Goal: Task Accomplishment & Management: Manage account settings

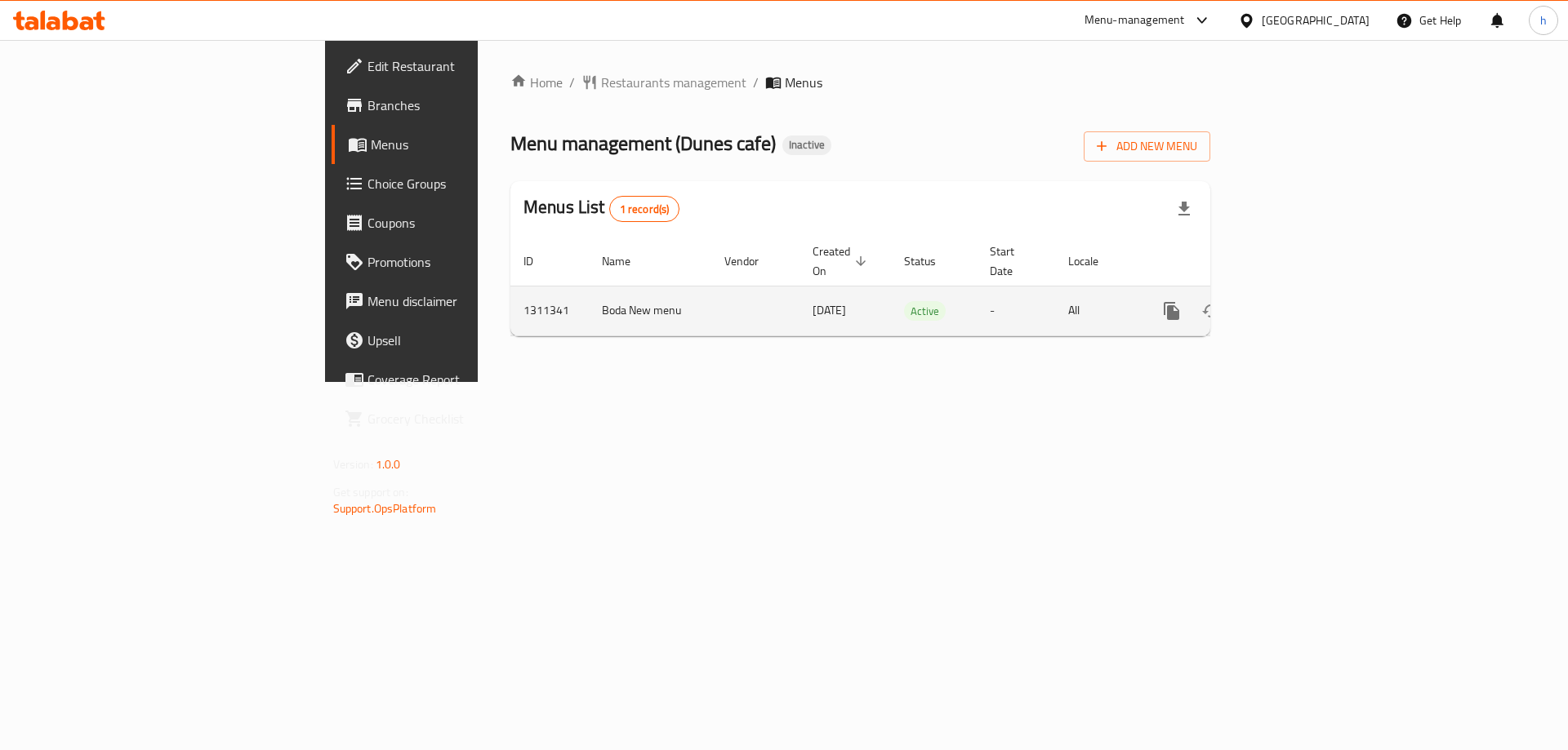
click at [1299, 301] on icon "enhanced table" at bounding box center [1290, 311] width 19 height 19
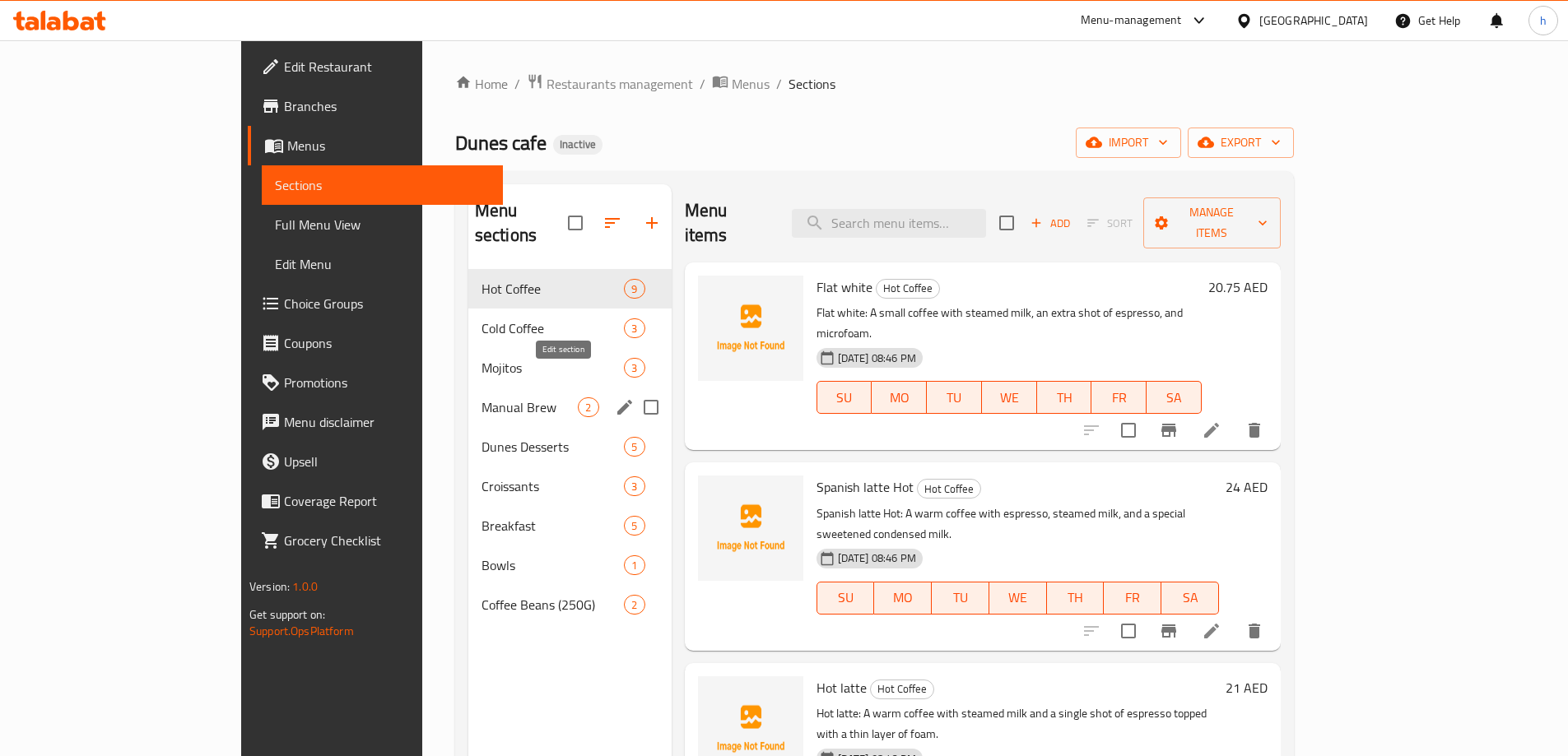
click at [618, 400] on icon "edit" at bounding box center [625, 407] width 15 height 15
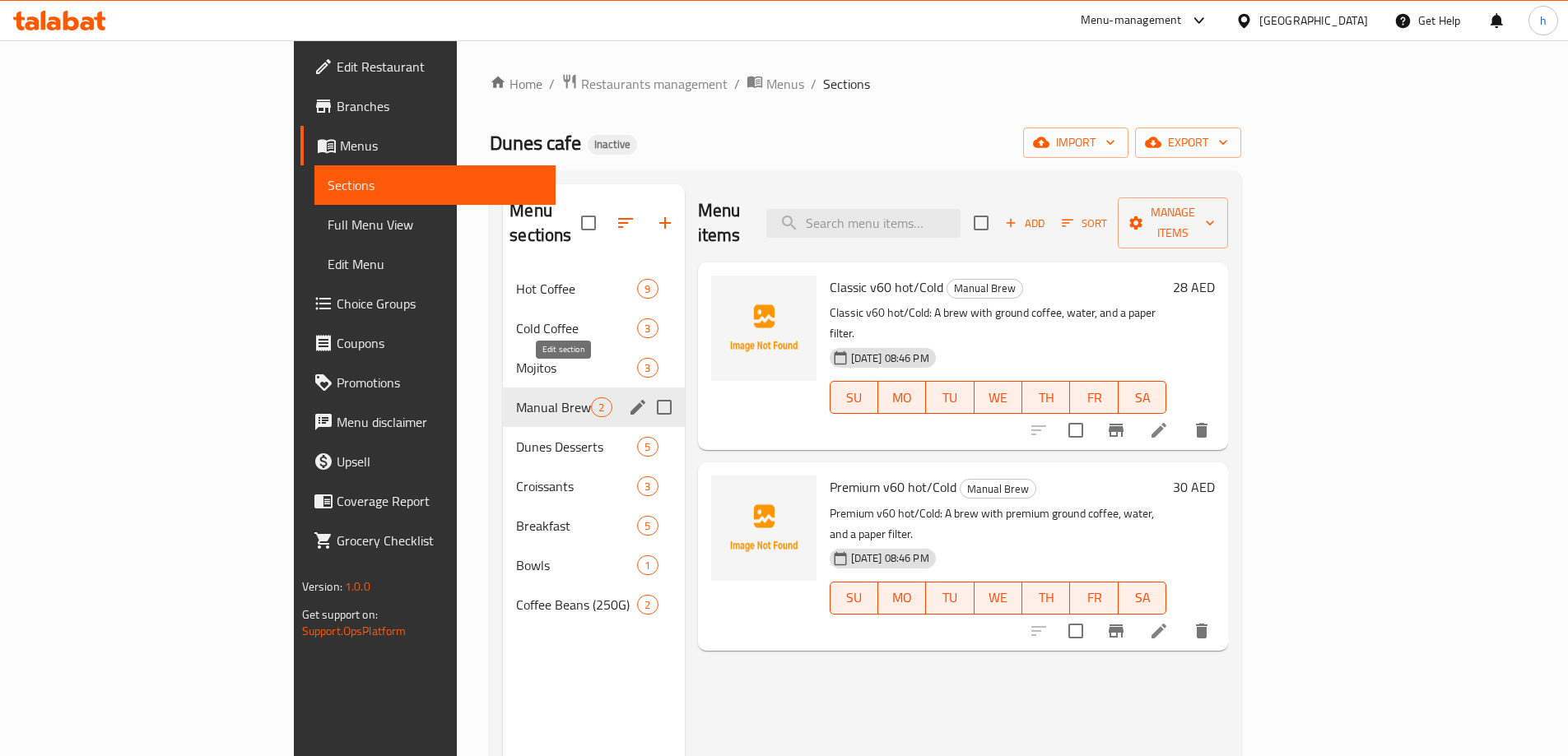
click at [628, 398] on icon "edit" at bounding box center [638, 408] width 19 height 19
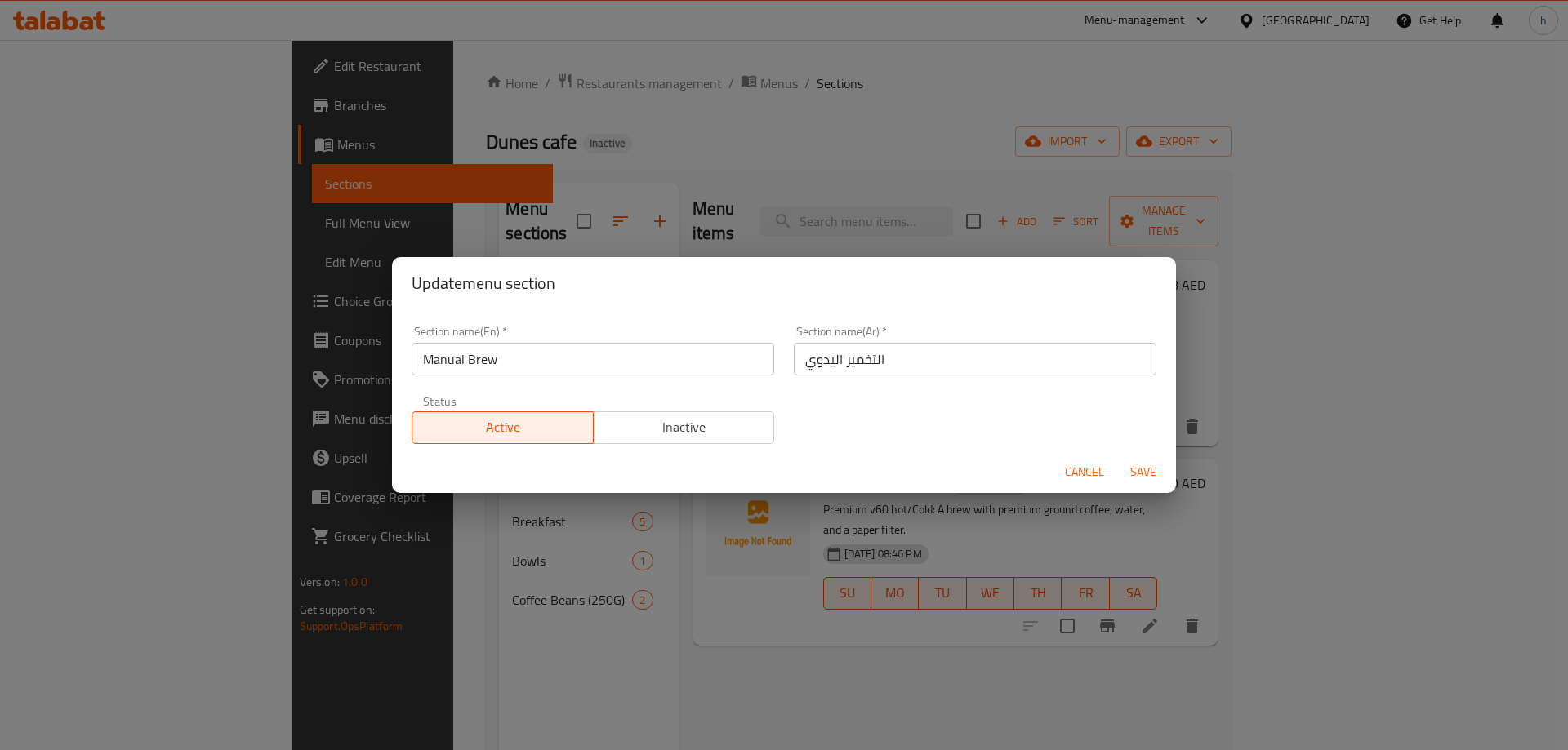
click at [853, 364] on input "التخمير اليدوي" at bounding box center [975, 359] width 362 height 32
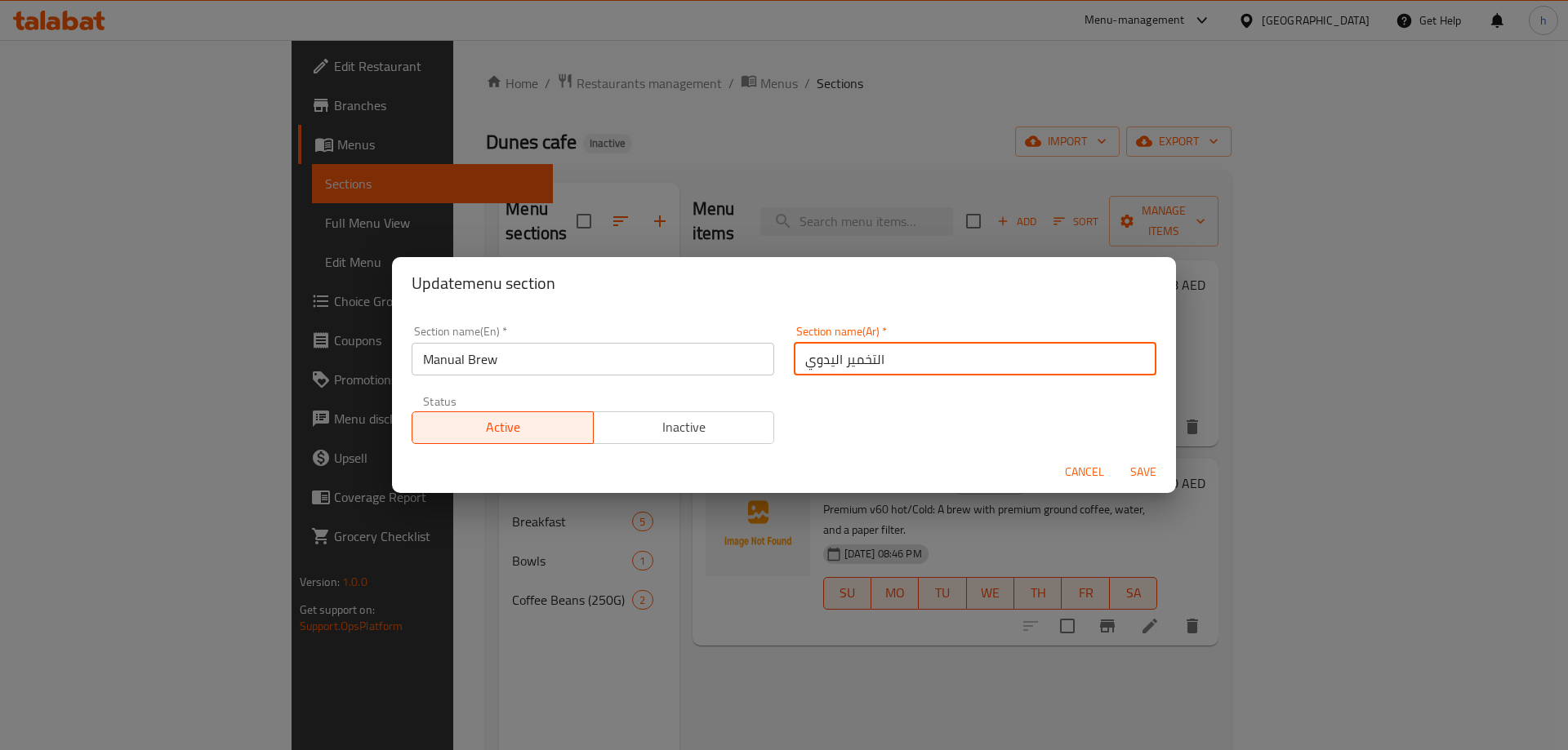
click at [853, 364] on input "التخمير اليدوي" at bounding box center [975, 359] width 362 height 32
click at [854, 364] on input "التخمير اليدوي" at bounding box center [975, 359] width 362 height 32
paste input "مانيوال البرو"
type input "المانيوال البرو"
click at [1143, 471] on span "Save" at bounding box center [1143, 472] width 39 height 20
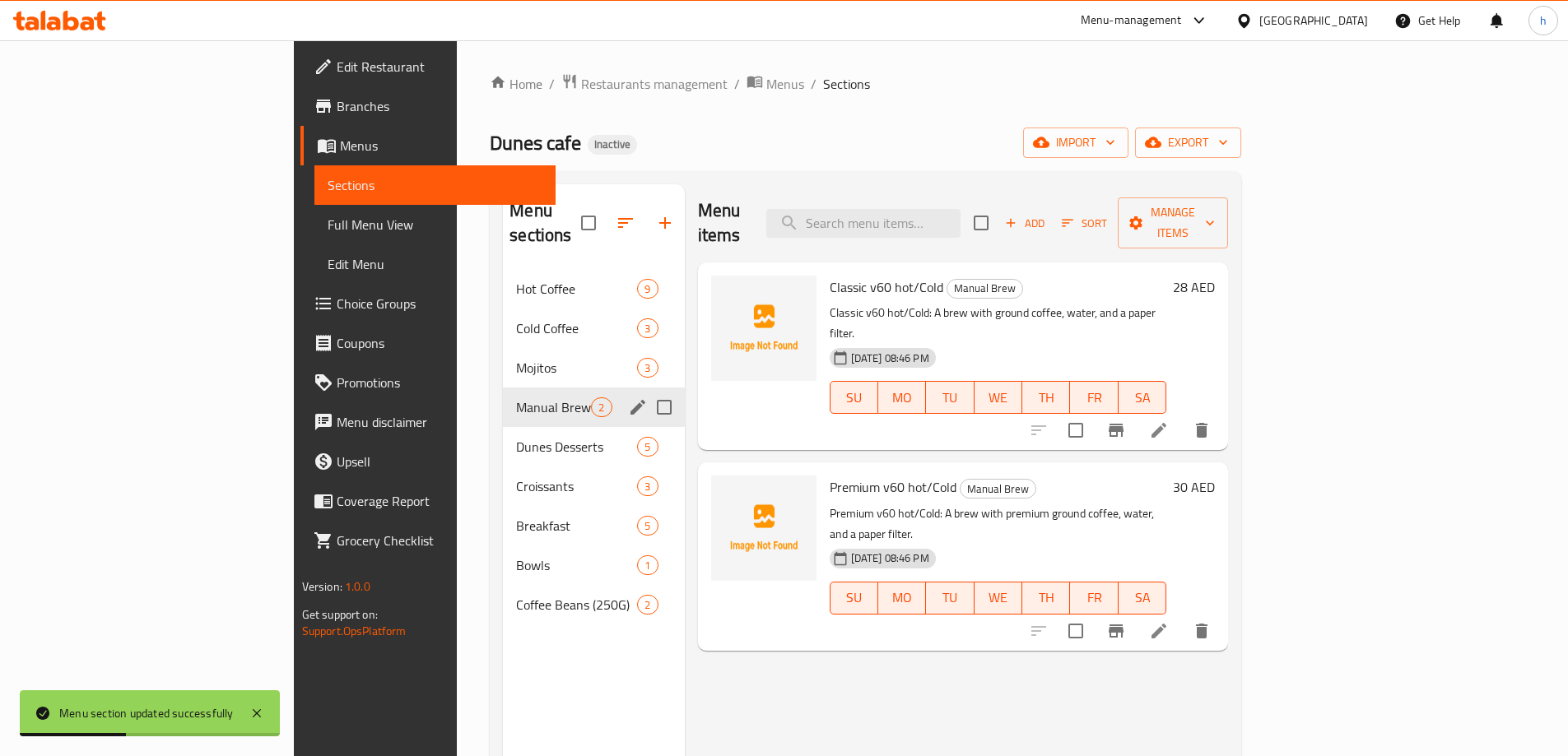
click at [1011, 117] on div "Home / Restaurants management / Menus / Sections Dunes cafe Inactive import exp…" at bounding box center [866, 513] width 752 height 880
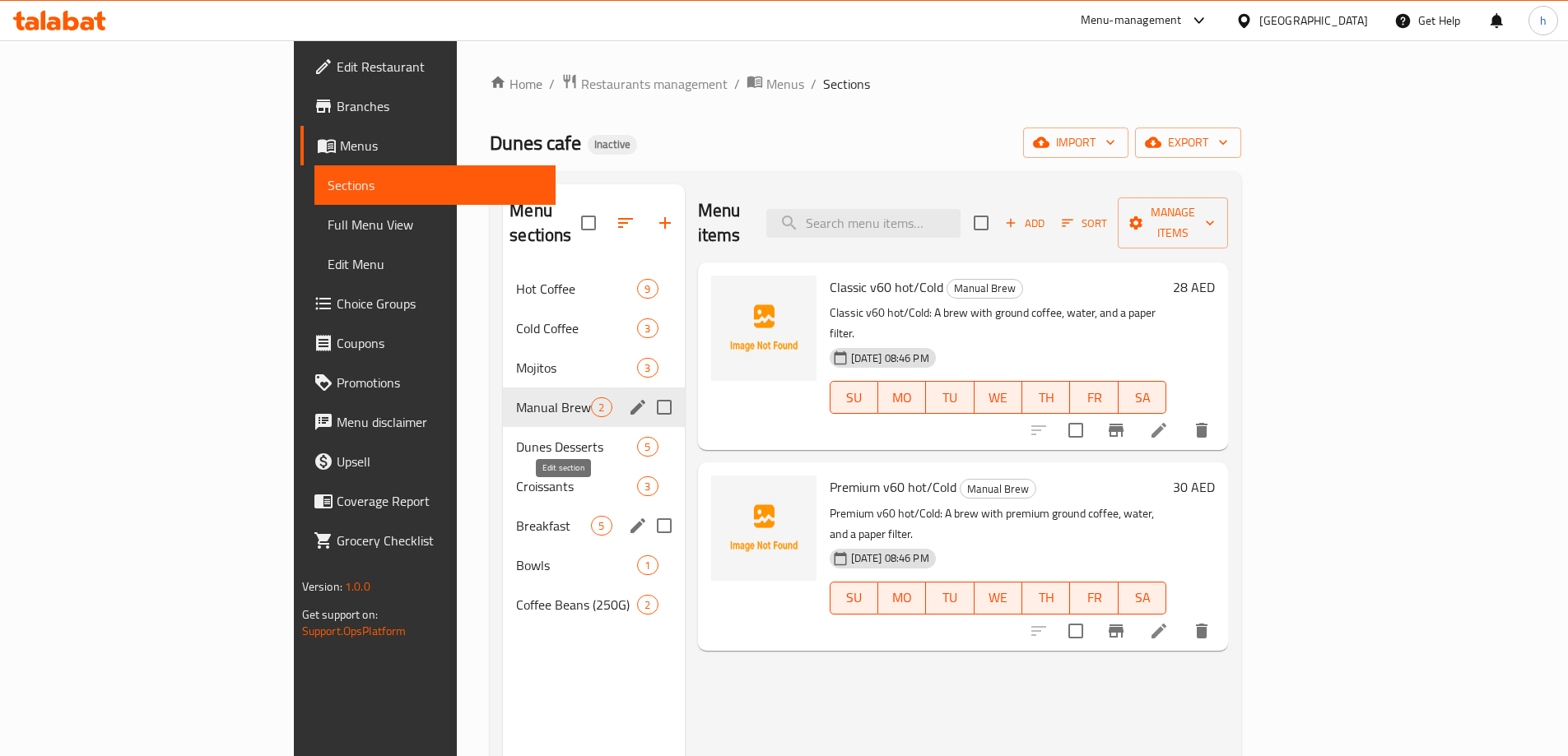
click at [628, 516] on icon "edit" at bounding box center [638, 526] width 19 height 19
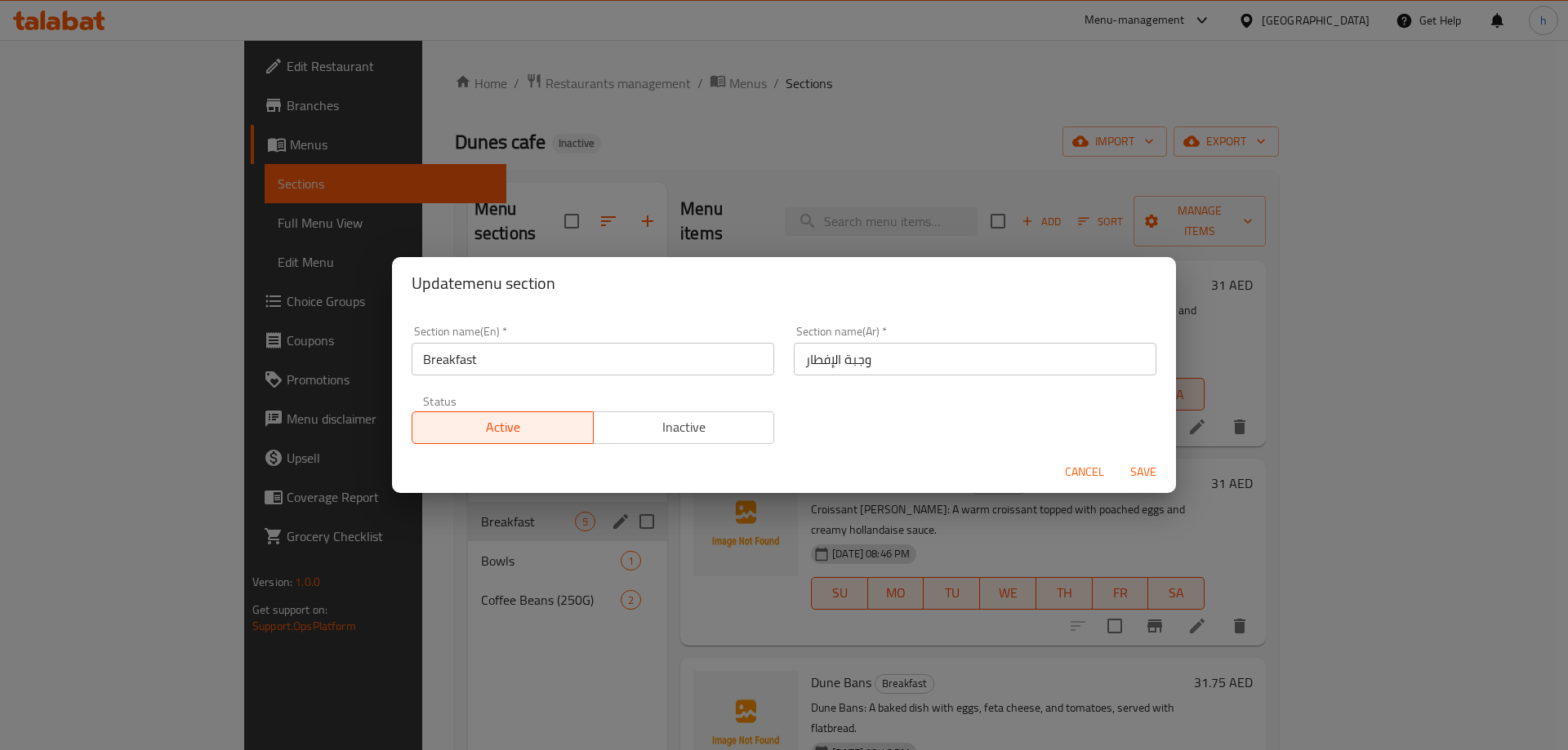
click at [847, 360] on input "وجبة الإفطار" at bounding box center [975, 359] width 362 height 32
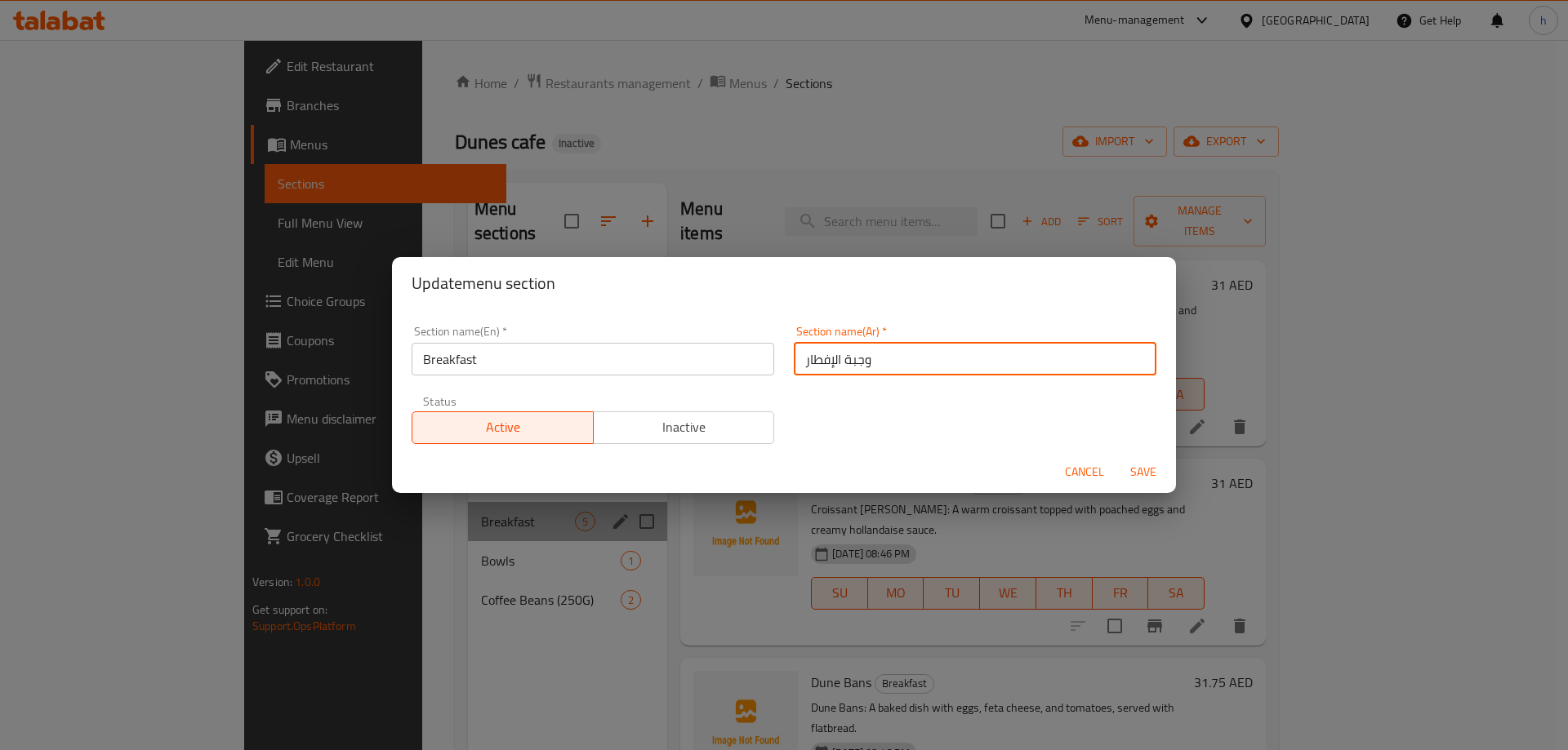
click at [847, 360] on input "وجبة الإفطار" at bounding box center [975, 359] width 362 height 32
paste input "text"
type input "الإفطار"
click at [1141, 472] on span "Save" at bounding box center [1143, 472] width 39 height 20
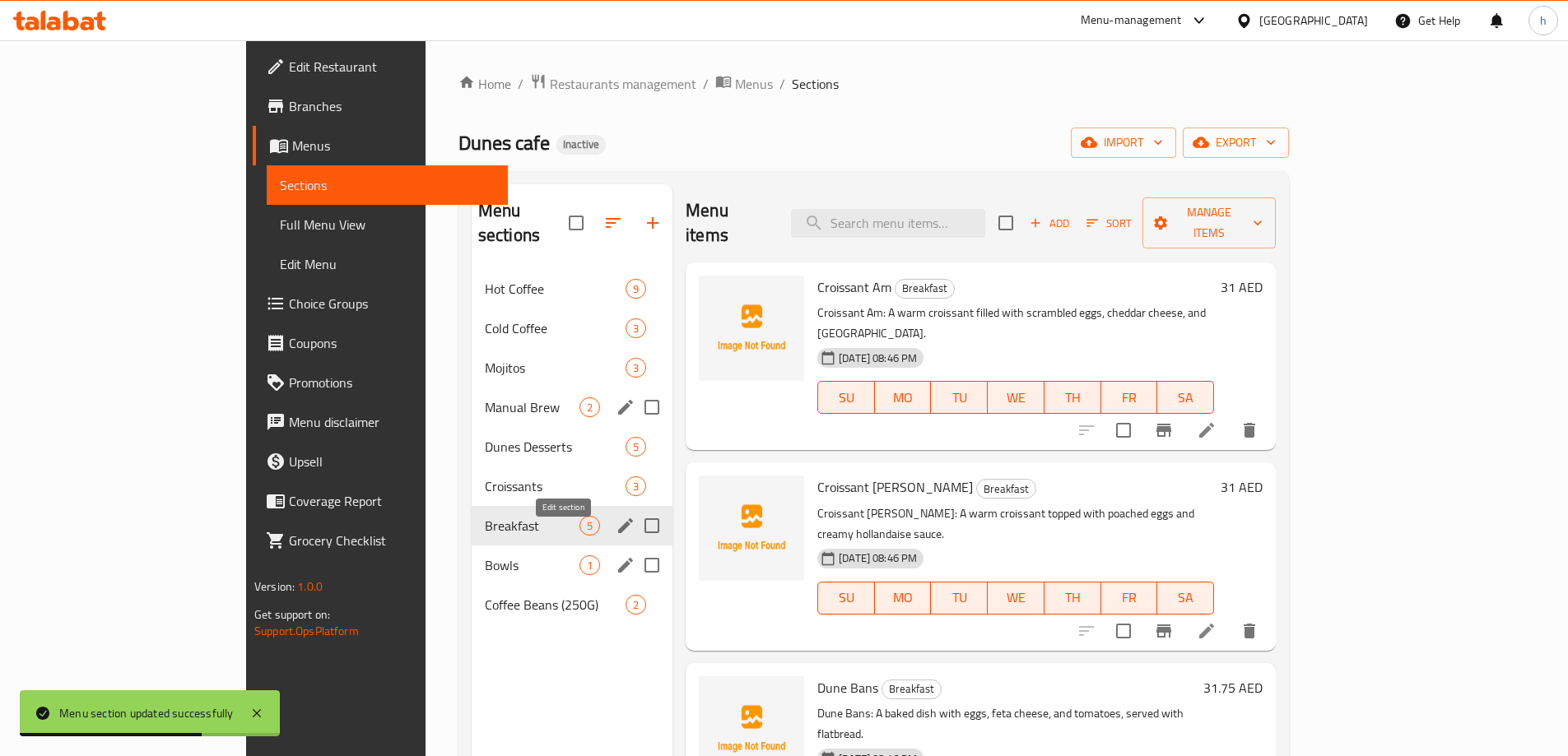
click at [616, 556] on icon "edit" at bounding box center [626, 565] width 19 height 19
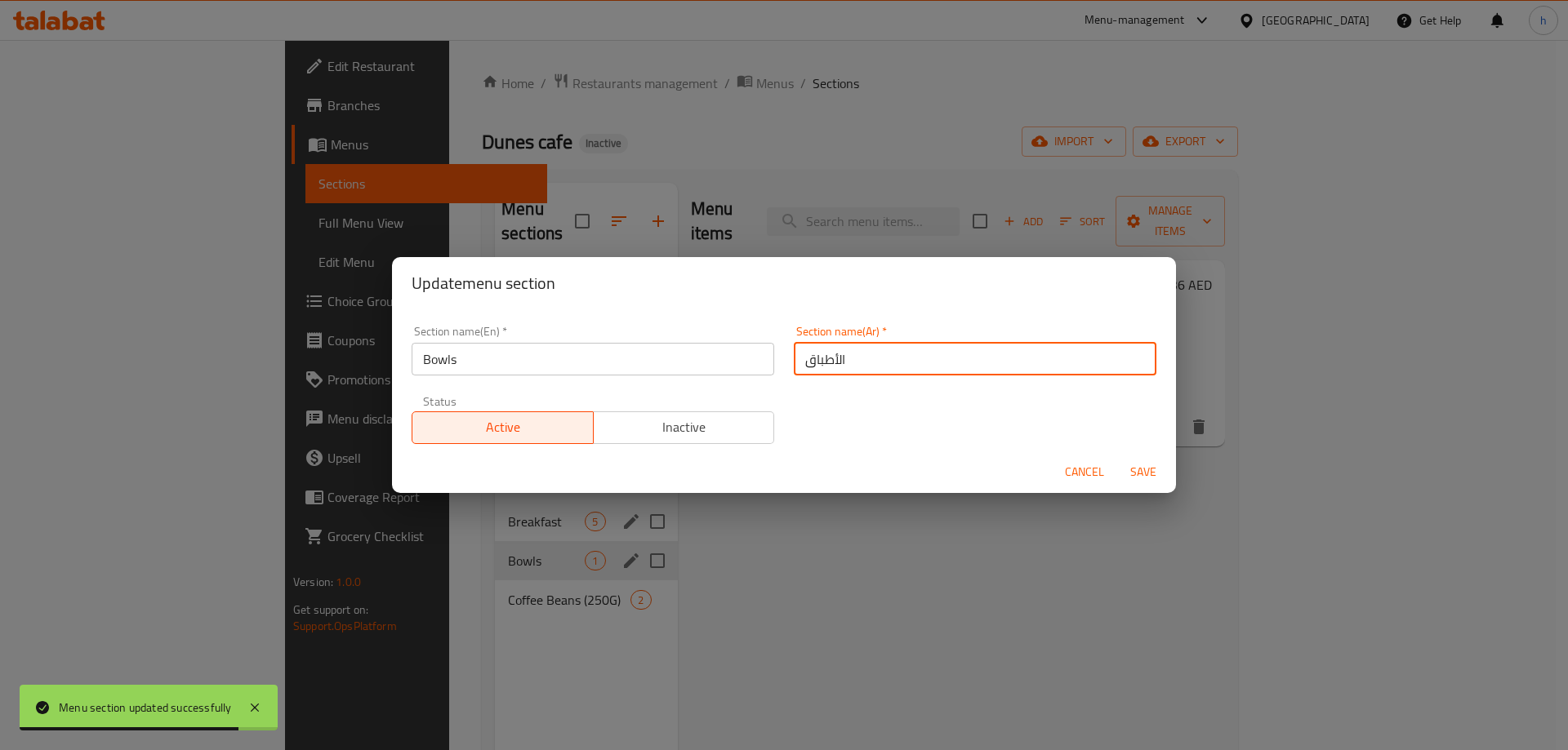
click at [829, 365] on input "الأطباق" at bounding box center [975, 359] width 362 height 32
paste input "اط"
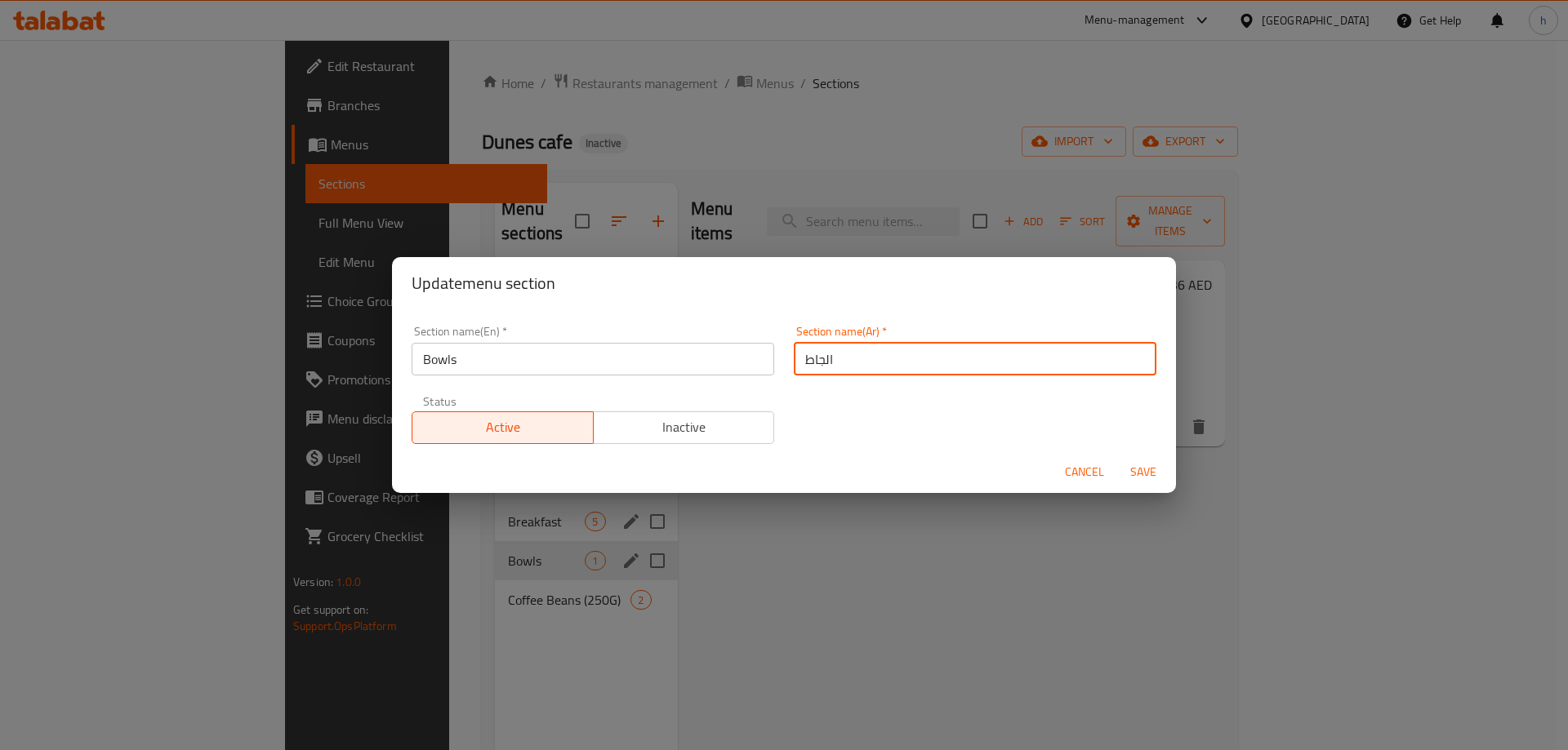
type input "الجاط"
click at [1138, 473] on span "Save" at bounding box center [1143, 472] width 39 height 20
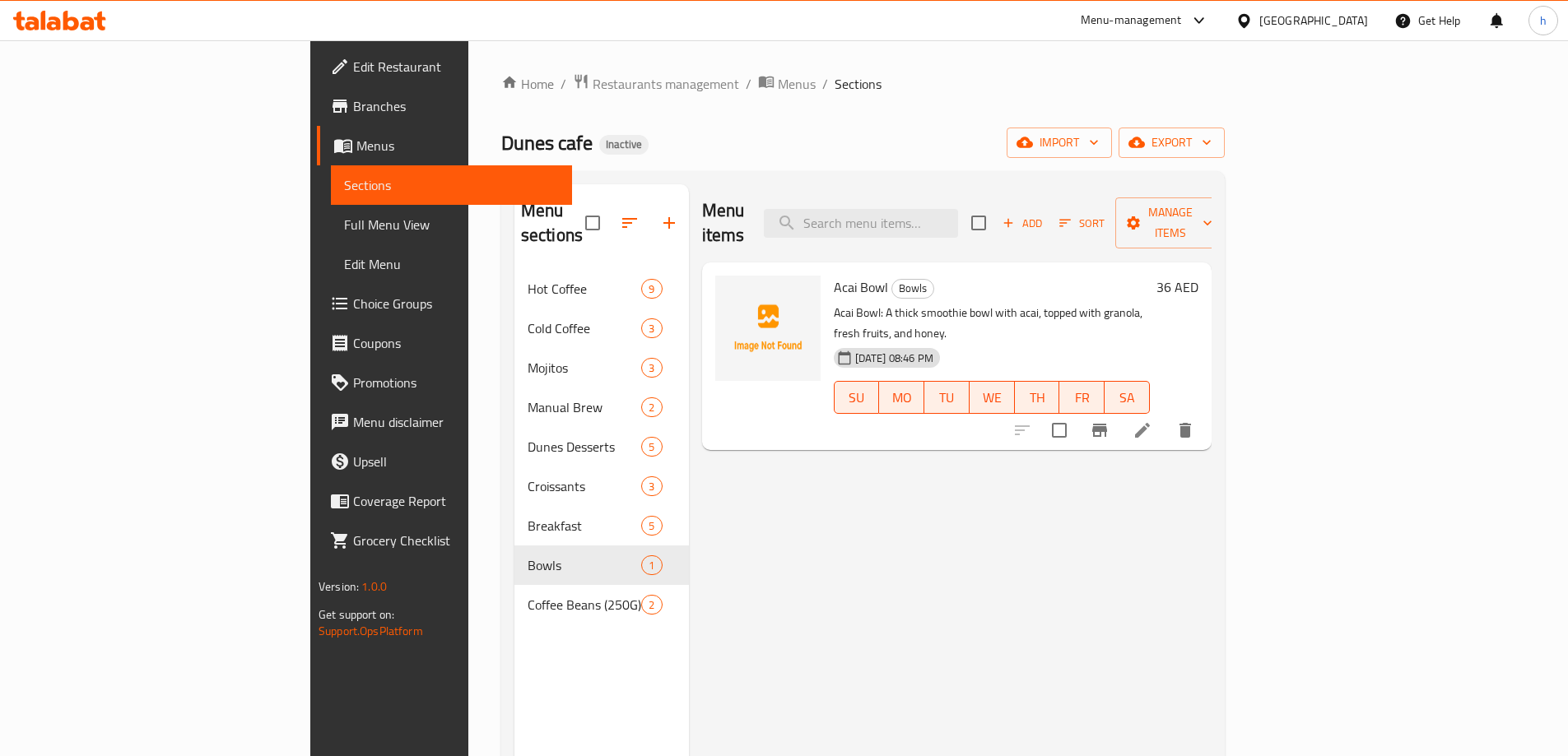
click at [725, 137] on div "Dunes cafe Inactive import export" at bounding box center [863, 143] width 724 height 31
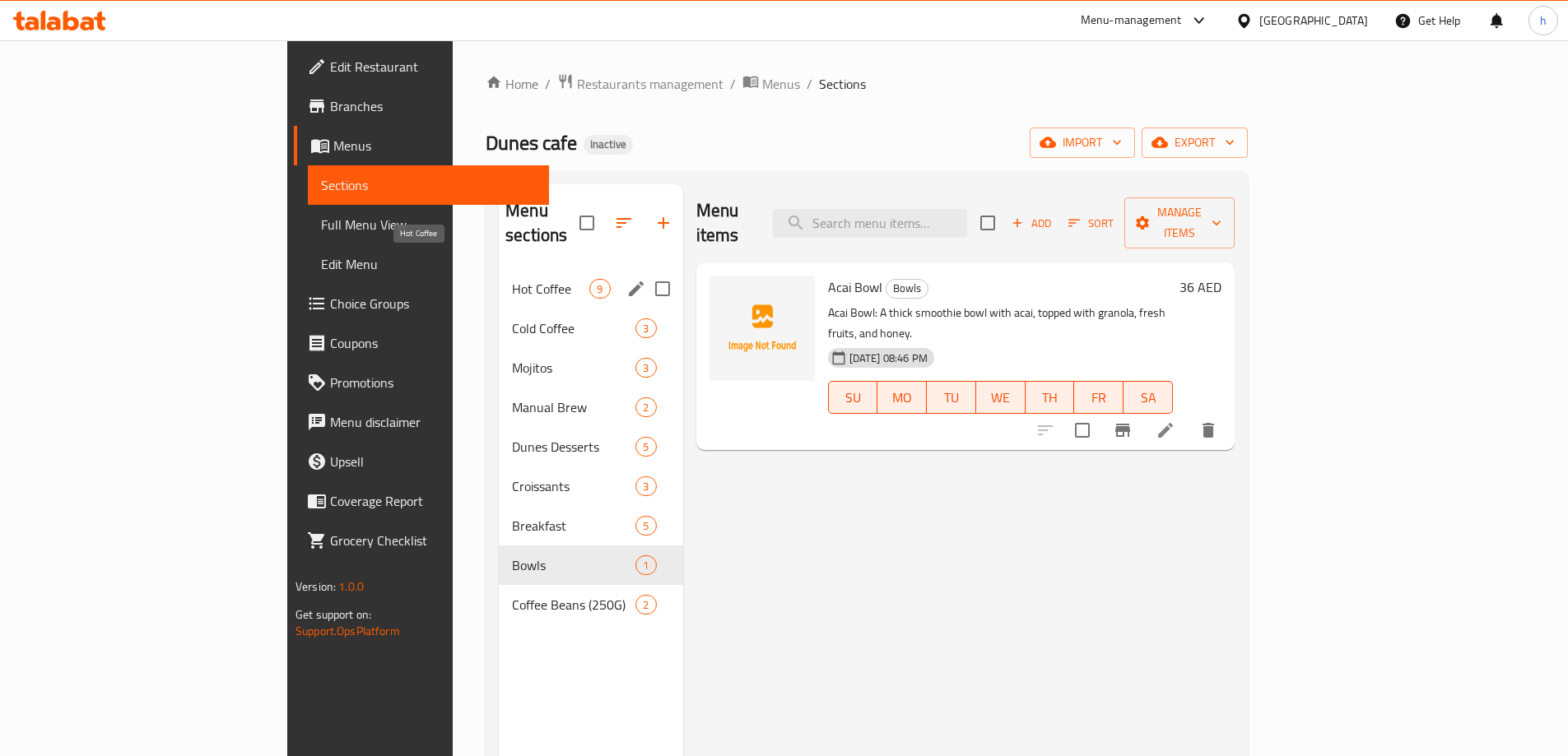
click at [512, 279] on span "Hot Coffee" at bounding box center [551, 288] width 78 height 19
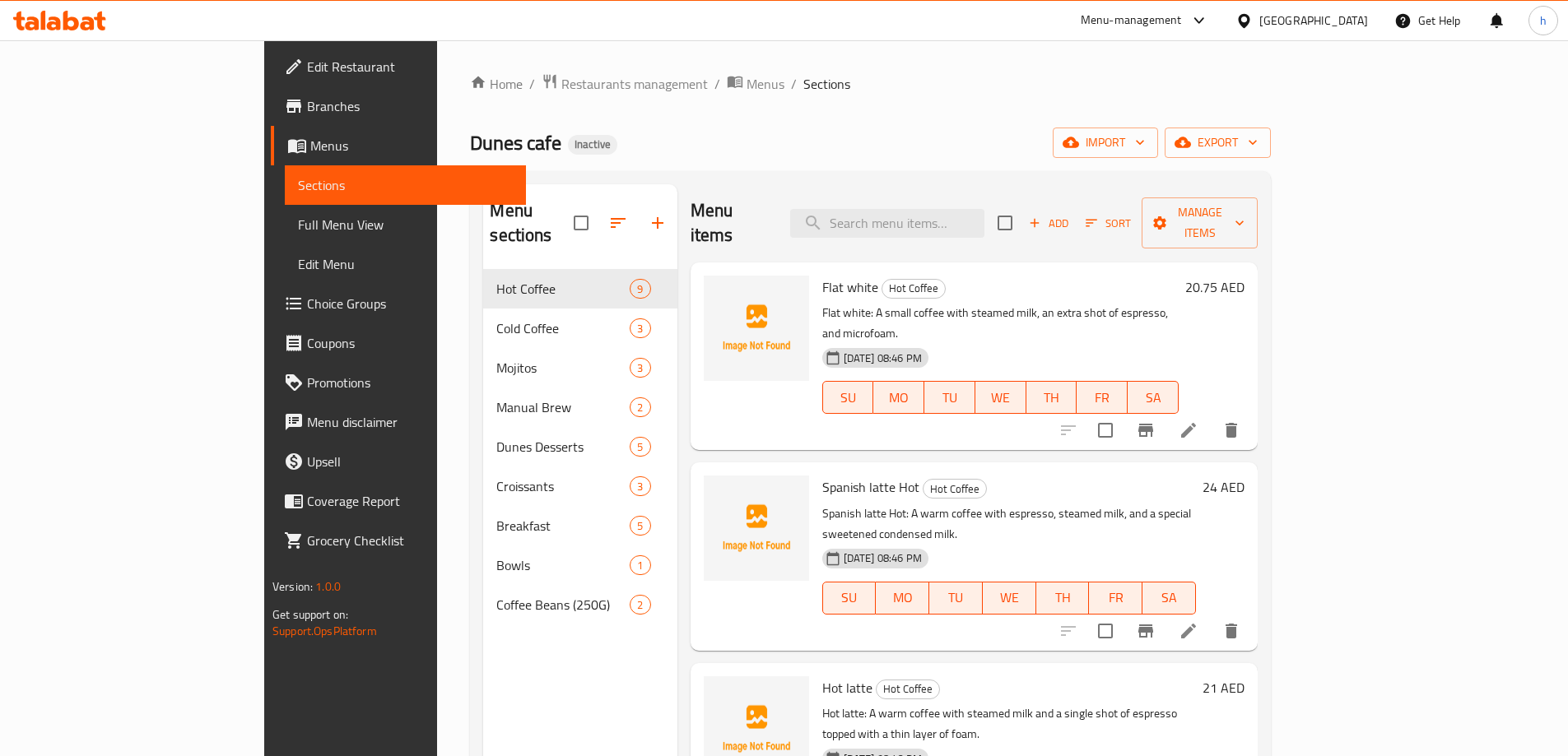
click at [858, 118] on div "Home / Restaurants management / Menus / Sections Dunes cafe Inactive import exp…" at bounding box center [871, 513] width 801 height 880
click at [834, 122] on div "Home / Restaurants management / Menus / Sections Dunes cafe Inactive import exp…" at bounding box center [871, 513] width 801 height 880
click at [1198, 621] on icon at bounding box center [1189, 631] width 19 height 19
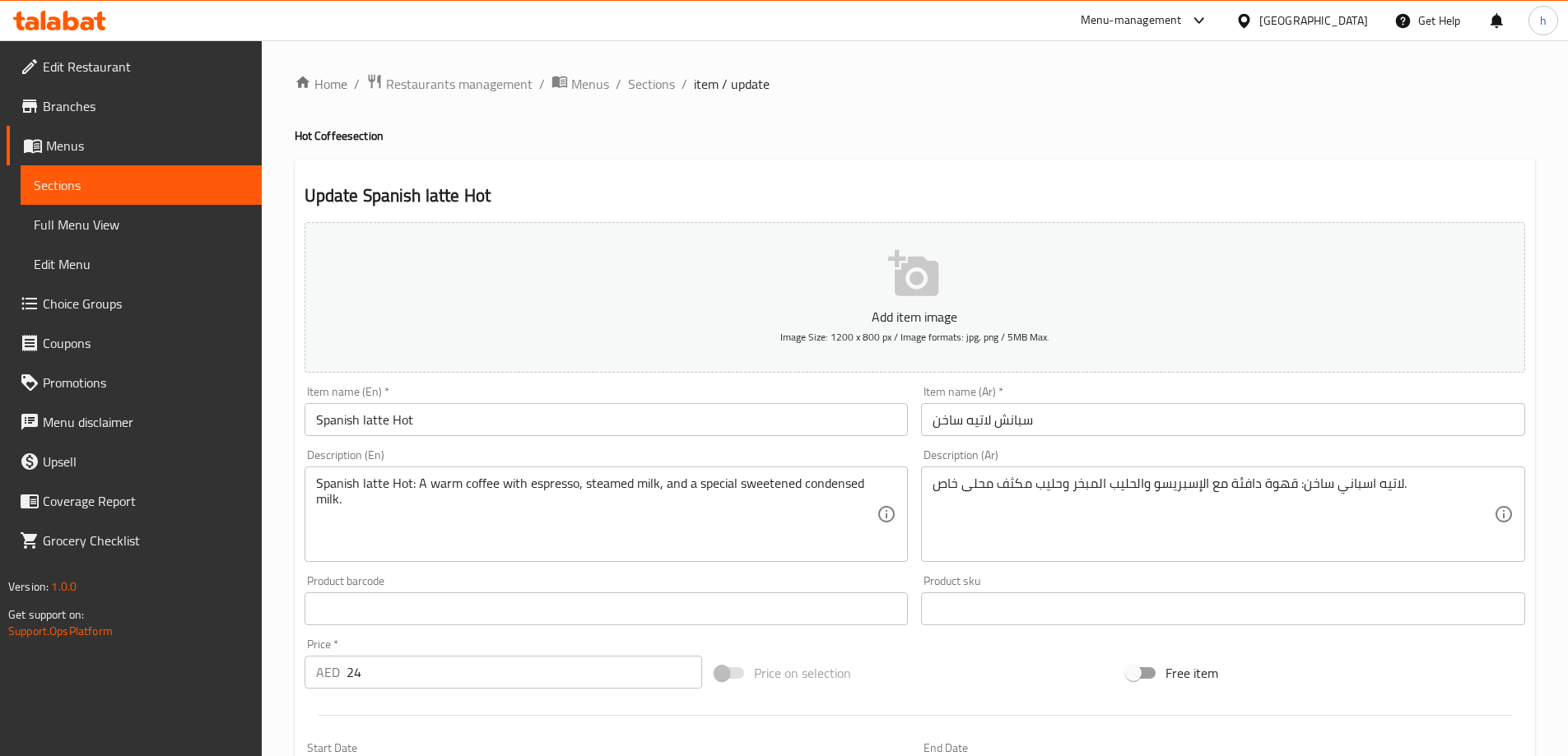
click at [977, 425] on input "سبانش لاتيه ساخن" at bounding box center [1223, 419] width 604 height 33
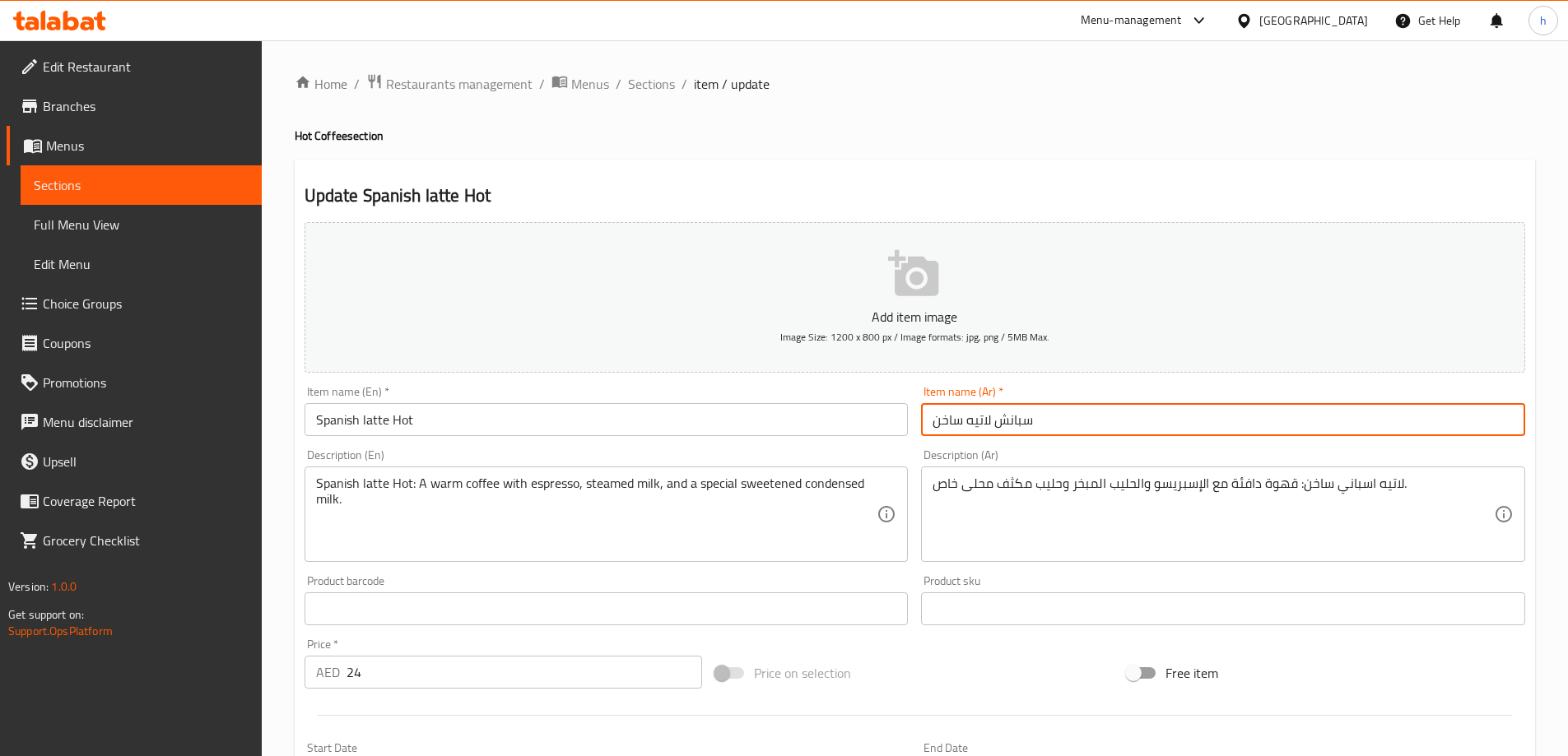
click at [977, 425] on input "سبانش لاتيه ساخن" at bounding box center [1223, 419] width 604 height 33
paste input "لاتيه إسباني"
type input "لاتيه إسباني ساخن"
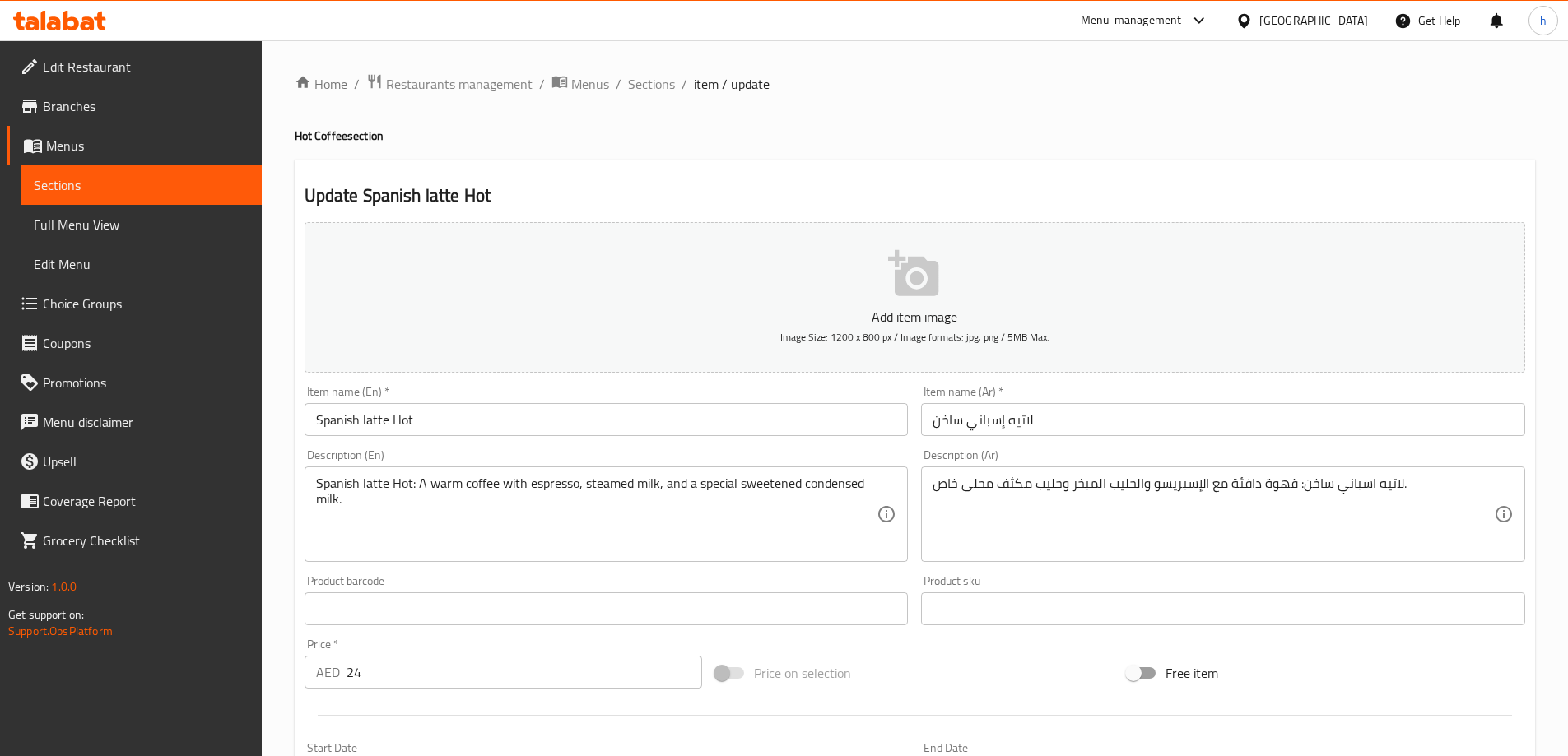
click at [912, 138] on h4 "Hot Coffee section" at bounding box center [915, 136] width 1241 height 17
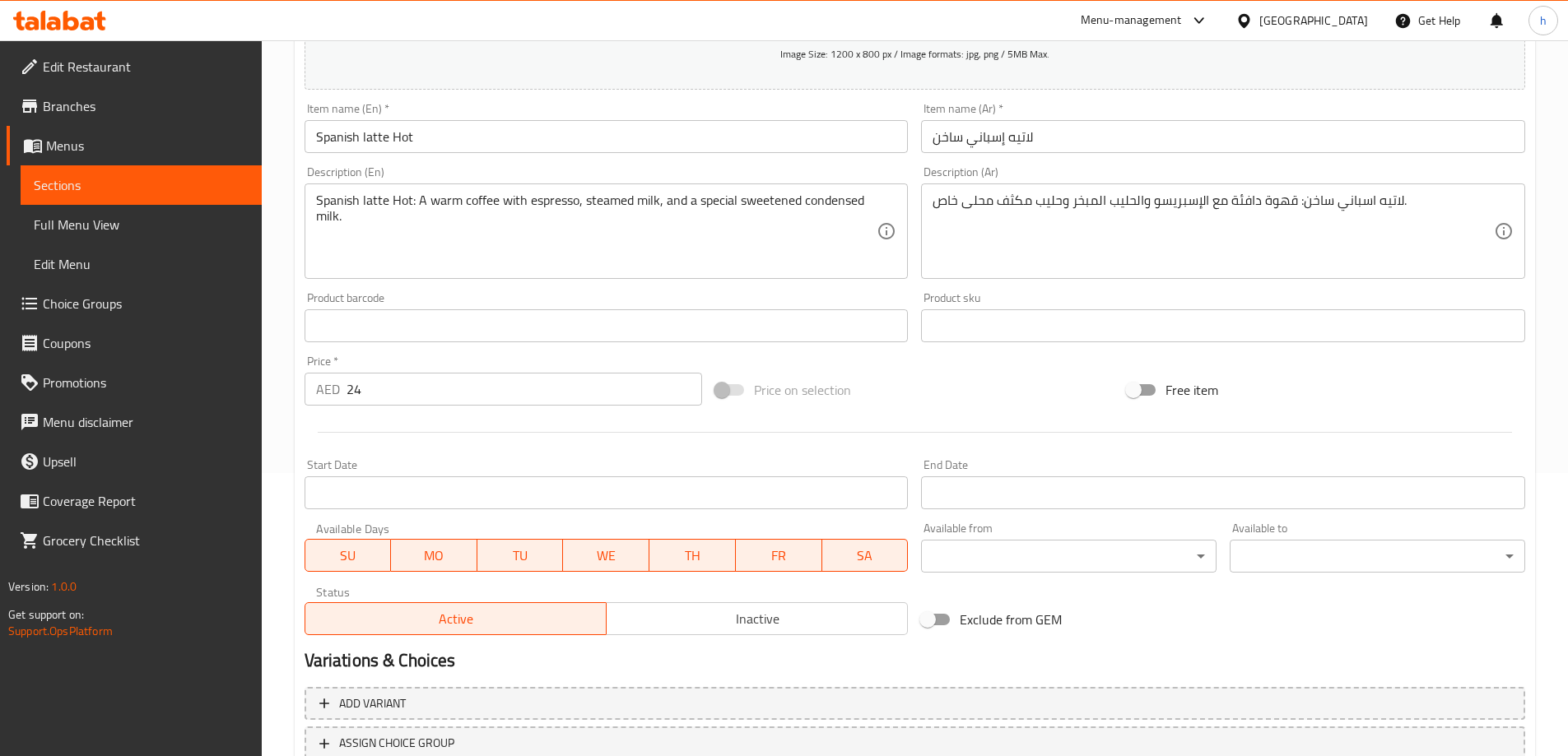
scroll to position [407, 0]
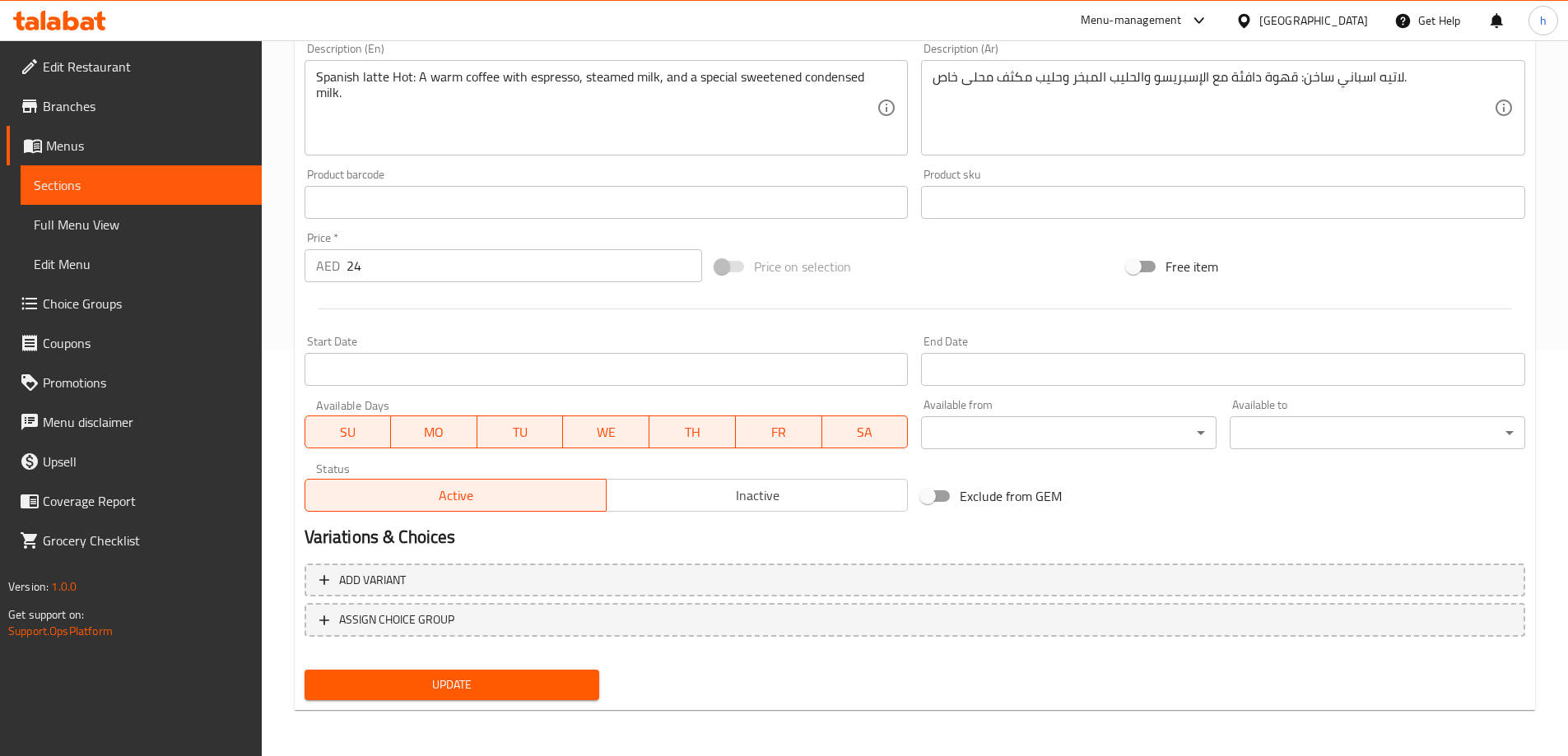
click at [405, 678] on span "Update" at bounding box center [452, 685] width 269 height 20
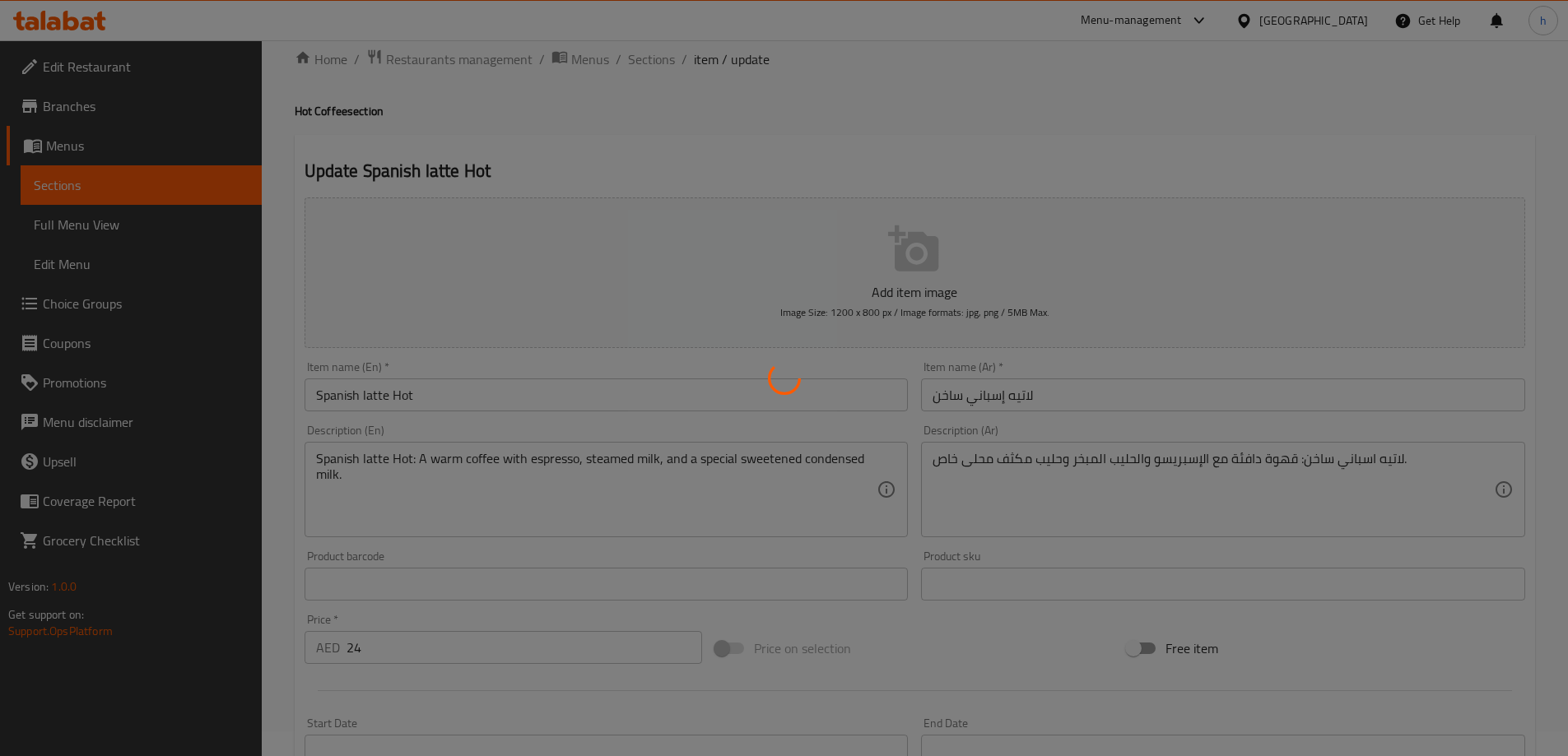
scroll to position [0, 0]
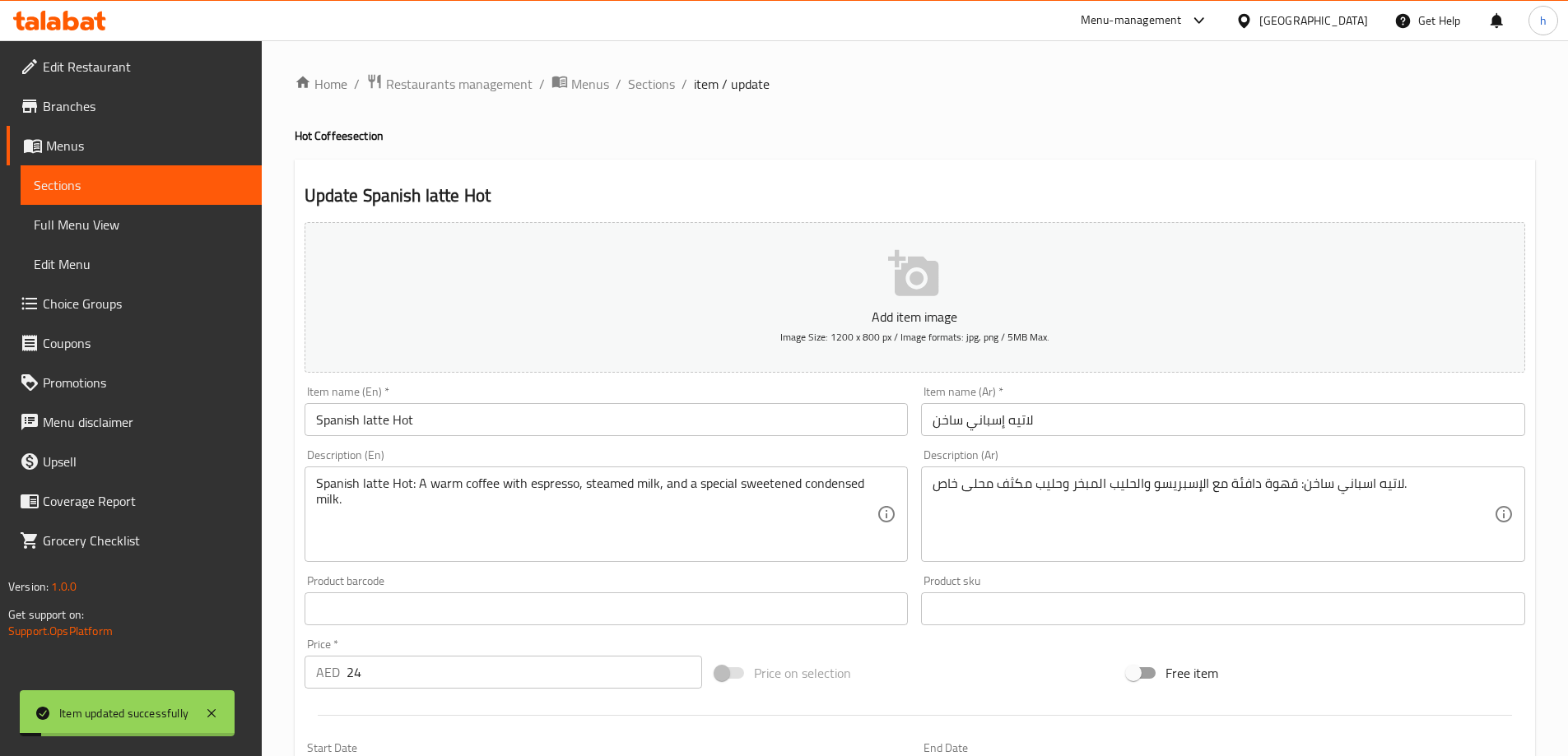
click at [176, 181] on span "Sections" at bounding box center [140, 185] width 214 height 19
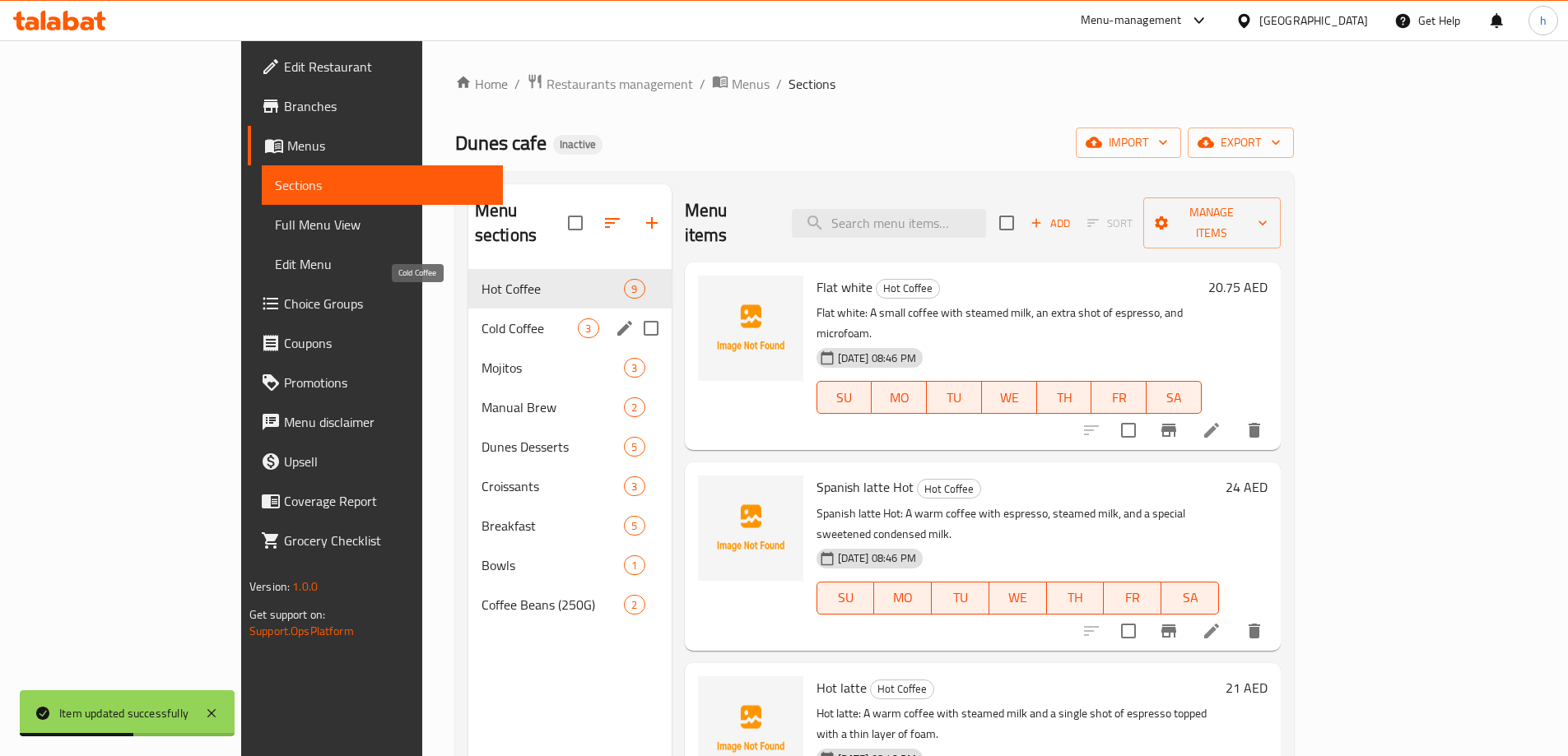
click at [482, 318] on span "Cold Coffee" at bounding box center [530, 328] width 97 height 19
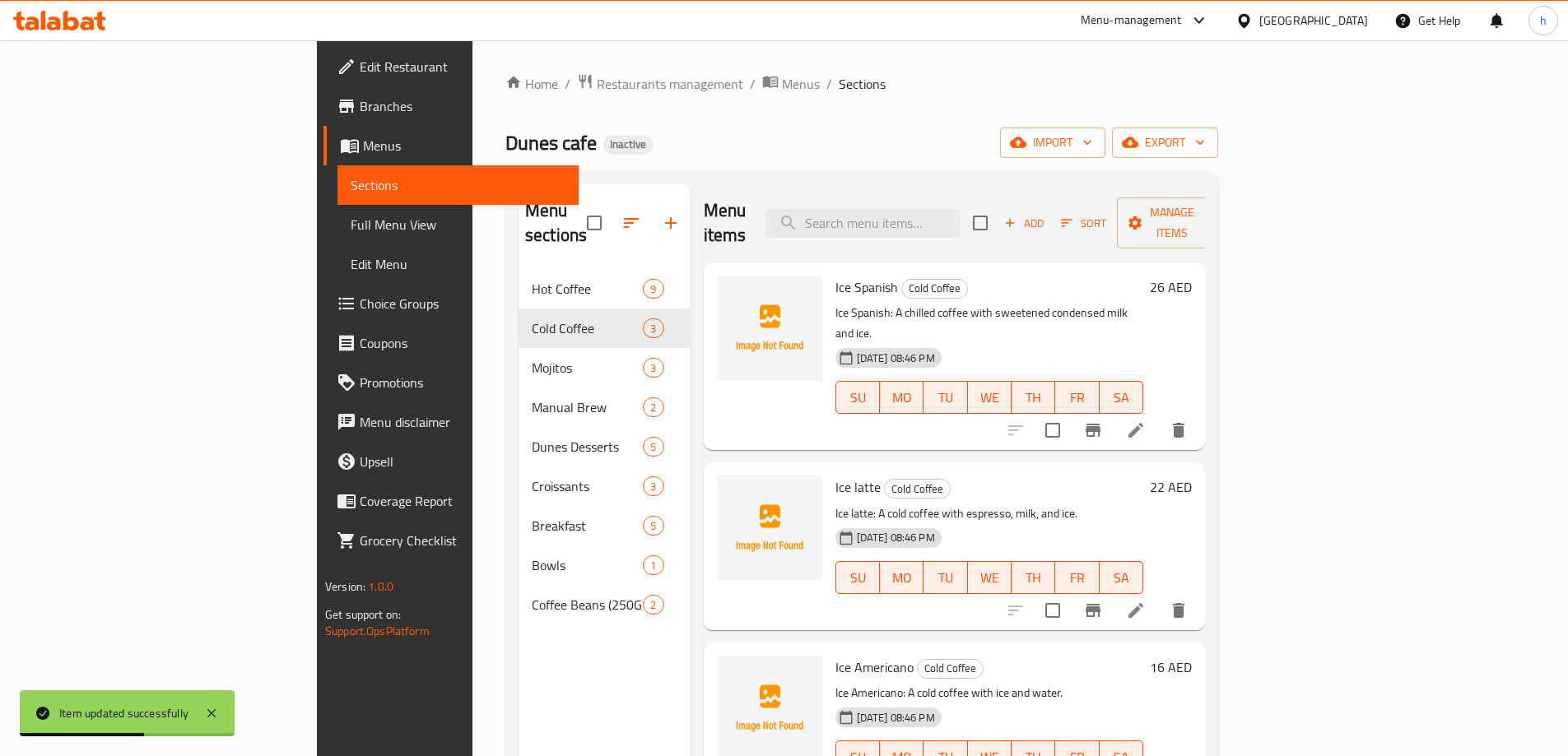
click at [851, 121] on div "Home / Restaurants management / Menus / Sections Dunes cafe Inactive import exp…" at bounding box center [862, 513] width 713 height 880
click at [1145, 421] on icon at bounding box center [1136, 430] width 19 height 19
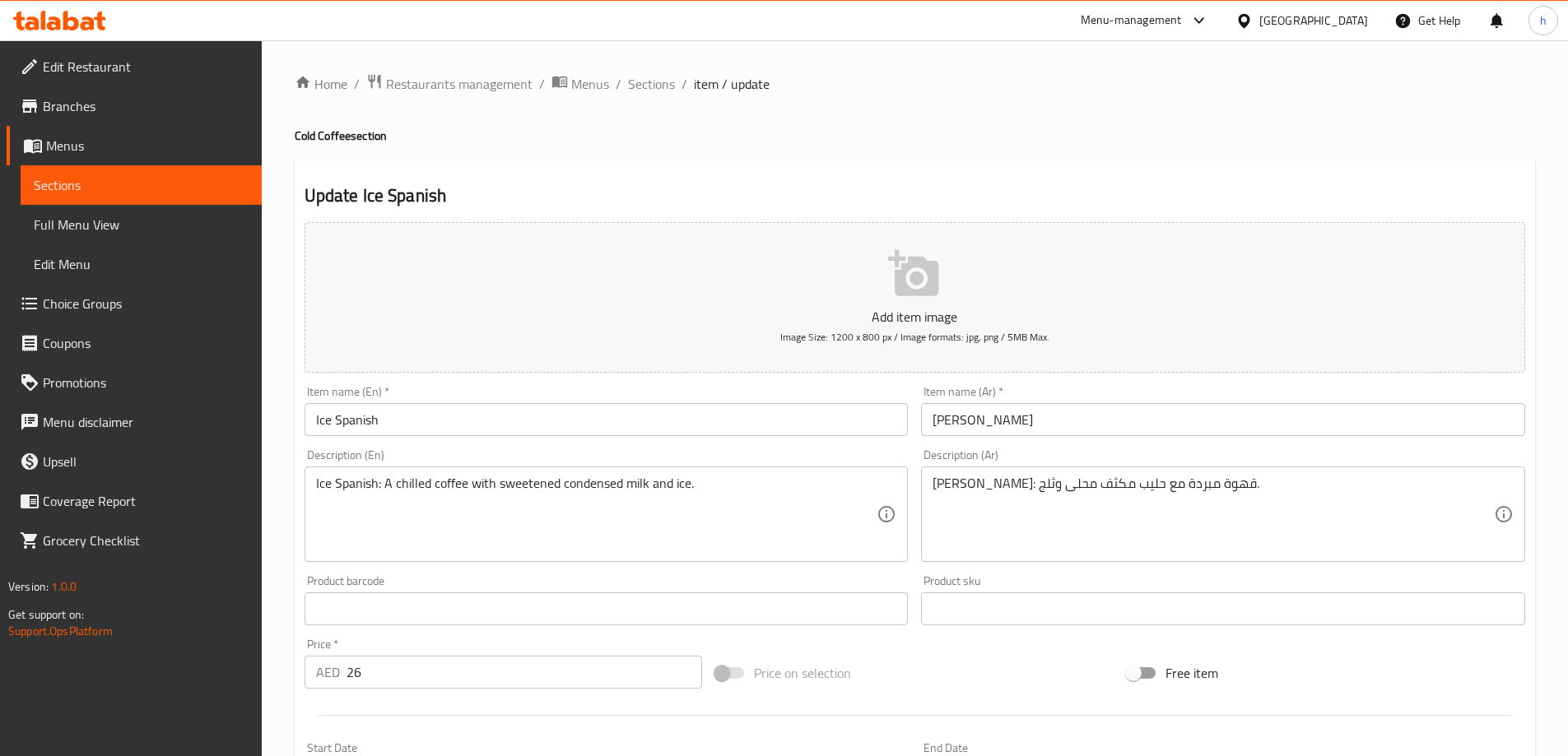
click at [997, 424] on input "أيس سبانيش" at bounding box center [1223, 419] width 604 height 33
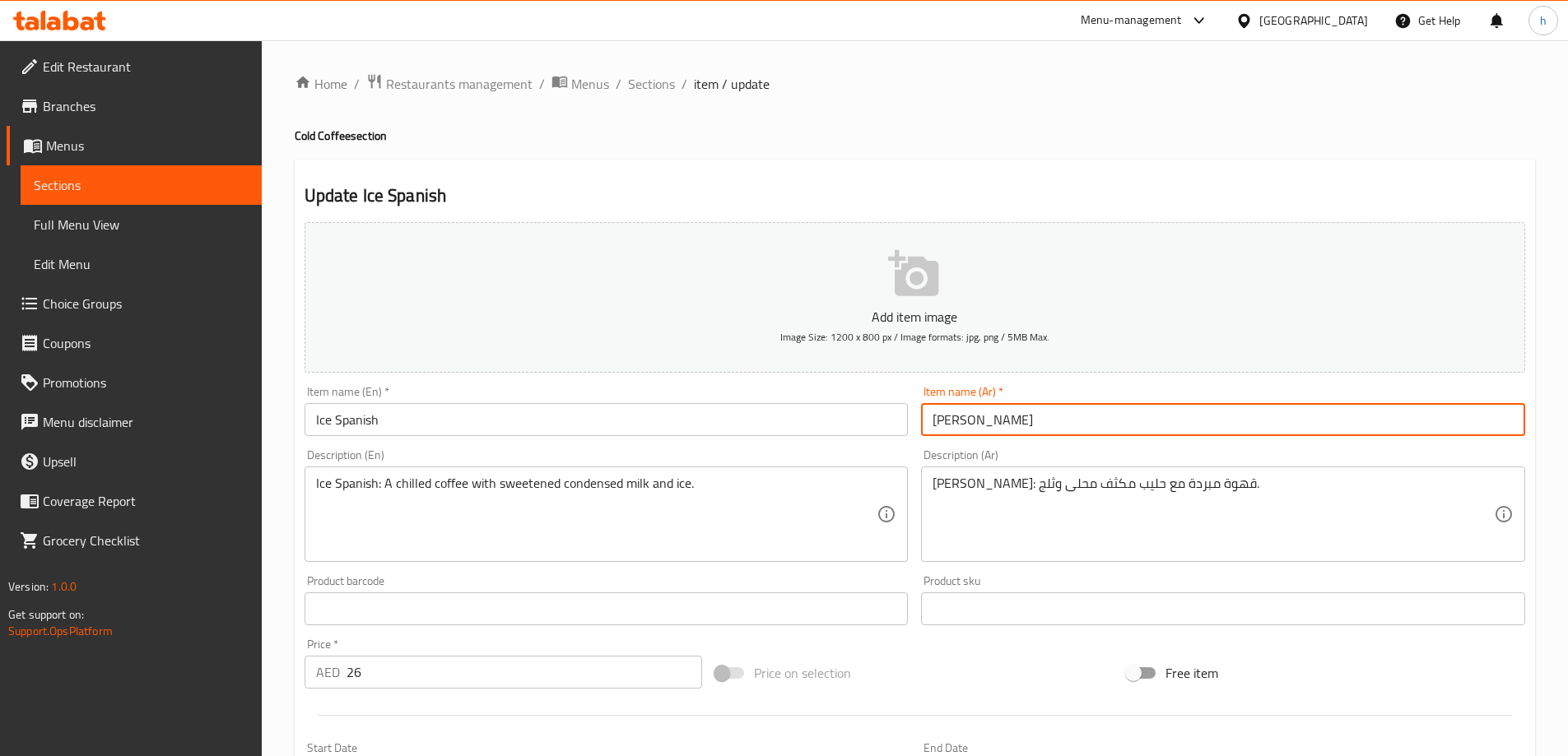
click at [997, 424] on input "أيس سبانيش" at bounding box center [1223, 419] width 604 height 33
paste input "يس أسباني"
type input "آيس أسباني"
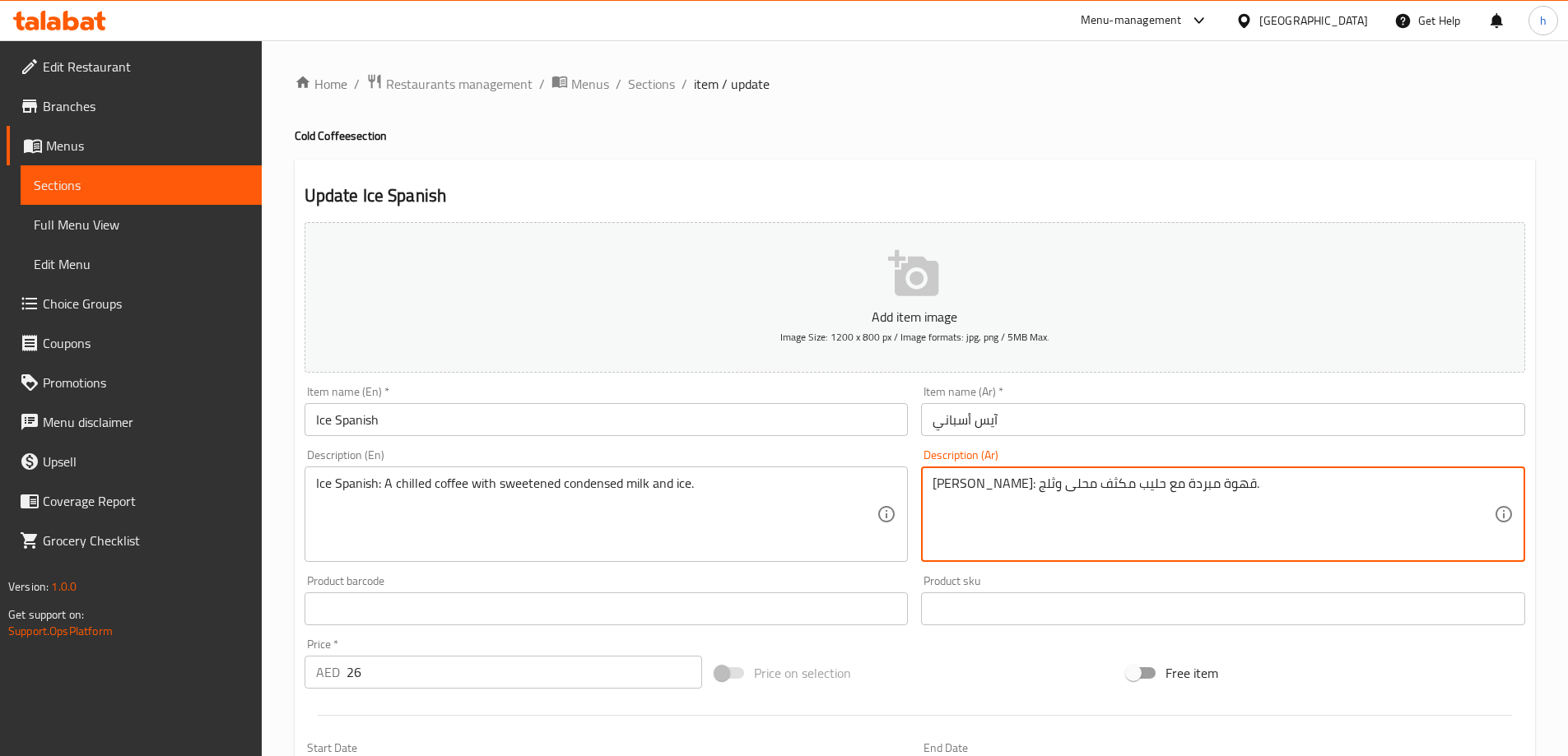
drag, startPoint x: 1182, startPoint y: 487, endPoint x: 1173, endPoint y: 487, distance: 9.0
click at [1173, 487] on textarea "أيس سبانيش: قهوة مبردة مع حليب مكثف محلى وثلج." at bounding box center [1213, 514] width 561 height 79
click at [1199, 490] on textarea "أيس سبانيش: قهوة مبردة مع حليب مكثف محلى وثلج." at bounding box center [1213, 514] width 561 height 79
drag, startPoint x: 1223, startPoint y: 482, endPoint x: 1201, endPoint y: 490, distance: 23.4
click at [1201, 490] on textarea "أيس سبانيش: قهوة مبردة مع حليب مكثف محلى وثلج." at bounding box center [1213, 514] width 561 height 79
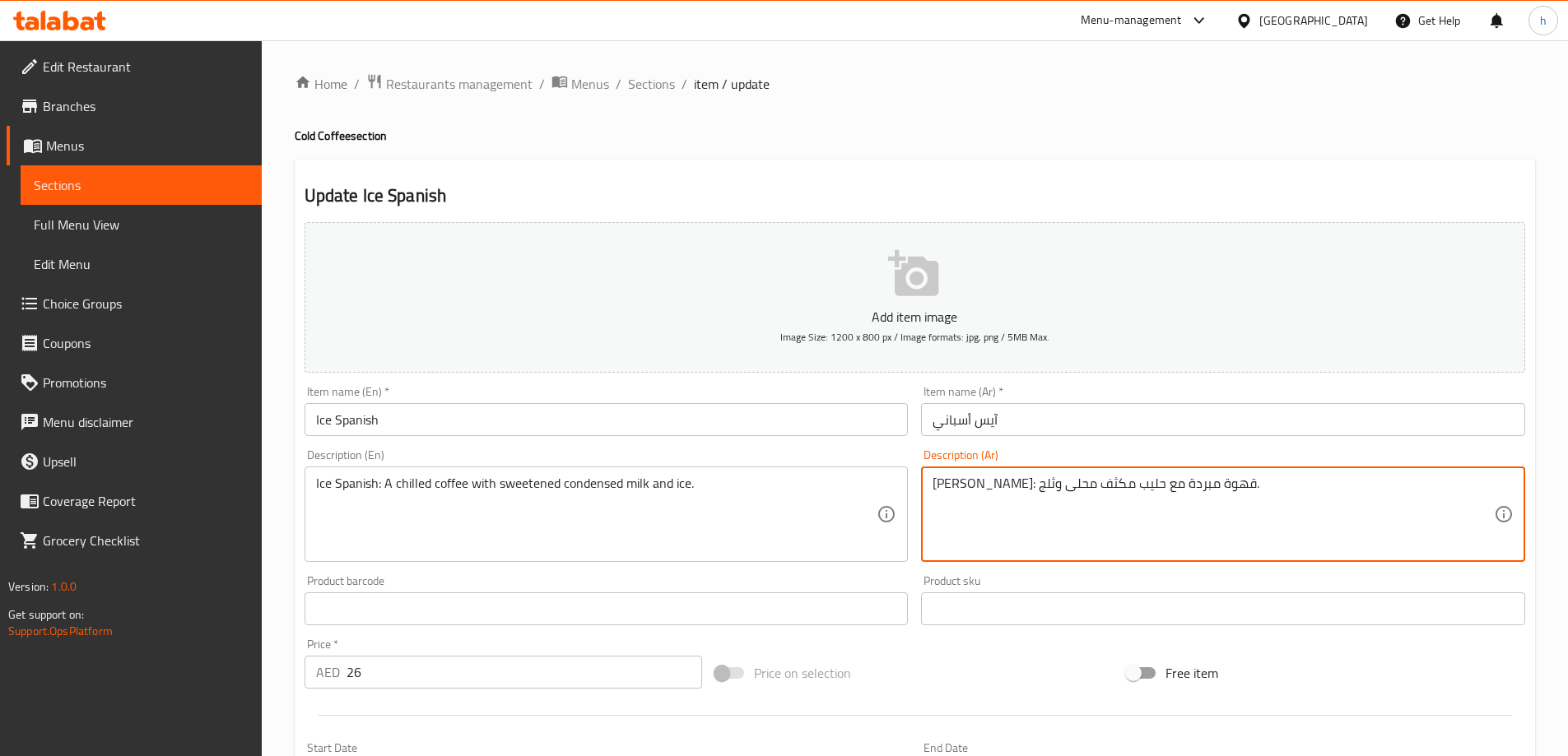
drag, startPoint x: 1227, startPoint y: 482, endPoint x: 1205, endPoint y: 489, distance: 23.1
click at [1205, 489] on textarea "أيس سبانيش: قهوة مبردة مع حليب مكثف محلى وثلج." at bounding box center [1213, 514] width 561 height 79
click at [1192, 488] on textarea "أيس سبانيش: قهوة مبردة مع حليب مكثف محلى وثلج." at bounding box center [1213, 514] width 561 height 79
drag, startPoint x: 1159, startPoint y: 486, endPoint x: 1224, endPoint y: 483, distance: 65.1
click at [1224, 483] on textarea "أيس سبانيش: قهوة مبردة مع حليب مكثف محلى وثلج." at bounding box center [1213, 514] width 561 height 79
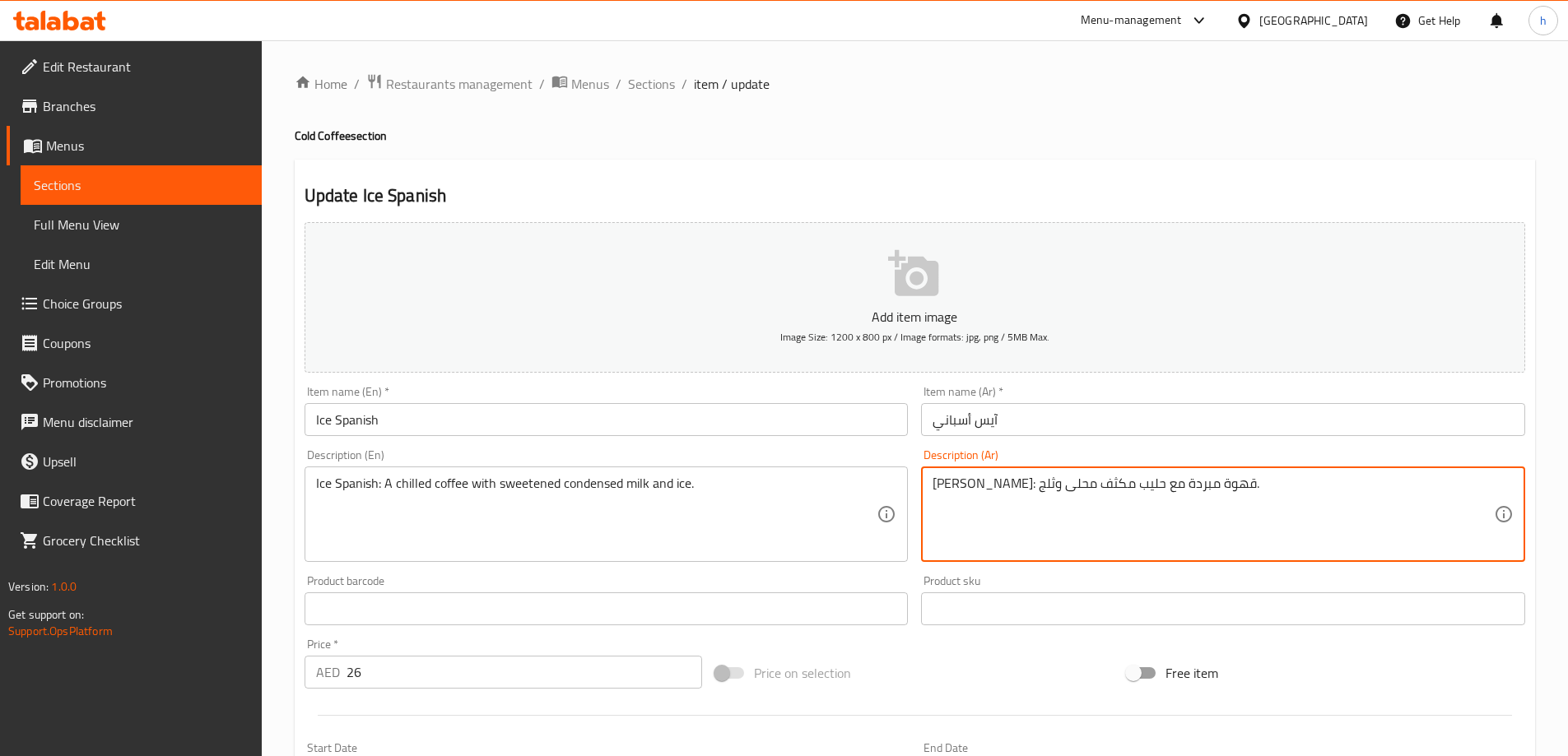
paste textarea "يس أسباني"
type textarea "آيس أسباني: قهوة مبردة مع حليب مكثف محلى وثلج."
click at [889, 104] on div "Home / Restaurants management / Menus / Sections / item / update Cold Coffee se…" at bounding box center [915, 602] width 1241 height 1057
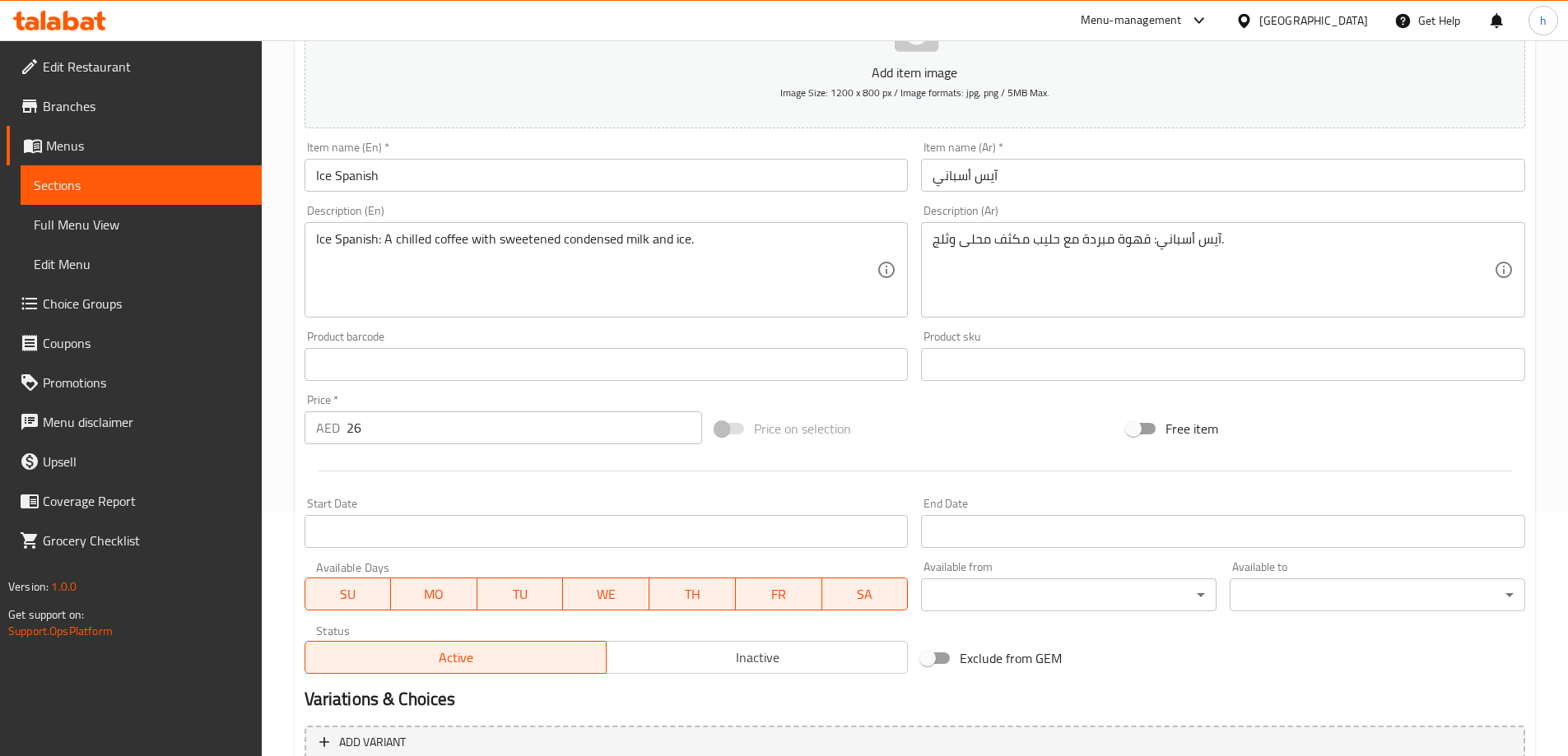
scroll to position [407, 0]
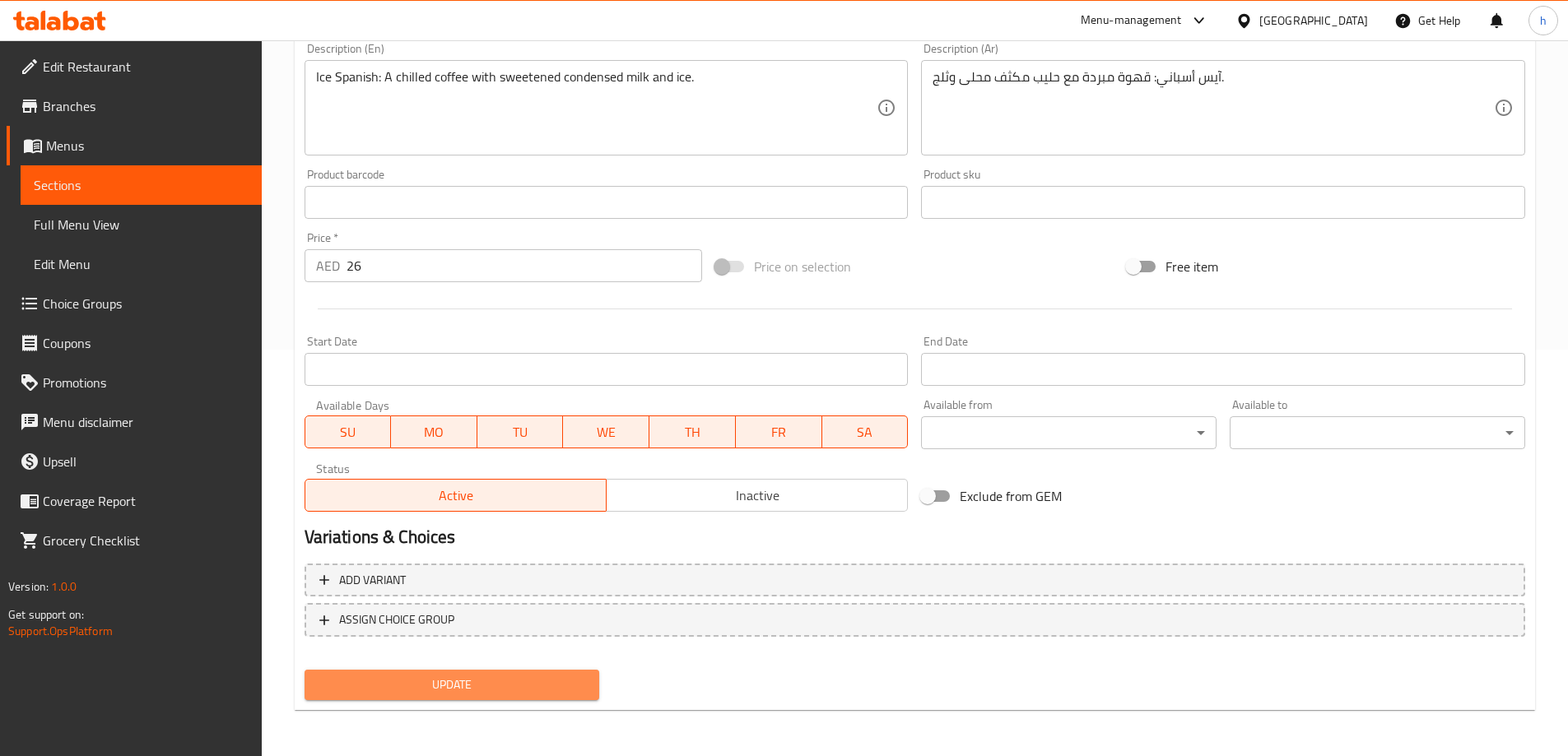
click at [492, 685] on span "Update" at bounding box center [452, 685] width 269 height 20
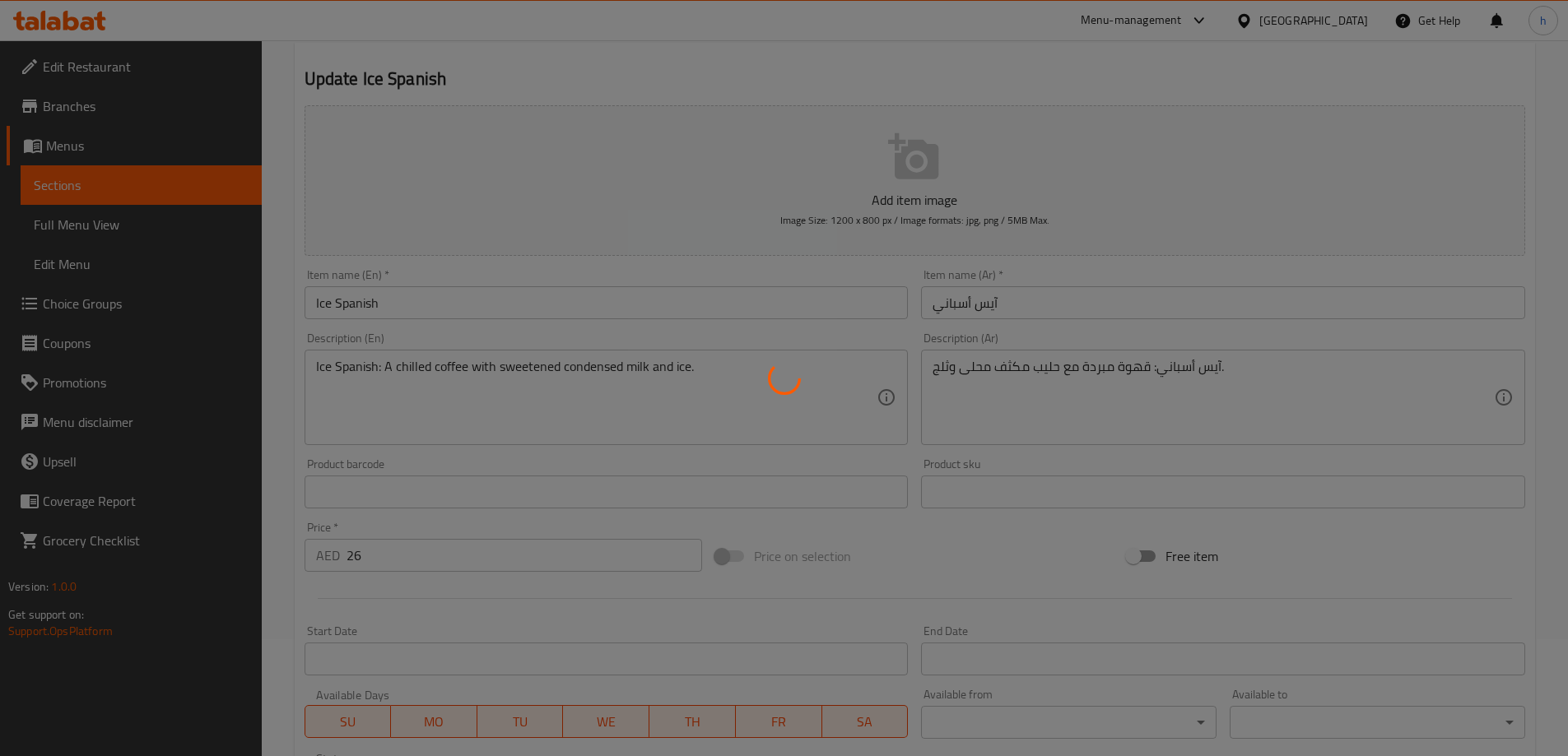
scroll to position [0, 0]
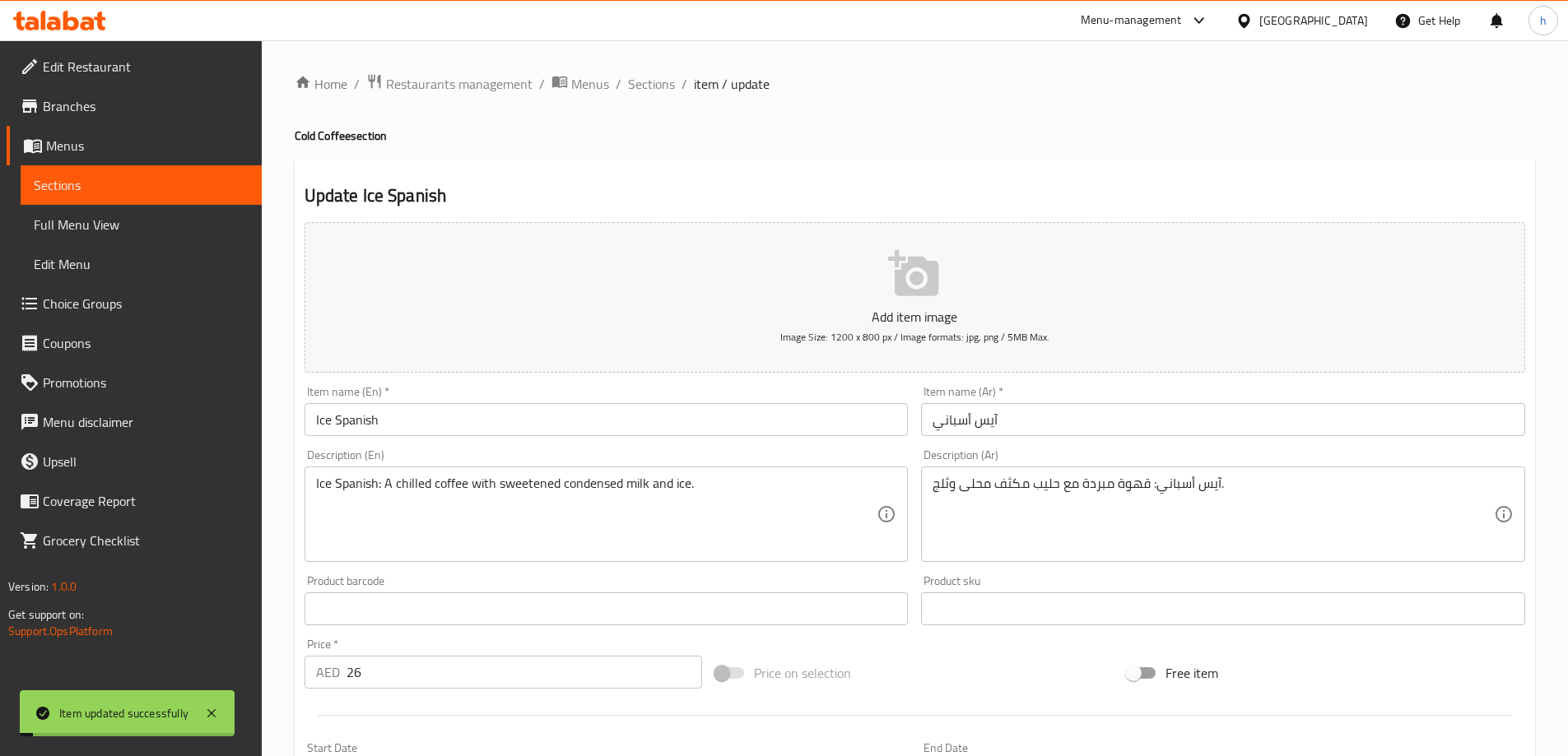
click at [156, 190] on span "Sections" at bounding box center [140, 185] width 214 height 19
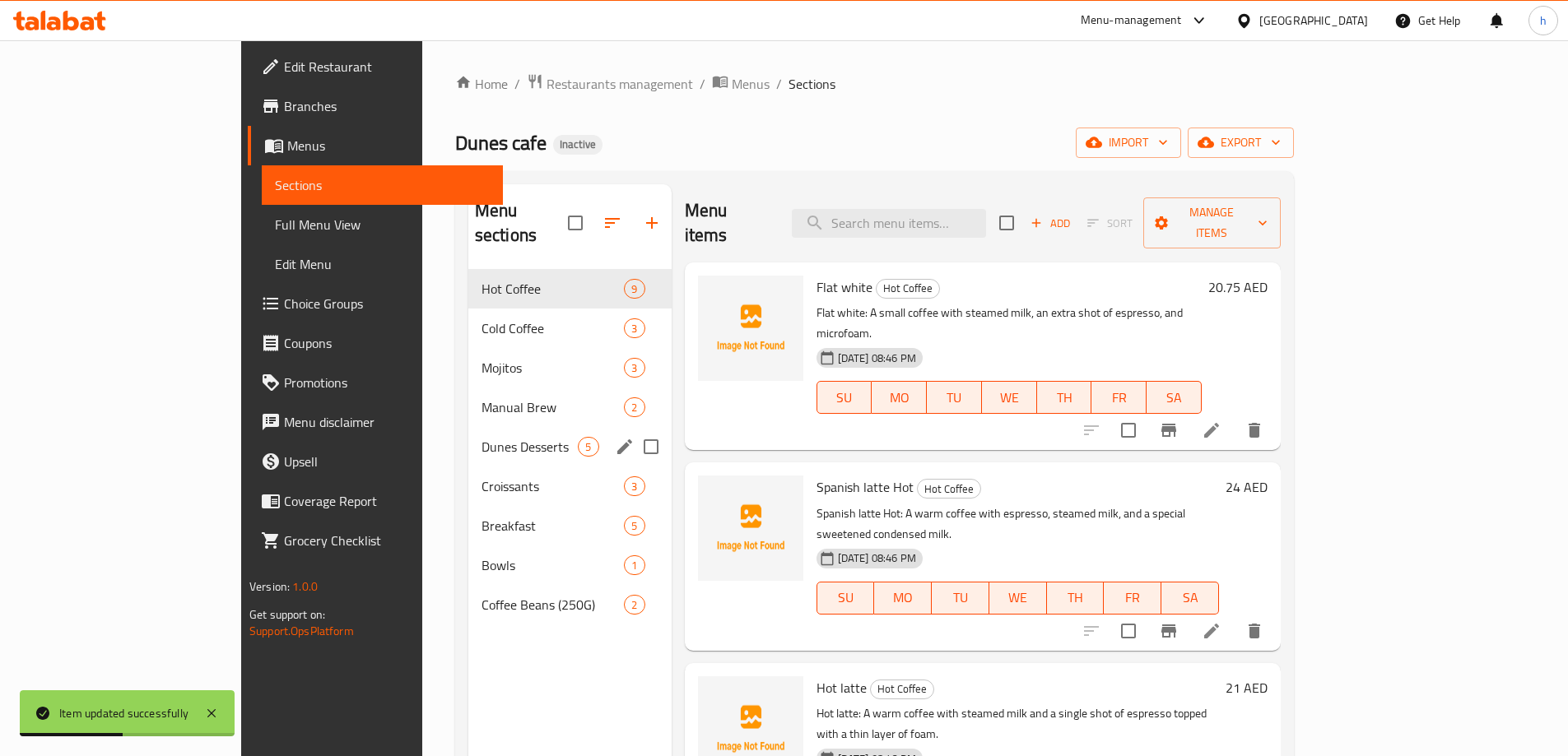
click at [469, 427] on div "Dunes Desserts 5" at bounding box center [570, 446] width 203 height 40
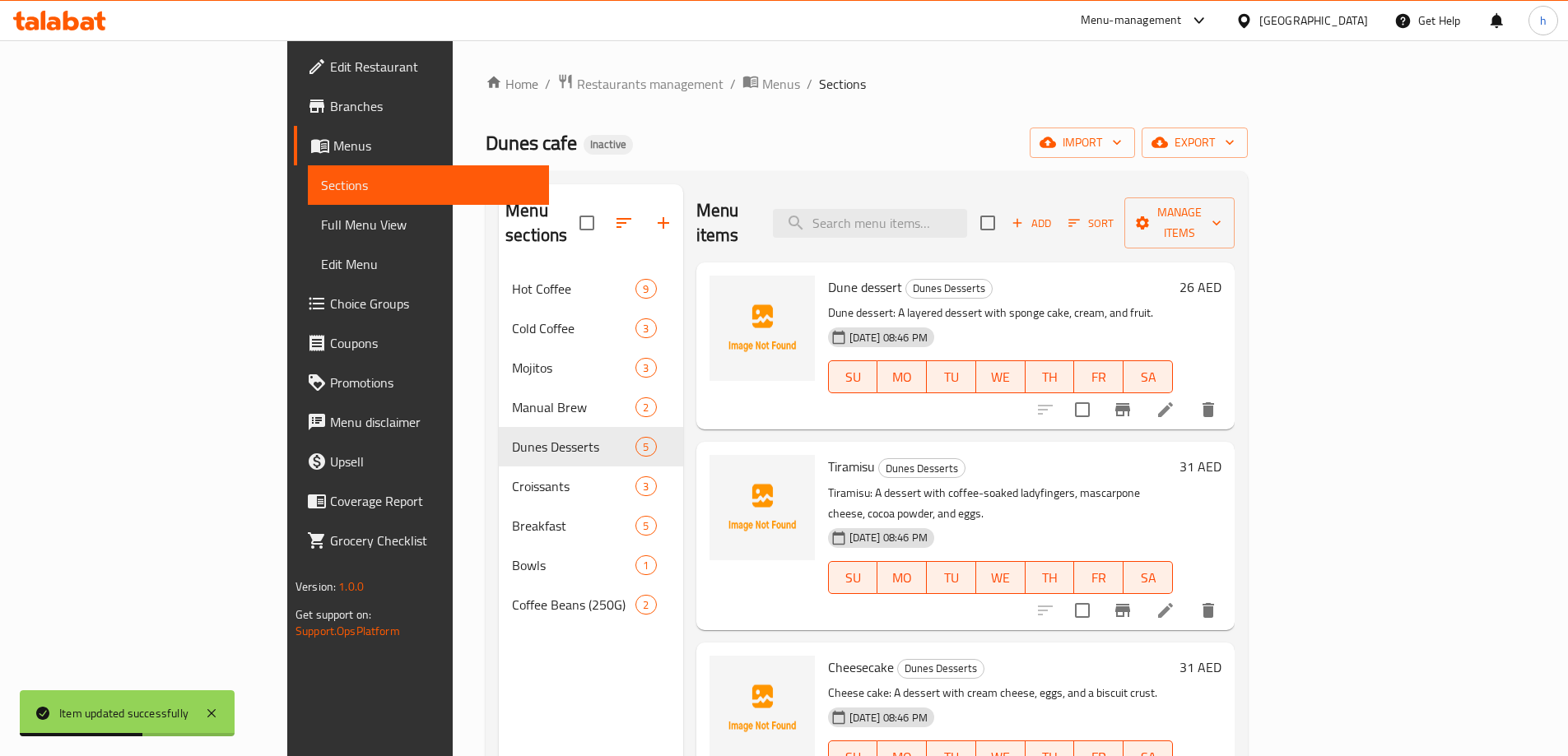
click at [895, 95] on div "Home / Restaurants management / Menus / Sections Dunes cafe Inactive import exp…" at bounding box center [867, 513] width 762 height 880
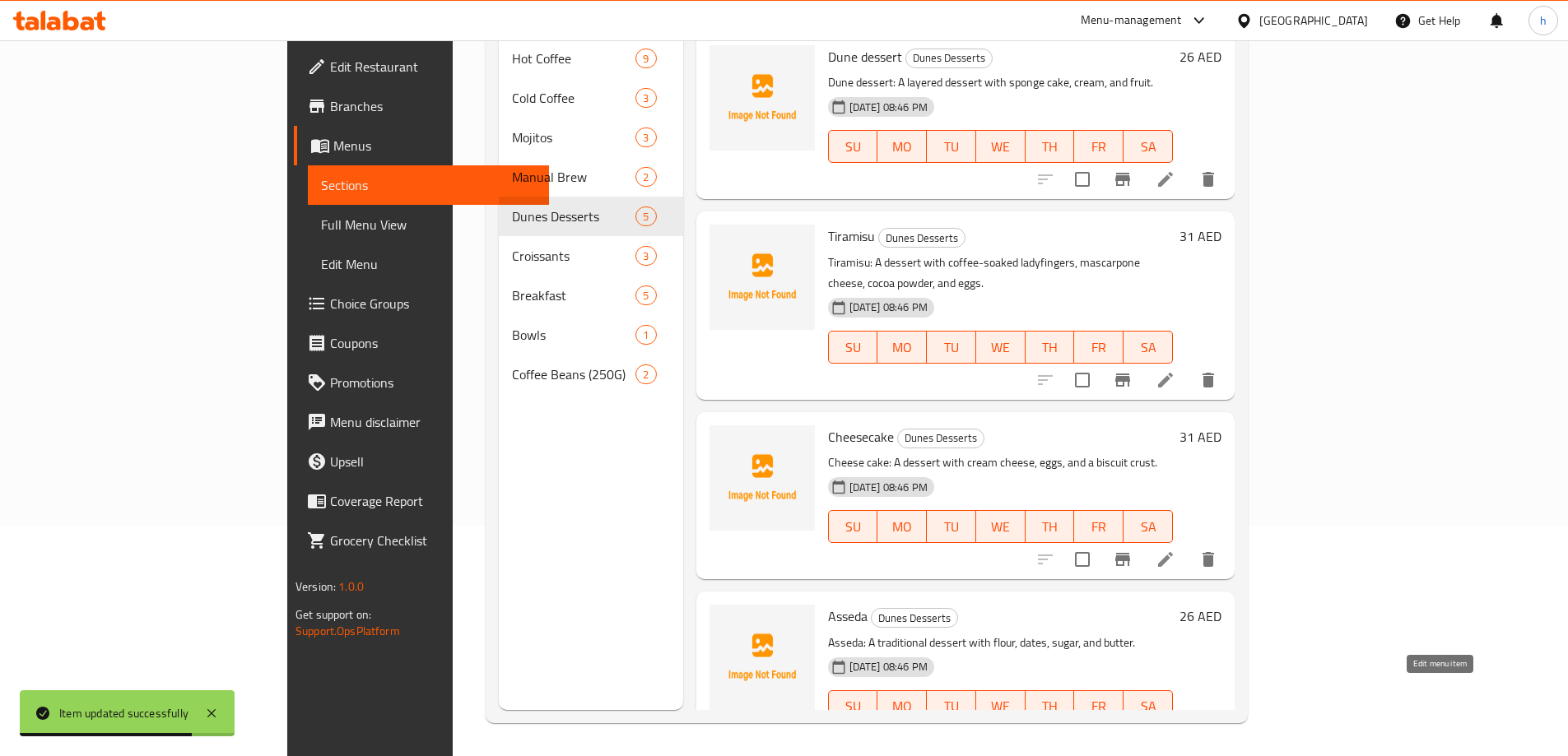
click at [1175, 730] on icon at bounding box center [1166, 739] width 19 height 19
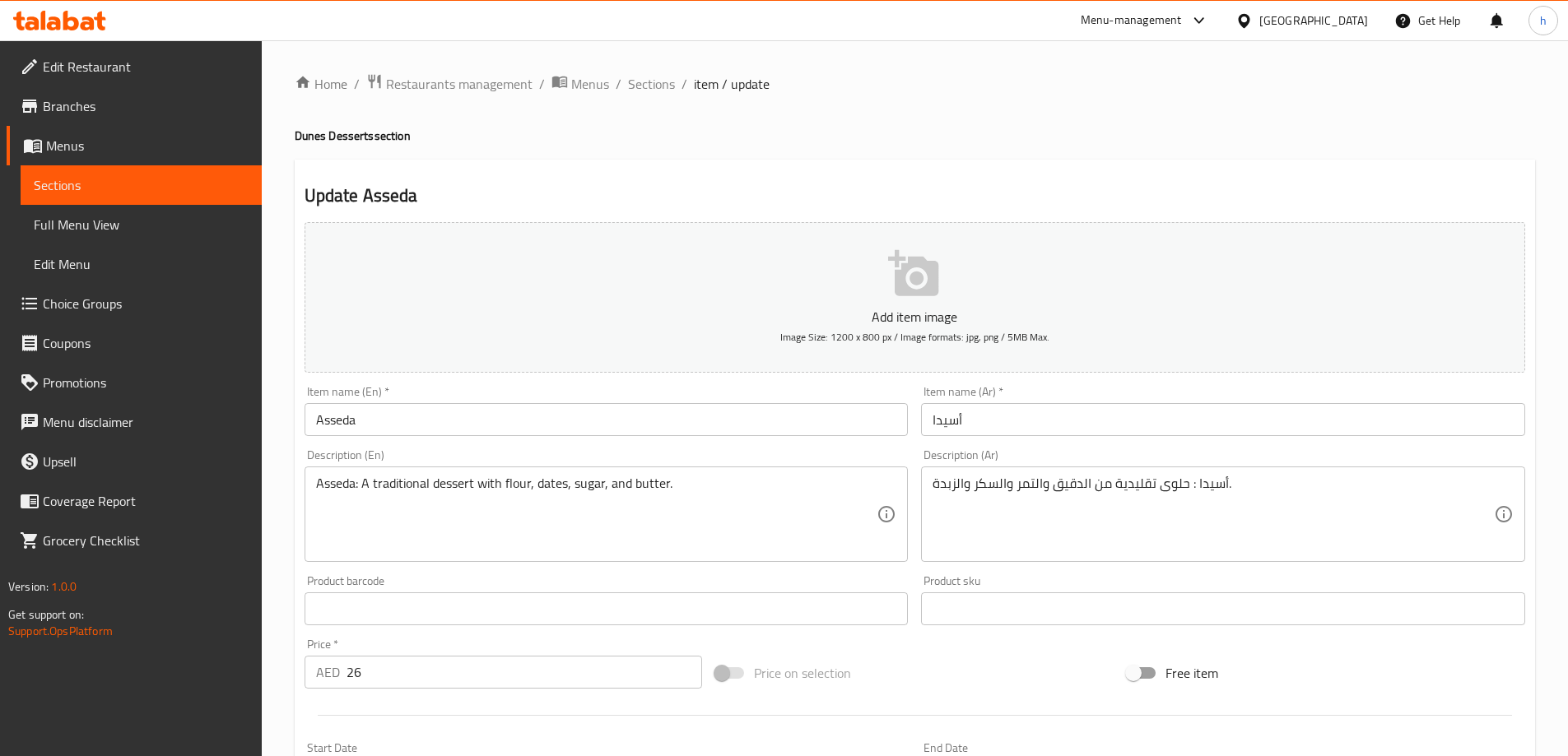
click at [943, 419] on input "أسيدا" at bounding box center [1223, 419] width 604 height 33
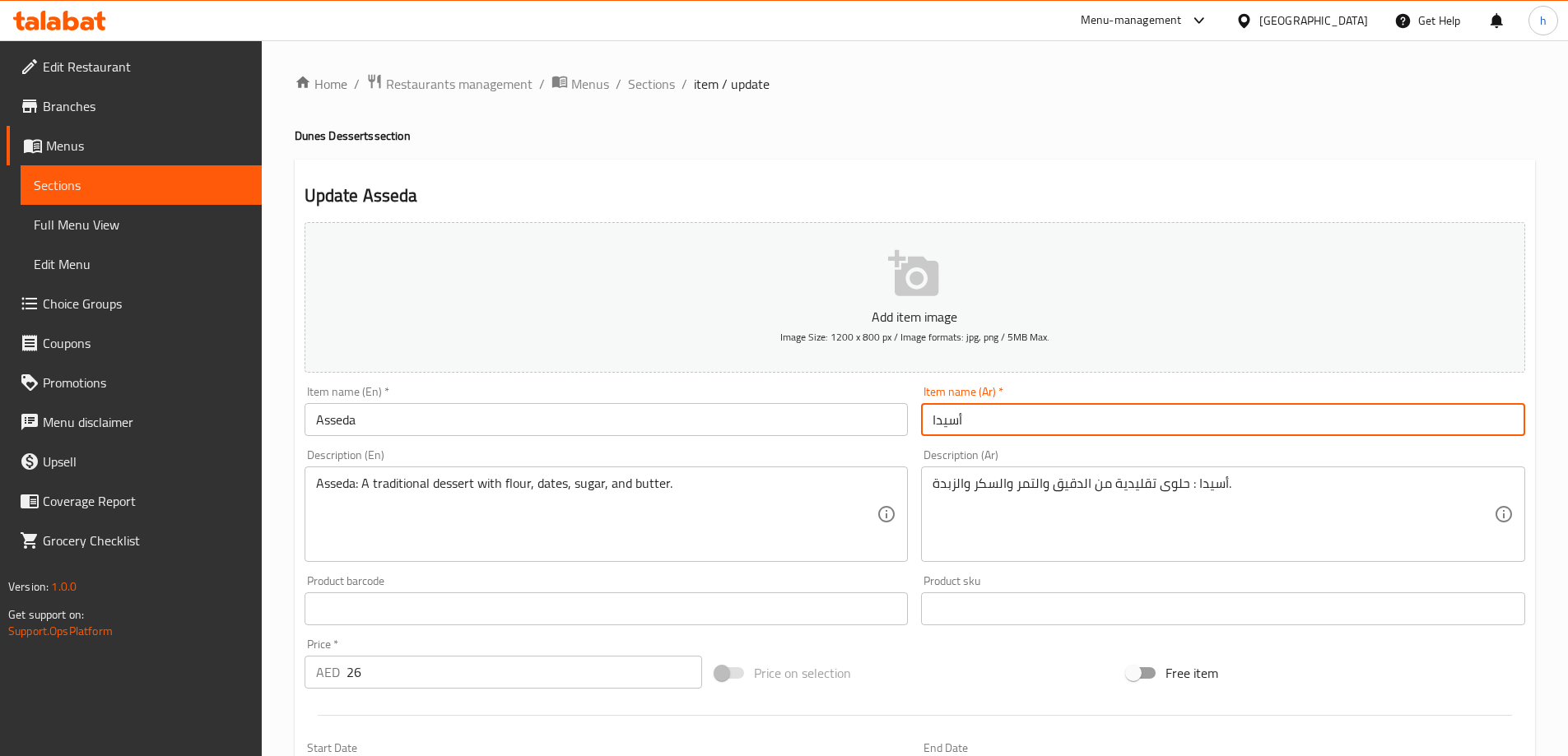
click at [943, 419] on input "أسيدا" at bounding box center [1223, 419] width 604 height 33
paste input "صيدة"
type input "عصيدة"
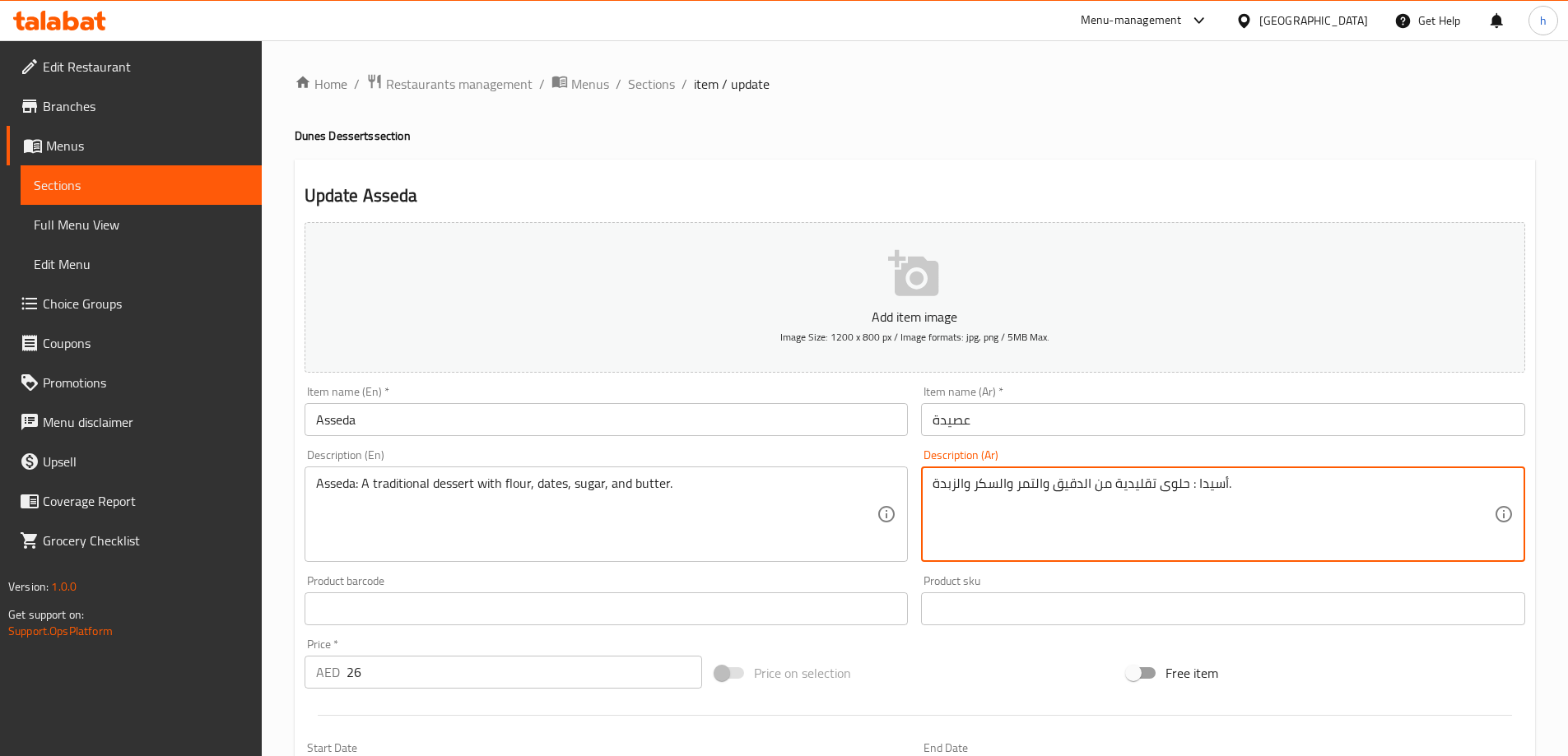
click at [1210, 490] on textarea "أسيدا : حلوى تقليدية من الدقيق والتمر والسكر والزبدة." at bounding box center [1213, 514] width 561 height 79
paste textarea "صيدة"
type textarea "عصيدة: حلوى تقليدية من الدقيق والتمر والسكر والزبدة."
click at [1111, 81] on ol "Home / Restaurants management / Menus / Sections / item / update" at bounding box center [915, 84] width 1241 height 21
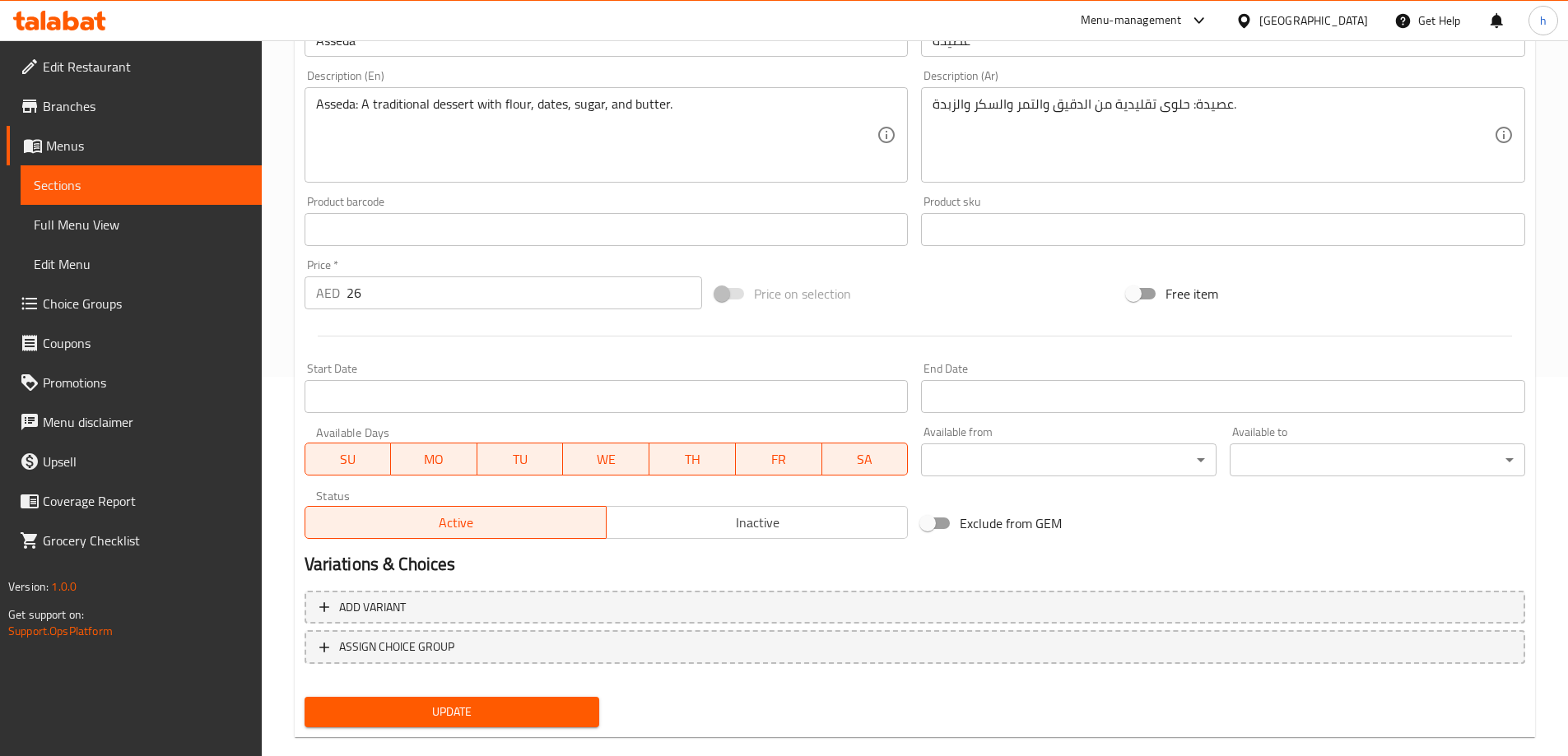
scroll to position [407, 0]
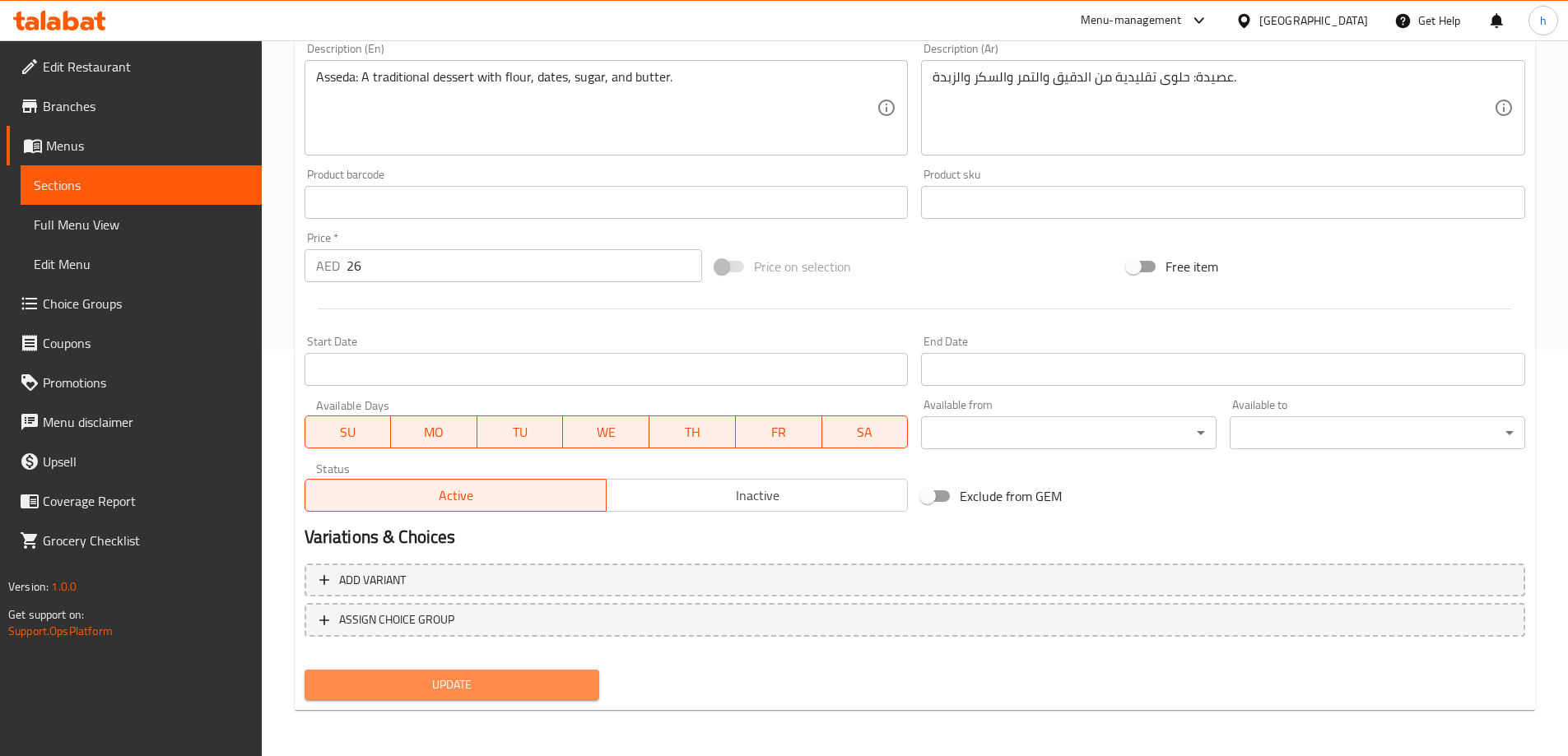
click at [522, 691] on span "Update" at bounding box center [452, 685] width 269 height 20
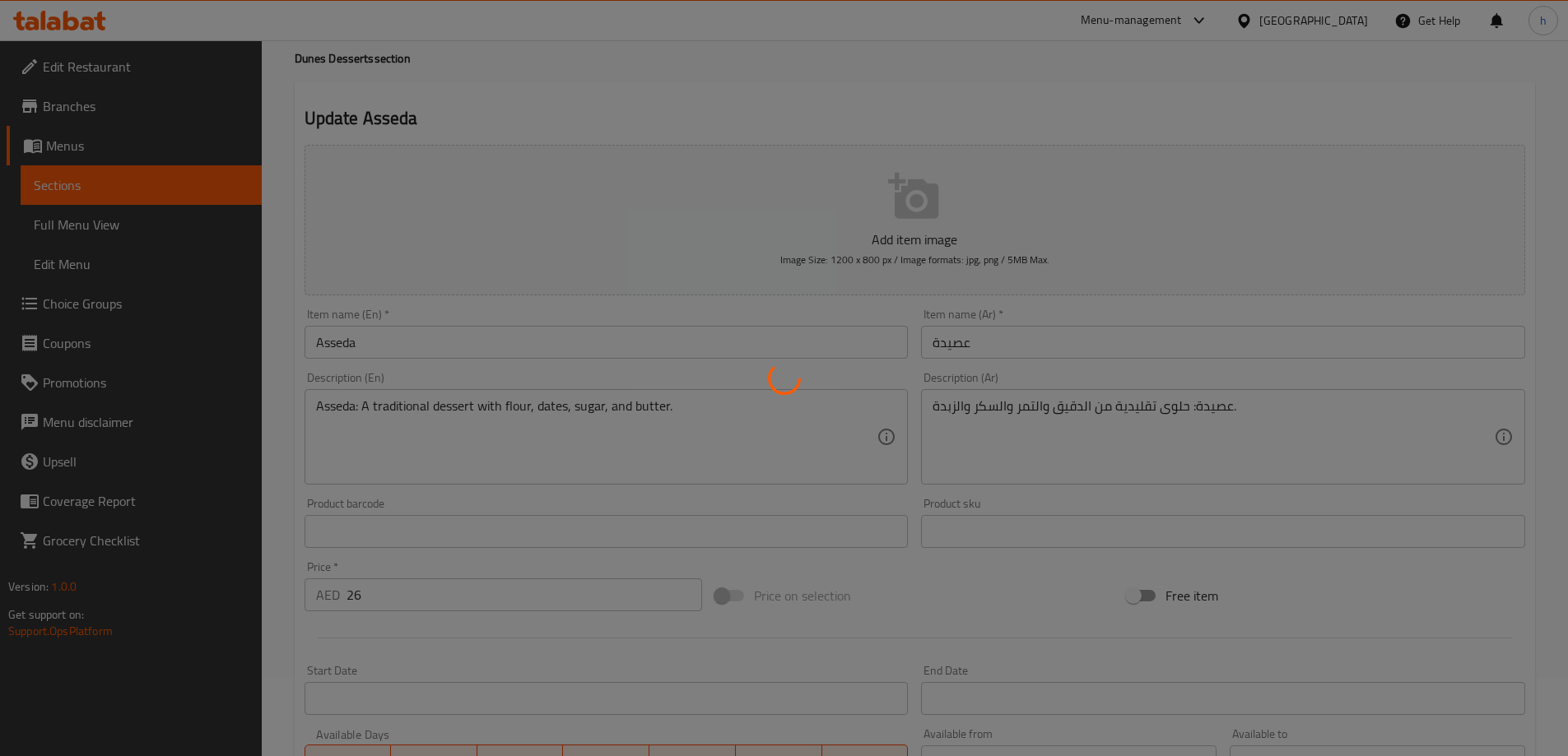
scroll to position [0, 0]
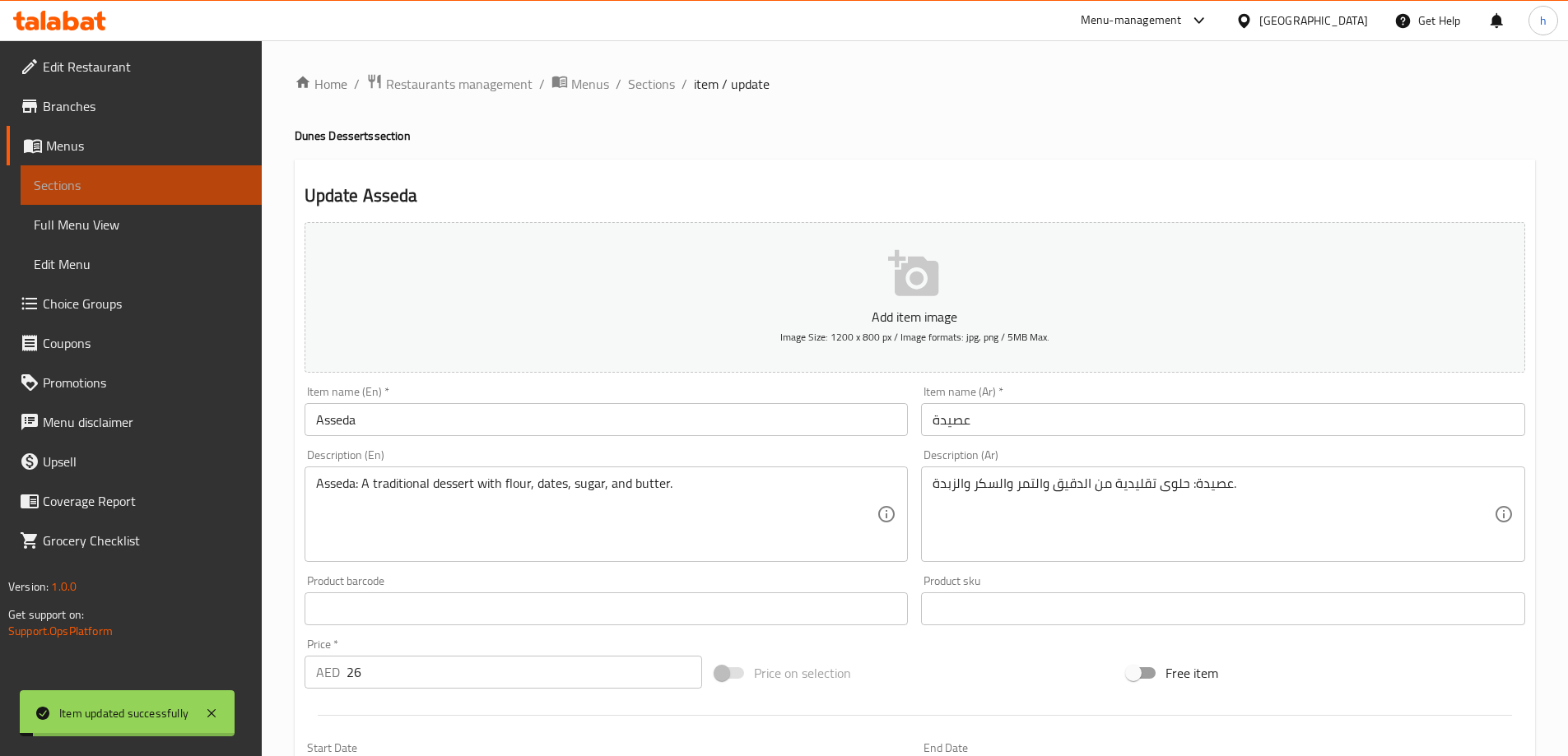
click at [146, 186] on span "Sections" at bounding box center [140, 185] width 214 height 19
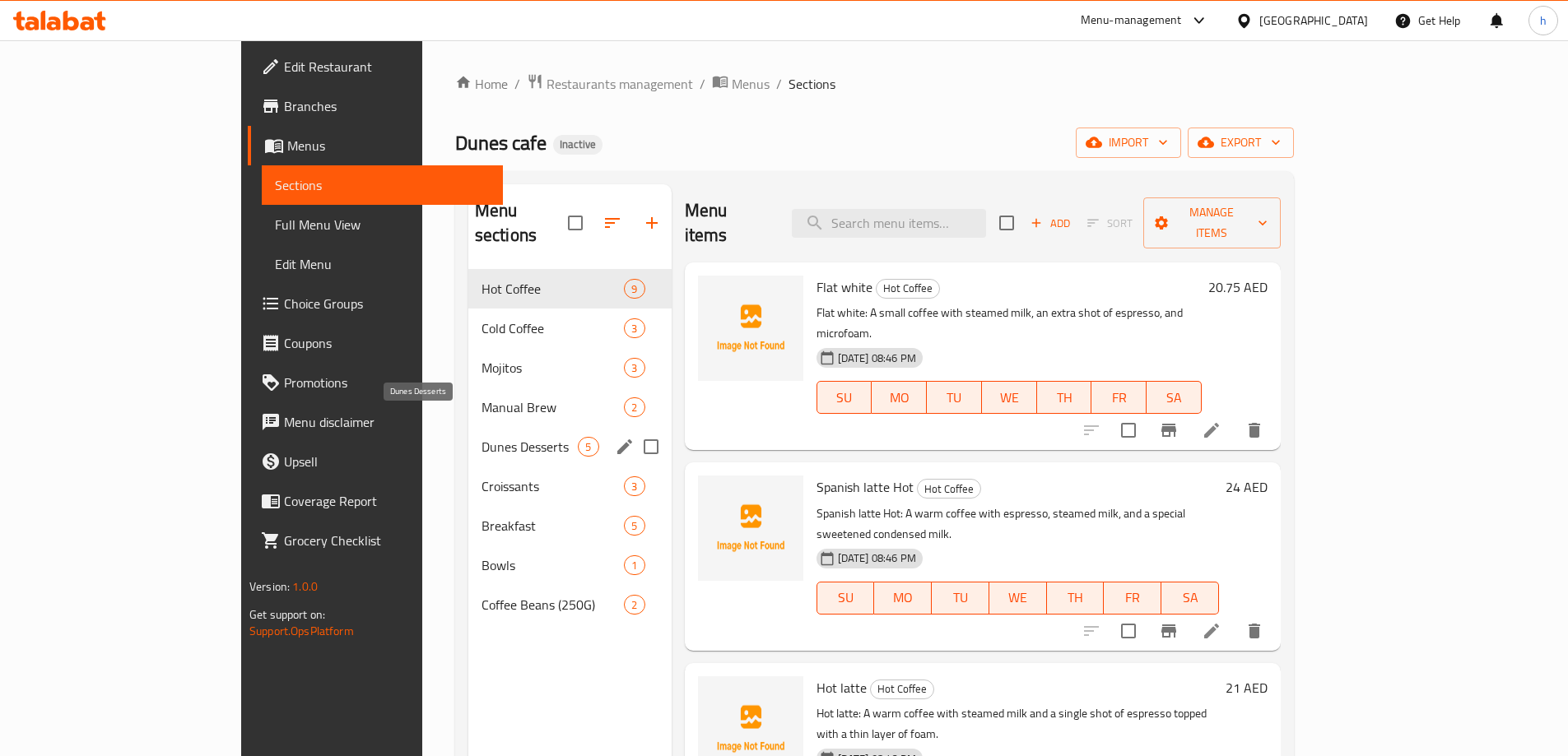
click at [482, 437] on span "Dunes Desserts" at bounding box center [530, 446] width 97 height 19
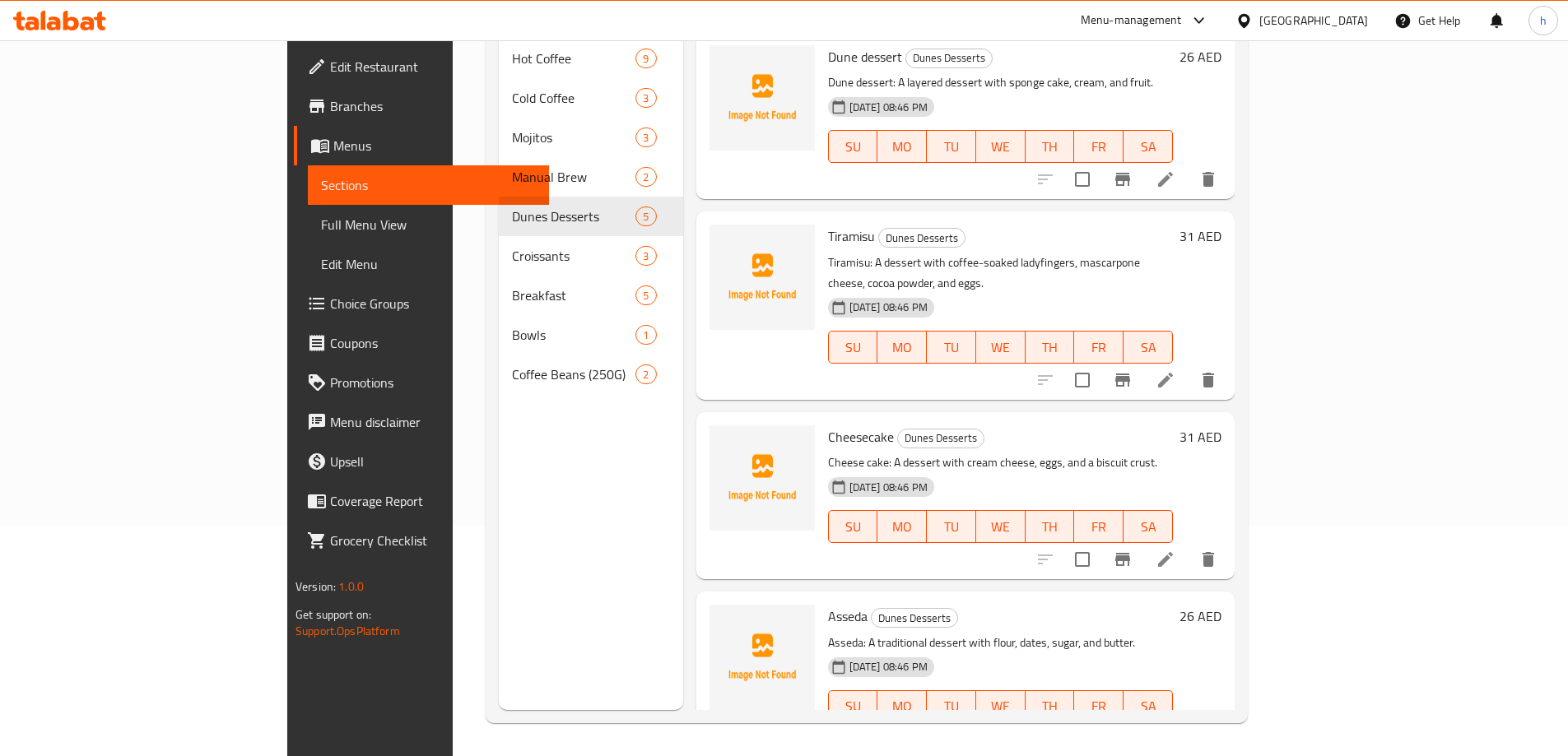
scroll to position [183, 0]
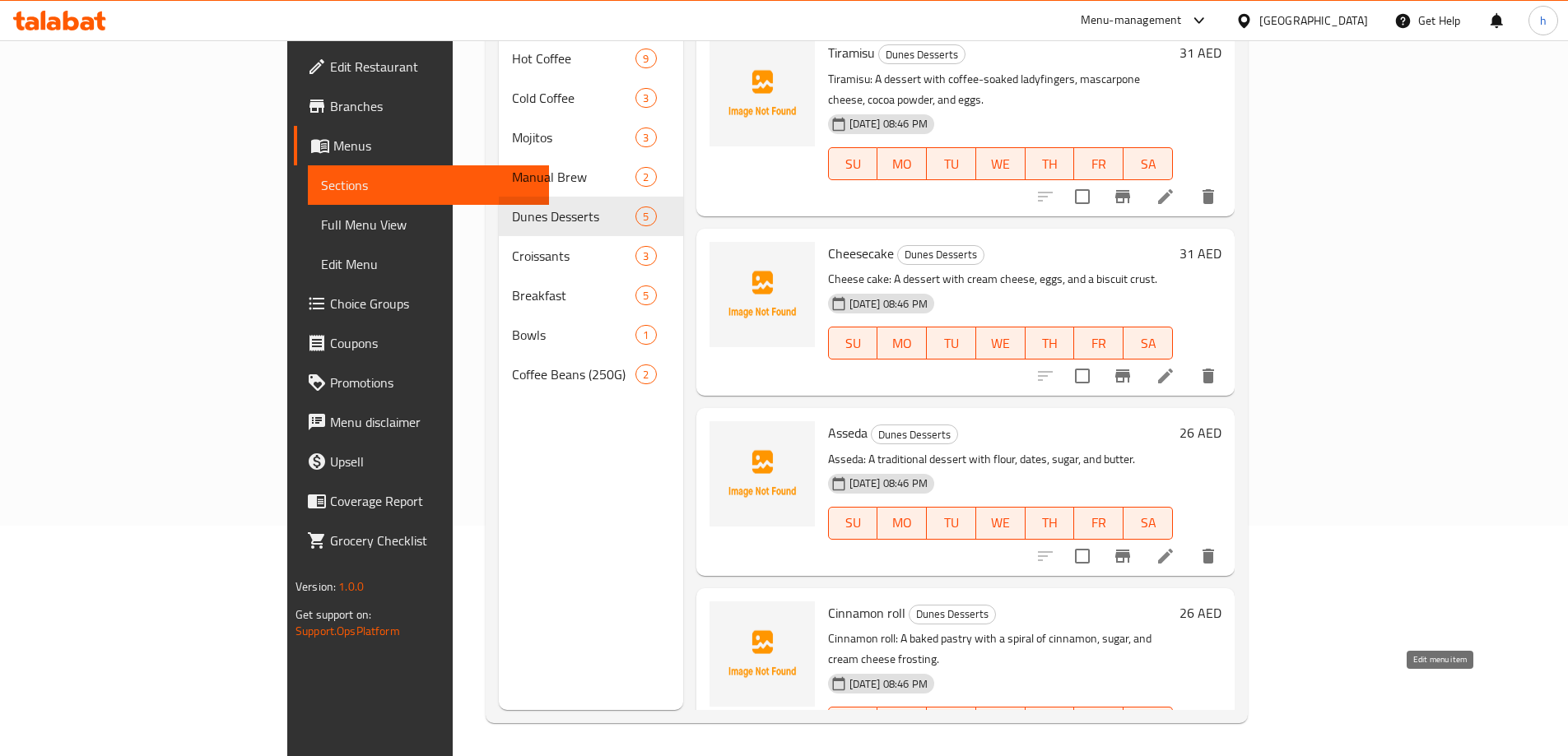
click at [1175, 746] on icon at bounding box center [1166, 756] width 19 height 19
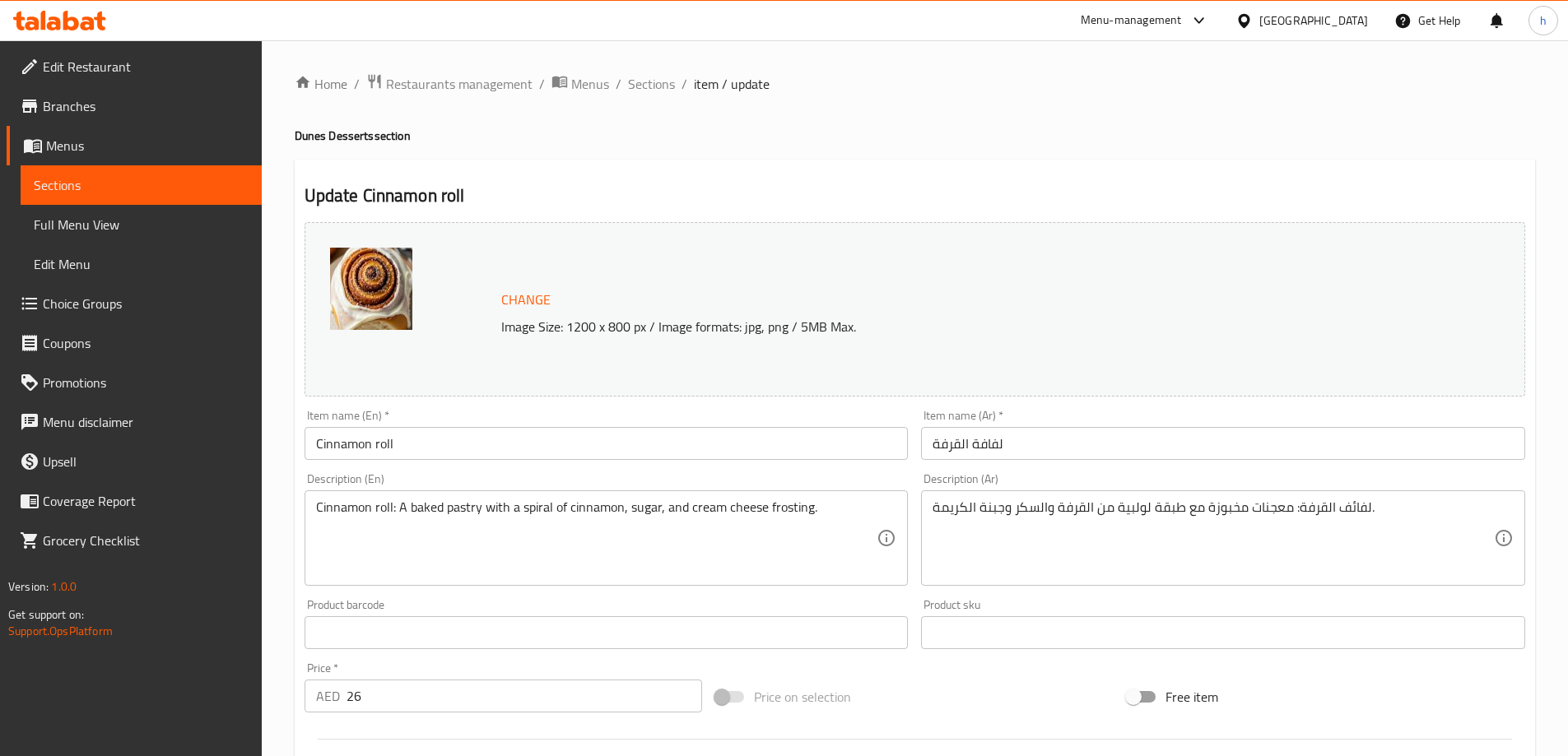
click at [957, 440] on input "لفافة القرفة" at bounding box center [1223, 443] width 604 height 33
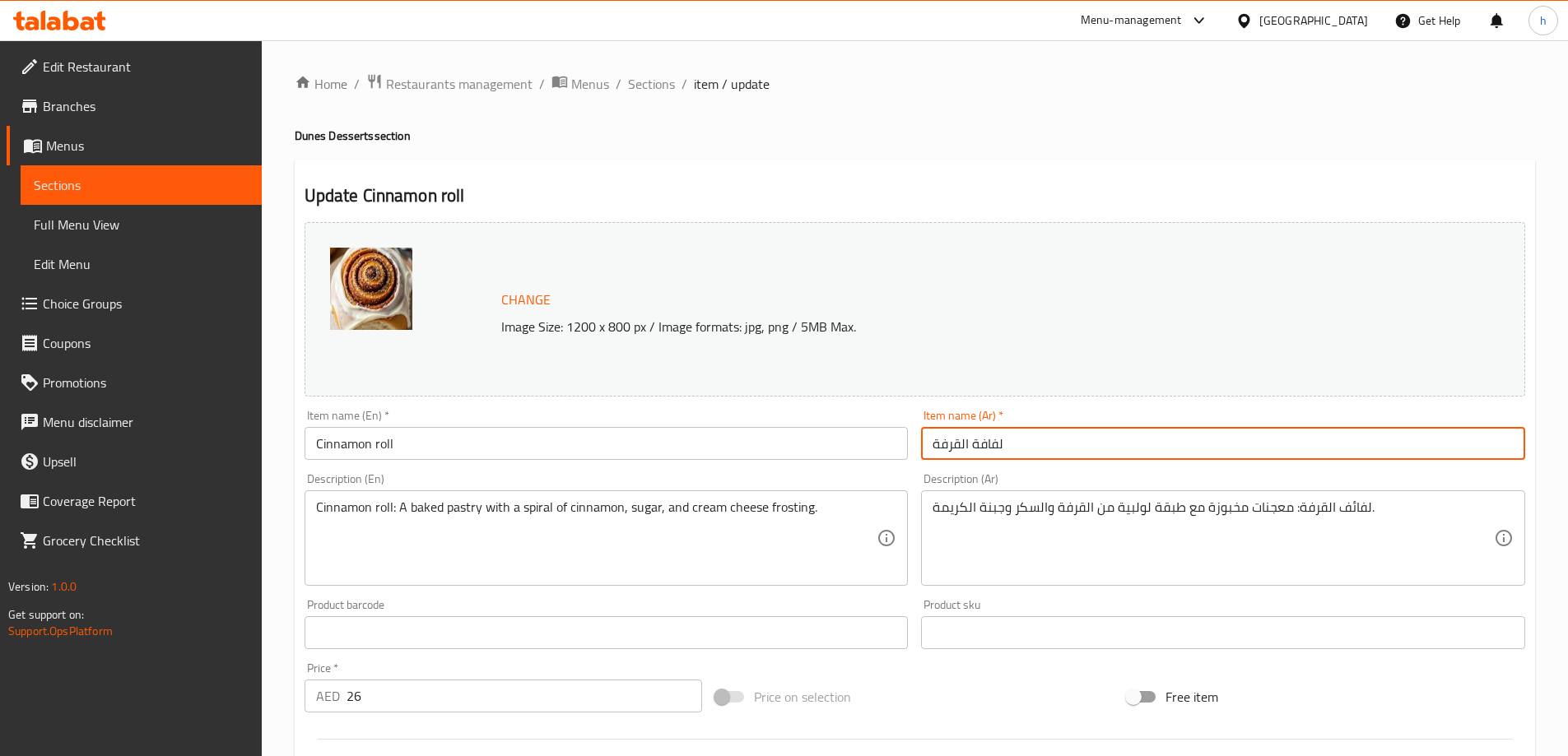
click at [957, 441] on input "لفافة القرفة" at bounding box center [1223, 443] width 604 height 33
paste input "رول"
type input "رول قرفة"
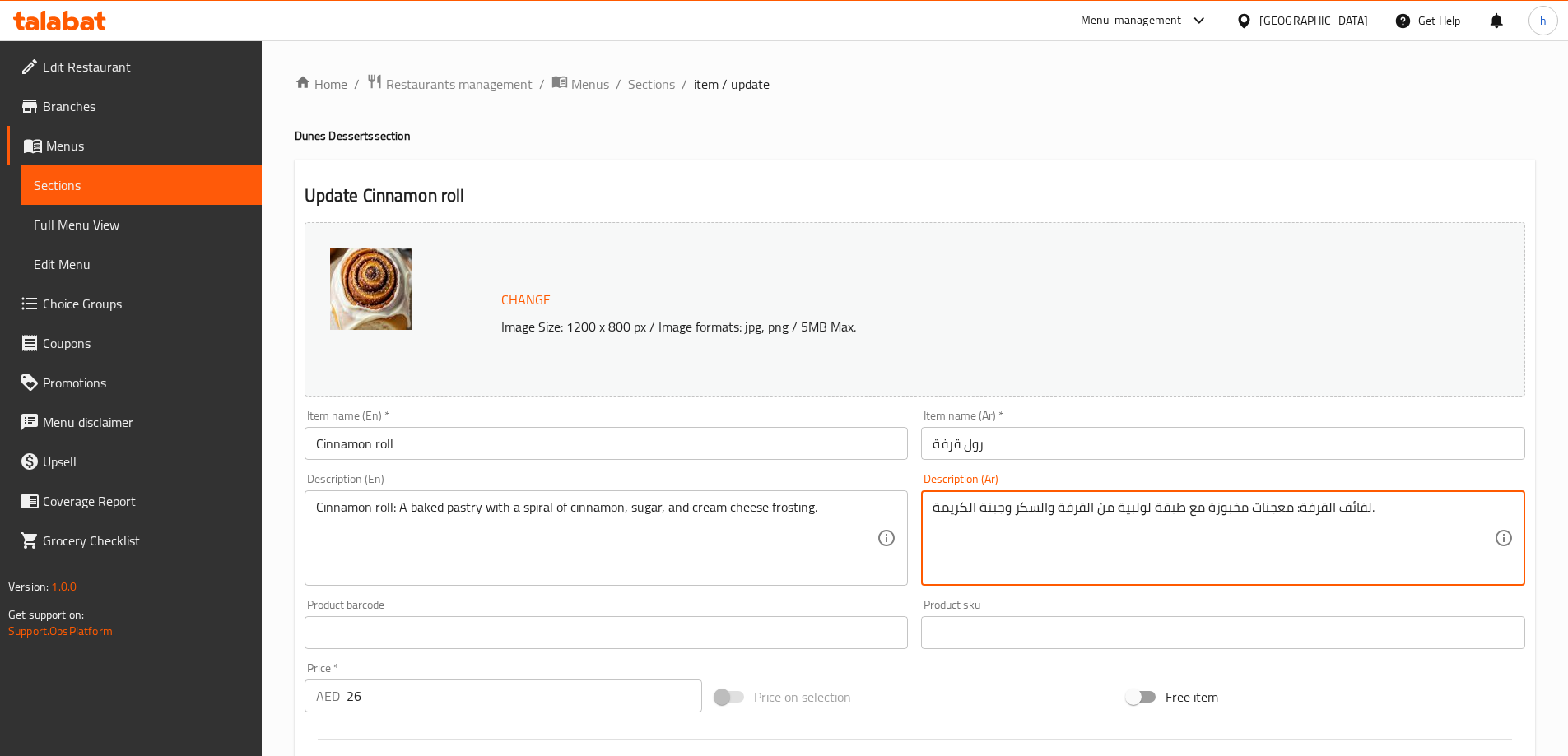
drag, startPoint x: 1312, startPoint y: 510, endPoint x: 1342, endPoint y: 507, distance: 30.1
click at [1343, 507] on textarea "لفائف القرفة: معجنات مخبوزة مع طبقة لولبية من القرفة والسكر وجبنة الكريمة." at bounding box center [1213, 538] width 561 height 79
click at [1342, 507] on textarea "لفائف القرفة: معجنات مخبوزة مع طبقة لولبية من القرفة والسكر وجبنة الكريمة." at bounding box center [1213, 538] width 561 height 79
click at [1306, 506] on textarea "لفائف القرفة: معجنات مخبوزة مع طبقة لولبية من القرفة والسكر وجبنة الكريمة." at bounding box center [1213, 538] width 561 height 79
drag, startPoint x: 1298, startPoint y: 506, endPoint x: 1365, endPoint y: 518, distance: 68.1
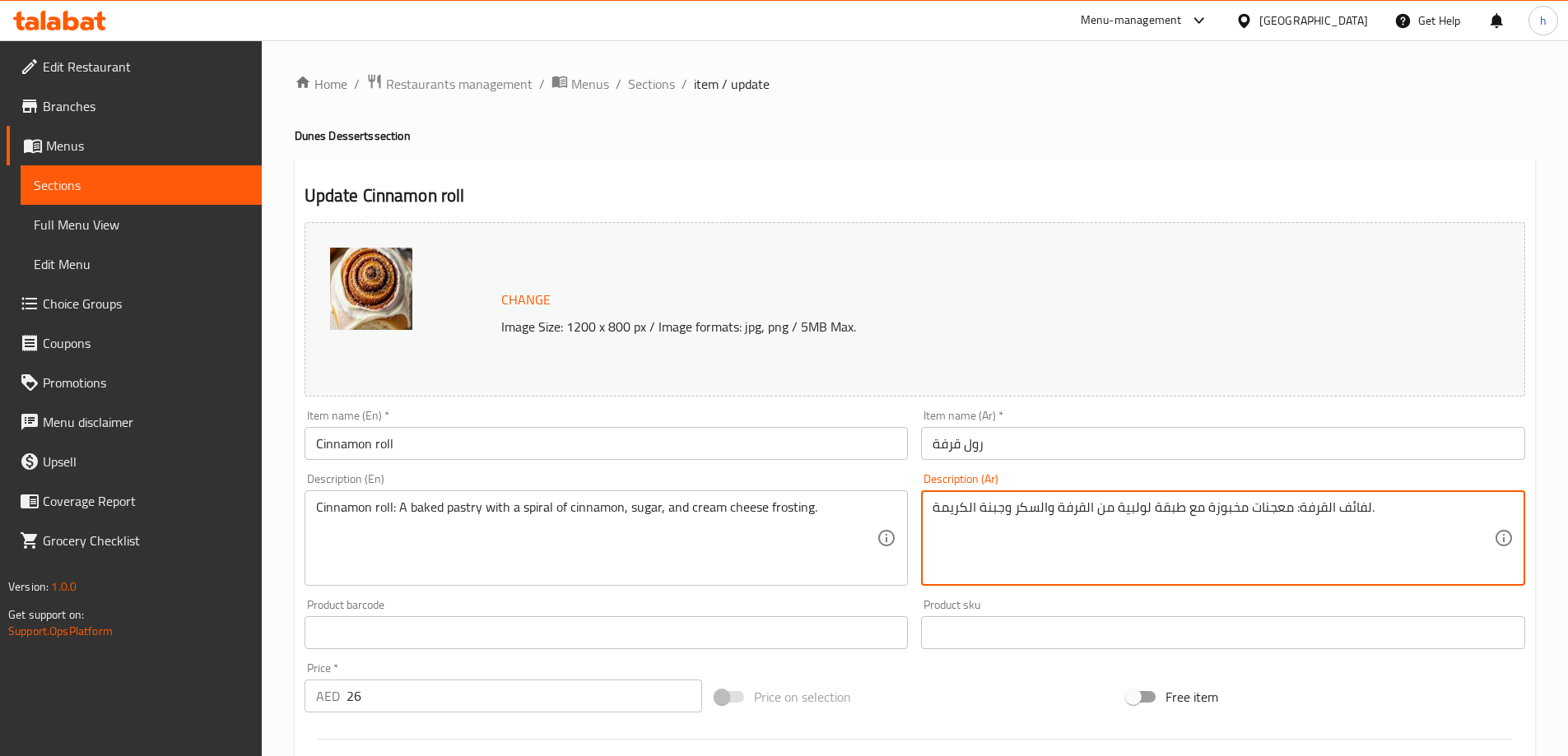
click at [1365, 518] on textarea "لفائف القرفة: معجنات مخبوزة مع طبقة لولبية من القرفة والسكر وجبنة الكريمة." at bounding box center [1213, 538] width 561 height 79
paste textarea "رول"
type textarea "رول قرفة: معجنات مخبوزة مع طبقة لولبية من القرفة والسكر وجبنة الكريمة."
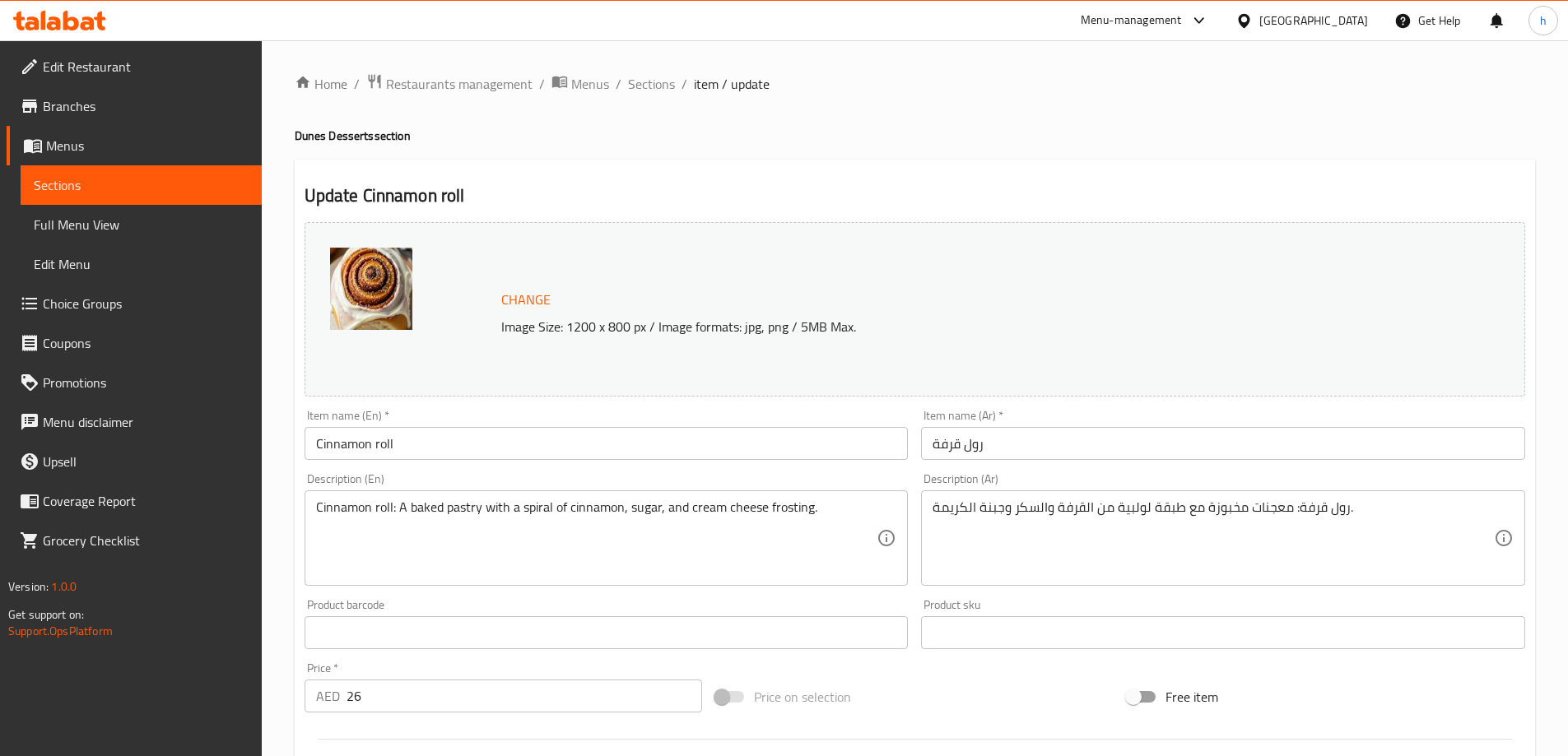
click at [949, 182] on div "Update Cinnamon roll Change Image Size: 1200 x 800 px / Image formats: jpg, png…" at bounding box center [915, 650] width 1241 height 982
click at [994, 160] on div "Update Cinnamon roll Change Image Size: 1200 x 800 px / Image formats: jpg, png…" at bounding box center [915, 650] width 1241 height 982
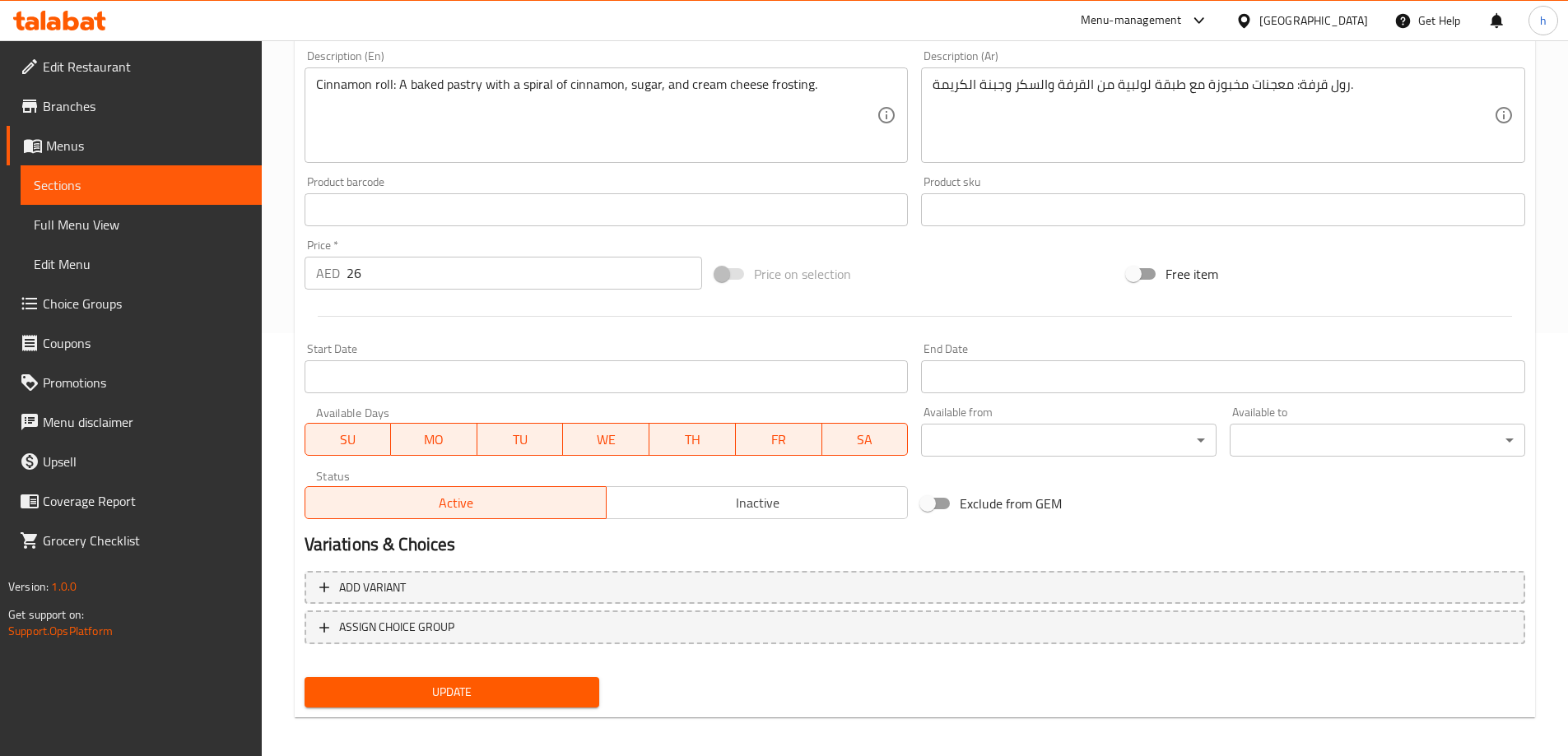
scroll to position [430, 0]
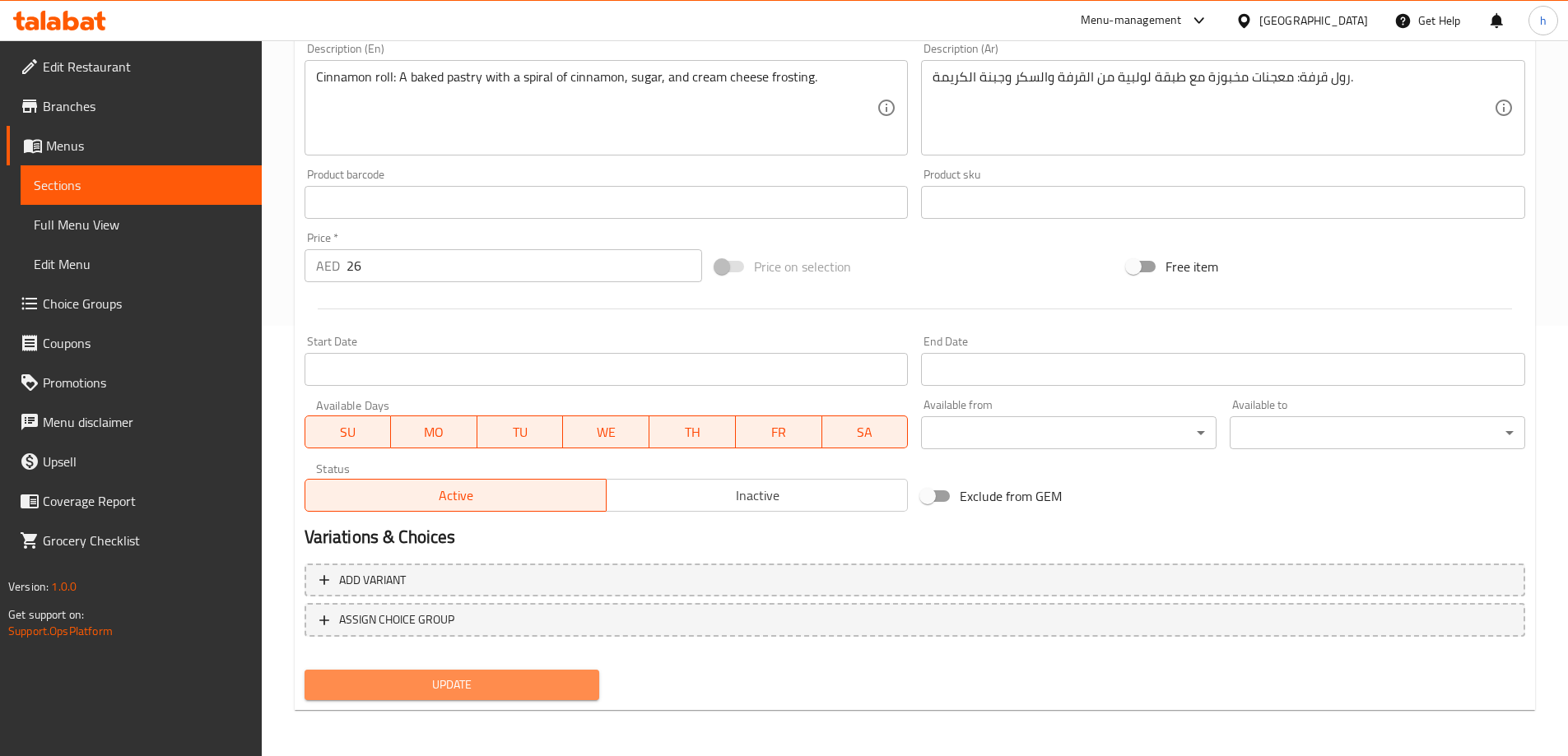
click at [449, 690] on span "Update" at bounding box center [452, 685] width 269 height 20
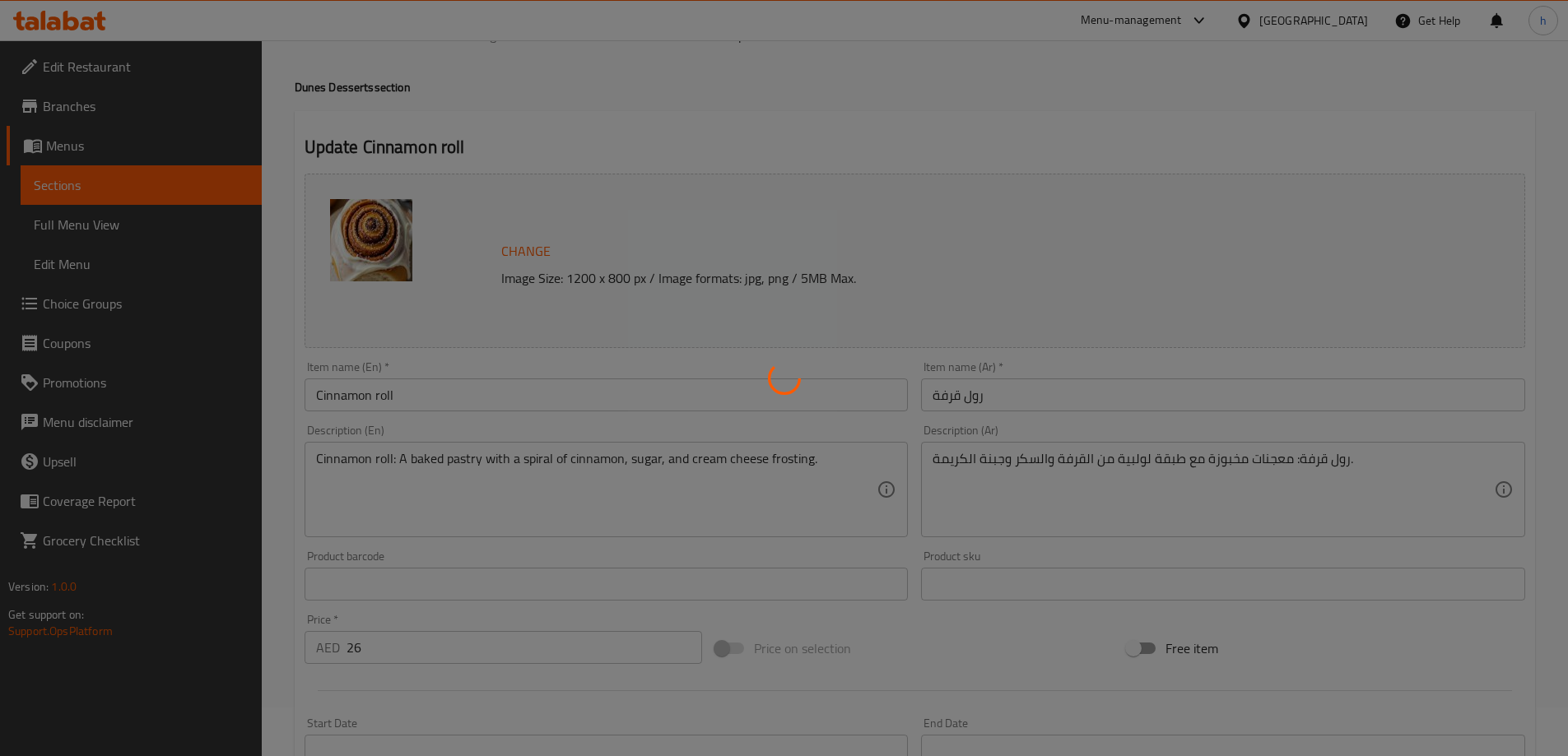
scroll to position [0, 0]
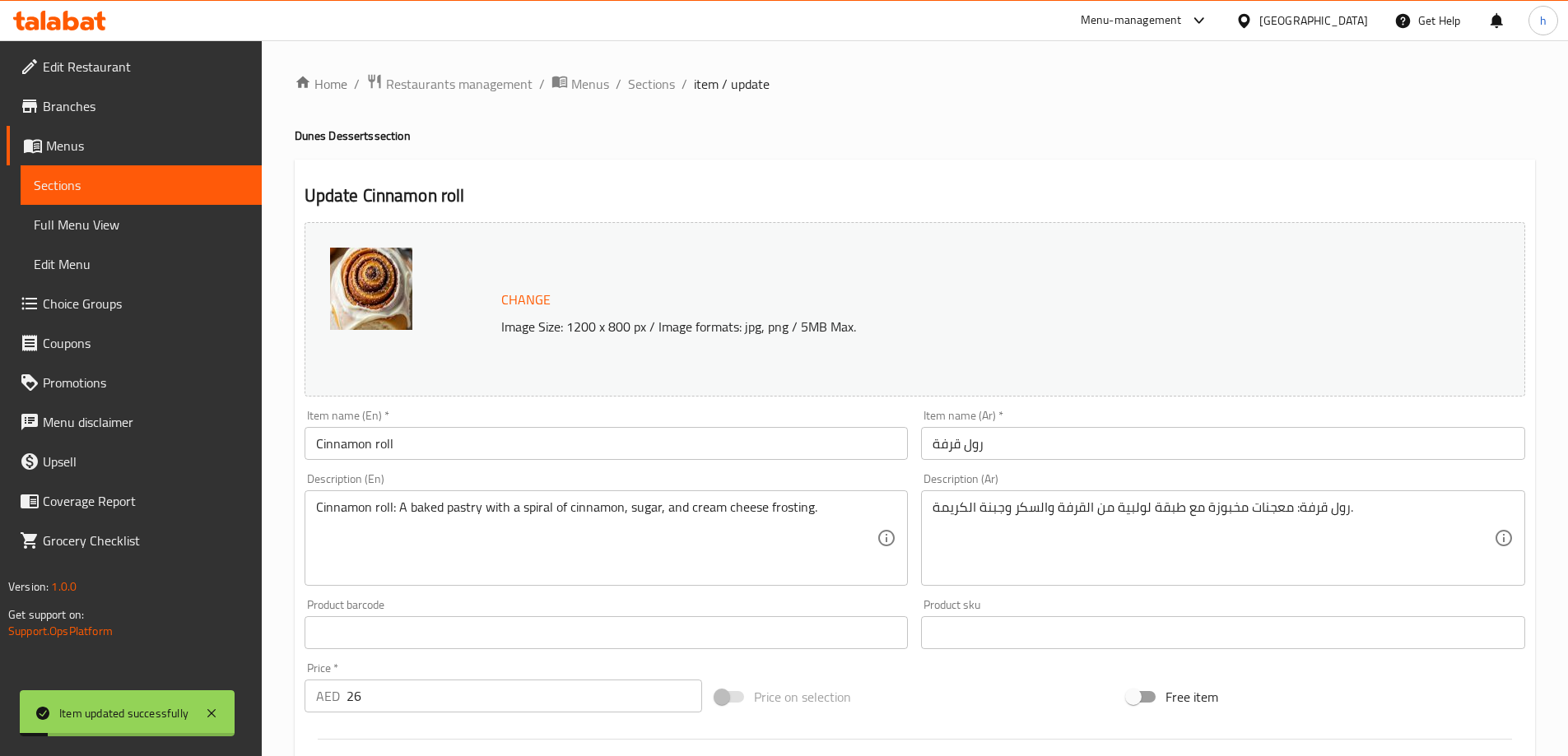
click at [194, 183] on span "Sections" at bounding box center [140, 185] width 214 height 19
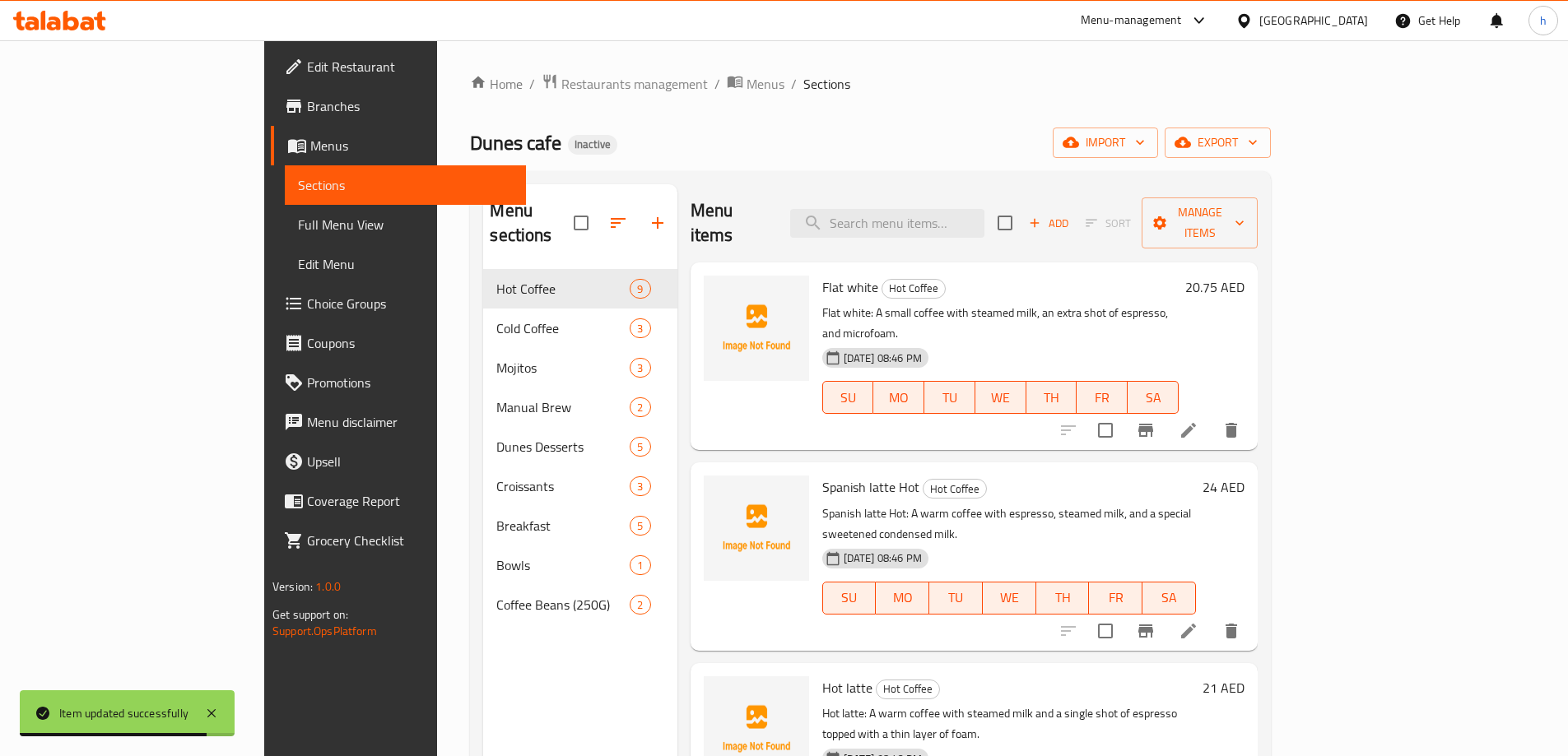
click at [748, 99] on div "Home / Restaurants management / Menus / Sections Dunes cafe Inactive import exp…" at bounding box center [871, 513] width 801 height 880
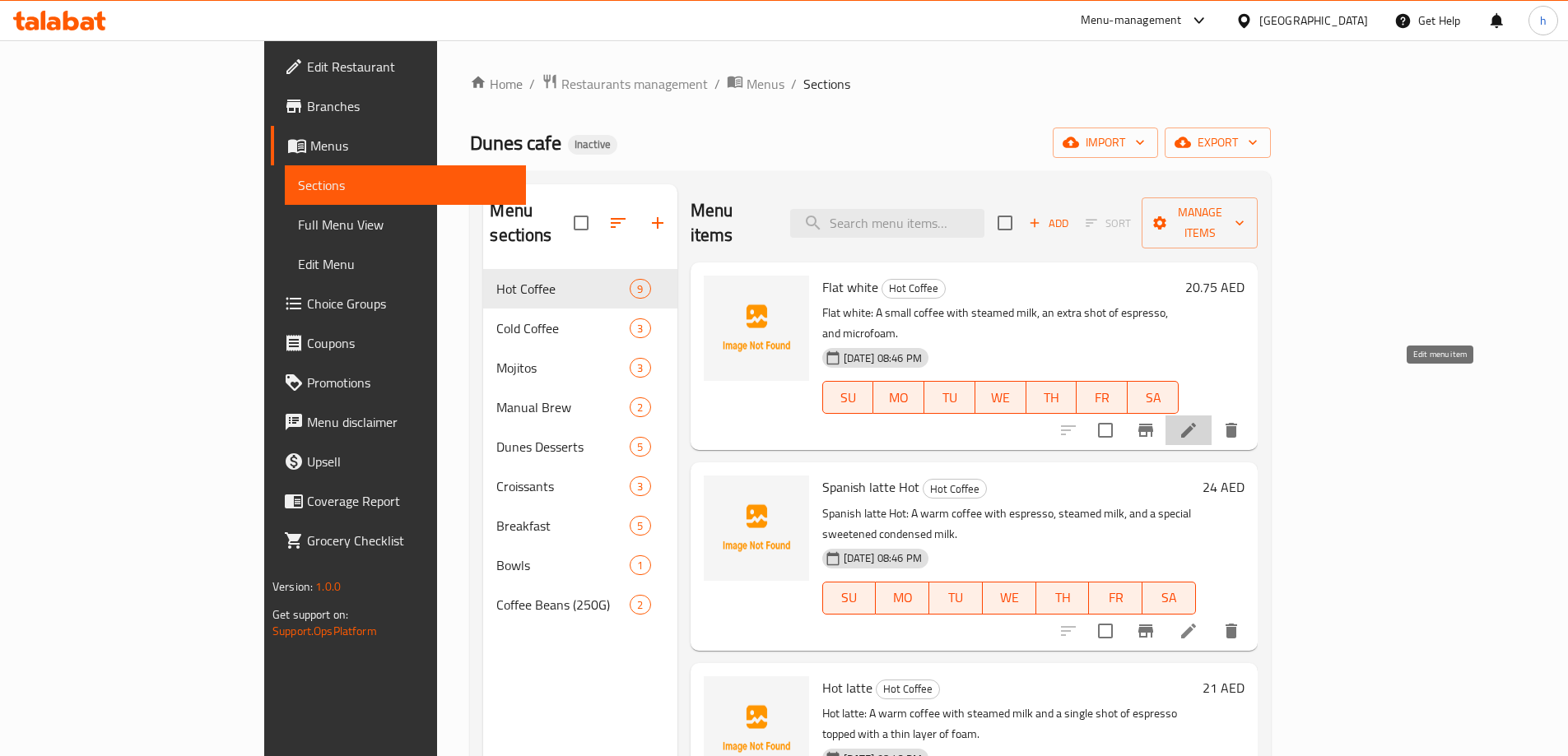
click at [1198, 421] on icon at bounding box center [1189, 430] width 19 height 19
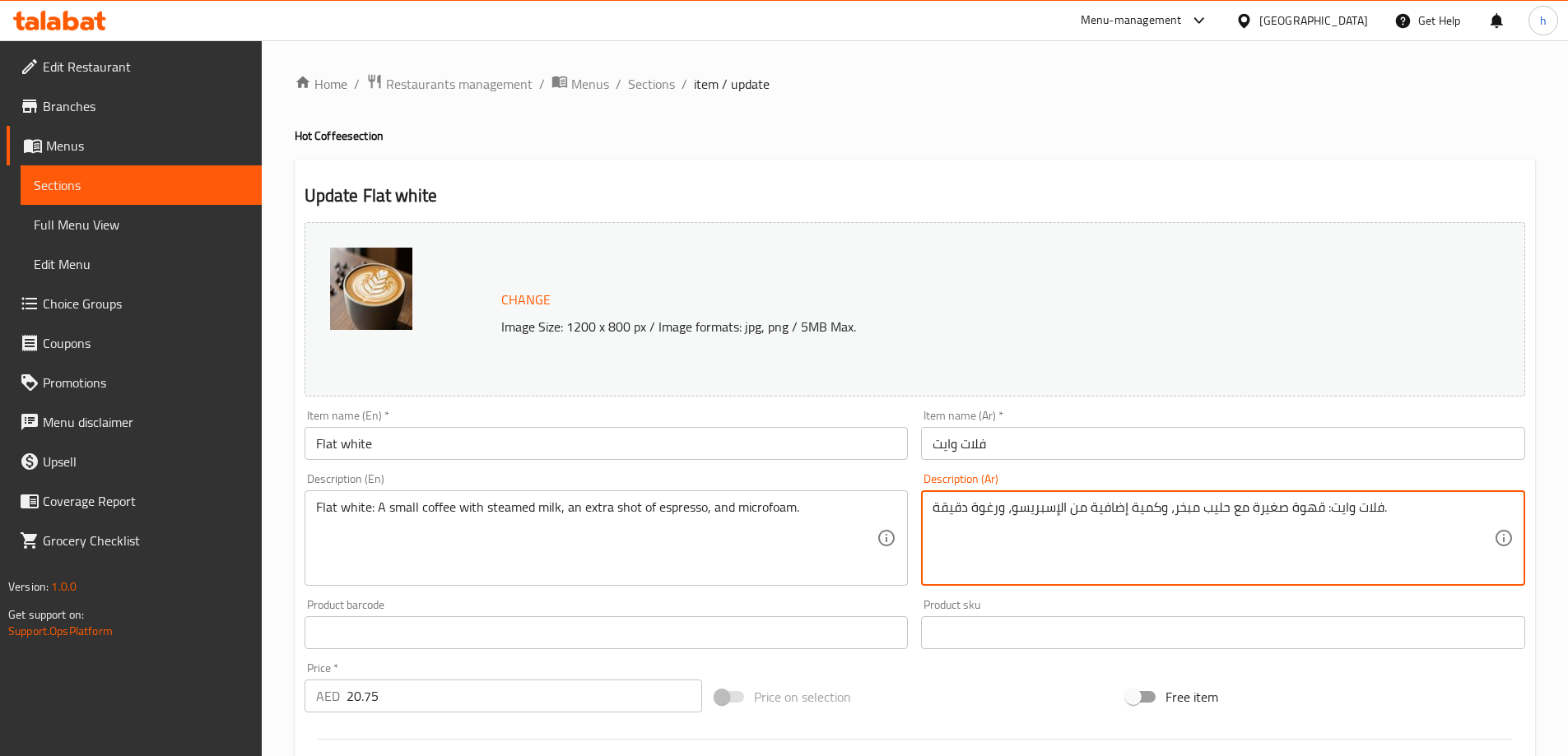
drag, startPoint x: 997, startPoint y: 510, endPoint x: 934, endPoint y: 520, distance: 63.8
paste textarea "ميكروفوم"
type textarea "فلات وايت: قهوة صغيرة مع حليب مبخر، وكمية إضافية من الإسبريسو، وميكروفوم ."
click at [949, 150] on div "Home / Restaurants management / Menus / Sections / item / update Hot Coffee sec…" at bounding box center [915, 613] width 1241 height 1081
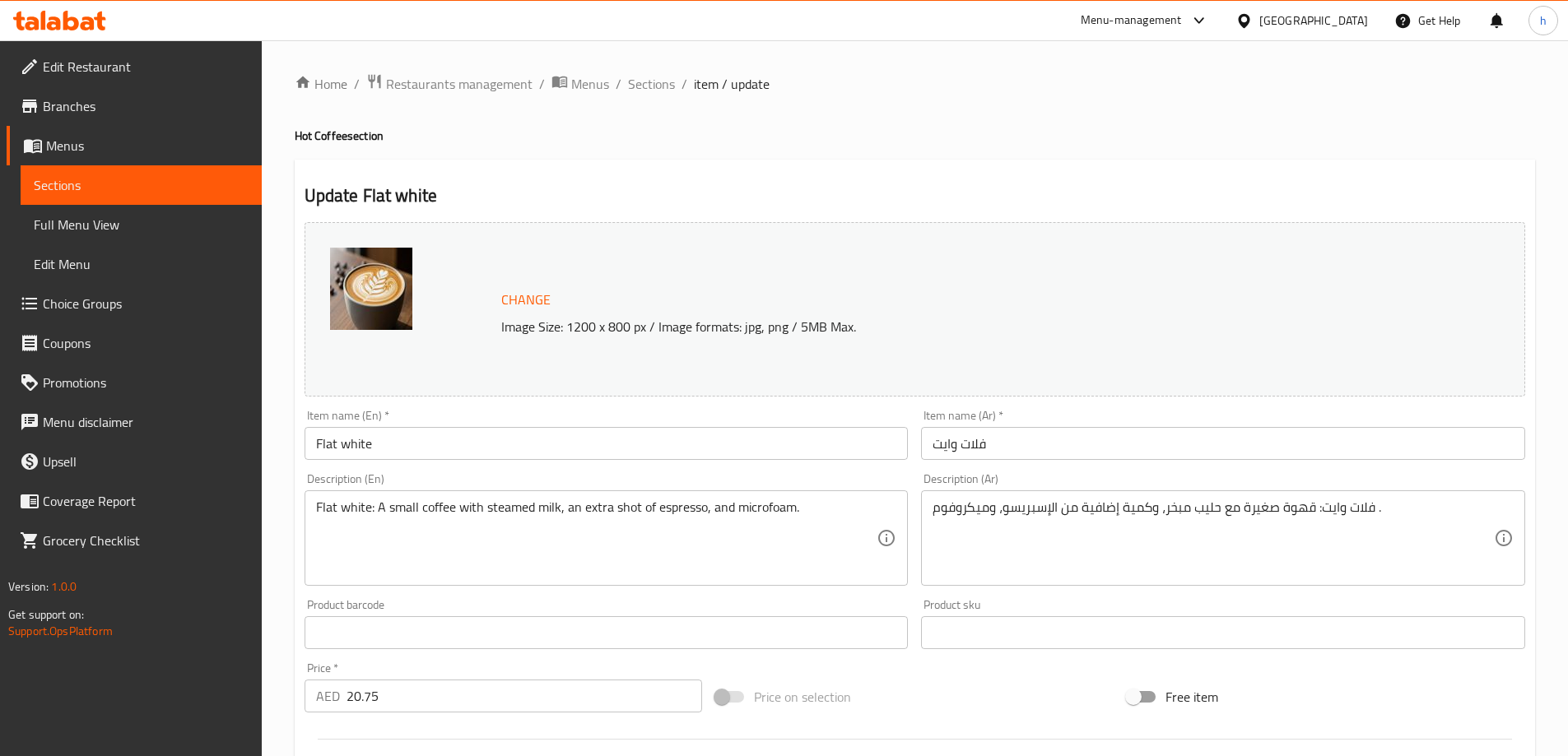
click at [960, 130] on h4 "Hot Coffee section" at bounding box center [915, 136] width 1241 height 17
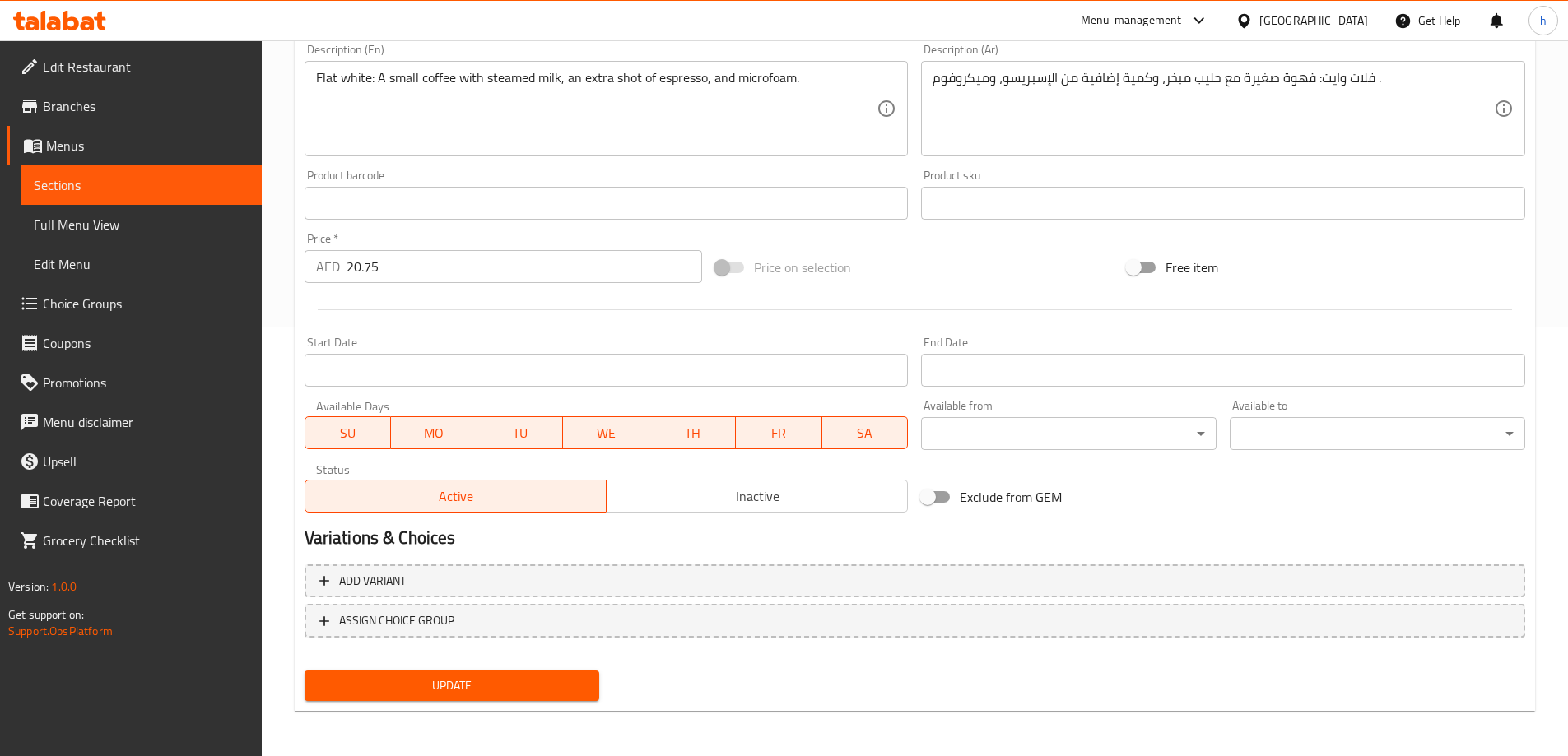
scroll to position [430, 0]
click at [435, 685] on span "Update" at bounding box center [452, 685] width 269 height 20
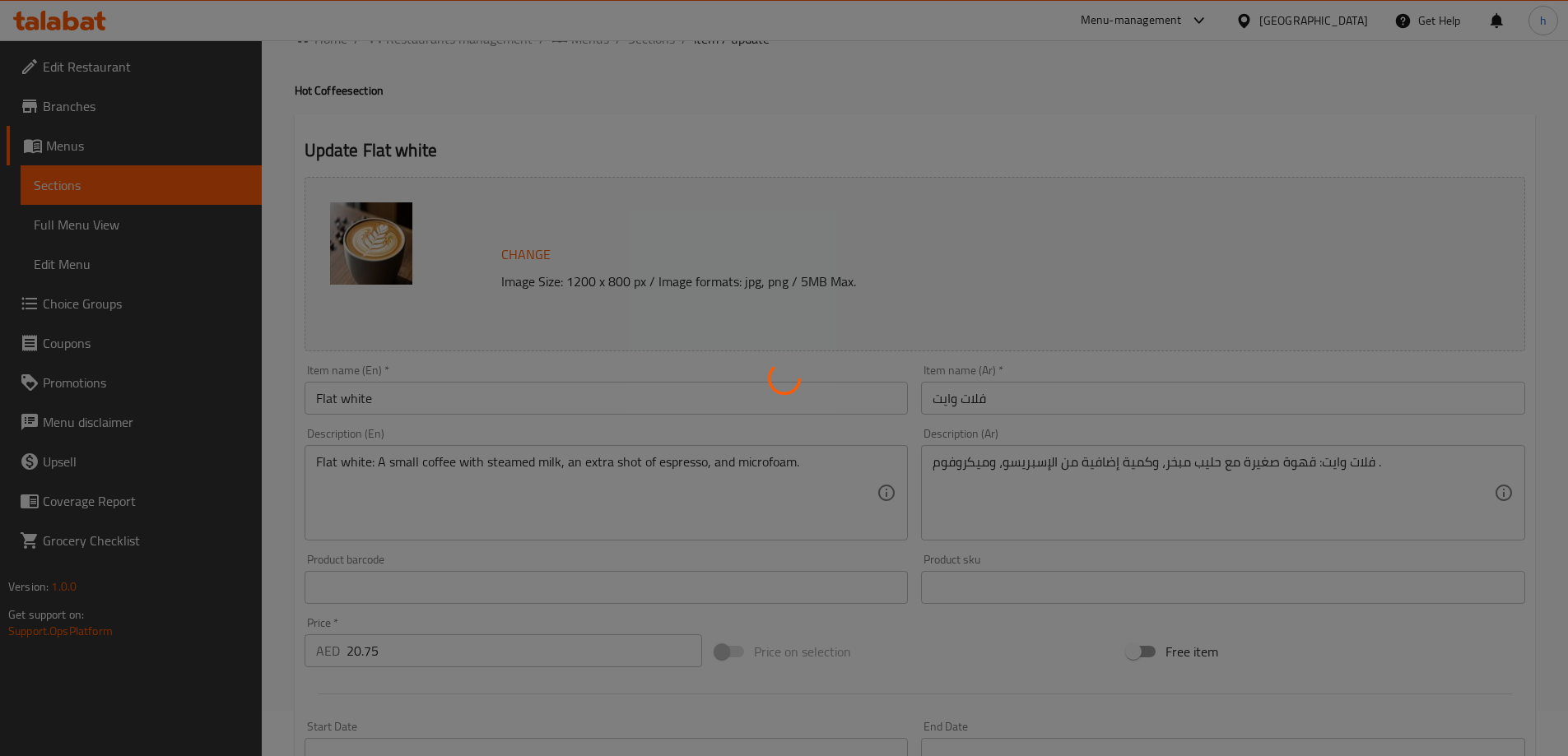
scroll to position [0, 0]
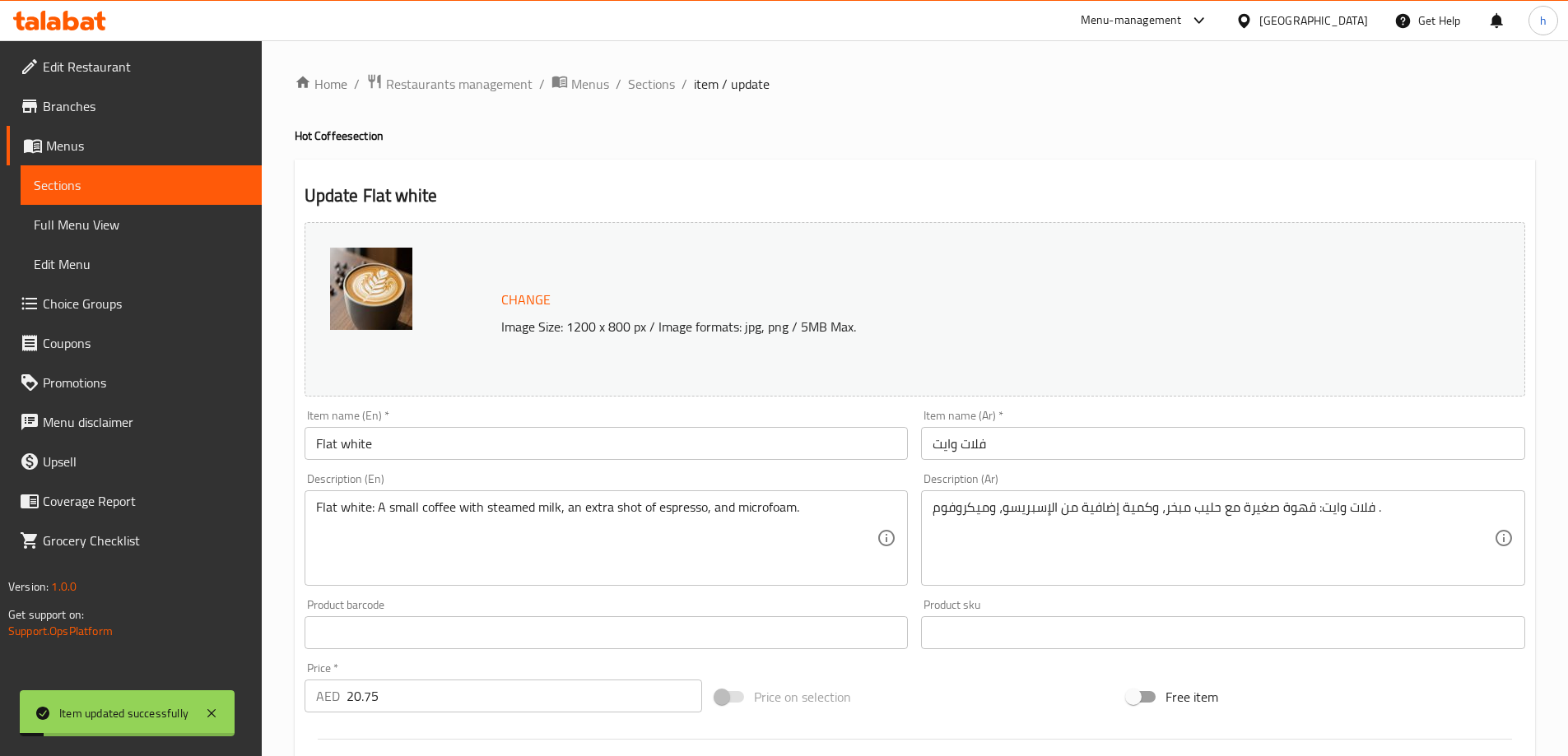
click at [154, 187] on span "Sections" at bounding box center [140, 185] width 214 height 19
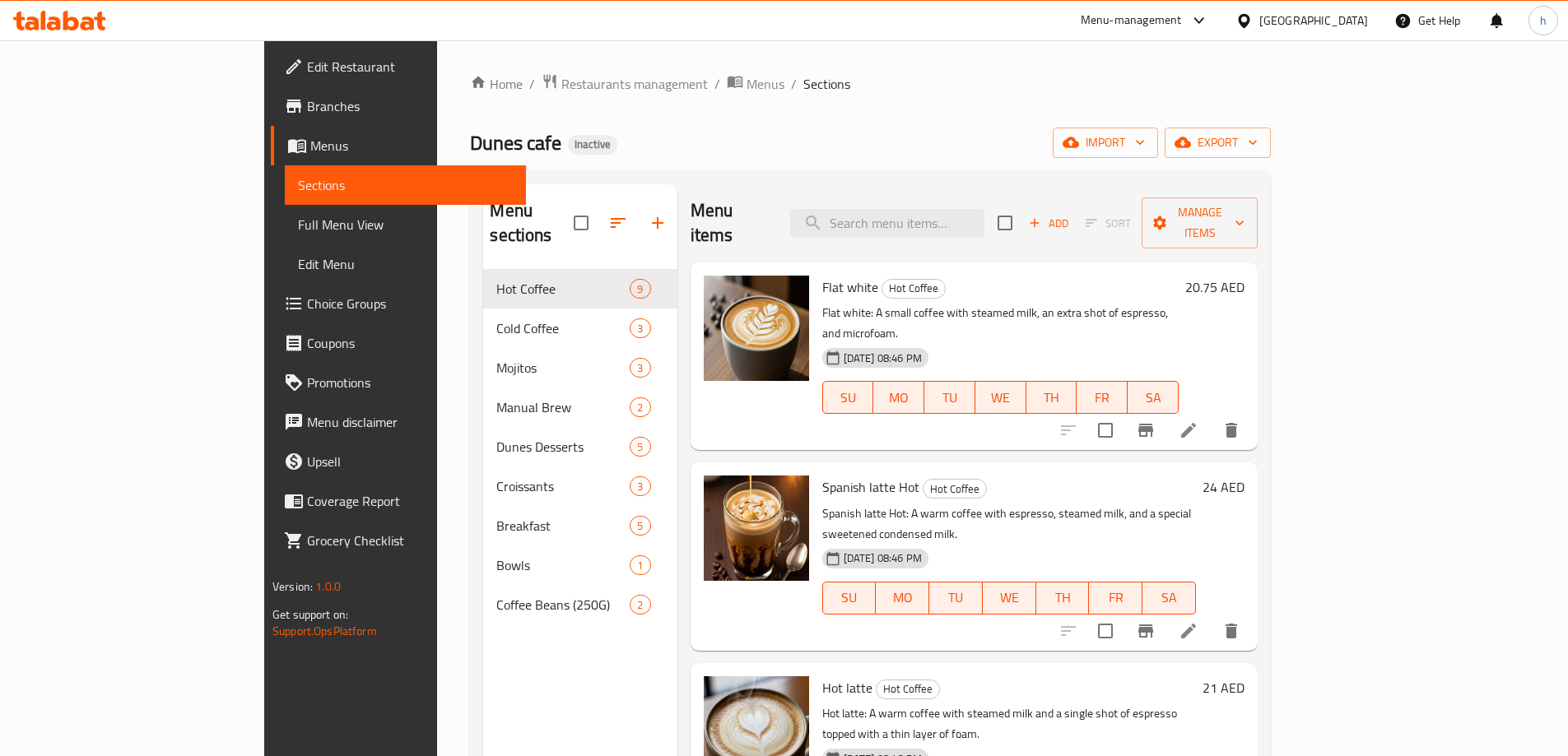
click at [770, 109] on div "Home / Restaurants management / Menus / Sections Dunes cafe Inactive import exp…" at bounding box center [871, 513] width 801 height 880
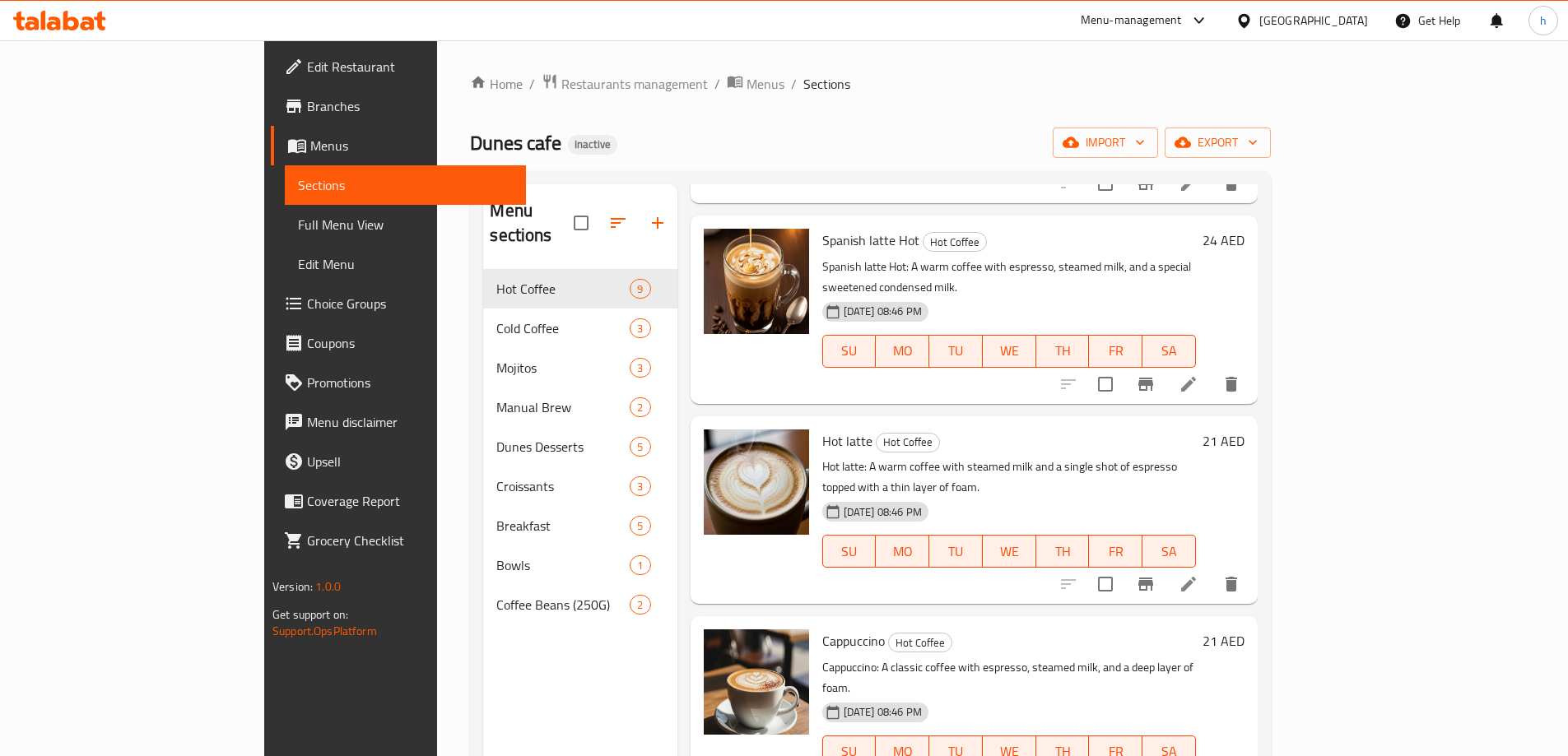
click at [1196, 577] on icon at bounding box center [1188, 584] width 15 height 15
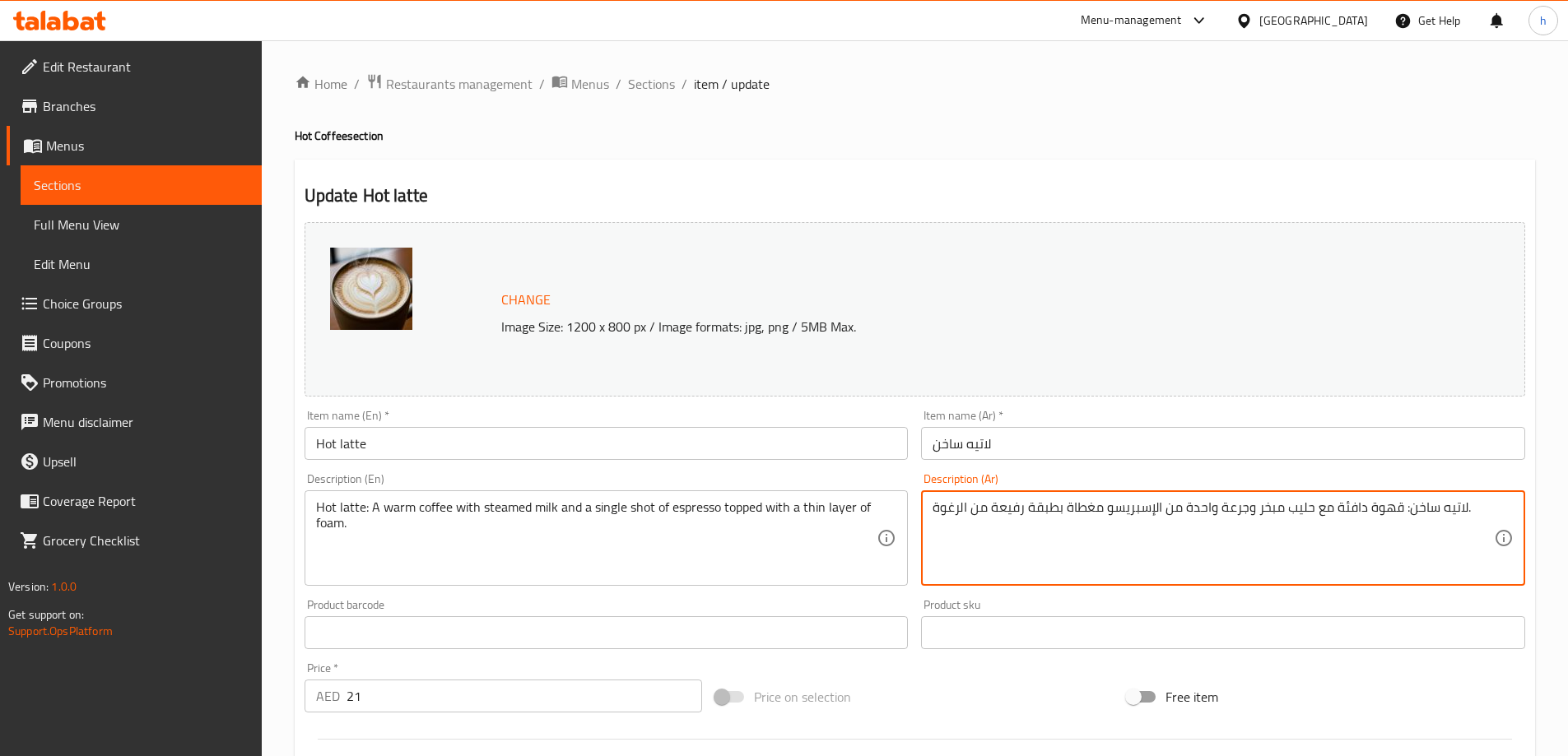
drag, startPoint x: 1244, startPoint y: 507, endPoint x: 1107, endPoint y: 500, distance: 137.2
paste textarea "وت إسبريسو سينجل"
type textarea "لاتيه ساخن: قهوة دافئة مع حليب مبخر وشوت إسبريسو سينجل مغطاة بطبقة رفيعة من الر…"
click at [924, 98] on div "Home / Restaurants management / Menus / Sections / item / update Hot Coffee sec…" at bounding box center [915, 613] width 1241 height 1081
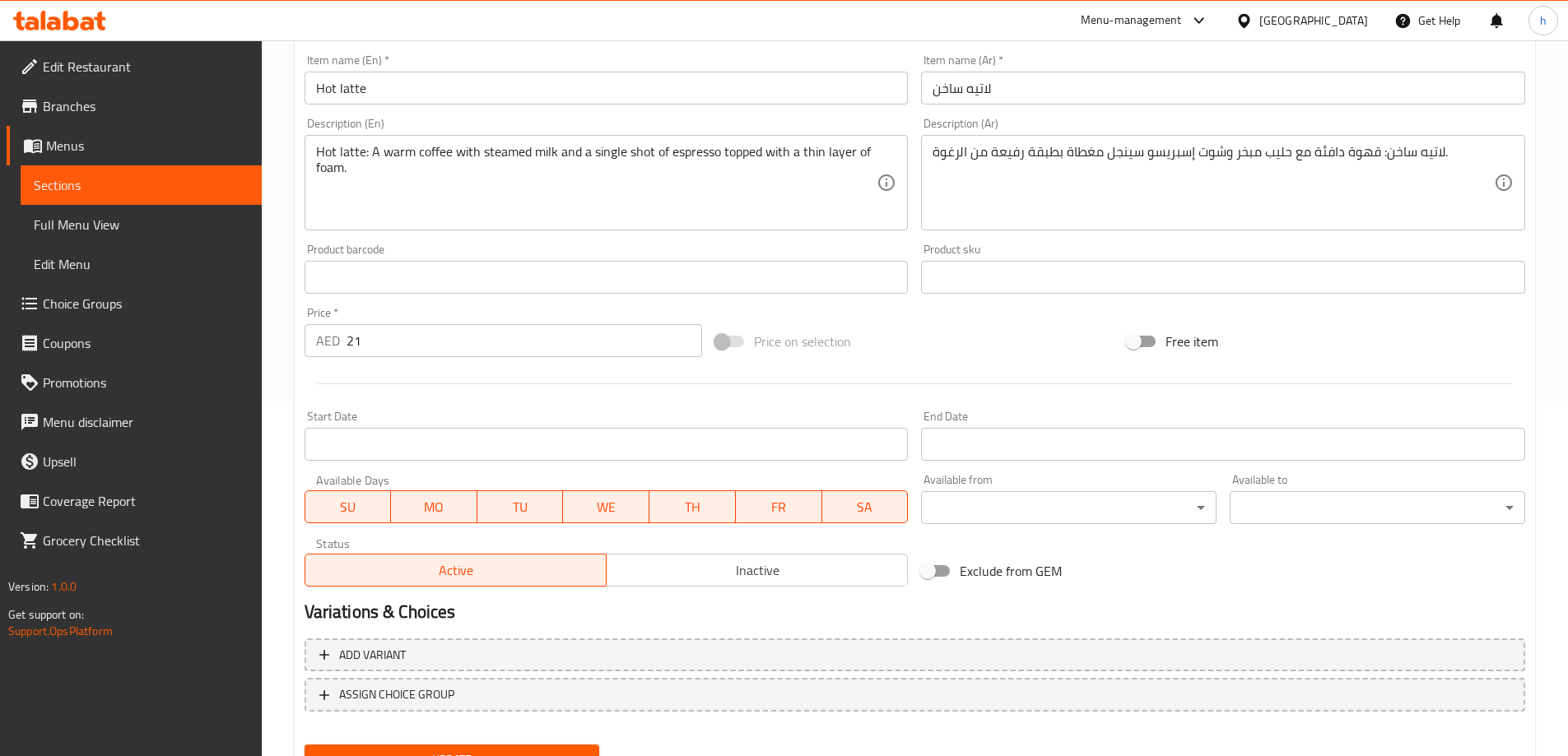
scroll to position [430, 0]
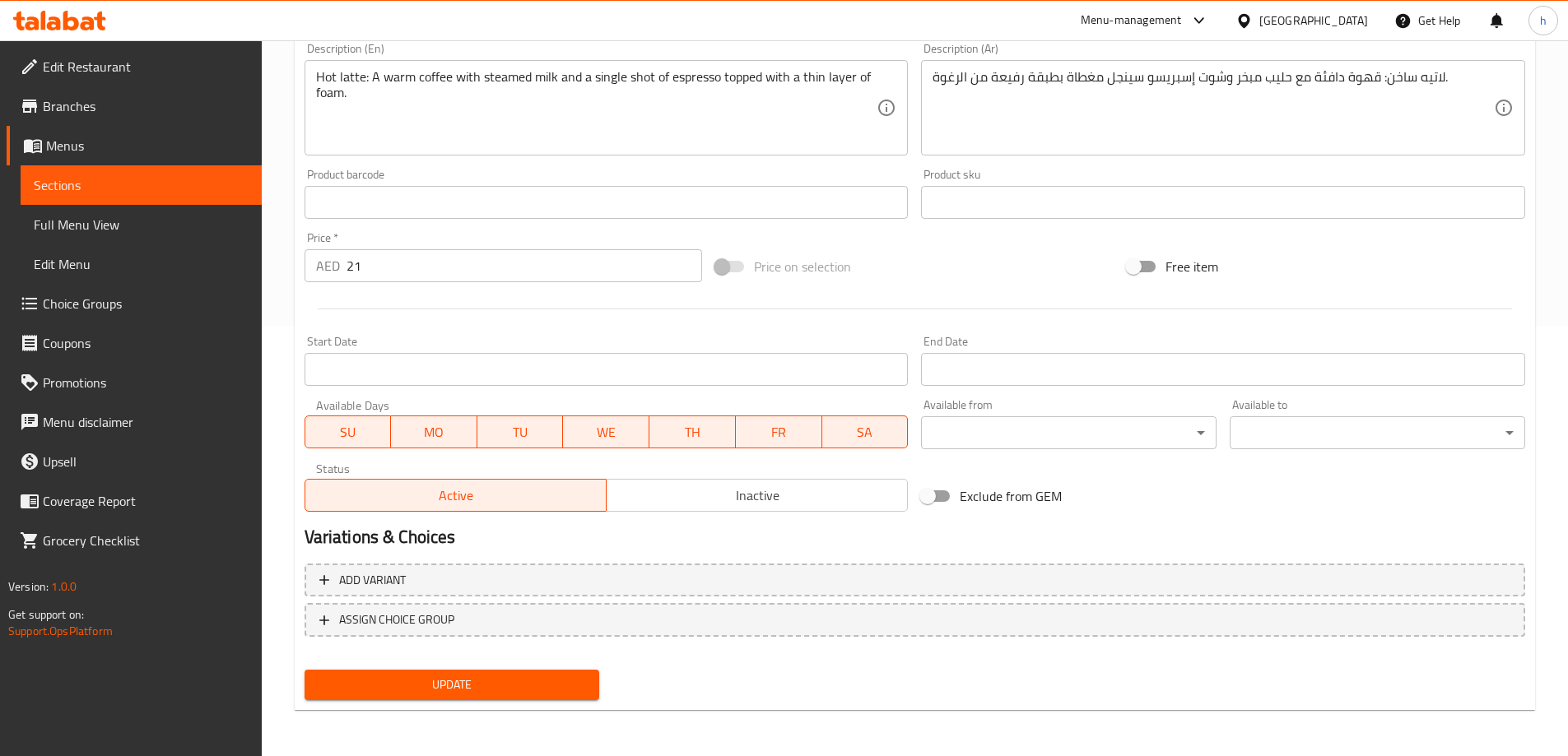
click at [426, 672] on button "Update" at bounding box center [452, 685] width 296 height 31
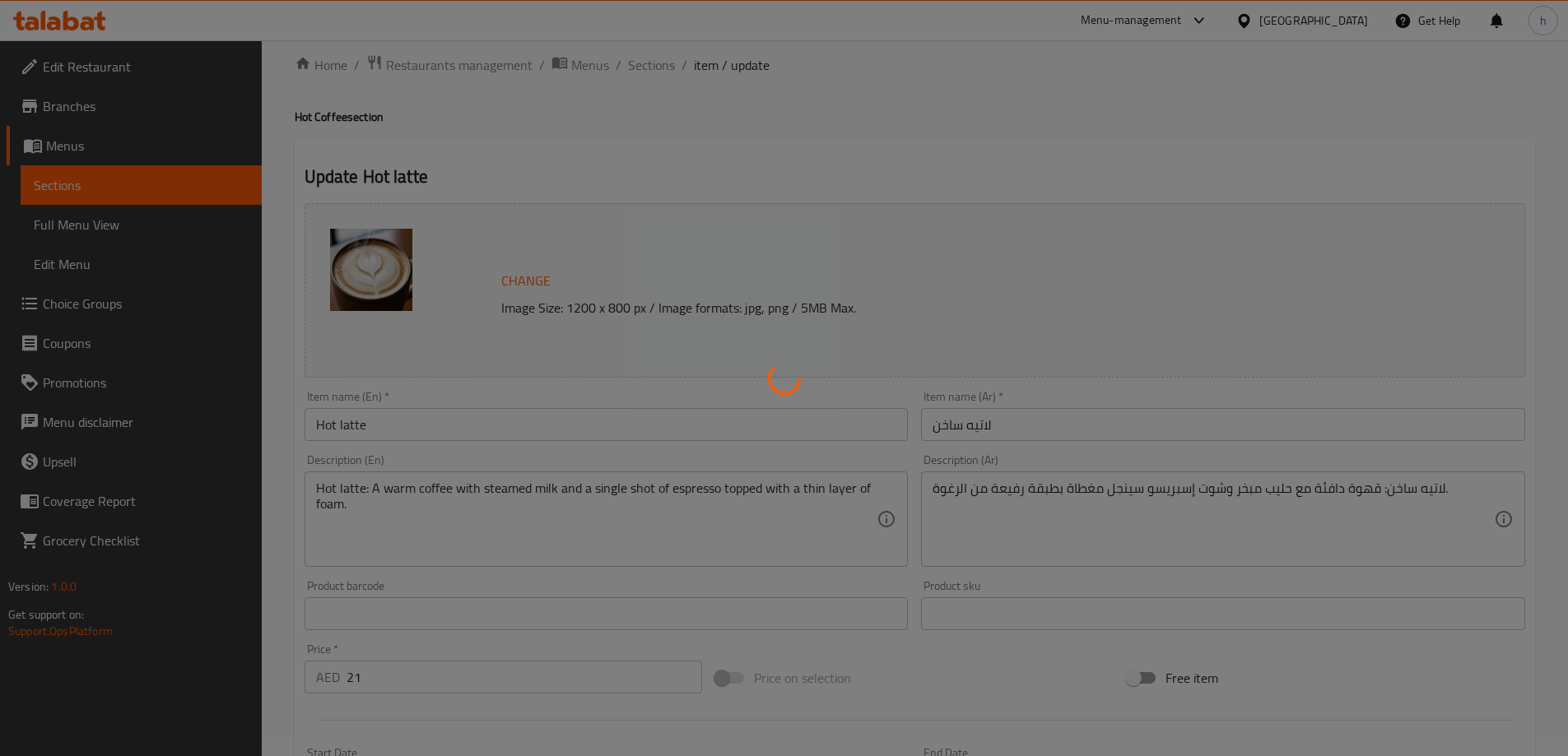
scroll to position [0, 0]
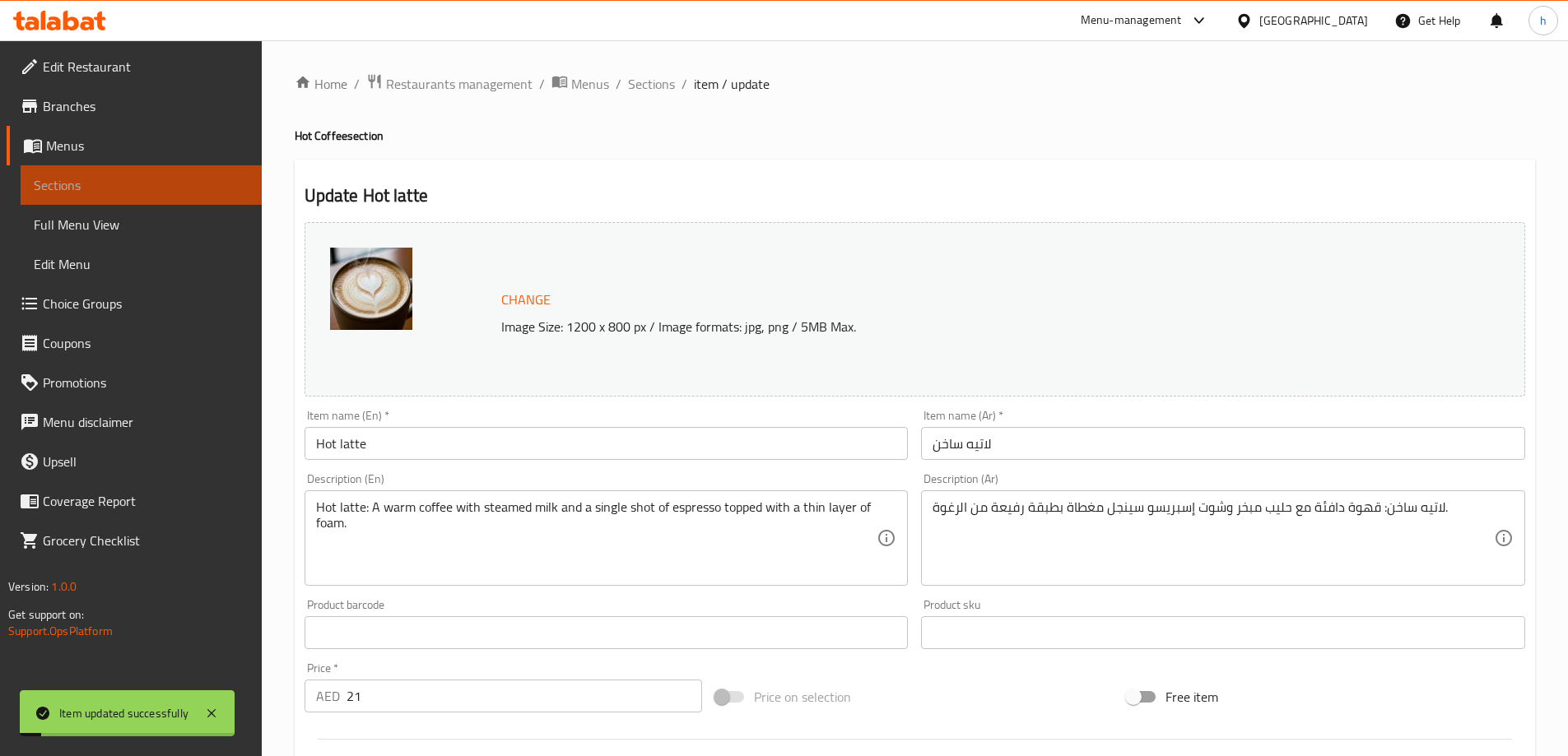
click at [217, 187] on span "Sections" at bounding box center [140, 185] width 214 height 19
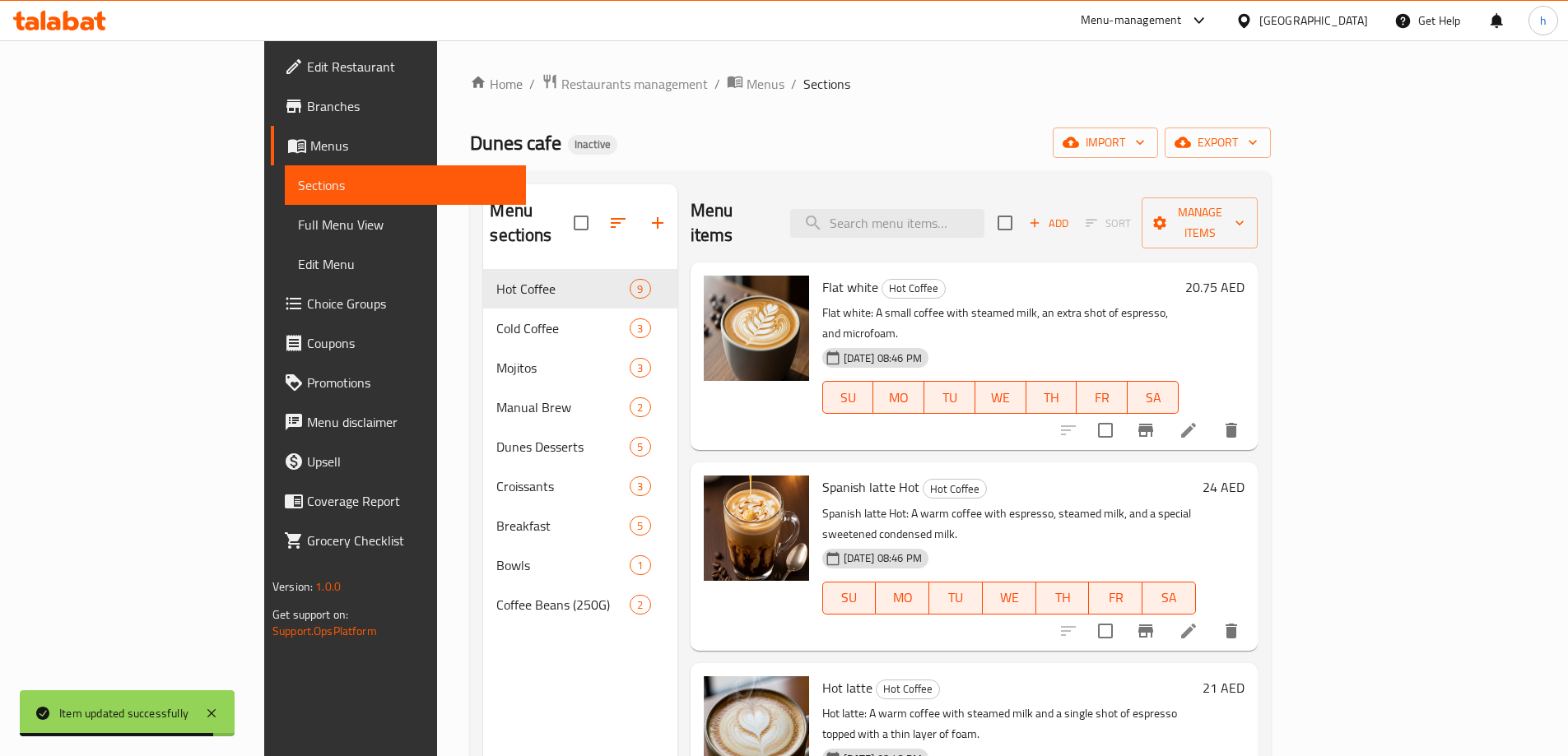
click at [679, 101] on div "Home / Restaurants management / Menus / Sections Dunes cafe Inactive import exp…" at bounding box center [871, 513] width 801 height 880
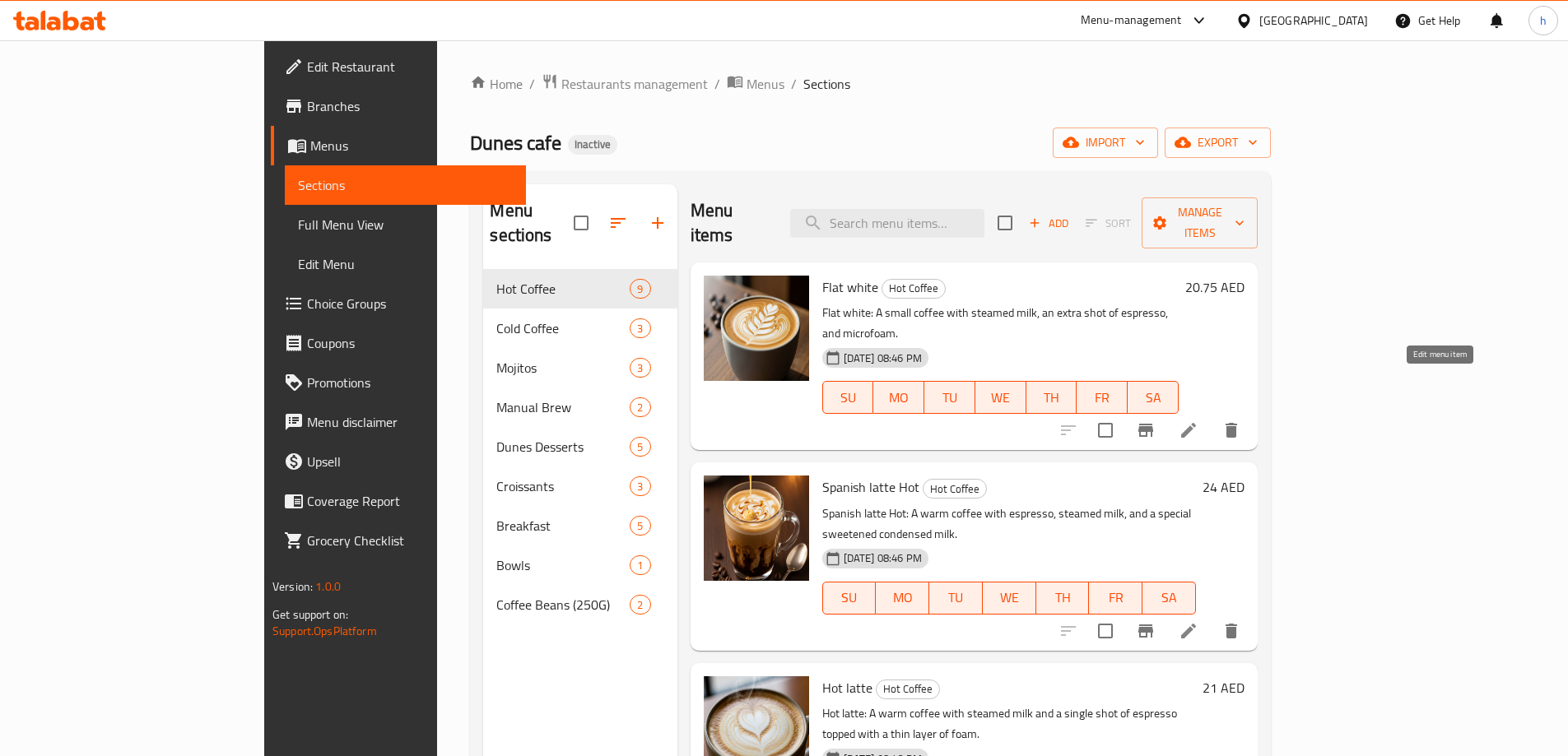
click at [1196, 423] on icon at bounding box center [1188, 430] width 15 height 15
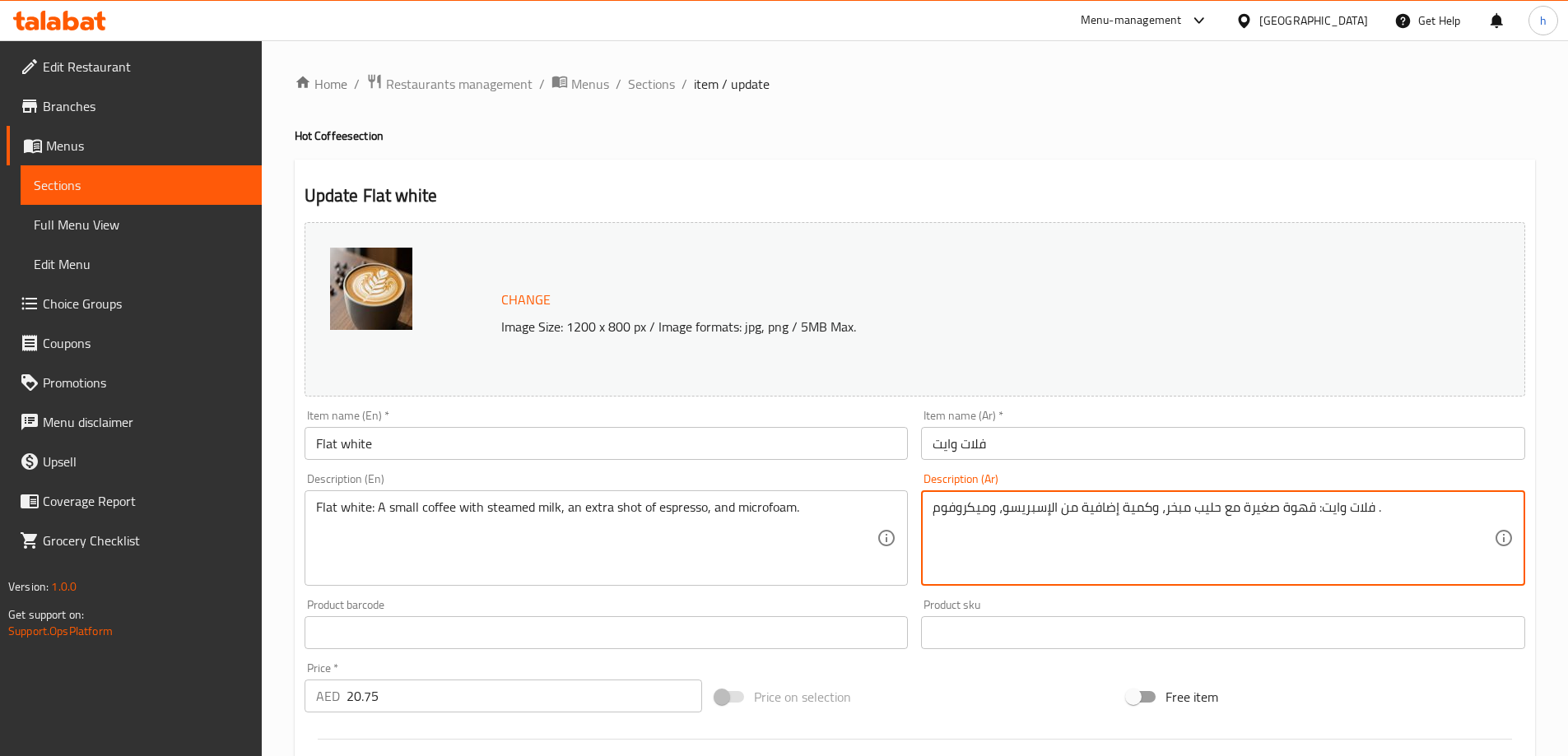
drag, startPoint x: 1150, startPoint y: 506, endPoint x: 1122, endPoint y: 520, distance: 31.3
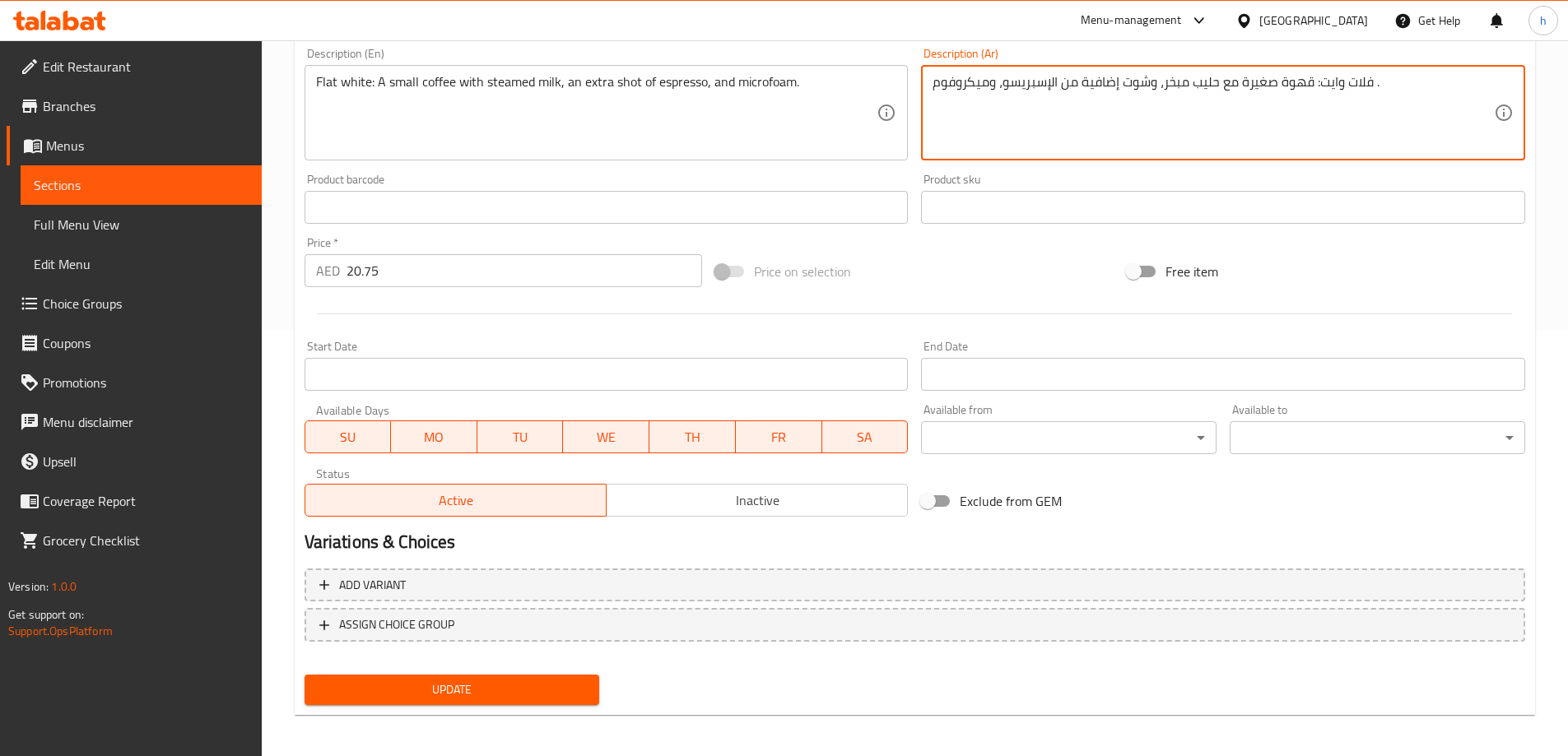
scroll to position [430, 0]
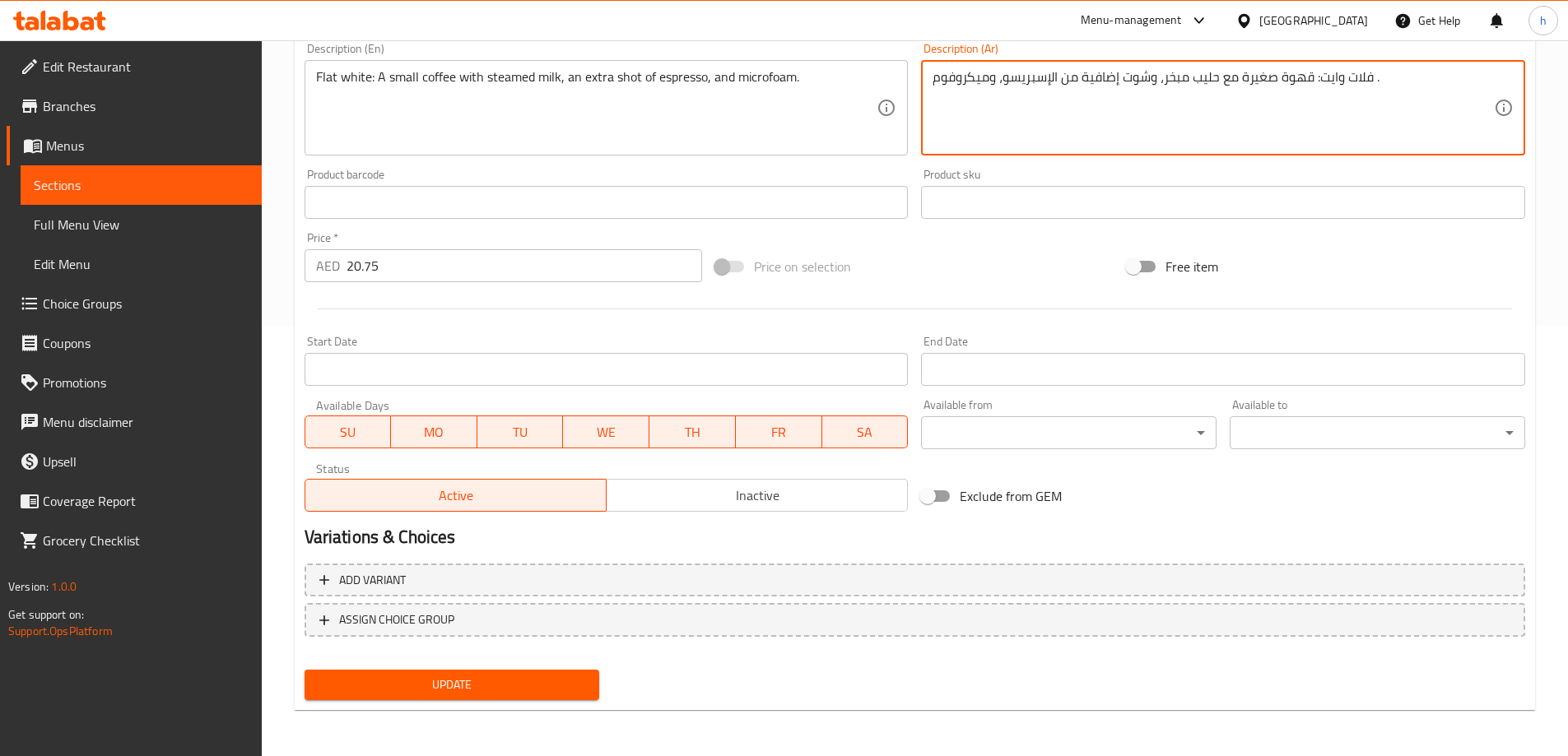
type textarea "فلات وايت: قهوة صغيرة مع حليب مبخر، وشوت إضافية من الإسبريسو، وميكروفوم ."
click at [544, 680] on span "Update" at bounding box center [452, 685] width 269 height 20
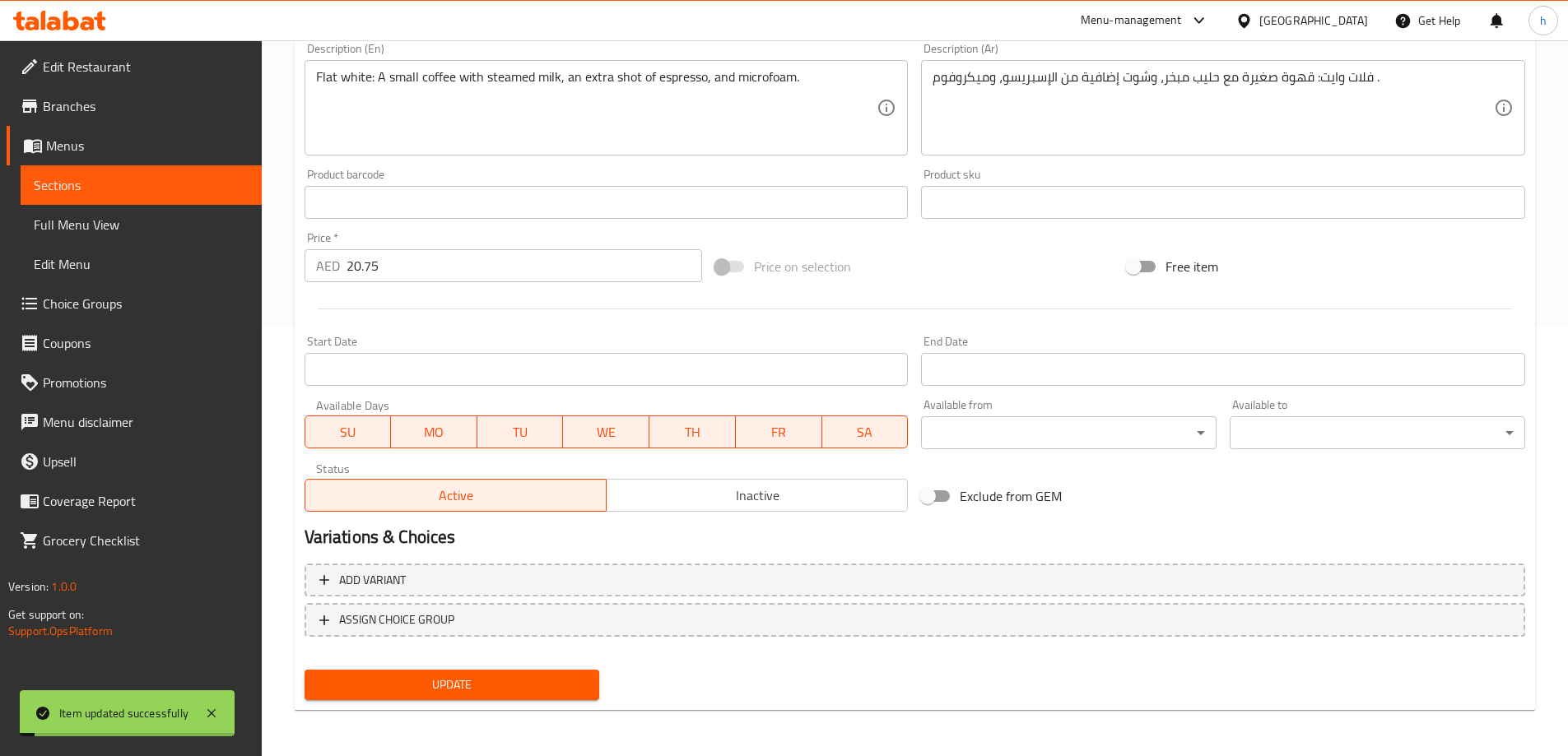
click at [160, 188] on span "Sections" at bounding box center [140, 185] width 214 height 19
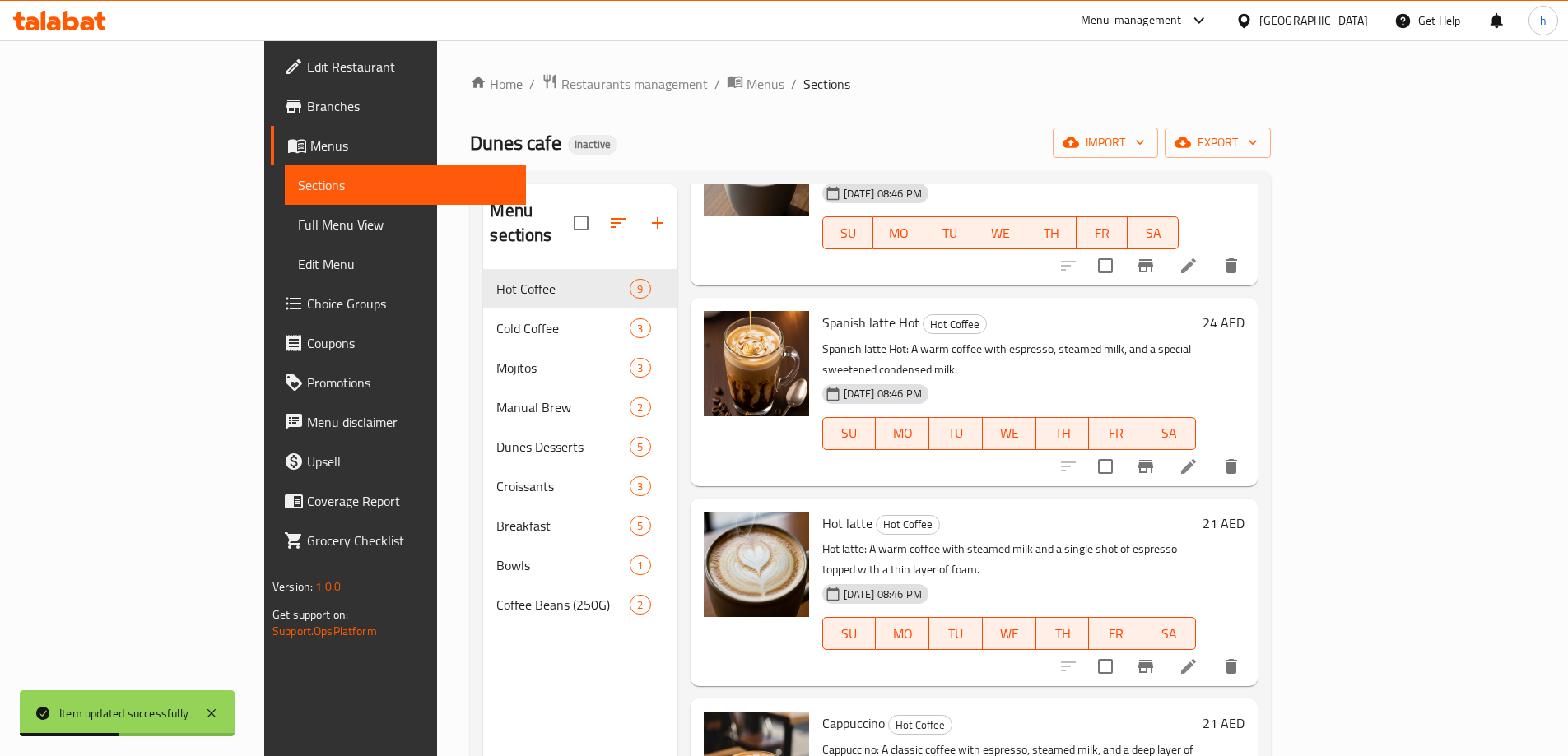
scroll to position [329, 0]
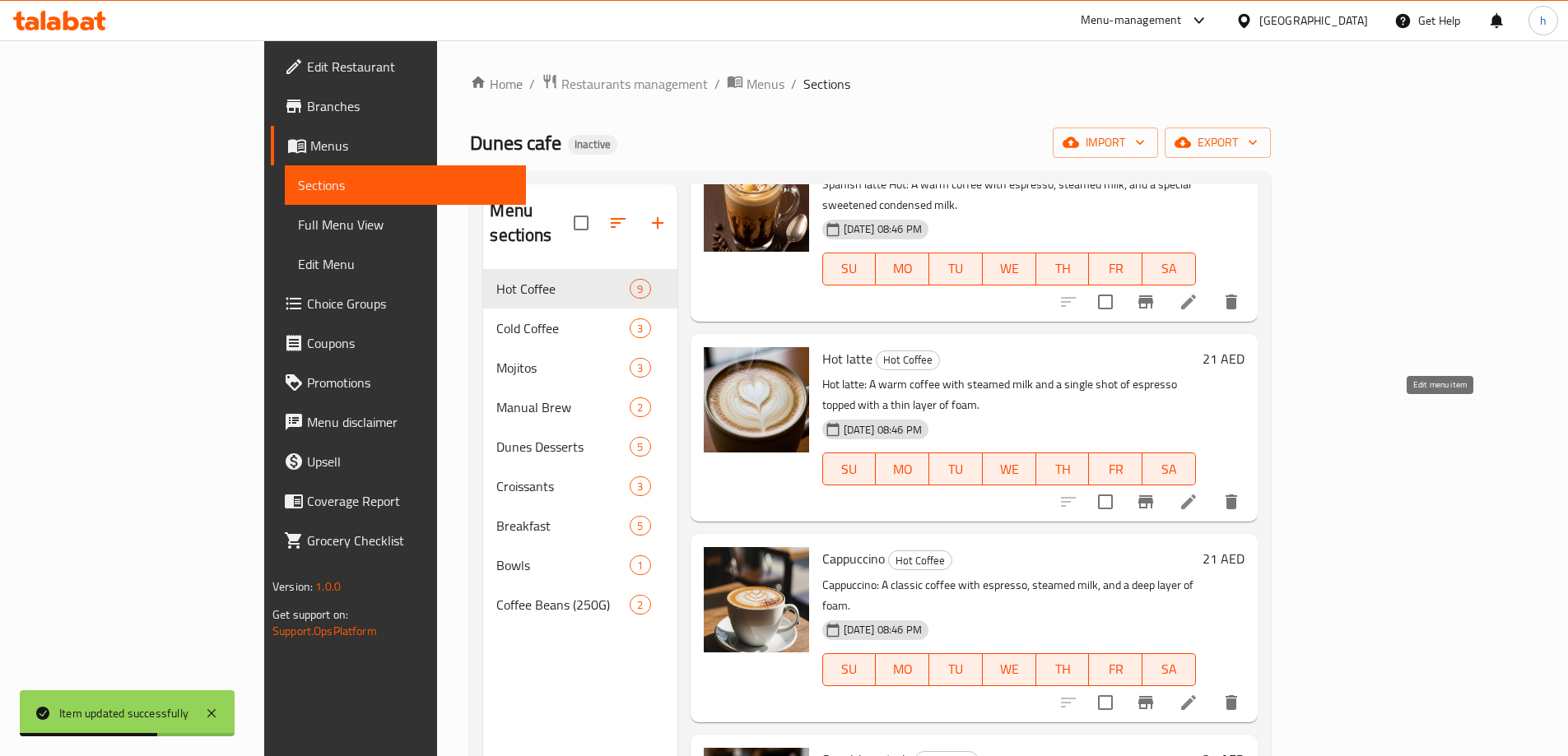
click at [1198, 492] on icon at bounding box center [1189, 502] width 19 height 19
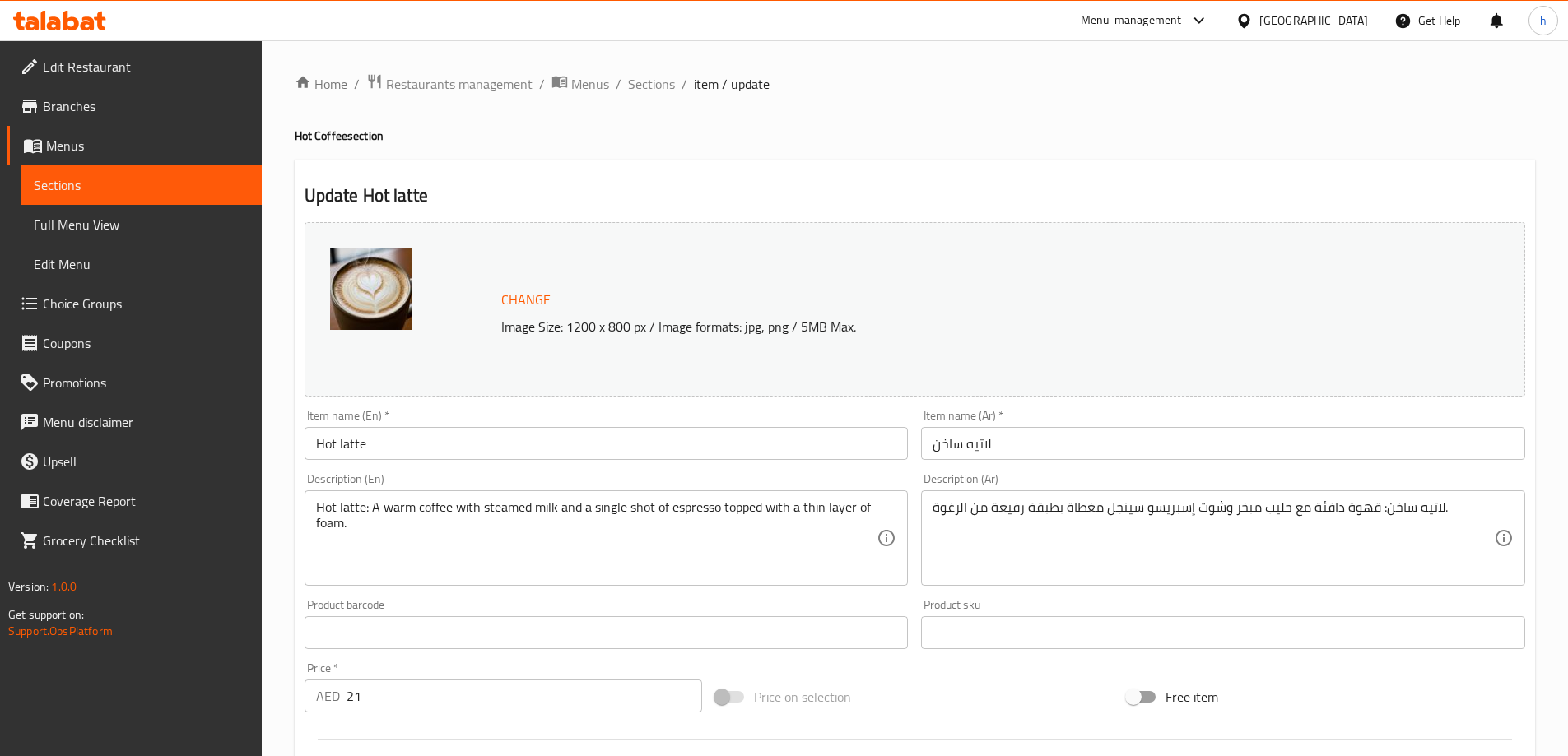
click at [177, 177] on span "Sections" at bounding box center [140, 185] width 214 height 19
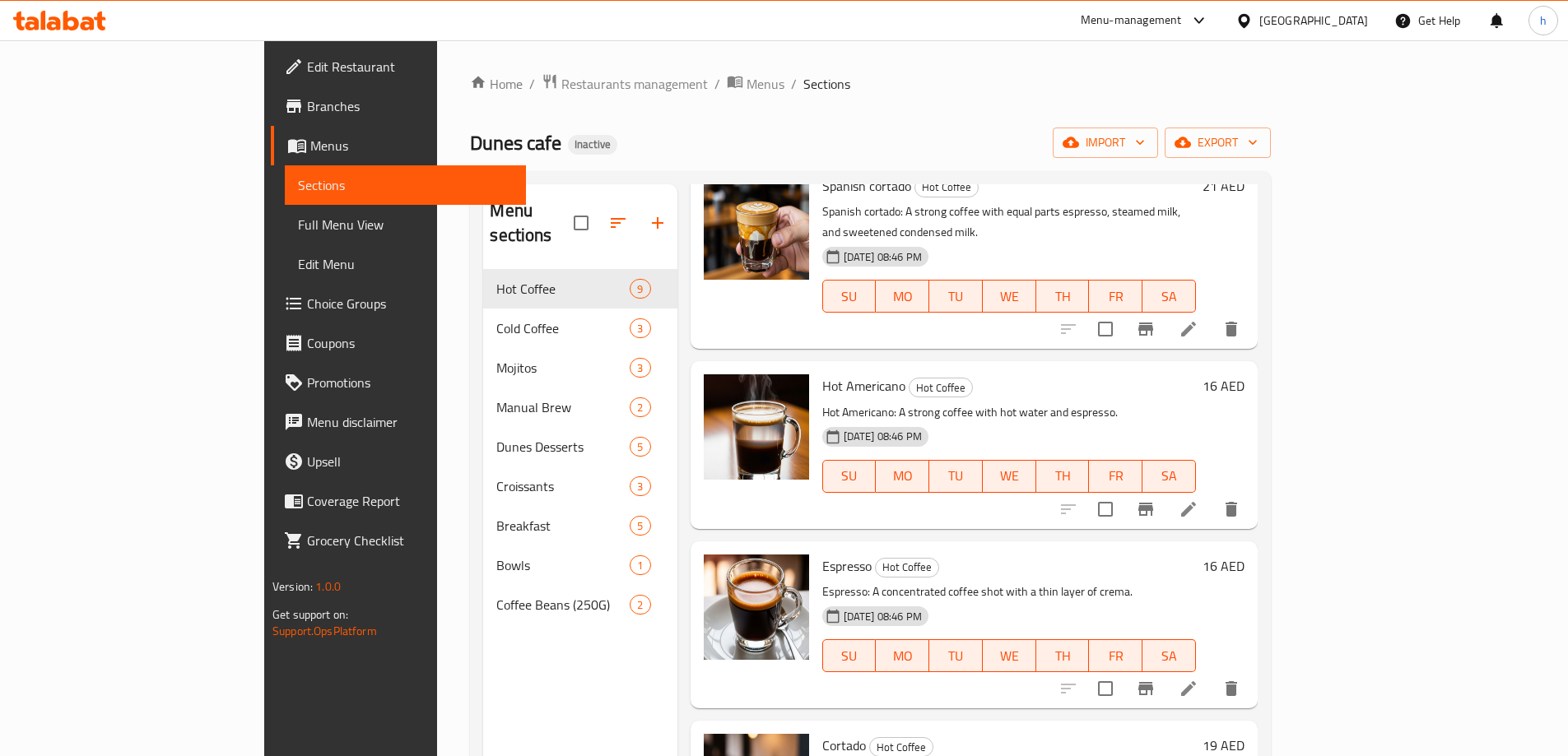
scroll to position [82, 0]
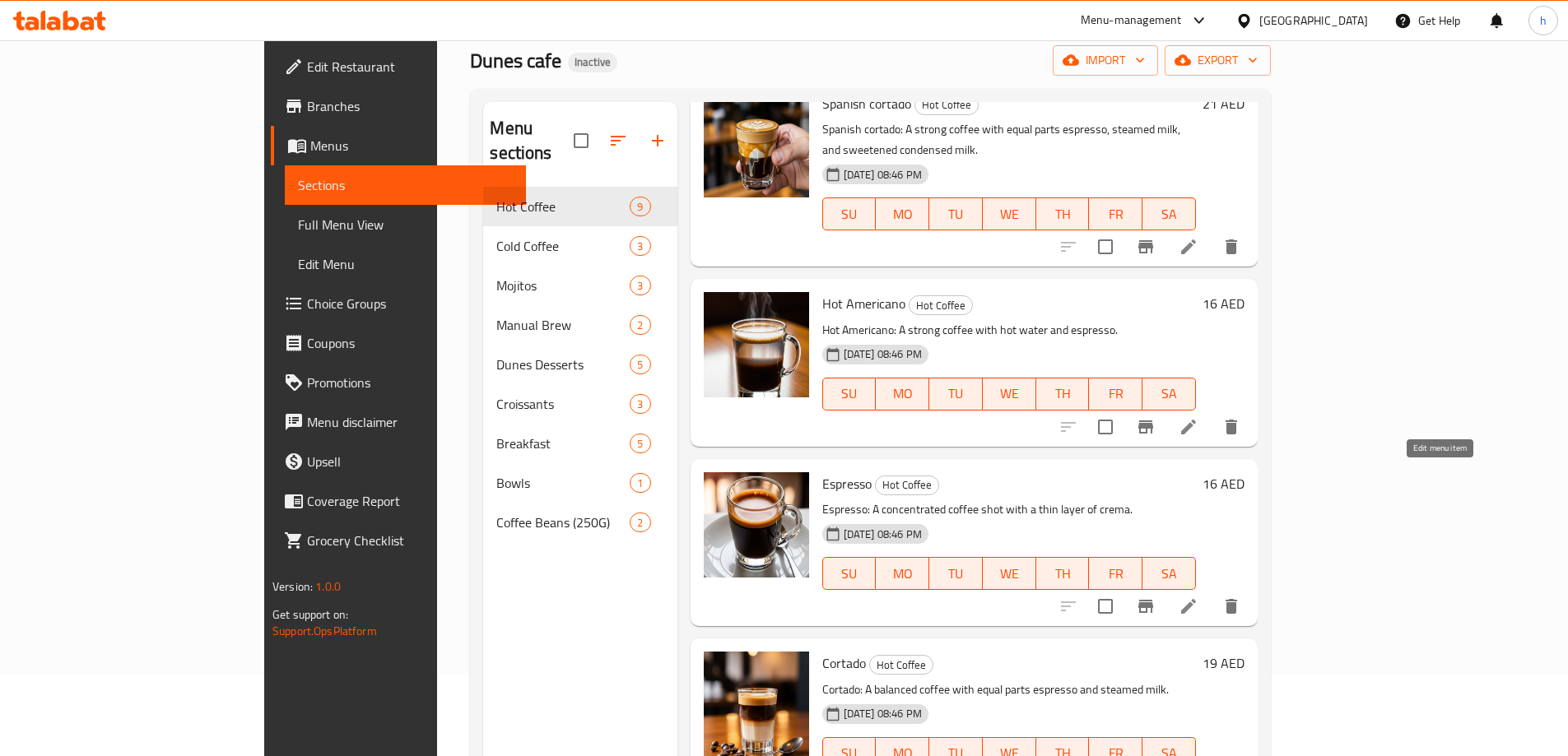
click at [1198, 596] on icon at bounding box center [1189, 606] width 19 height 19
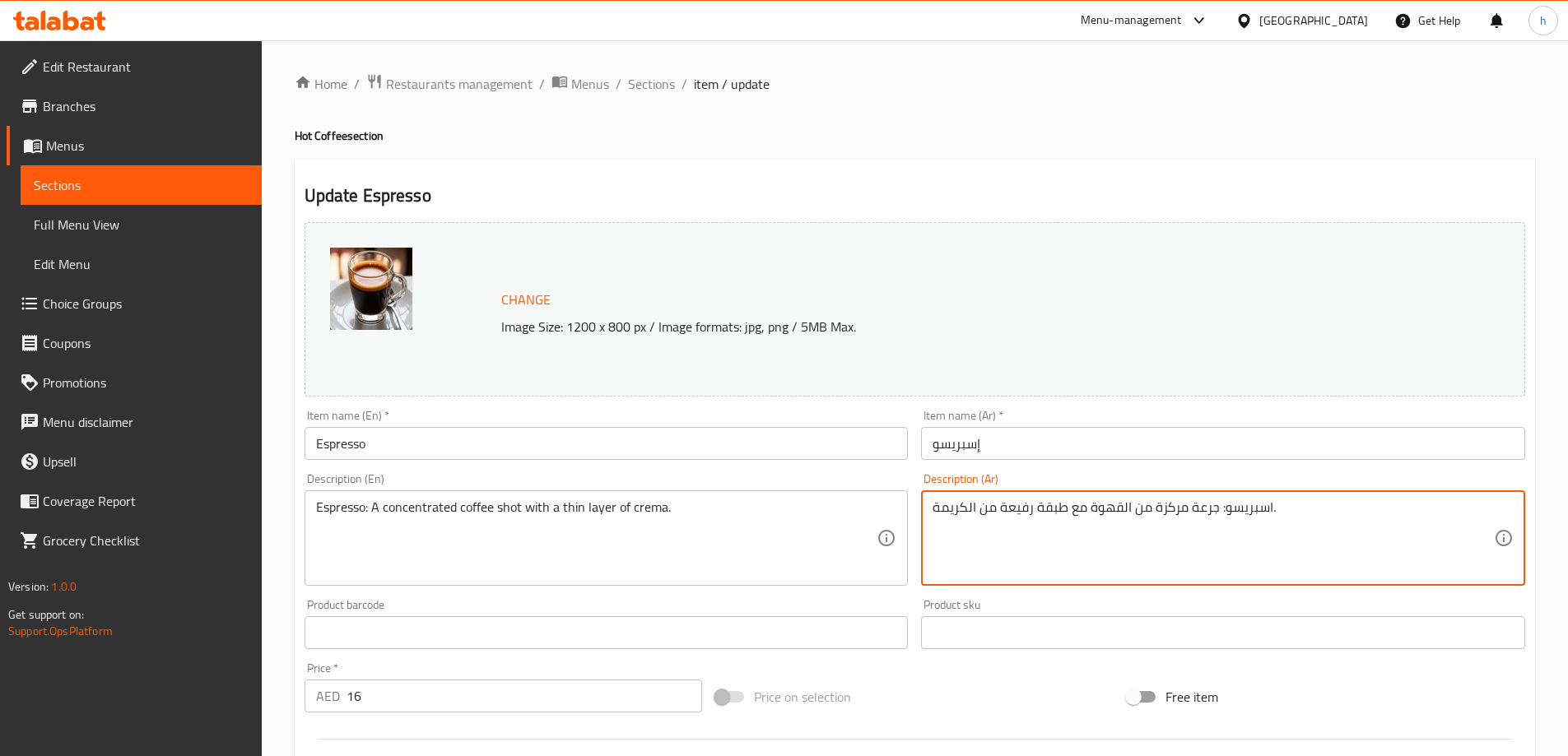
drag, startPoint x: 1216, startPoint y: 507, endPoint x: 1192, endPoint y: 532, distance: 34.7
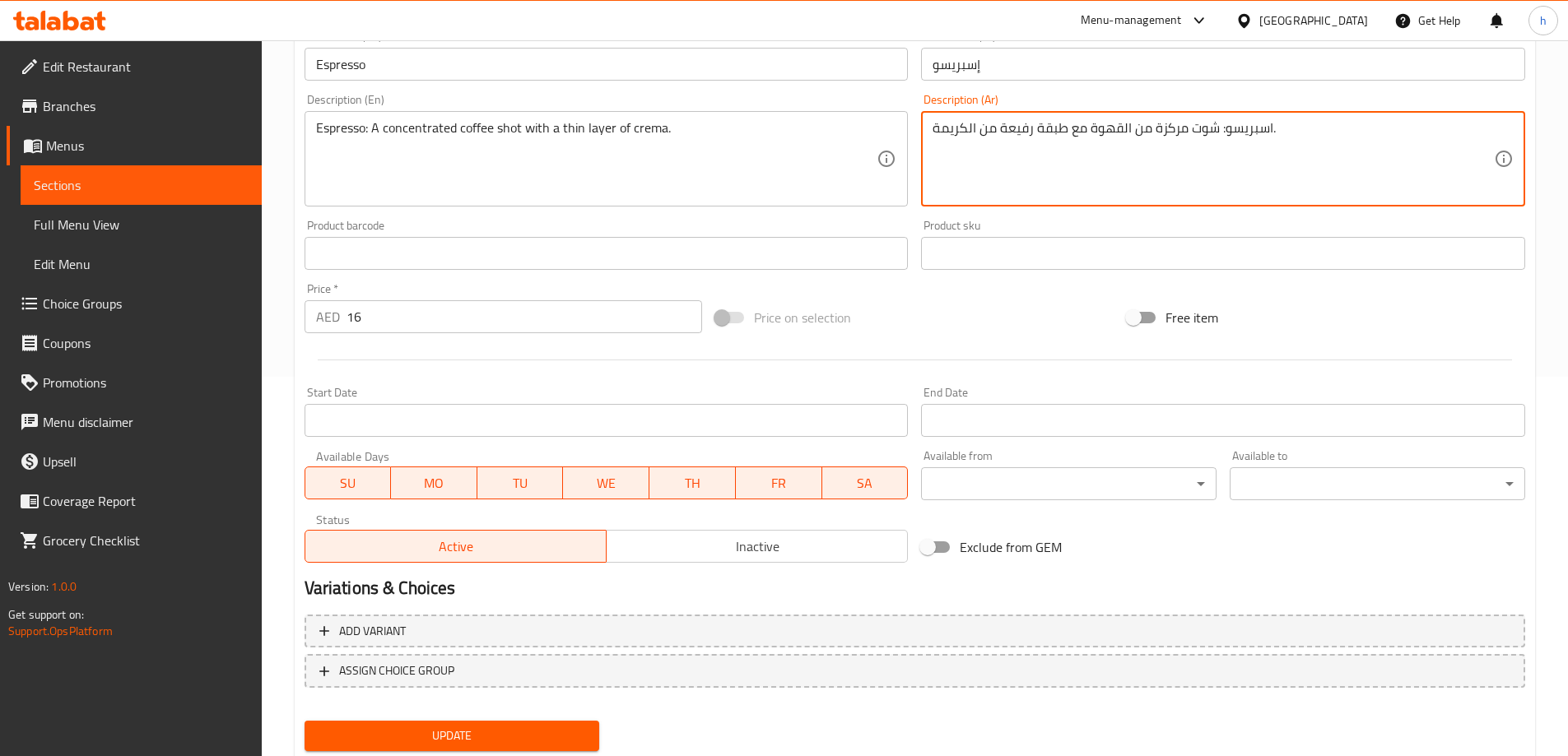
scroll to position [430, 0]
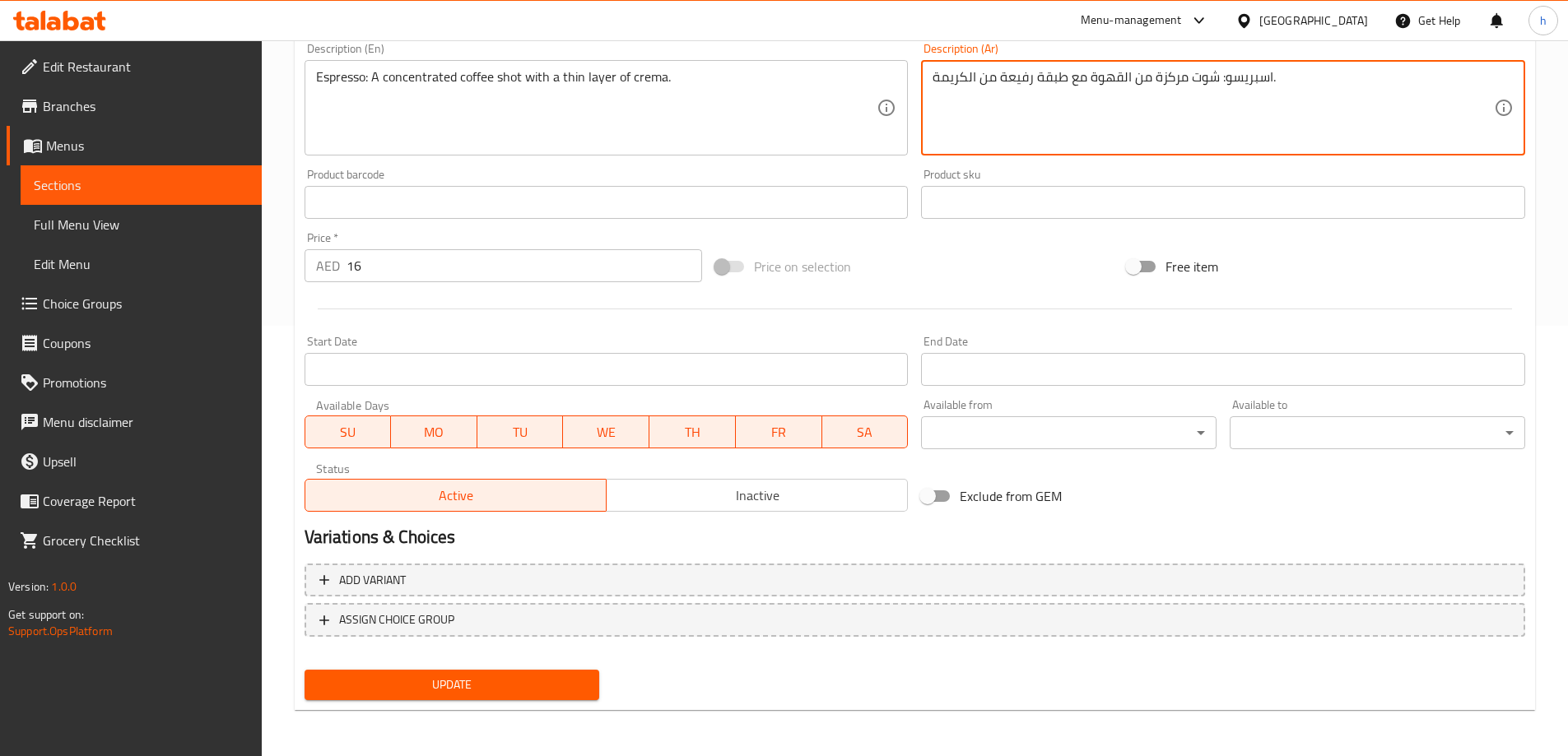
type textarea "اسبريسو: شوت مركزة من القهوة مع طبقة رفيعة من الكريمة."
click at [526, 688] on span "Update" at bounding box center [452, 685] width 269 height 20
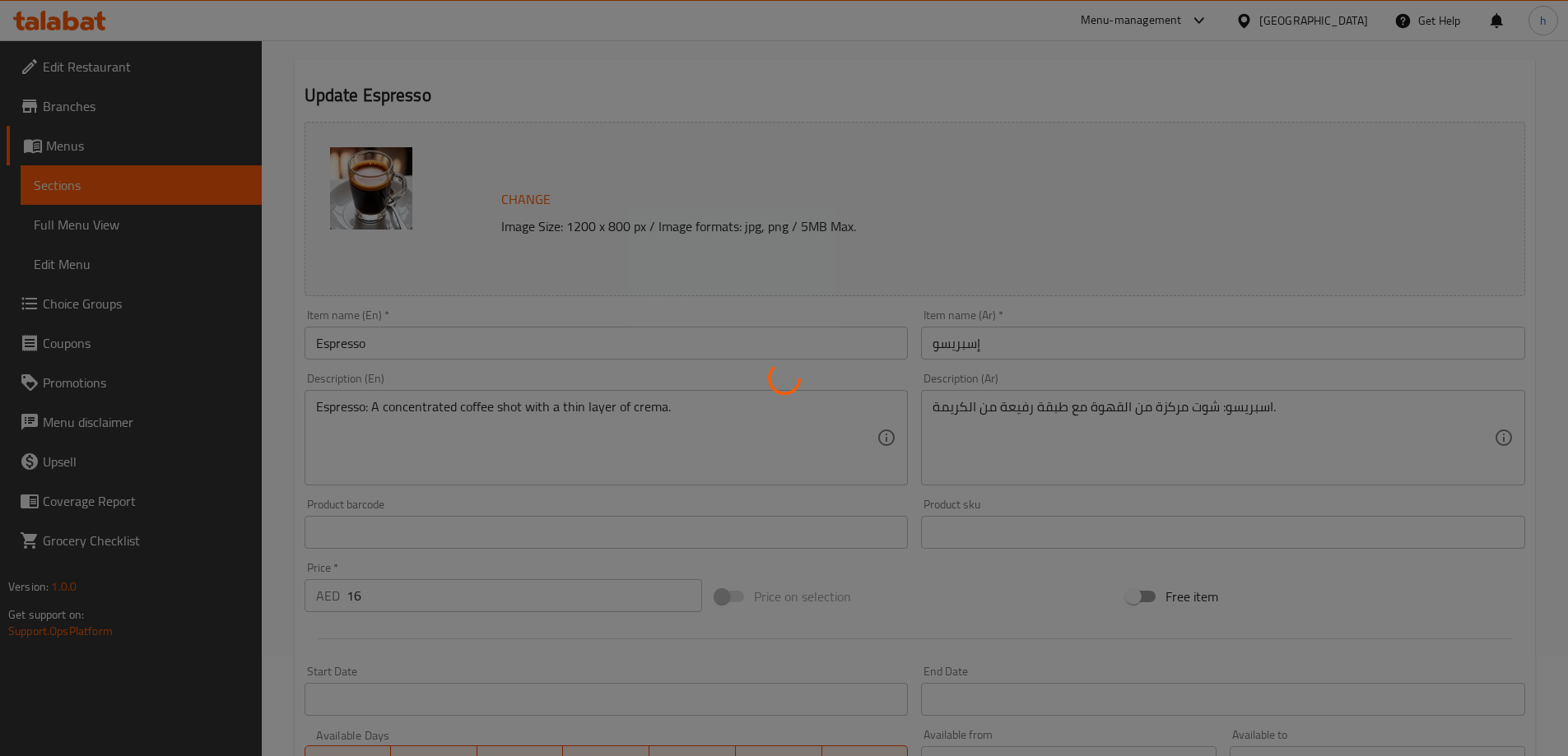
scroll to position [0, 0]
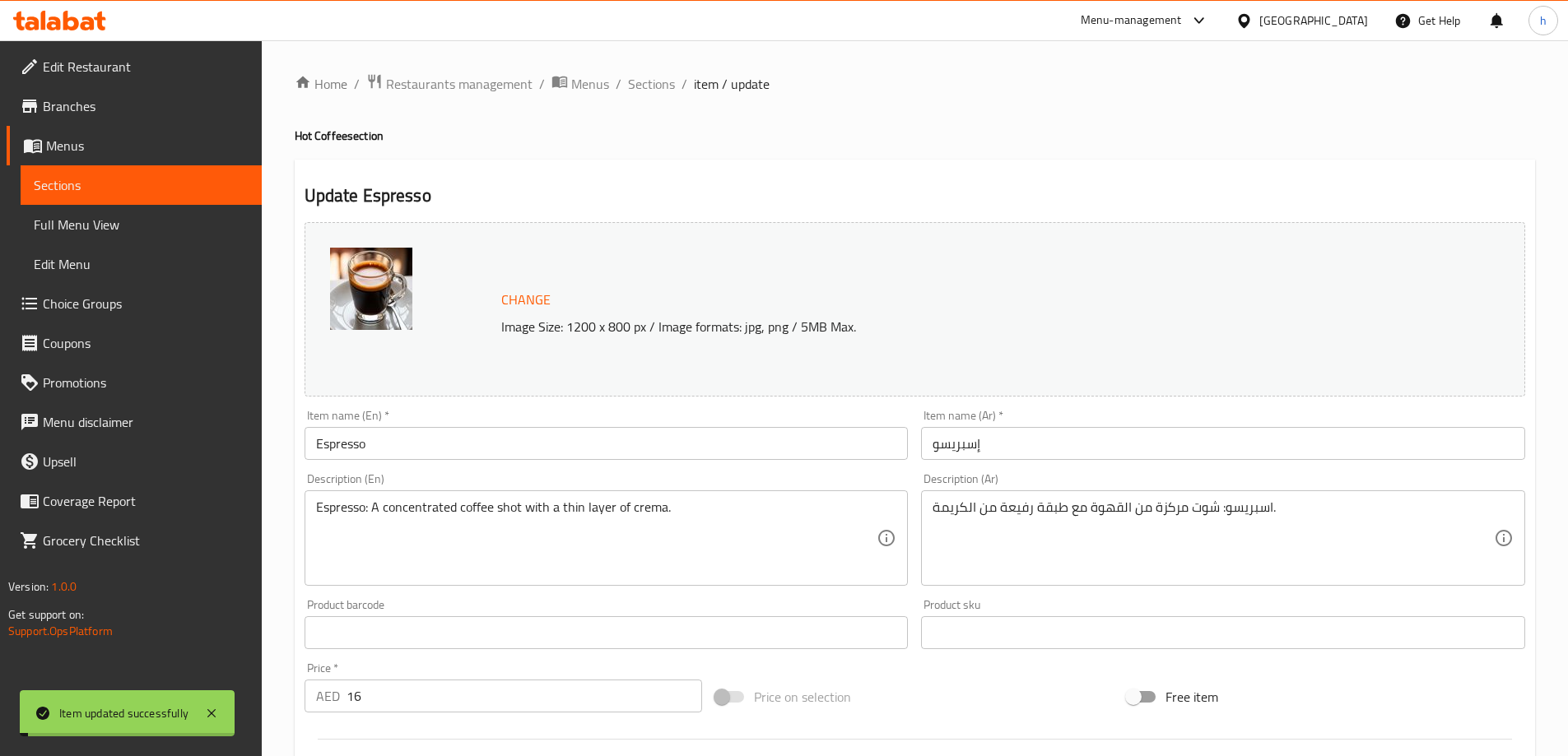
click at [158, 188] on span "Sections" at bounding box center [140, 185] width 214 height 19
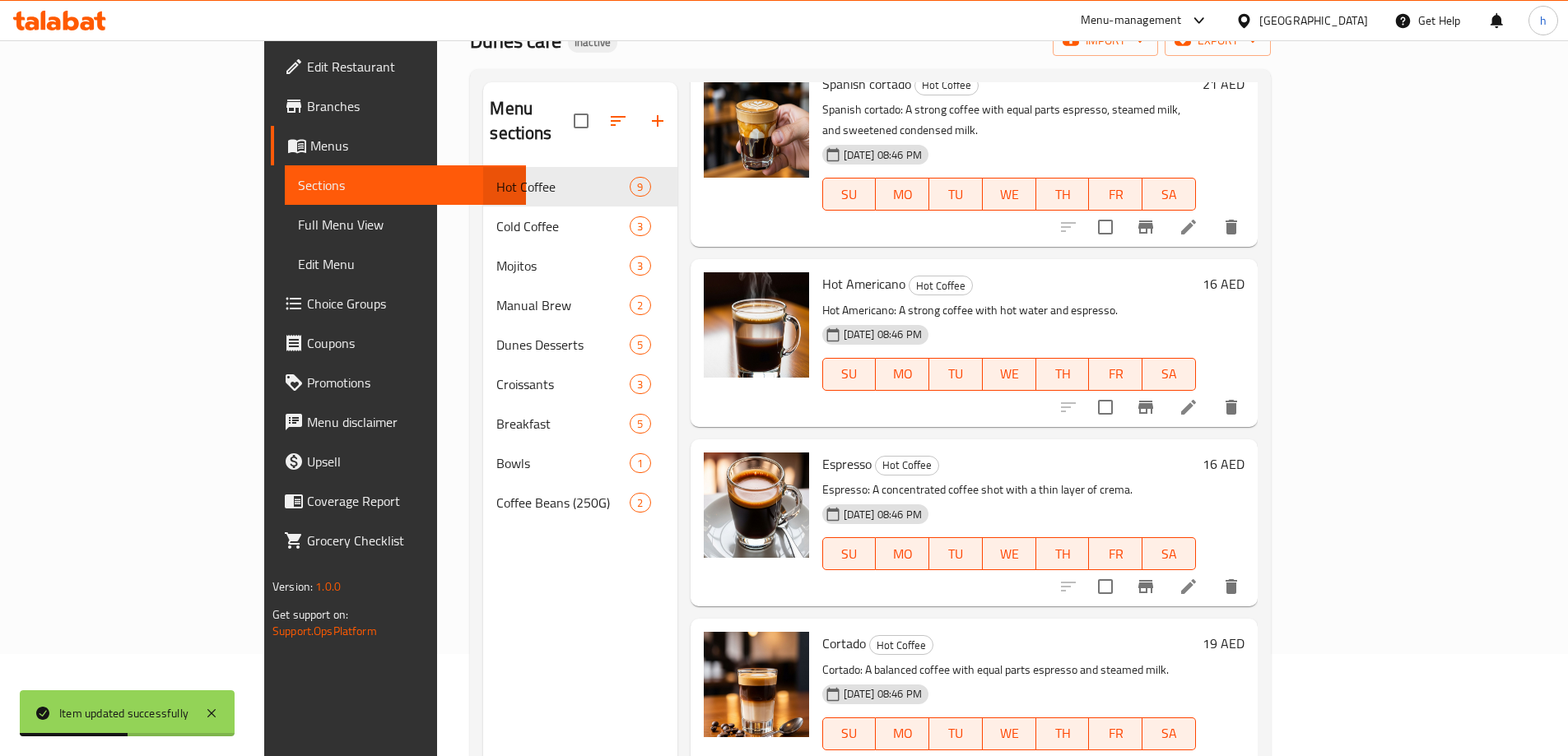
scroll to position [230, 0]
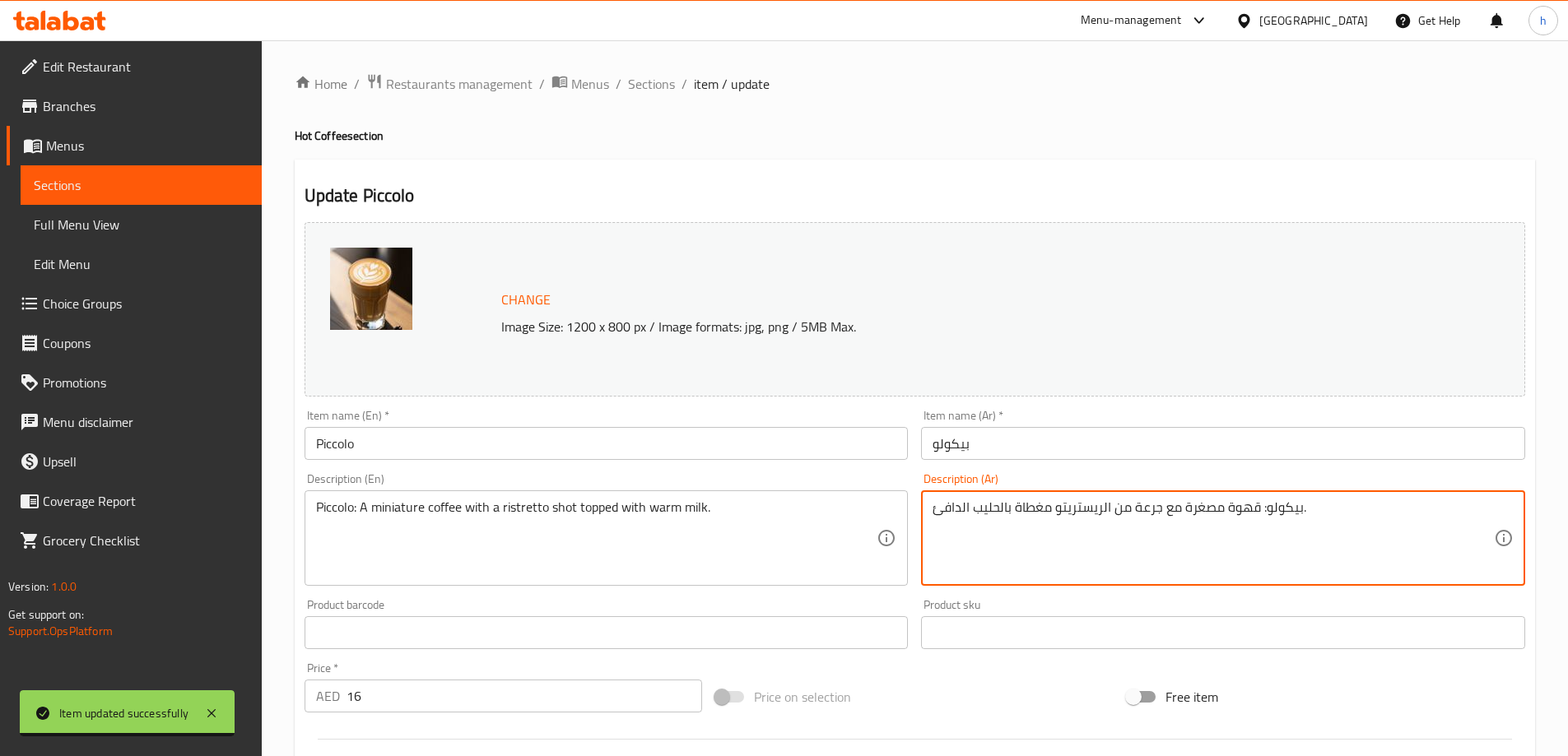
click at [1154, 508] on textarea "بيكولو: قهوة مصغرة مع جرعة من الريستريتو مغطاة بالحليب الدافئ." at bounding box center [1213, 538] width 561 height 79
type textarea "بيكولو: قهوة مصغرة مع شوت من الريستريتو مغطاة بالحليب الدافئ."
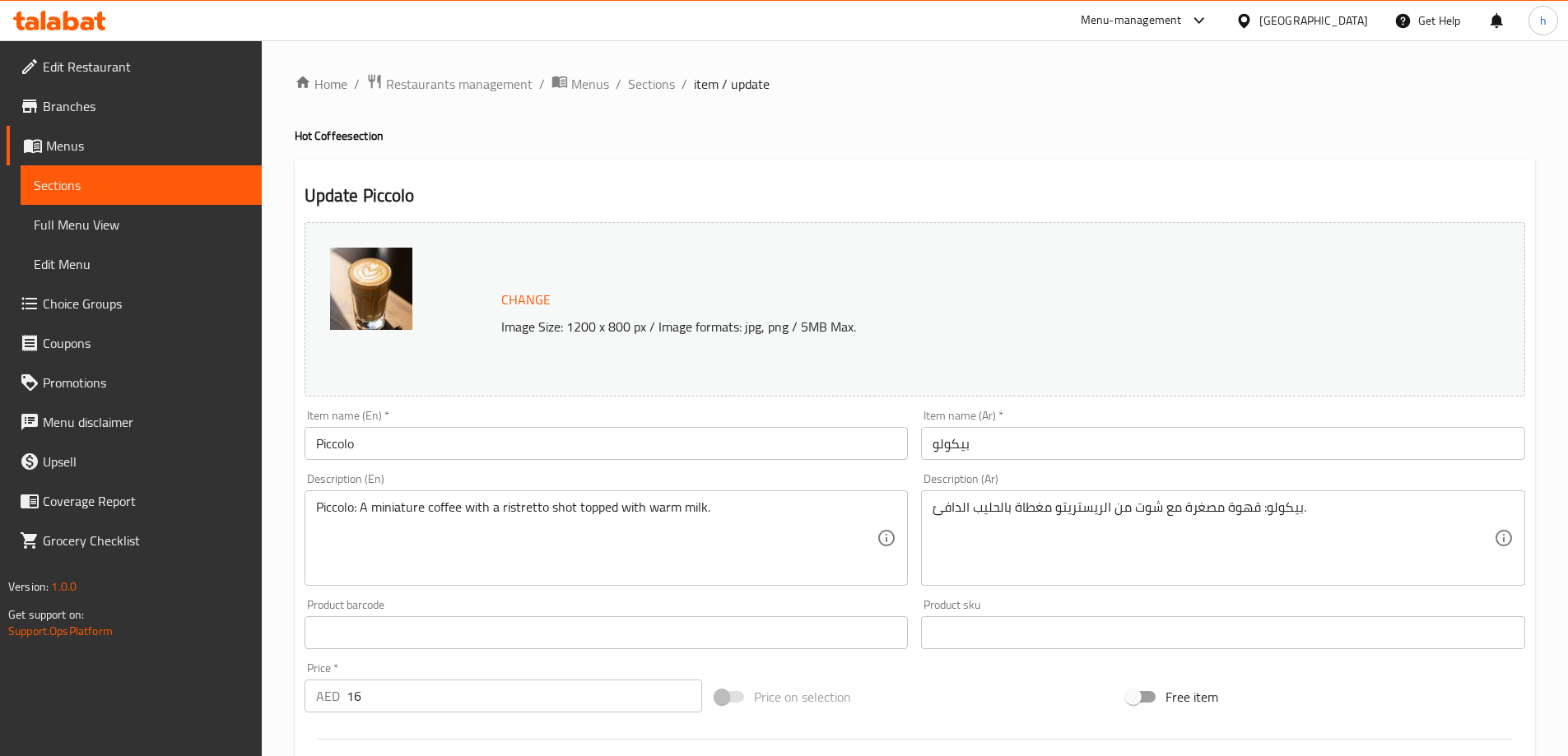
click at [975, 155] on div "Home / Restaurants management / Menus / Sections / item / update Hot Coffee sec…" at bounding box center [915, 613] width 1241 height 1081
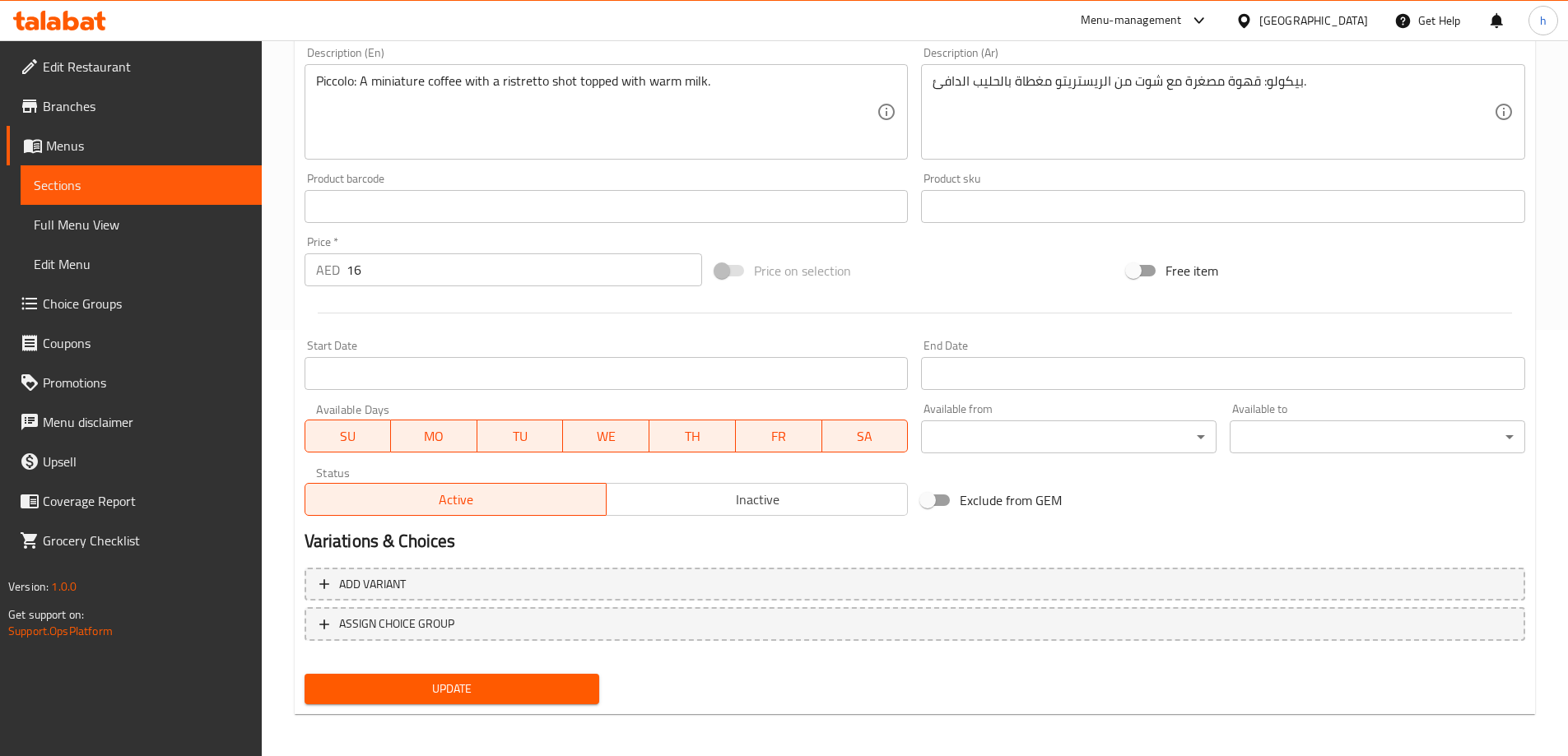
scroll to position [430, 0]
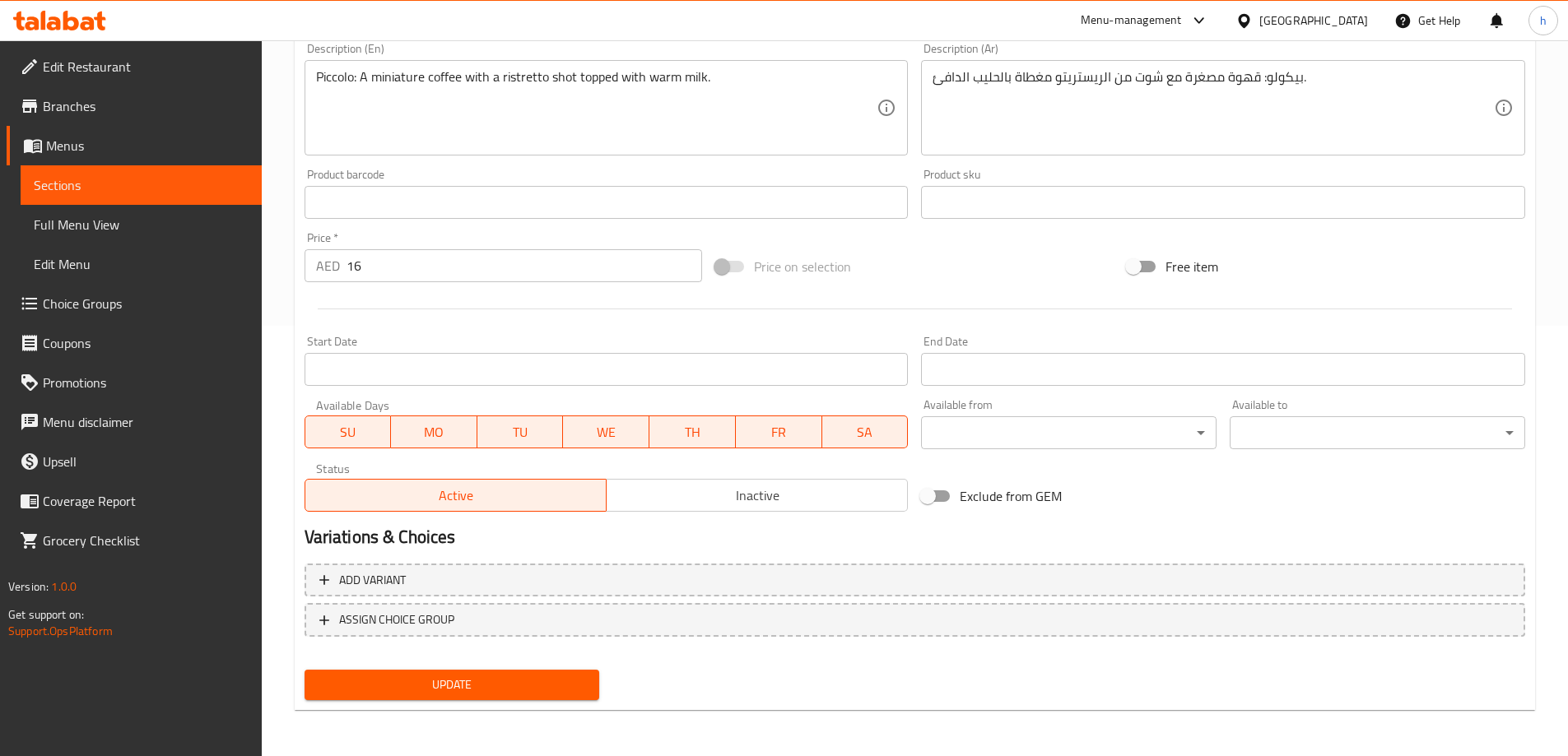
click at [484, 687] on span "Update" at bounding box center [452, 685] width 269 height 20
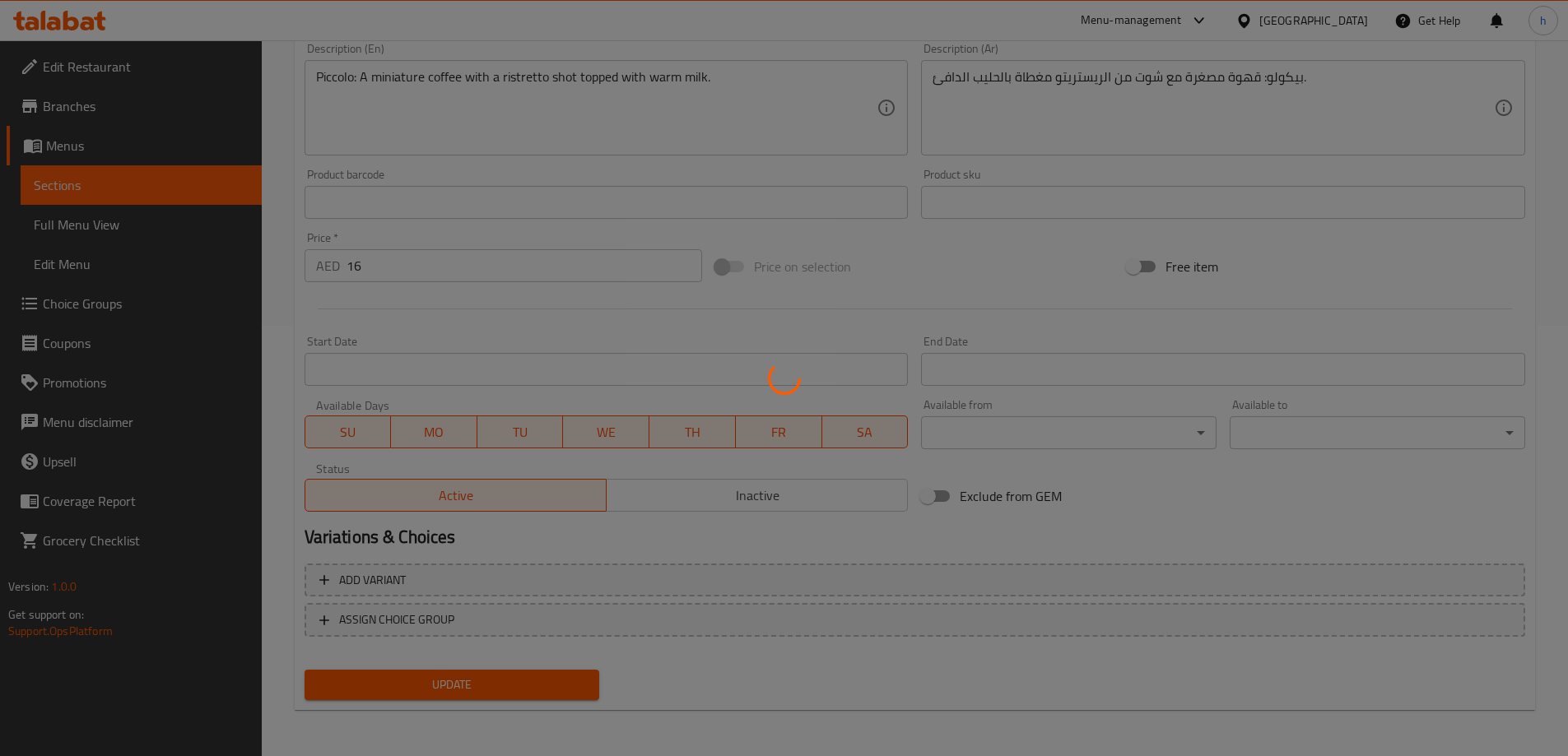
scroll to position [0, 0]
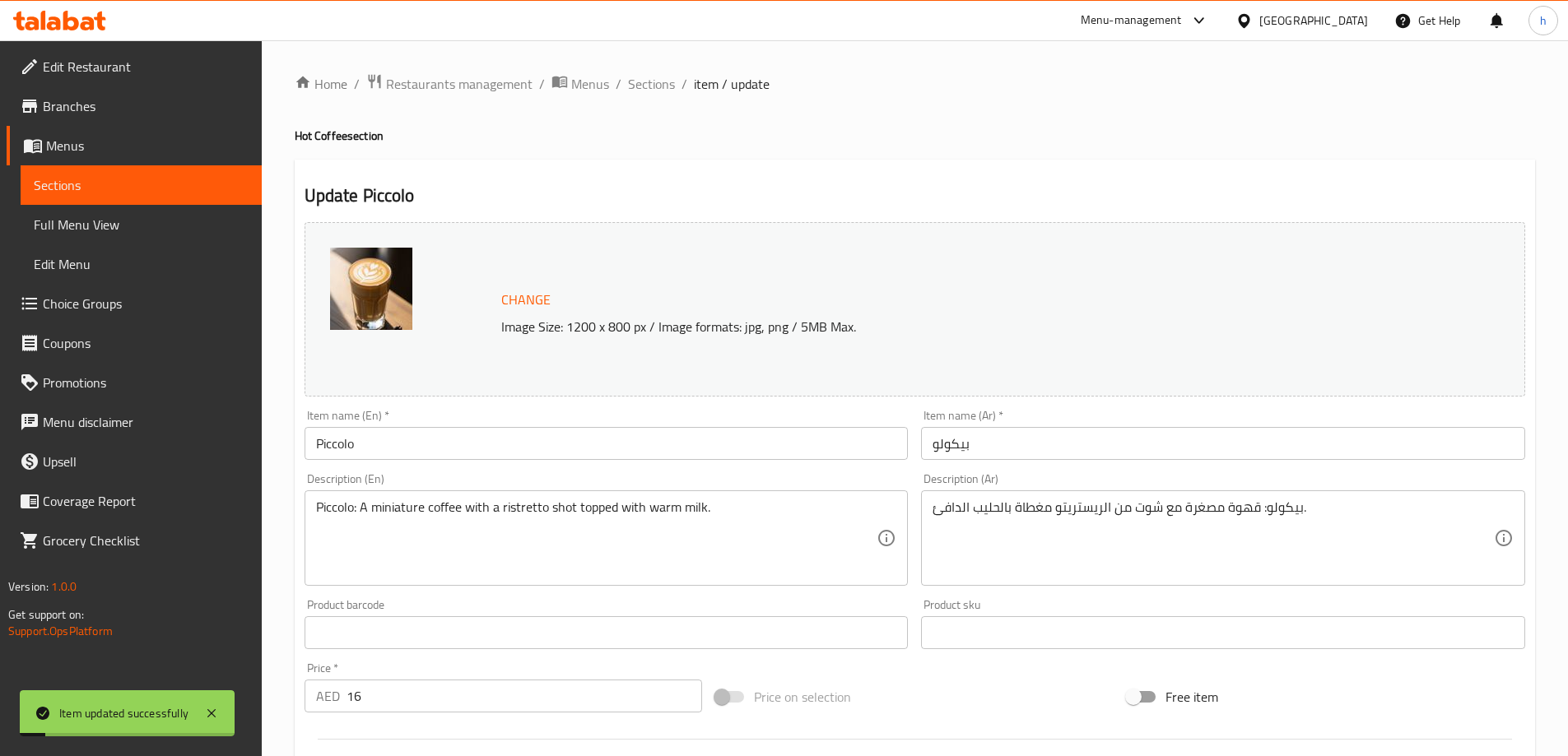
click at [191, 172] on link "Sections" at bounding box center [140, 184] width 241 height 40
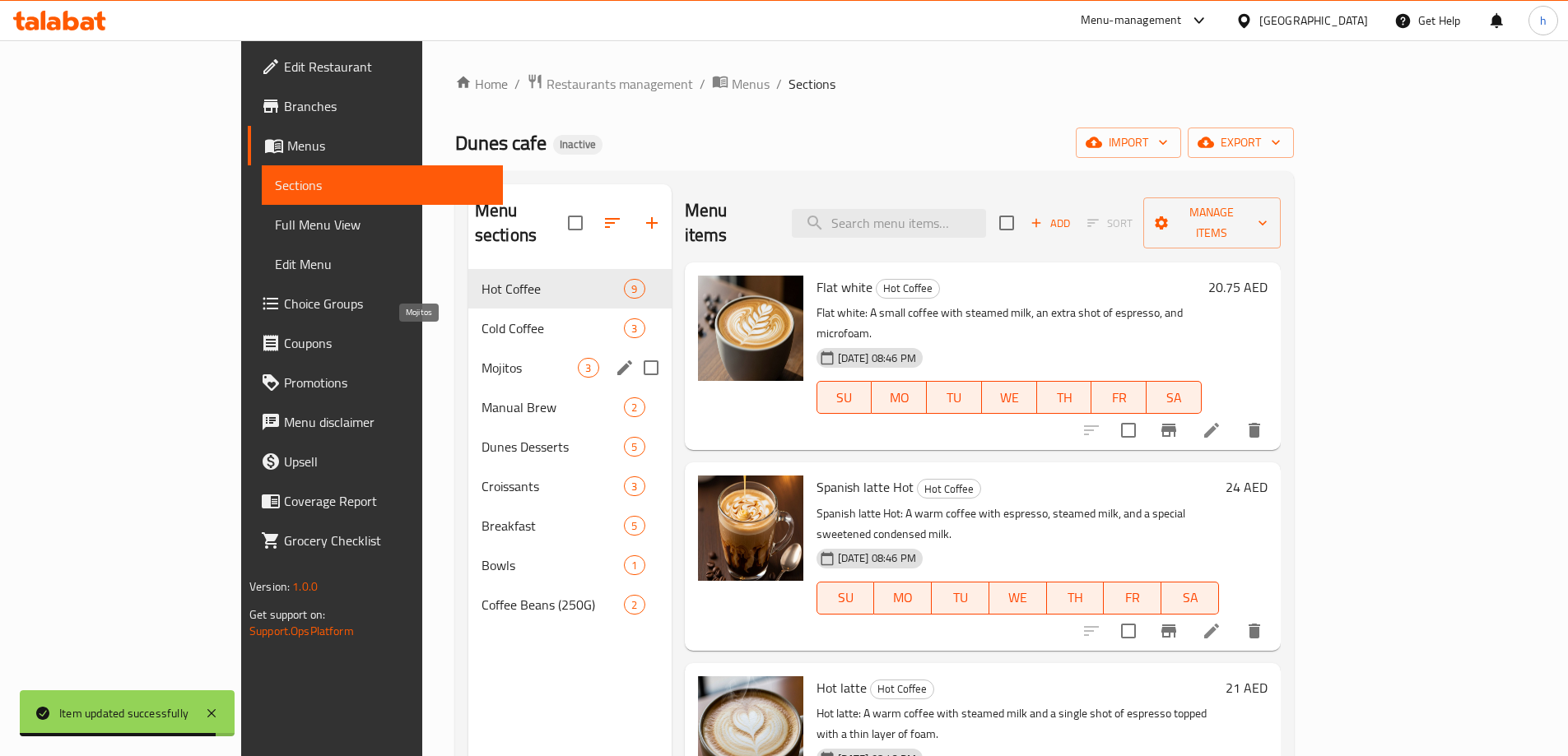
click at [482, 358] on span "Mojitos" at bounding box center [530, 368] width 97 height 19
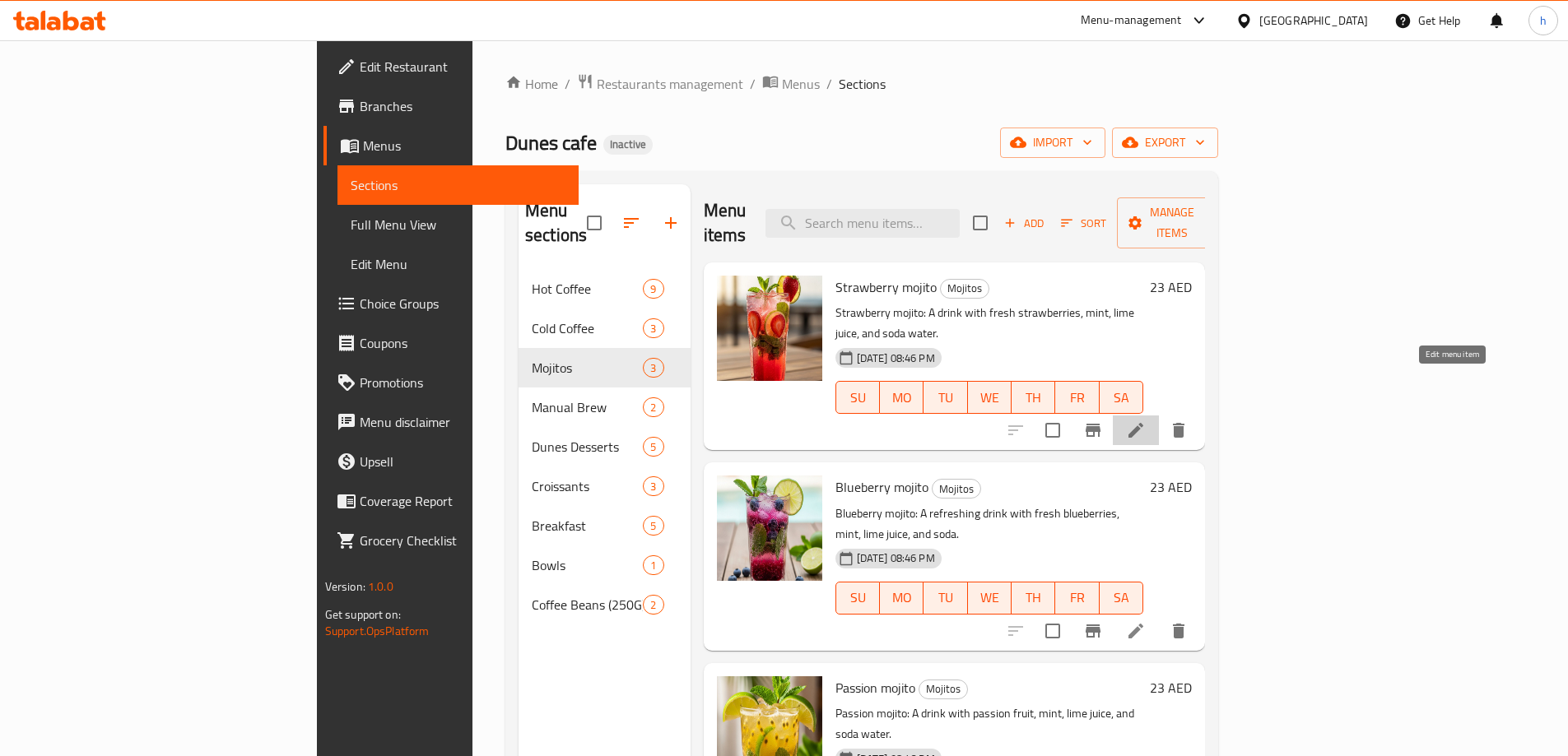
click at [1145, 421] on icon at bounding box center [1136, 430] width 19 height 19
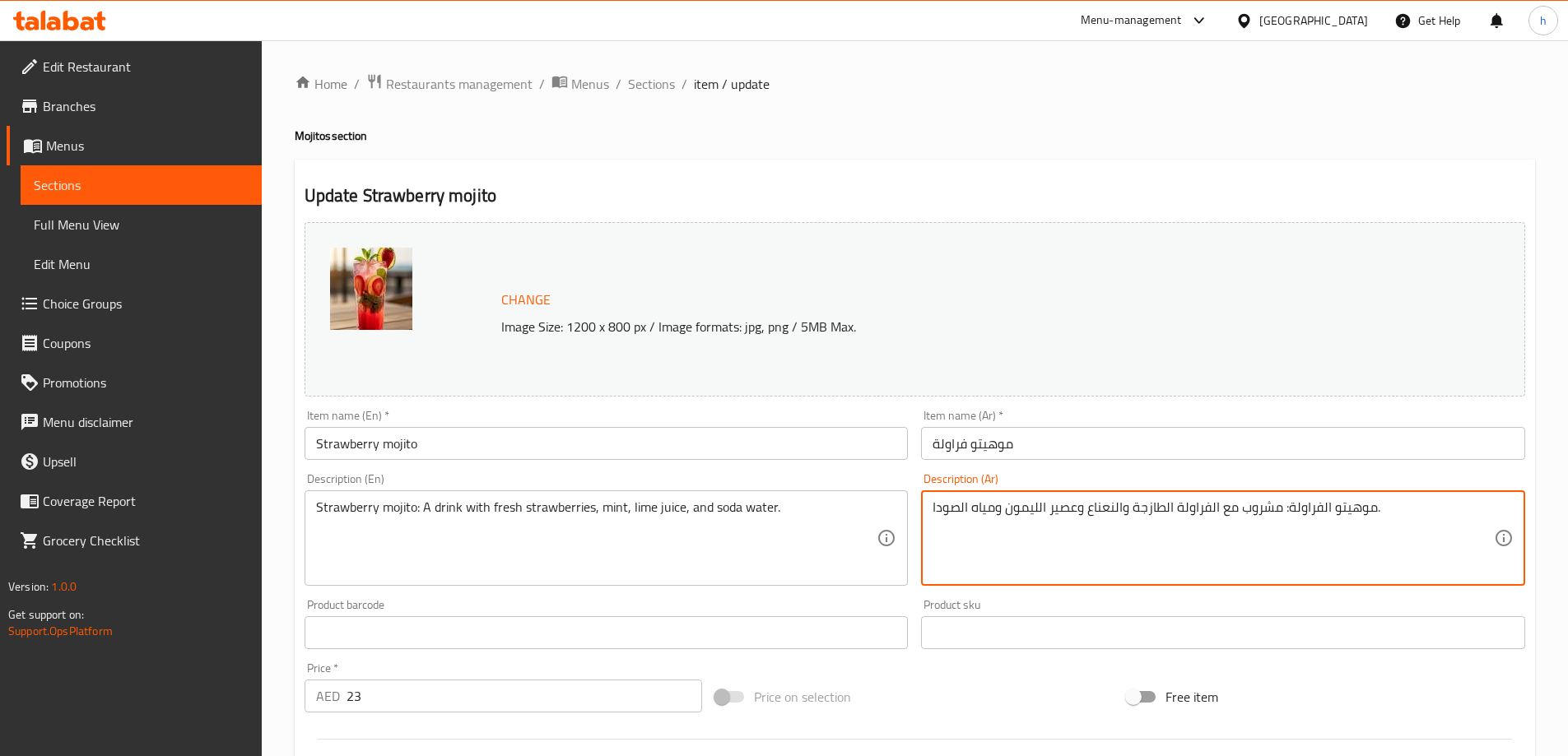
drag, startPoint x: 1040, startPoint y: 509, endPoint x: 1008, endPoint y: 540, distance: 44.6
paste textarea "حامض"
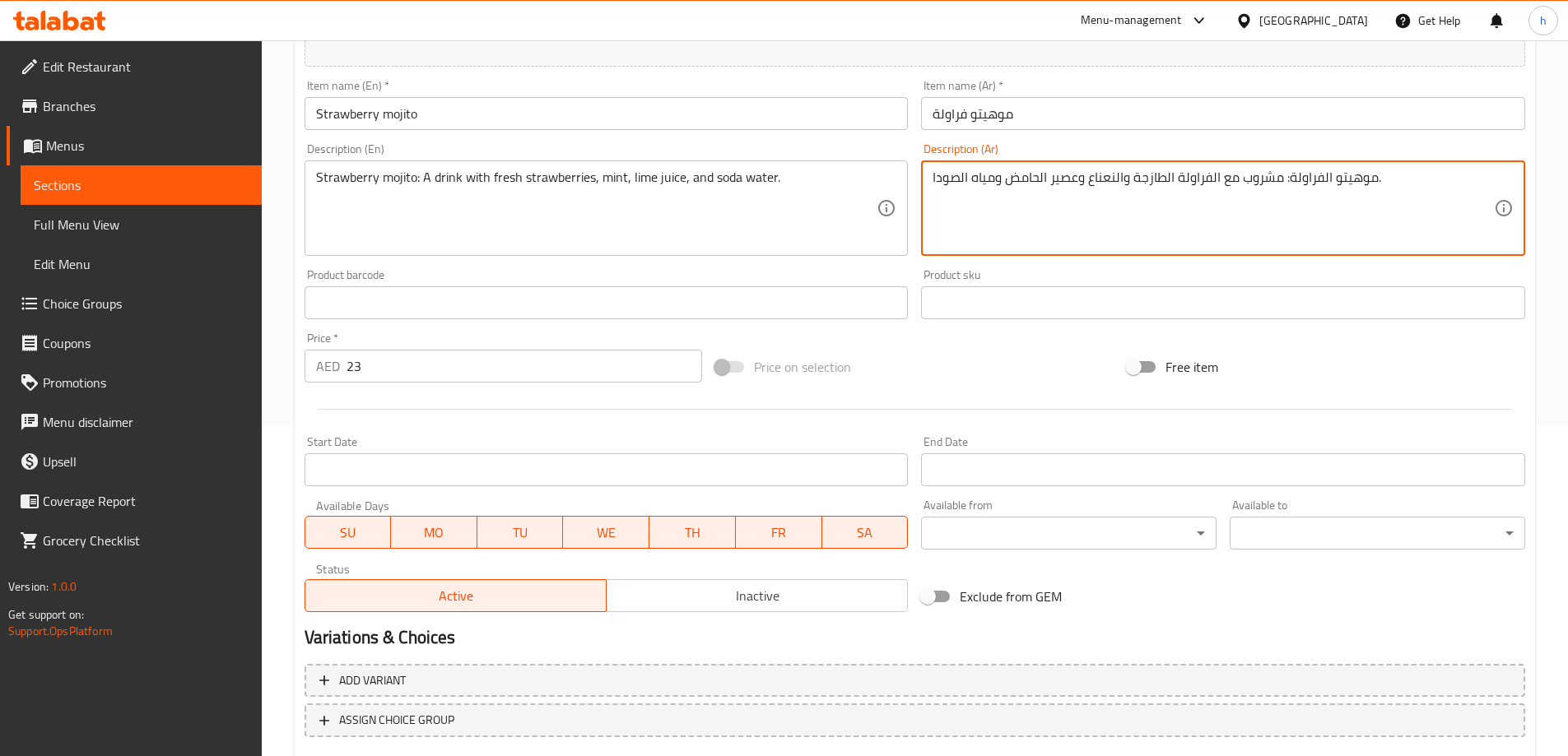
scroll to position [430, 0]
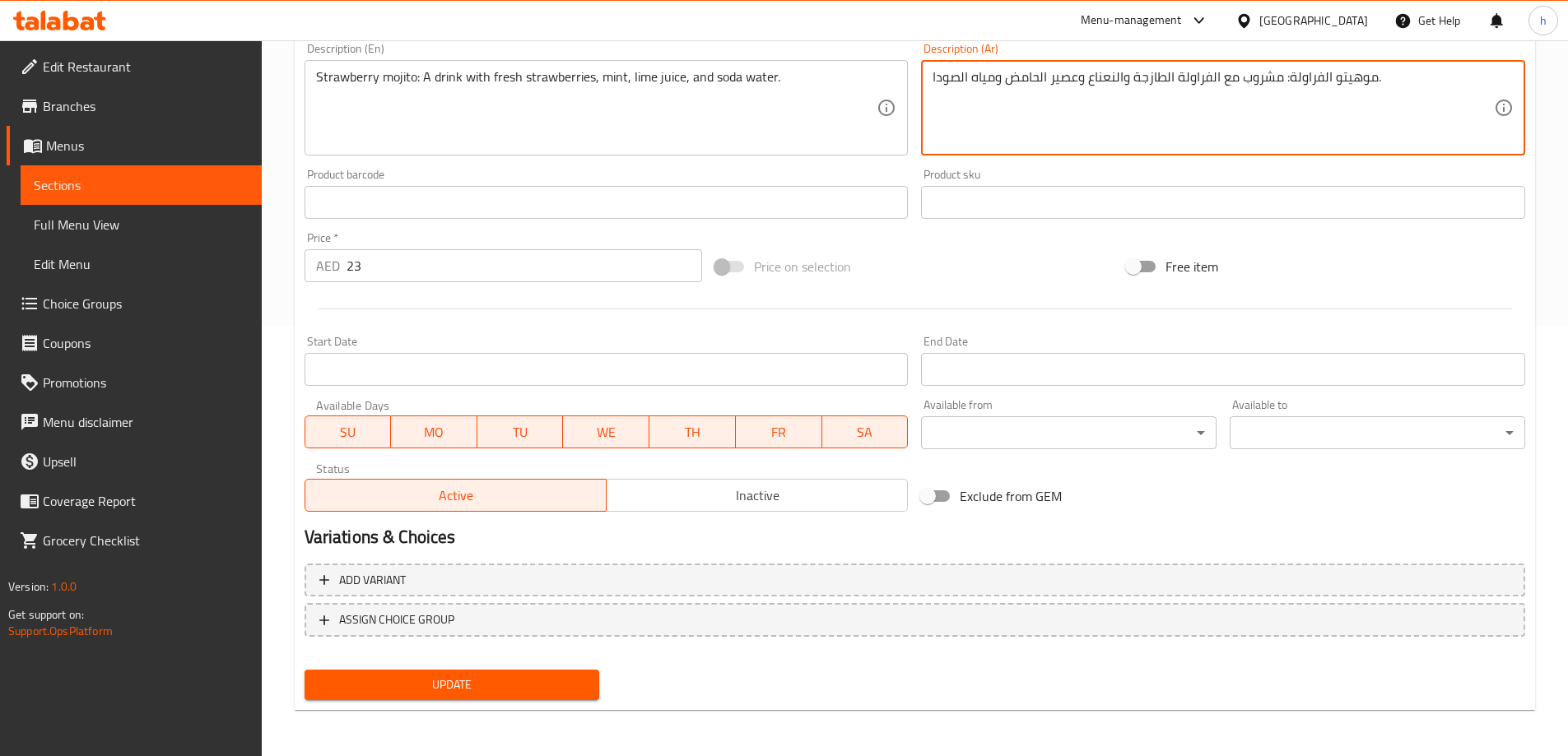
type textarea "موهيتو الفراولة: مشروب مع الفراولة الطازجة والنعناع وعصير الحامض ومياه الصودا."
click at [516, 686] on span "Update" at bounding box center [452, 685] width 269 height 20
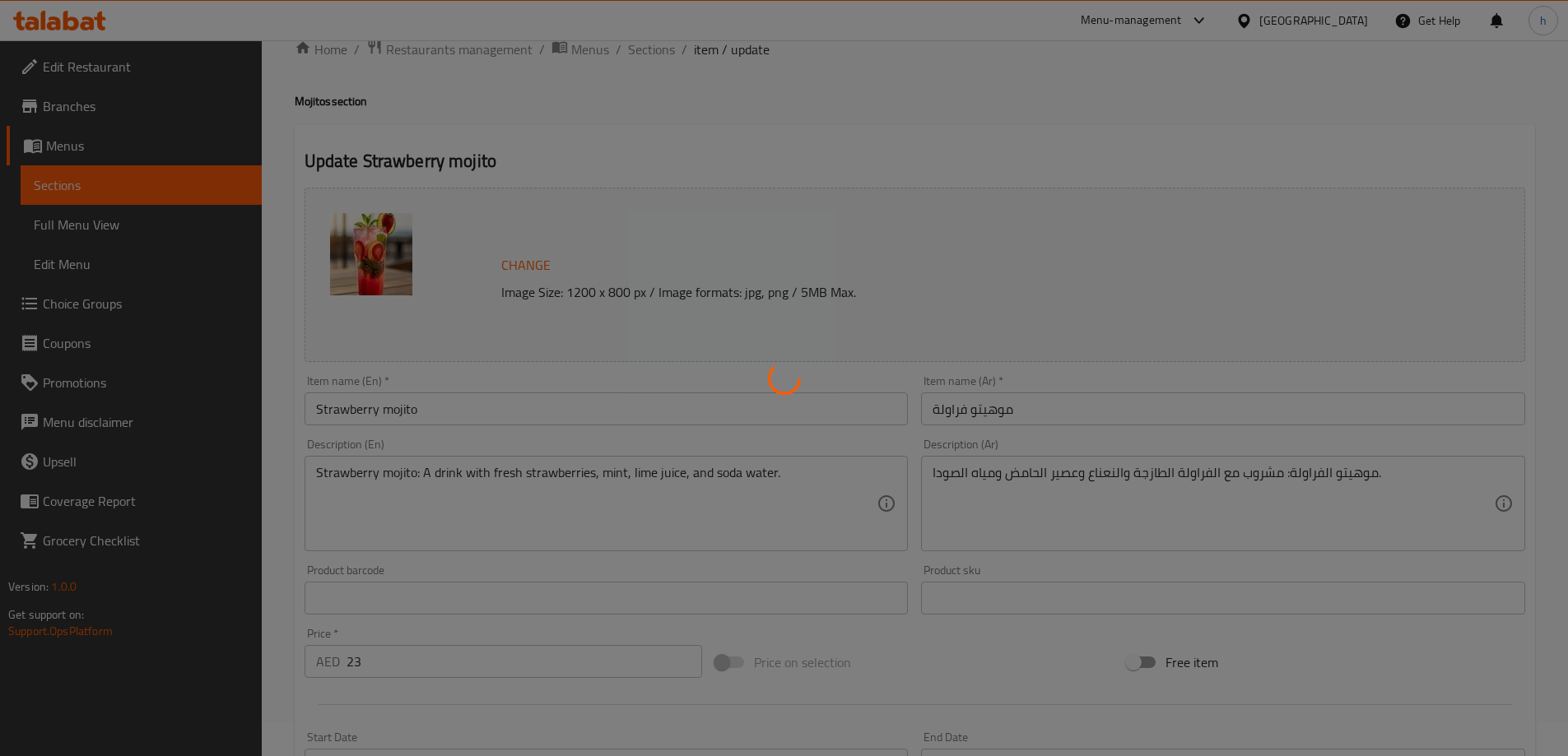
scroll to position [0, 0]
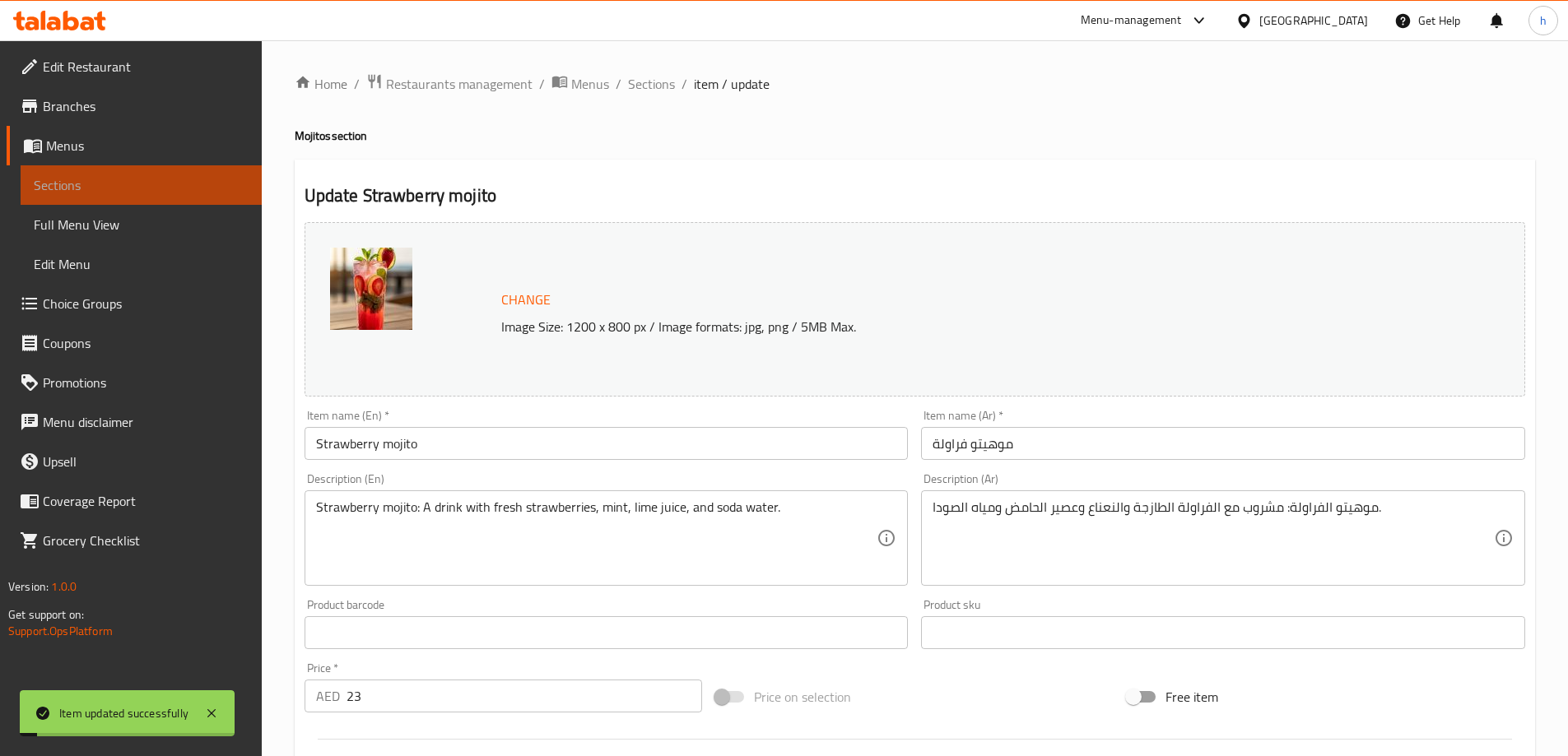
click at [219, 201] on link "Sections" at bounding box center [140, 184] width 241 height 40
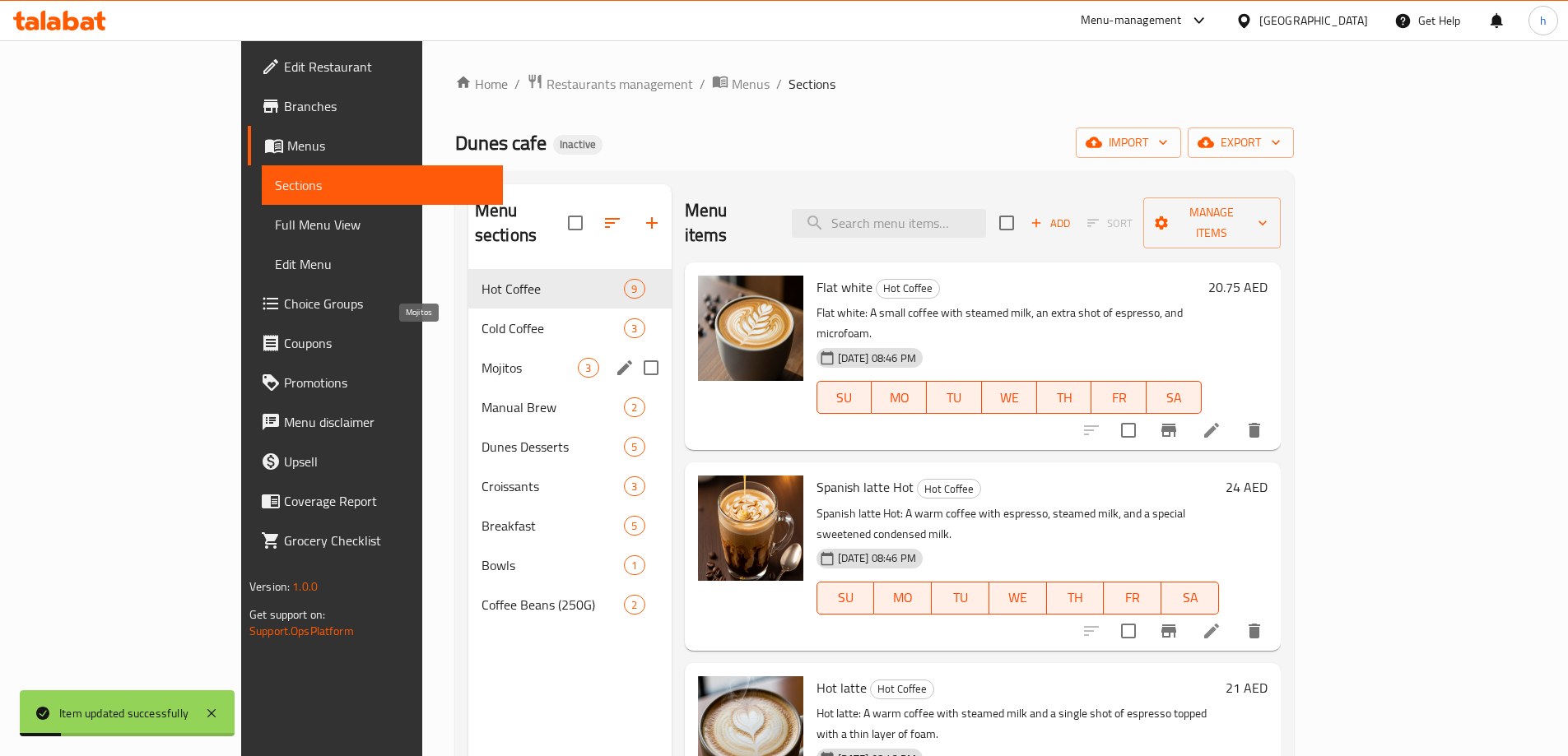
click at [482, 358] on span "Mojitos" at bounding box center [530, 368] width 97 height 19
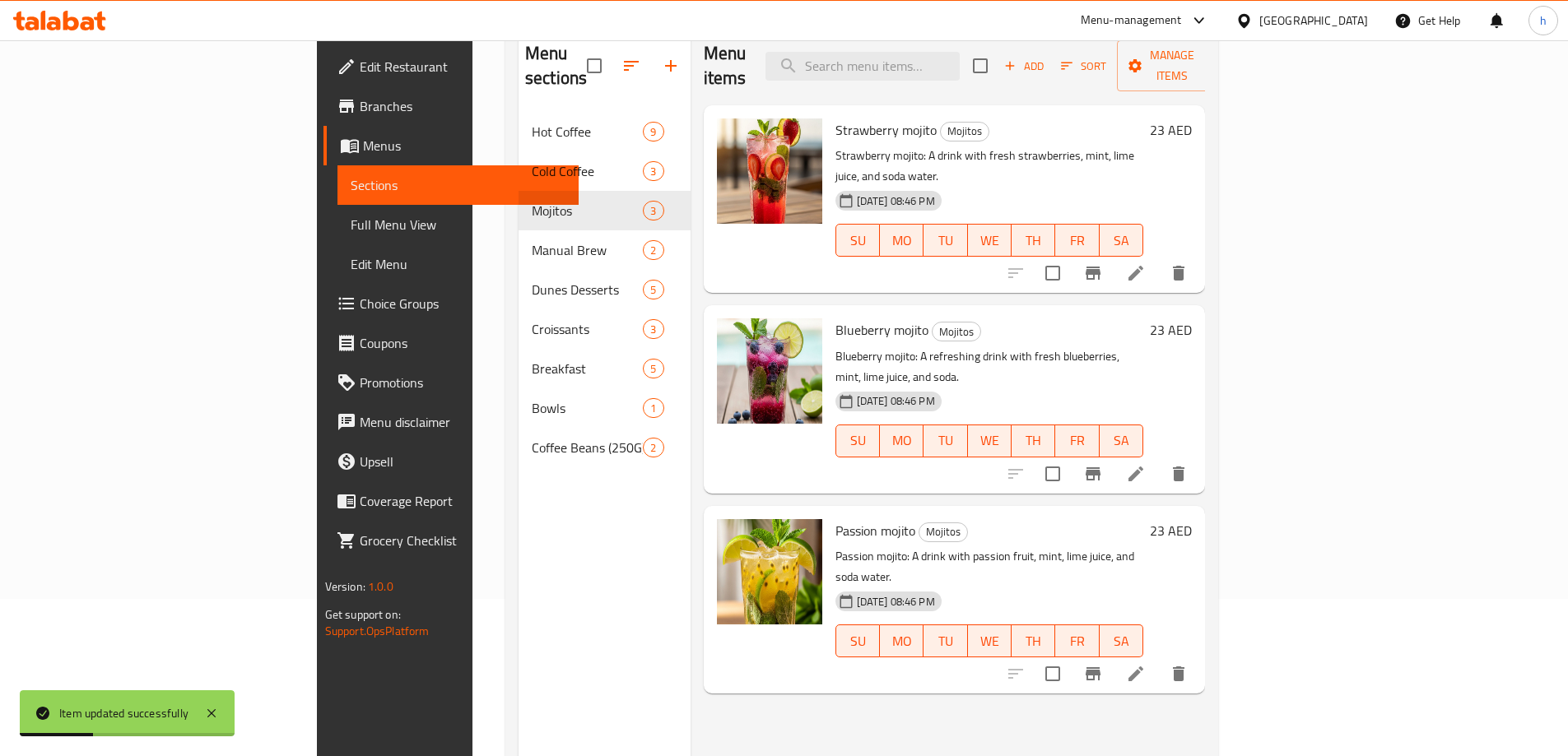
scroll to position [165, 0]
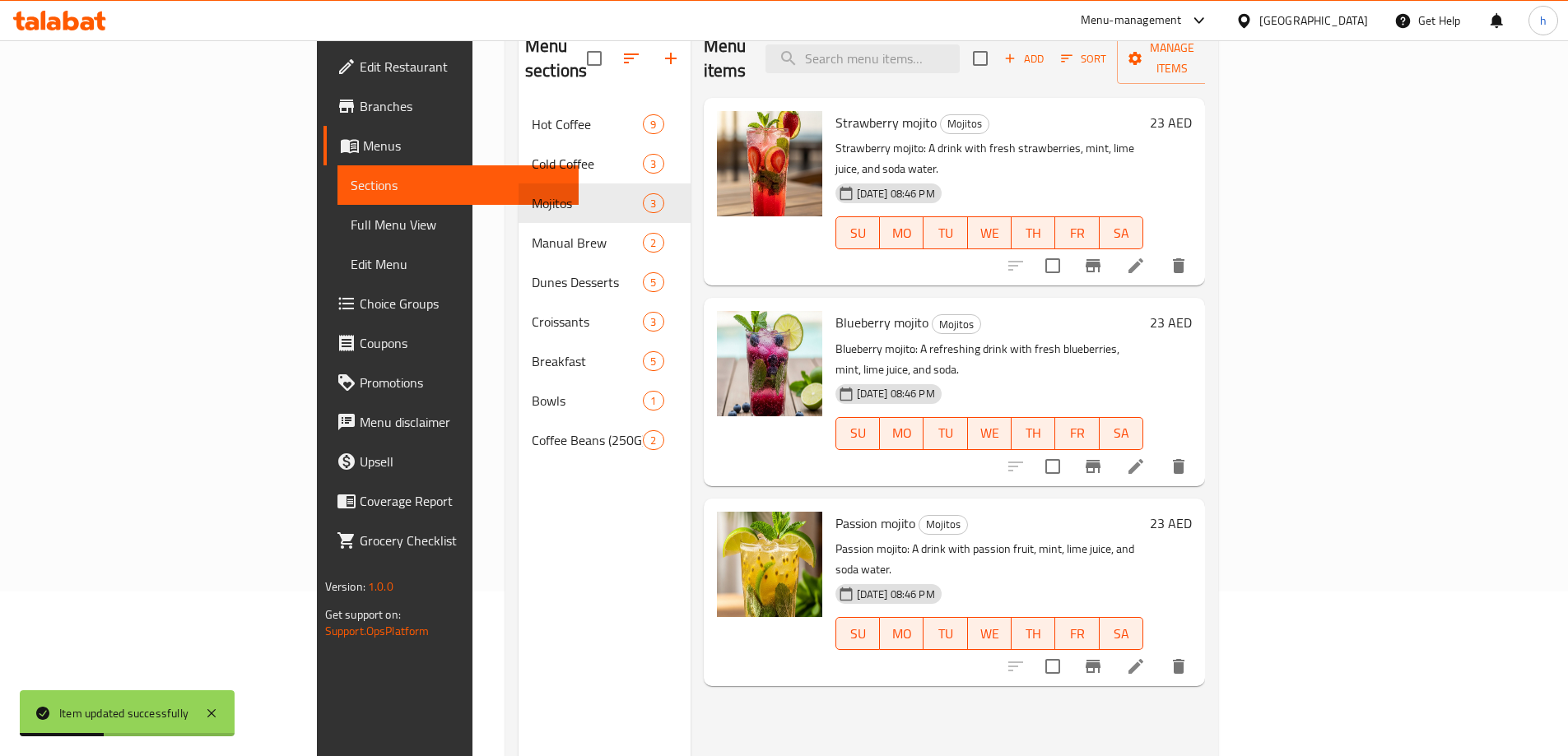
click at [1159, 452] on li at bounding box center [1136, 467] width 46 height 30
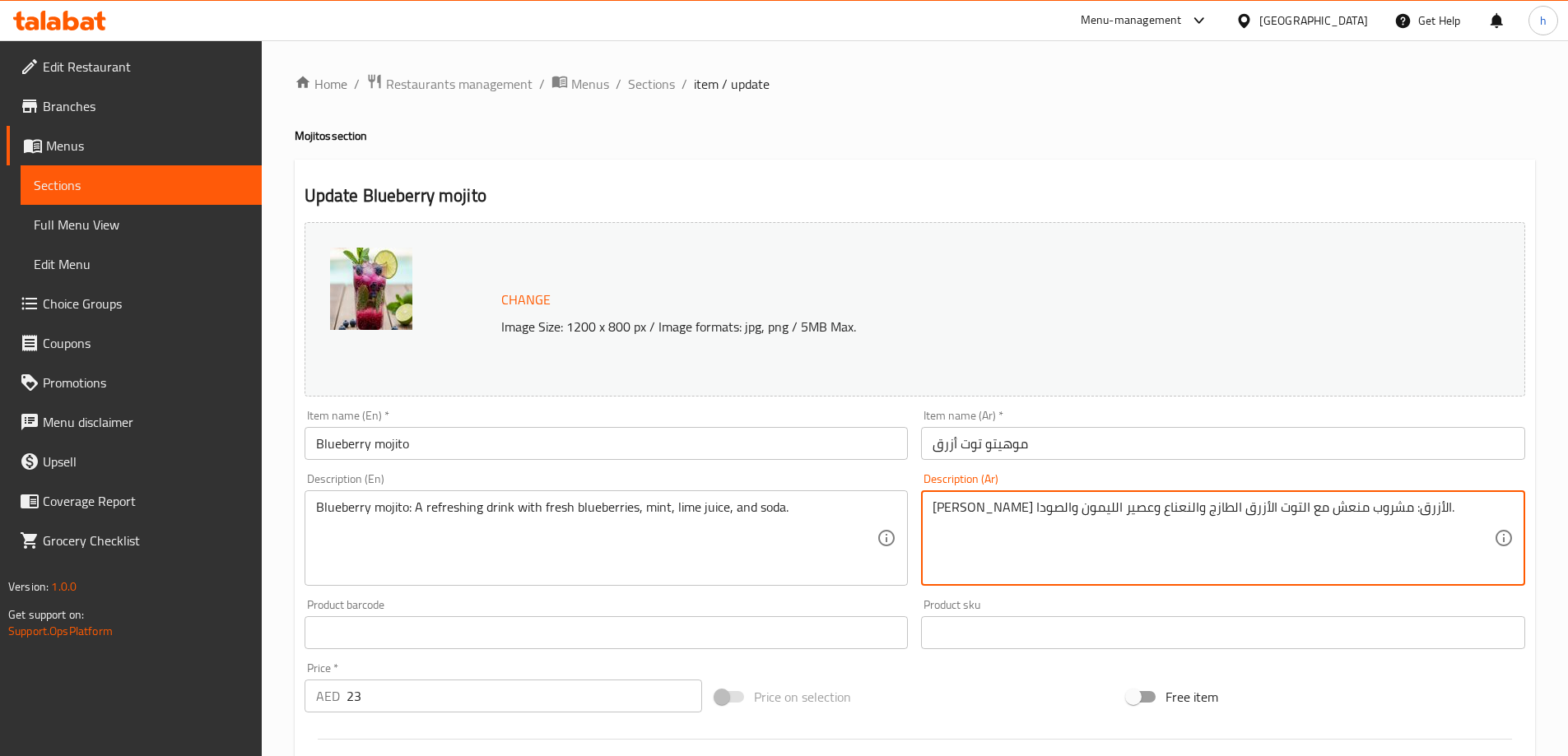
drag, startPoint x: 1012, startPoint y: 506, endPoint x: 979, endPoint y: 522, distance: 36.7
paste textarea "حامض"
type textarea "موهيتو التوت الأزرق: مشروب منعش مع التوت الأزرق الطازج والنعناع وعصير الحامض وا…"
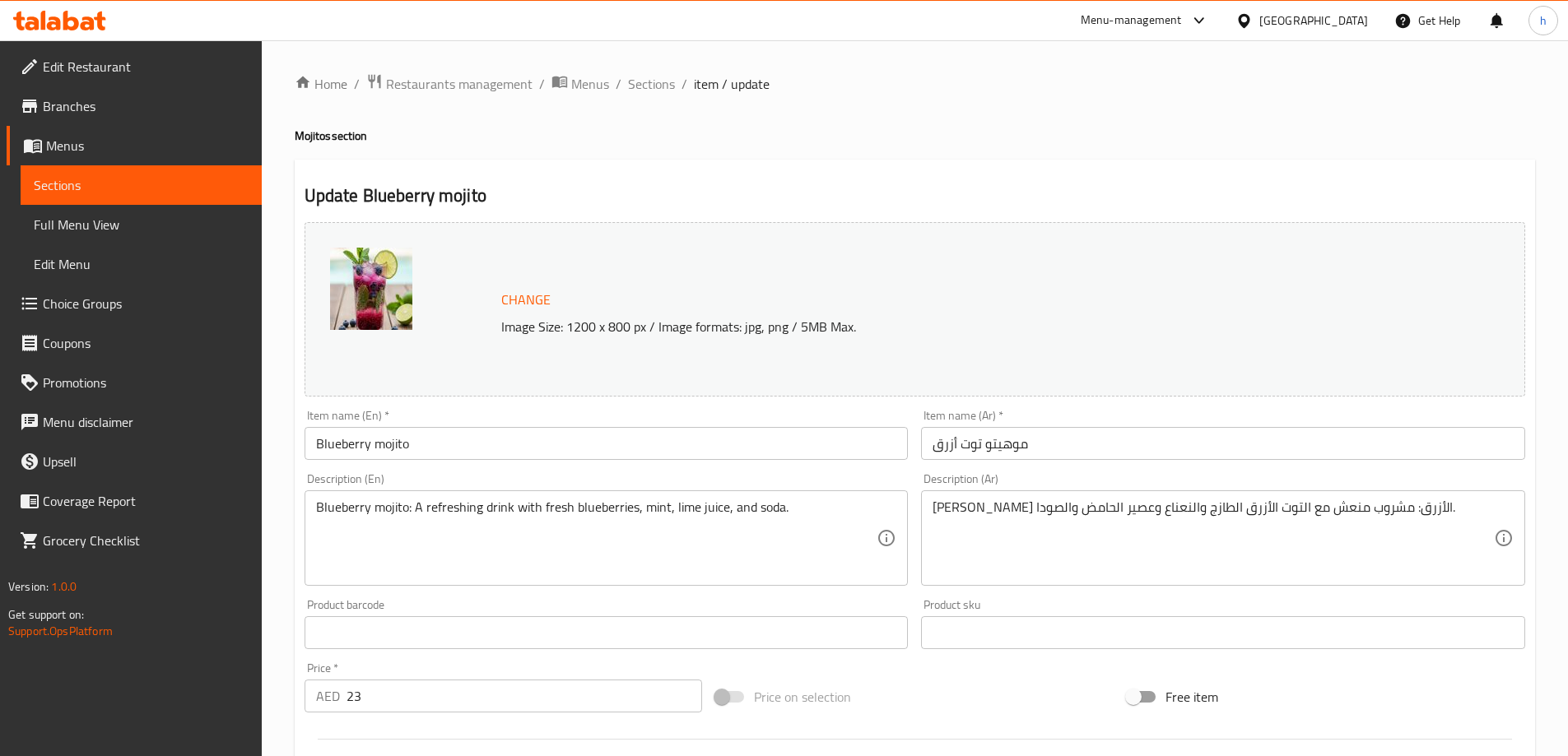
click at [1016, 176] on div "Update Blueberry mojito Change Image Size: 1200 x 800 px / Image formats: jpg, …" at bounding box center [915, 650] width 1241 height 982
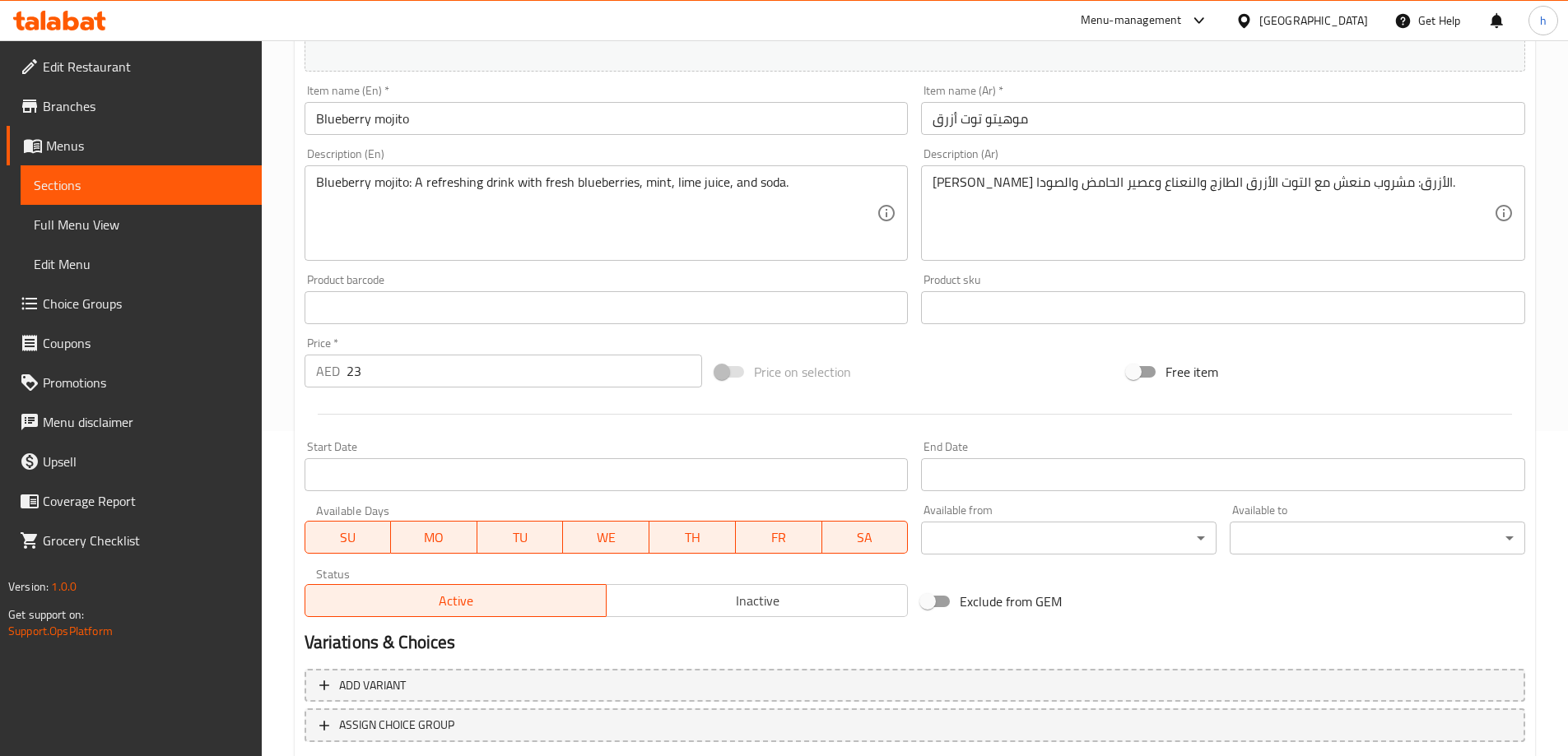
scroll to position [430, 0]
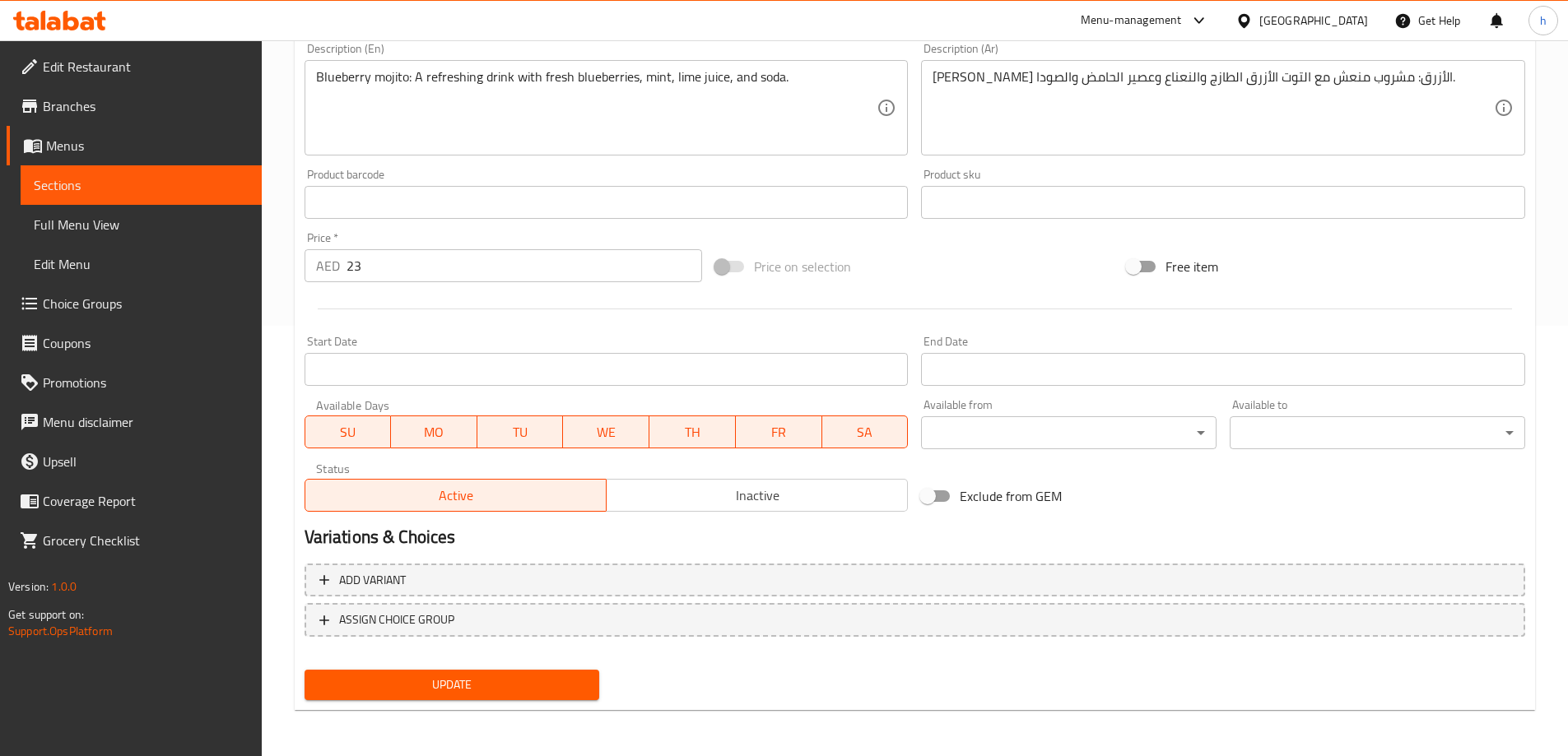
click at [524, 686] on span "Update" at bounding box center [452, 685] width 269 height 20
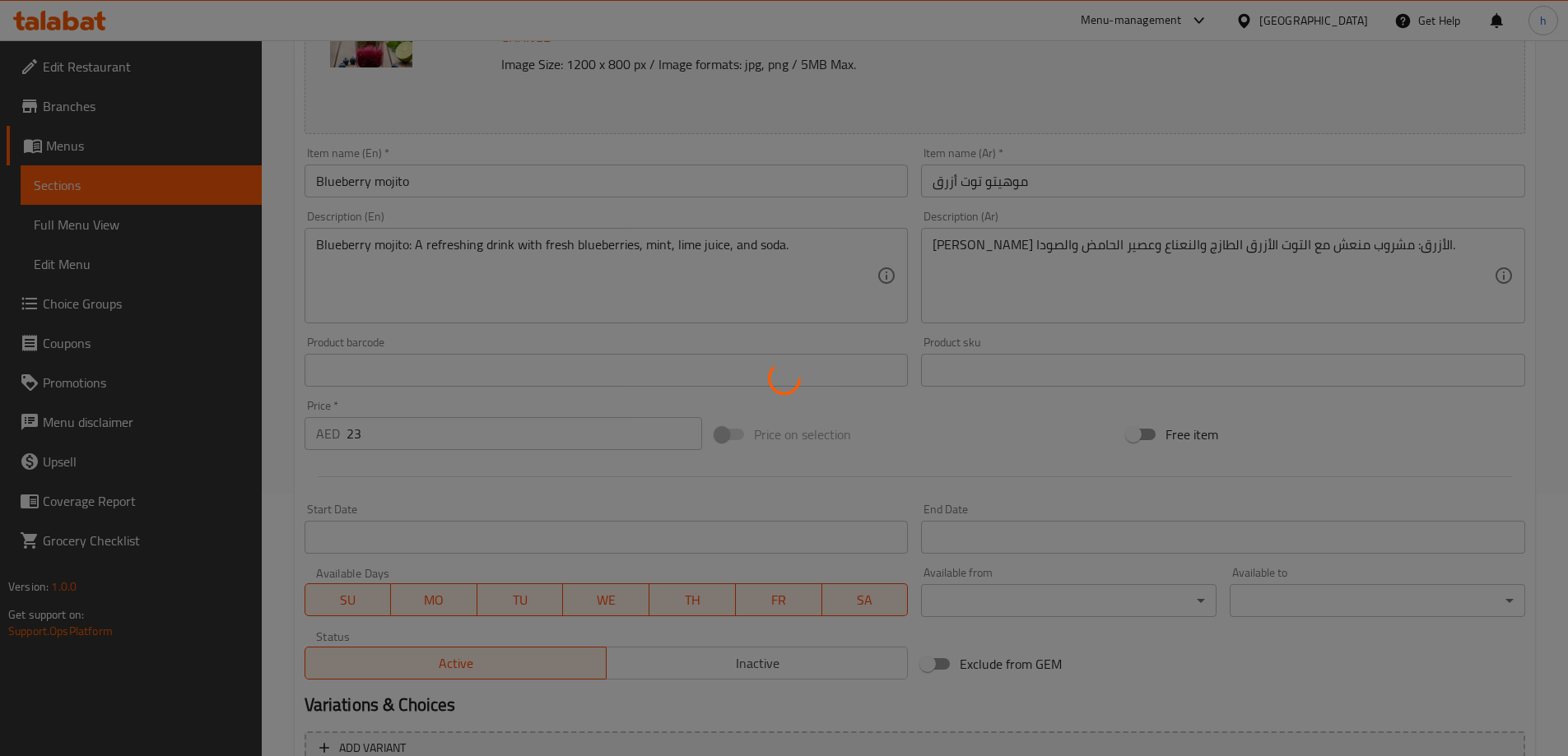
scroll to position [0, 0]
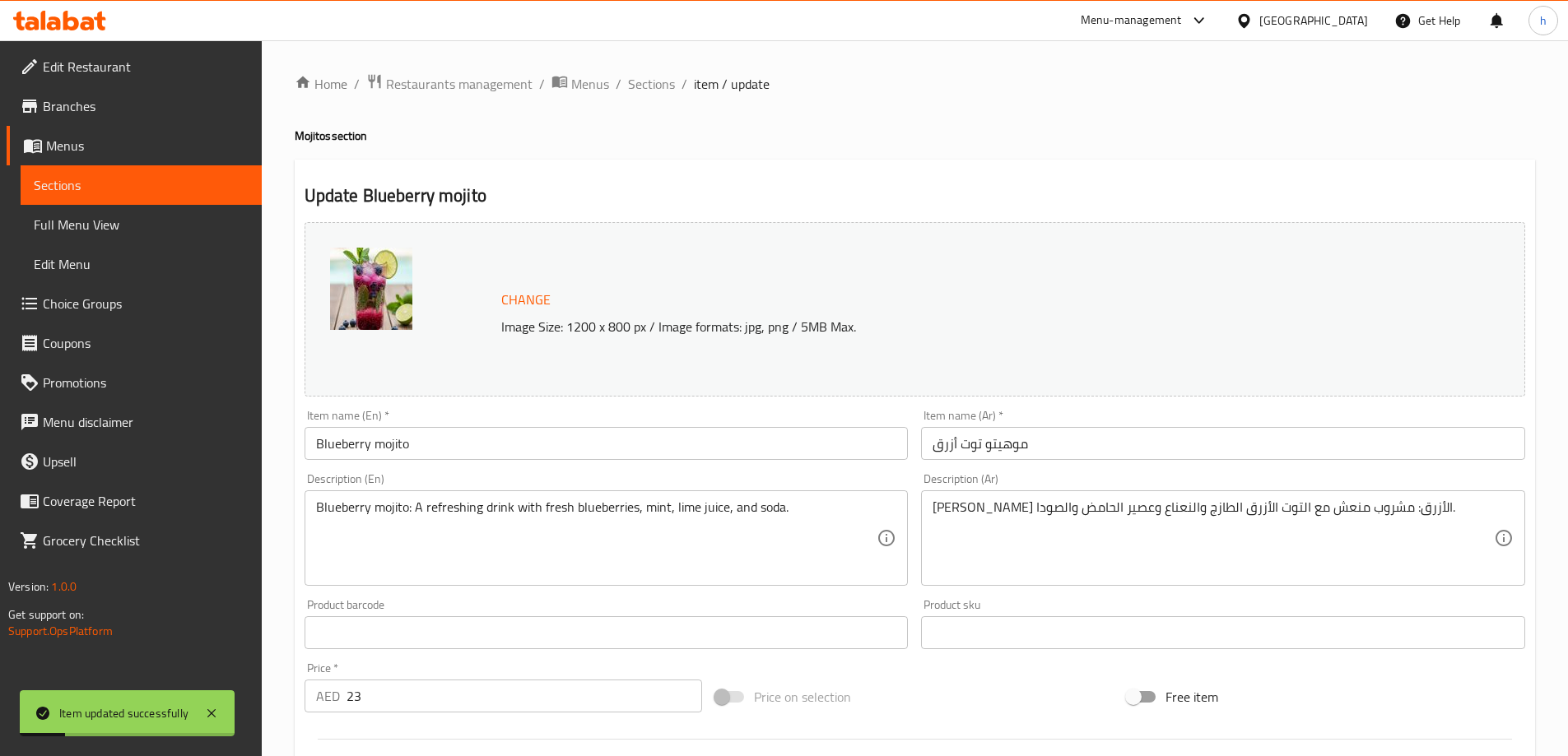
click at [86, 175] on link "Sections" at bounding box center [140, 184] width 241 height 40
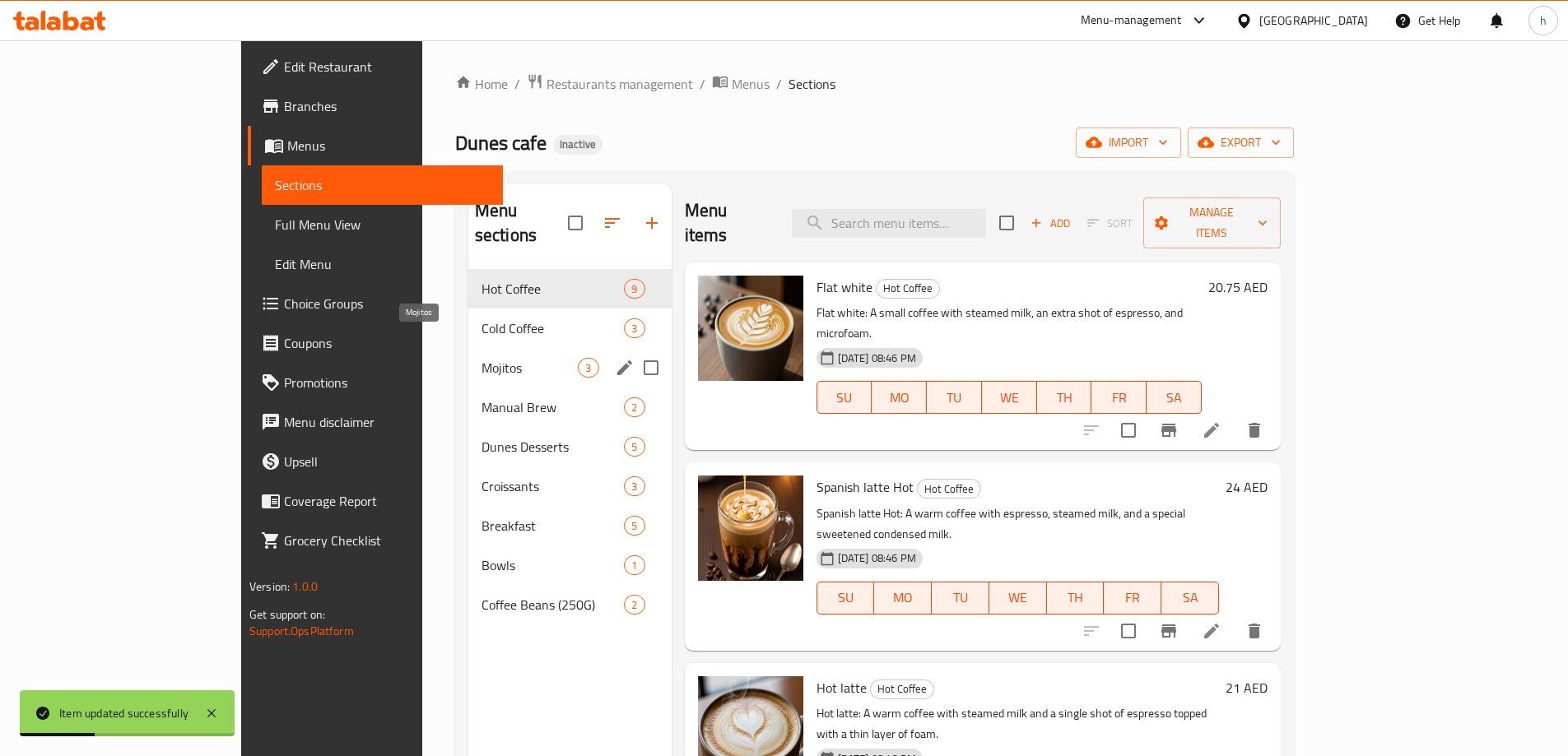
click at [482, 358] on span "Mojitos" at bounding box center [530, 368] width 97 height 19
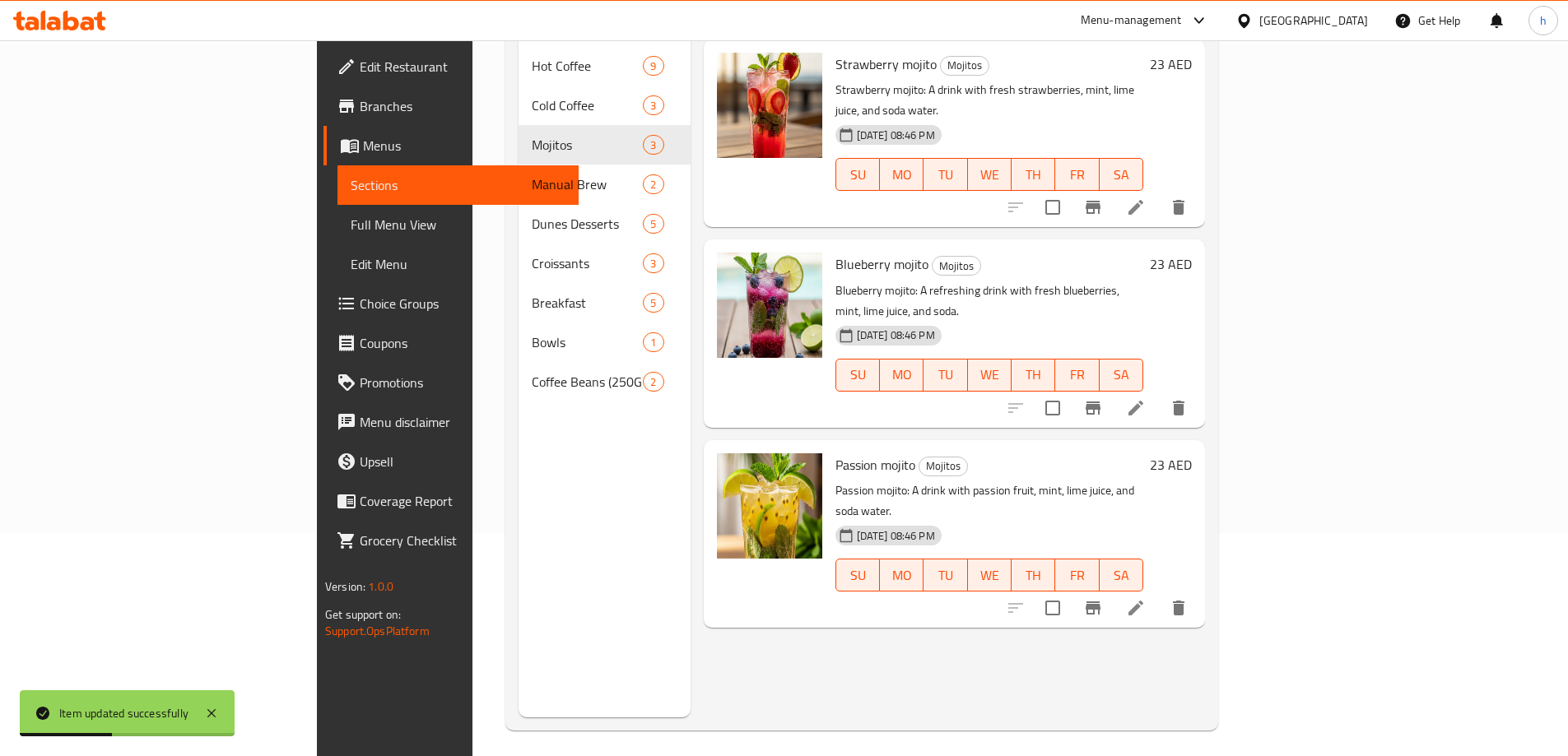
scroll to position [230, 0]
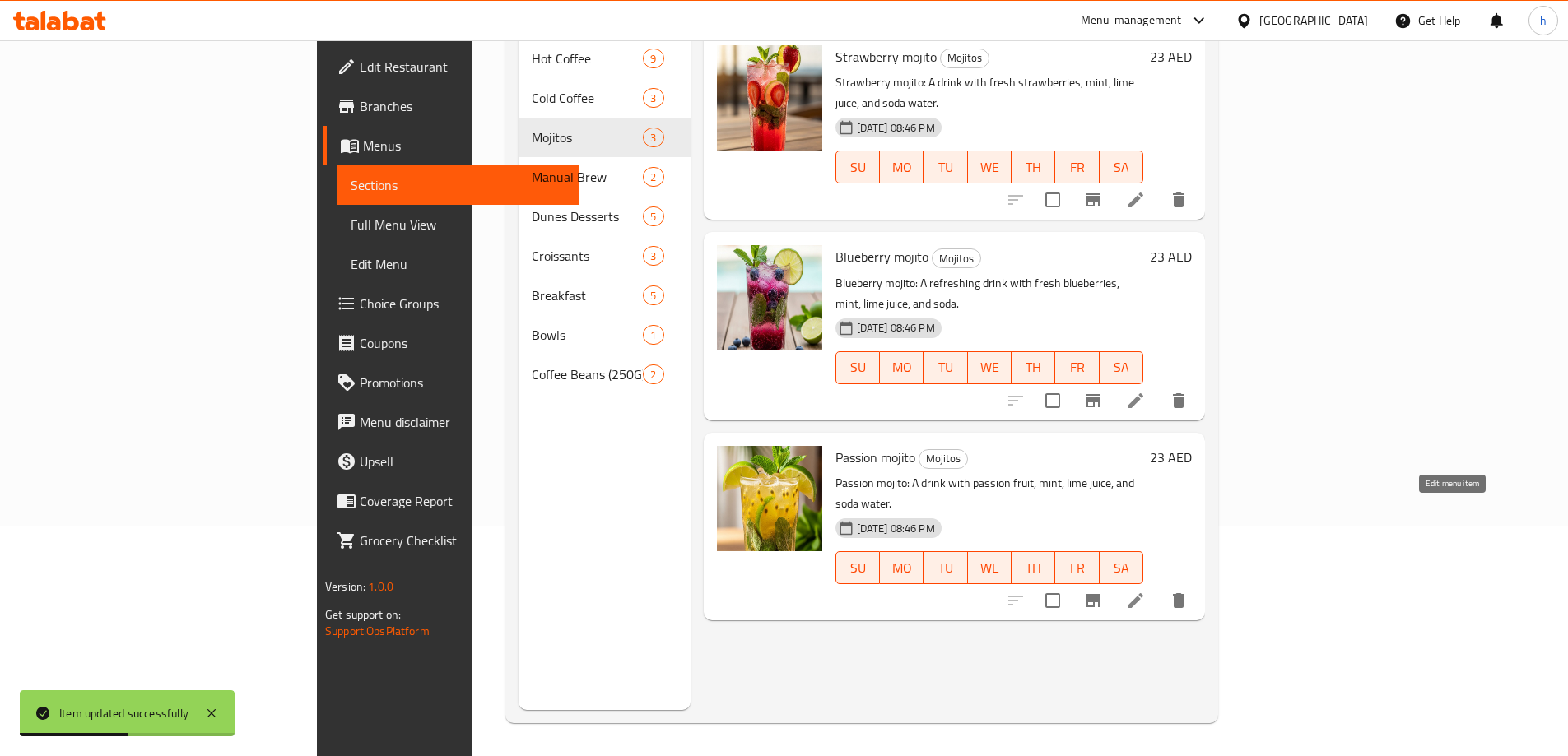
click at [1145, 591] on icon at bounding box center [1136, 601] width 19 height 19
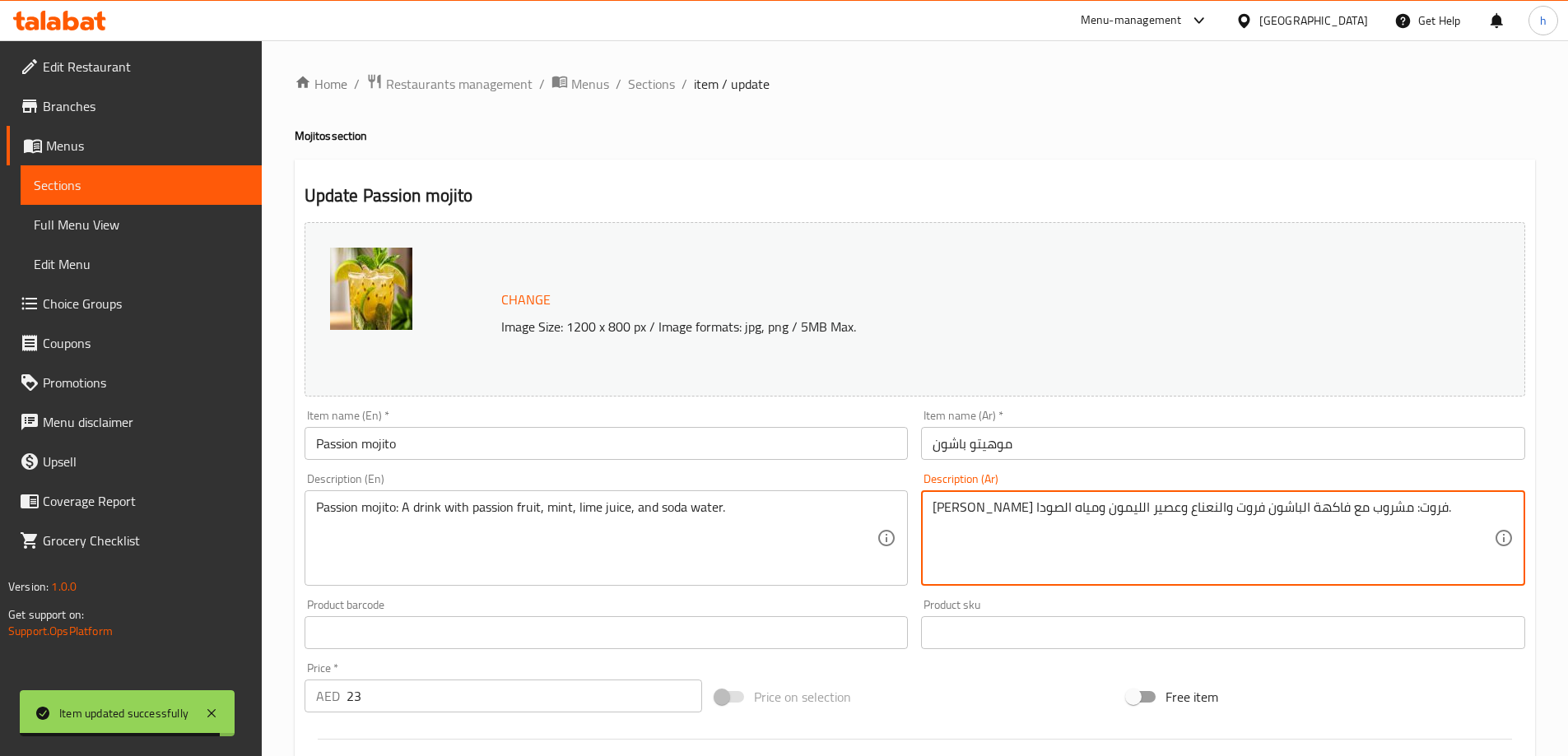
drag, startPoint x: 1038, startPoint y: 513, endPoint x: 1006, endPoint y: 549, distance: 48.2
paste textarea "حامض"
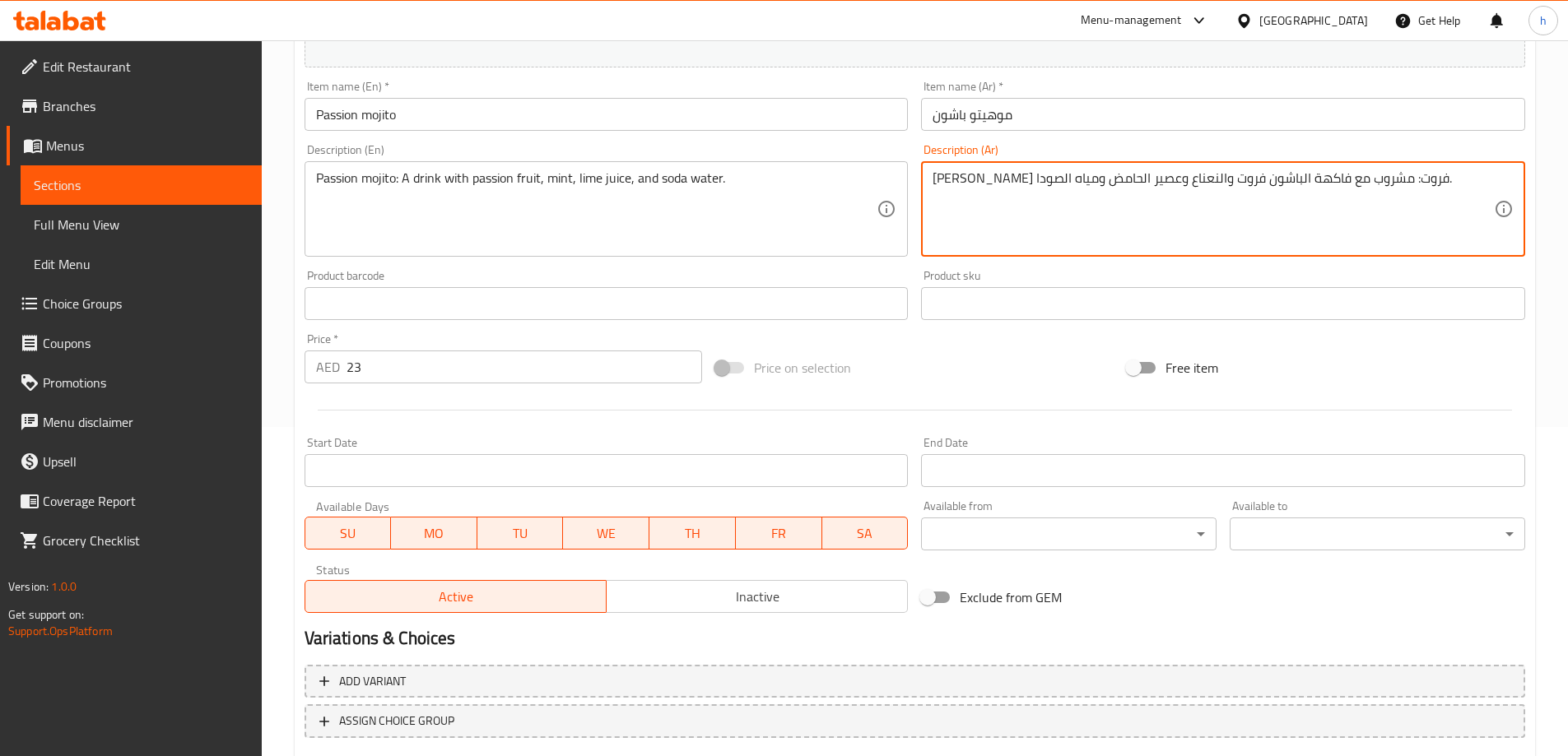
scroll to position [430, 0]
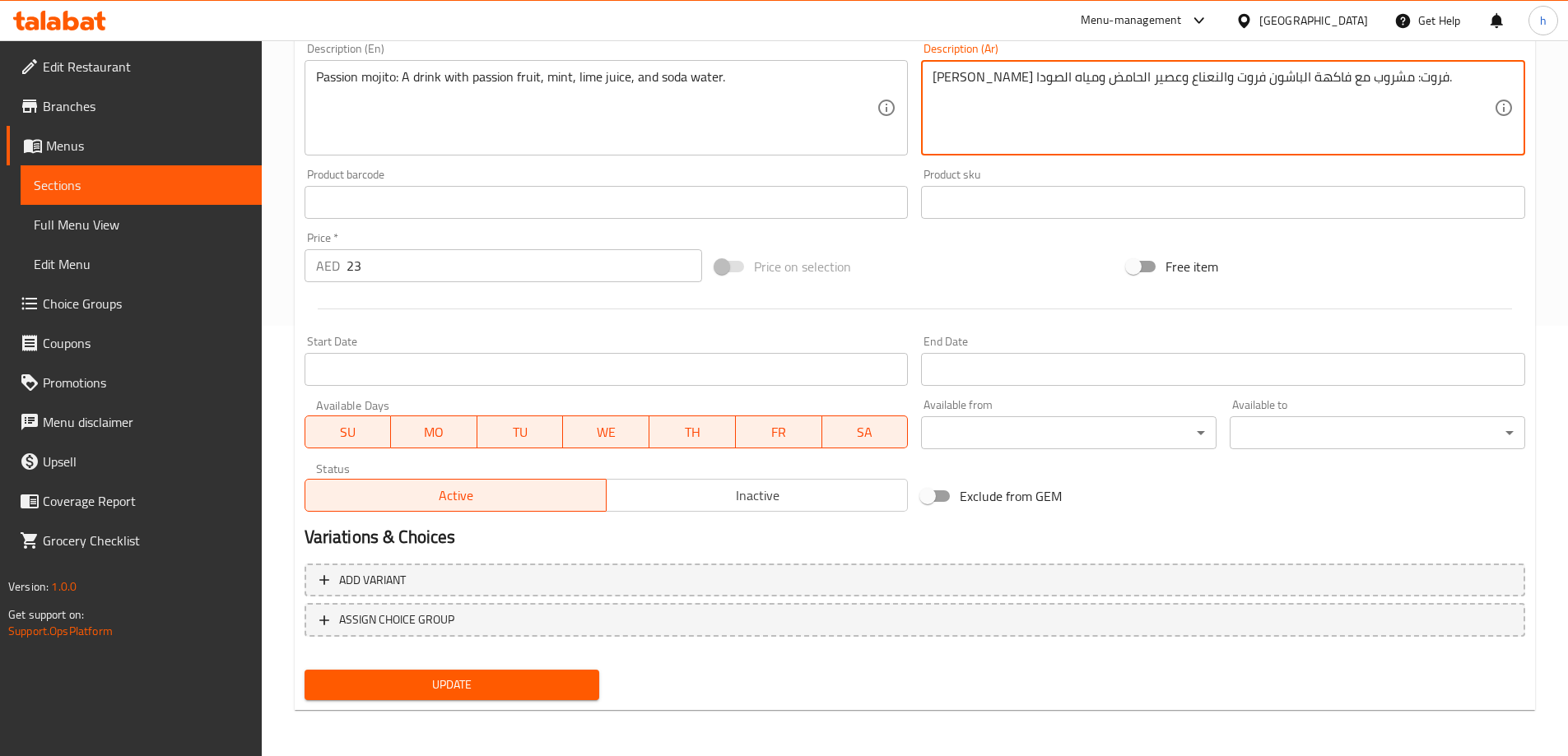
type textarea "موهيتو باشن فروت: مشروب مع فاكهة الباشون فروت والنعناع وعصير الحامض ومياه الصود…"
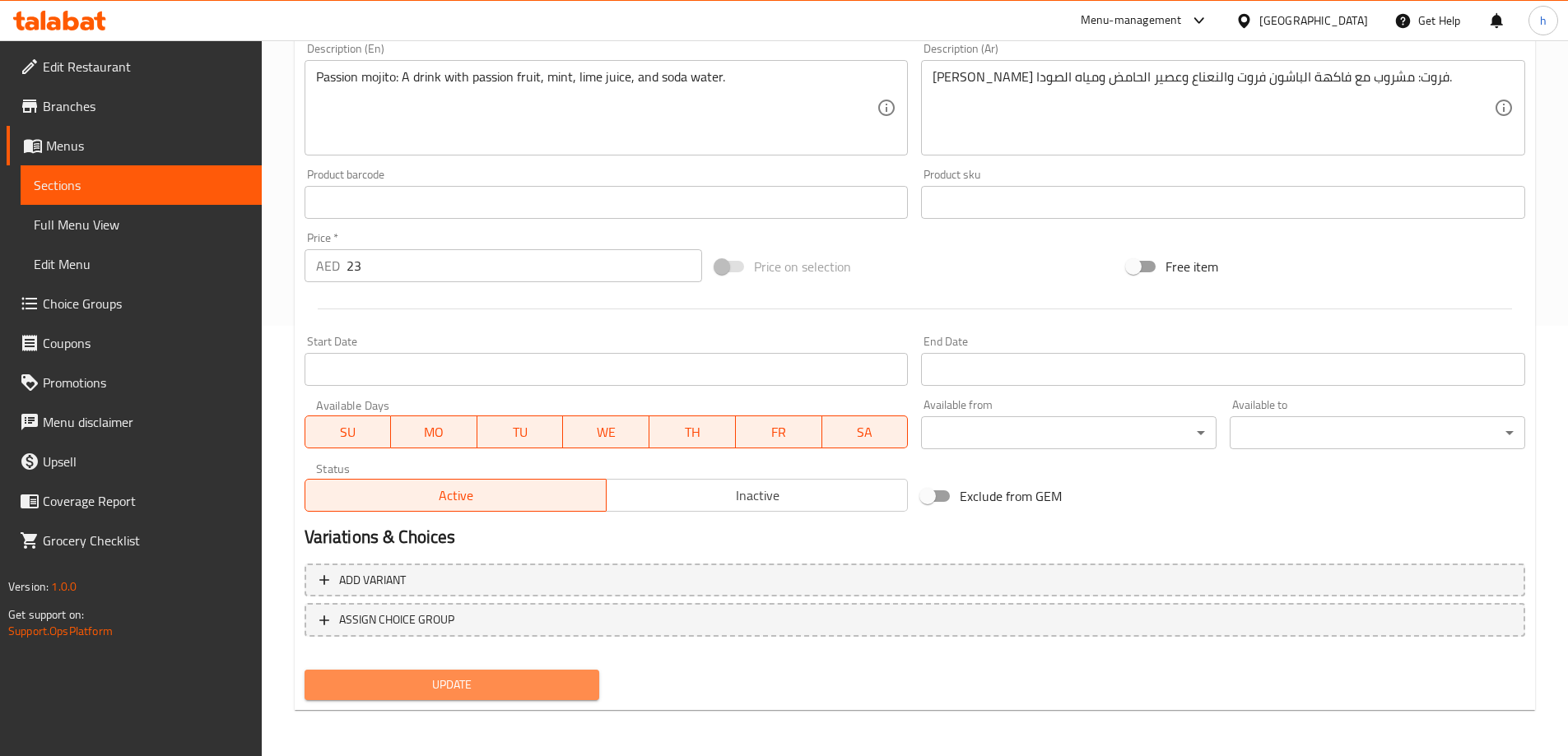
click at [481, 686] on span "Update" at bounding box center [452, 685] width 269 height 20
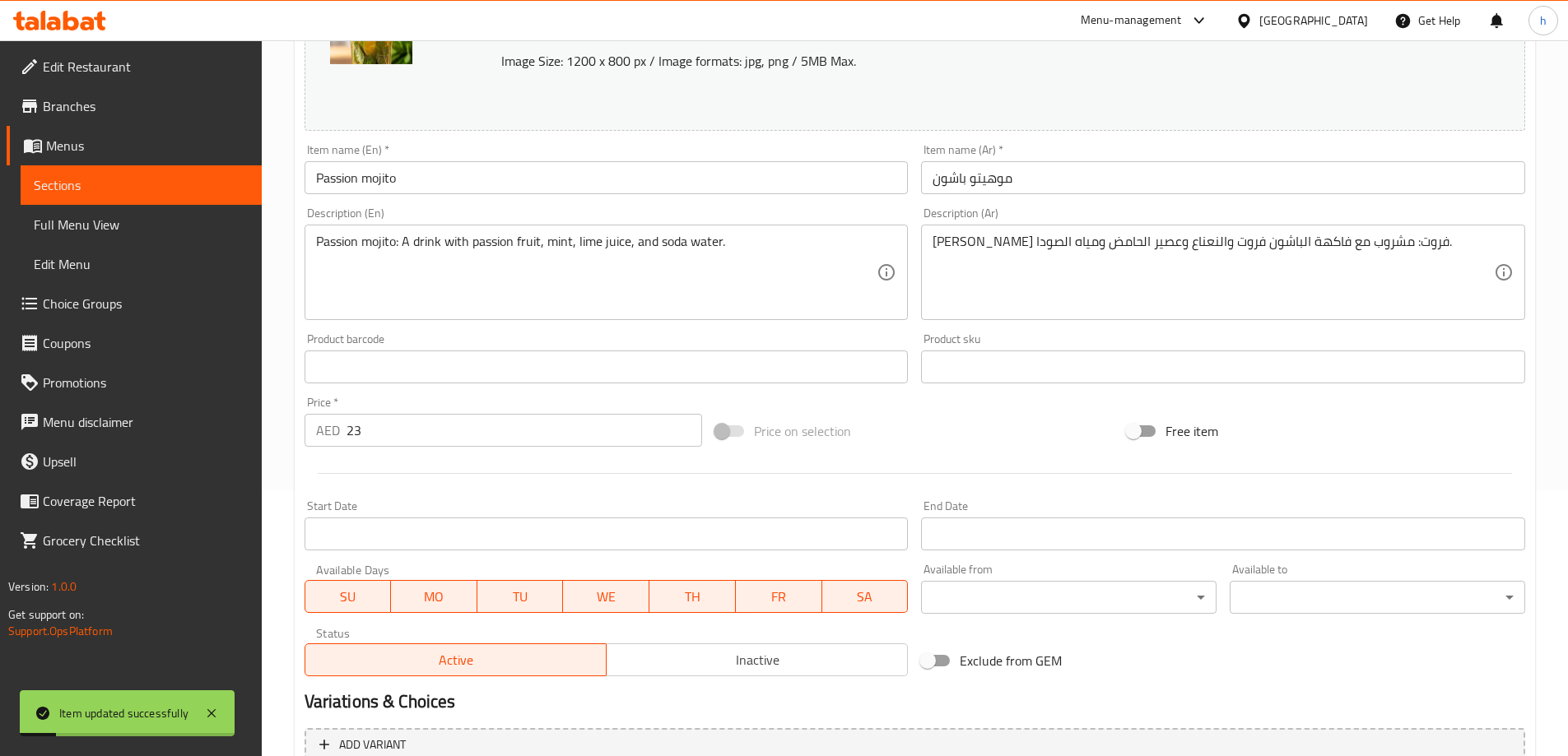
click at [152, 190] on span "Sections" at bounding box center [140, 185] width 214 height 19
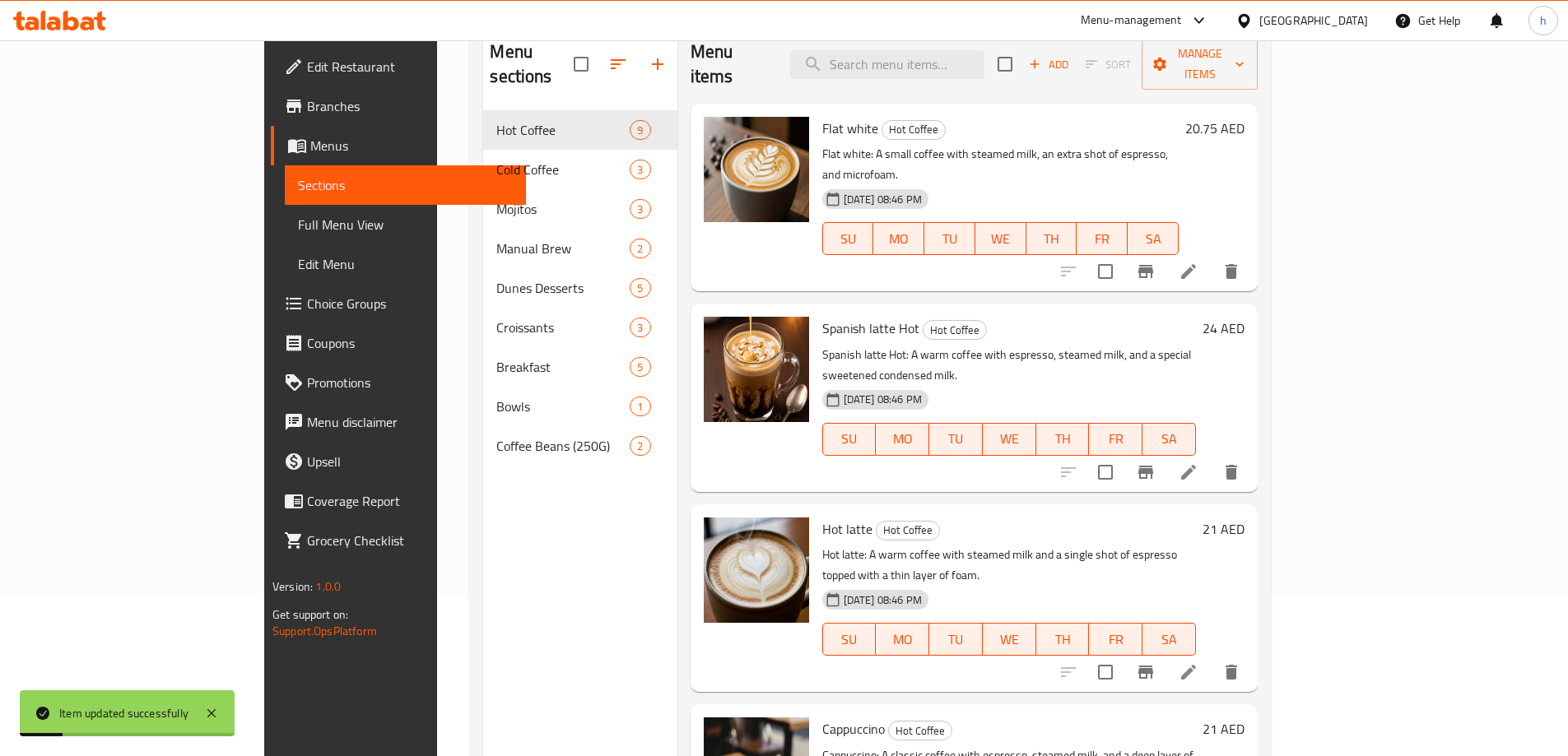
scroll to position [148, 0]
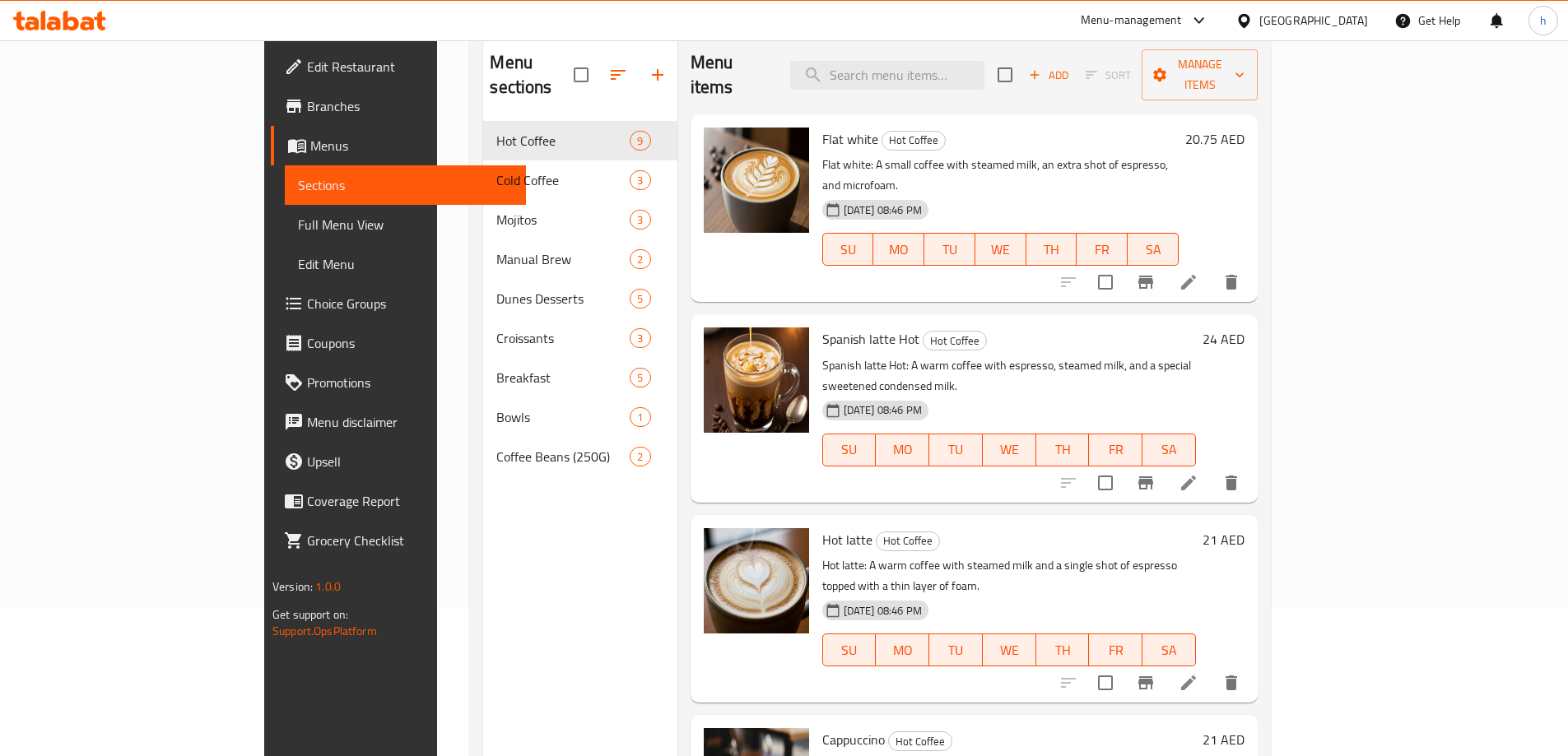
click at [298, 181] on span "Sections" at bounding box center [405, 185] width 214 height 19
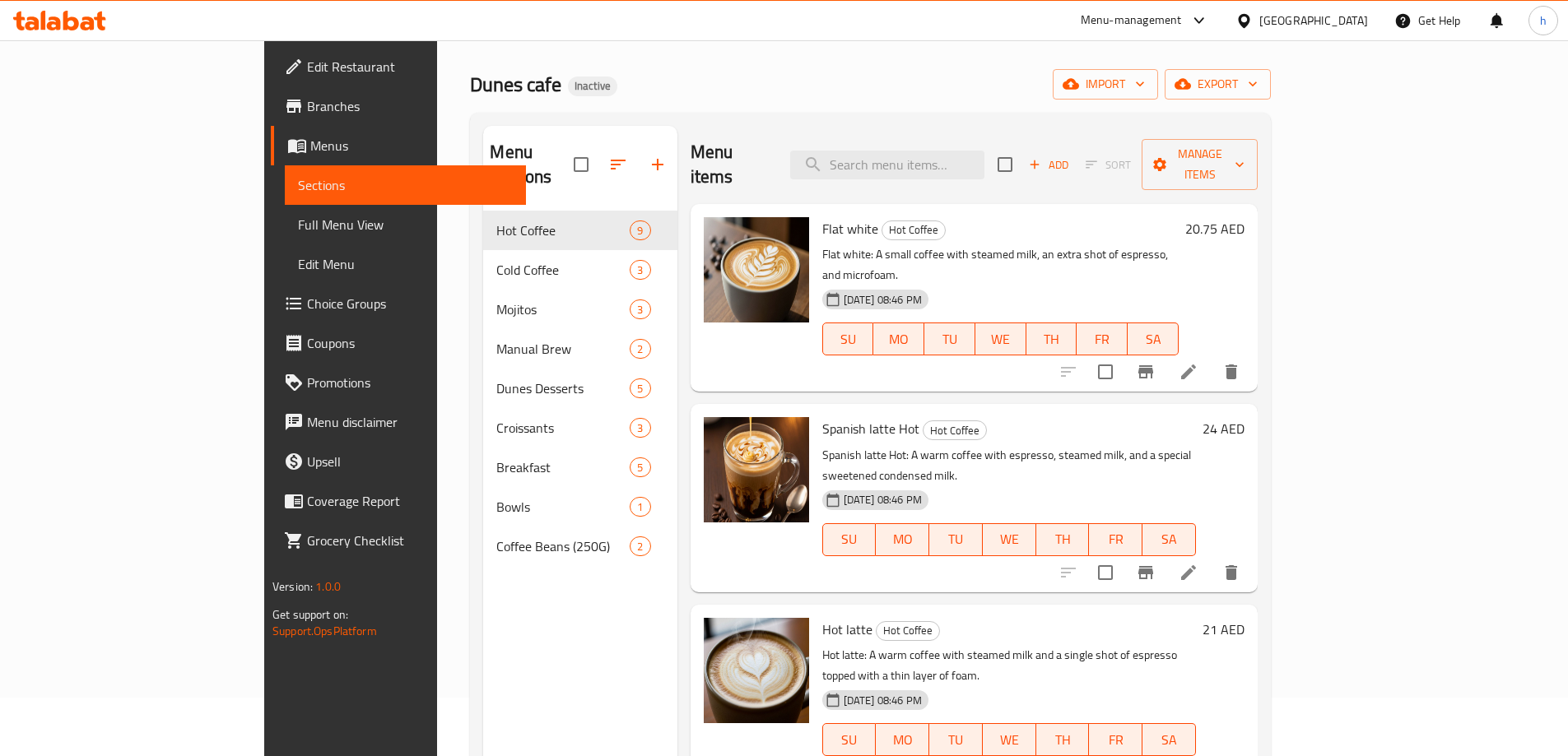
scroll to position [0, 0]
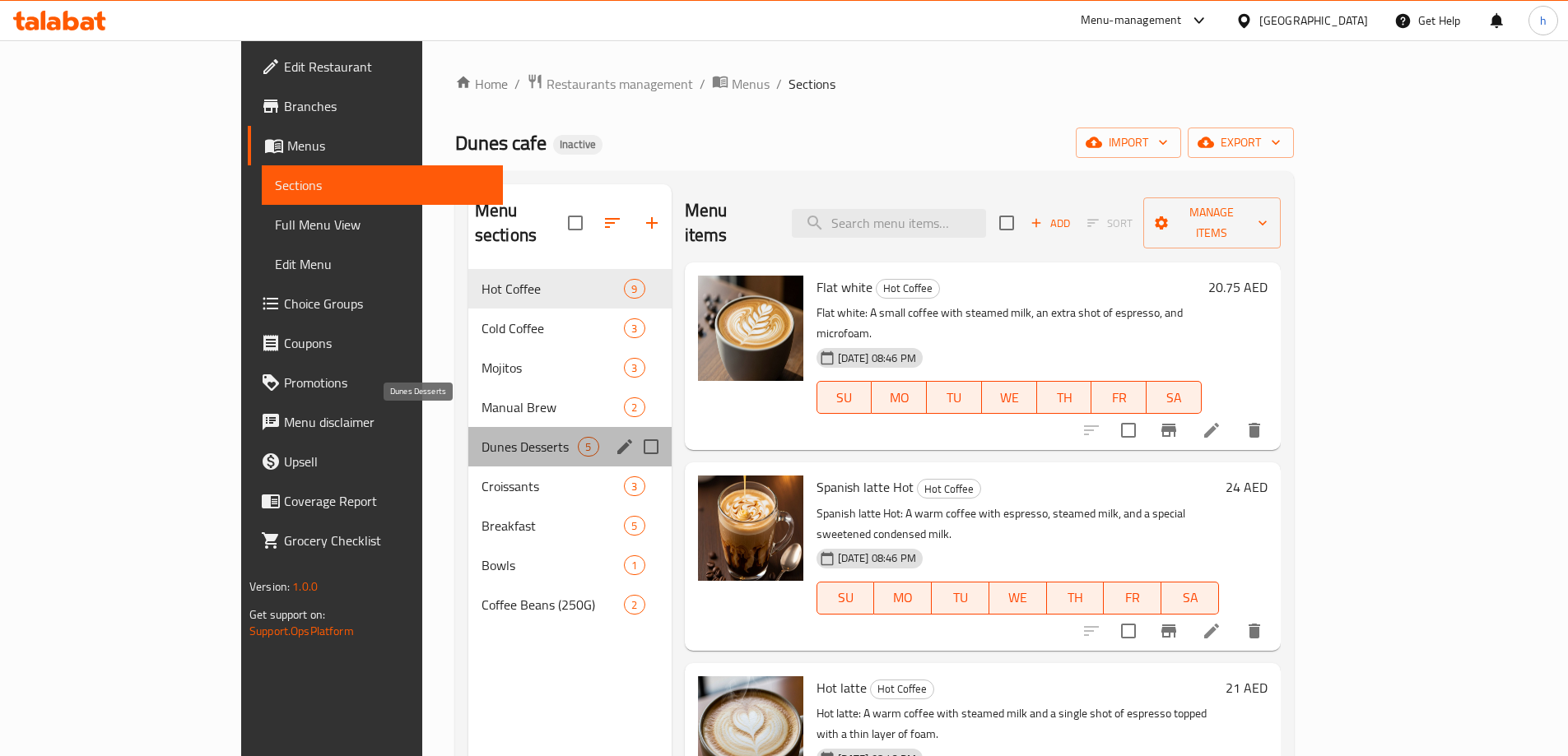
click at [482, 437] on span "Dunes Desserts" at bounding box center [530, 446] width 97 height 19
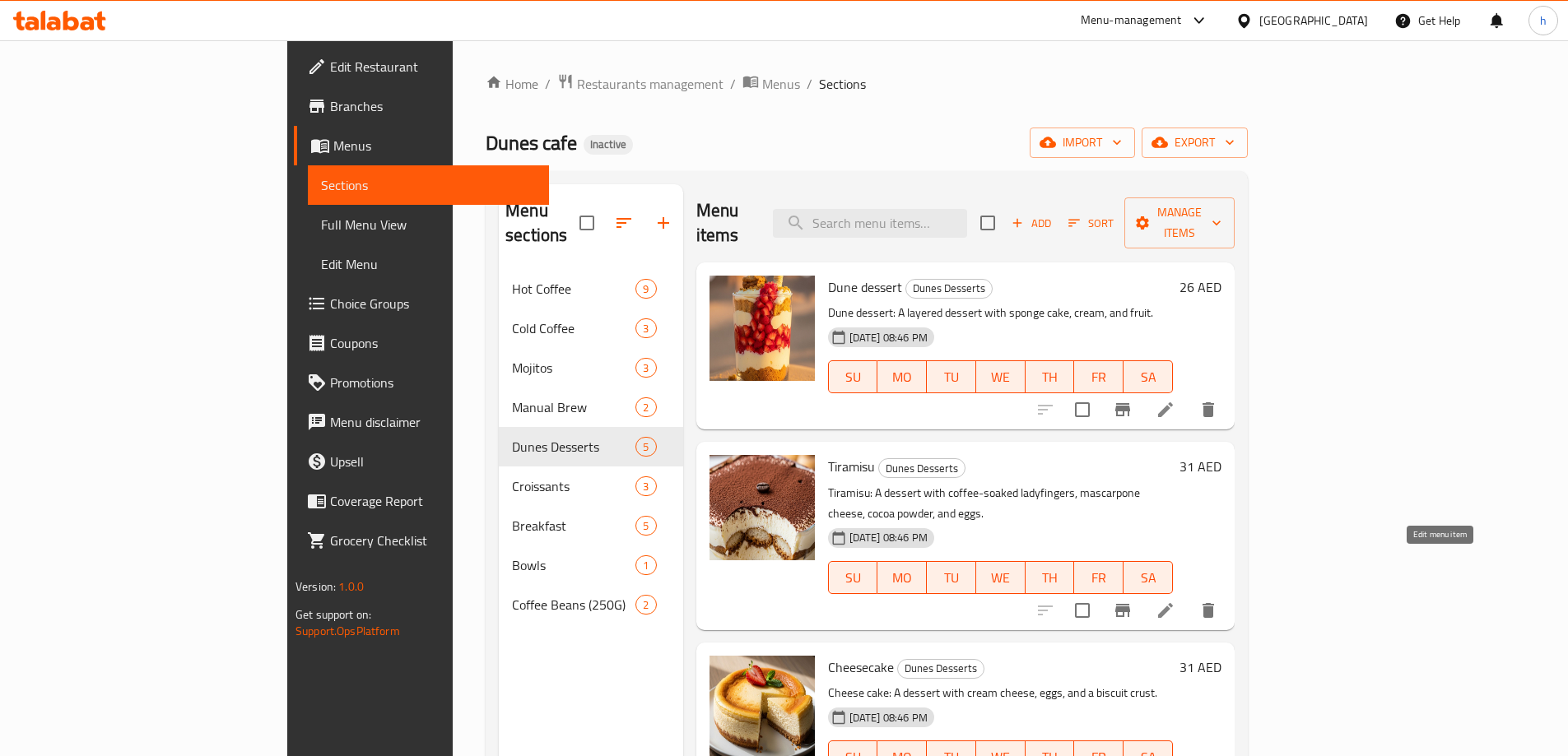
click at [1173, 603] on icon at bounding box center [1165, 610] width 15 height 15
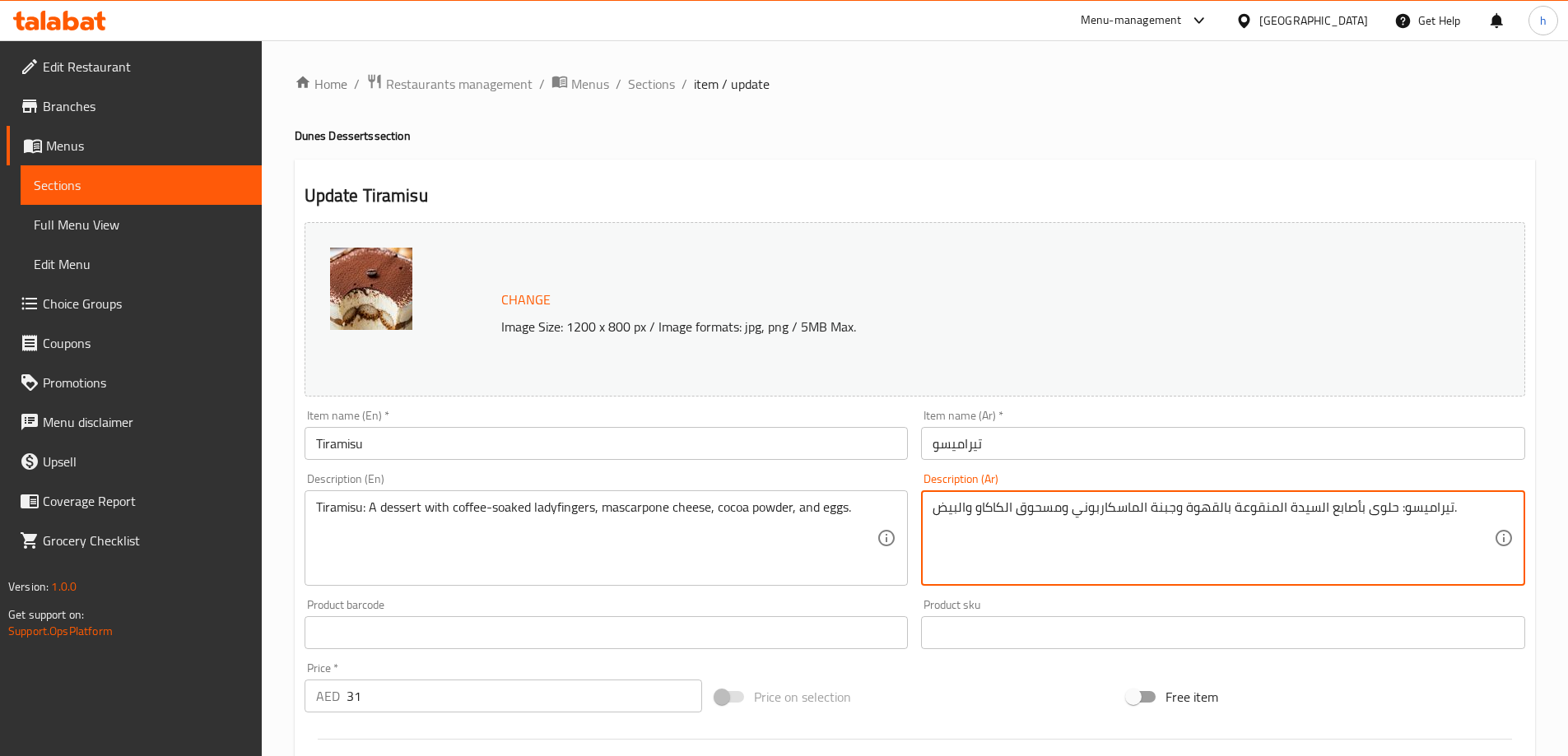
drag, startPoint x: 1344, startPoint y: 507, endPoint x: 1318, endPoint y: 517, distance: 27.9
click at [1318, 517] on textarea "تيراميسو: حلوى بأصابع السيدة المنقوعة بالقهوة وجبنة الماسكاربوني ومسحوق الكاكاو…" at bounding box center [1213, 538] width 561 height 79
paste textarea "ليدي فينجرز"
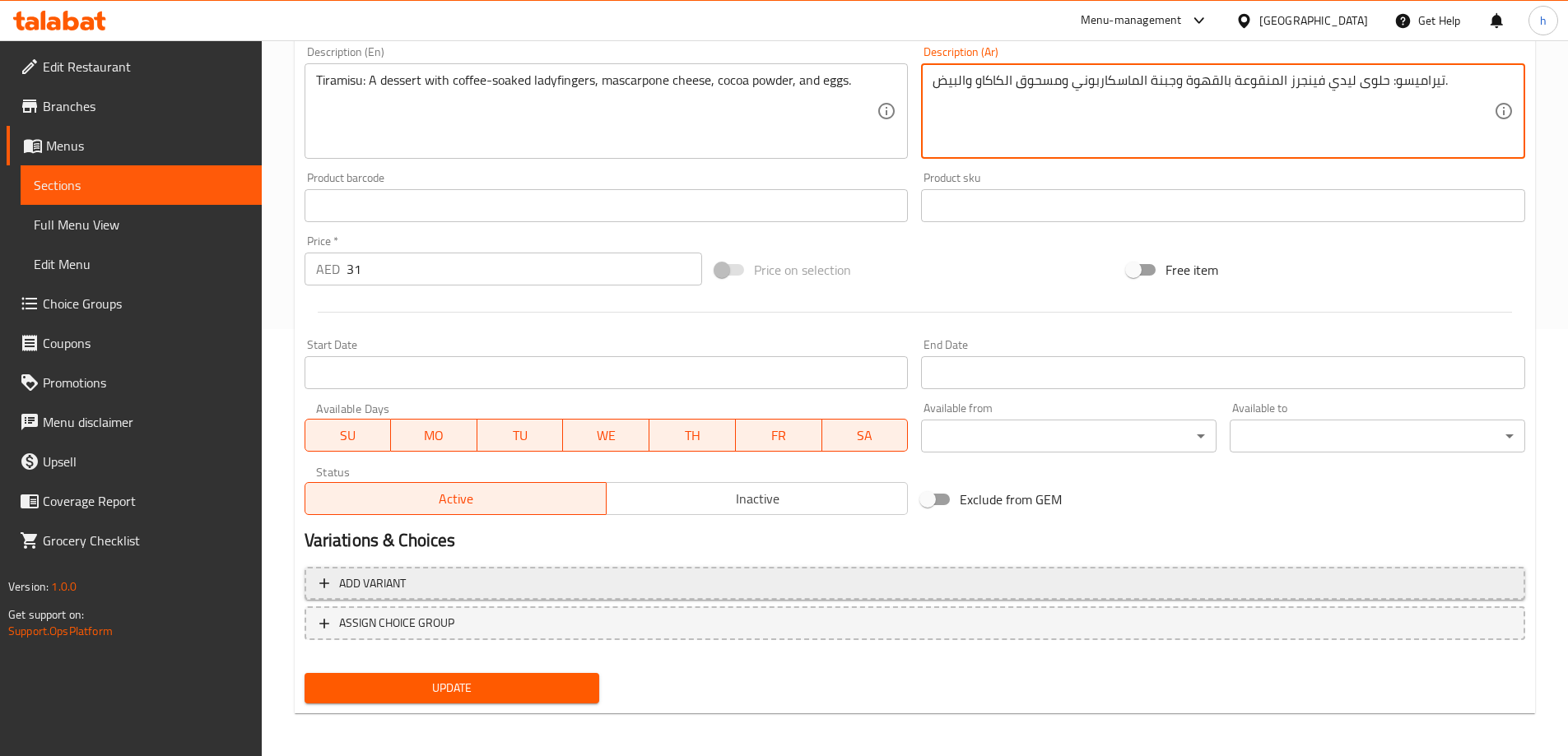
scroll to position [430, 0]
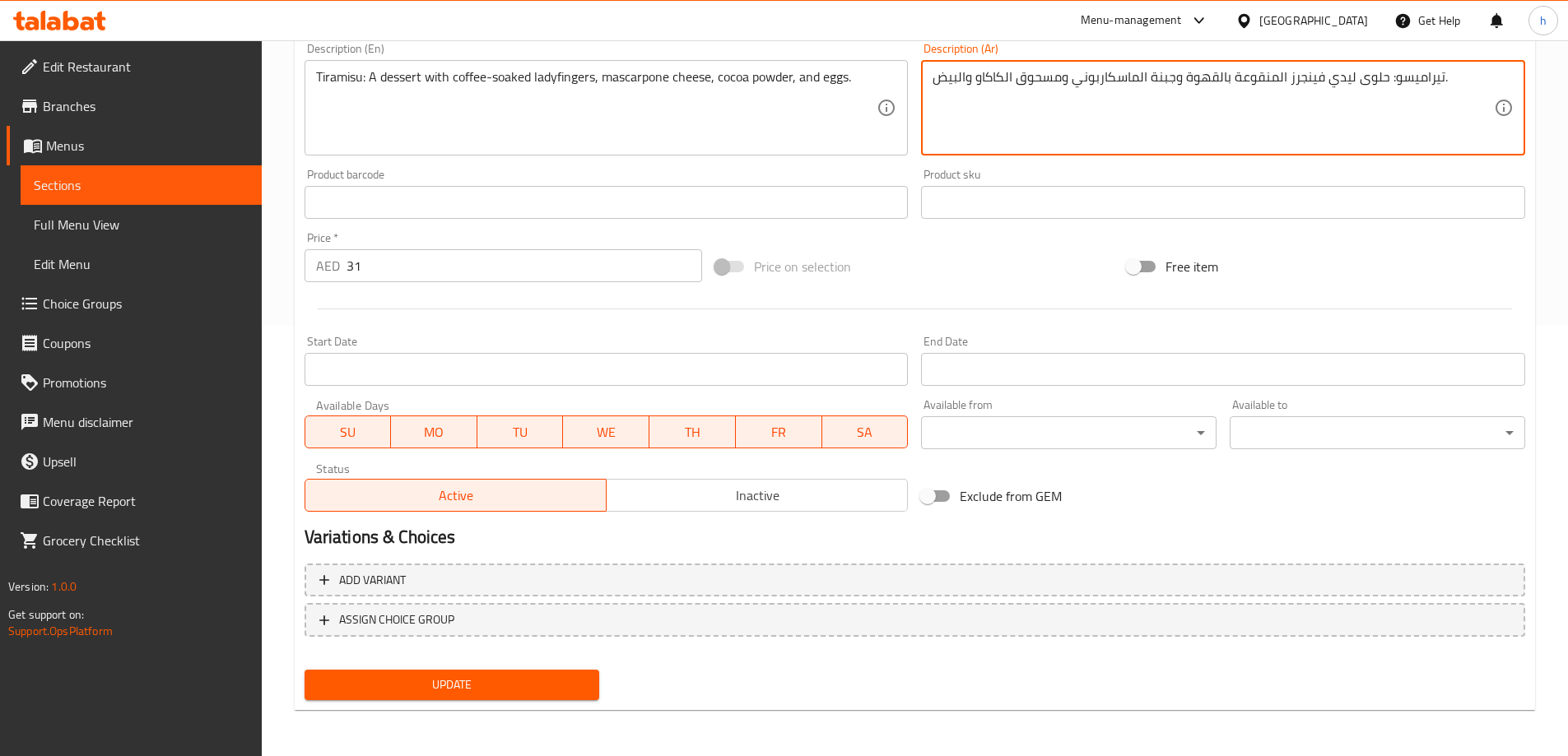
type textarea "تيراميسو: حلوى ليدي فينجرز المنقوعة بالقهوة وجبنة الماسكاربوني ومسحوق الكاكاو و…"
click at [511, 680] on span "Update" at bounding box center [452, 685] width 269 height 20
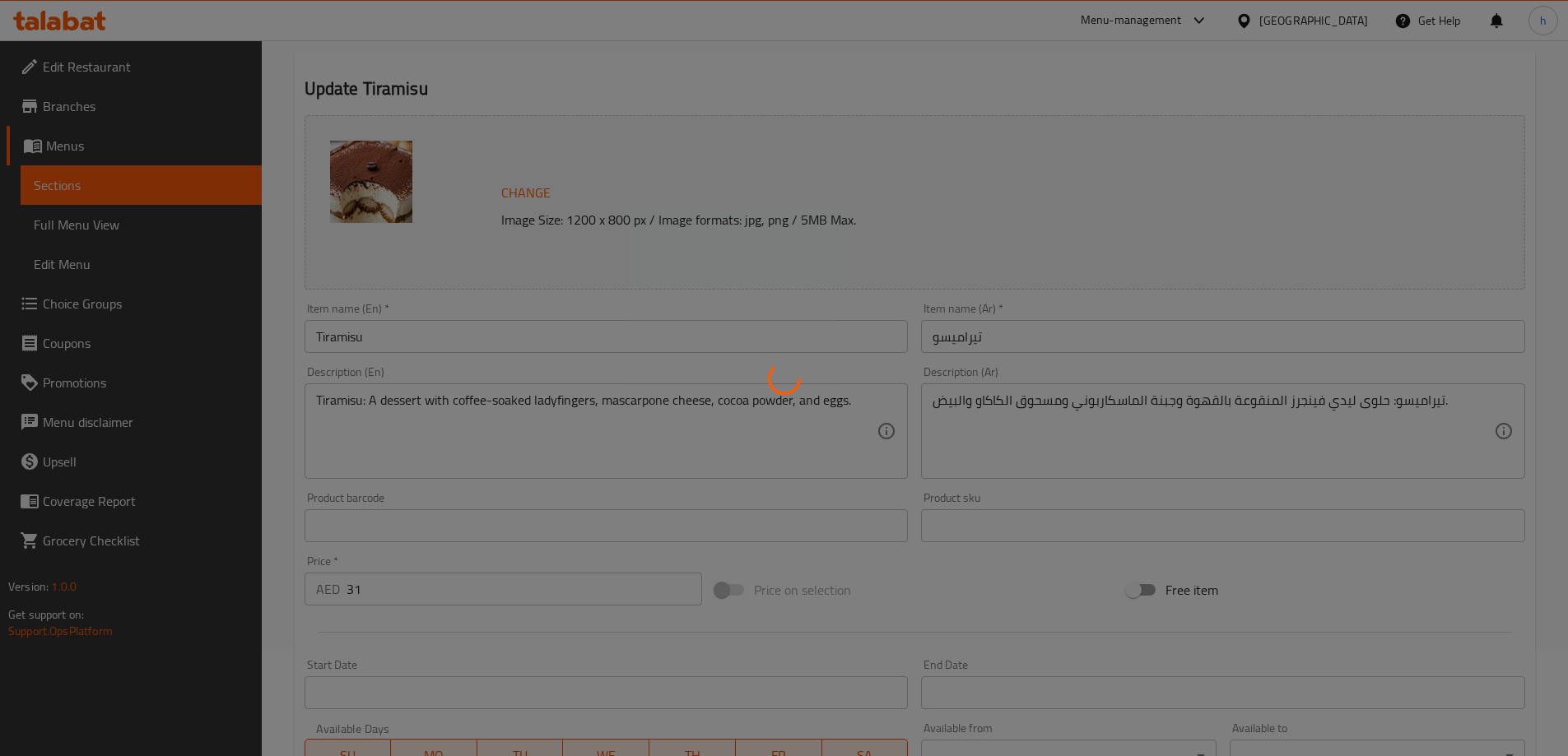
scroll to position [0, 0]
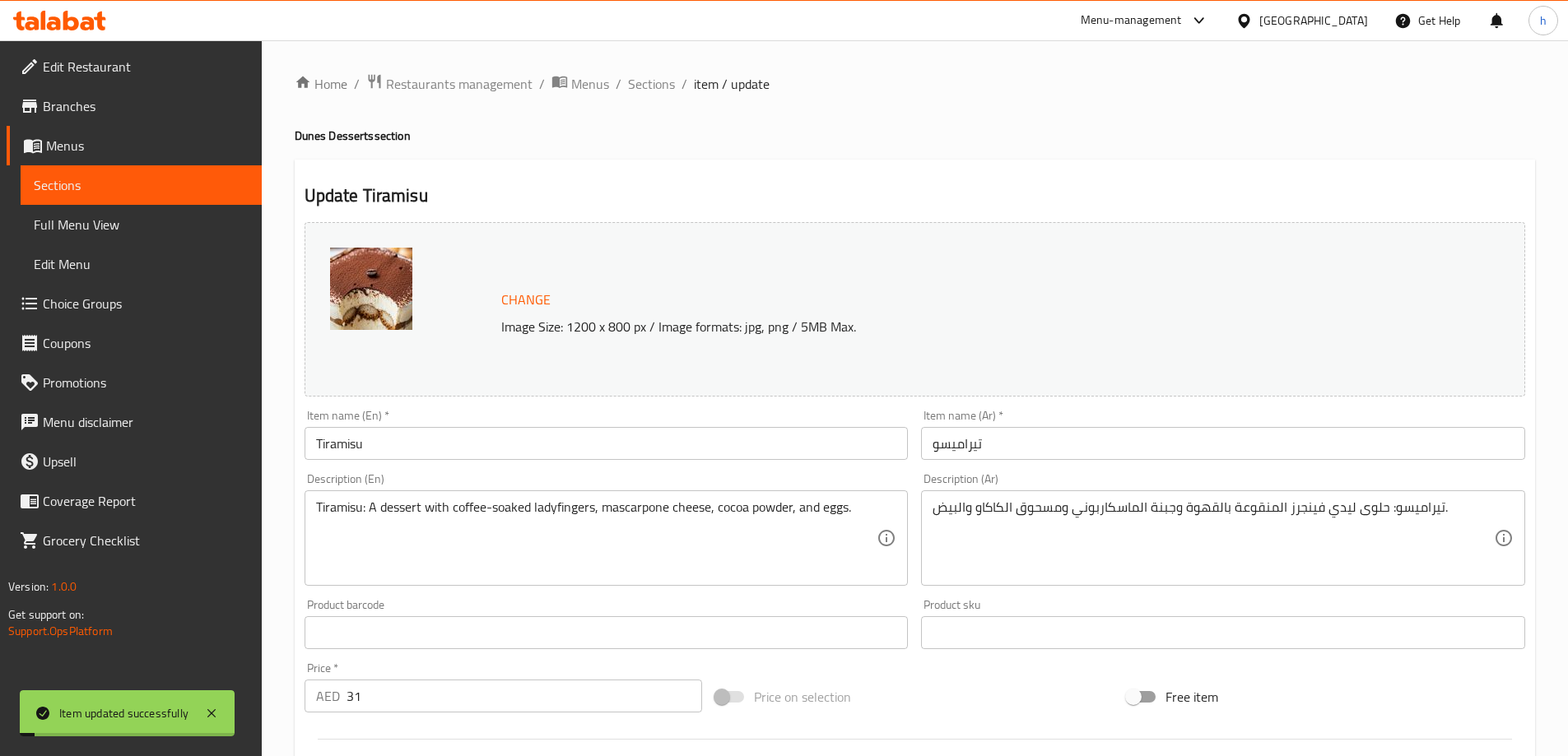
click at [51, 183] on span "Sections" at bounding box center [140, 185] width 214 height 19
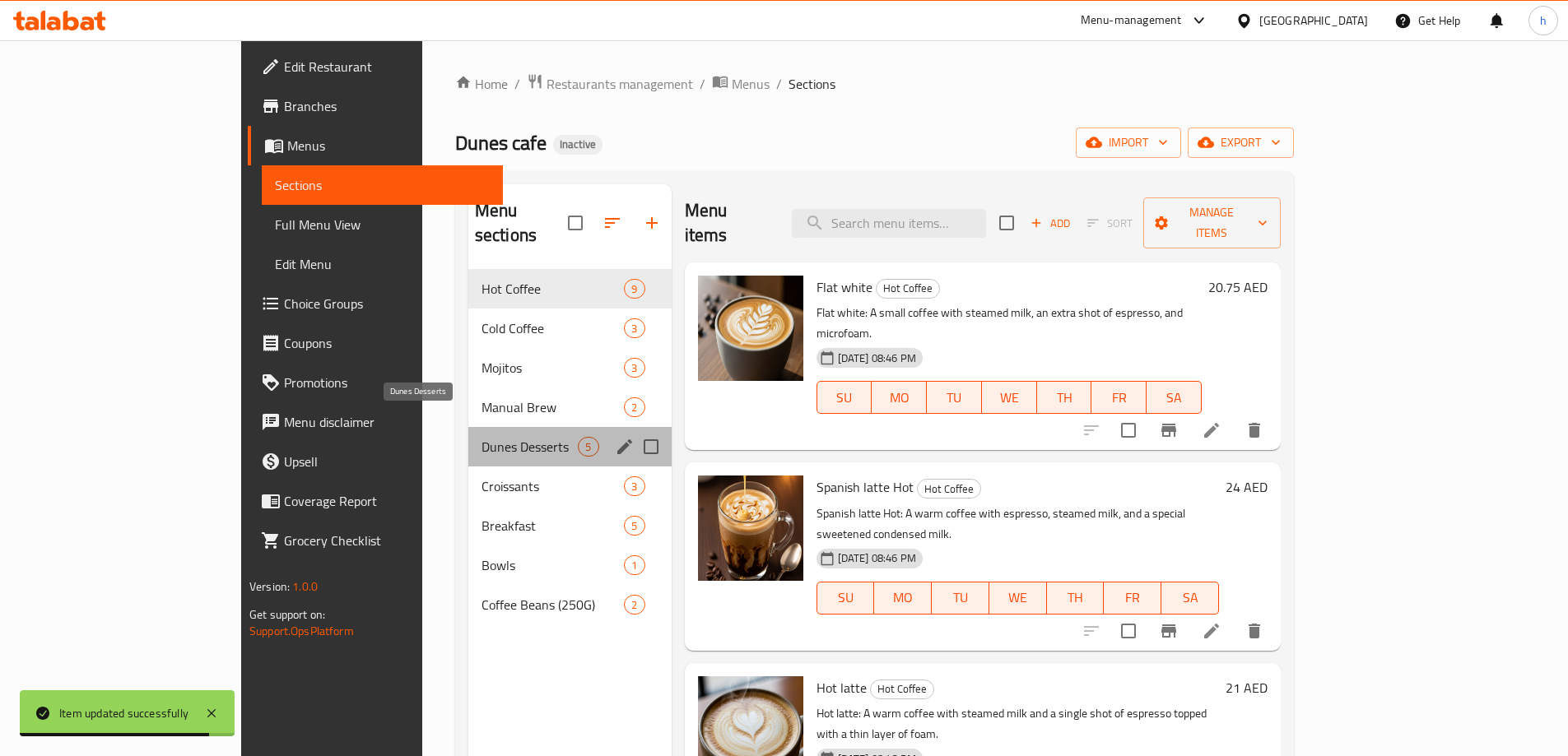
click at [482, 437] on span "Dunes Desserts" at bounding box center [530, 446] width 97 height 19
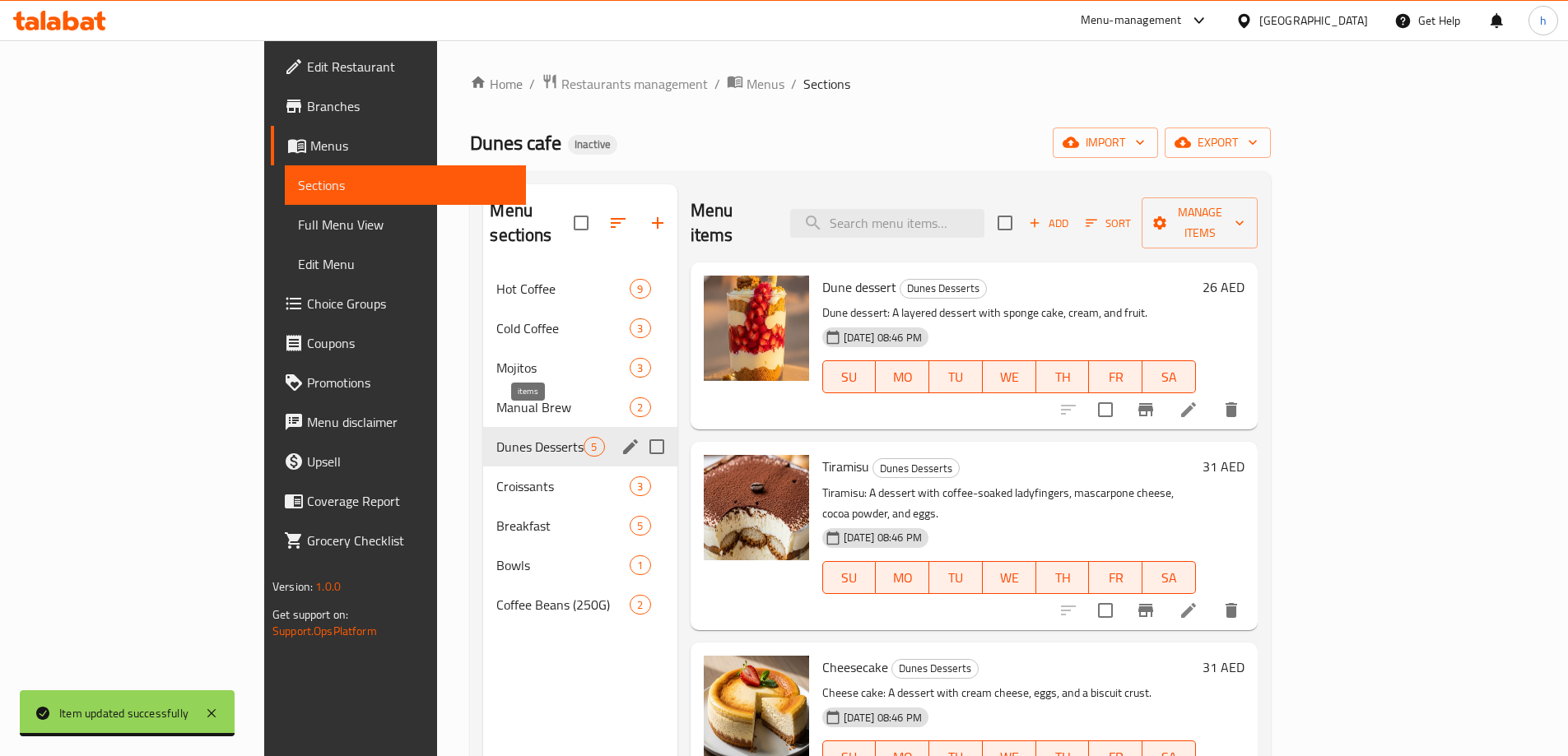
scroll to position [230, 0]
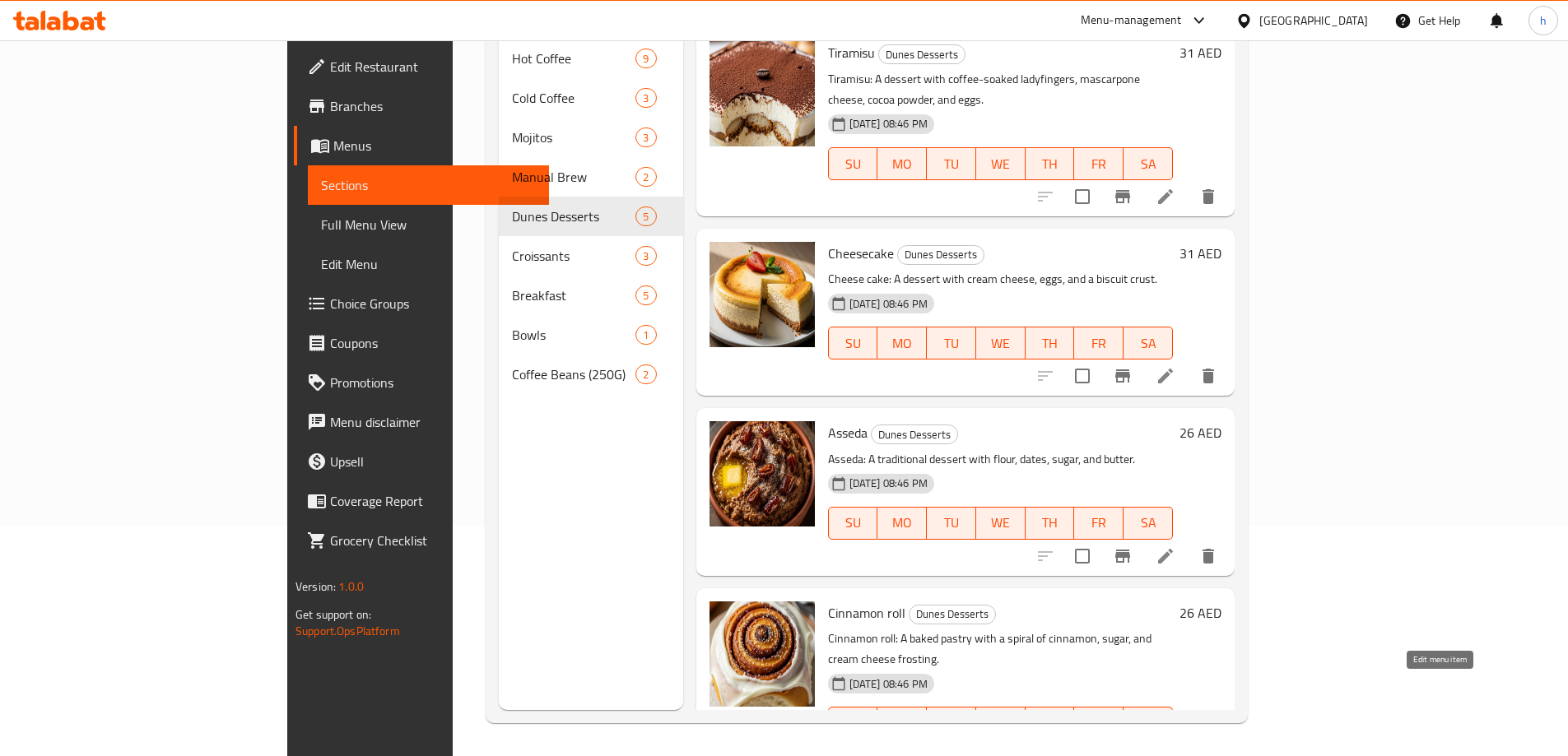
click at [1175, 746] on icon at bounding box center [1166, 756] width 19 height 19
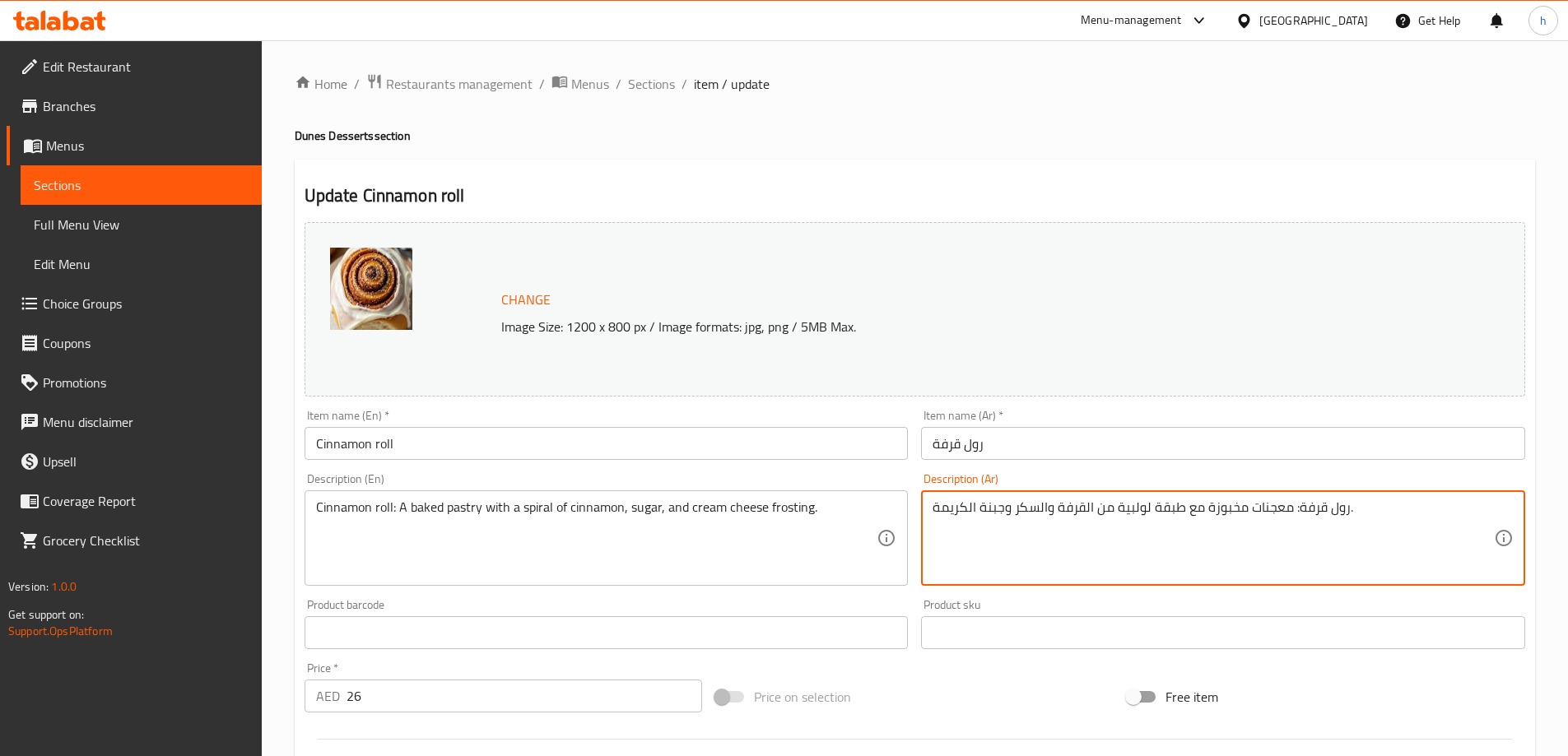
drag, startPoint x: 1005, startPoint y: 507, endPoint x: 934, endPoint y: 516, distance: 71.6
paste textarea "فروستينج الجبنة الكريمي"
type textarea "رول قرفة: معجنات مخبوزة مع طبقة لولبية من القرفة والسكر وفروستينج الجبنة الكريم…"
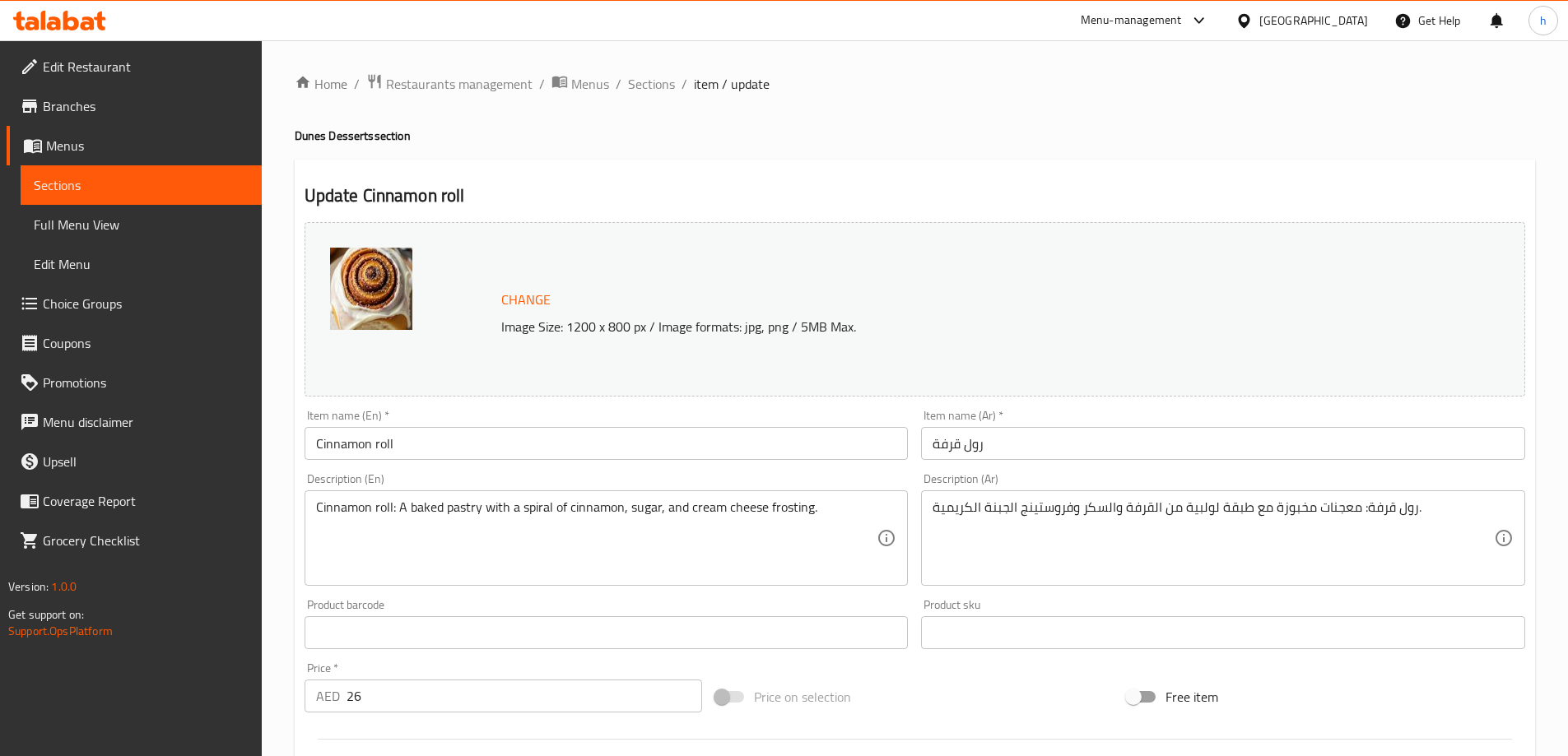
click at [923, 127] on div "Home / Restaurants management / Menus / Sections / item / update Dunes Desserts…" at bounding box center [915, 613] width 1241 height 1081
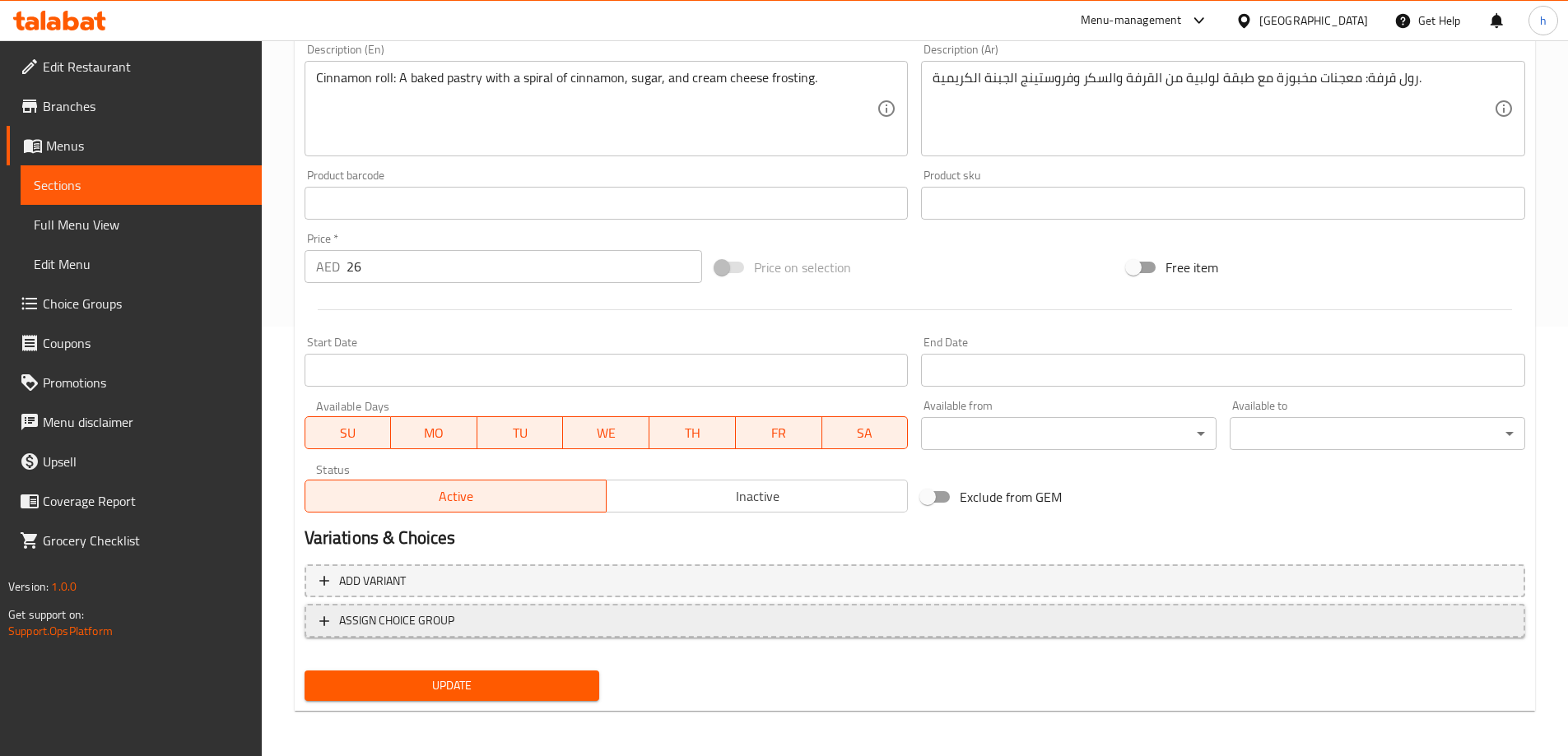
scroll to position [430, 0]
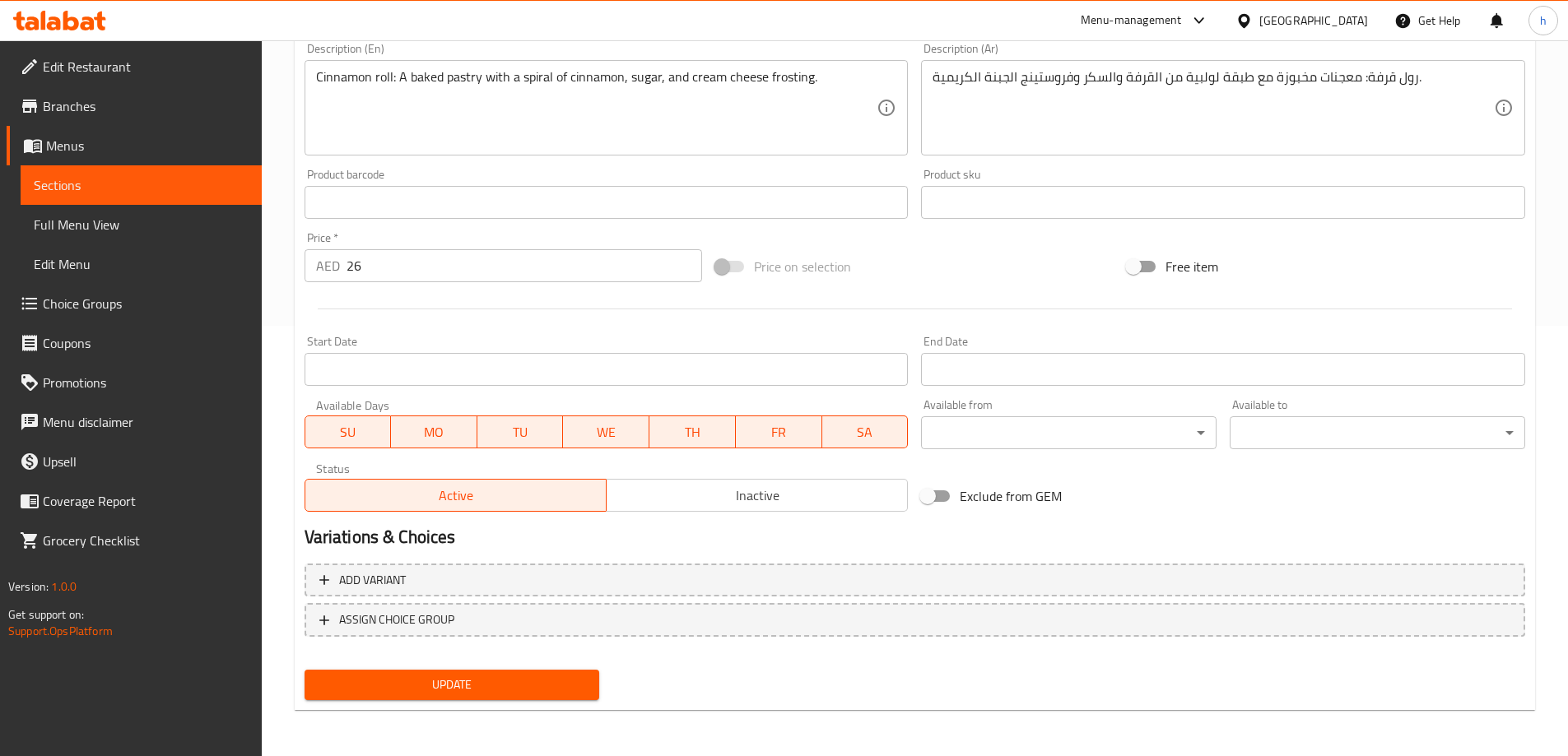
click at [492, 682] on span "Update" at bounding box center [452, 685] width 269 height 20
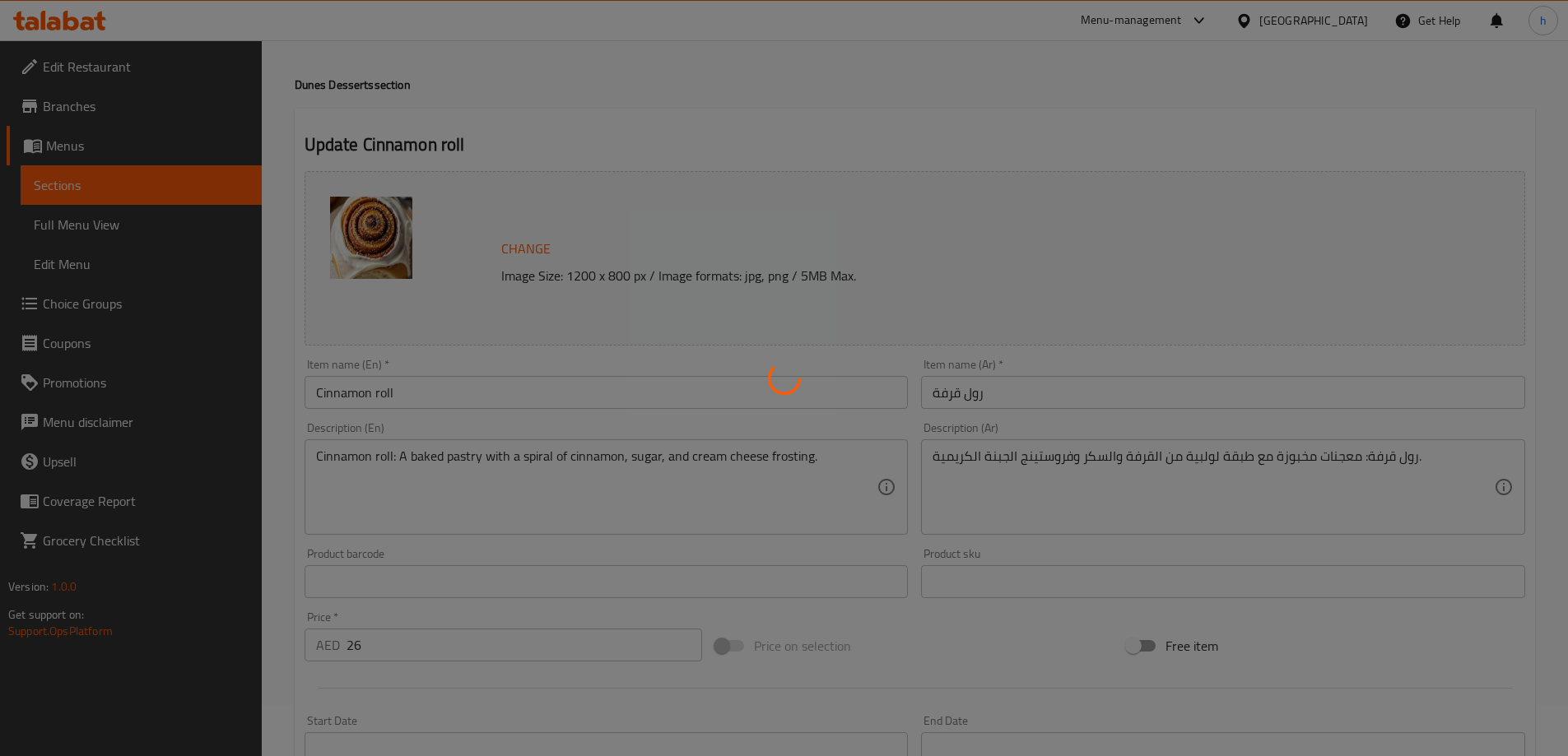
scroll to position [0, 0]
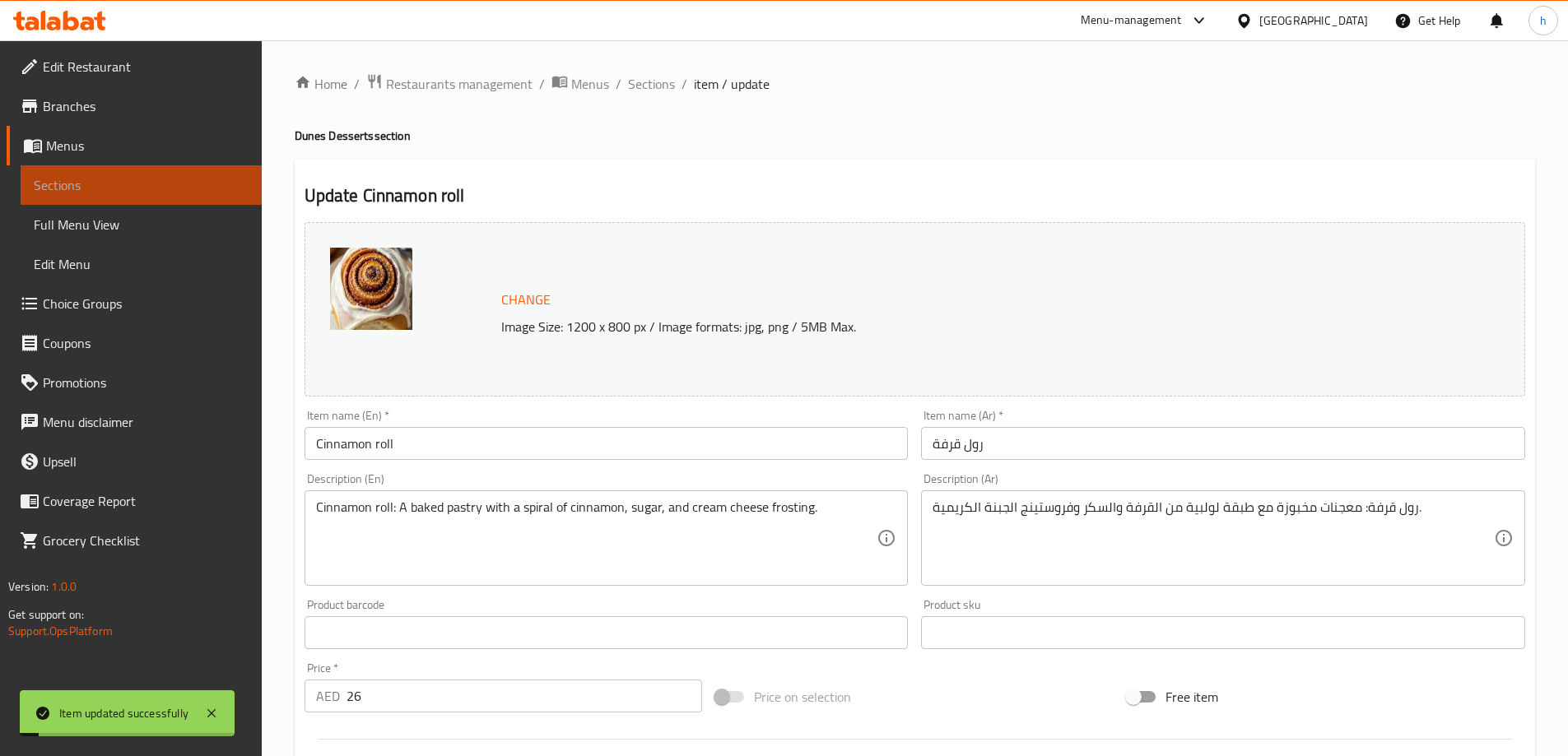
click at [148, 182] on span "Sections" at bounding box center [140, 185] width 214 height 19
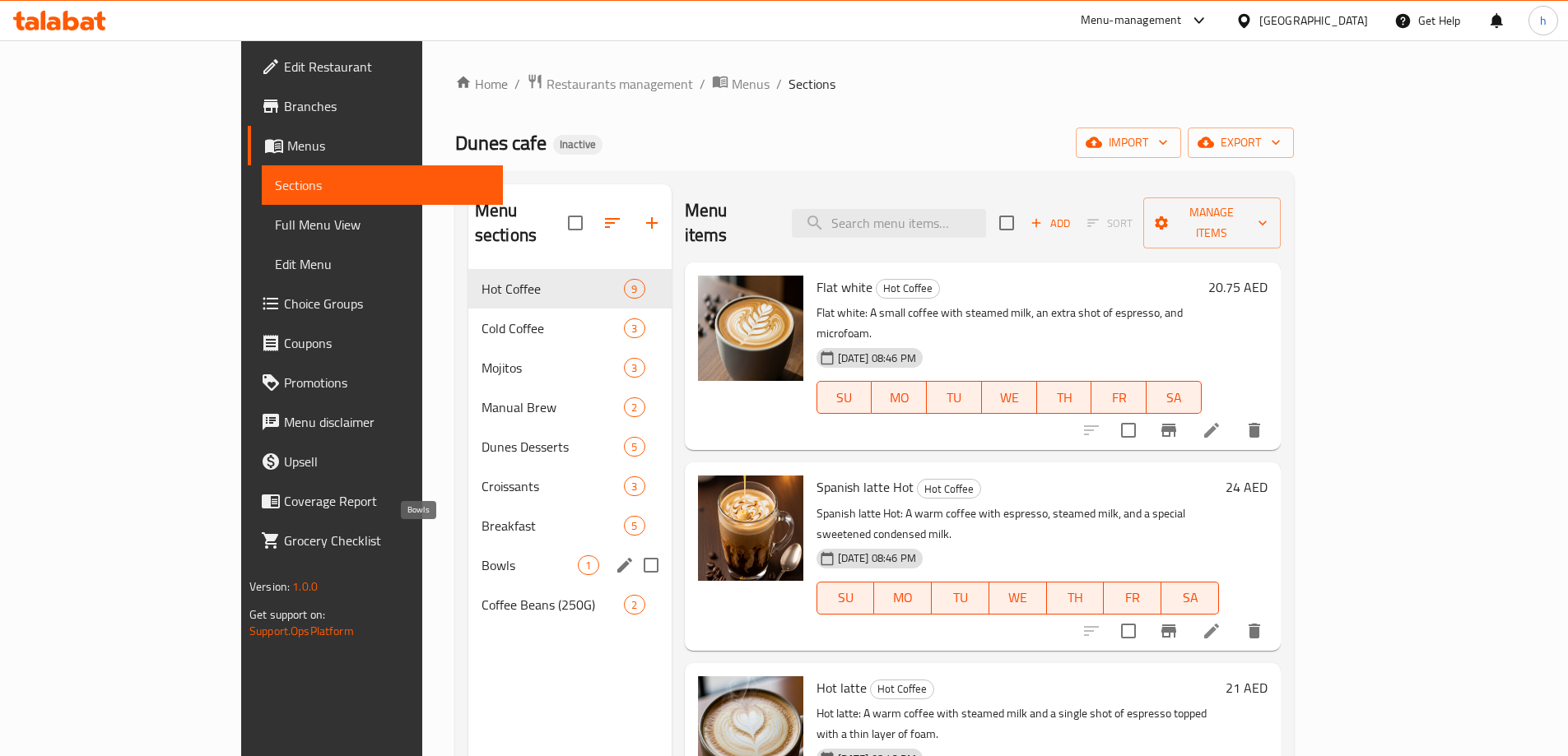
click at [482, 556] on span "Bowls" at bounding box center [530, 565] width 97 height 19
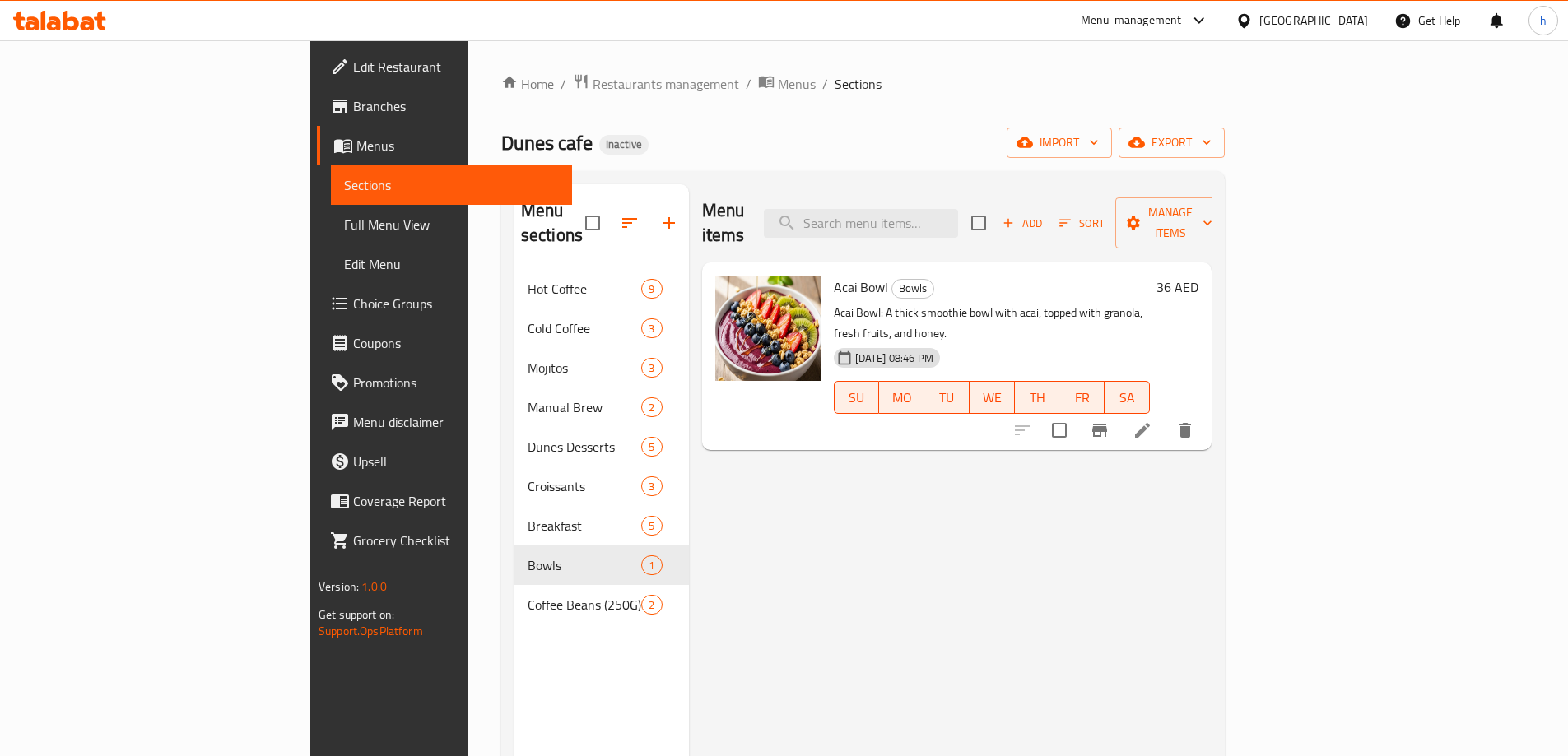
click at [1152, 421] on icon at bounding box center [1142, 430] width 19 height 19
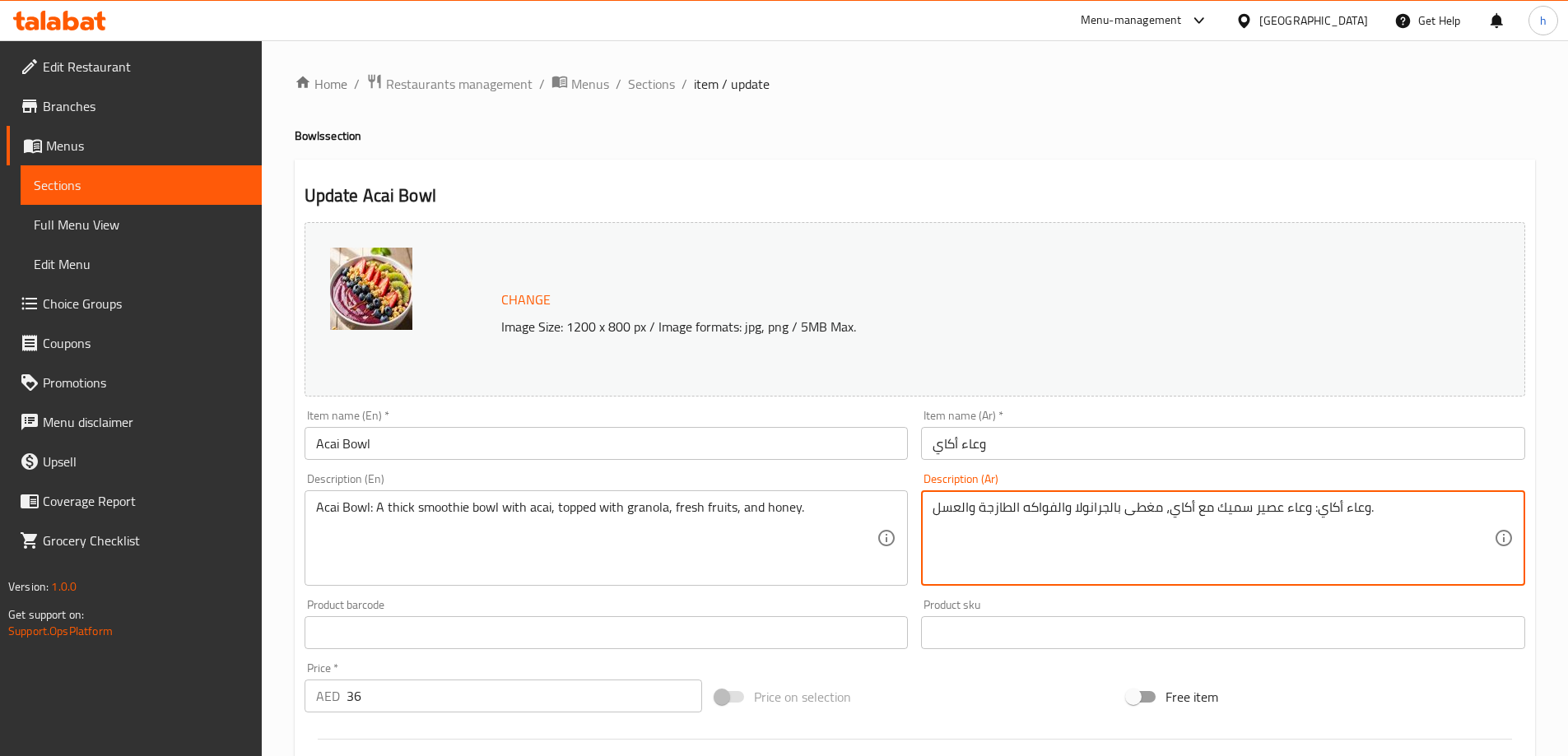
click at [1272, 507] on textarea "وعاء أكاي: وعاء عصير سميك مع أكاي، مغطى بالجرانولا والفواكه الطازجة والعسل." at bounding box center [1213, 538] width 561 height 79
paste textarea "موثي"
type textarea "وعاء أكاي: وعاء سموثي سميك مع أكاي، مغطى بالجرانولا والفواكه الطازجة والعسل."
click at [1046, 142] on h4 "Bowls section" at bounding box center [915, 136] width 1241 height 17
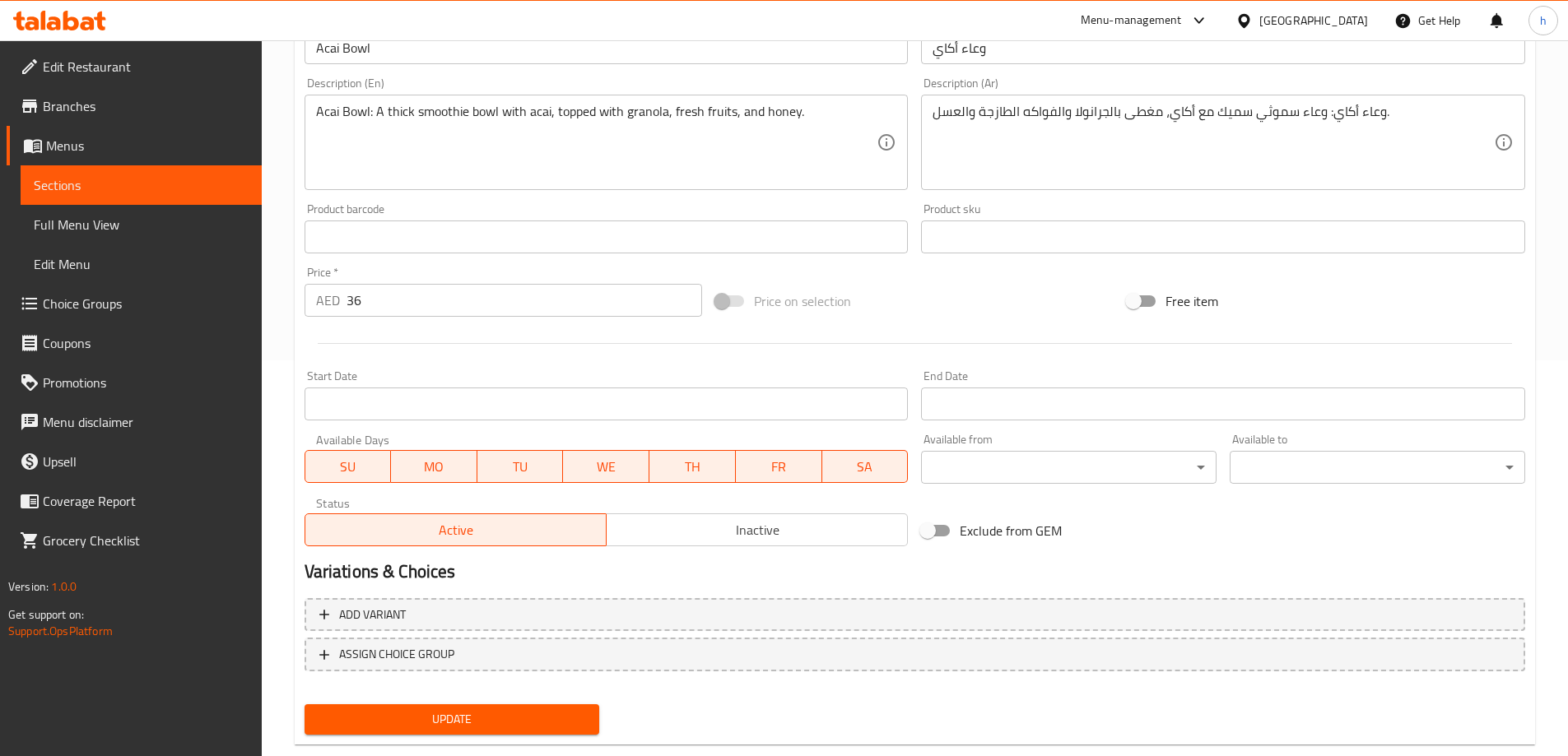
scroll to position [430, 0]
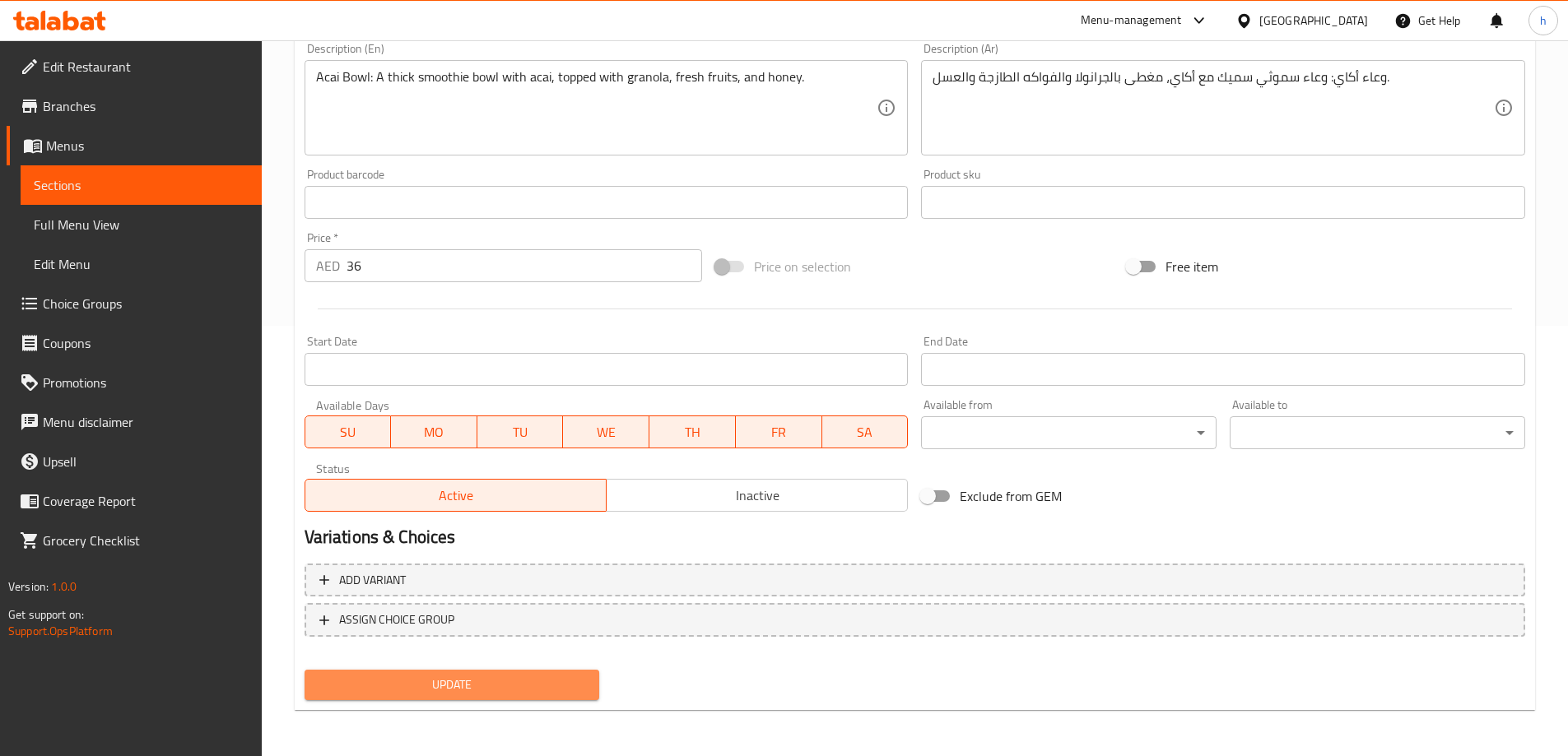
click at [416, 690] on span "Update" at bounding box center [452, 685] width 269 height 20
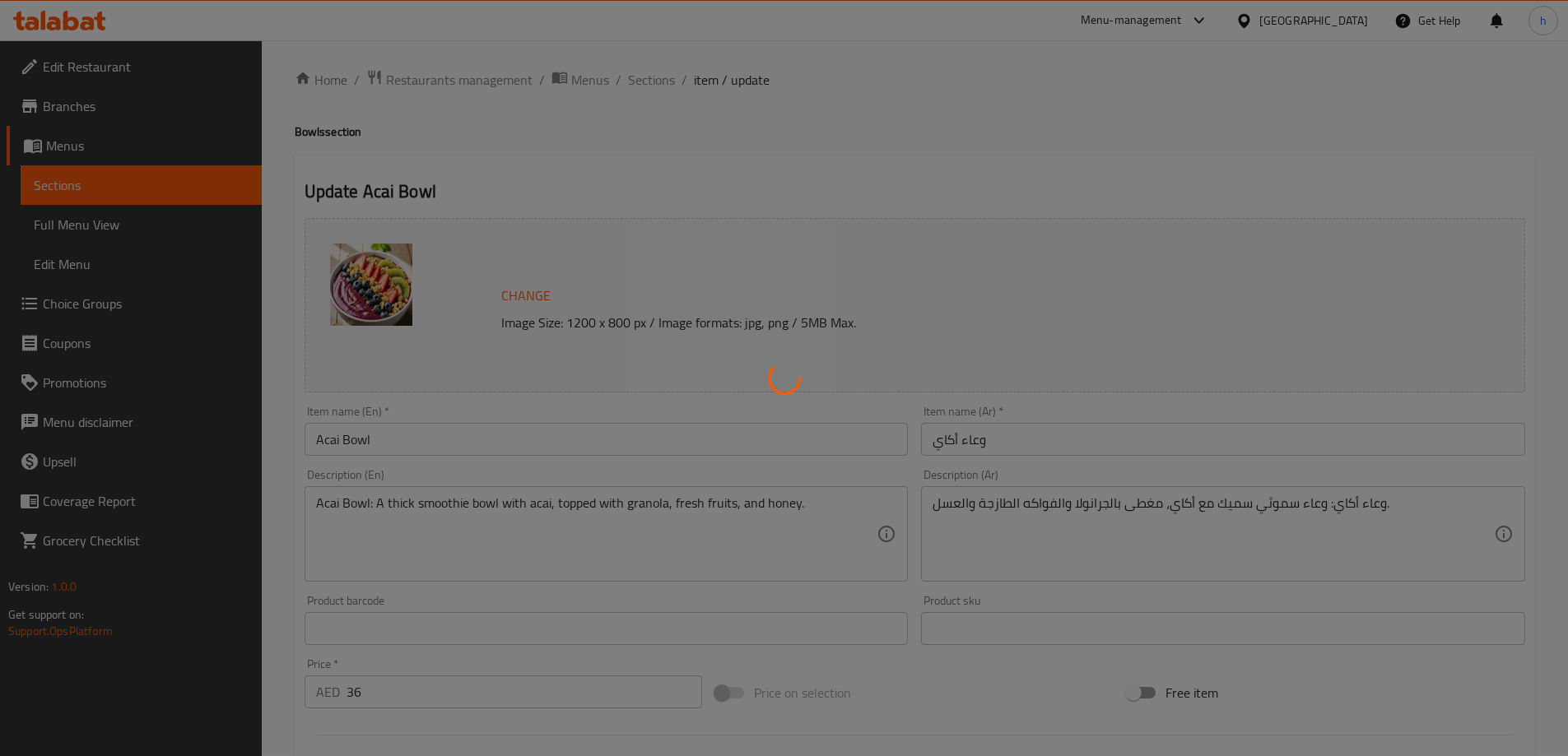
scroll to position [0, 0]
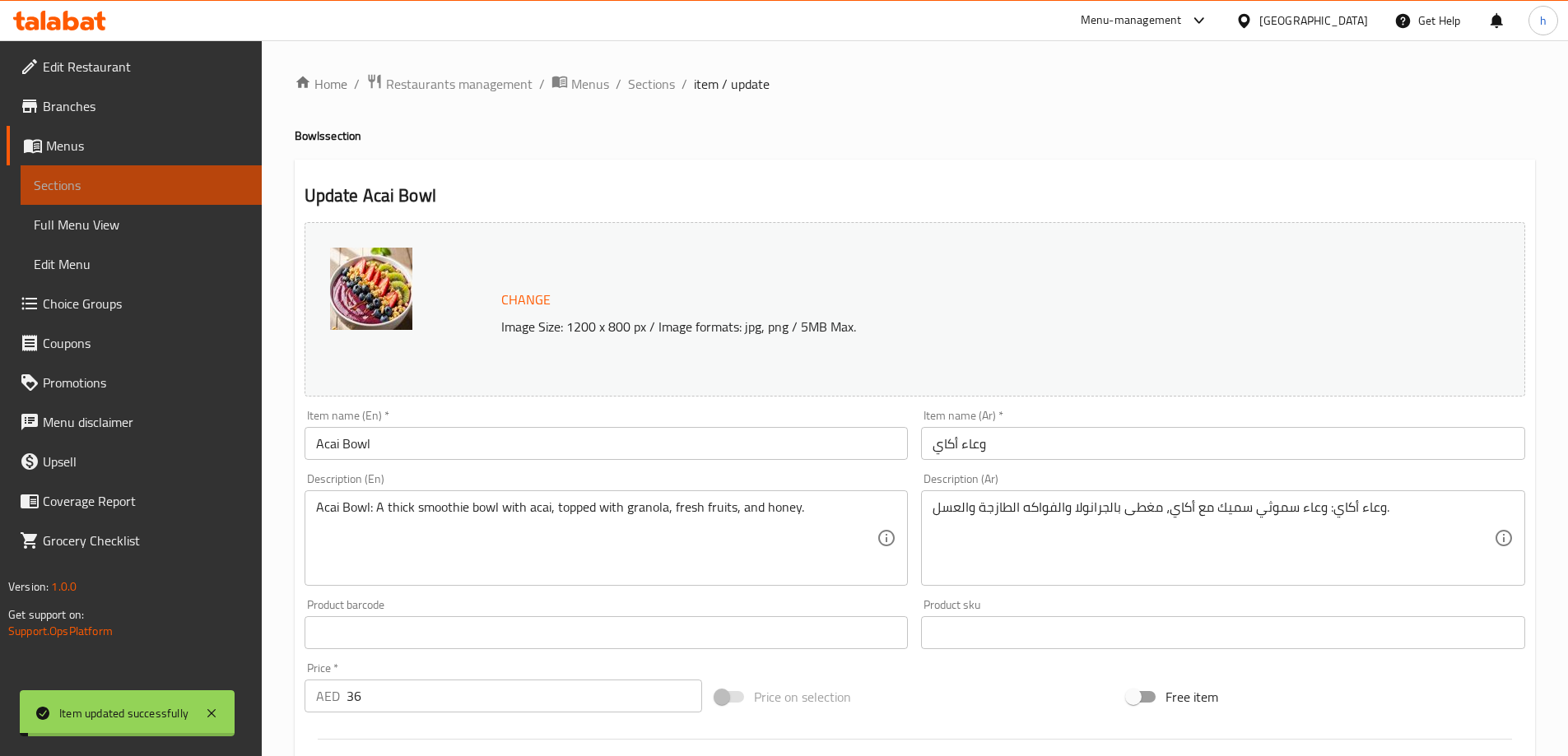
click at [153, 176] on span "Sections" at bounding box center [140, 185] width 214 height 19
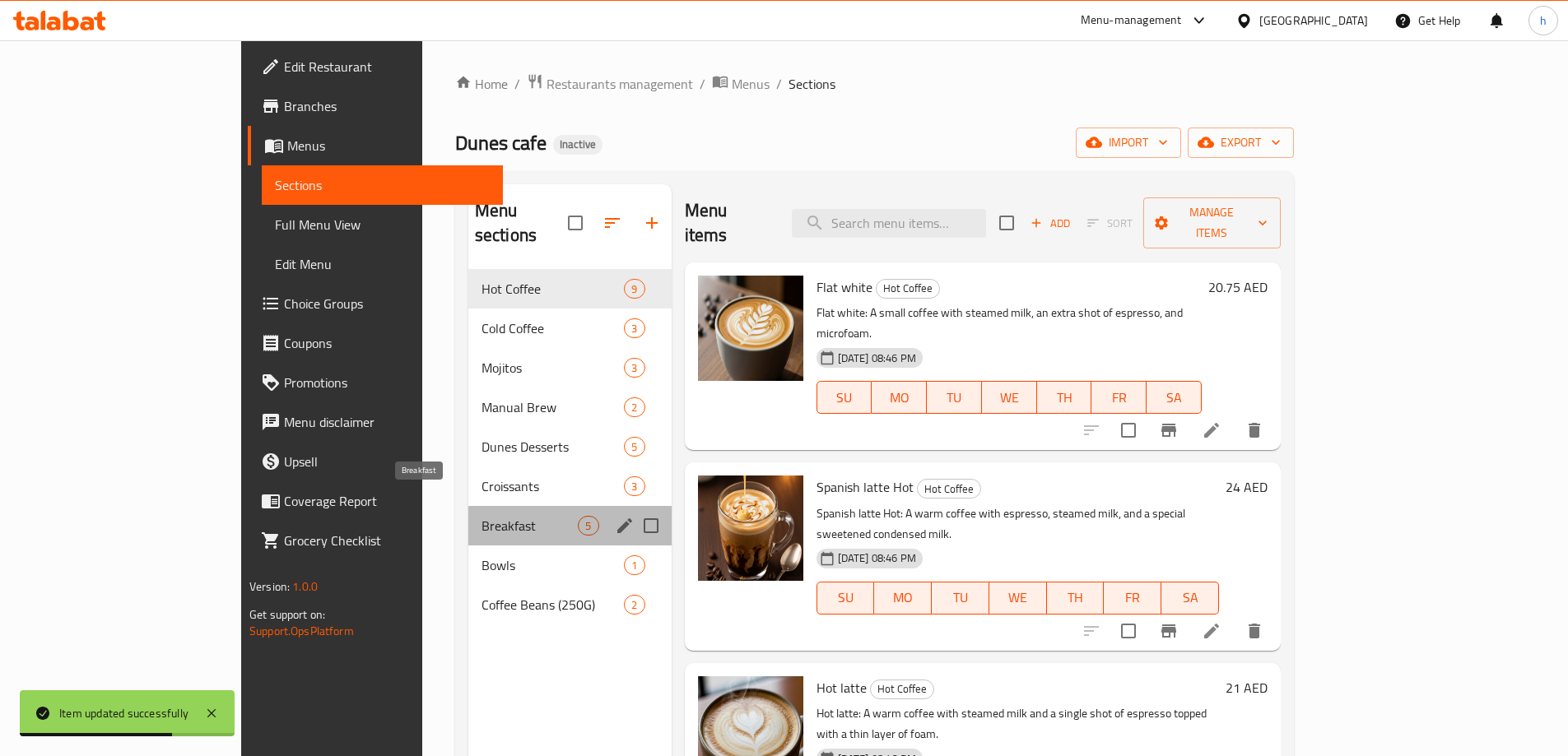
click at [482, 516] on span "Breakfast" at bounding box center [530, 526] width 97 height 19
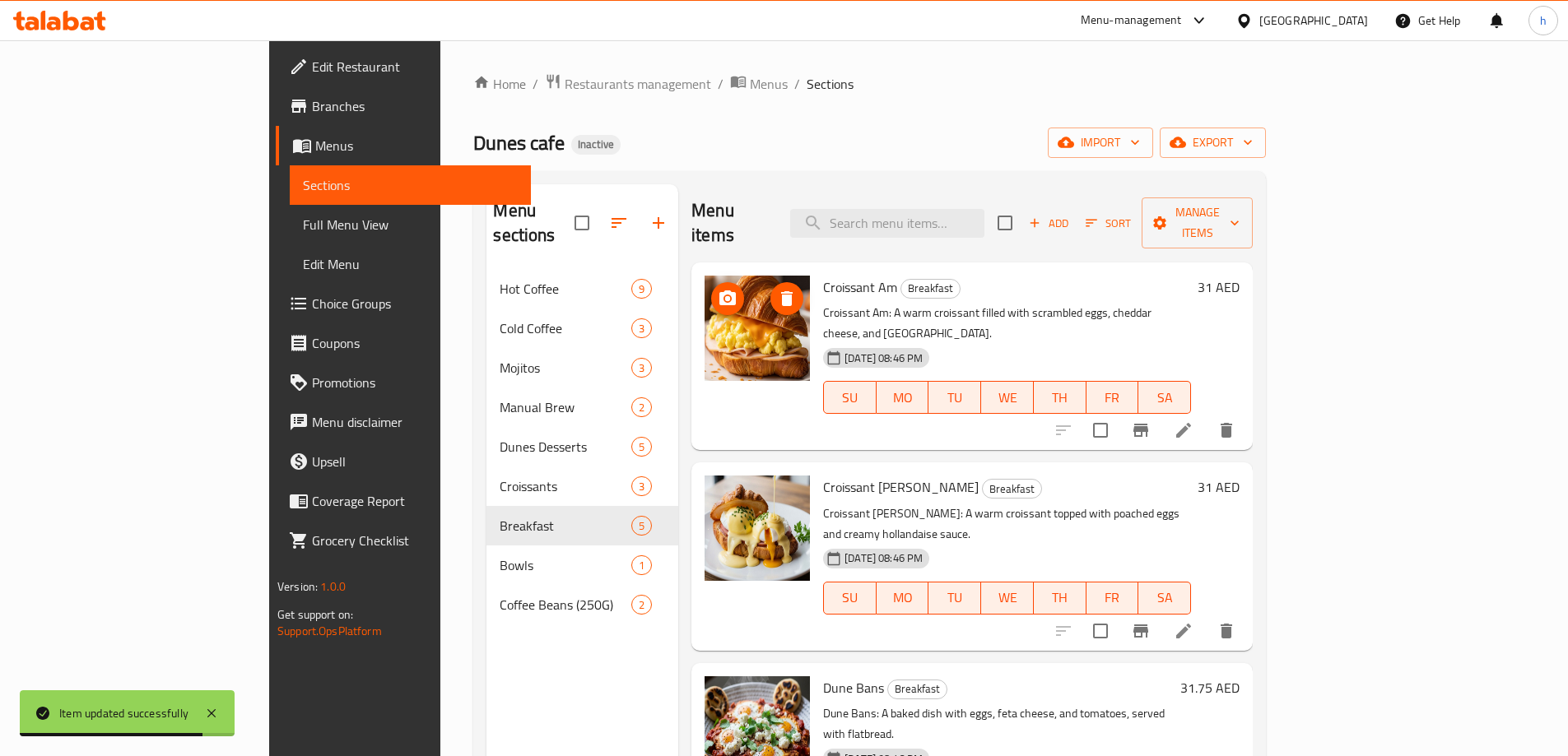
scroll to position [230, 0]
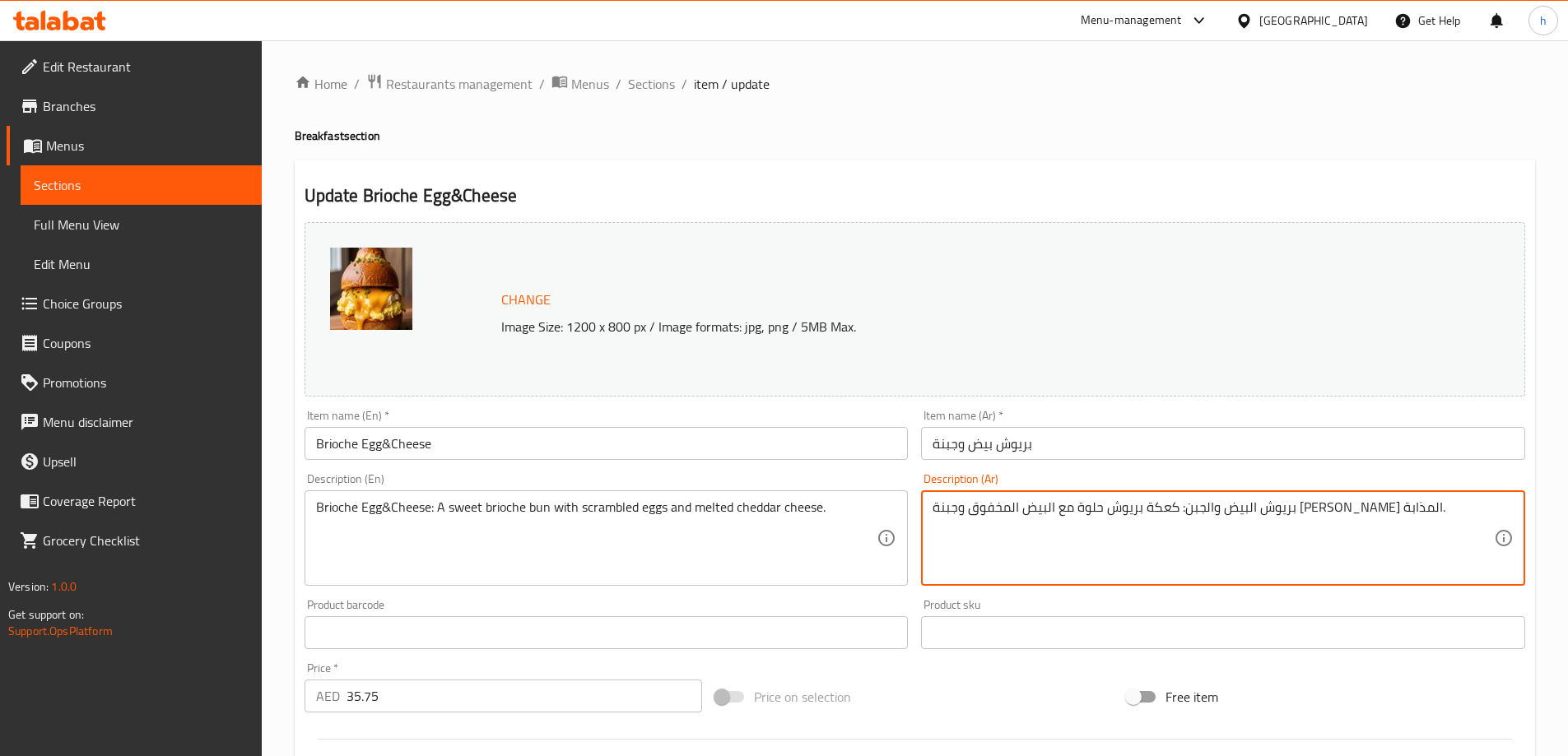
click at [1233, 509] on textarea "بريوش البيض والجبن: كعكة بريوش حلوة مع البيض المخفوق وجبنة الشيدر المذابة." at bounding box center [1213, 538] width 561 height 79
paste textarea "يزر"
type textarea "بريوش البيض والجبن: كيزر بريوش حلوة مع البيض المخفوق وجبنة الشيدر المذابة."
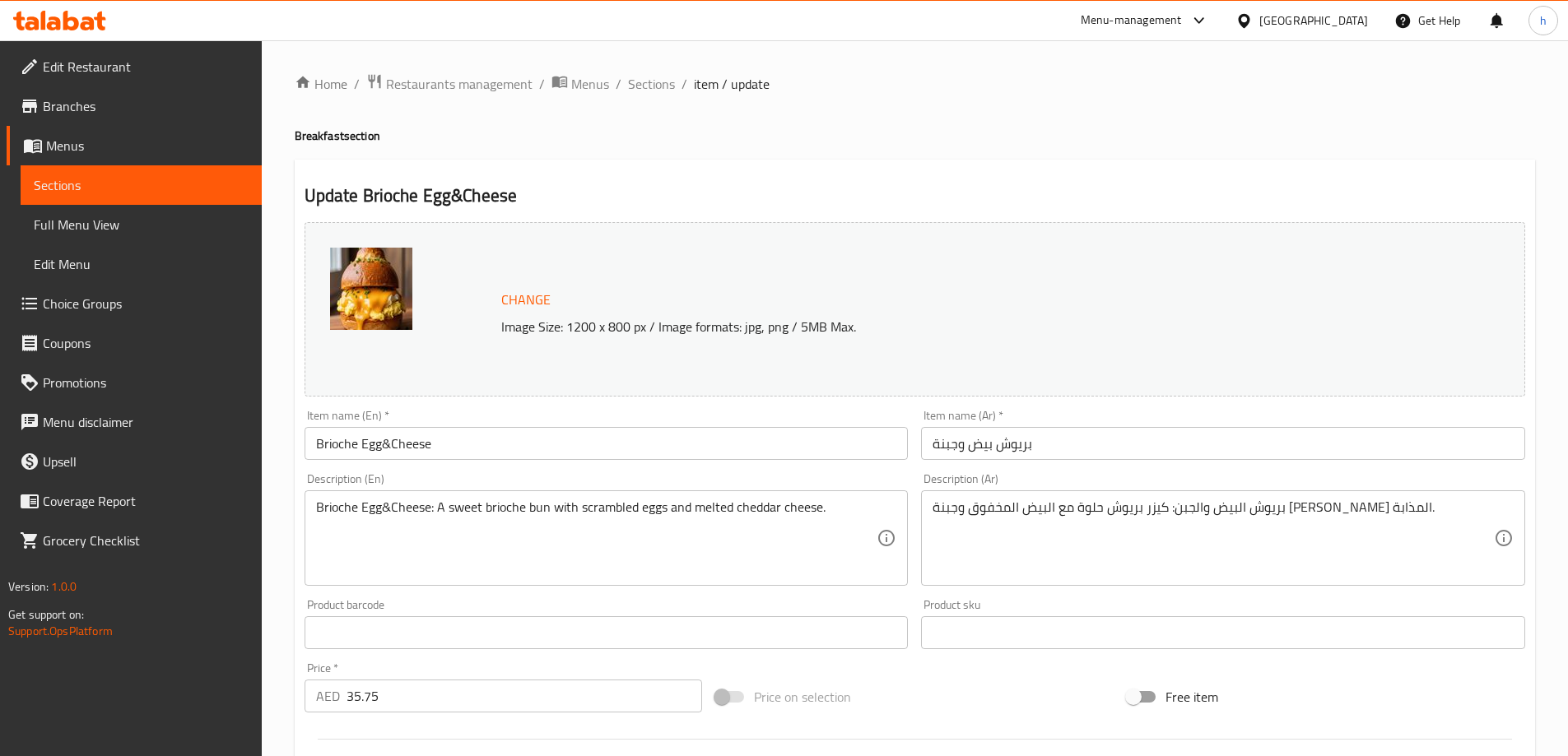
click at [1004, 138] on h4 "Breakfast section" at bounding box center [915, 136] width 1241 height 17
click at [813, 153] on div "Home / Restaurants management / Menus / Sections / item / update Breakfast sect…" at bounding box center [915, 613] width 1241 height 1081
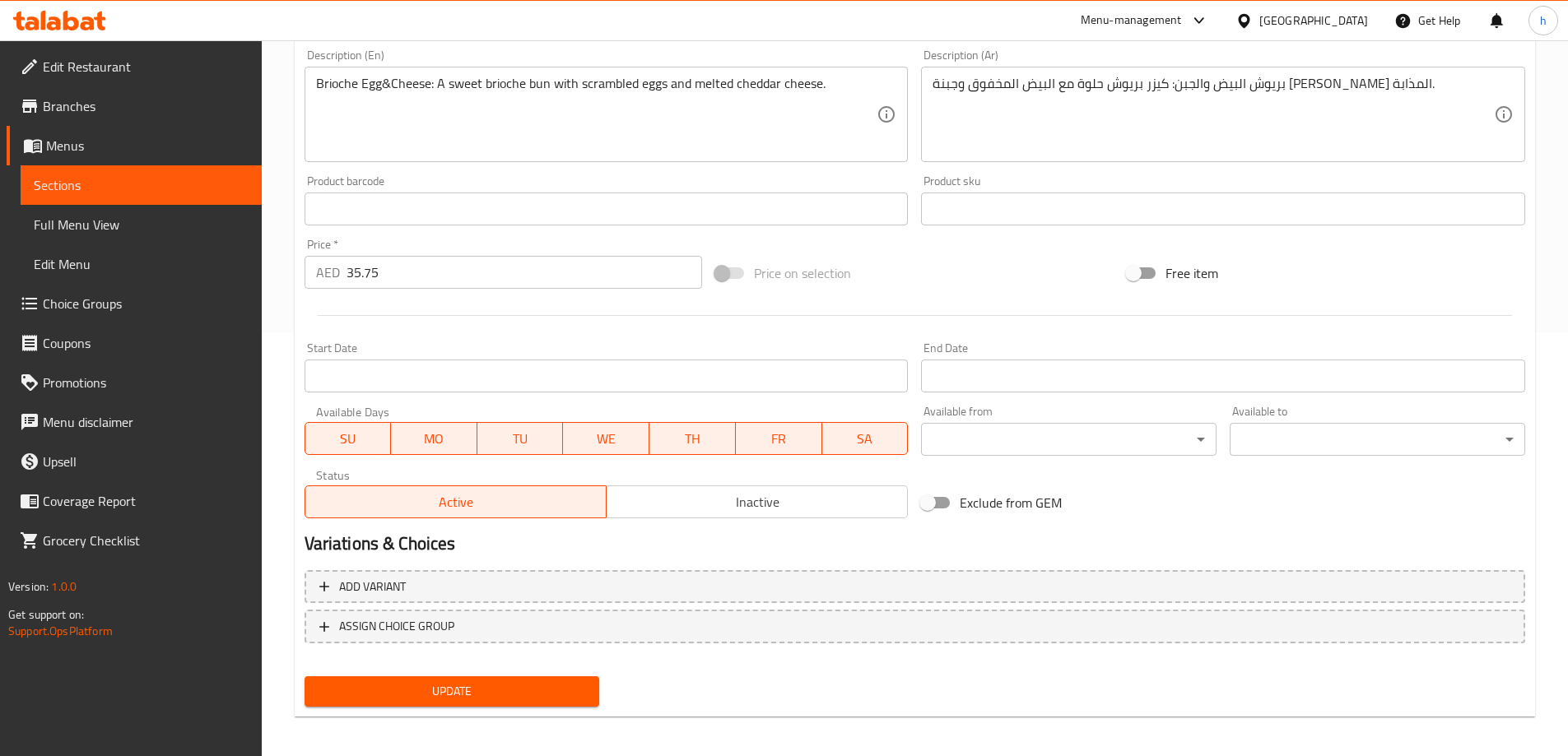
scroll to position [430, 0]
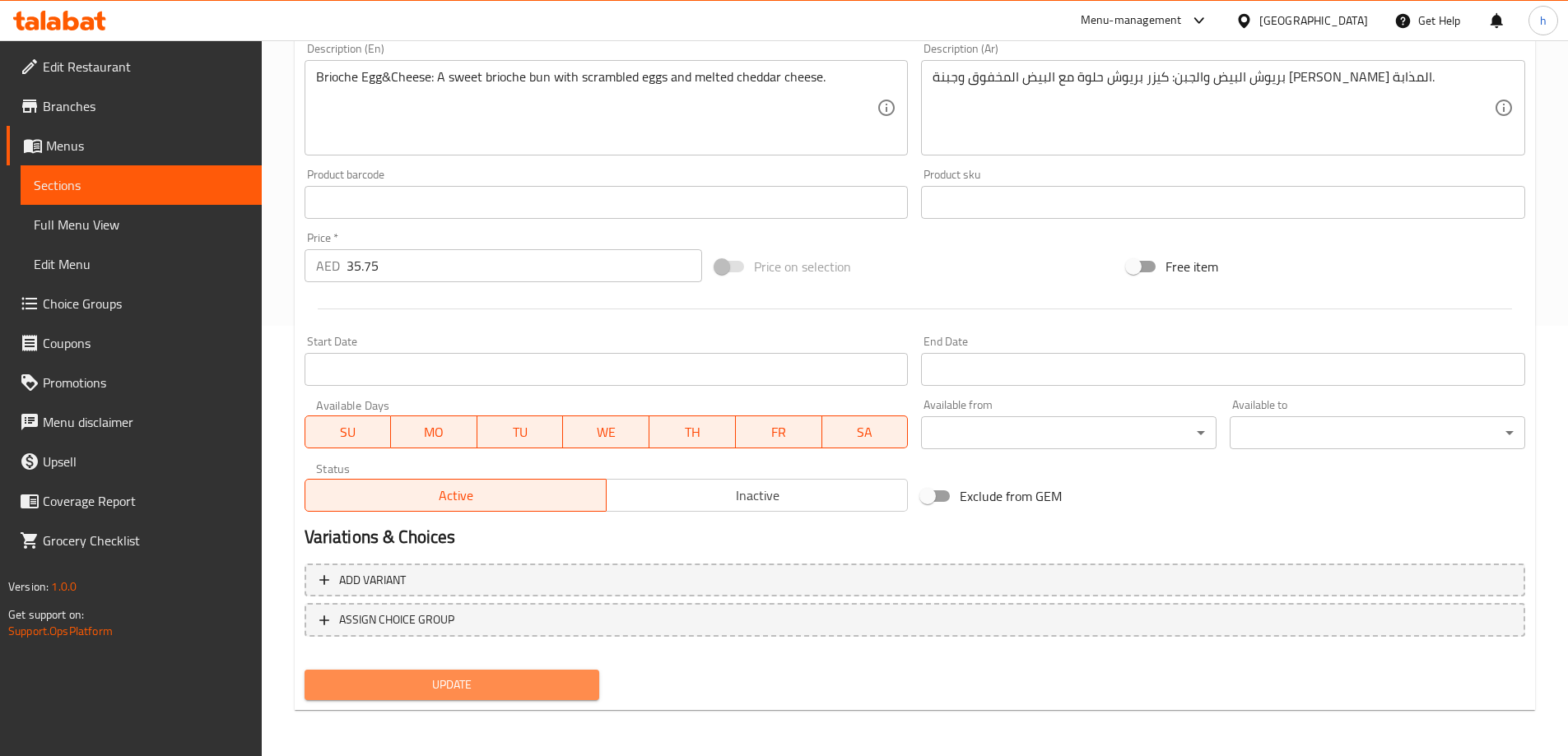
click at [440, 684] on span "Update" at bounding box center [452, 685] width 269 height 20
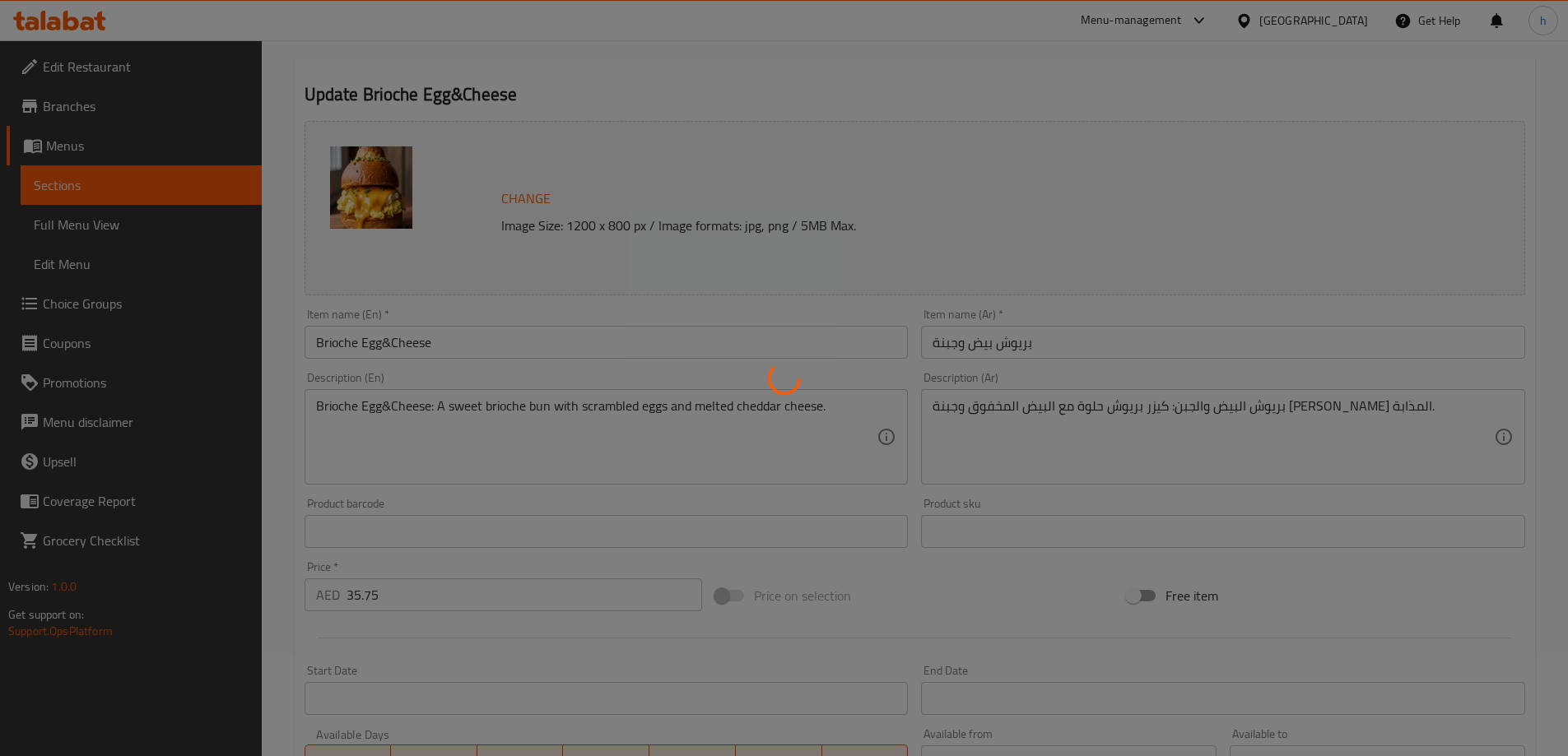
scroll to position [0, 0]
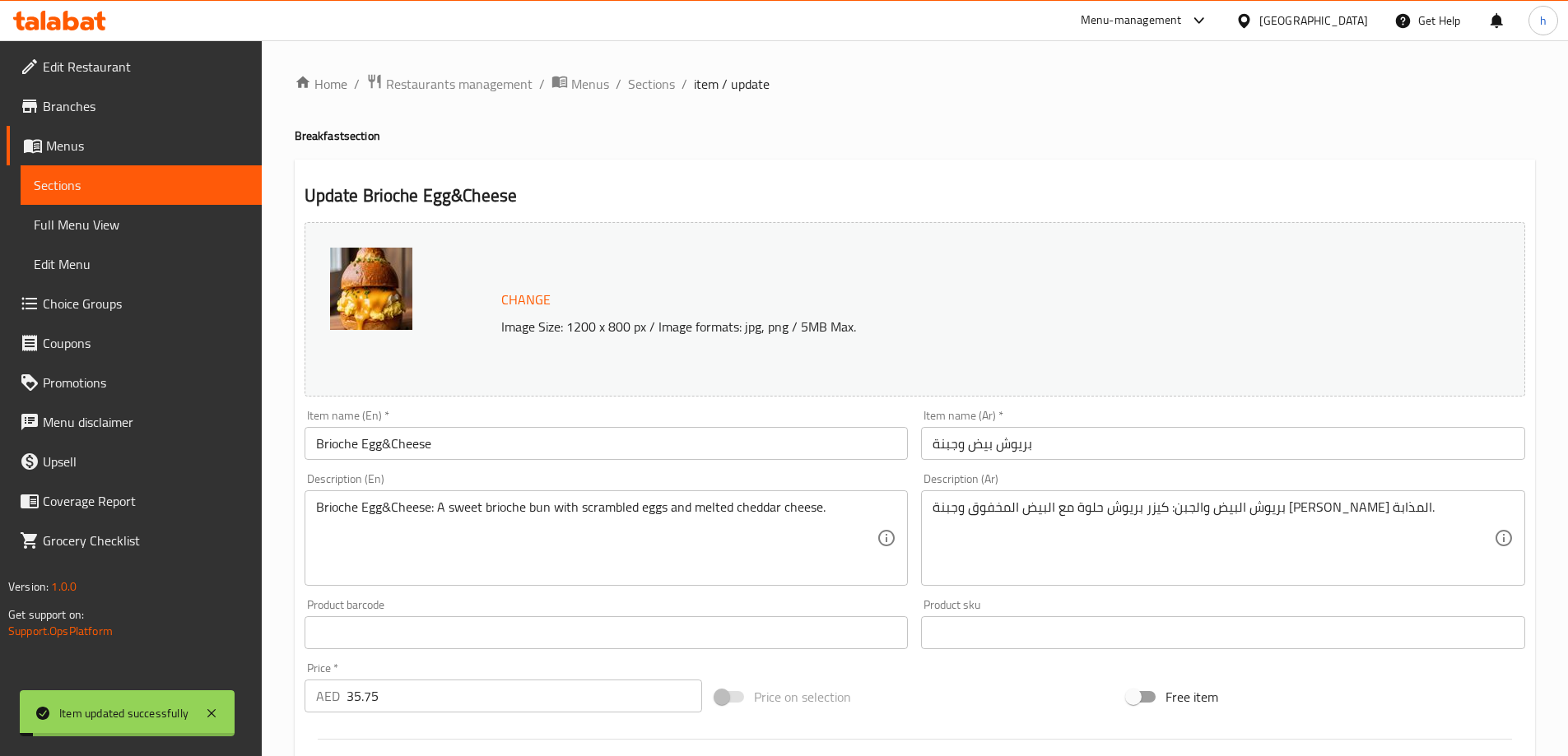
click at [178, 190] on span "Sections" at bounding box center [140, 185] width 214 height 19
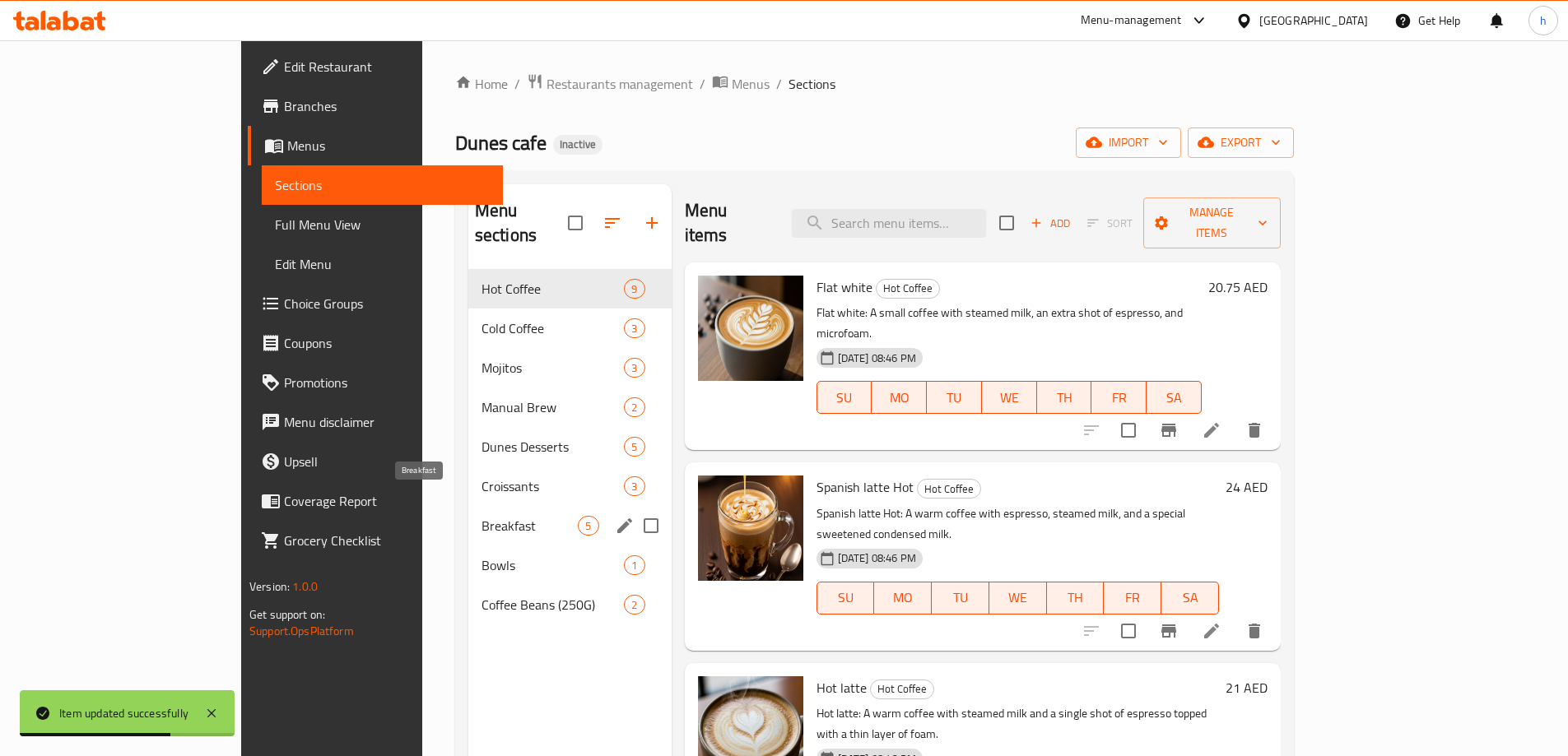
click at [482, 516] on span "Breakfast" at bounding box center [530, 526] width 97 height 19
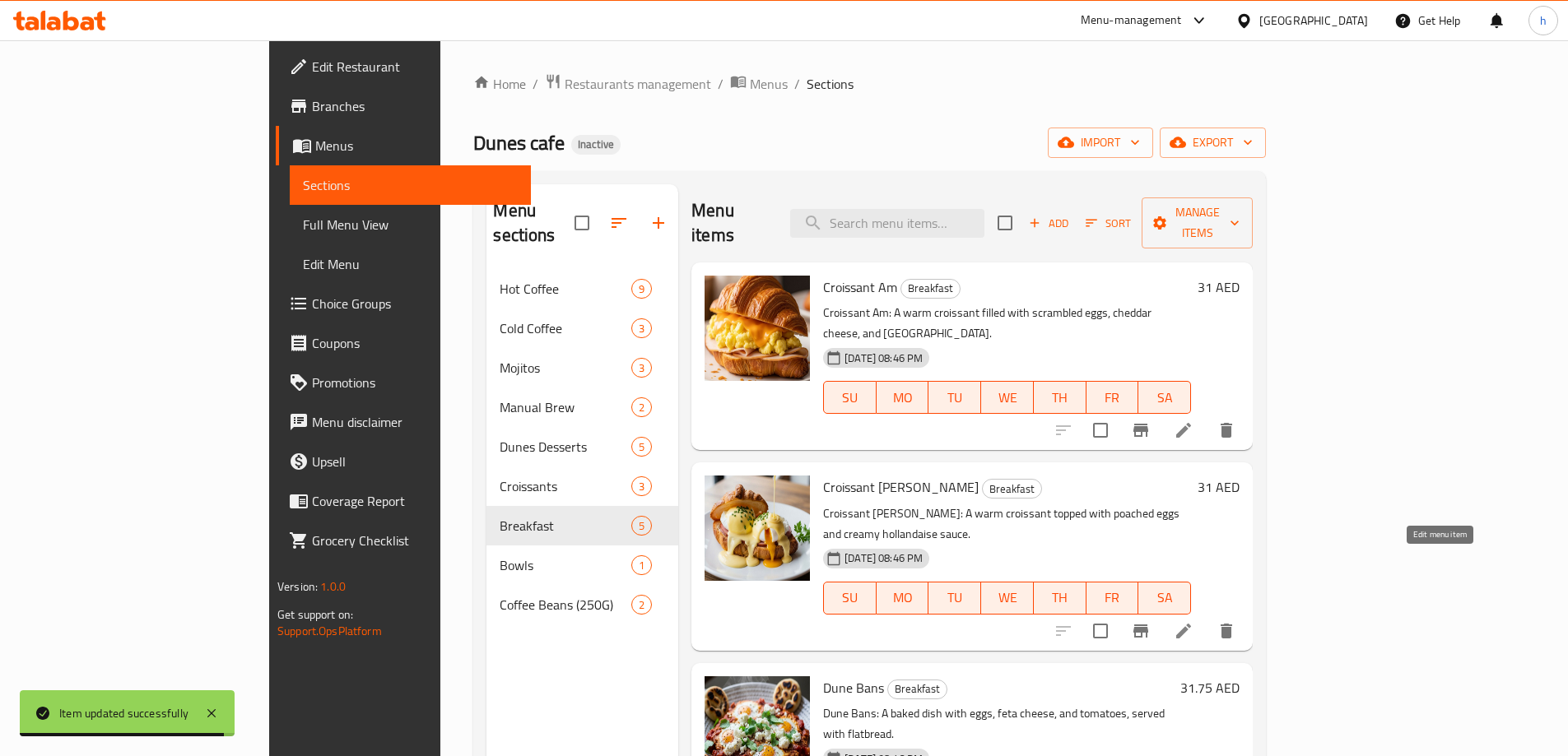
click at [1193, 621] on icon at bounding box center [1183, 631] width 19 height 19
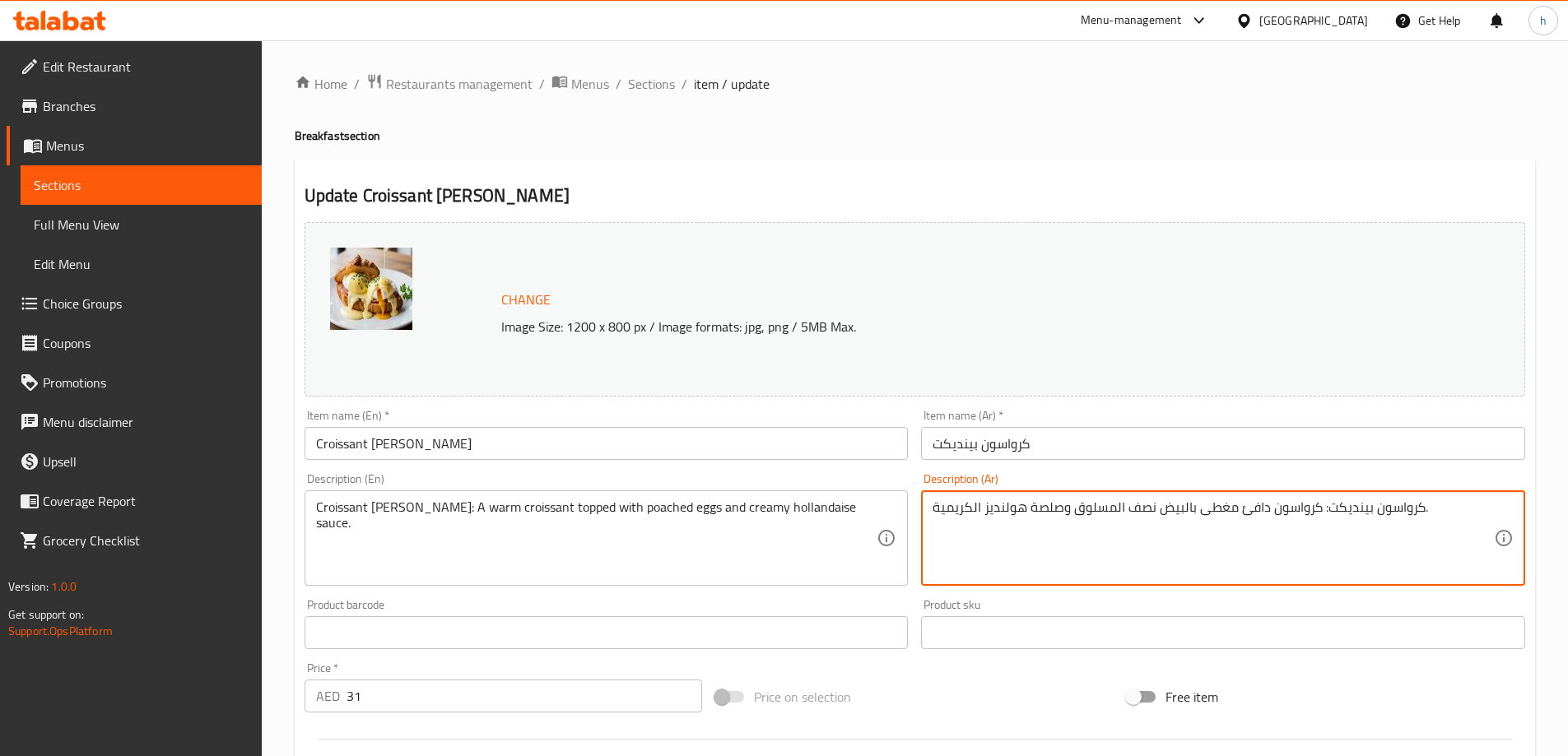
drag, startPoint x: 1189, startPoint y: 507, endPoint x: 1076, endPoint y: 531, distance: 115.5
paste textarea "يض نصف"
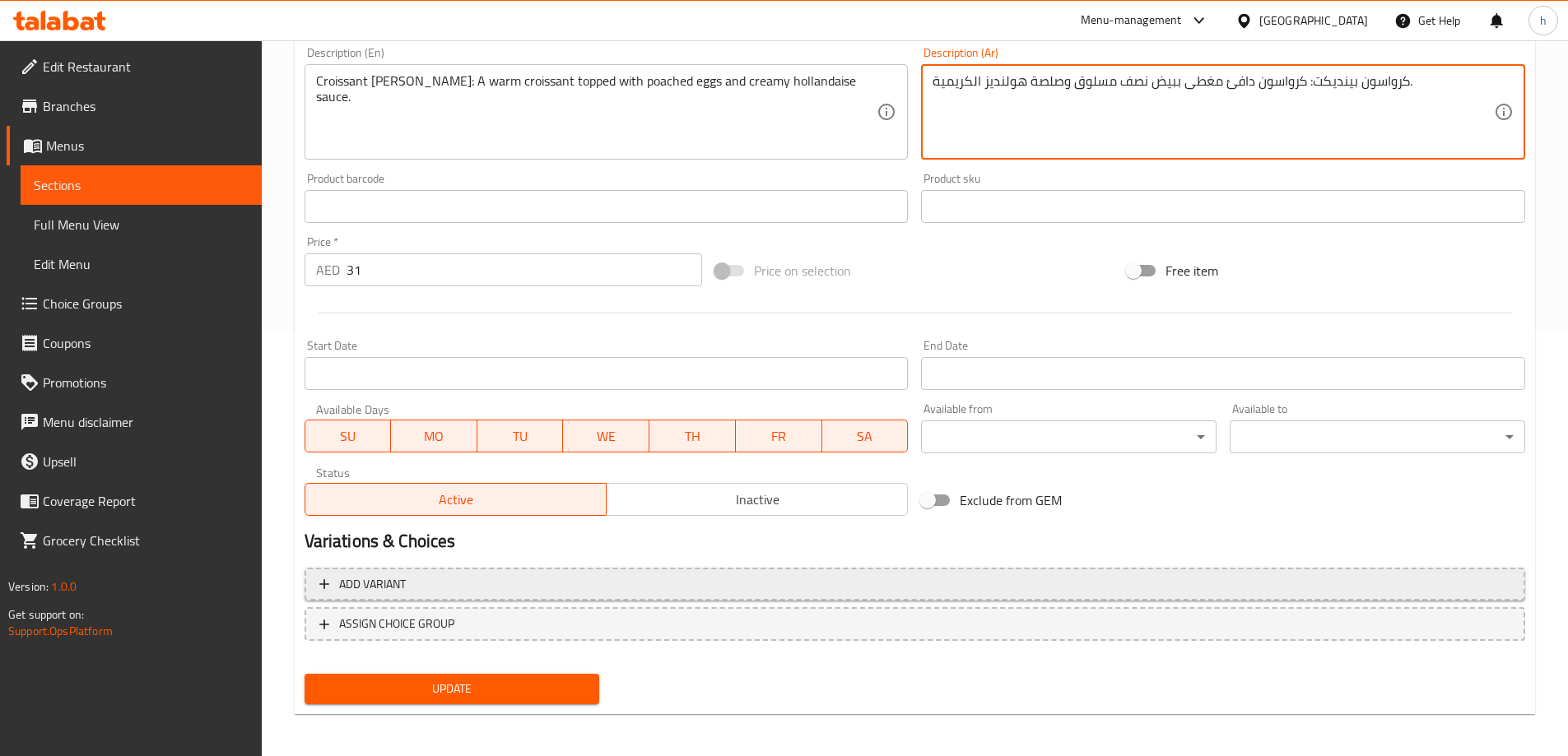
scroll to position [430, 0]
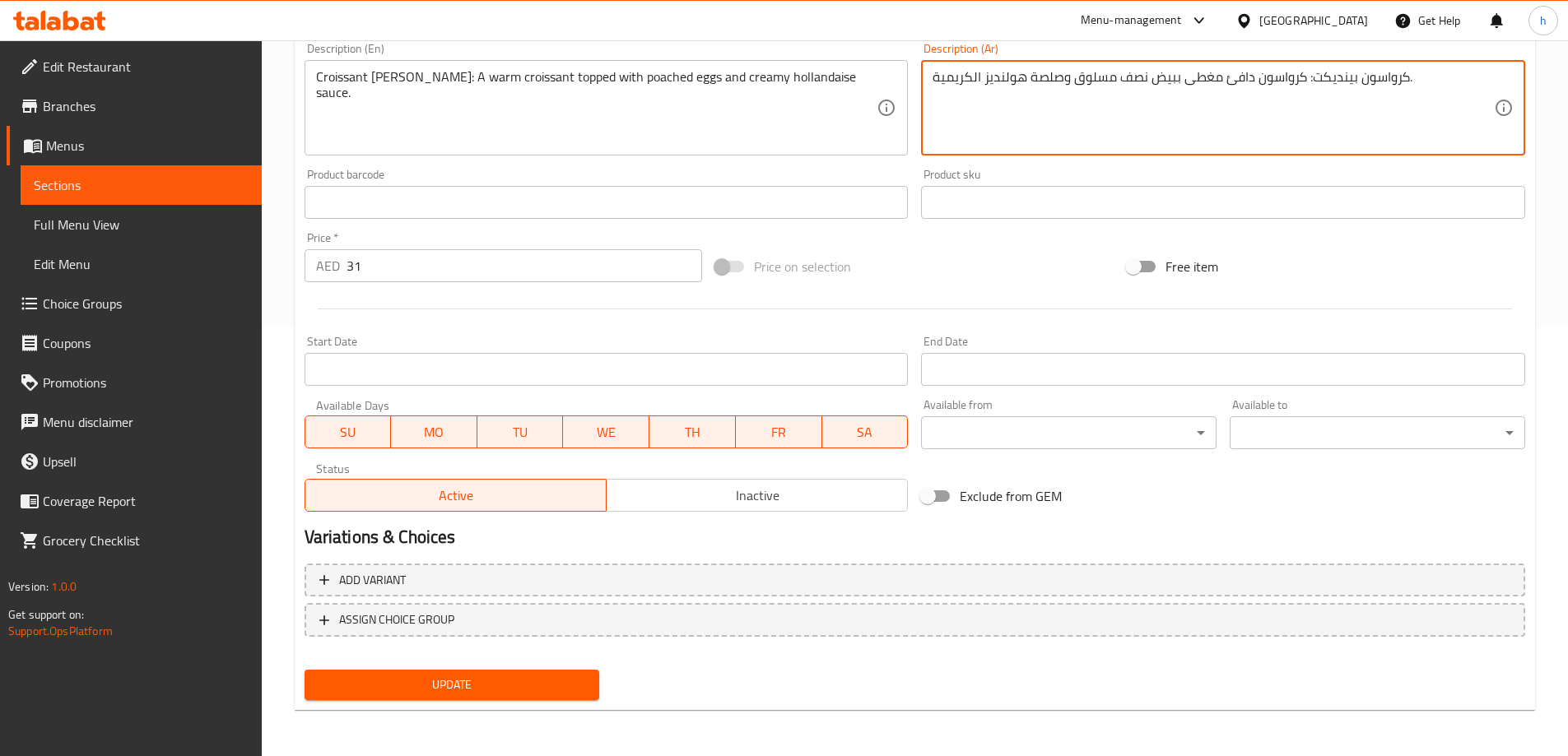
type textarea "كرواسون بينديكت: كرواسون دافئ مغطى ببيض نصف مسلوق وصلصة هولنديز الكريمية."
click at [507, 689] on span "Update" at bounding box center [452, 685] width 269 height 20
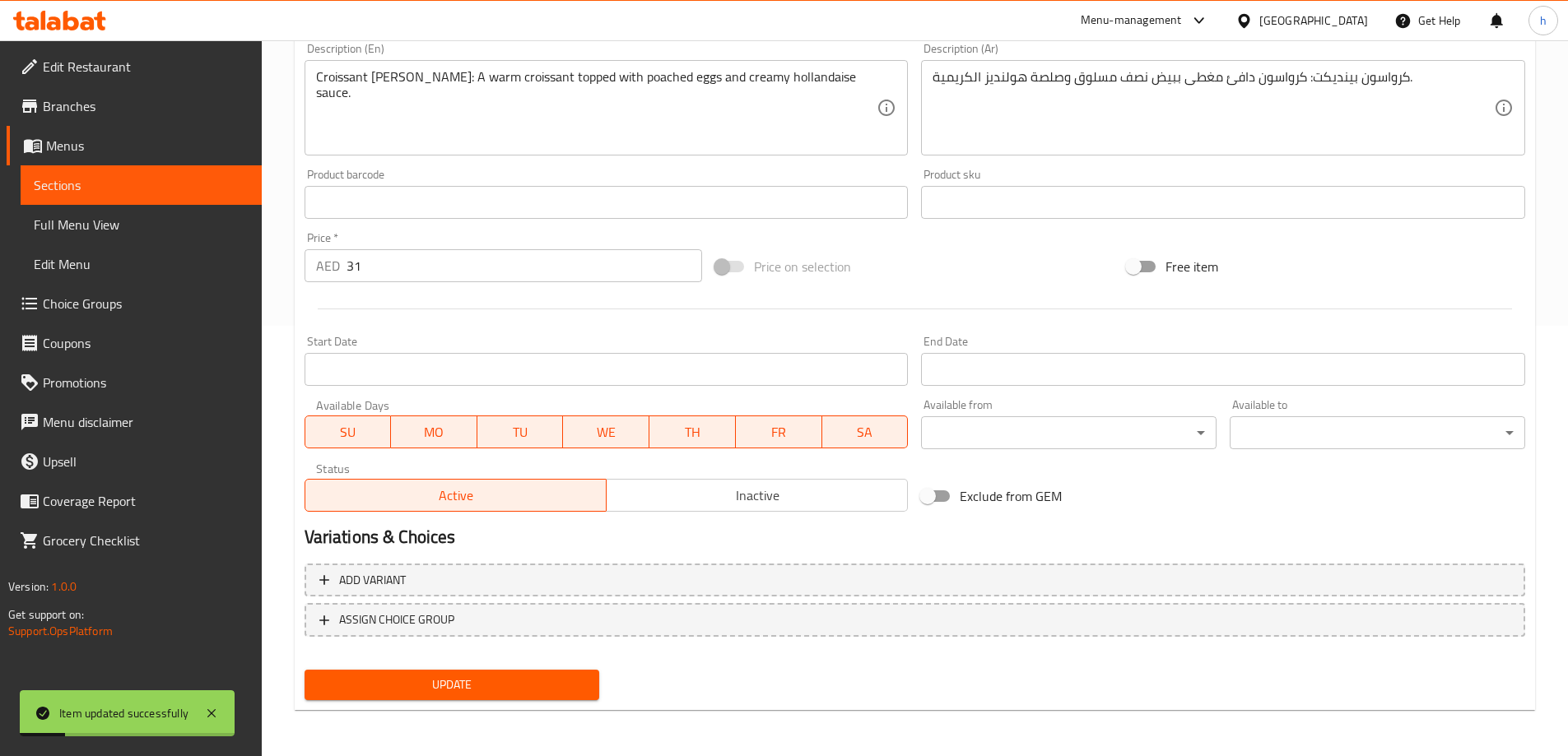
click at [182, 189] on span "Sections" at bounding box center [140, 185] width 214 height 19
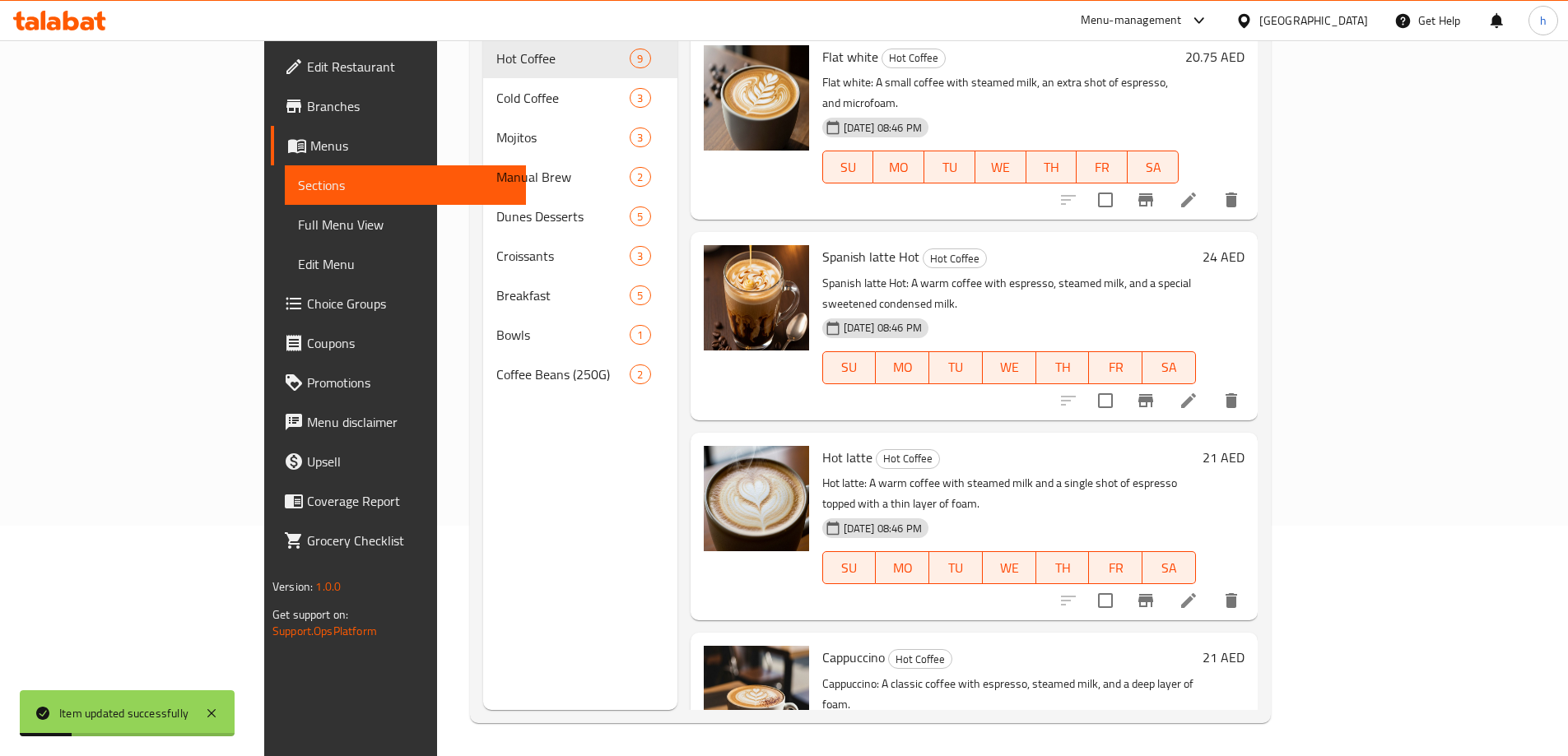
scroll to position [230, 0]
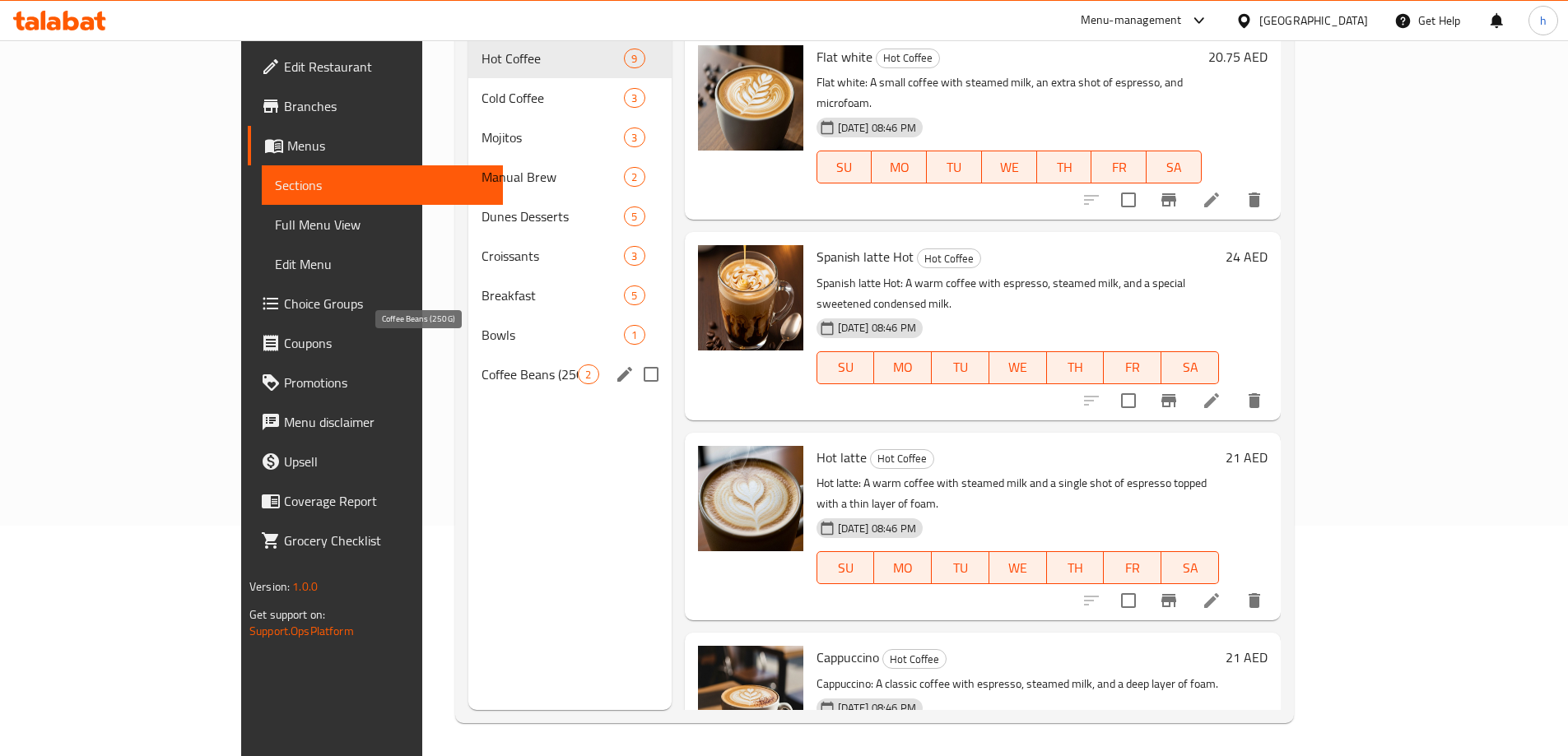
click at [482, 364] on span "Coffee Beans (250G)" at bounding box center [530, 374] width 97 height 19
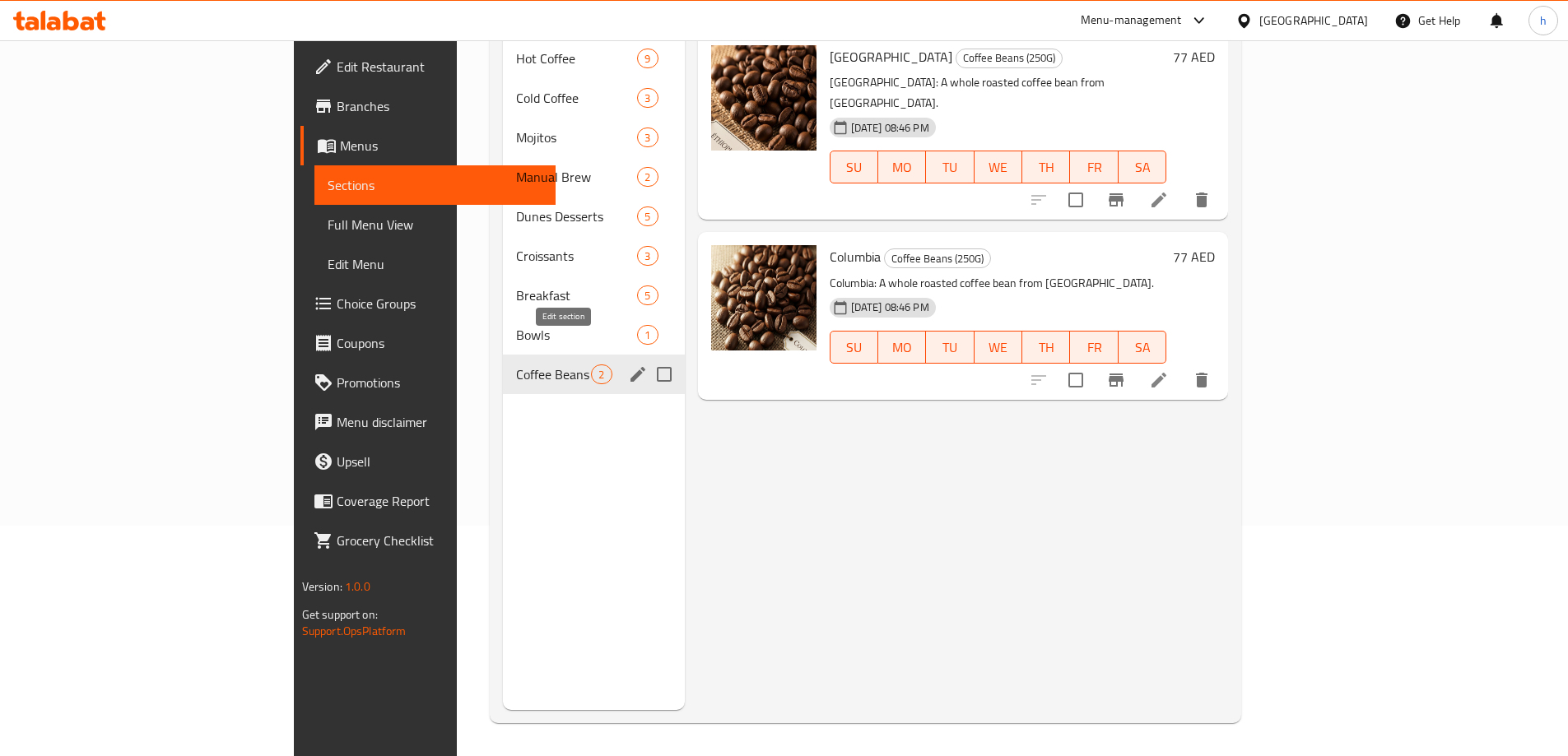
click at [630, 367] on icon "edit" at bounding box center [637, 374] width 15 height 15
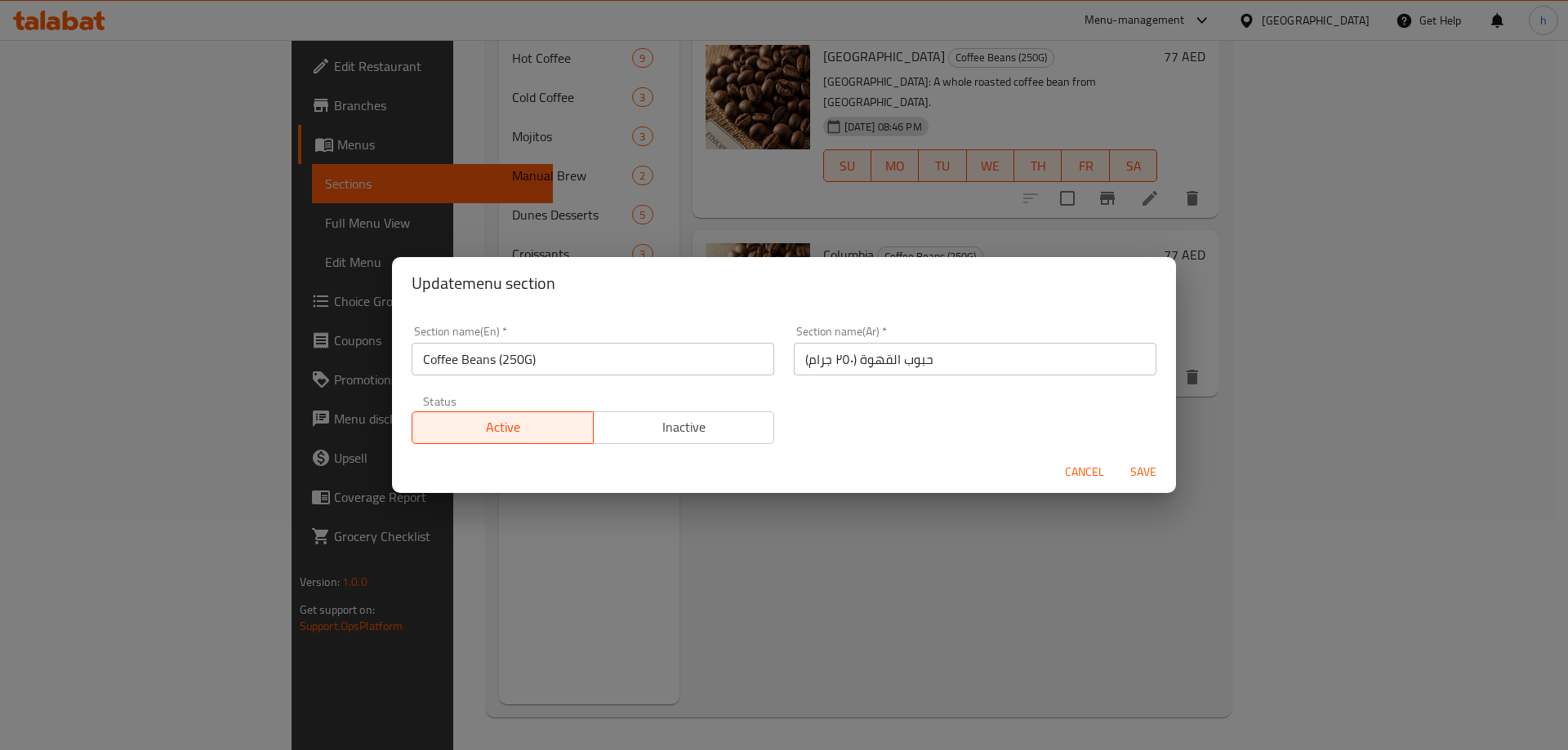
click at [921, 362] on input "حبوب القهوة (٢٥٠ جرام)" at bounding box center [975, 359] width 362 height 32
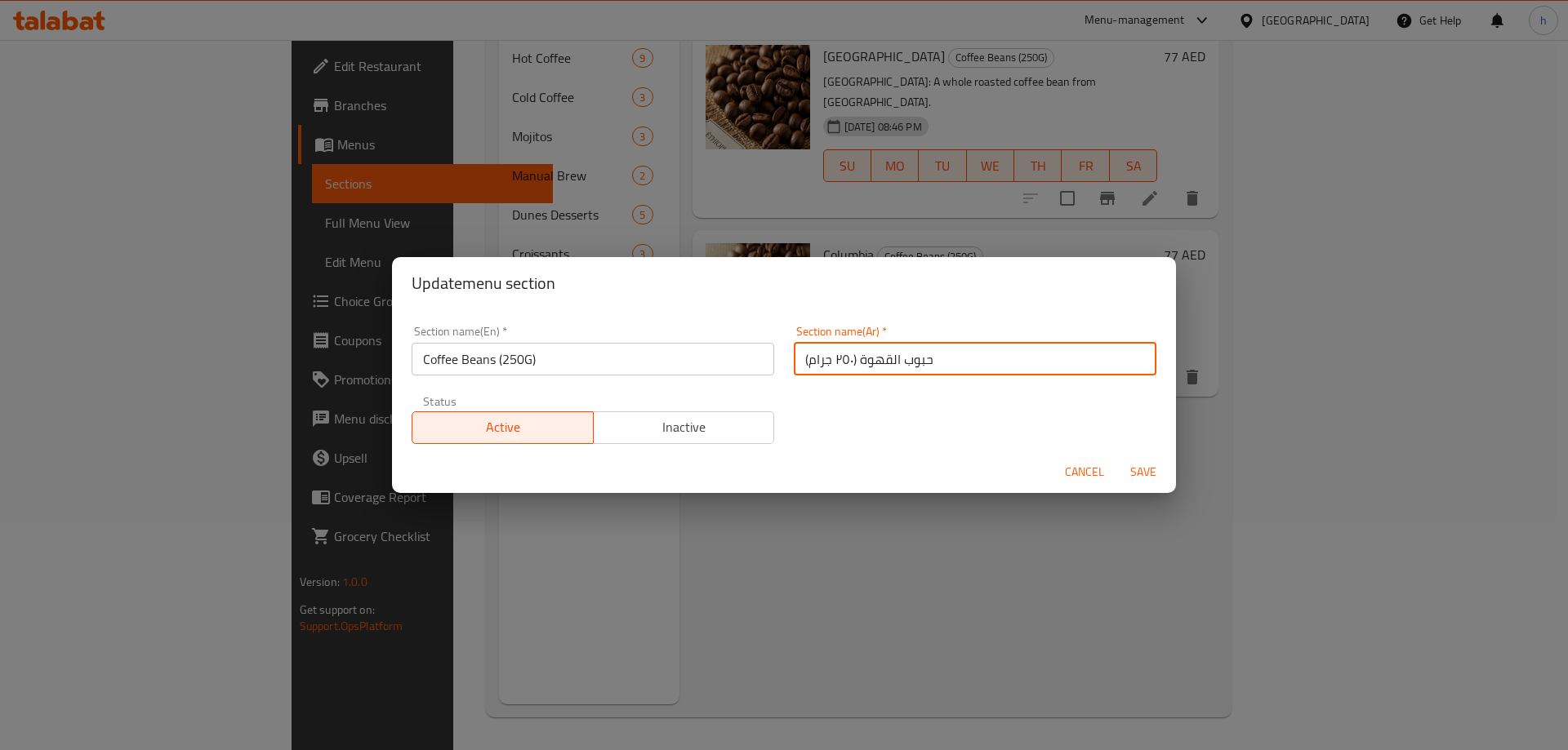
drag, startPoint x: 921, startPoint y: 362, endPoint x: 855, endPoint y: 364, distance: 66.0
click at [855, 364] on input "حبوب القهوة (٢٥٠ جرام)" at bounding box center [975, 359] width 362 height 32
click at [907, 364] on input "حبوب القهوة (٢٥٠ جرام)" at bounding box center [975, 359] width 362 height 32
click at [916, 361] on input "حبوب القهوة (٢٥٠ جرام)" at bounding box center [975, 359] width 362 height 32
drag, startPoint x: 916, startPoint y: 361, endPoint x: 879, endPoint y: 365, distance: 37.2
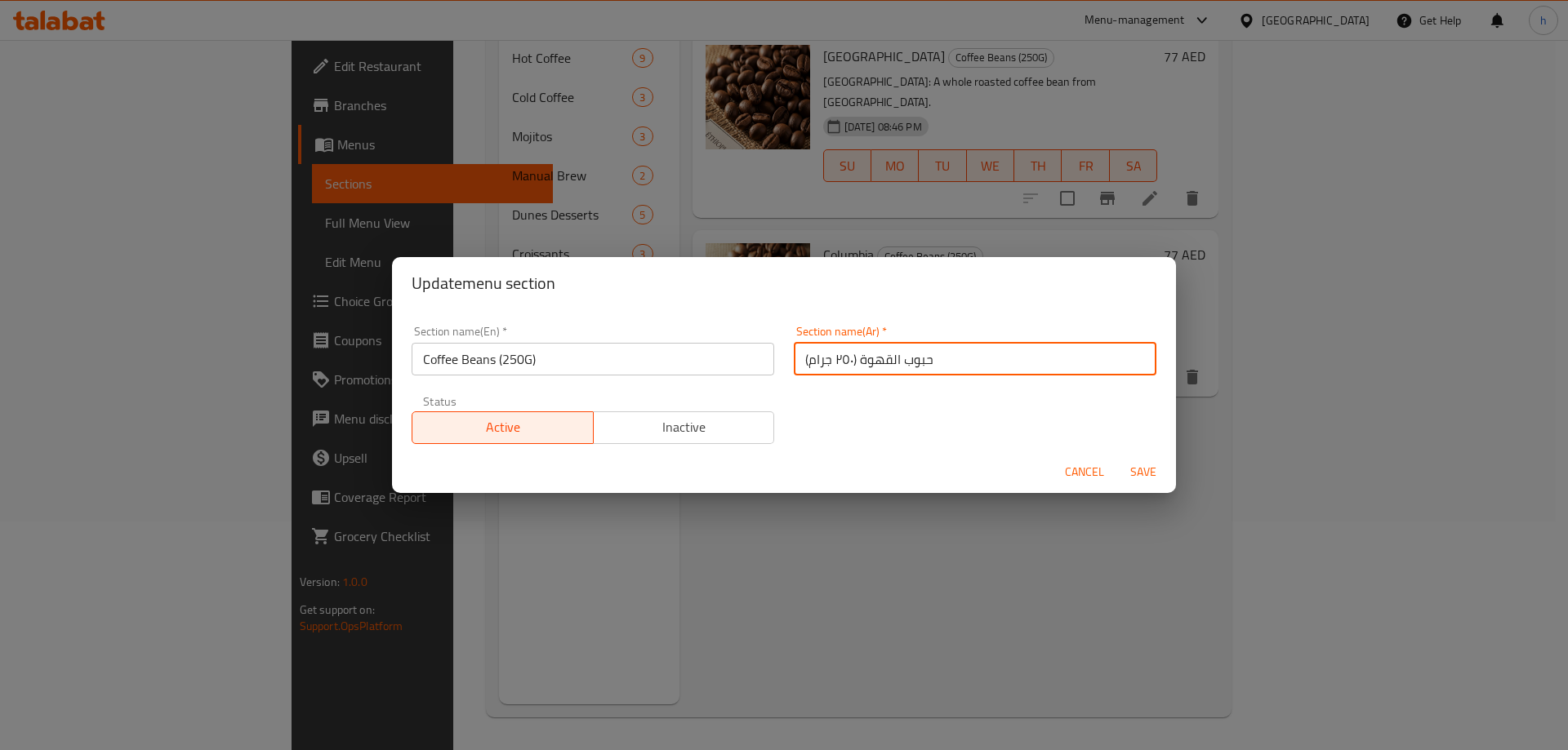
click at [879, 365] on input "حبوب القهوة (٢٥٠ جرام)" at bounding box center [975, 359] width 362 height 32
click at [922, 365] on input "حبوب القهوة (٢٥٠ جرام)" at bounding box center [975, 359] width 362 height 32
drag, startPoint x: 926, startPoint y: 364, endPoint x: 854, endPoint y: 378, distance: 73.3
click at [854, 378] on div "Section name(Ar)   * حبوب القهوة (٢٥٠ جرام) Section name(Ar) *" at bounding box center [974, 350] width 383 height 69
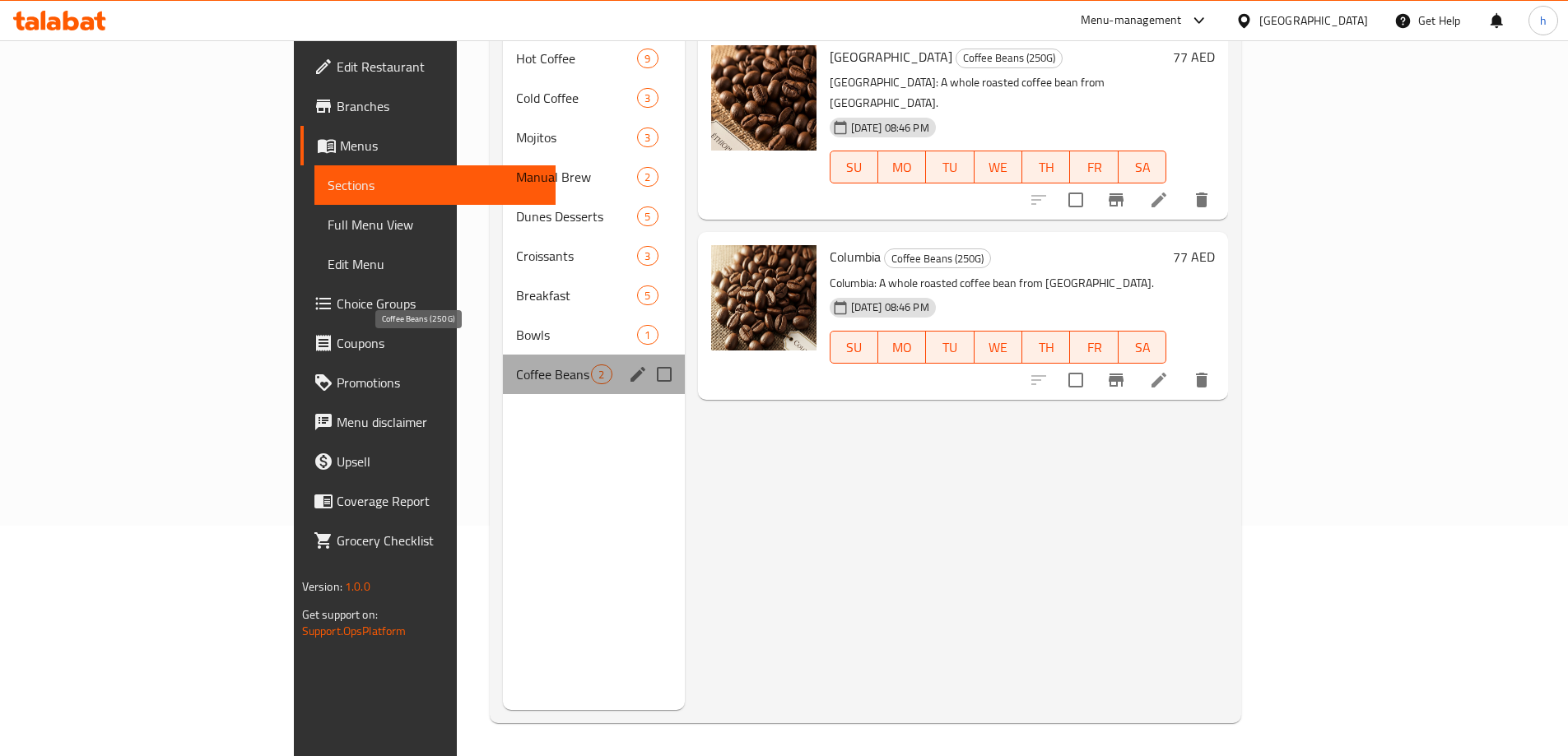
click at [516, 364] on span "Coffee Beans (250G)" at bounding box center [553, 374] width 75 height 19
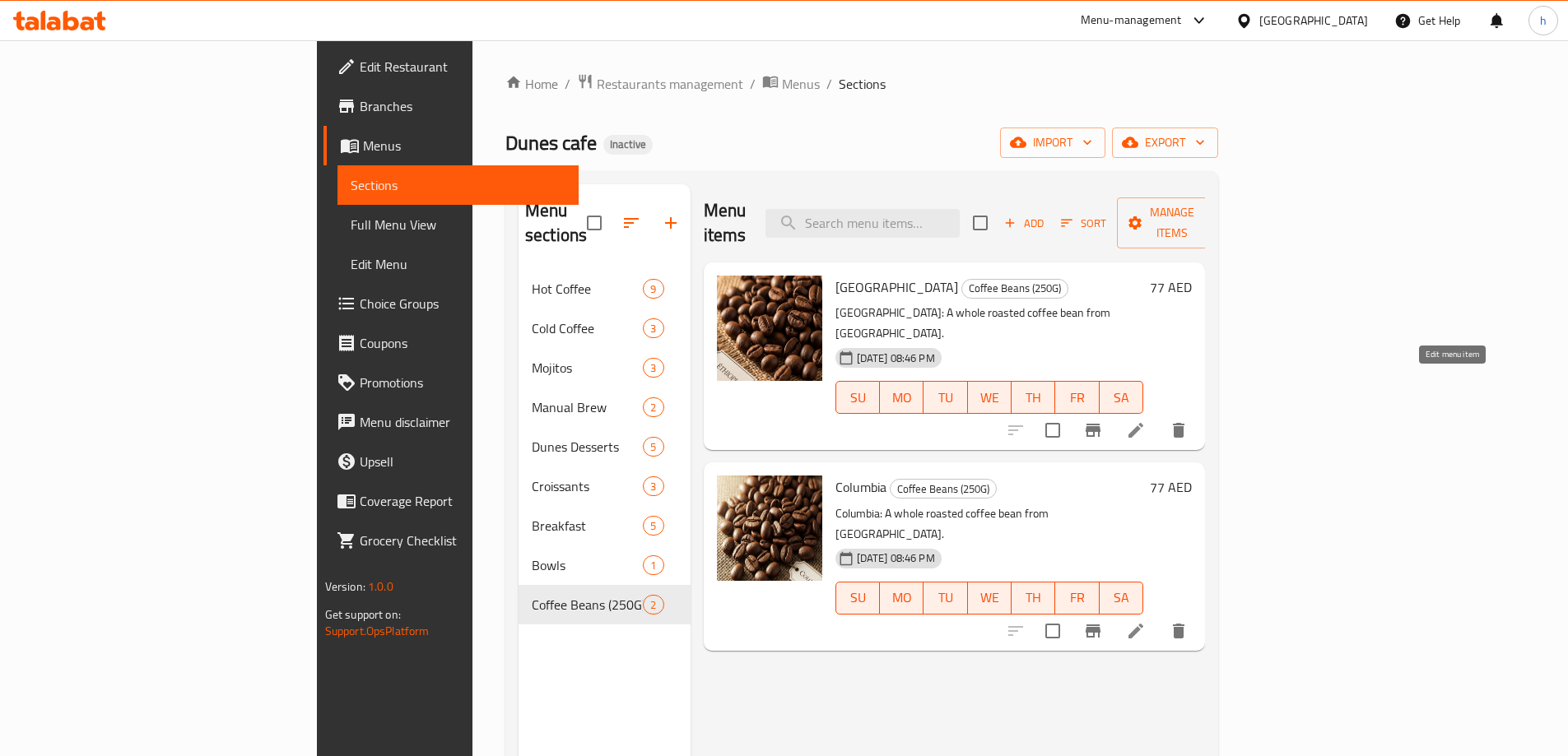
click at [1145, 421] on icon at bounding box center [1136, 430] width 19 height 19
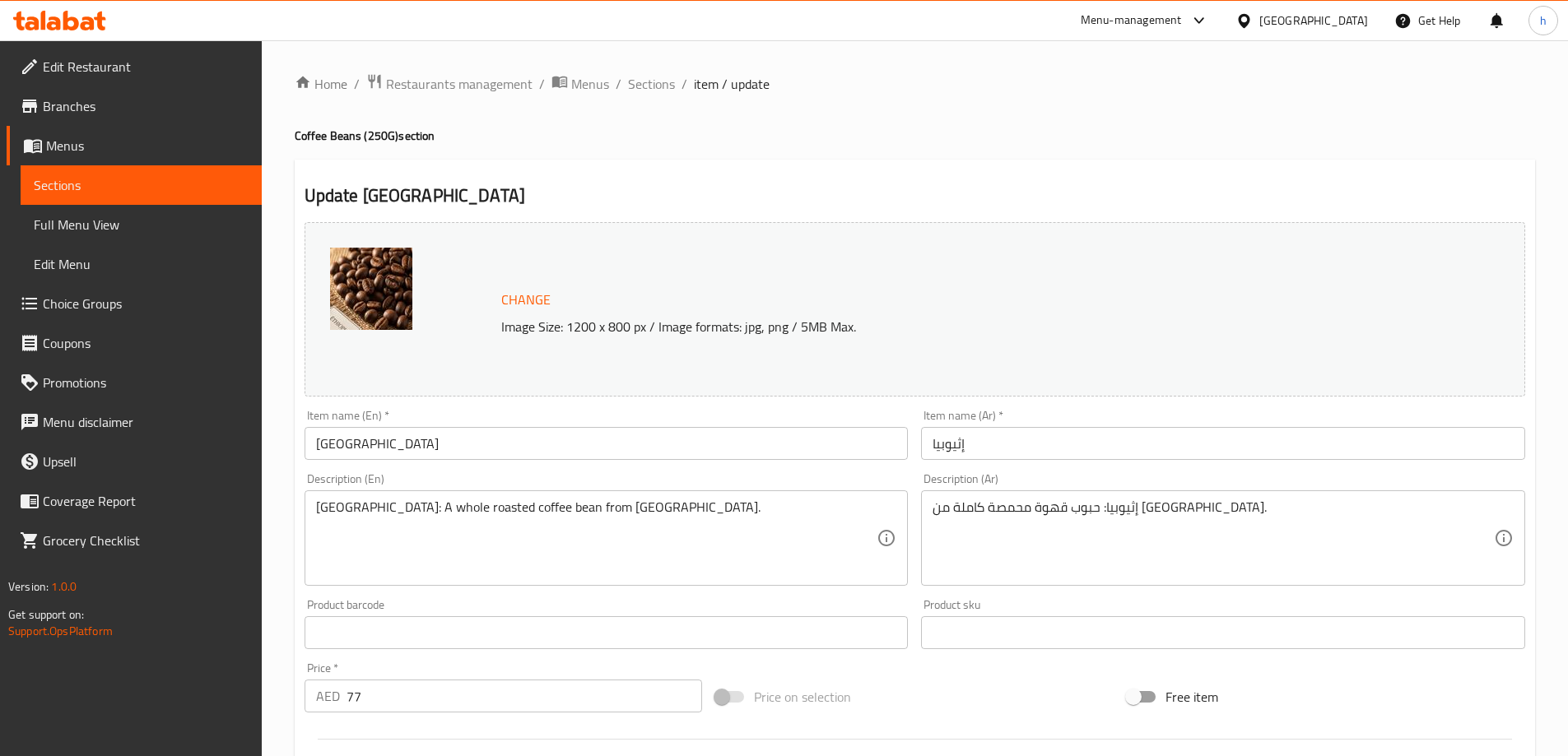
click at [487, 434] on input "Ethiopia" at bounding box center [606, 443] width 604 height 33
click at [428, 445] on input "Ethiopia" at bounding box center [606, 443] width 604 height 33
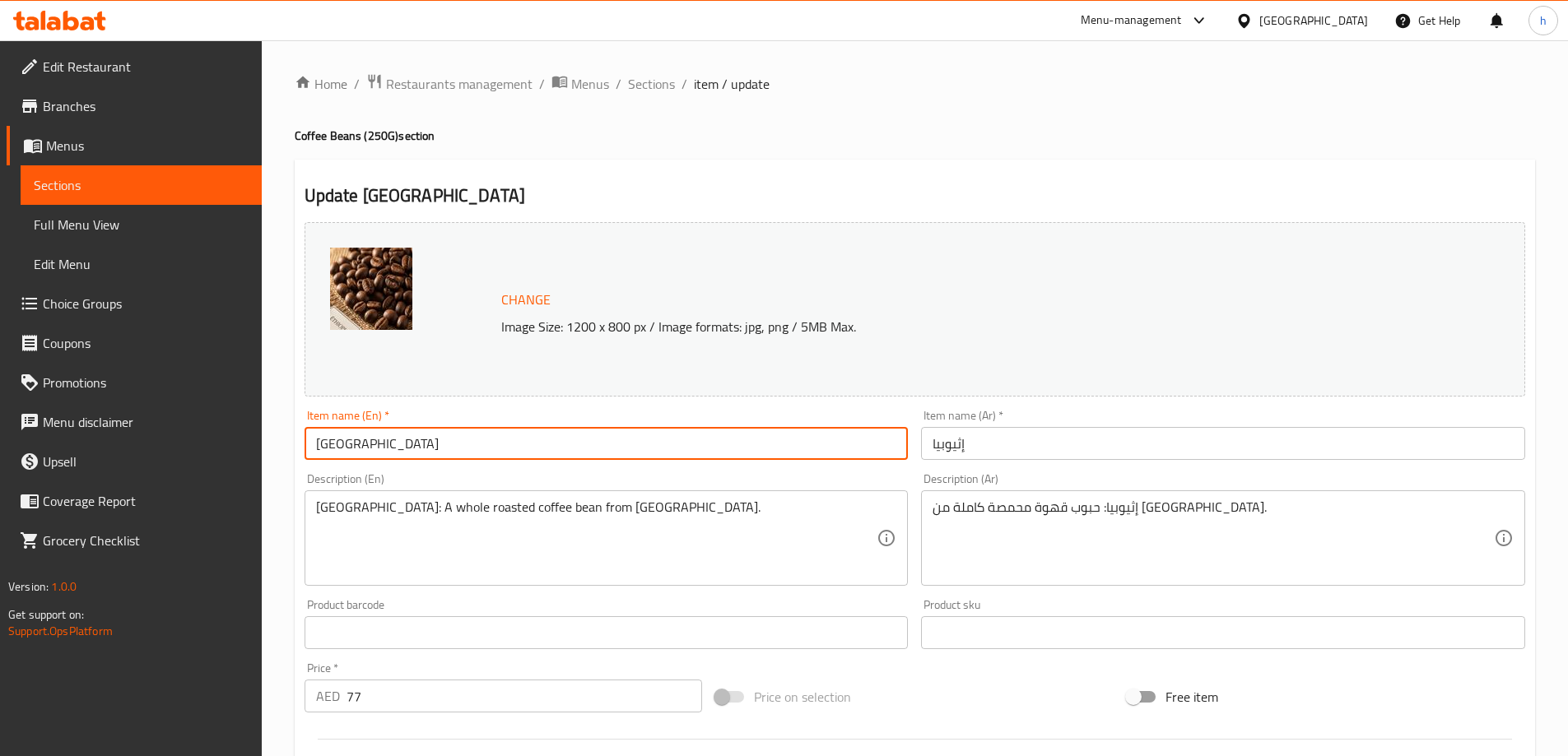
paste input "Coffee Beans"
type input "Ethiopia Coffee Beans"
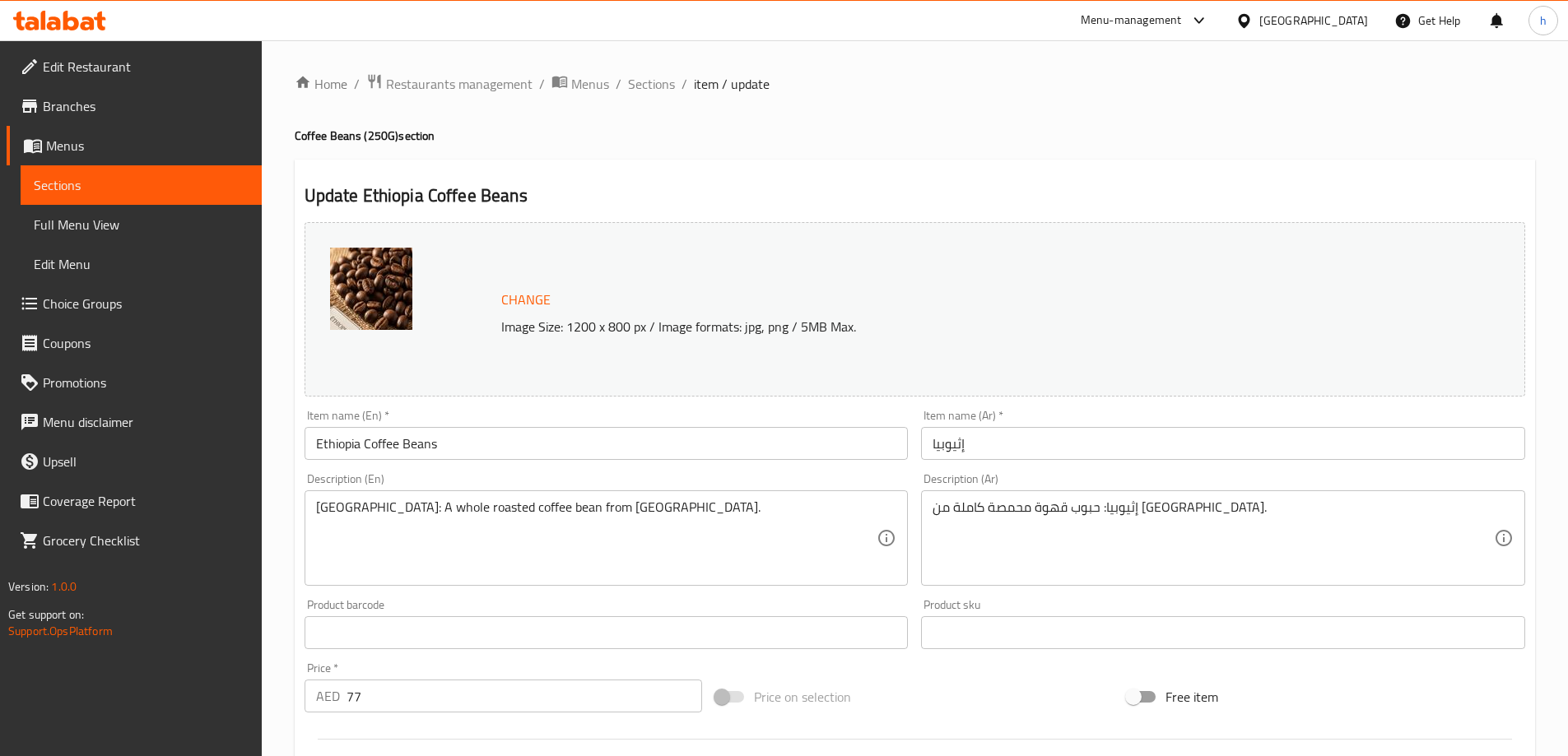
click at [924, 450] on input "إثيوبيا" at bounding box center [1223, 443] width 604 height 33
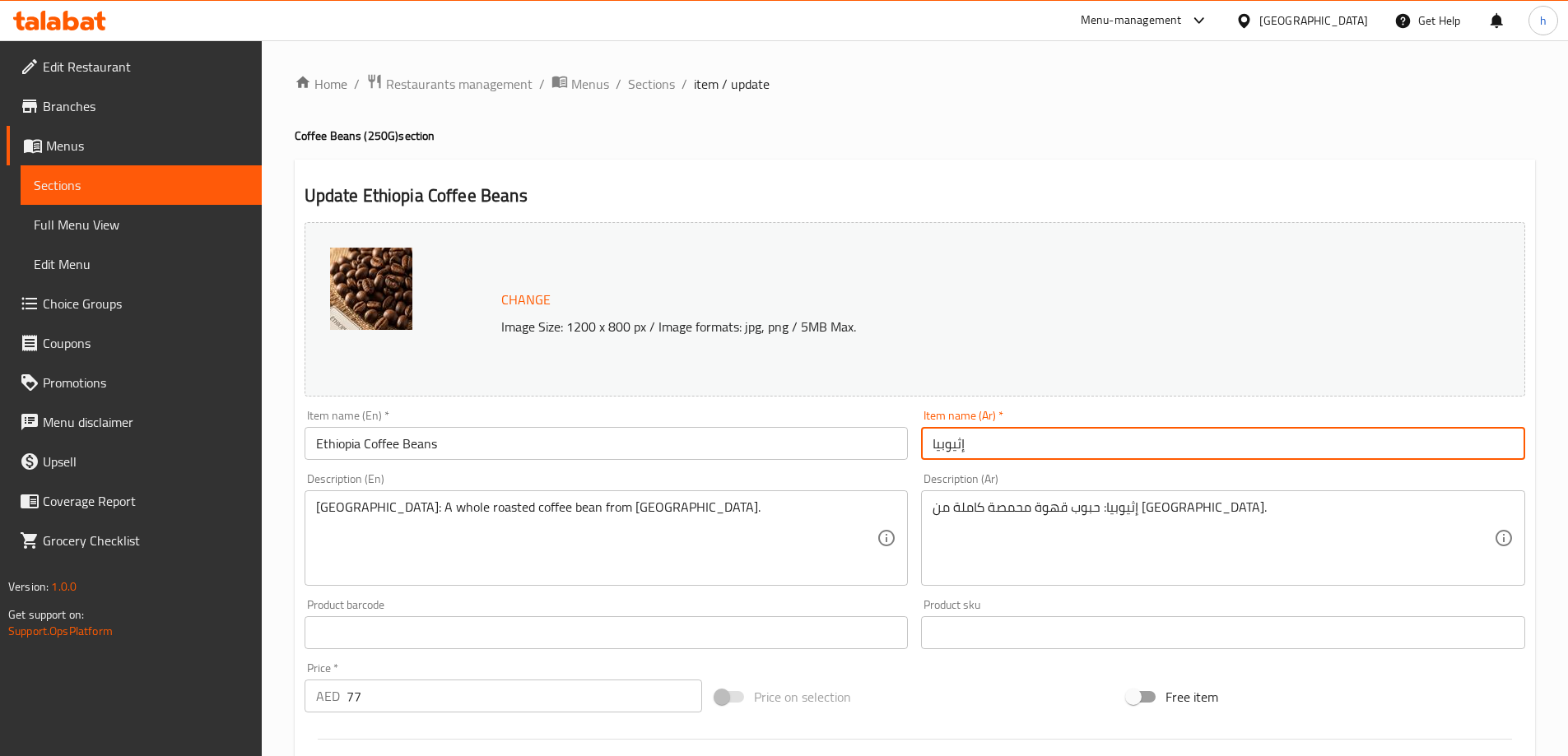
paste input "حبوب قهوة"
type input "حبوب قهوة إثيوبيا"
click at [877, 138] on h4 "Coffee Beans (250G) section" at bounding box center [915, 136] width 1241 height 17
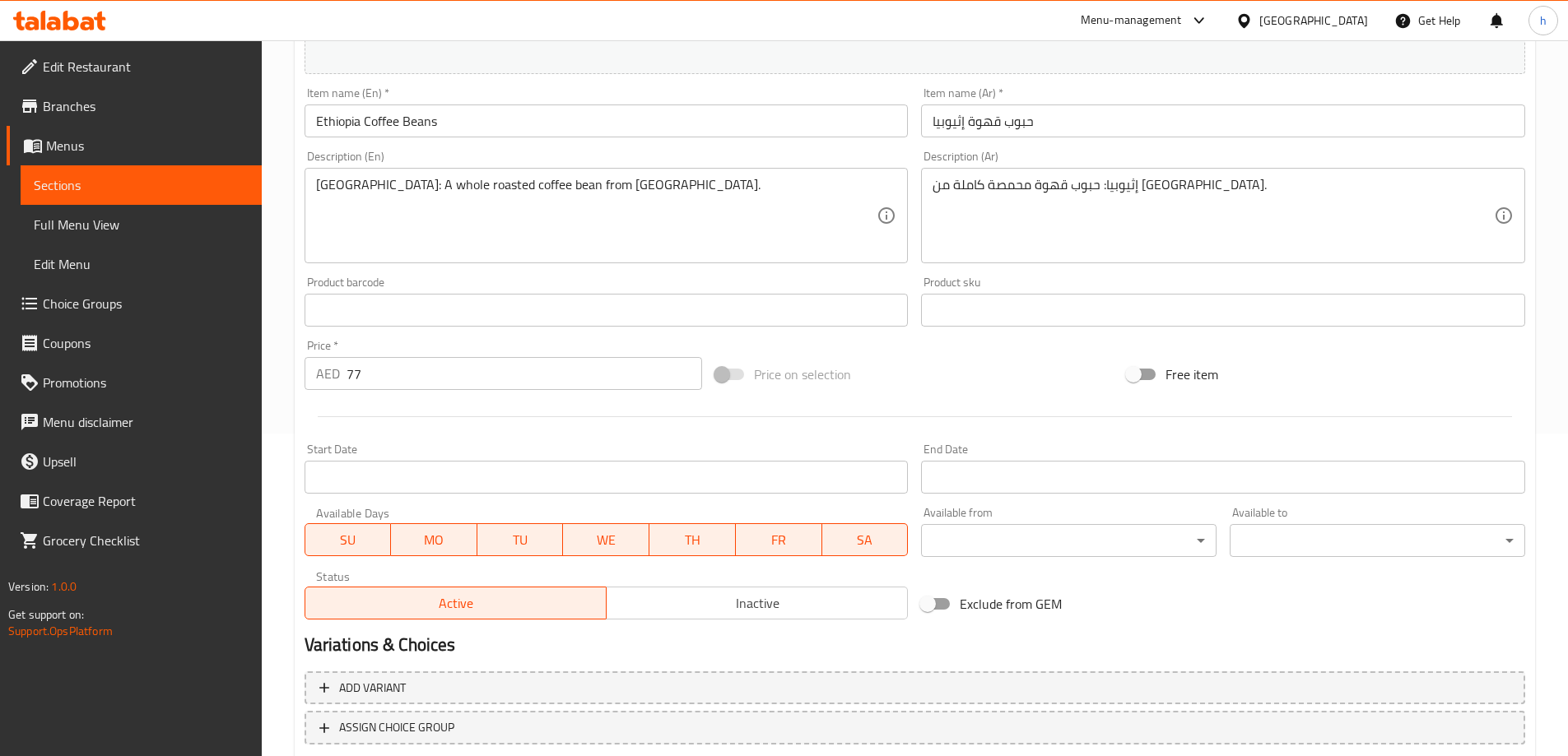
scroll to position [430, 0]
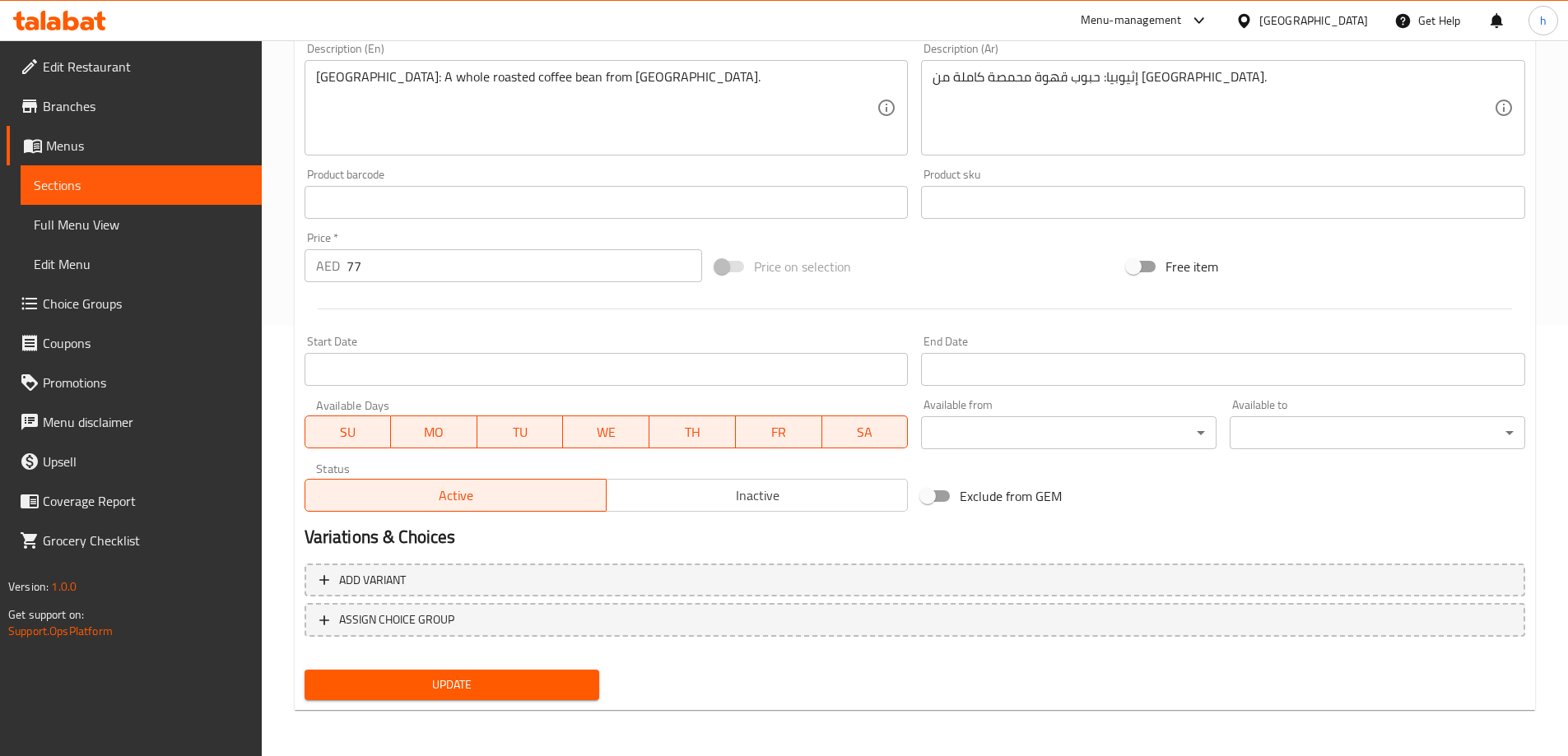
click at [465, 679] on span "Update" at bounding box center [452, 685] width 269 height 20
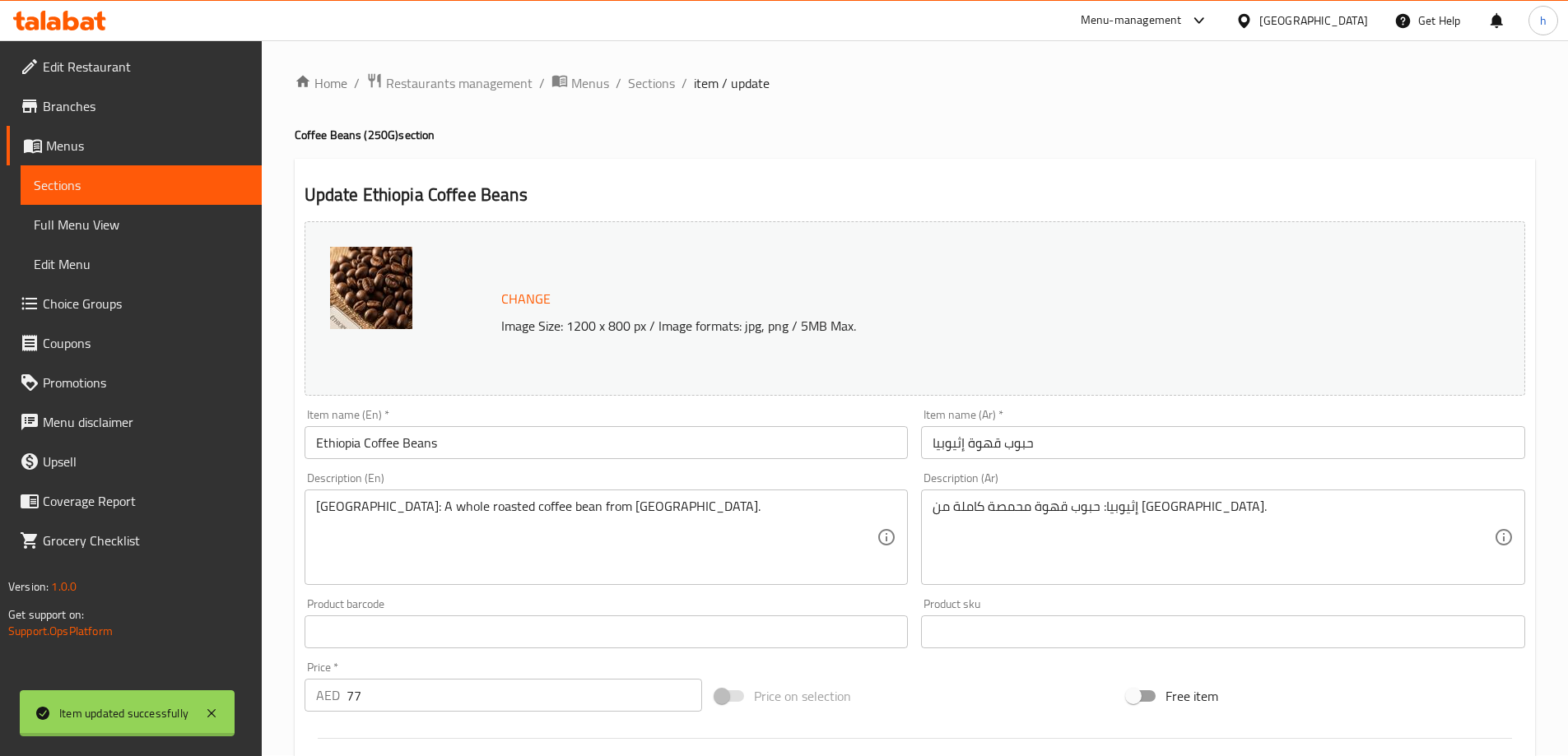
scroll to position [0, 0]
click at [193, 161] on link "Menus" at bounding box center [133, 146] width 255 height 40
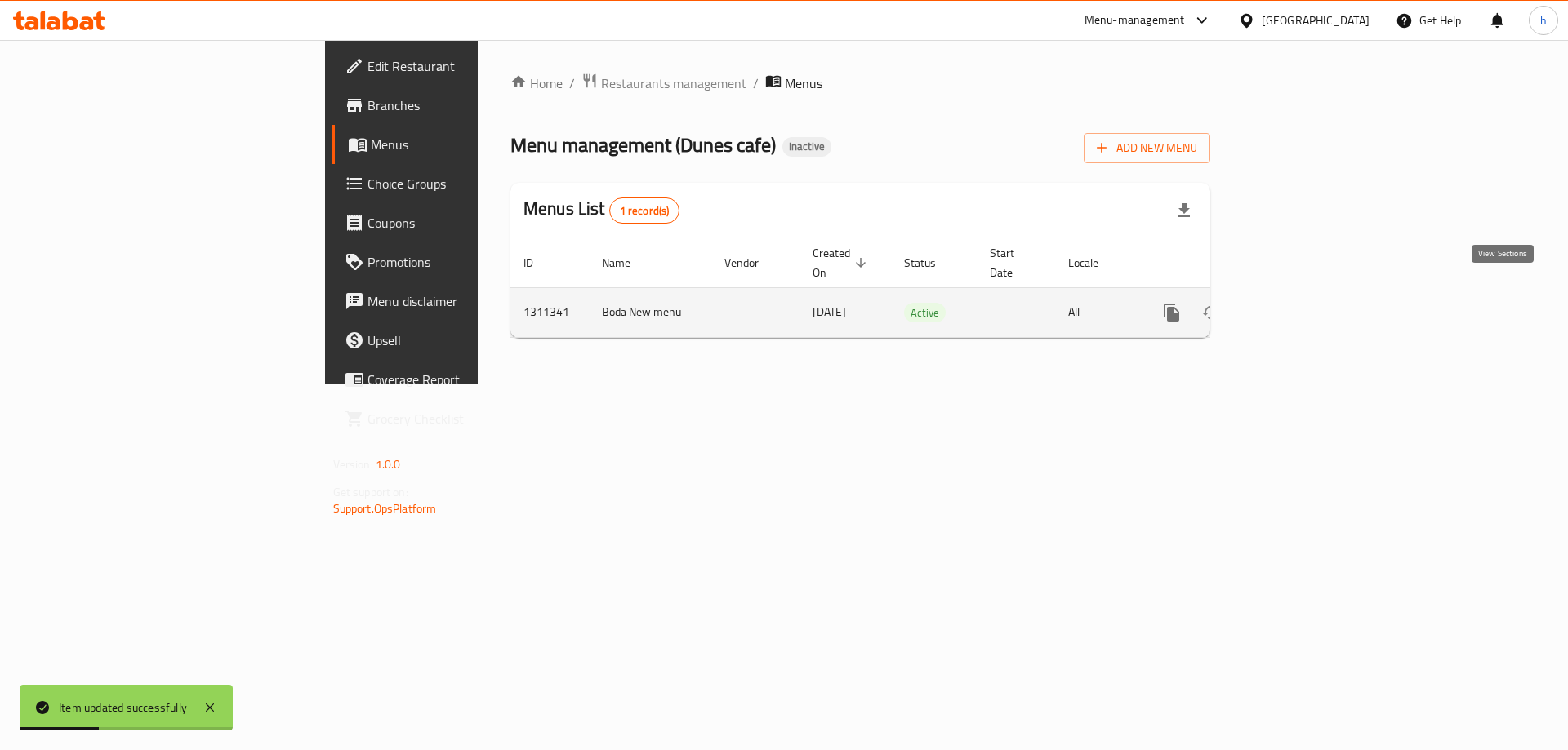
click at [1309, 306] on link "enhanced table" at bounding box center [1289, 312] width 39 height 39
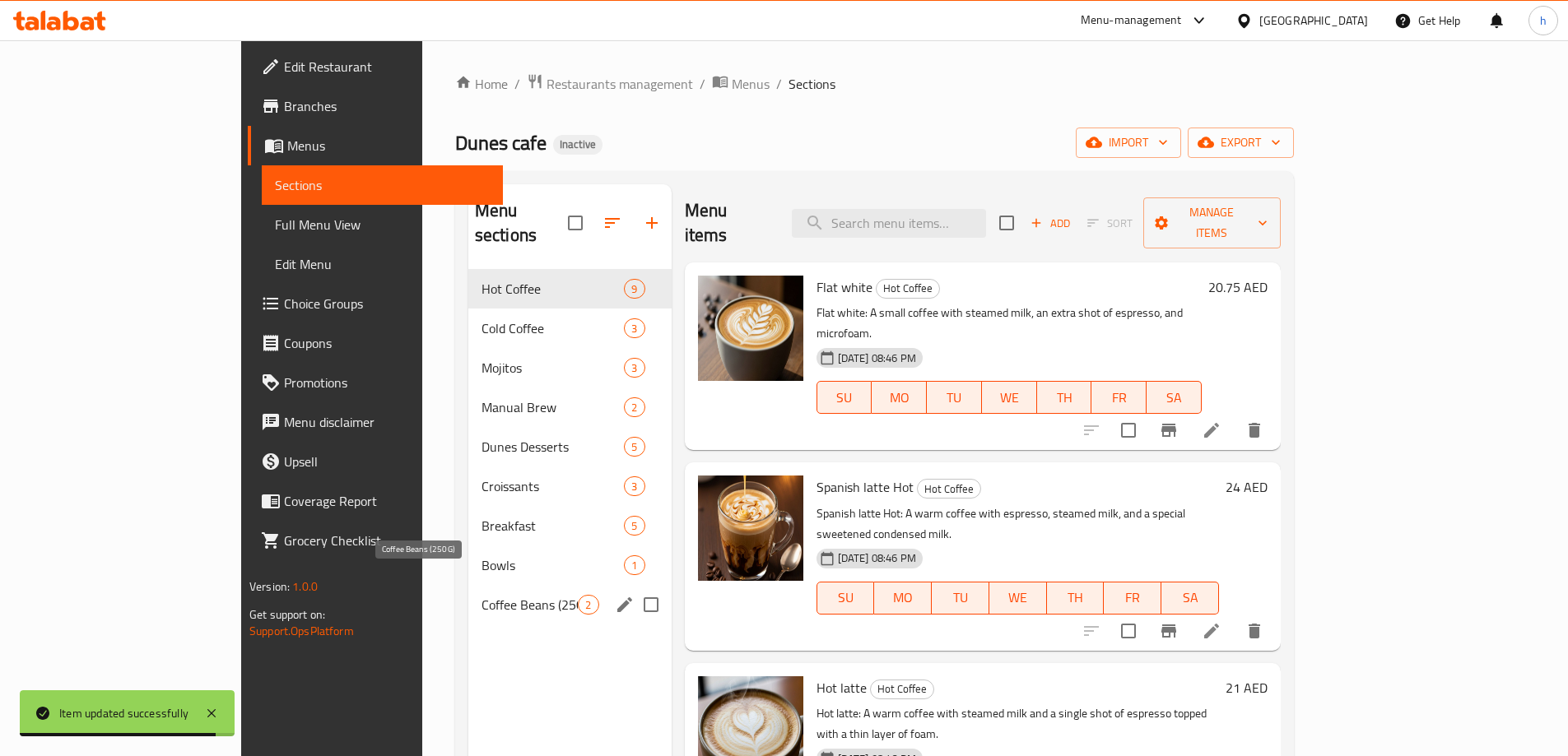
click at [482, 595] on span "Coffee Beans (250G)" at bounding box center [530, 604] width 97 height 19
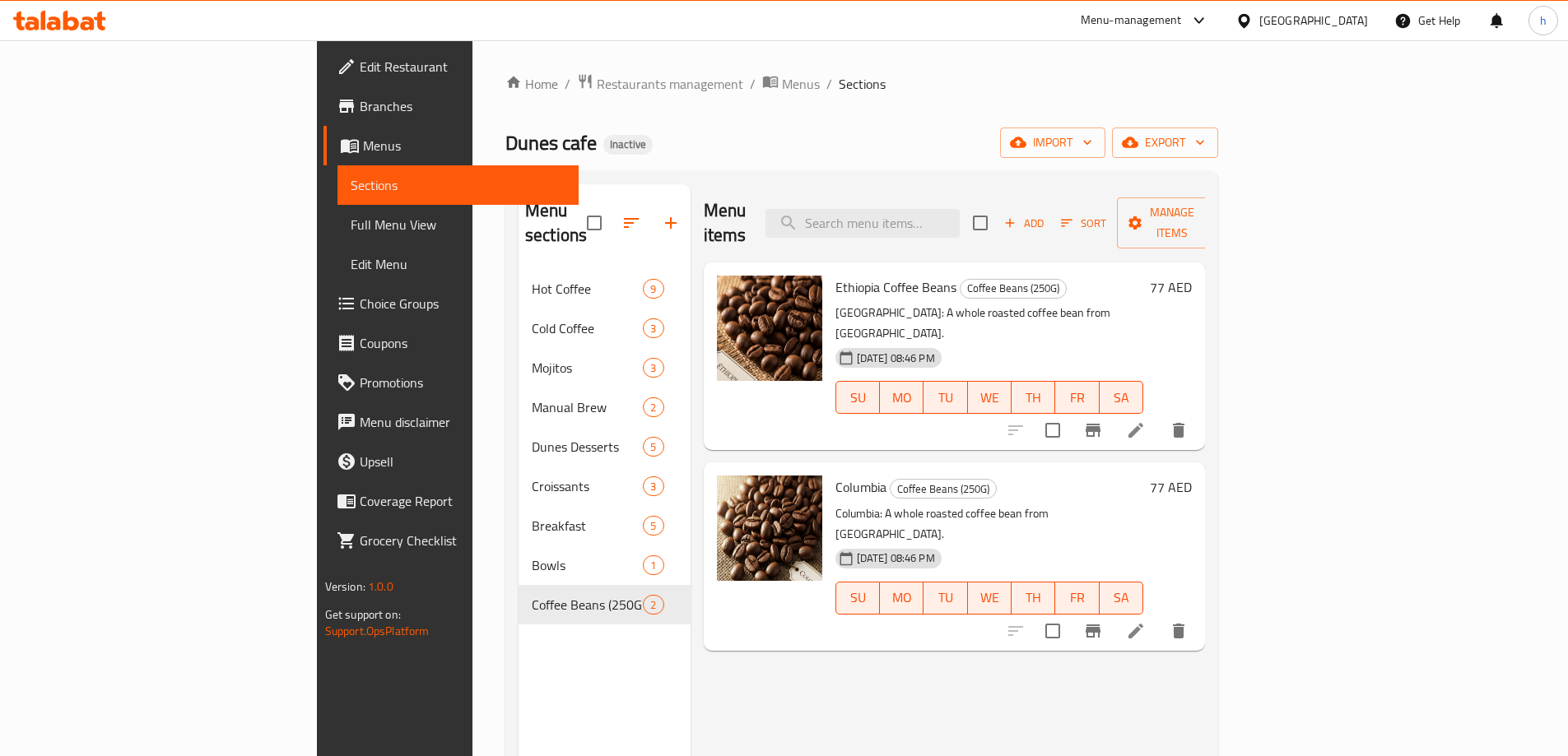
click at [1144, 624] on icon at bounding box center [1136, 631] width 15 height 15
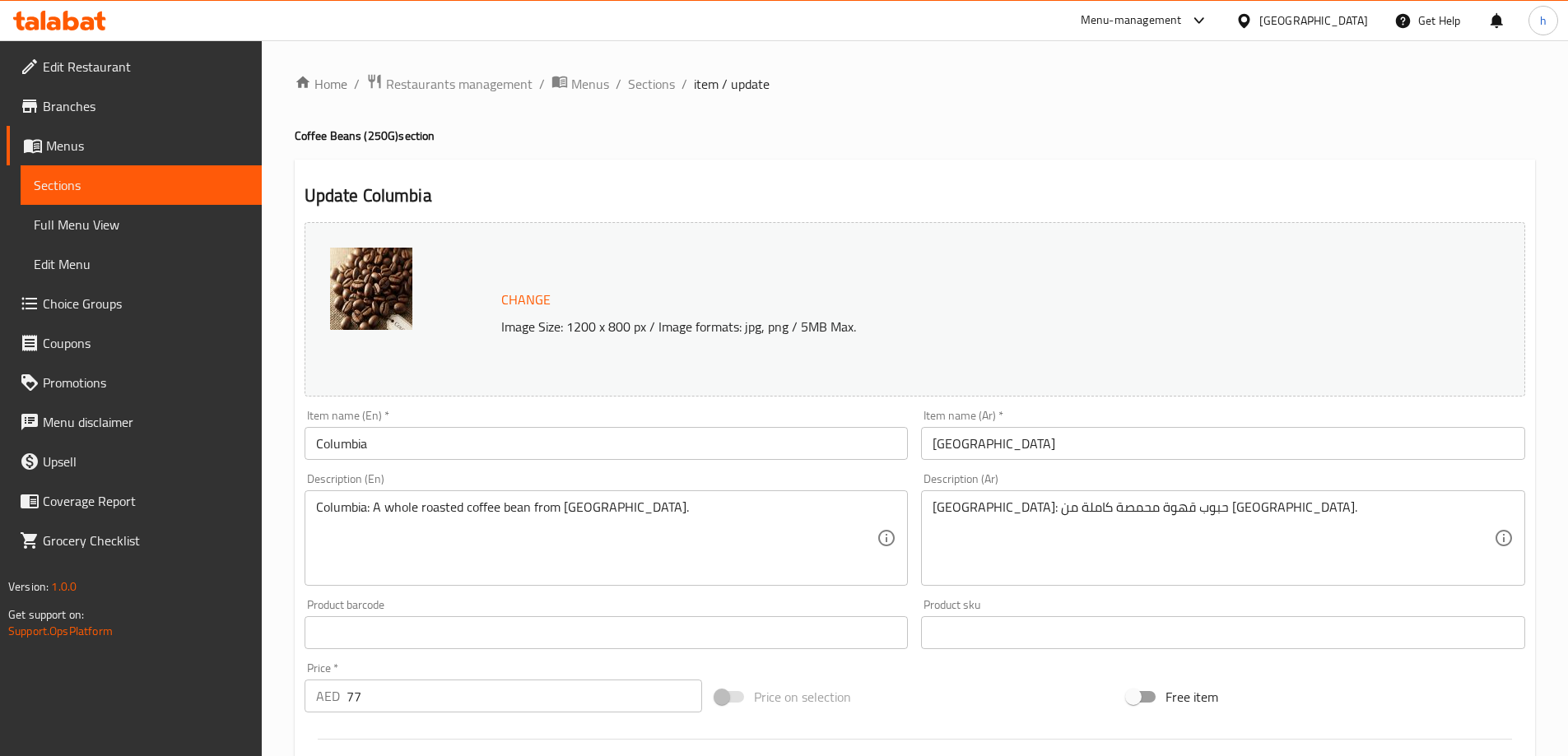
click at [924, 446] on input "كولومبيا" at bounding box center [1223, 443] width 604 height 33
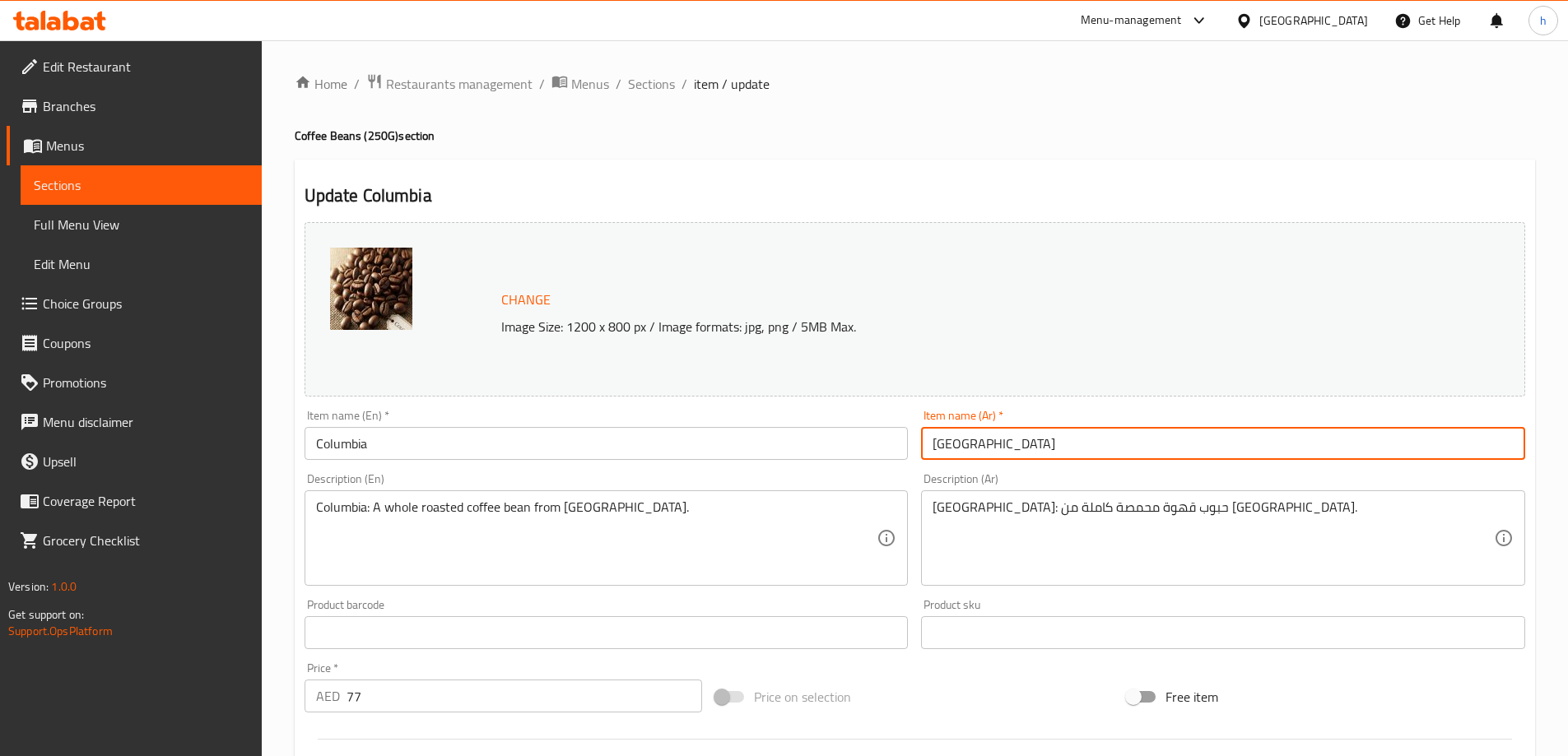
paste input "حبوب قهوة"
type input "حبوب قهوة [GEOGRAPHIC_DATA]"
click at [947, 193] on h2 "Update Columbia" at bounding box center [914, 196] width 1220 height 25
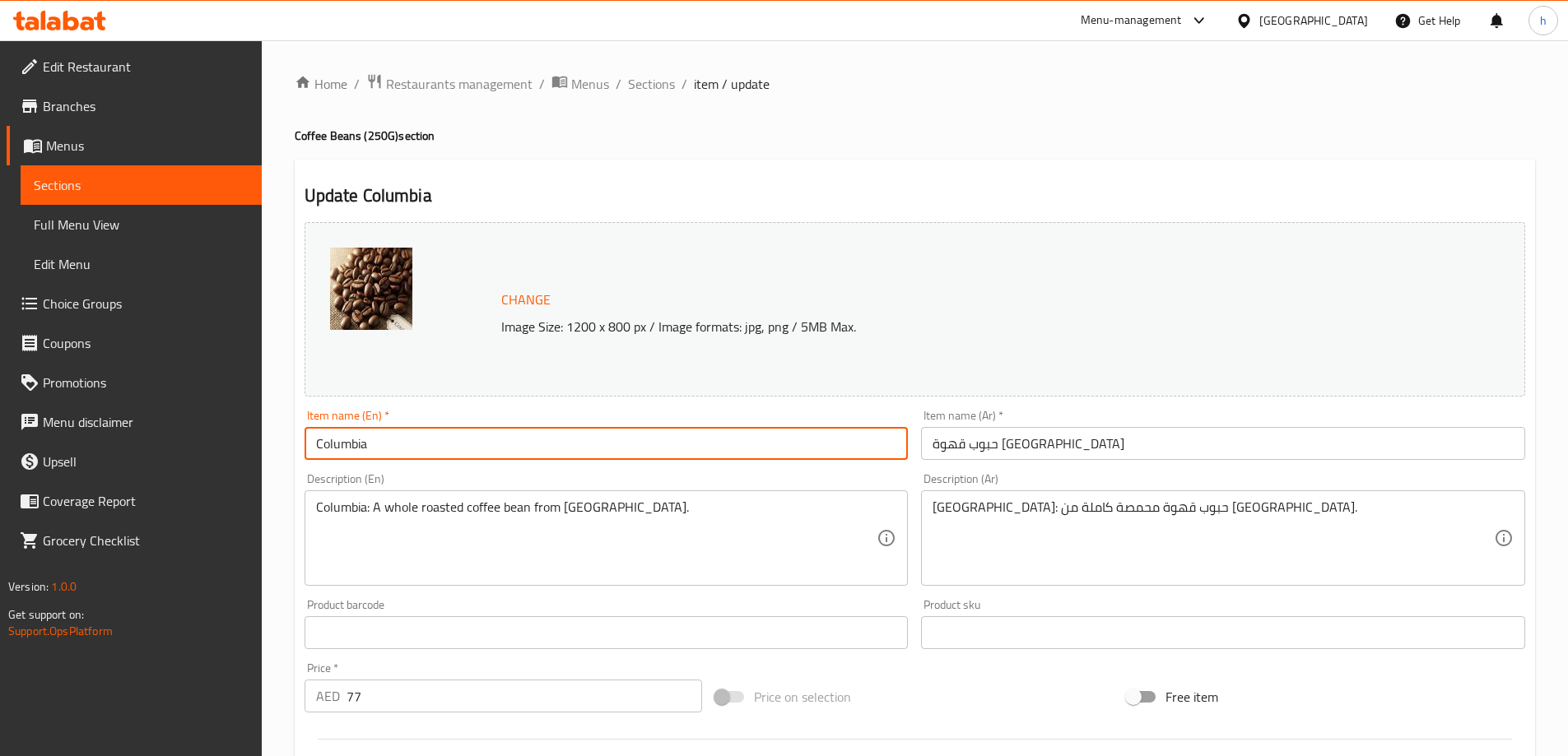
click at [431, 446] on input "Columbia" at bounding box center [606, 443] width 604 height 33
paste input "Coffee Beans"
type input "Columbia Coffee Beans"
click at [791, 161] on div "Update Columbia Coffee Beans Change Image Size: 1200 x 800 px / Image formats: …" at bounding box center [915, 650] width 1241 height 982
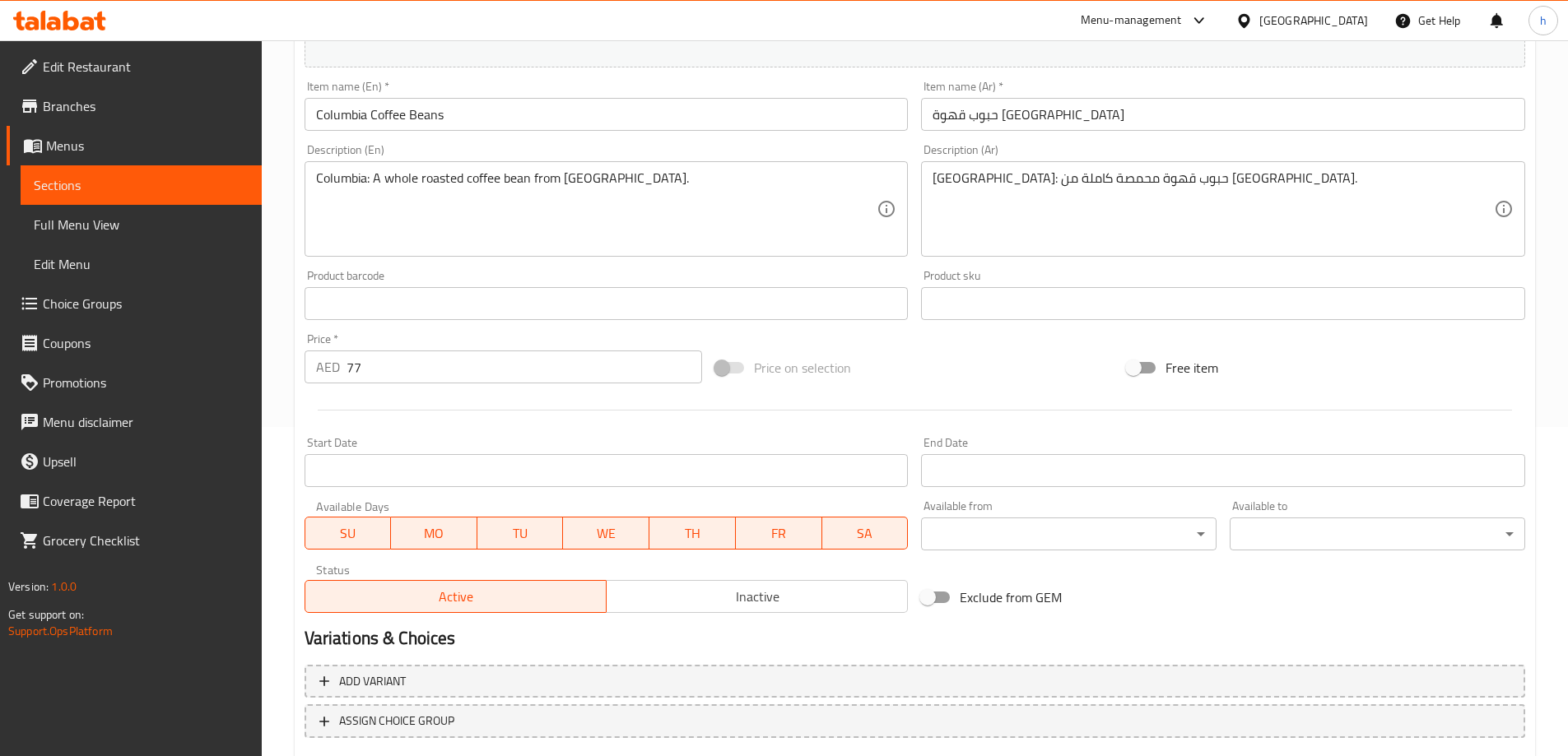
scroll to position [430, 0]
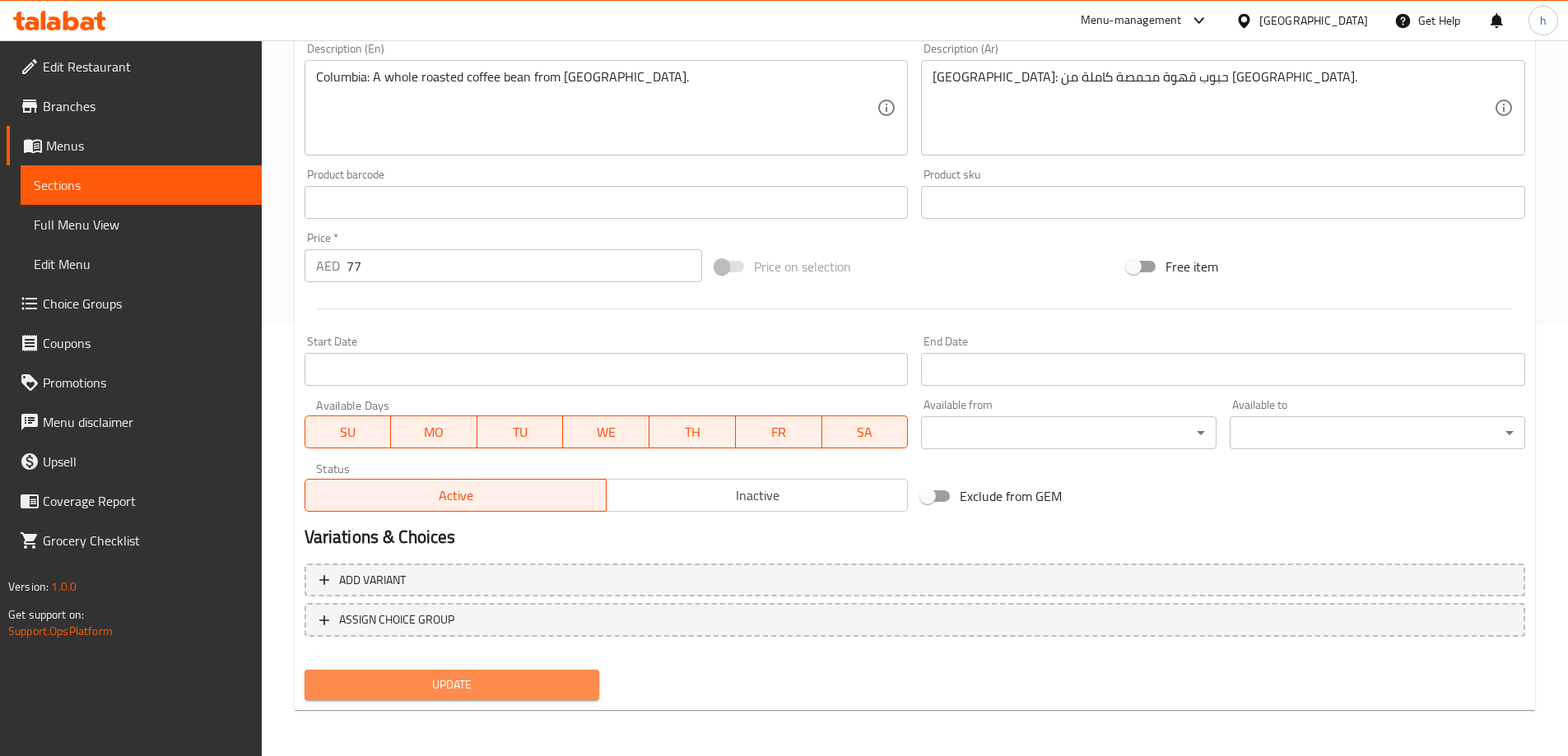
click at [478, 682] on span "Update" at bounding box center [452, 685] width 269 height 20
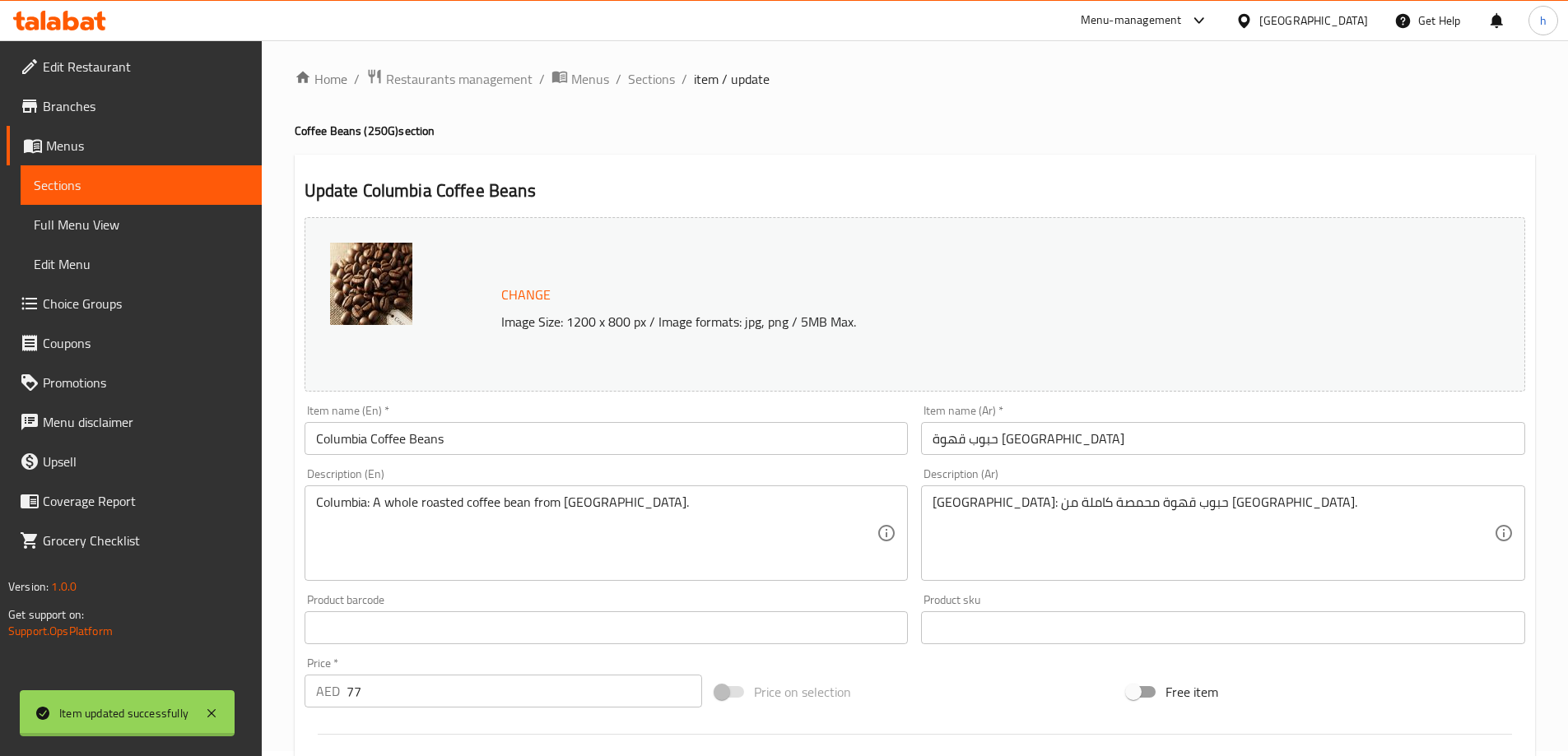
scroll to position [0, 0]
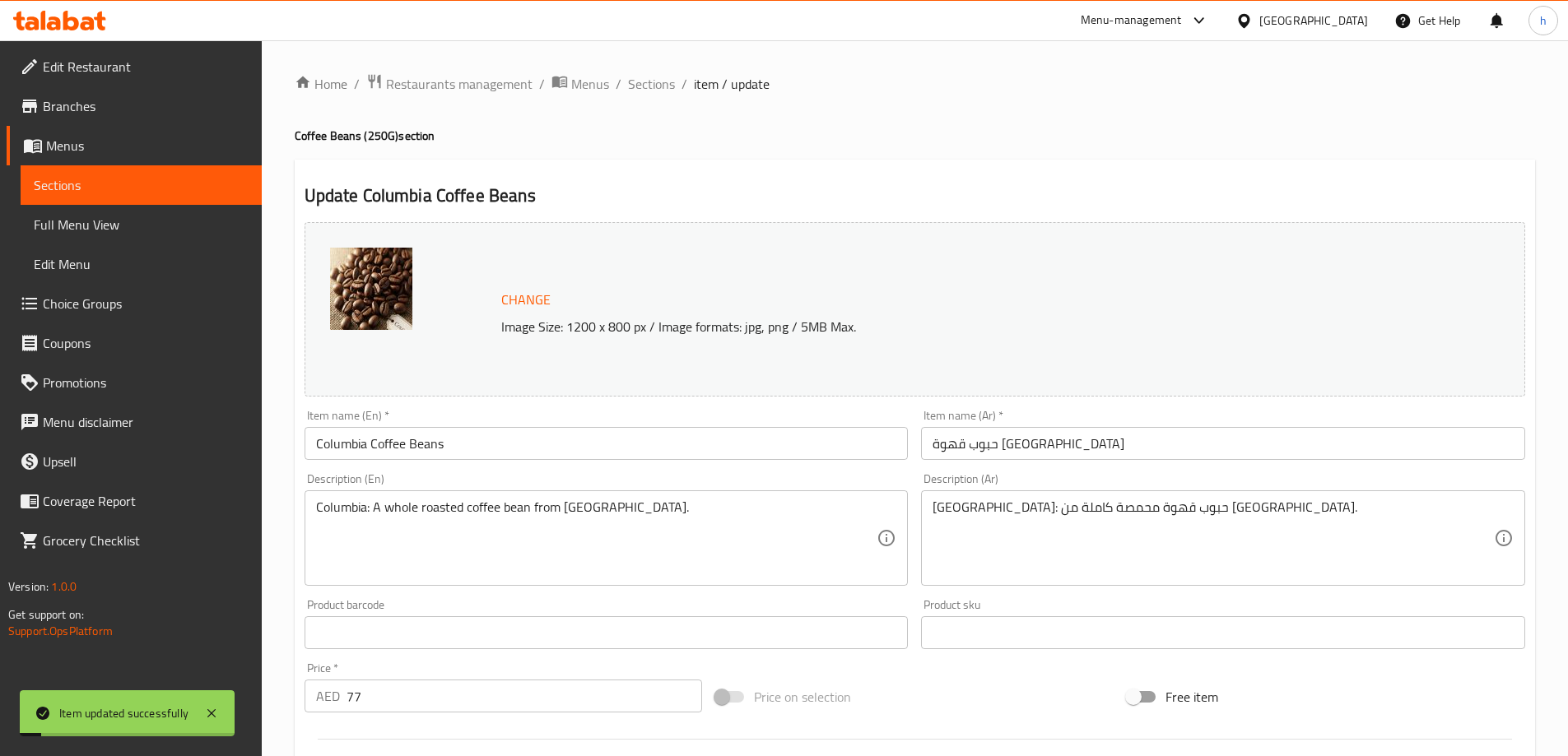
click at [184, 169] on link "Sections" at bounding box center [140, 184] width 241 height 40
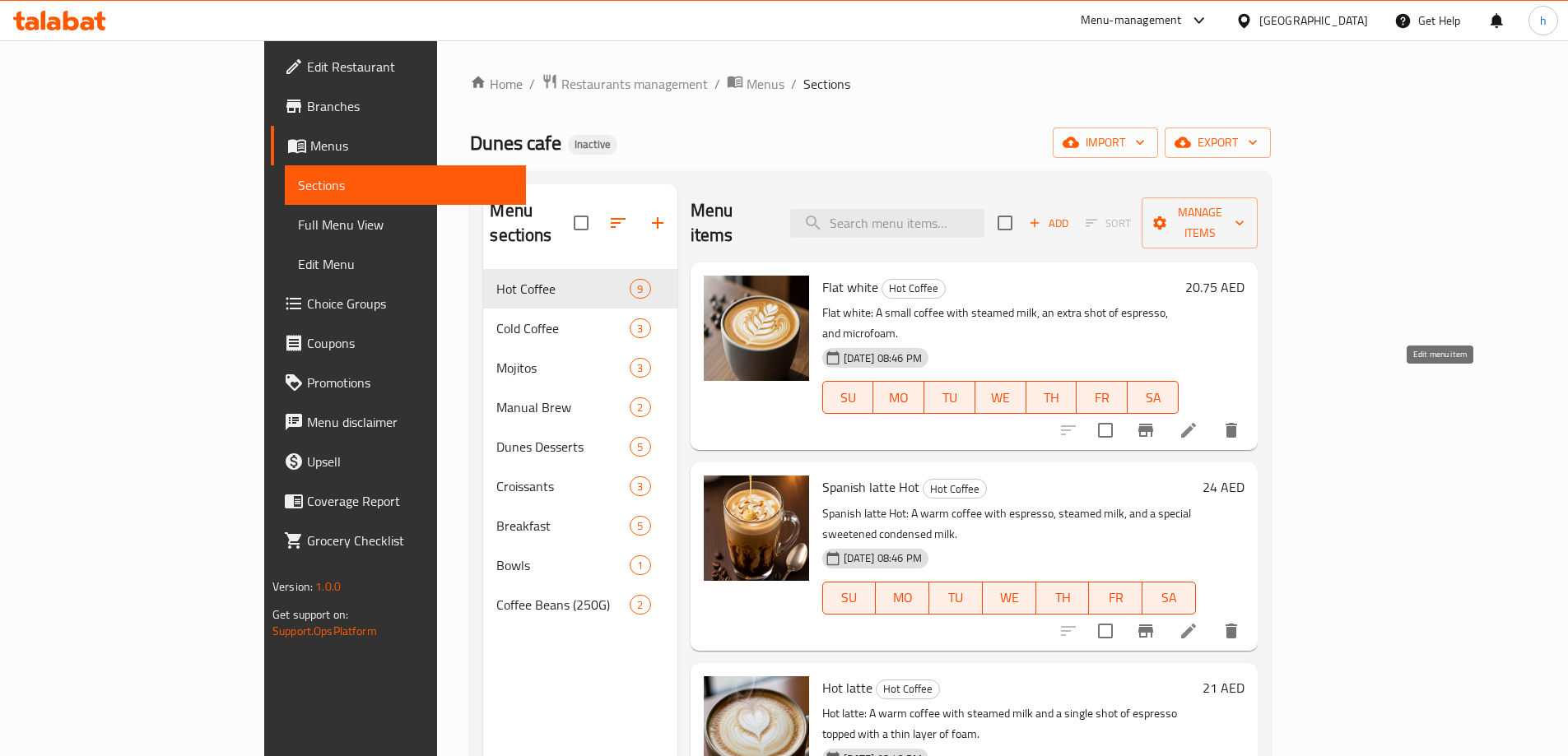
click at [1198, 421] on icon at bounding box center [1189, 430] width 19 height 19
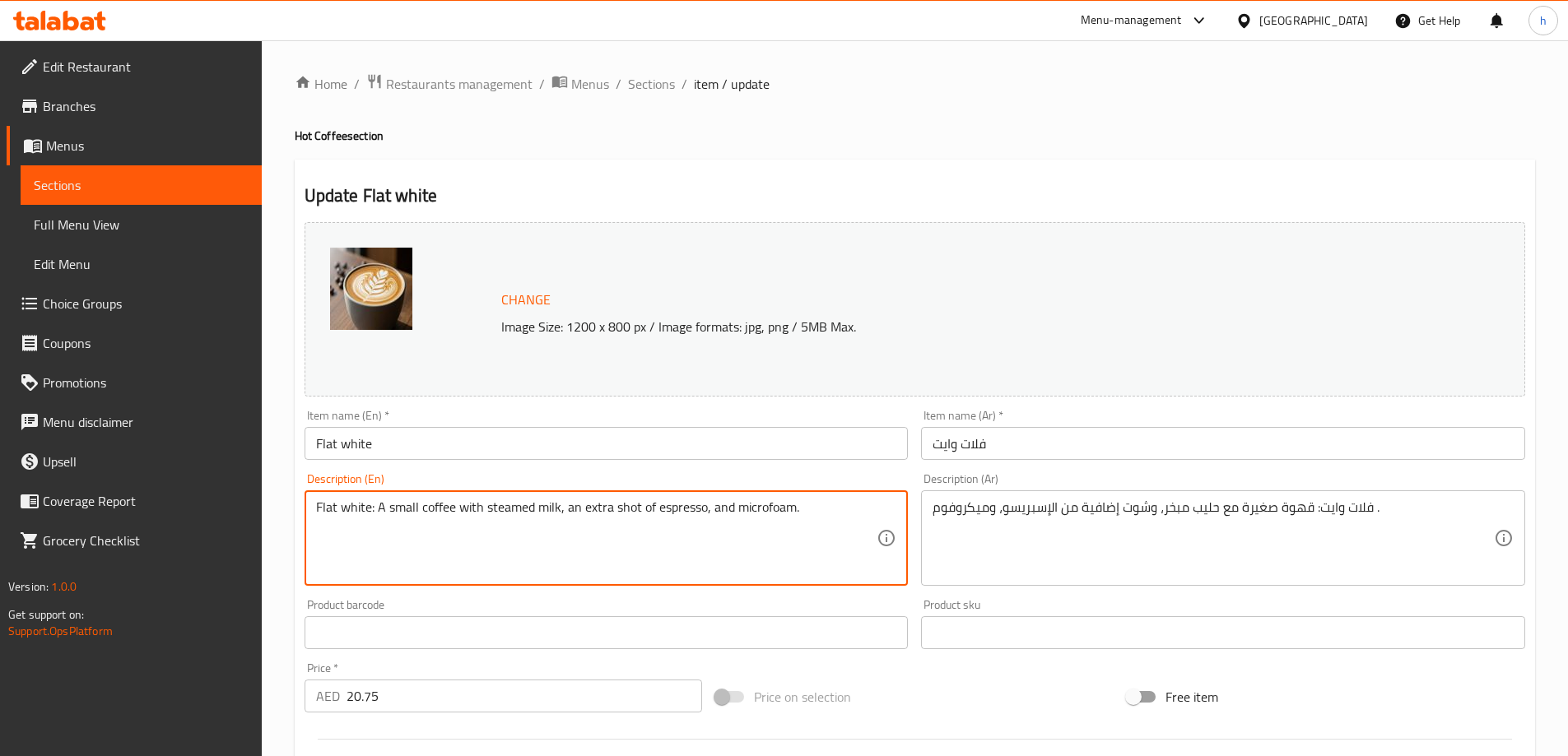
drag, startPoint x: 374, startPoint y: 507, endPoint x: 329, endPoint y: 512, distance: 45.3
click at [377, 509] on textarea "Flat white: A small coffee with steamed milk, an extra shot of espresso, and mi…" at bounding box center [596, 538] width 561 height 79
type textarea "A small coffee with steamed milk, an extra shot of espresso, and microfoam."
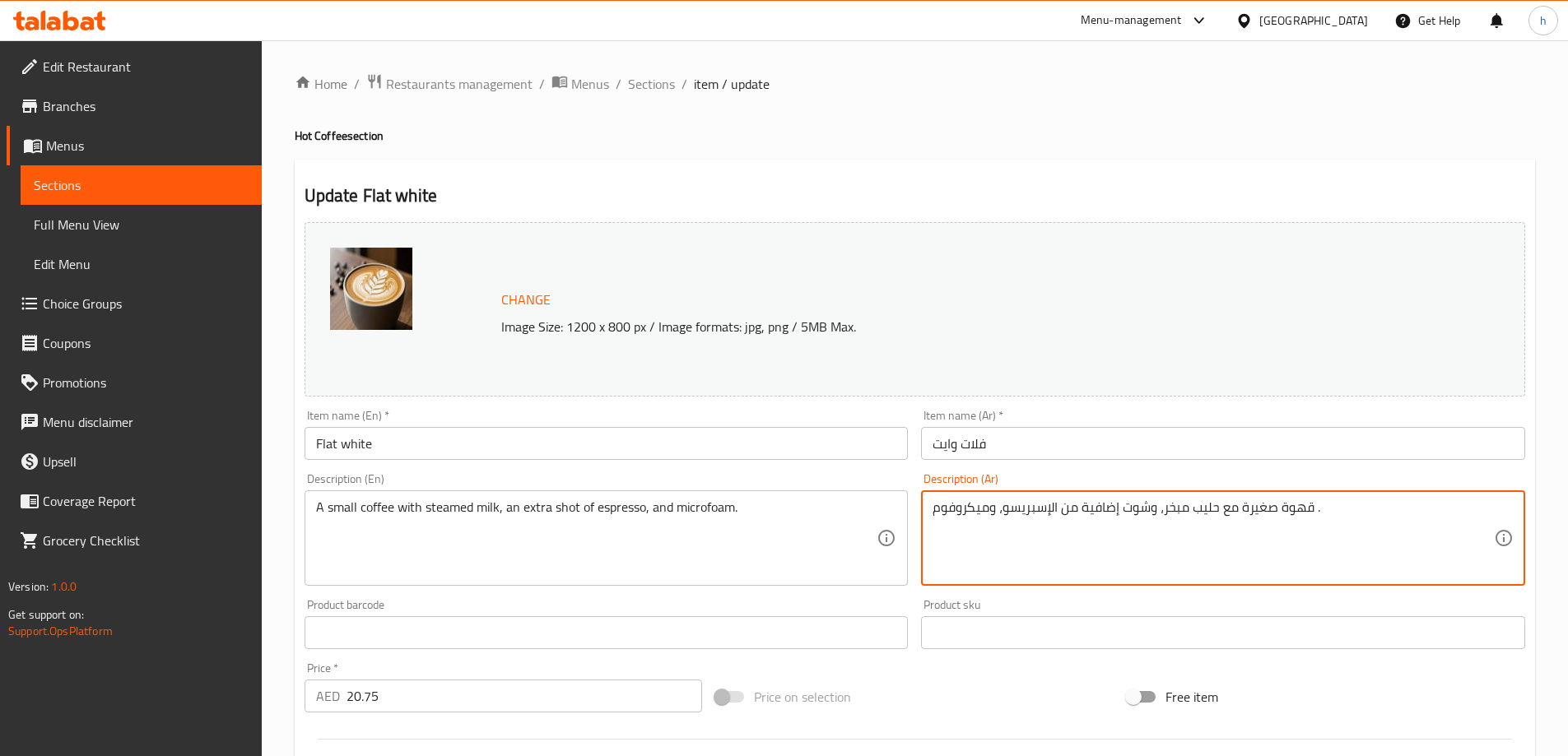
type textarea "قهوة صغيرة مع حليب مبخر، وشوت إضافية من الإسبريسو، وميكروفوم ."
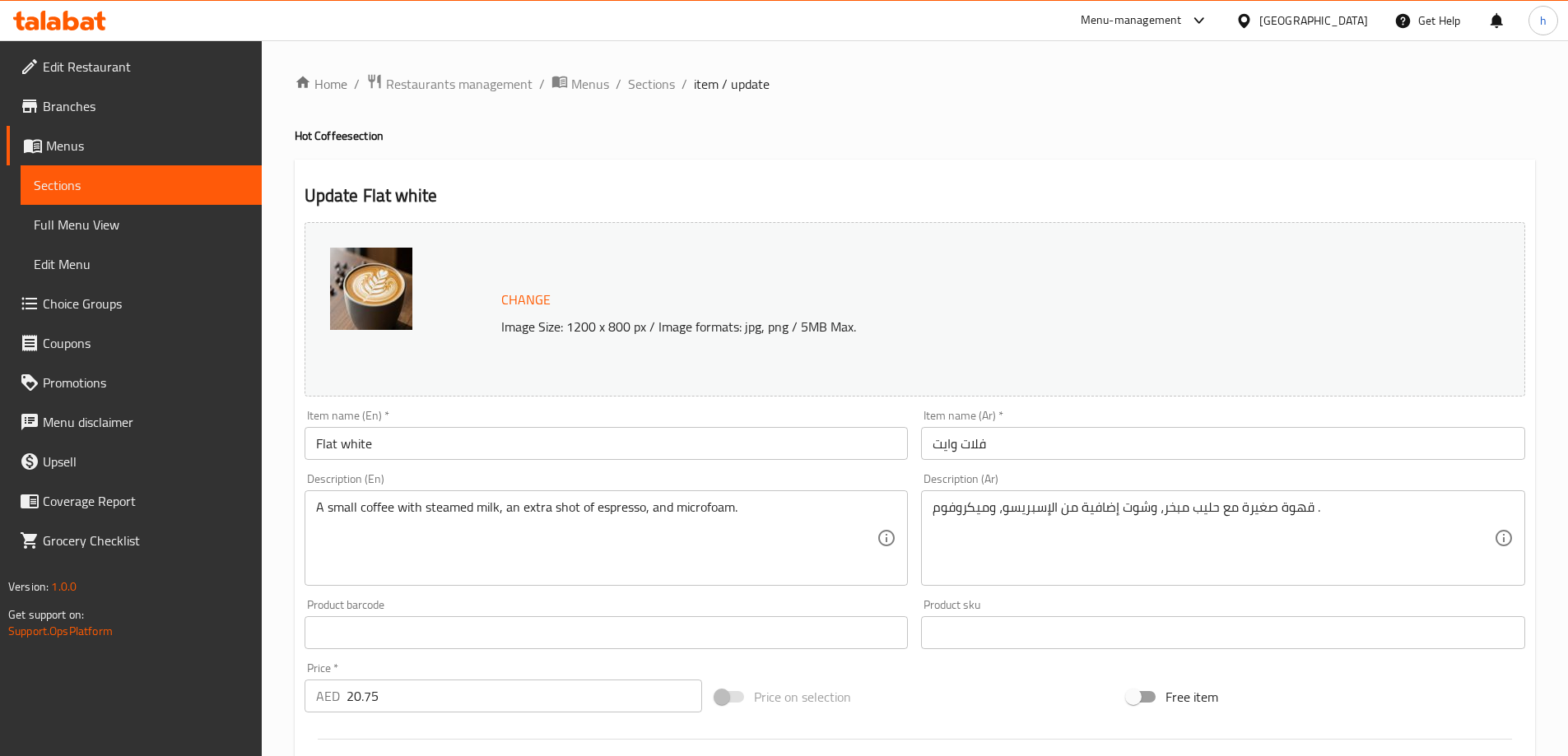
click at [890, 196] on h2 "Update Flat white" at bounding box center [914, 196] width 1220 height 25
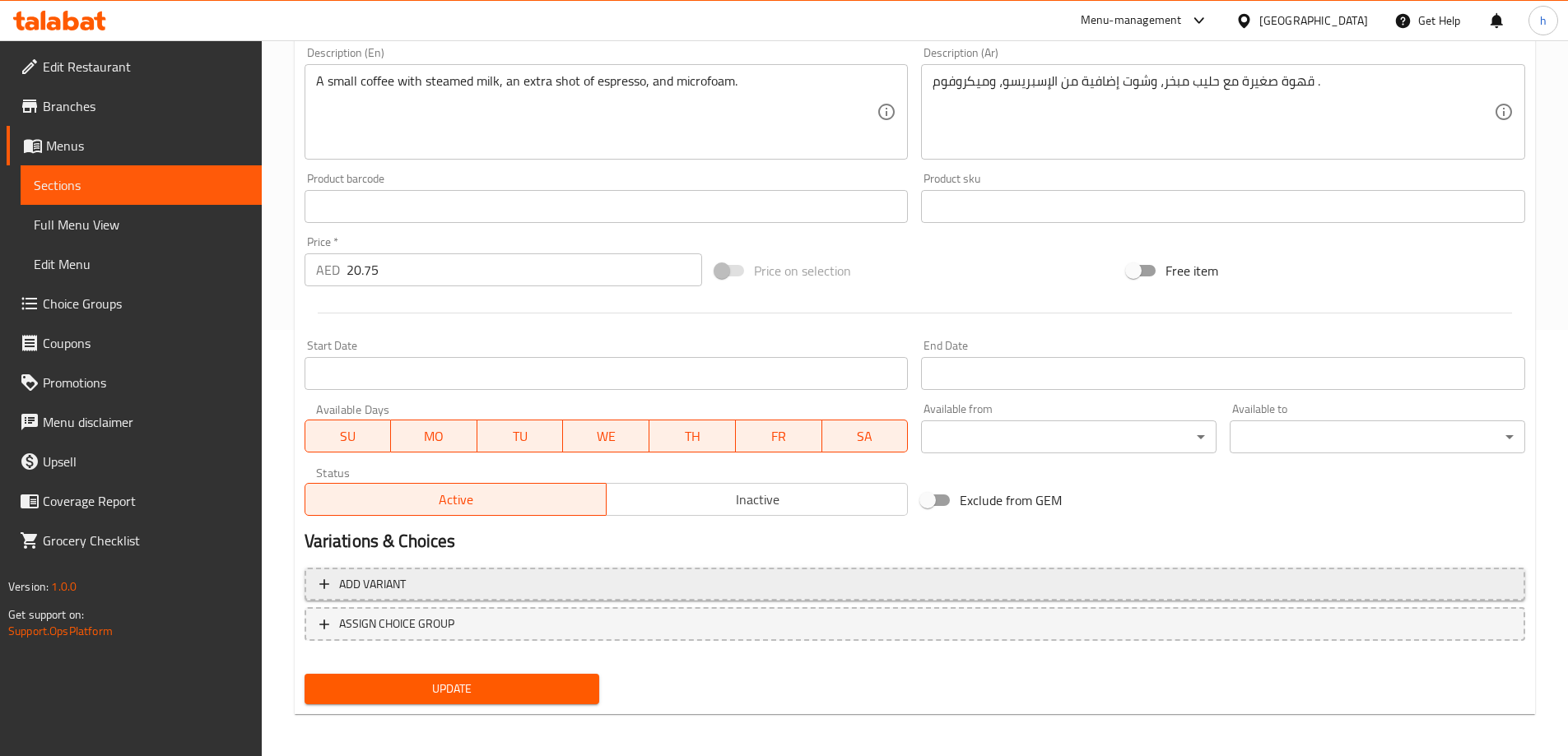
scroll to position [430, 0]
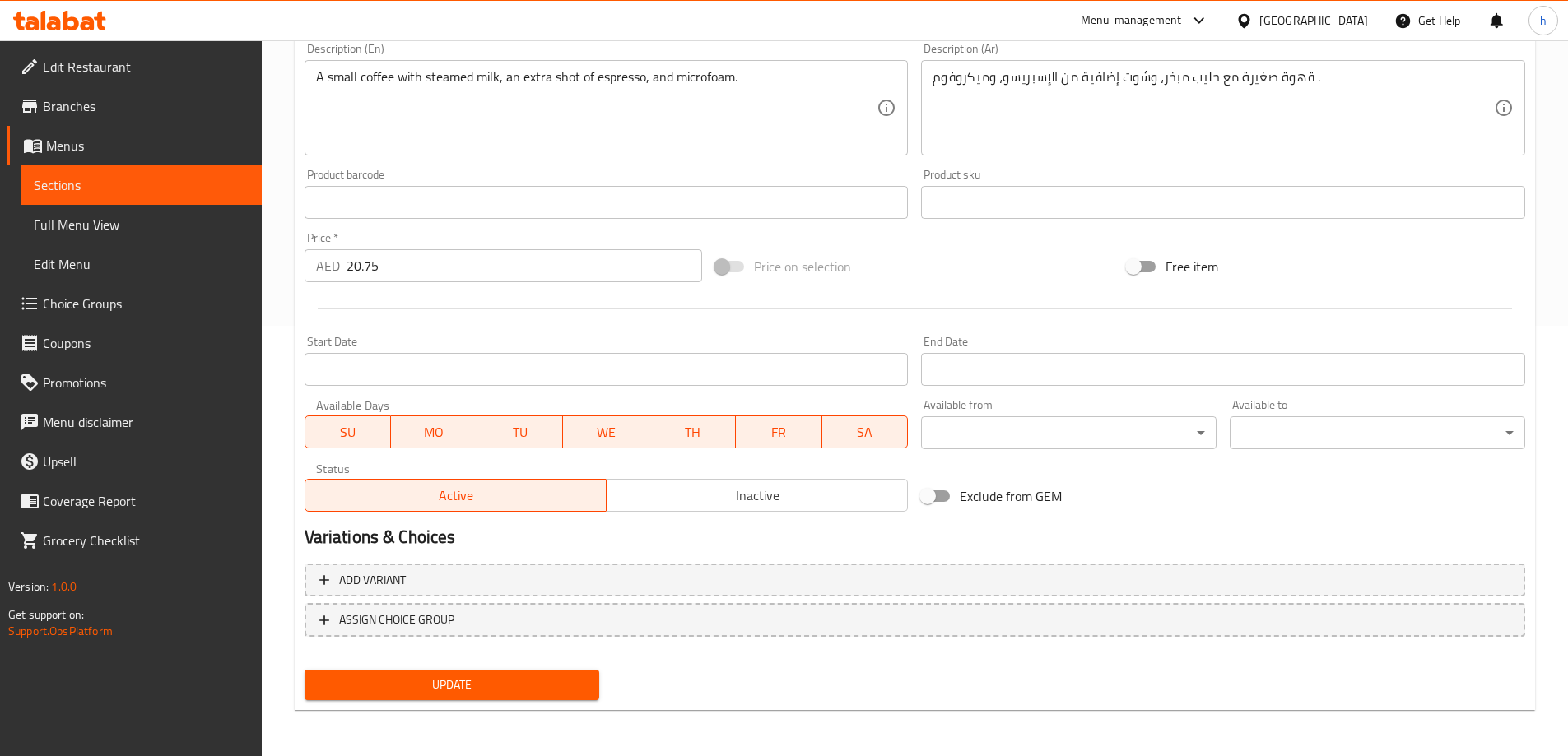
click at [544, 693] on span "Update" at bounding box center [452, 685] width 269 height 20
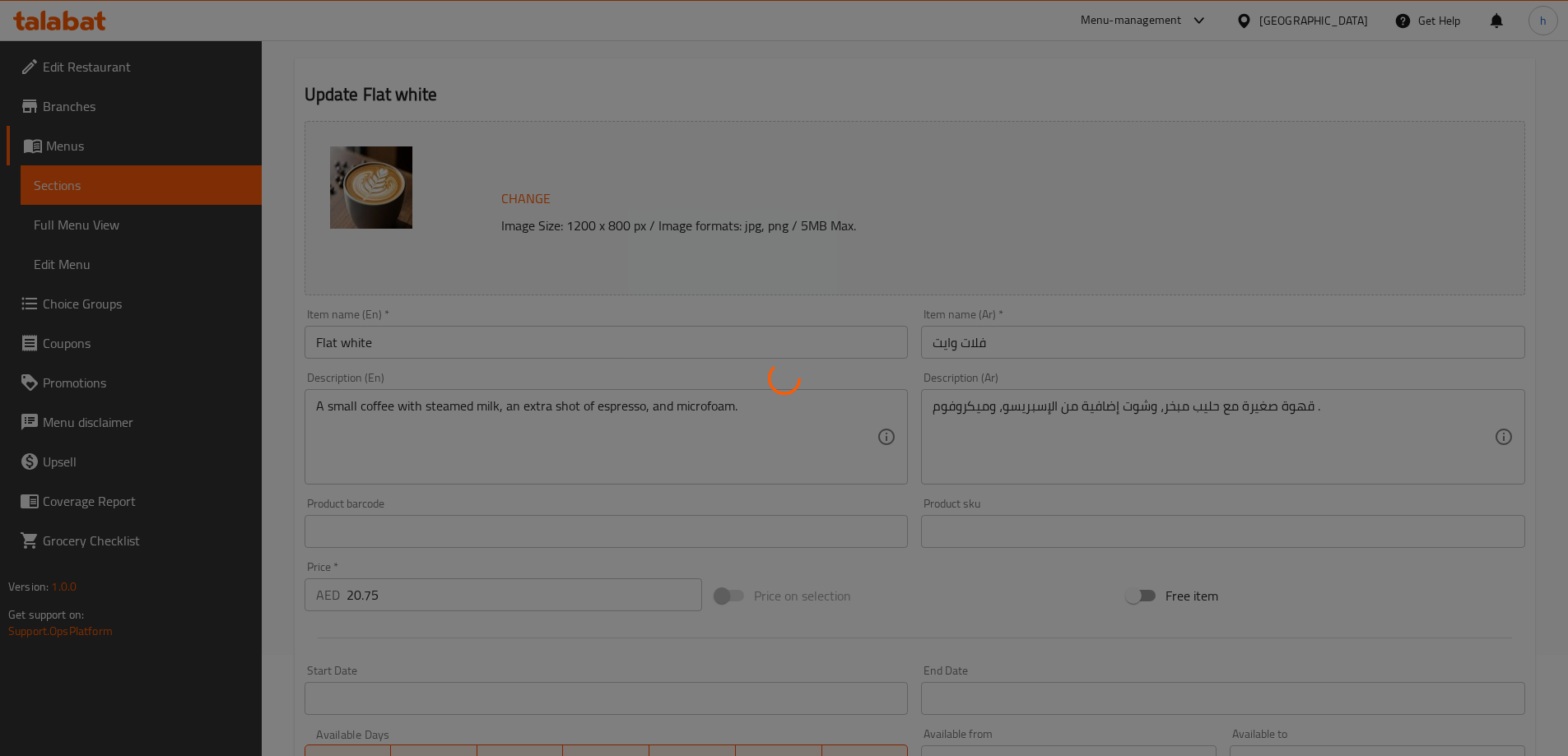
scroll to position [0, 0]
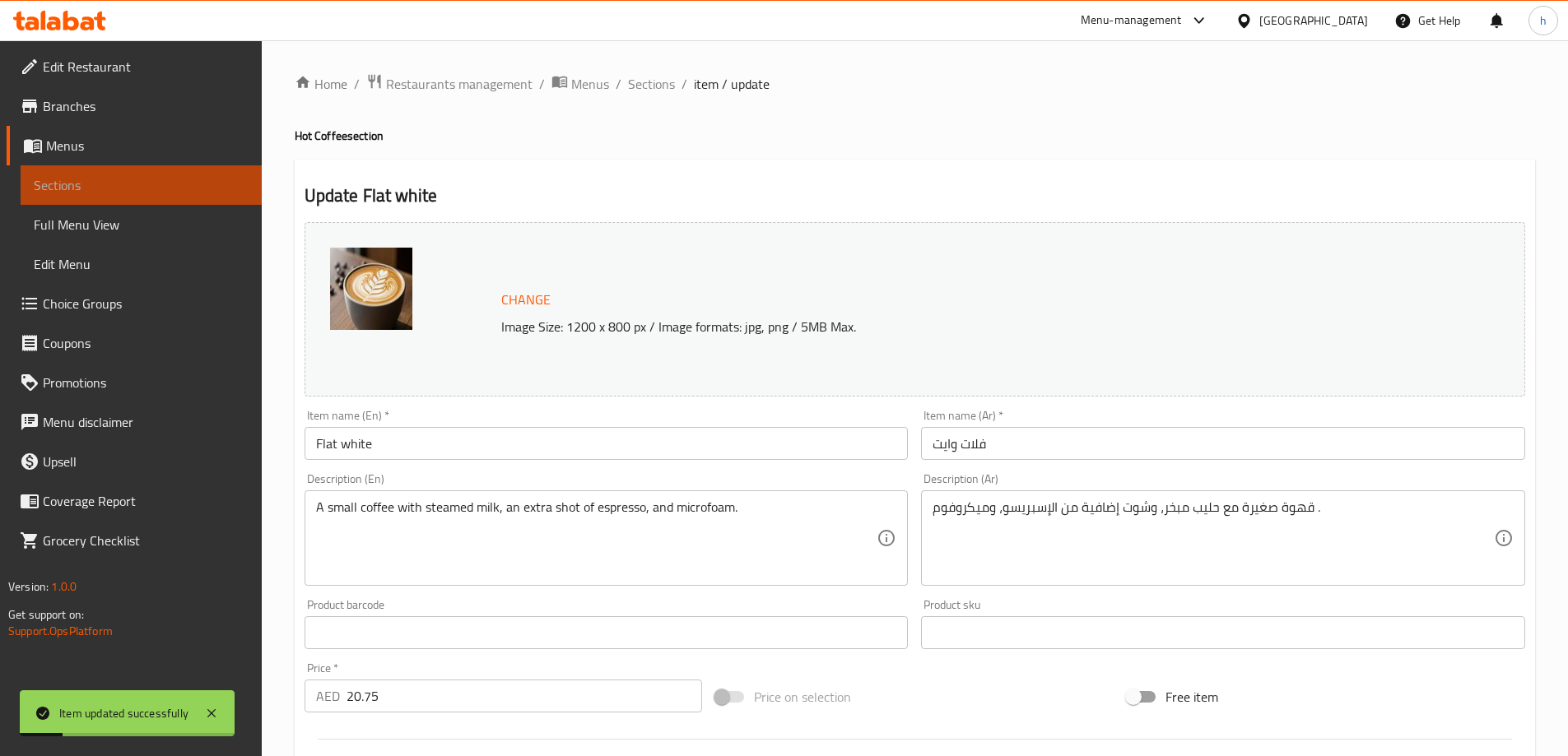
click at [149, 183] on span "Sections" at bounding box center [140, 185] width 214 height 19
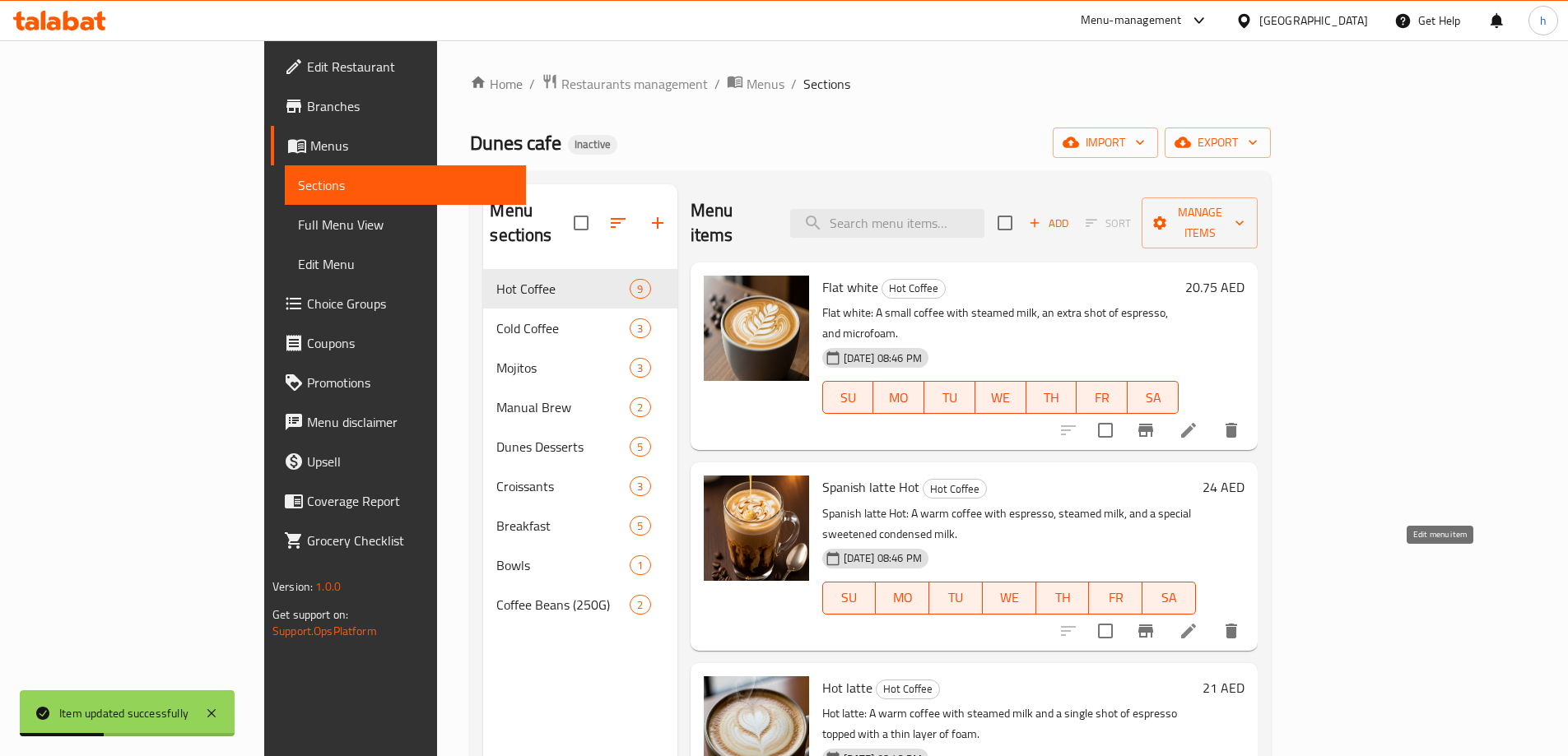
click at [1196, 624] on icon at bounding box center [1188, 631] width 15 height 15
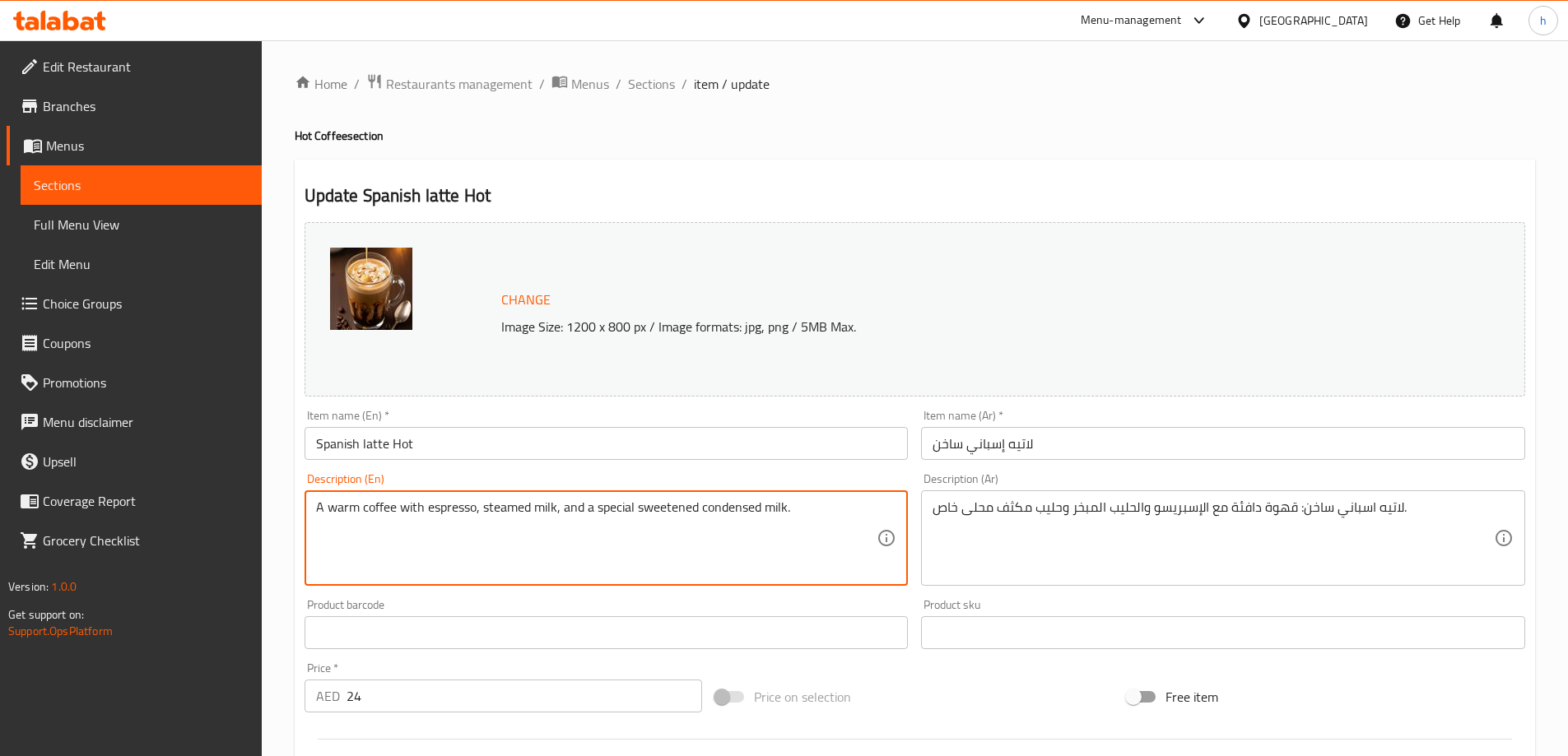
type textarea "A warm coffee with espresso, steamed milk, and a special sweetened condensed mi…"
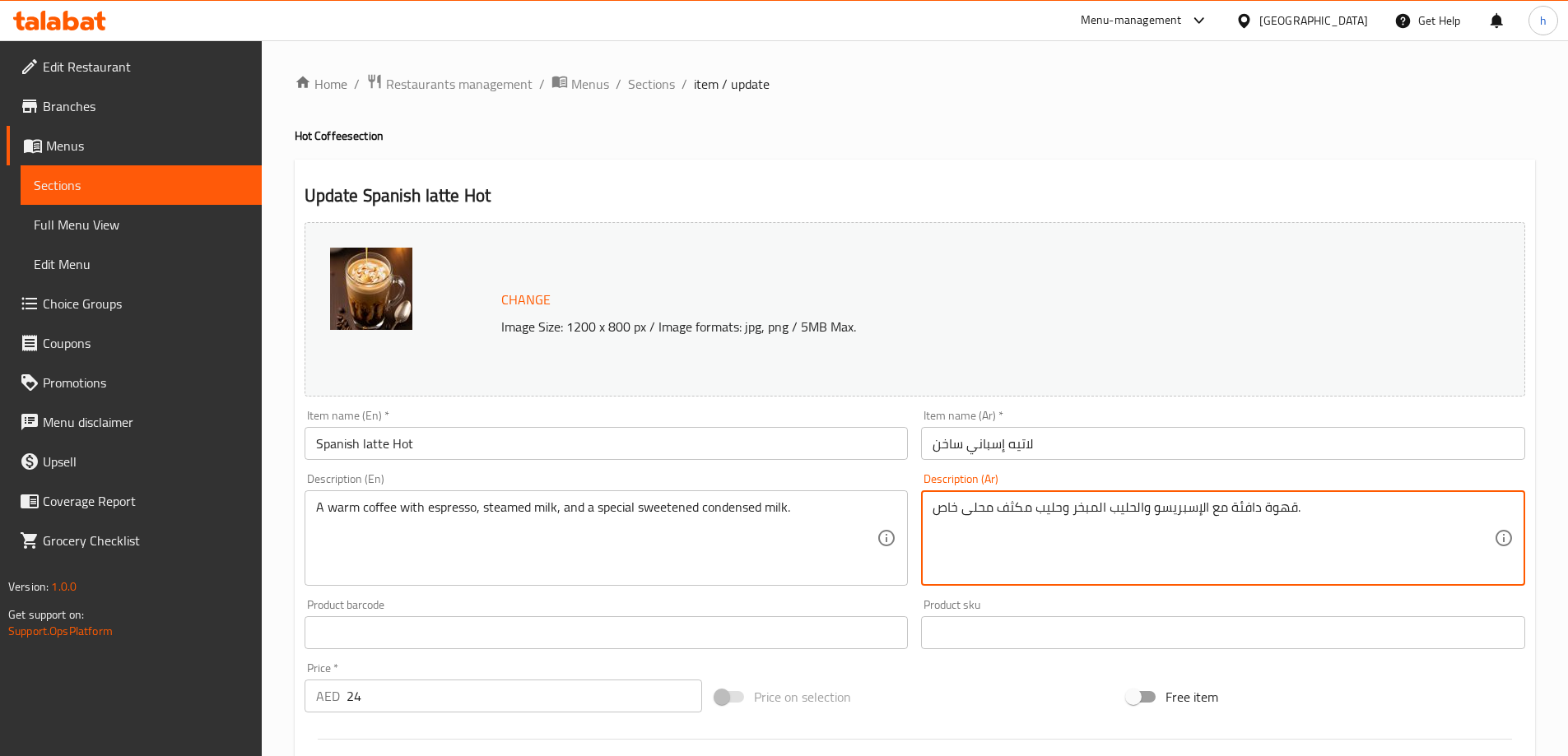
type textarea "قهوة دافئة مع الإسبريسو والحليب المبخر وحليب مكثف محلى خاص."
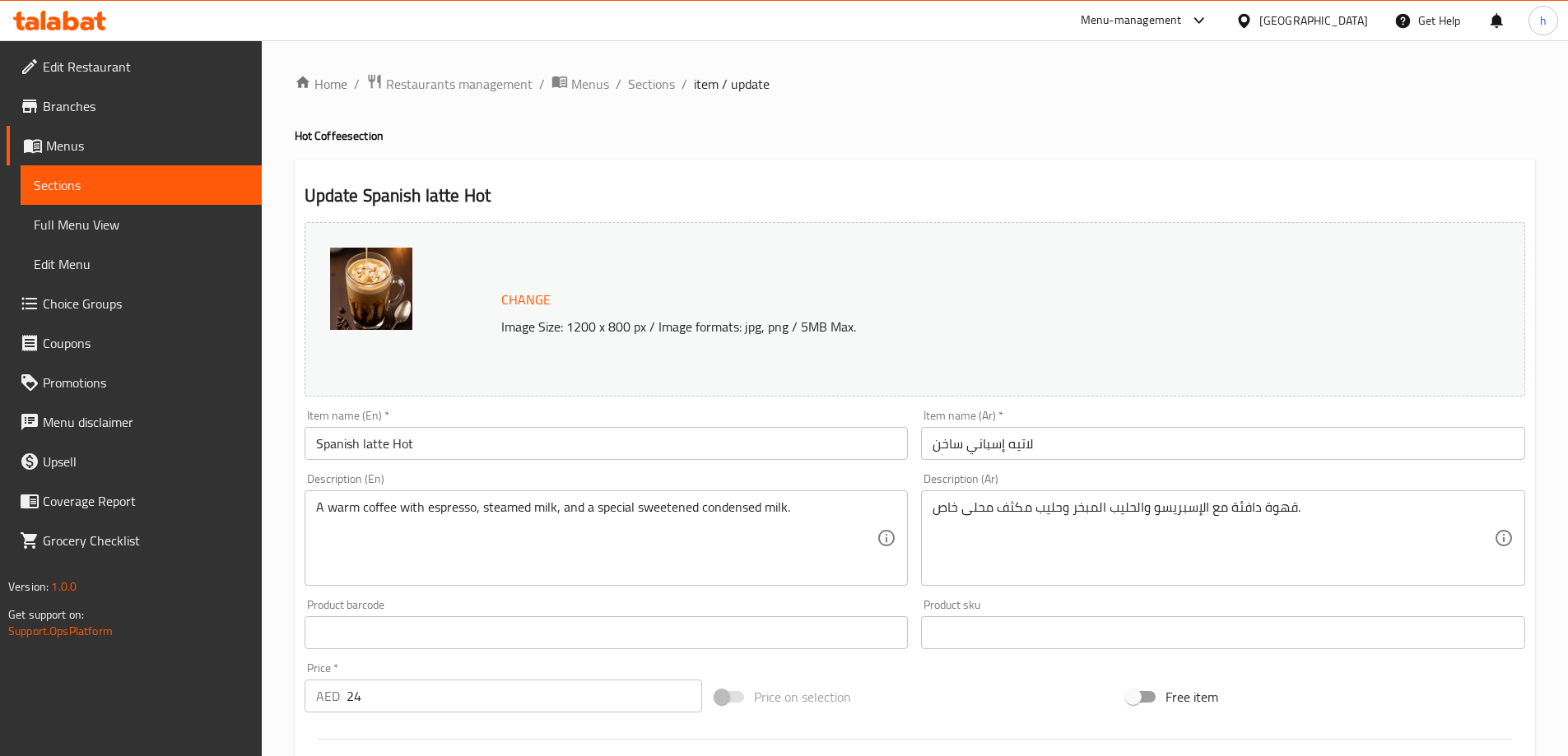
click at [1047, 170] on div "Update Spanish latte Hot Change Image Size: 1200 x 800 px / Image formats: jpg,…" at bounding box center [915, 650] width 1241 height 982
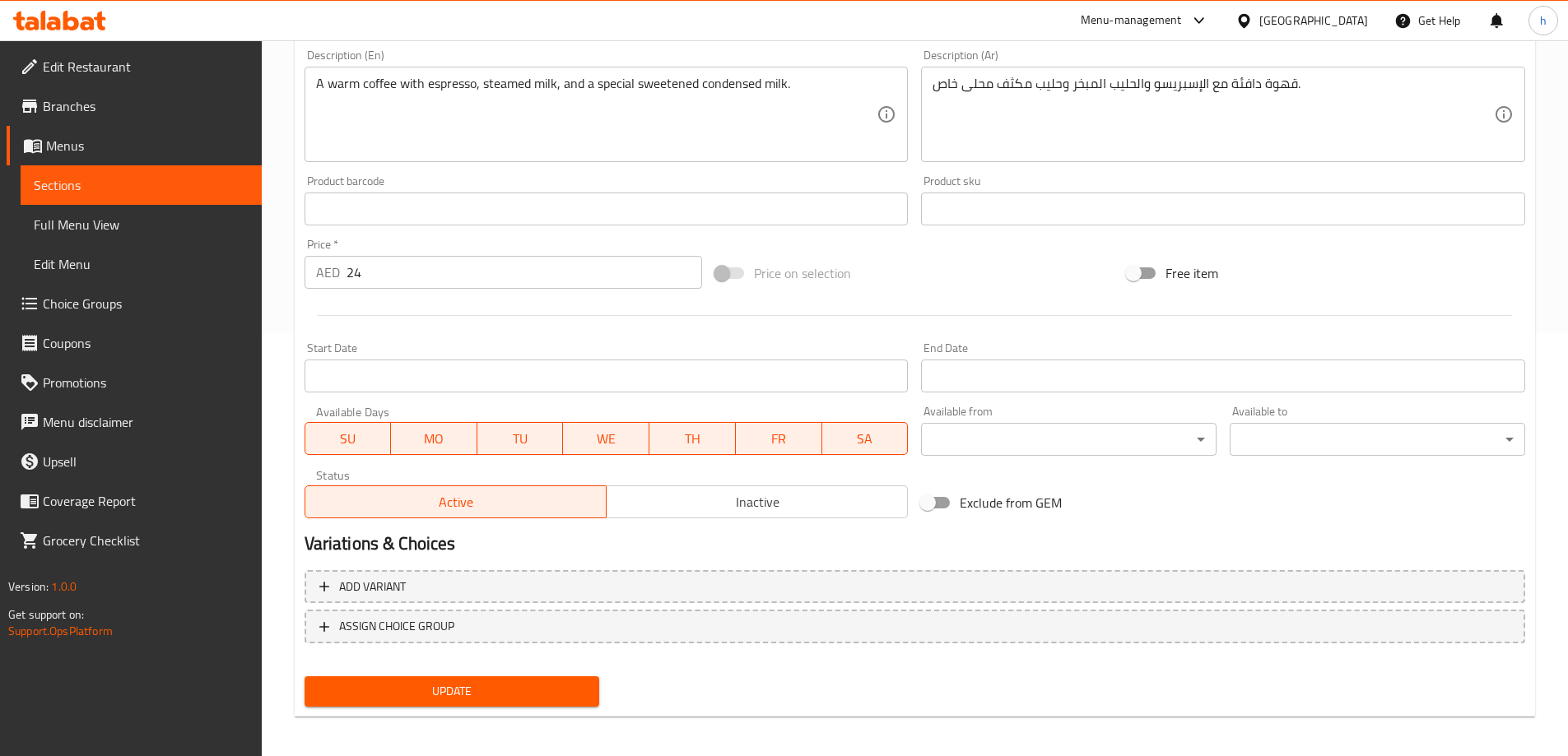
scroll to position [430, 0]
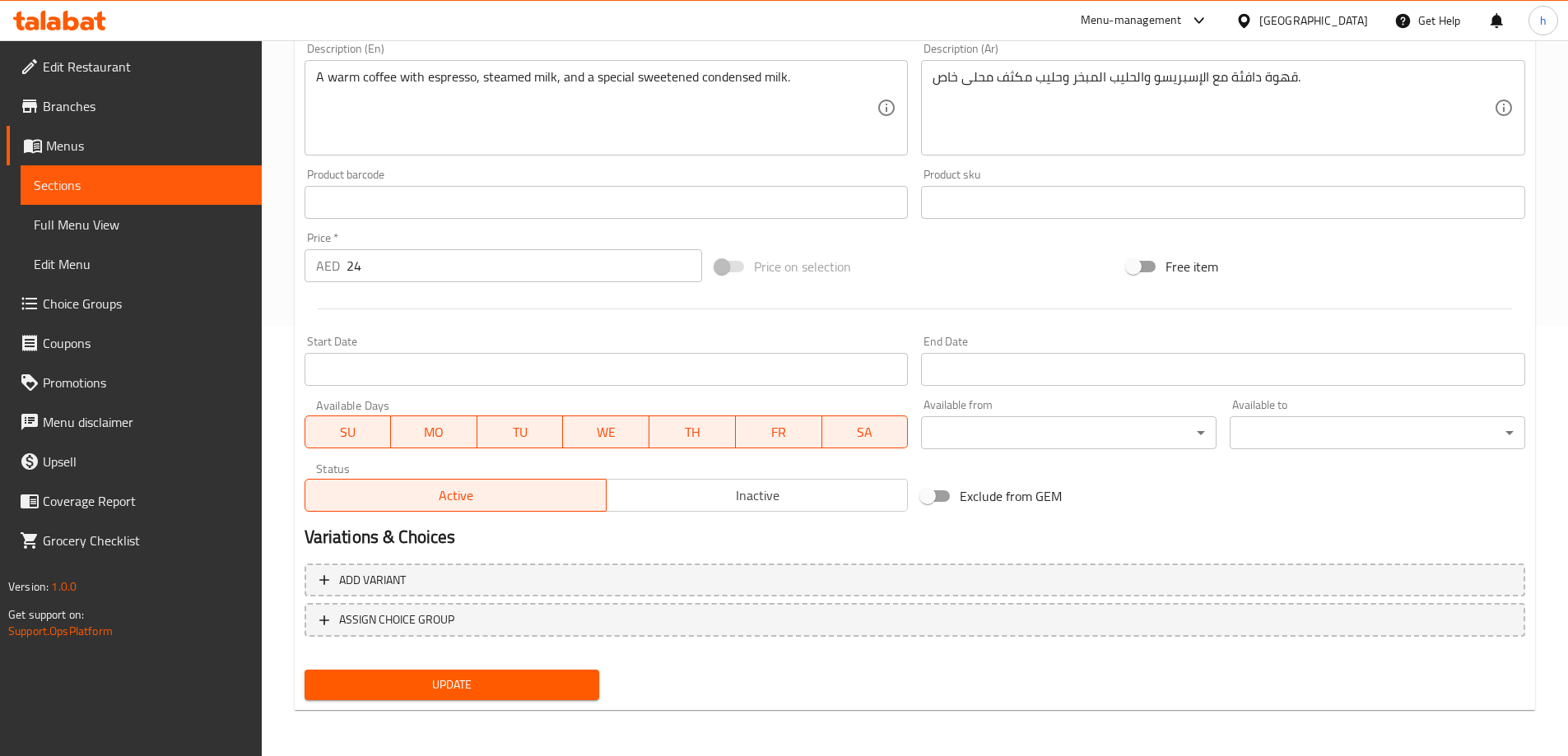
click at [497, 678] on span "Update" at bounding box center [452, 685] width 269 height 20
click at [164, 183] on span "Sections" at bounding box center [140, 185] width 214 height 19
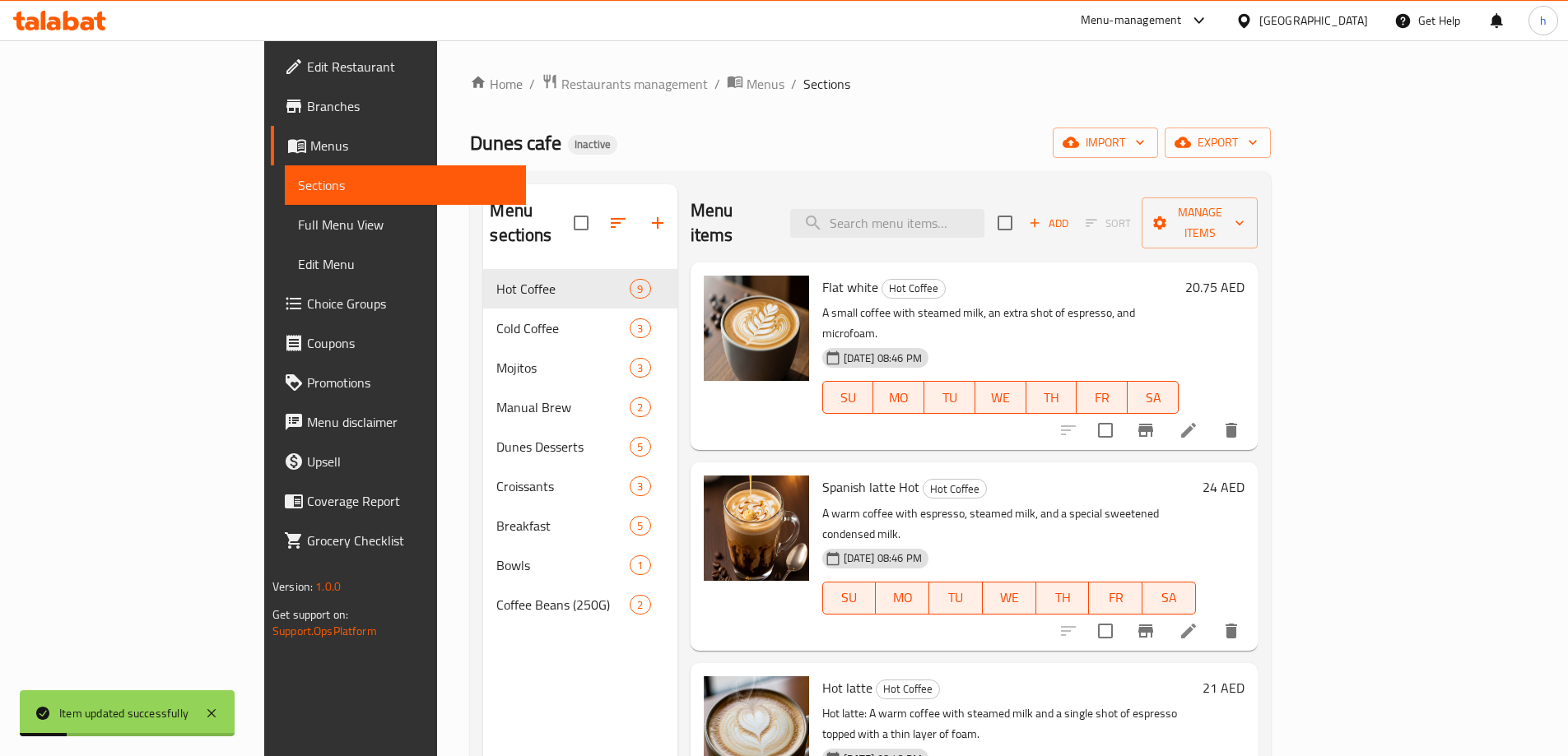
scroll to position [230, 0]
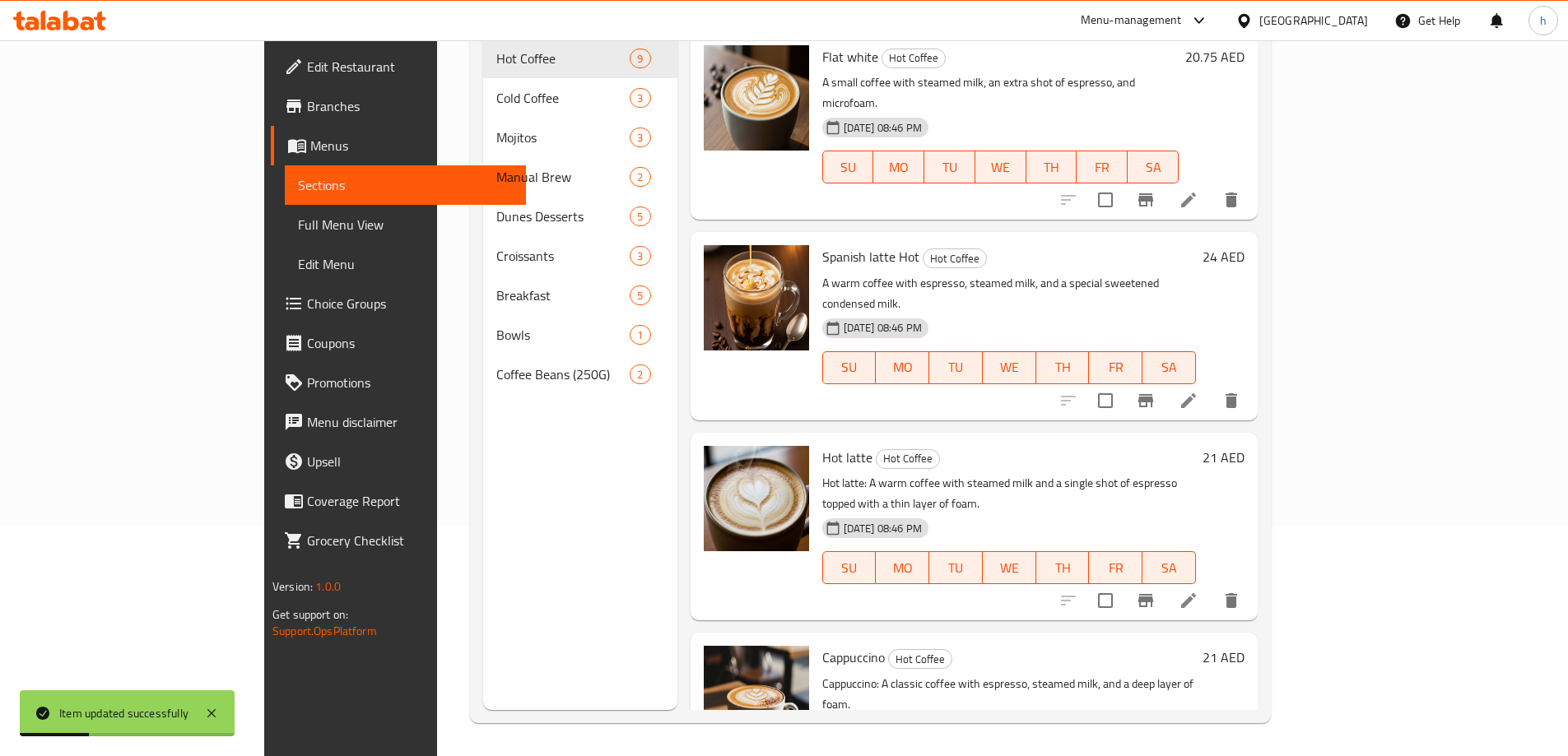
click at [1212, 586] on li at bounding box center [1189, 601] width 46 height 30
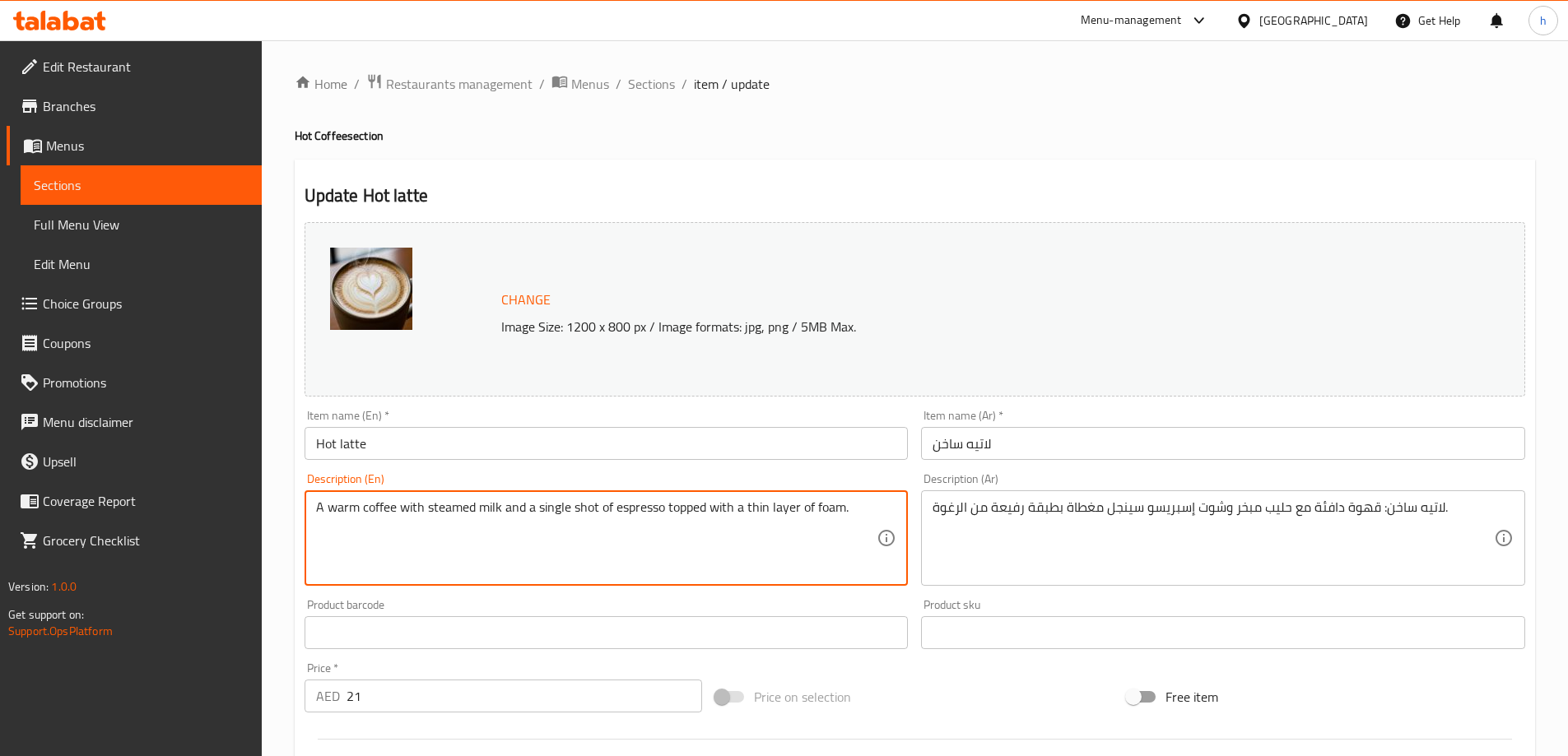
type textarea "A warm coffee with steamed milk and a single shot of espresso topped with a thi…"
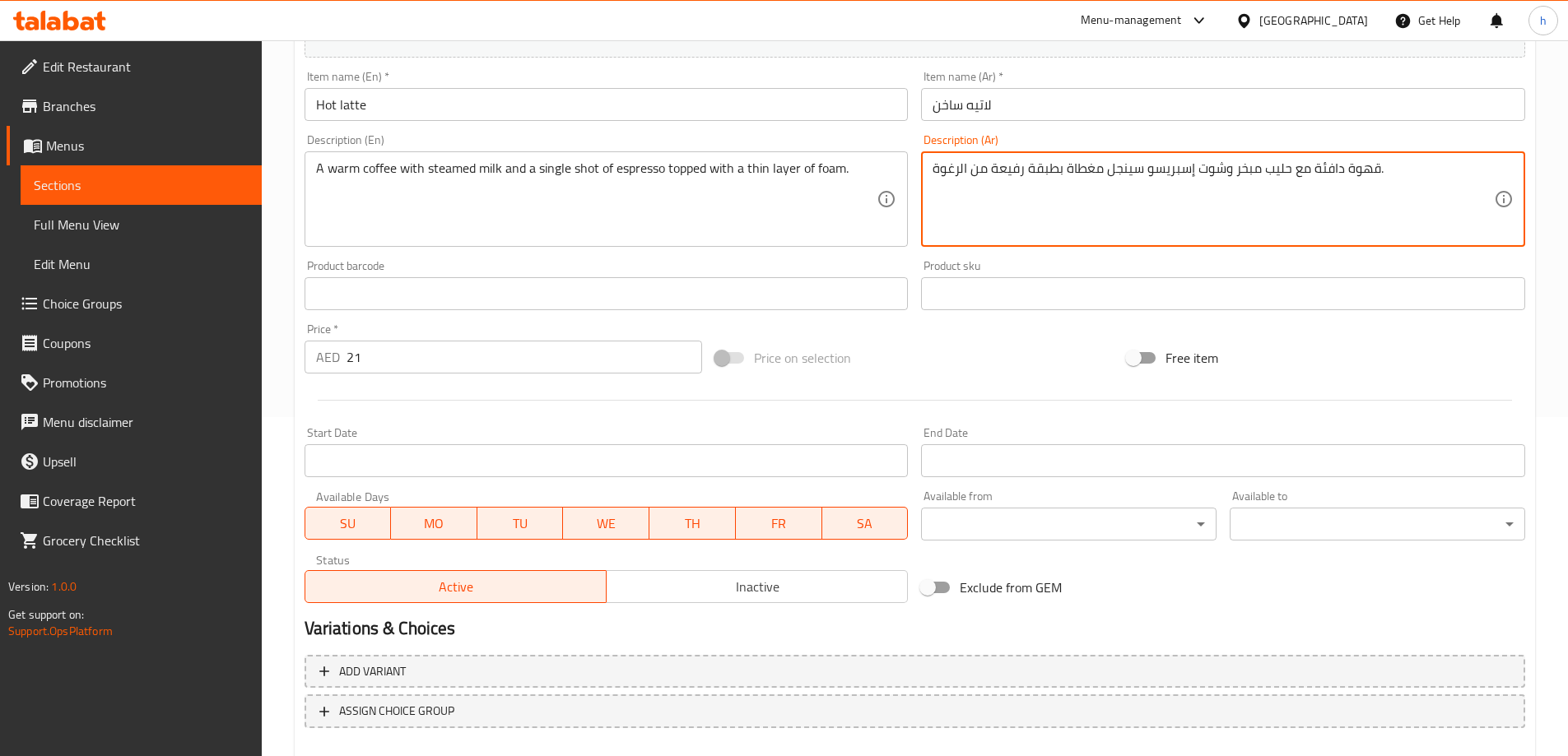
scroll to position [430, 0]
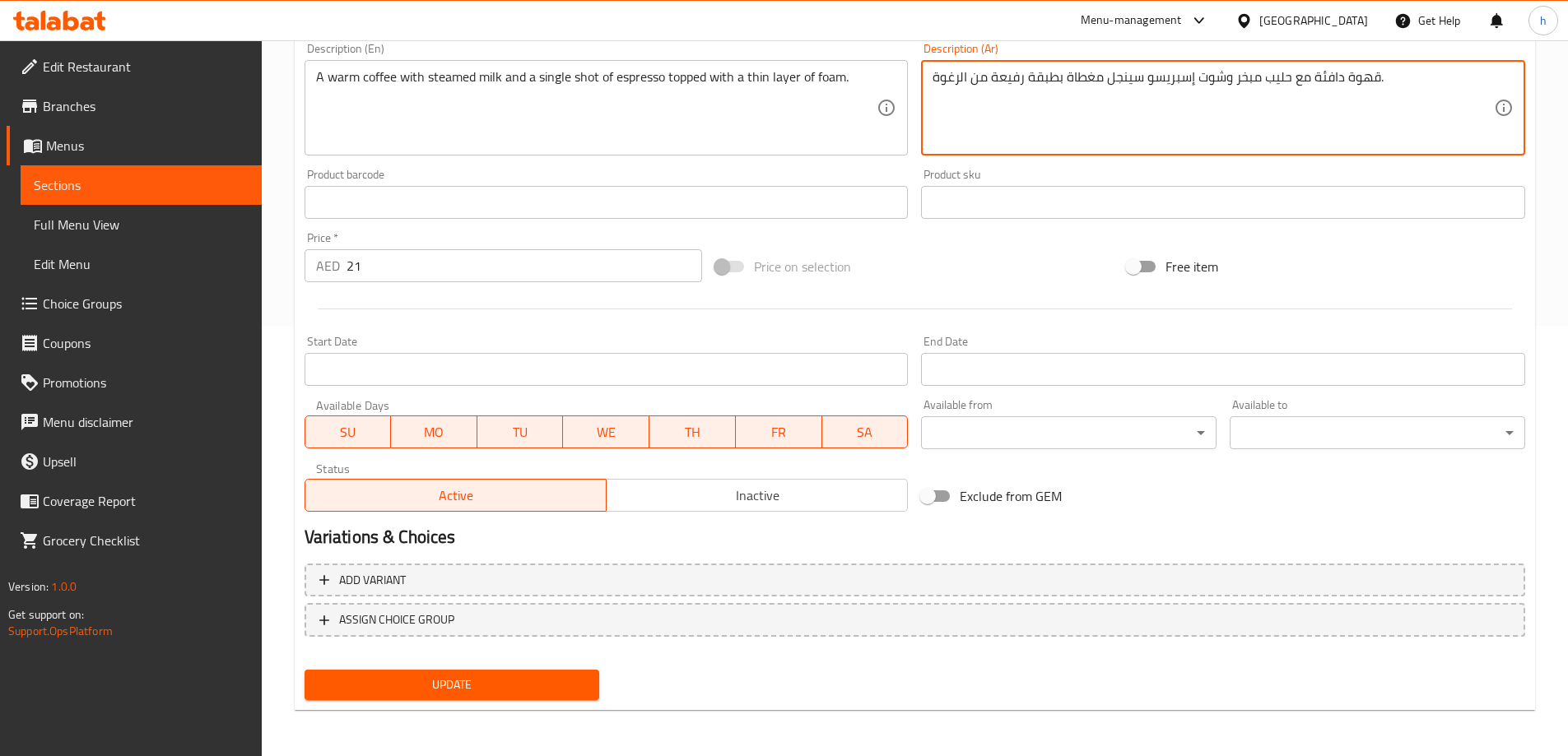
type textarea "قهوة دافئة مع حليب مبخر وشوت إسبريسو سينجل مغطاة بطبقة رفيعة من الرغوة."
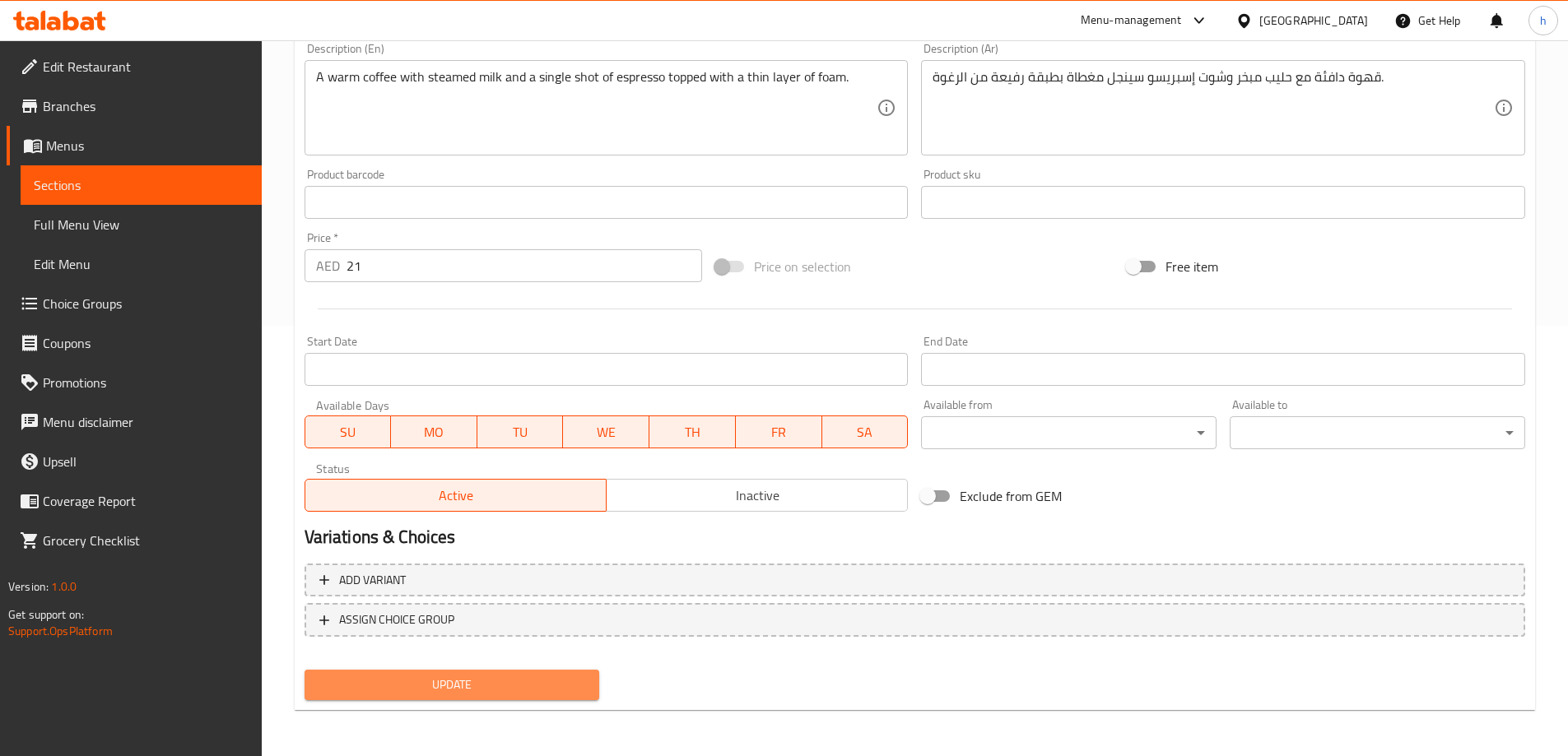
click at [539, 691] on span "Update" at bounding box center [452, 685] width 269 height 20
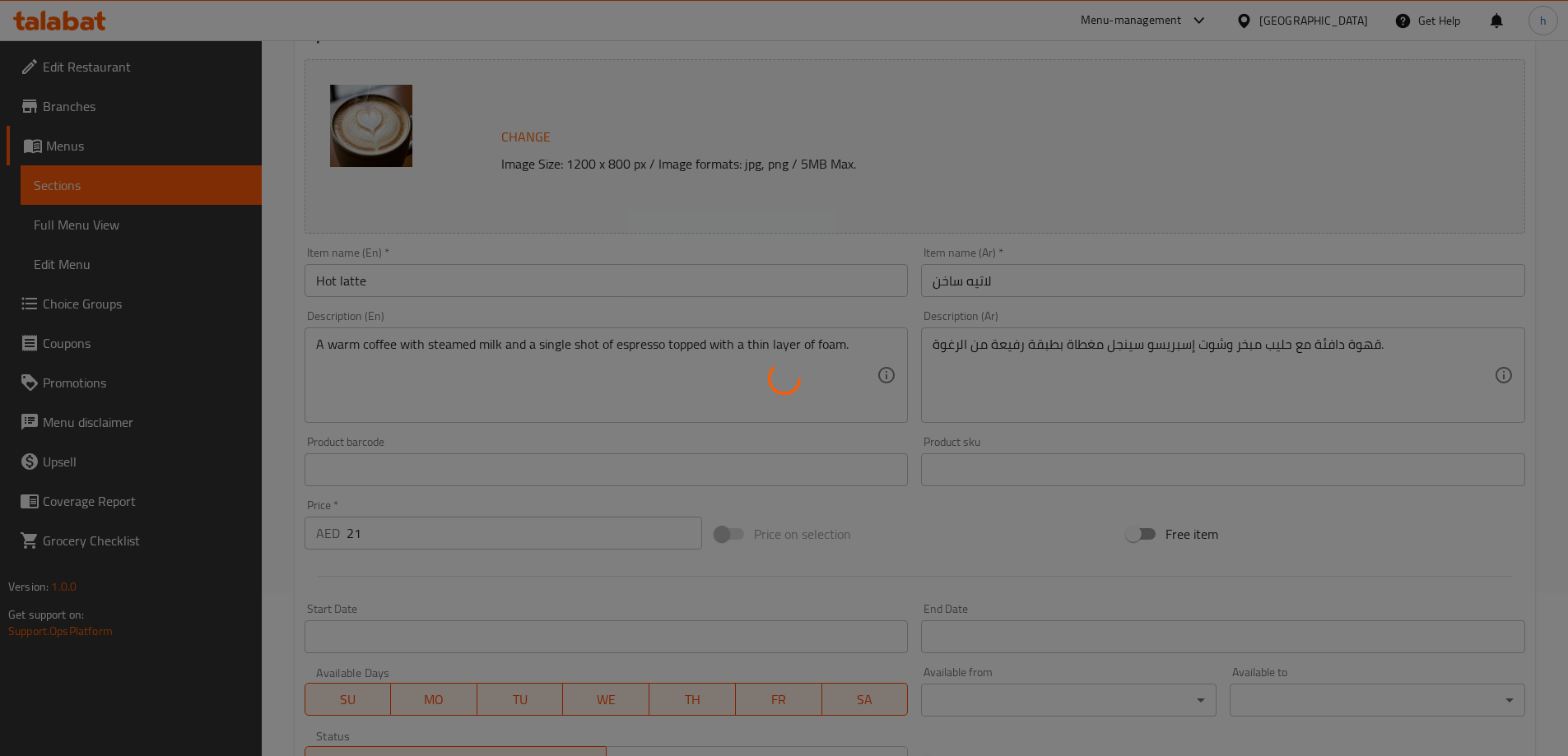
scroll to position [0, 0]
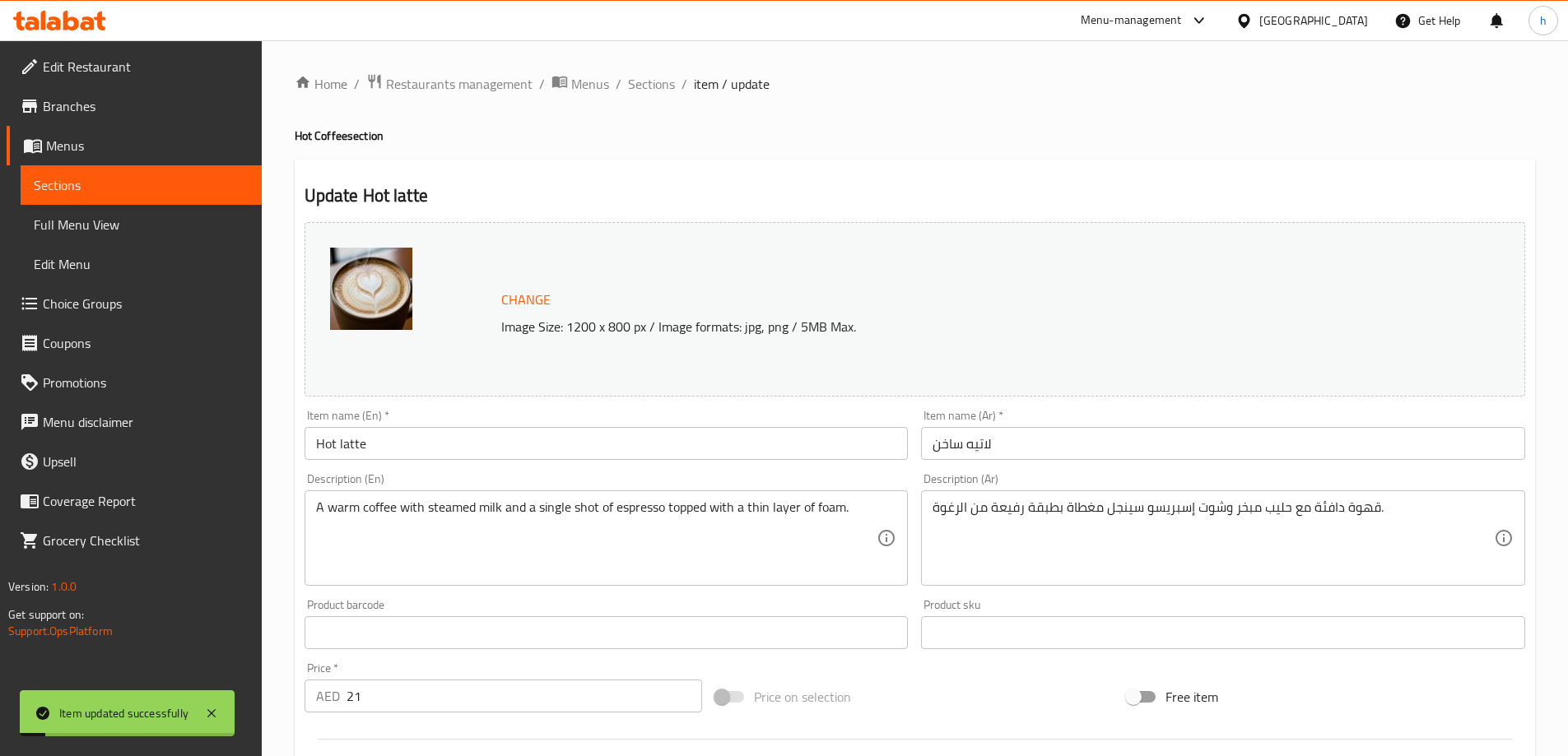
click at [165, 180] on span "Sections" at bounding box center [140, 185] width 214 height 19
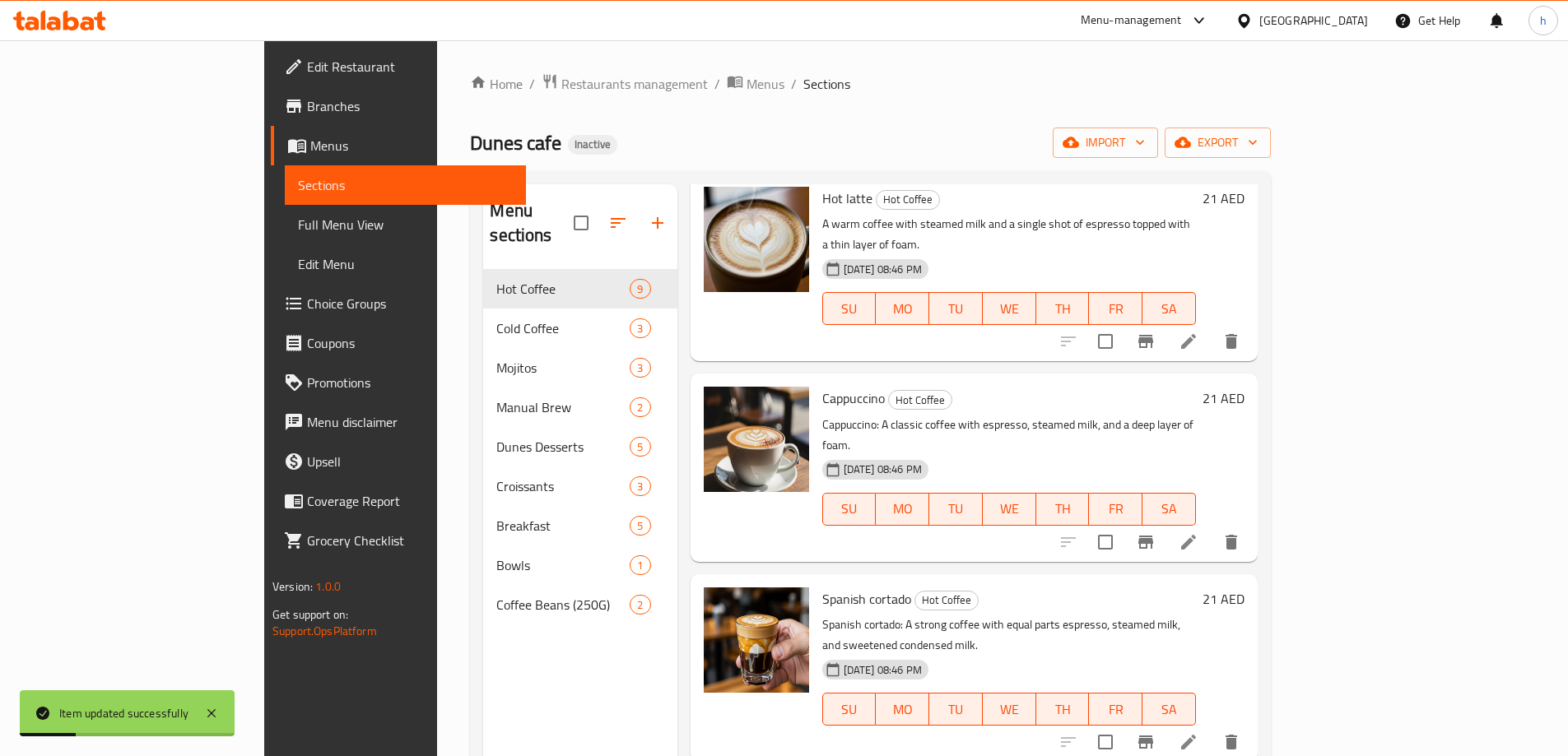
scroll to position [494, 0]
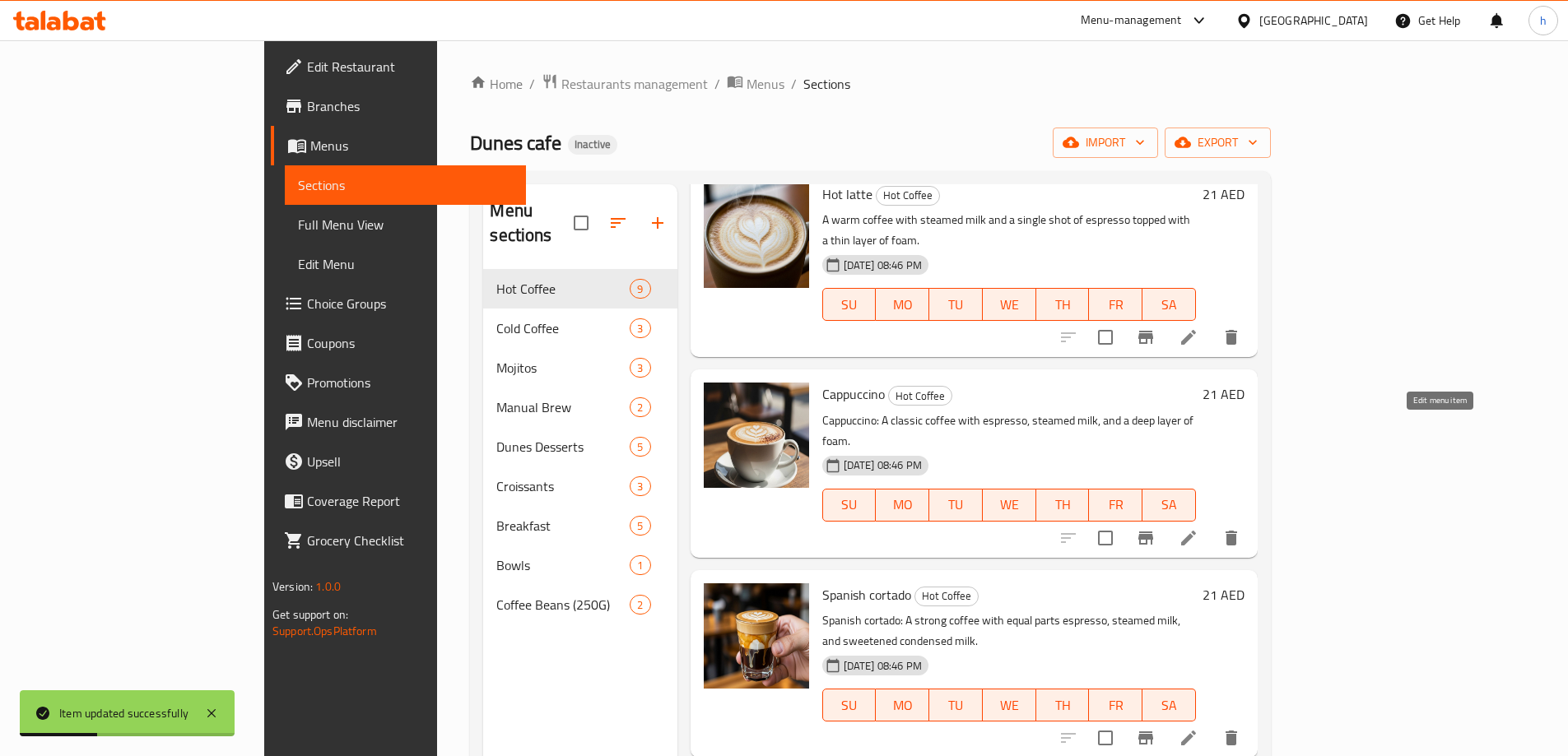
click at [1198, 528] on icon at bounding box center [1189, 538] width 19 height 19
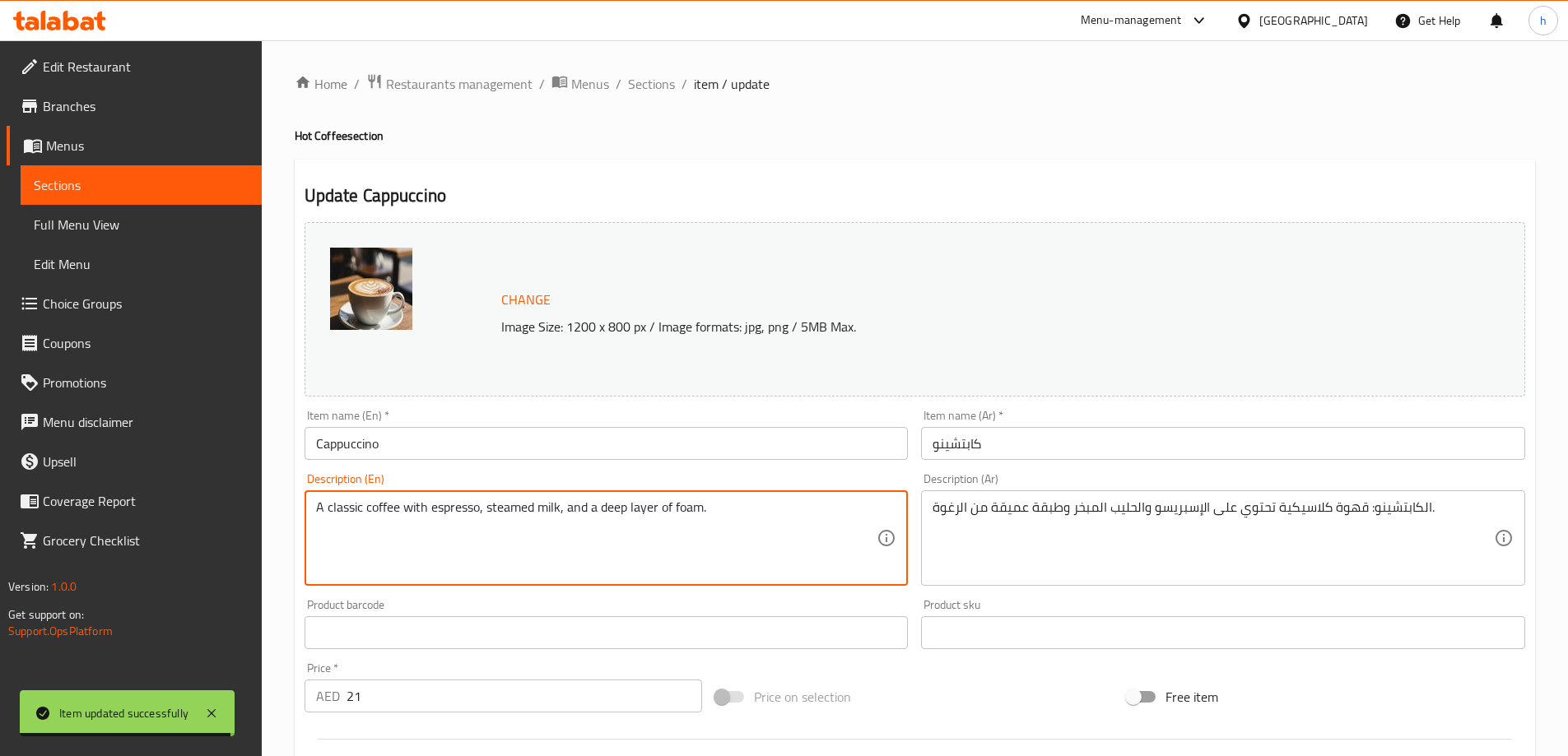
type textarea "A classic coffee with espresso, steamed milk, and a deep layer of foam."
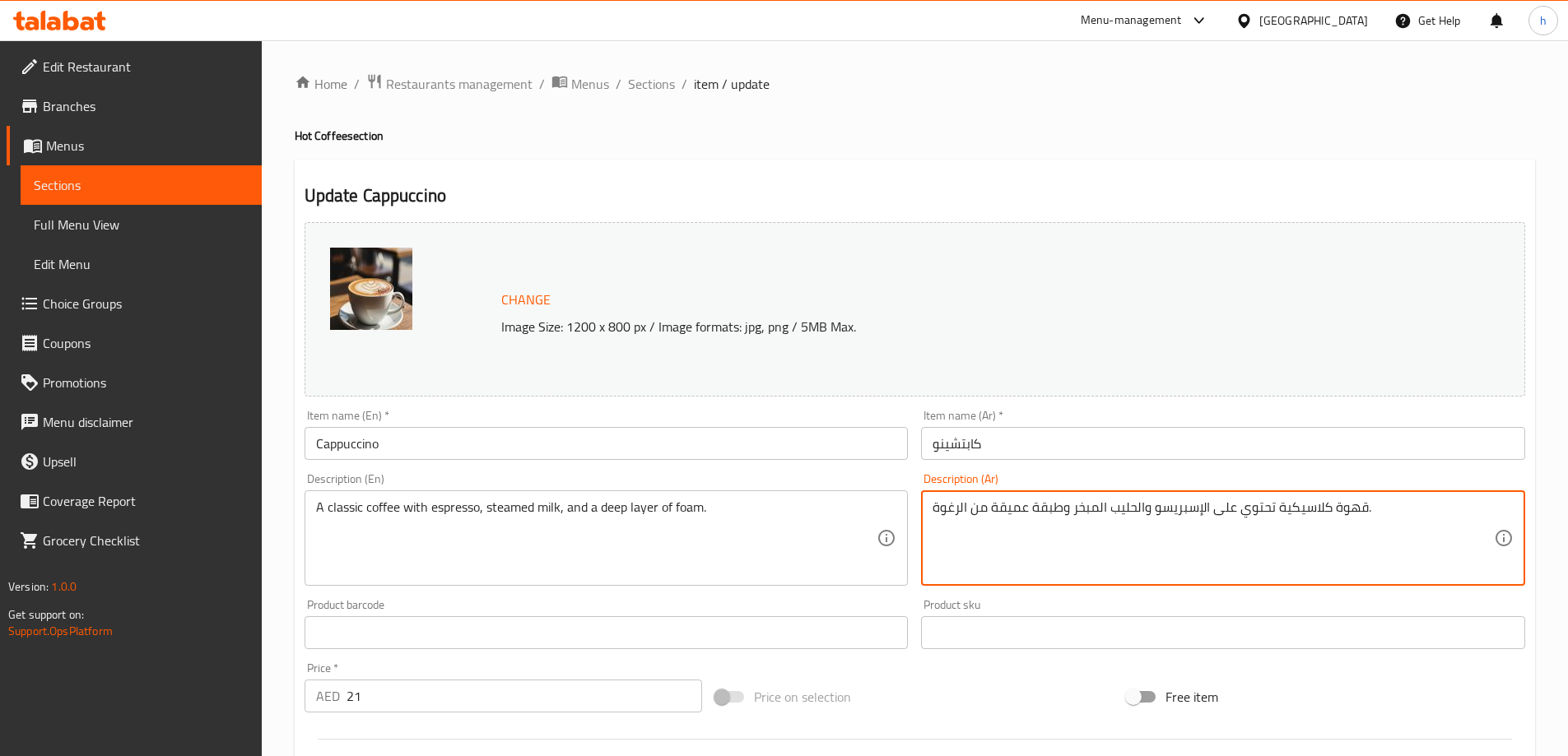
type textarea "قهوة كلاسيكية تحتوي على الإسبريسو والحليب المبخر وطبقة عميقة من الرغوة."
click at [913, 161] on div "Update Cappuccino Change Image Size: 1200 x 800 px / Image formats: jpg, png / …" at bounding box center [915, 650] width 1241 height 982
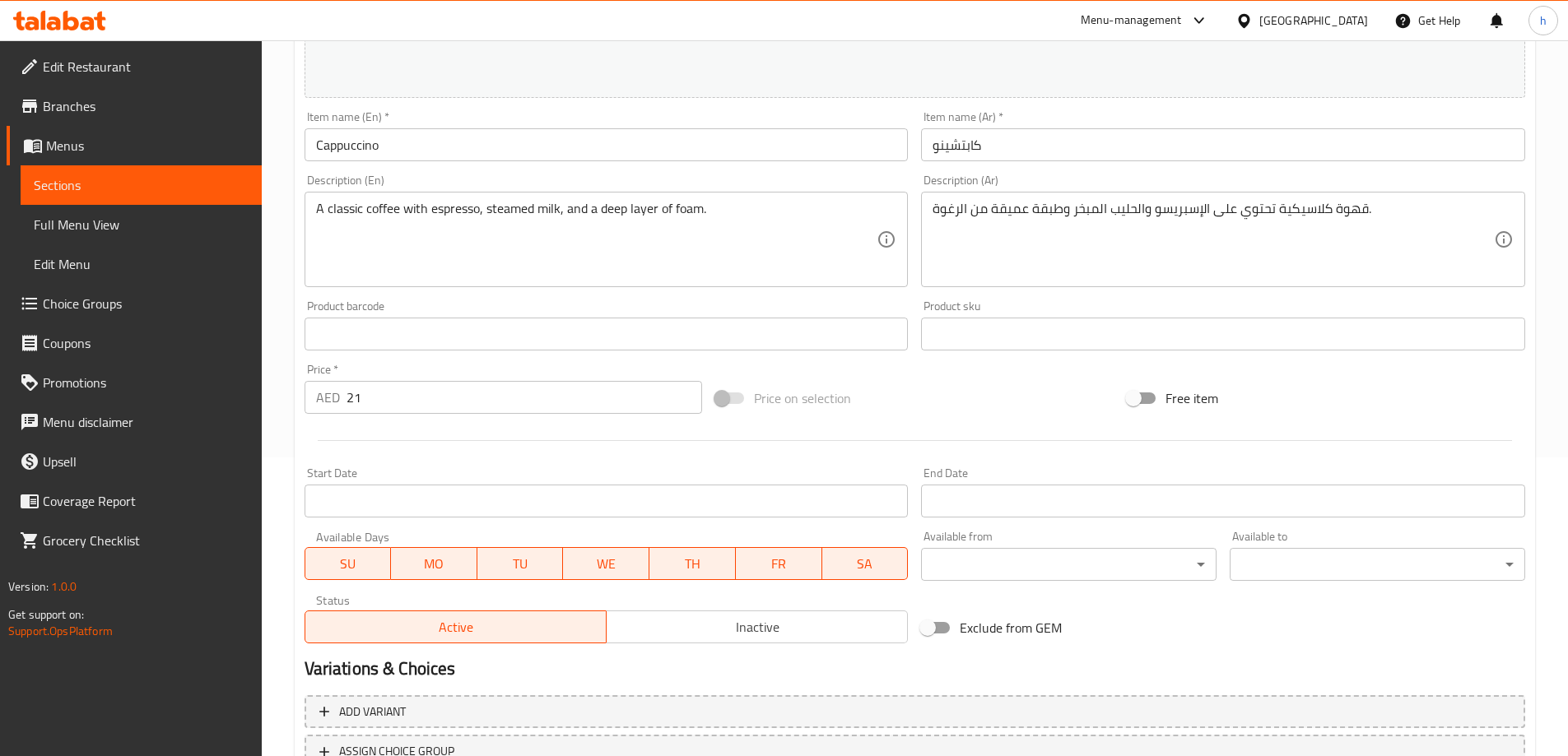
scroll to position [430, 0]
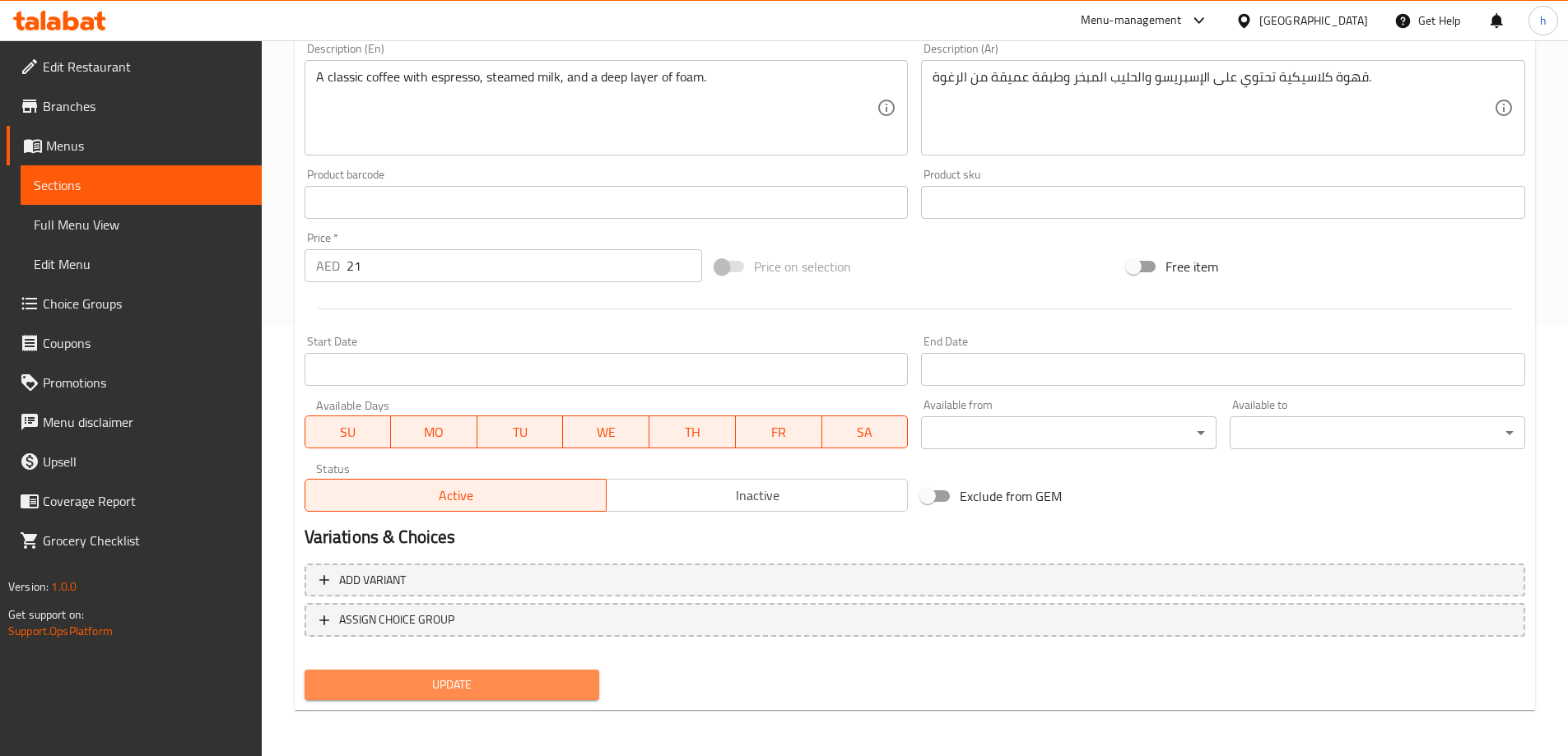
click at [544, 690] on span "Update" at bounding box center [452, 685] width 269 height 20
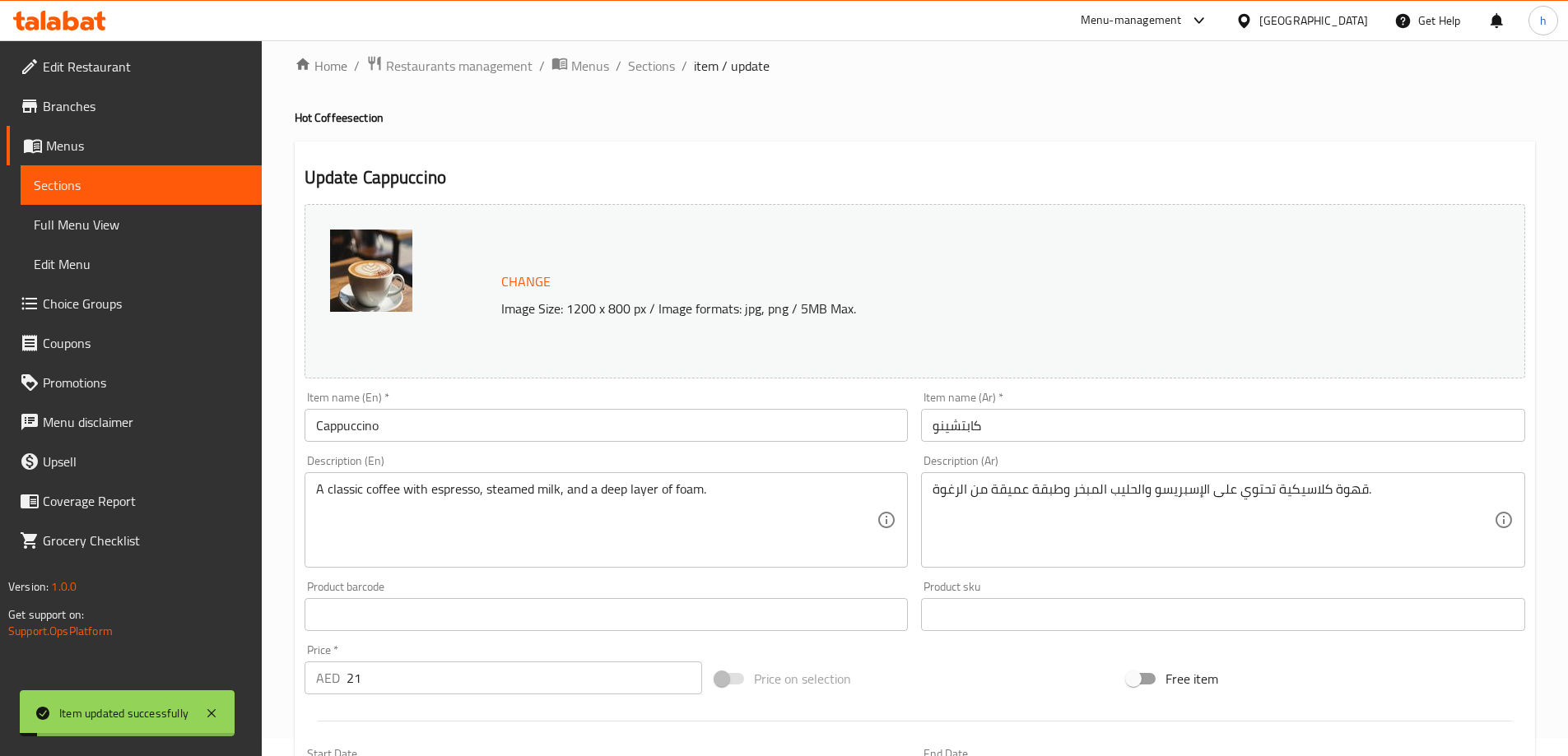
scroll to position [0, 0]
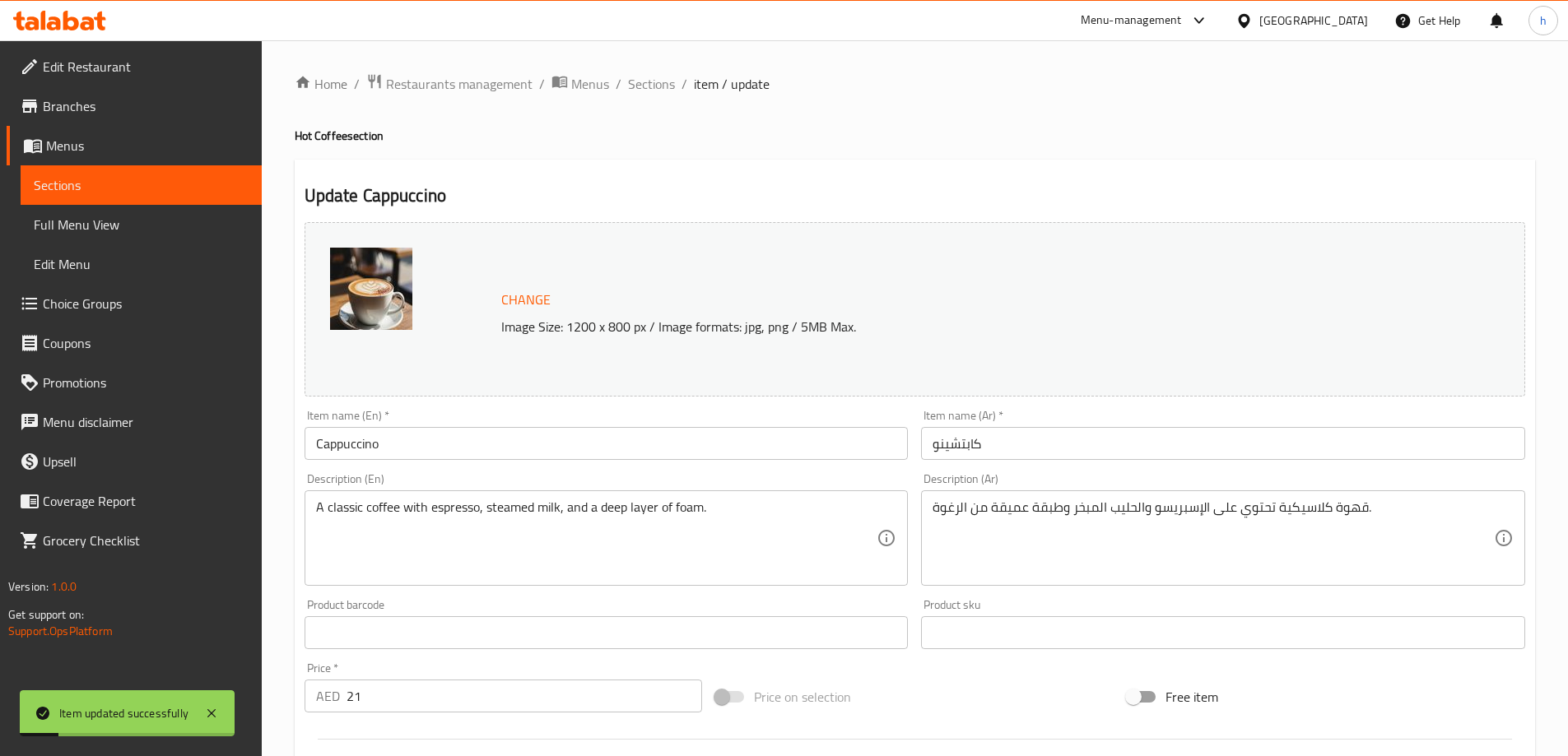
click at [176, 186] on span "Sections" at bounding box center [140, 185] width 214 height 19
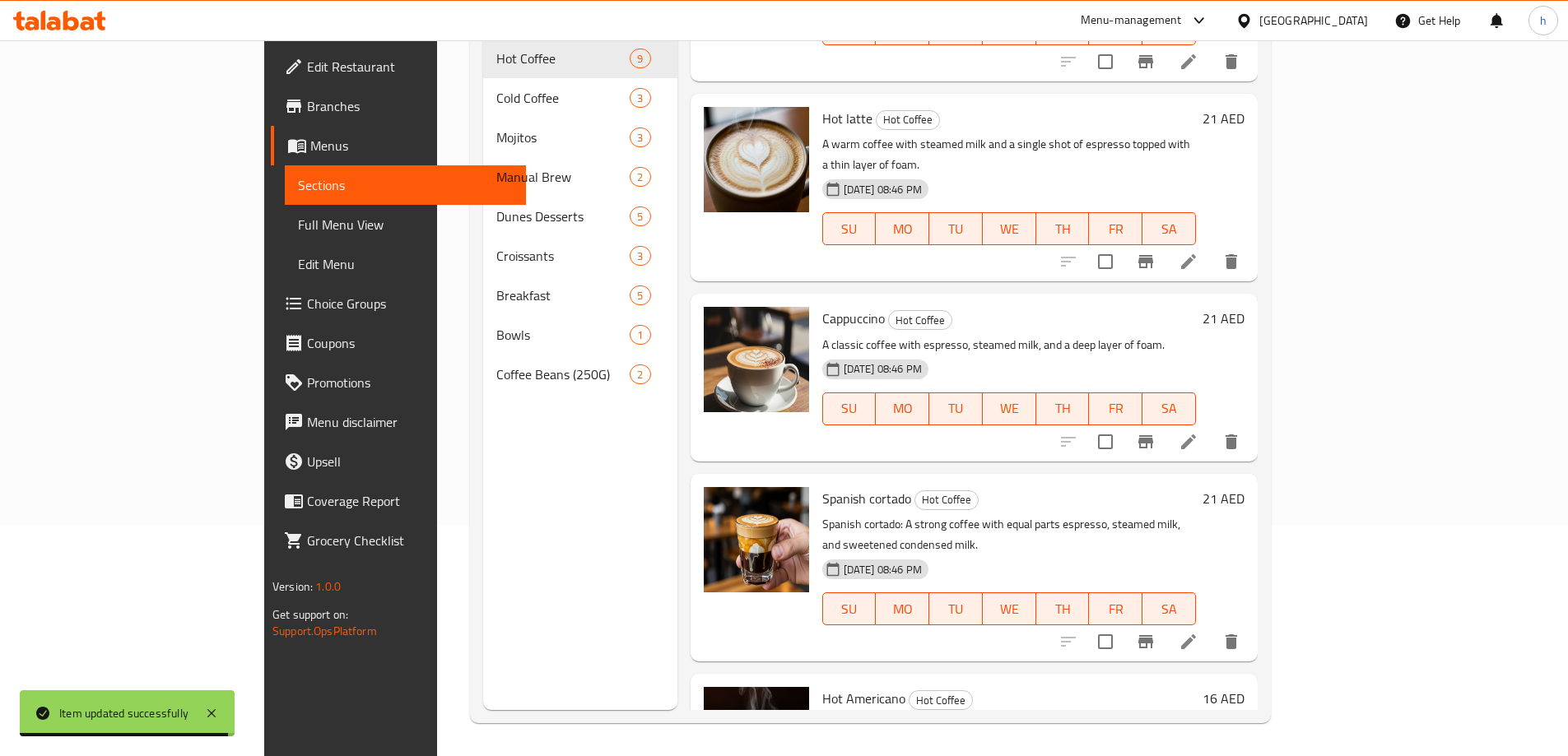
scroll to position [326, 0]
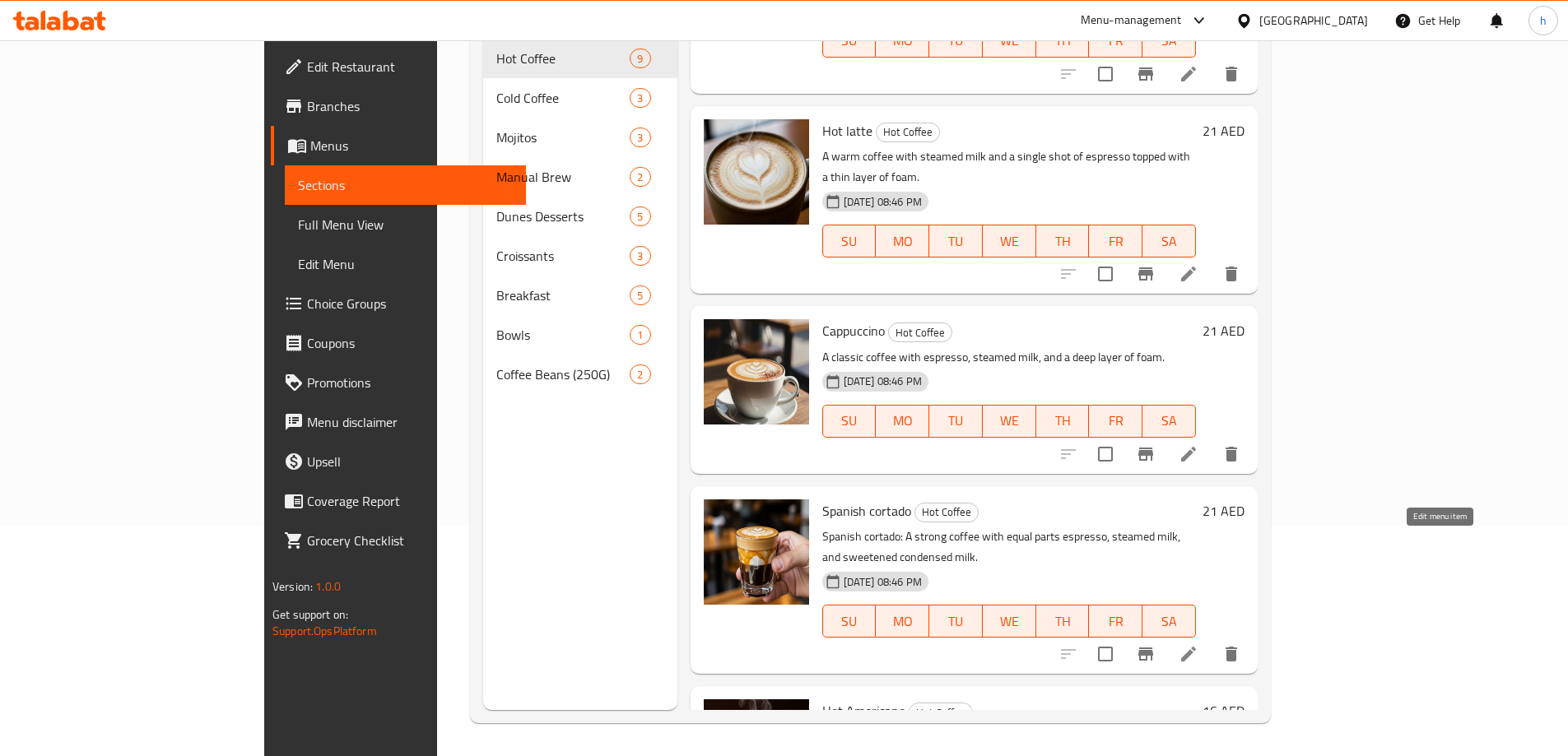
click at [1198, 644] on icon at bounding box center [1189, 654] width 19 height 19
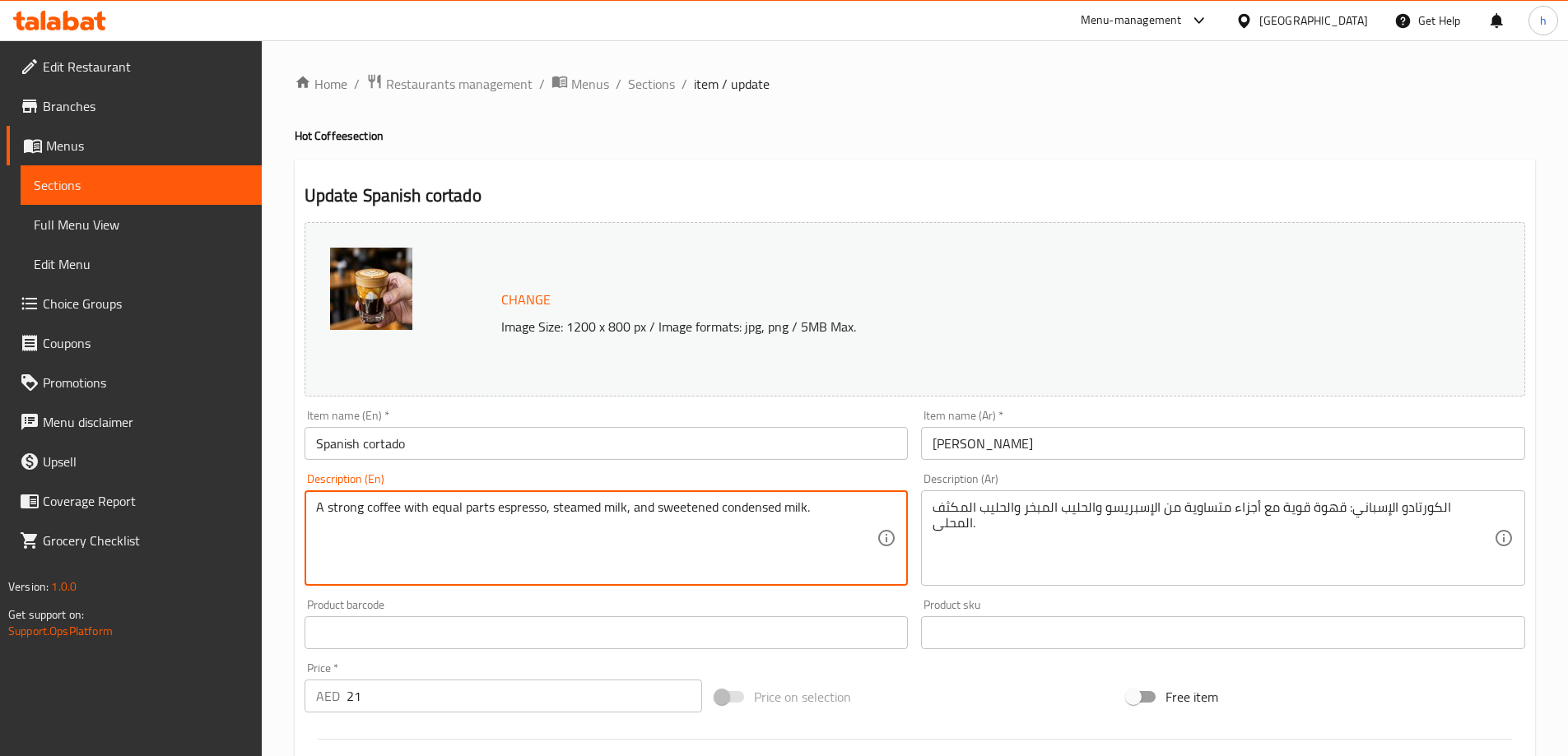
type textarea "A strong coffee with equal parts espresso, steamed milk, and sweetened condense…"
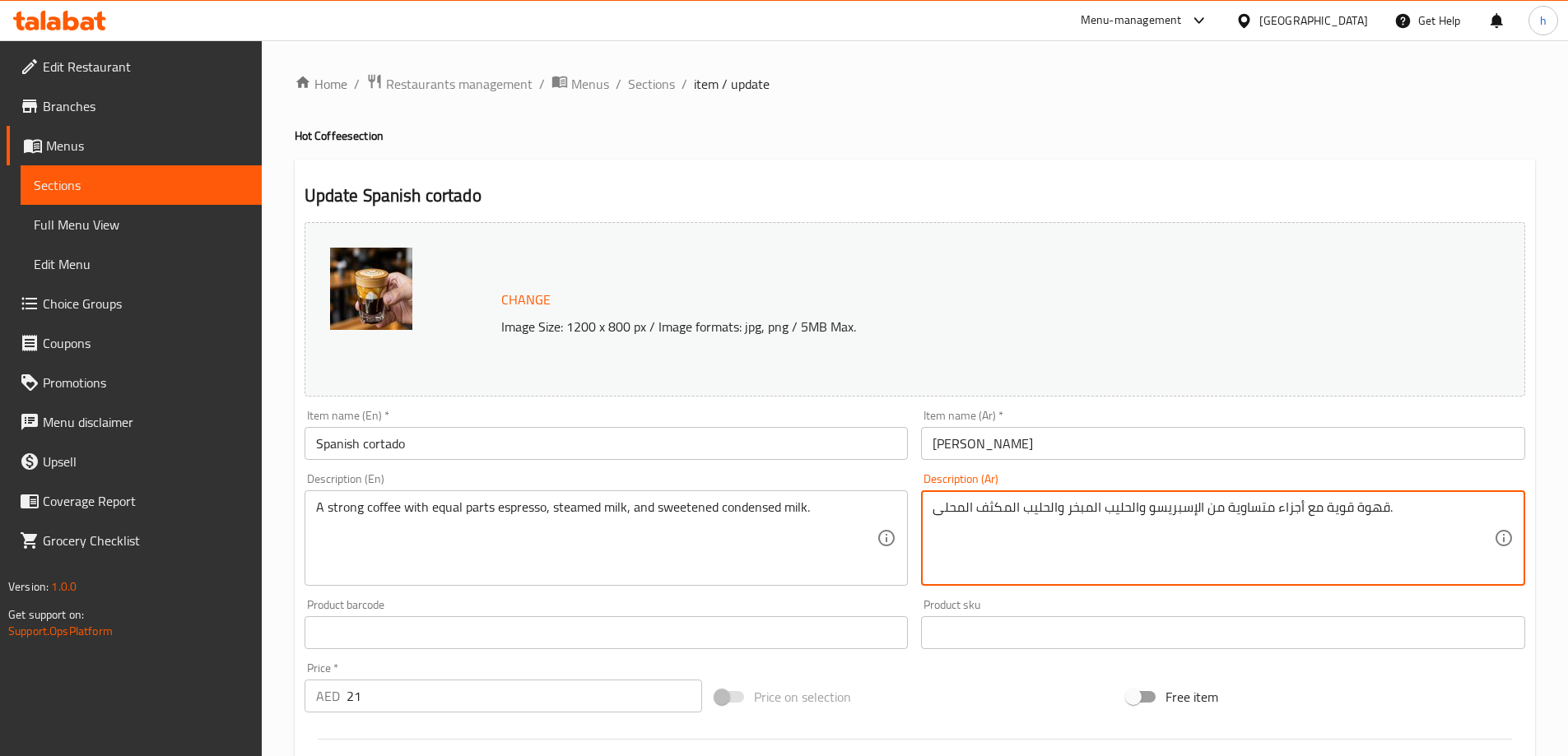
type textarea "قهوة قوية مع أجزاء متساوية من الإسبريسو والحليب المبخر والحليب المكثف المحلى."
click at [991, 192] on h2 "Update Spanish cortado" at bounding box center [914, 196] width 1220 height 25
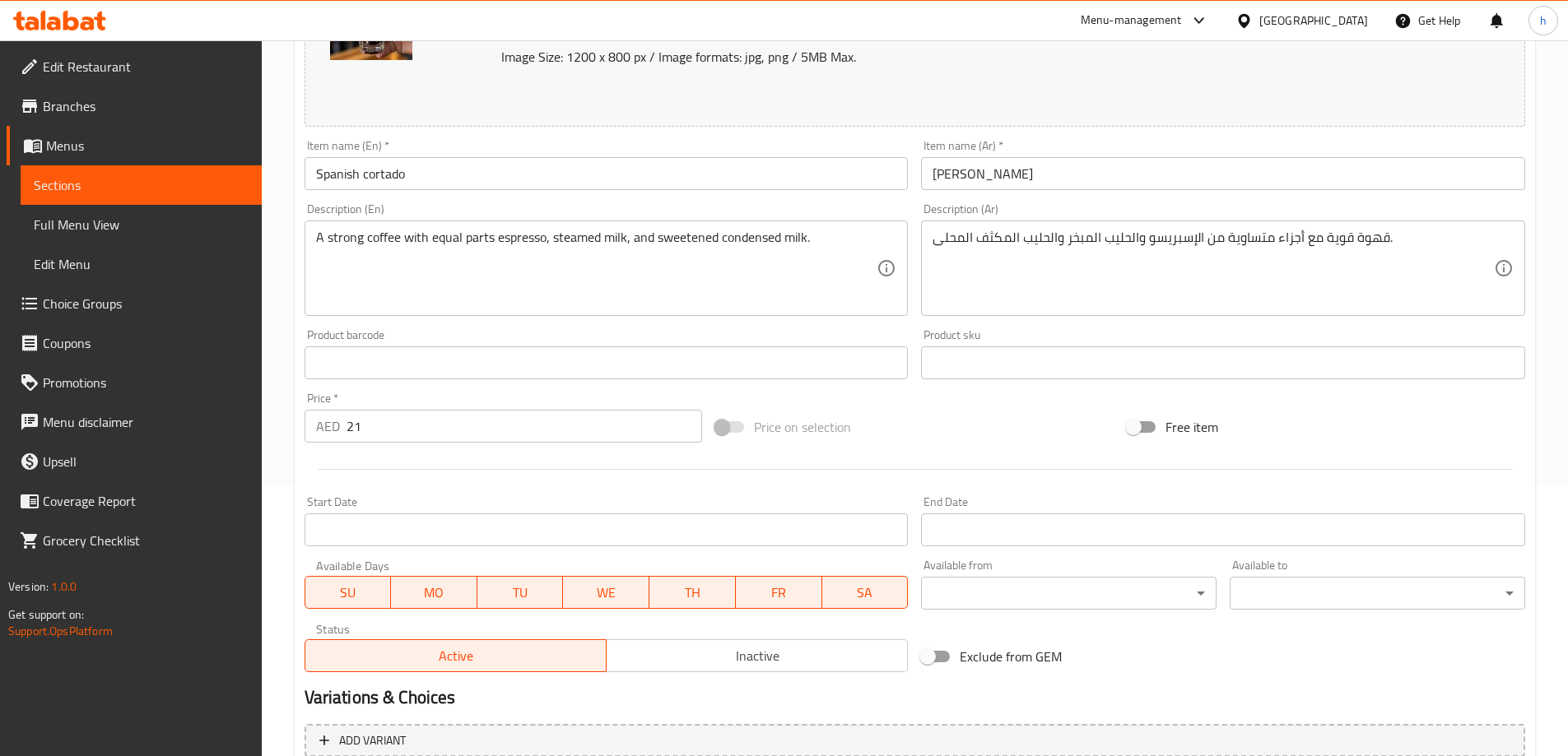
scroll to position [430, 0]
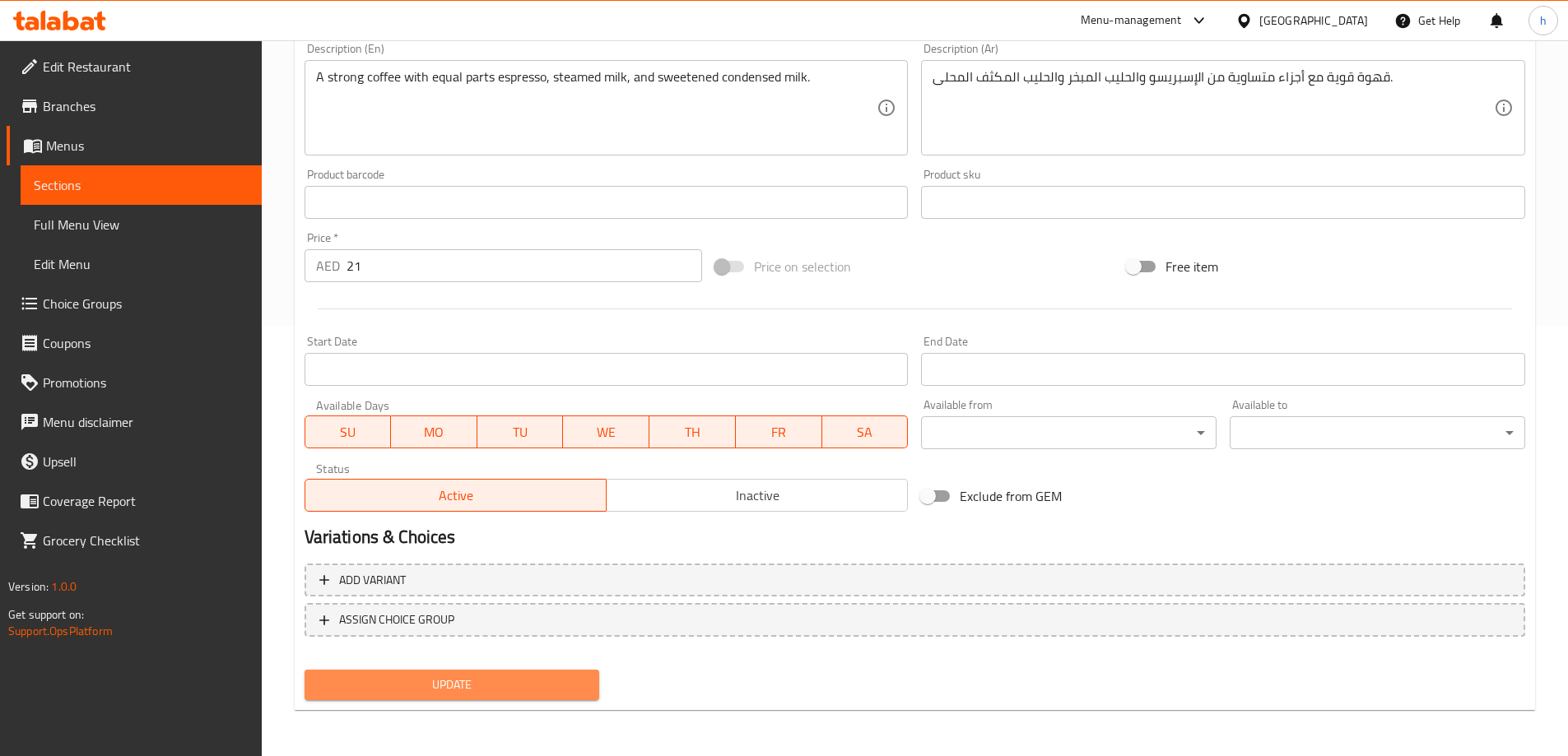
click at [529, 680] on span "Update" at bounding box center [452, 685] width 269 height 20
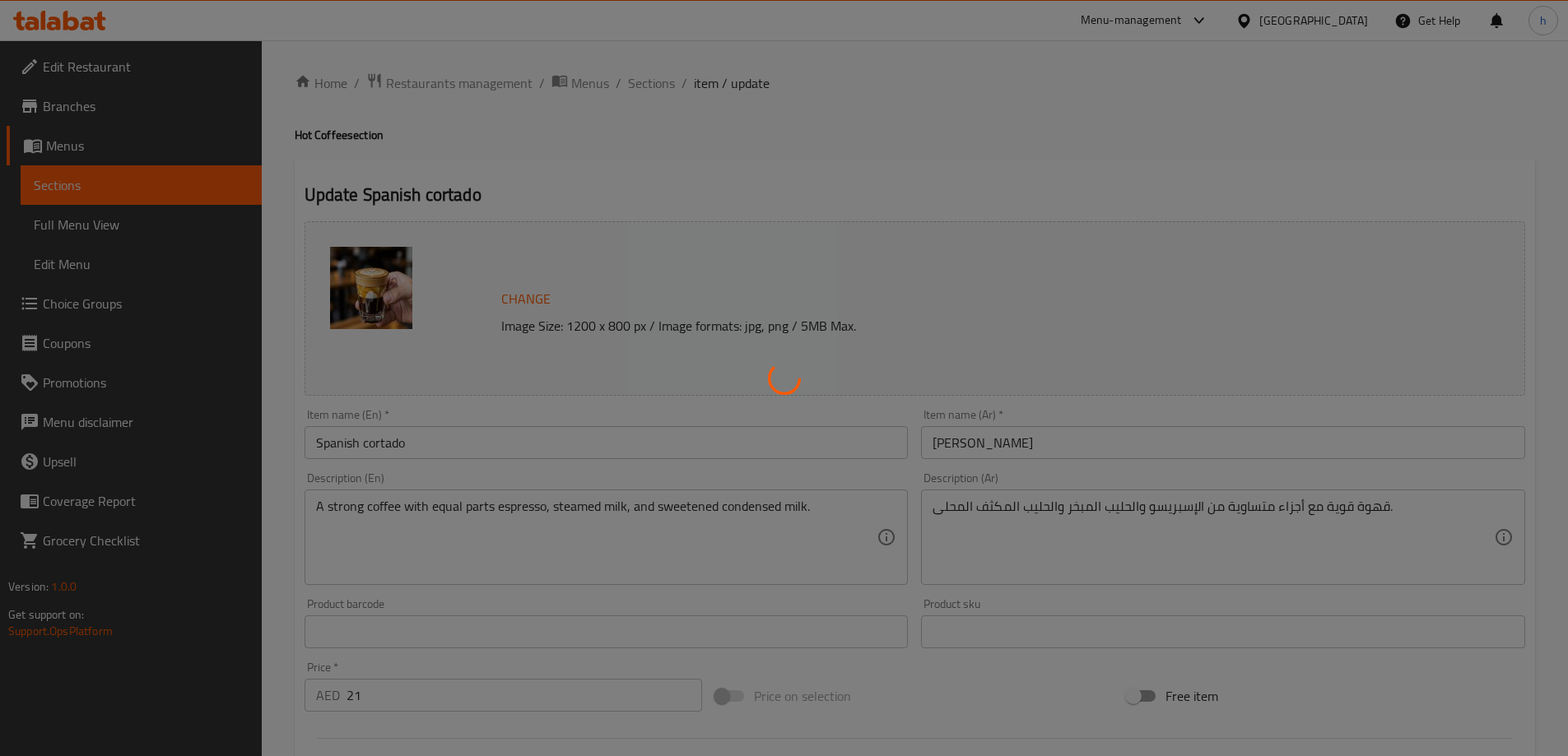
scroll to position [0, 0]
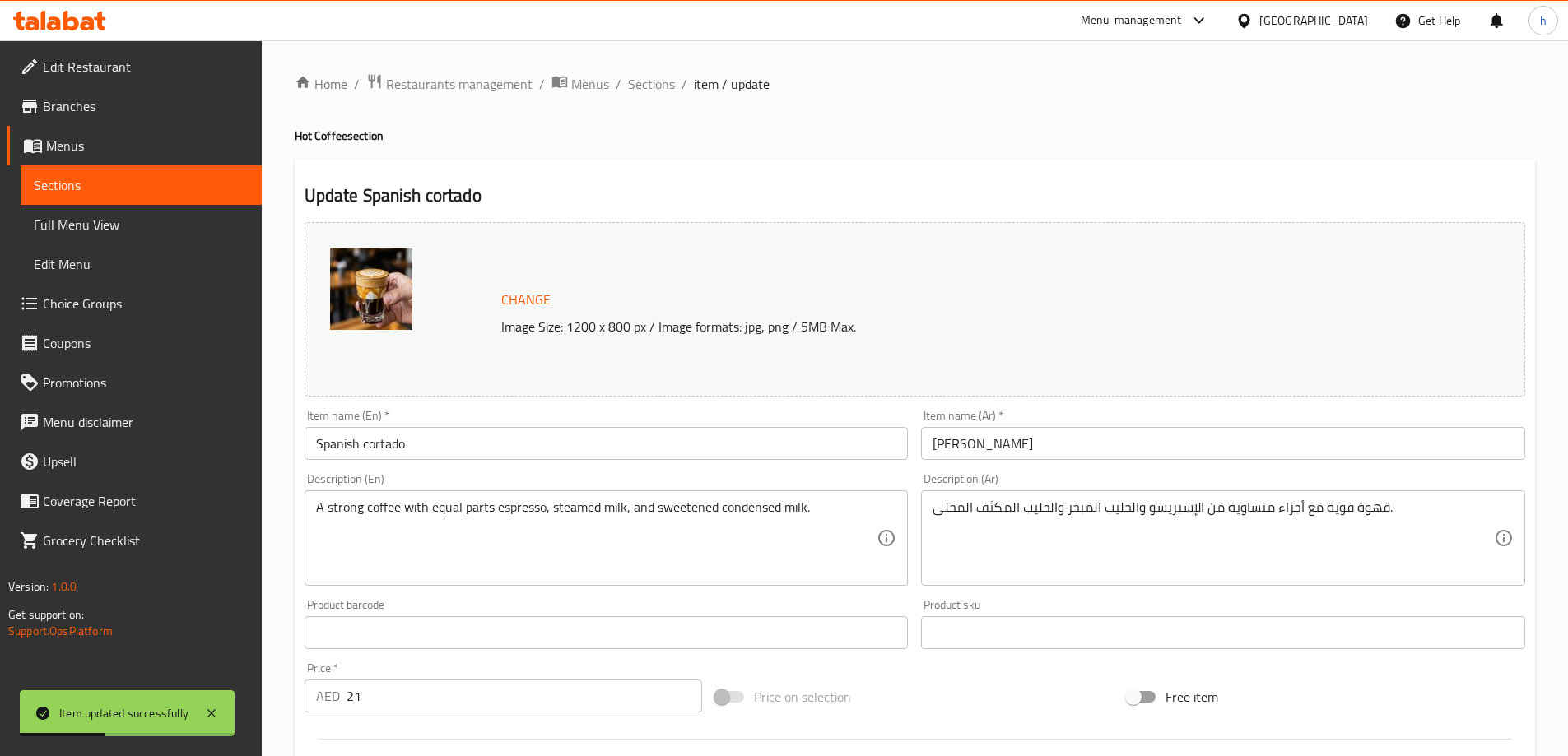
click at [93, 190] on span "Sections" at bounding box center [140, 185] width 214 height 19
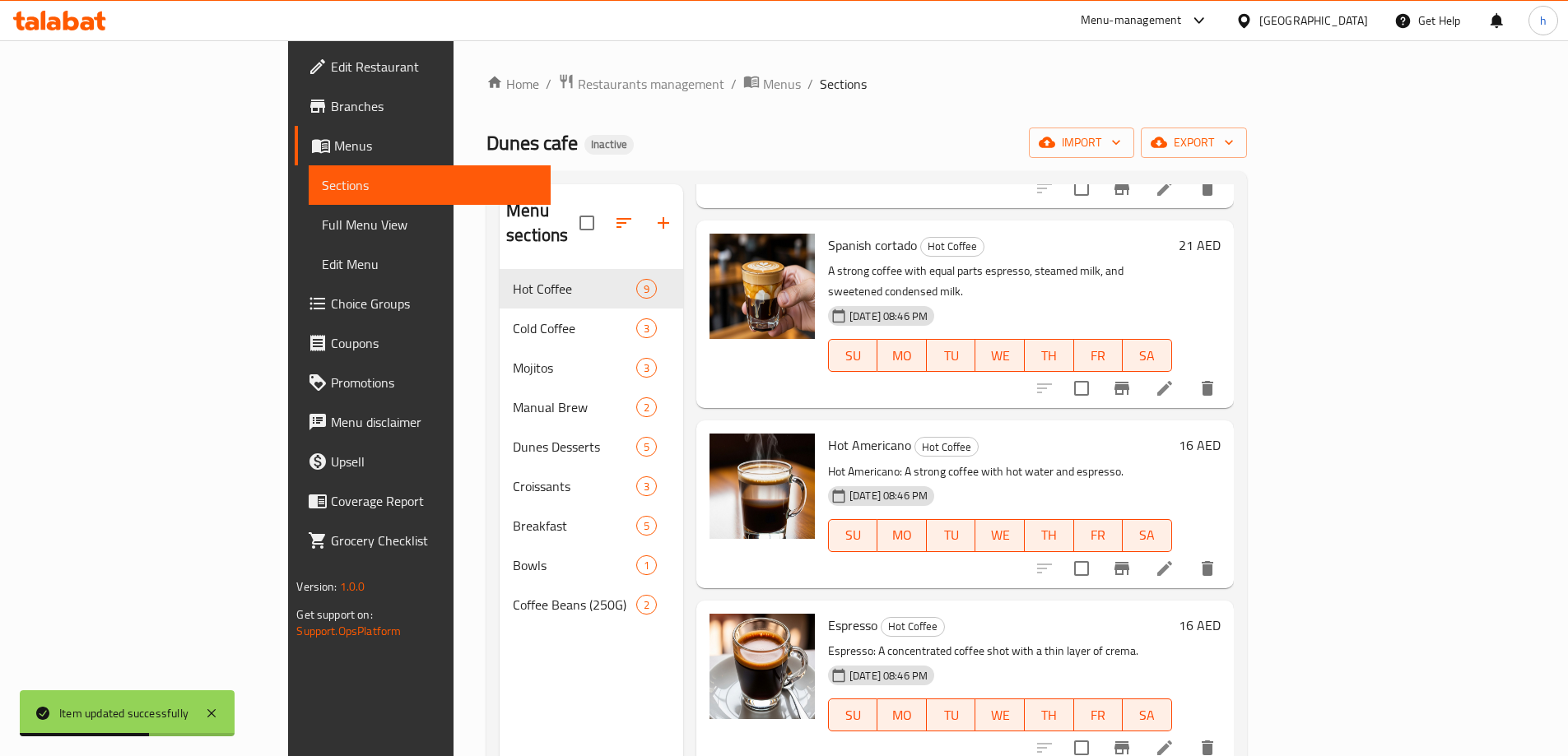
scroll to position [740, 0]
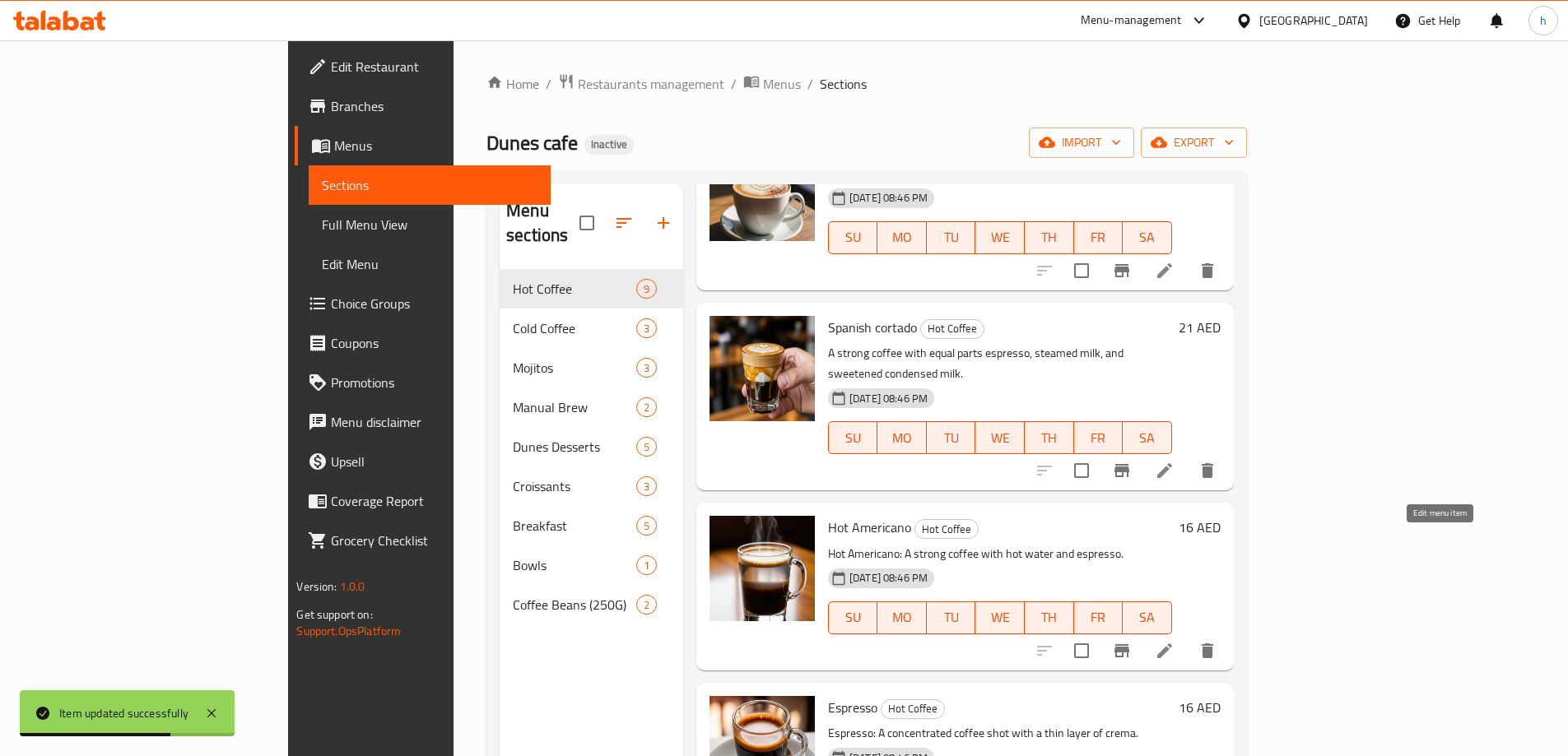
click at [1174, 641] on icon at bounding box center [1165, 651] width 19 height 19
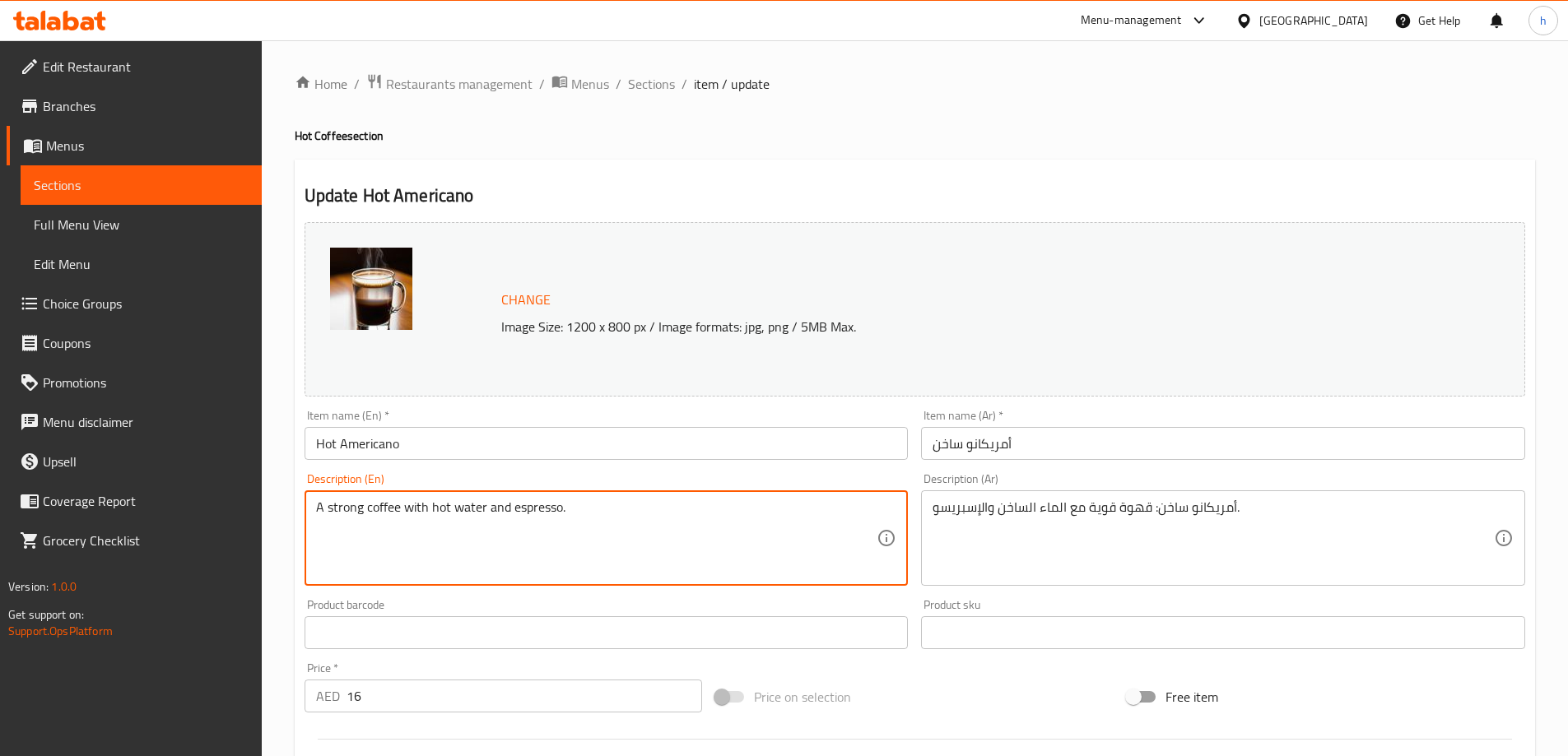
type textarea "A strong coffee with hot water and espresso."
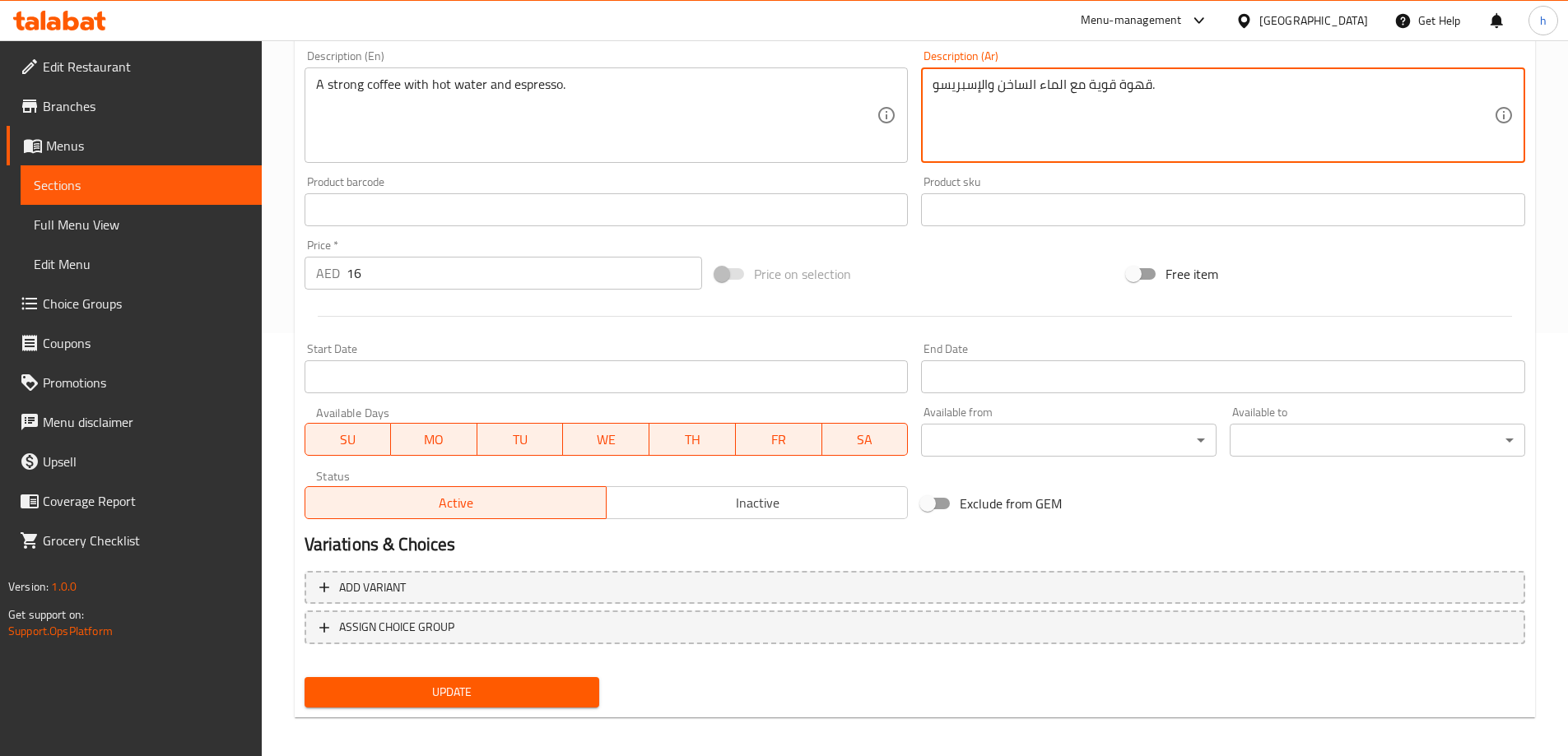
scroll to position [430, 0]
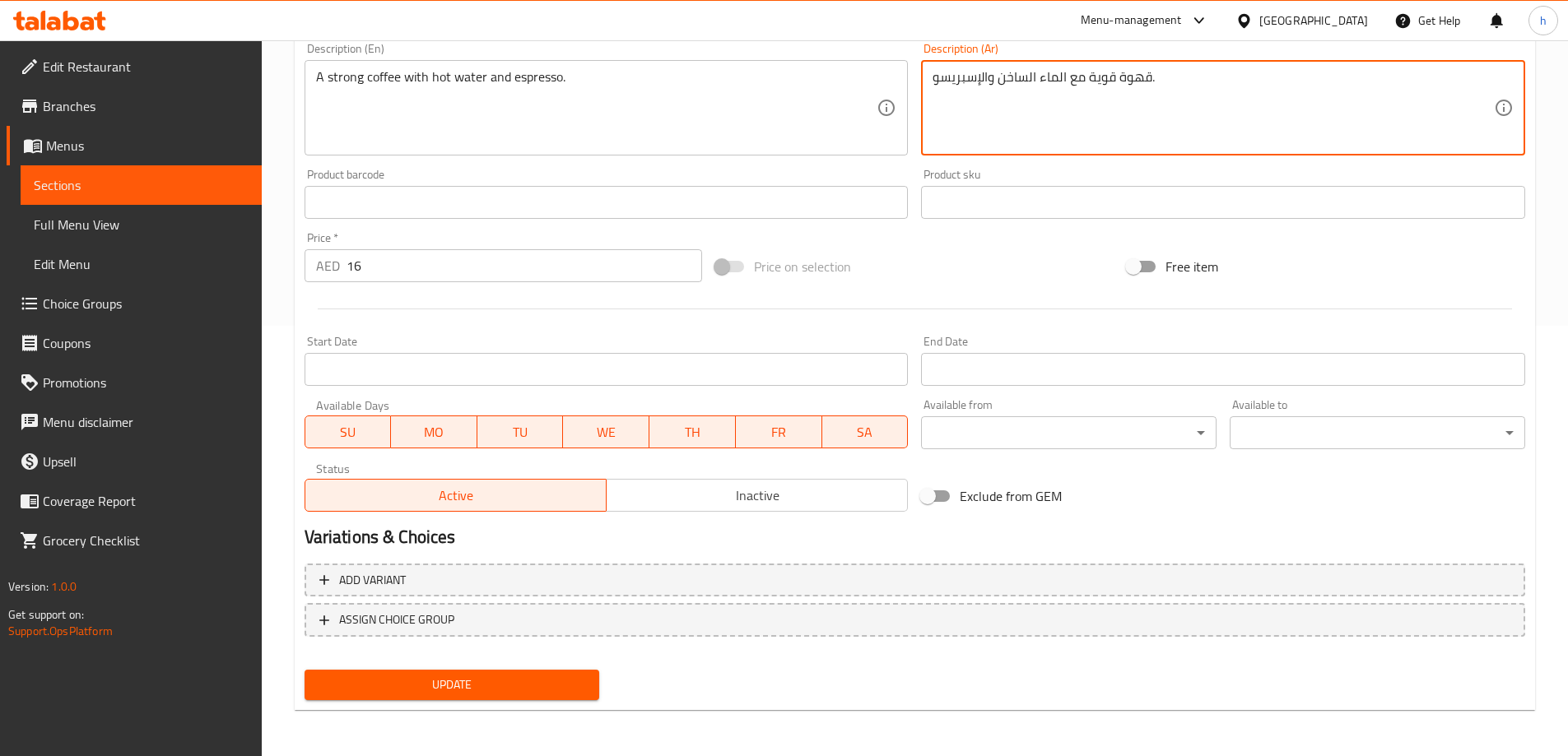
type textarea "قهوة قوية مع الماء الساخن والإسبريسو."
click at [537, 681] on span "Update" at bounding box center [452, 685] width 269 height 20
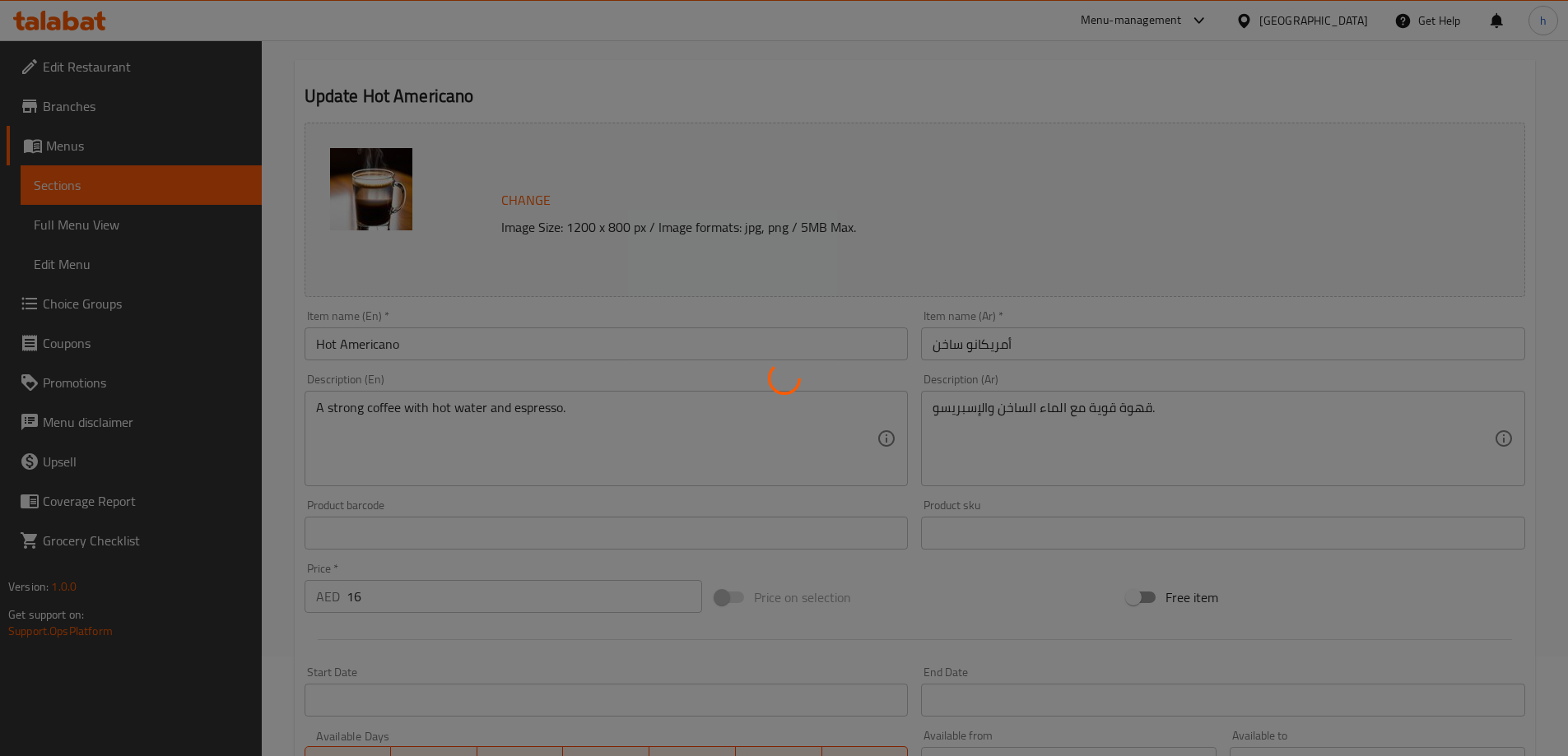
scroll to position [0, 0]
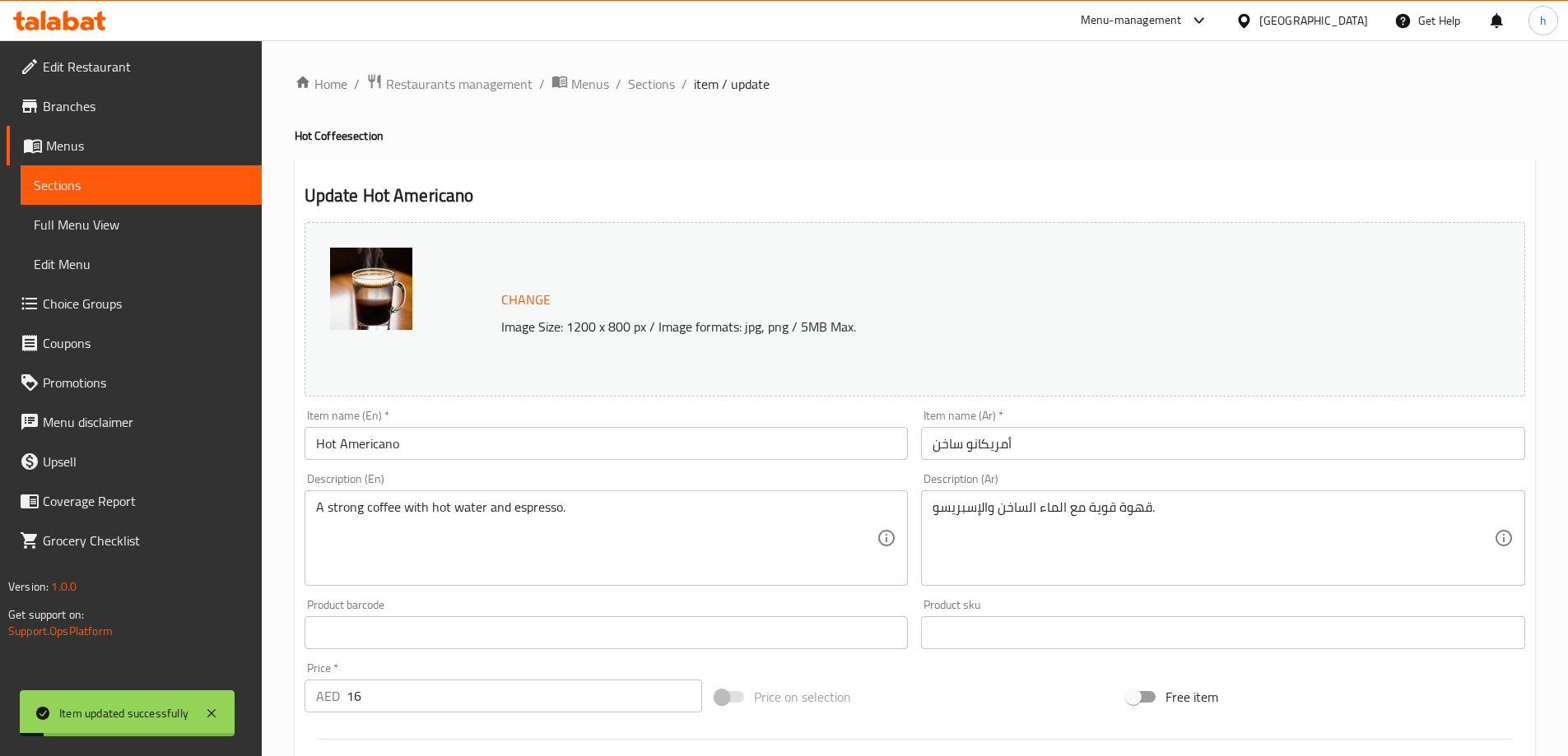
click at [186, 174] on link "Sections" at bounding box center [140, 184] width 241 height 40
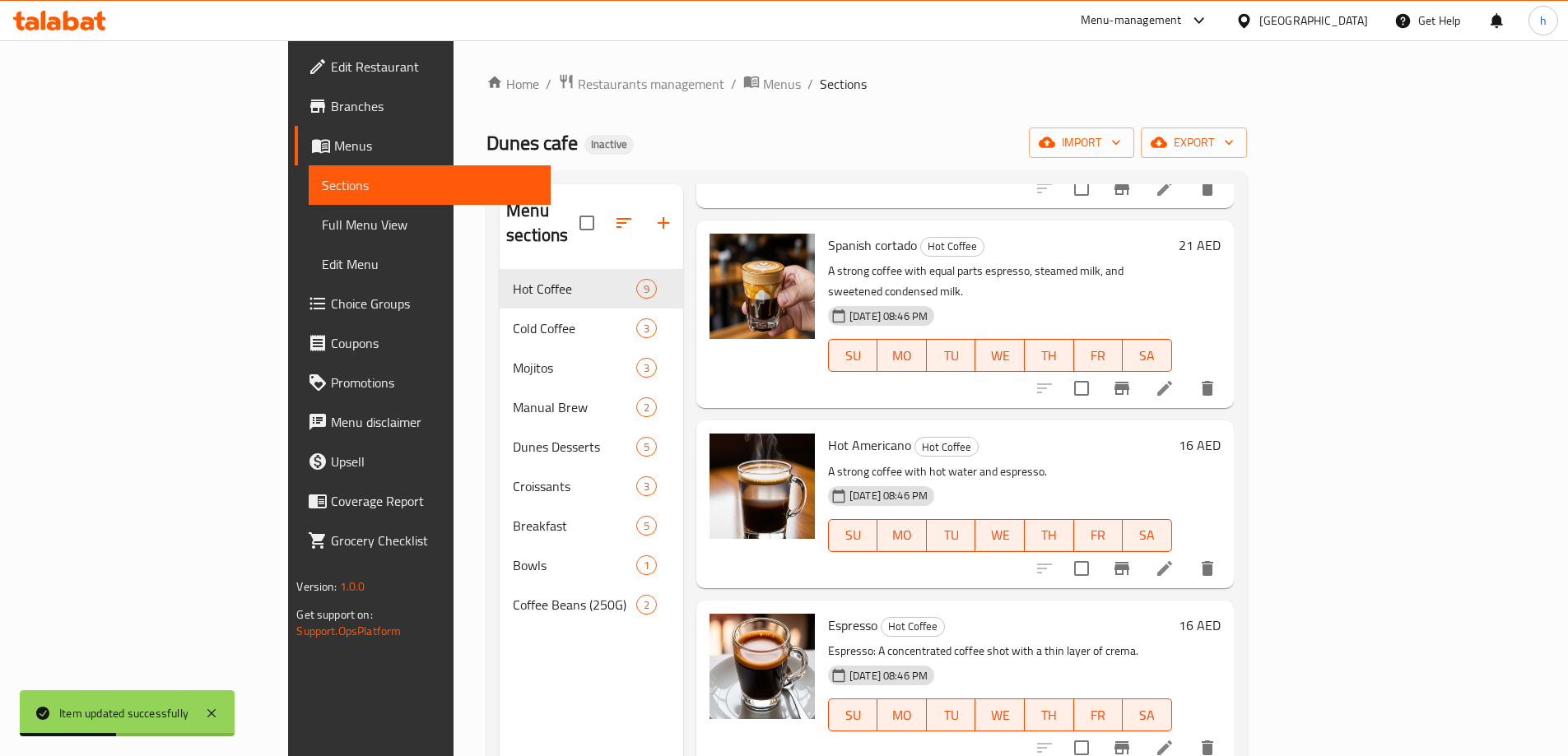
scroll to position [902, 0]
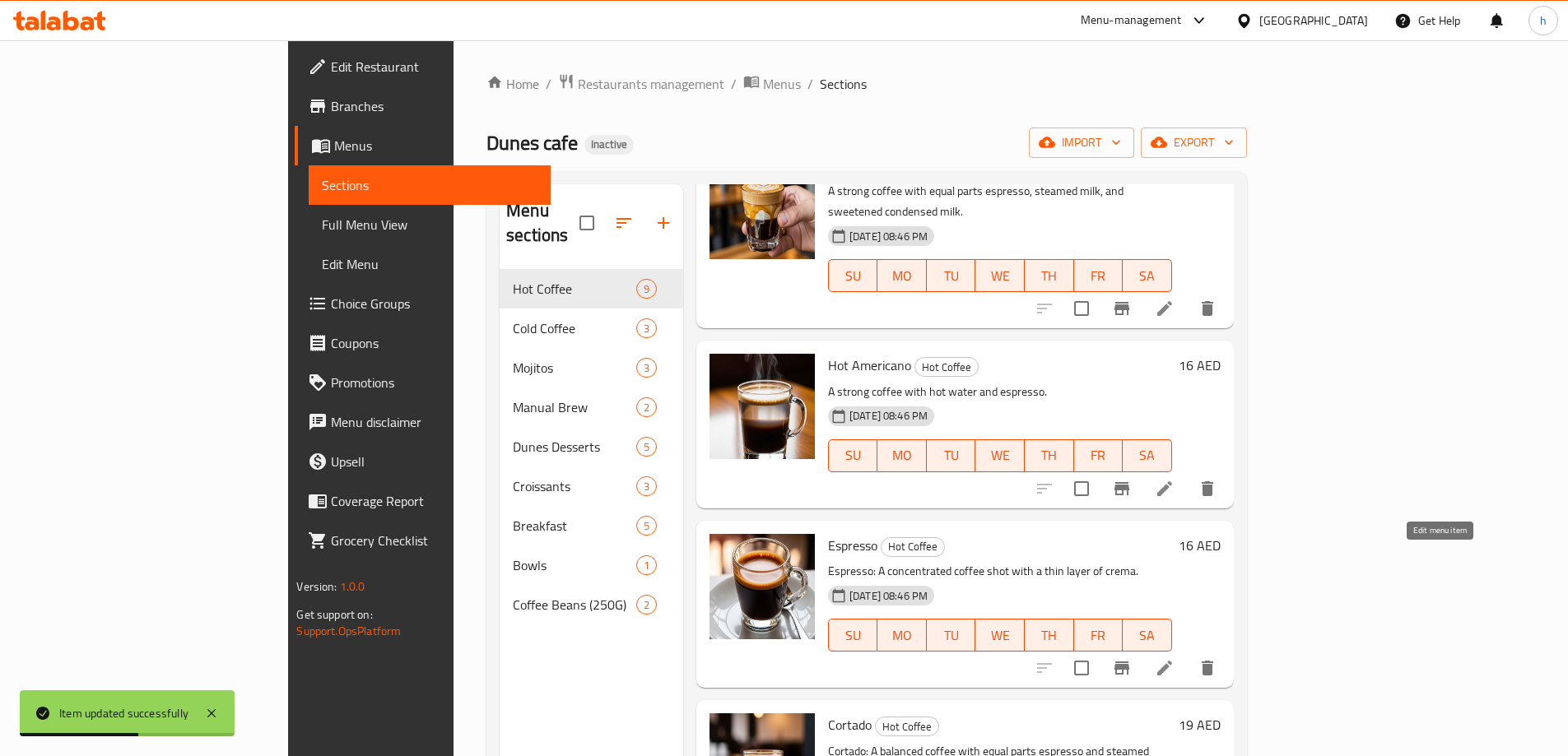
click at [1174, 658] on icon at bounding box center [1165, 668] width 19 height 19
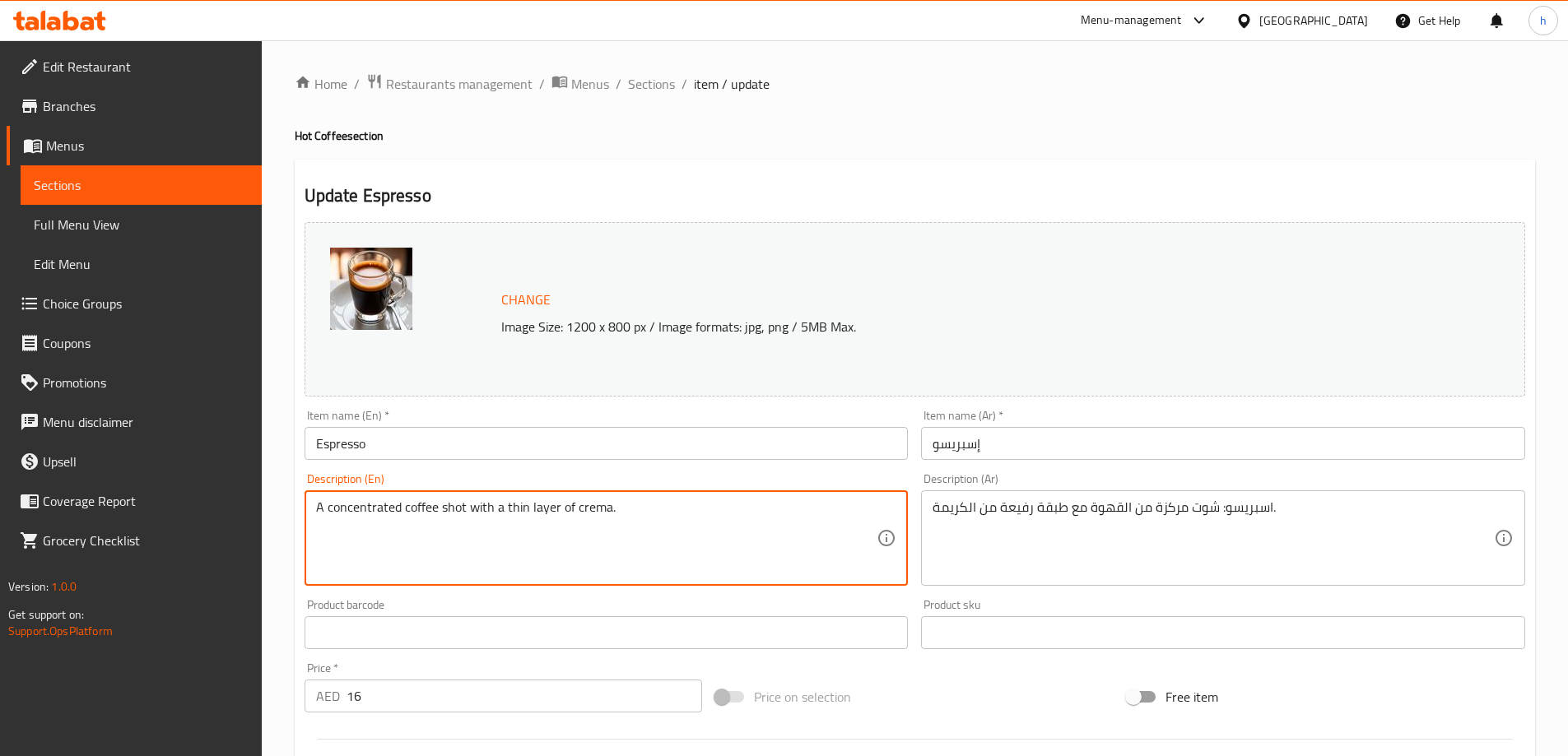
type textarea "A concentrated coffee shot with a thin layer of crema."
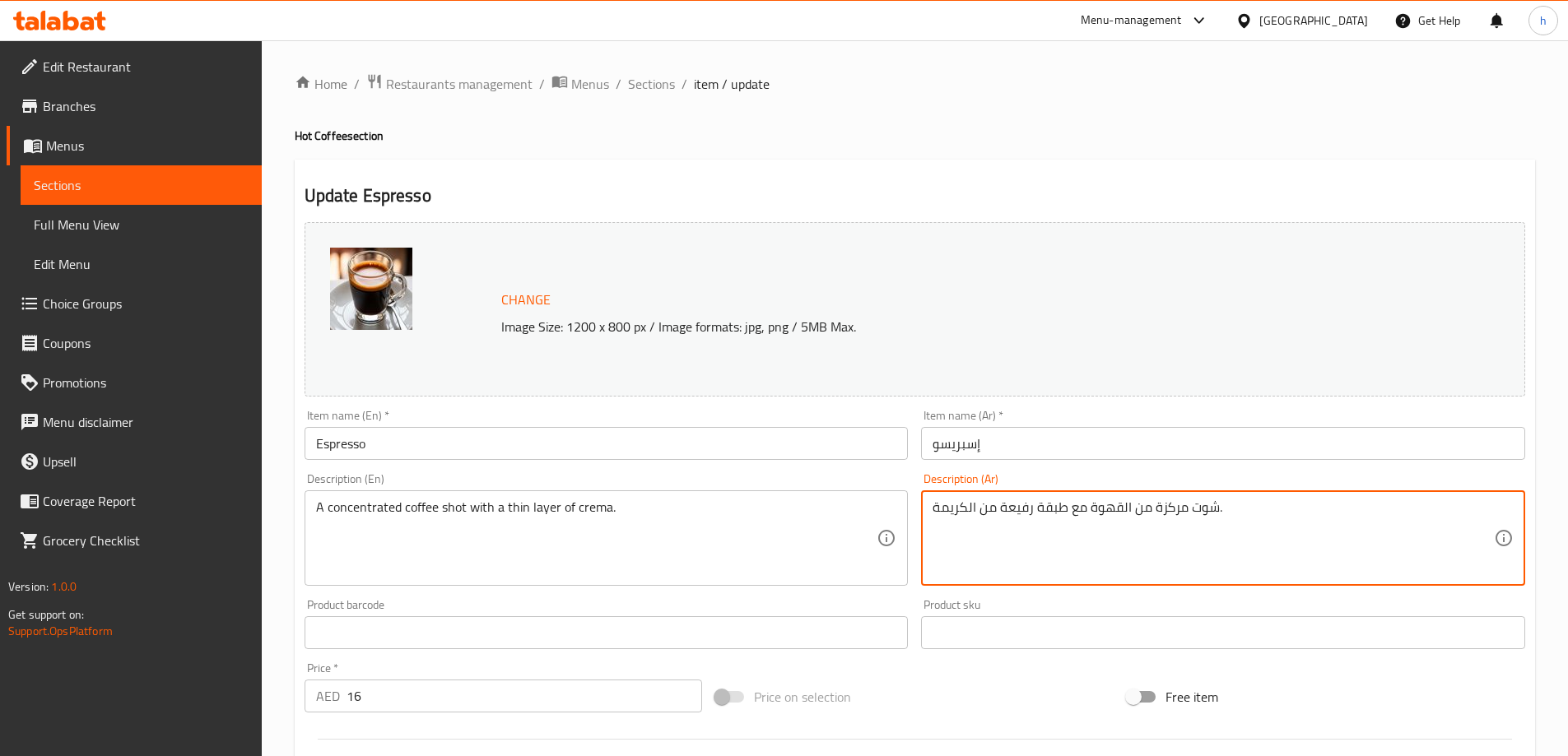
type textarea "شوت مركزة من القهوة مع طبقة رفيعة من الكريمة."
click at [910, 111] on div "Home / Restaurants management / Menus / Sections / item / update Hot Coffee sec…" at bounding box center [915, 613] width 1241 height 1081
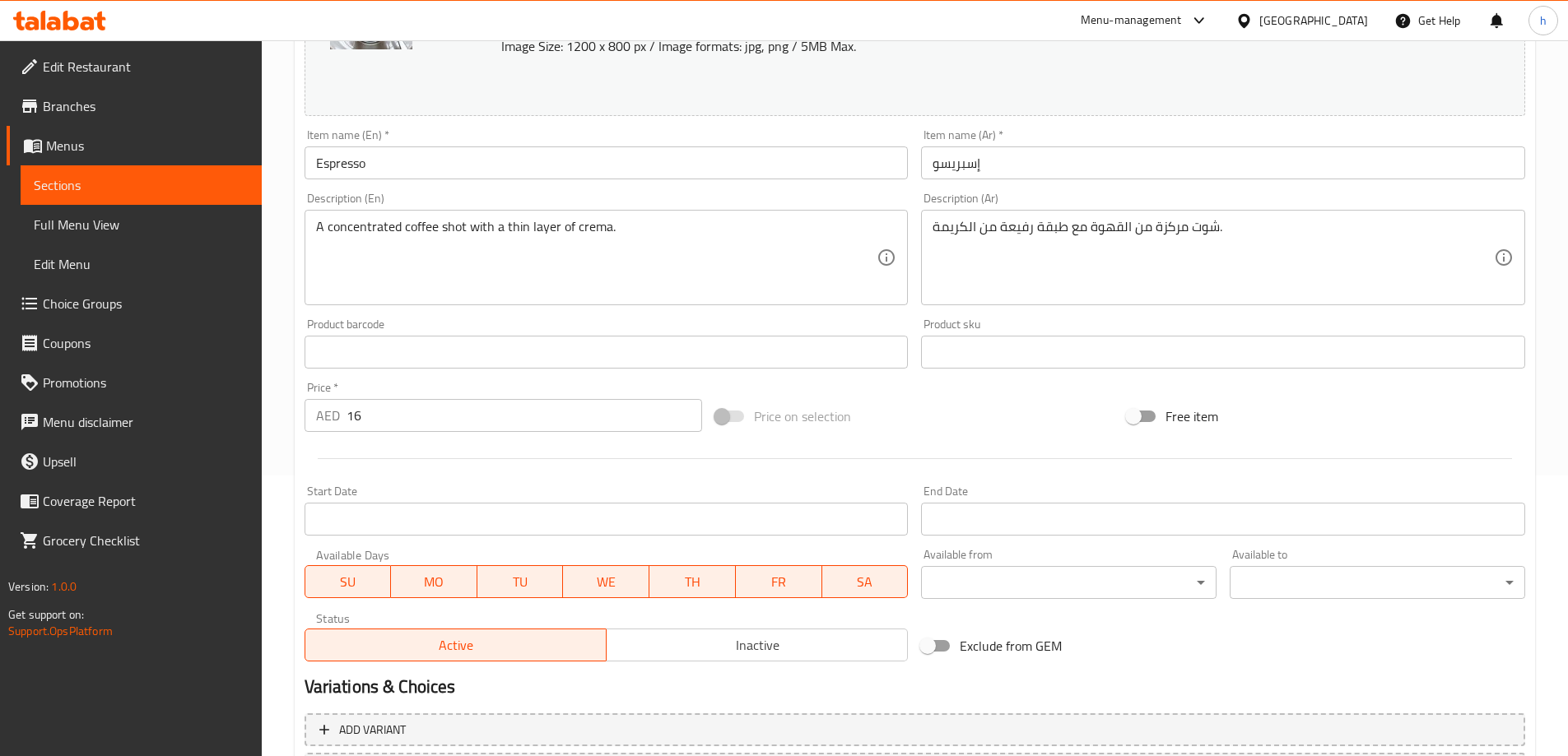
scroll to position [430, 0]
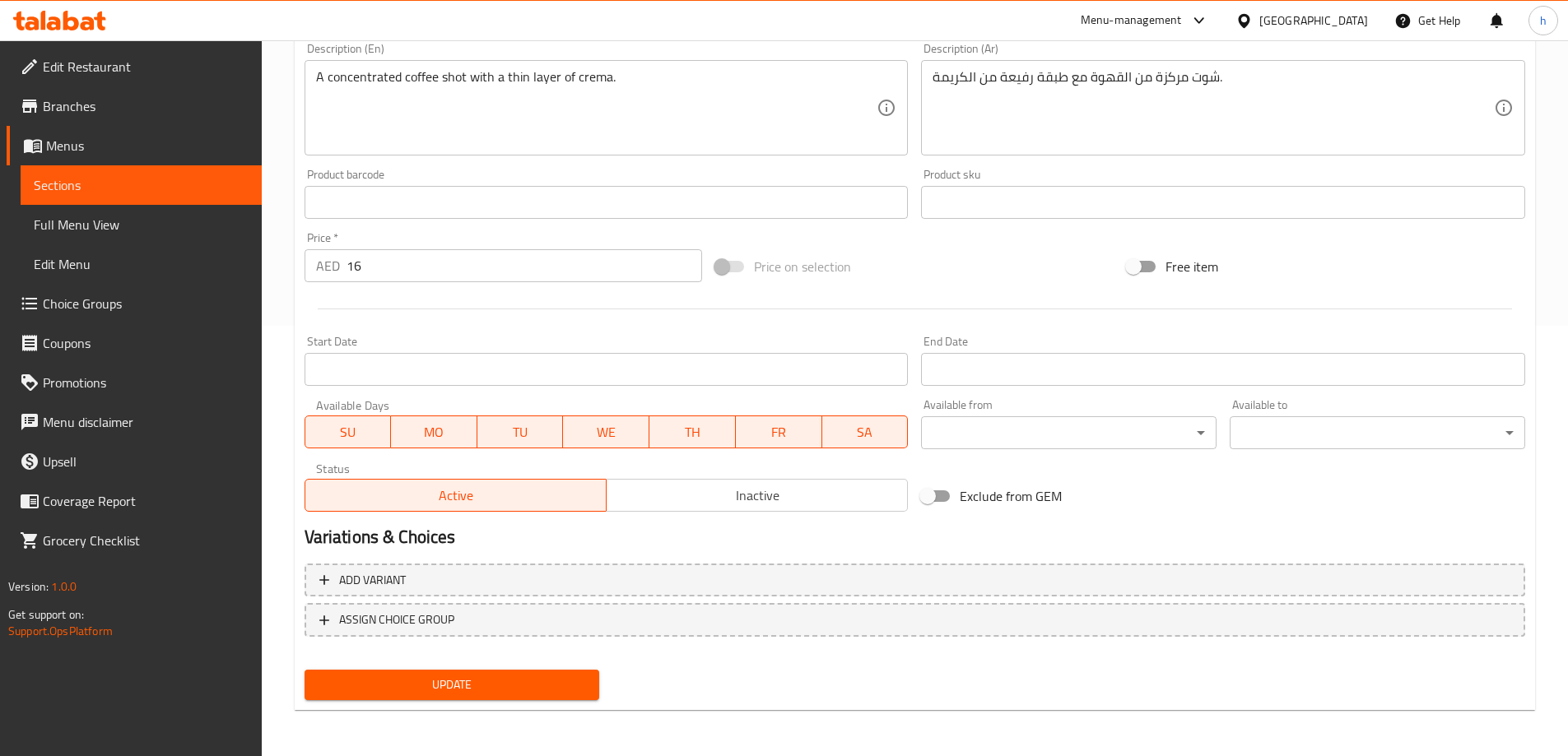
click at [512, 688] on span "Update" at bounding box center [452, 685] width 269 height 20
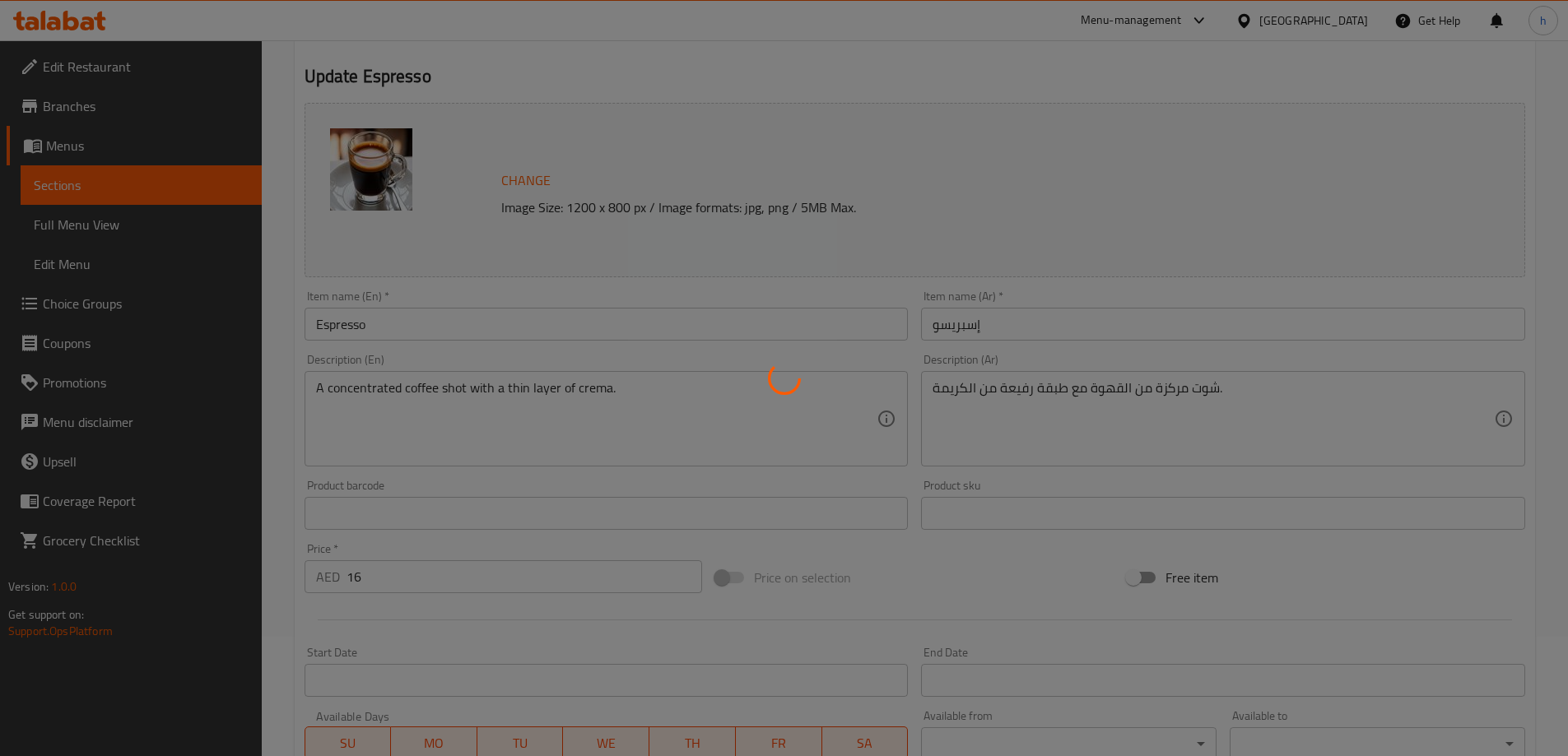
scroll to position [0, 0]
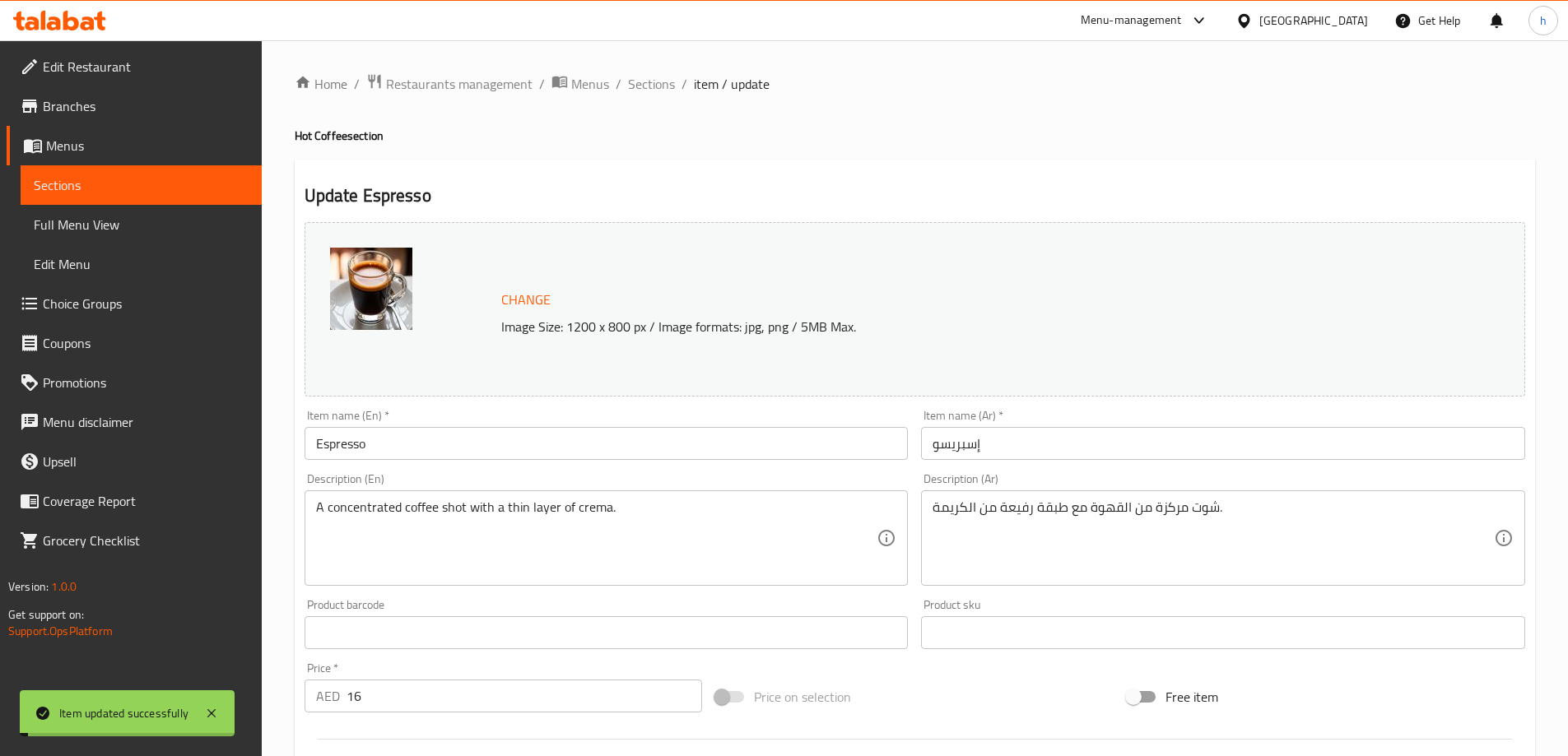
click at [128, 186] on span "Sections" at bounding box center [140, 185] width 214 height 19
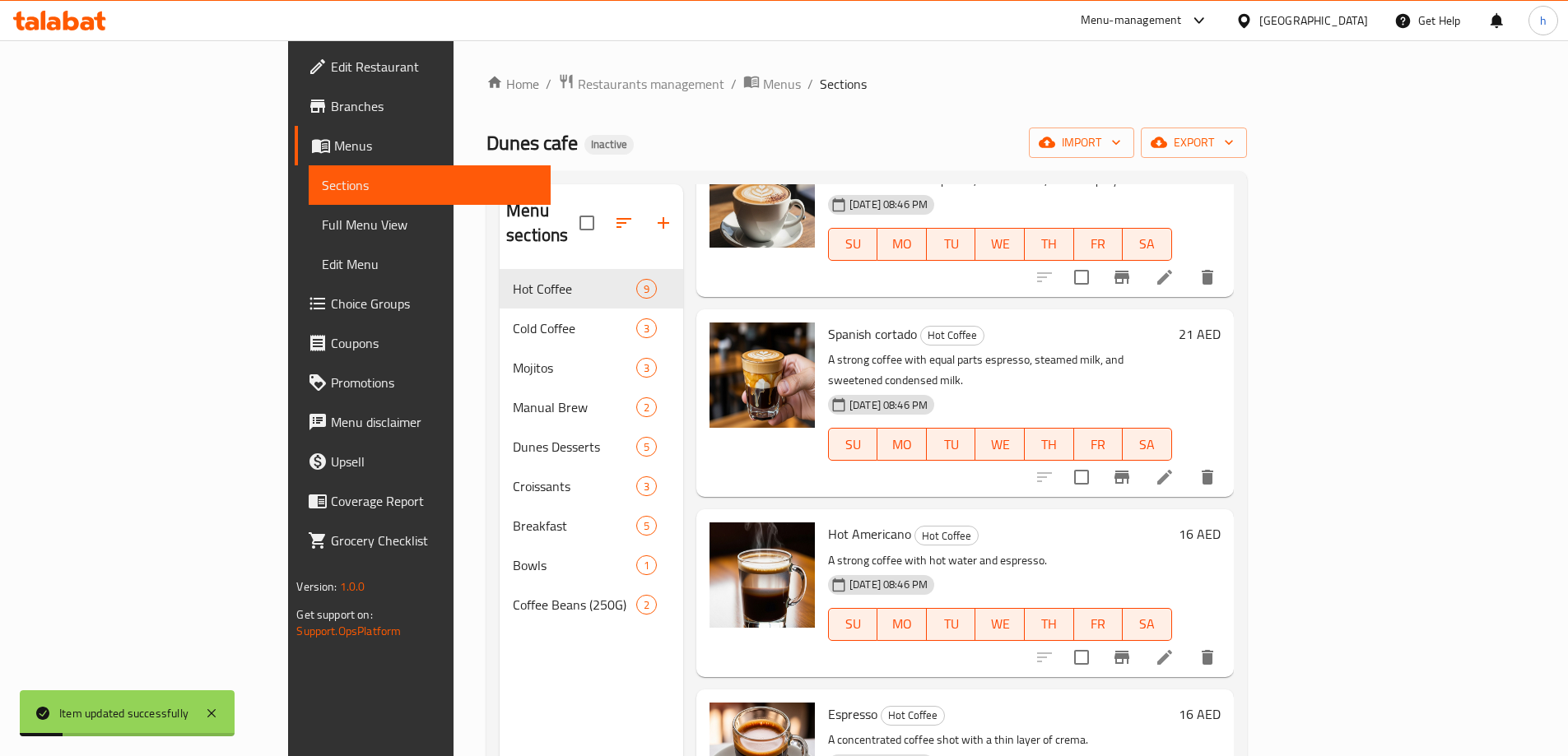
scroll to position [902, 0]
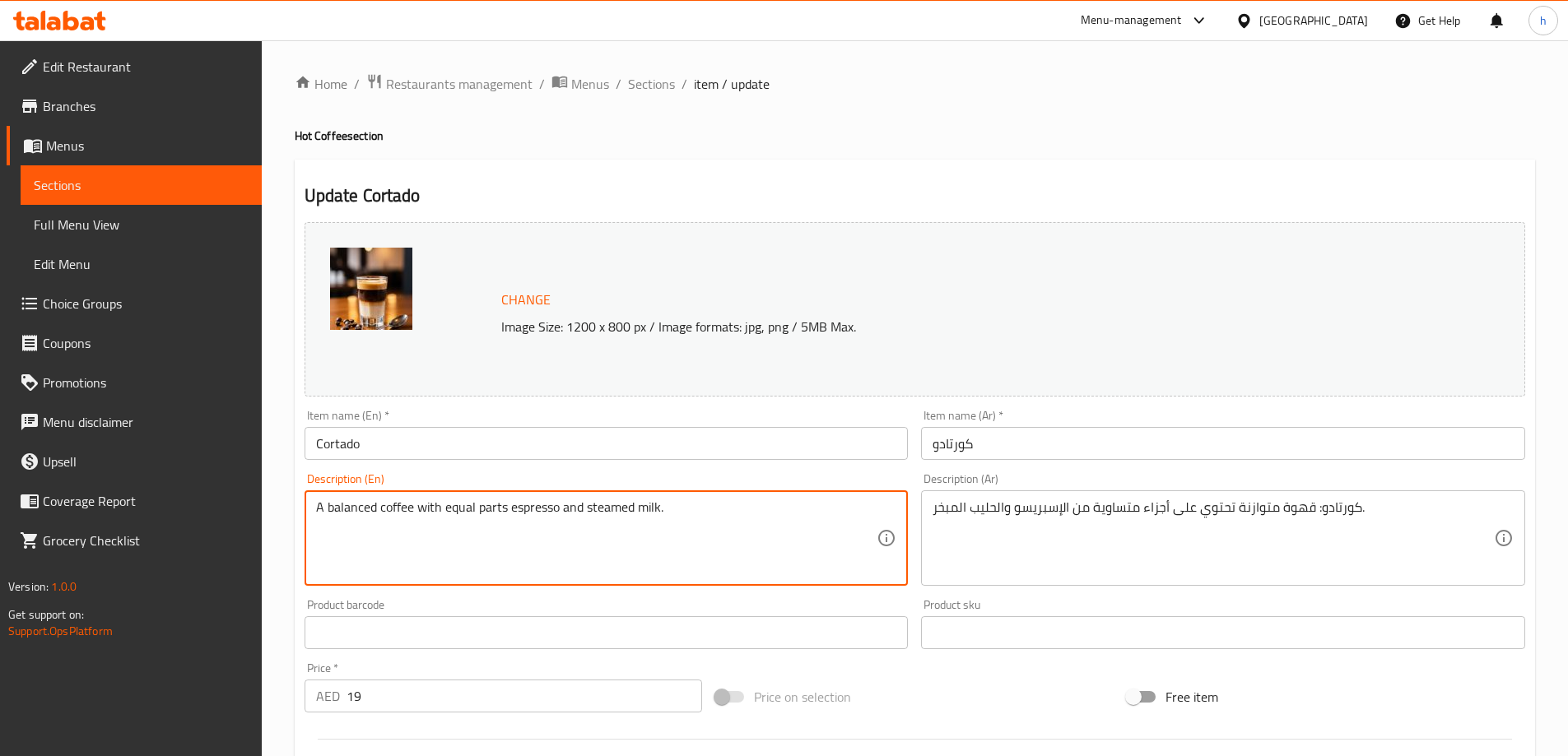
type textarea "A balanced coffee with equal parts espresso and steamed milk."
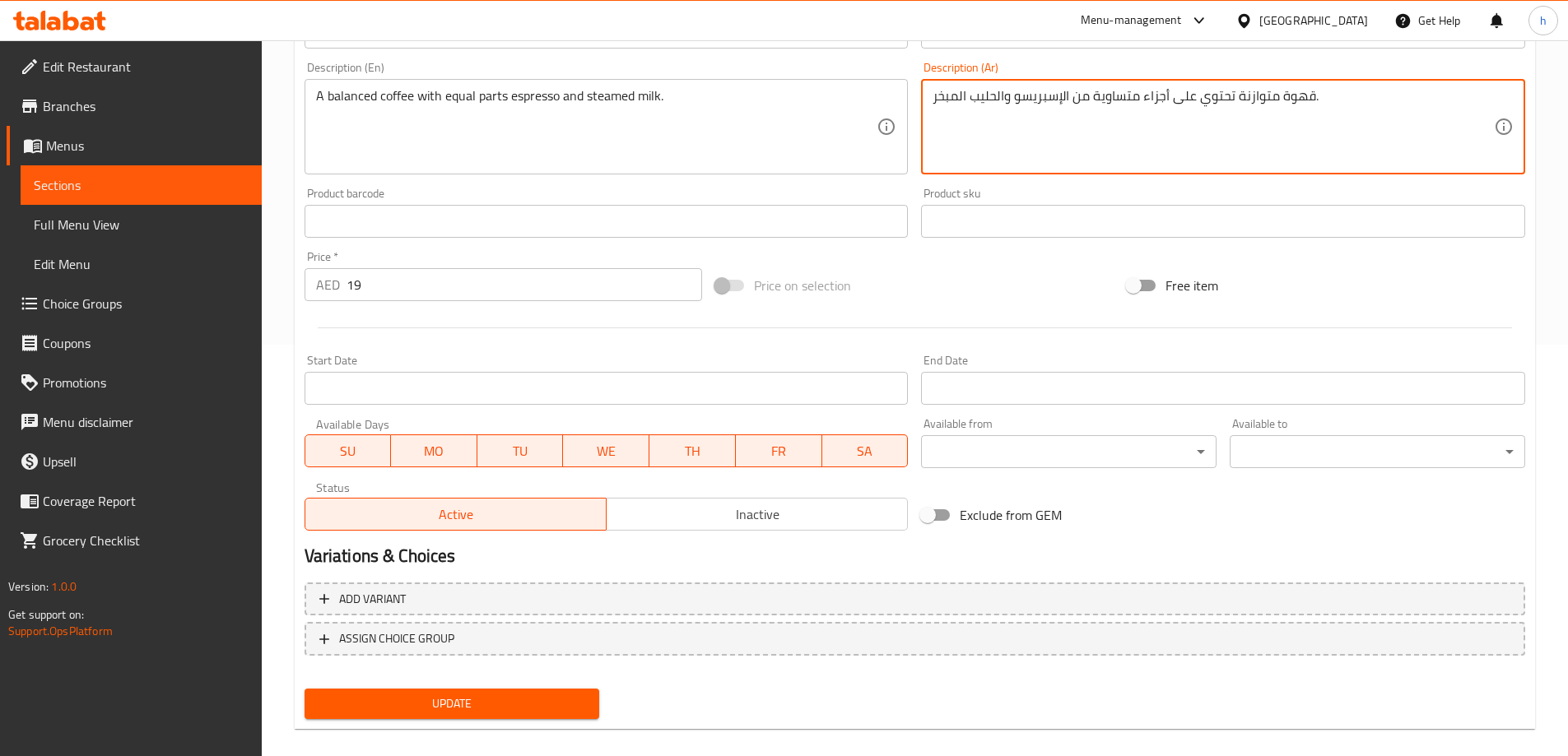
scroll to position [430, 0]
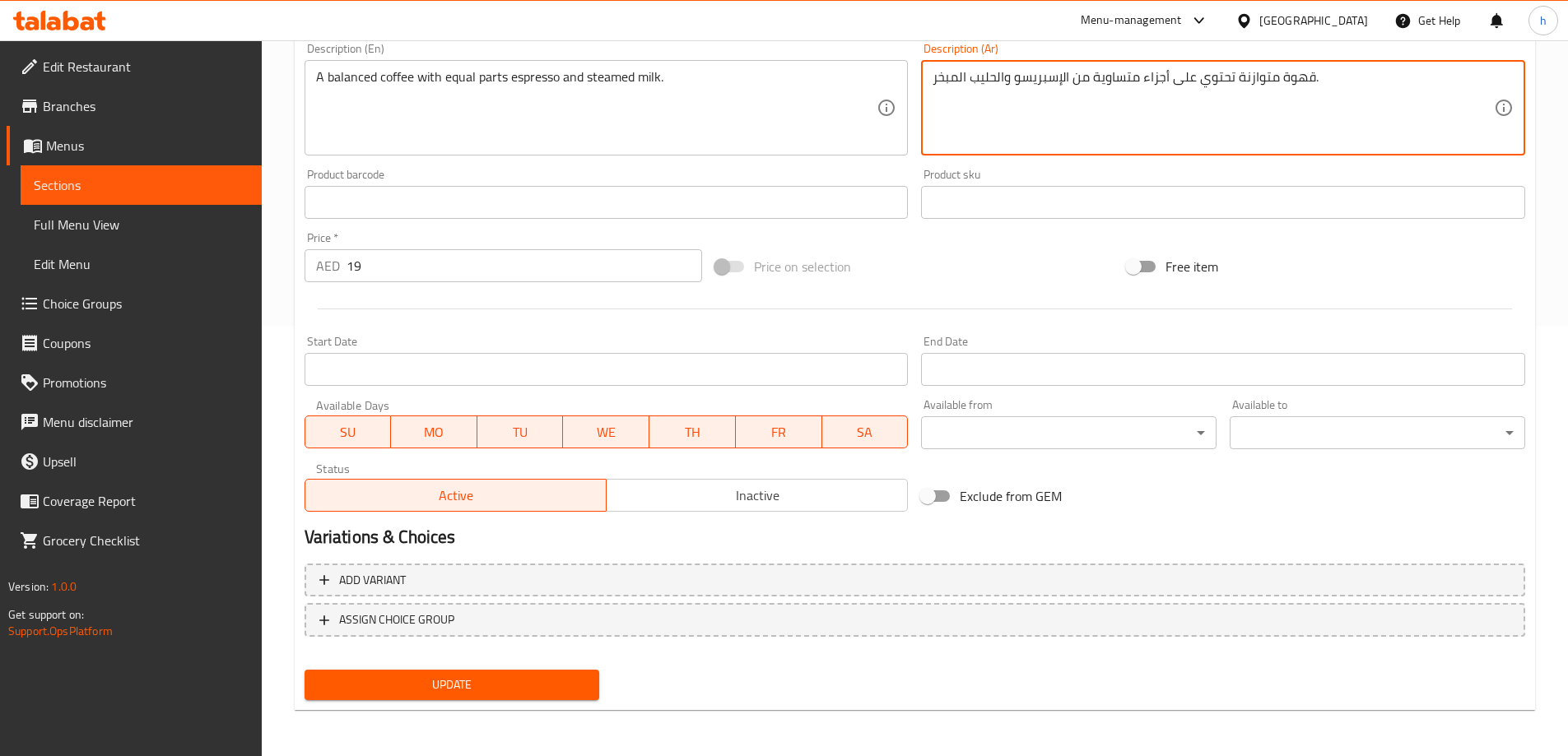
type textarea "قهوة متوازنة تحتوي على أجزاء متساوية من الإسبريسو والحليب المبخر."
click at [575, 678] on span "Update" at bounding box center [452, 685] width 269 height 20
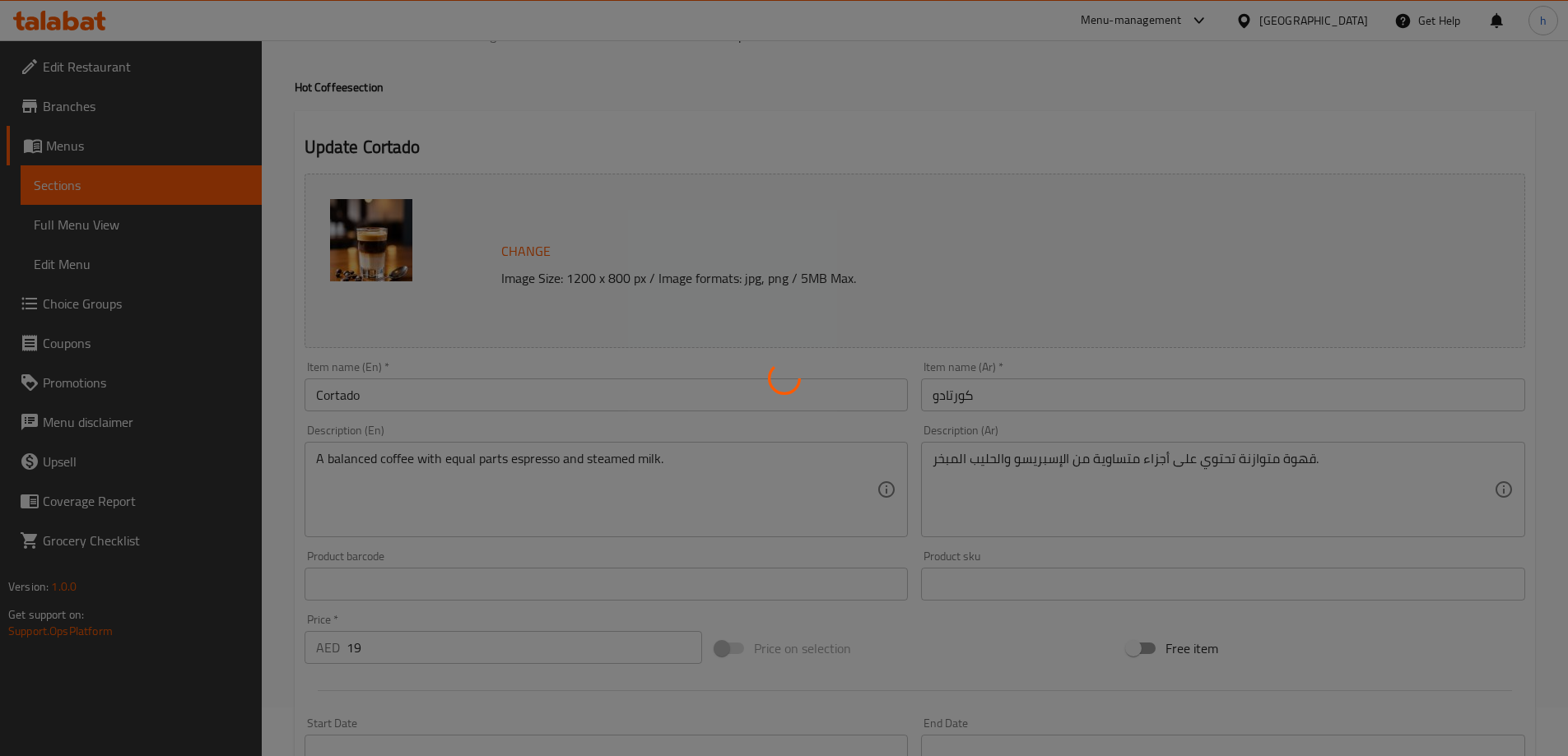
scroll to position [0, 0]
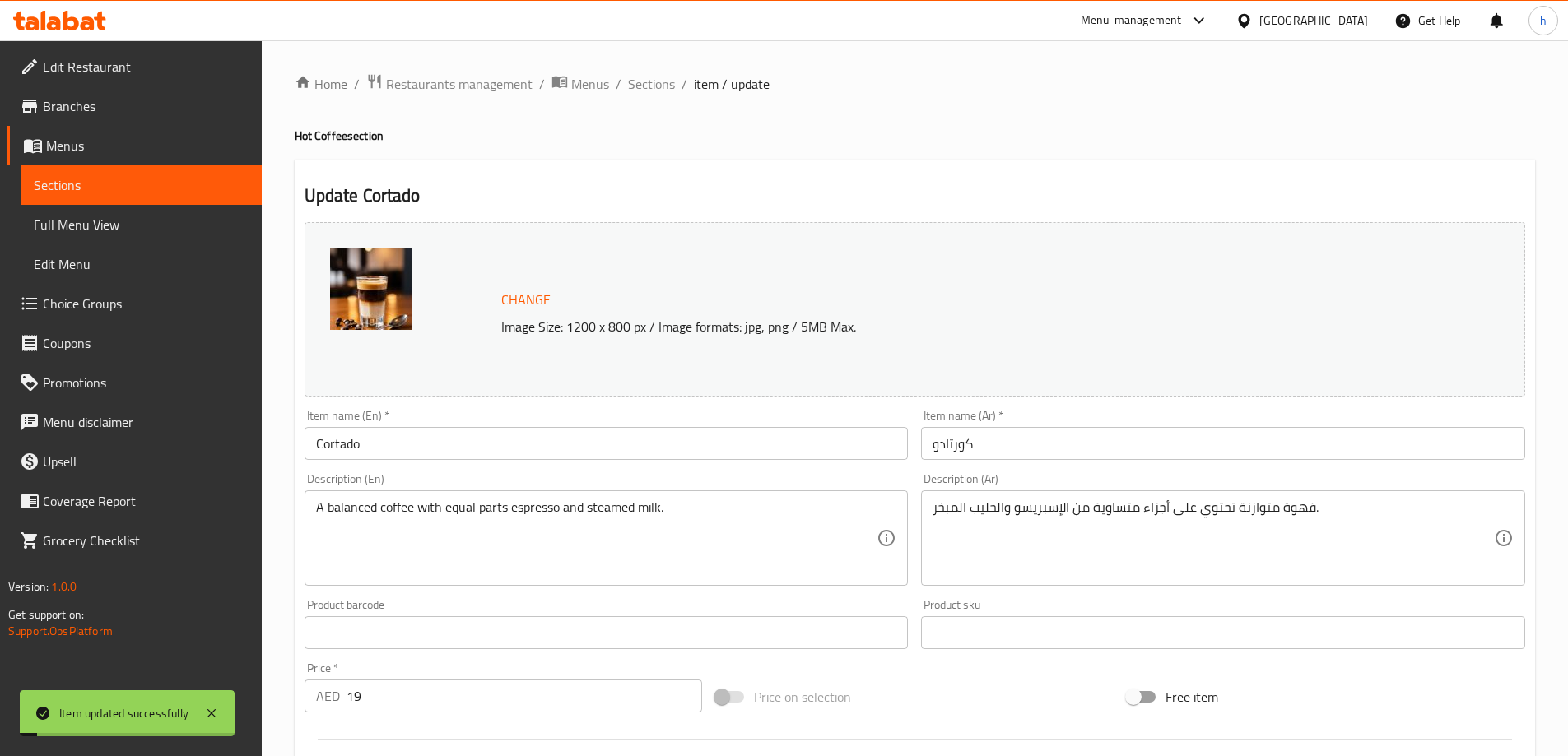
click at [143, 187] on span "Sections" at bounding box center [140, 185] width 214 height 19
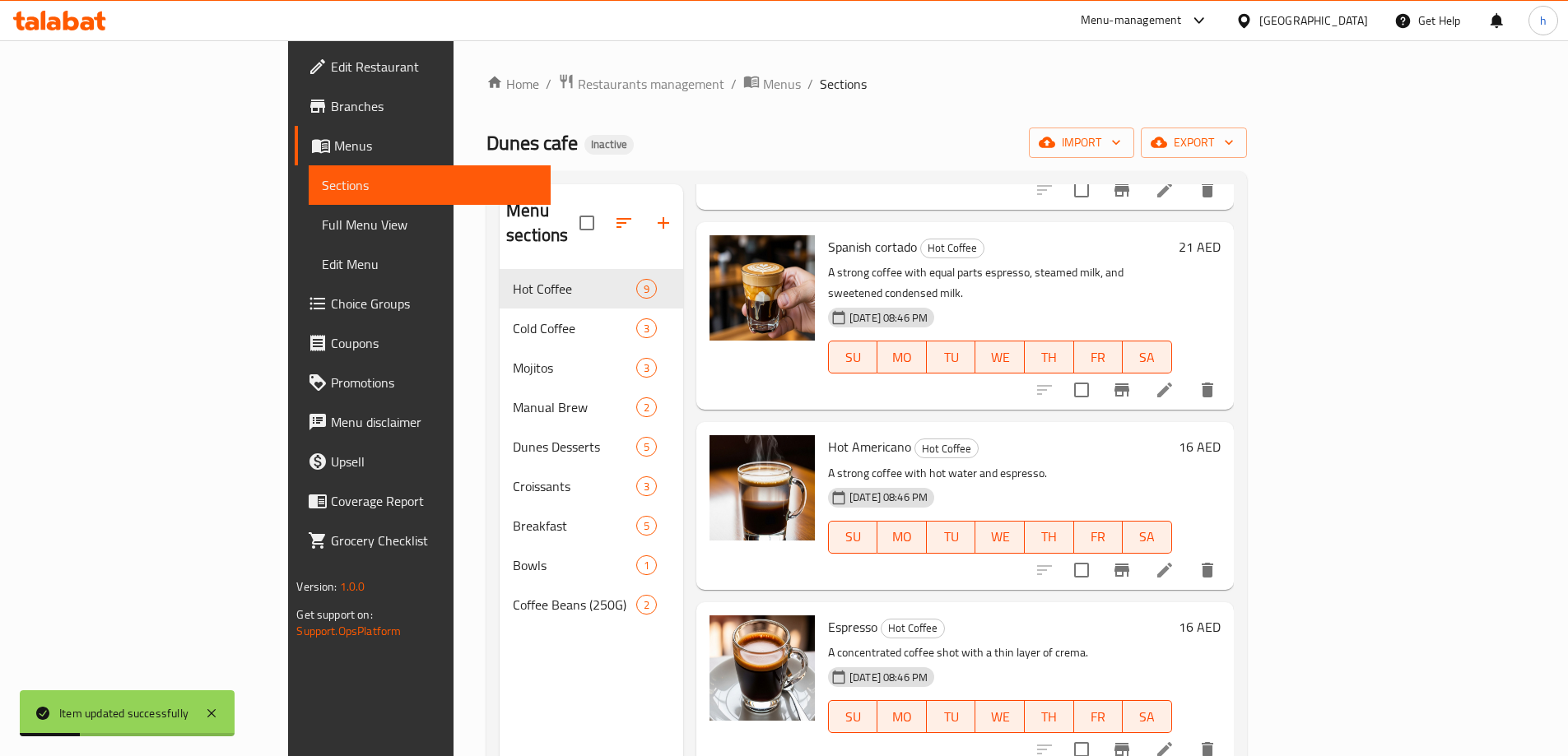
scroll to position [902, 0]
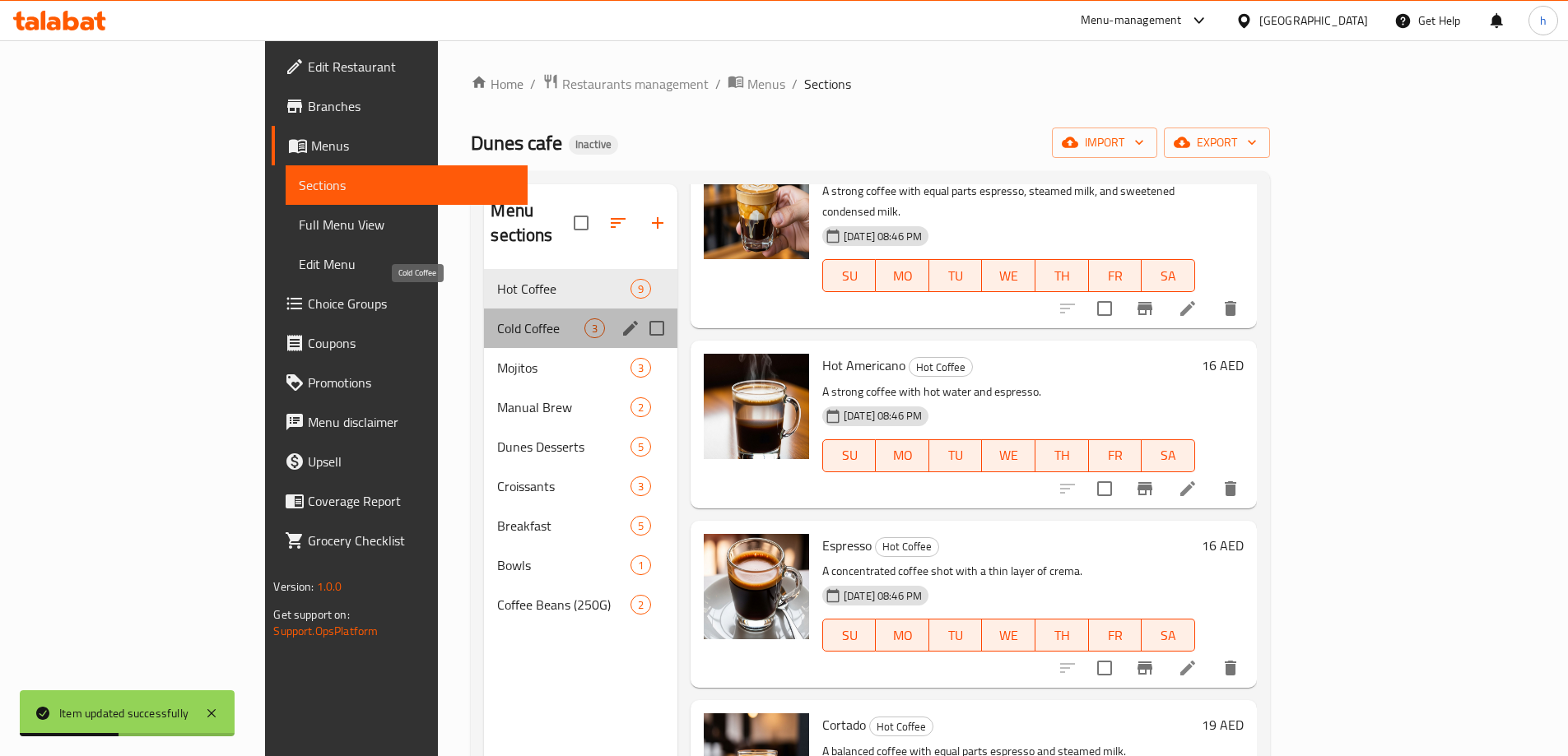
click at [497, 318] on span "Cold Coffee" at bounding box center [540, 328] width 86 height 19
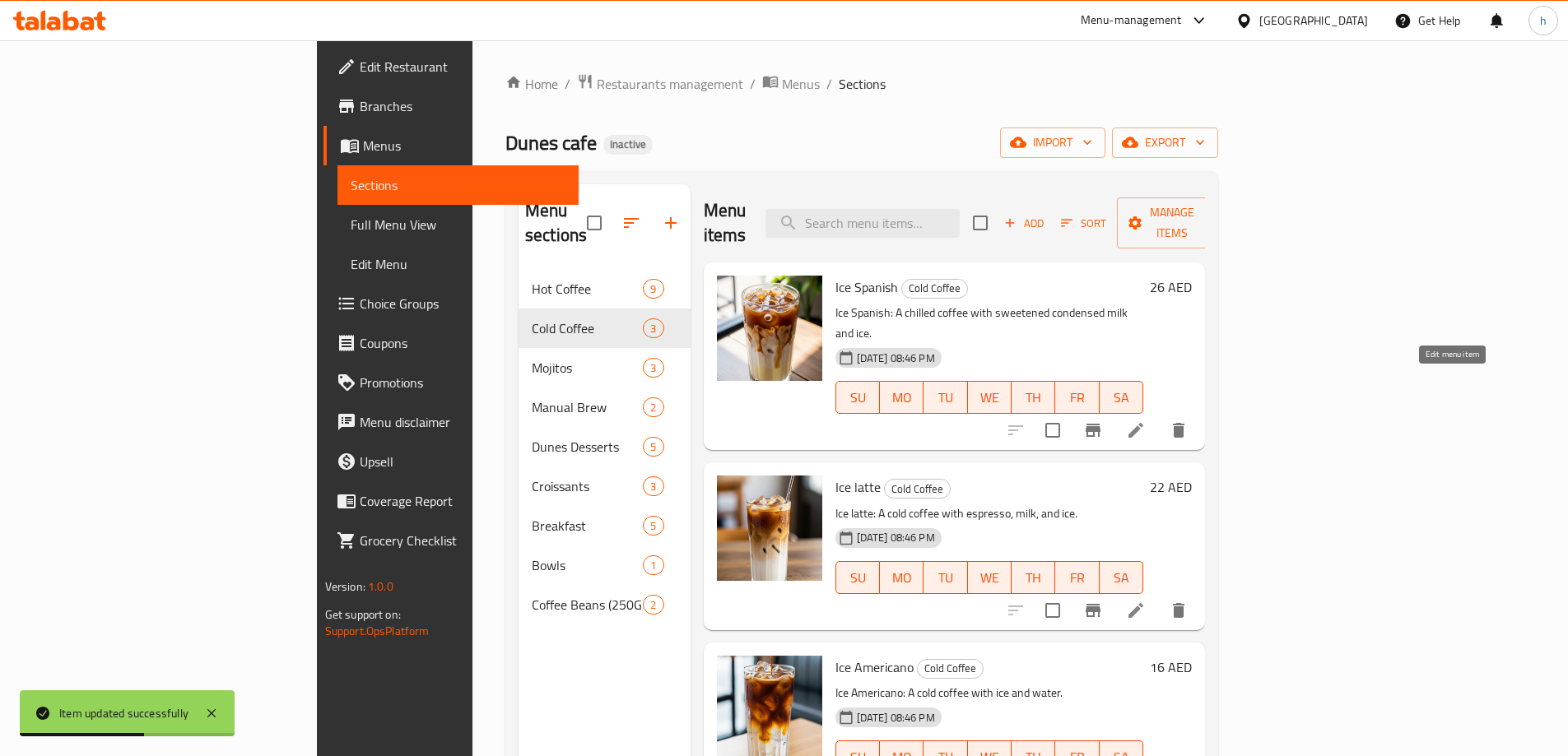
click at [1144, 423] on icon at bounding box center [1136, 430] width 15 height 15
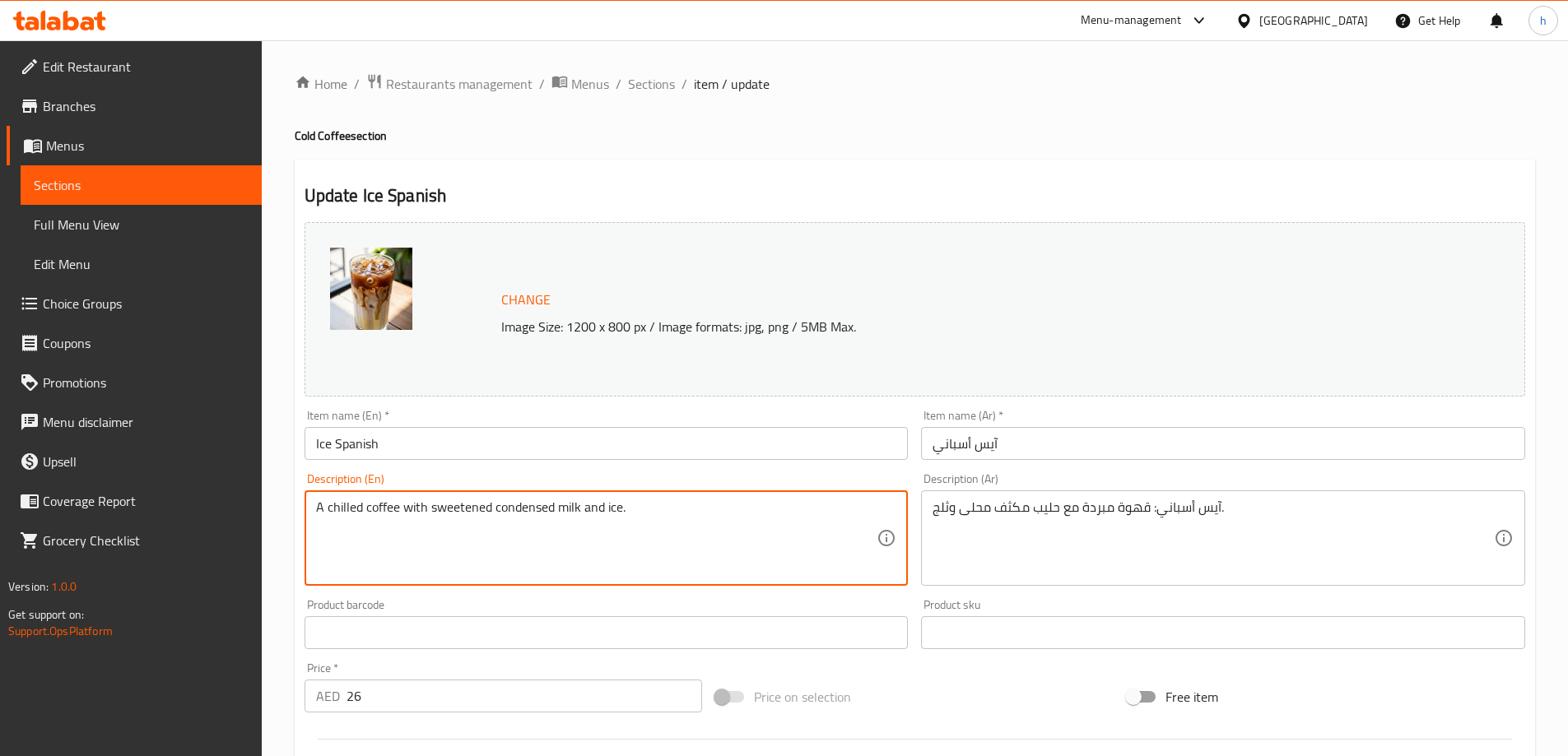
type textarea "A chilled coffee with sweetened condensed milk and ice."
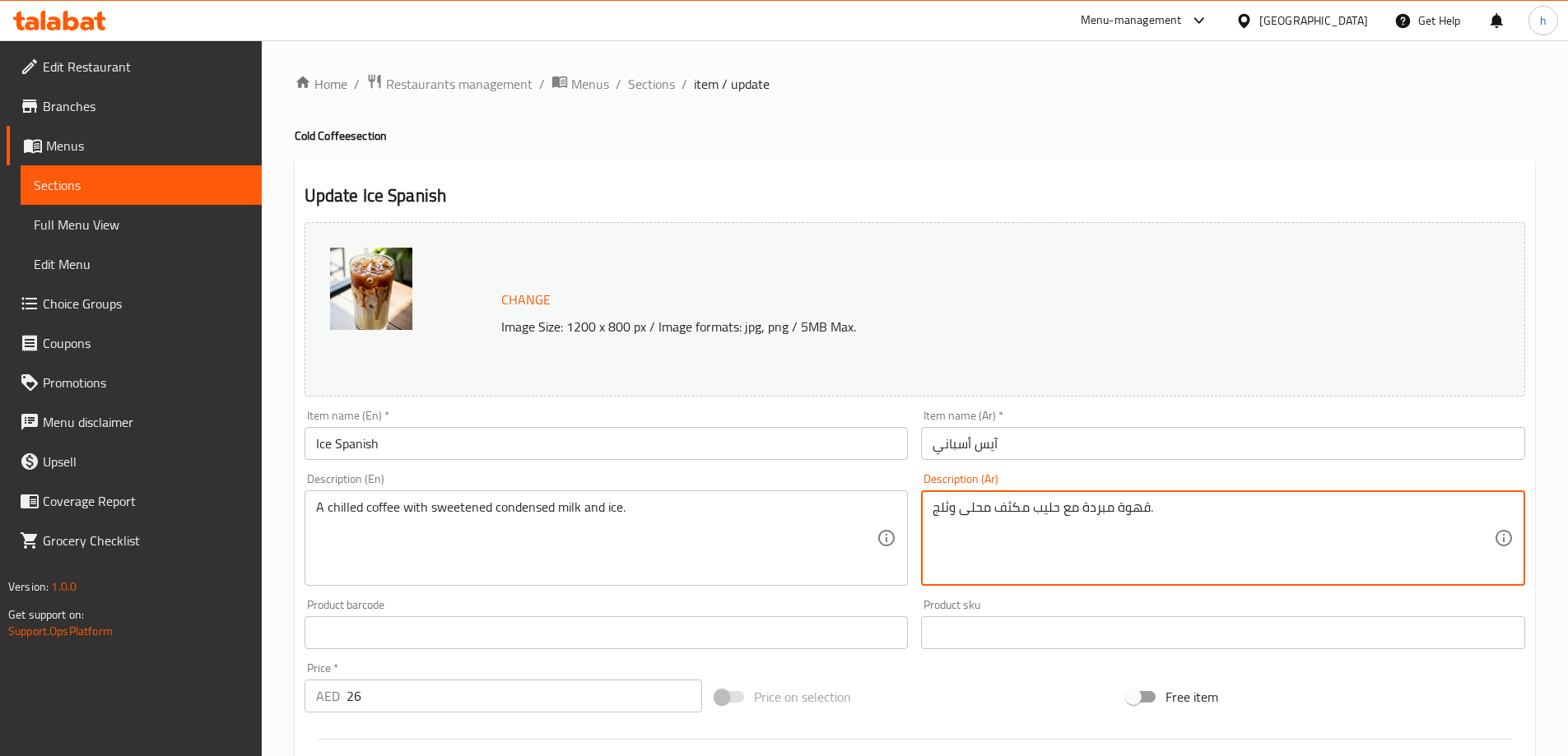
scroll to position [430, 0]
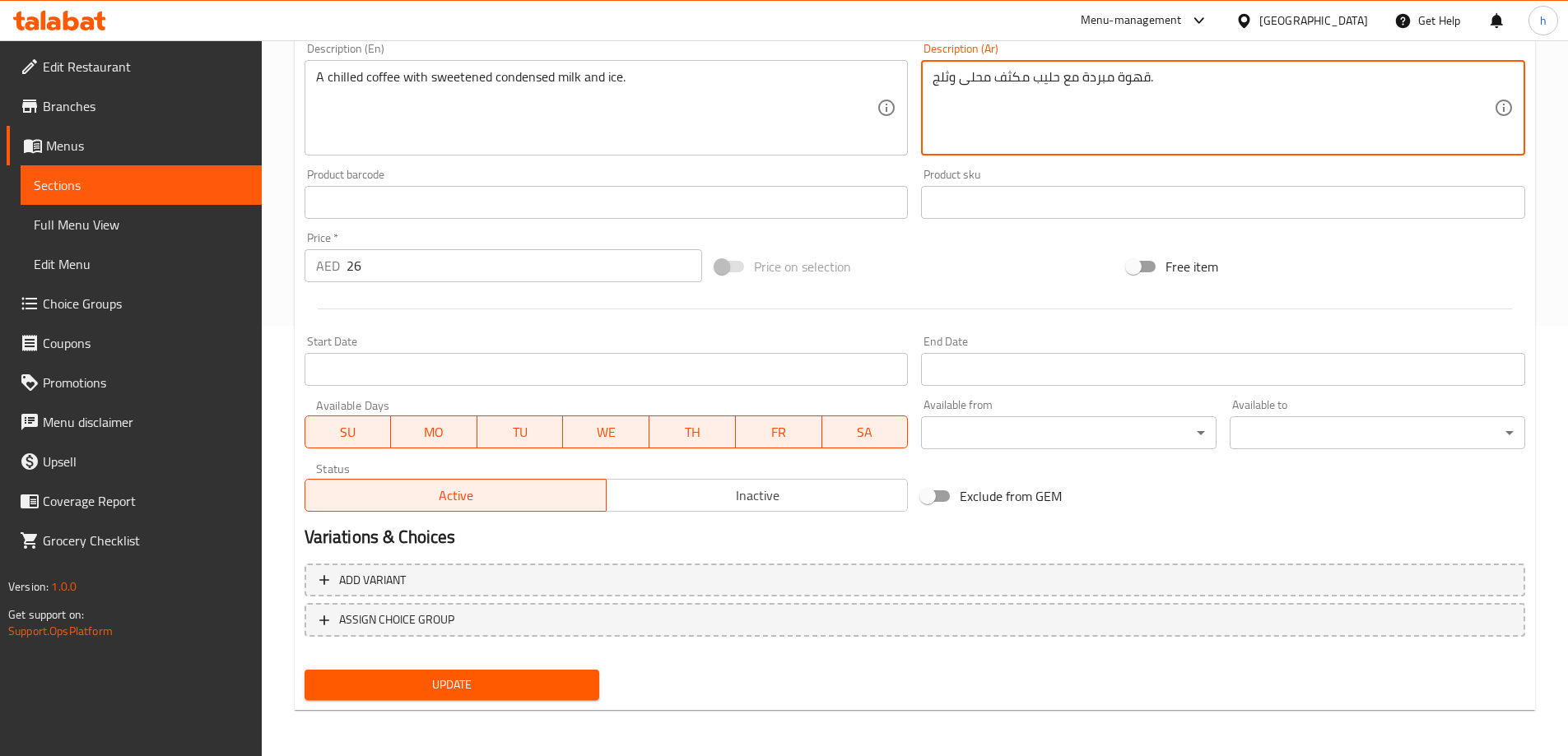
type textarea "قهوة مبردة مع حليب مكثف محلى وثلج."
click at [496, 685] on span "Update" at bounding box center [452, 685] width 269 height 20
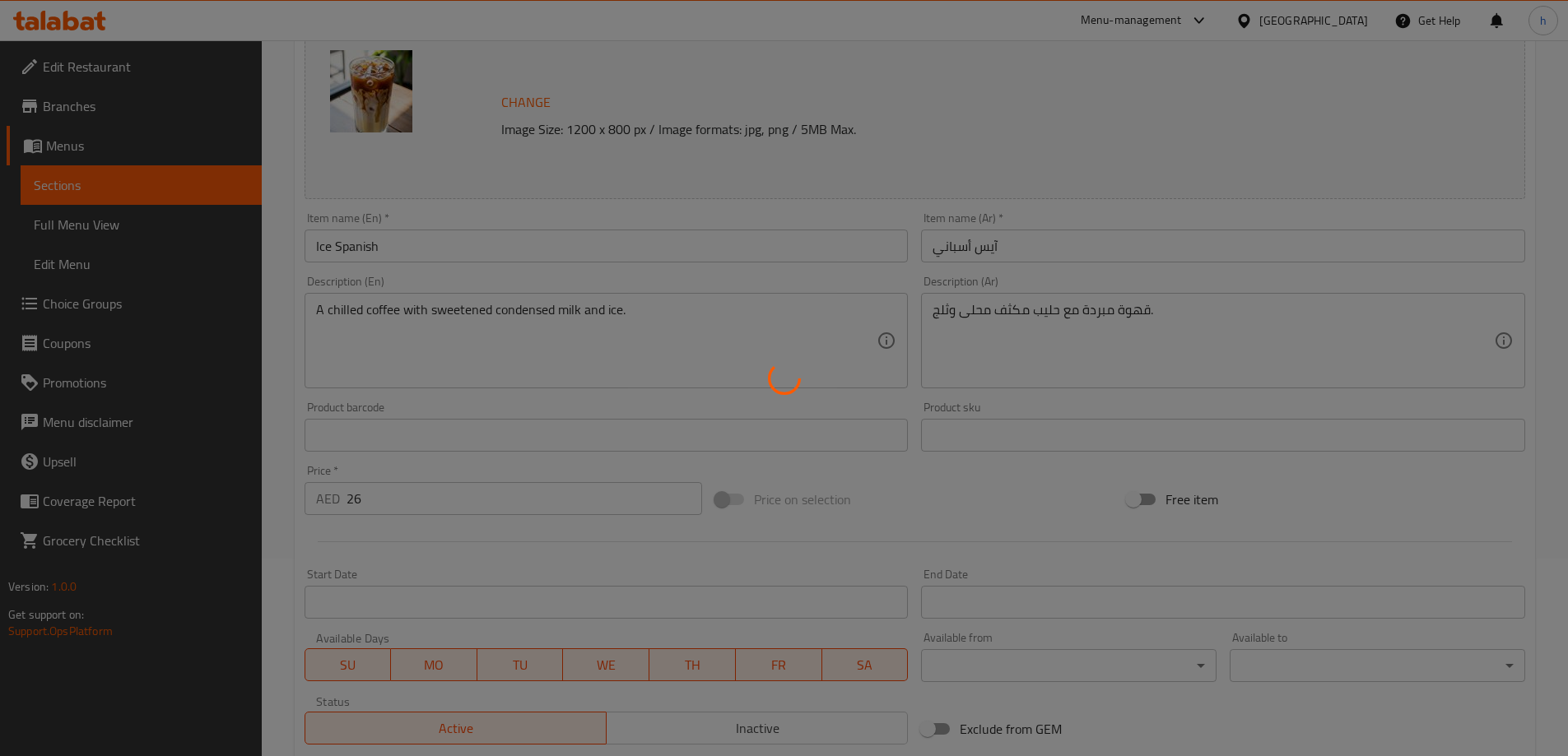
scroll to position [0, 0]
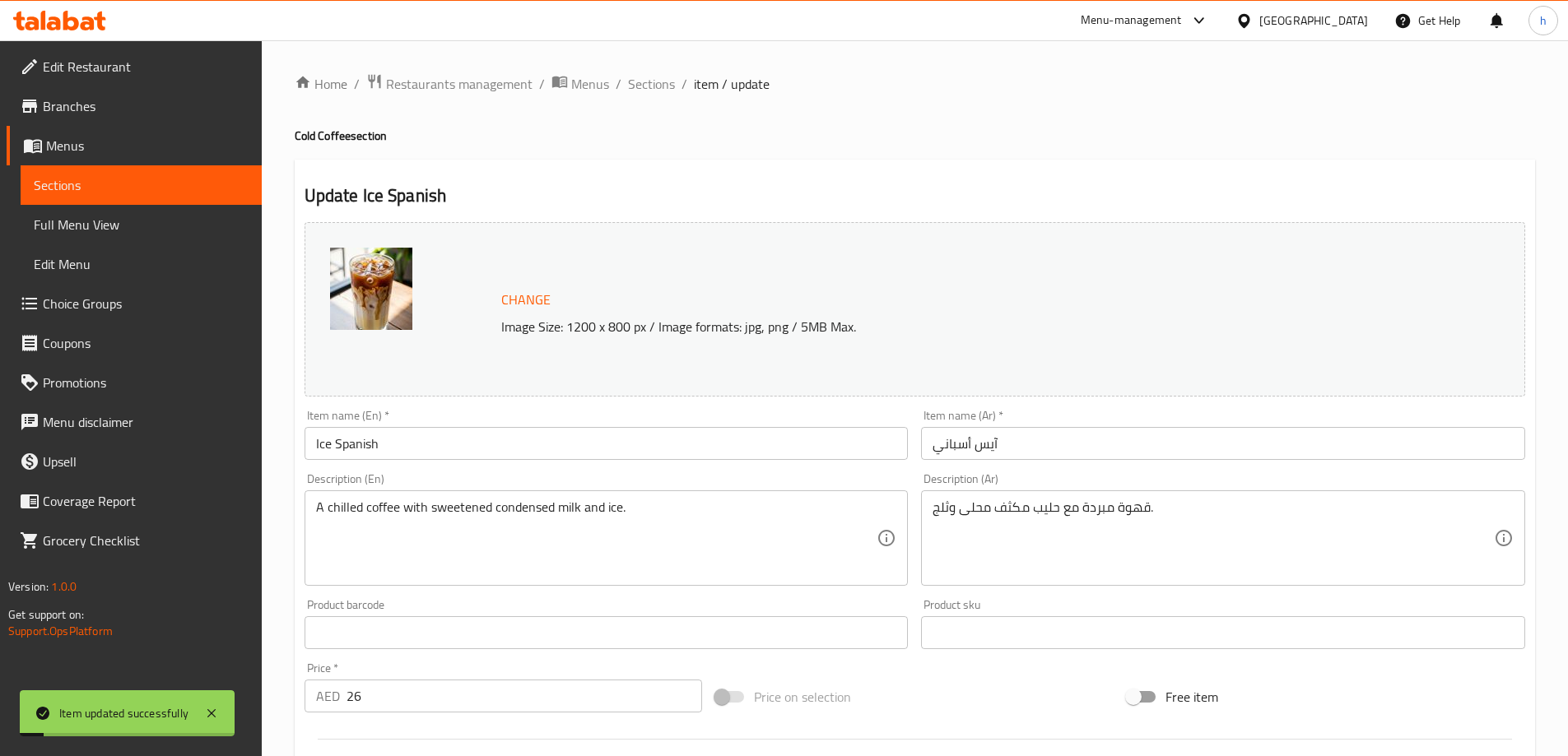
click at [189, 187] on span "Sections" at bounding box center [140, 185] width 214 height 19
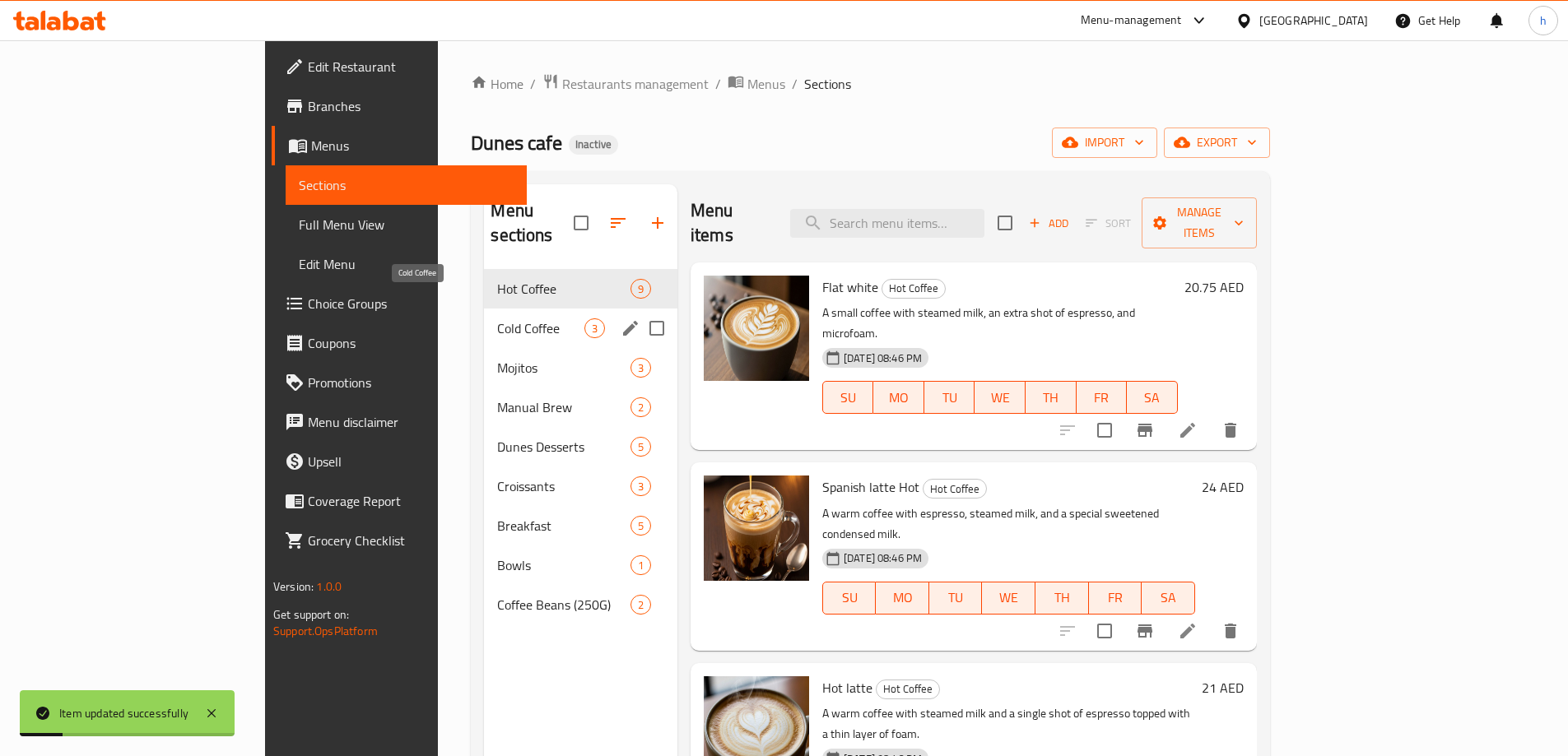
click at [484, 309] on div "Cold Coffee 3" at bounding box center [580, 328] width 193 height 40
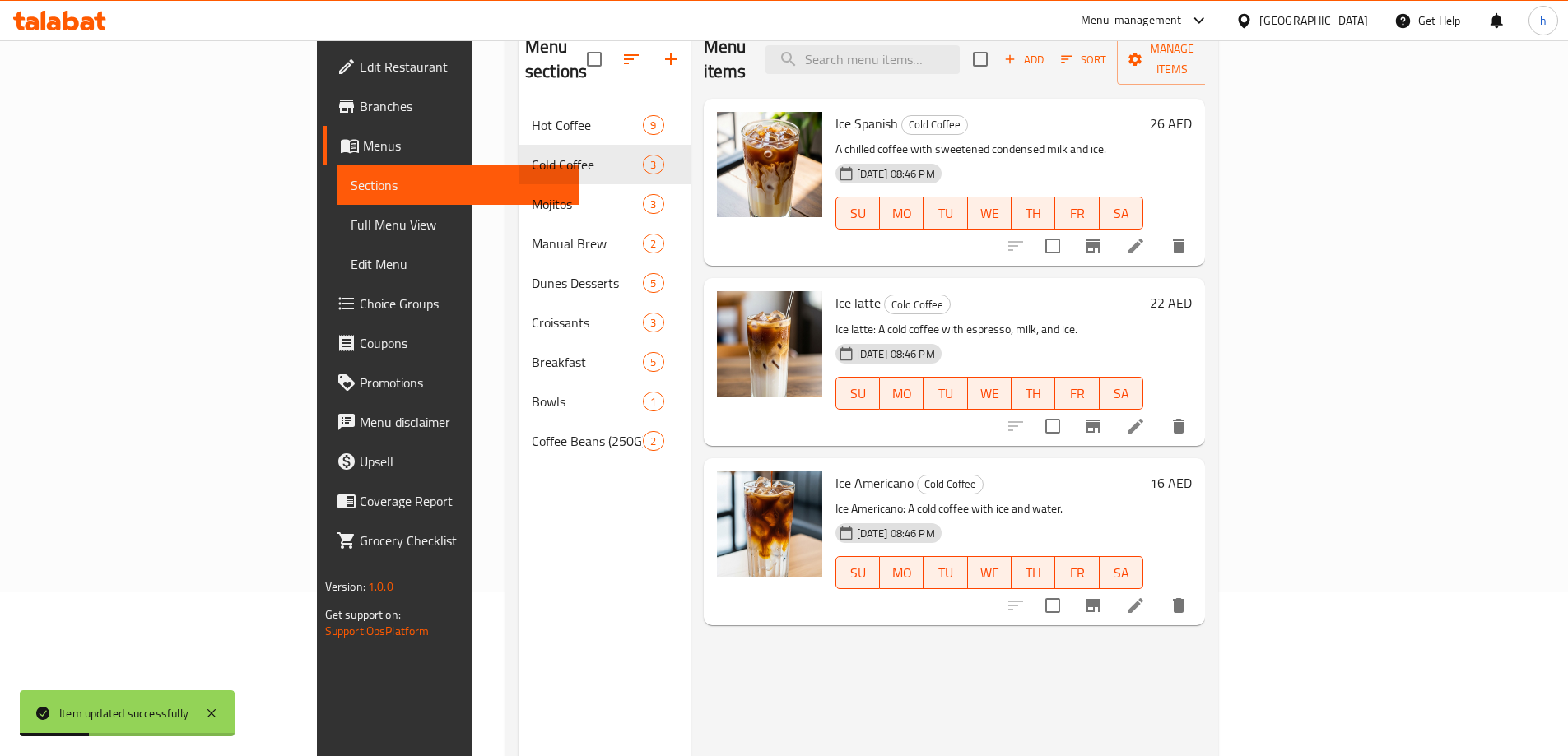
scroll to position [165, 0]
click at [1144, 418] on icon at bounding box center [1136, 425] width 15 height 15
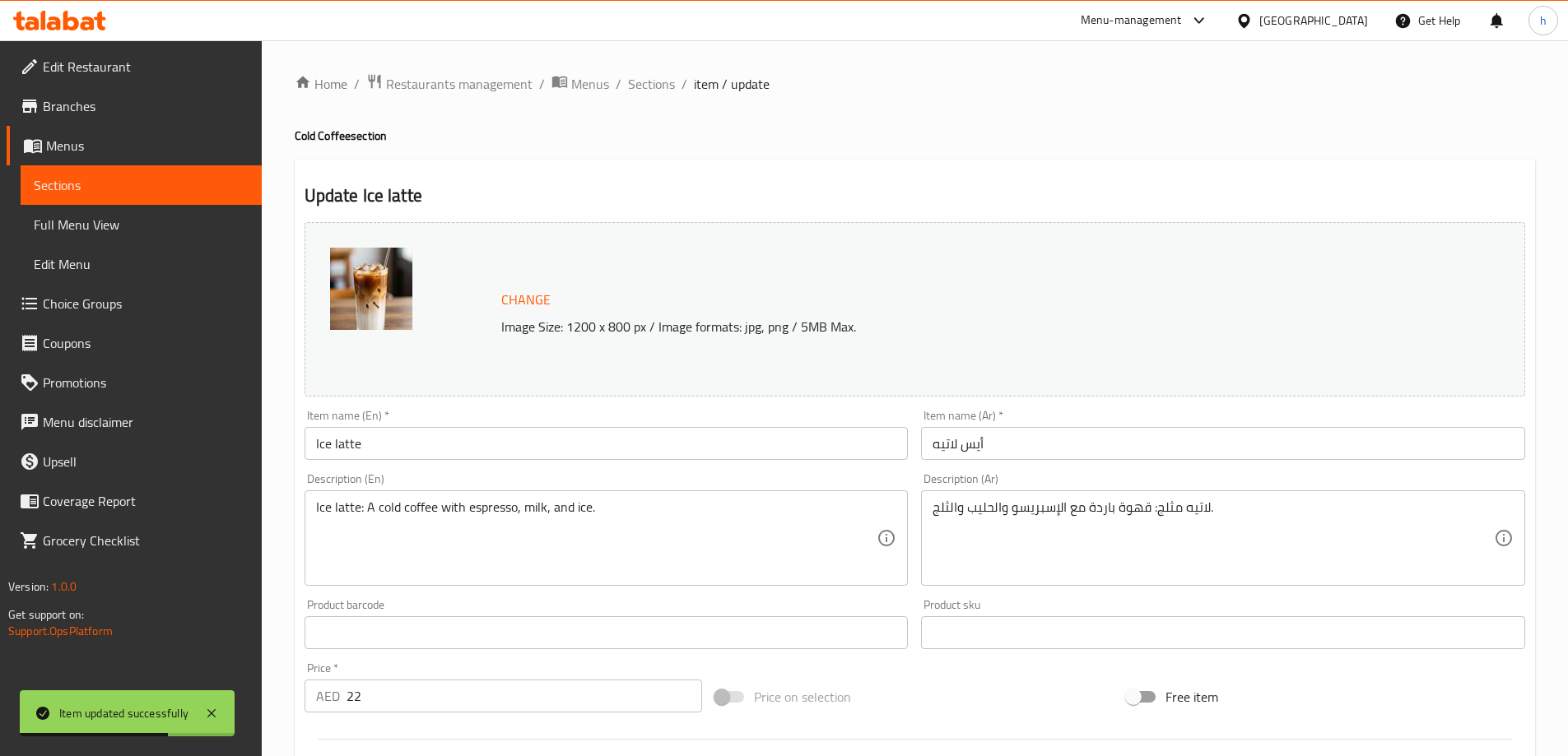
drag, startPoint x: 363, startPoint y: 509, endPoint x: 384, endPoint y: 522, distance: 24.7
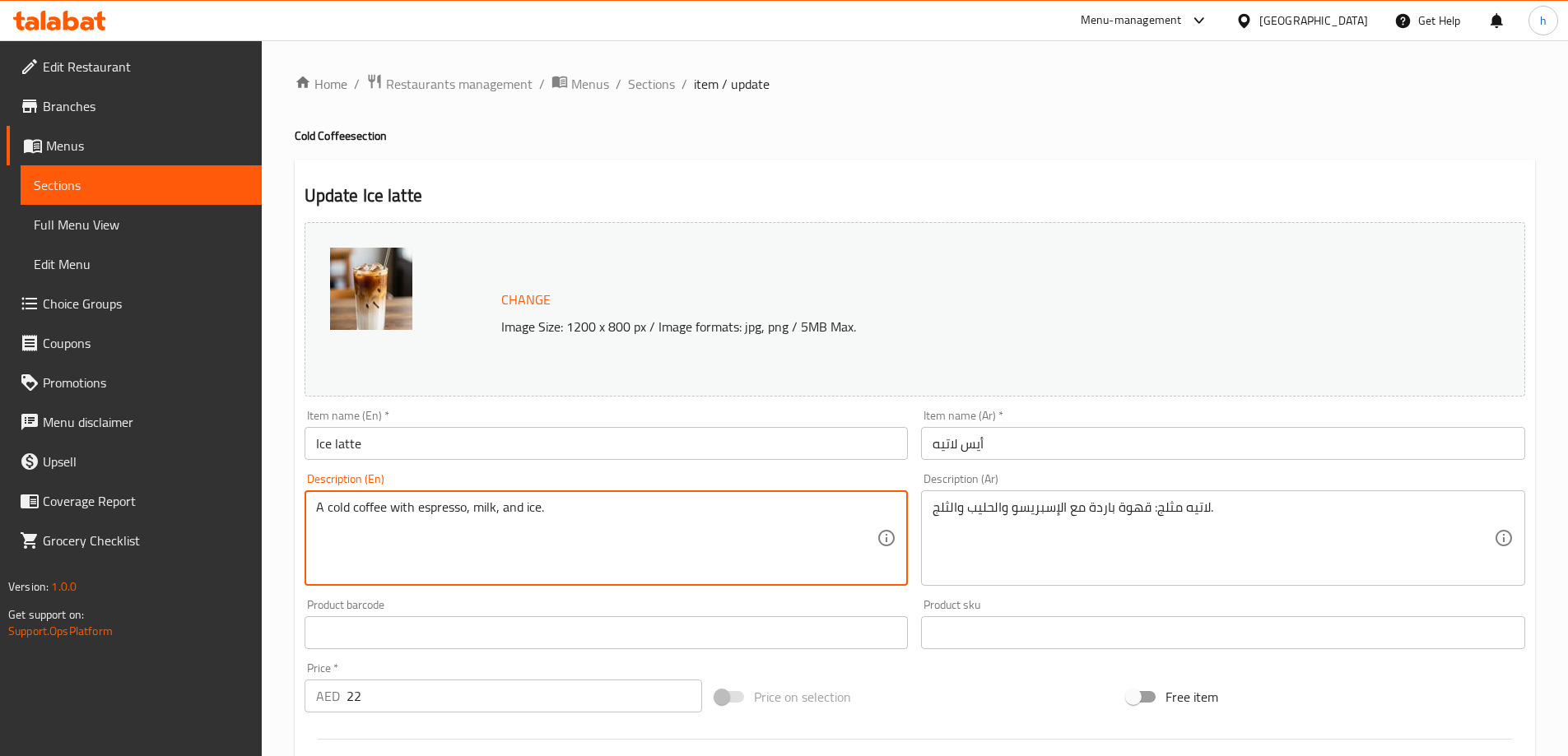
type textarea "A cold coffee with espresso, milk, and ice."
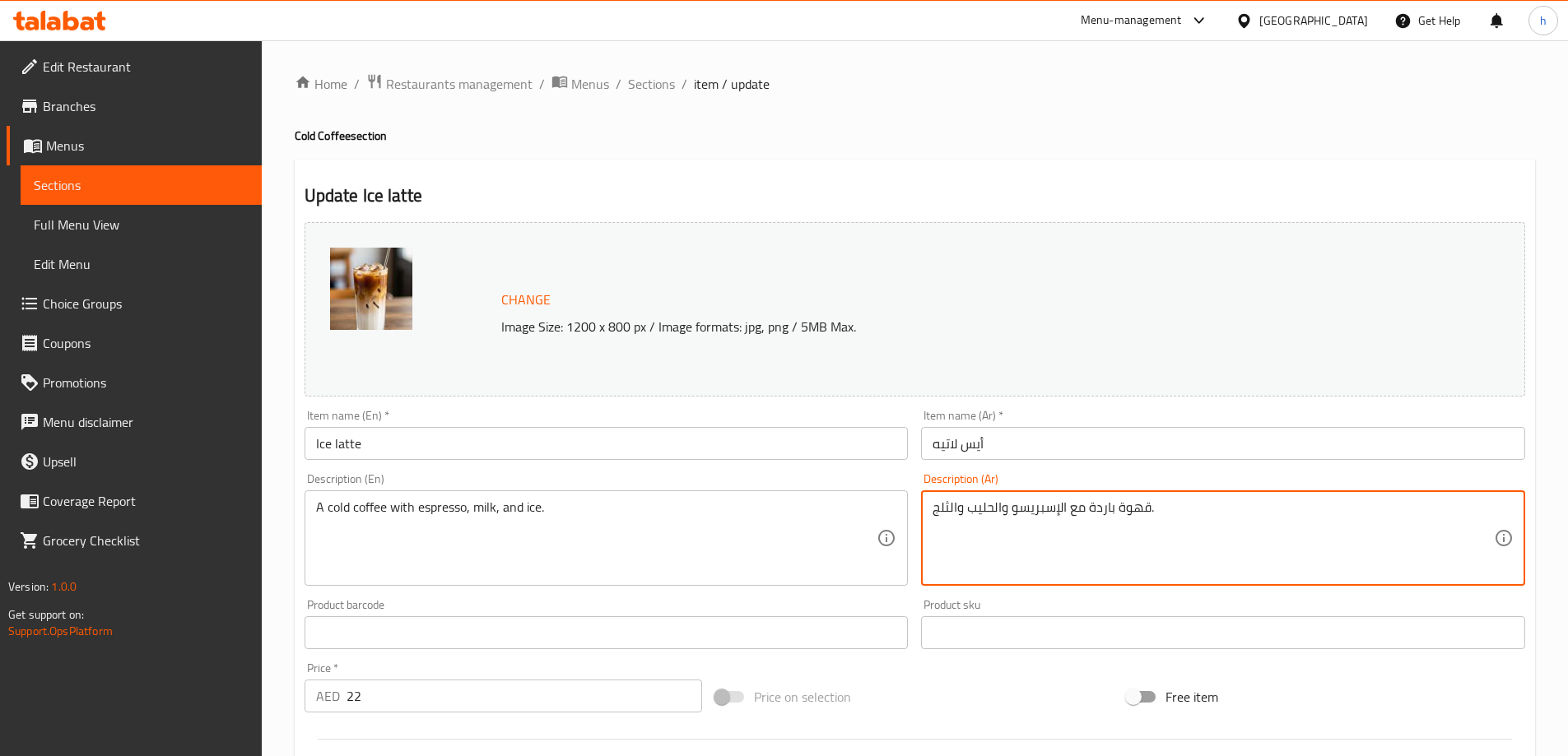
type textarea "قهوة باردة مع الإسبريسو والحليب والثلج."
click at [882, 146] on div "Home / Restaurants management / Menus / Sections / item / update Cold Coffee se…" at bounding box center [915, 613] width 1241 height 1081
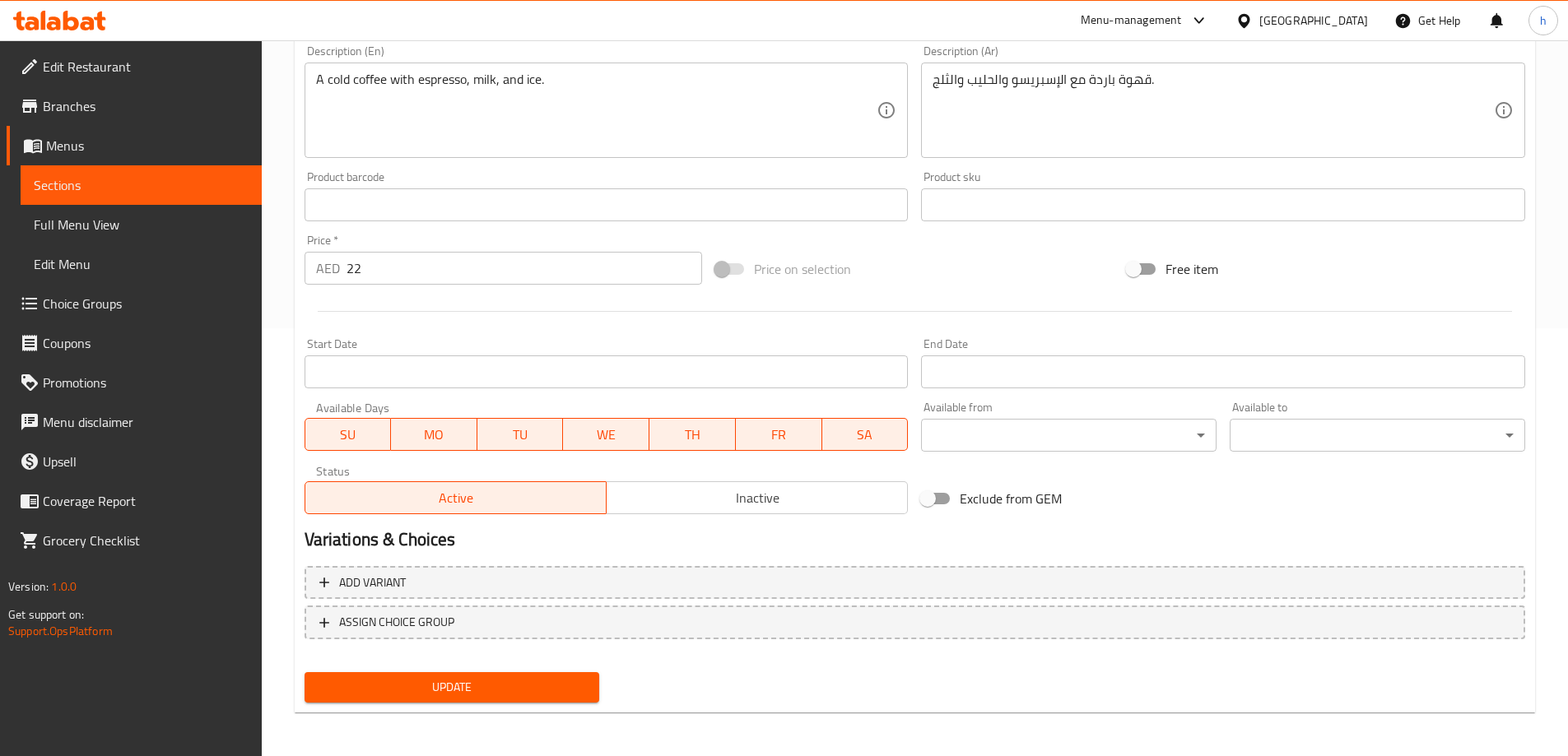
scroll to position [430, 0]
click at [569, 703] on div "Update" at bounding box center [453, 685] width 309 height 43
click at [569, 685] on span "Update" at bounding box center [452, 685] width 269 height 20
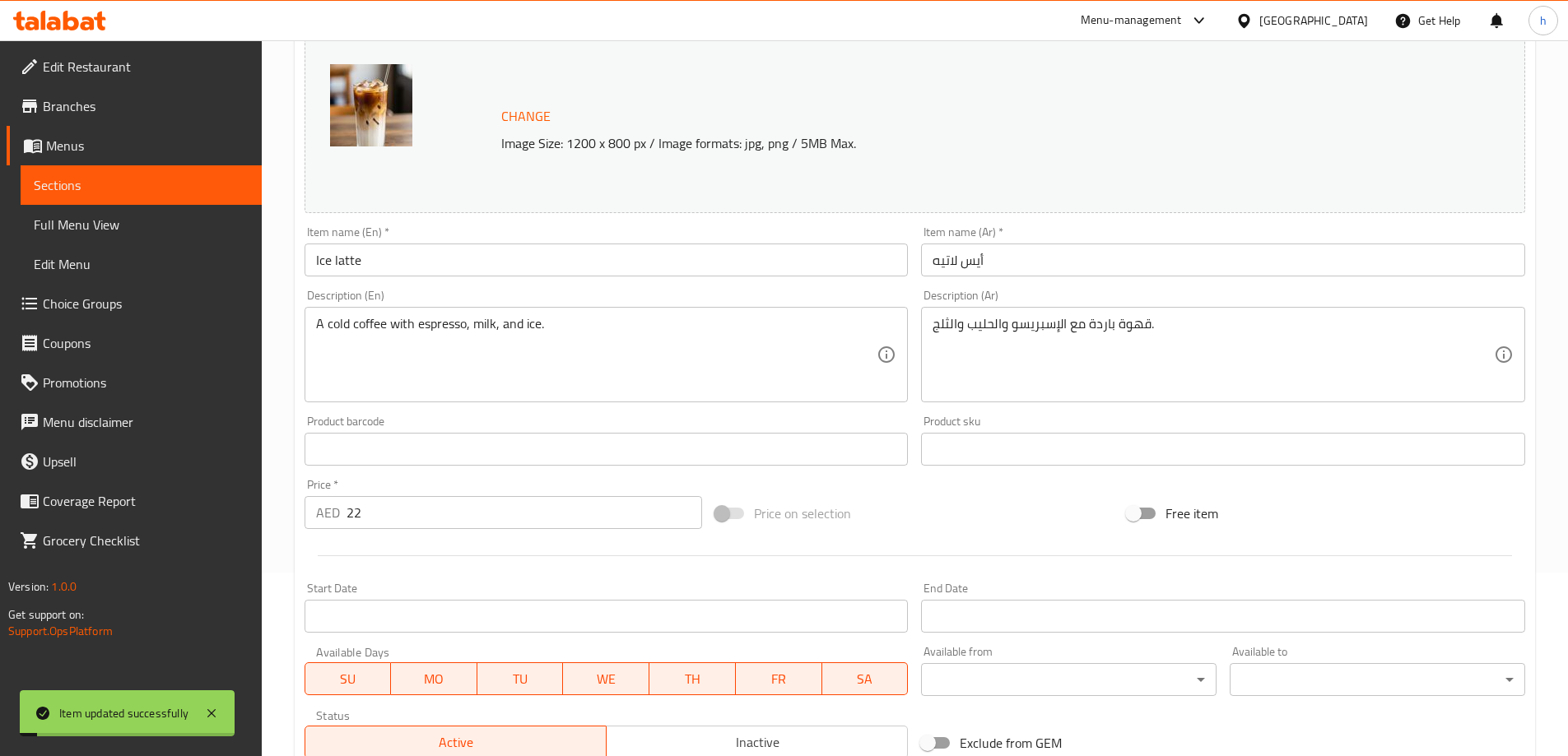
scroll to position [0, 0]
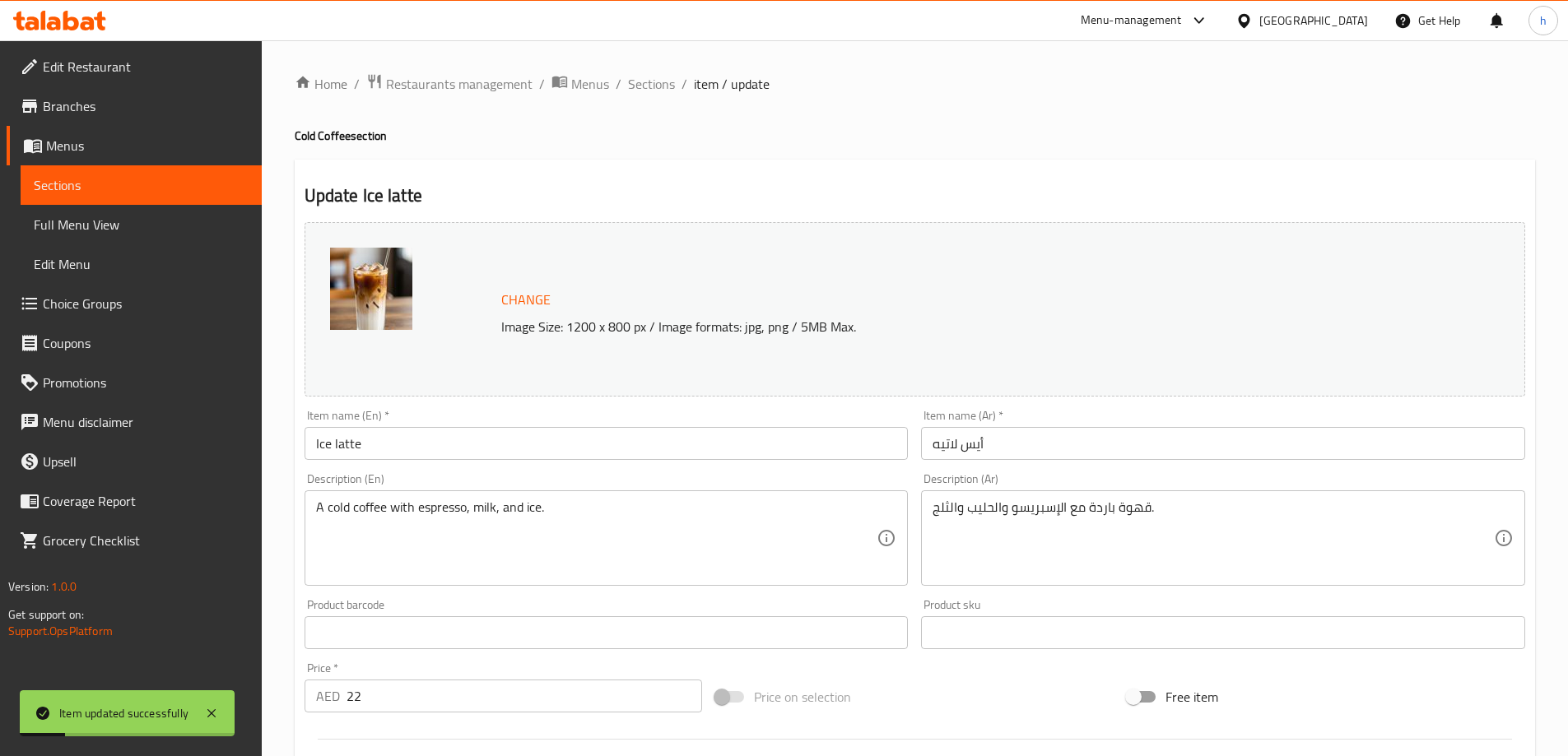
click at [180, 179] on span "Sections" at bounding box center [140, 185] width 214 height 19
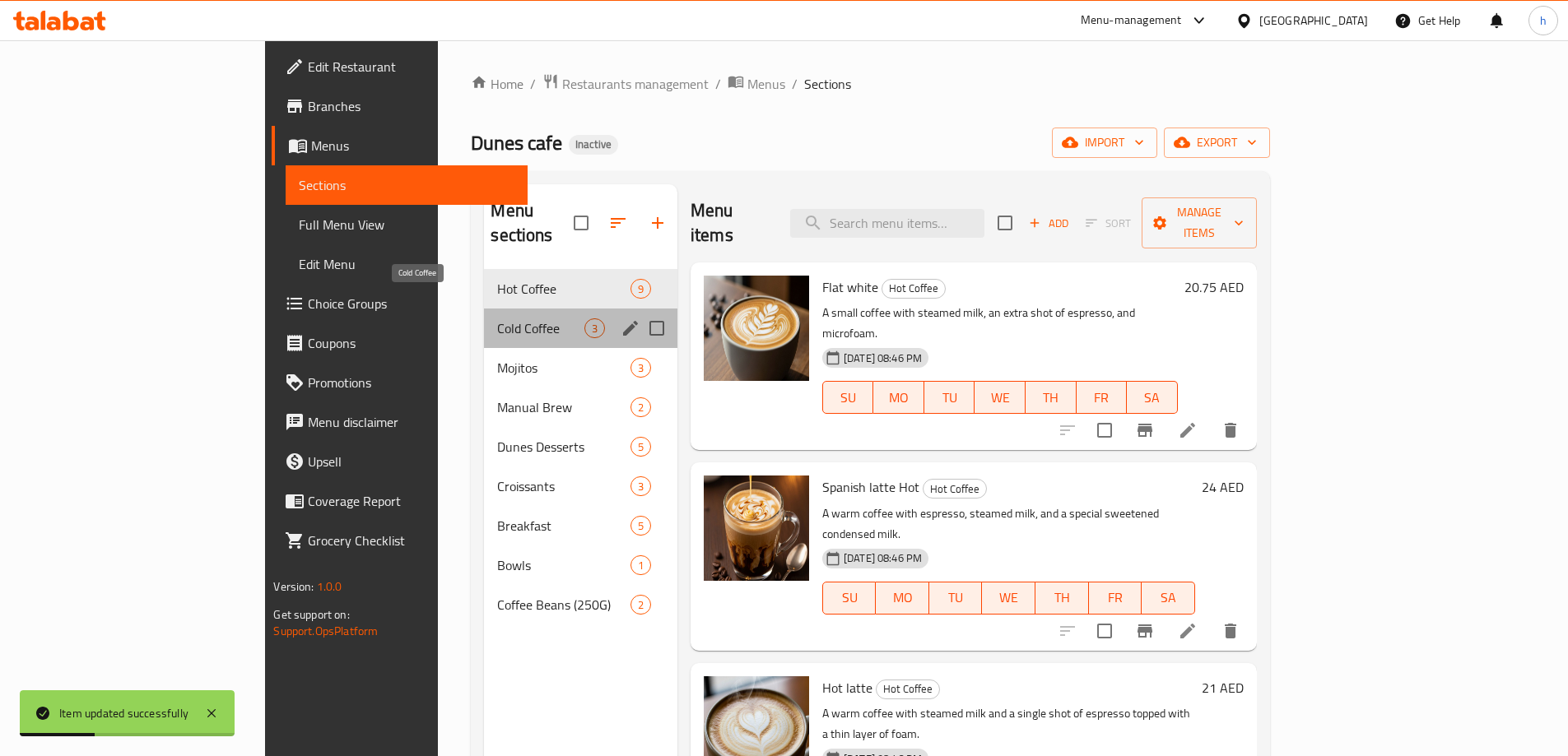
click at [497, 318] on span "Cold Coffee" at bounding box center [540, 328] width 86 height 19
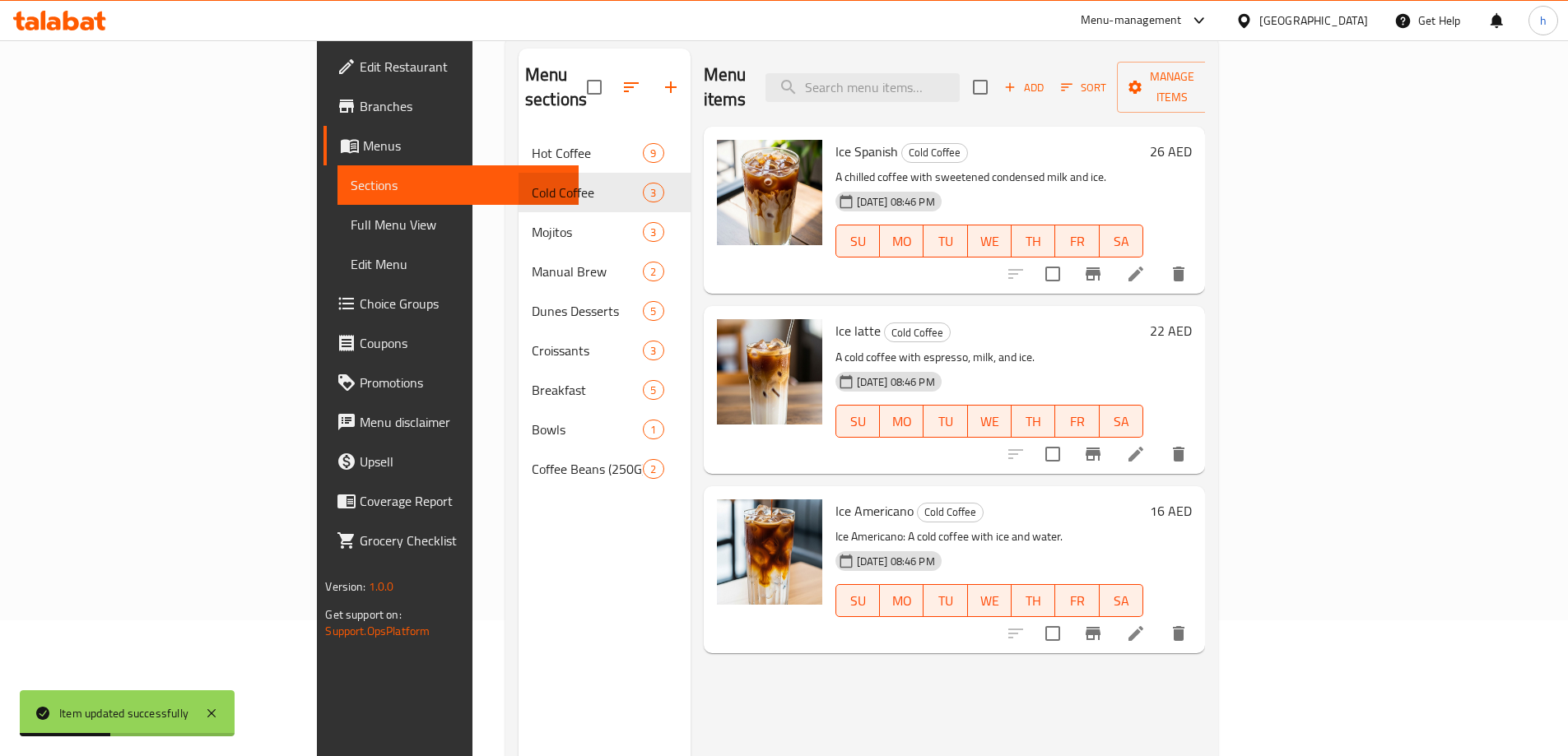
scroll to position [230, 0]
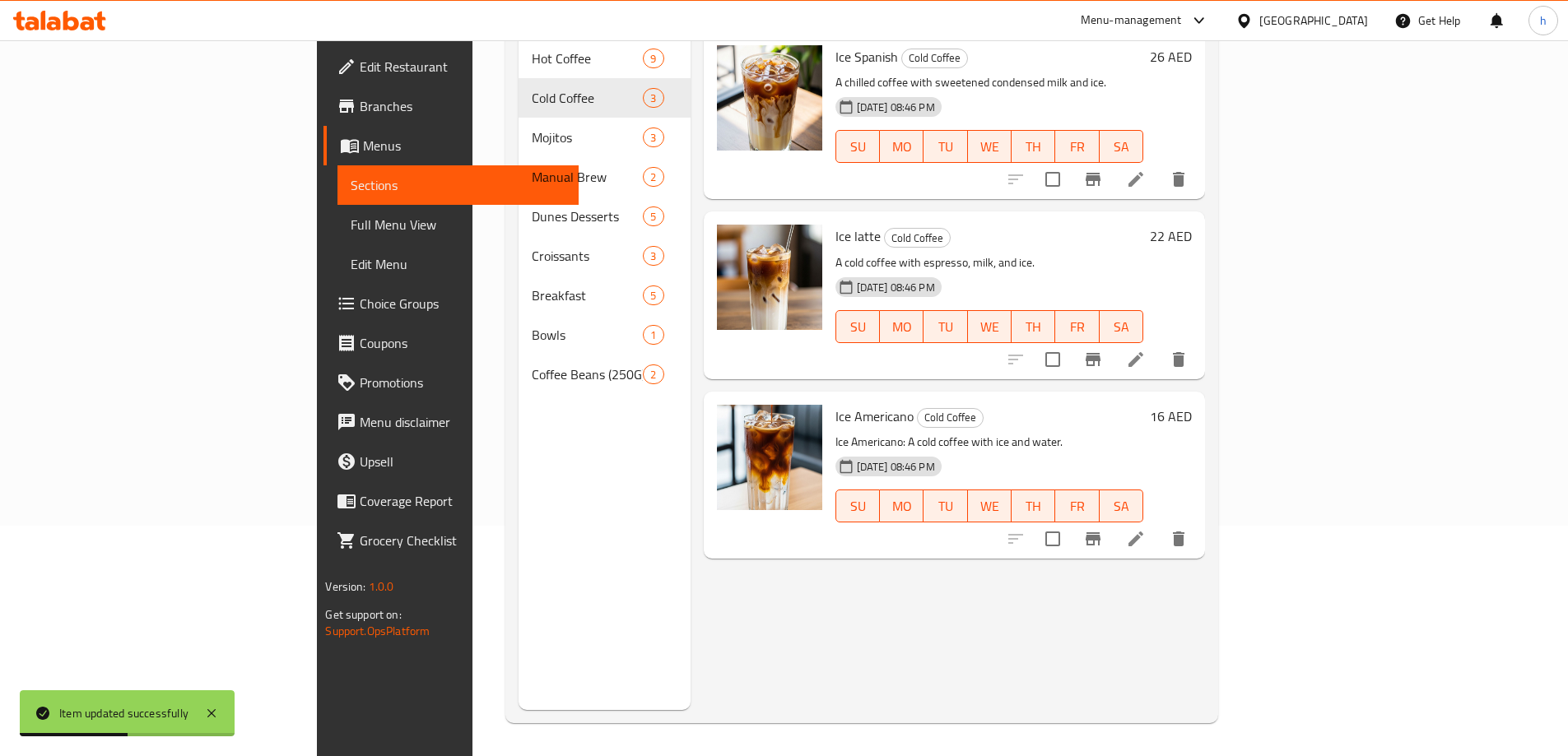
click at [1144, 532] on icon at bounding box center [1136, 539] width 15 height 15
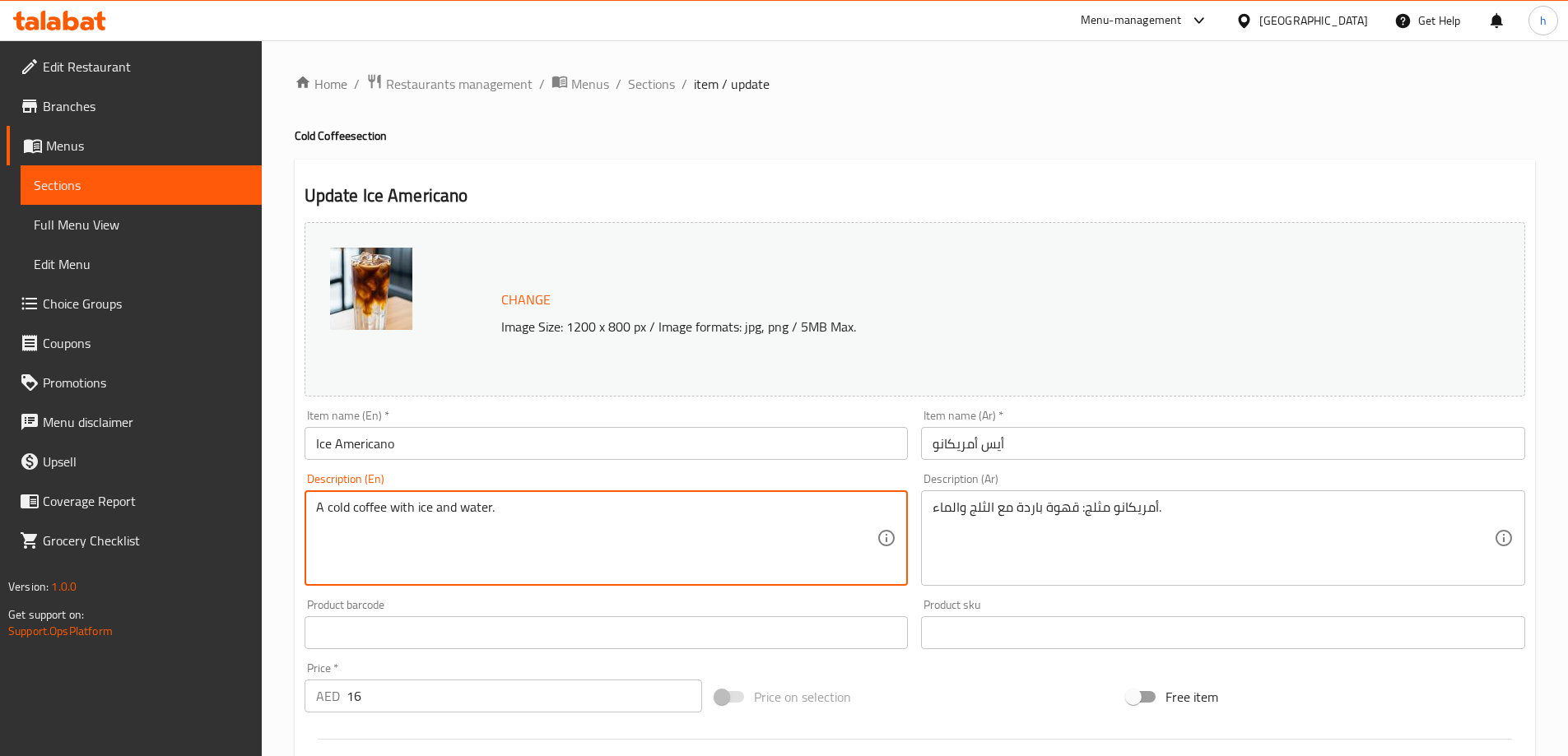
type textarea "A cold coffee with ice and water."
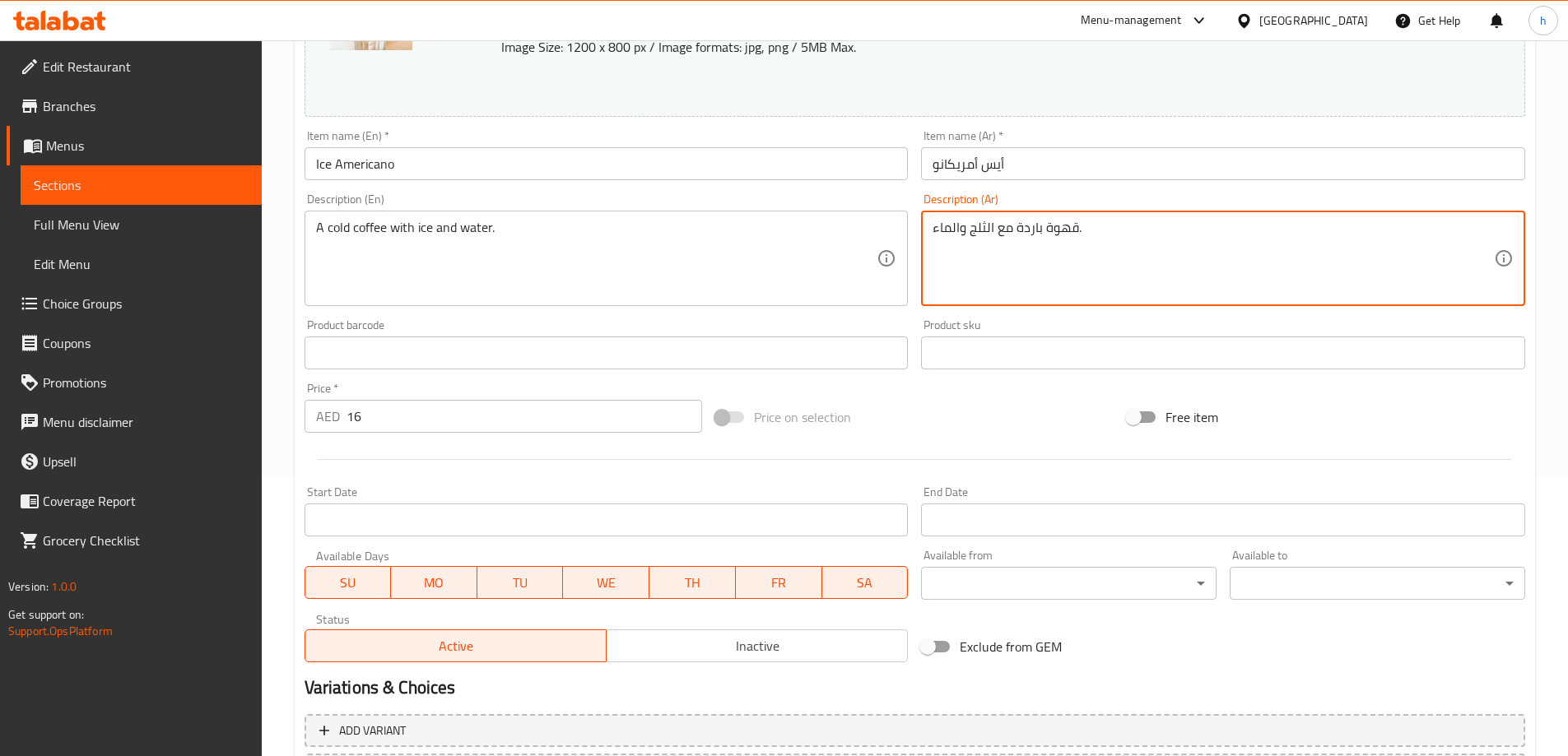
scroll to position [430, 0]
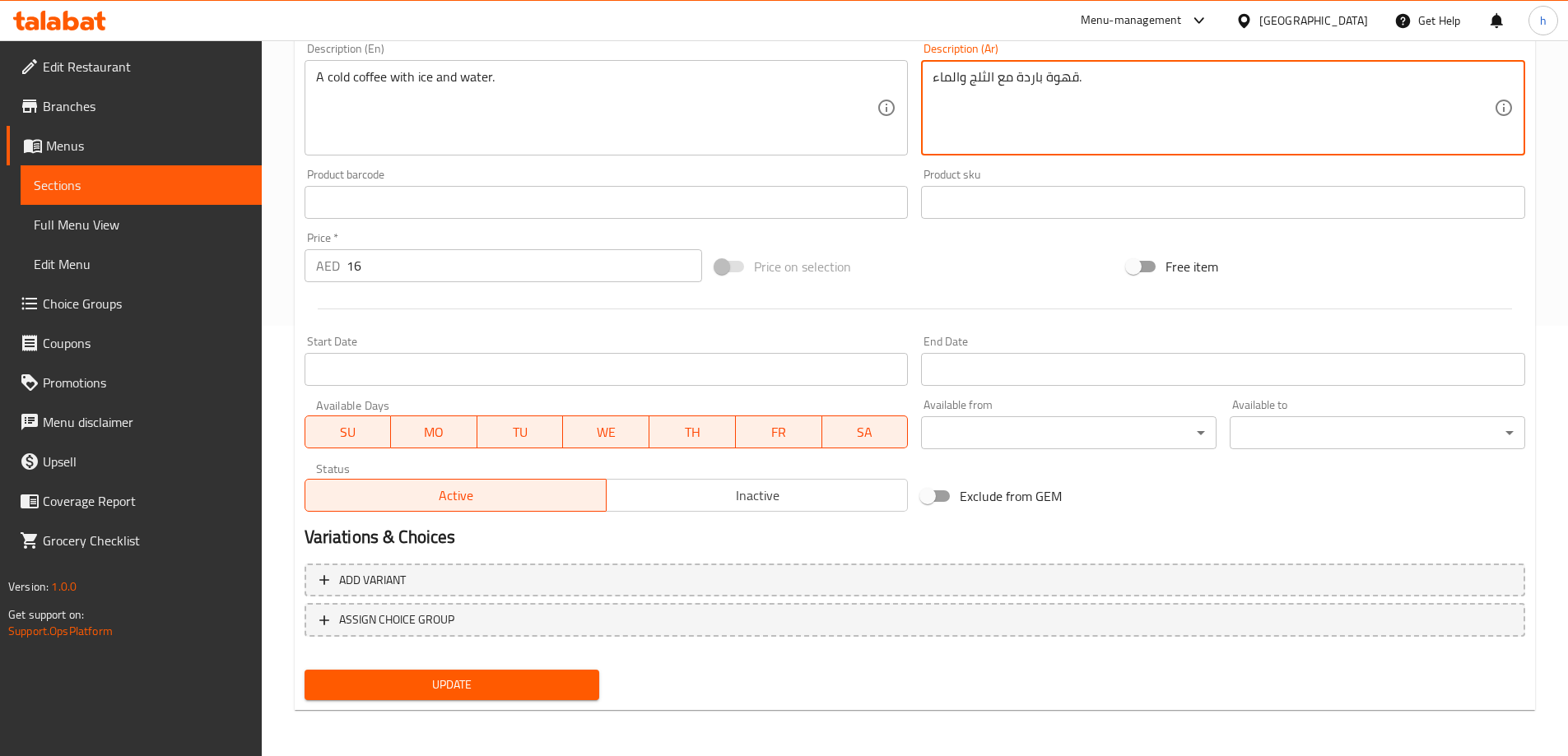
type textarea "قهوة باردة مع الثلج والماء."
click at [485, 687] on span "Update" at bounding box center [452, 685] width 269 height 20
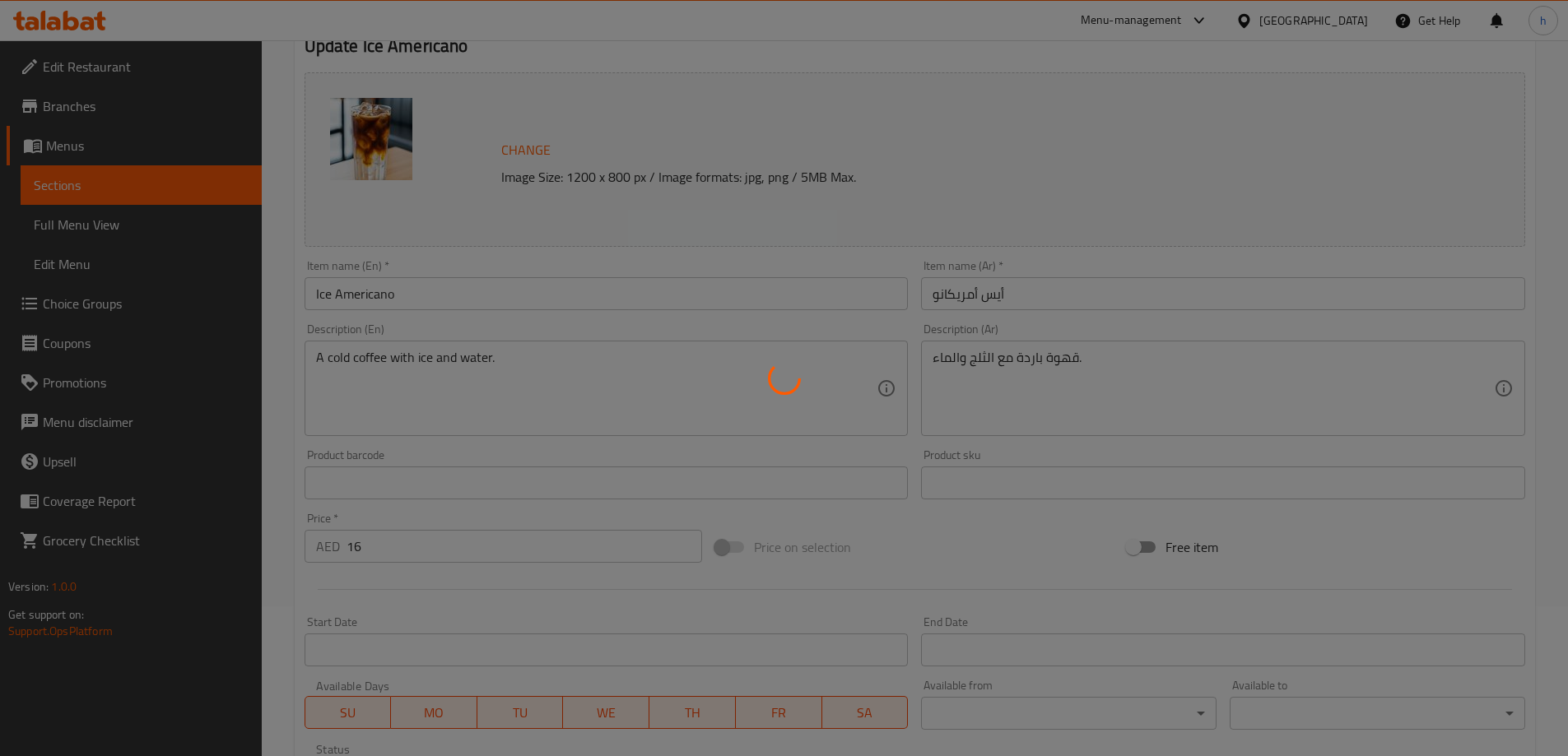
scroll to position [0, 0]
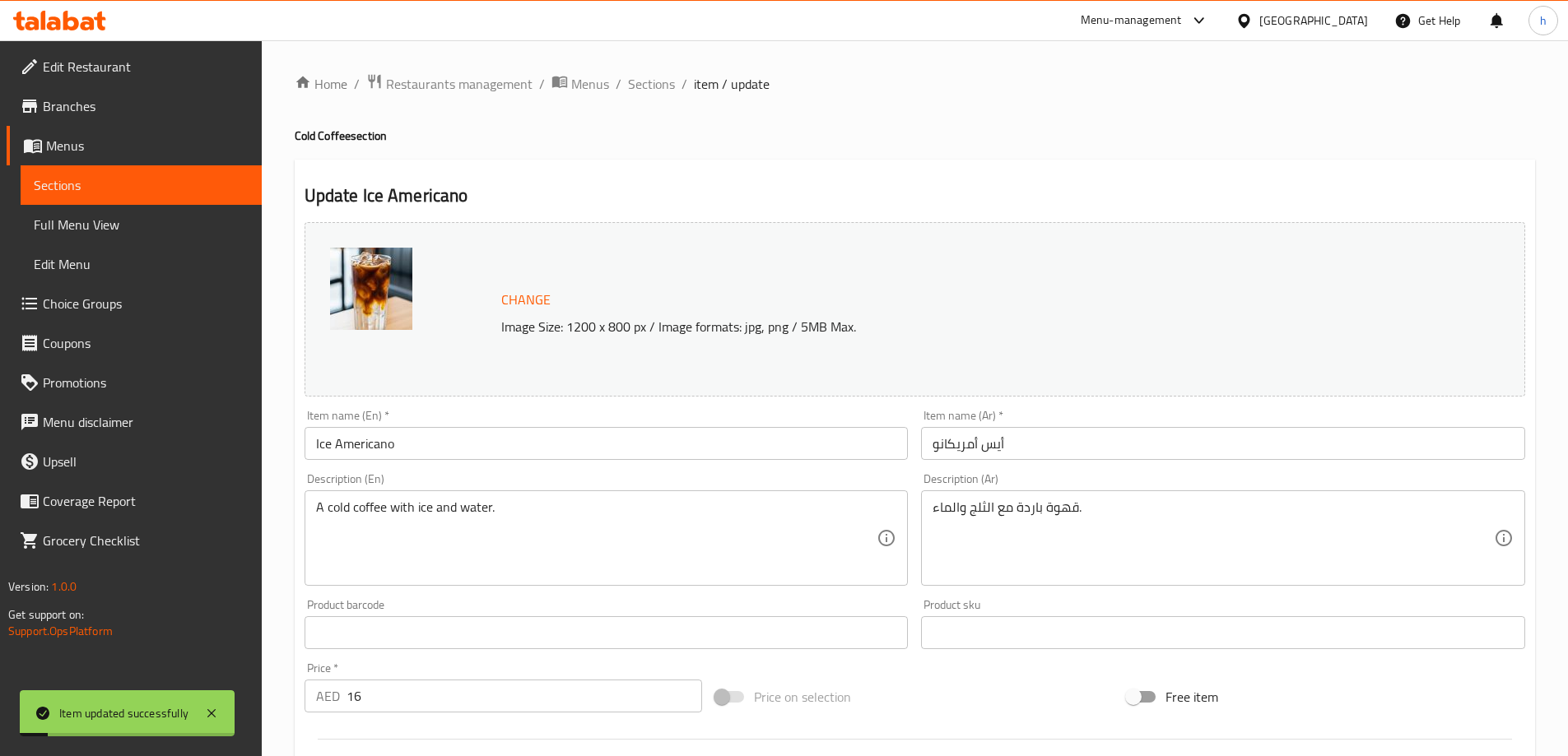
click at [129, 190] on span "Sections" at bounding box center [140, 185] width 214 height 19
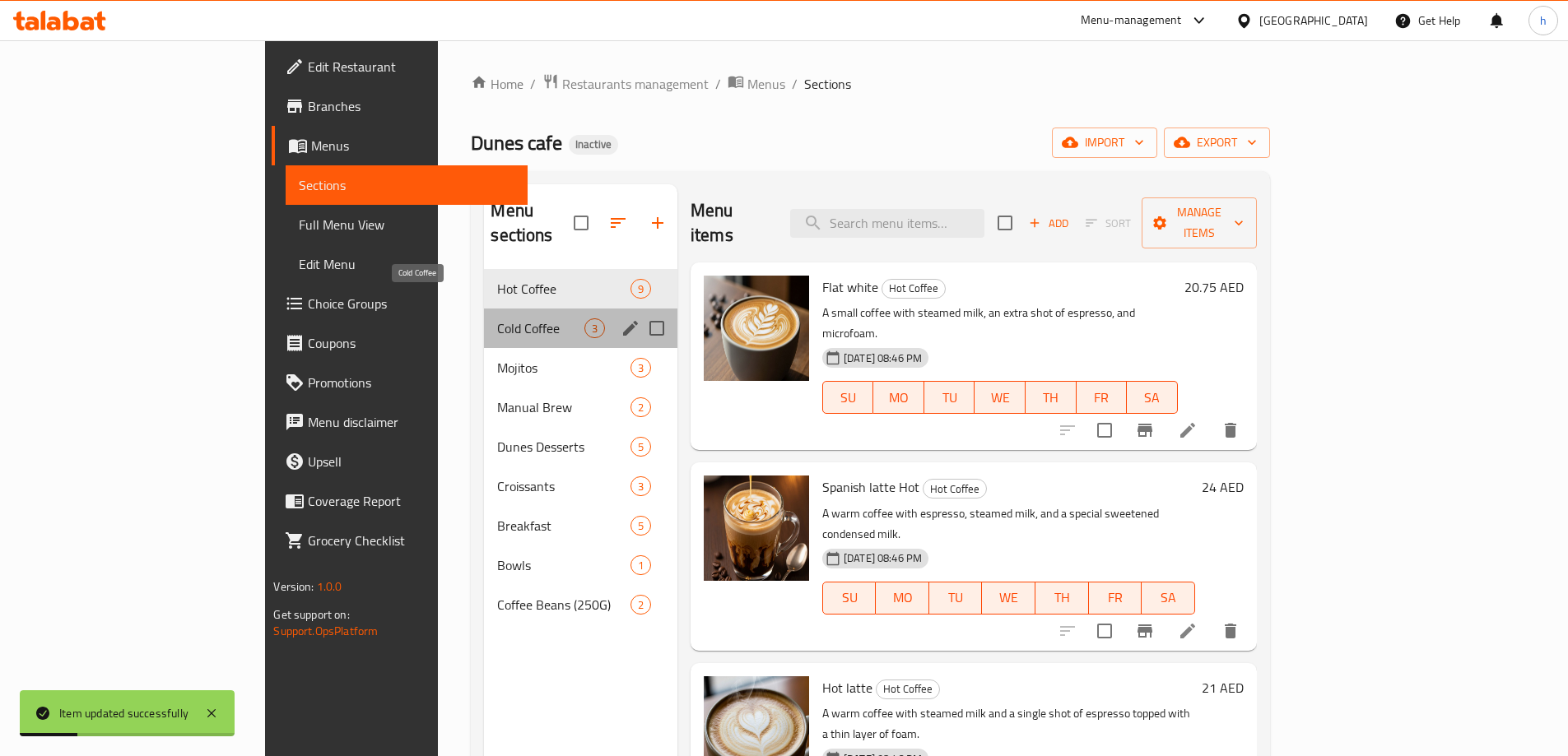
click at [497, 318] on span "Cold Coffee" at bounding box center [540, 328] width 86 height 19
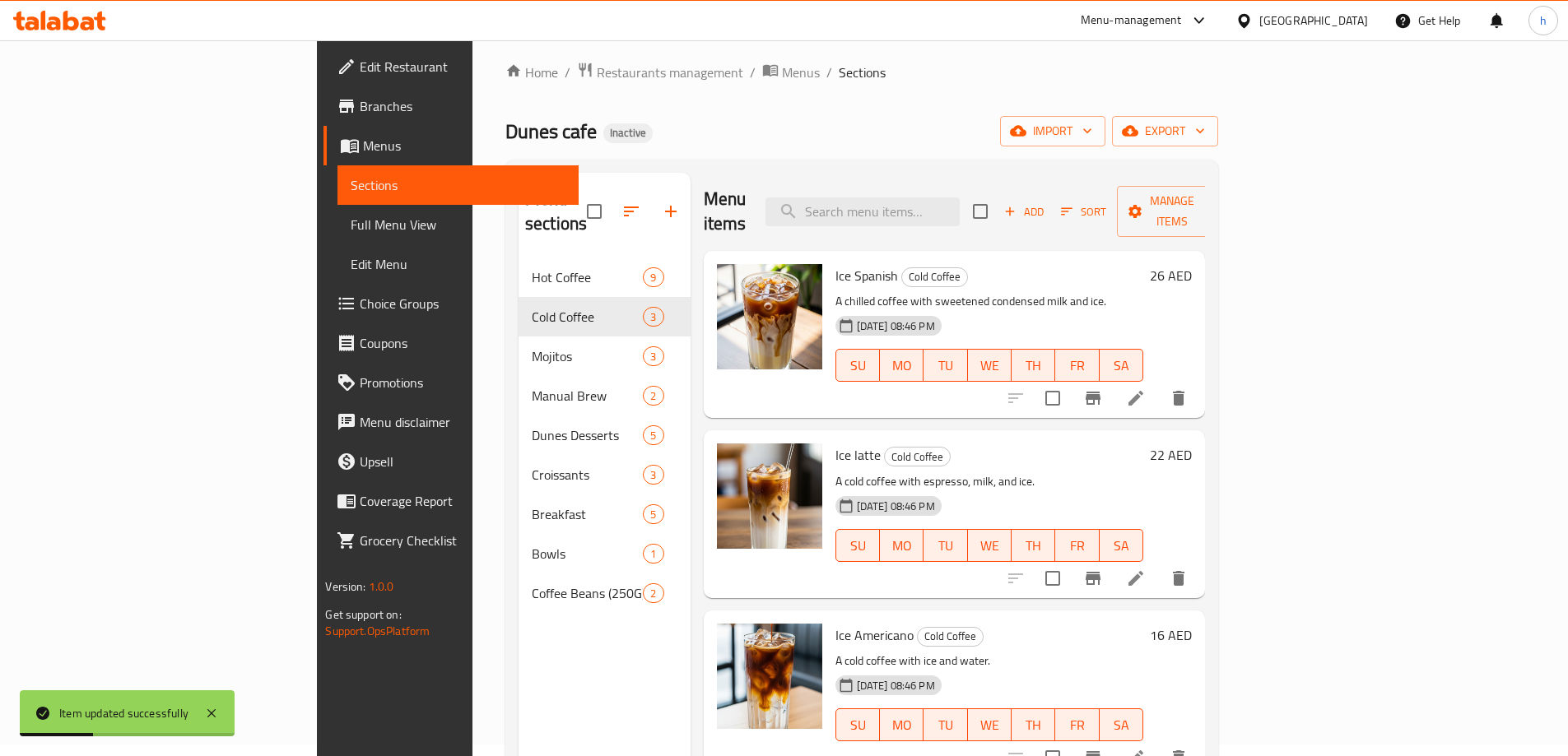
scroll to position [230, 0]
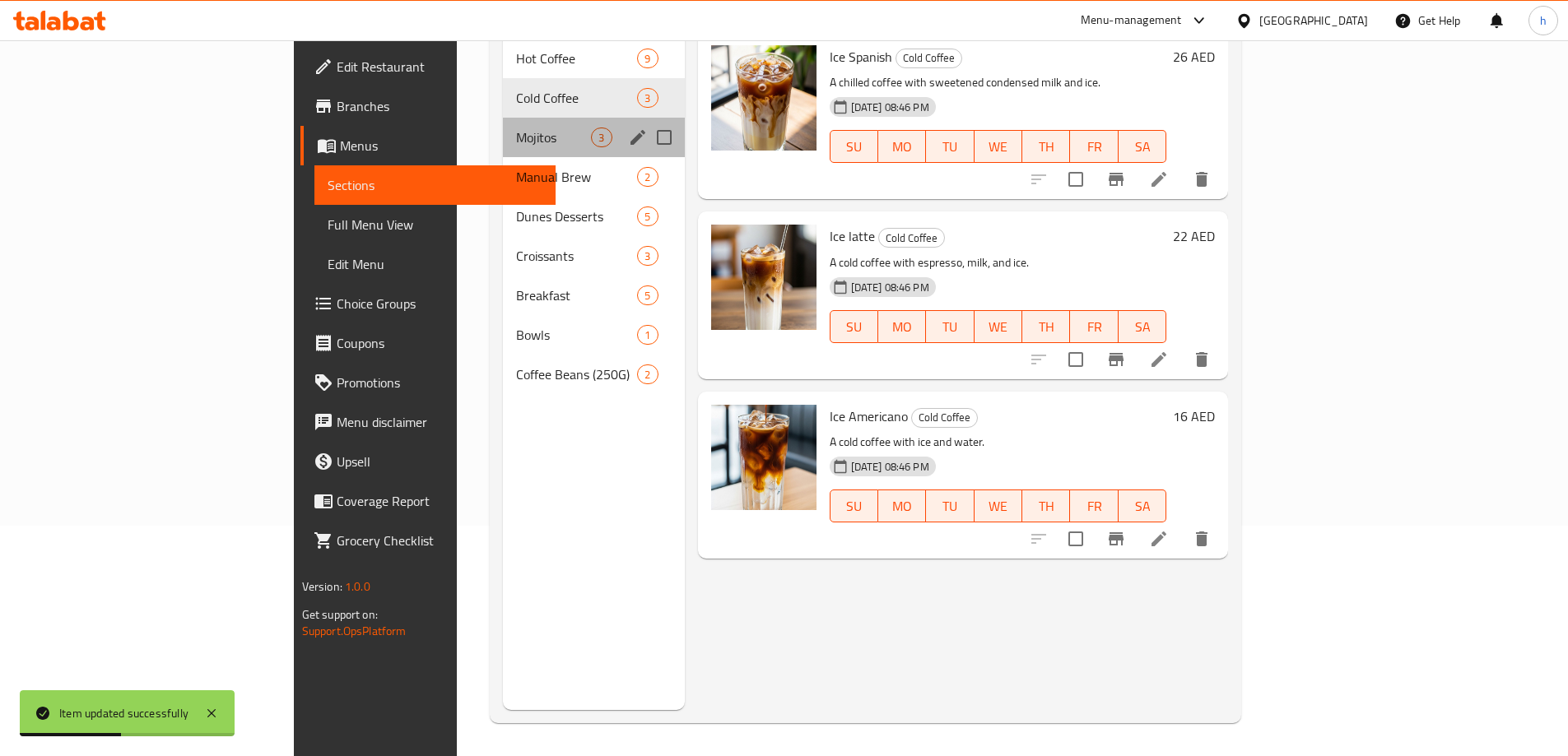
click at [503, 124] on div "Mojitos 3" at bounding box center [593, 137] width 181 height 40
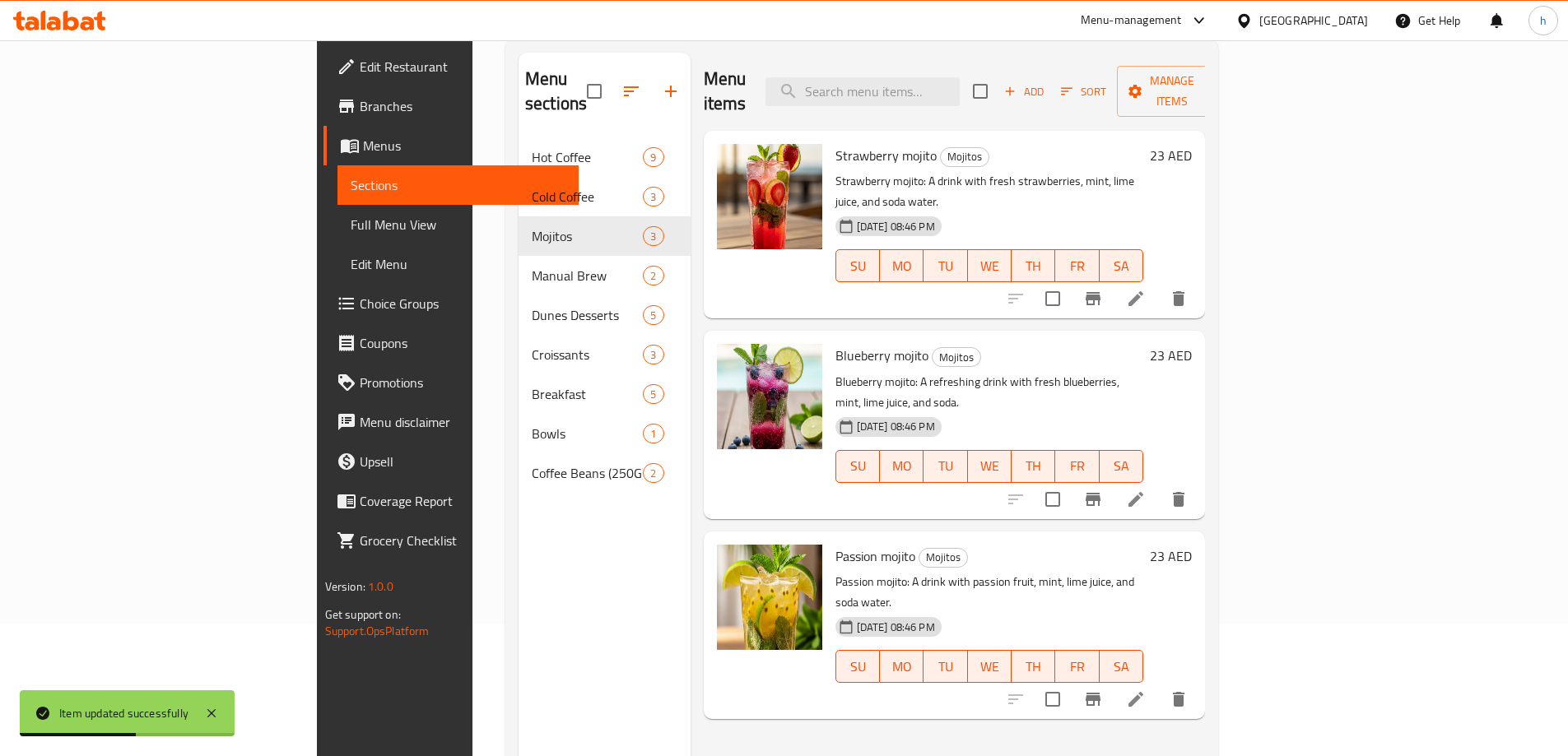
scroll to position [66, 0]
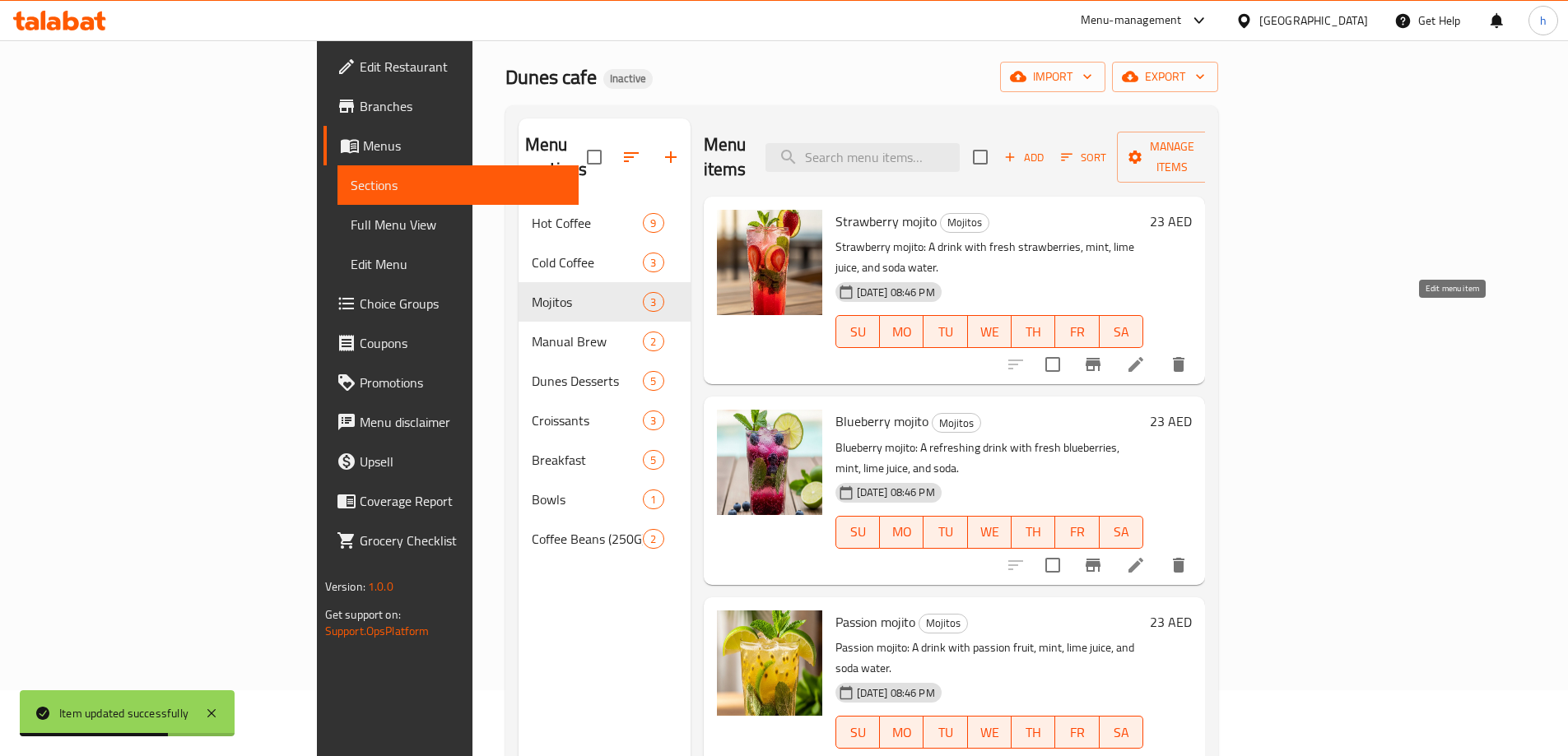
click at [1144, 357] on icon at bounding box center [1136, 364] width 15 height 15
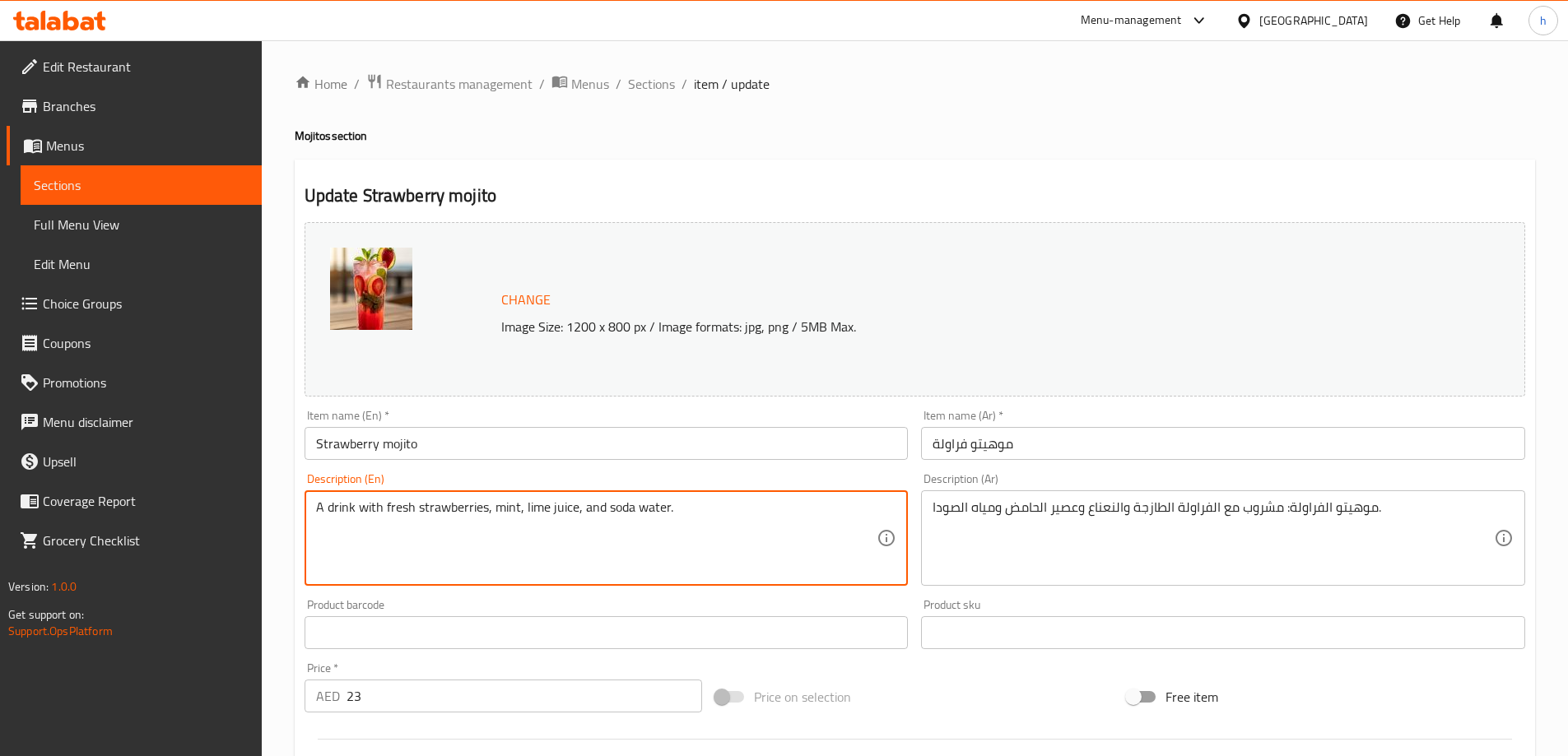
type textarea "A drink with fresh strawberries, mint, lime juice, and soda water."
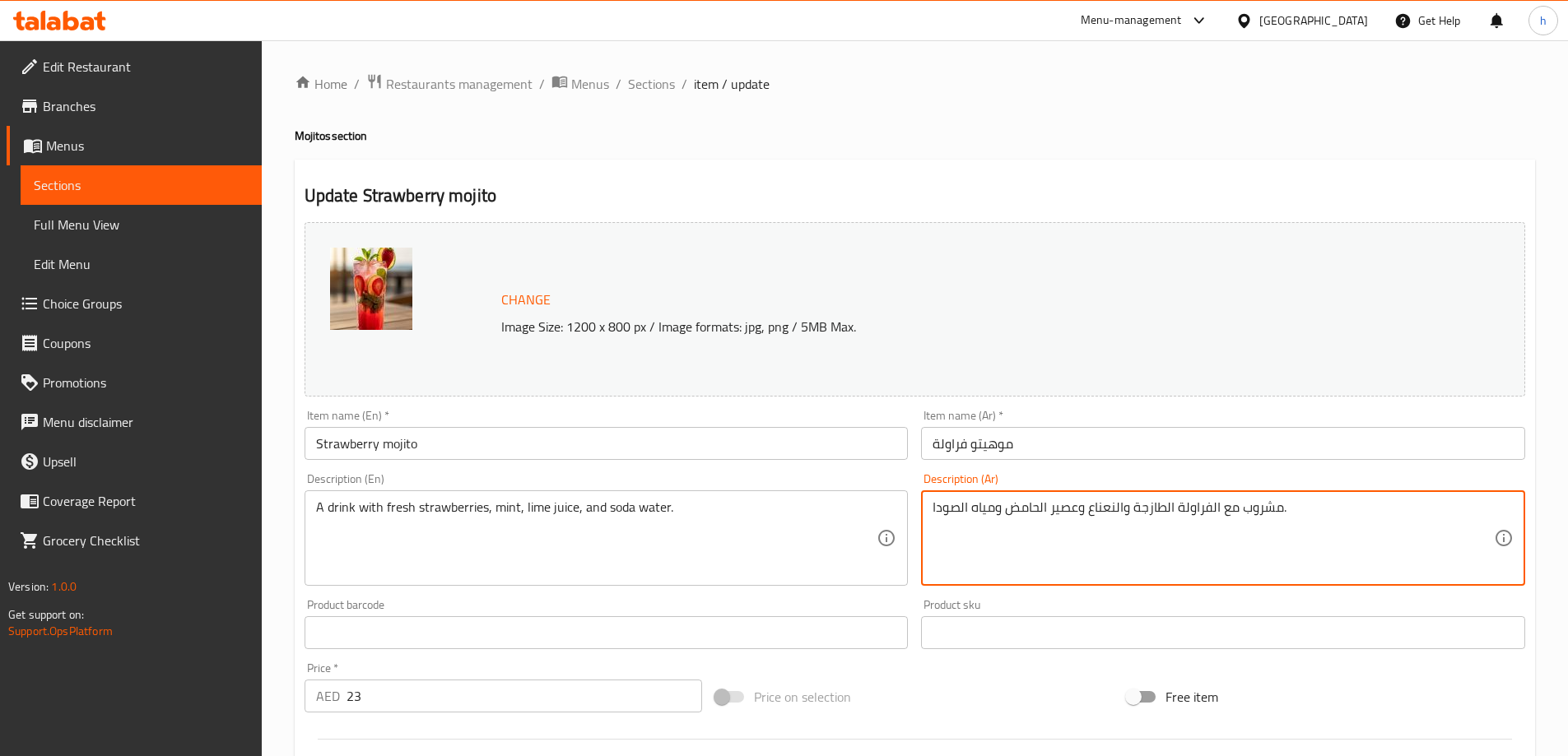
type textarea "مشروب مع الفراولة الطازجة والنعناع وعصير الحامض ومياه الصودا."
click at [899, 119] on div "Home / Restaurants management / Menus / Sections / item / update Mojitos sectio…" at bounding box center [915, 613] width 1241 height 1081
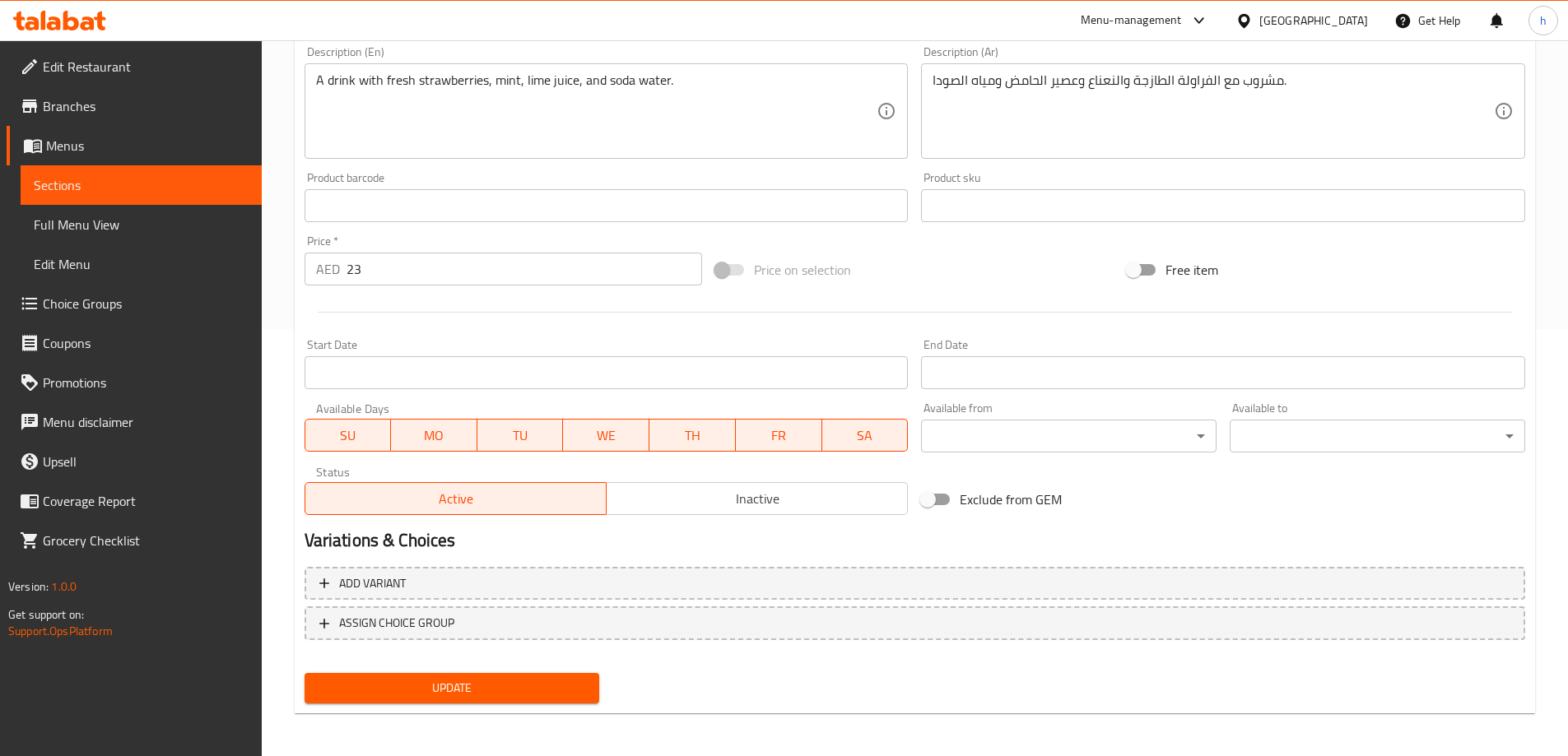
scroll to position [430, 0]
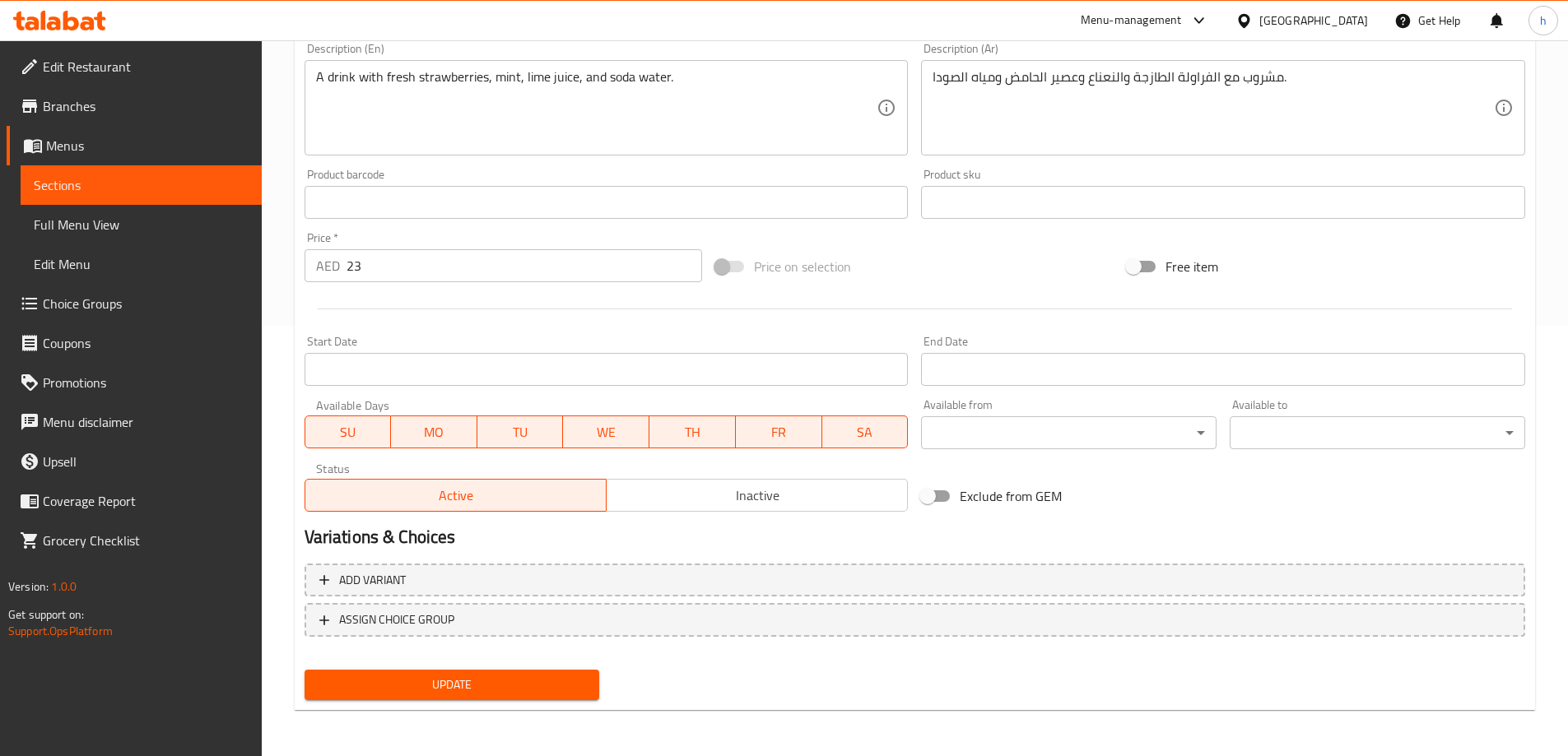
click at [389, 689] on span "Update" at bounding box center [452, 685] width 269 height 20
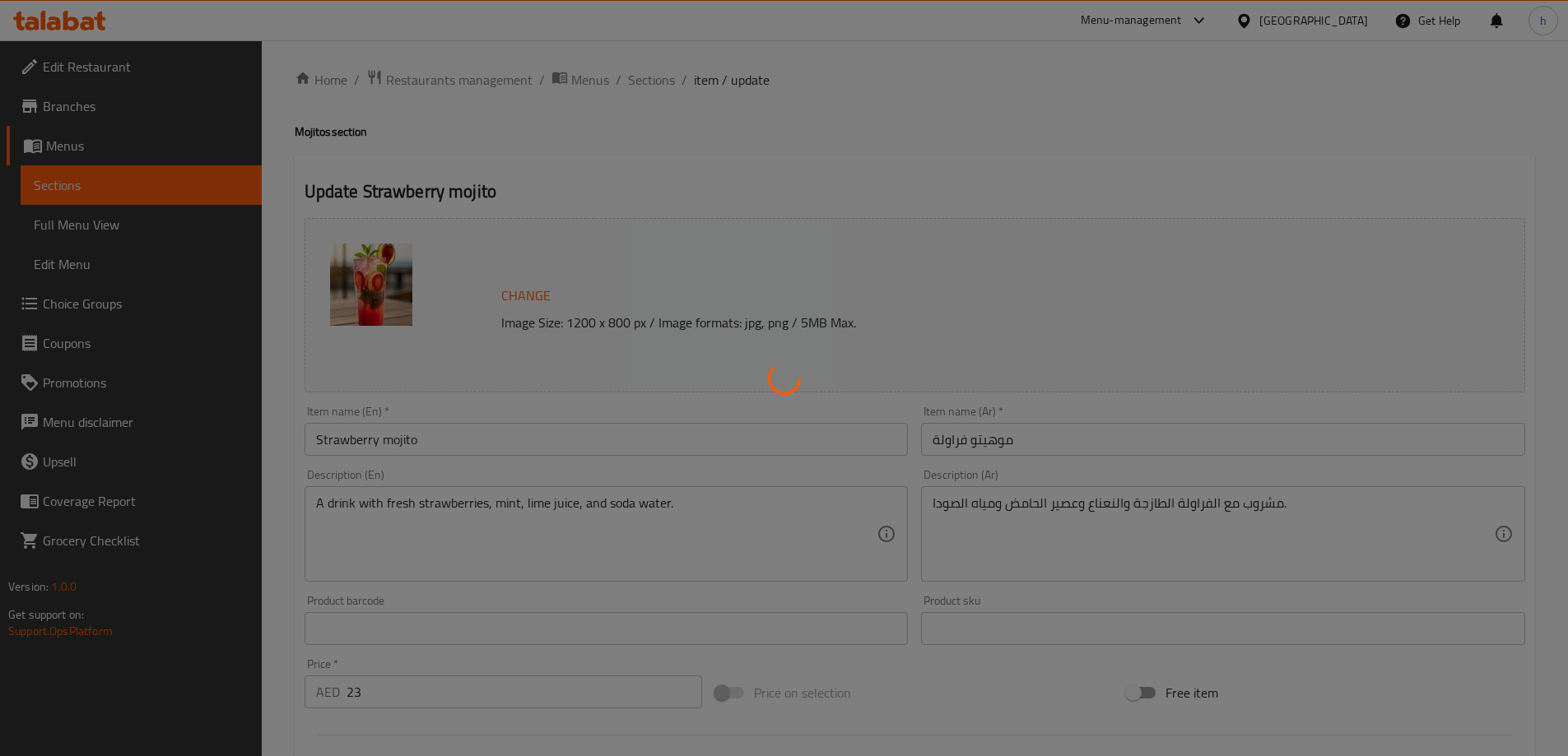
scroll to position [0, 0]
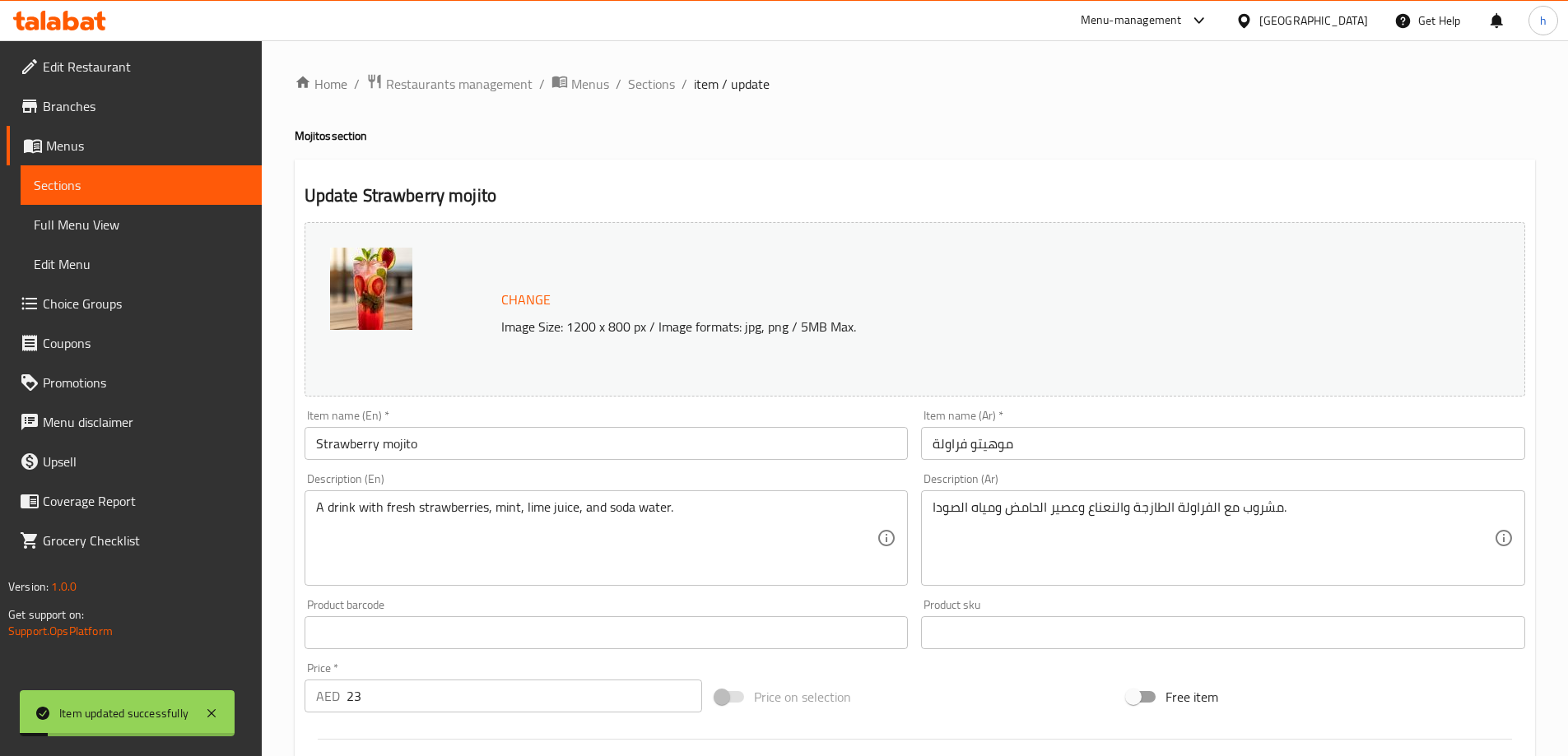
click at [100, 184] on span "Sections" at bounding box center [140, 185] width 214 height 19
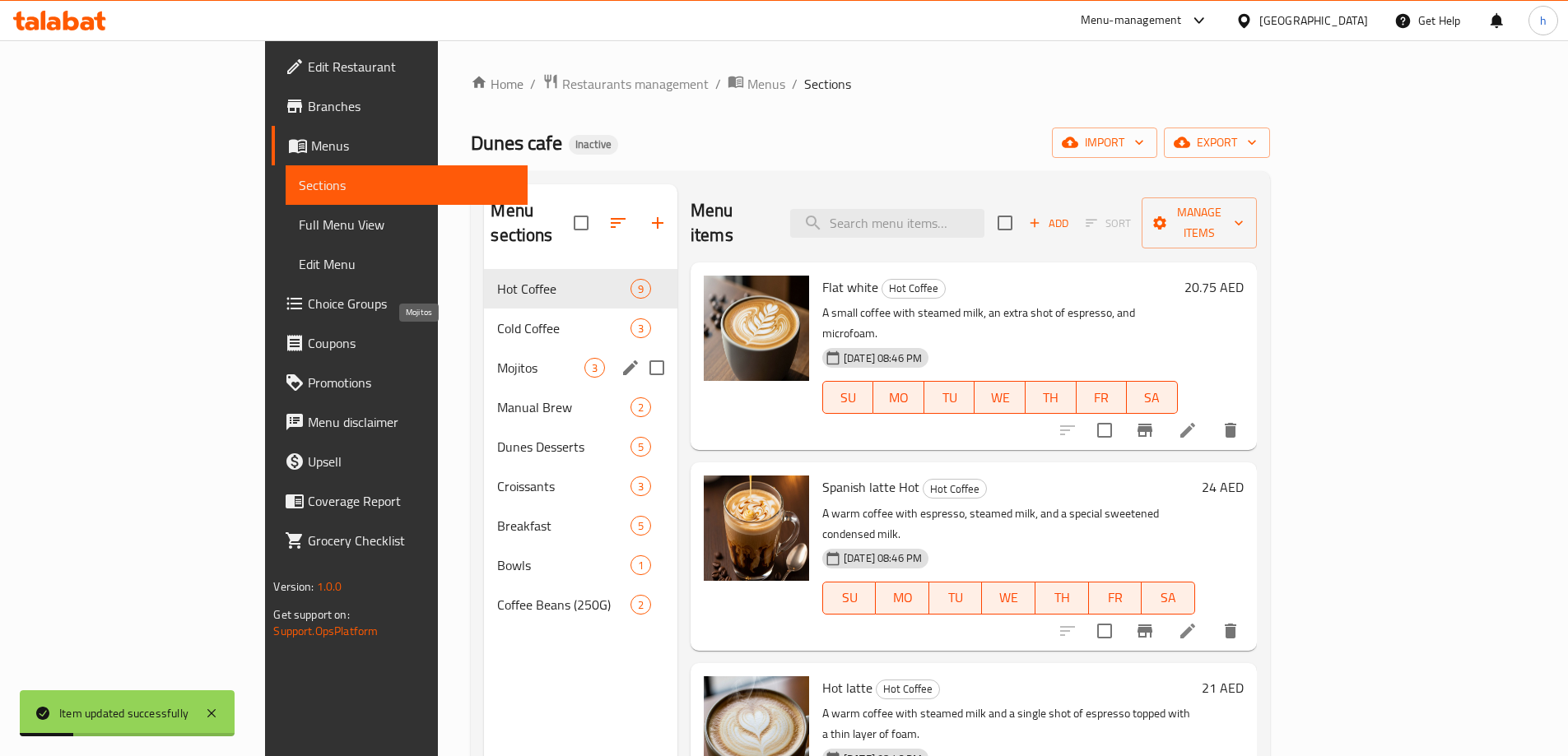
click at [484, 356] on div "Mojitos 3" at bounding box center [580, 368] width 193 height 40
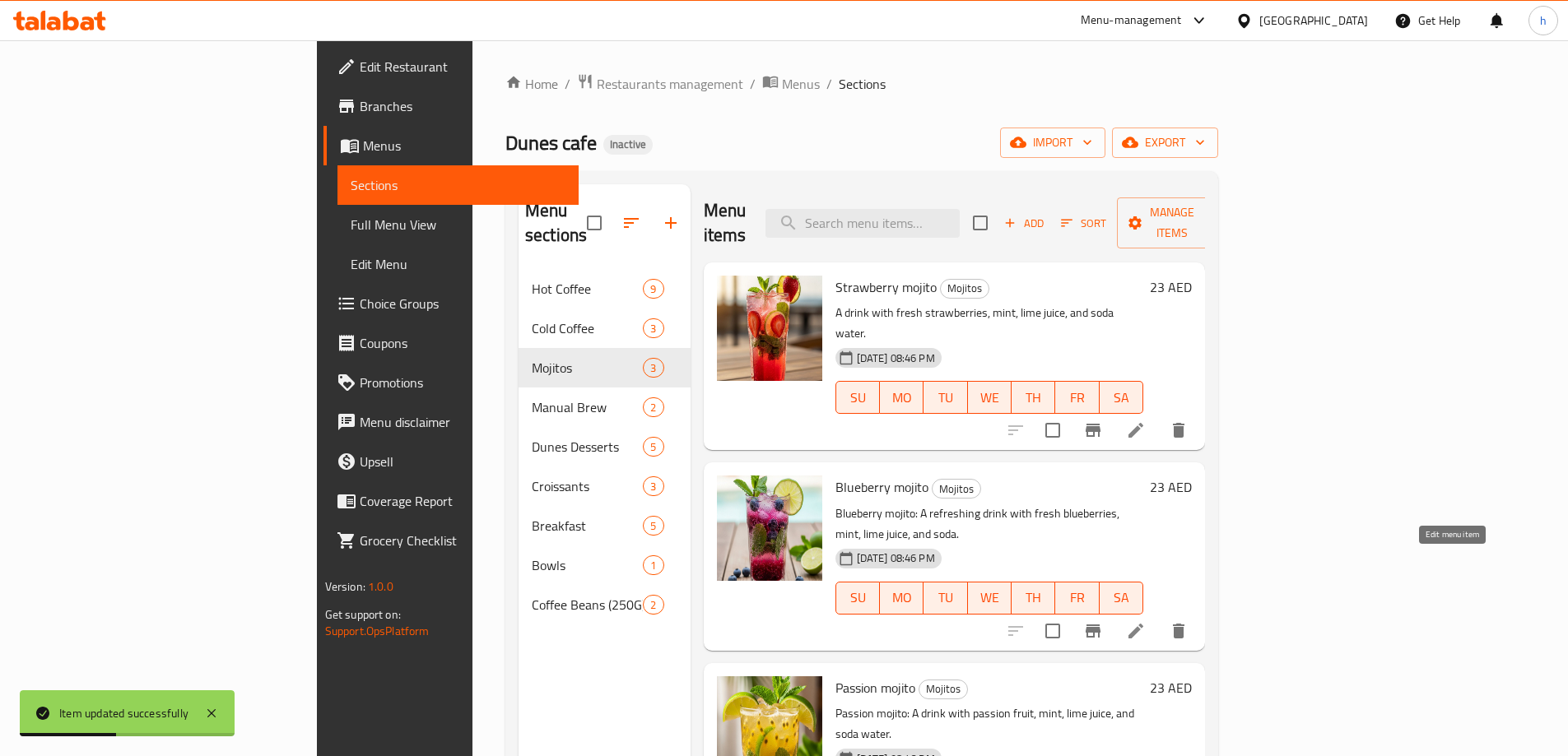
click at [1144, 624] on icon at bounding box center [1136, 631] width 15 height 15
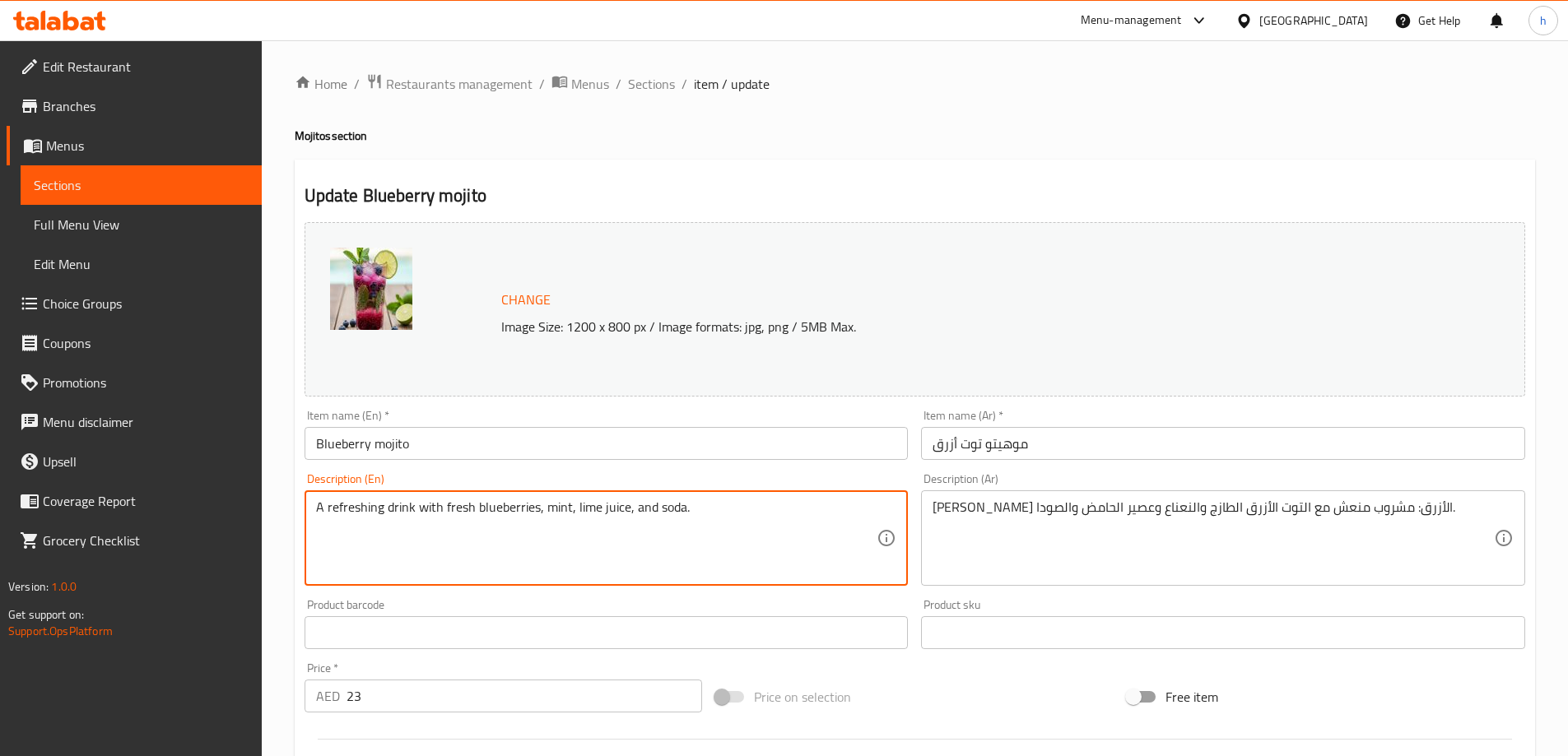
type textarea "A refreshing drink with fresh blueberries, mint, lime juice, and soda."
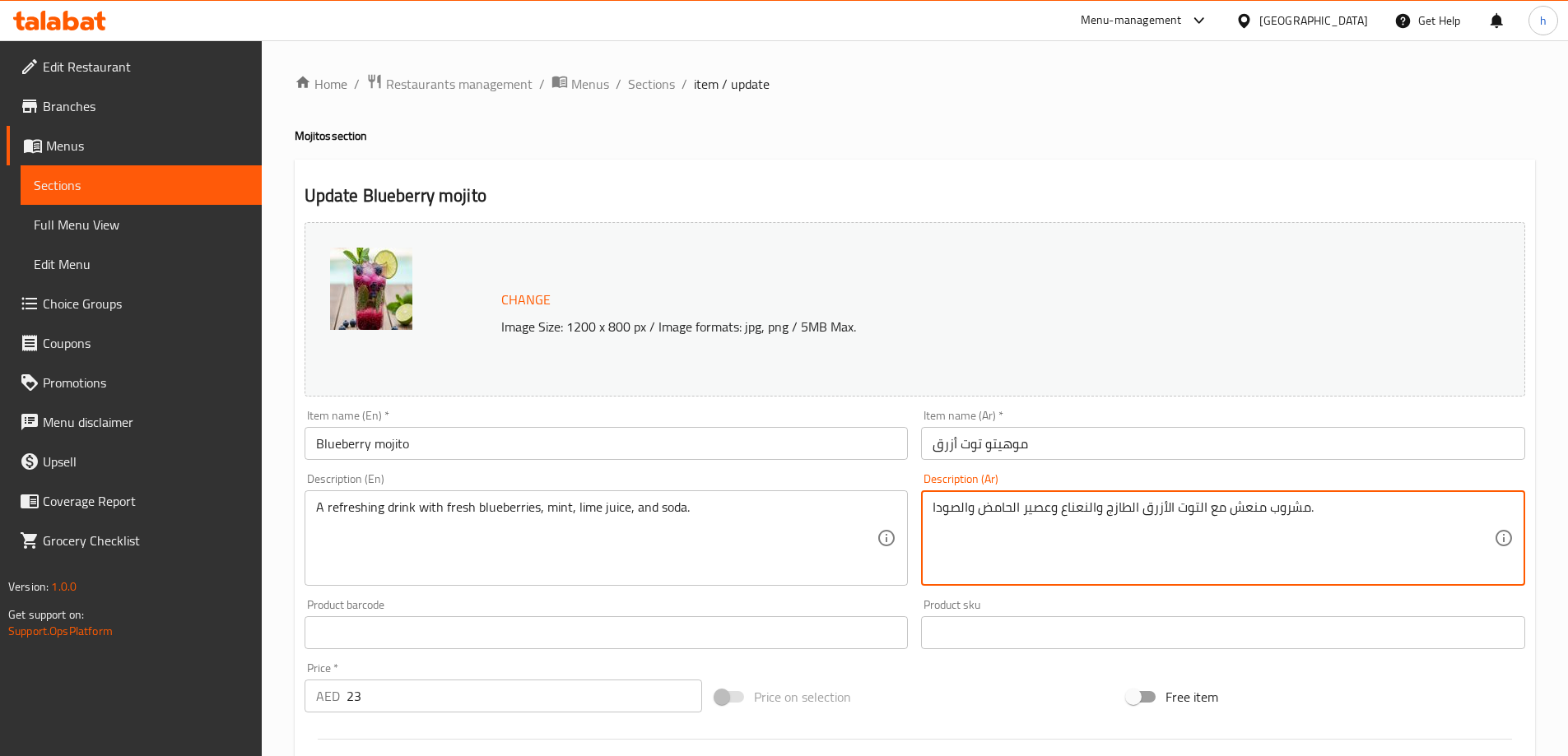
type textarea "مشروب منعش مع التوت الأزرق الطازج والنعناع وعصير الحامض والصودا."
click at [887, 155] on div "Home / Restaurants management / Menus / Sections / item / update Mojitos sectio…" at bounding box center [915, 613] width 1241 height 1081
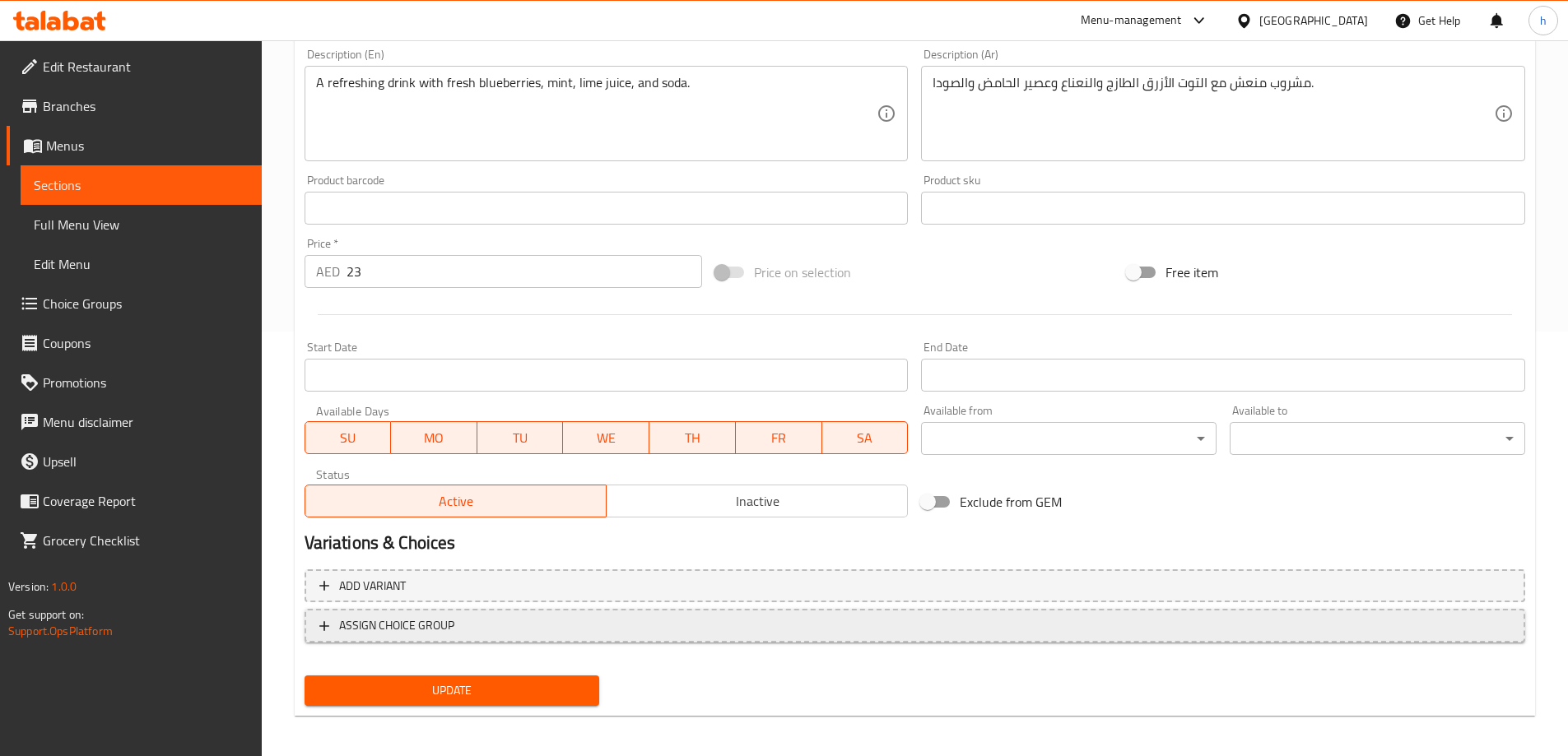
scroll to position [430, 0]
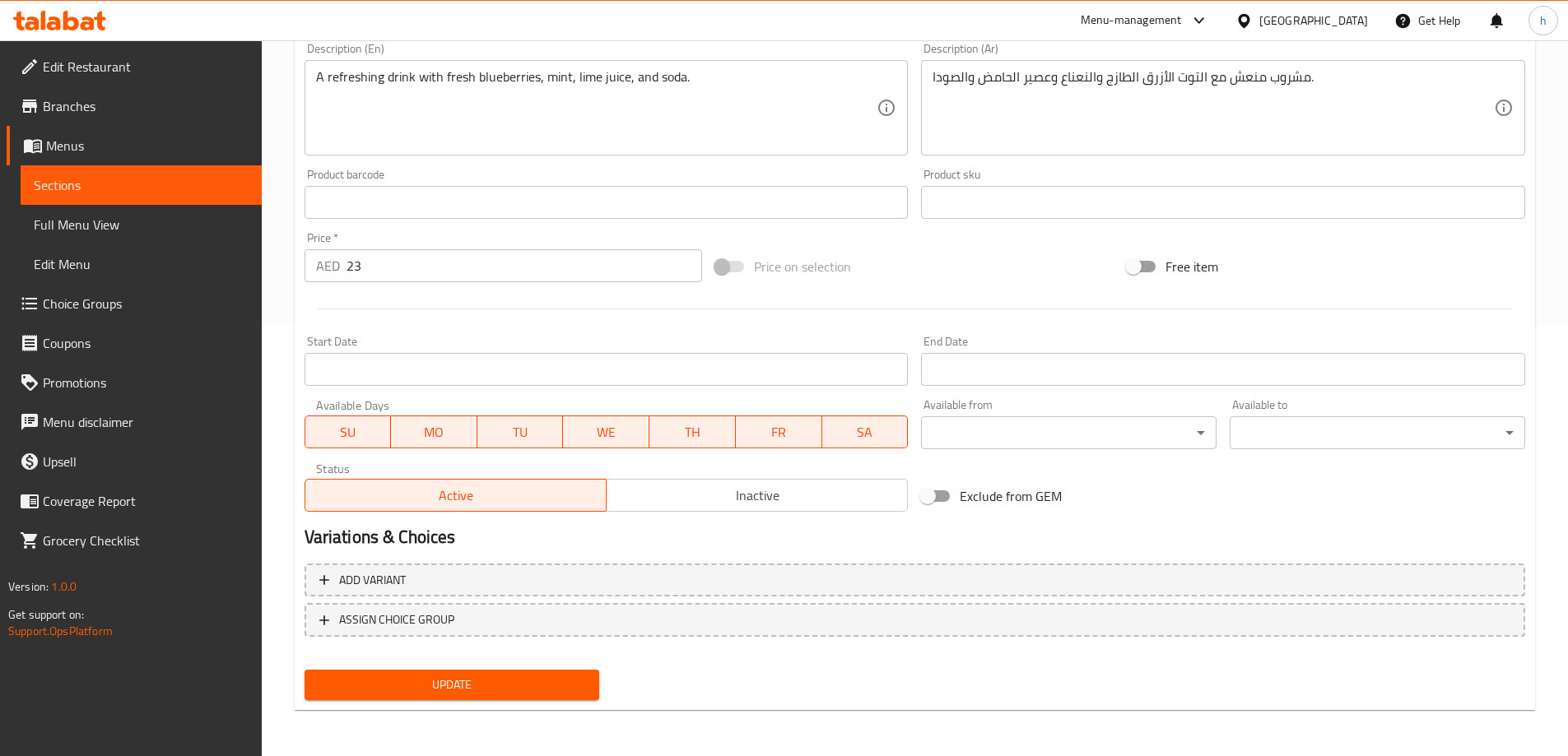
click at [529, 686] on span "Update" at bounding box center [452, 685] width 269 height 20
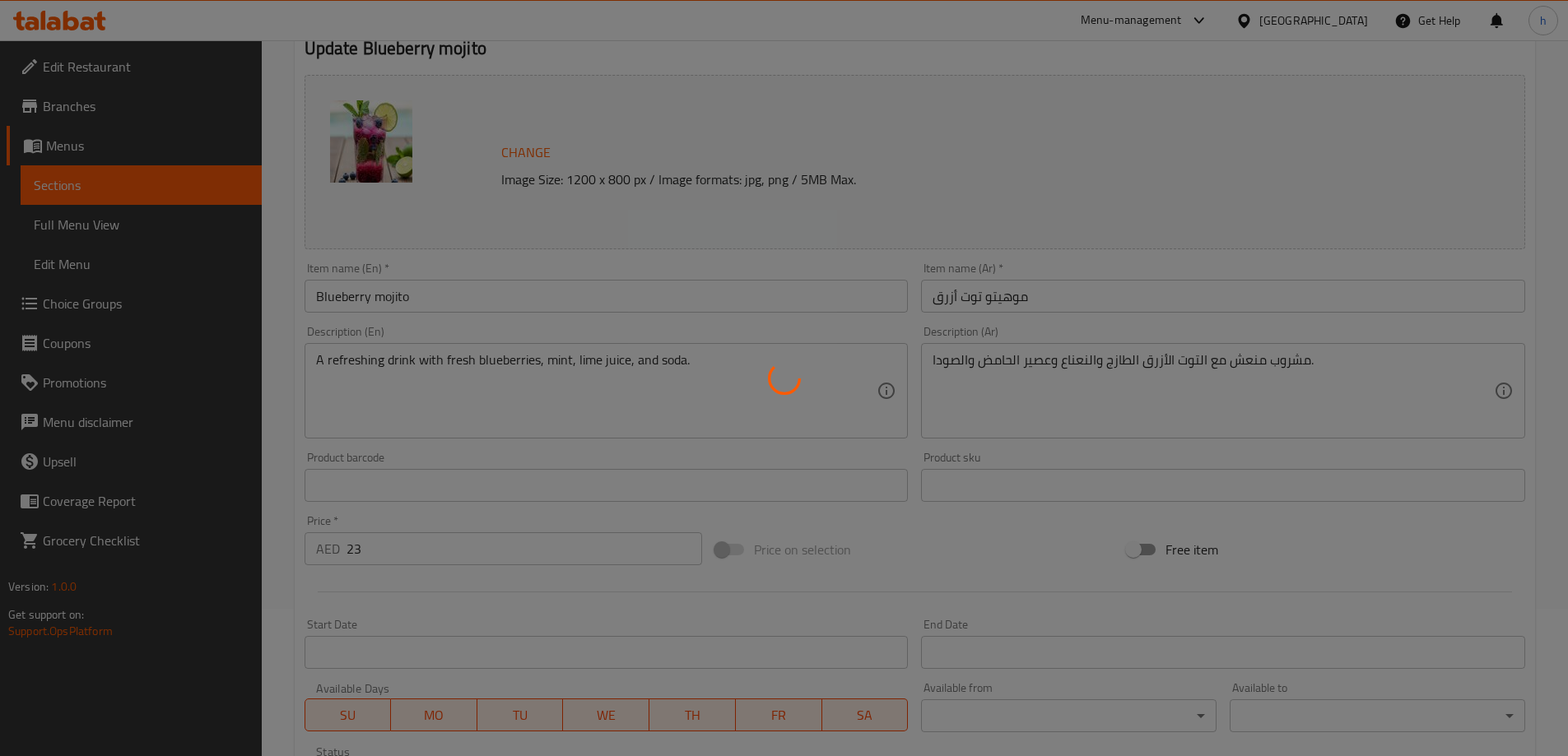
scroll to position [0, 0]
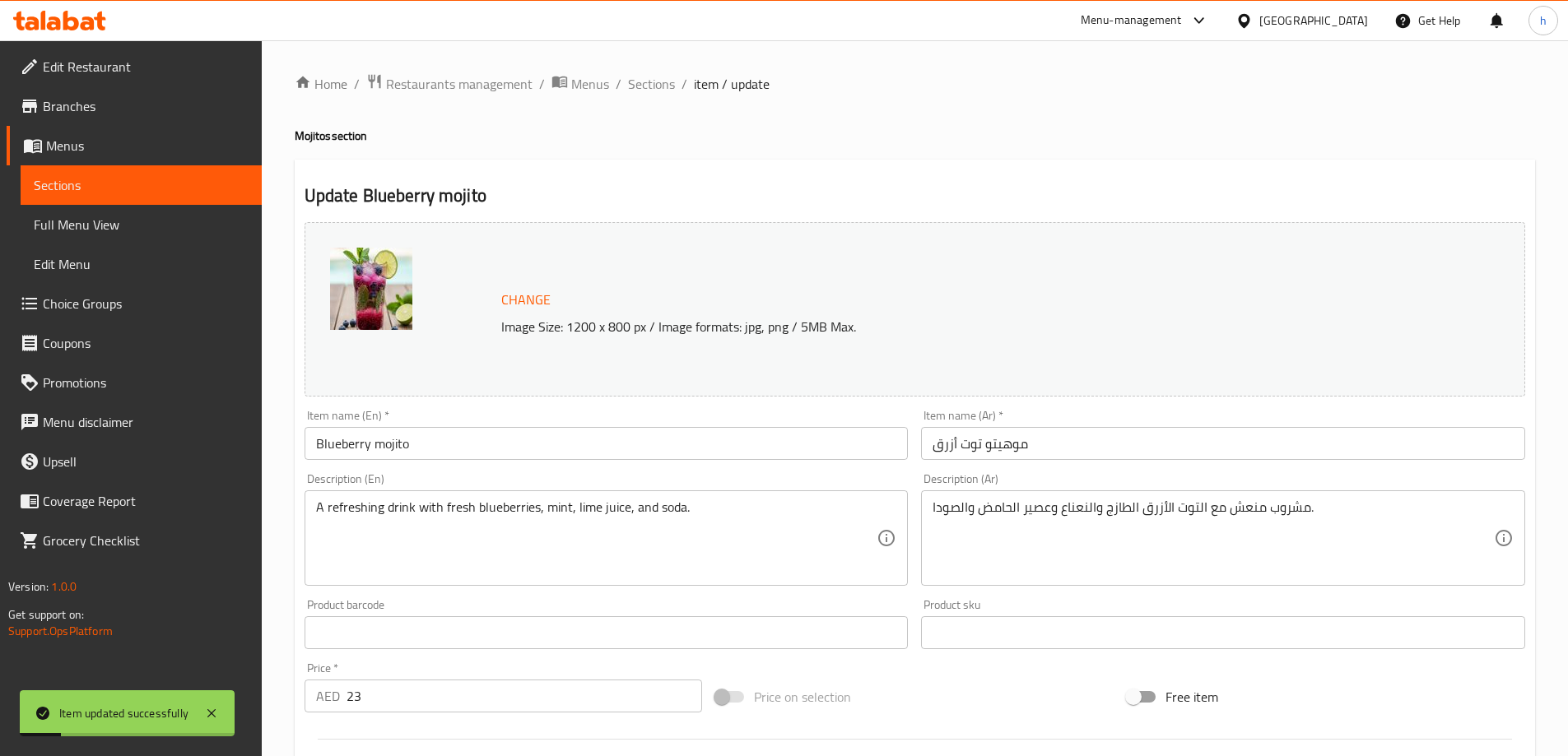
click at [142, 183] on span "Sections" at bounding box center [140, 185] width 214 height 19
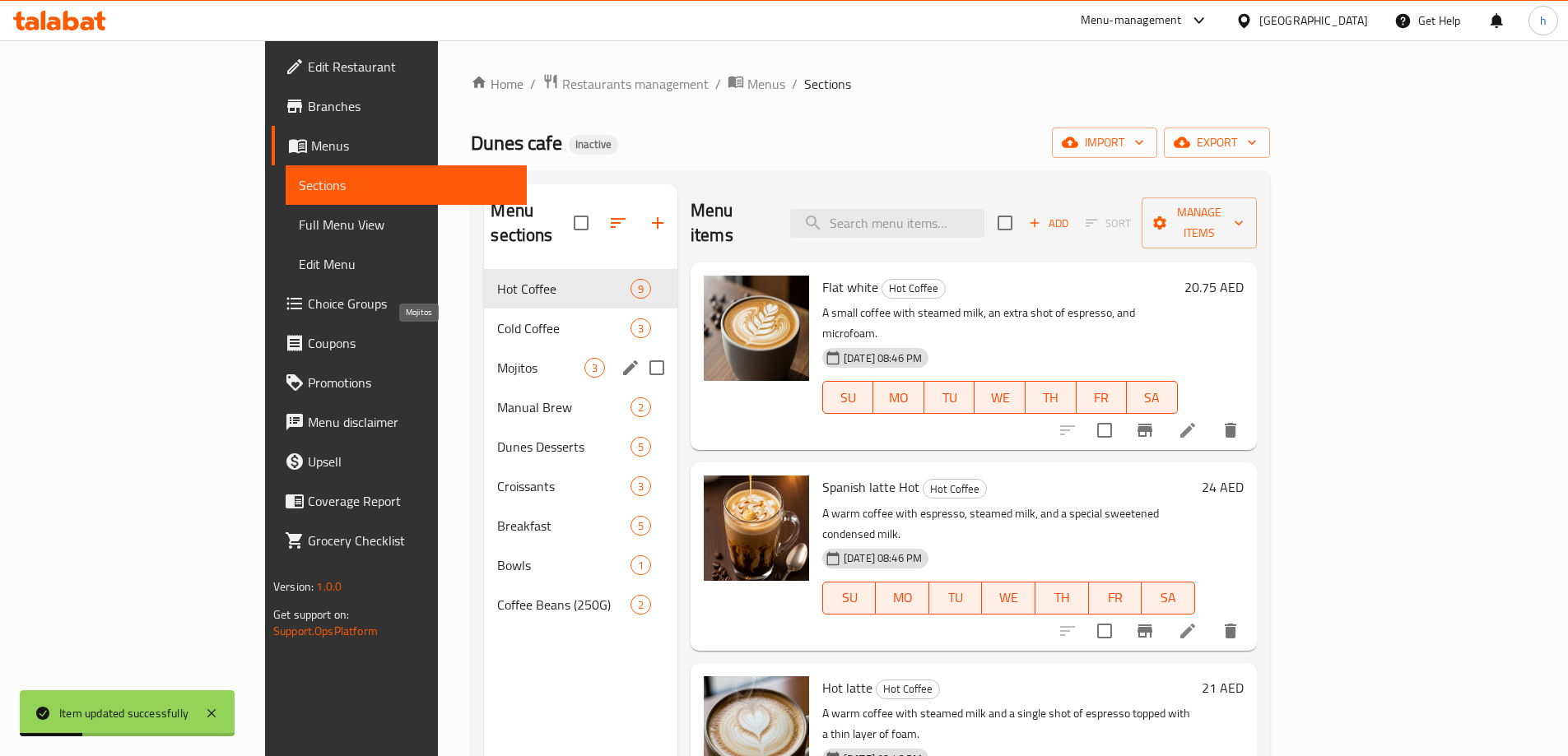
click at [497, 358] on span "Mojitos" at bounding box center [540, 368] width 86 height 19
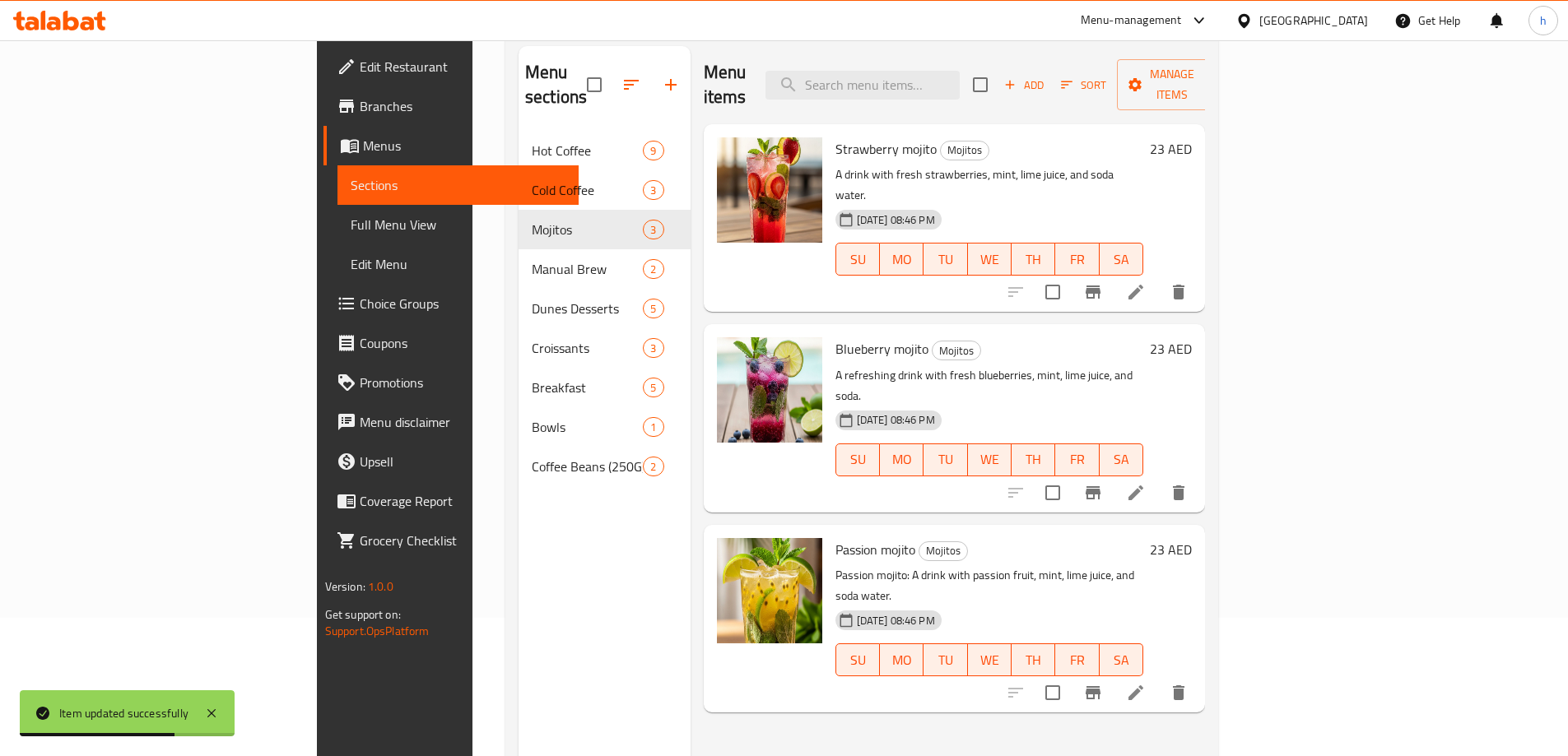
scroll to position [230, 0]
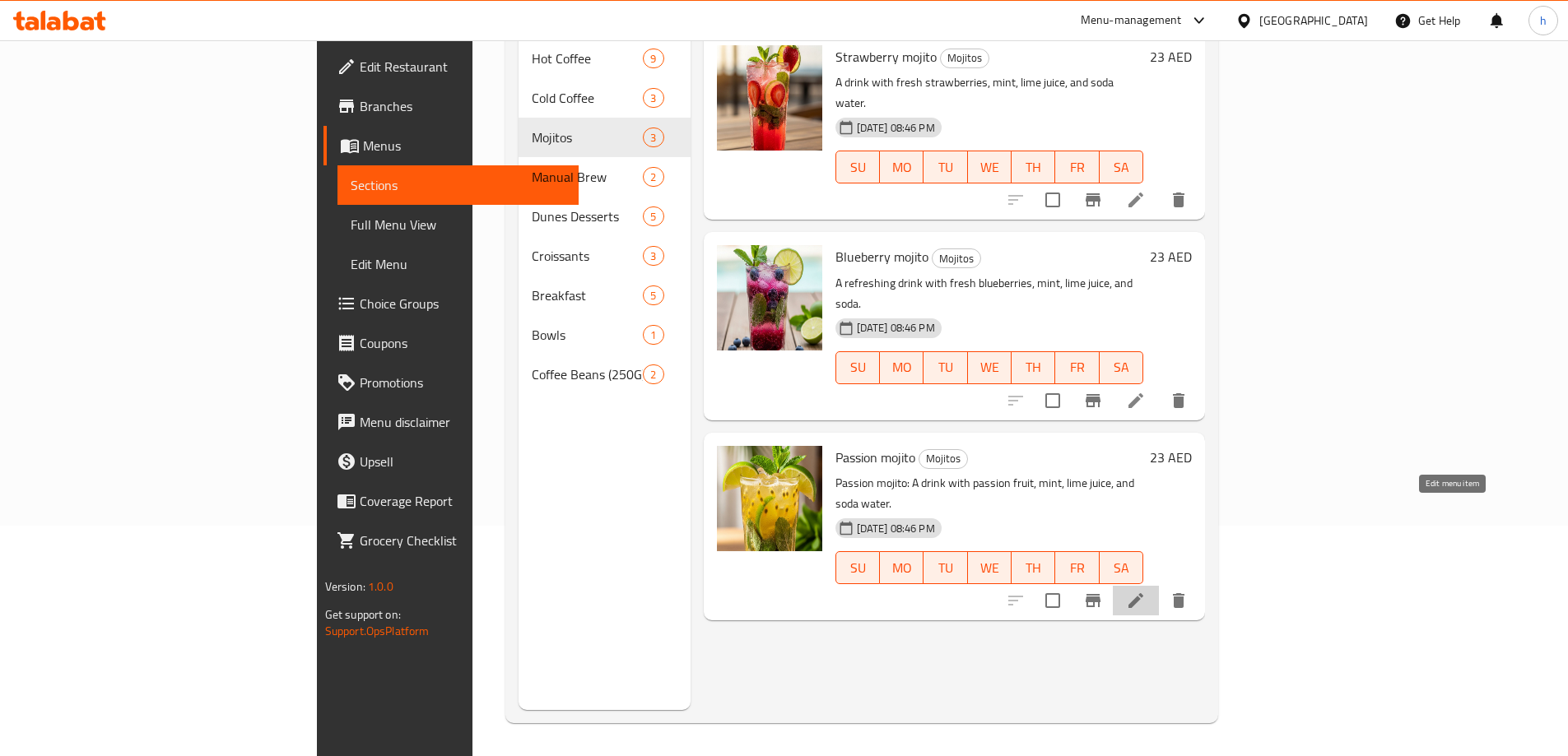
click at [1144, 593] on icon at bounding box center [1136, 600] width 15 height 15
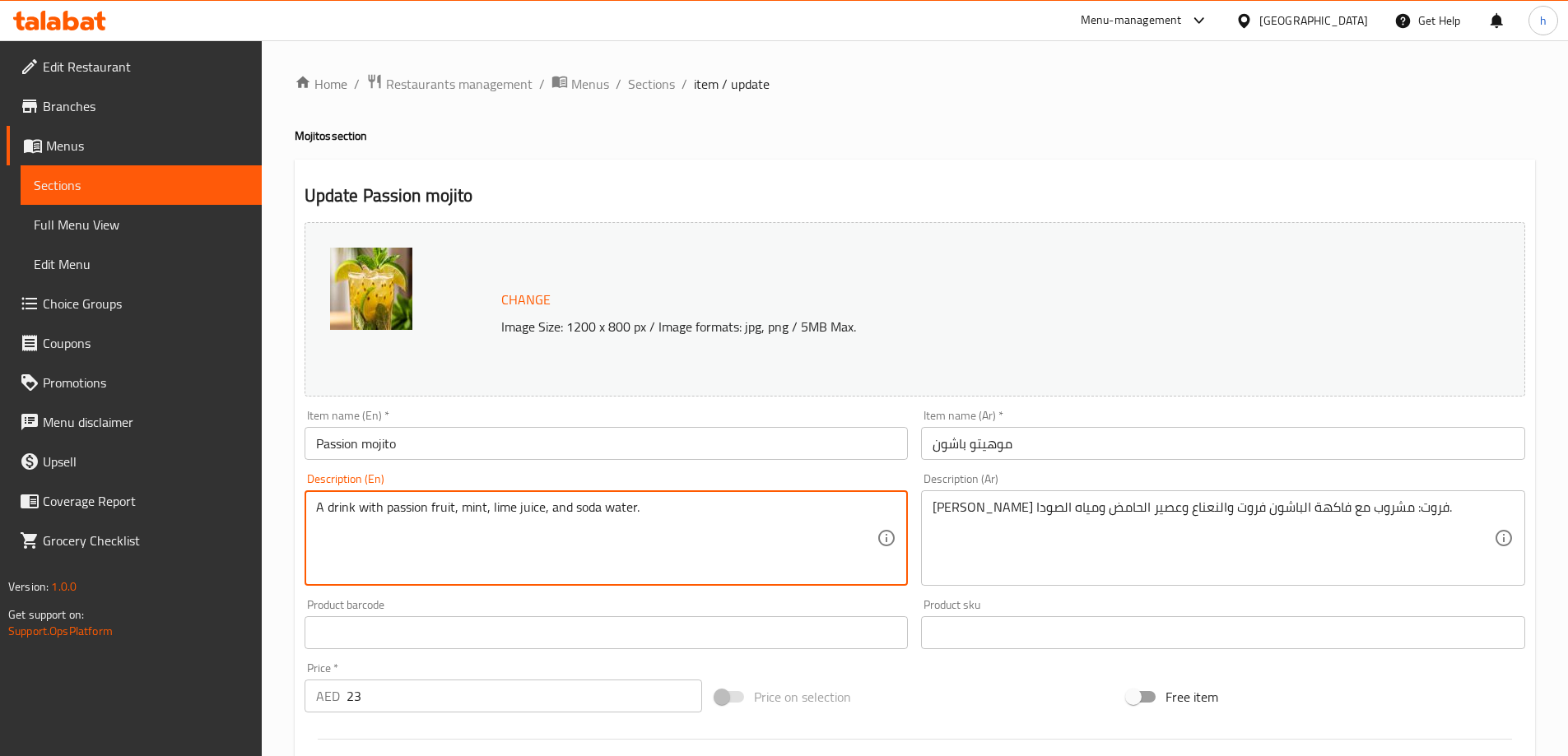
type textarea "A drink with passion fruit, mint, lime juice, and soda water."
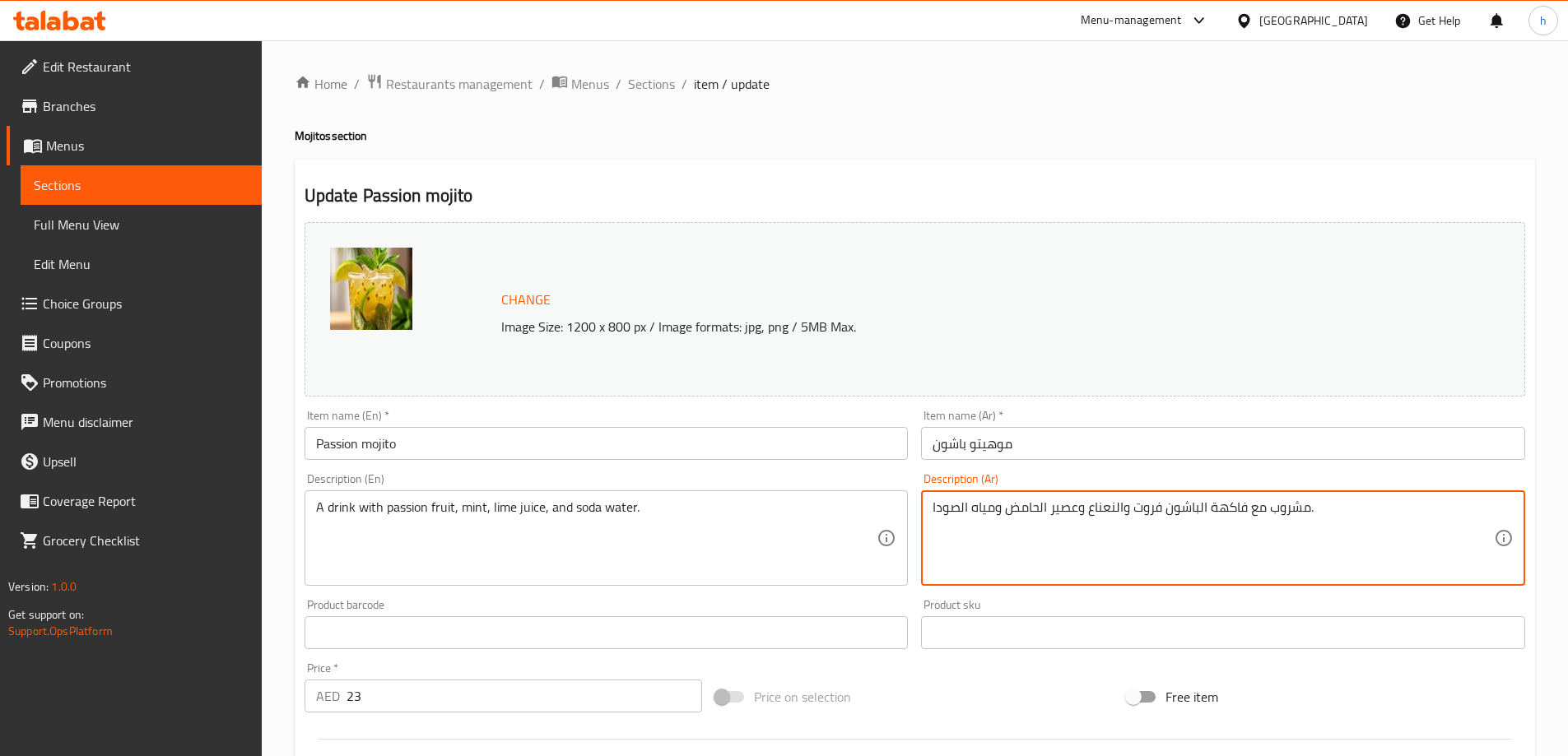
type textarea "مشروب مع فاكهة الباشون فروت والنعناع وعصير الحامض ومياه الصودا."
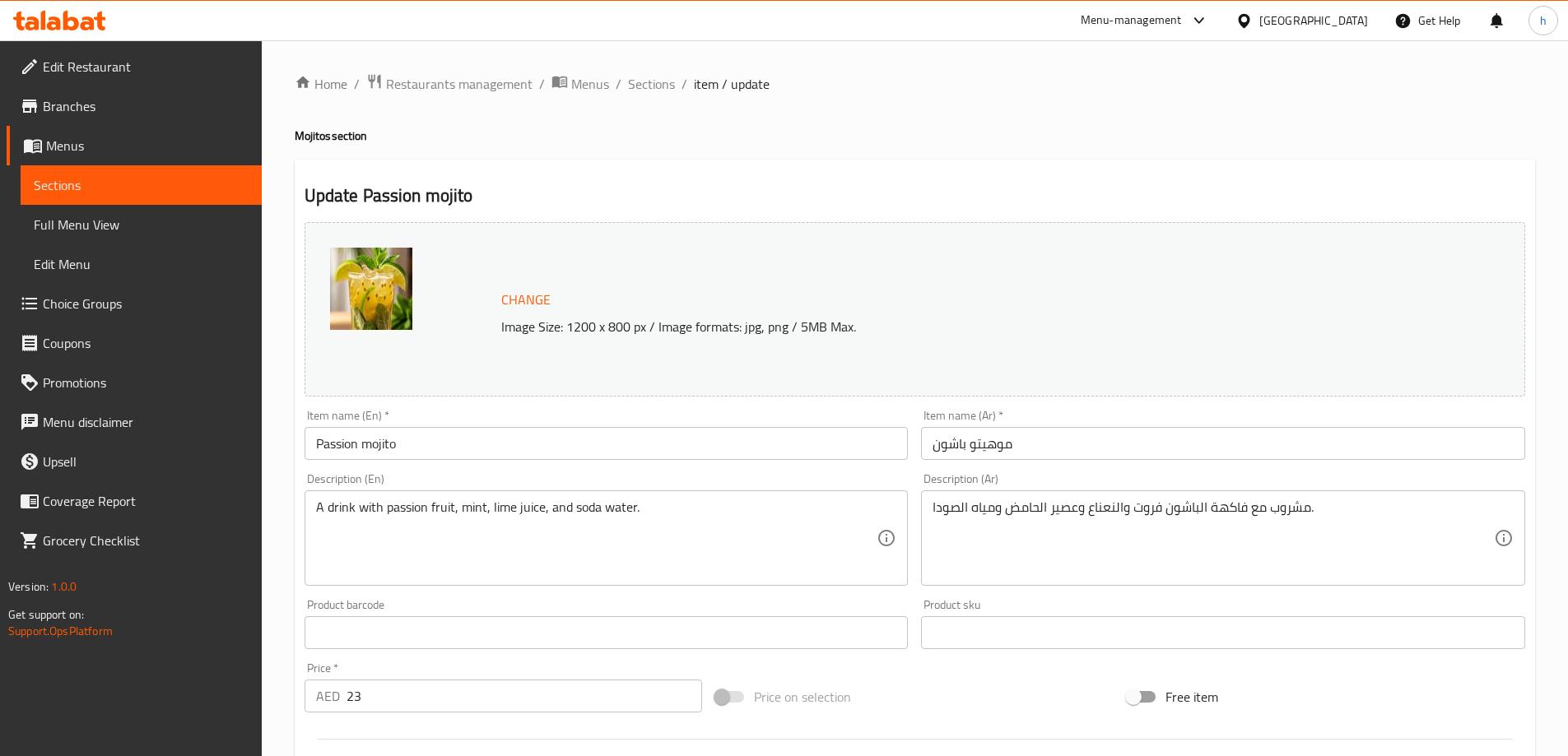
click at [909, 128] on h4 "Mojitos section" at bounding box center [915, 136] width 1241 height 17
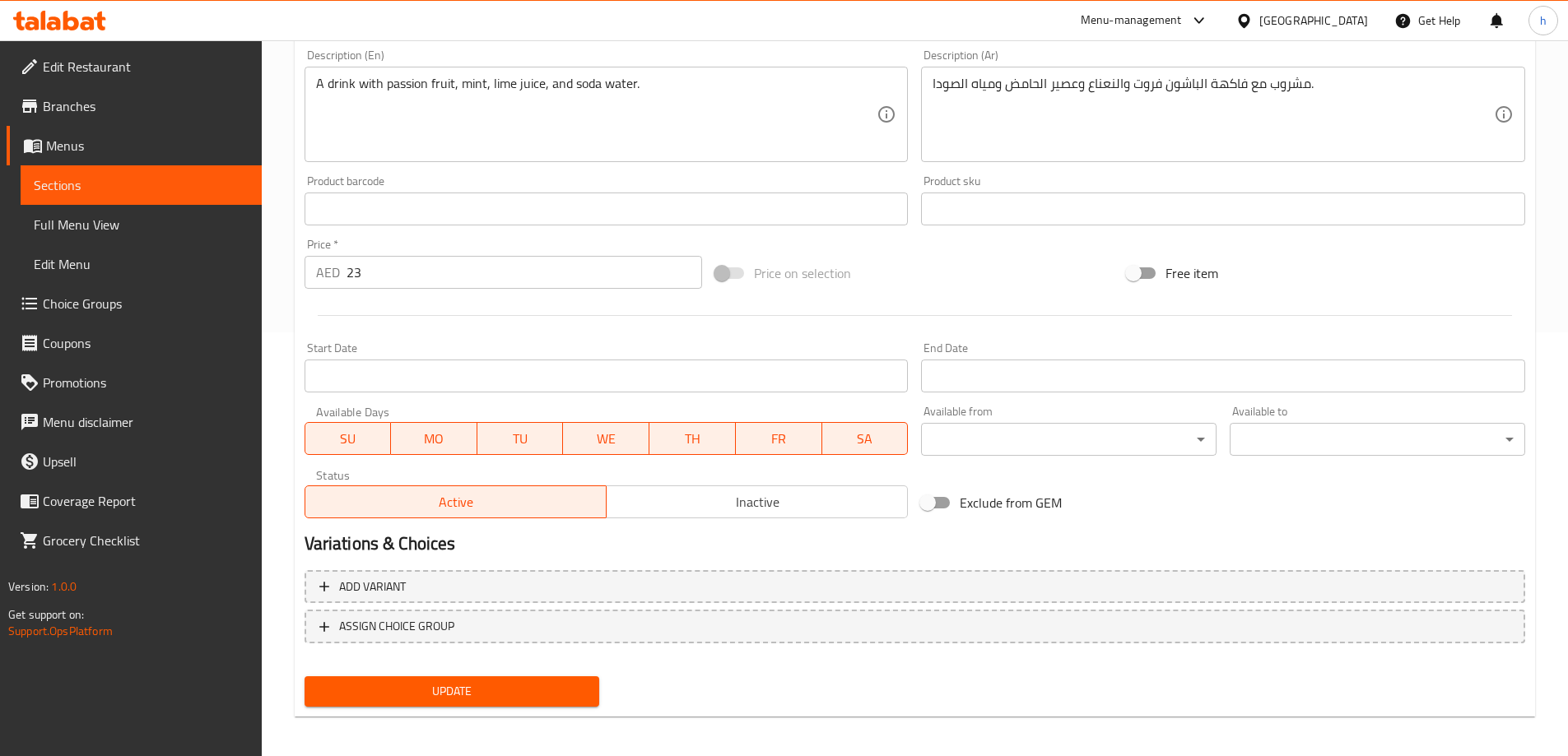
scroll to position [430, 0]
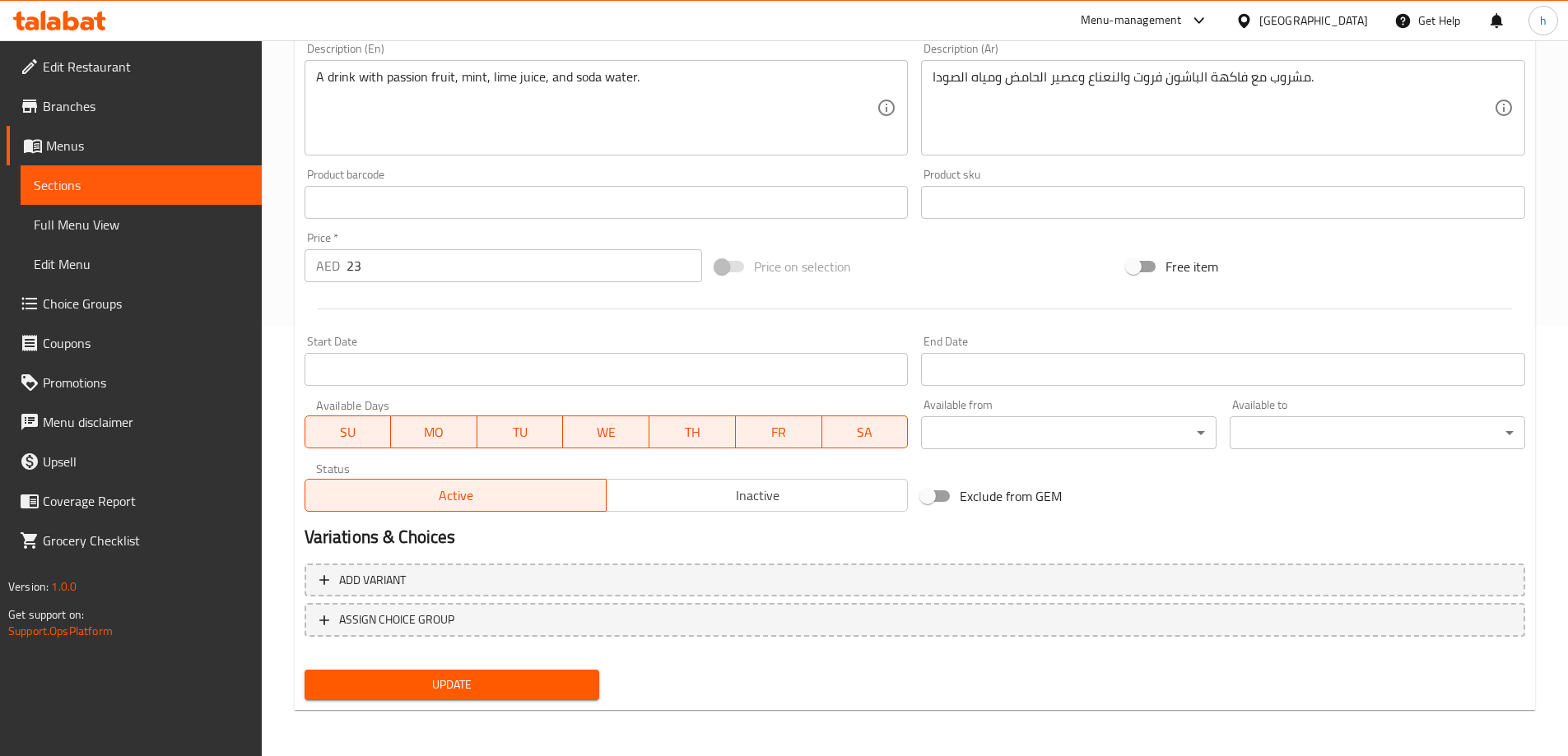
click at [558, 681] on span "Update" at bounding box center [452, 685] width 269 height 20
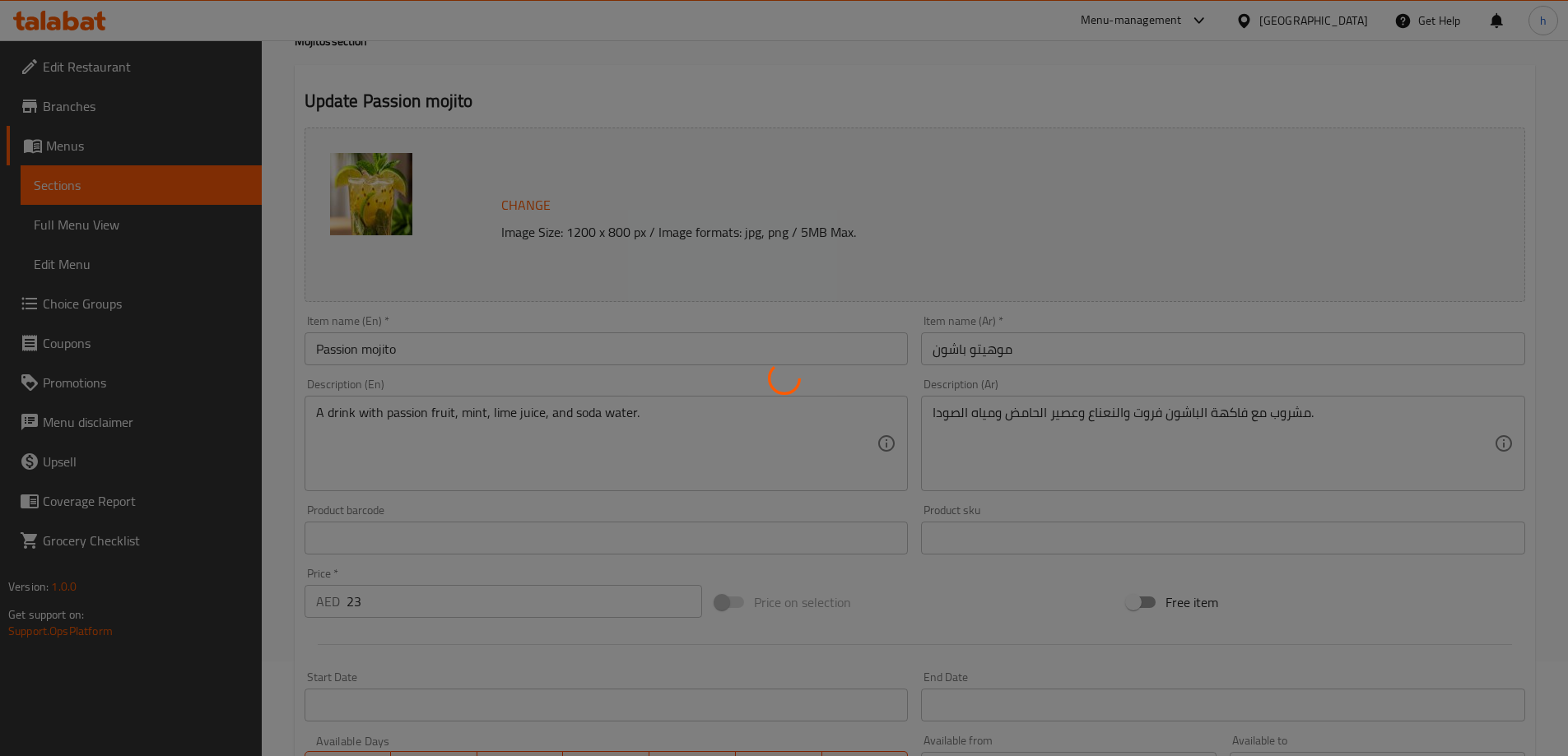
scroll to position [0, 0]
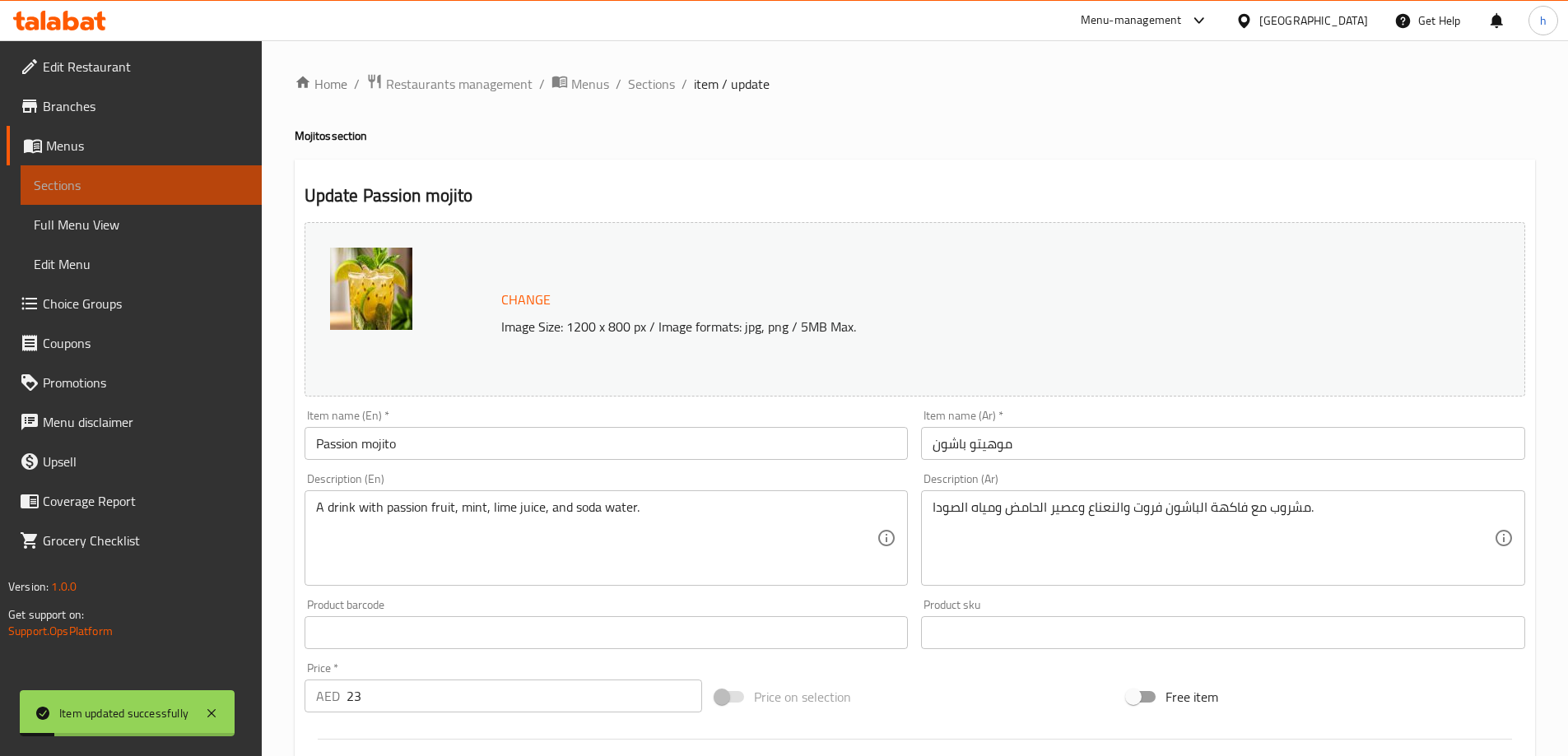
click at [214, 185] on span "Sections" at bounding box center [140, 185] width 214 height 19
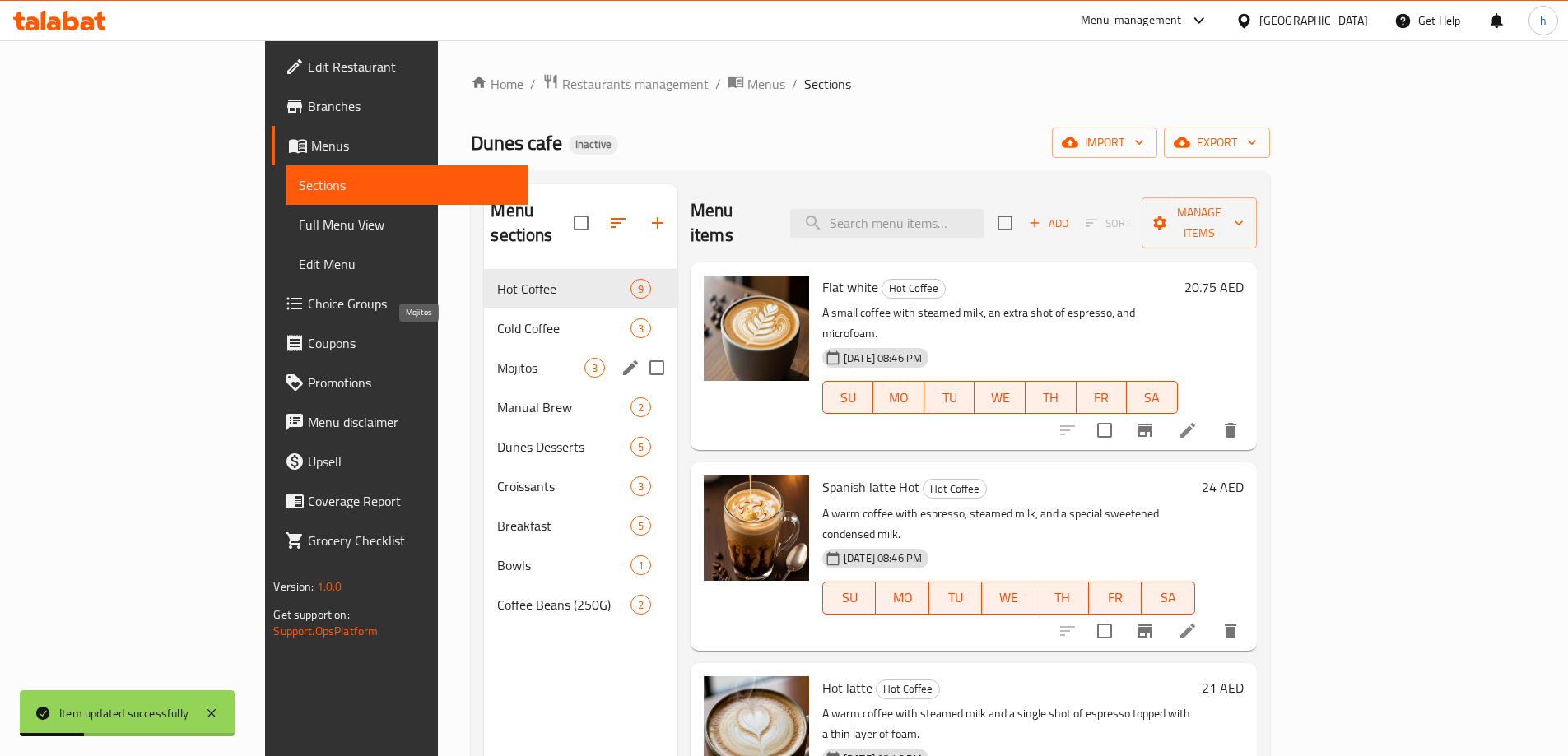
click at [497, 358] on span "Mojitos" at bounding box center [540, 368] width 86 height 19
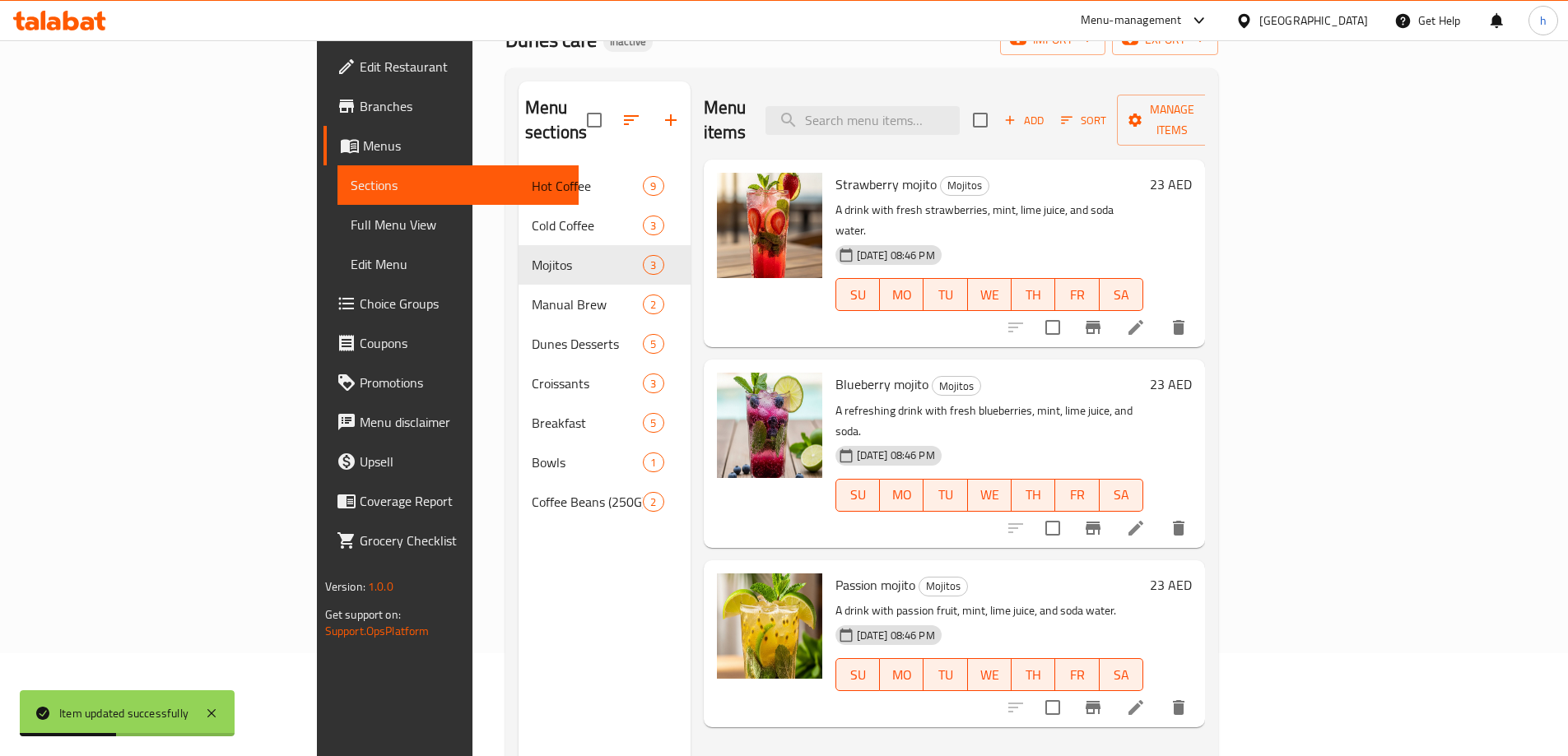
scroll to position [230, 0]
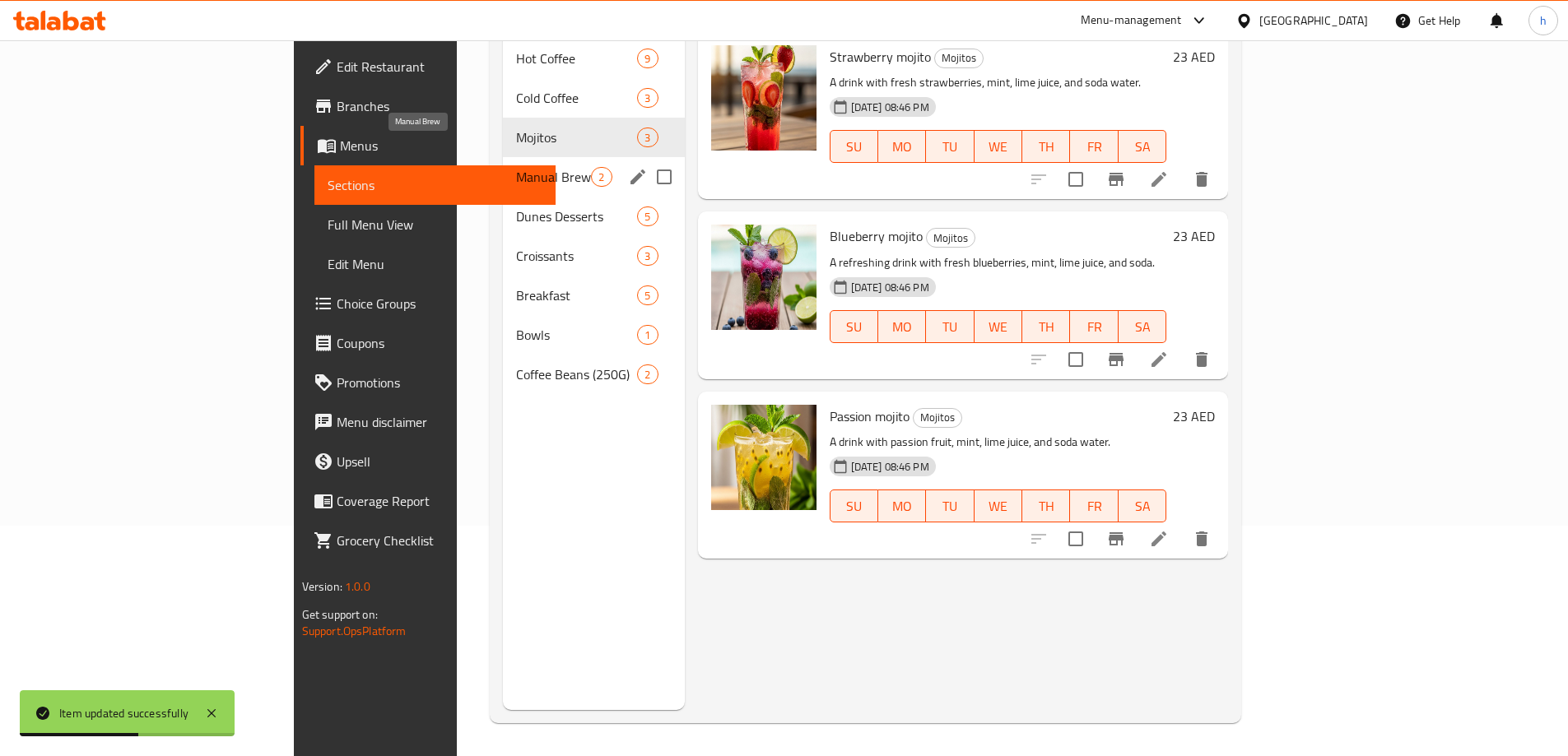
click at [516, 167] on span "Manual Brew" at bounding box center [553, 176] width 75 height 19
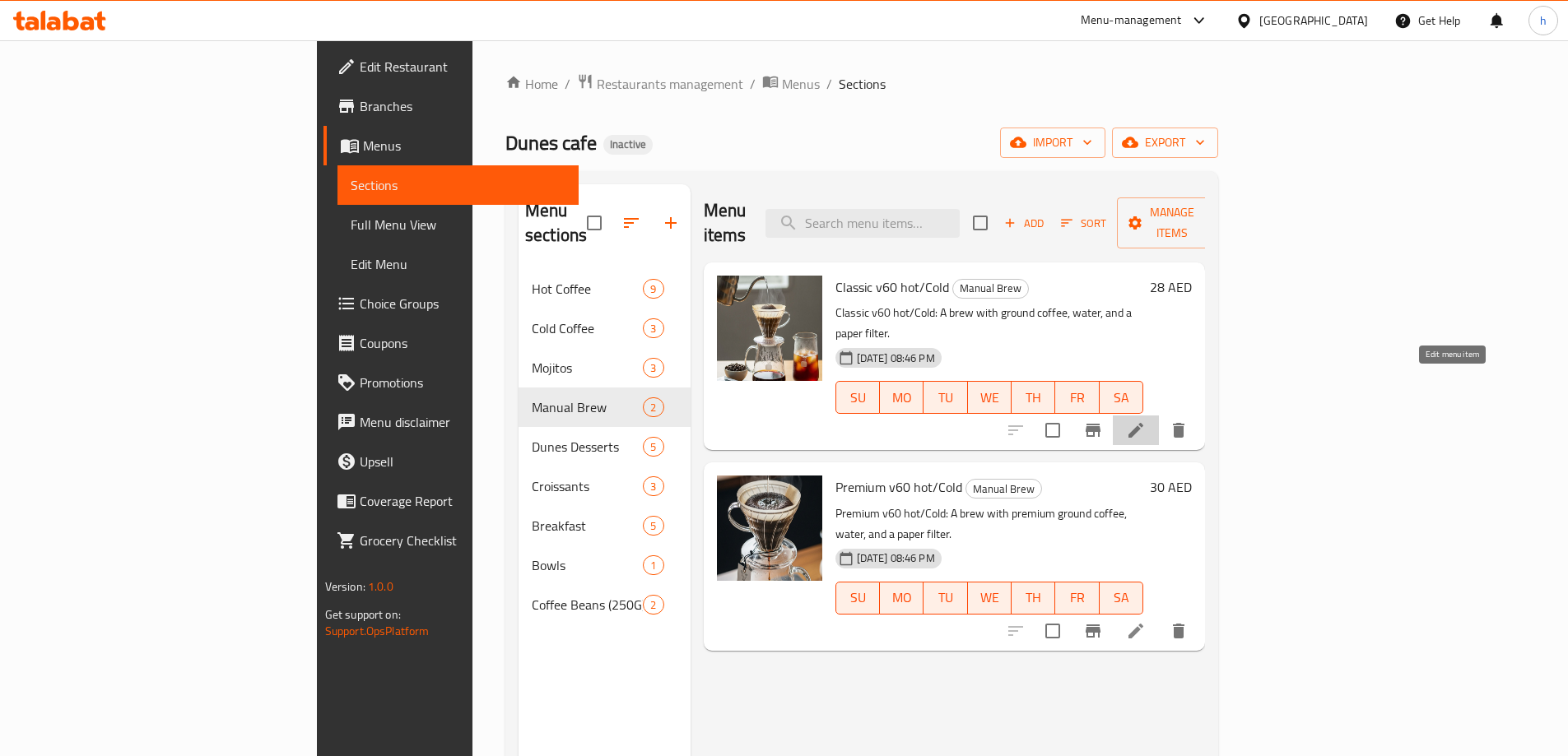
click at [1144, 423] on icon at bounding box center [1136, 430] width 15 height 15
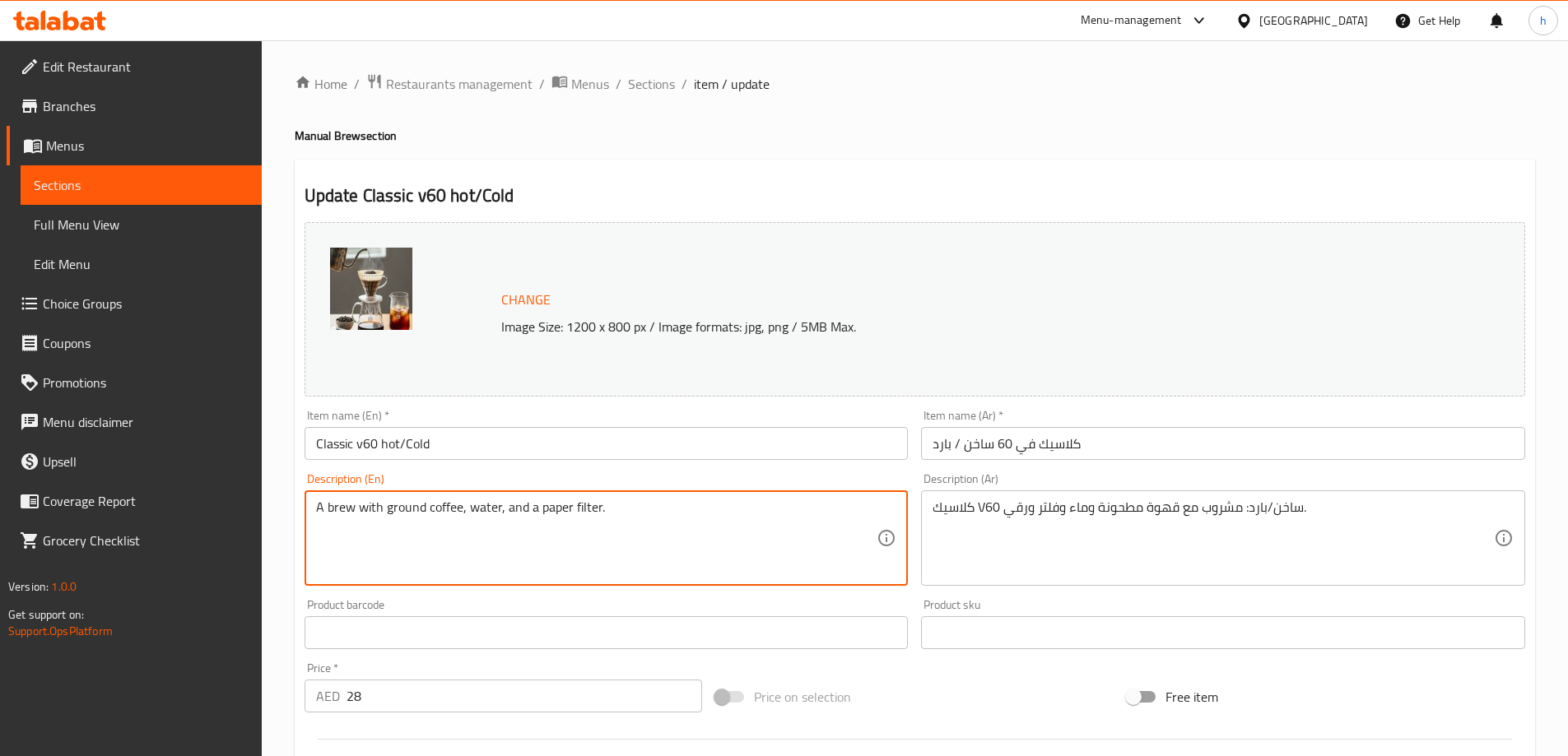
type textarea "A brew with ground coffee, water, and a paper filter."
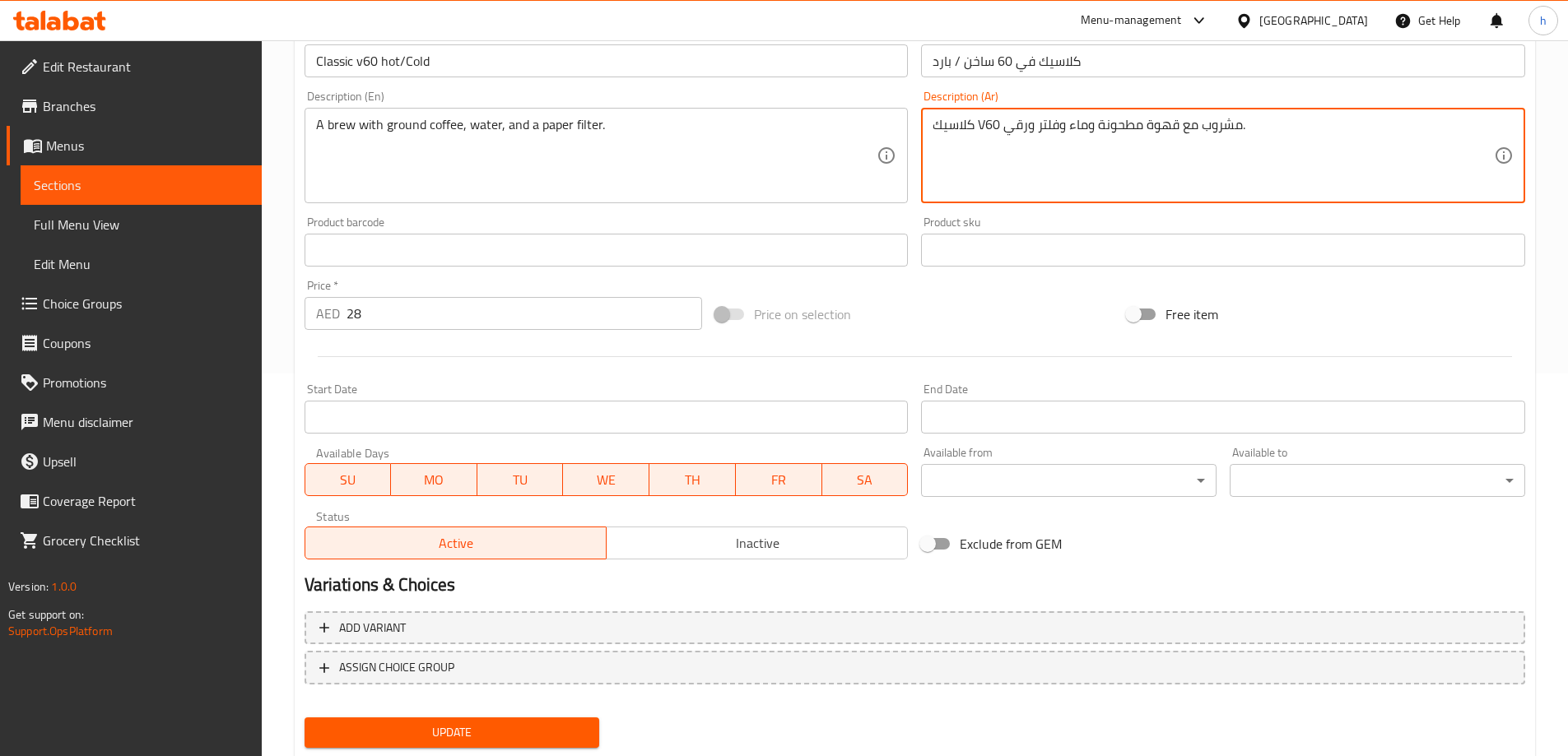
scroll to position [430, 0]
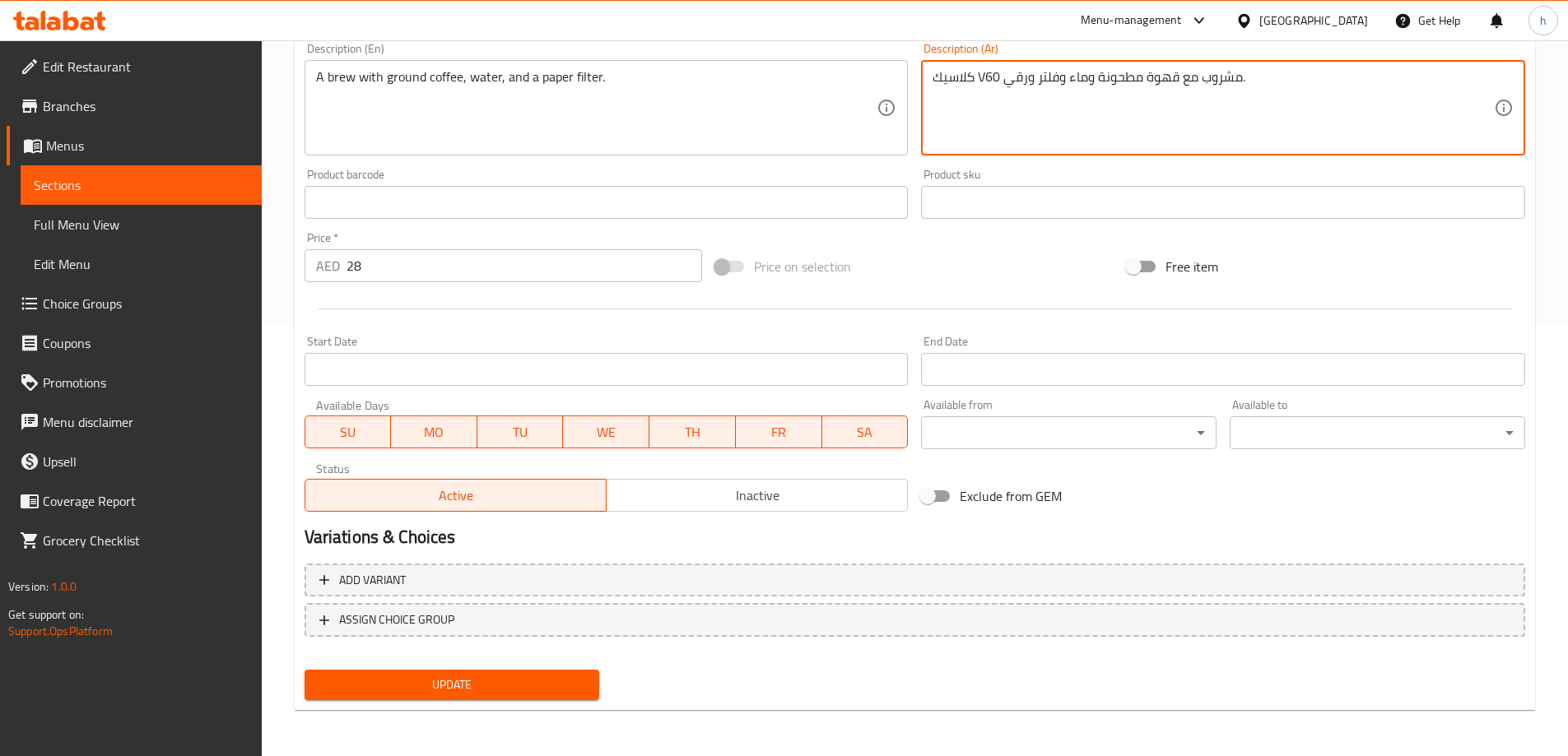
click at [452, 687] on div "Update" at bounding box center [453, 685] width 309 height 43
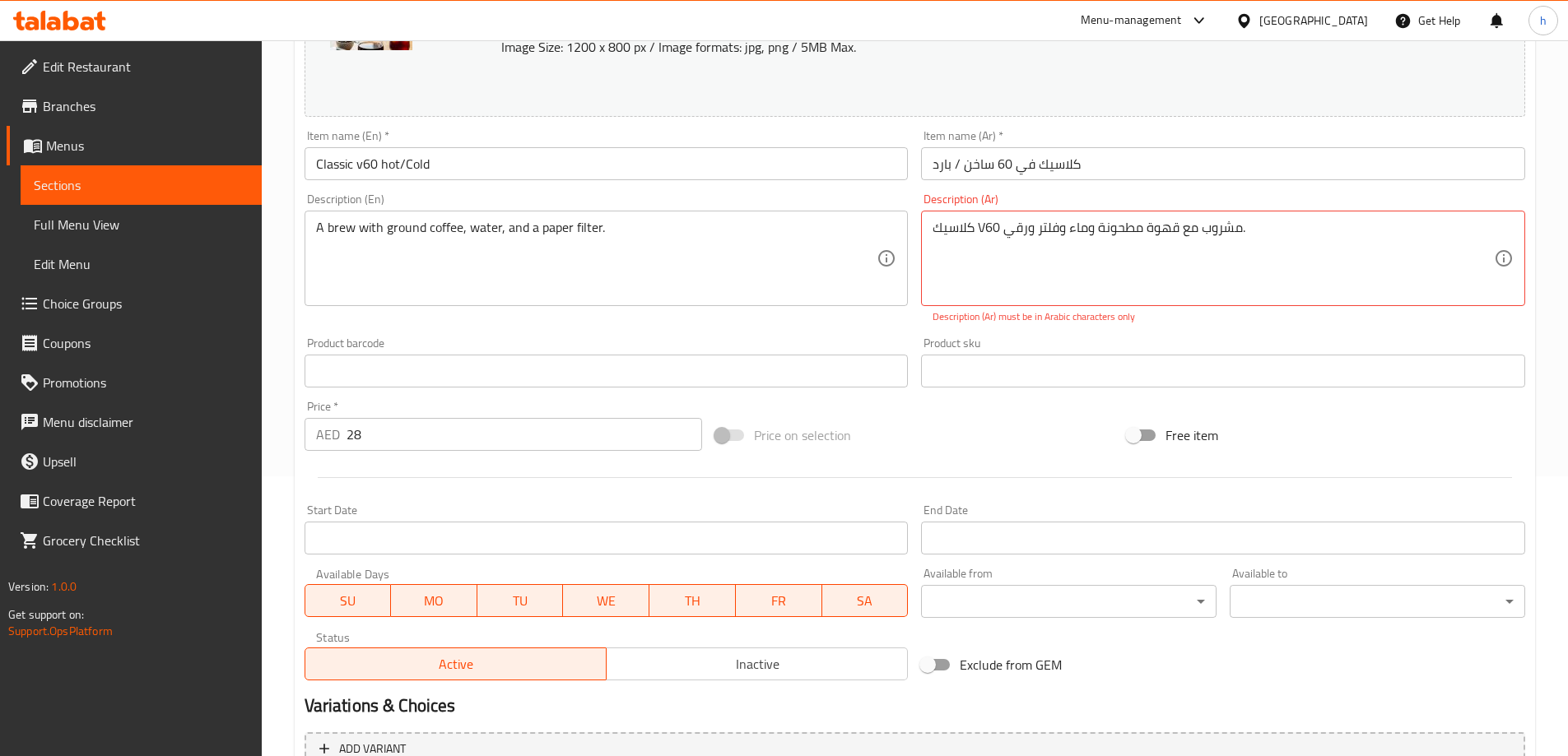
scroll to position [101, 0]
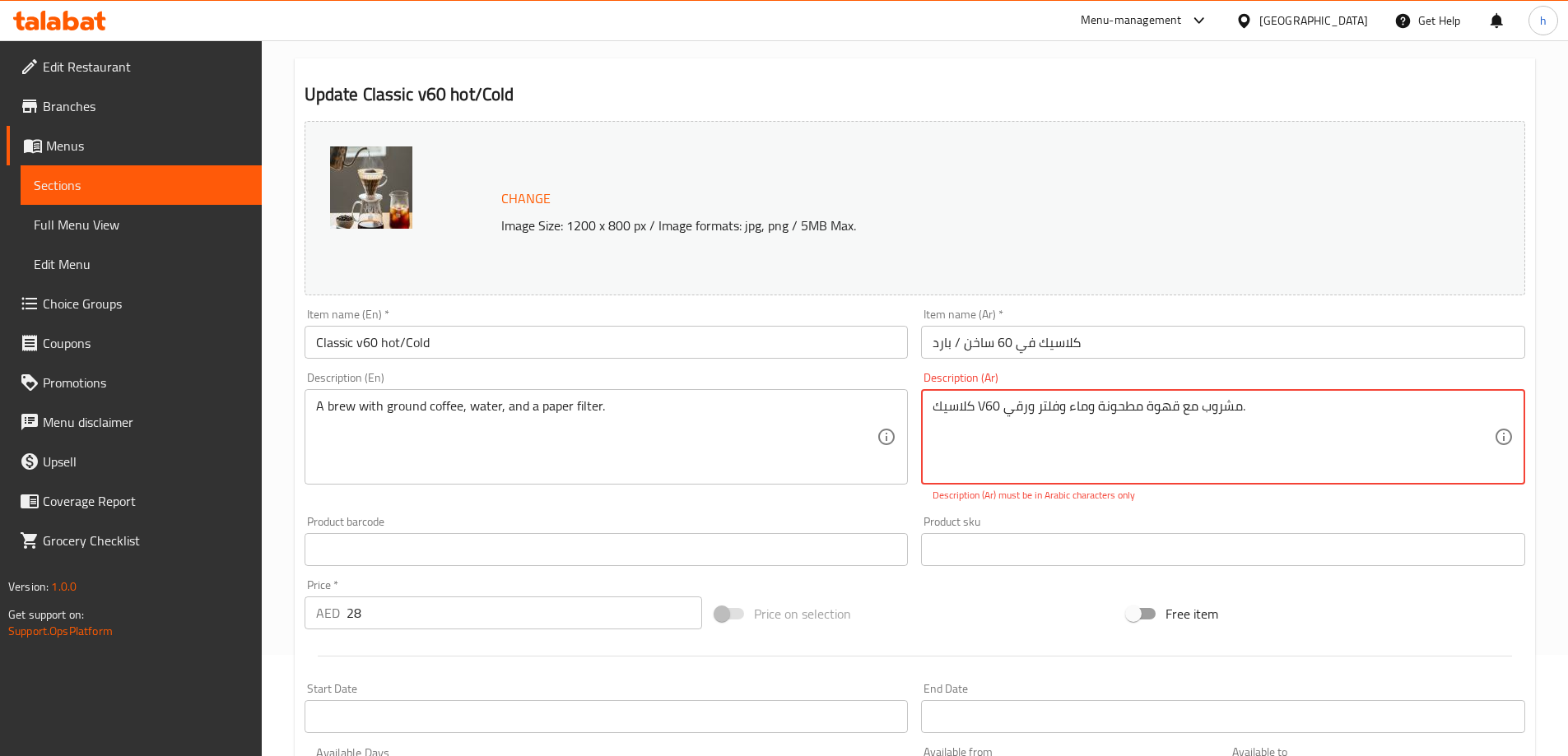
drag, startPoint x: 986, startPoint y: 407, endPoint x: 979, endPoint y: 414, distance: 9.9
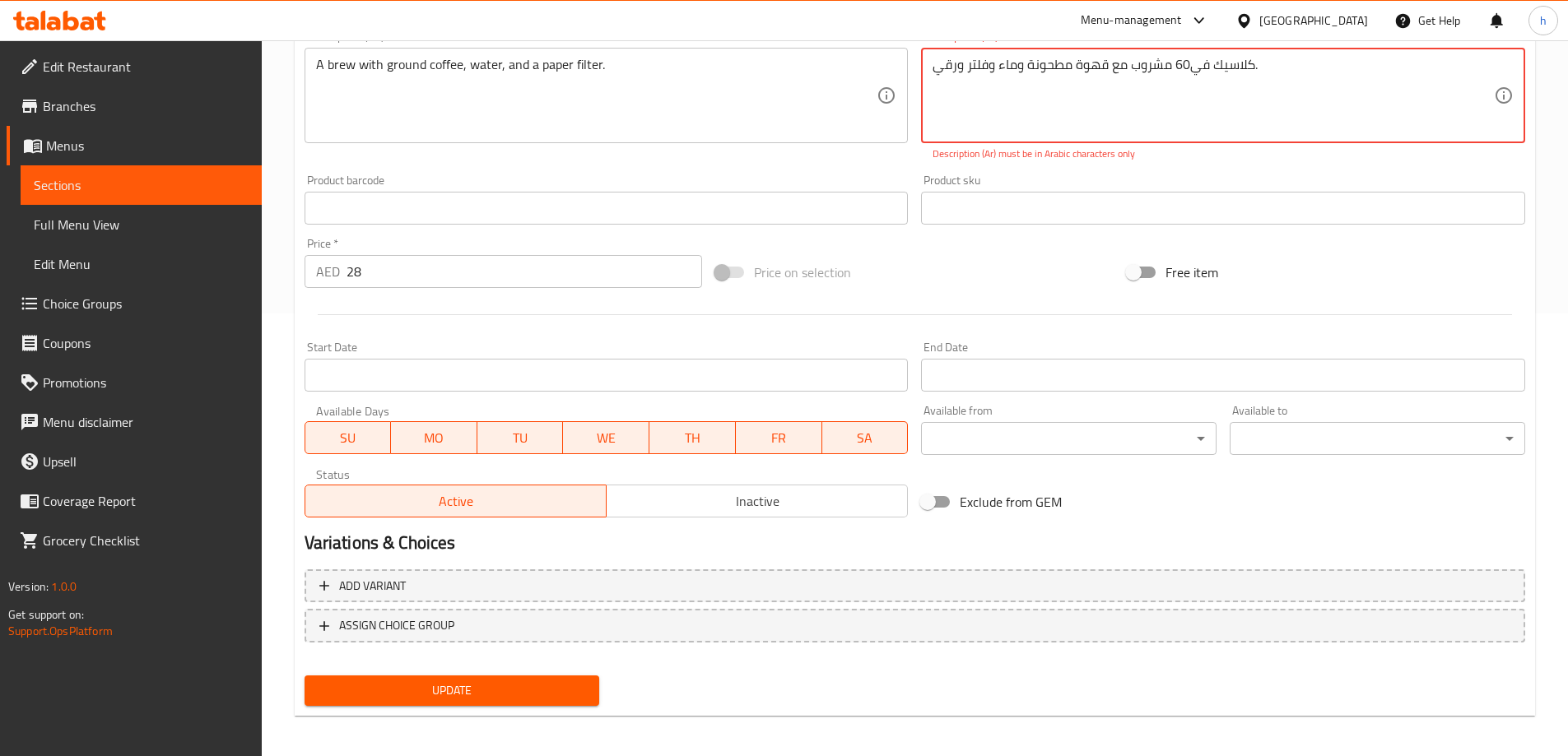
scroll to position [448, 0]
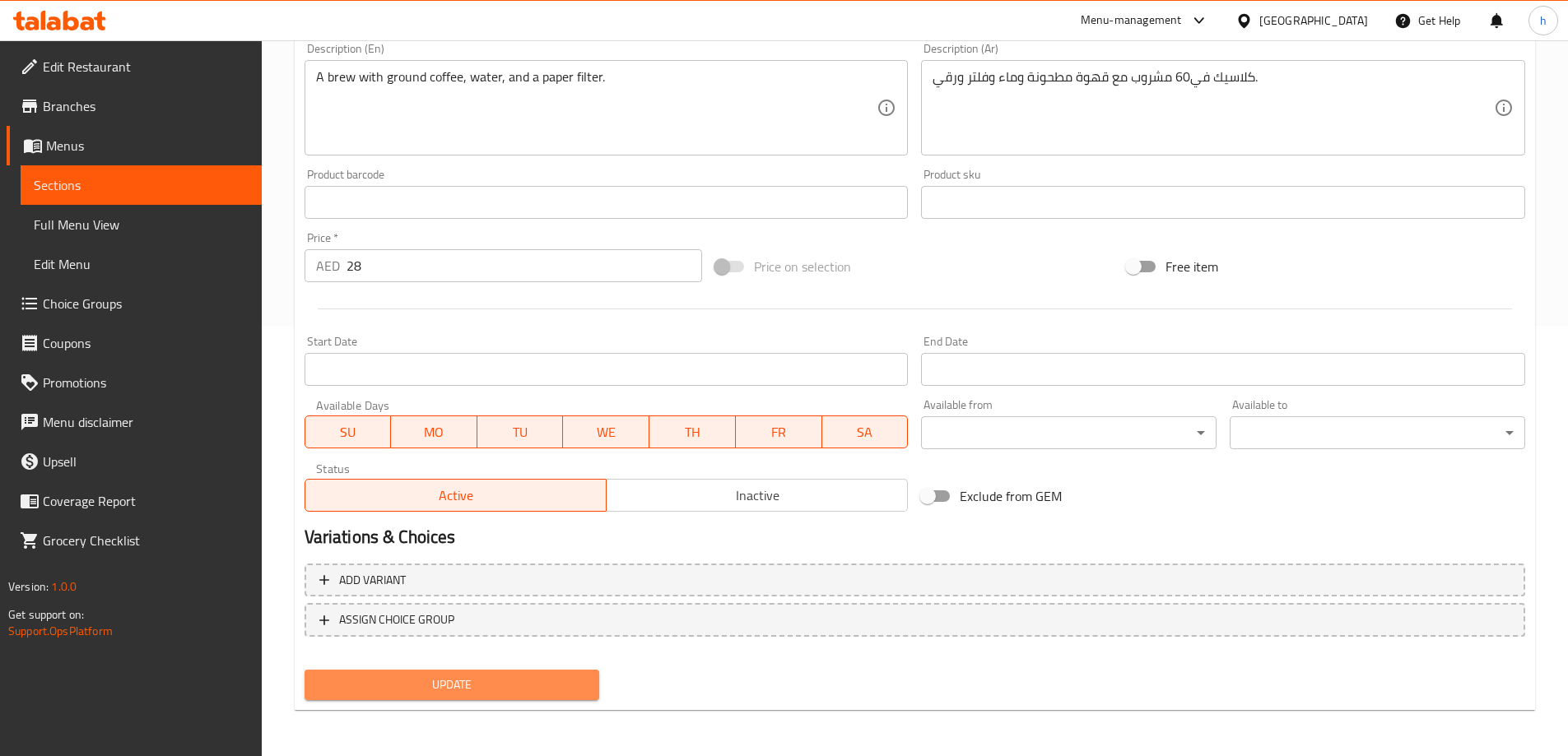
click at [558, 685] on span "Update" at bounding box center [452, 685] width 269 height 20
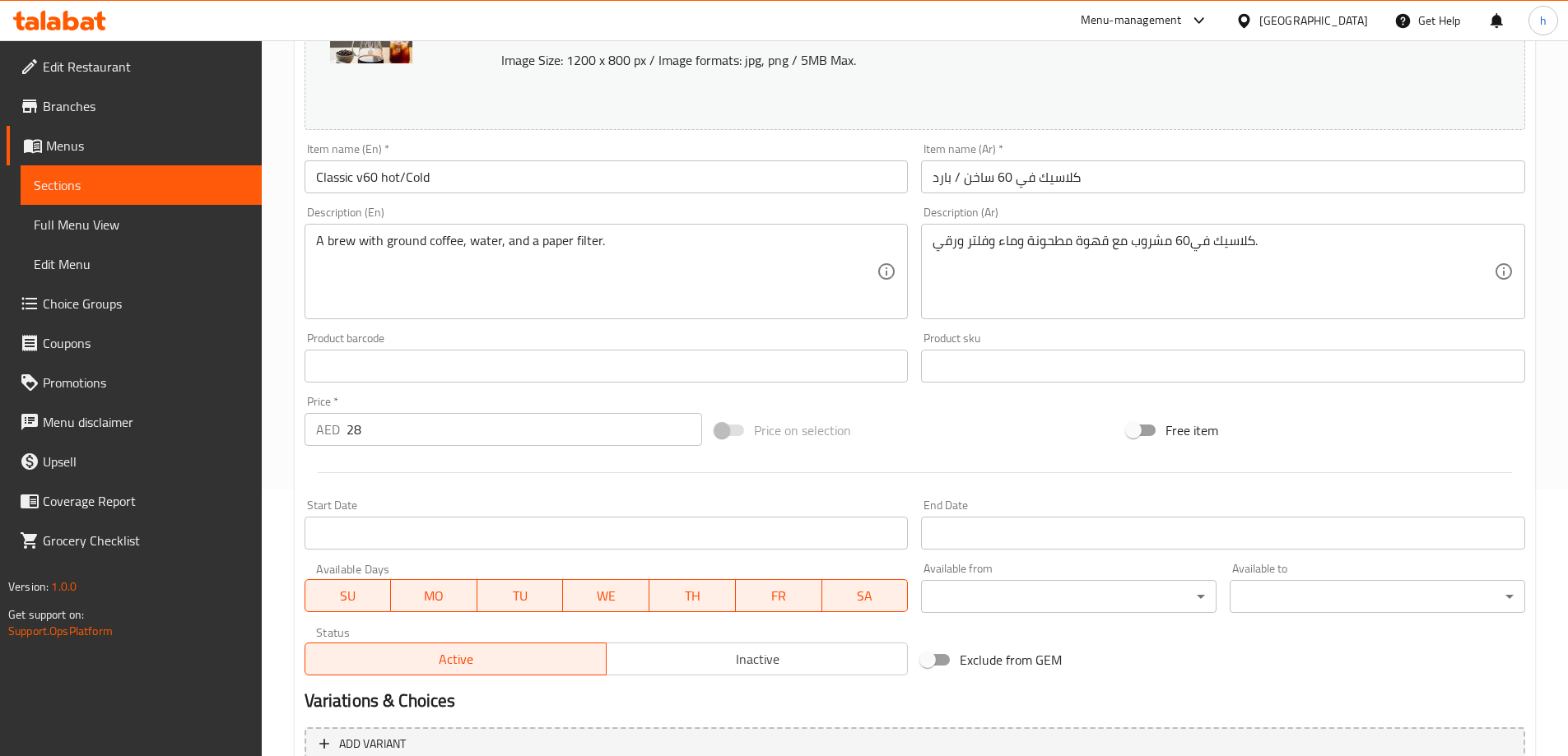
scroll to position [266, 0]
click at [886, 140] on div "Item name (En)   * Classic v60 hot/Cold Item name (En) *" at bounding box center [607, 169] width 618 height 64
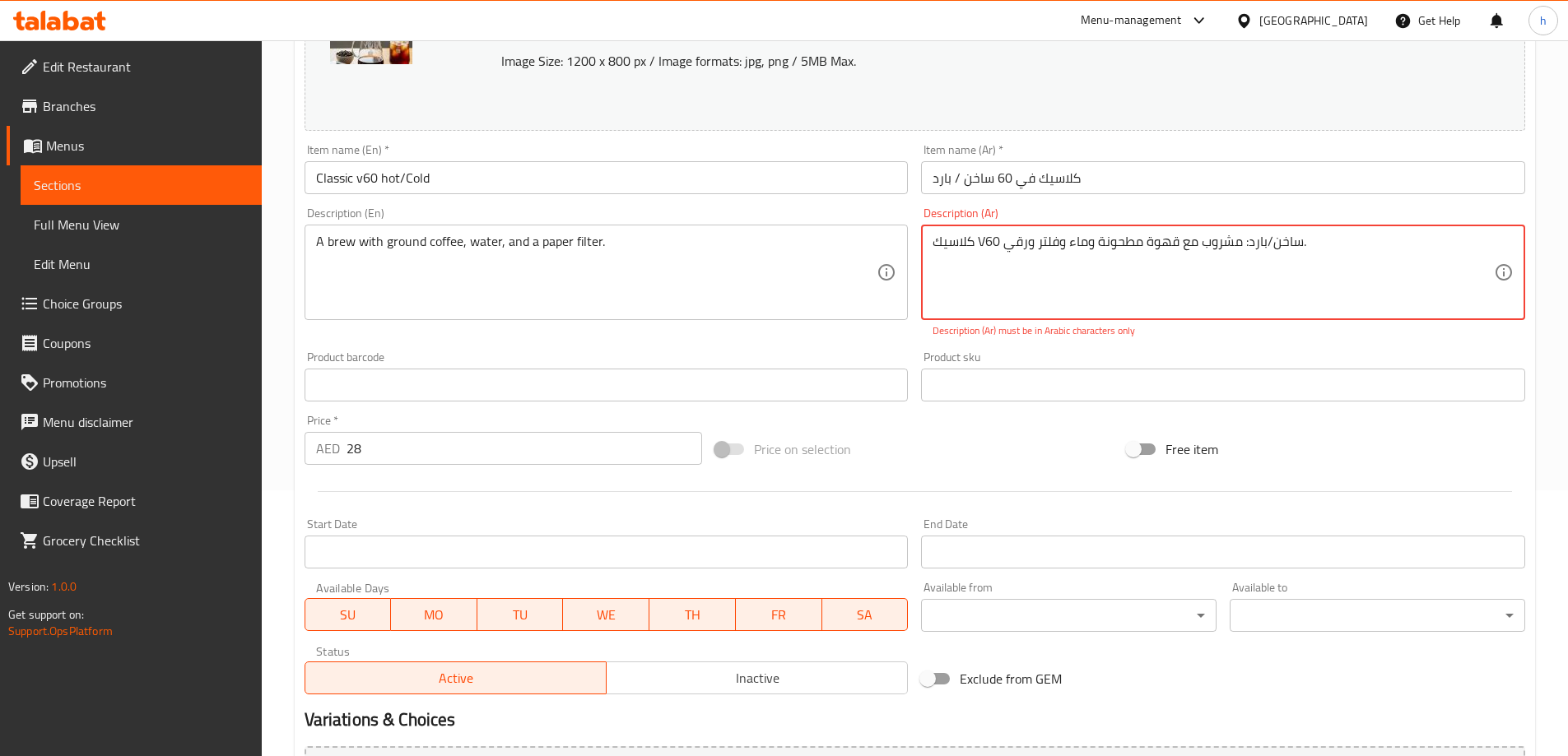
type textarea "كلاسيك V60 ساخن/بارد: مشروب مع قهوة مطحونة وماء وفلتر ورقي."
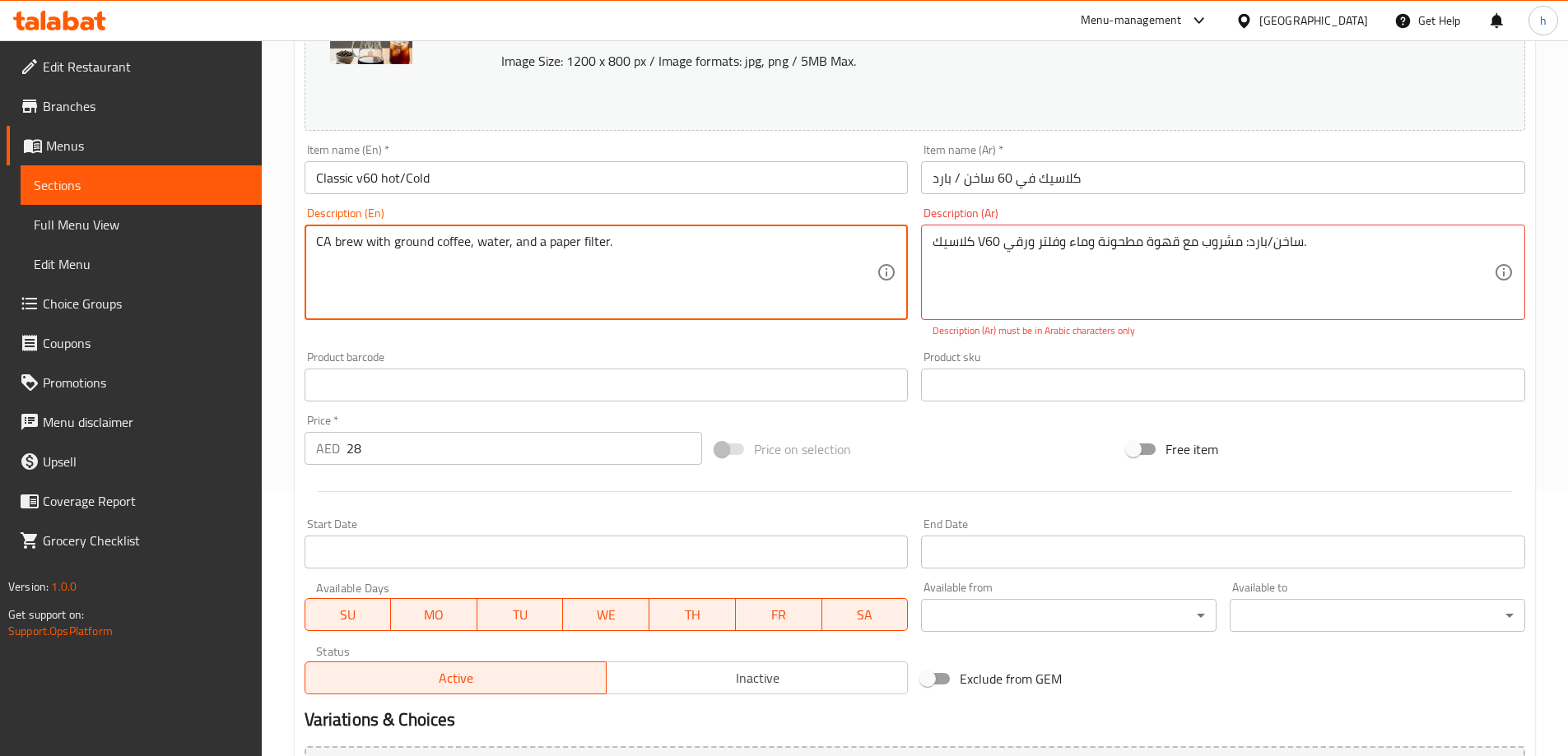
type textarea "A brew with ground coffee, water, and a paper filter."
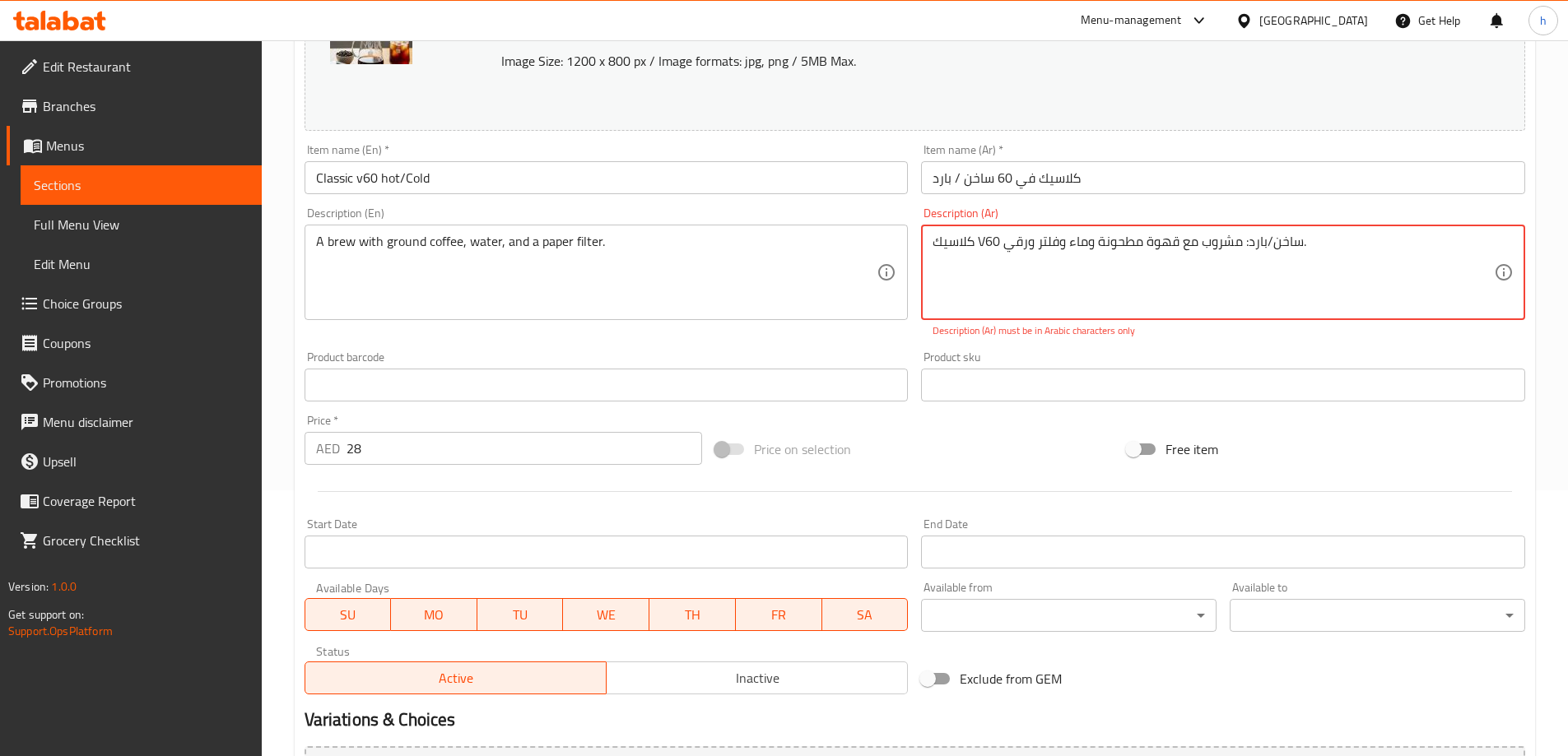
drag, startPoint x: 1242, startPoint y: 243, endPoint x: 1302, endPoint y: 267, distance: 64.6
drag, startPoint x: 998, startPoint y: 243, endPoint x: 968, endPoint y: 243, distance: 30.0
click at [968, 243] on textarea "كلاسيك V60 مشروب مع قهوة مطحونة وماء وفلتر ورقي." at bounding box center [1213, 273] width 561 height 79
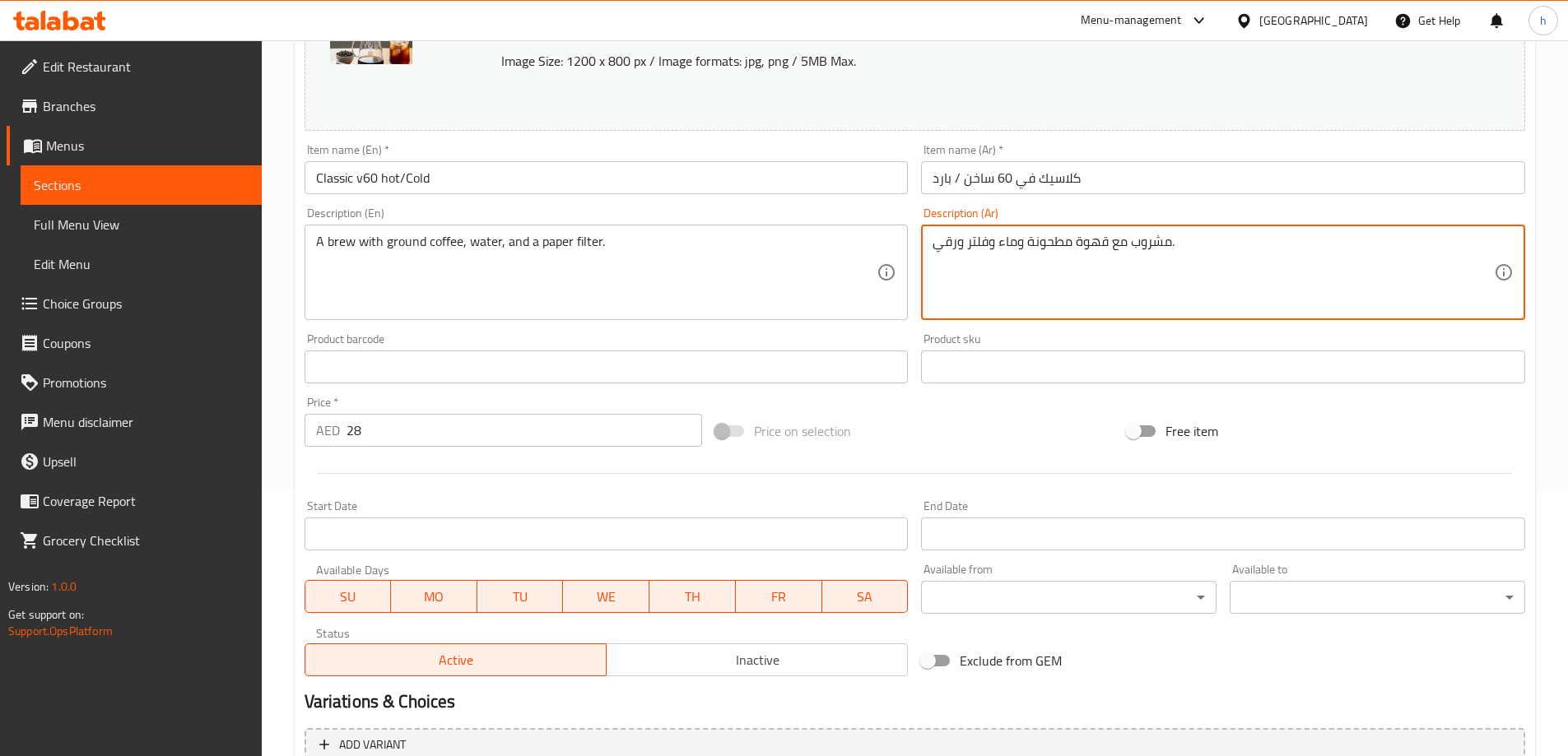
type textarea "مشروب مع قهوة مطحونة وماء وفلتر ورقي."
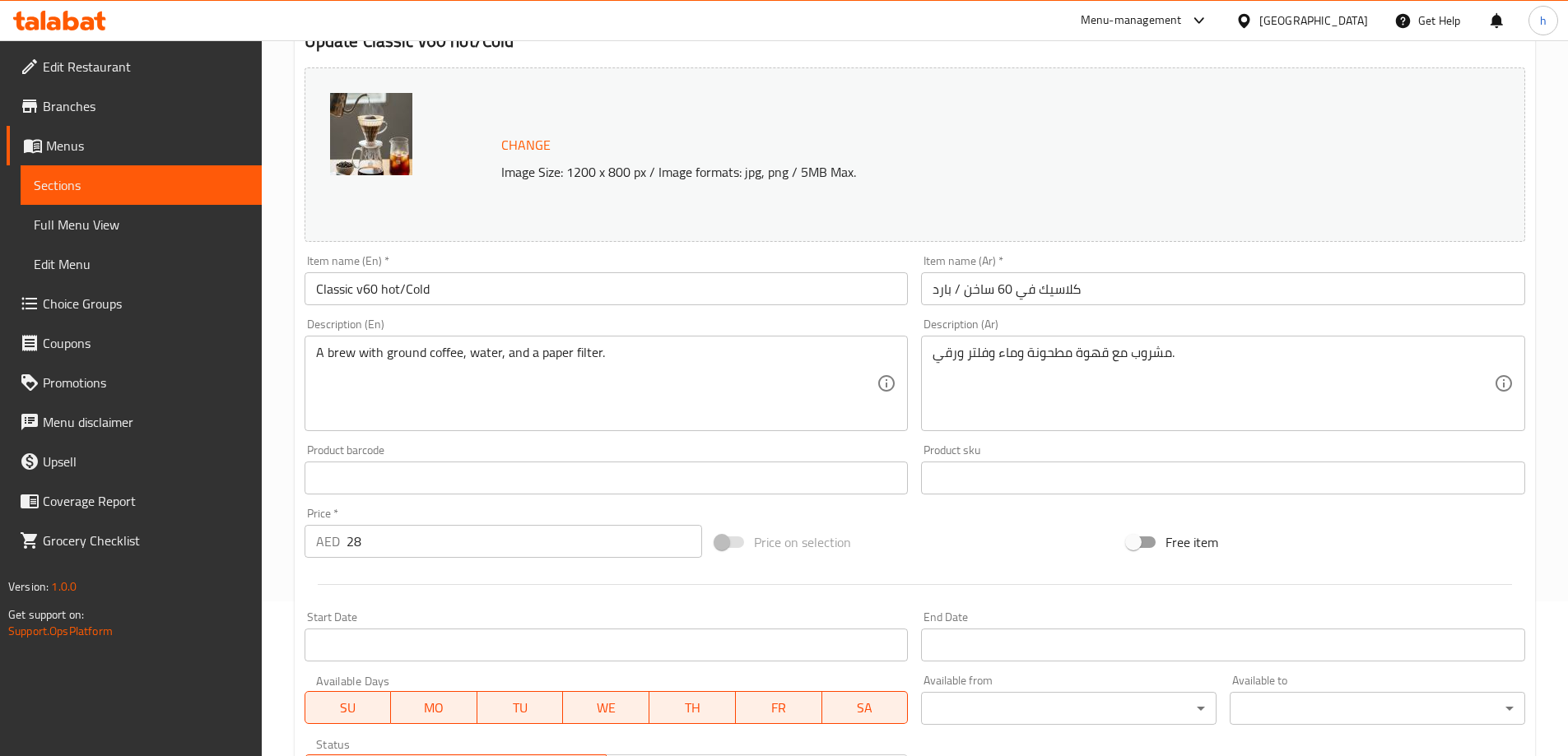
scroll to position [0, 0]
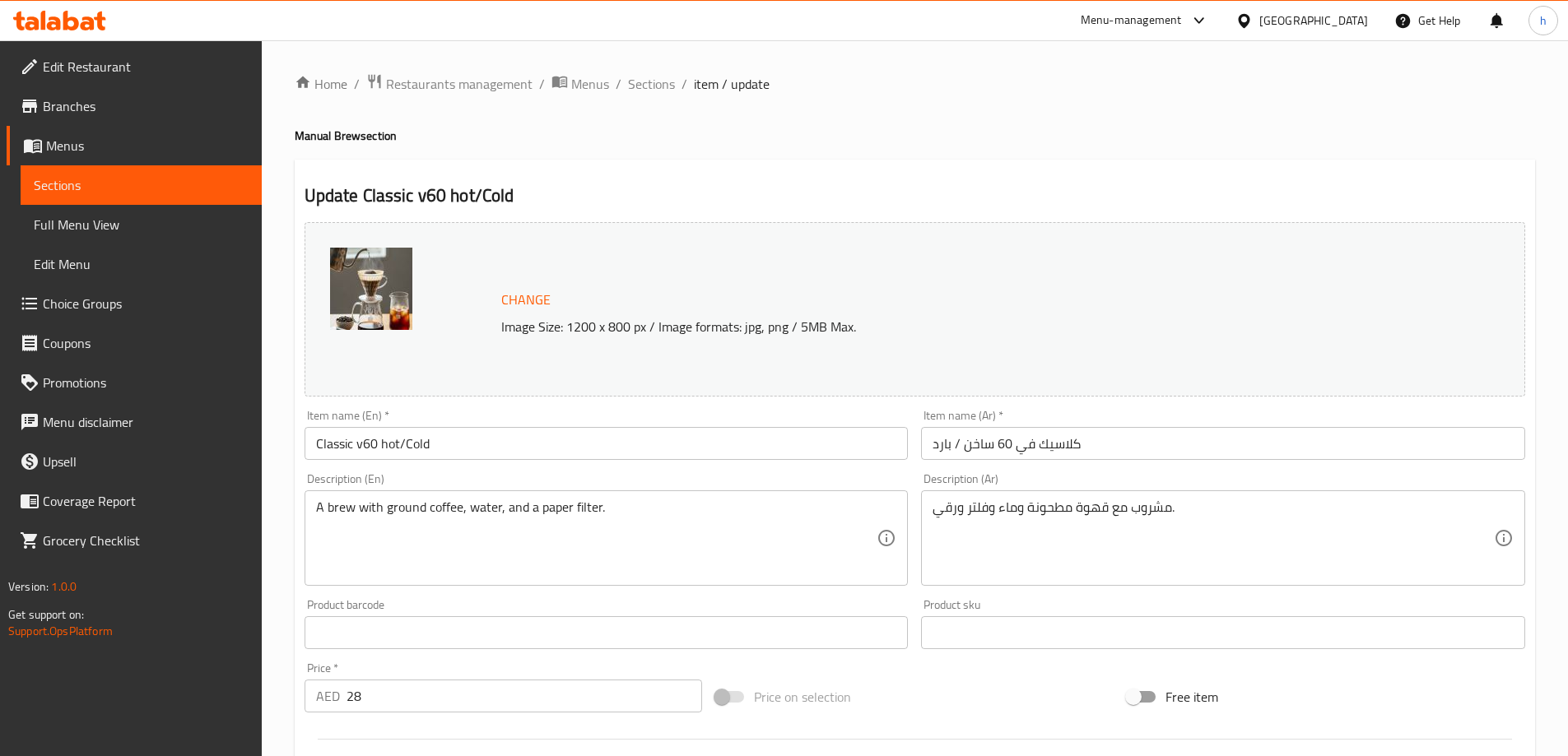
click at [982, 137] on h4 "Manual Brew section" at bounding box center [915, 136] width 1241 height 17
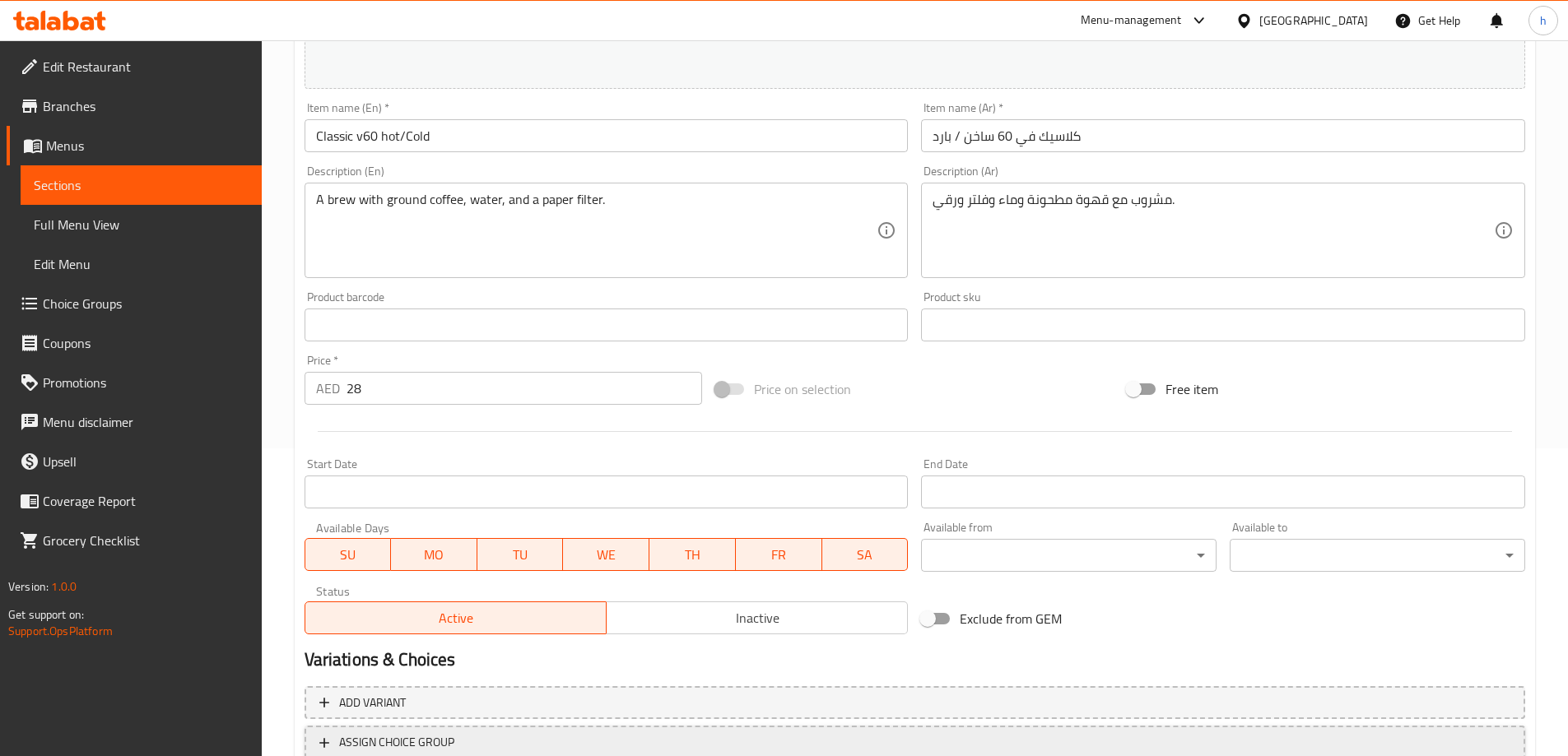
scroll to position [430, 0]
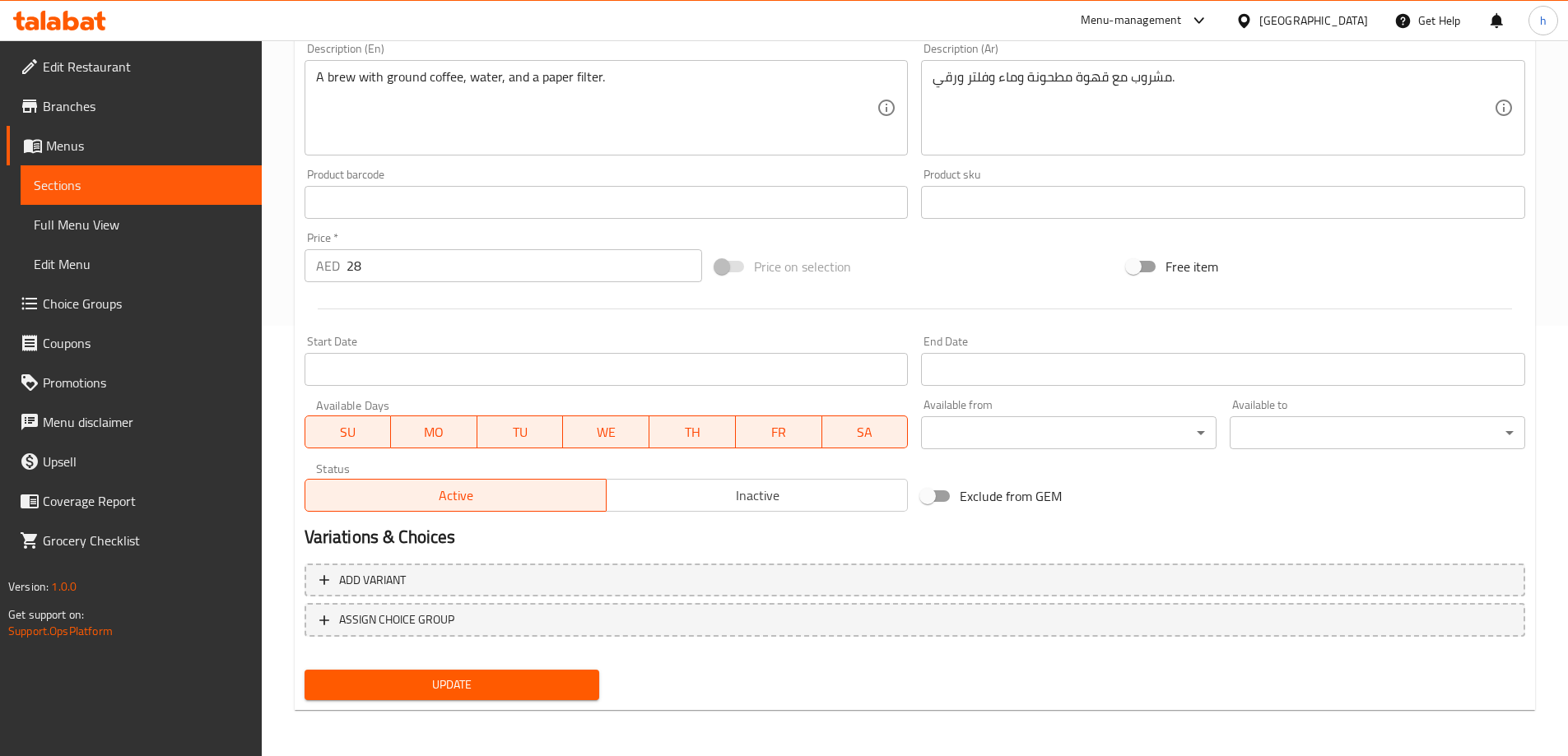
click at [524, 679] on span "Update" at bounding box center [452, 685] width 269 height 20
click at [177, 186] on span "Sections" at bounding box center [140, 185] width 214 height 19
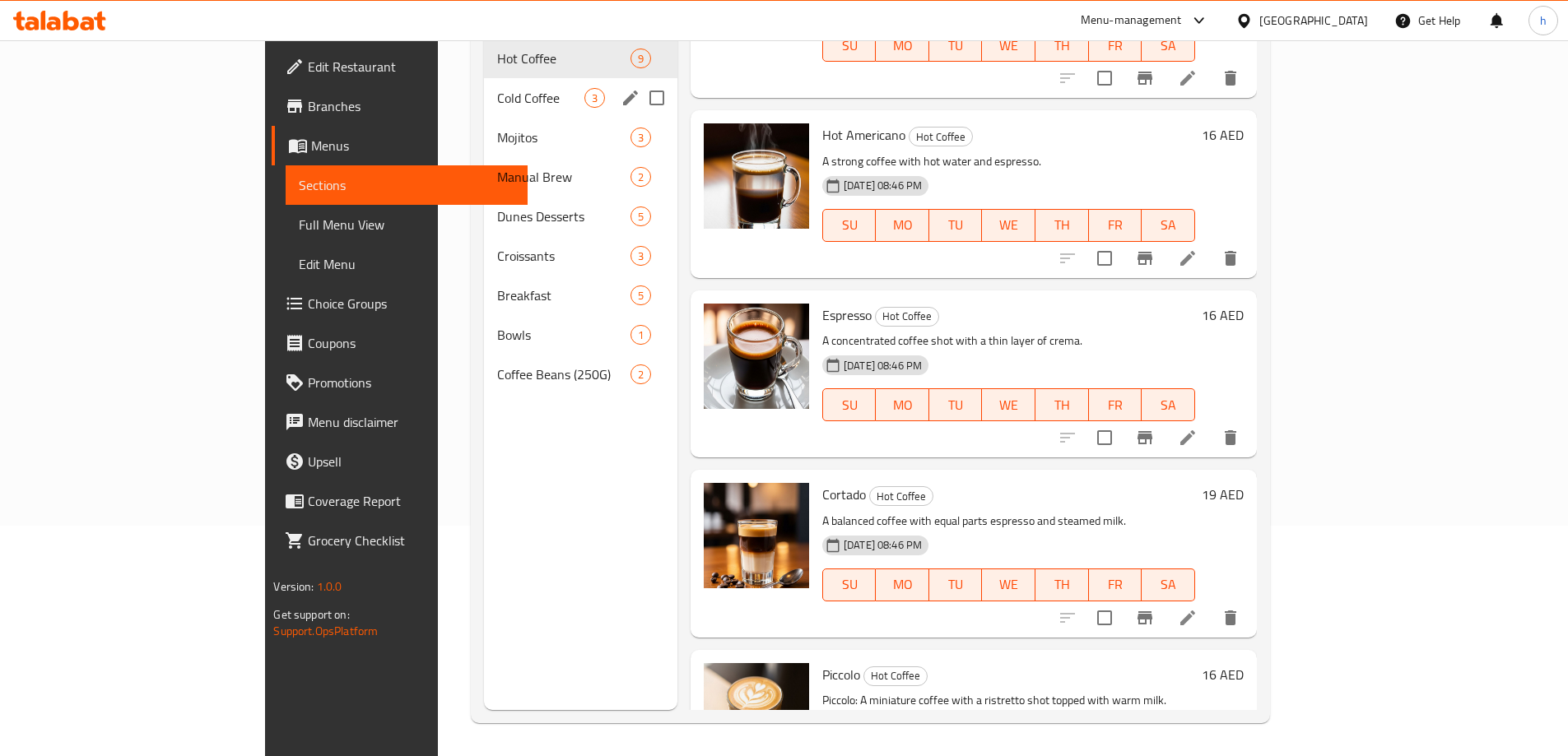
scroll to position [66, 0]
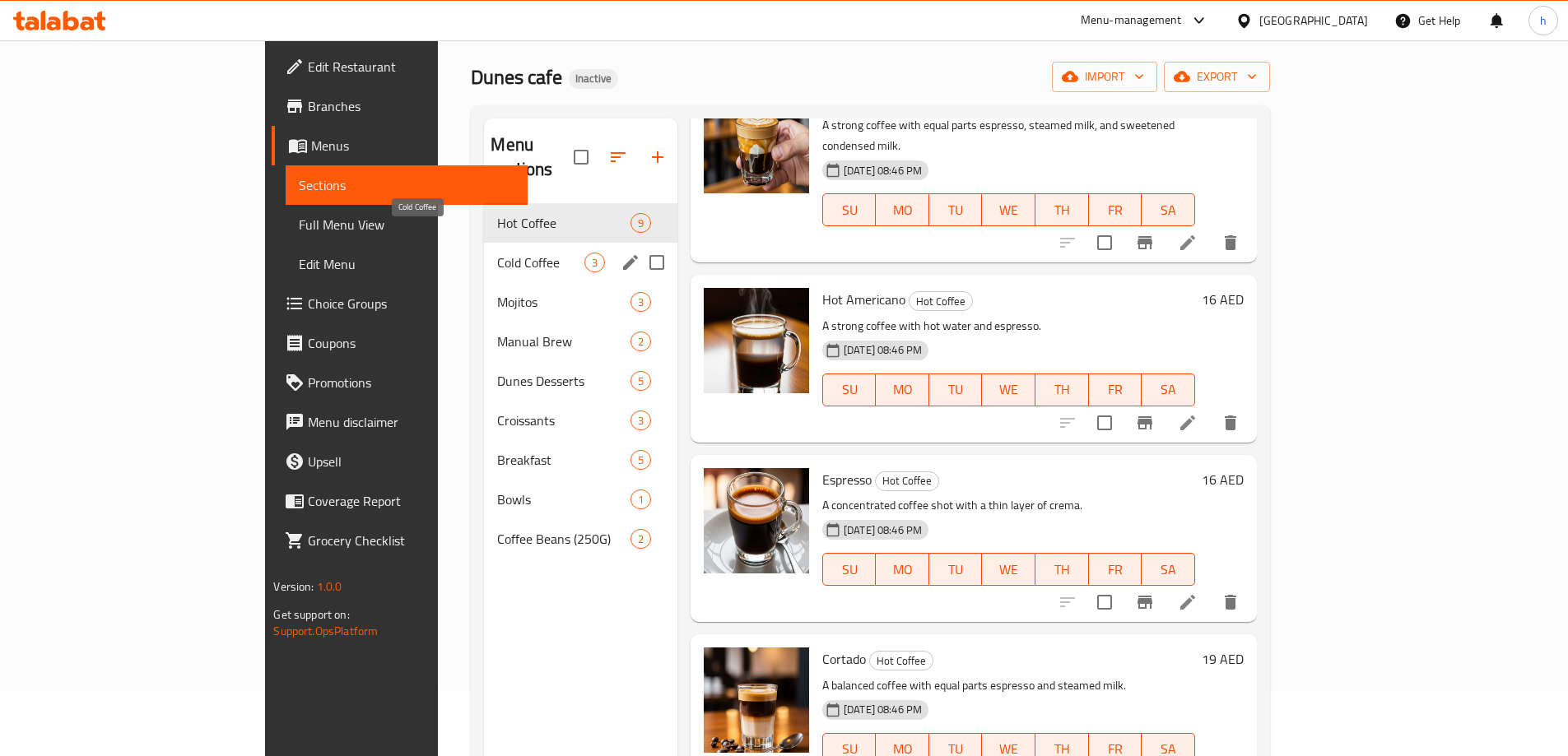
click at [497, 252] on span "Cold Coffee" at bounding box center [540, 262] width 86 height 19
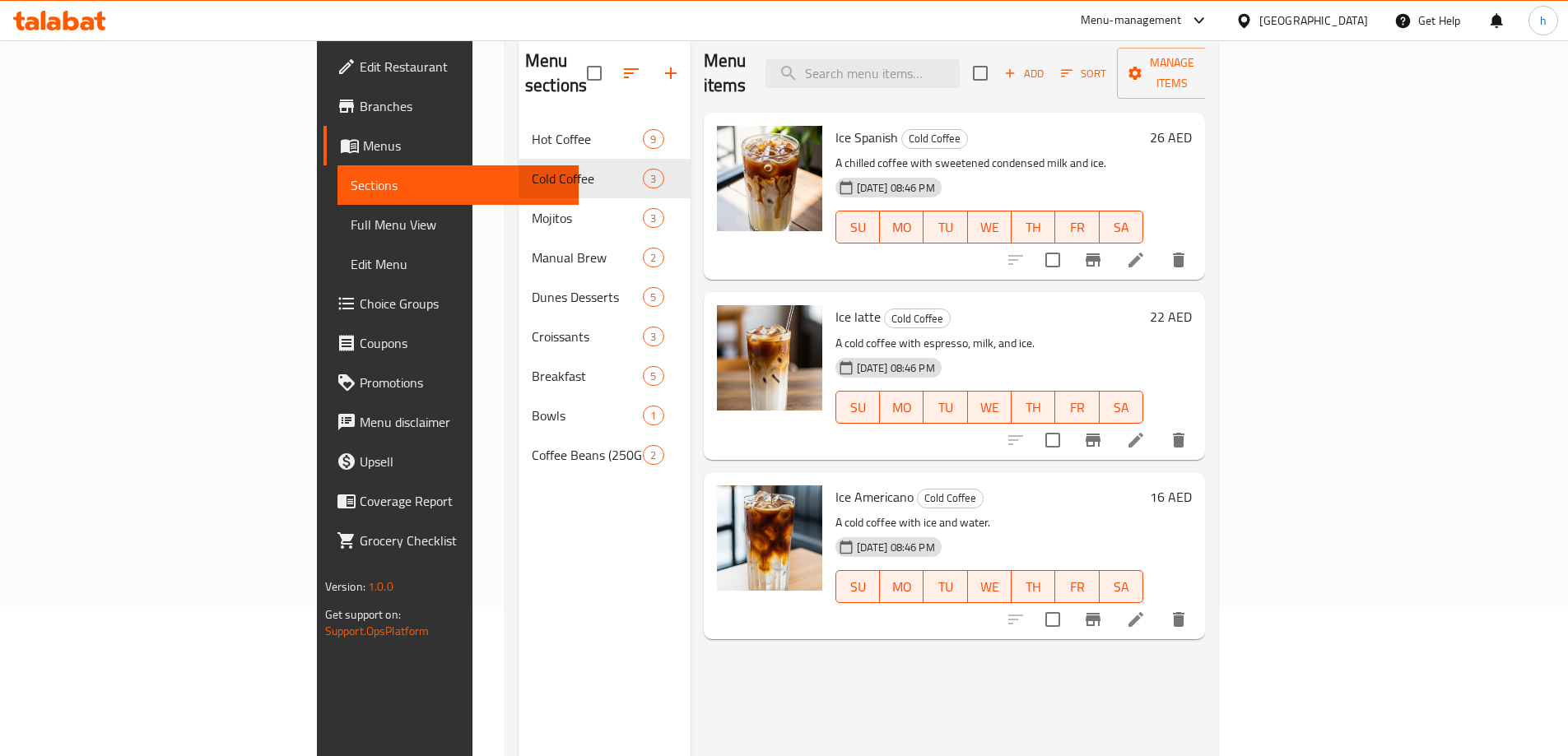
scroll to position [230, 0]
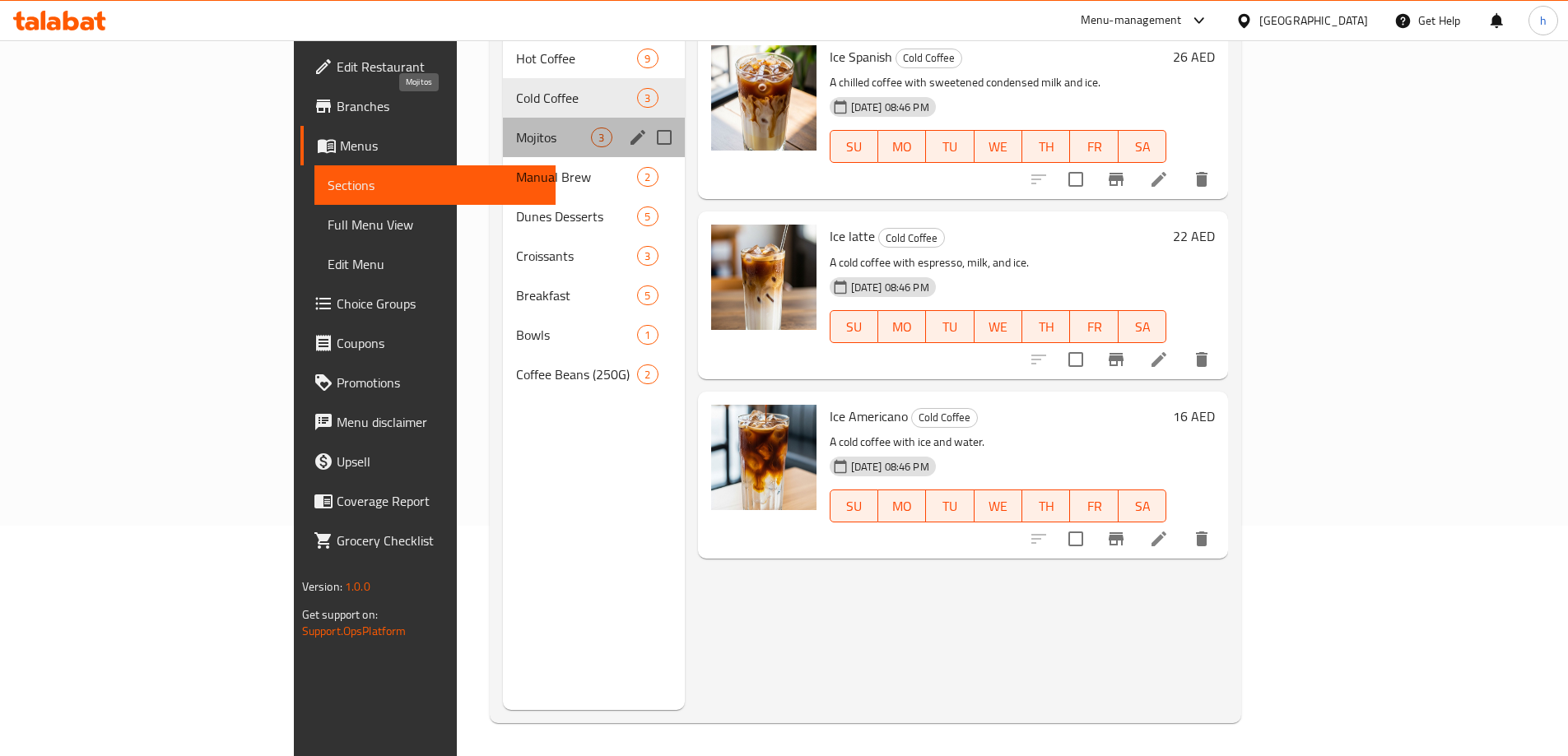
click at [516, 128] on span "Mojitos" at bounding box center [553, 138] width 75 height 19
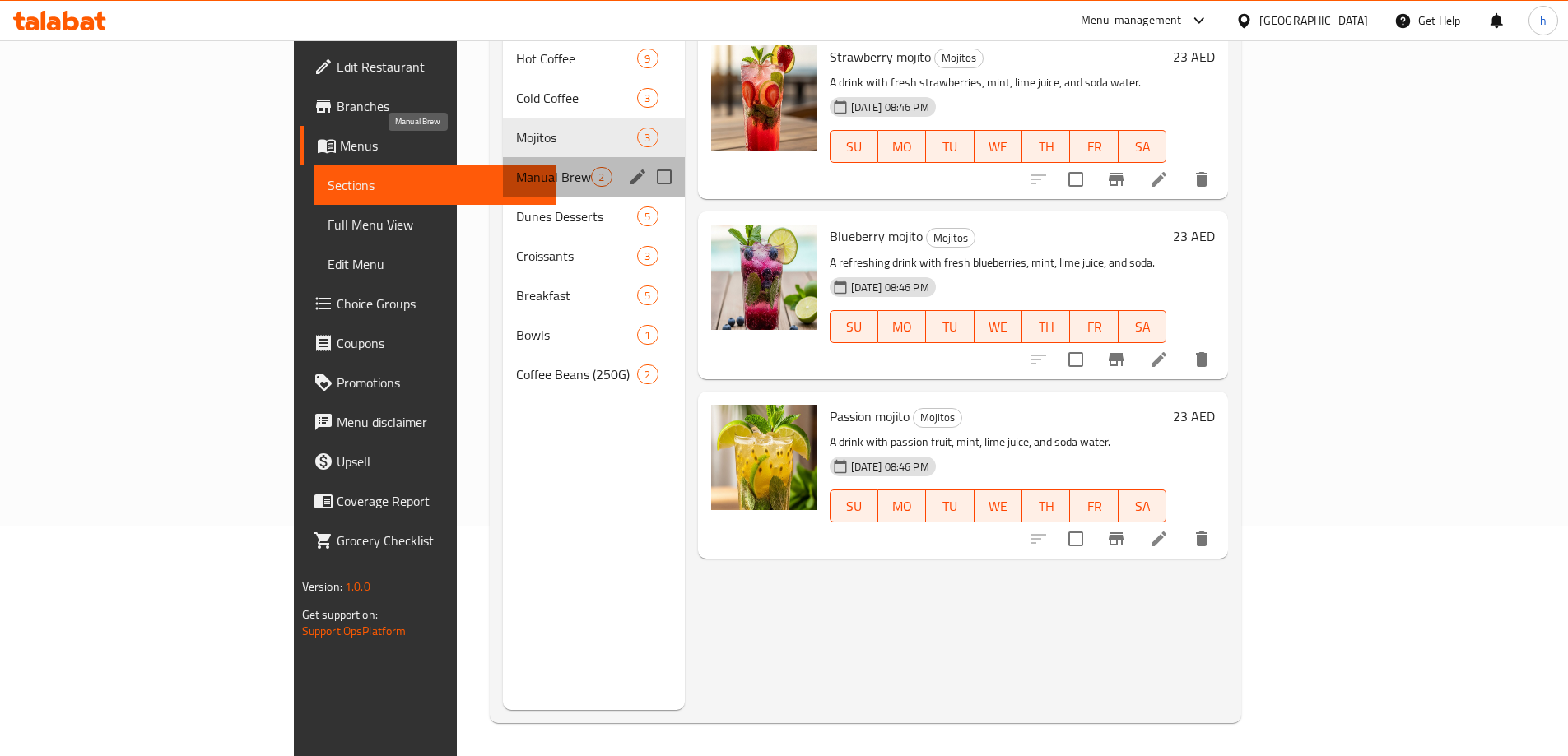
click at [516, 167] on span "Manual Brew" at bounding box center [553, 176] width 75 height 19
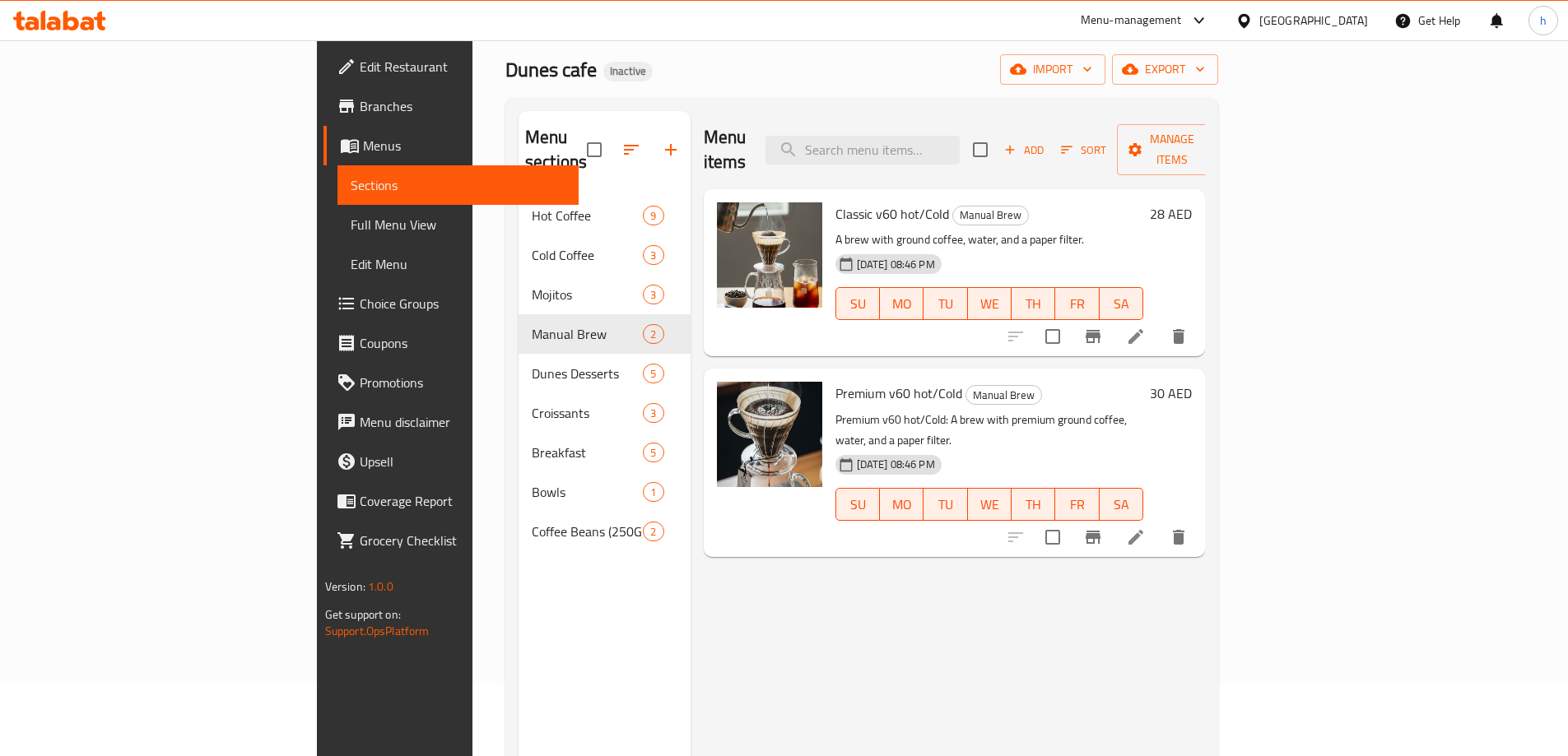
scroll to position [165, 0]
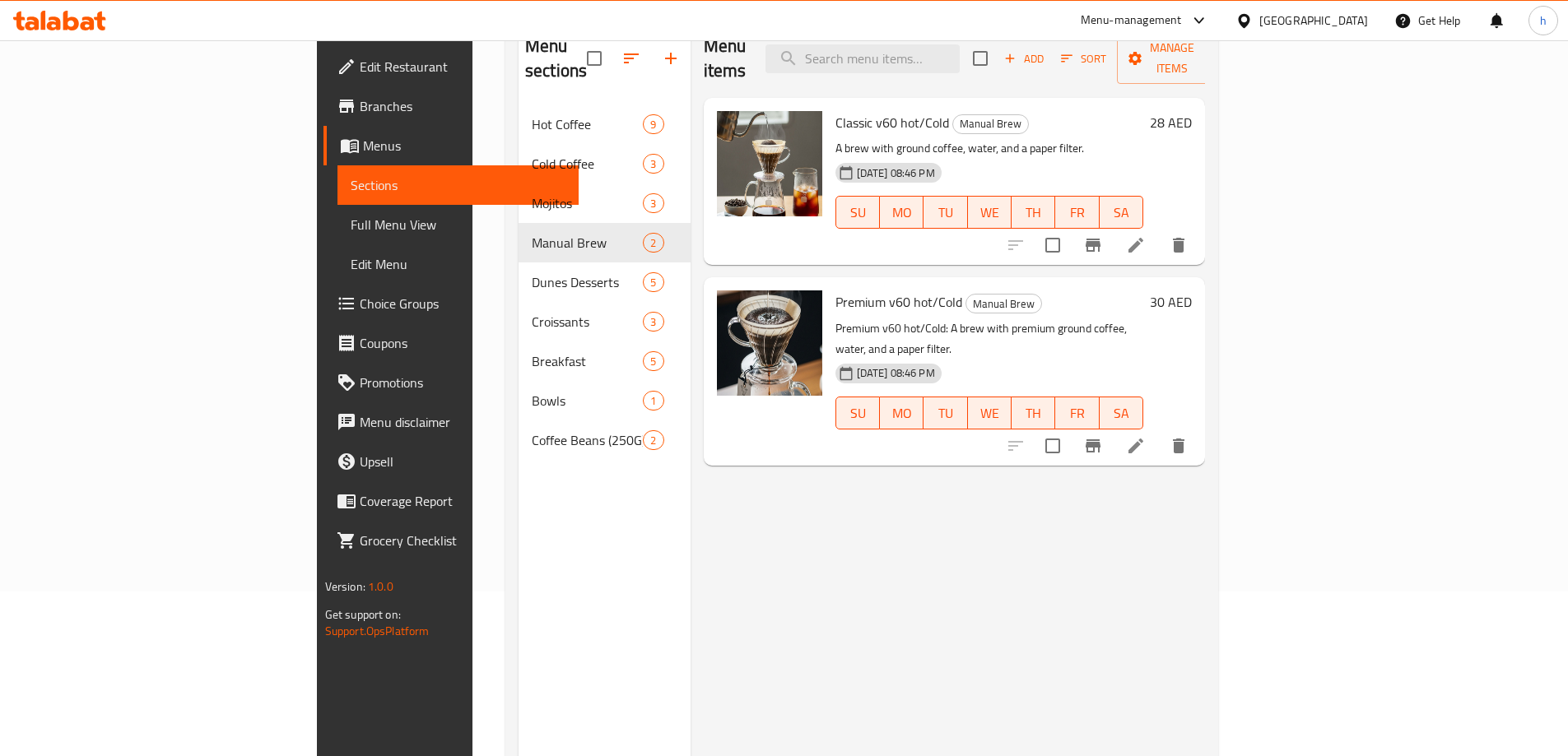
click at [1145, 436] on icon at bounding box center [1136, 445] width 19 height 19
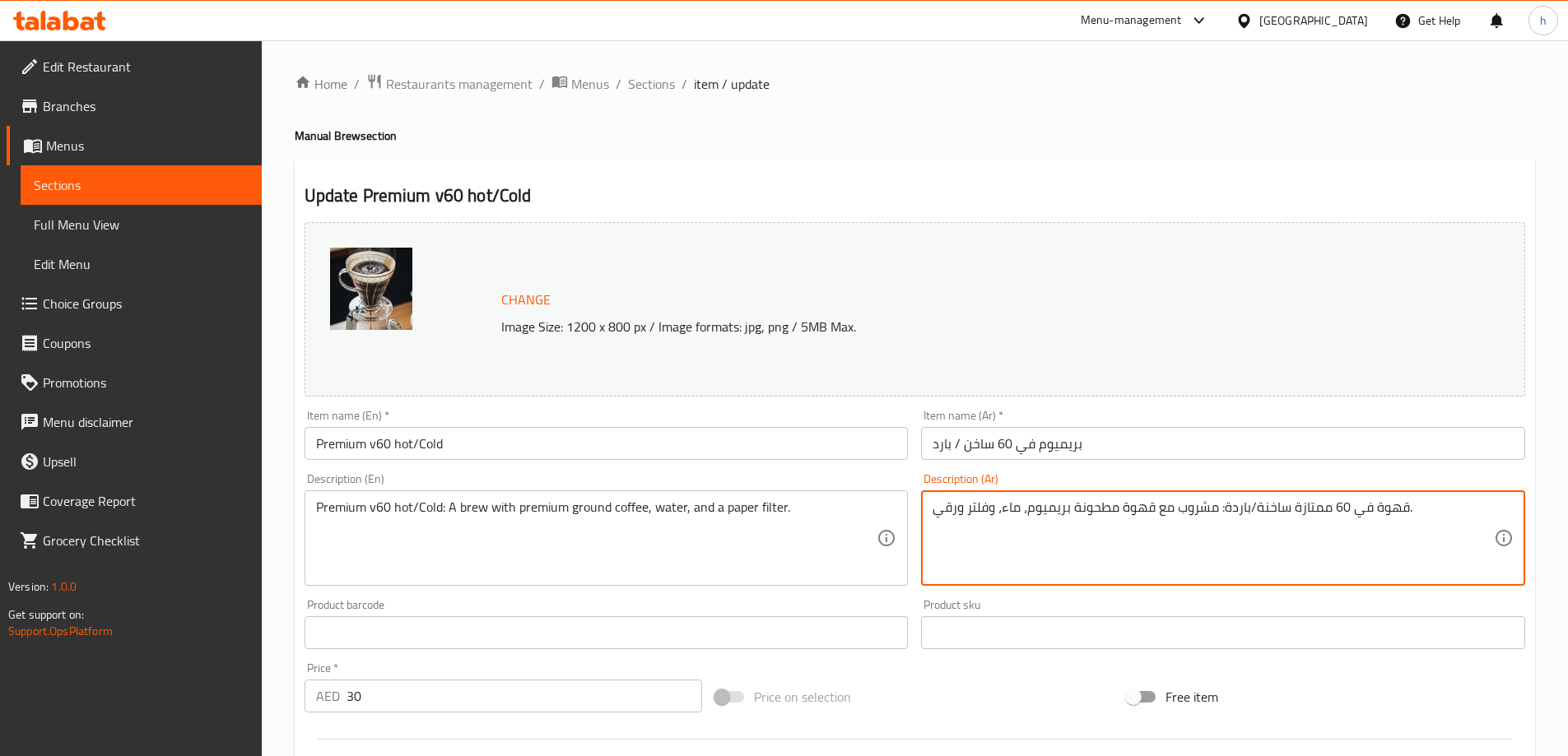
drag, startPoint x: 1217, startPoint y: 511, endPoint x: 1367, endPoint y: 513, distance: 150.0
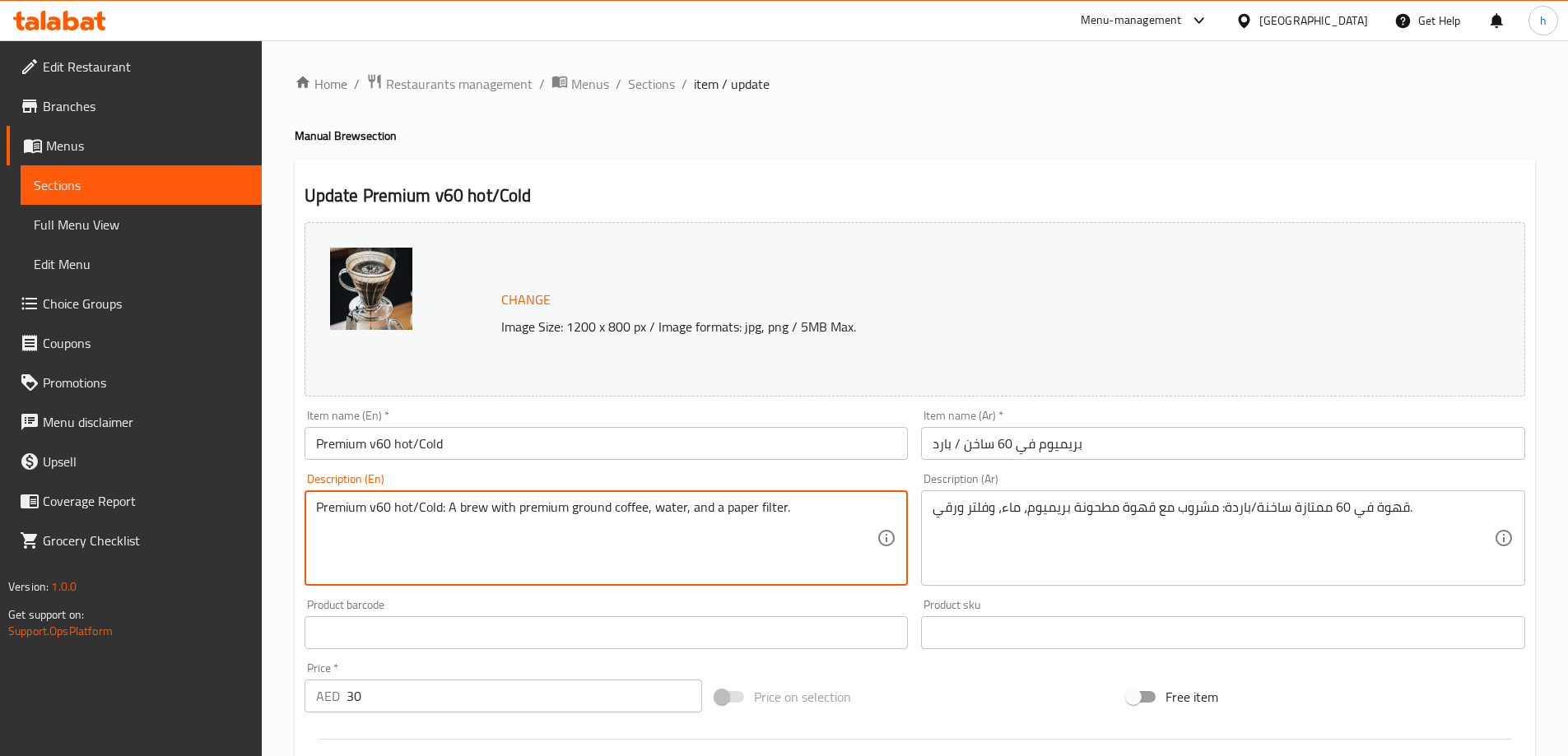
drag, startPoint x: 446, startPoint y: 511, endPoint x: 419, endPoint y: 519, distance: 28.2
click at [449, 511] on textarea "Premium v60 hot/Cold: A brew with premium ground coffee, water, and a paper fil…" at bounding box center [596, 538] width 561 height 79
type textarea "A brew with premium ground coffee, water, and a paper filter."
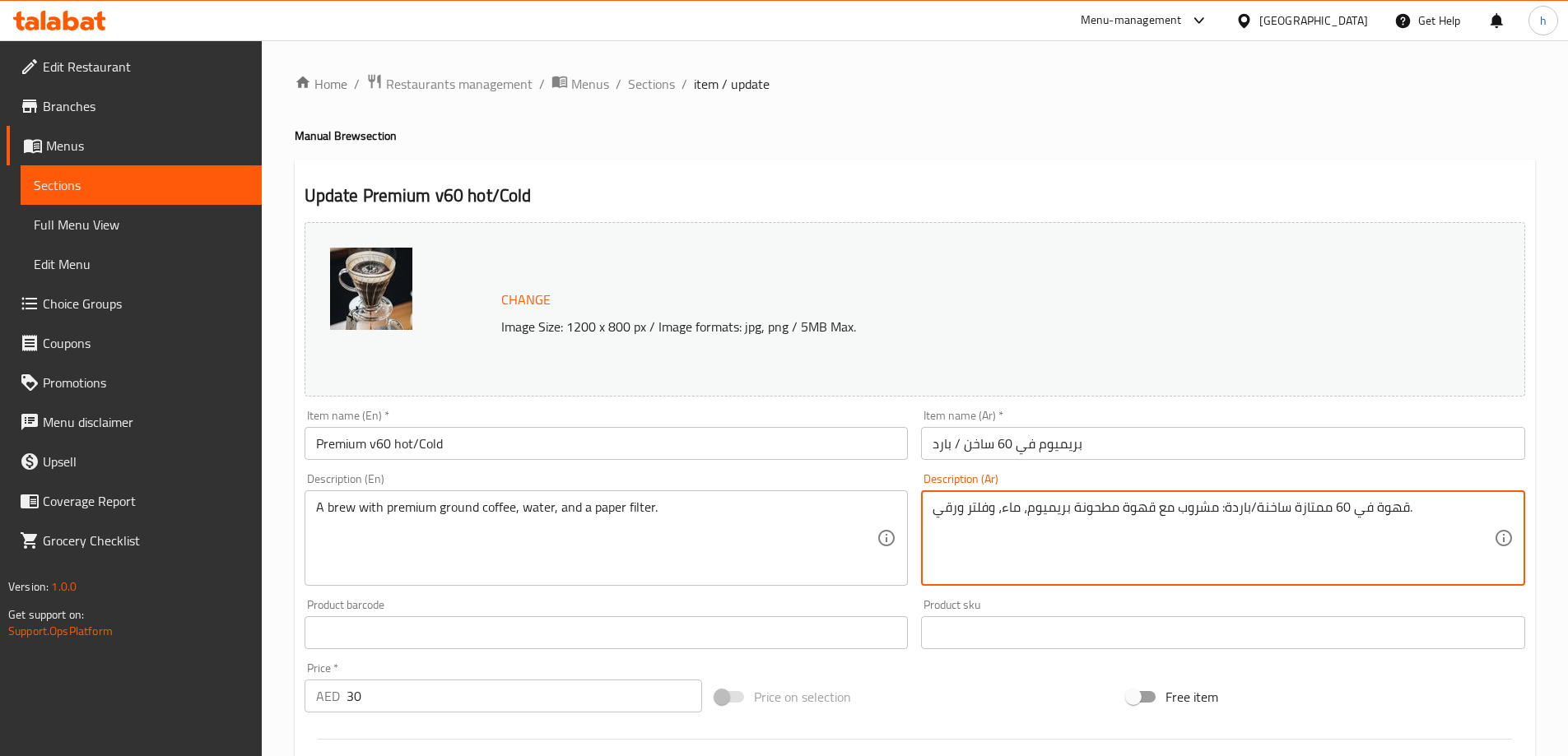
drag, startPoint x: 1372, startPoint y: 510, endPoint x: 1218, endPoint y: 518, distance: 154.2
click at [1242, 507] on textarea "قهوة مشروب مع قهوة مطحونة بريميوم، ماء، وفلتر ورقي." at bounding box center [1213, 538] width 561 height 79
type textarea "مشروب مع قهوة مطحونة بريميوم، ماء، وفلتر ورقي."
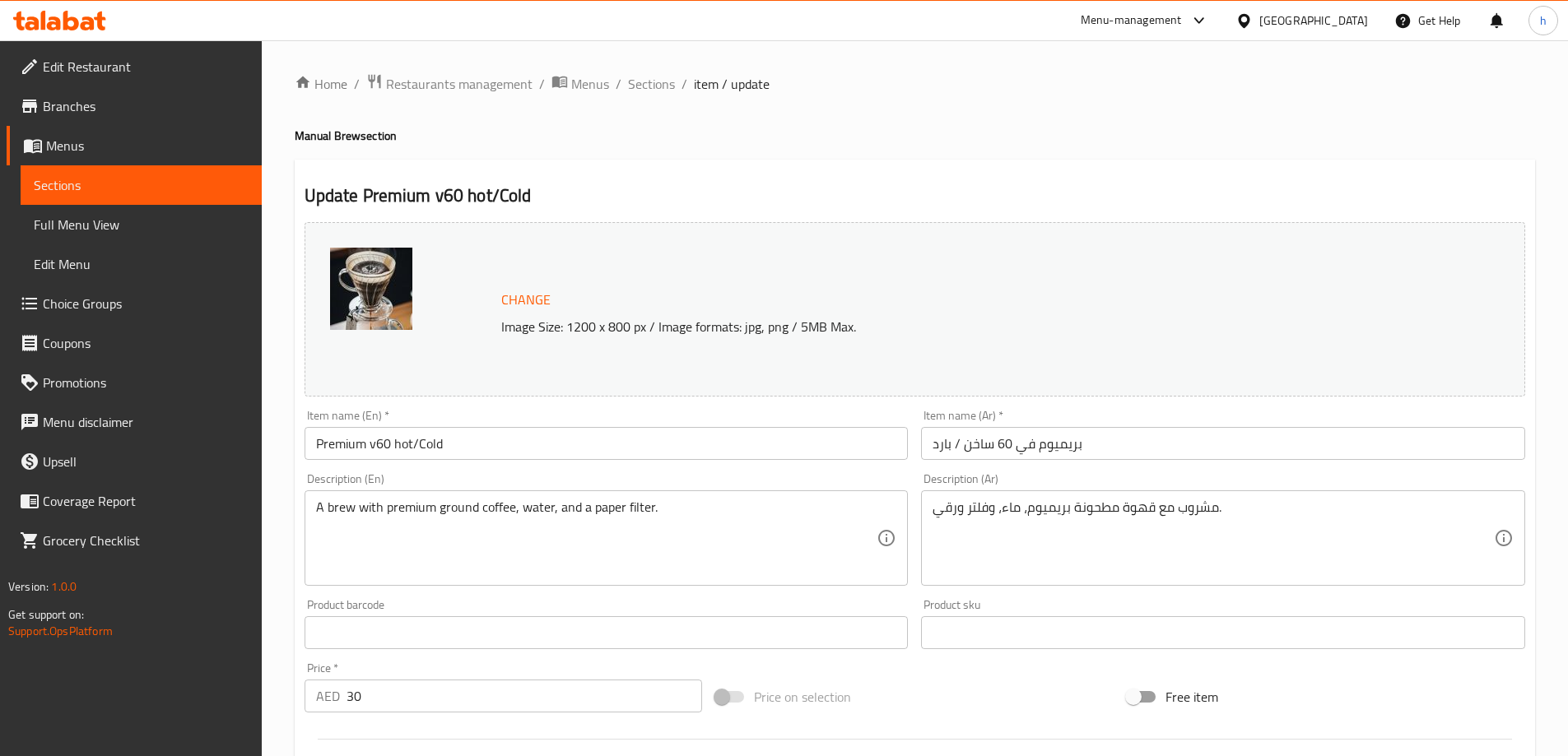
click at [863, 79] on ol "Home / Restaurants management / Menus / Sections / item / update" at bounding box center [915, 84] width 1241 height 21
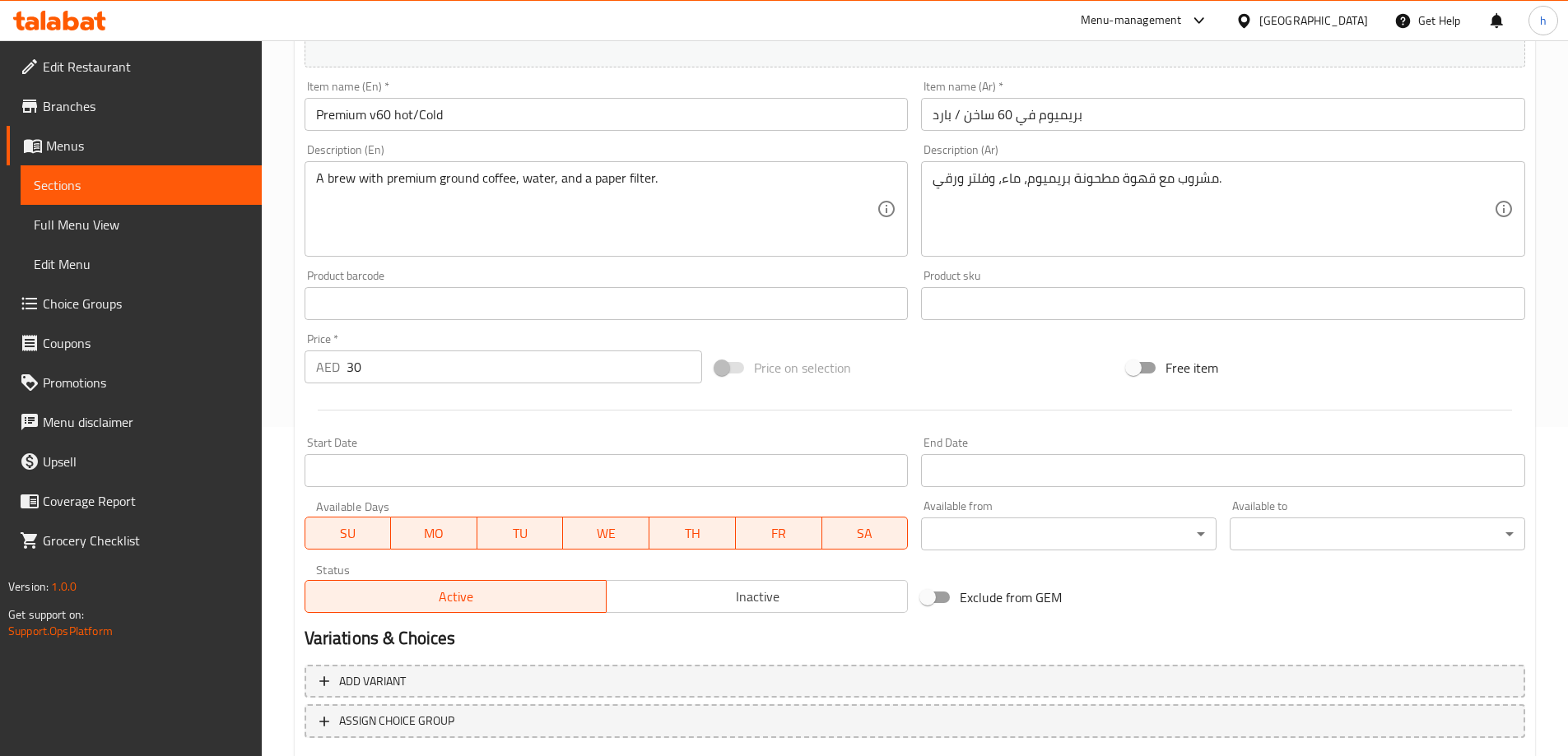
scroll to position [430, 0]
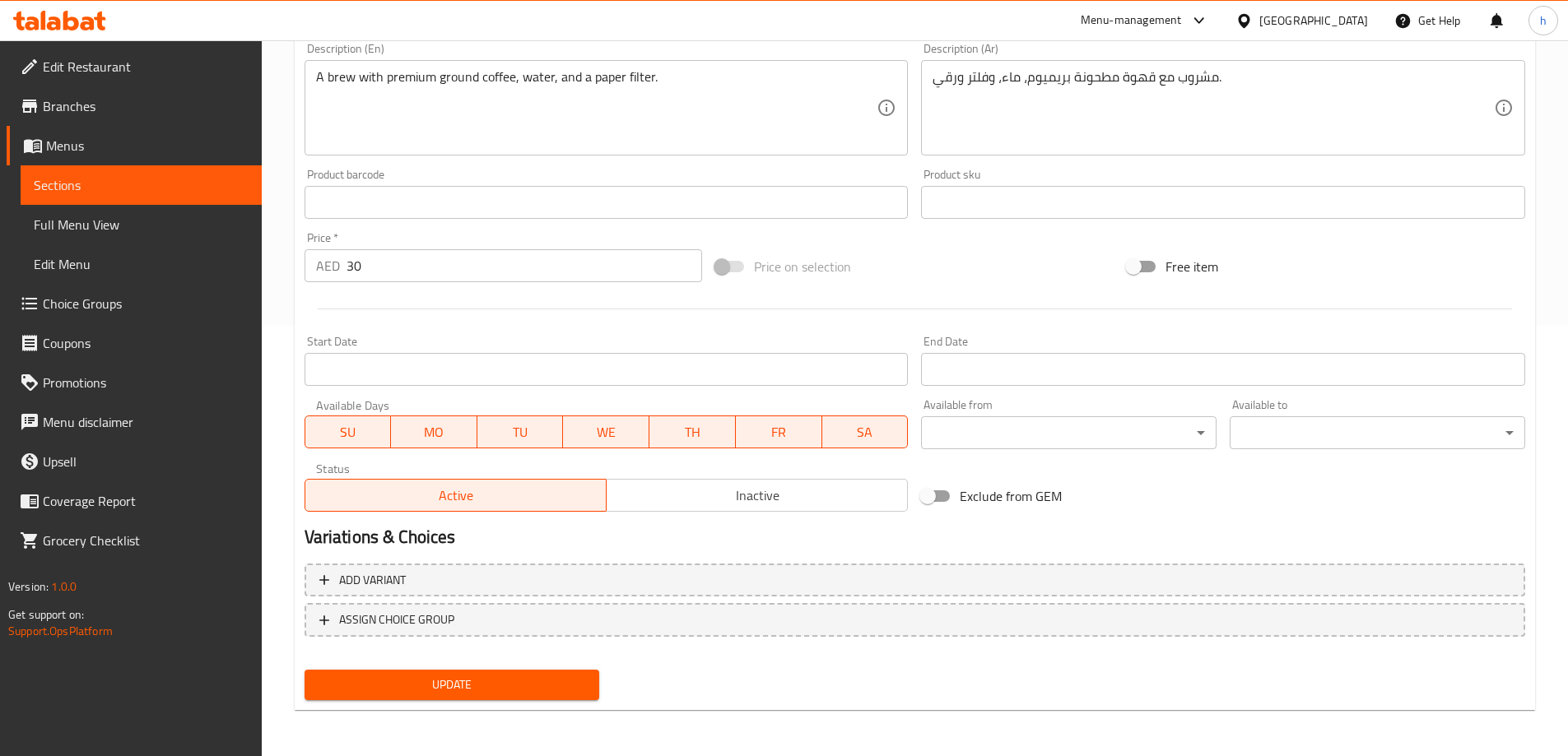
click at [466, 689] on span "Update" at bounding box center [452, 685] width 269 height 20
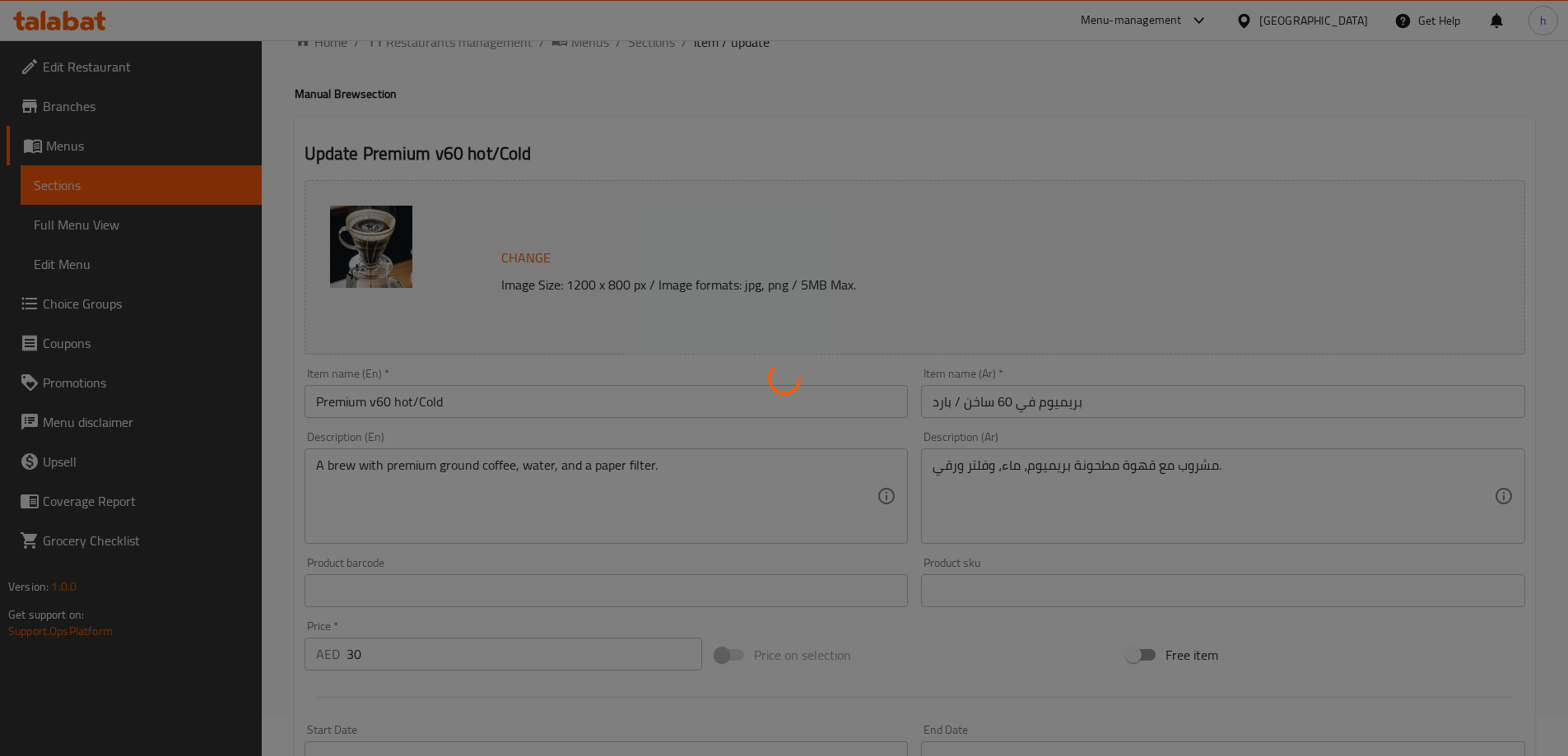
scroll to position [0, 0]
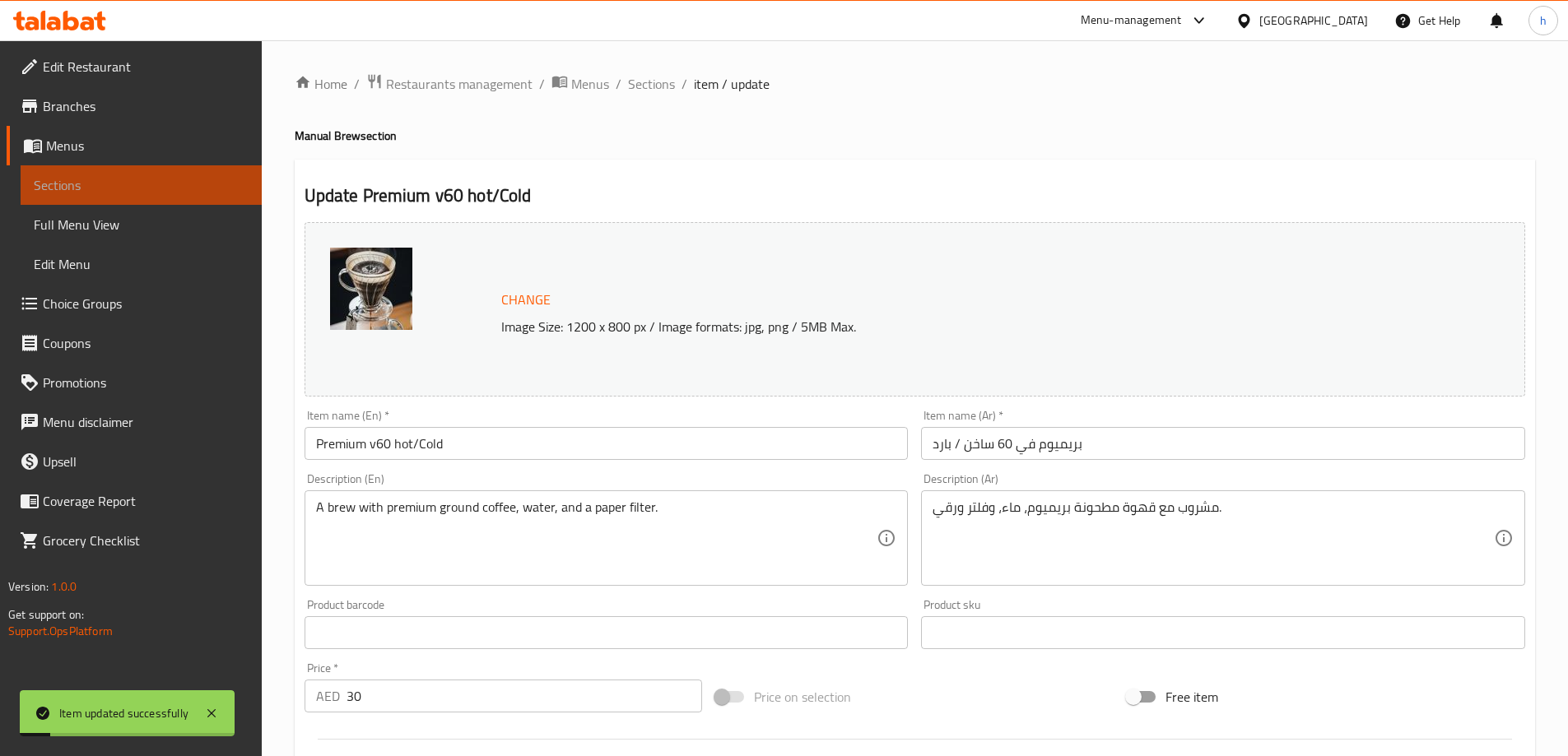
click at [138, 186] on span "Sections" at bounding box center [140, 185] width 214 height 19
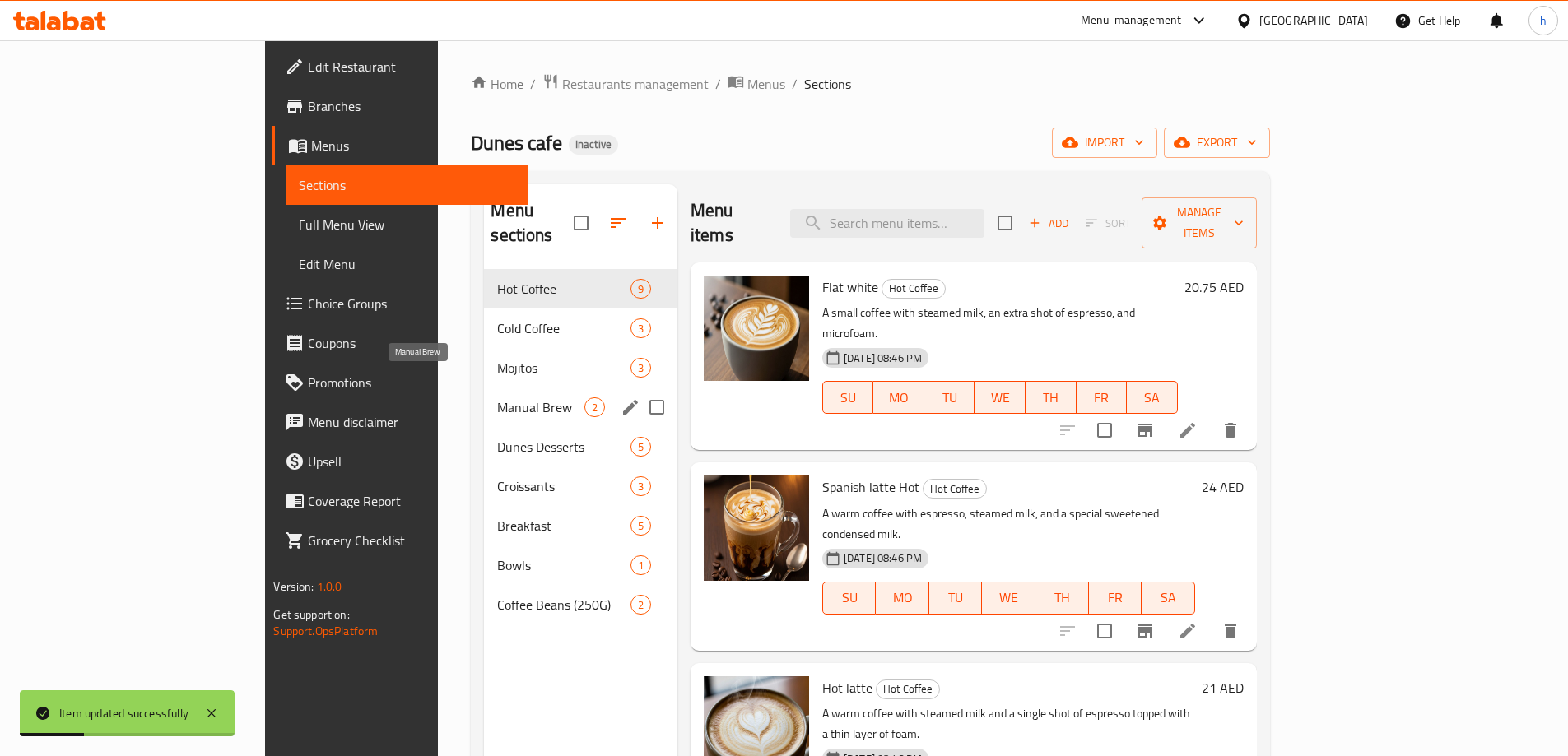
click at [497, 398] on span "Manual Brew" at bounding box center [540, 408] width 86 height 19
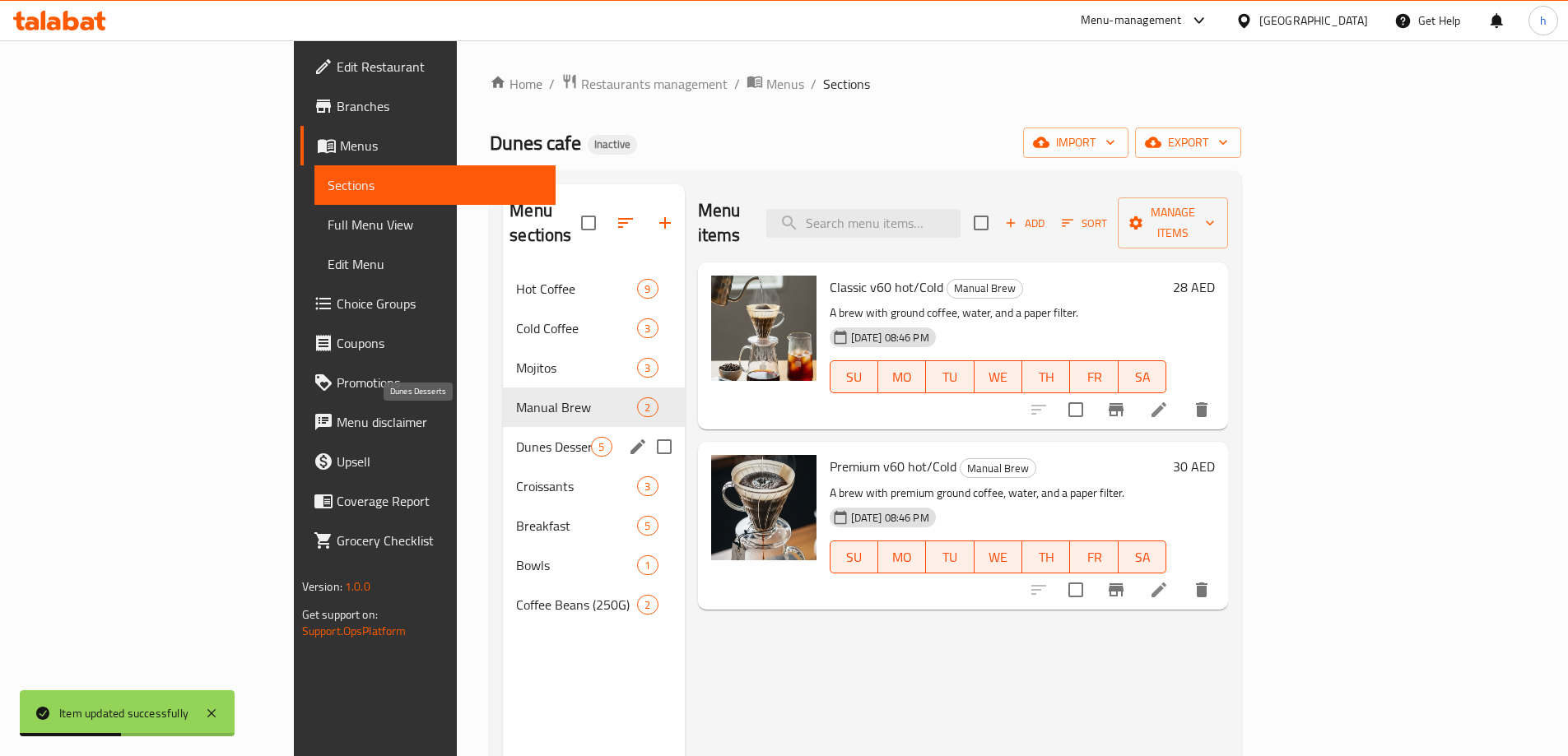
click at [516, 437] on span "Dunes Desserts" at bounding box center [553, 446] width 75 height 19
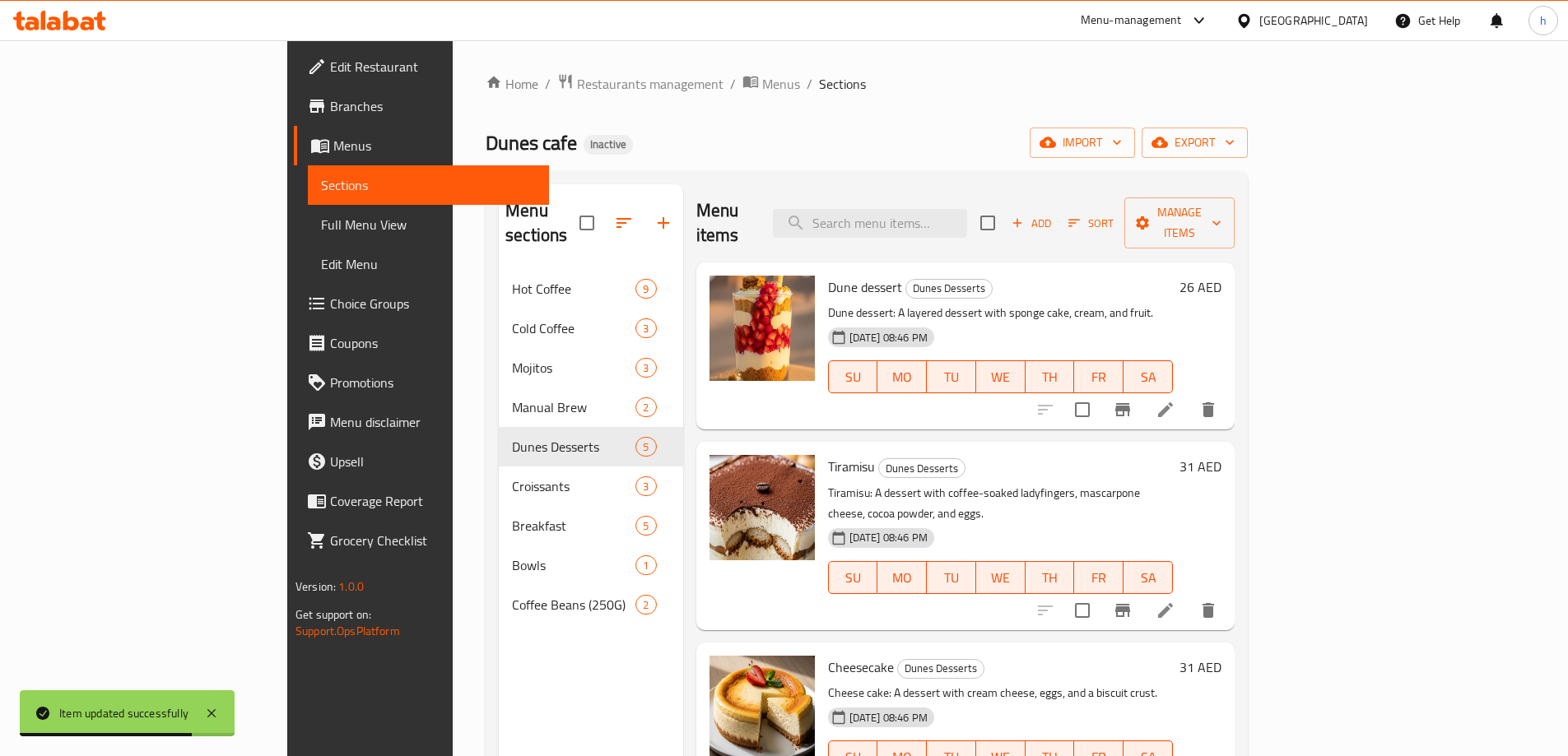
click at [1175, 400] on icon at bounding box center [1166, 409] width 19 height 19
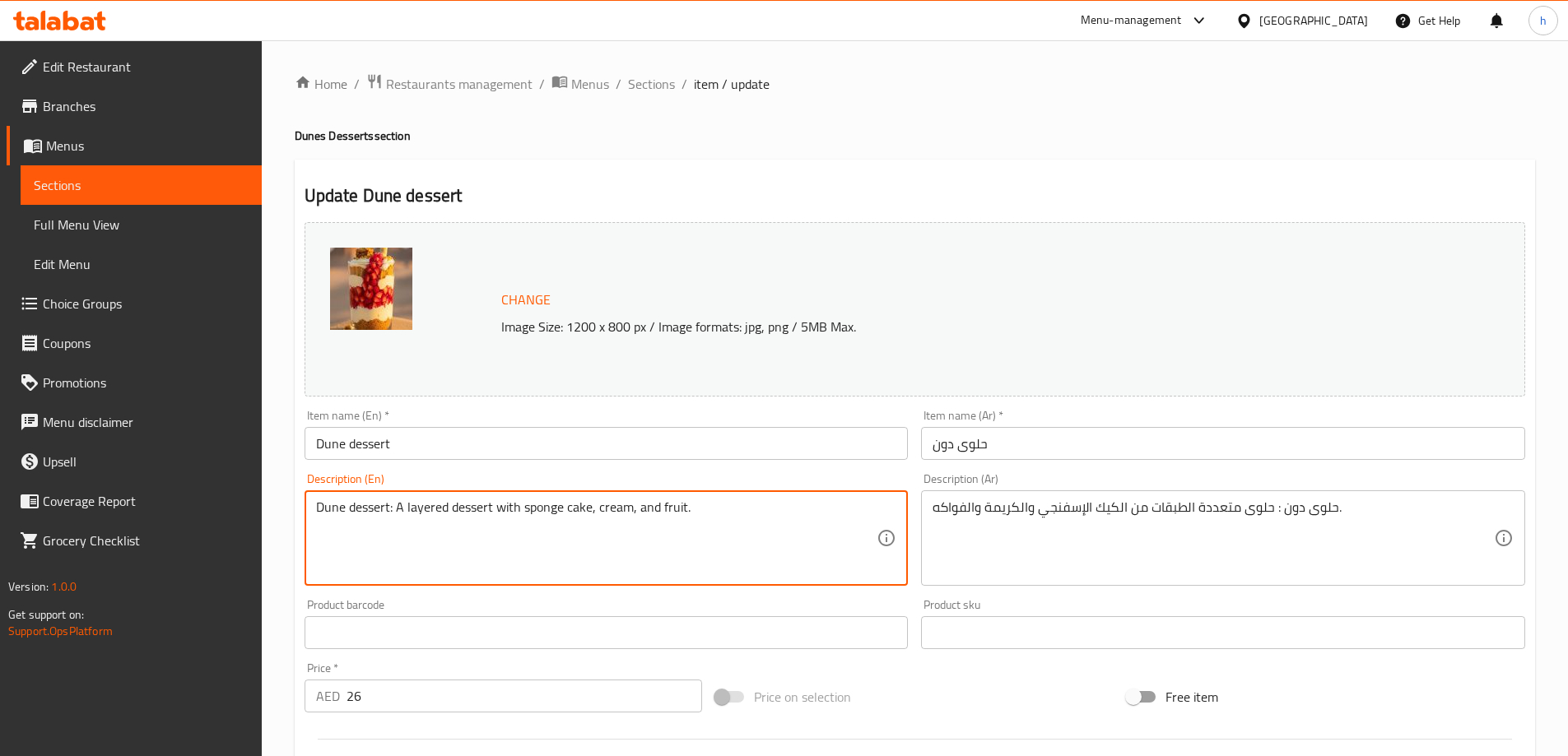
drag, startPoint x: 395, startPoint y: 512, endPoint x: 285, endPoint y: 520, distance: 110.3
type textarea "A layered dessert with sponge cake, cream, and fruit."
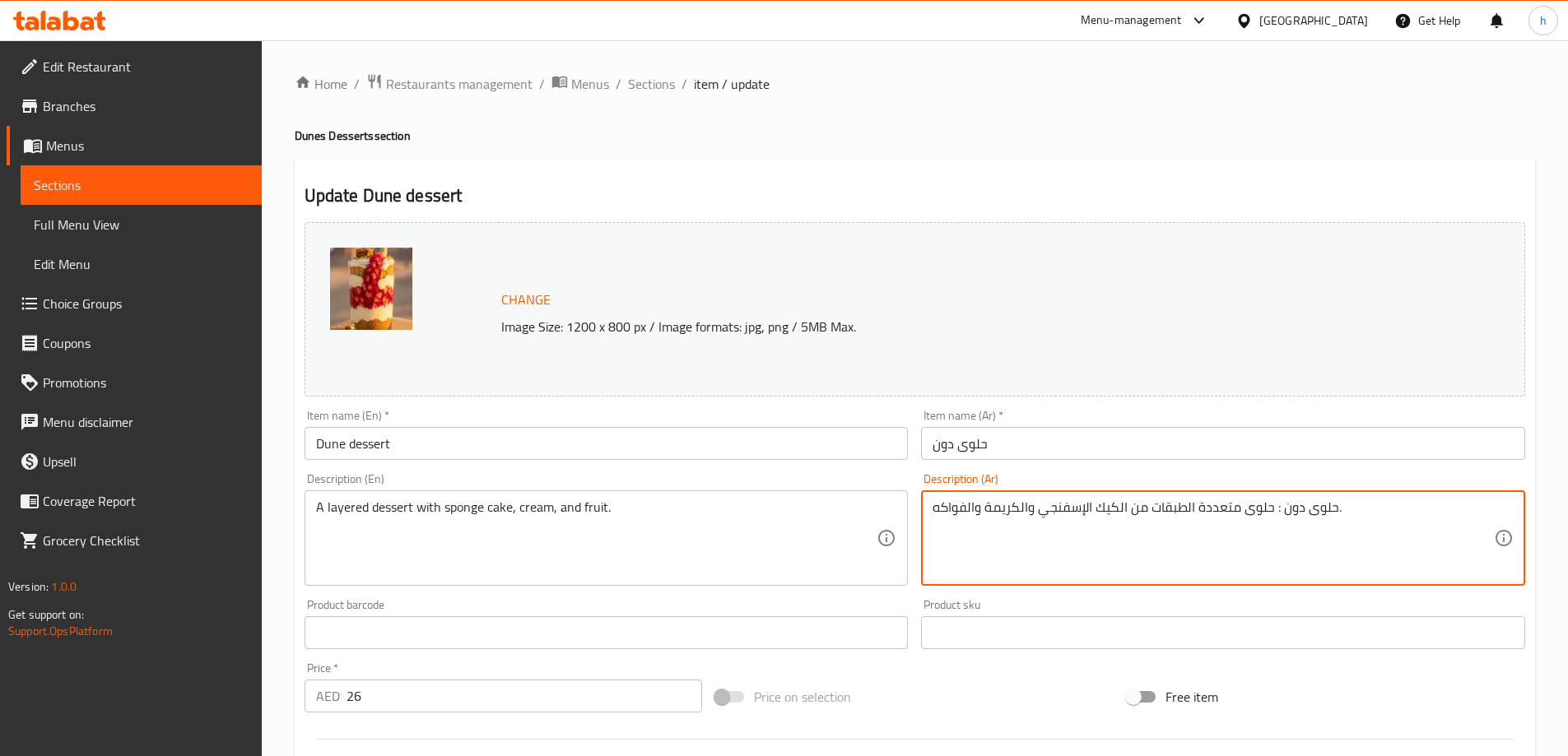
drag, startPoint x: 1269, startPoint y: 512, endPoint x: 1335, endPoint y: 527, distance: 67.7
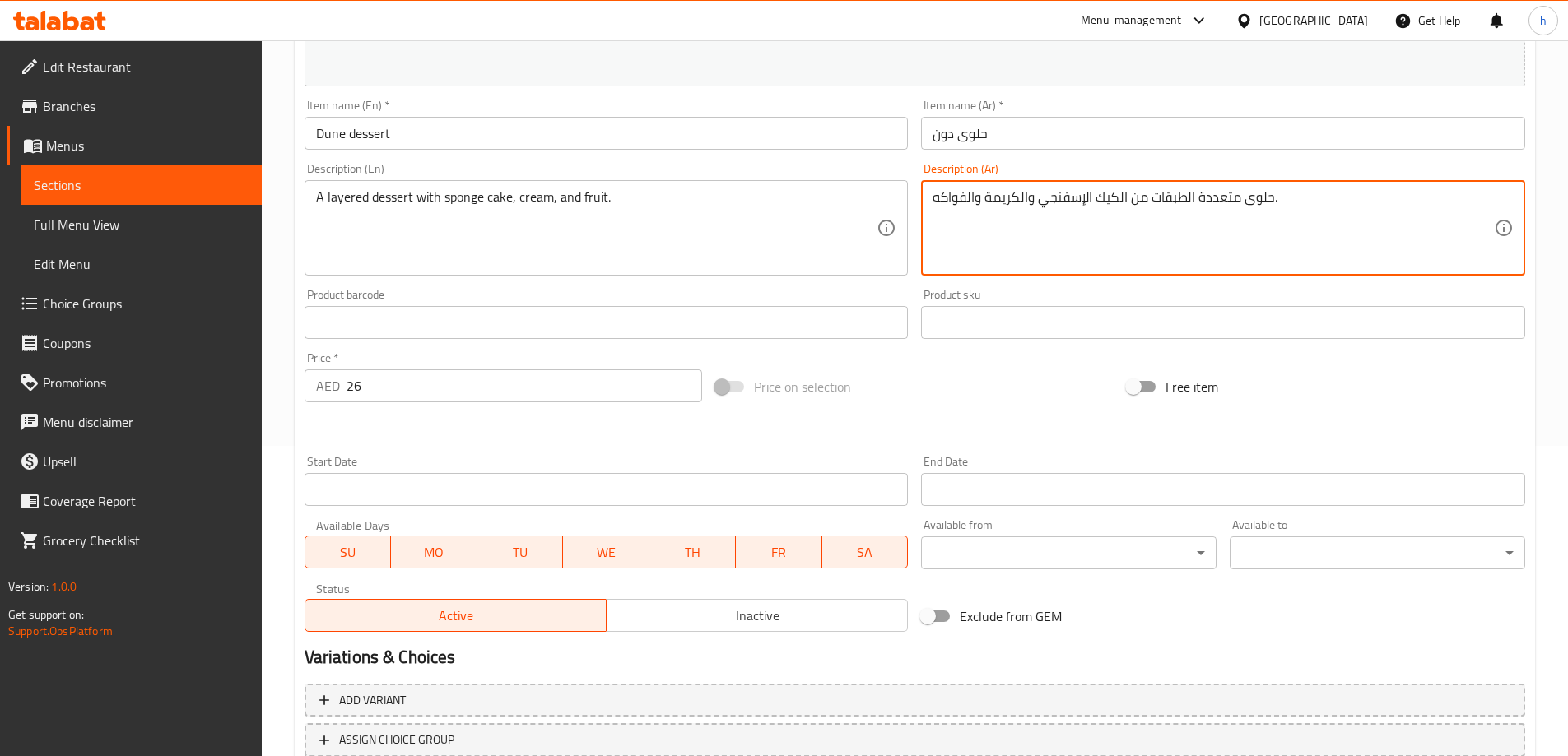
scroll to position [430, 0]
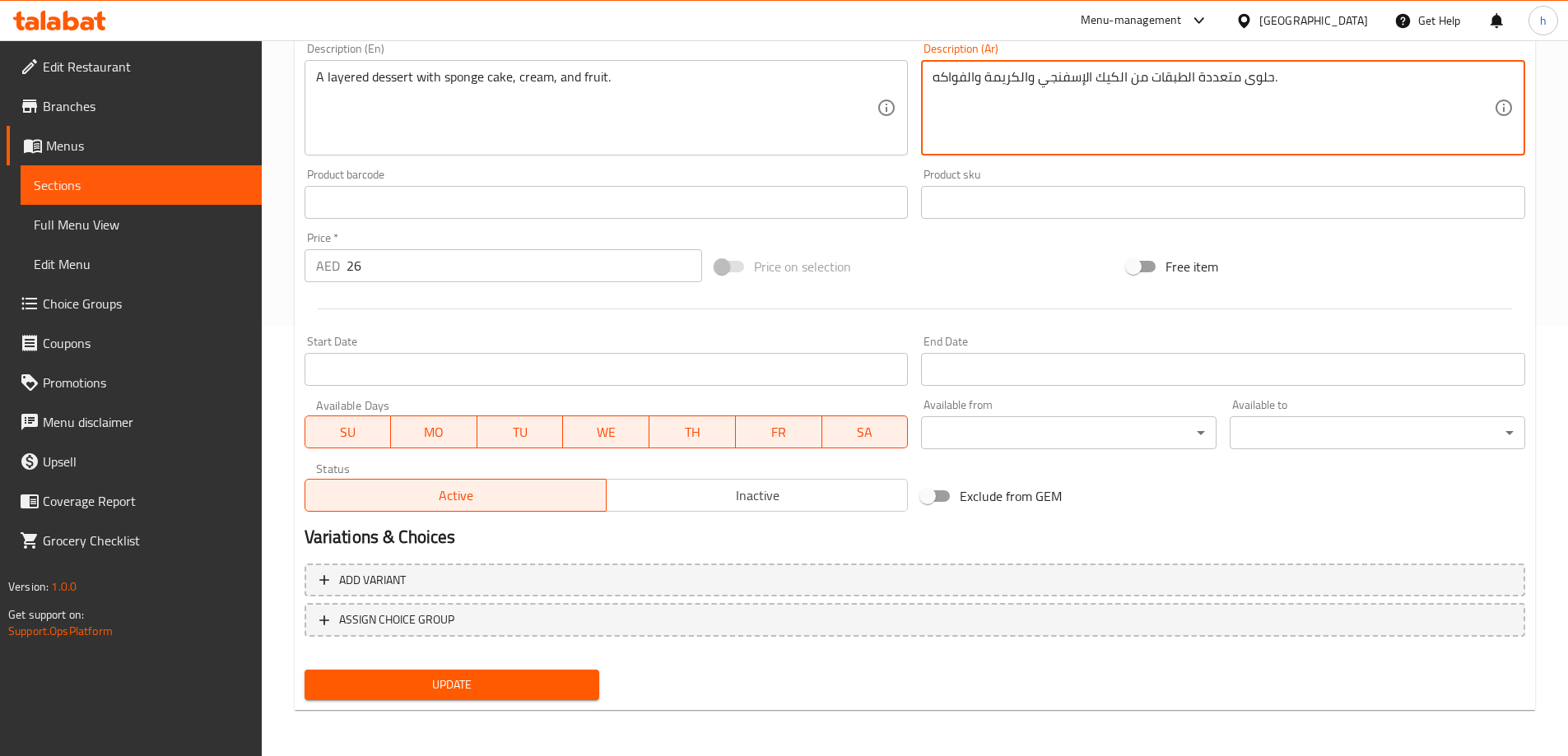
type textarea "حلوى متعددة الطبقات من الكيك الإسفنجي والكريمة والفواكه."
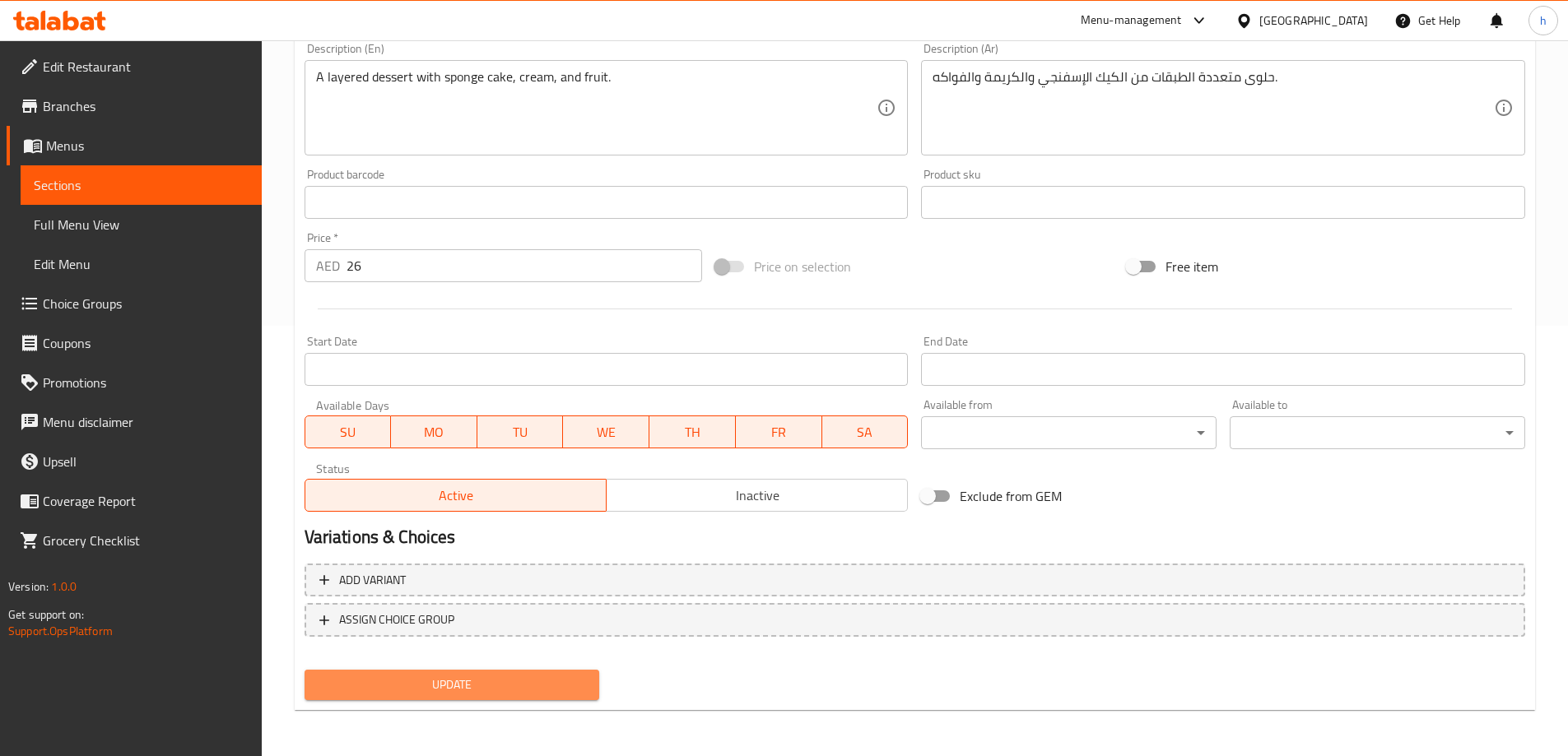
click at [523, 679] on span "Update" at bounding box center [452, 685] width 269 height 20
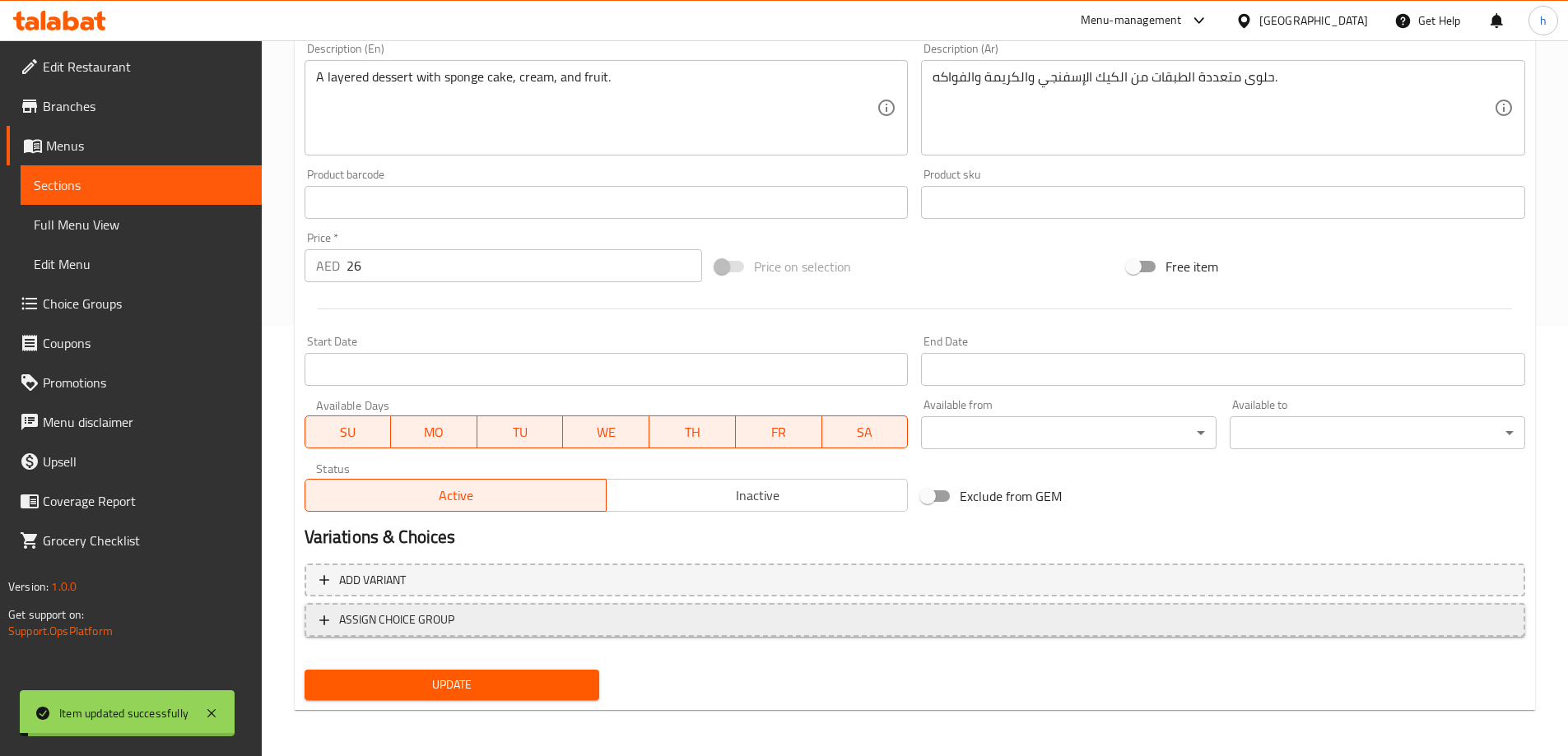
scroll to position [183, 0]
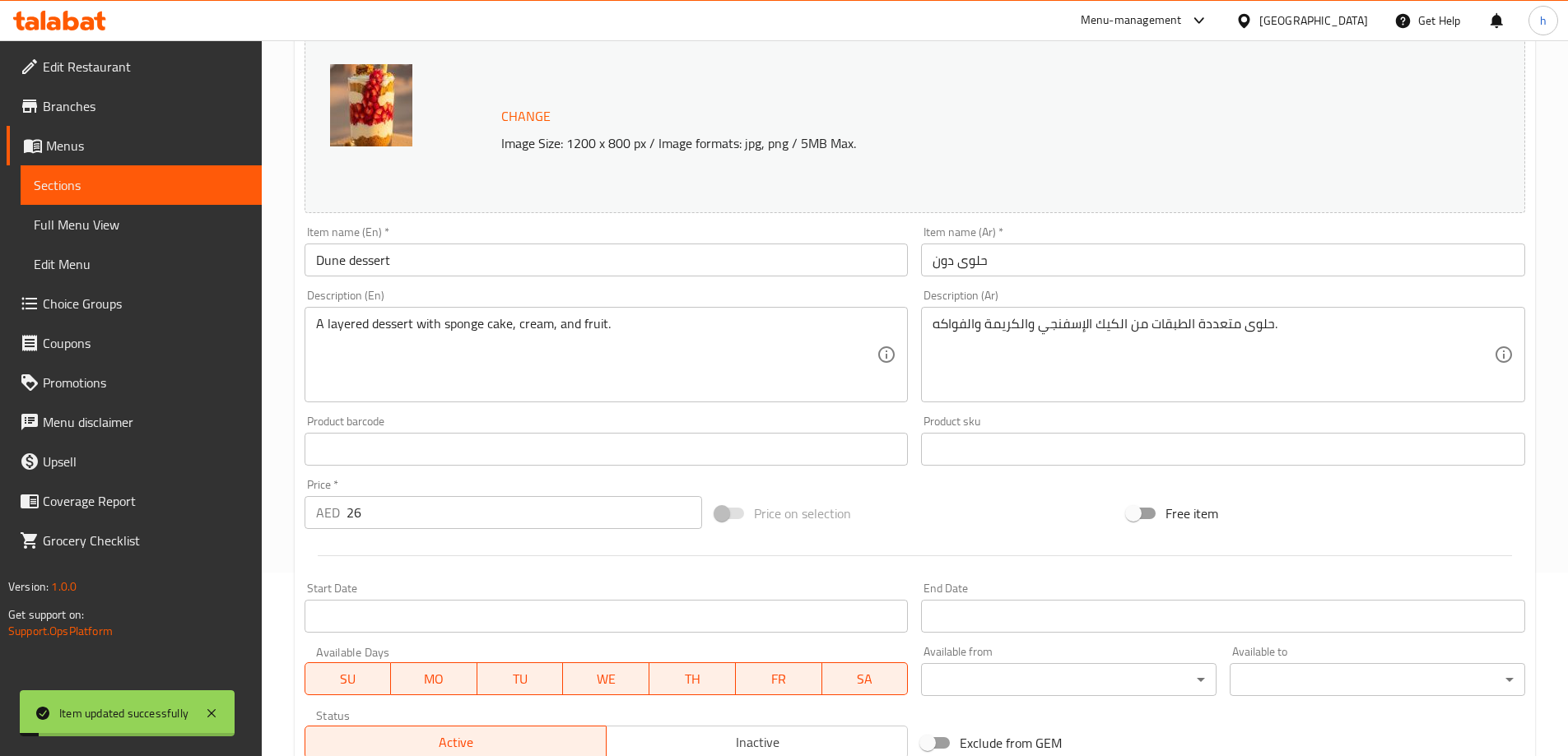
click at [138, 180] on span "Sections" at bounding box center [140, 185] width 214 height 19
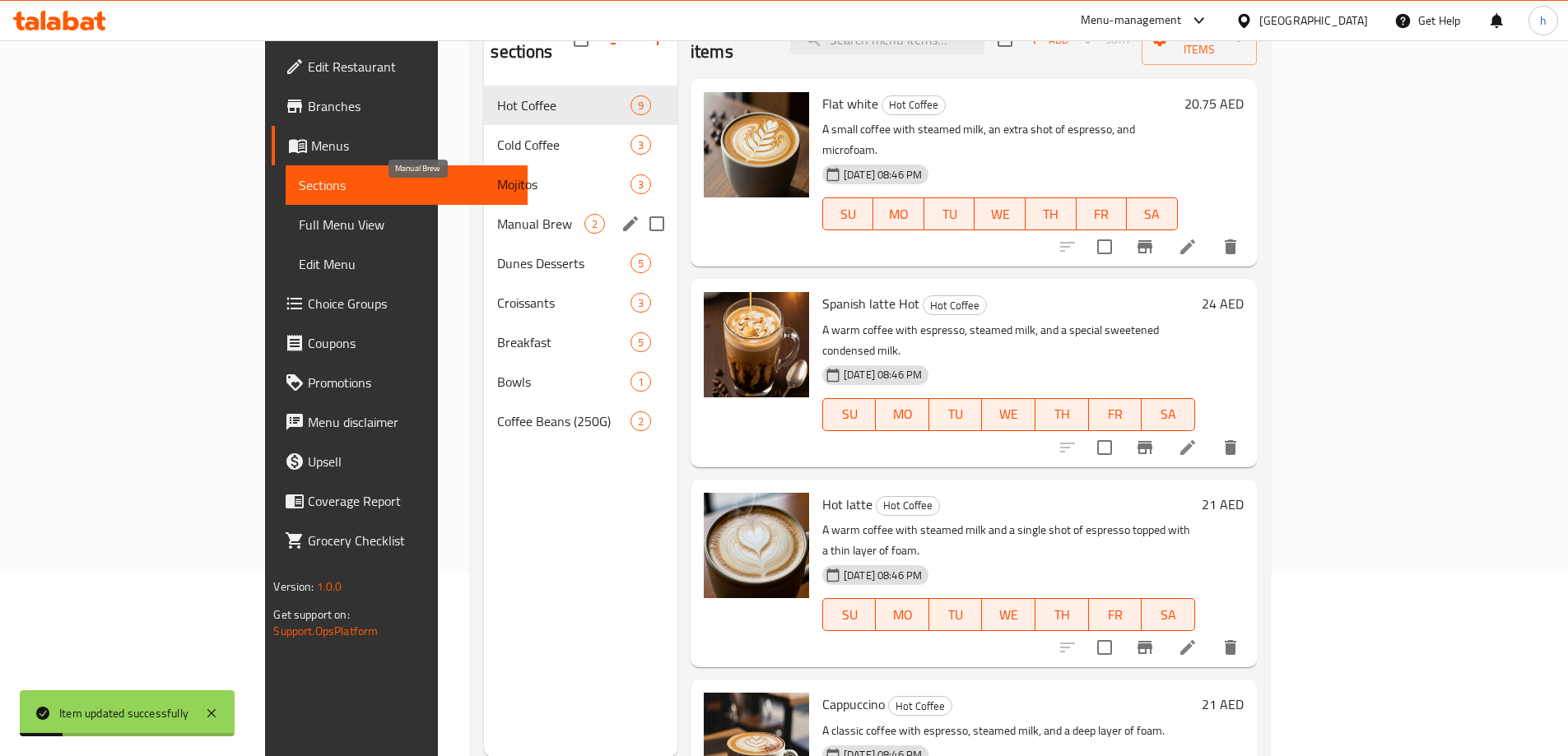
click at [497, 214] on span "Manual Brew" at bounding box center [540, 224] width 86 height 19
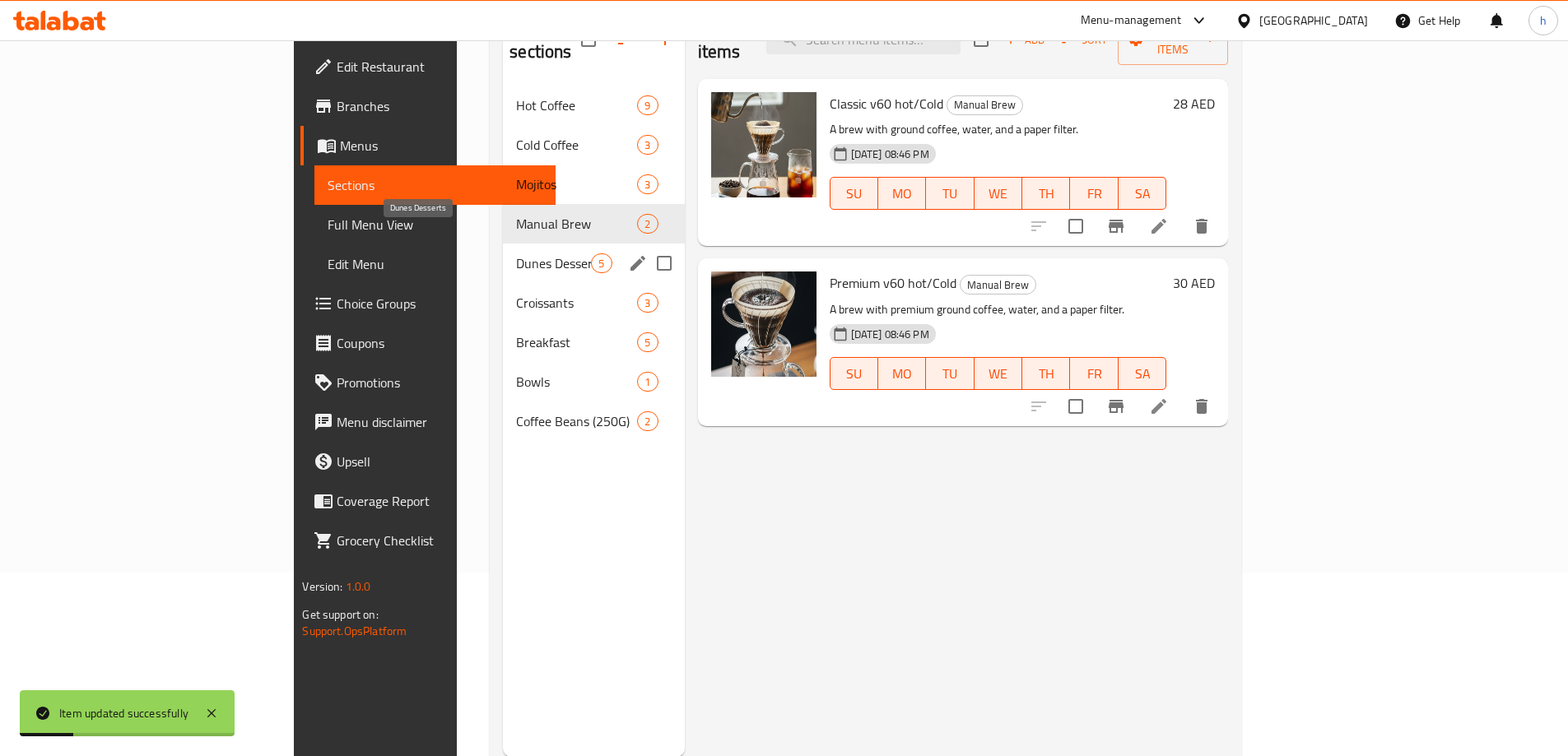
click at [516, 253] on span "Dunes Desserts" at bounding box center [553, 263] width 75 height 19
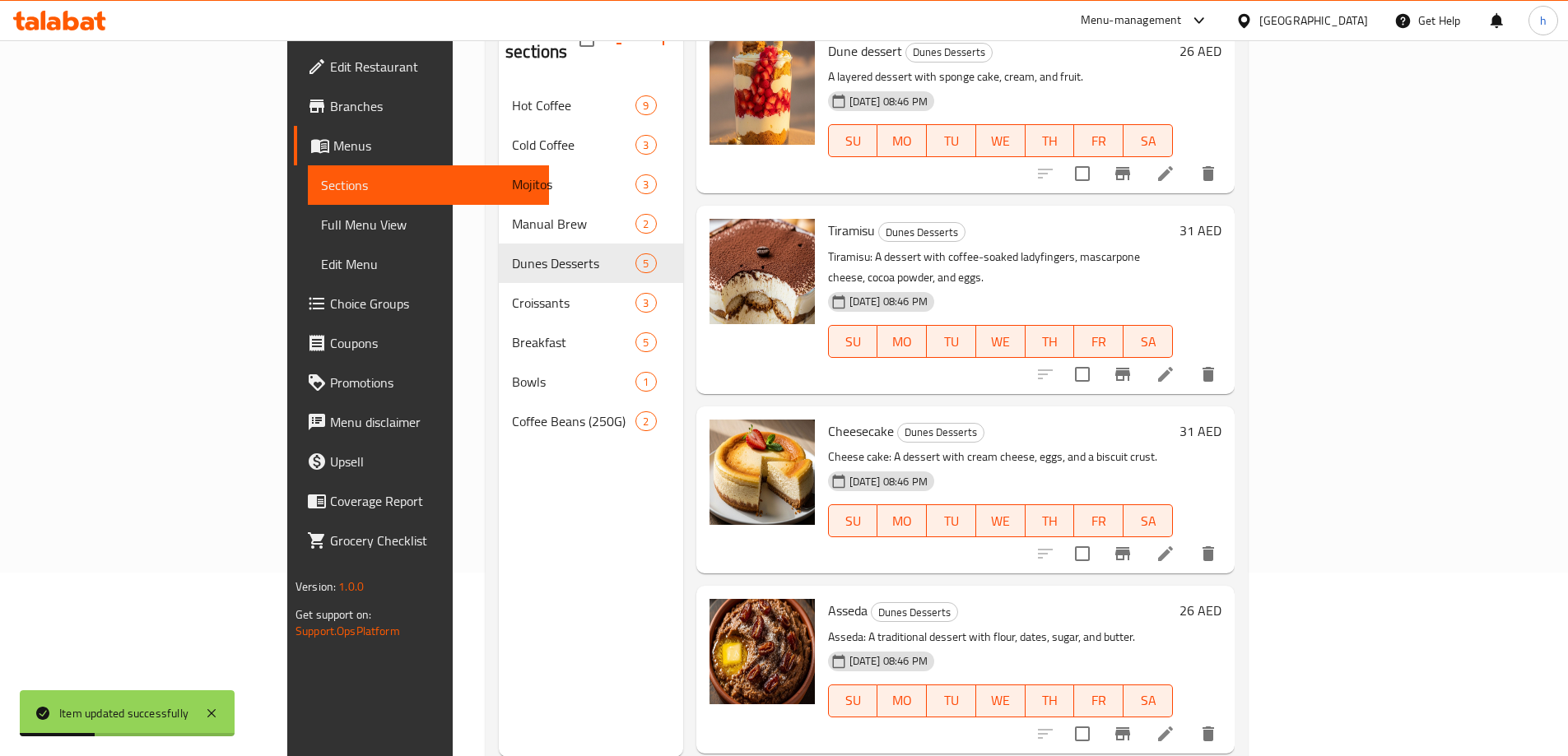
scroll to position [82, 0]
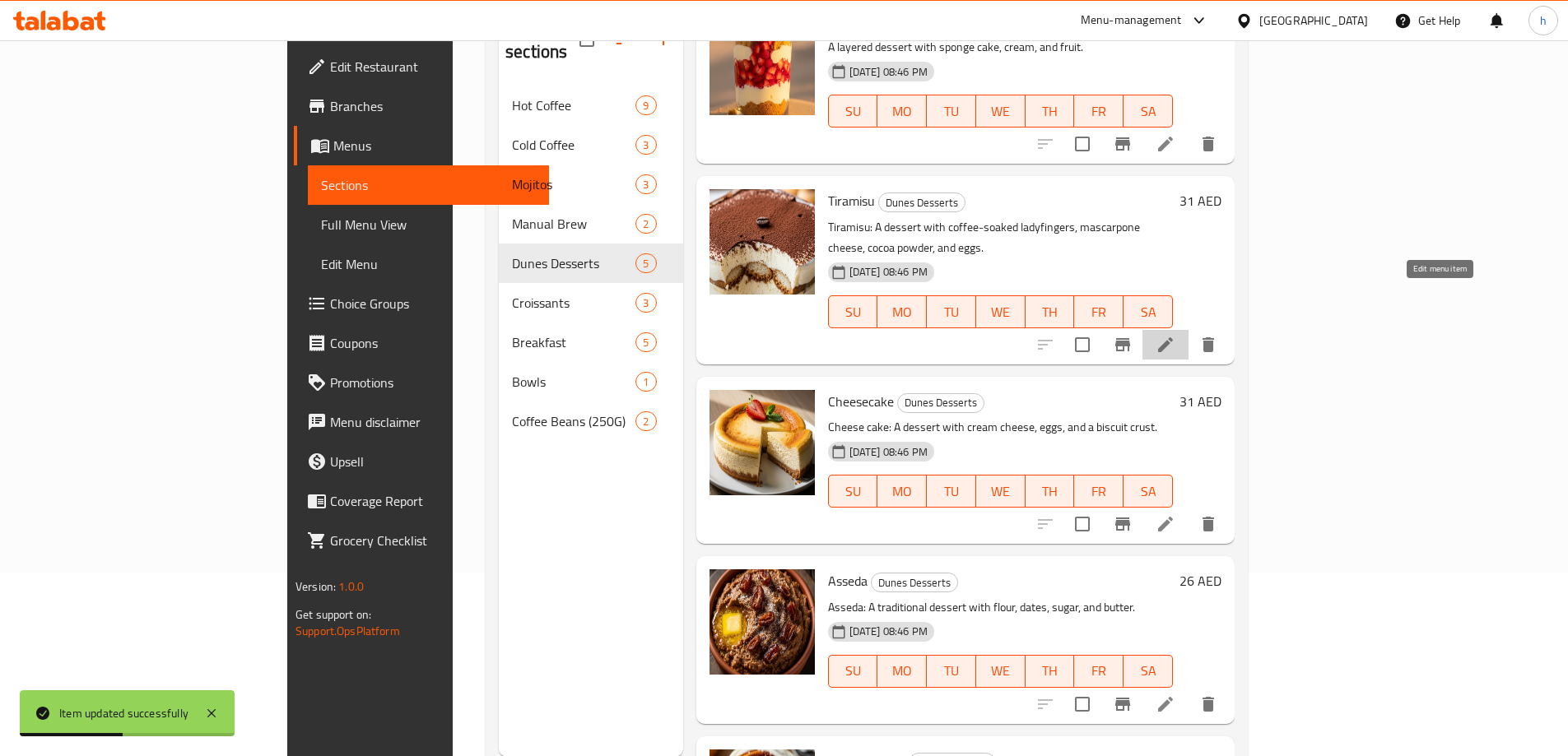
click at [1173, 337] on icon at bounding box center [1165, 344] width 15 height 15
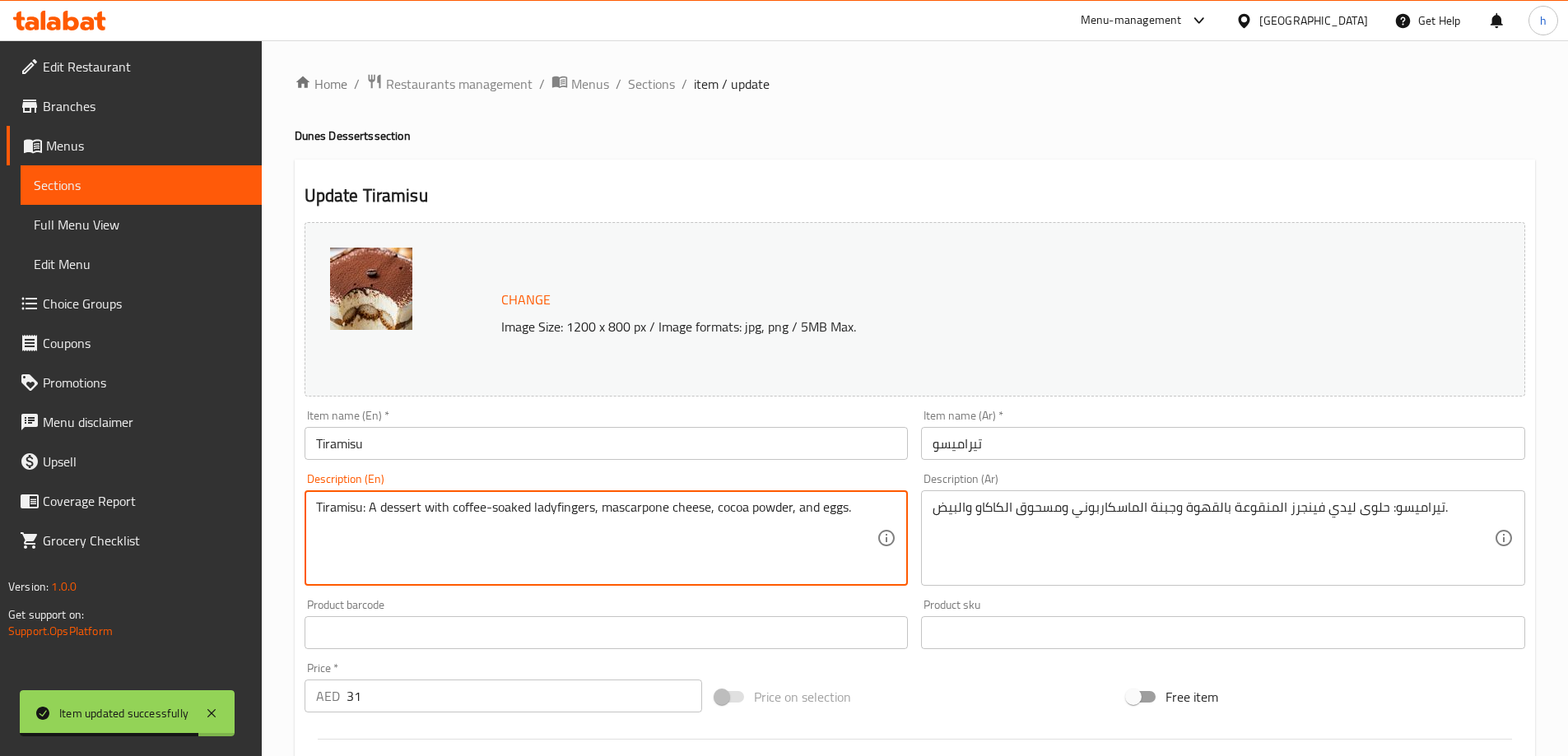
drag, startPoint x: 371, startPoint y: 513, endPoint x: 308, endPoint y: 527, distance: 64.5
type textarea "A dessert with coffee-soaked ladyfingers, mascarpone cheese, cocoa powder, and …"
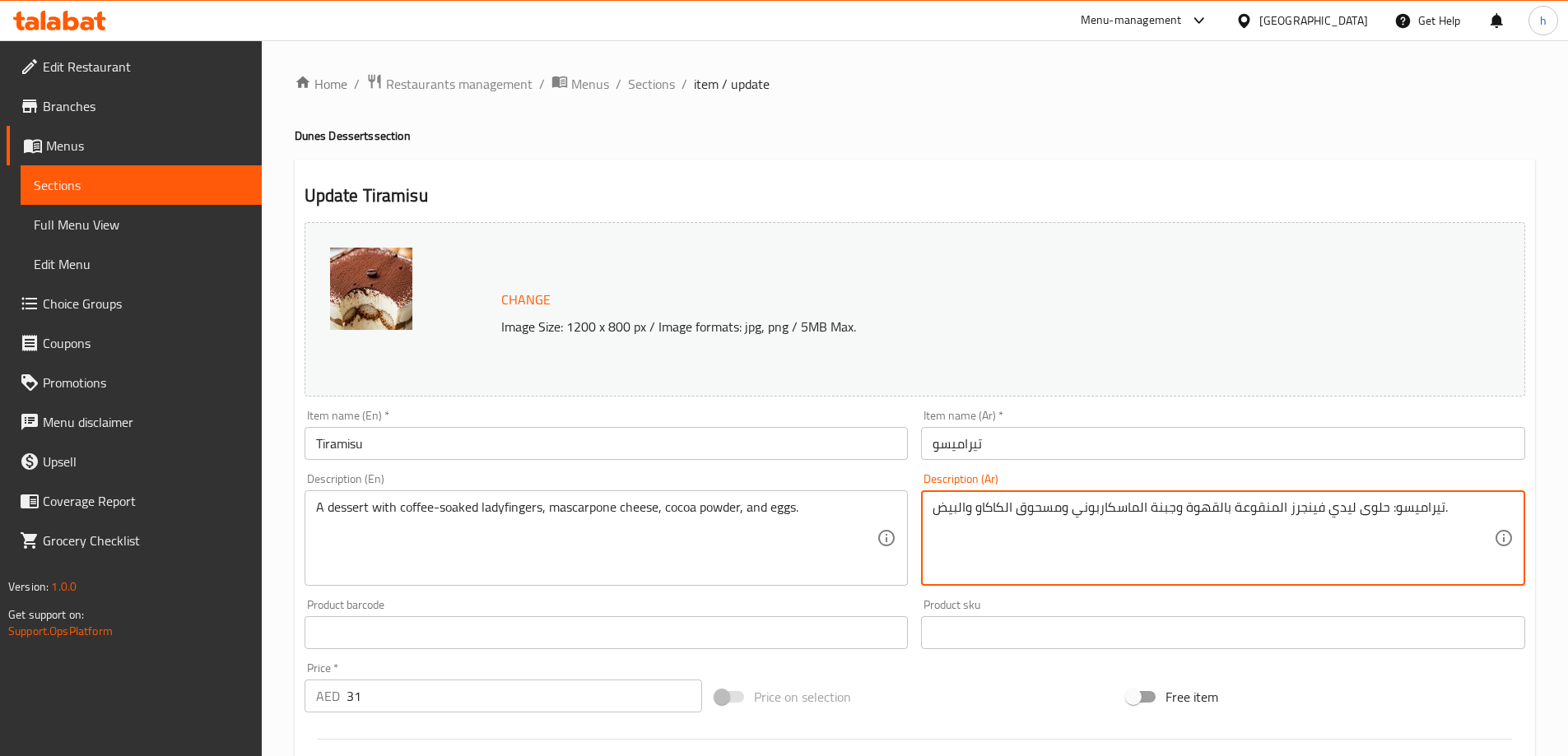
drag, startPoint x: 1384, startPoint y: 515, endPoint x: 1438, endPoint y: 520, distance: 54.2
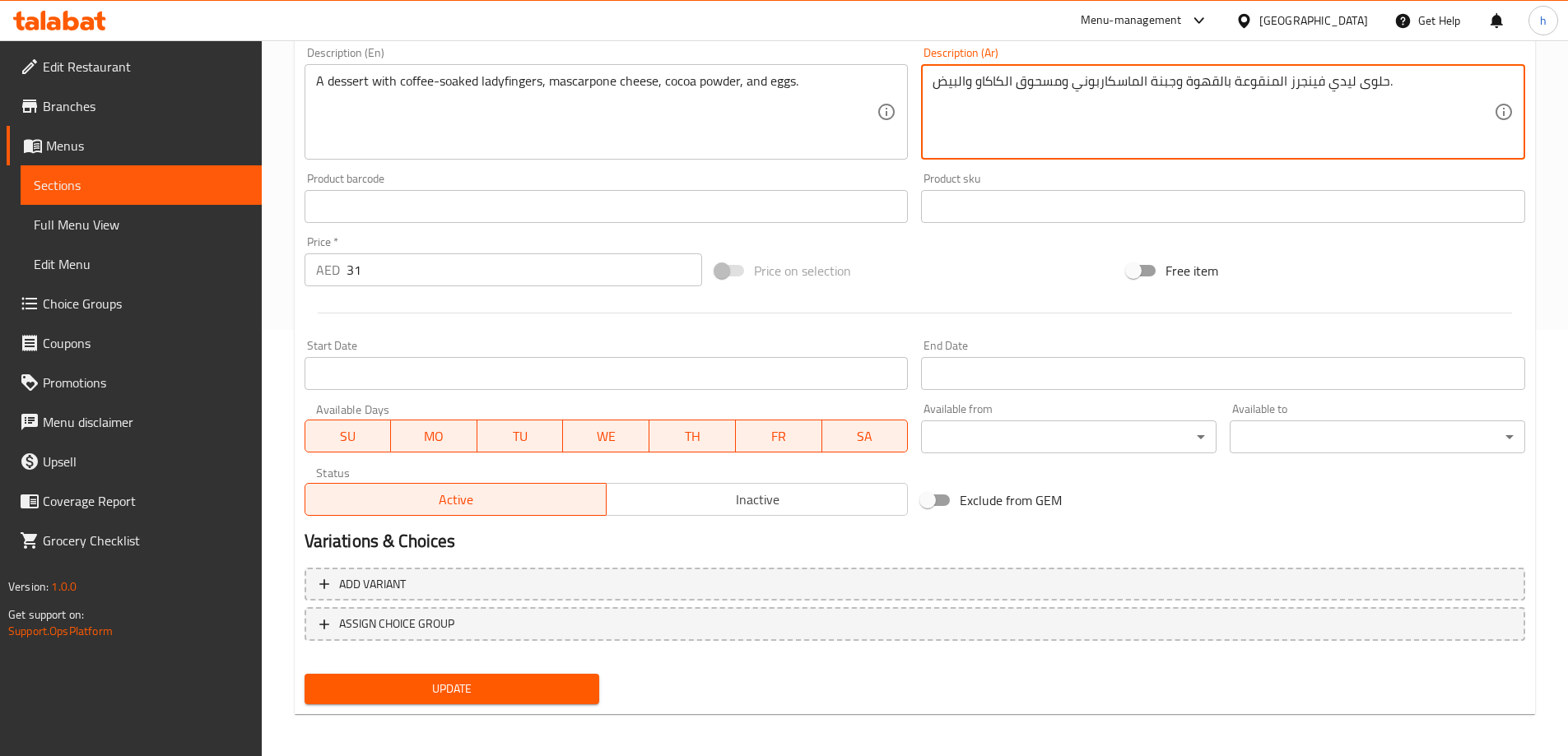
scroll to position [430, 0]
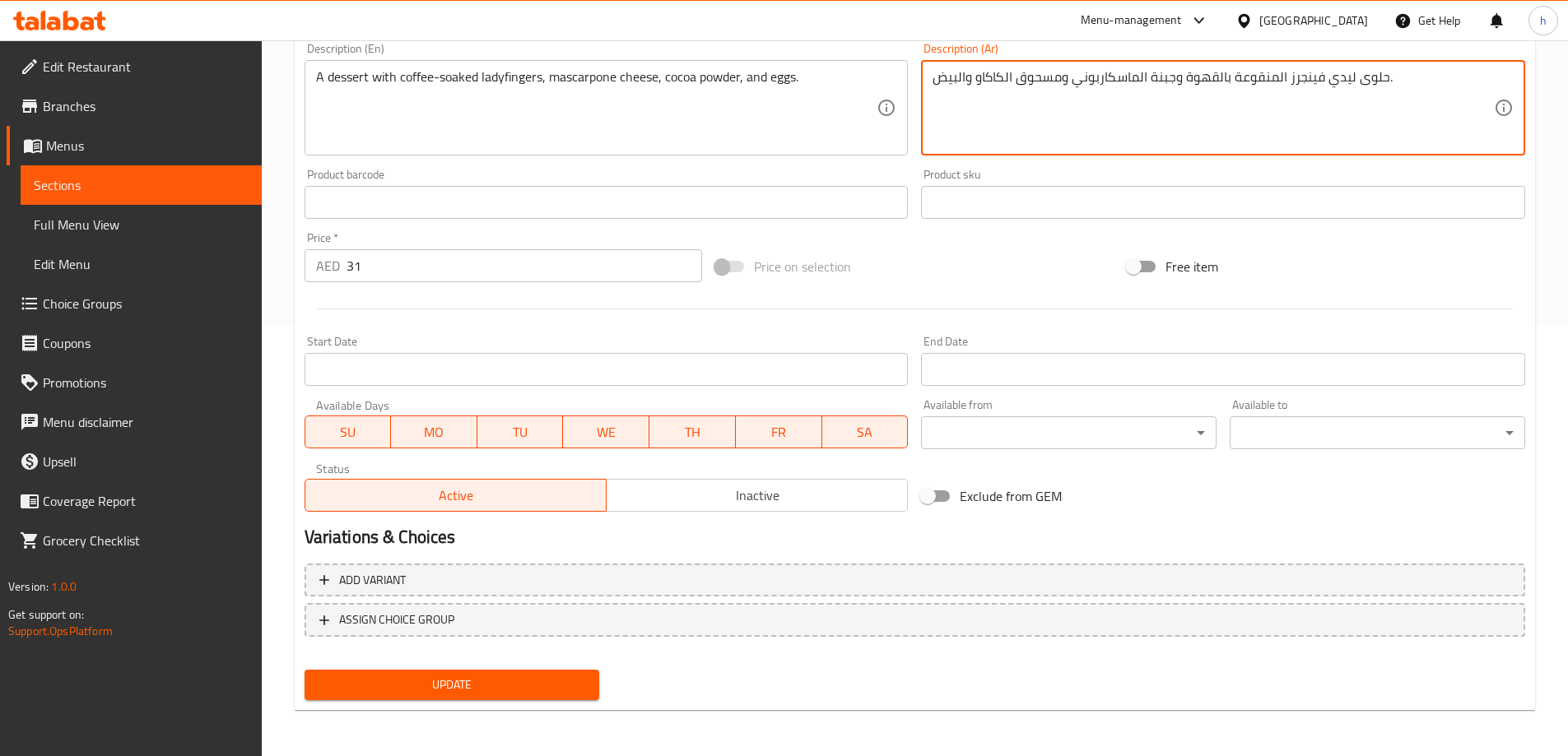
type textarea "حلوى ليدي فينجرز المنقوعة بالقهوة وجبنة الماسكاربوني ومسحوق الكاكاو والبيض."
click at [489, 687] on span "Update" at bounding box center [452, 685] width 269 height 20
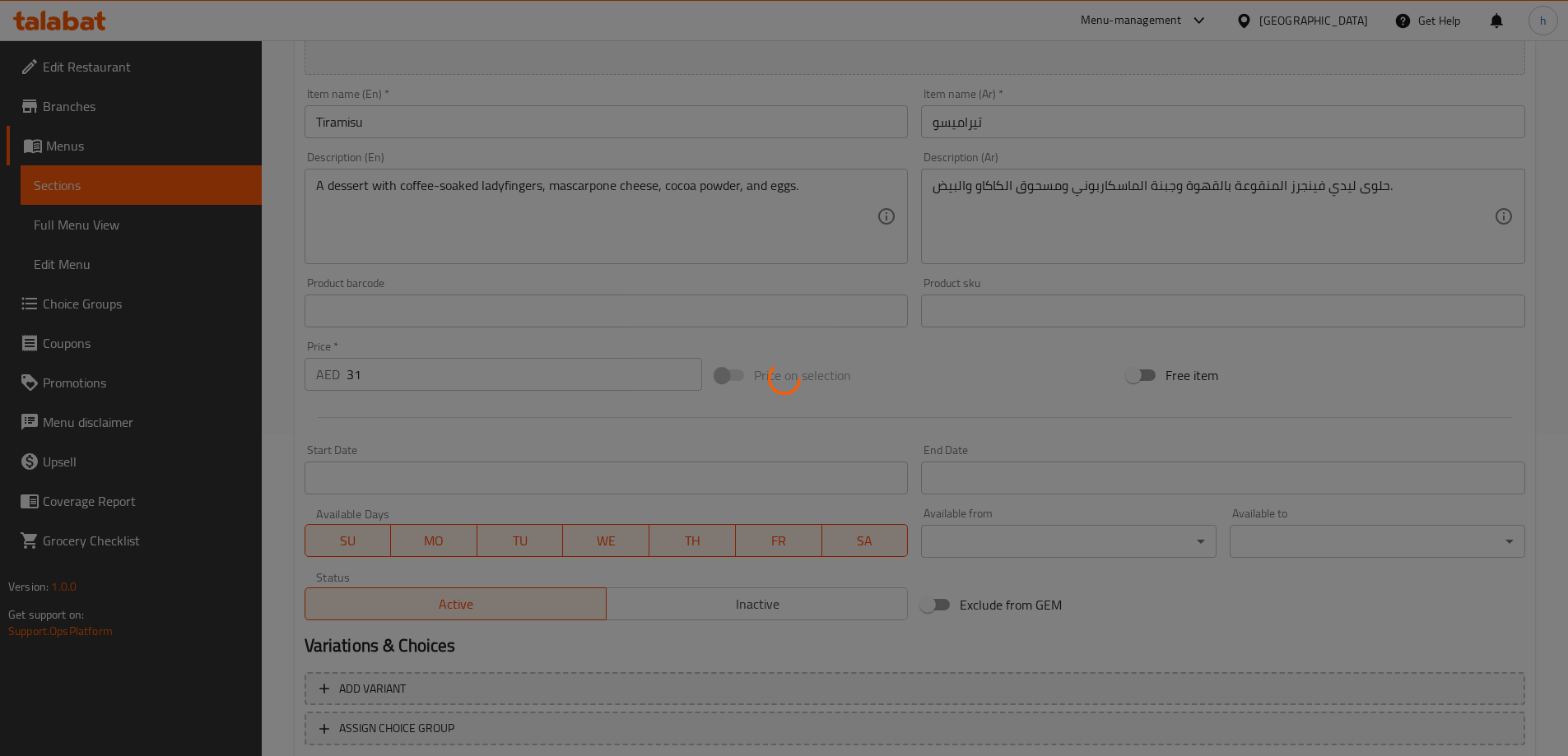
scroll to position [183, 0]
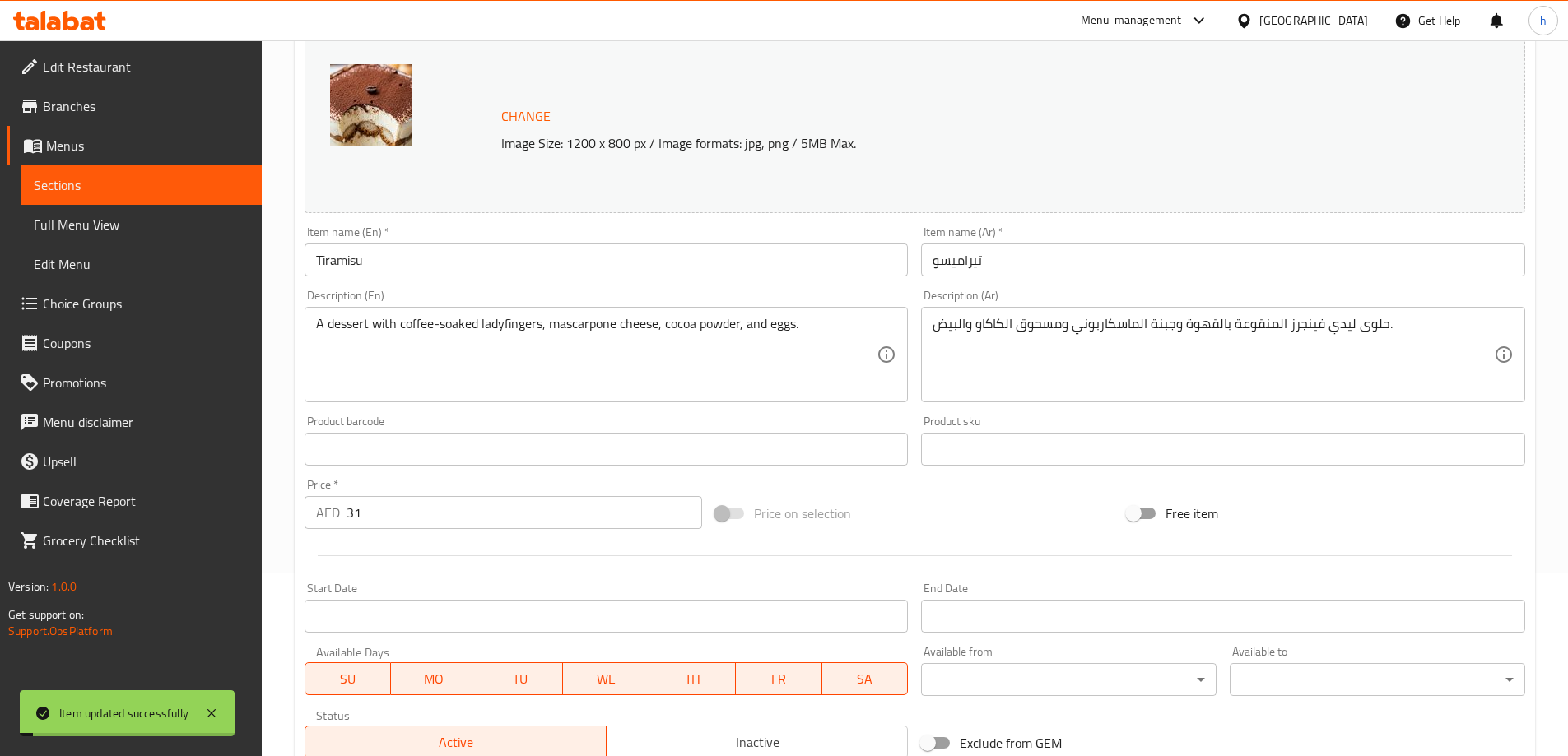
click at [163, 179] on span "Sections" at bounding box center [140, 185] width 214 height 19
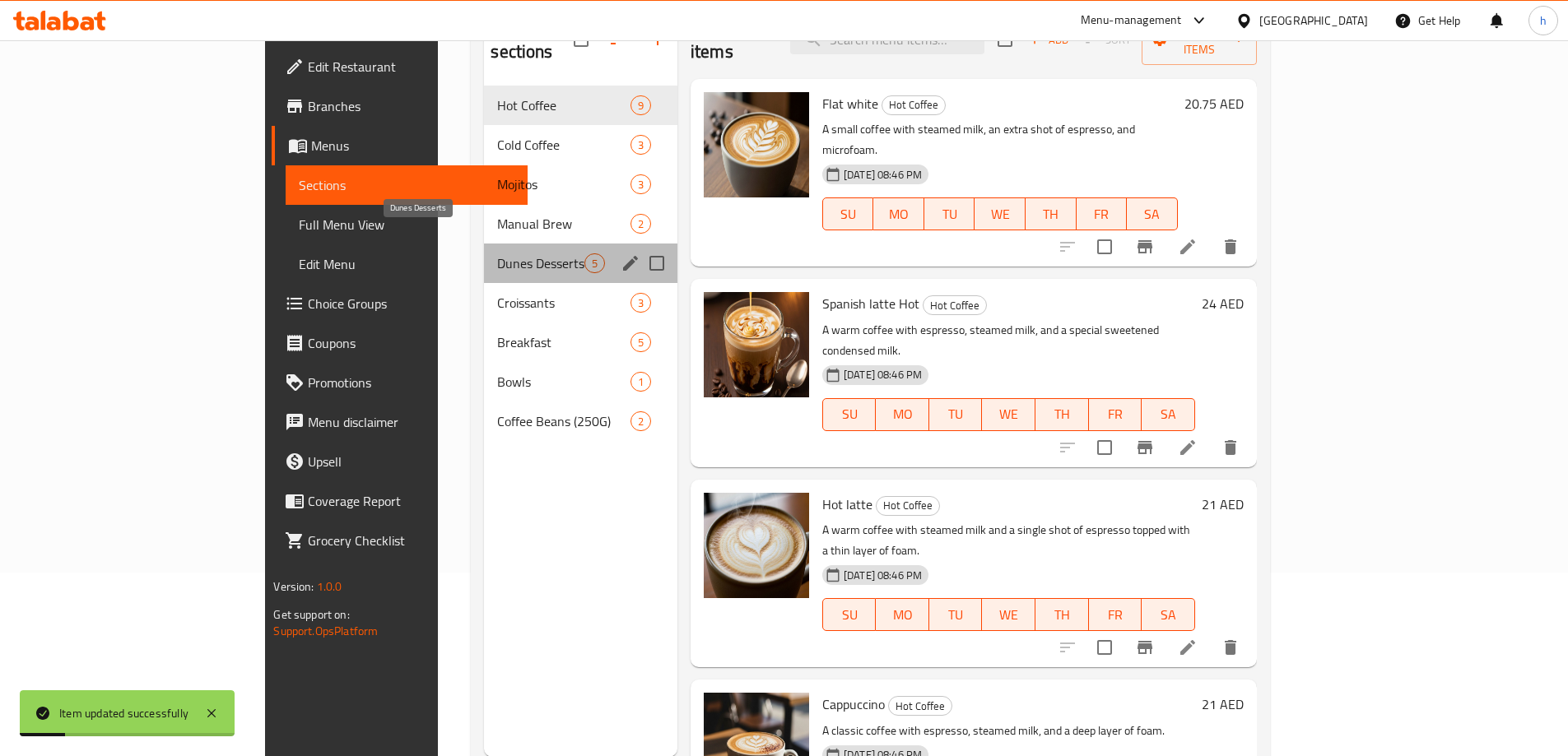
click at [497, 253] on span "Dunes Desserts" at bounding box center [540, 263] width 86 height 19
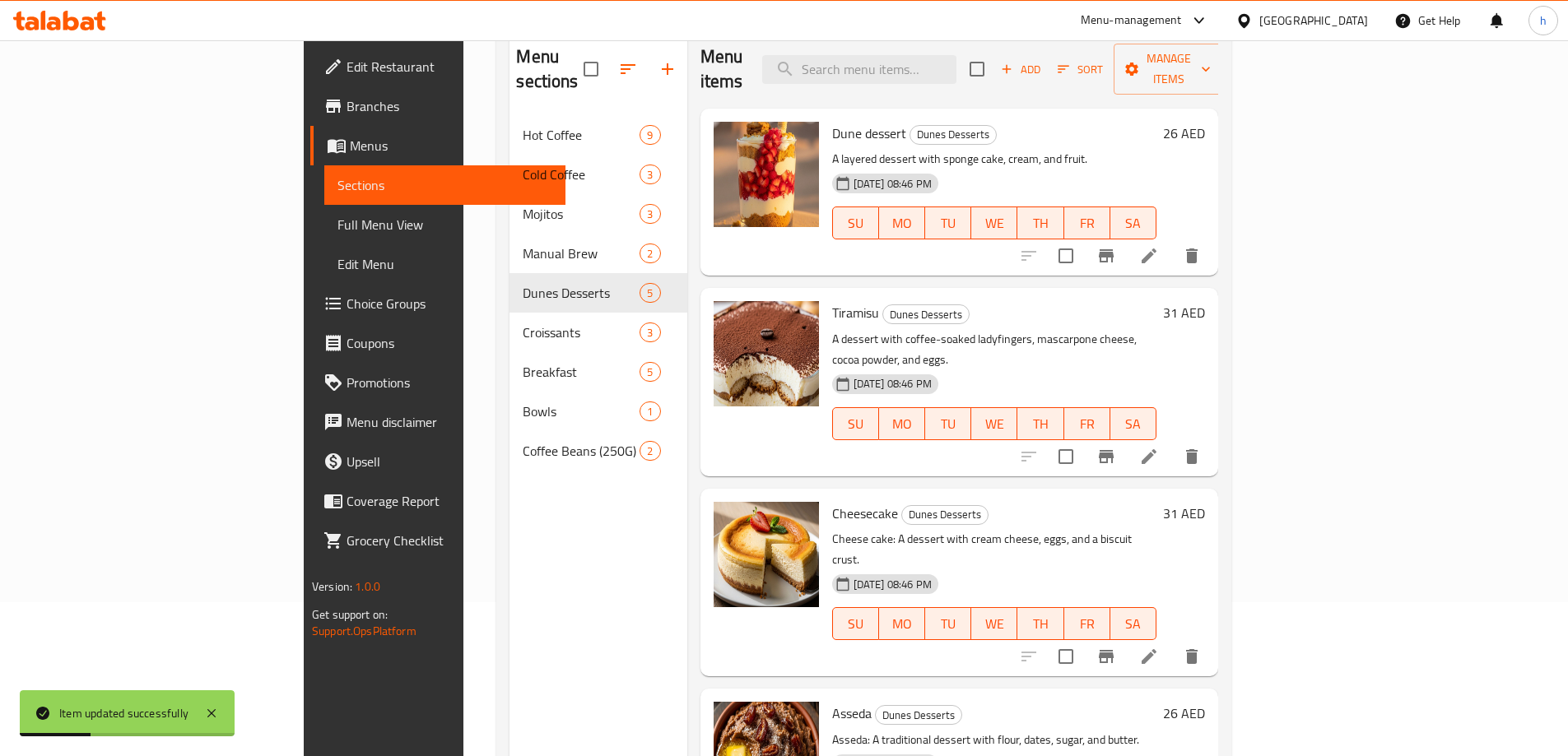
scroll to position [183, 0]
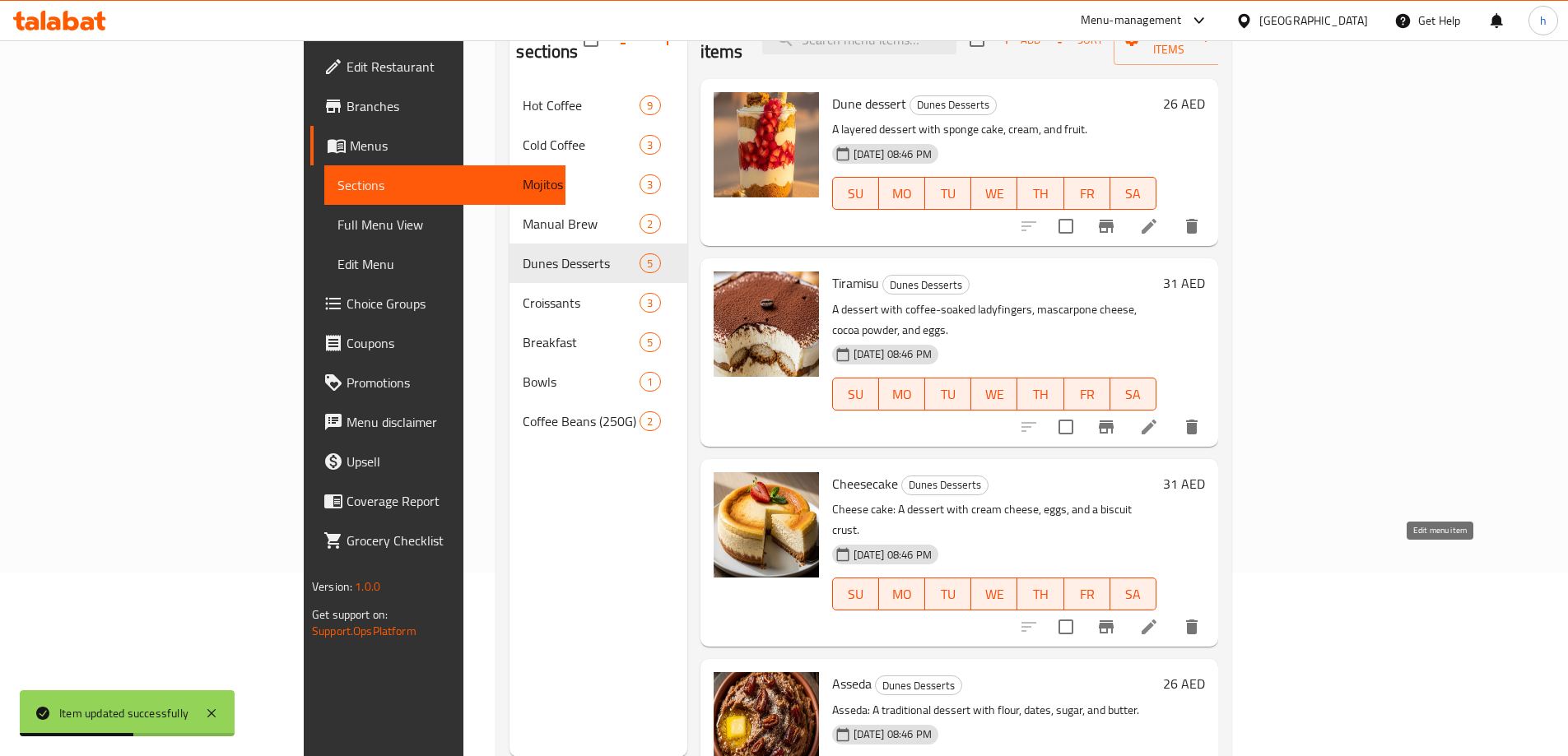
click at [1159, 618] on icon at bounding box center [1149, 627] width 19 height 19
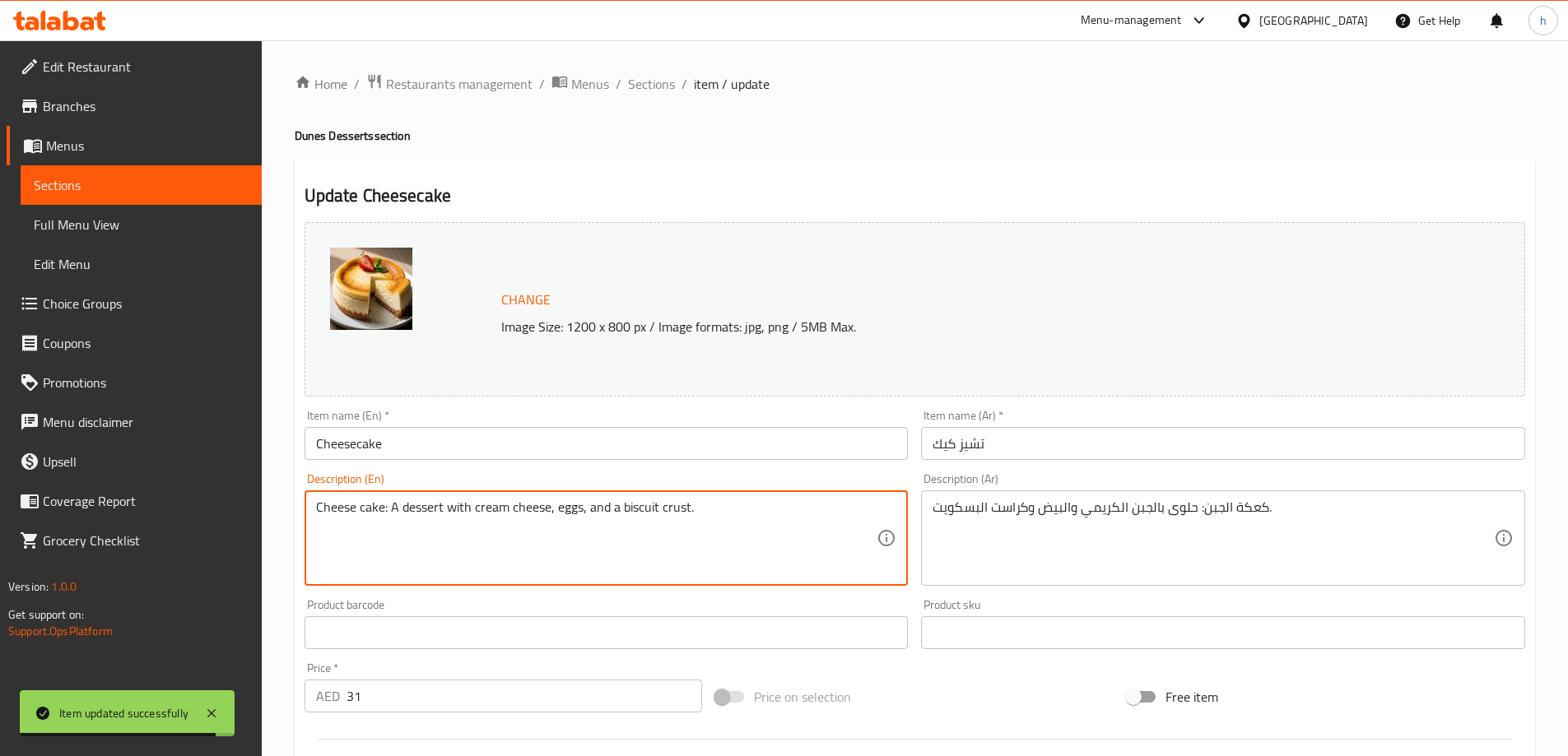
drag, startPoint x: 388, startPoint y: 512, endPoint x: 308, endPoint y: 520, distance: 80.4
type textarea "A dessert with cream cheese, eggs, and a biscuit crust."
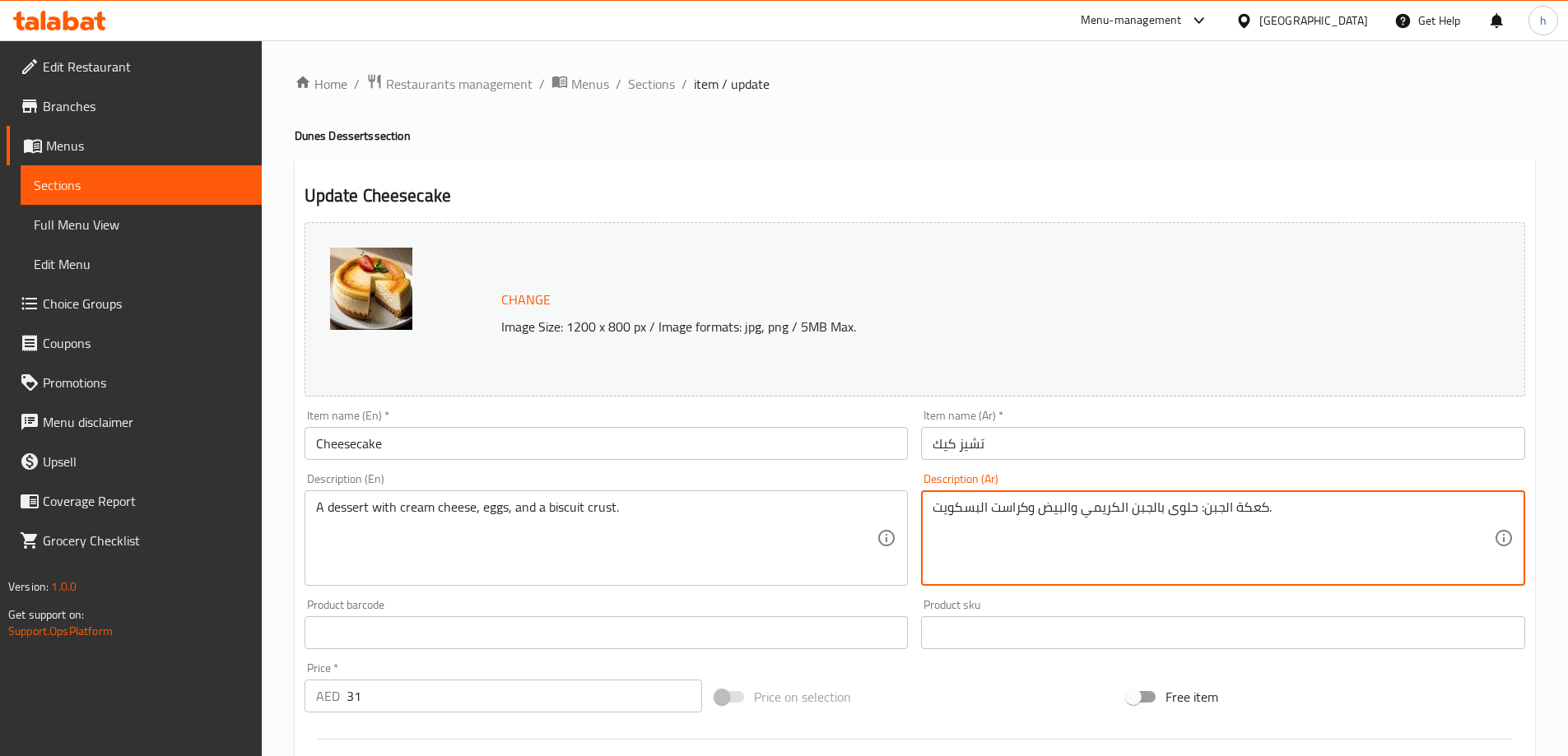
drag, startPoint x: 1194, startPoint y: 513, endPoint x: 1266, endPoint y: 521, distance: 72.4
type textarea "حلوى بالجبن الكريمي والبيض وكراست البسكويت."
click at [858, 153] on div "Home / Restaurants management / Menus / Sections / item / update Dunes Desserts…" at bounding box center [915, 613] width 1241 height 1081
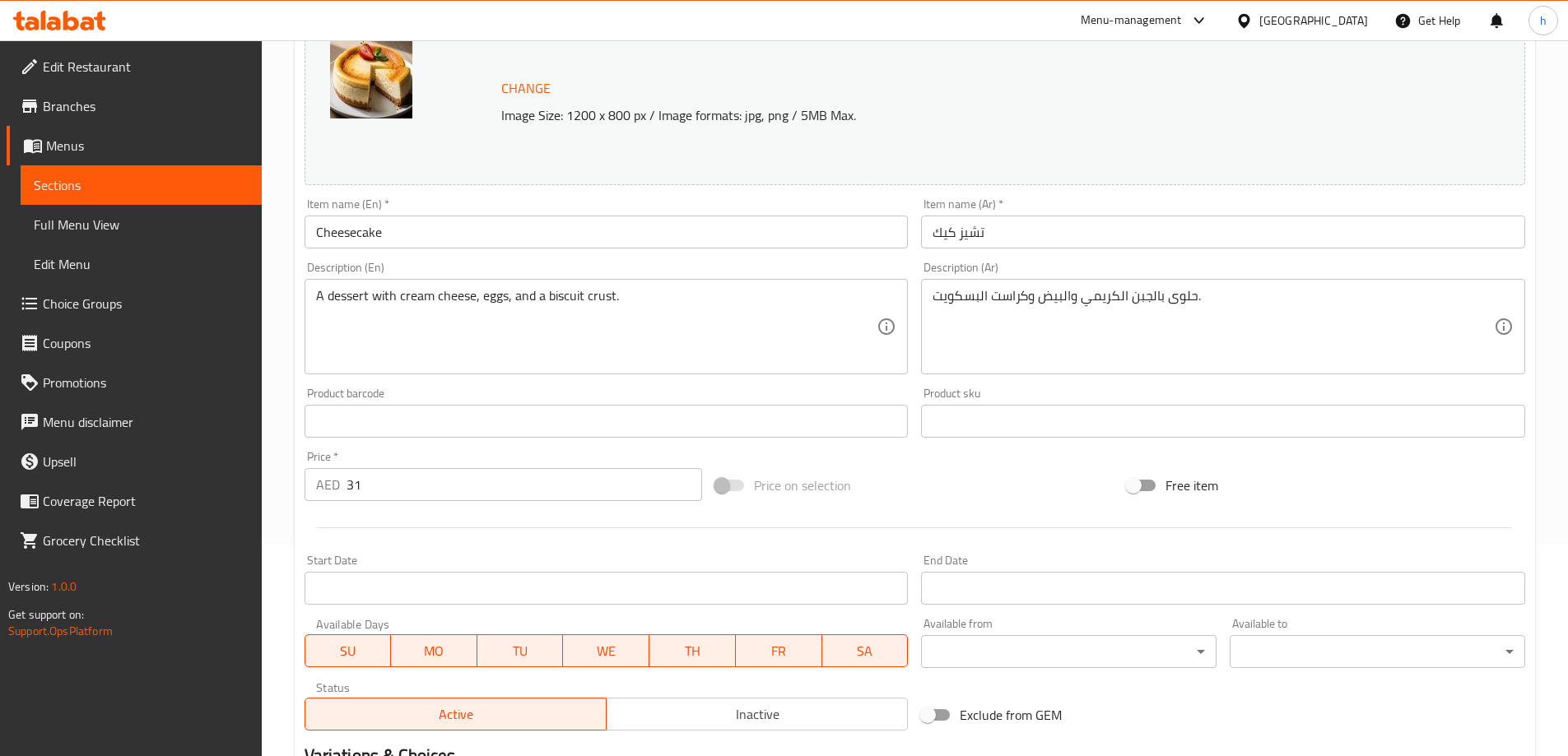
scroll to position [430, 0]
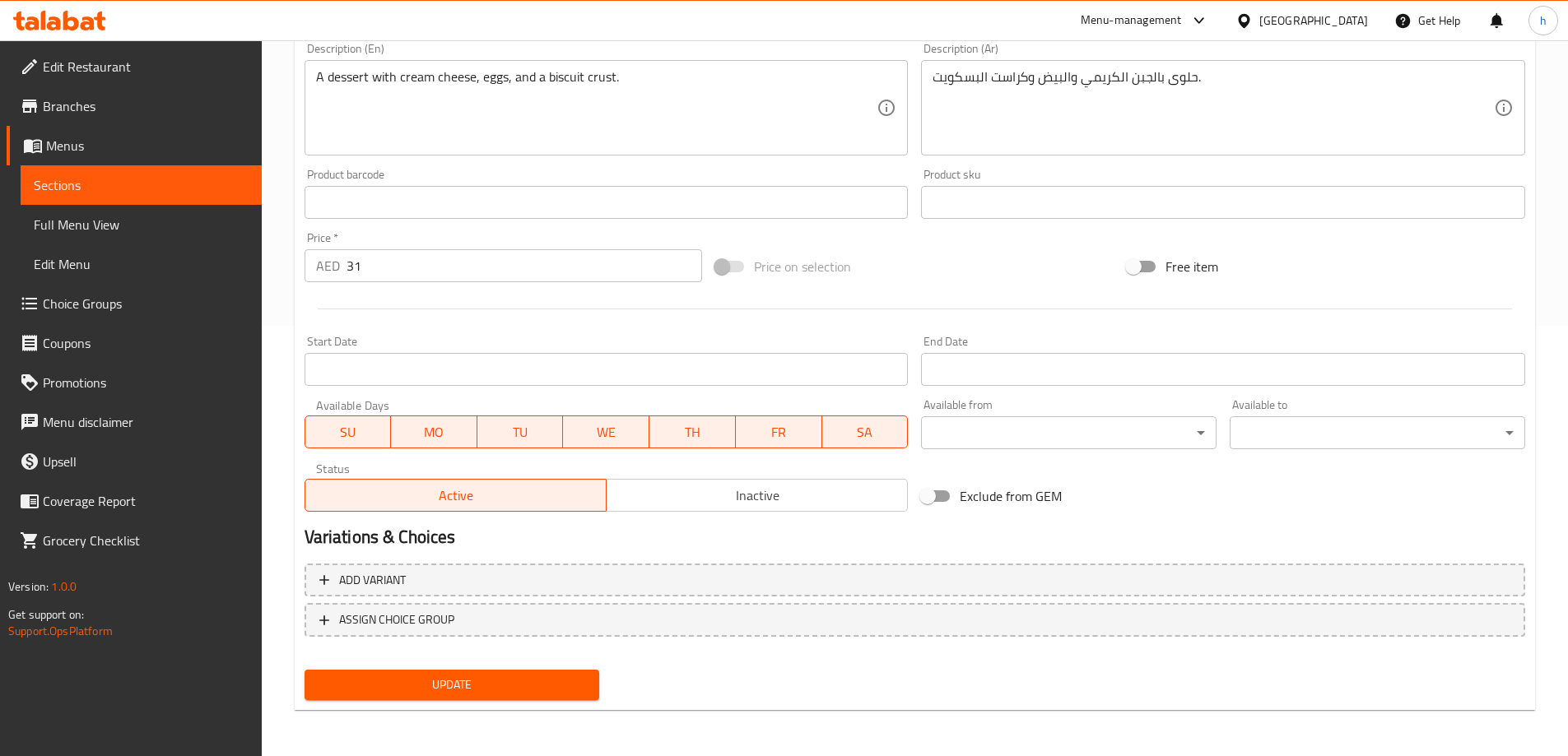
click at [480, 690] on span "Update" at bounding box center [452, 685] width 269 height 20
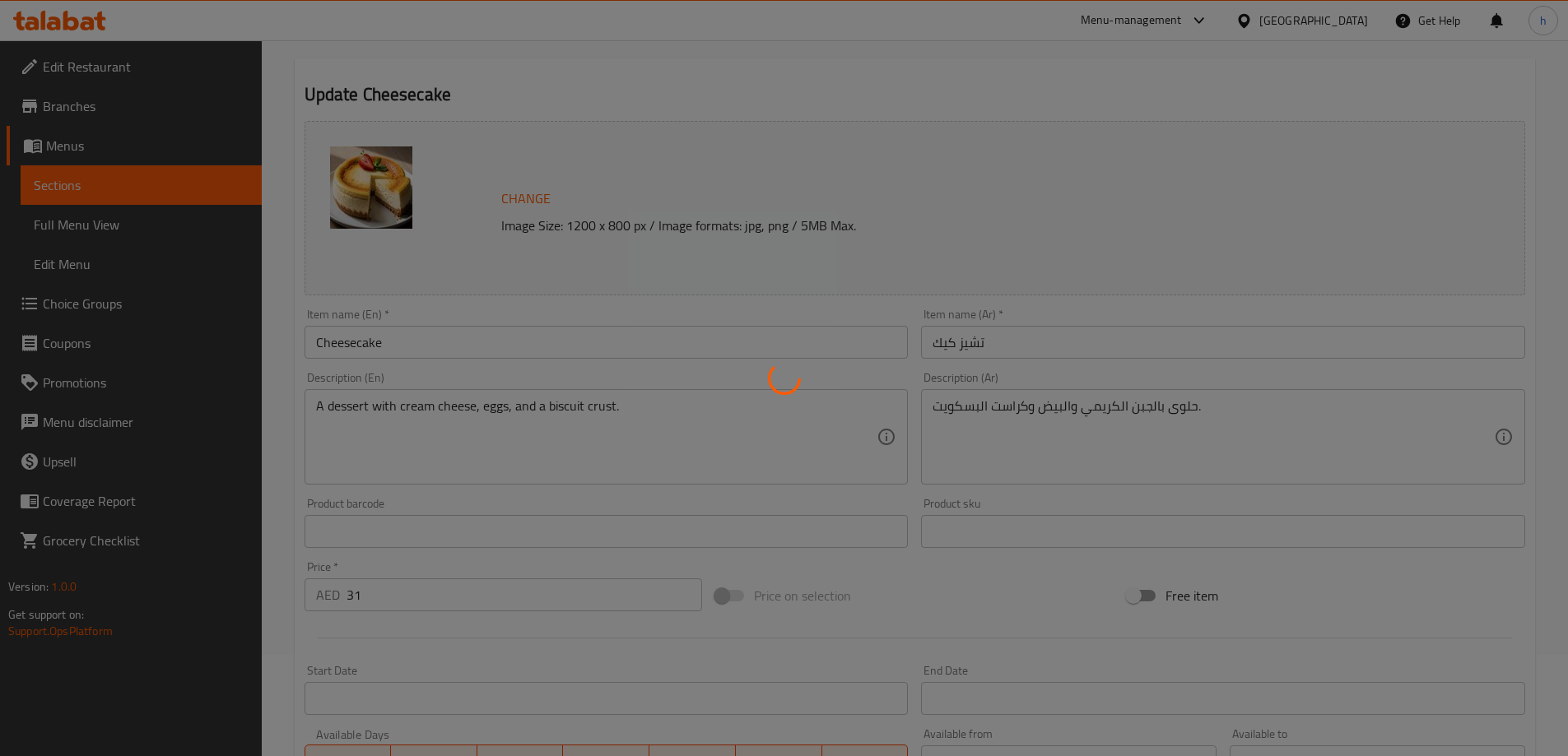
scroll to position [0, 0]
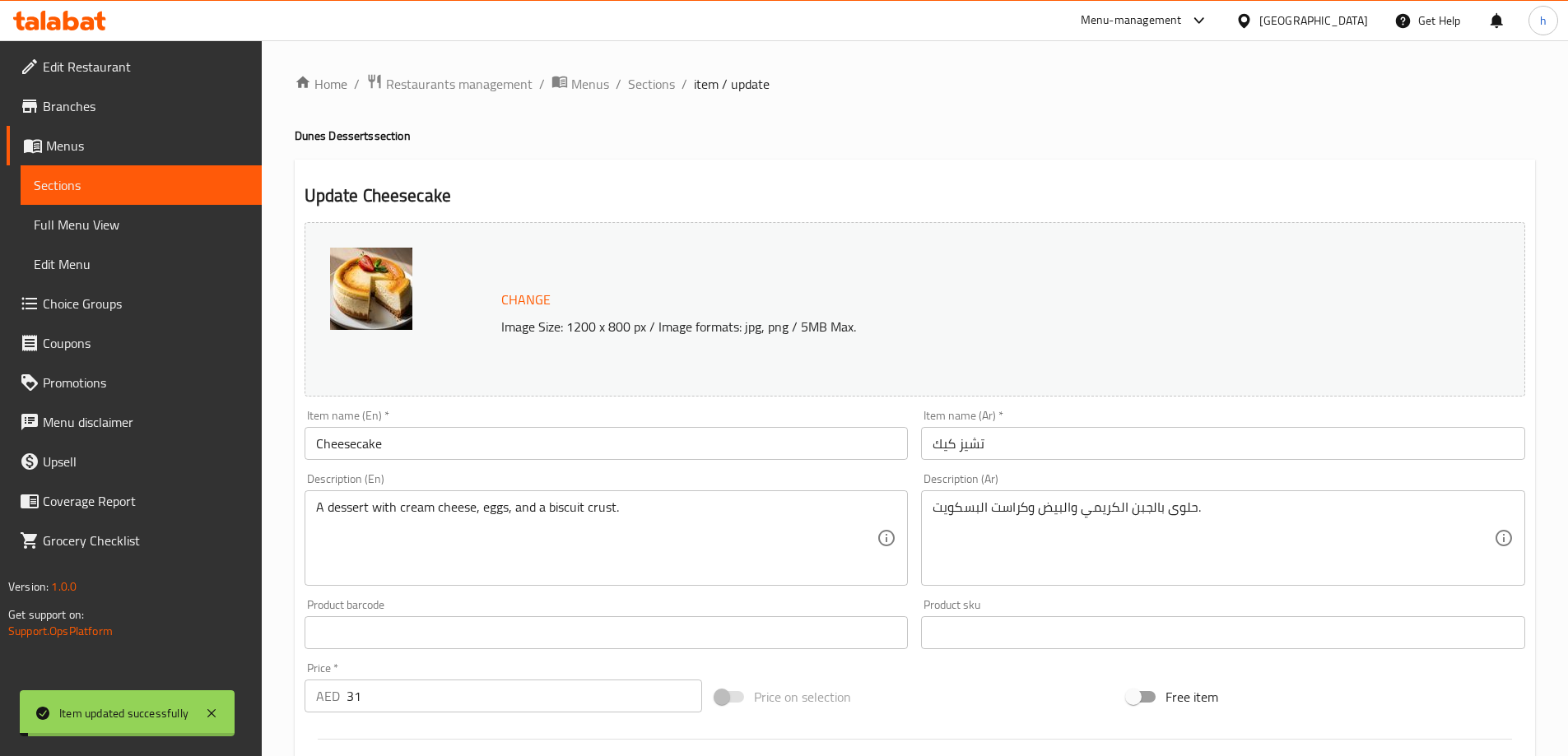
click at [164, 187] on span "Sections" at bounding box center [140, 185] width 214 height 19
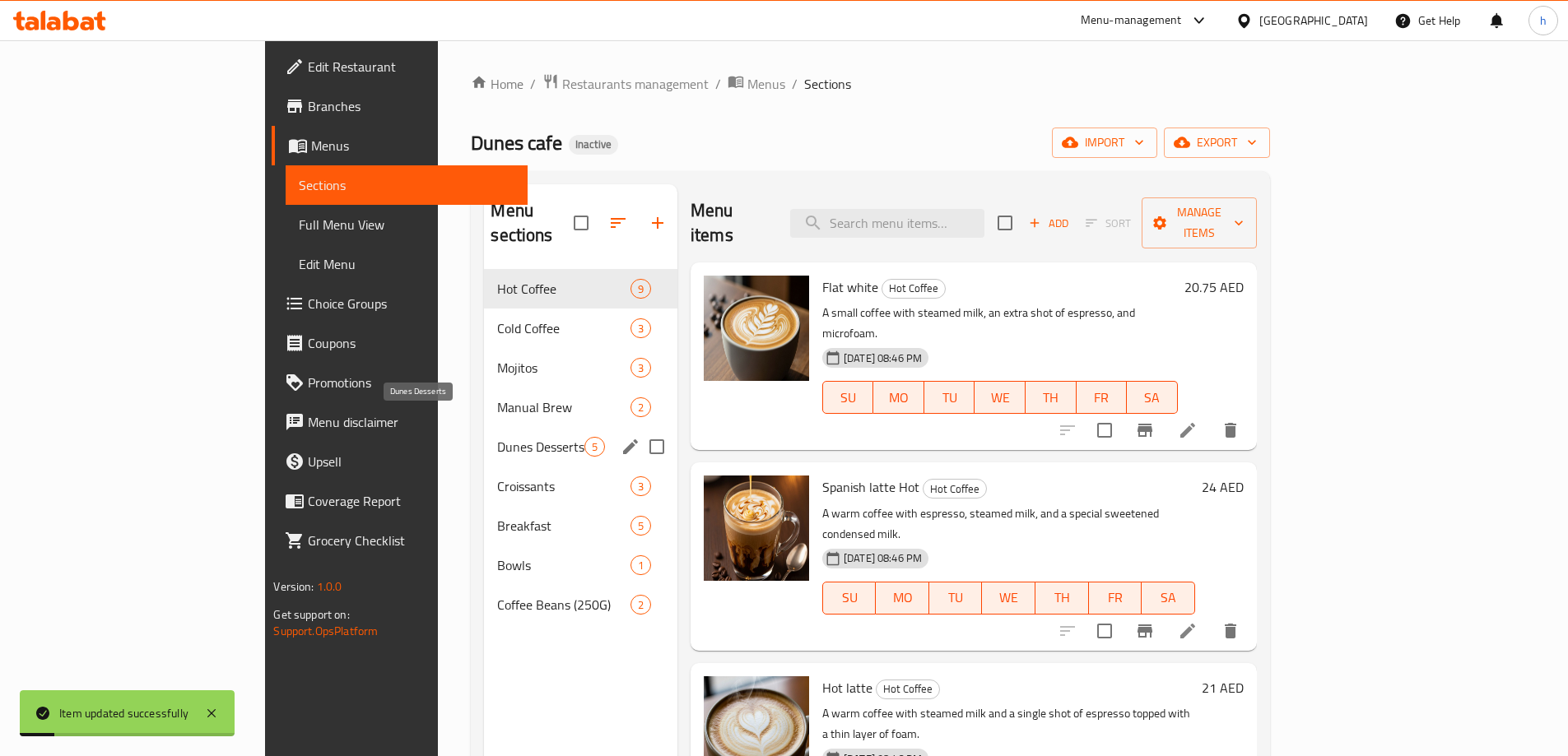
click at [497, 437] on span "Dunes Desserts" at bounding box center [540, 446] width 86 height 19
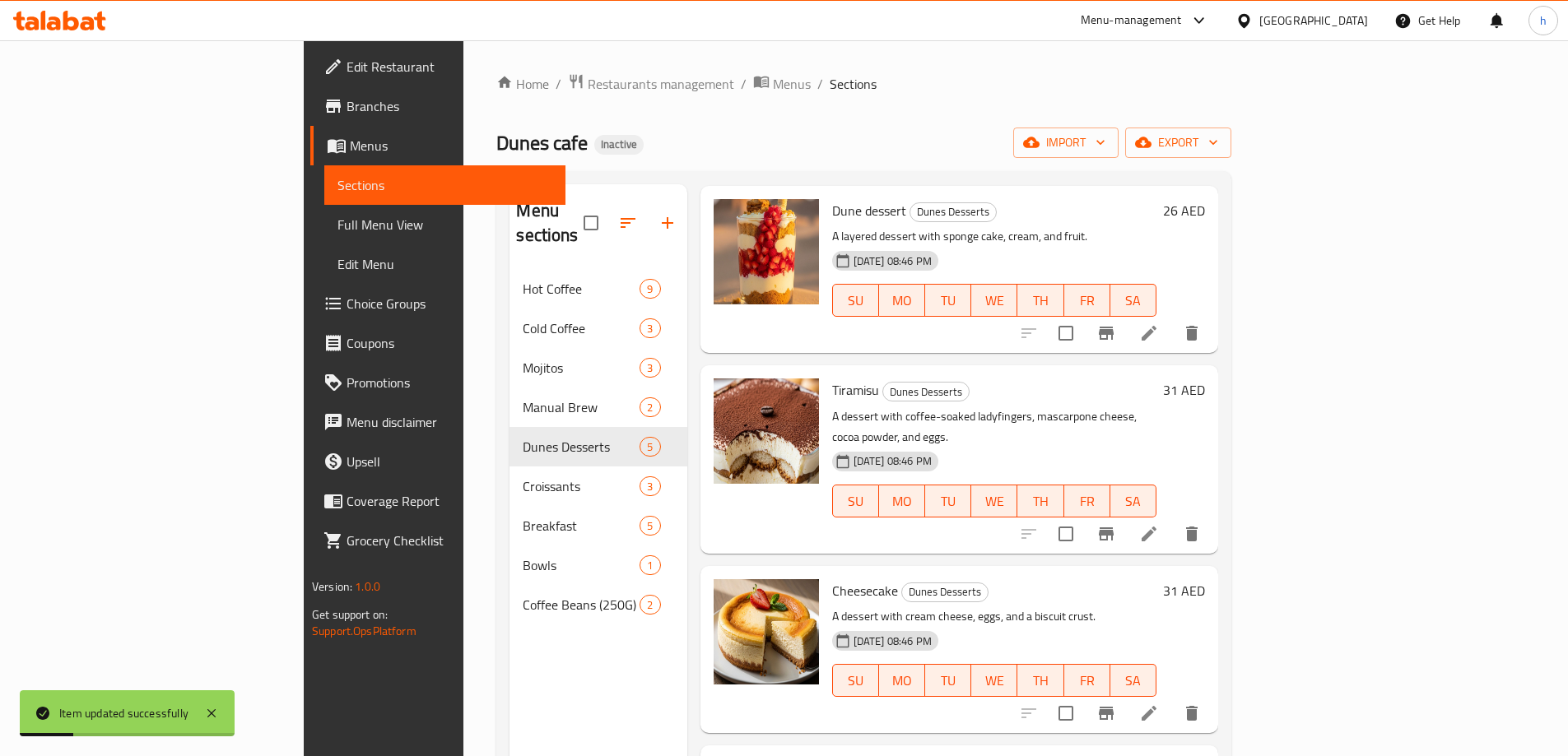
scroll to position [183, 0]
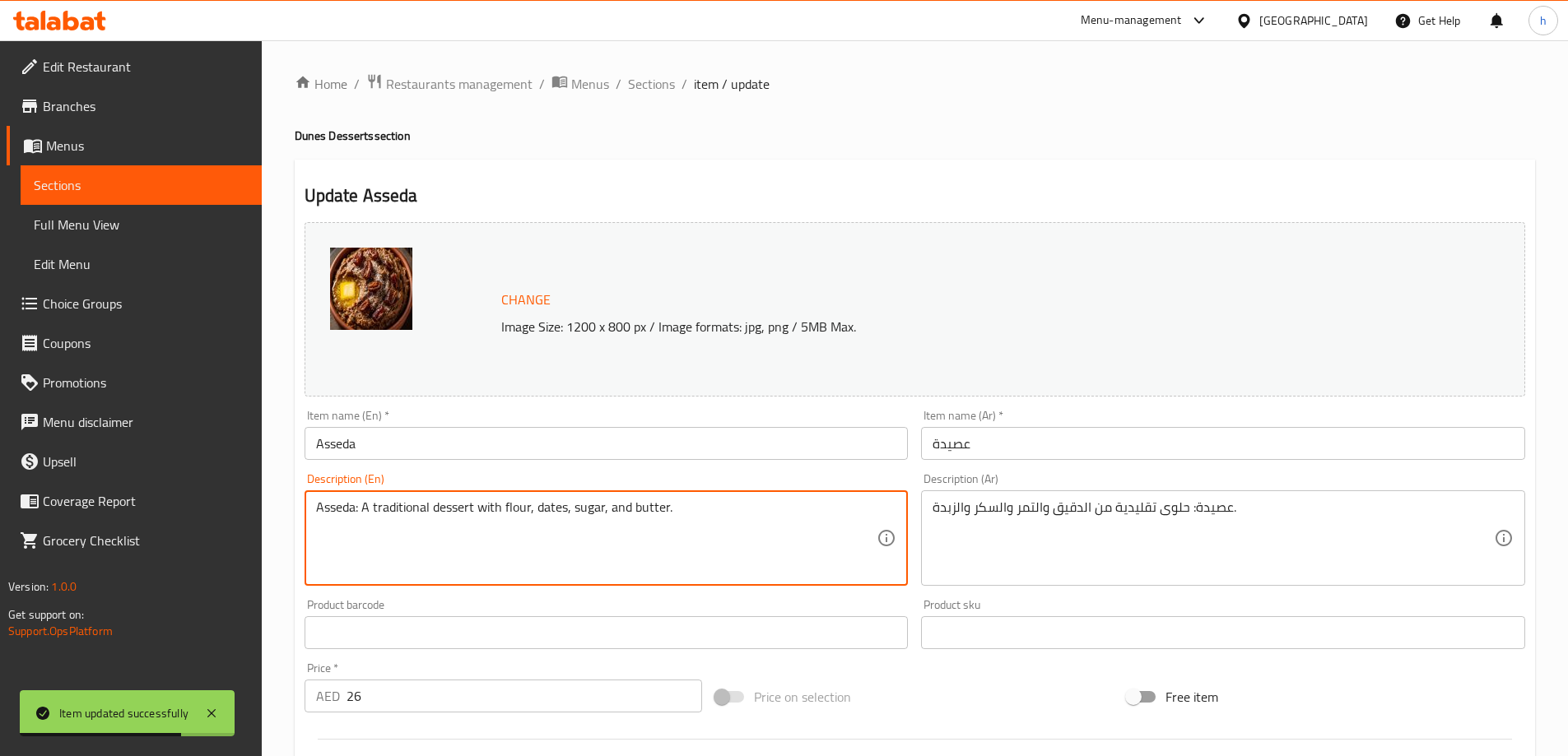
drag, startPoint x: 360, startPoint y: 511, endPoint x: 274, endPoint y: 520, distance: 86.5
type textarea "A traditional dessert with flour, dates, sugar, and butter."
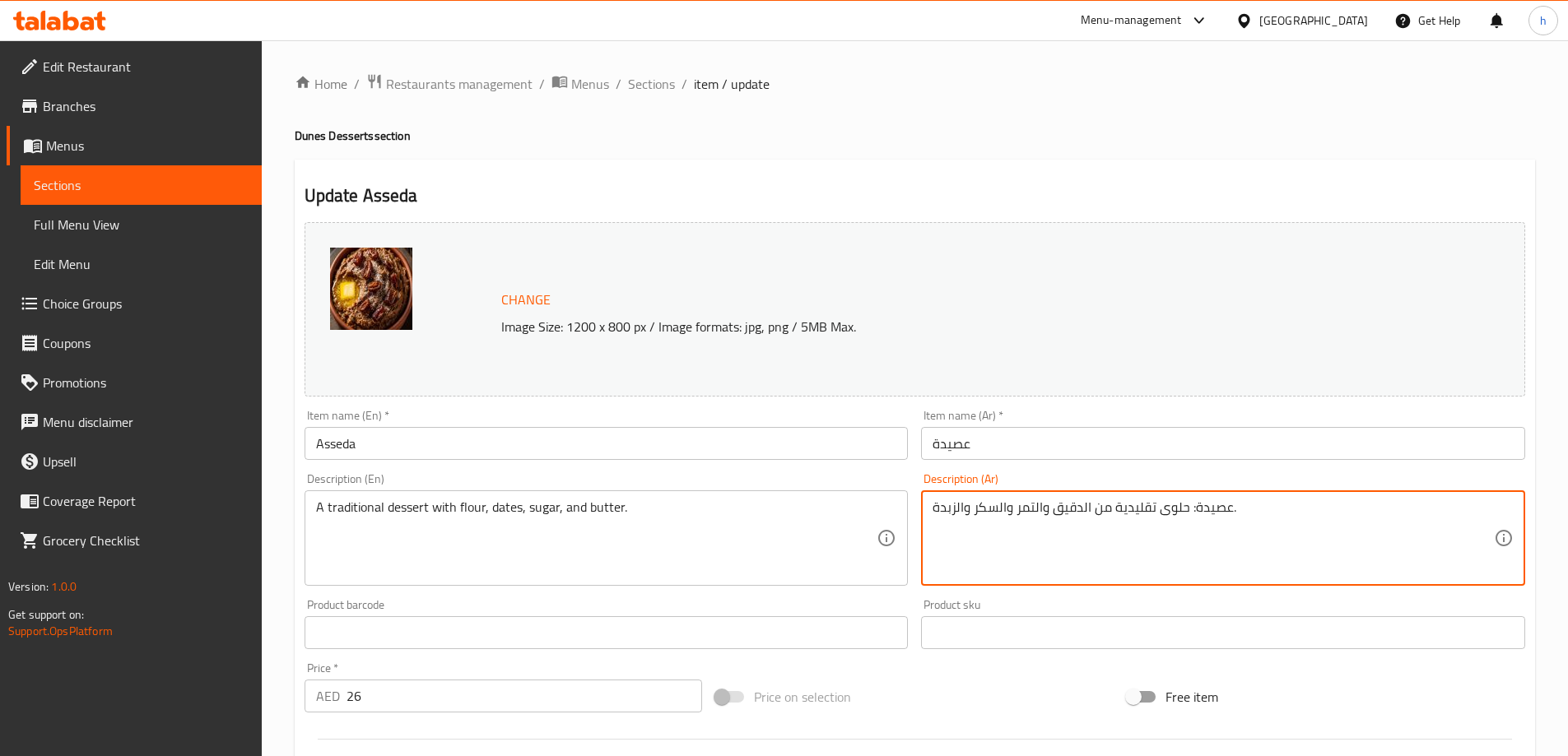
drag, startPoint x: 1187, startPoint y: 510, endPoint x: 1230, endPoint y: 532, distance: 48.3
type textarea "حلوى تقليدية من الدقيق والتمر والسكر والزبدة."
click at [971, 104] on div "Home / Restaurants management / Menus / Sections / item / update Dunes Desserts…" at bounding box center [915, 613] width 1241 height 1081
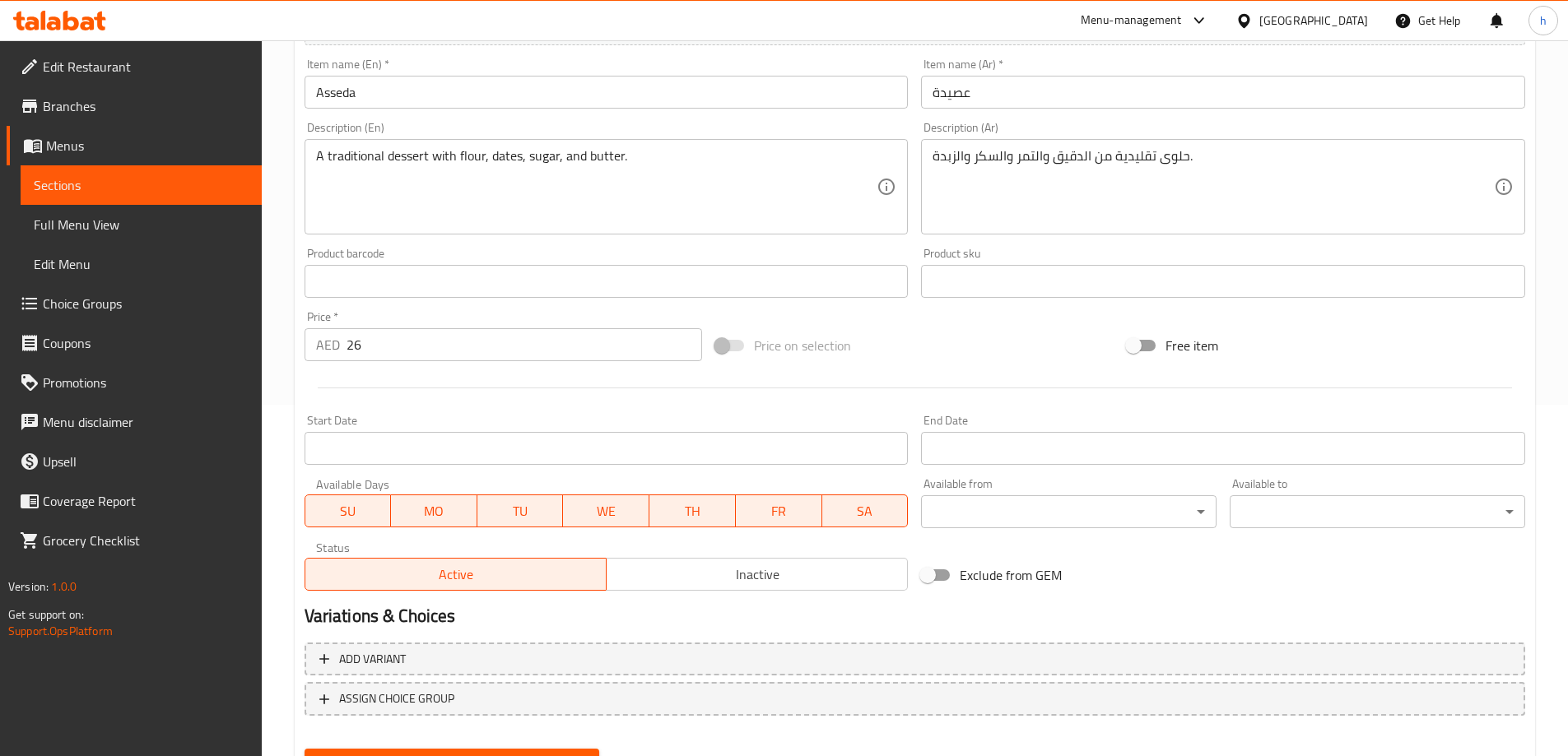
scroll to position [430, 0]
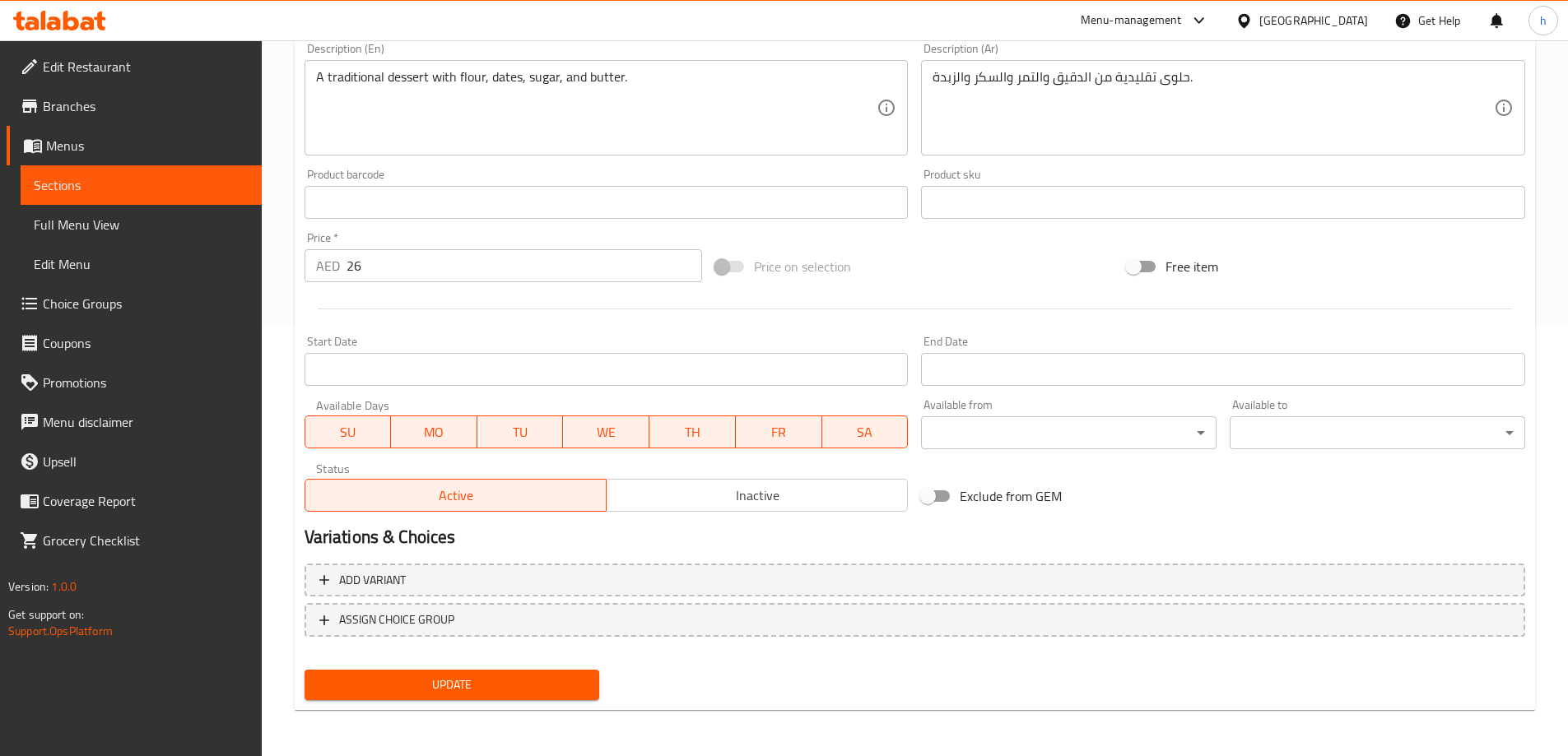
click at [505, 684] on span "Update" at bounding box center [452, 685] width 269 height 20
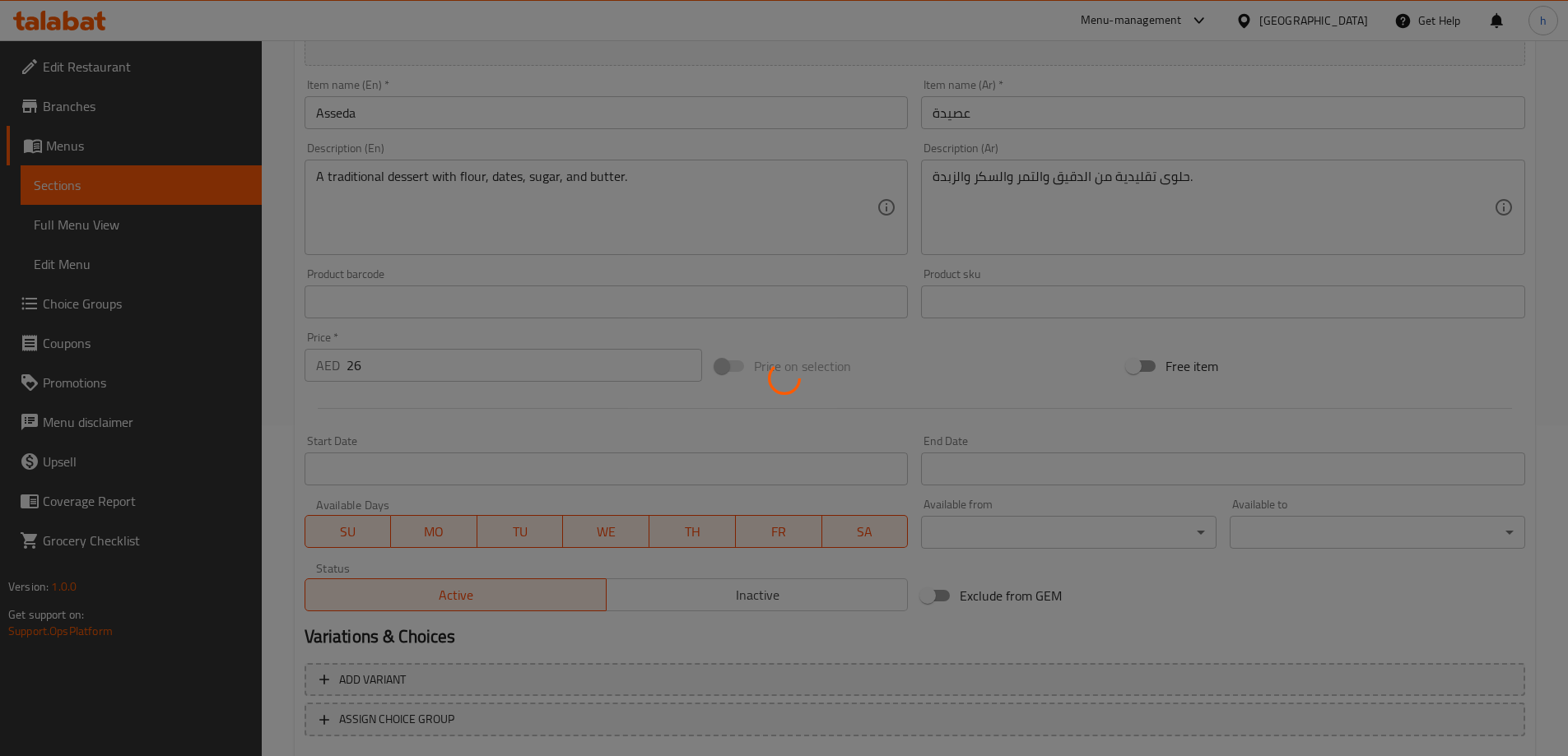
scroll to position [0, 0]
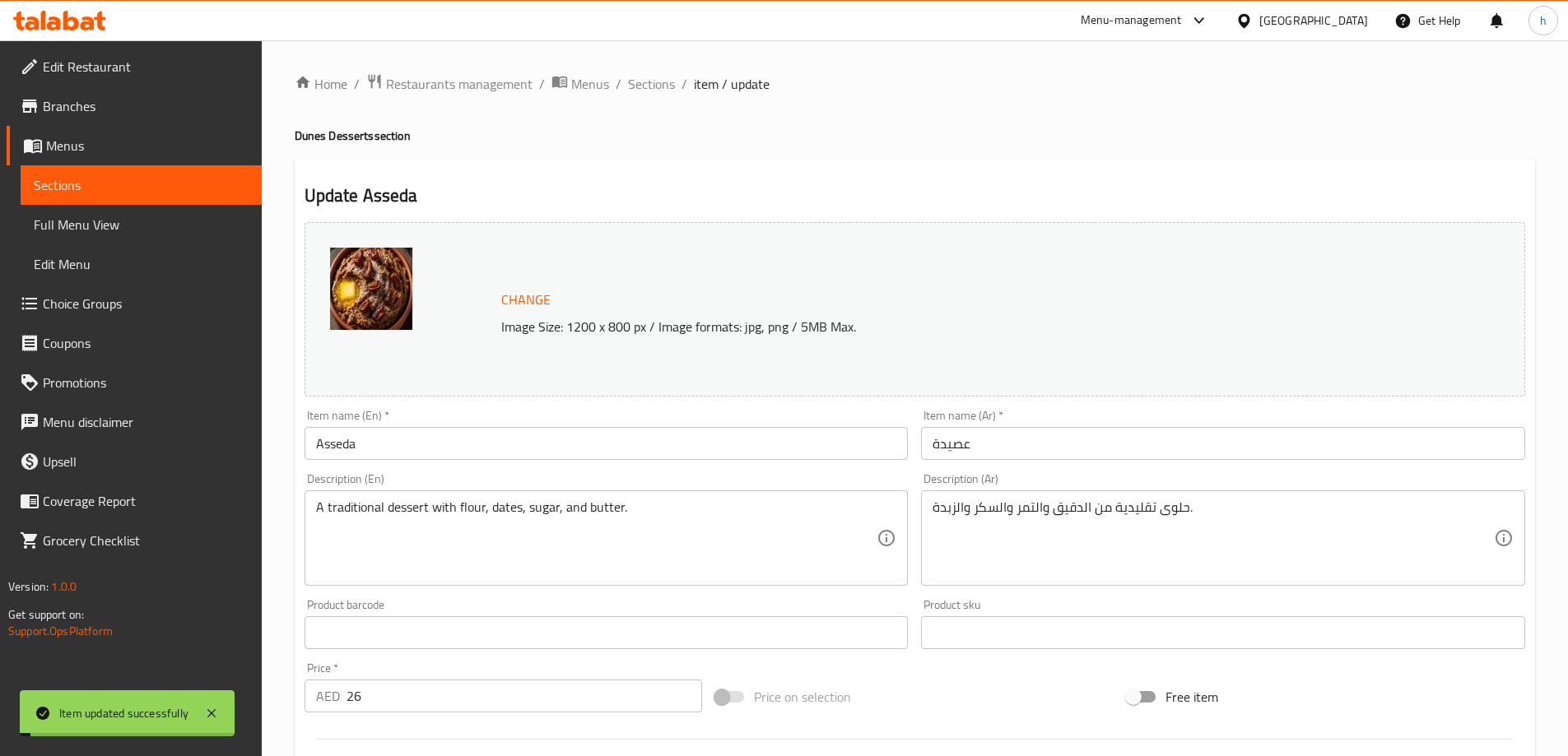
click at [118, 177] on span "Sections" at bounding box center [140, 185] width 214 height 19
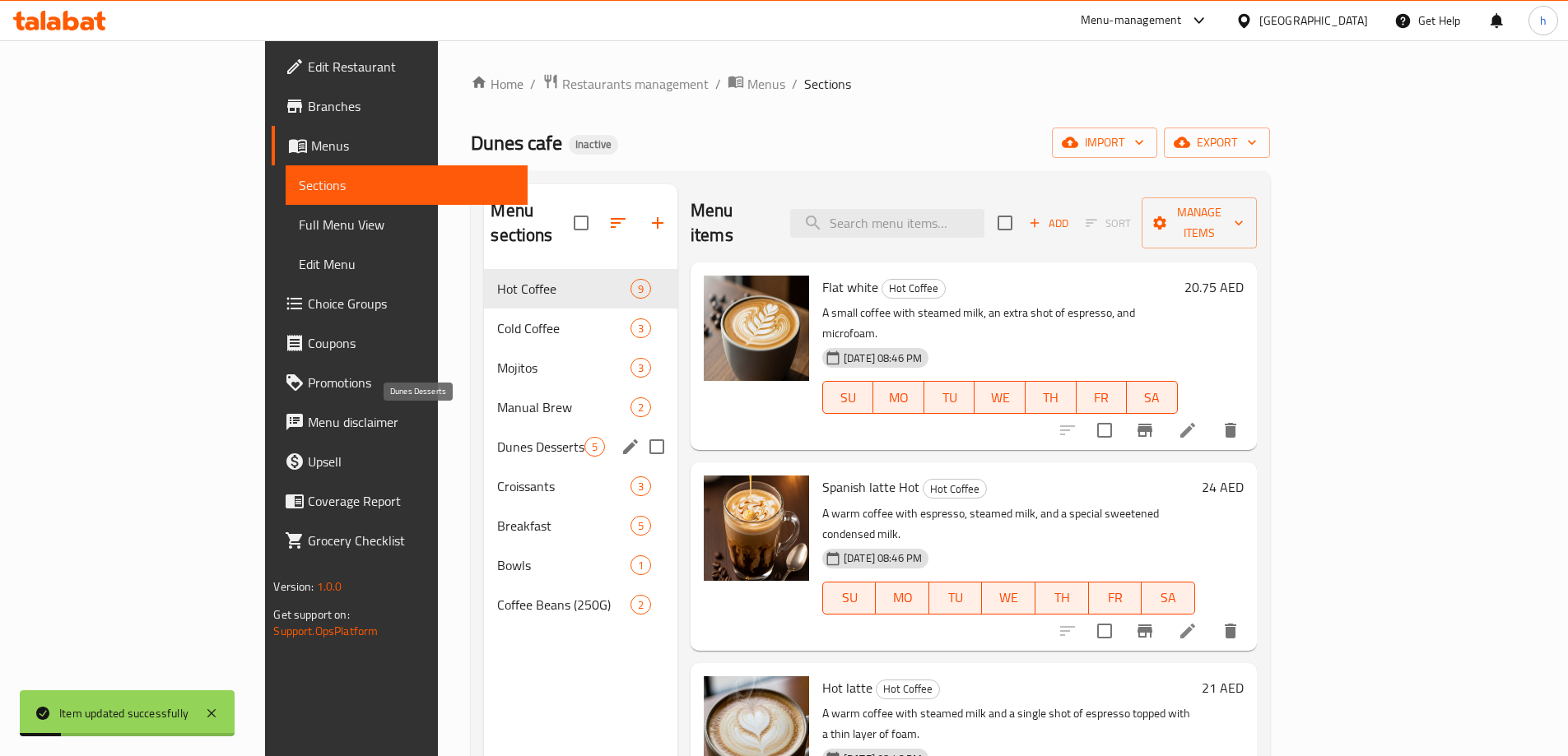
click at [497, 437] on span "Dunes Desserts" at bounding box center [540, 446] width 86 height 19
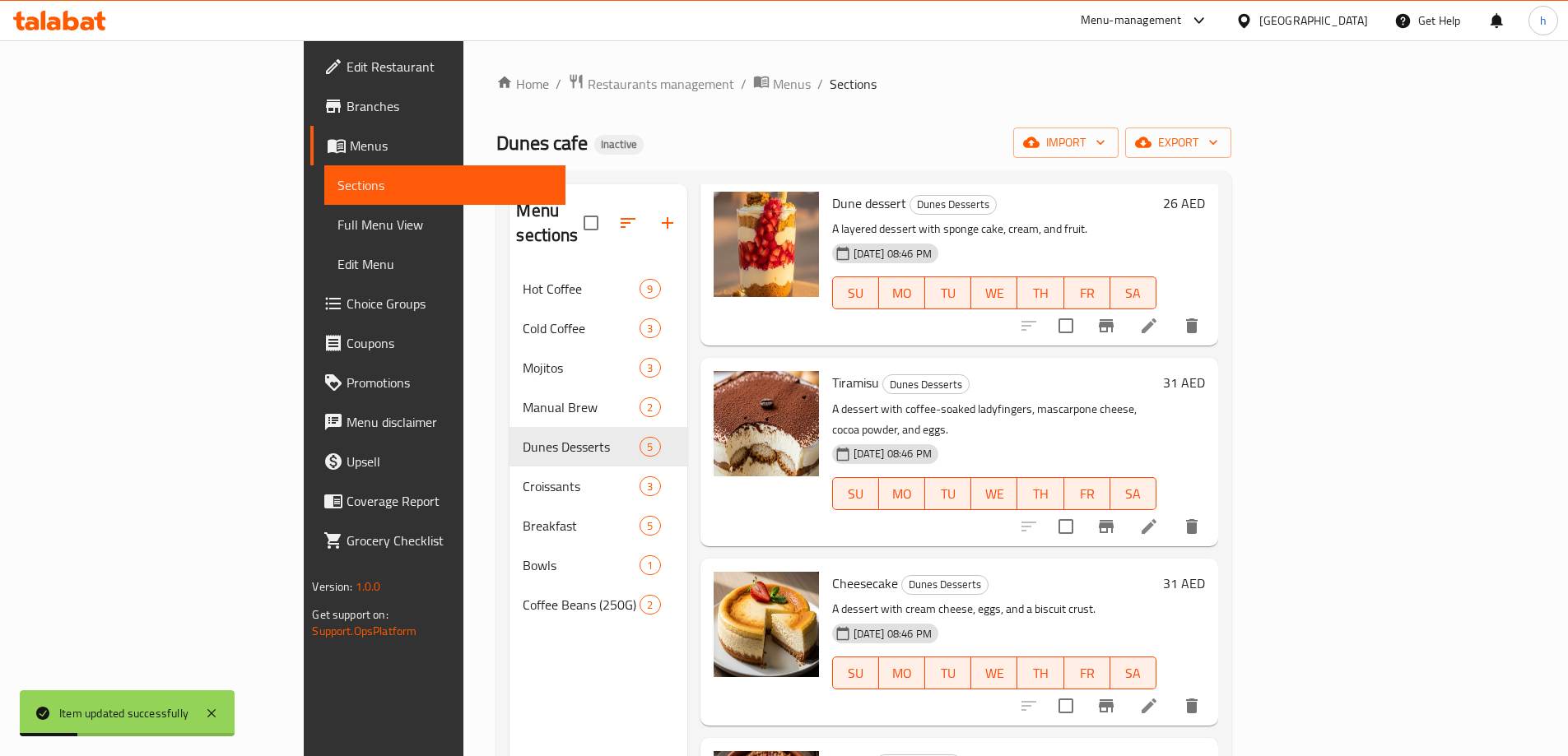
scroll to position [183, 0]
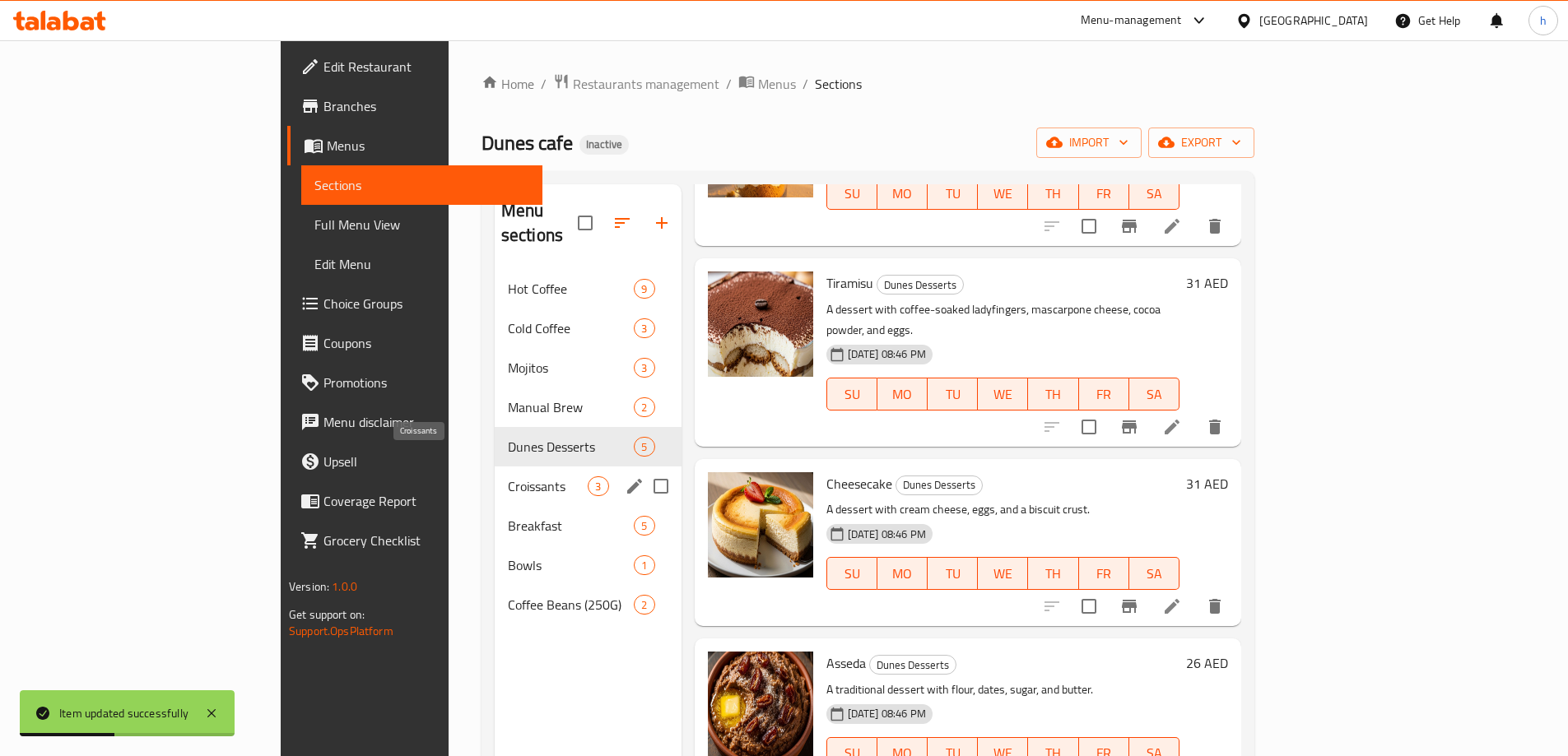
click at [507, 476] on span "Croissants" at bounding box center [547, 486] width 80 height 19
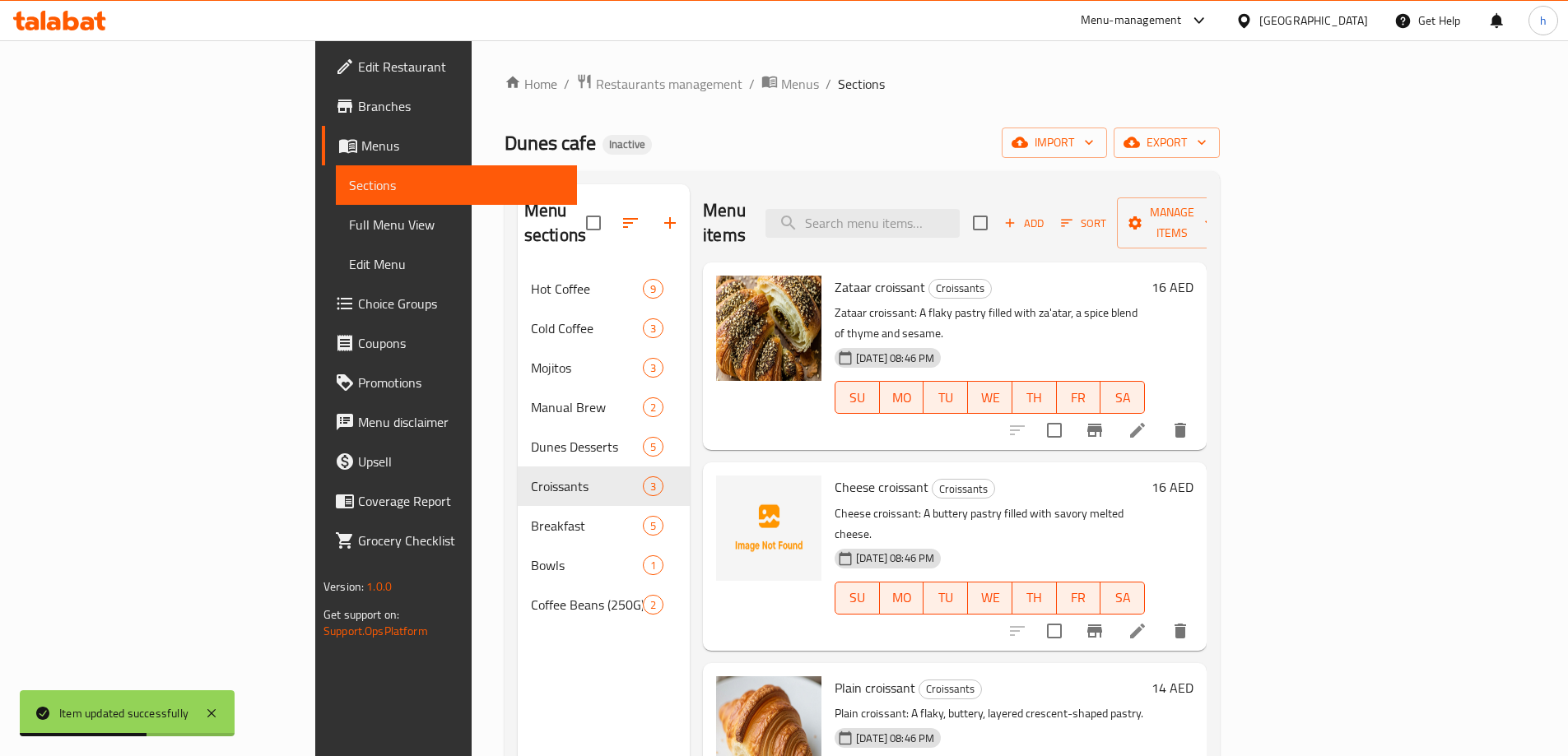
click at [1147, 421] on icon at bounding box center [1137, 430] width 19 height 19
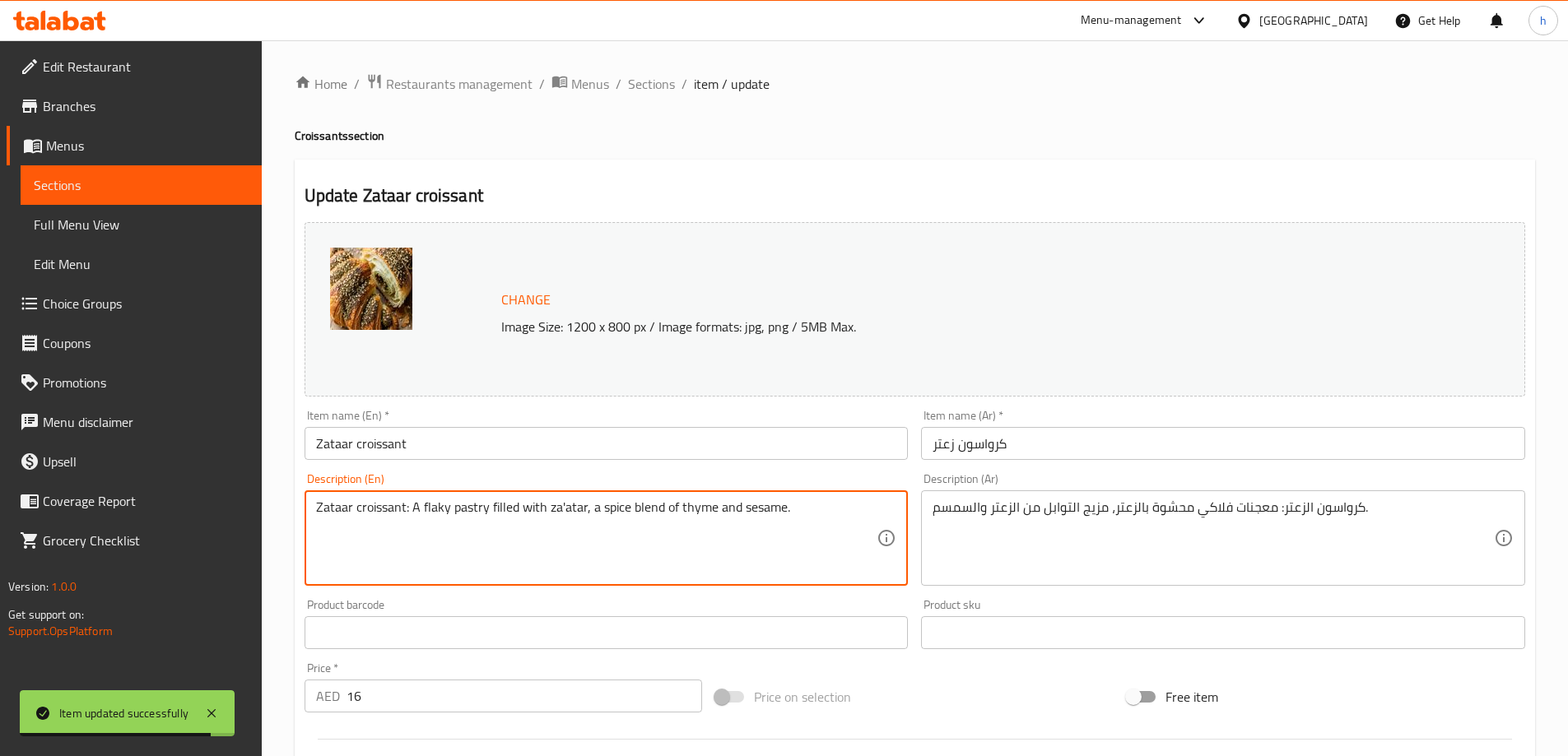
drag, startPoint x: 410, startPoint y: 519, endPoint x: 309, endPoint y: 520, distance: 101.0
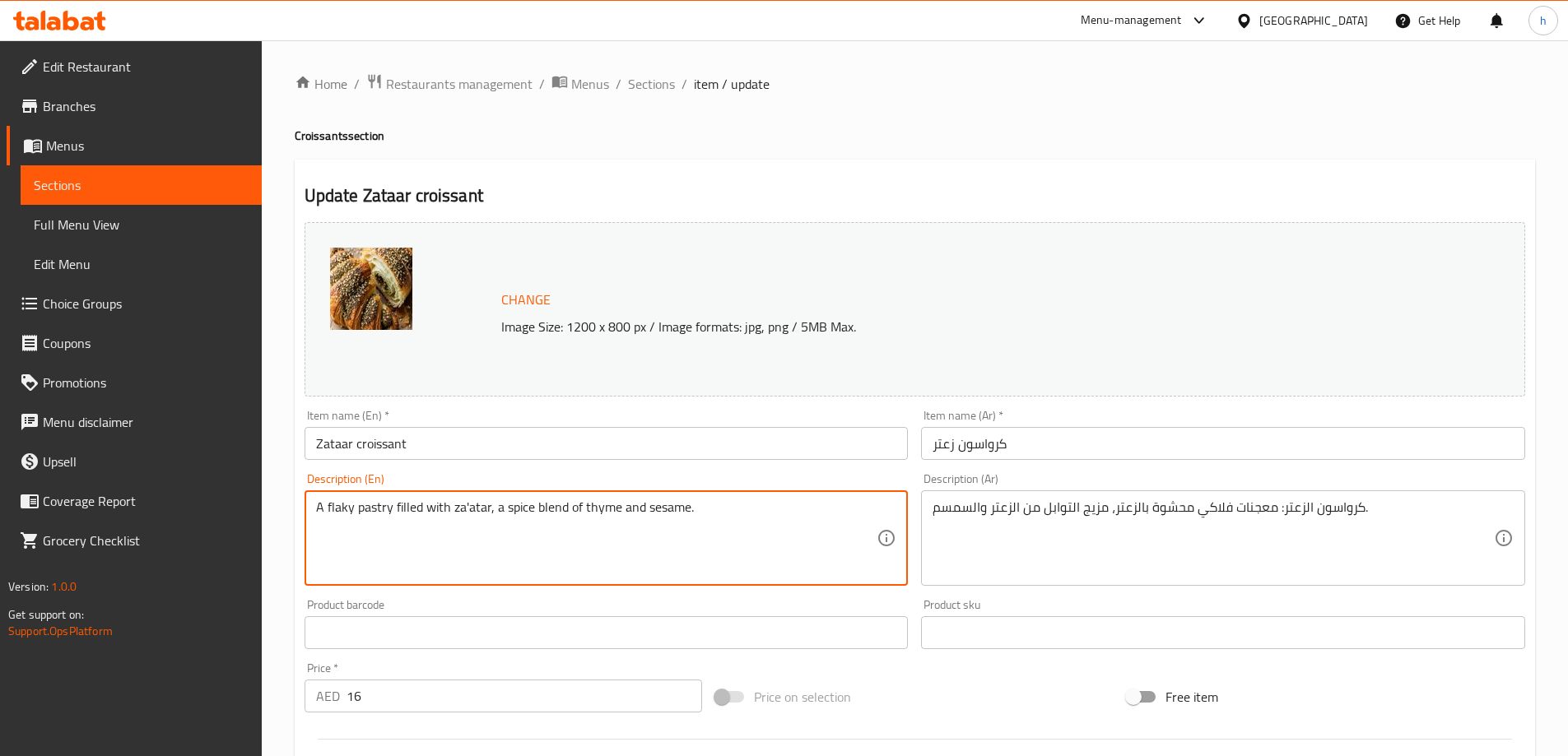
type textarea "A flaky pastry filled with za'atar, a spice blend of thyme and sesame."
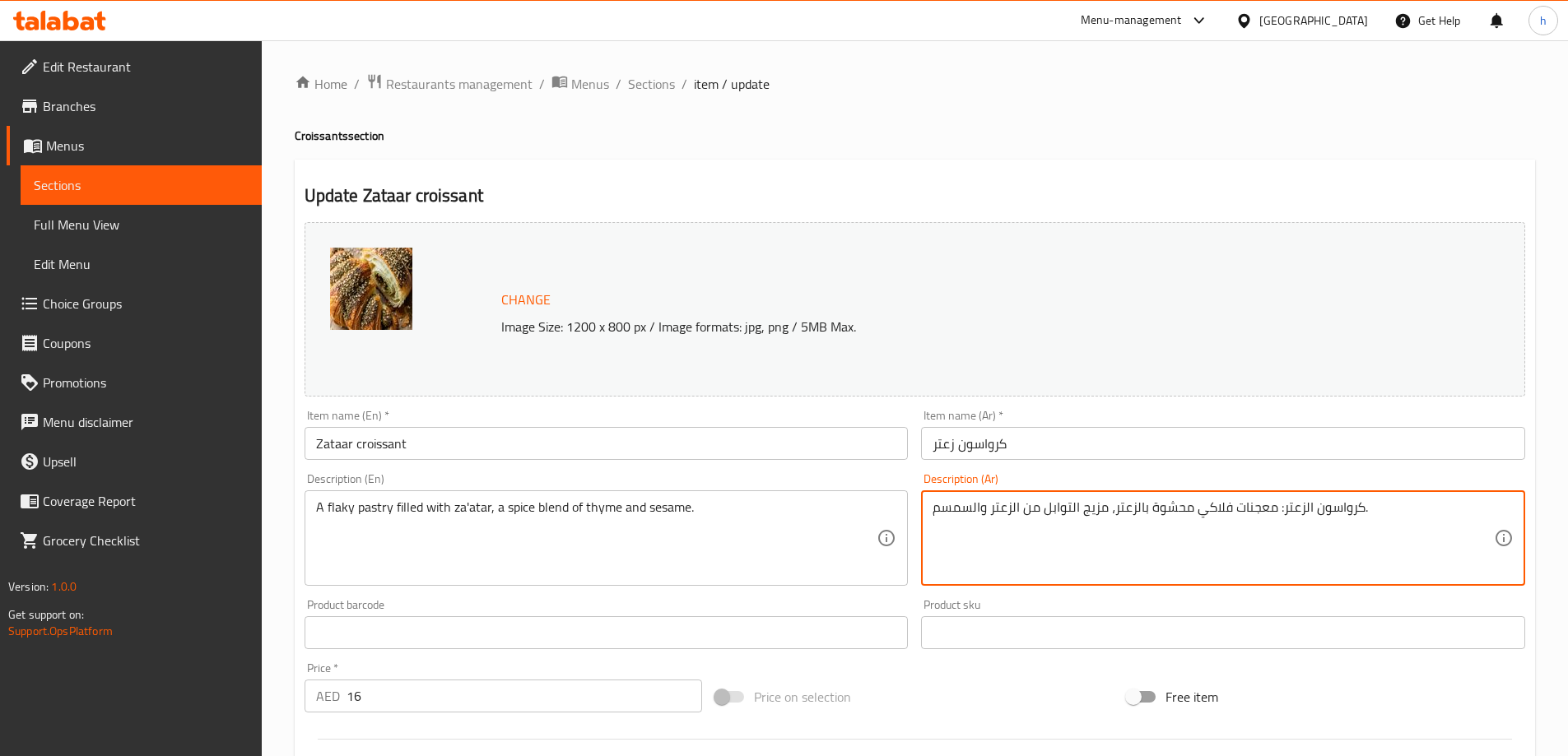
drag, startPoint x: 1275, startPoint y: 515, endPoint x: 1362, endPoint y: 520, distance: 87.1
type textarea "معجنات فلاكي محشوة بالزعتر، مزيج التوابل من الزعتر والسمسم."
click at [823, 140] on h4 "Croissants section" at bounding box center [915, 136] width 1241 height 17
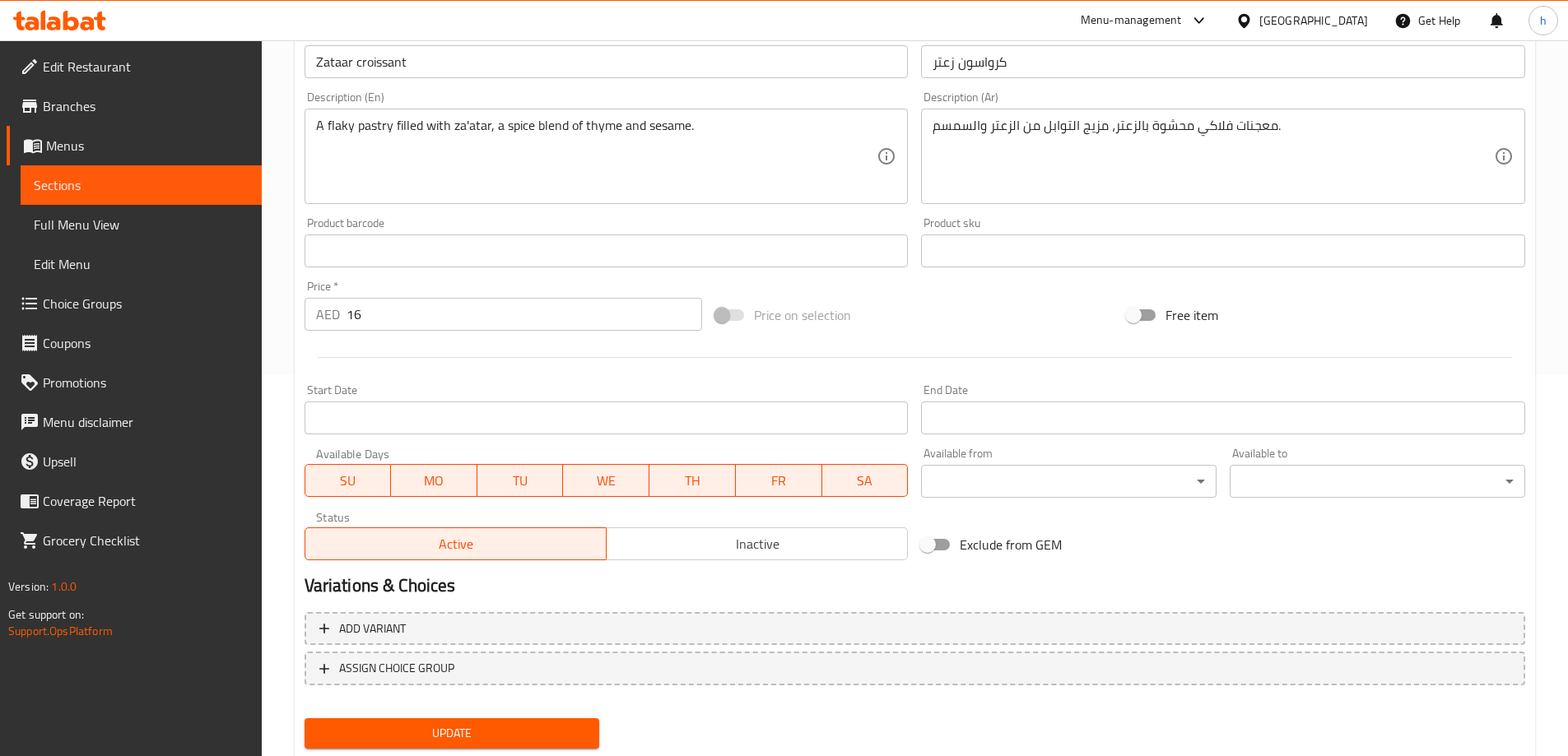
scroll to position [430, 0]
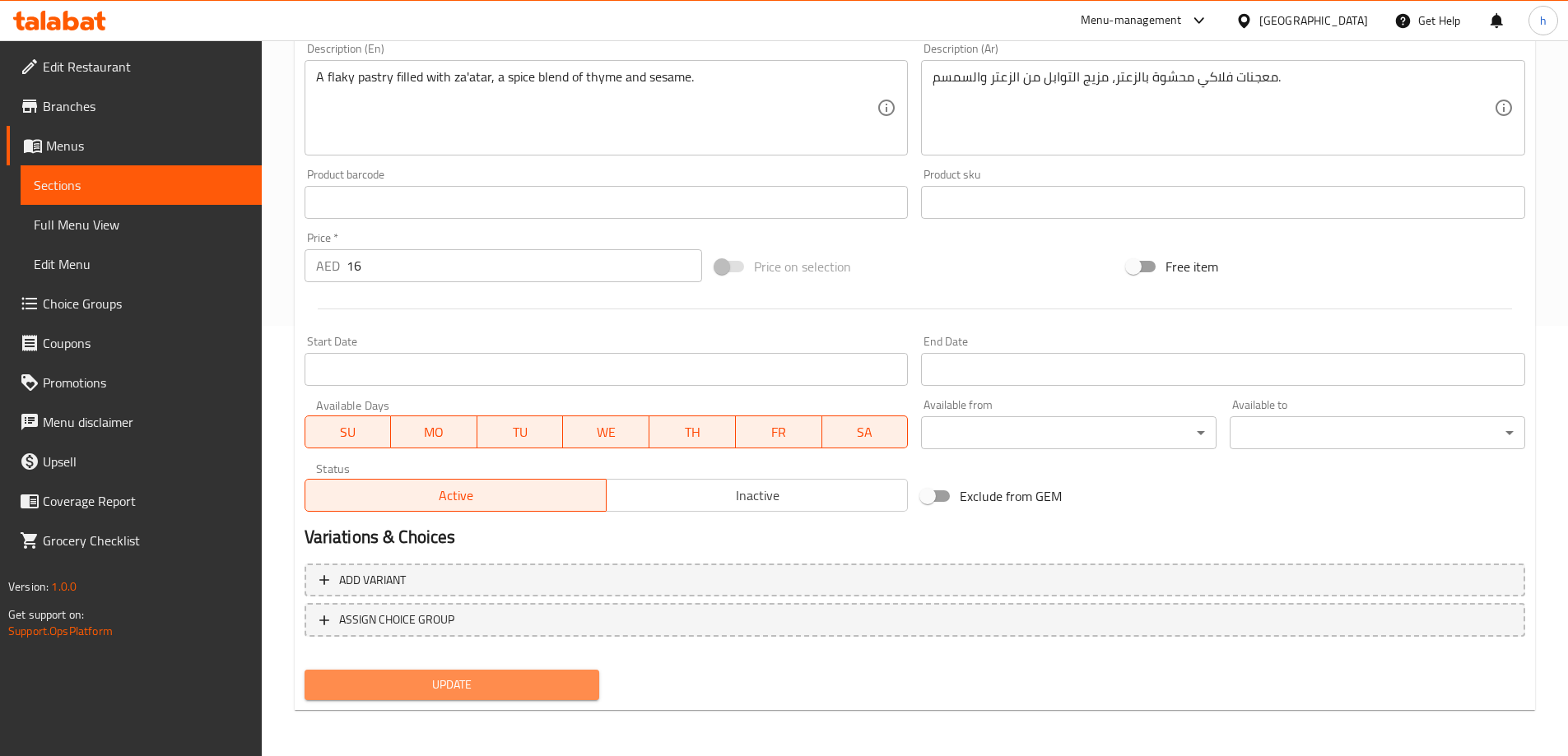
click at [526, 683] on span "Update" at bounding box center [452, 685] width 269 height 20
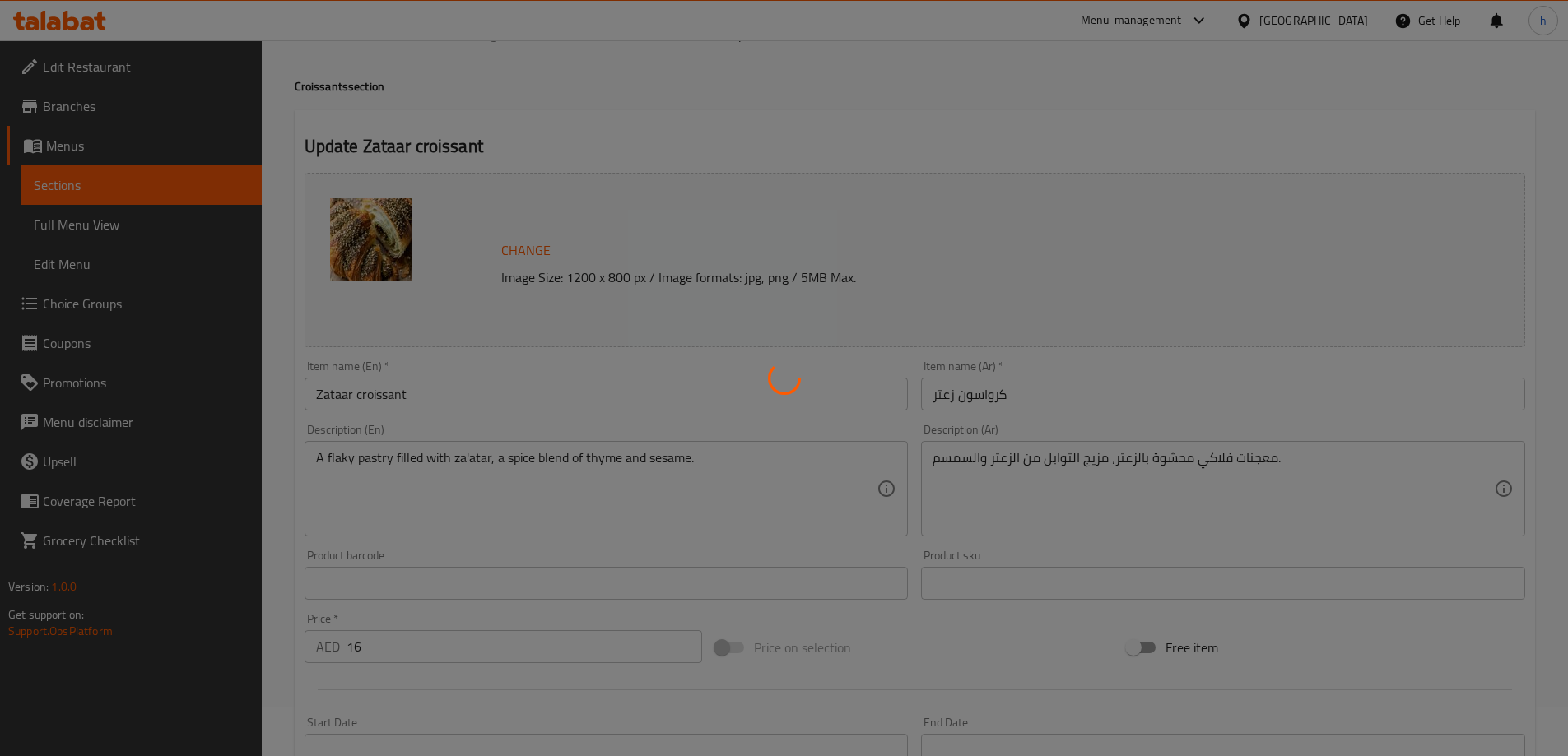
scroll to position [0, 0]
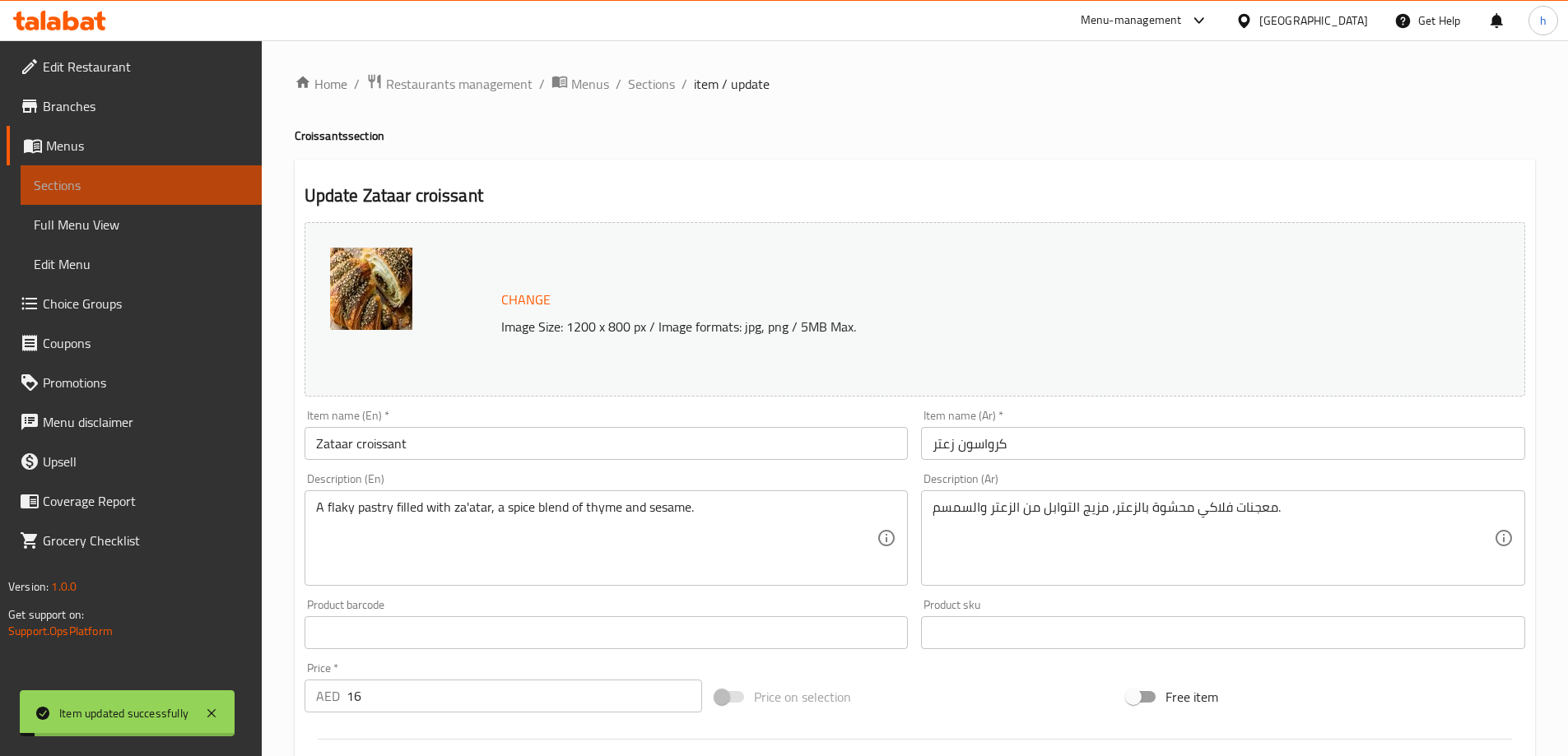
click at [170, 190] on span "Sections" at bounding box center [140, 185] width 214 height 19
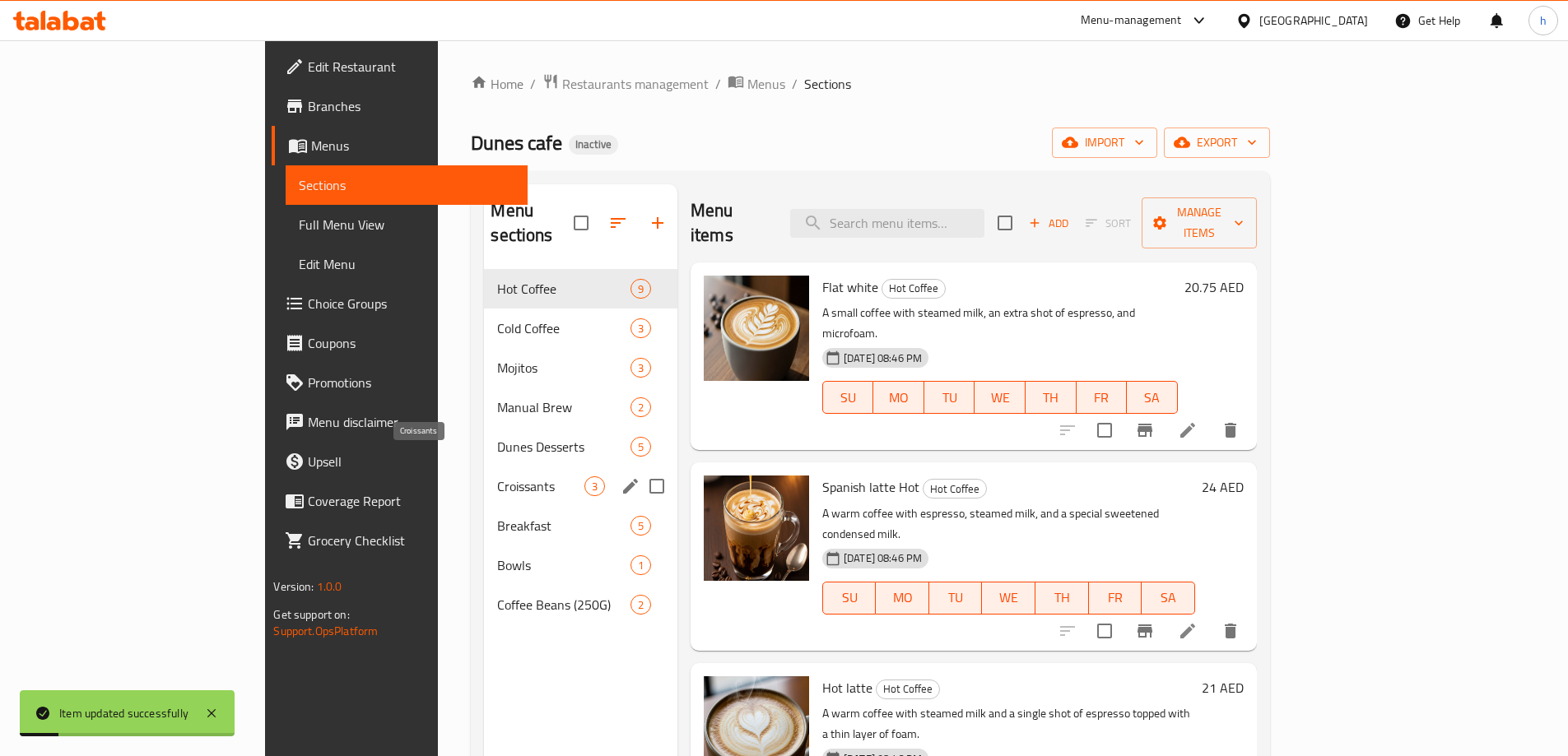
click at [497, 476] on span "Croissants" at bounding box center [540, 486] width 86 height 19
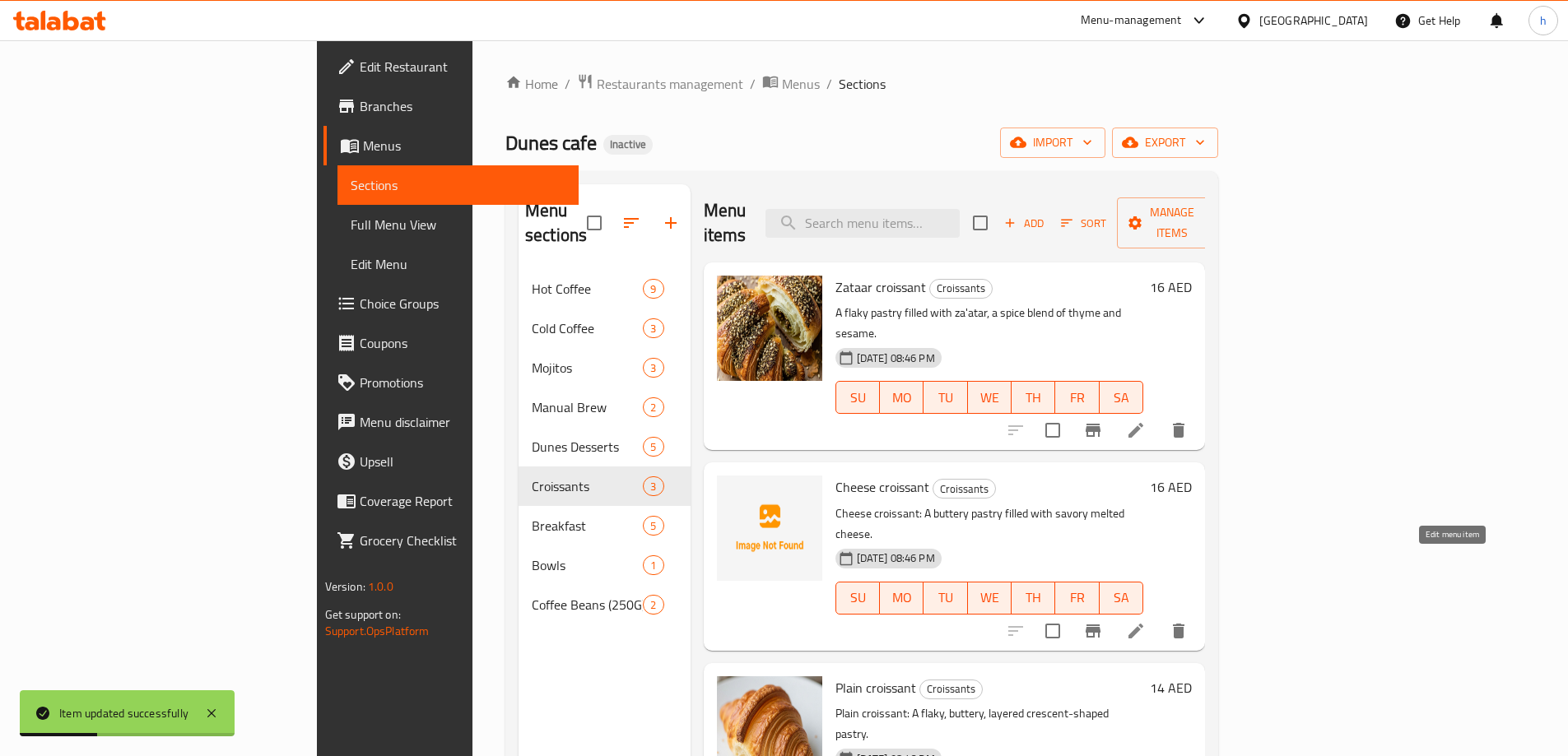
click at [1144, 624] on icon at bounding box center [1136, 631] width 15 height 15
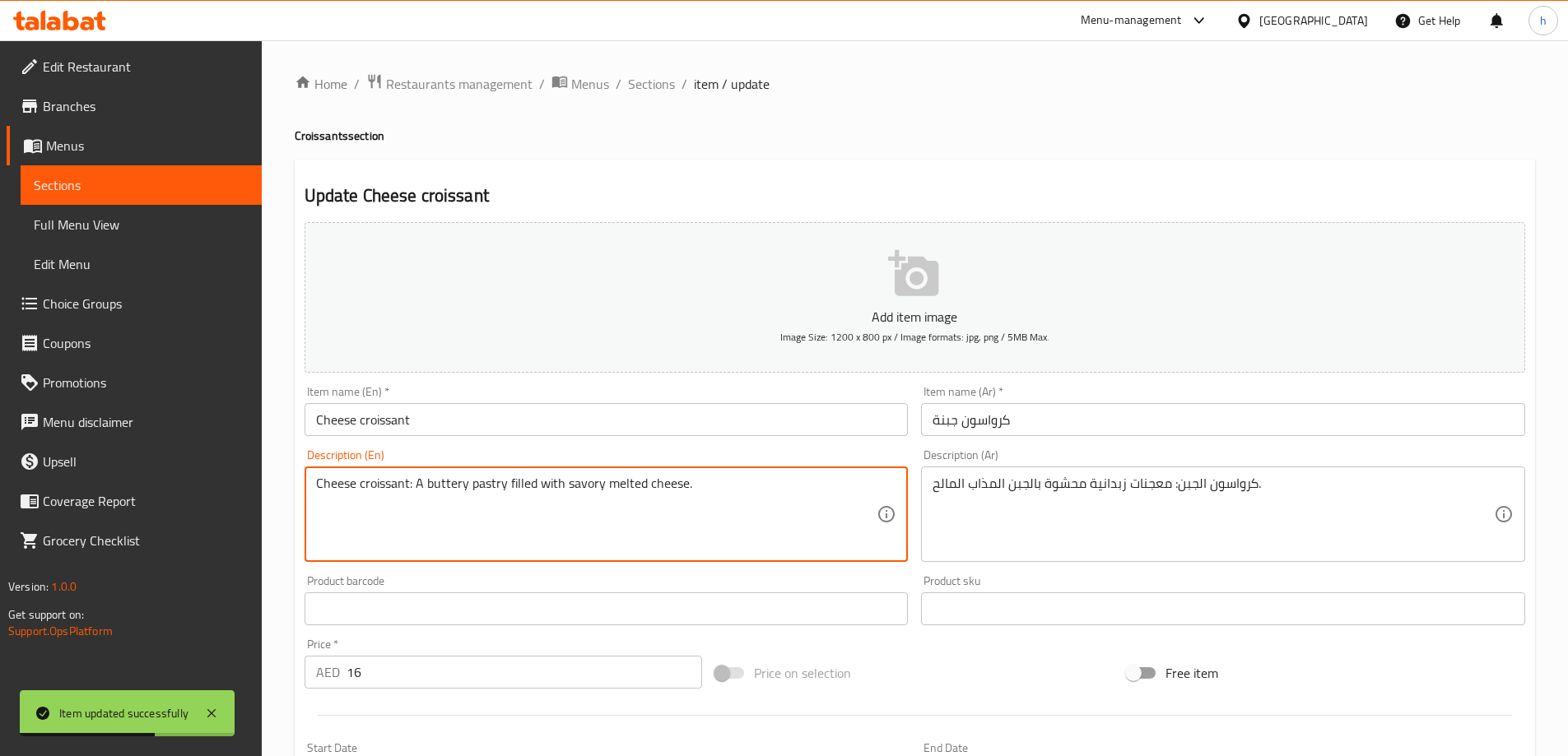
drag, startPoint x: 414, startPoint y: 493, endPoint x: 310, endPoint y: 500, distance: 104.2
type textarea "A buttery pastry filled with savory melted cheese."
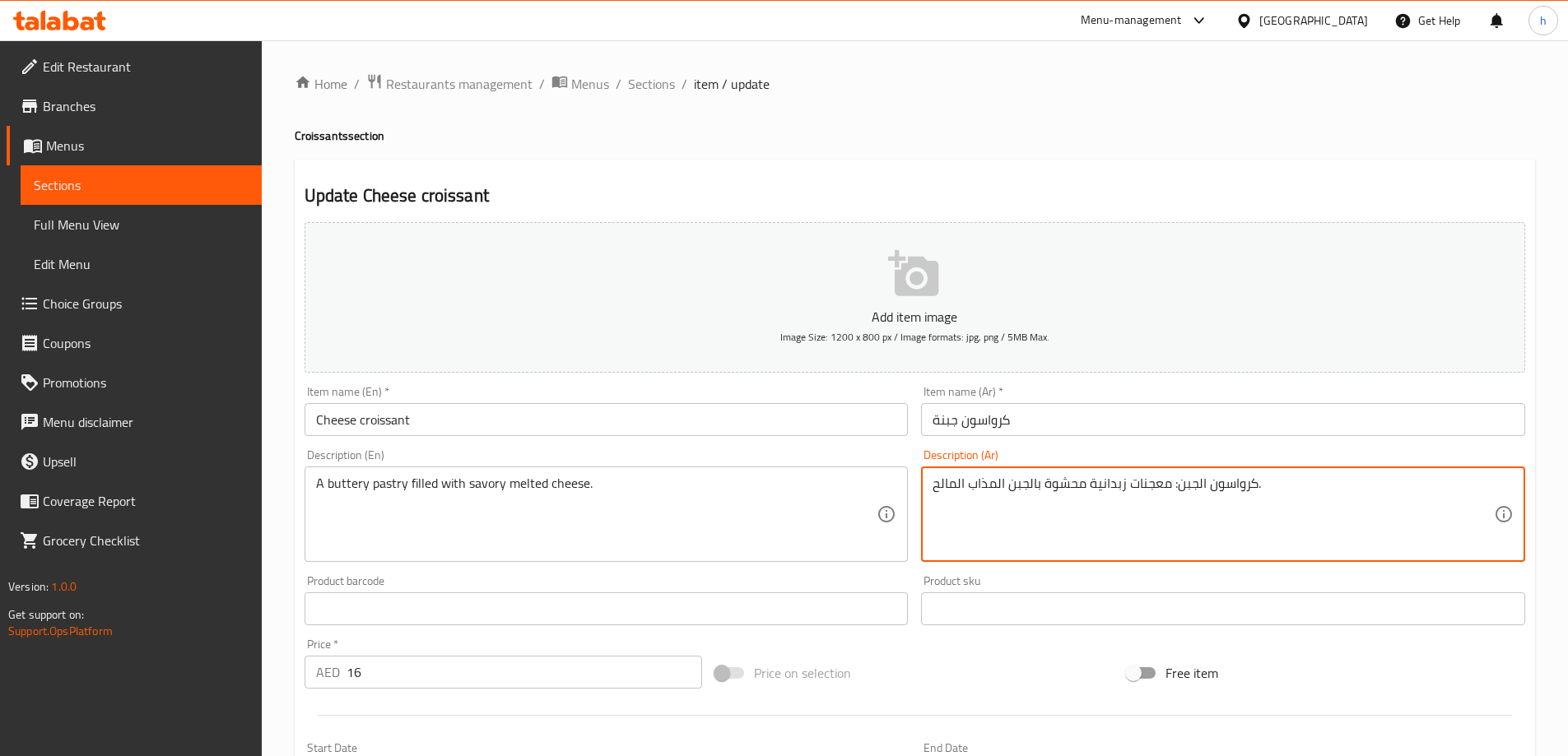
drag, startPoint x: 1168, startPoint y: 490, endPoint x: 1254, endPoint y: 498, distance: 86.4
type textarea "معجنات زبدانية محشوة بالجبن المذاب المالح."
click at [918, 135] on h4 "Croissants section" at bounding box center [915, 136] width 1241 height 17
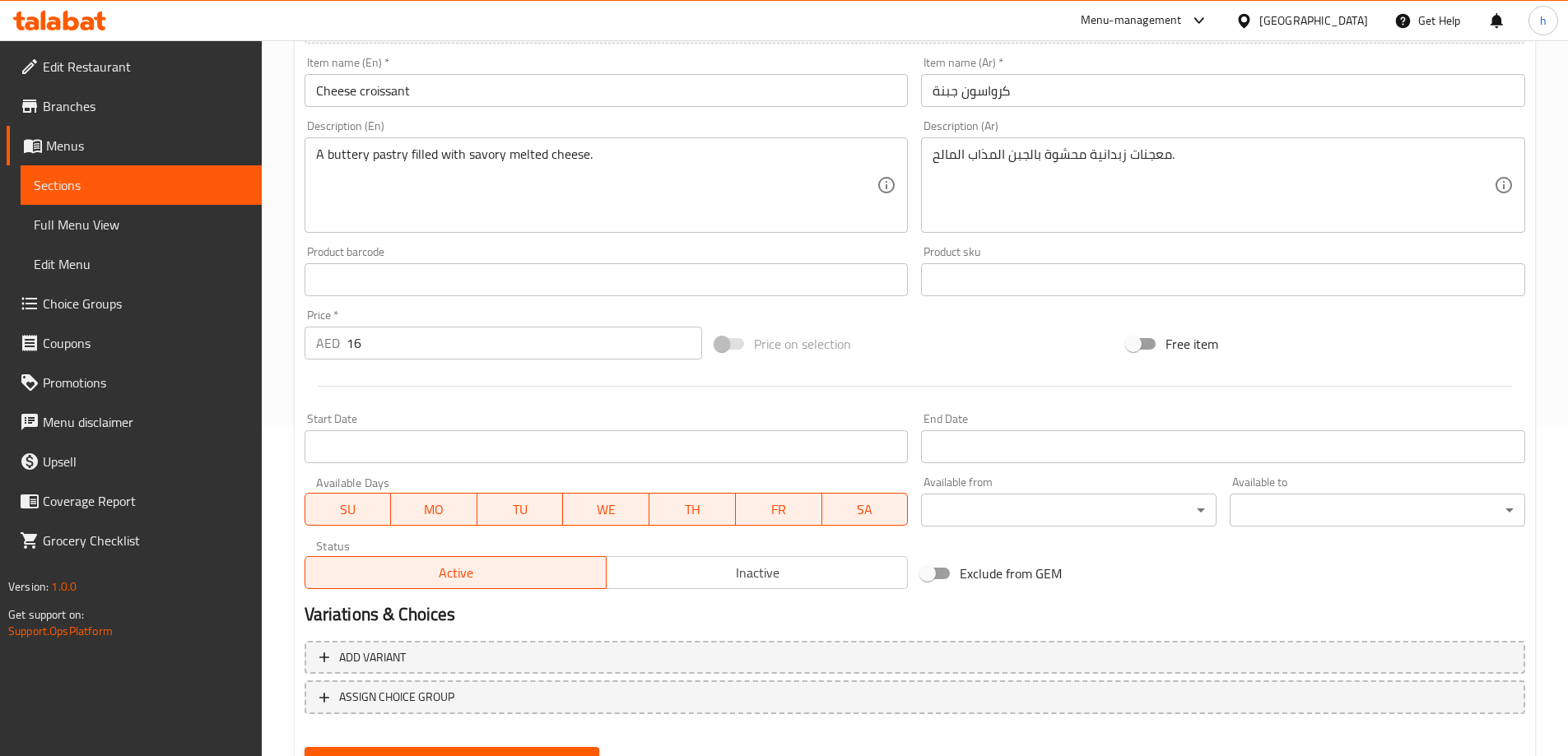
scroll to position [407, 0]
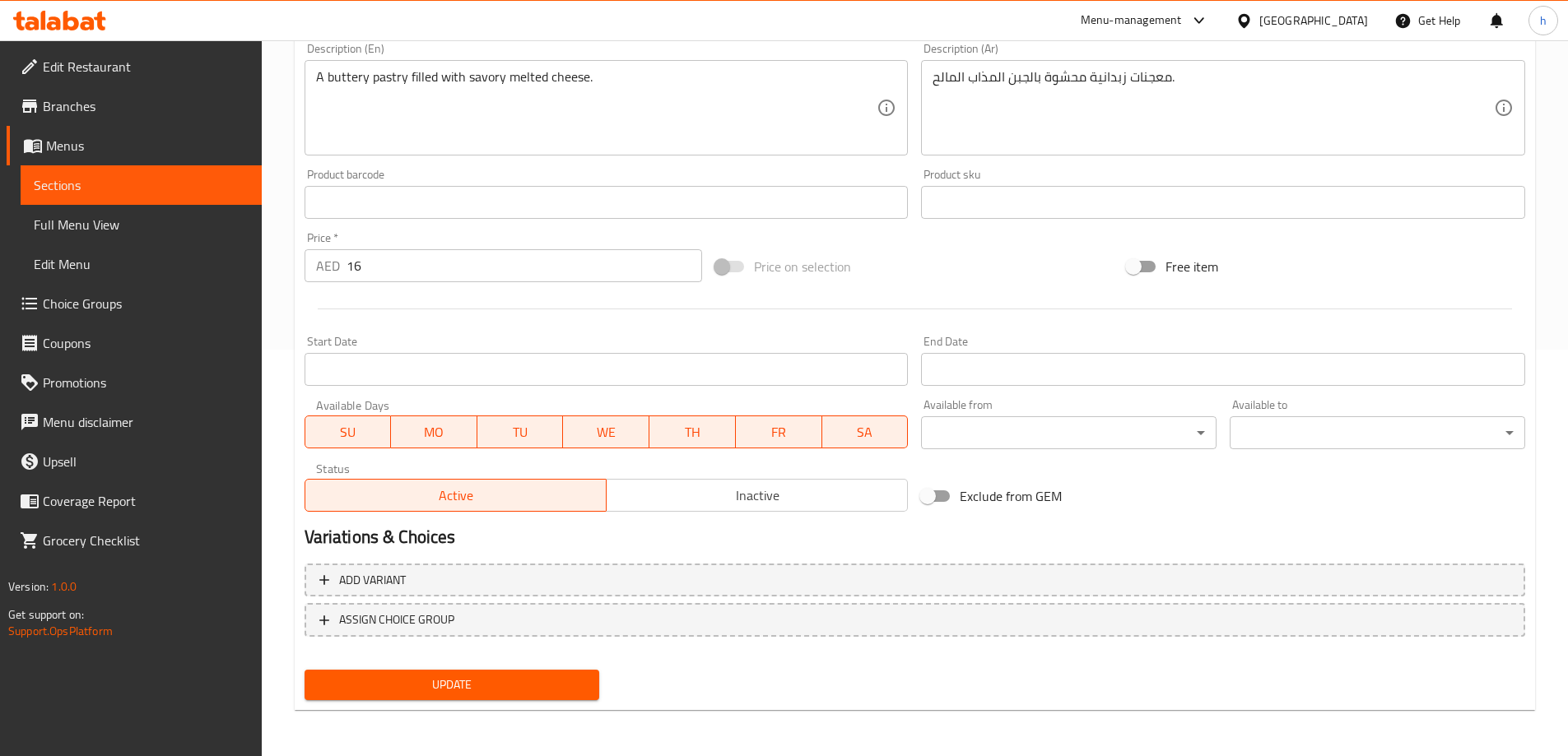
click at [452, 679] on span "Update" at bounding box center [452, 685] width 269 height 20
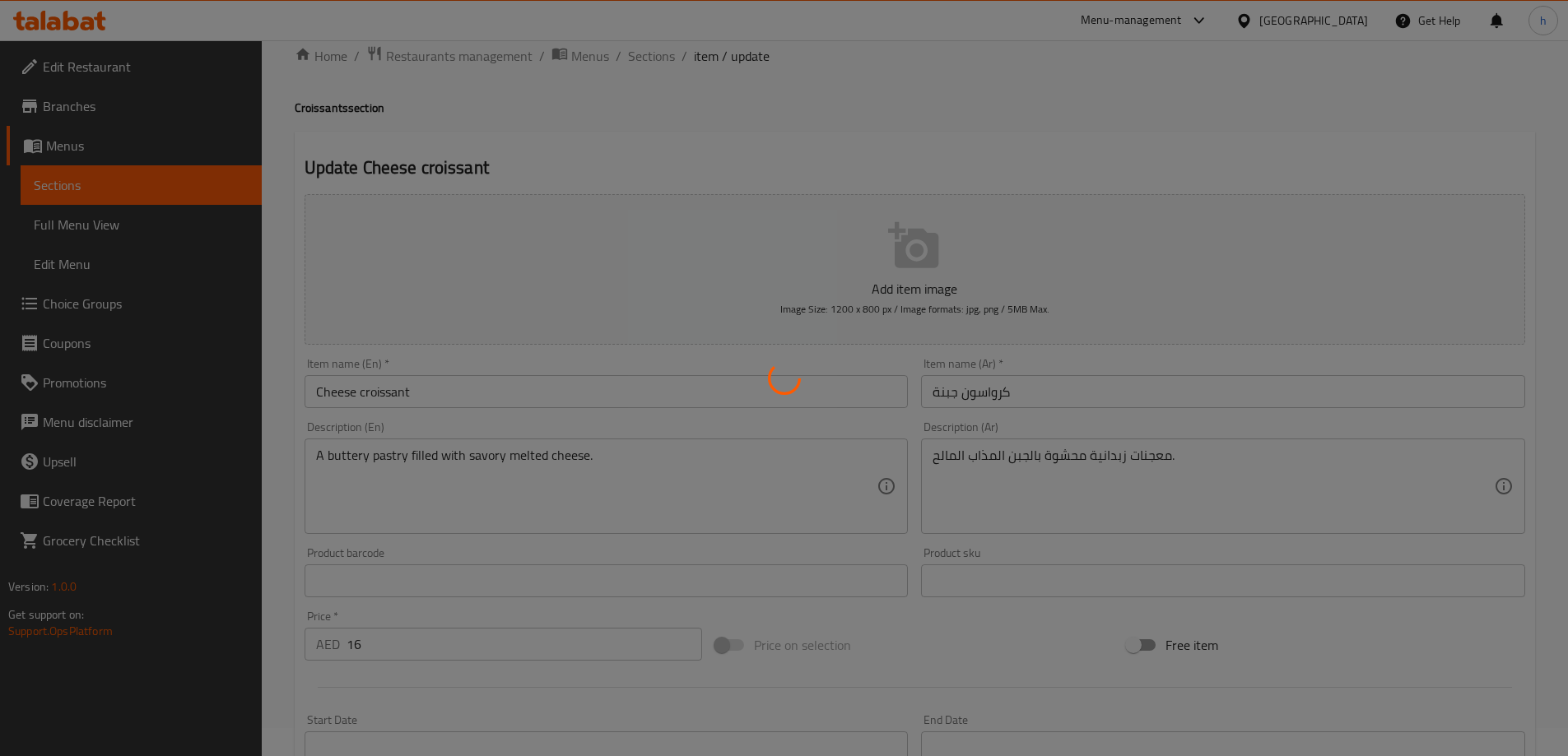
scroll to position [0, 0]
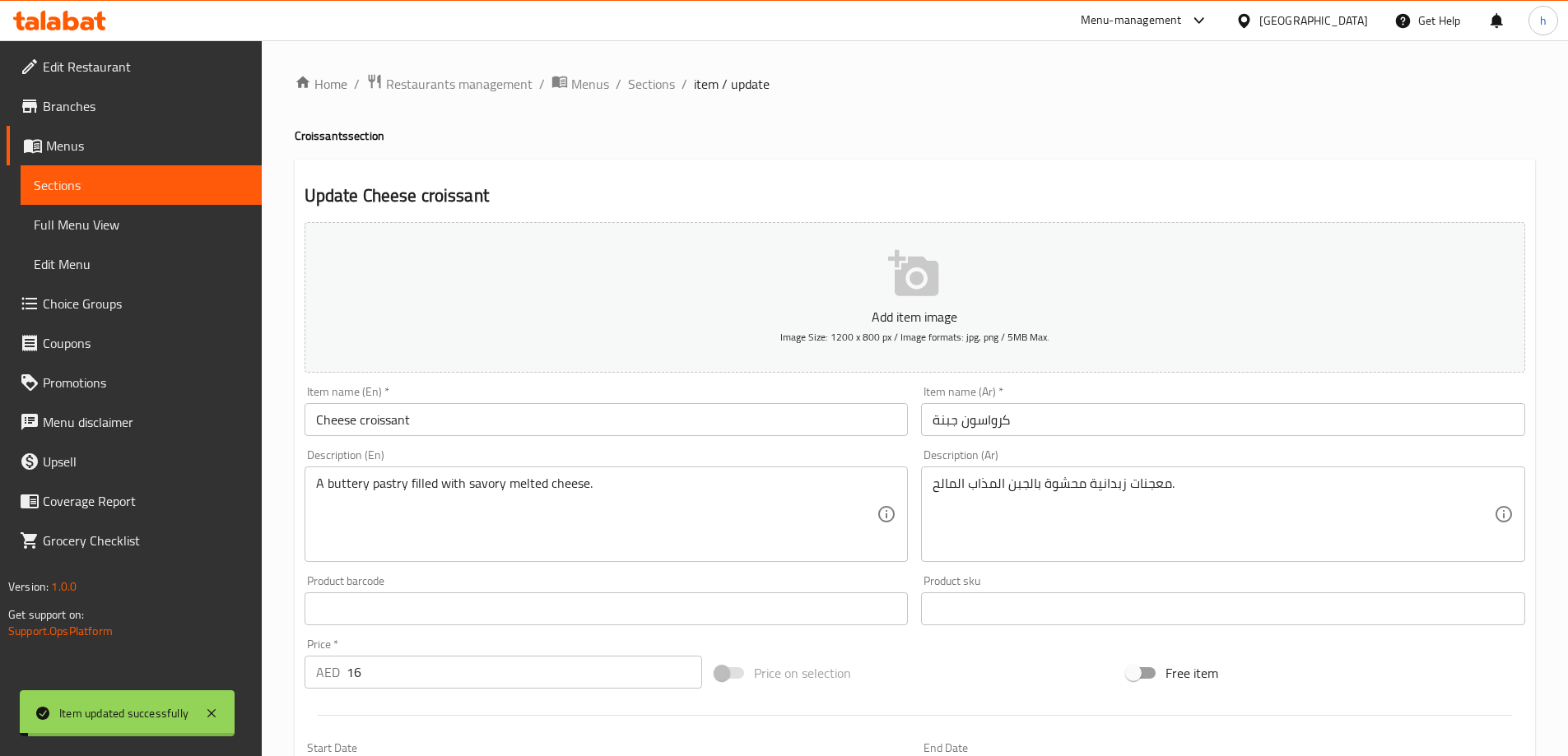
click at [179, 186] on span "Sections" at bounding box center [140, 185] width 214 height 19
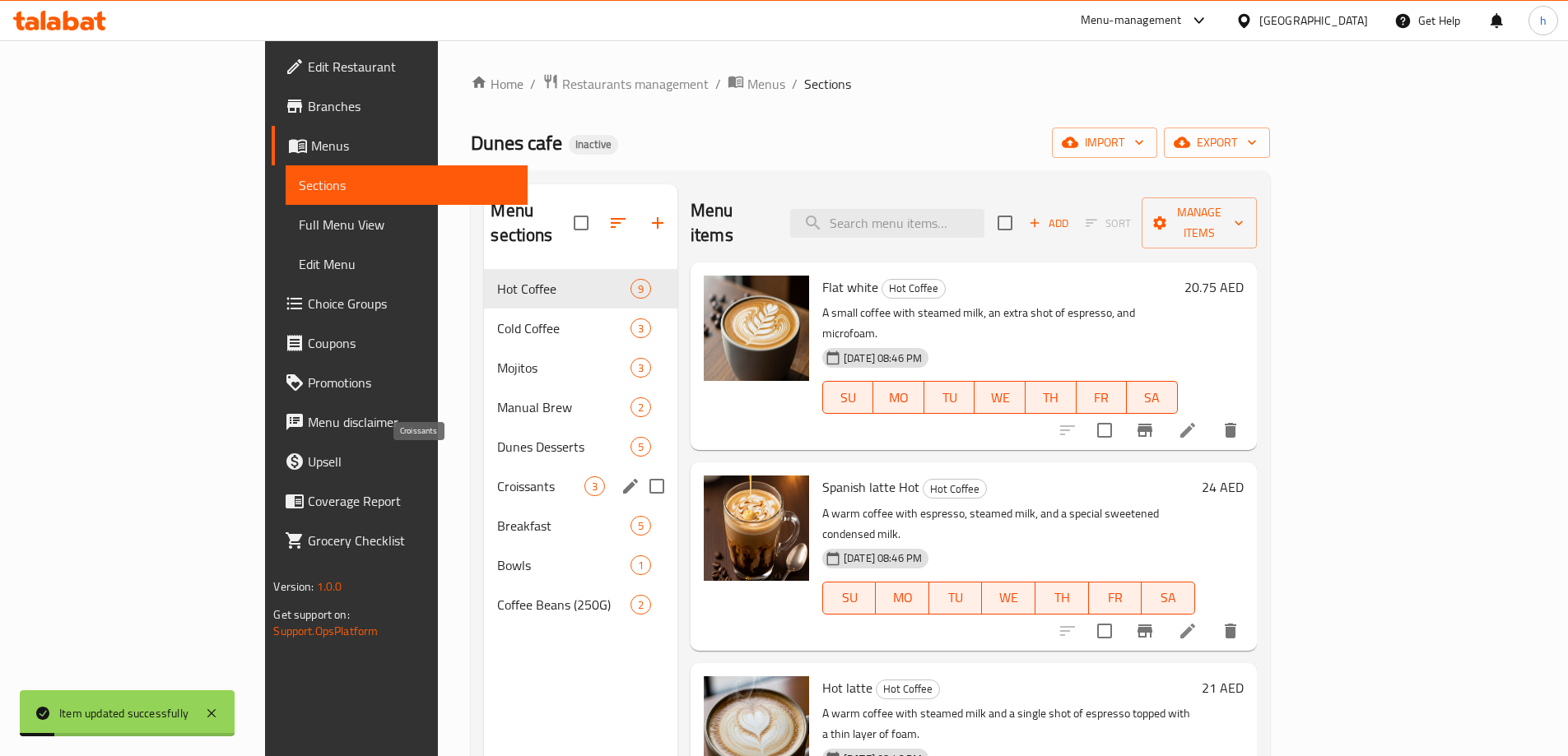
click at [497, 476] on span "Croissants" at bounding box center [540, 486] width 86 height 19
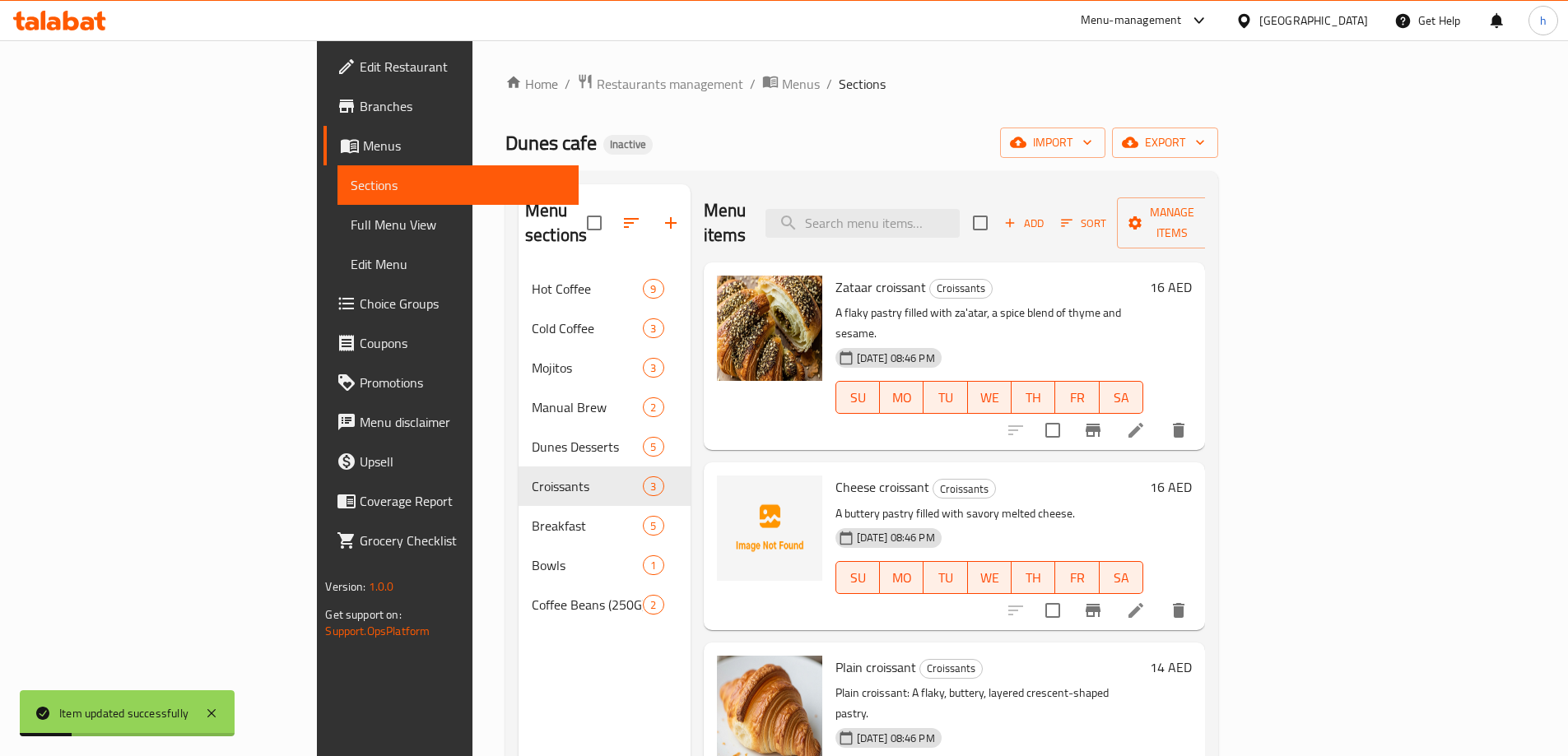
scroll to position [230, 0]
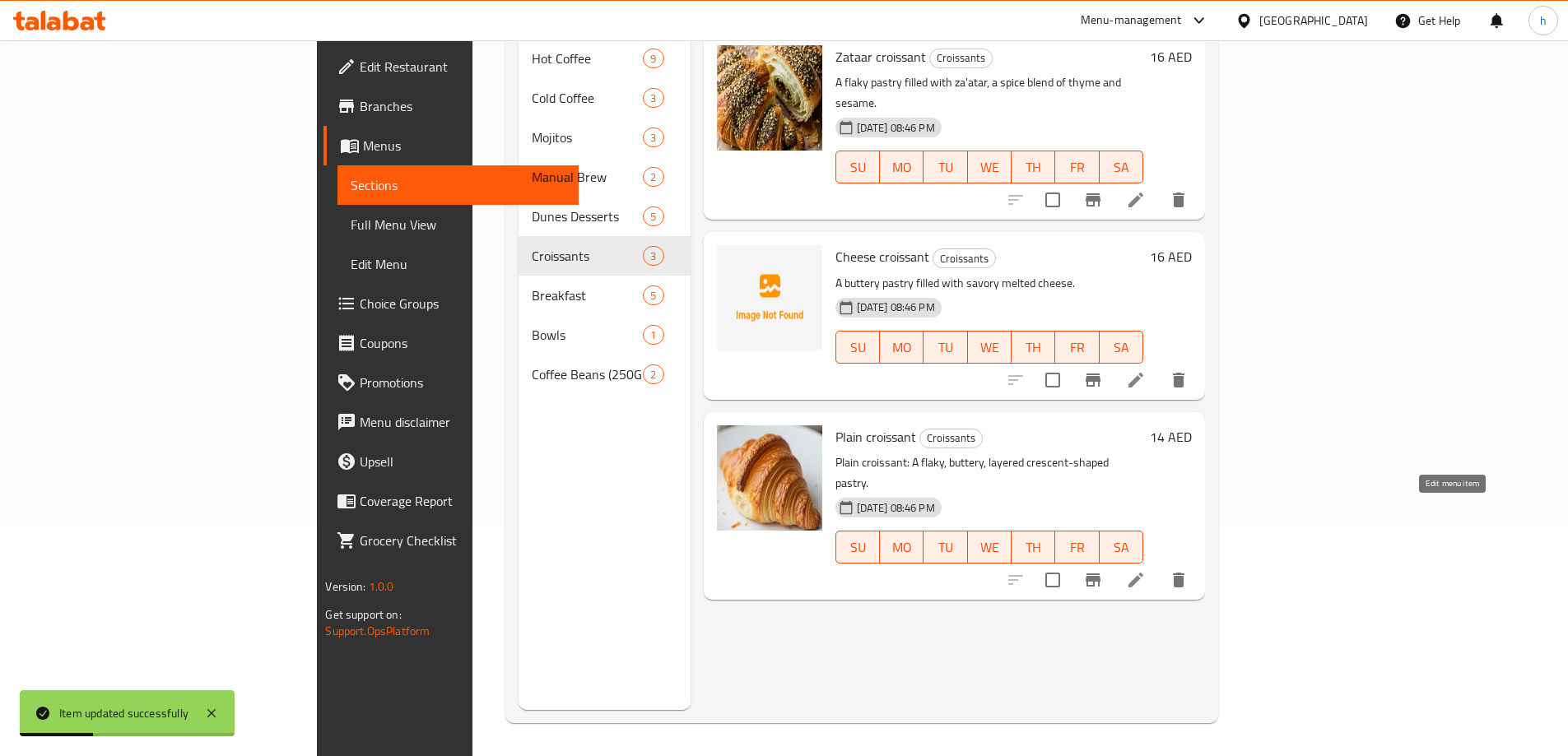
click at [1145, 570] on icon at bounding box center [1136, 580] width 19 height 19
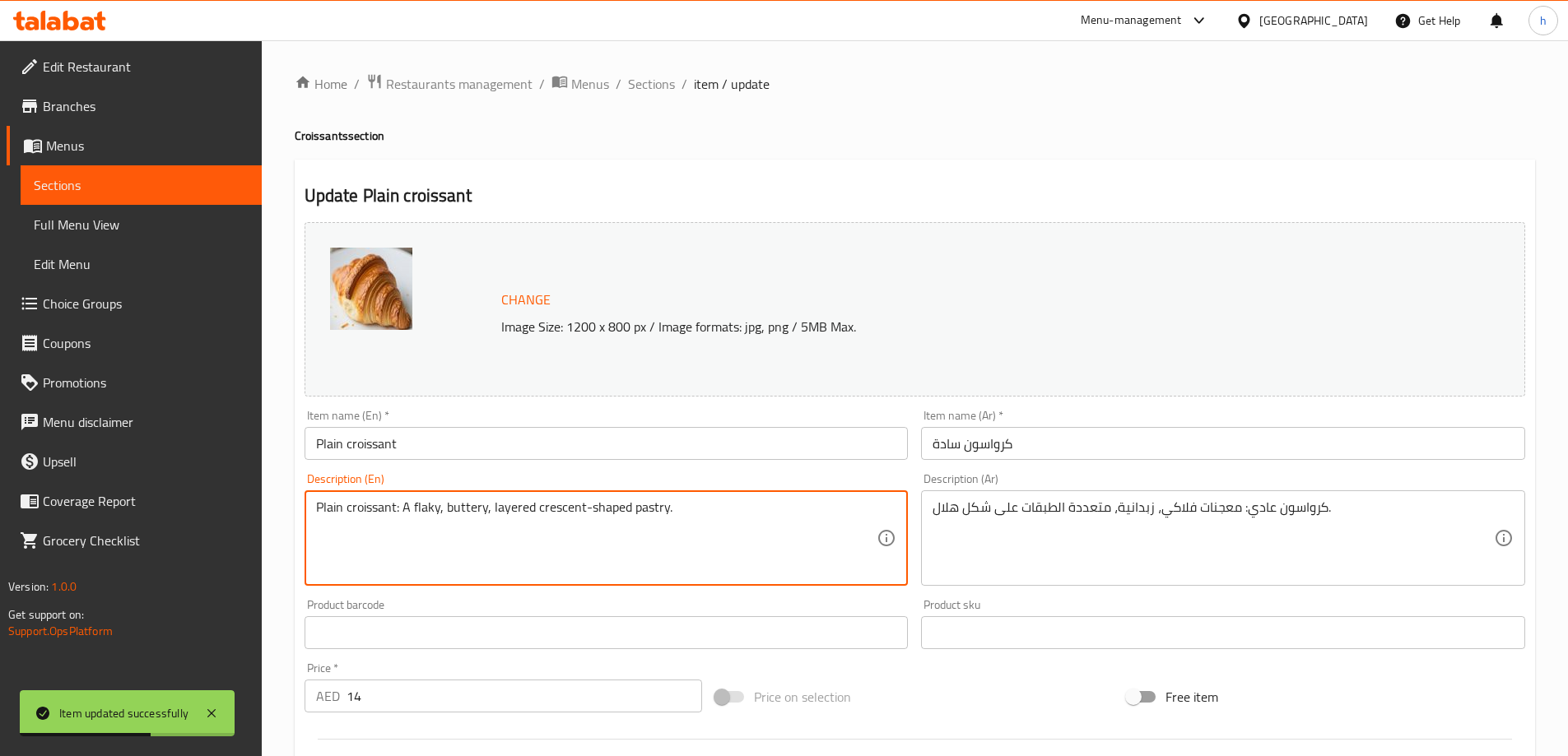
drag, startPoint x: 402, startPoint y: 514, endPoint x: 313, endPoint y: 521, distance: 89.3
type textarea "A flaky, buttery, layered crescent-shaped pastry."
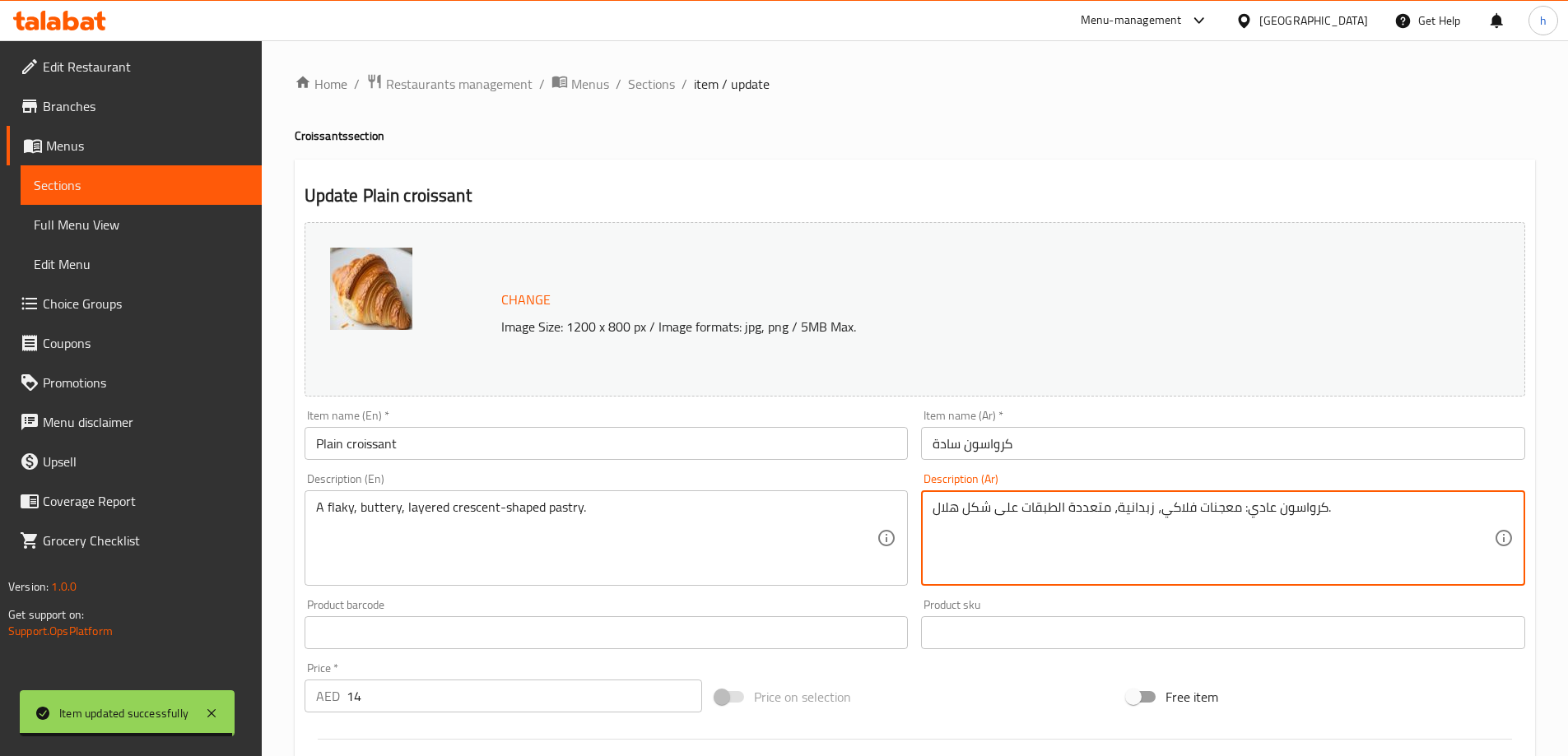
drag, startPoint x: 1236, startPoint y: 514, endPoint x: 1321, endPoint y: 531, distance: 86.7
type textarea "معجنات فلاكي، زبدانية، متعددة الطبقات على شكل هلال."
click at [1057, 172] on div "Update Plain croissant Change Image Size: 1200 x 800 px / Image formats: jpg, p…" at bounding box center [915, 650] width 1241 height 982
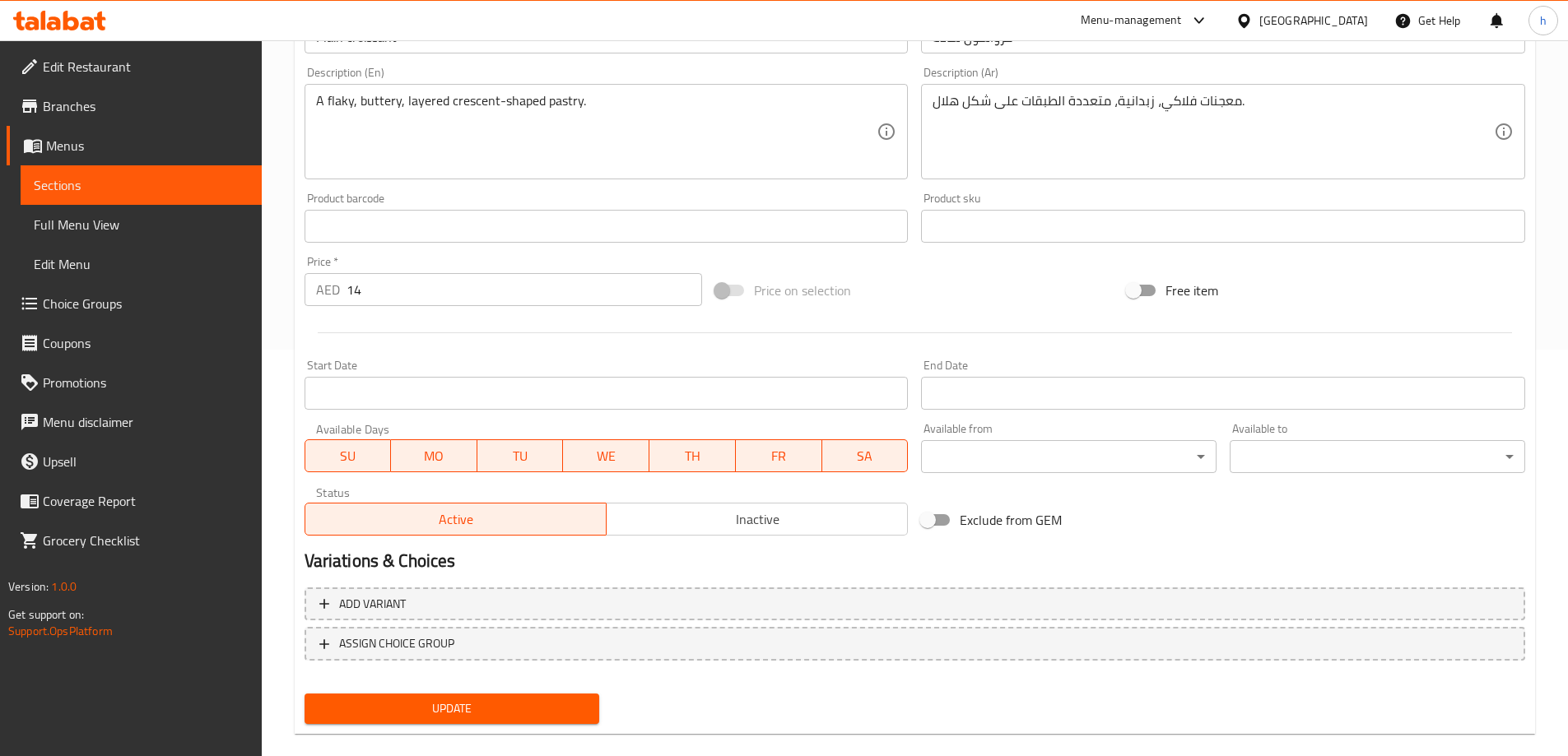
scroll to position [411, 0]
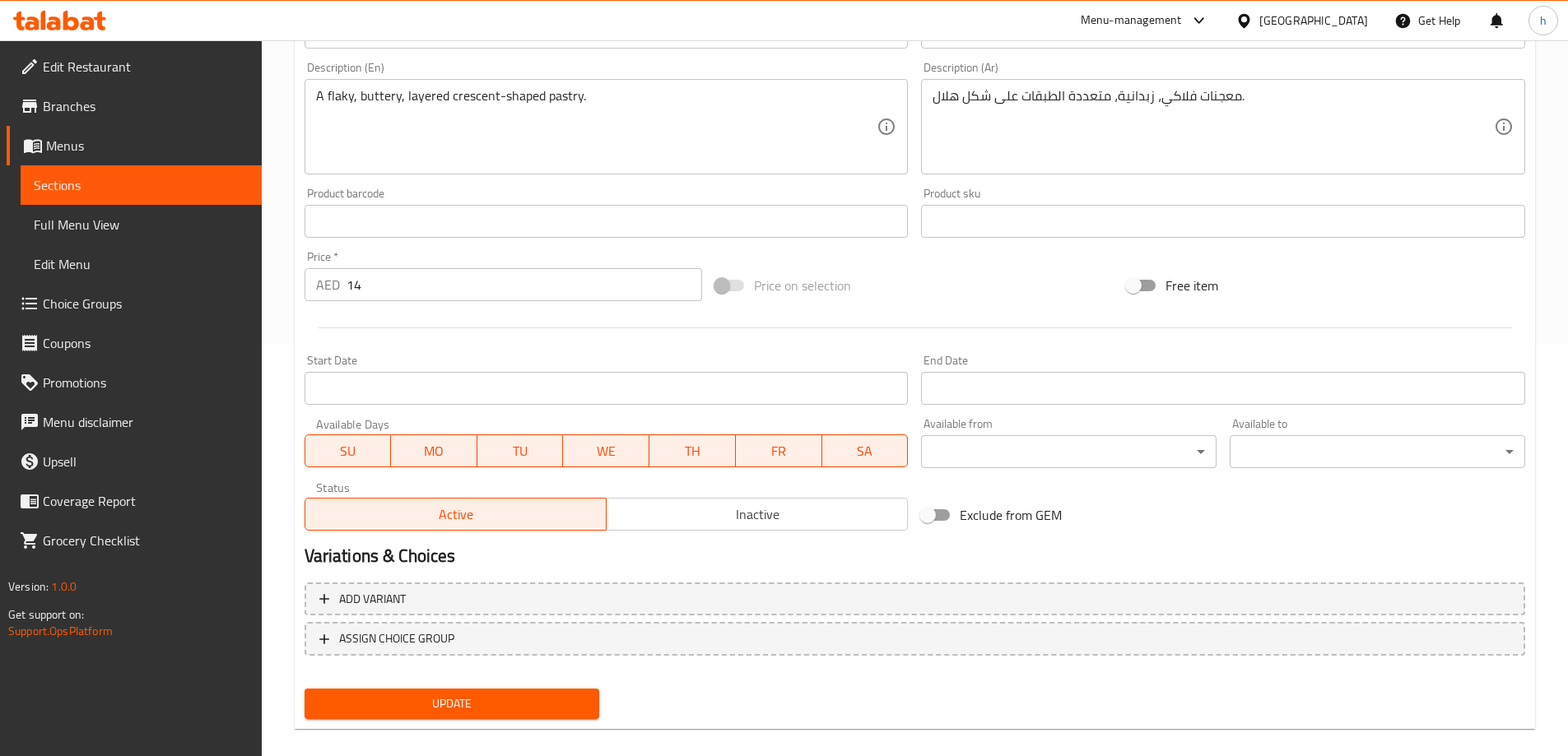
click at [521, 699] on span "Update" at bounding box center [452, 703] width 269 height 20
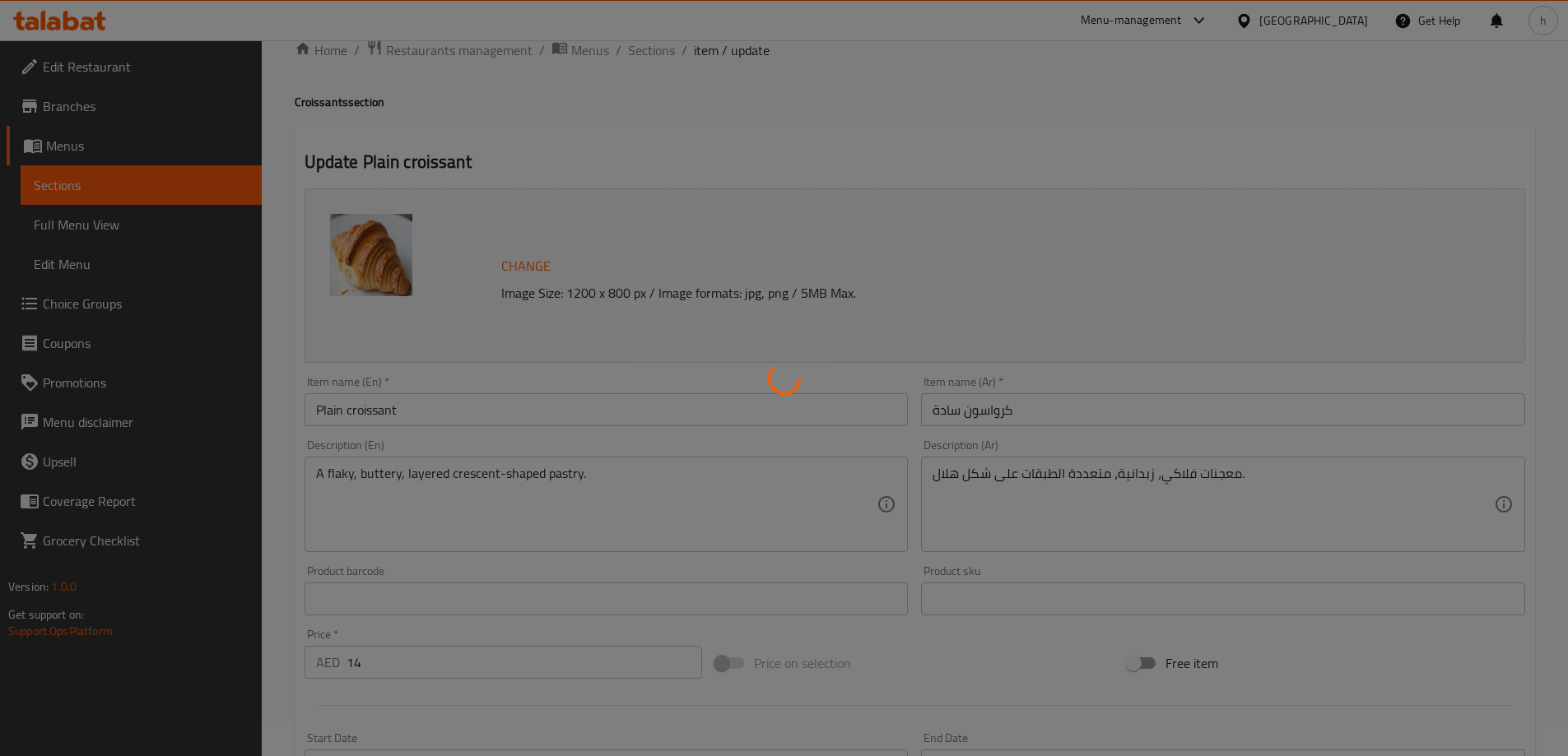
scroll to position [0, 0]
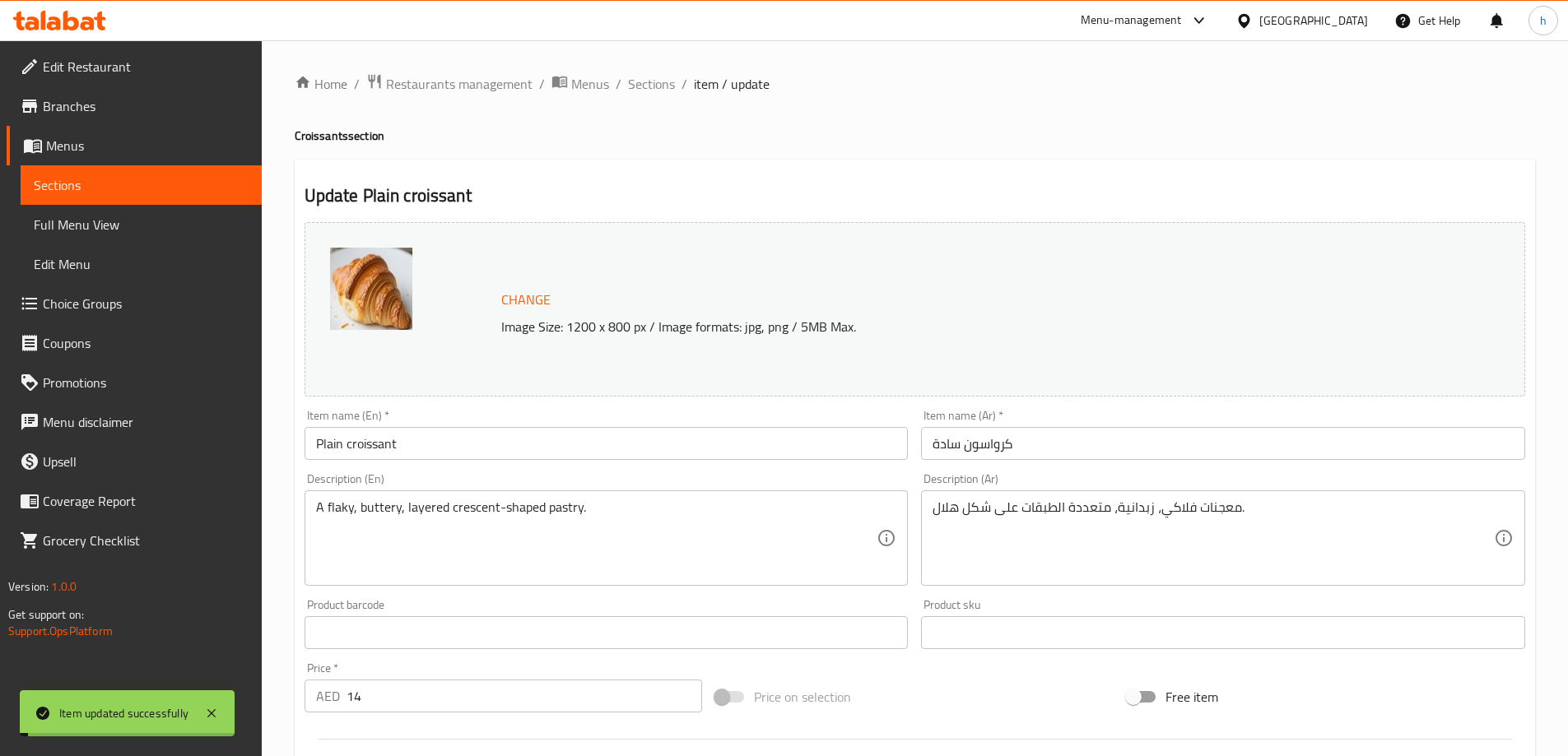
click at [190, 195] on link "Sections" at bounding box center [140, 184] width 241 height 40
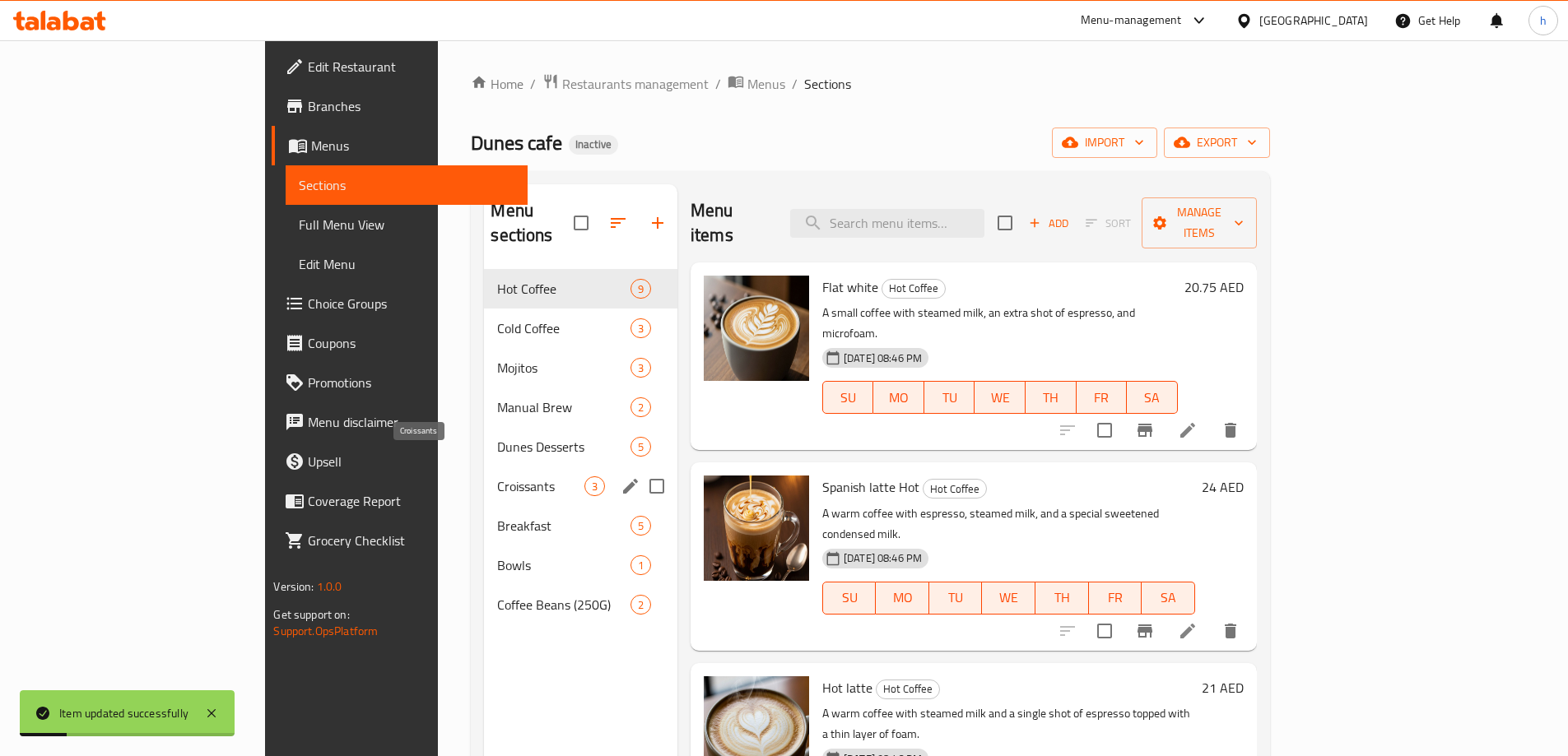
click at [497, 476] on span "Croissants" at bounding box center [540, 486] width 86 height 19
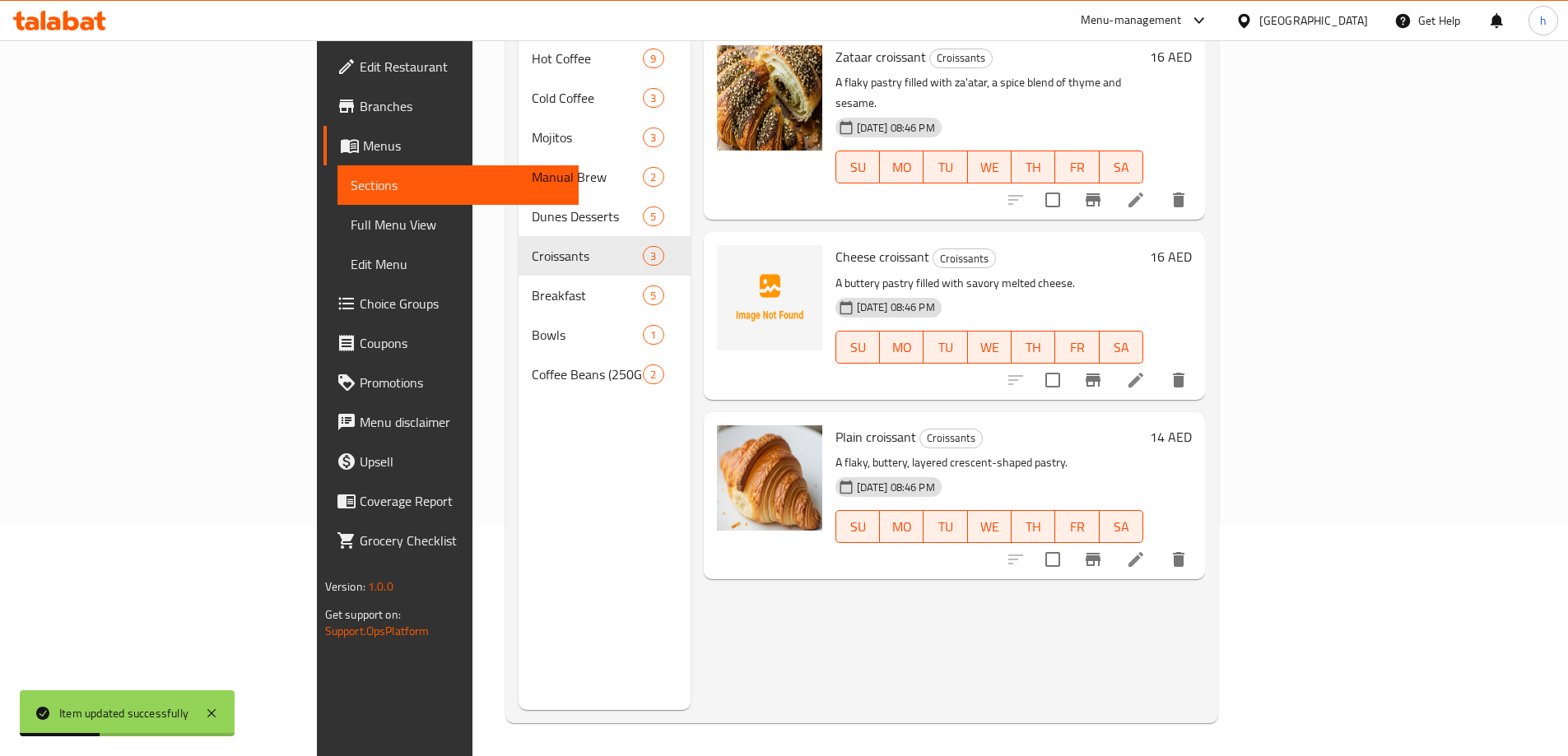
scroll to position [148, 0]
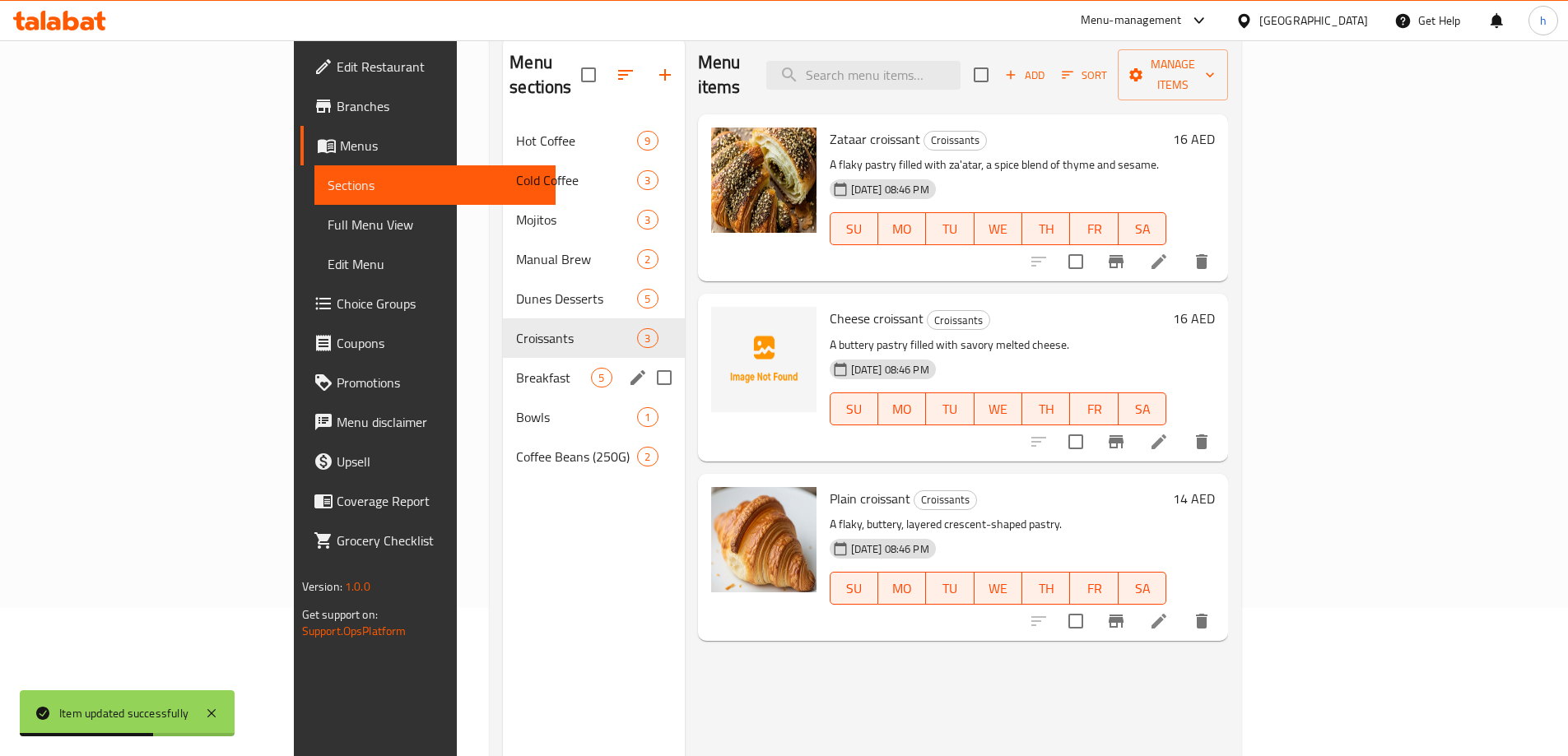
click at [503, 358] on div "Breakfast 5" at bounding box center [593, 378] width 181 height 40
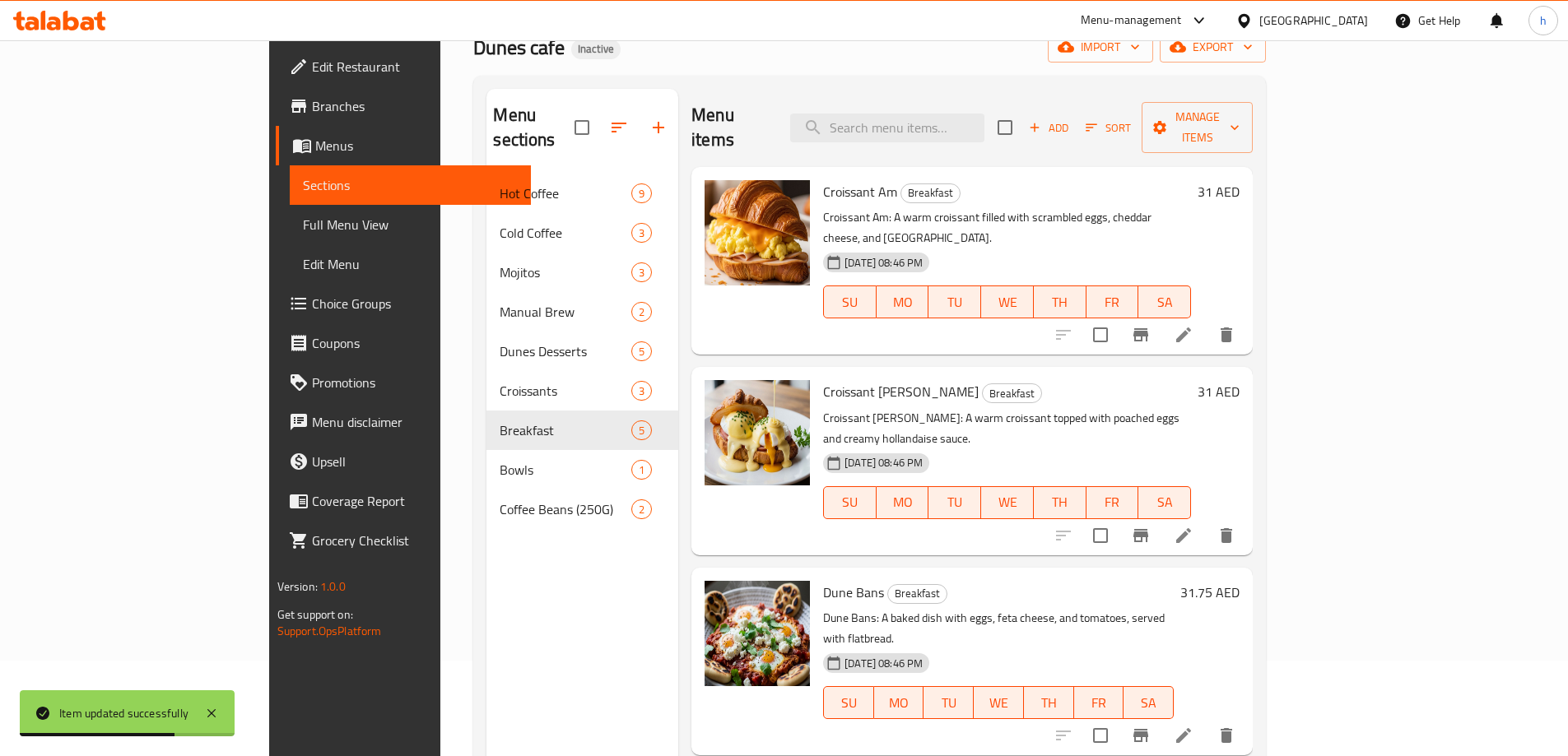
scroll to position [66, 0]
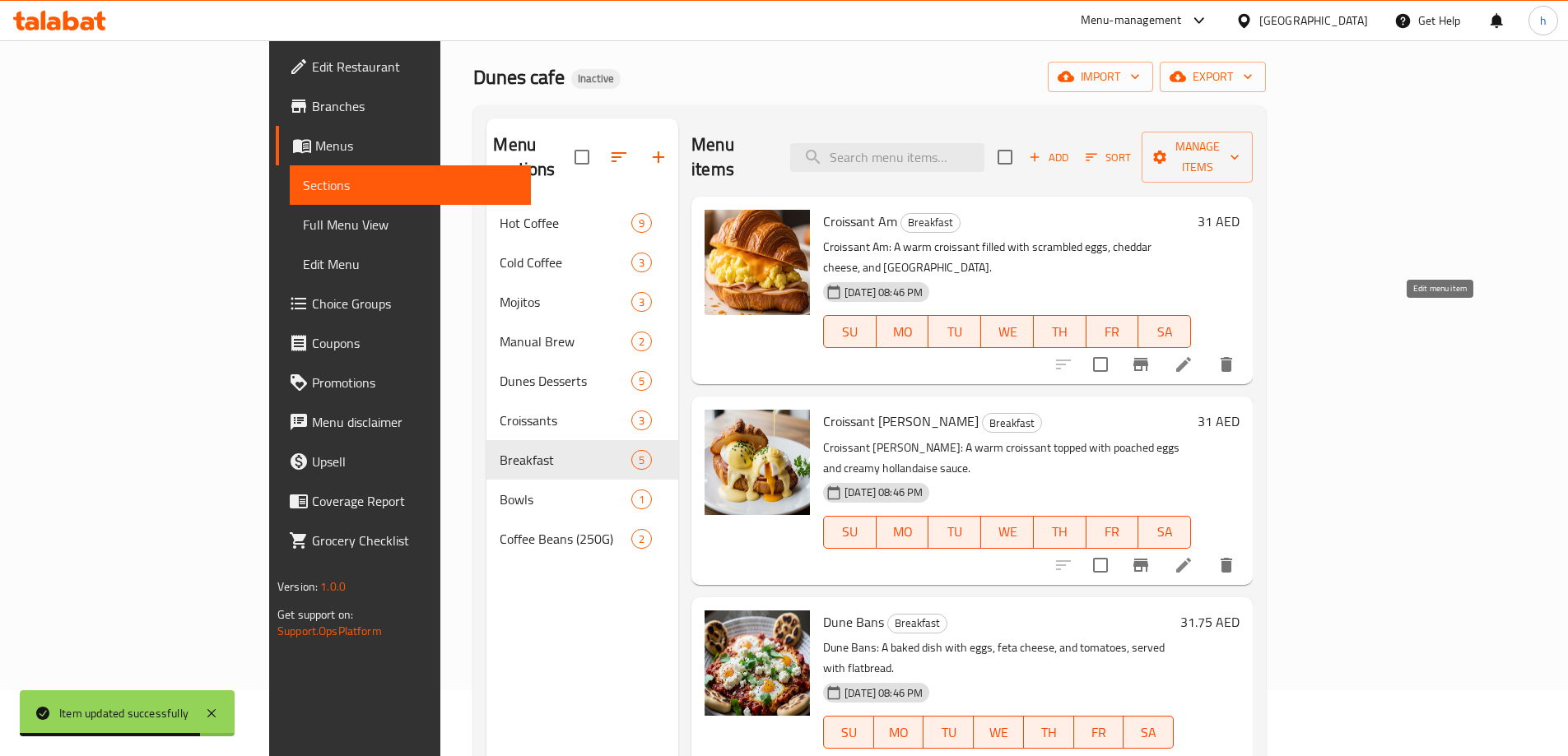
click at [1193, 355] on icon at bounding box center [1183, 364] width 19 height 19
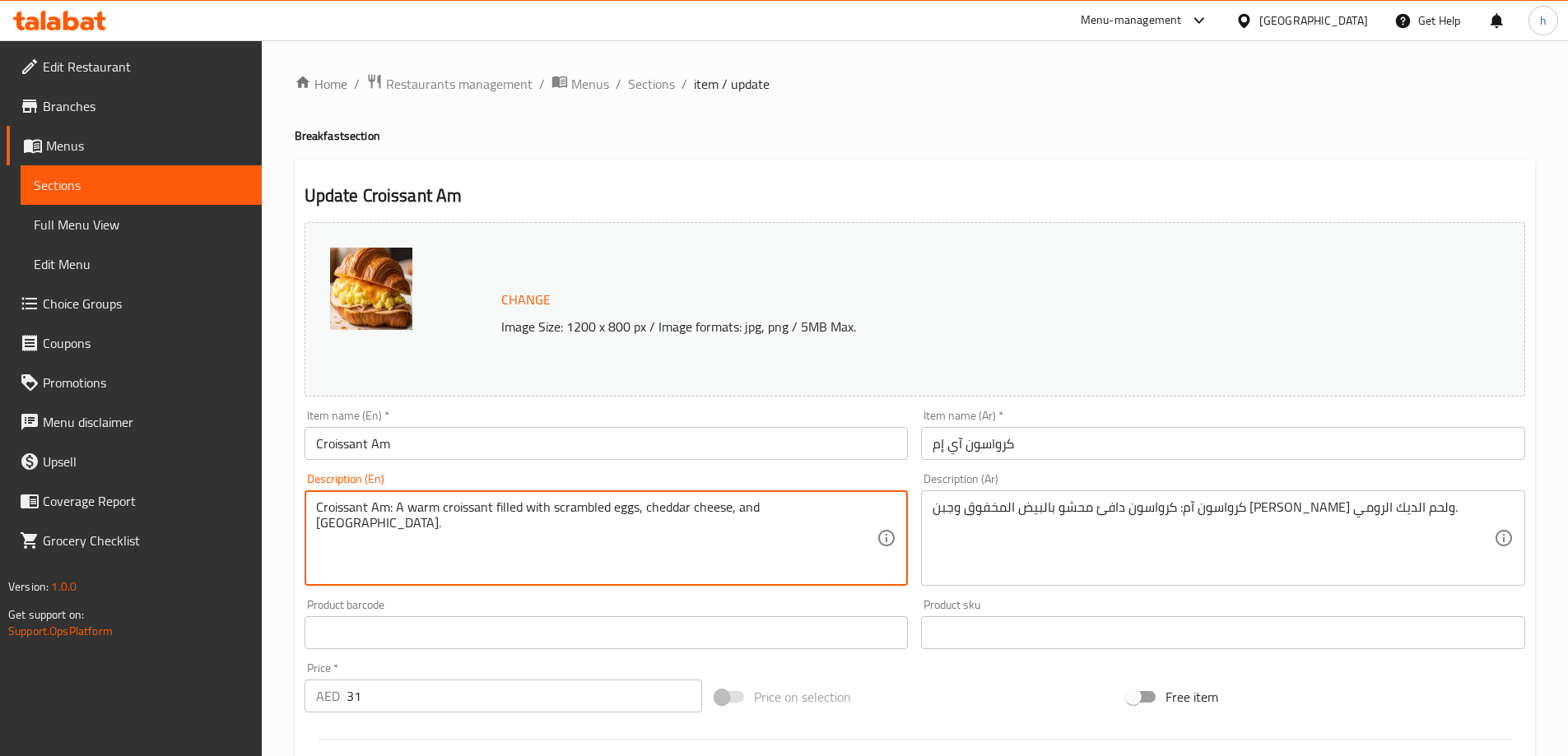
drag, startPoint x: 394, startPoint y: 507, endPoint x: 253, endPoint y: 510, distance: 141.0
type textarea "A warm croissant filled with scrambled eggs, cheddar cheese, and [GEOGRAPHIC_DA…"
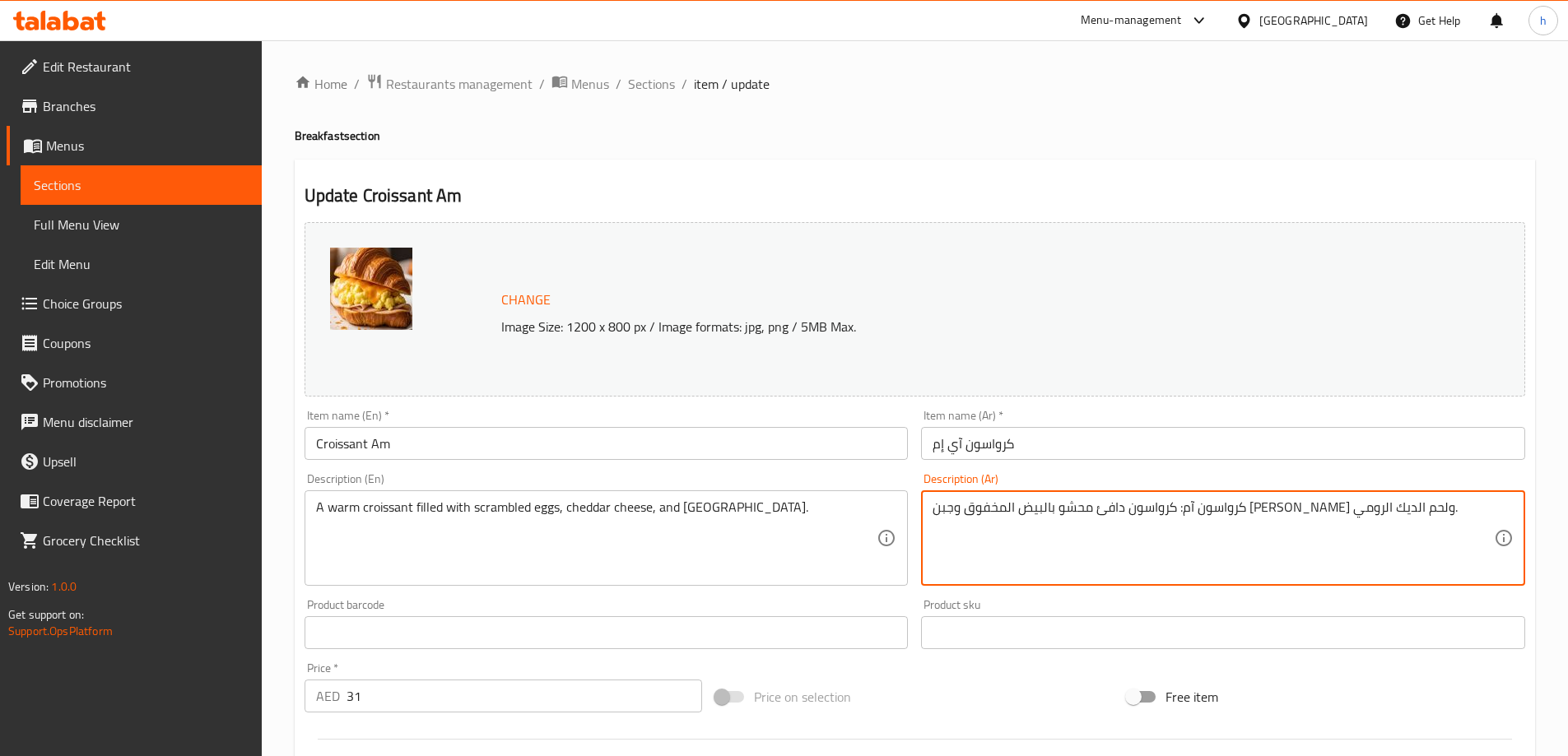
drag, startPoint x: 1318, startPoint y: 513, endPoint x: 1386, endPoint y: 536, distance: 71.8
type textarea "كرواسون دافئ محشو بالبيض المخفوق وجبن [PERSON_NAME] ولحم الديك الرومي."
click at [966, 136] on h4 "Breakfast section" at bounding box center [915, 136] width 1241 height 17
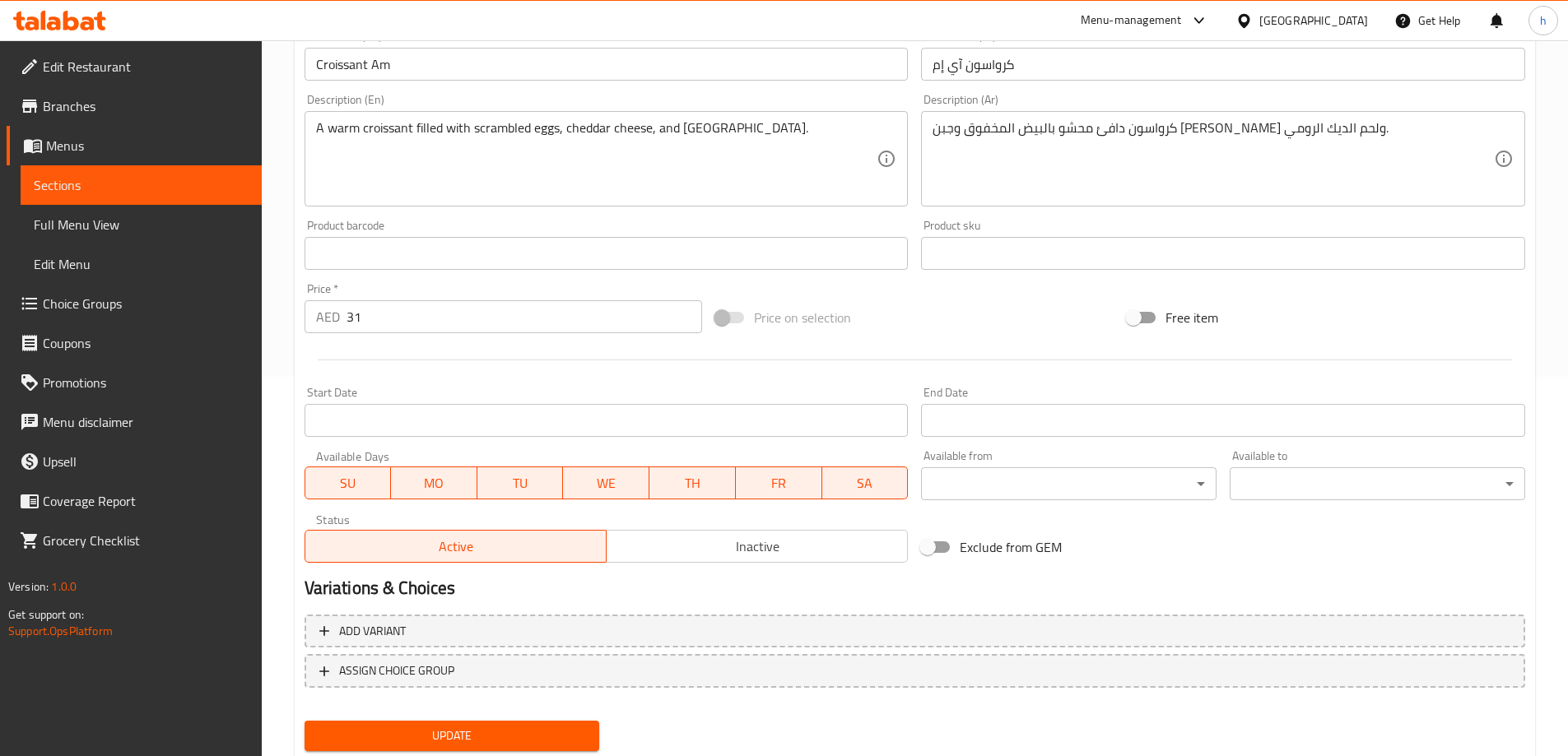
scroll to position [430, 0]
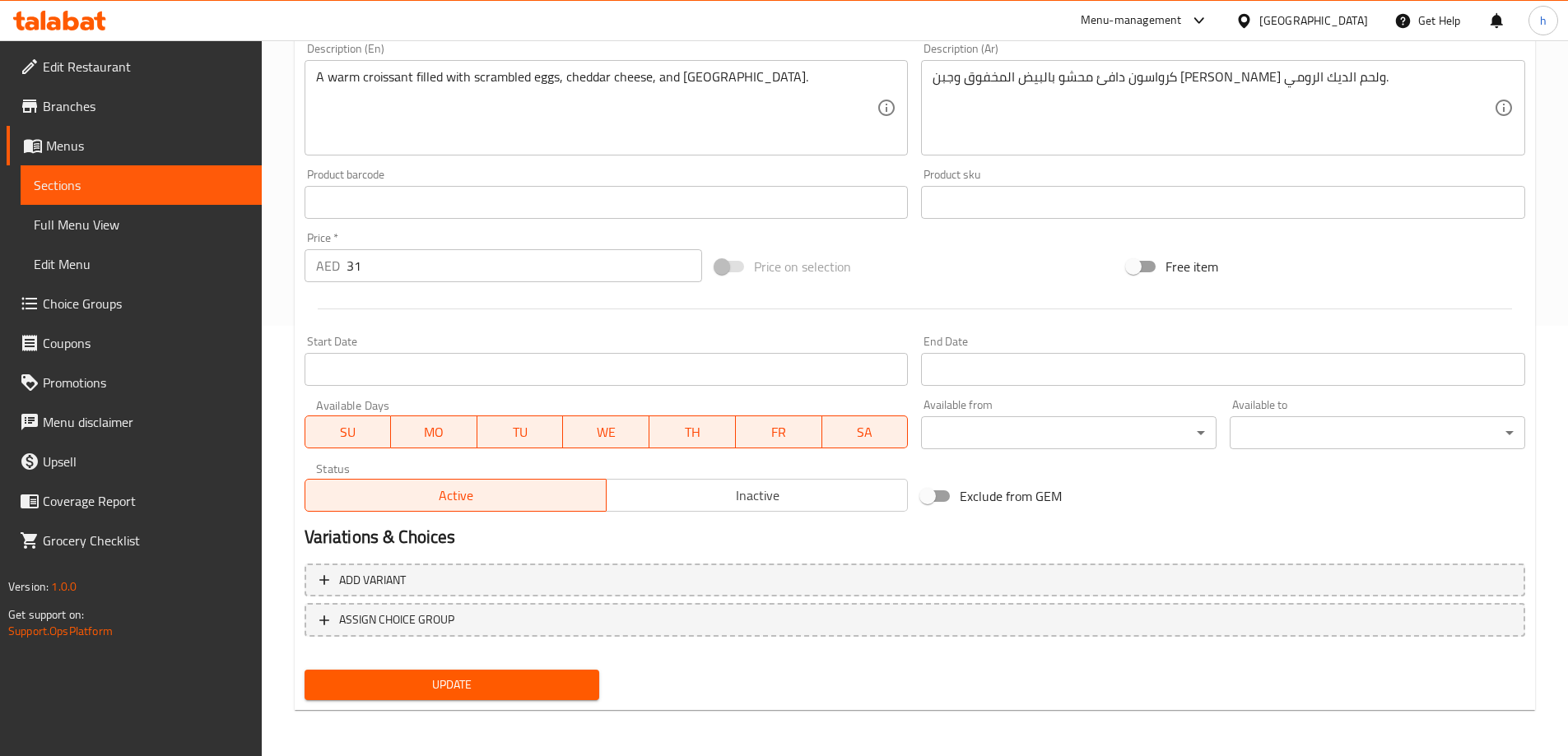
click at [518, 685] on span "Update" at bounding box center [452, 685] width 269 height 20
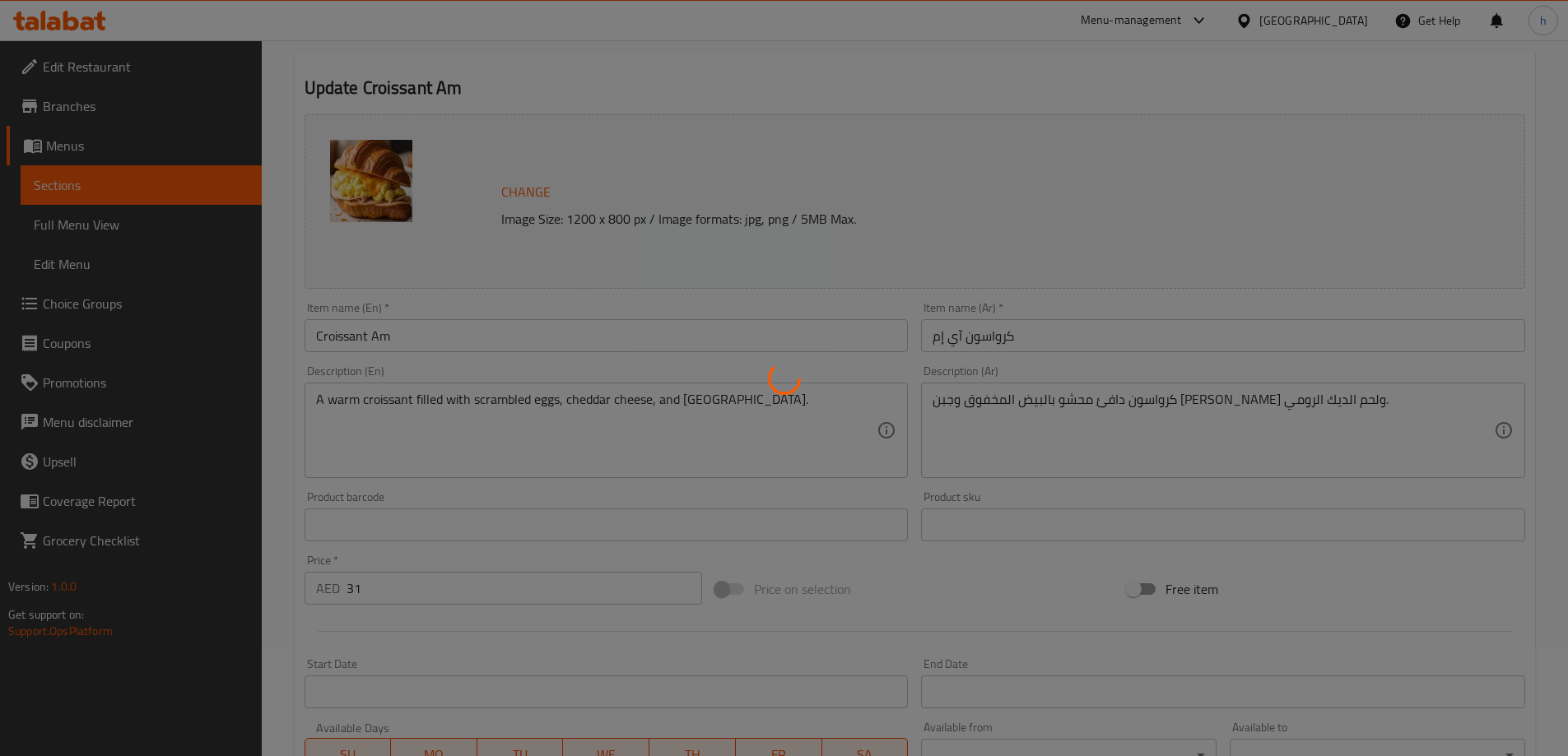
scroll to position [0, 0]
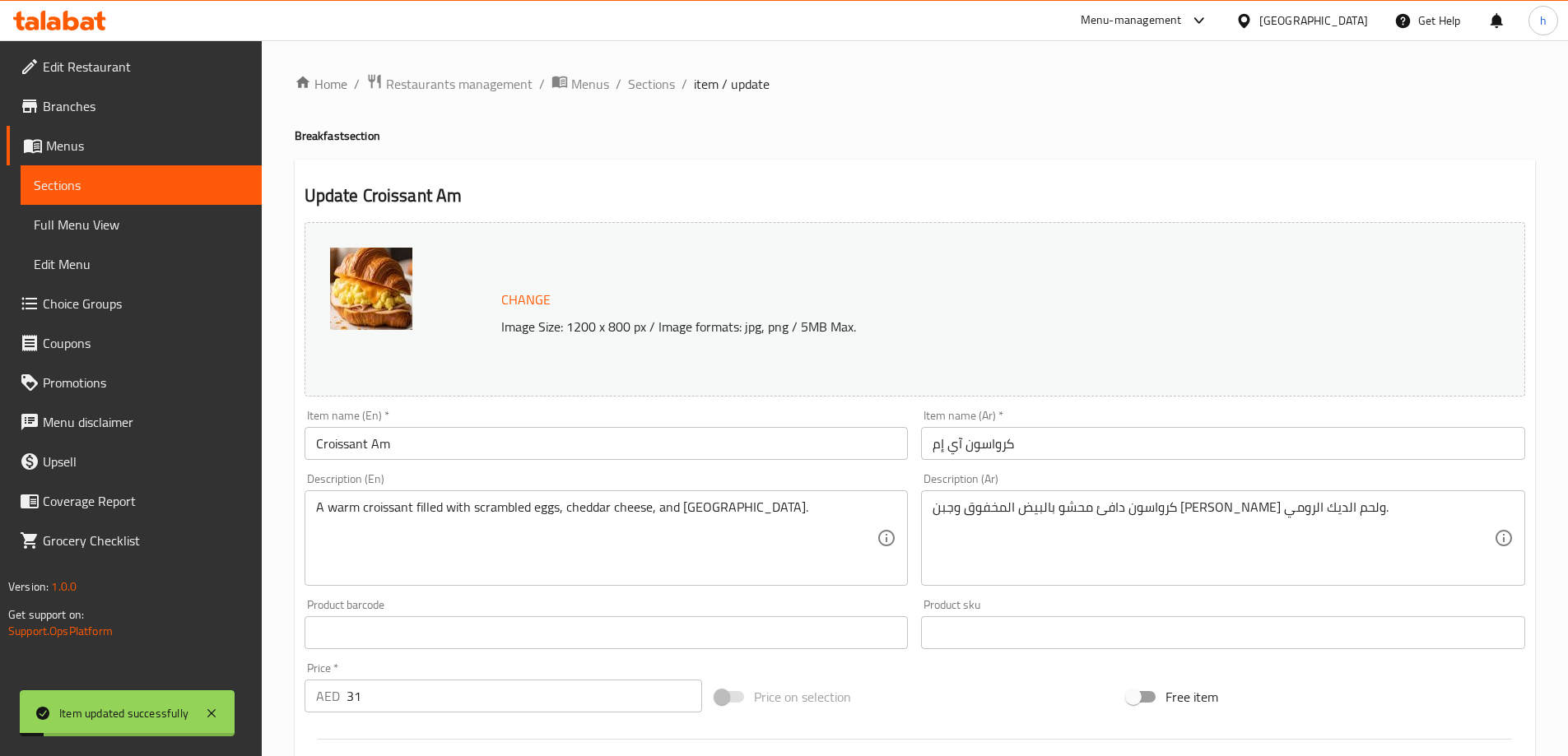
click at [101, 184] on span "Sections" at bounding box center [140, 185] width 214 height 19
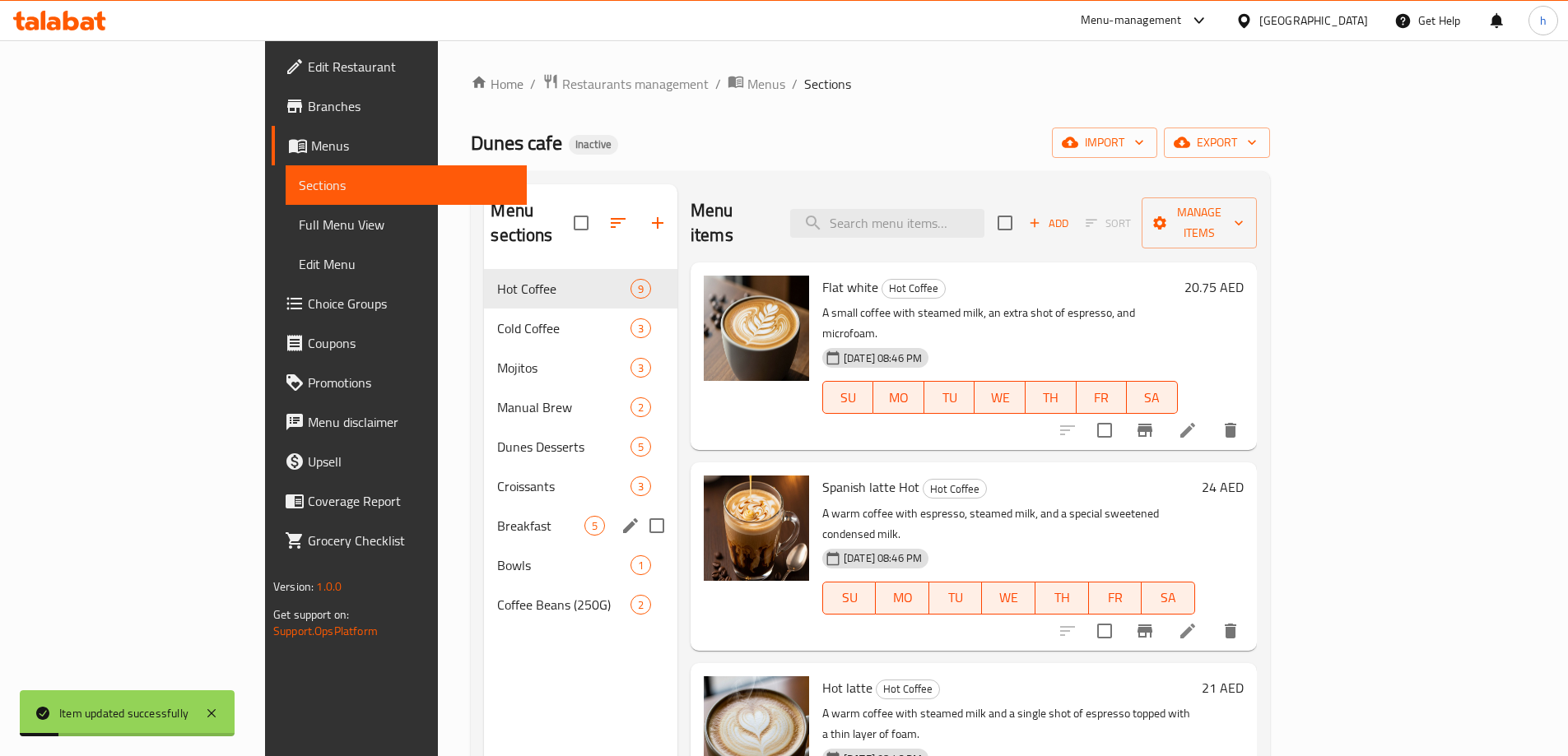
scroll to position [230, 0]
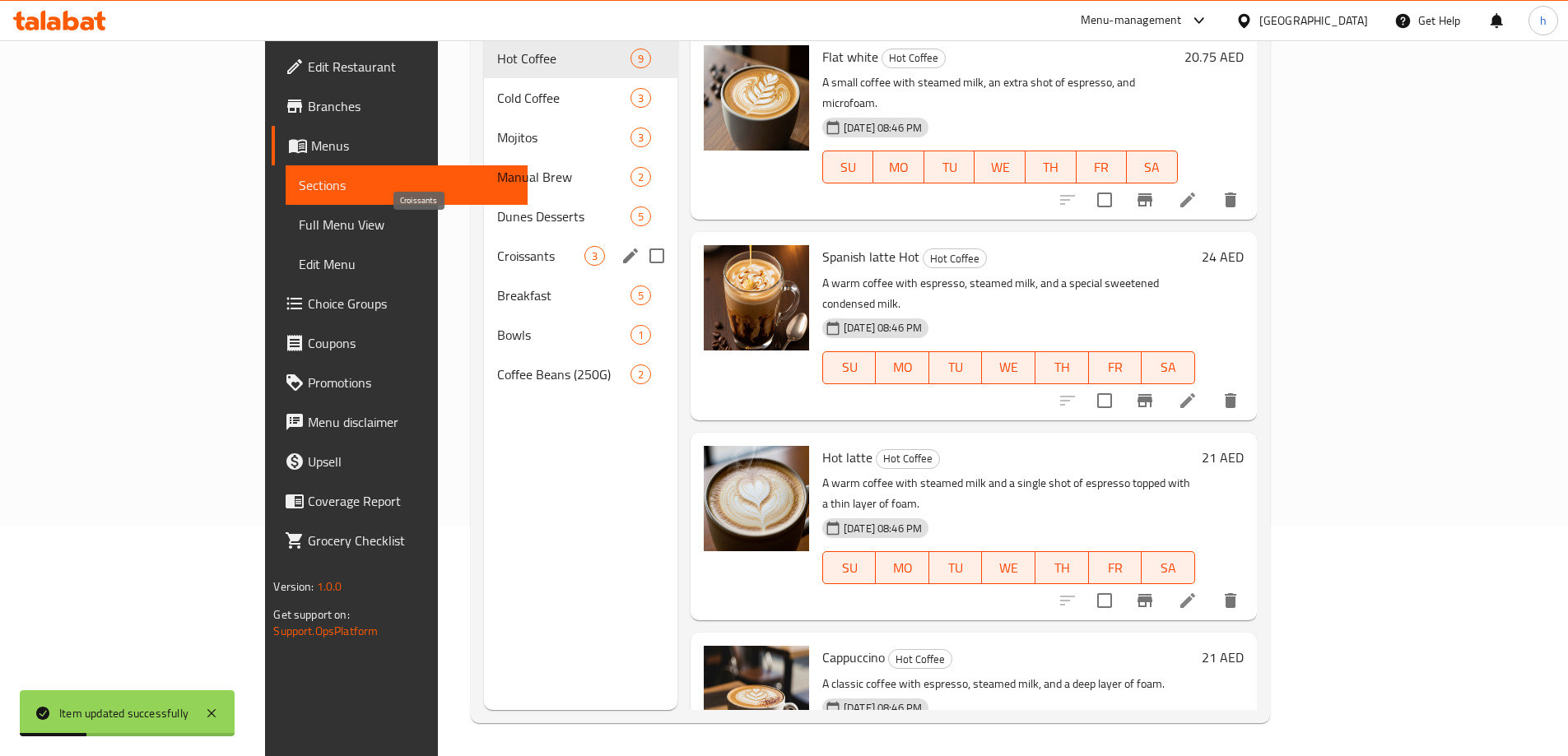
click at [497, 246] on span "Croissants" at bounding box center [540, 256] width 86 height 19
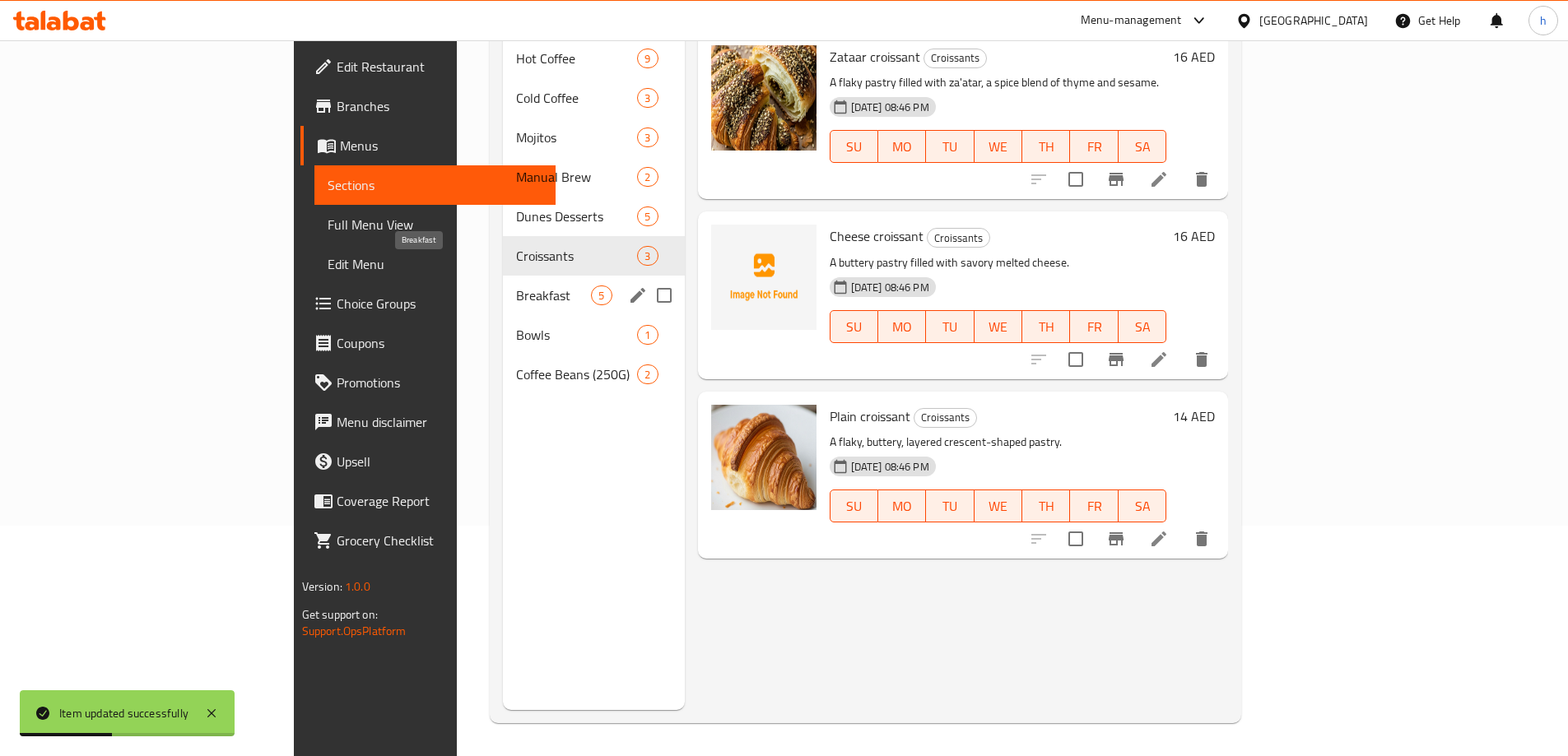
click at [516, 286] on span "Breakfast" at bounding box center [553, 296] width 75 height 19
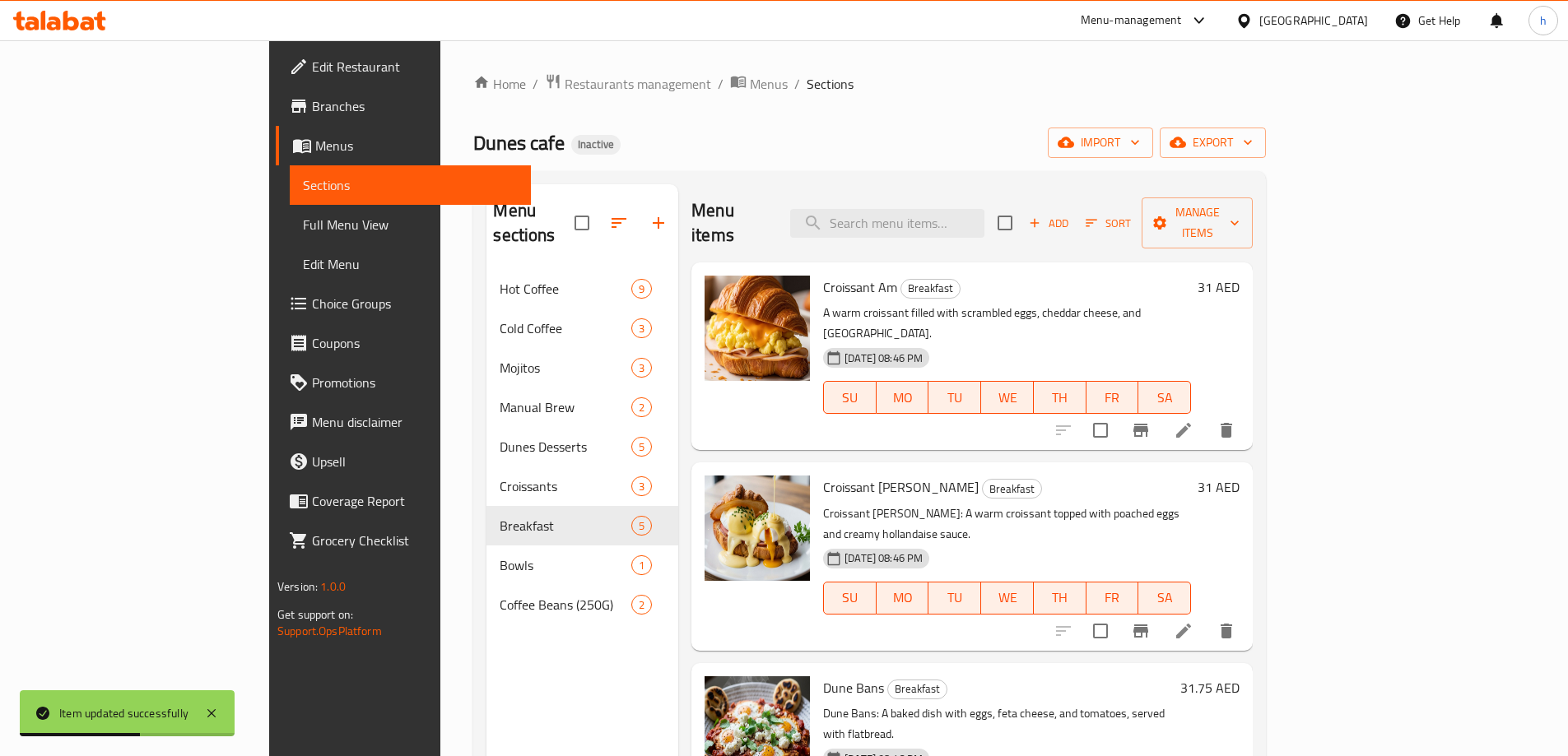
scroll to position [230, 0]
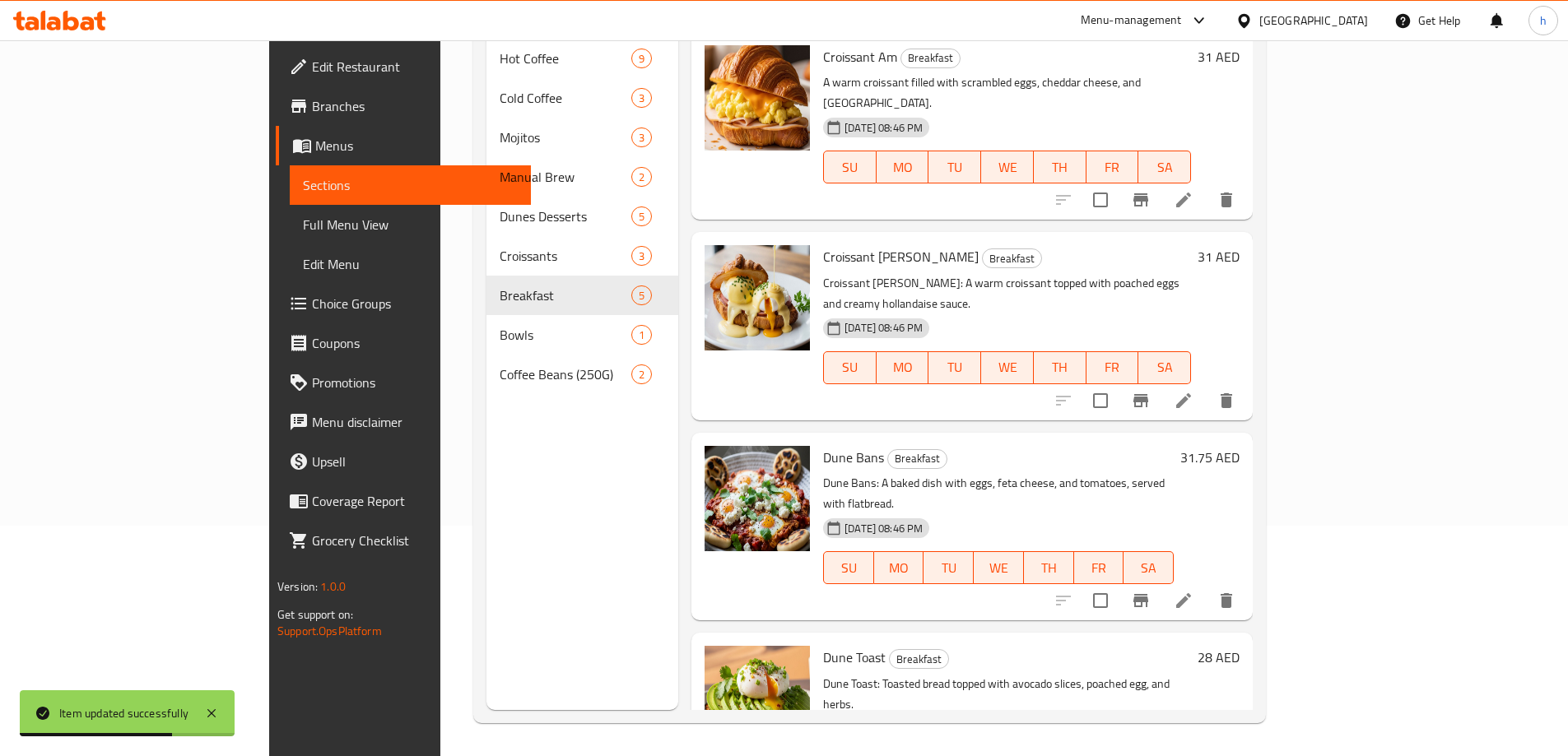
click at [1193, 391] on icon at bounding box center [1183, 400] width 19 height 19
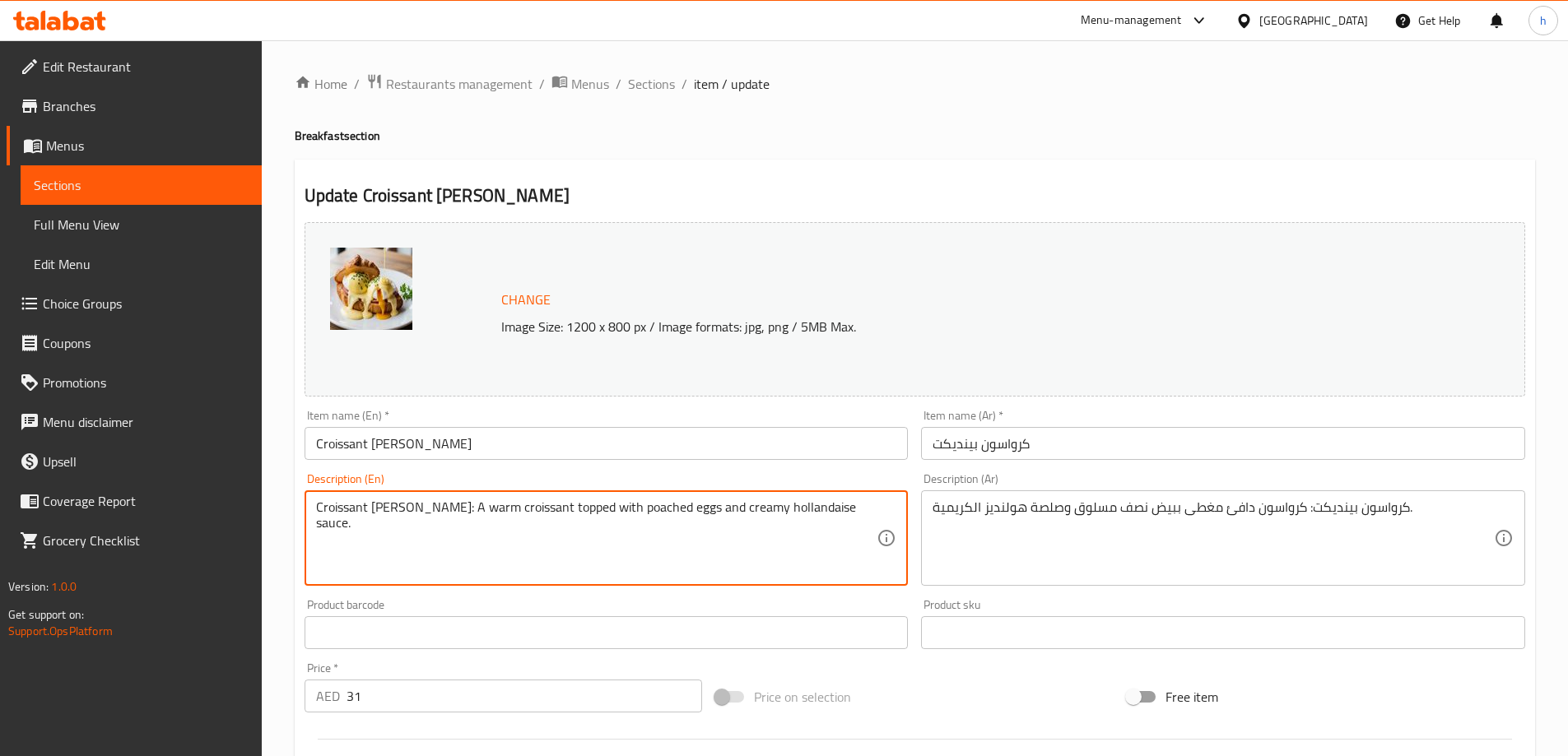
drag, startPoint x: 424, startPoint y: 512, endPoint x: 295, endPoint y: 520, distance: 129.2
type textarea "A warm croissant topped with poached eggs and creamy hollandaise sauce."
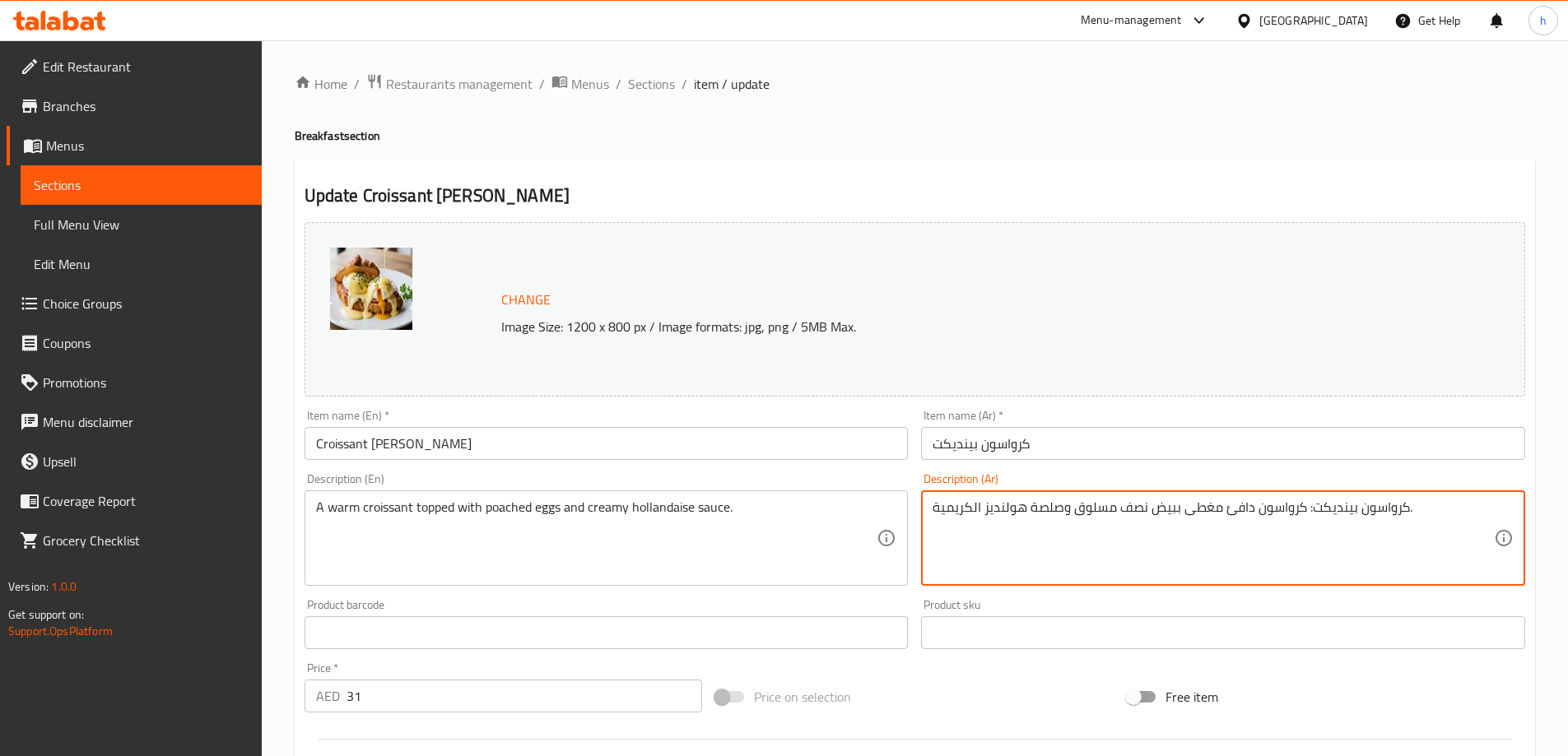
drag, startPoint x: 1305, startPoint y: 517, endPoint x: 1407, endPoint y: 523, distance: 102.2
type textarea "كرواسون دافئ مغطى ببيض نصف مسلوق وصلصة هولنديز الكريمية."
click at [911, 178] on div "Update Croissant Benedict Change Image Size: 1200 x 800 px / Image formats: jpg…" at bounding box center [915, 650] width 1241 height 982
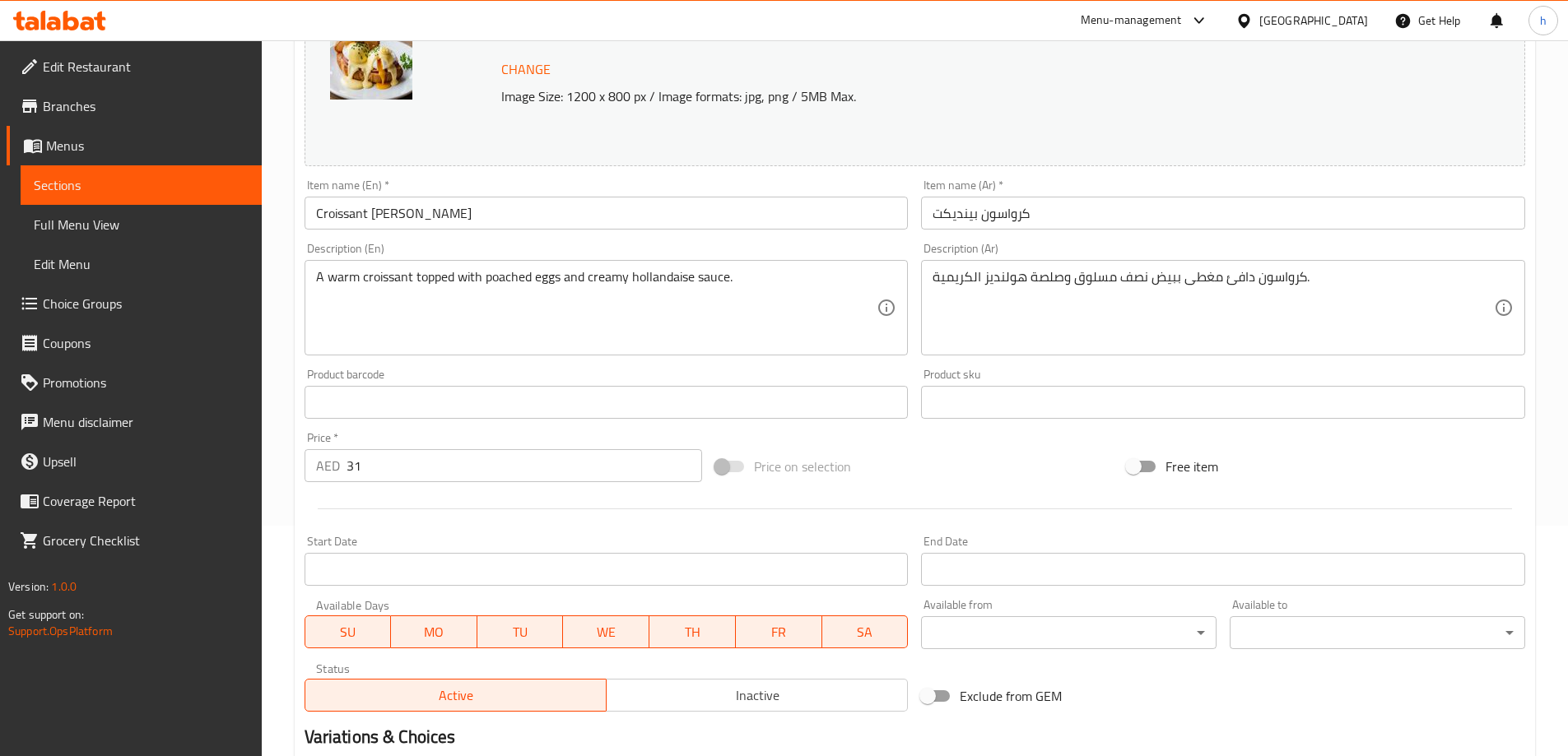
scroll to position [430, 0]
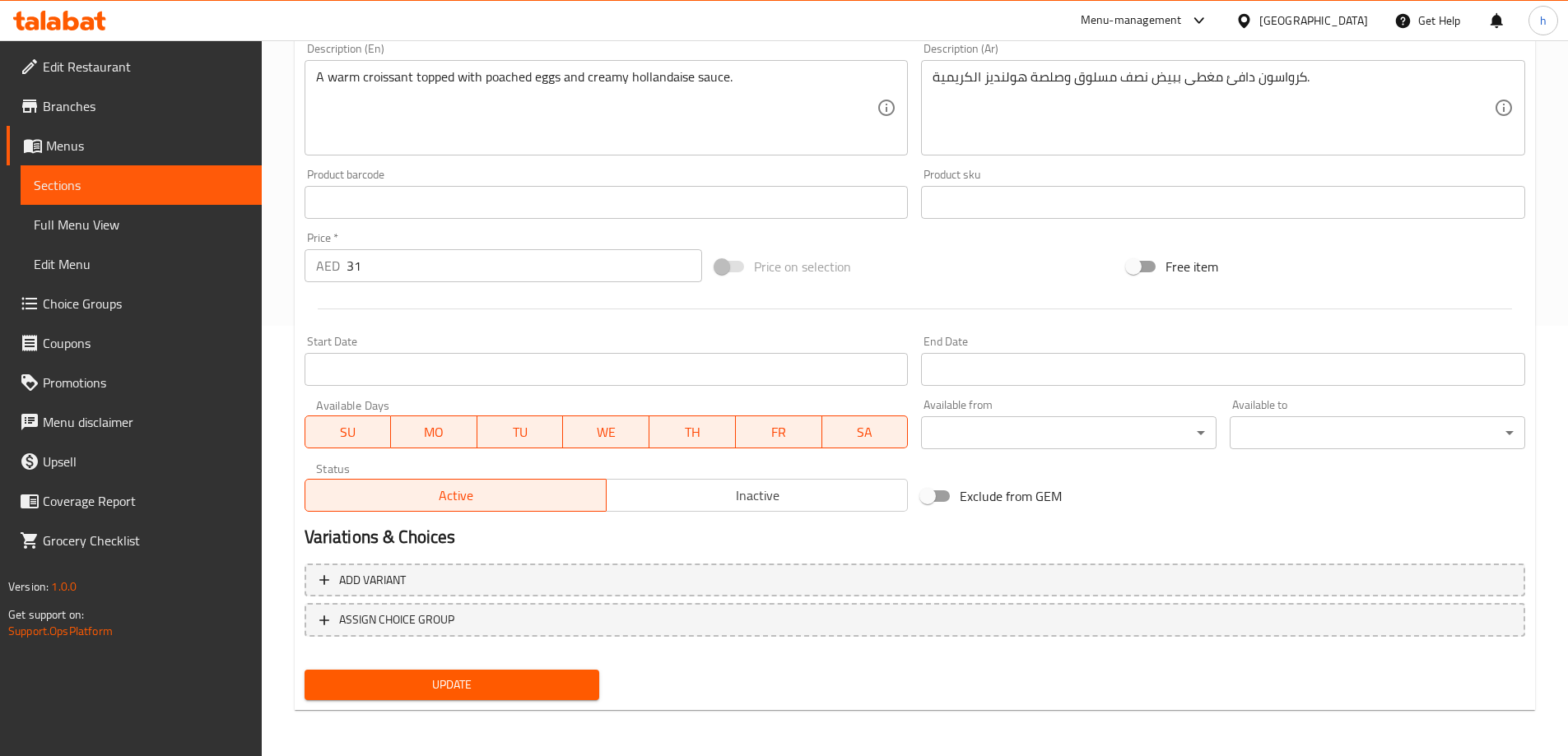
click at [427, 690] on span "Update" at bounding box center [452, 685] width 269 height 20
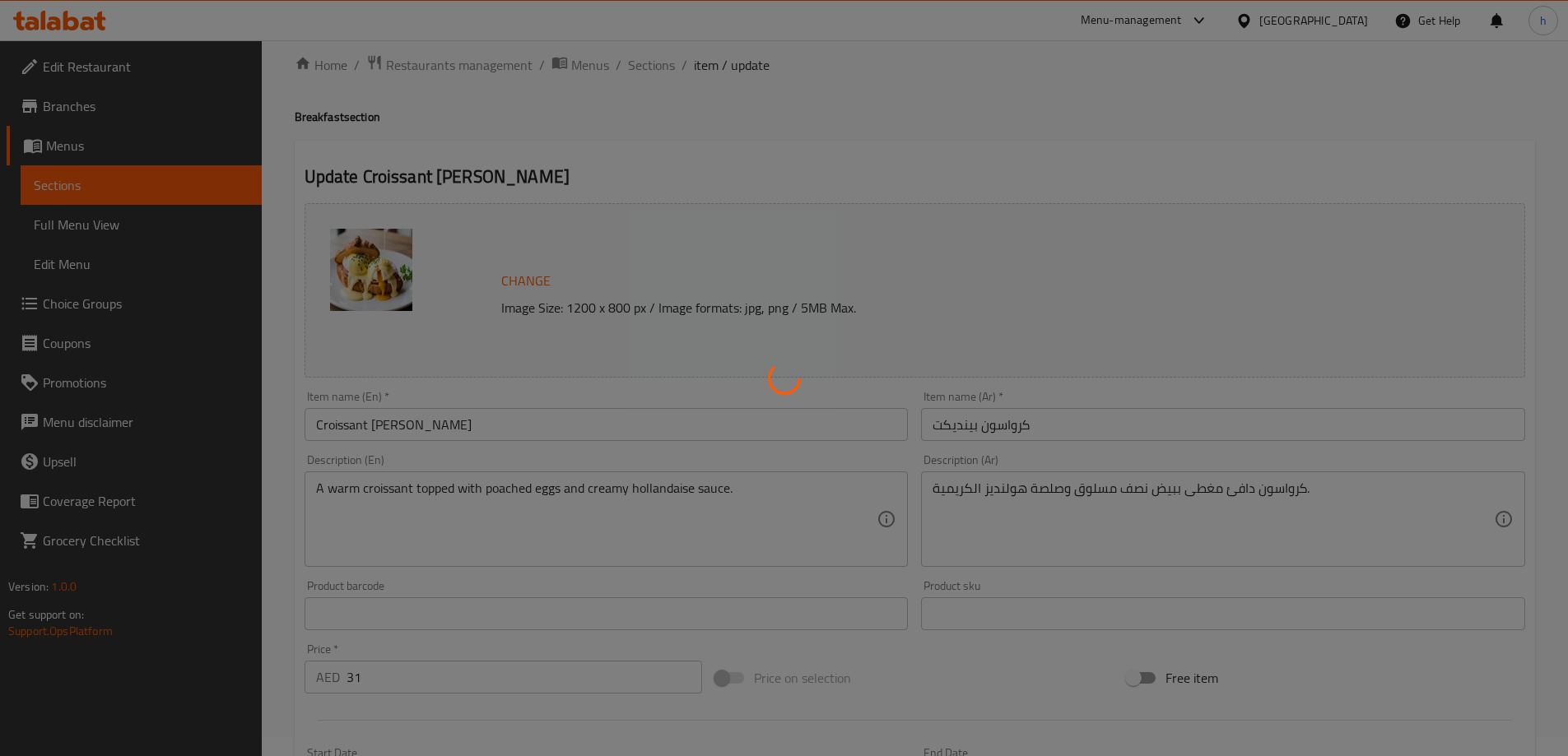
scroll to position [0, 0]
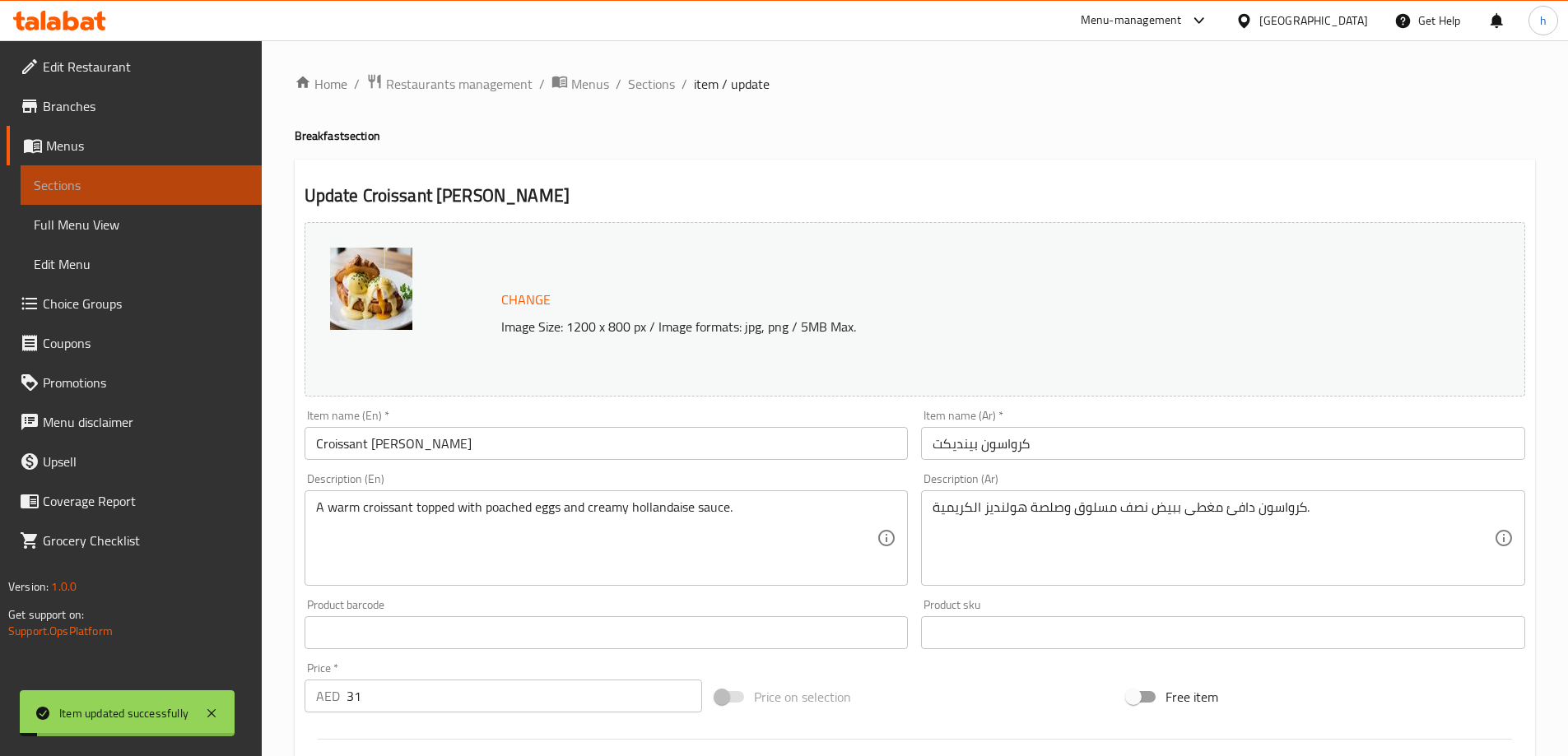
click at [143, 184] on span "Sections" at bounding box center [140, 185] width 214 height 19
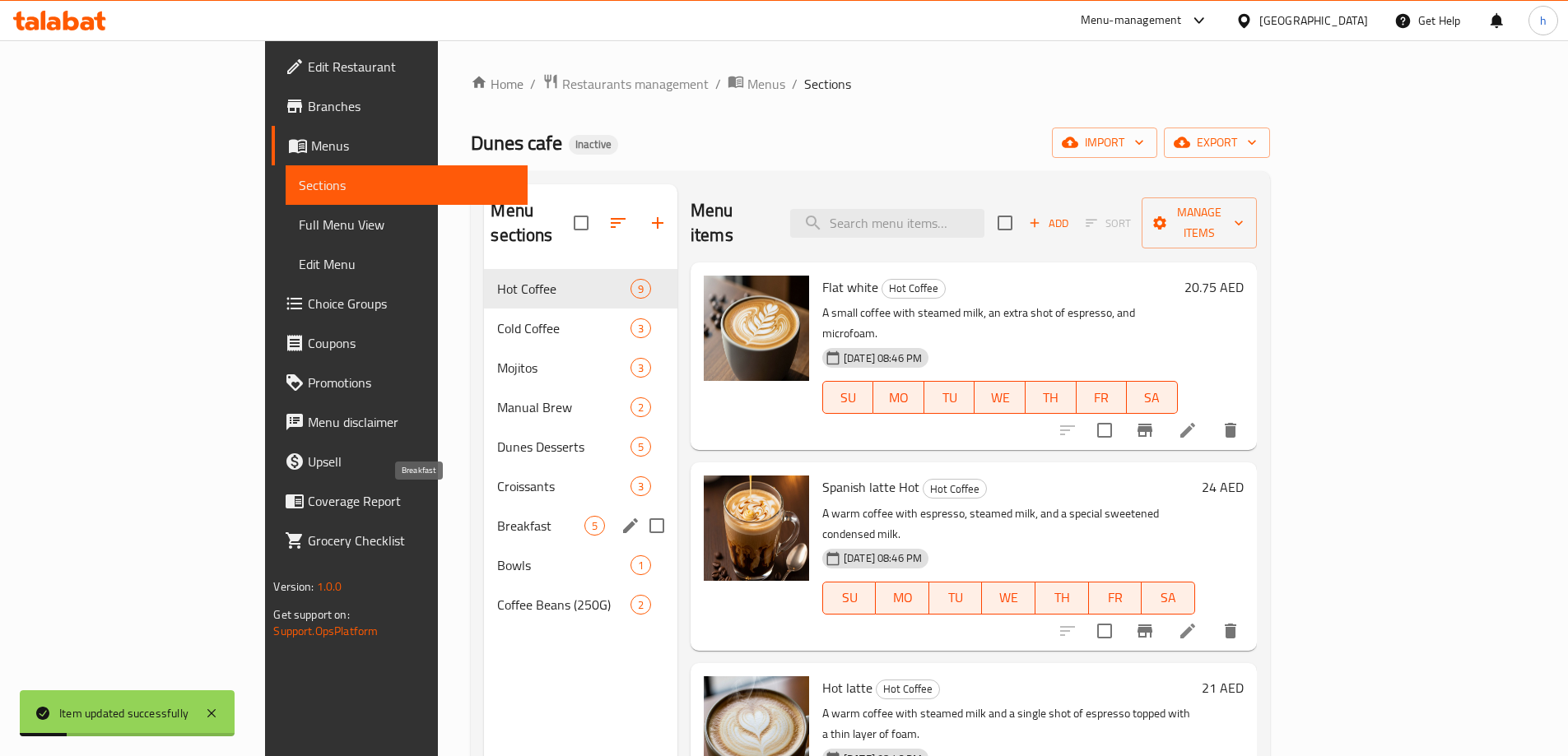
click at [497, 516] on span "Breakfast" at bounding box center [540, 526] width 86 height 19
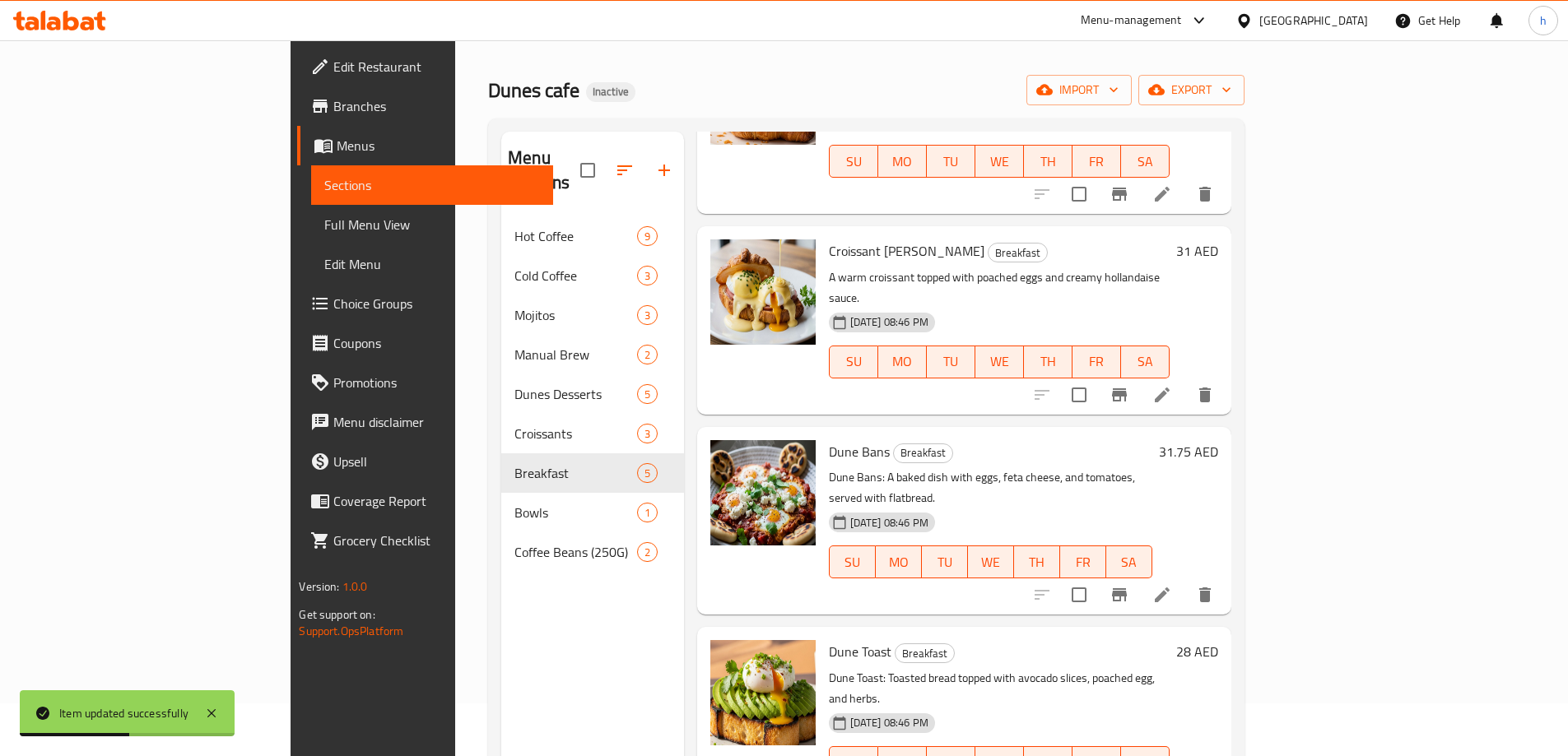
scroll to position [82, 0]
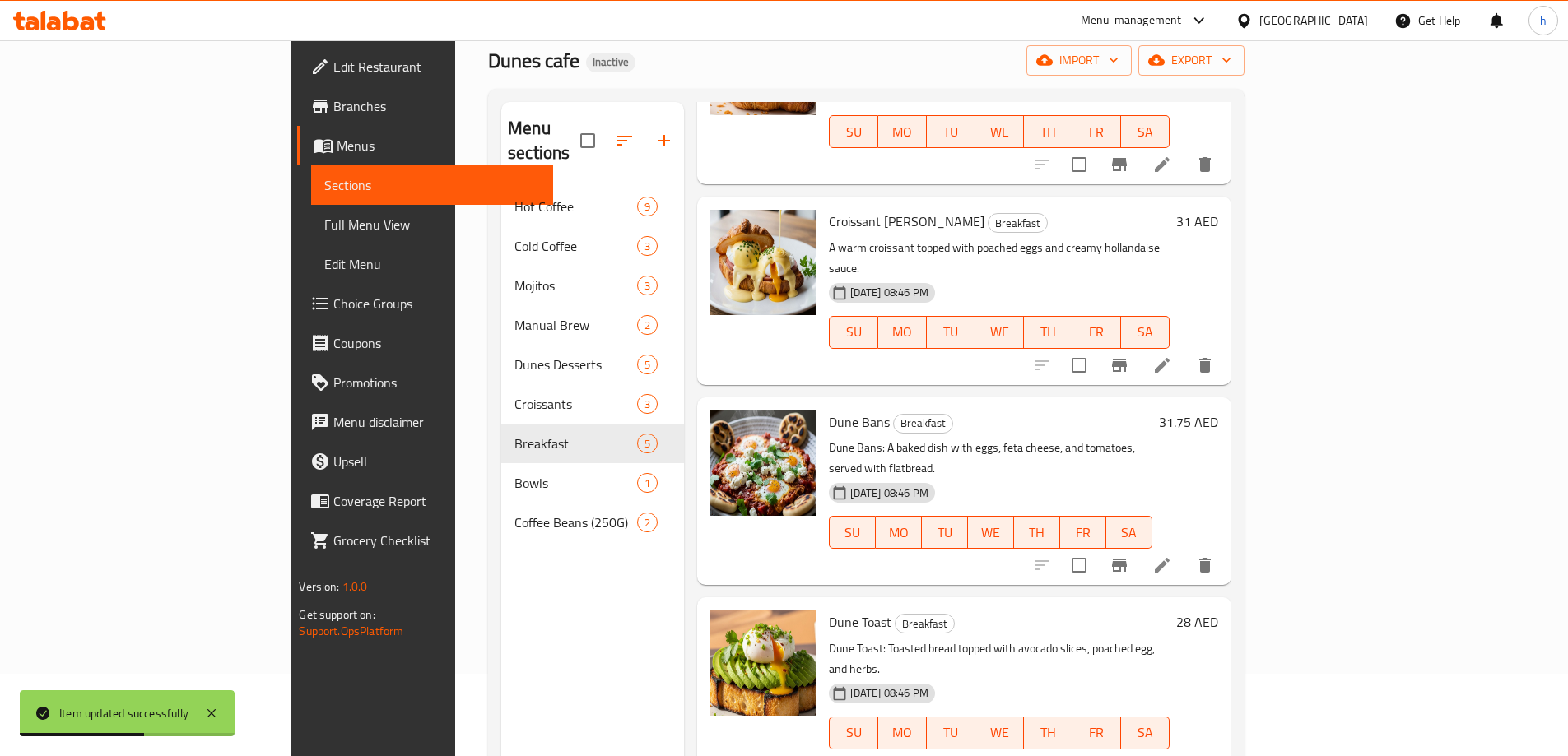
click at [1172, 556] on icon at bounding box center [1162, 565] width 19 height 19
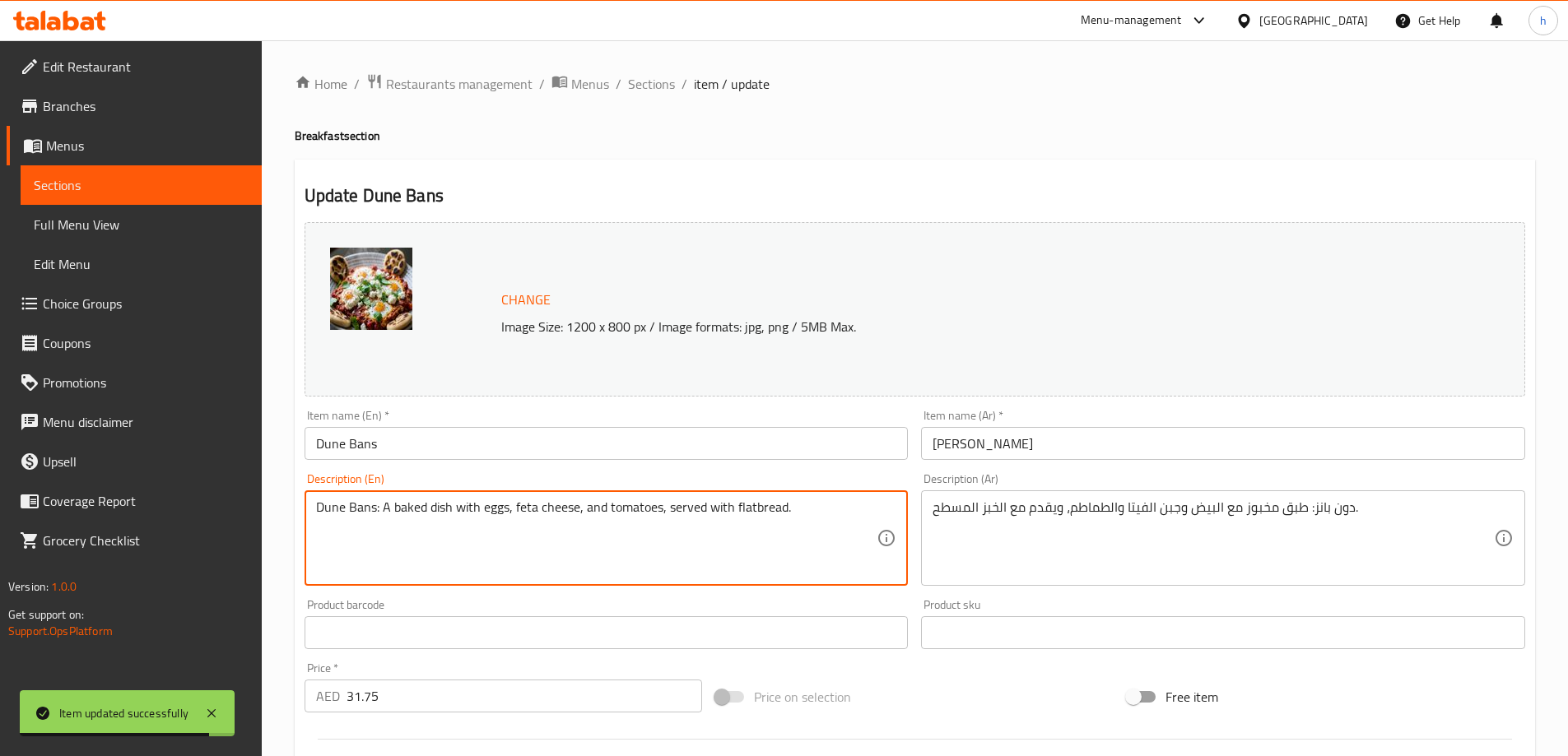
drag, startPoint x: 380, startPoint y: 512, endPoint x: 315, endPoint y: 528, distance: 66.9
type textarea "A baked dish with eggs, feta cheese, and tomatoes, served with flatbread."
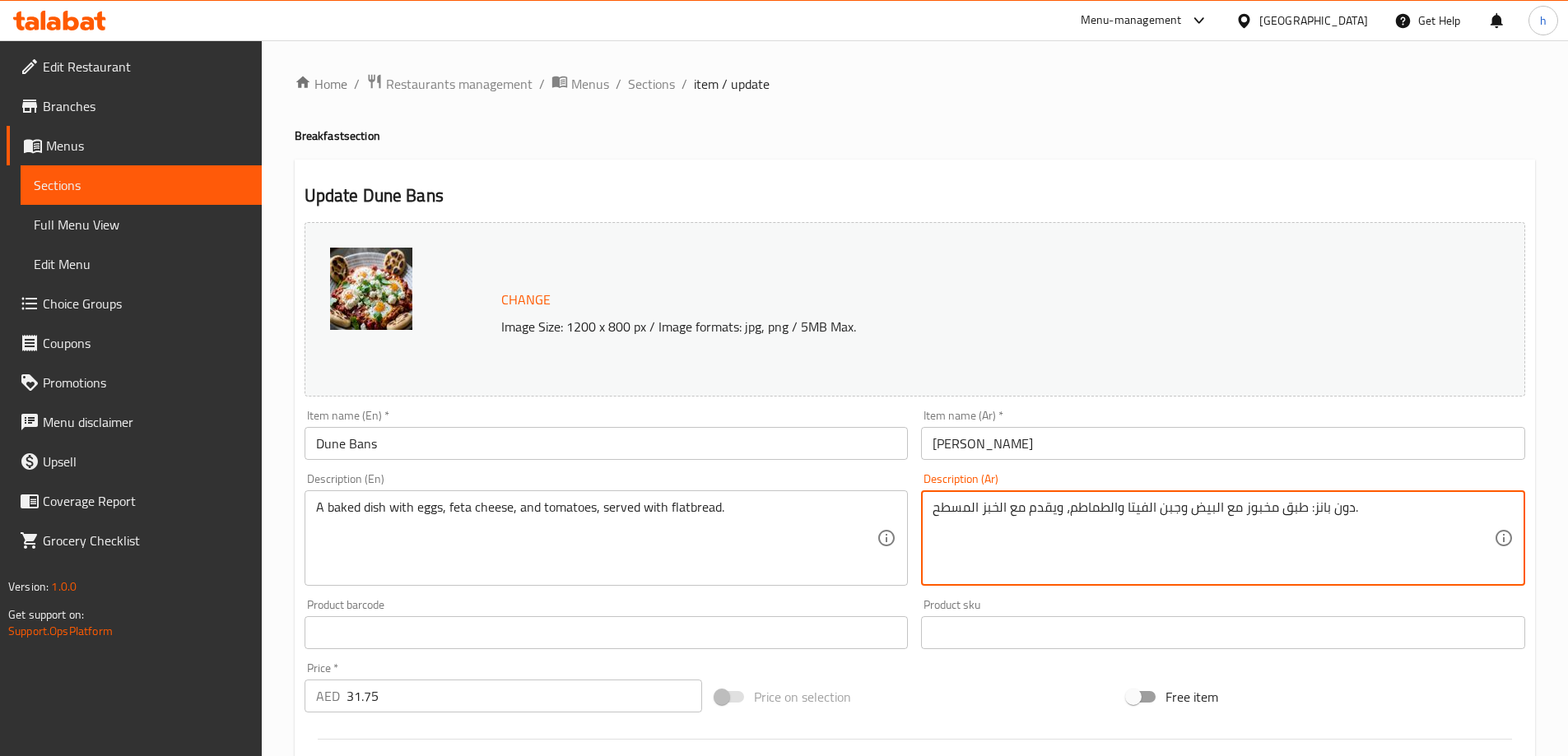
drag, startPoint x: 1304, startPoint y: 520, endPoint x: 1349, endPoint y: 530, distance: 46.1
type textarea "طبق مخبوز مع البيض وجبن الفيتا والطماطم، ويقدم مع الخبز المسطح."
click at [638, 119] on div "Home / Restaurants management / Menus / Sections / item / update Breakfast sect…" at bounding box center [915, 613] width 1241 height 1081
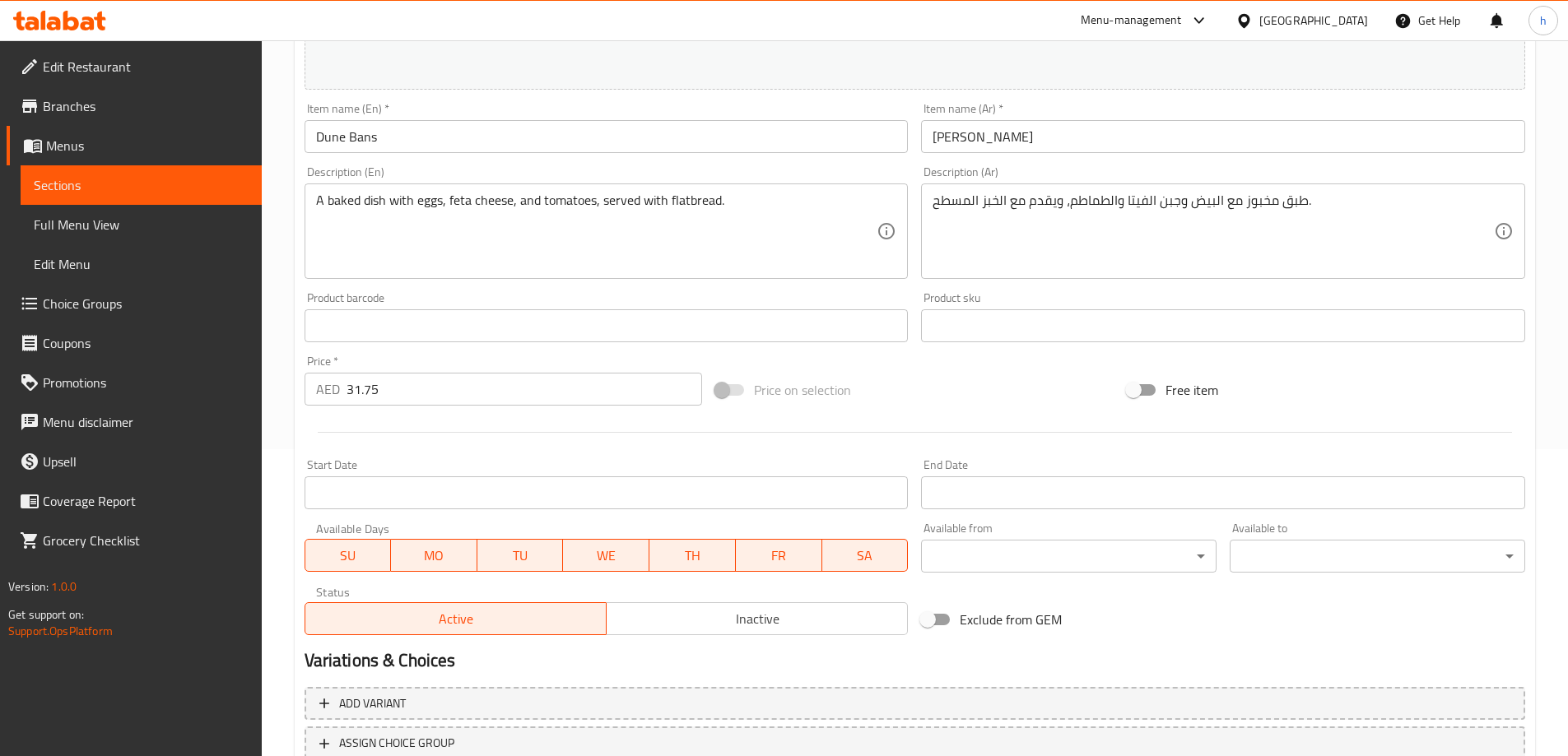
scroll to position [430, 0]
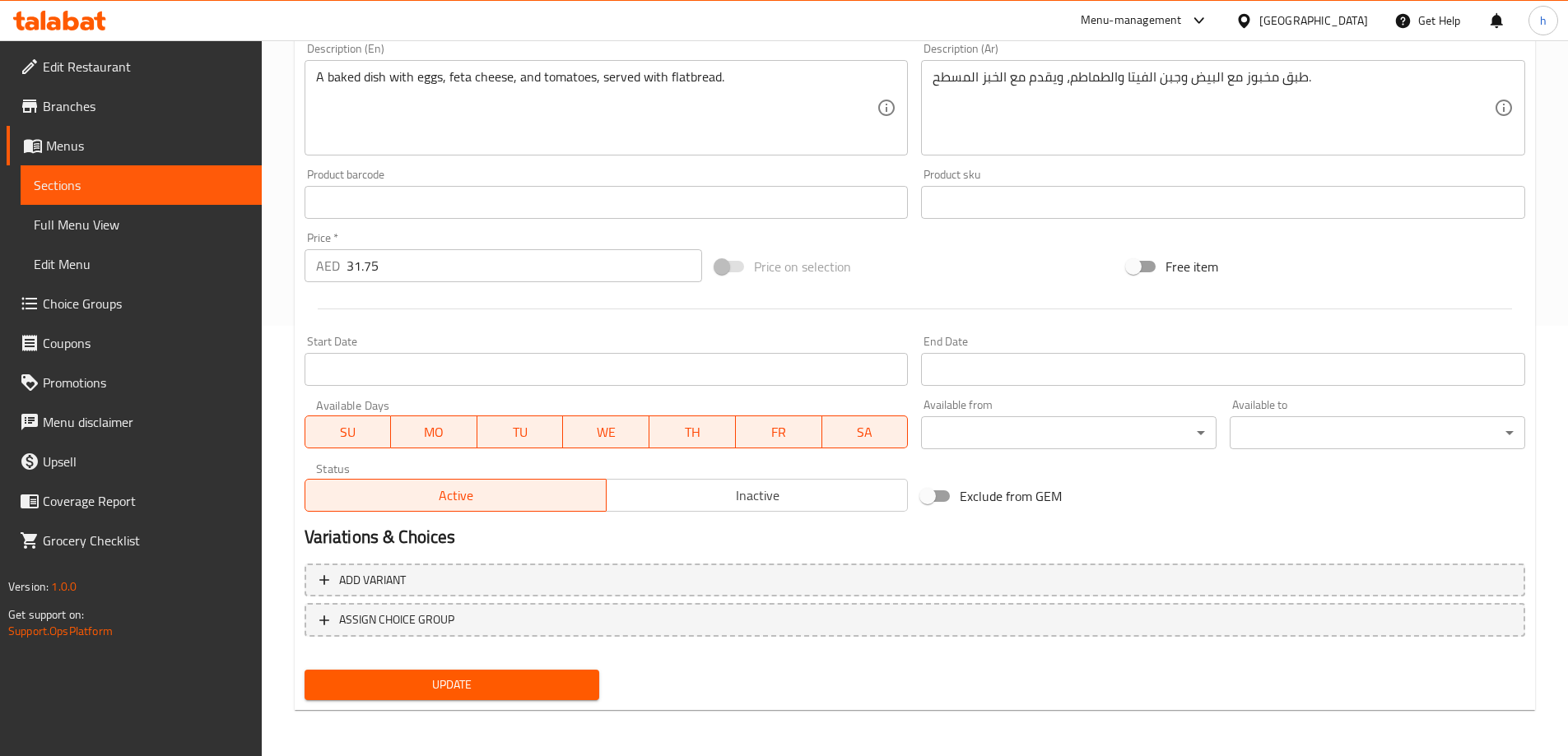
click at [482, 689] on span "Update" at bounding box center [452, 685] width 269 height 20
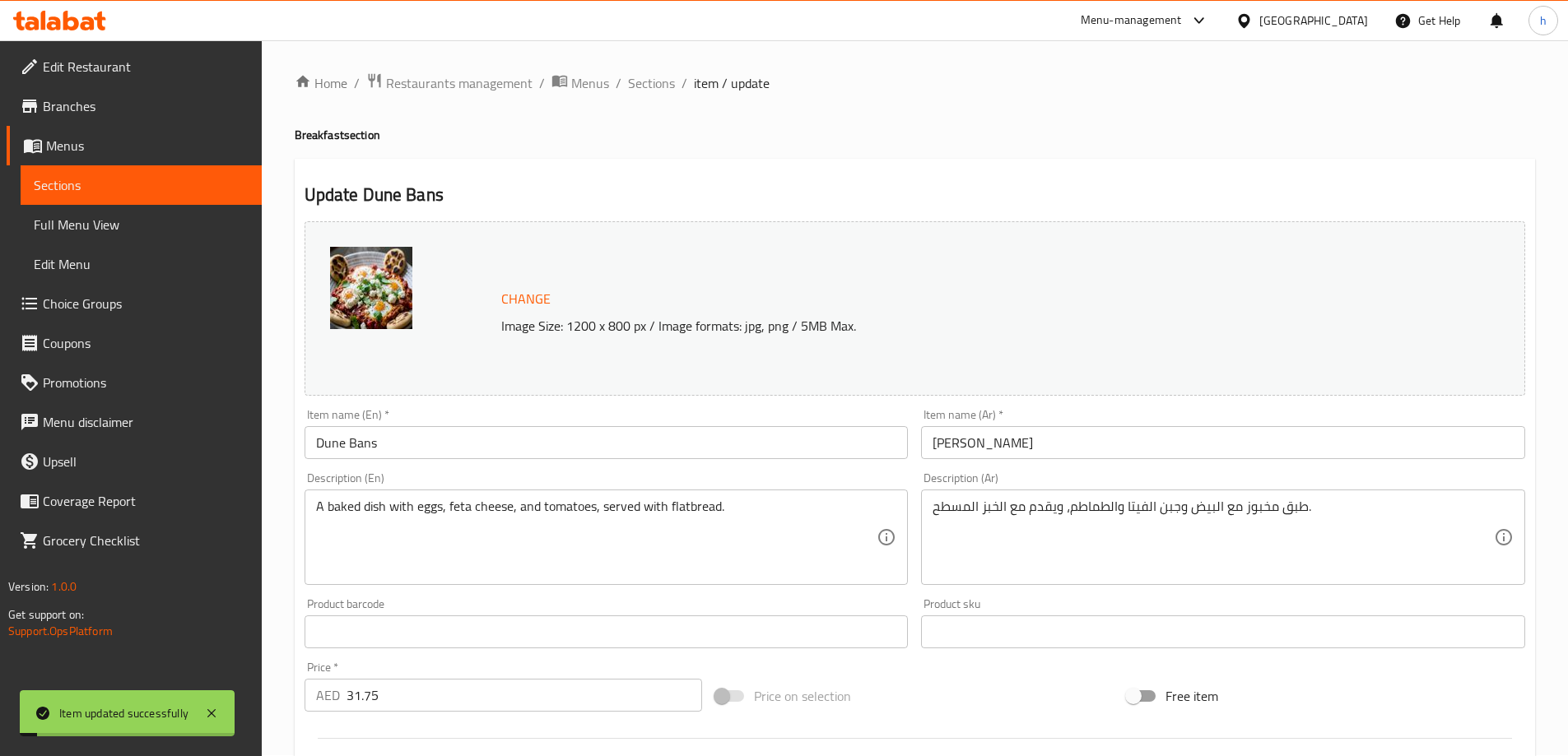
scroll to position [0, 0]
click at [152, 177] on span "Sections" at bounding box center [140, 185] width 214 height 19
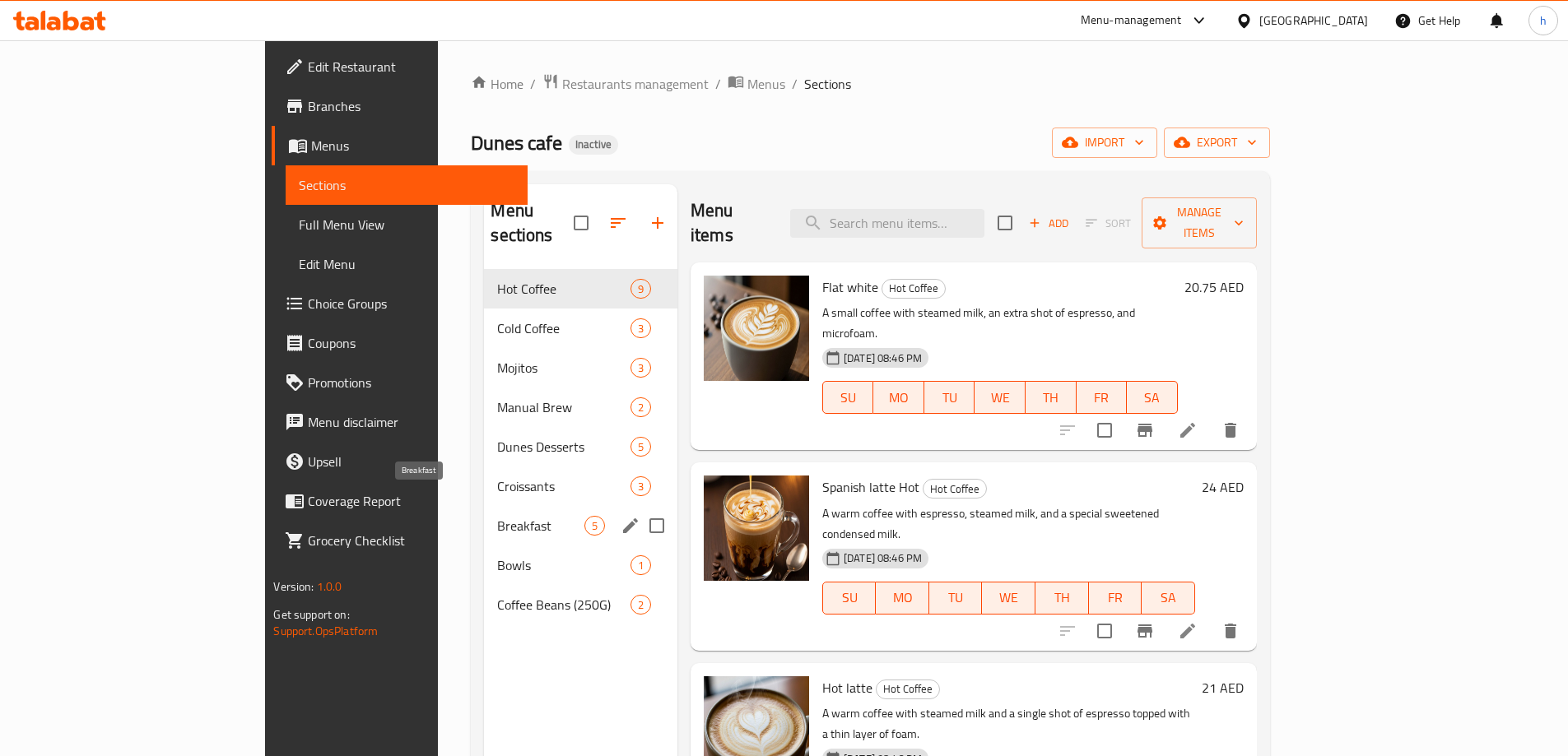
click at [497, 516] on span "Breakfast" at bounding box center [540, 526] width 86 height 19
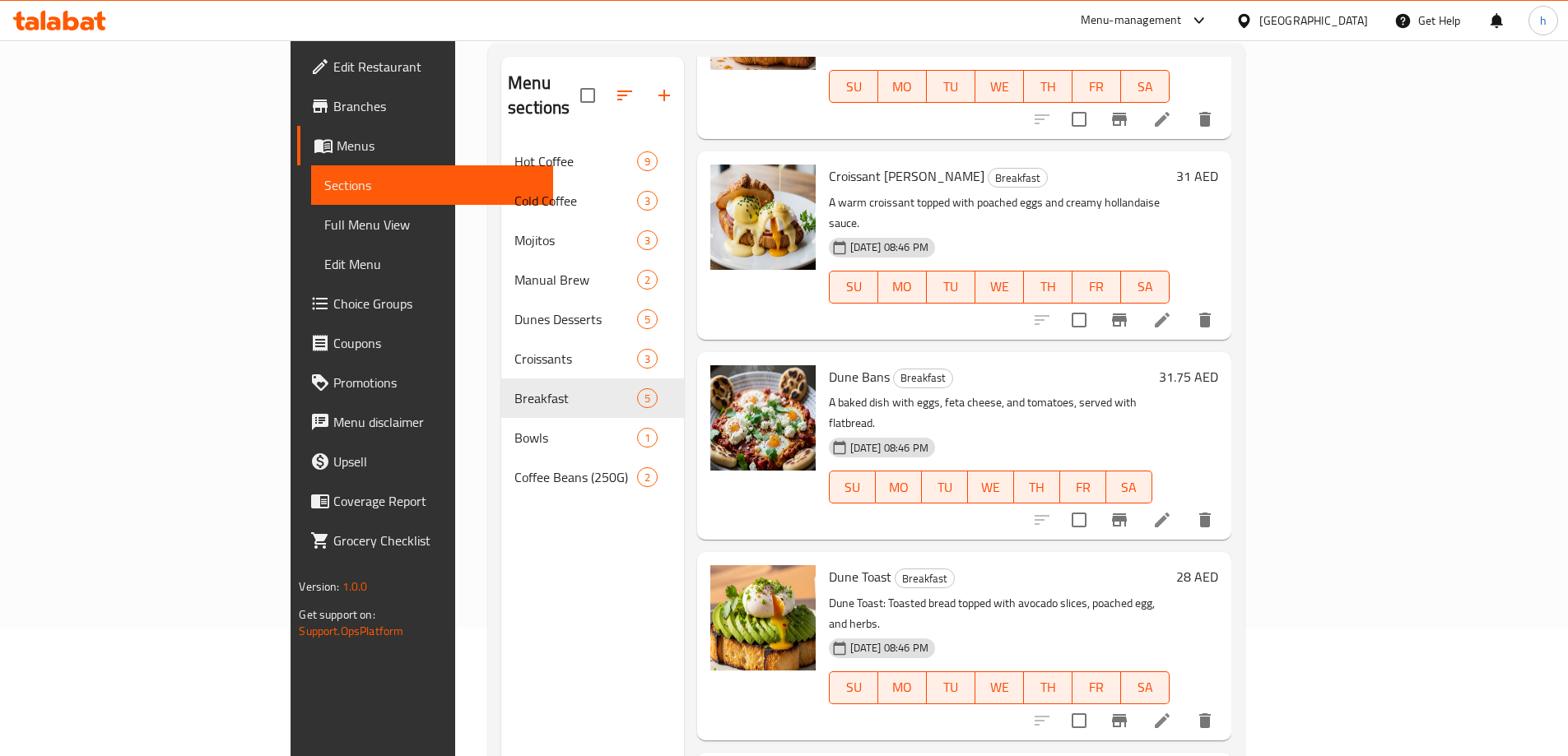
scroll to position [230, 0]
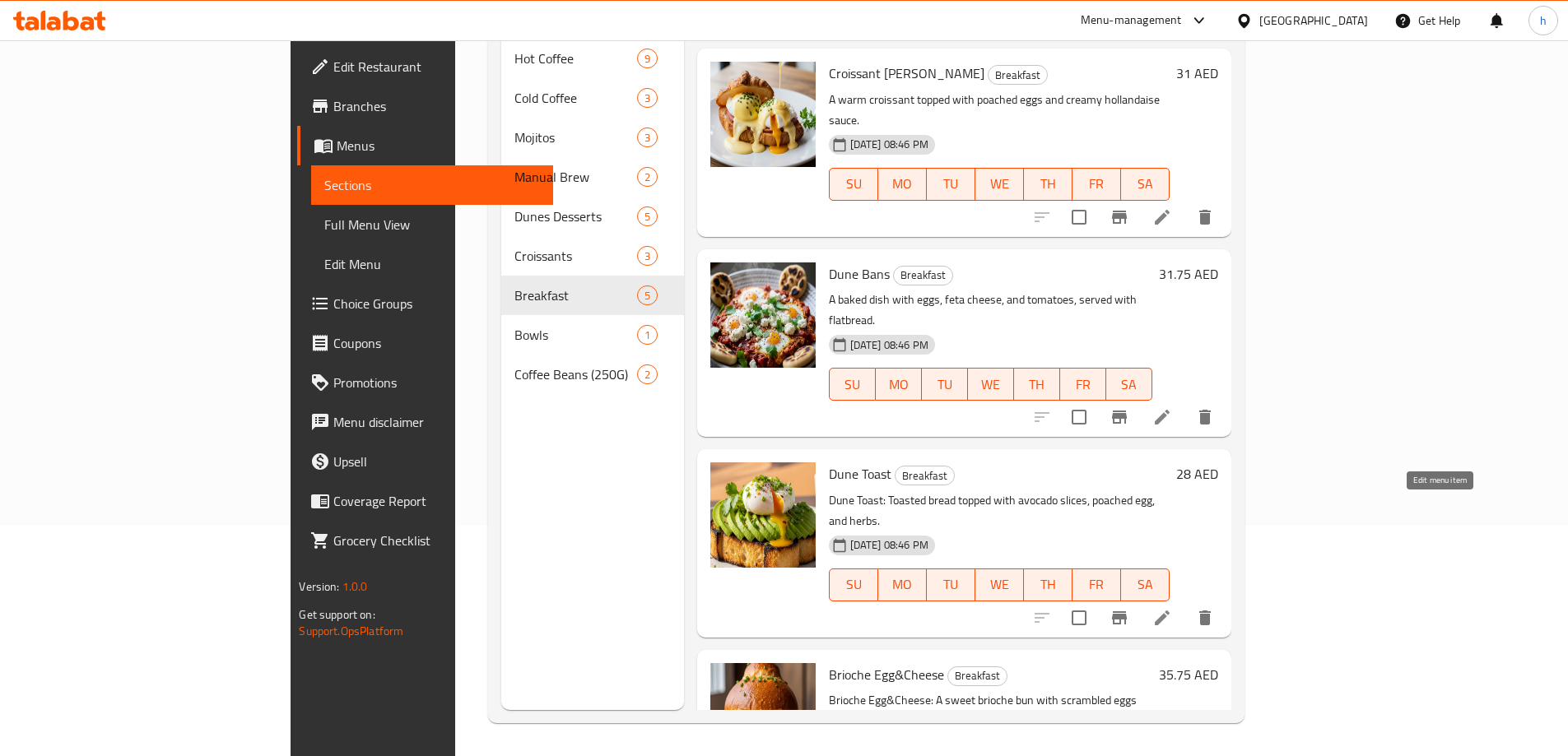
click at [1172, 608] on icon at bounding box center [1162, 618] width 19 height 19
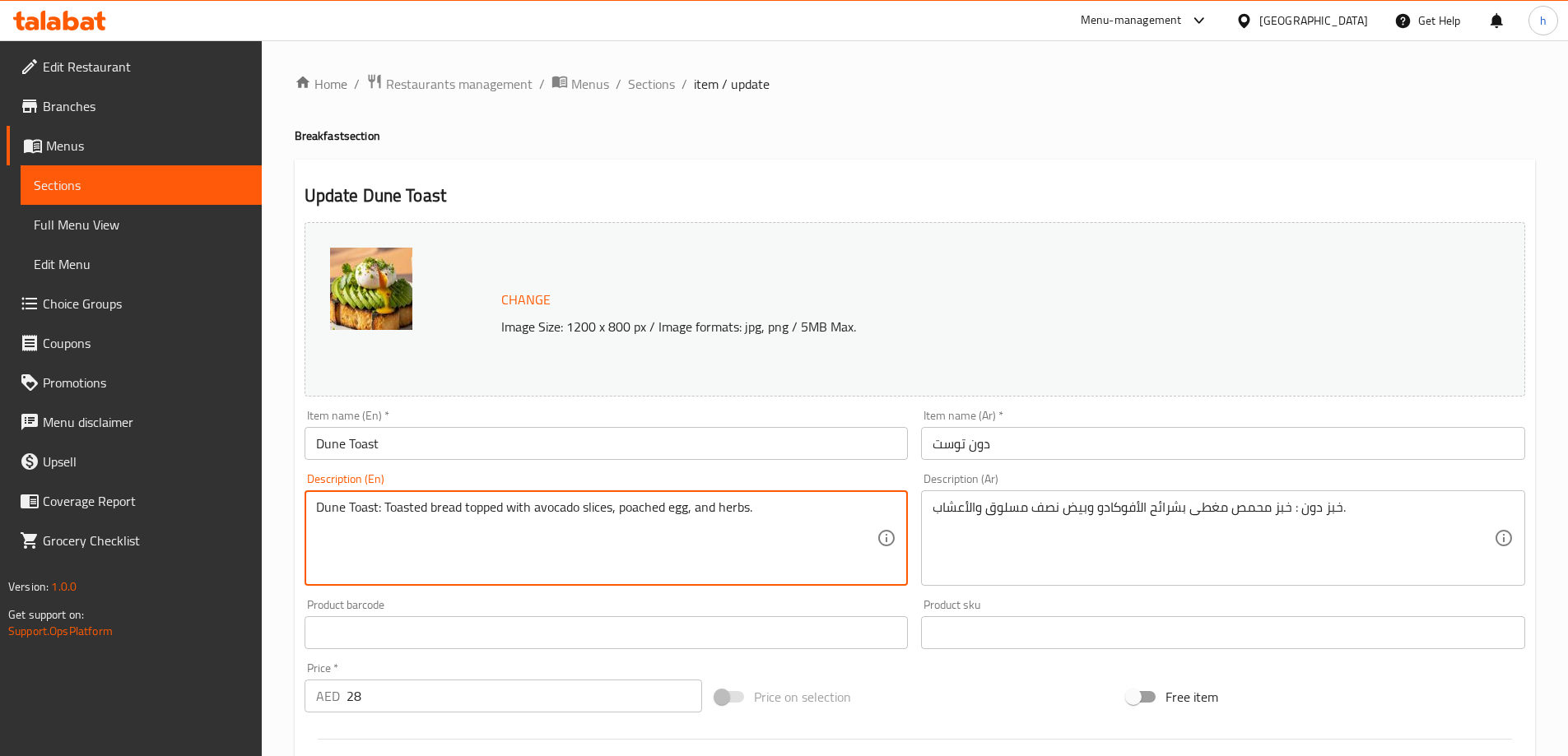
drag, startPoint x: 383, startPoint y: 516, endPoint x: 311, endPoint y: 535, distance: 74.5
type textarea "Toasted bread topped with avocado slices, poached egg, and herbs."
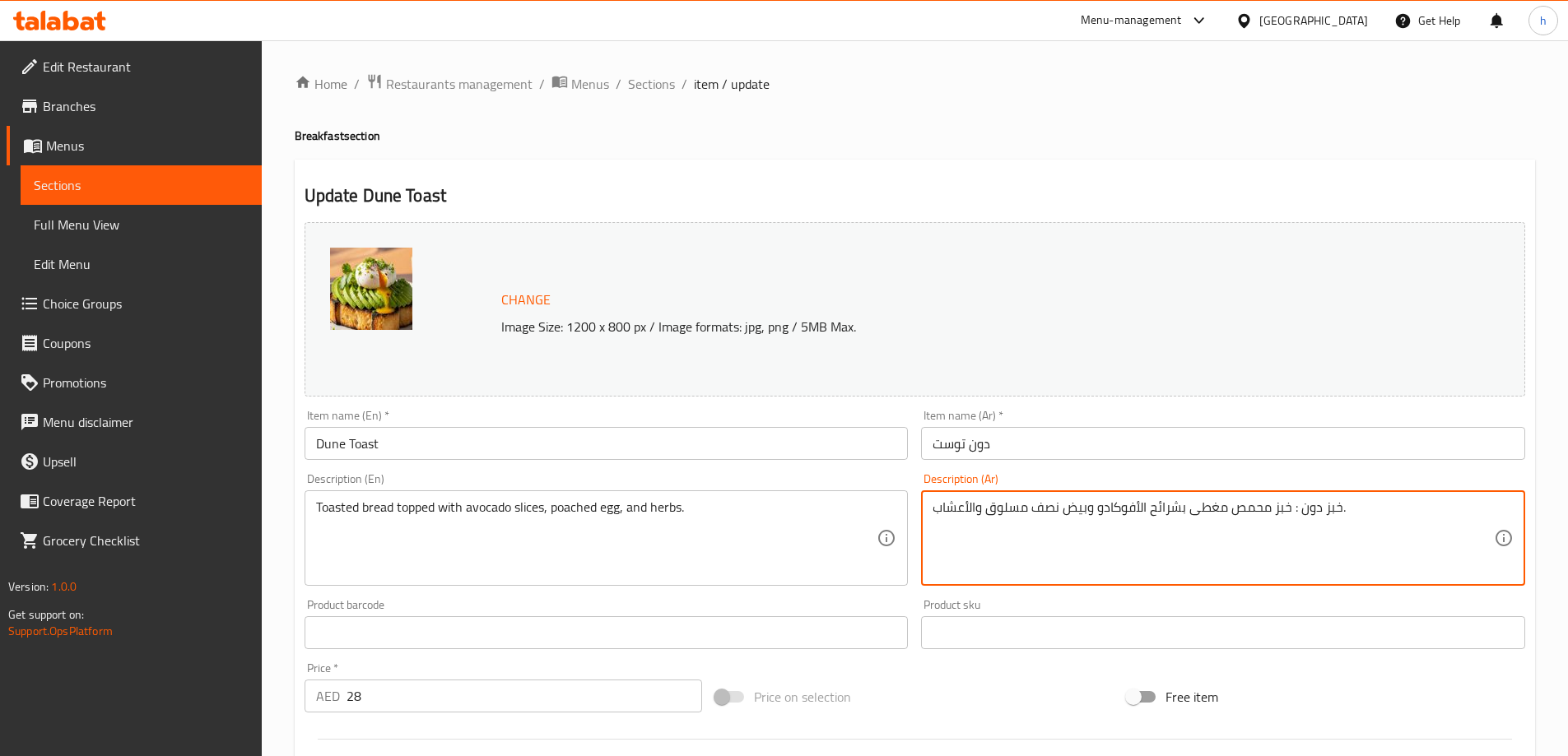
drag, startPoint x: 1292, startPoint y: 516, endPoint x: 1339, endPoint y: 524, distance: 47.7
type textarea "خبز محمص مغطى بشرائح الأفوكادو وبيض نصف مسلوق والأعشاب."
click at [951, 146] on div "Home / Restaurants management / Menus / Sections / item / update Breakfast sect…" at bounding box center [915, 613] width 1241 height 1081
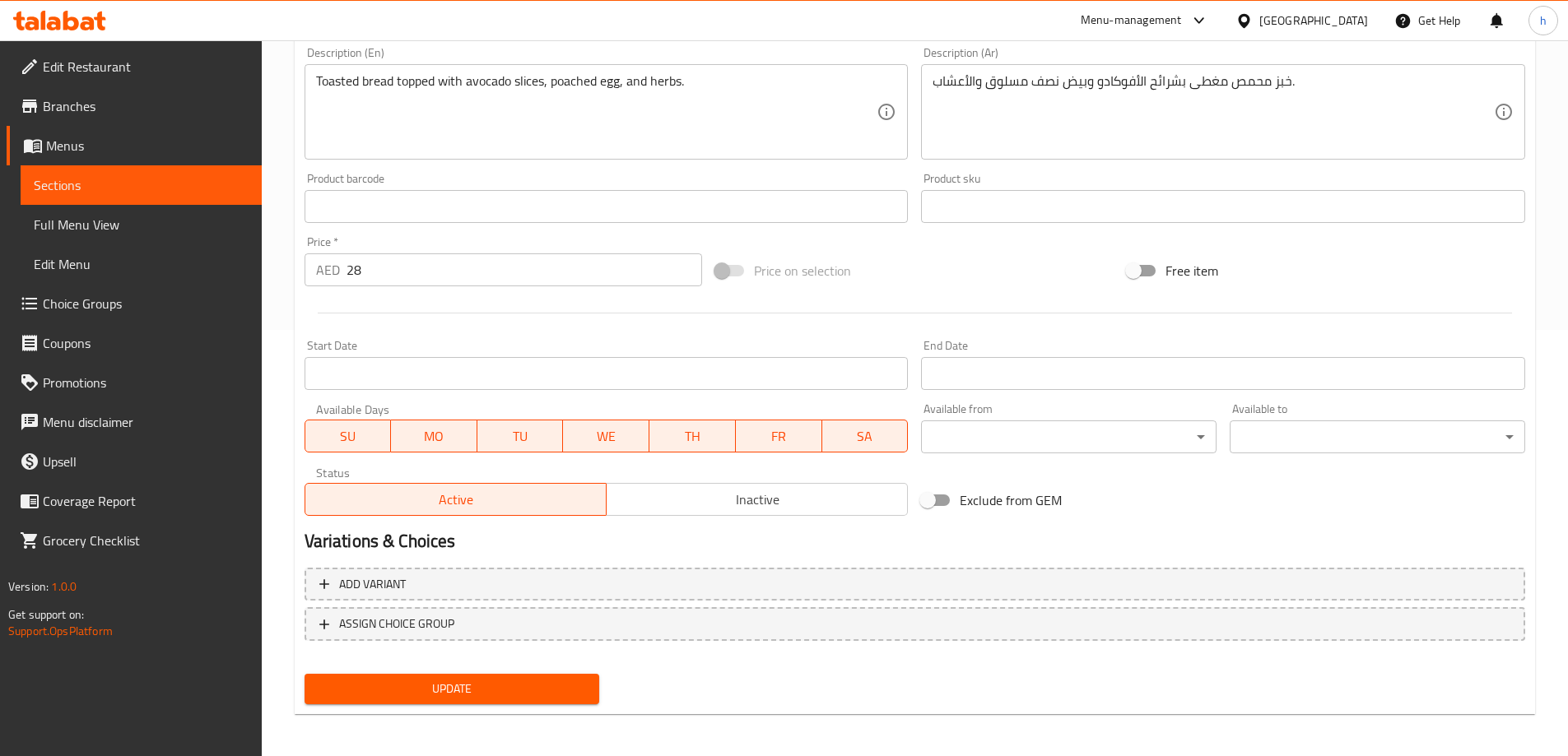
scroll to position [430, 0]
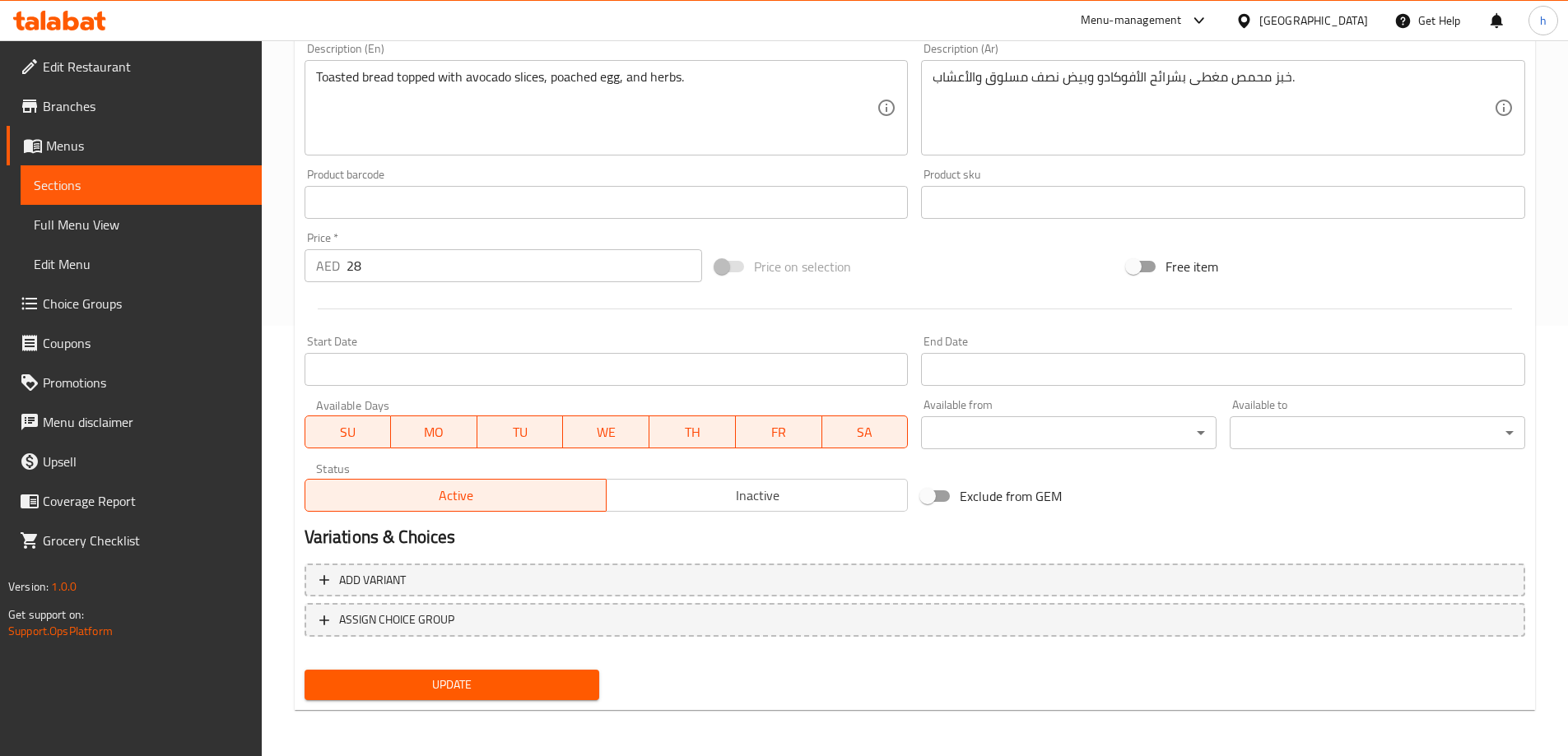
click at [496, 687] on span "Update" at bounding box center [452, 685] width 269 height 20
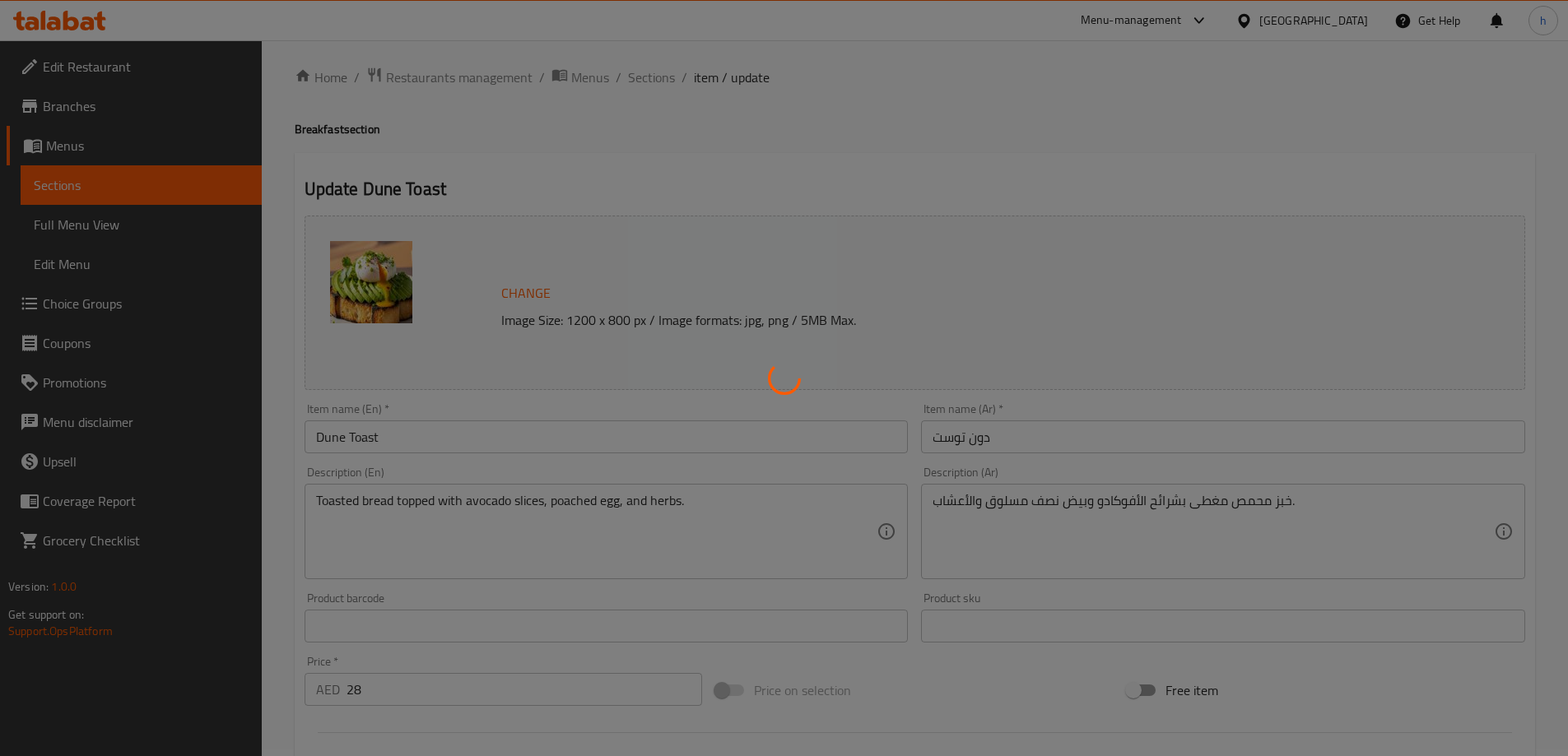
scroll to position [0, 0]
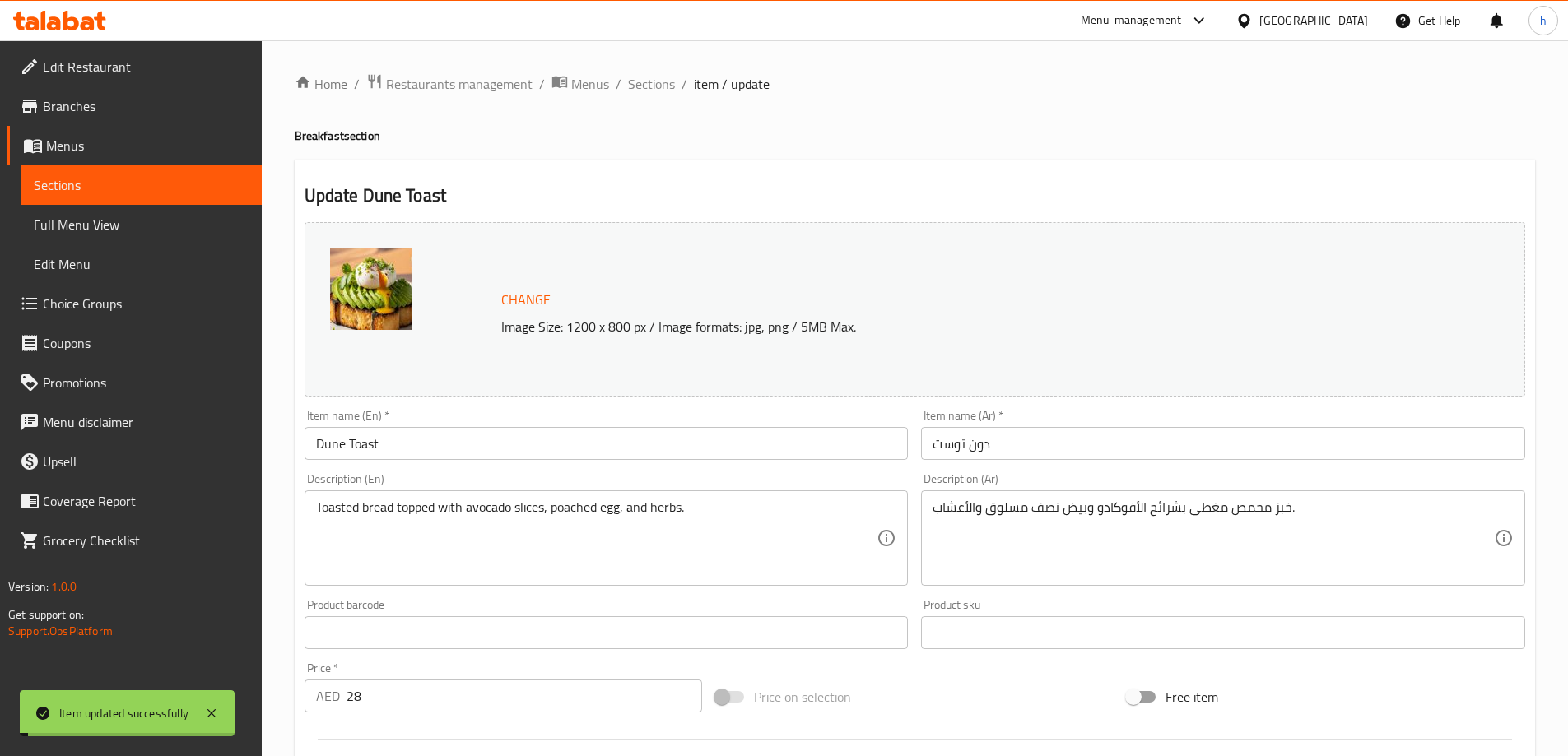
click at [132, 187] on span "Sections" at bounding box center [140, 185] width 214 height 19
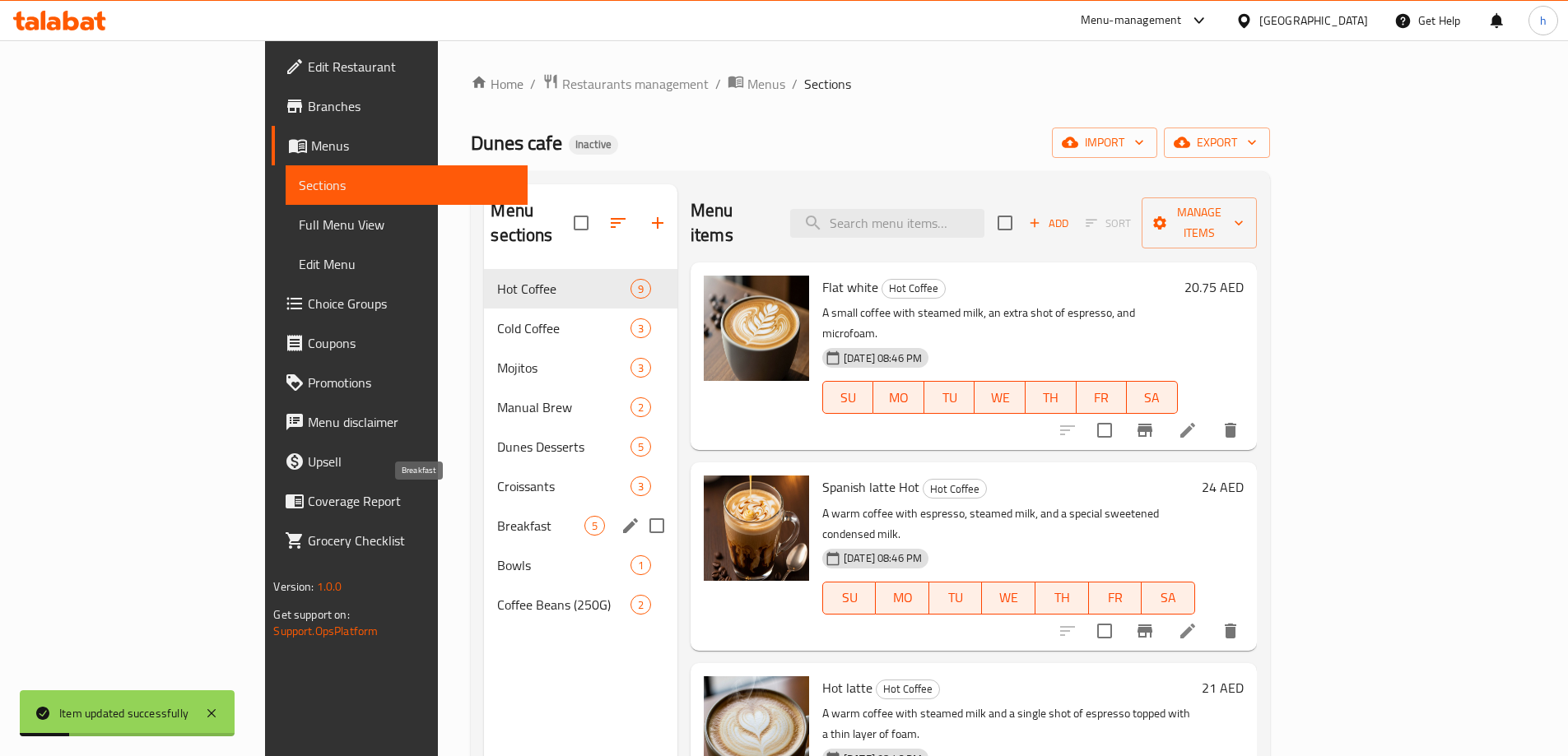
click at [497, 516] on span "Breakfast" at bounding box center [540, 526] width 86 height 19
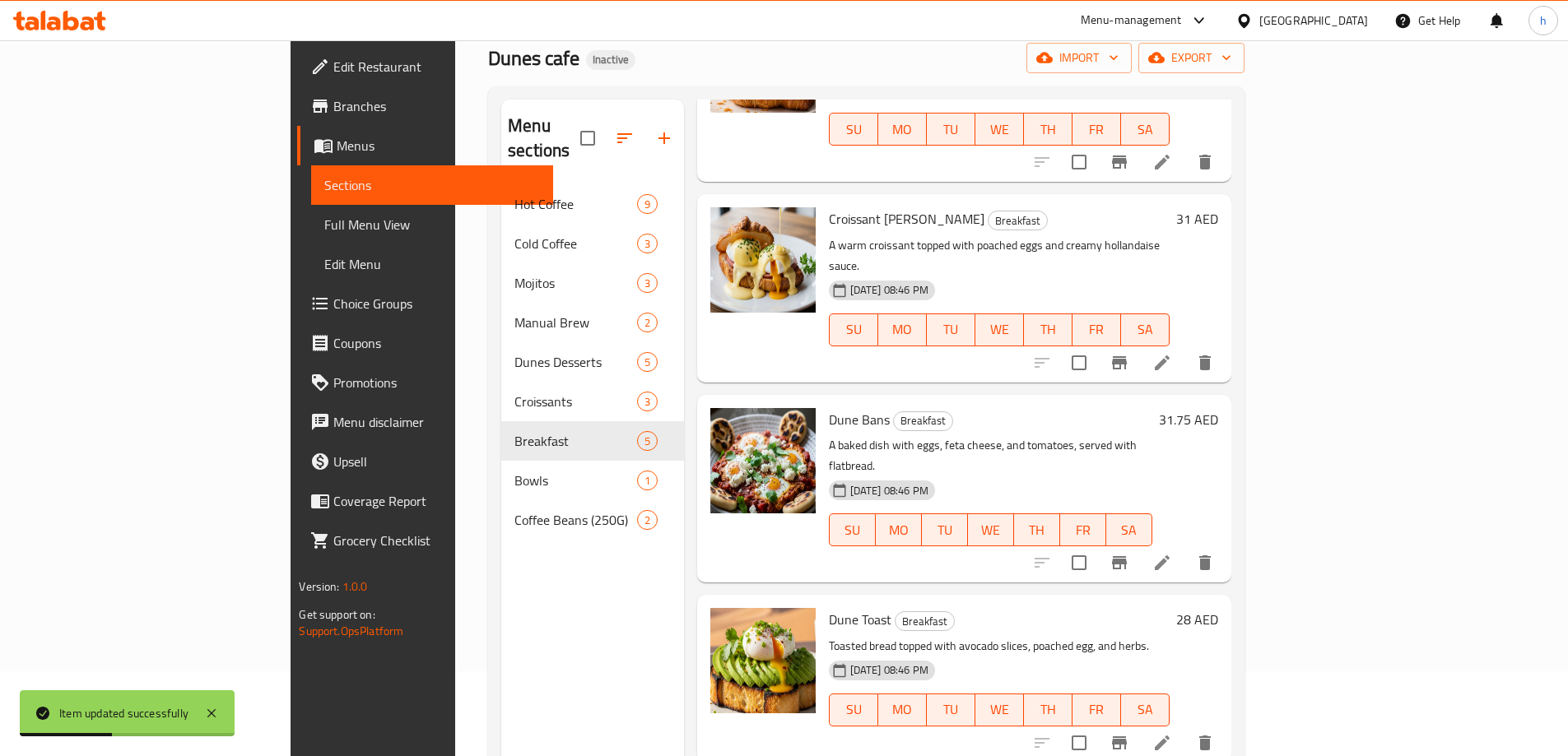
scroll to position [230, 0]
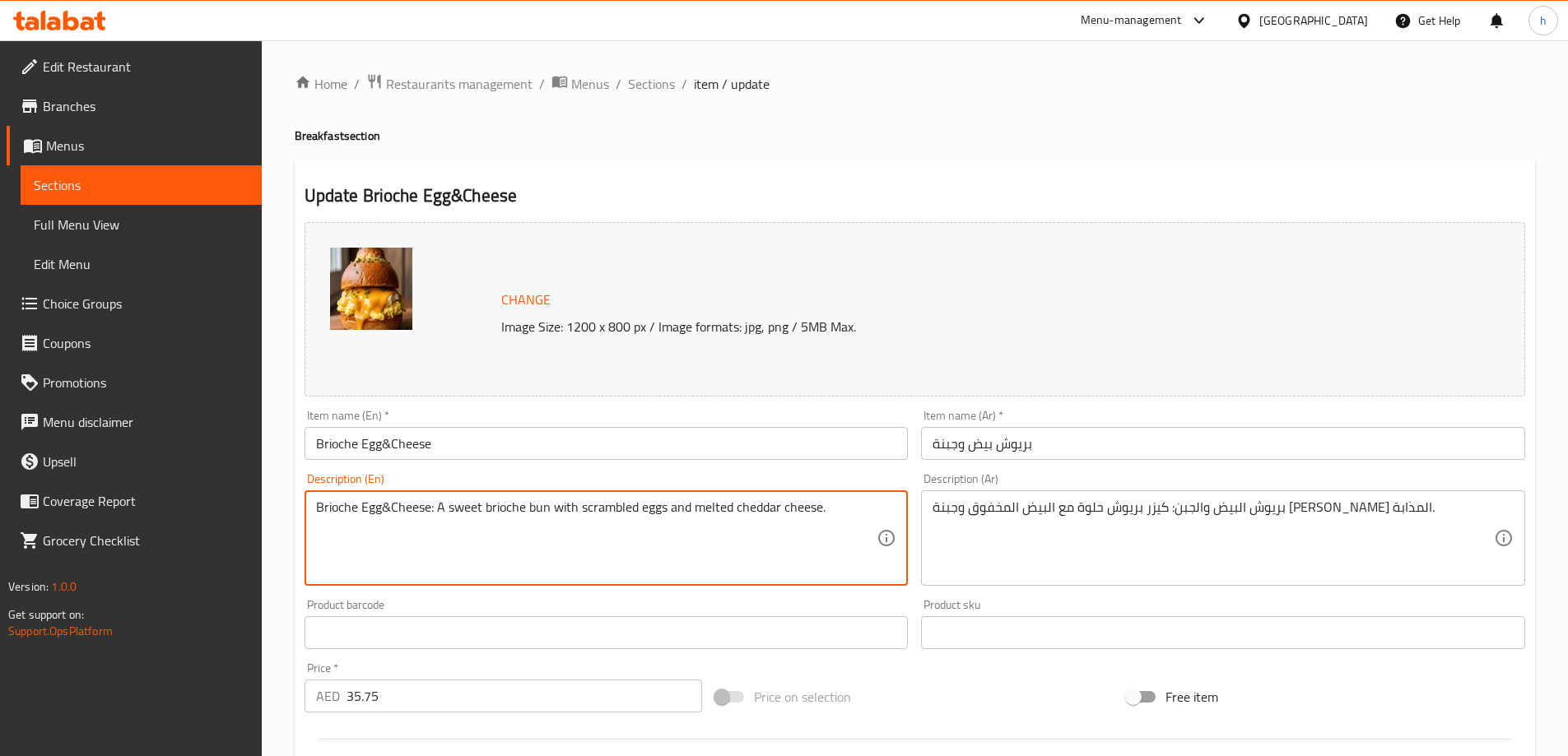
drag, startPoint x: 436, startPoint y: 507, endPoint x: 317, endPoint y: 535, distance: 122.2
type textarea "A sweet brioche bun with scrambled eggs and melted cheddar cheese."
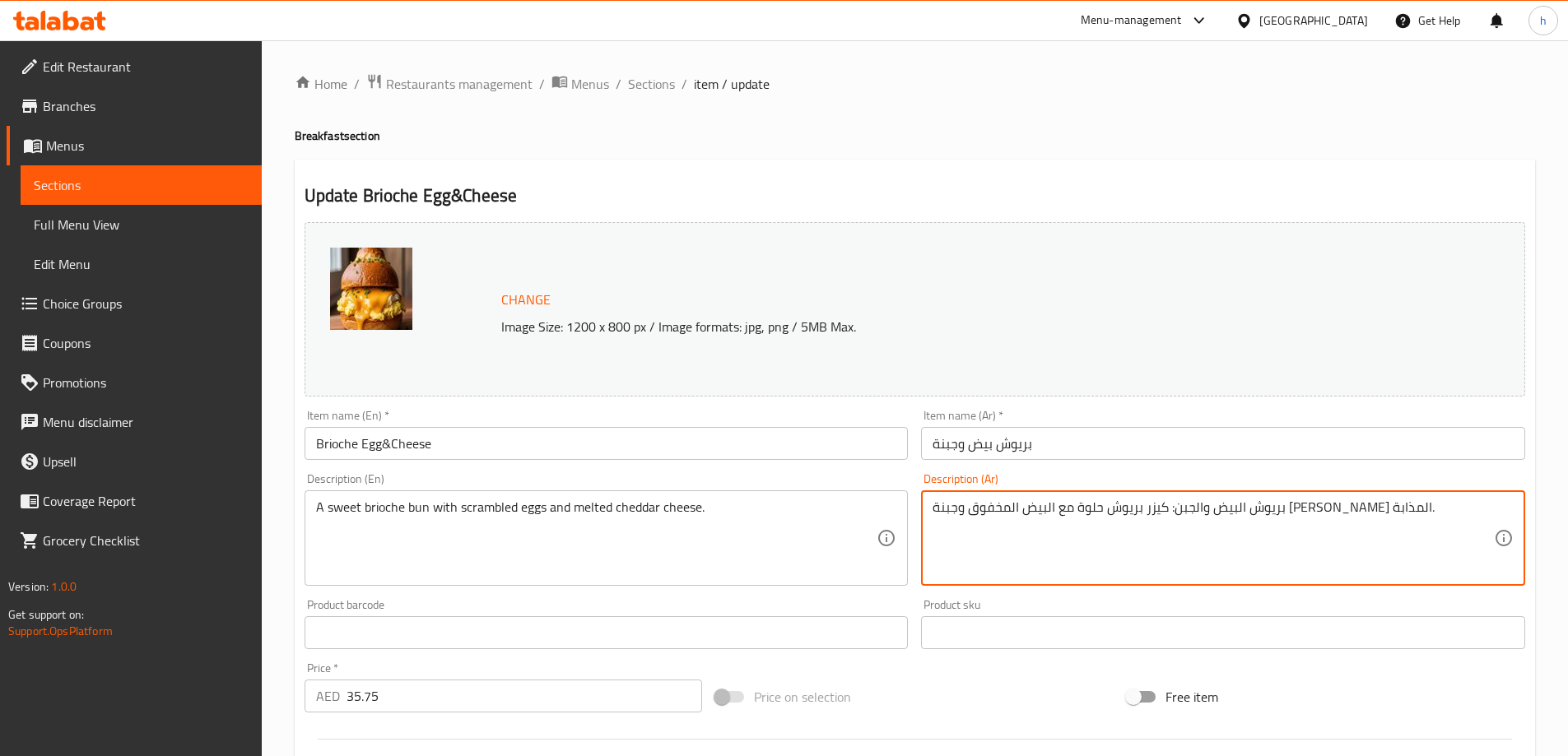
drag, startPoint x: 1246, startPoint y: 518, endPoint x: 1361, endPoint y: 521, distance: 115.0
type textarea "كيزر بريوش حلوة مع البيض المخفوق وجبنة [PERSON_NAME] المذابة."
click at [786, 129] on h4 "Breakfast section" at bounding box center [915, 136] width 1241 height 17
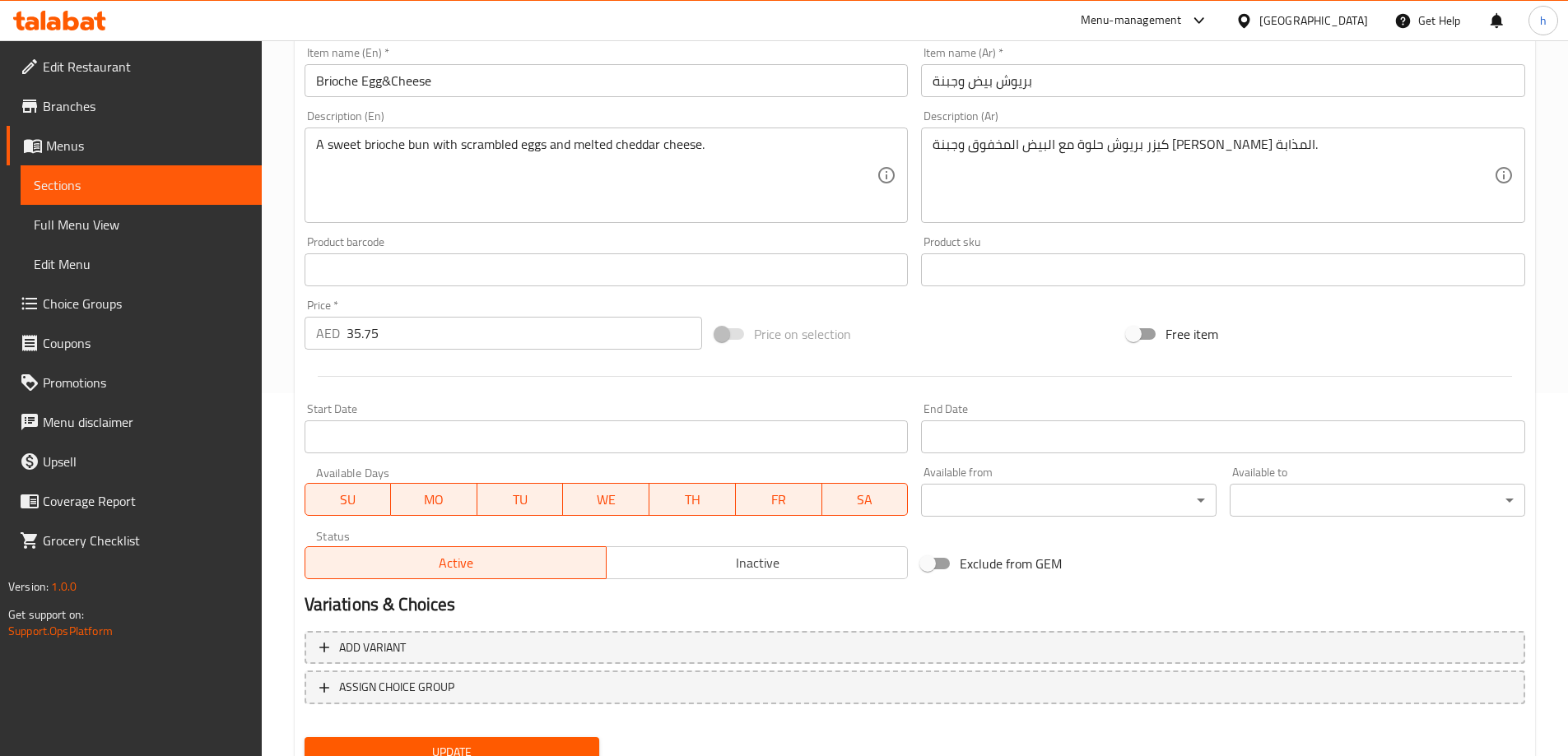
scroll to position [430, 0]
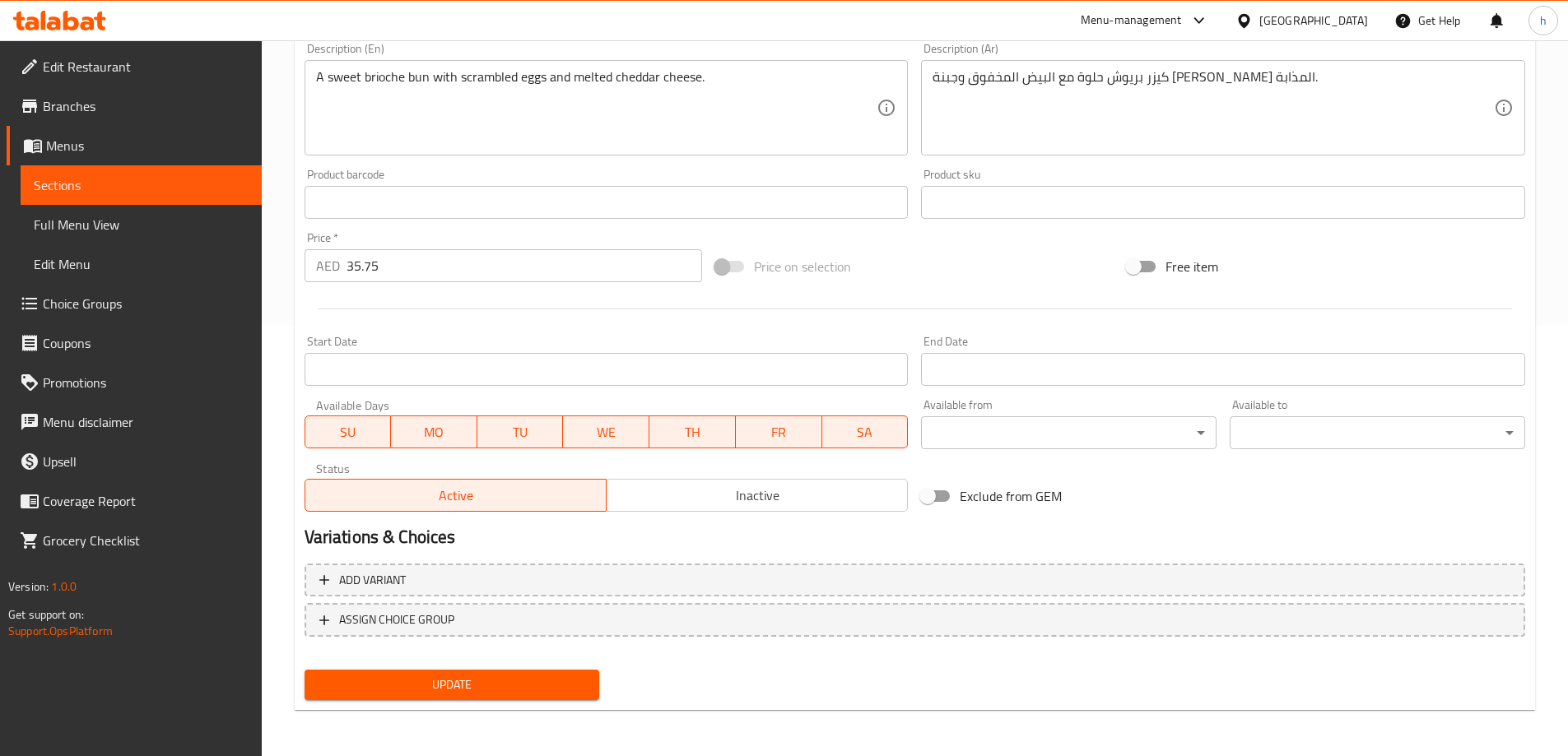
click at [524, 678] on span "Update" at bounding box center [452, 685] width 269 height 20
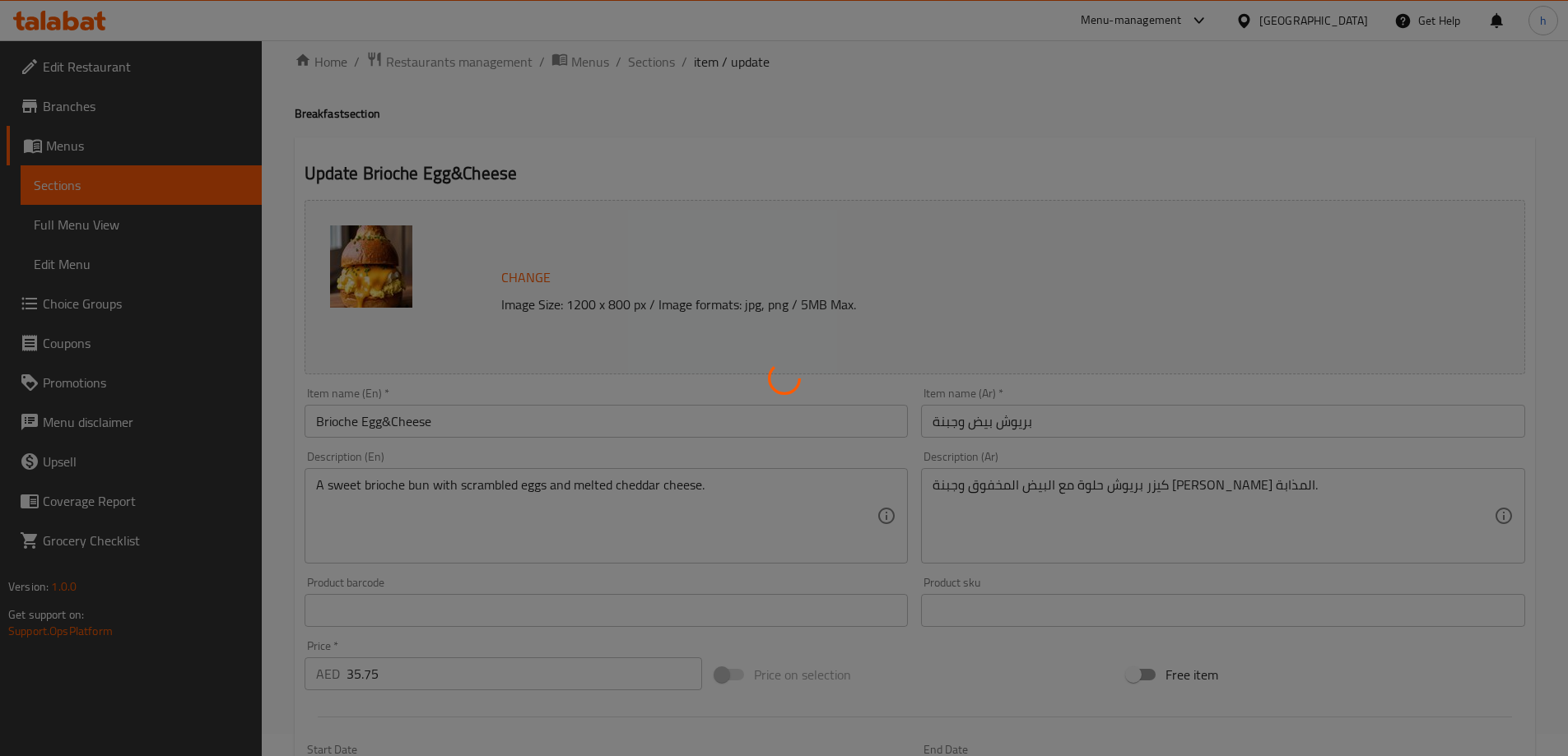
scroll to position [0, 0]
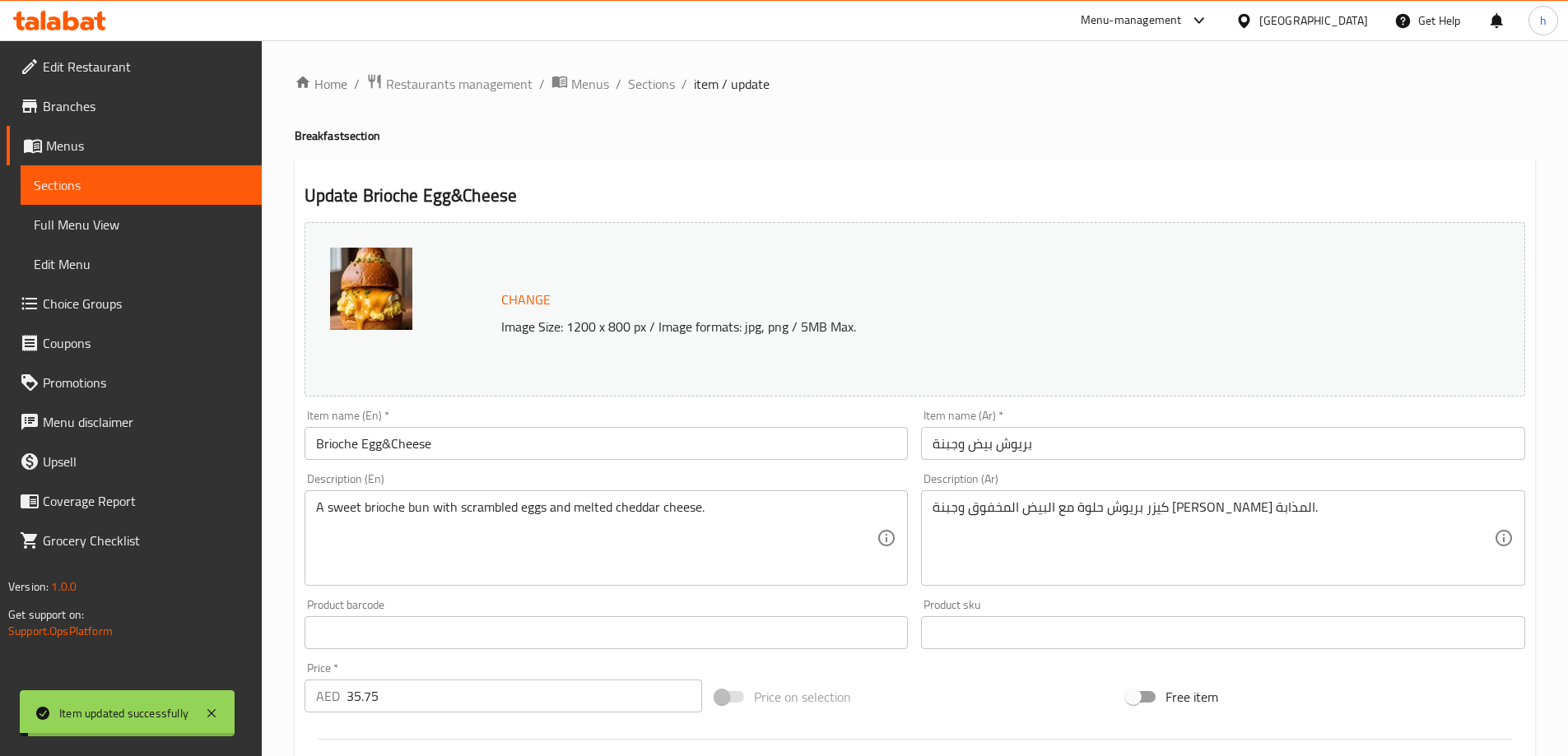
click at [69, 199] on link "Sections" at bounding box center [140, 184] width 241 height 40
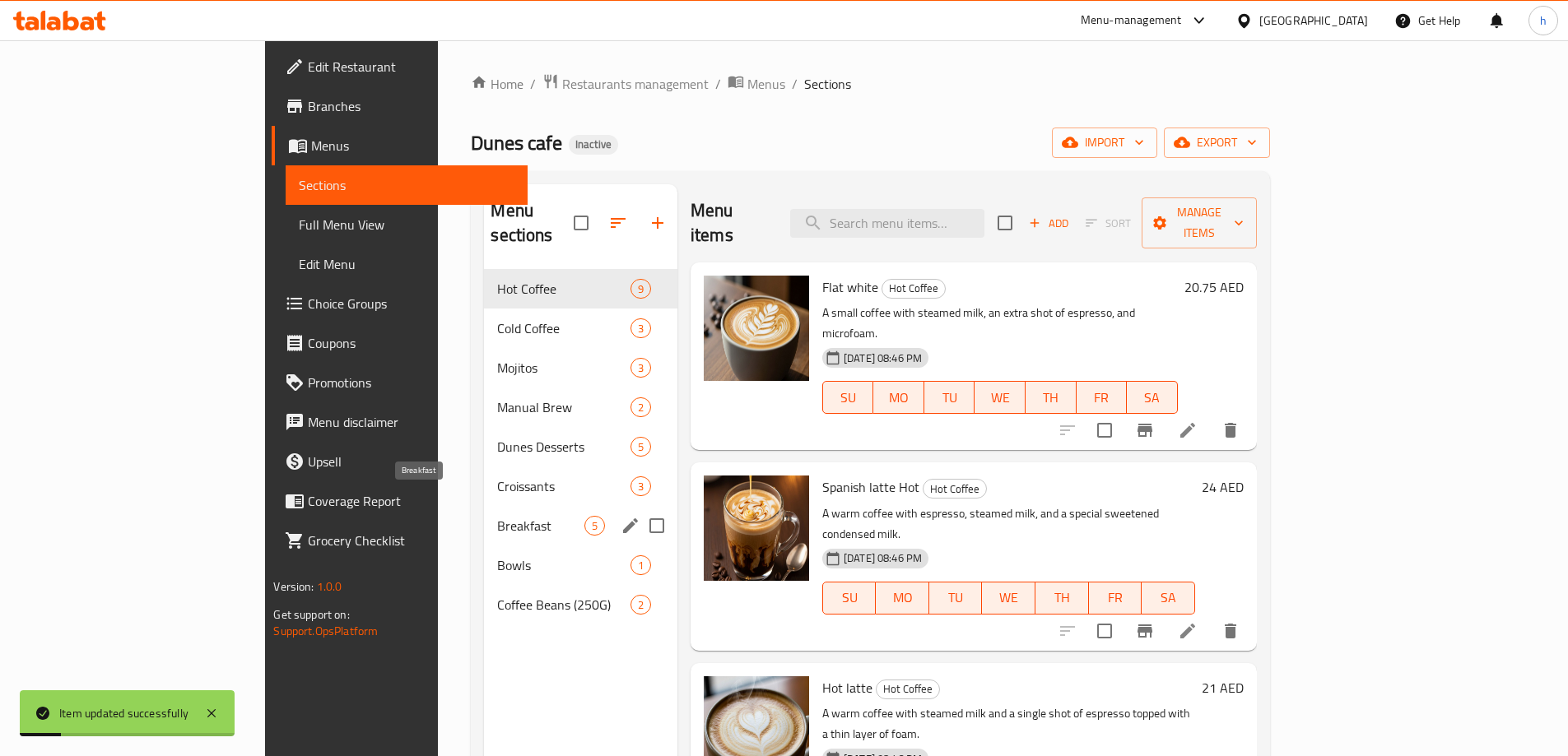
click at [497, 516] on span "Breakfast" at bounding box center [540, 526] width 86 height 19
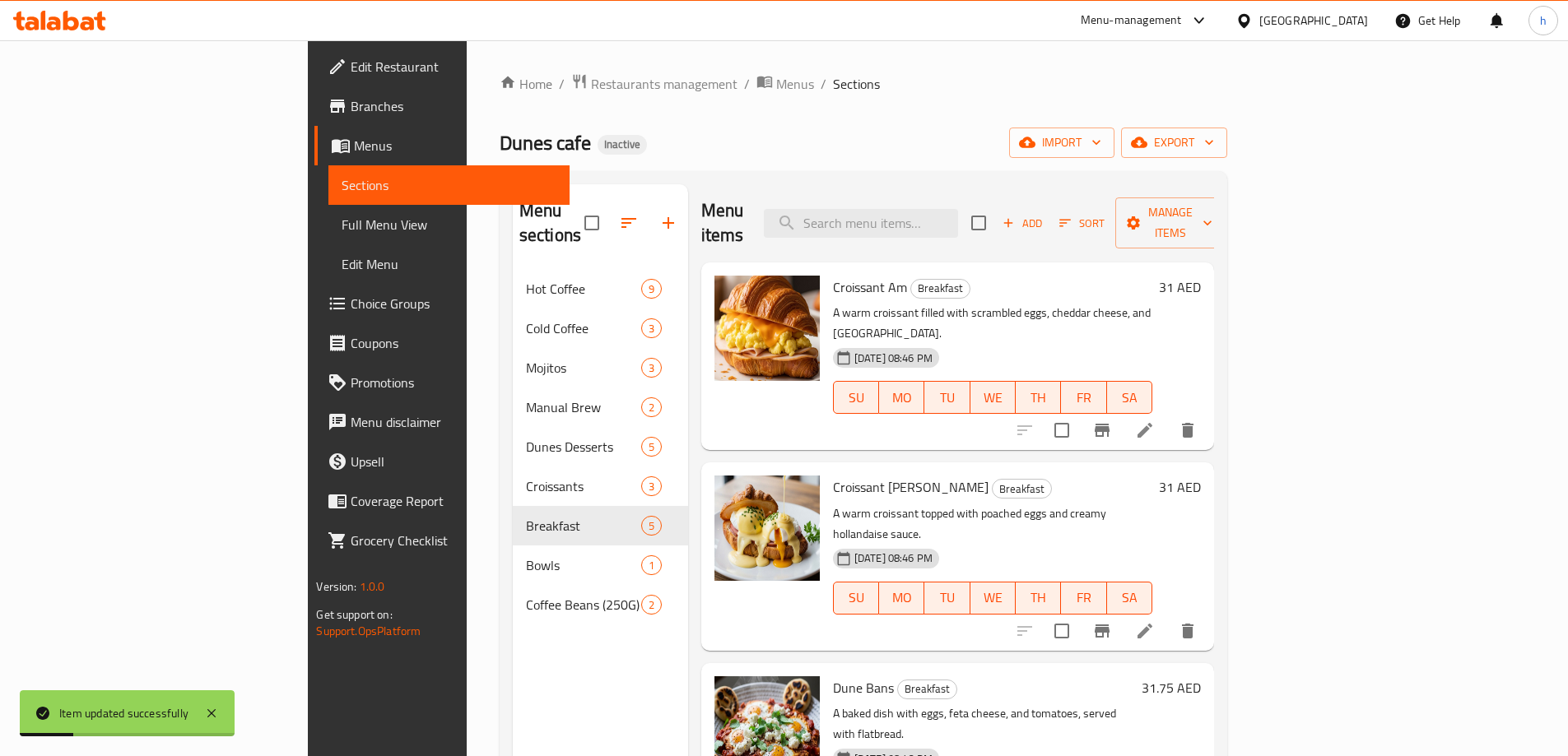
scroll to position [183, 0]
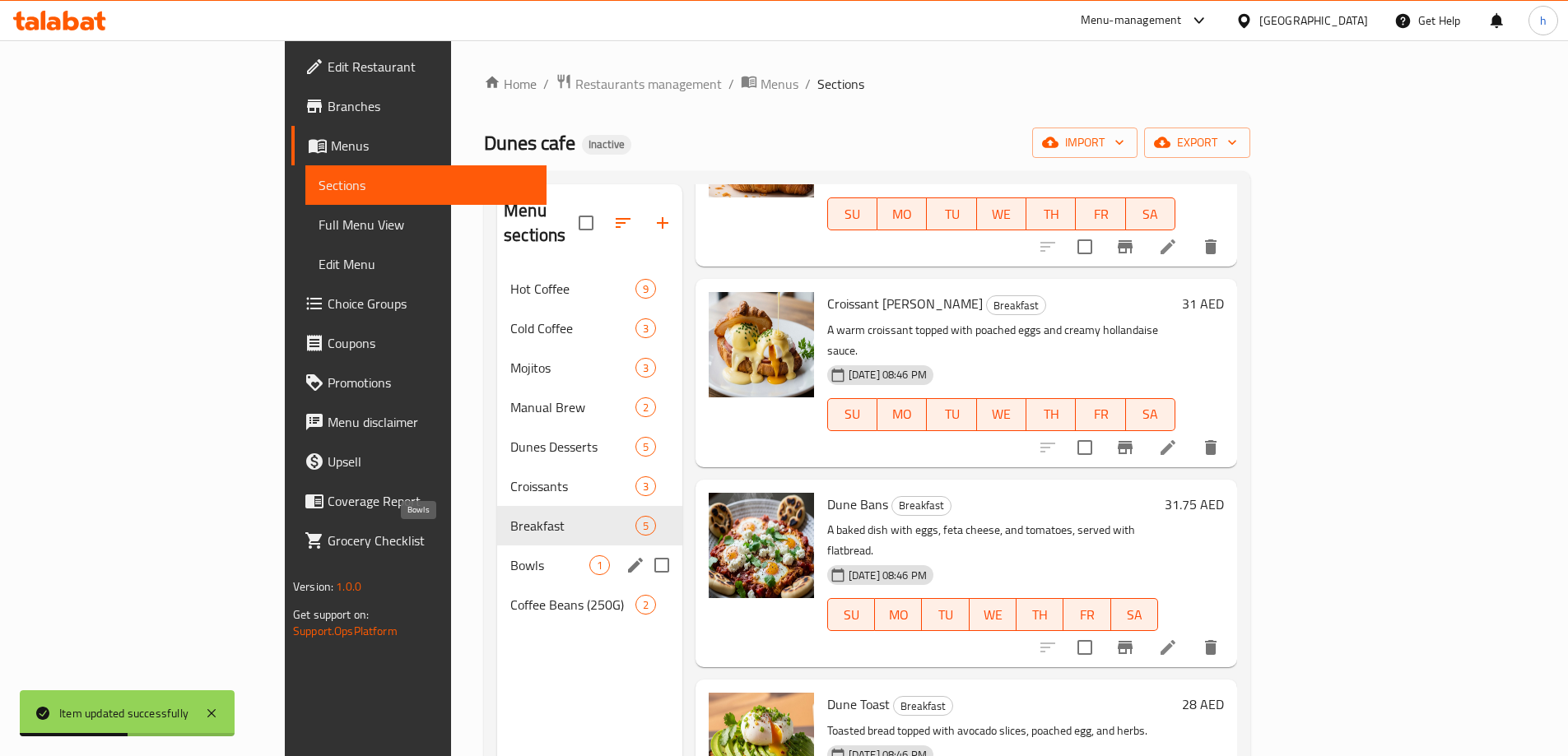
click at [510, 556] on span "Bowls" at bounding box center [550, 565] width 79 height 19
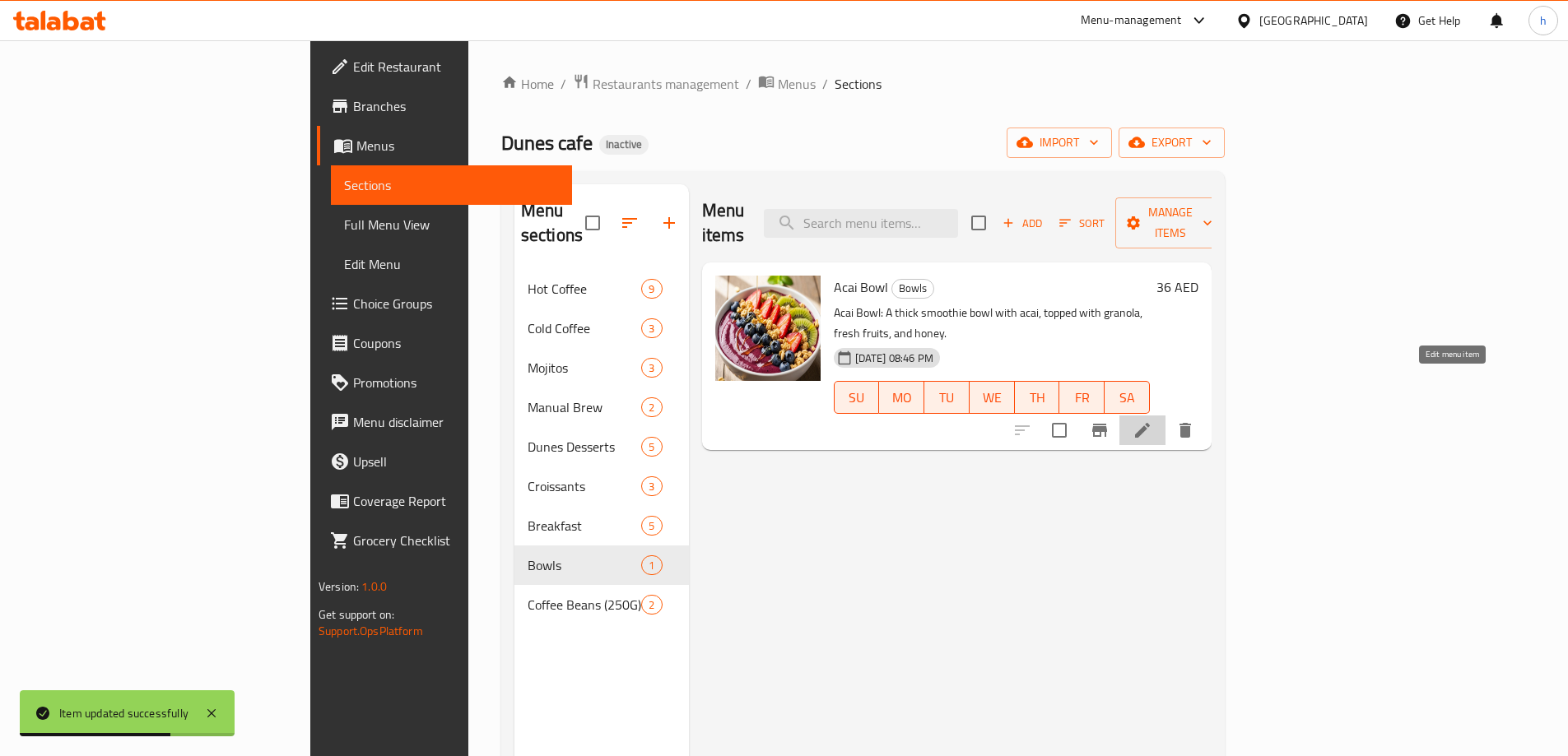
click at [1152, 421] on icon at bounding box center [1142, 430] width 19 height 19
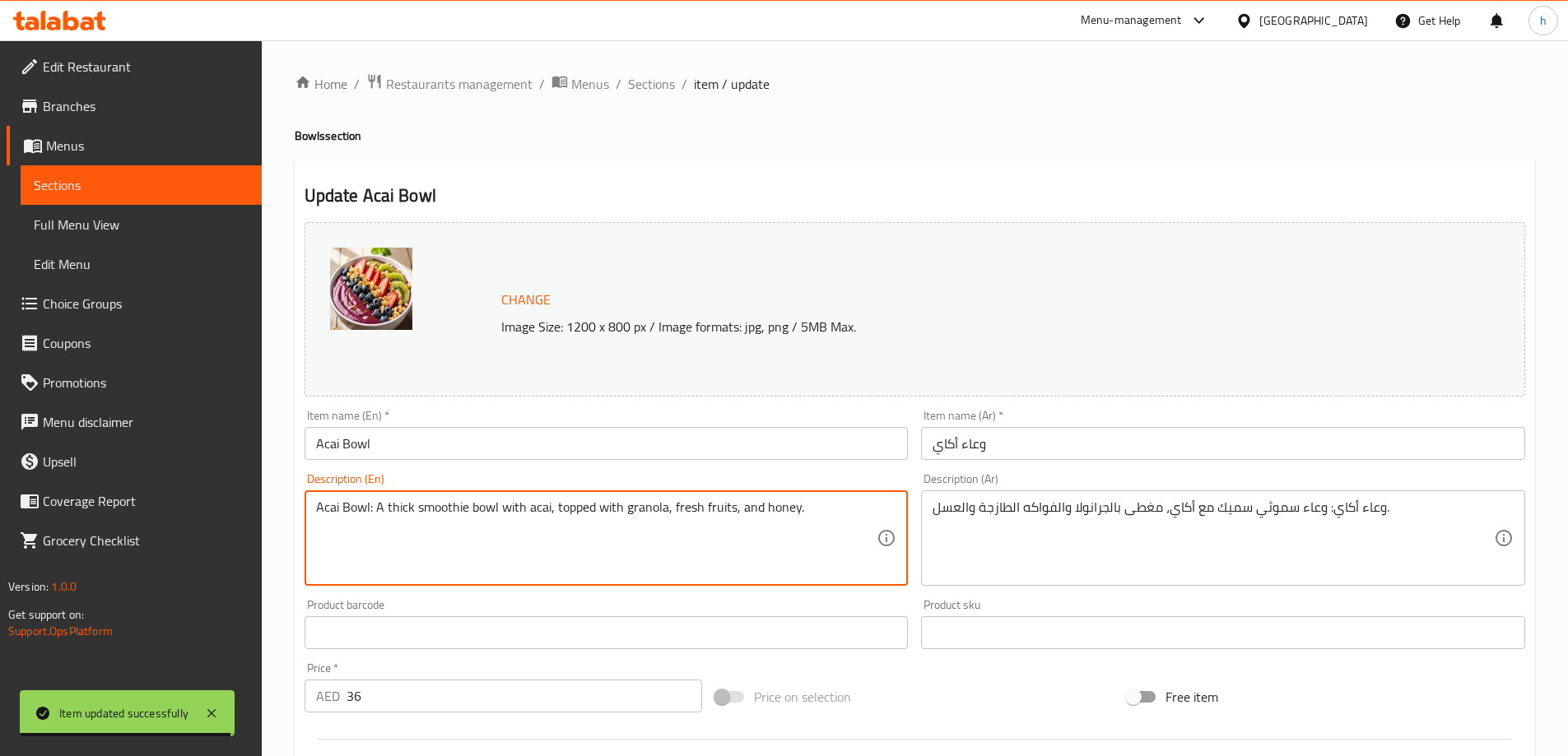
drag, startPoint x: 375, startPoint y: 513, endPoint x: 310, endPoint y: 535, distance: 68.6
type textarea "A thick smoothie bowl with acai, topped with granola, fresh fruits, and honey."
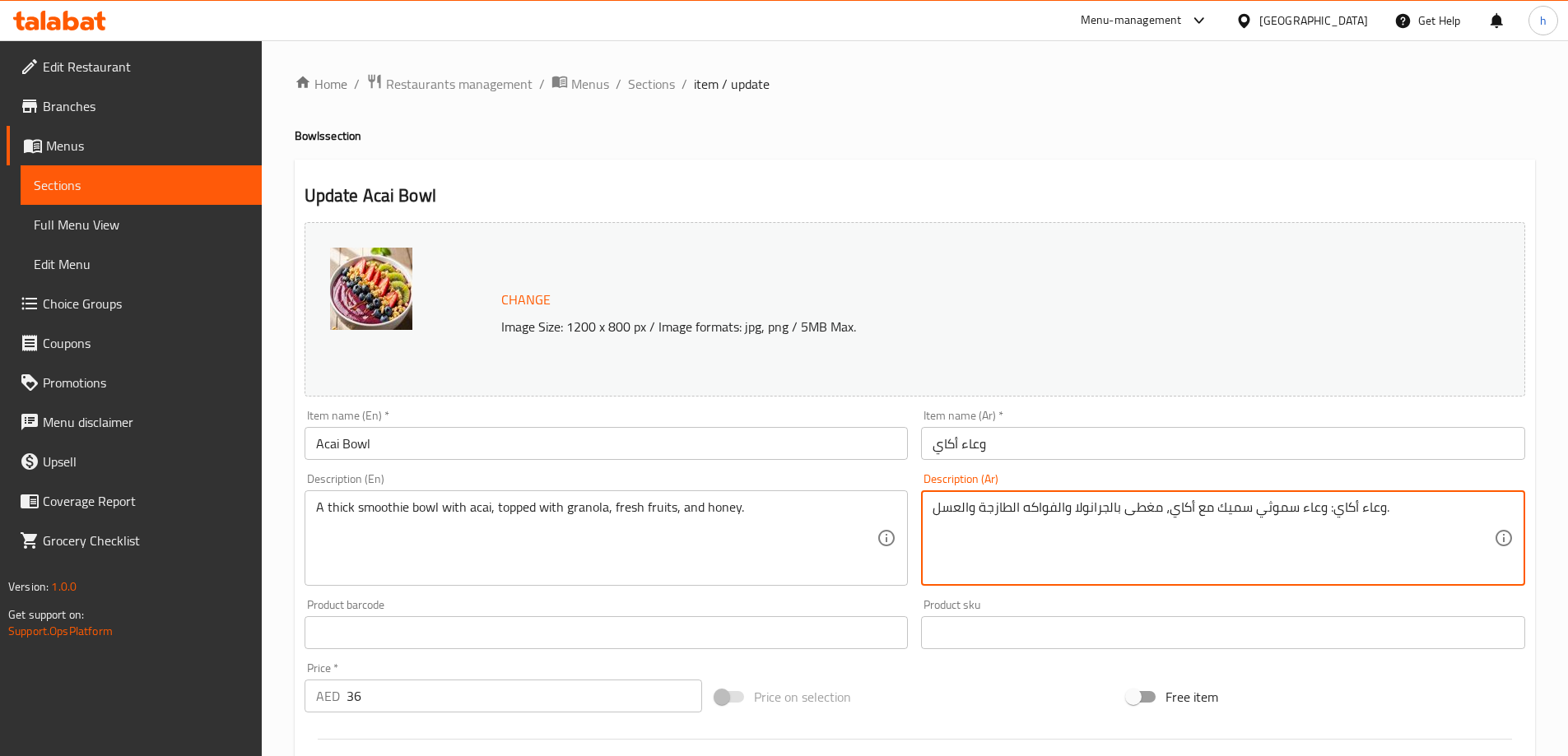
drag, startPoint x: 1324, startPoint y: 516, endPoint x: 1383, endPoint y: 534, distance: 61.7
type textarea "وعاء سموثي سميك مع [PERSON_NAME]، مغطى بالجرانولا والفواكه الطازجة والعسل."
click at [899, 162] on div "Update Acai Bowl Change Image Size: 1200 x 800 px / Image formats: jpg, png / 5…" at bounding box center [915, 650] width 1241 height 982
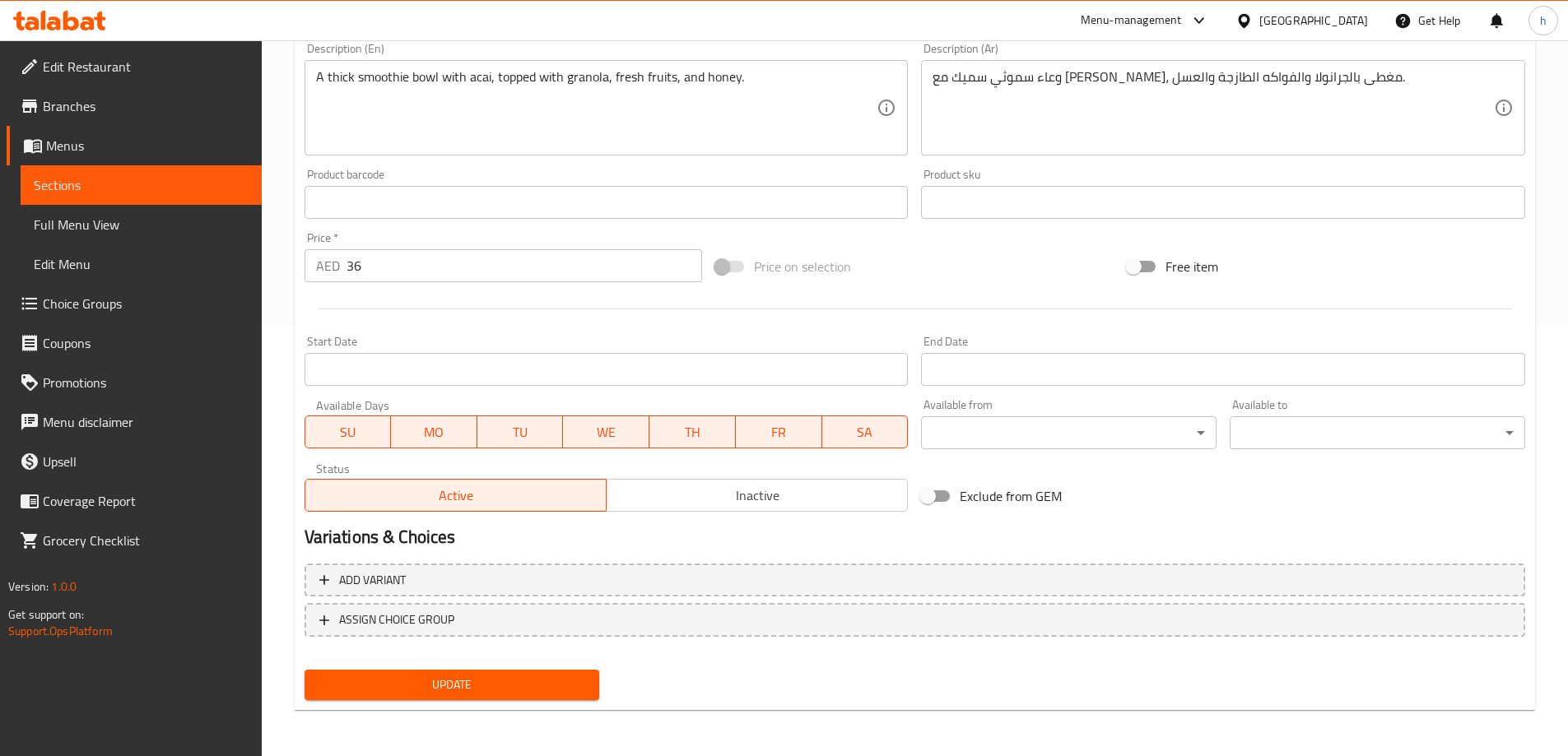
click at [529, 685] on span "Update" at bounding box center [452, 685] width 269 height 20
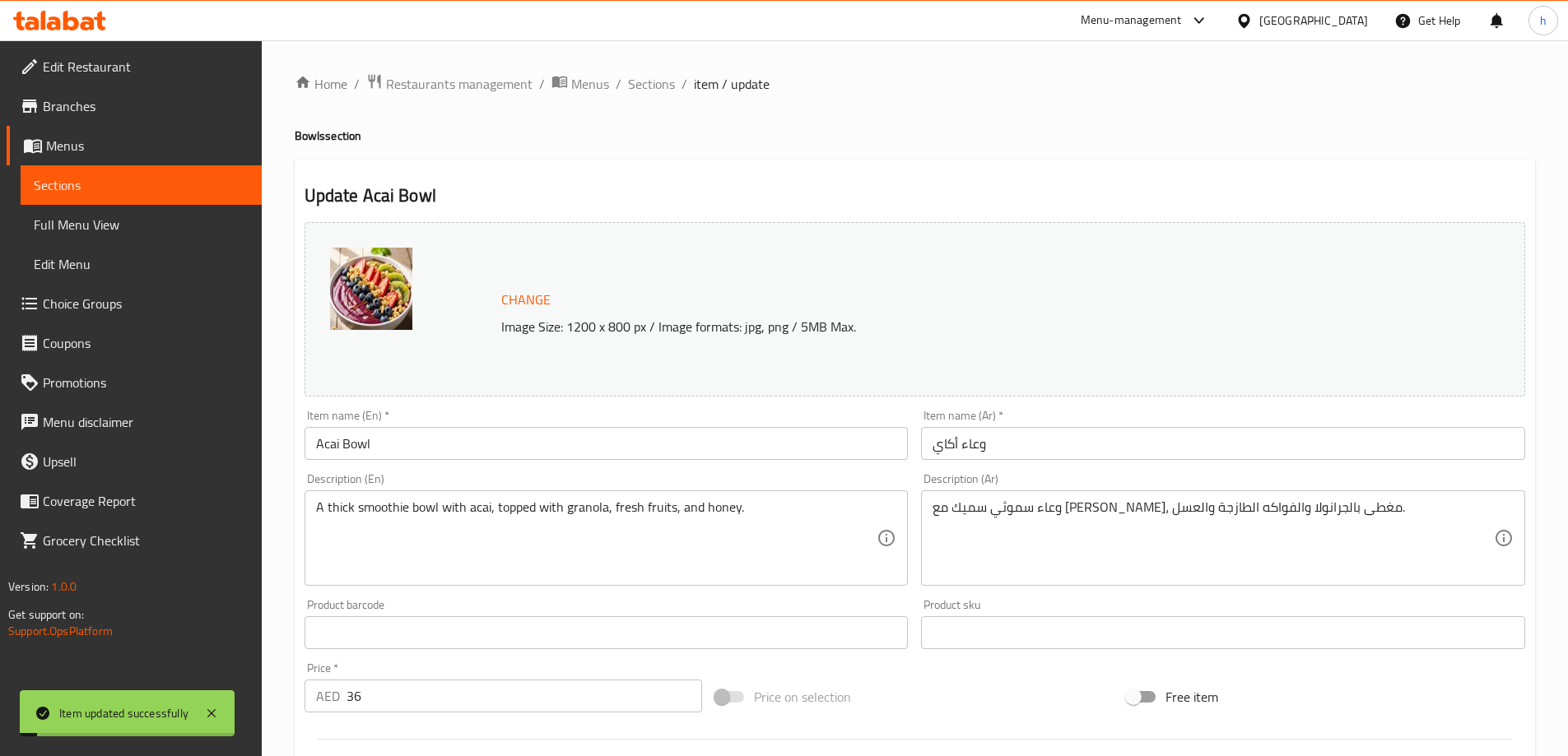
click at [128, 190] on span "Sections" at bounding box center [140, 185] width 214 height 19
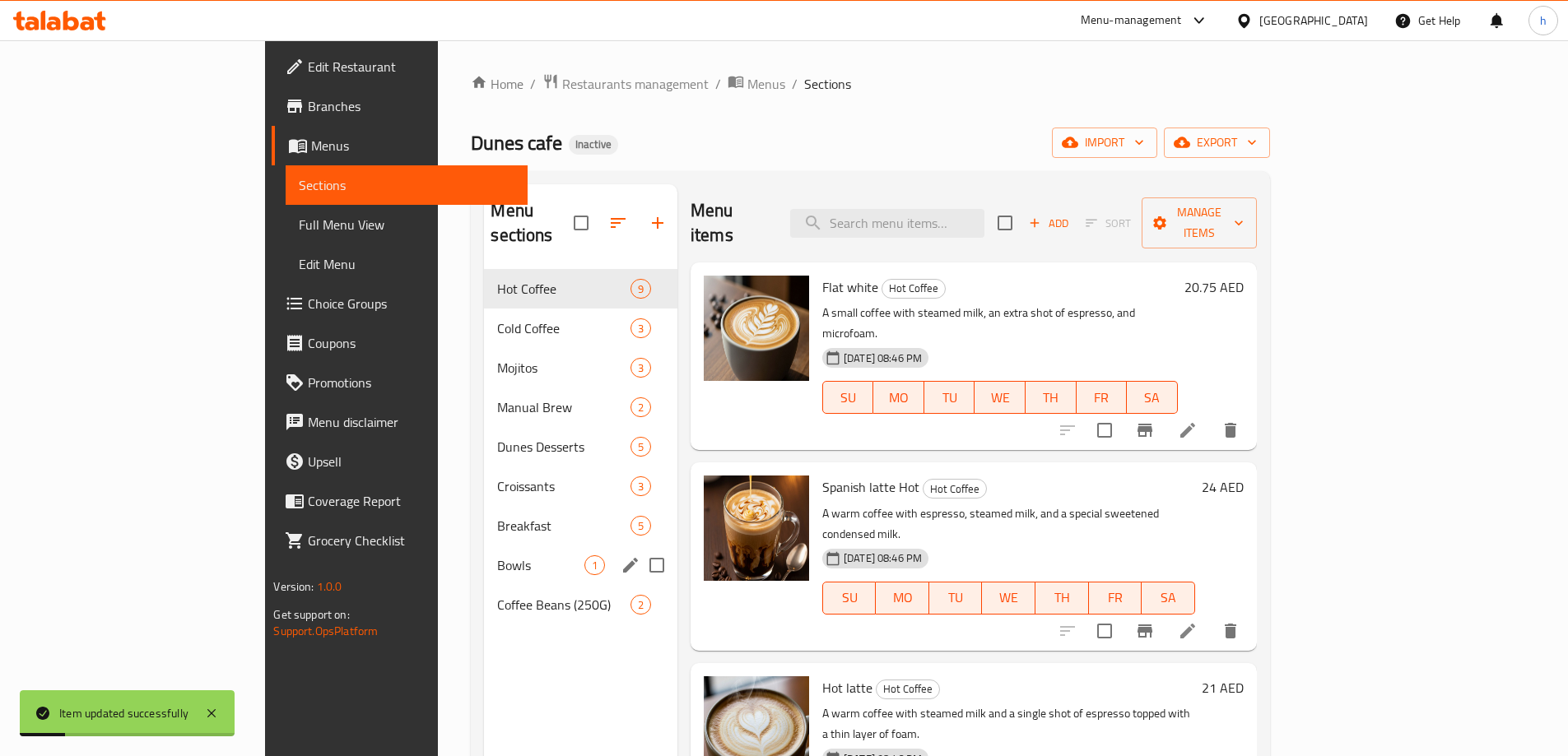
click at [484, 552] on div "Bowls 1" at bounding box center [580, 565] width 193 height 40
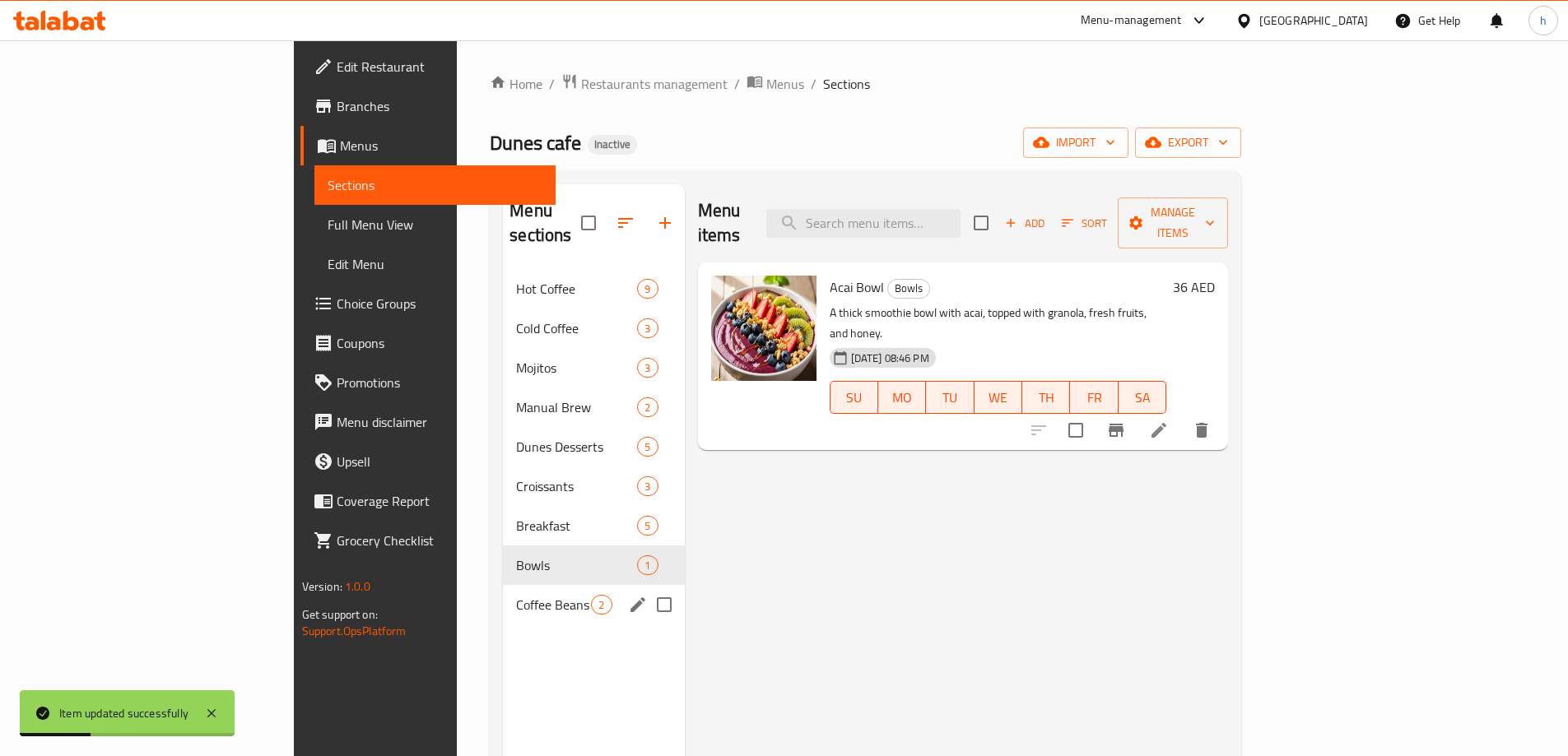
click at [516, 595] on span "Coffee Beans (250G)" at bounding box center [553, 604] width 75 height 19
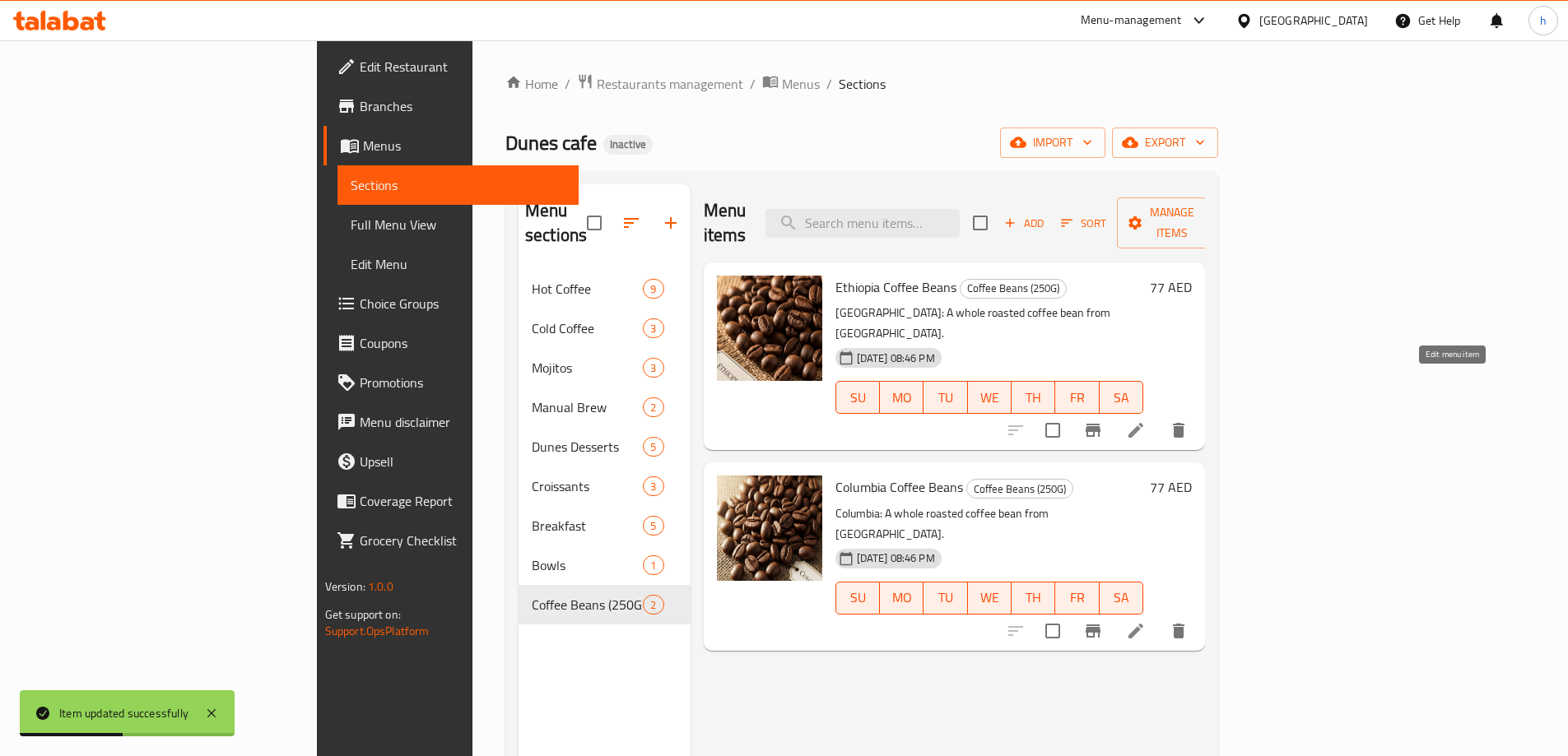
click at [1145, 421] on icon at bounding box center [1136, 430] width 19 height 19
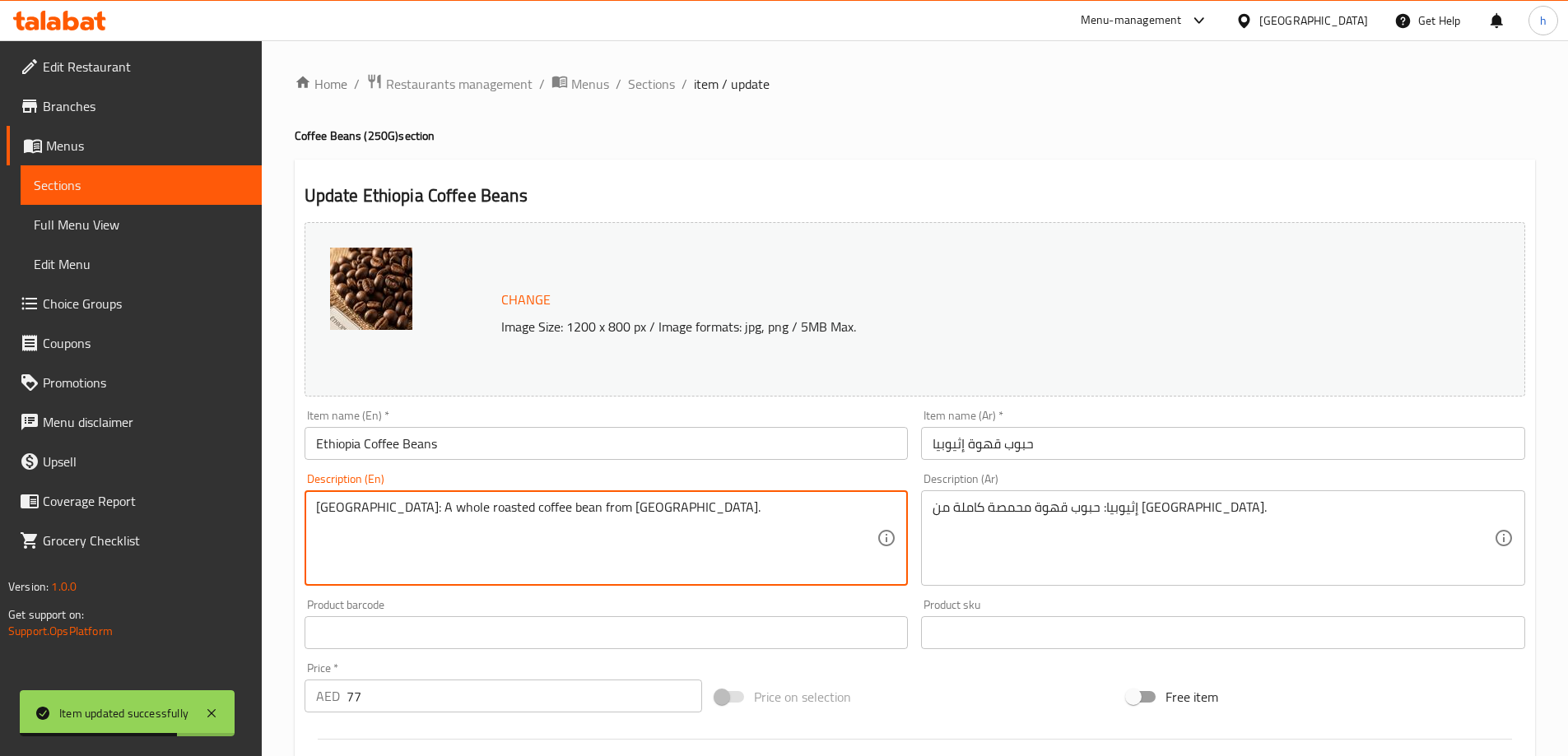
drag, startPoint x: 366, startPoint y: 514, endPoint x: 297, endPoint y: 535, distance: 72.1
type textarea "A whole roasted coffee bean from [GEOGRAPHIC_DATA]."
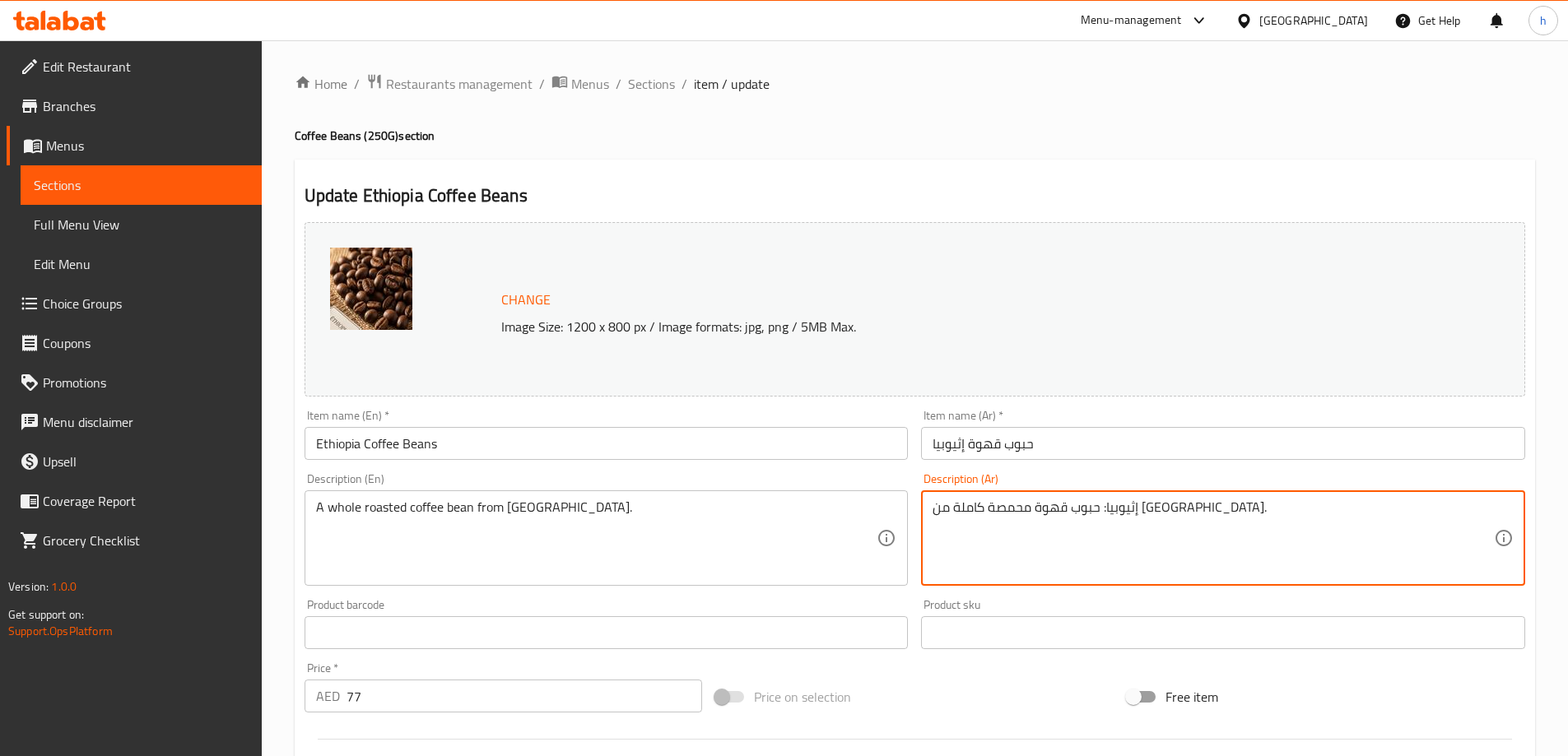
drag, startPoint x: 1134, startPoint y: 515, endPoint x: 1173, endPoint y: 546, distance: 49.8
type textarea "حبوب قهوة محمصة كاملة من [GEOGRAPHIC_DATA]."
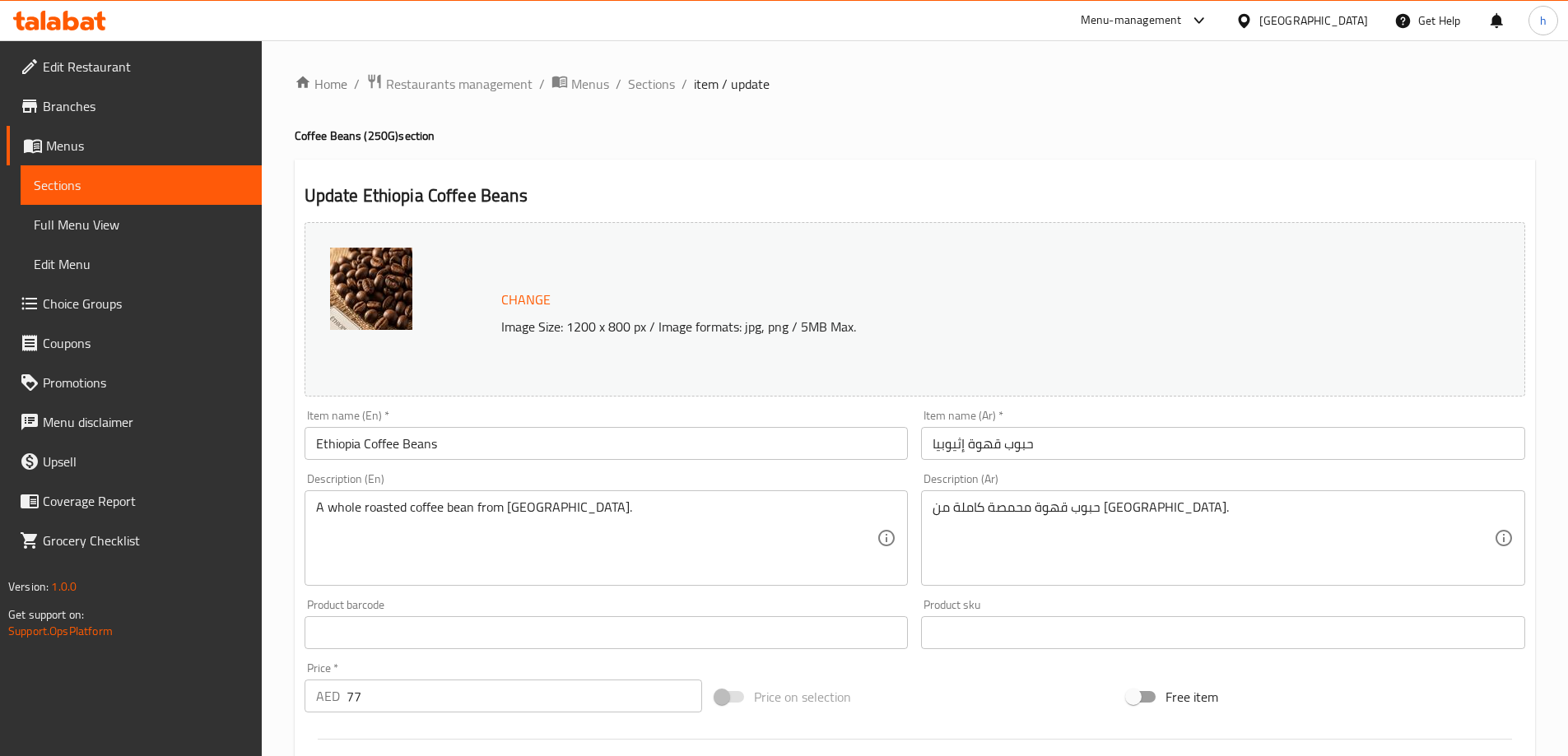
click at [859, 138] on h4 "Coffee Beans (250G) section" at bounding box center [915, 136] width 1241 height 17
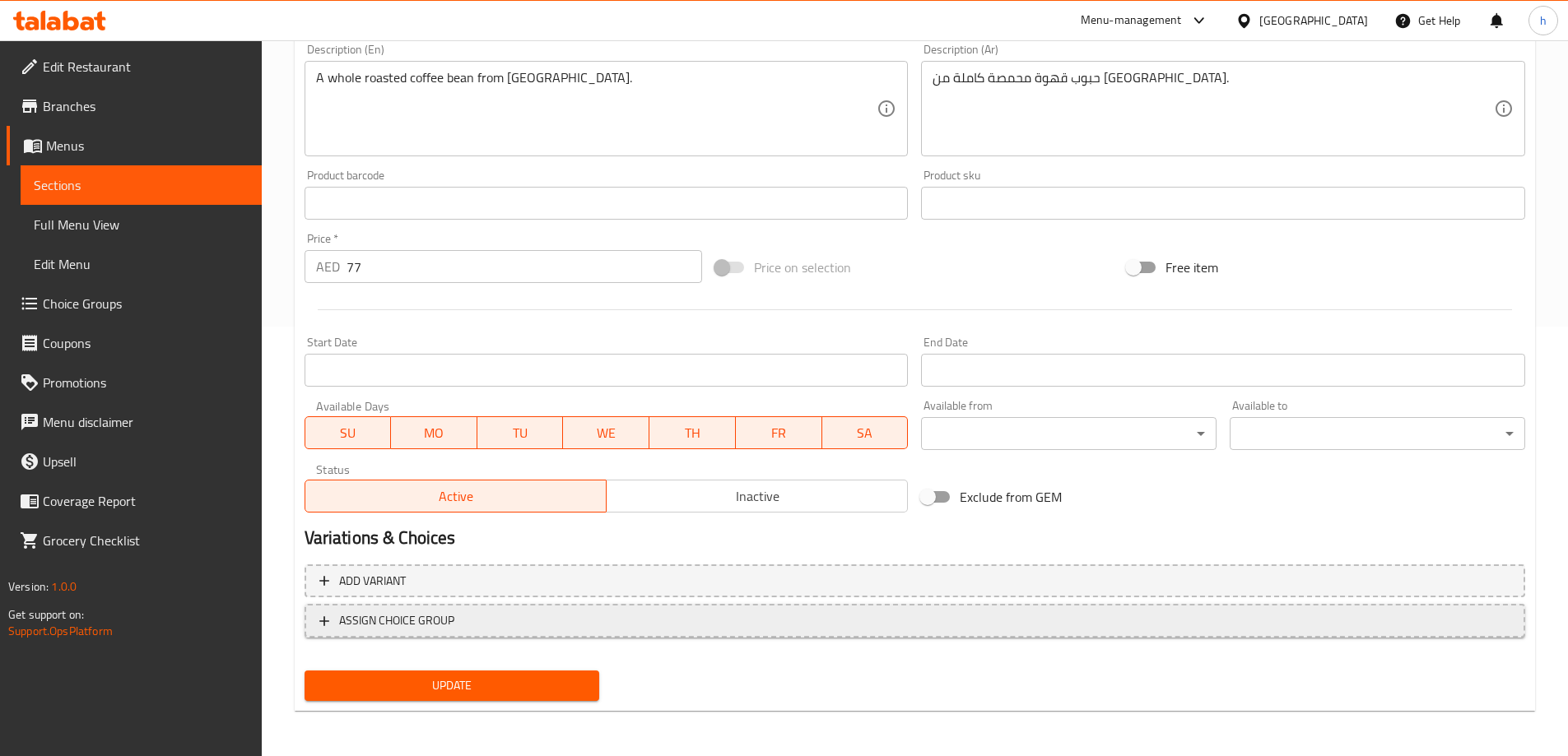
scroll to position [430, 0]
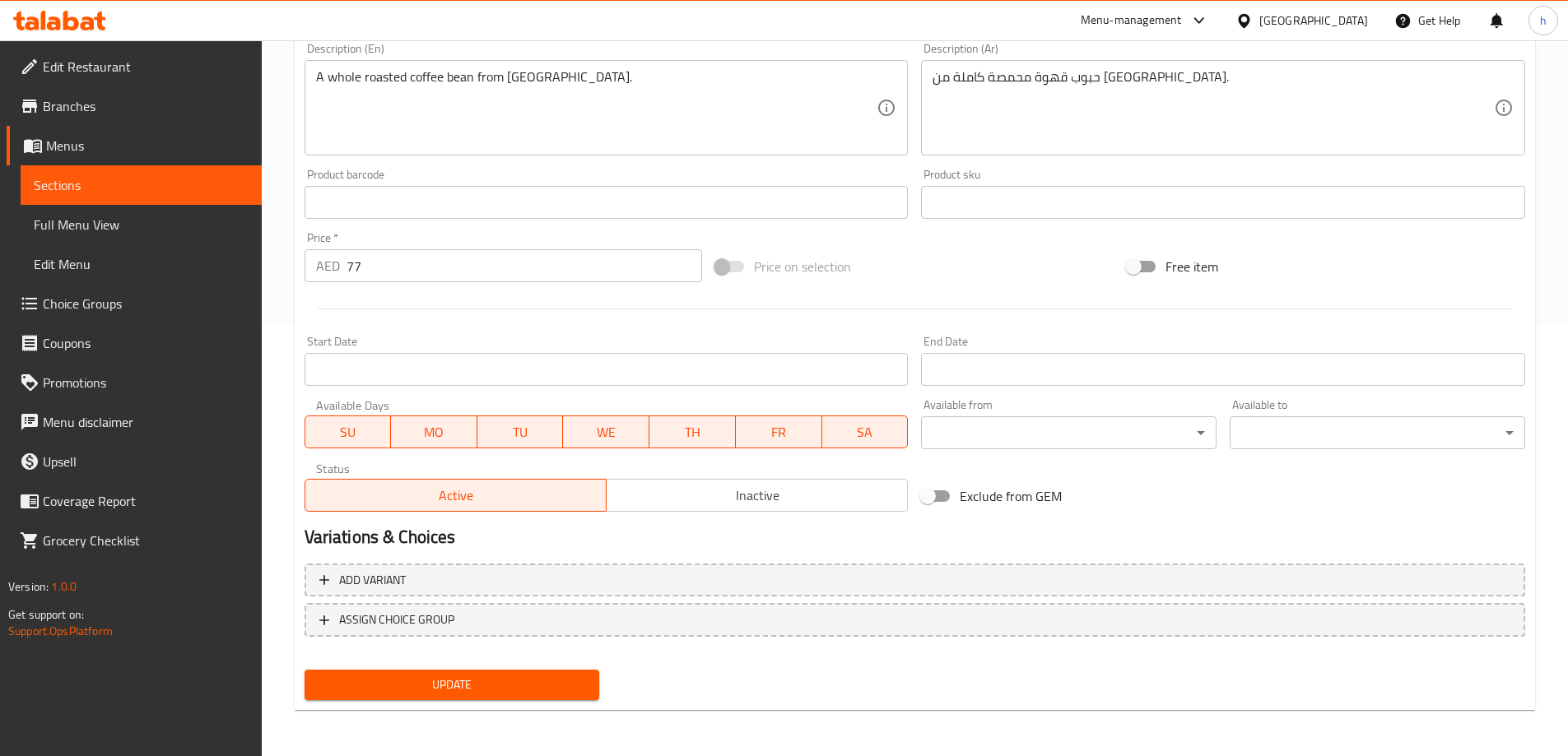
click at [561, 684] on span "Update" at bounding box center [452, 685] width 269 height 20
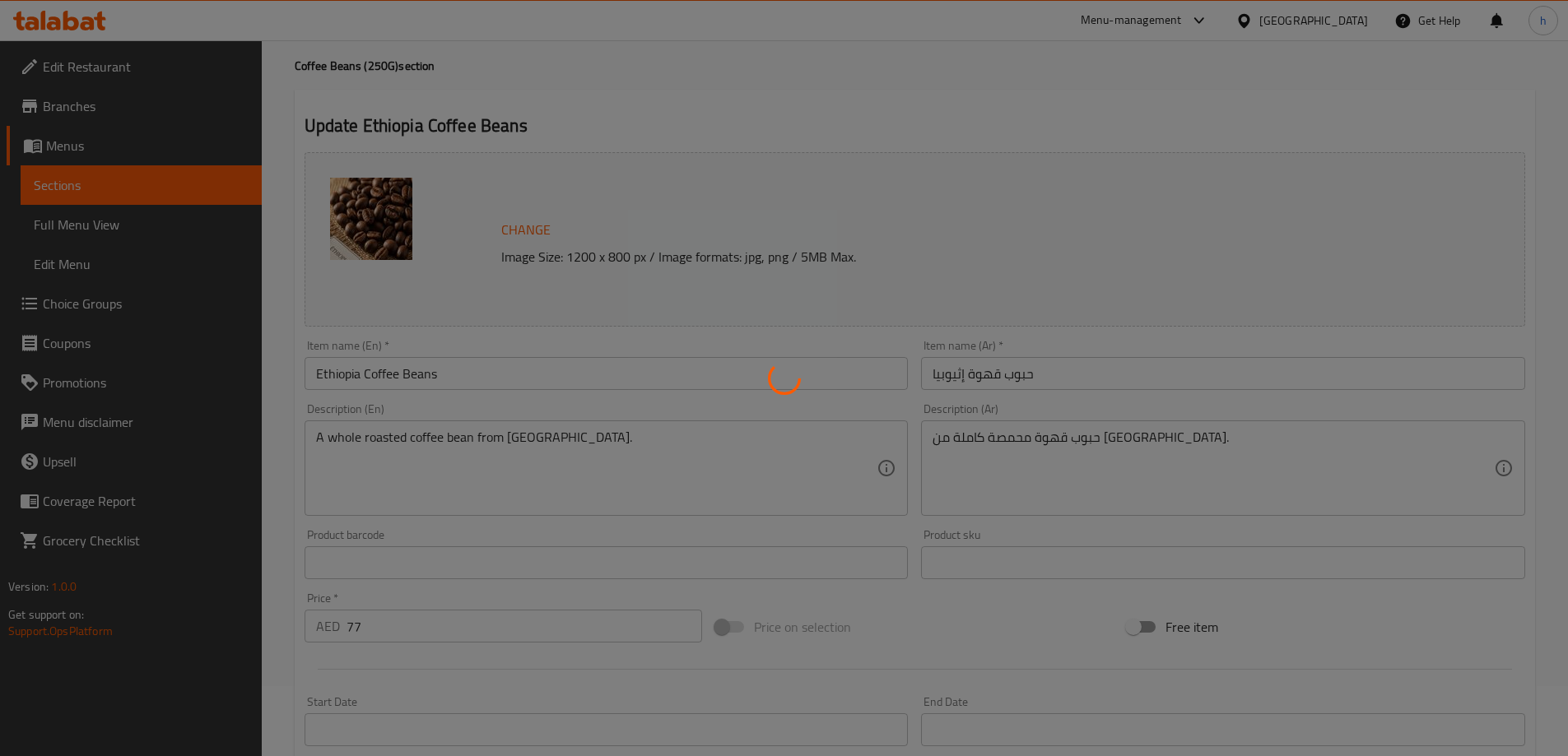
scroll to position [0, 0]
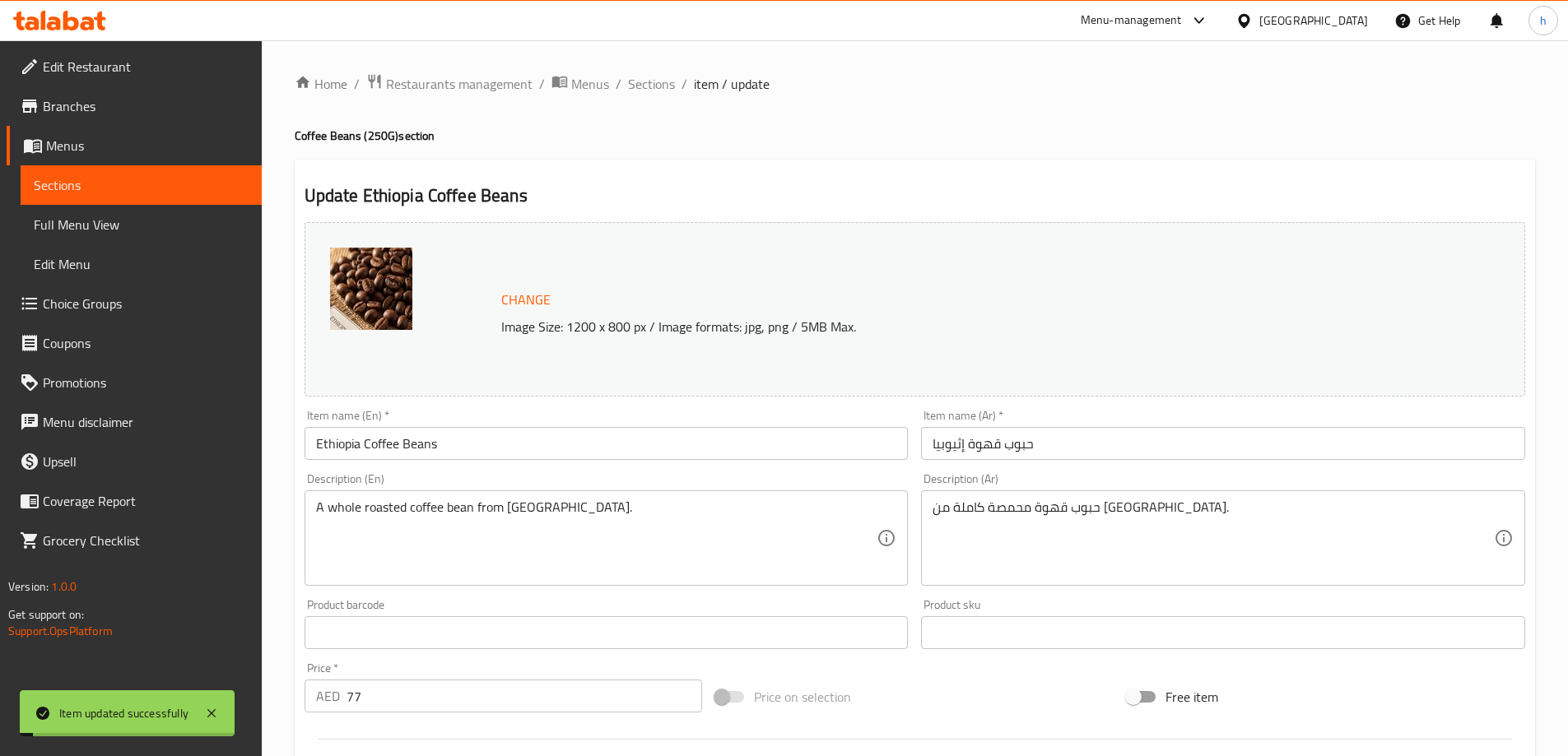
click at [140, 185] on span "Sections" at bounding box center [140, 185] width 214 height 19
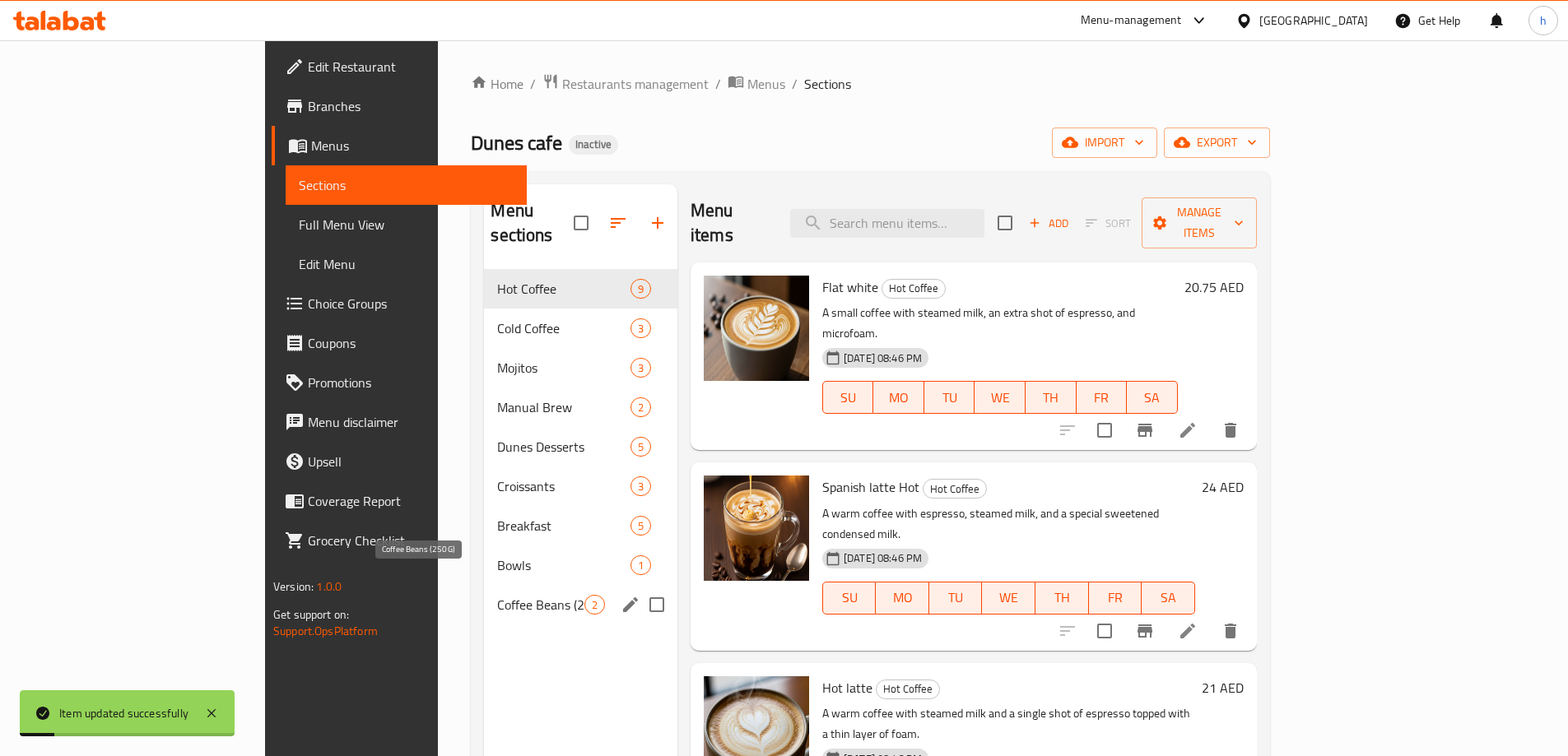
click at [497, 595] on span "Coffee Beans (250G)" at bounding box center [540, 604] width 86 height 19
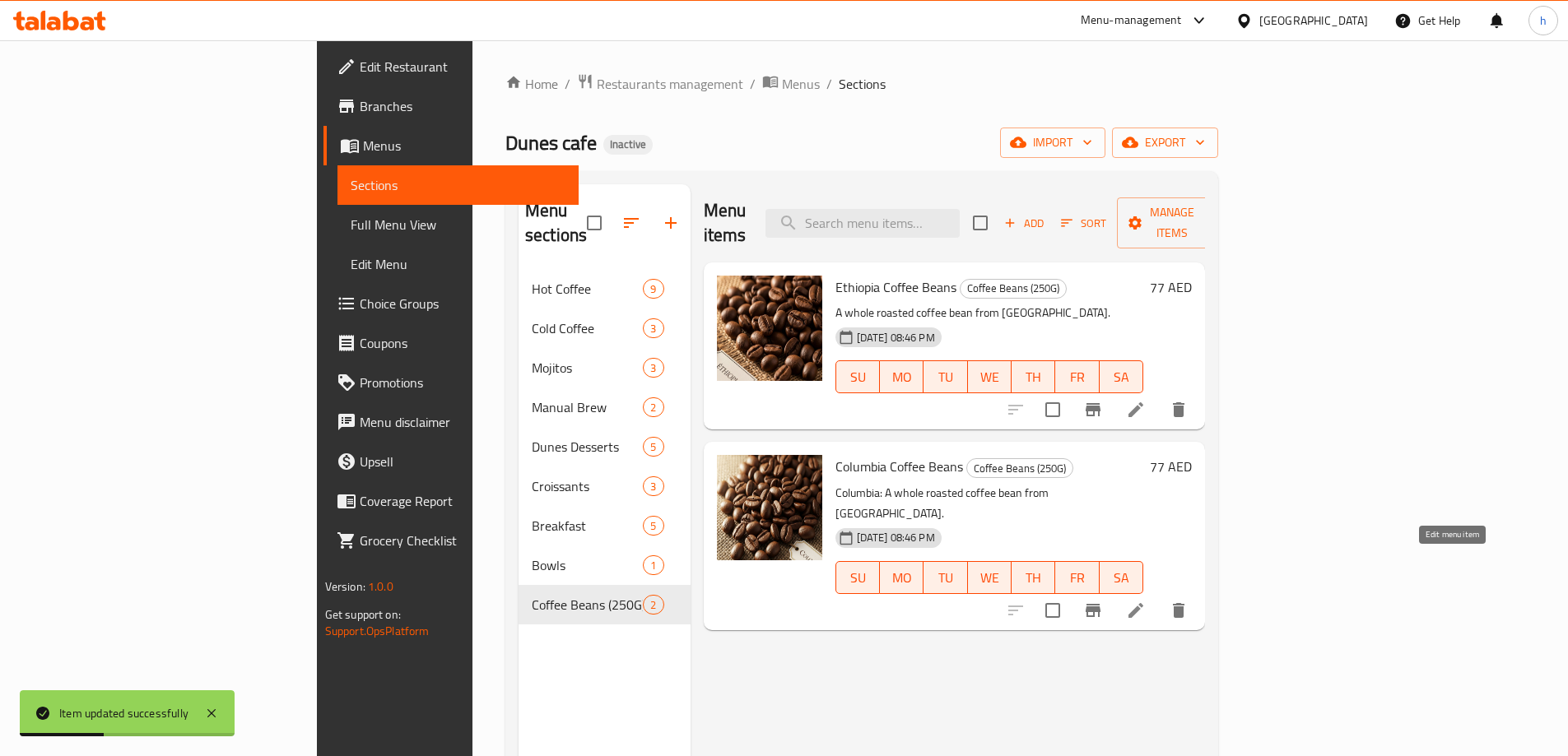
click at [1145, 601] on icon at bounding box center [1136, 610] width 19 height 19
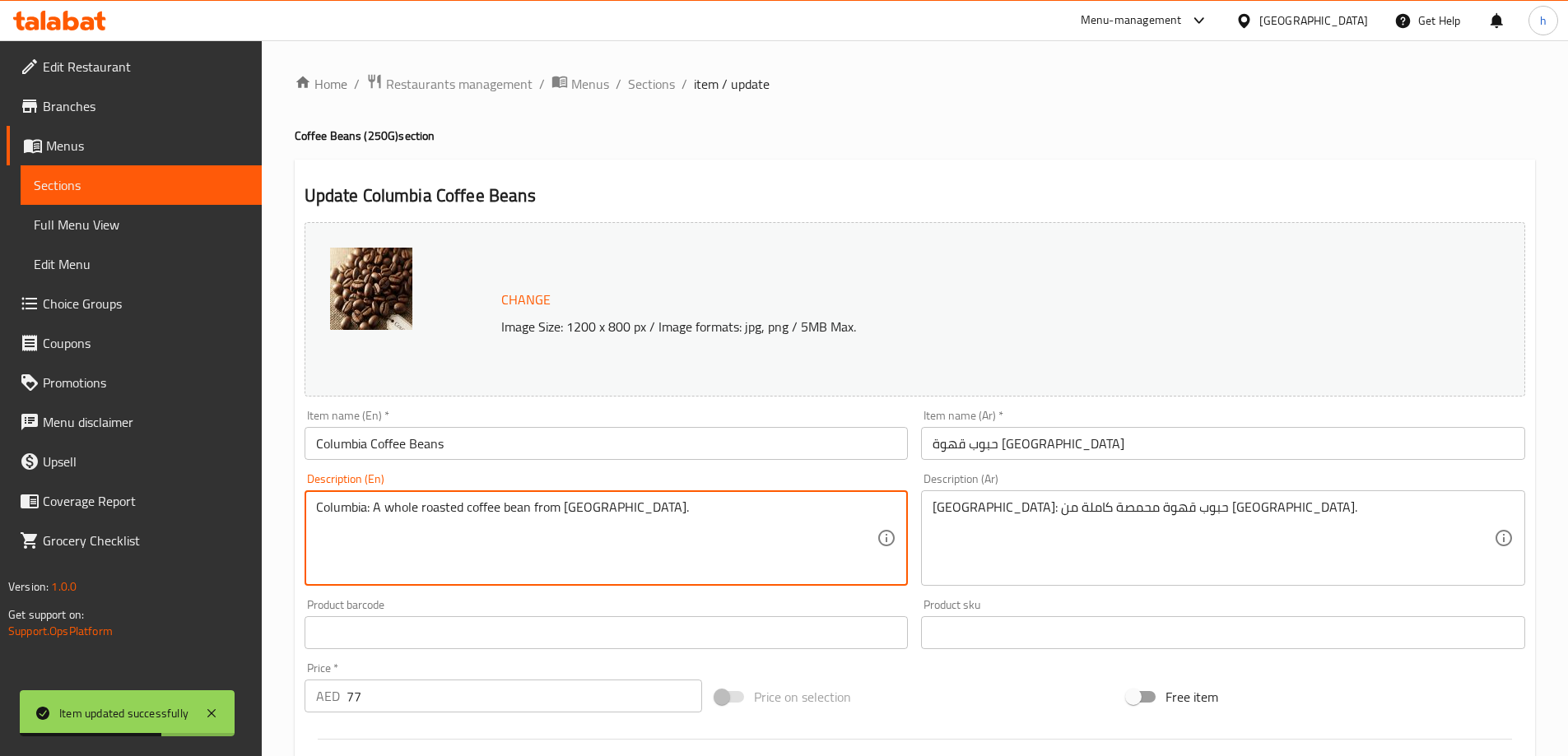
drag, startPoint x: 372, startPoint y: 511, endPoint x: 288, endPoint y: 544, distance: 90.2
type textarea "A whole roasted coffee bean from [GEOGRAPHIC_DATA]."
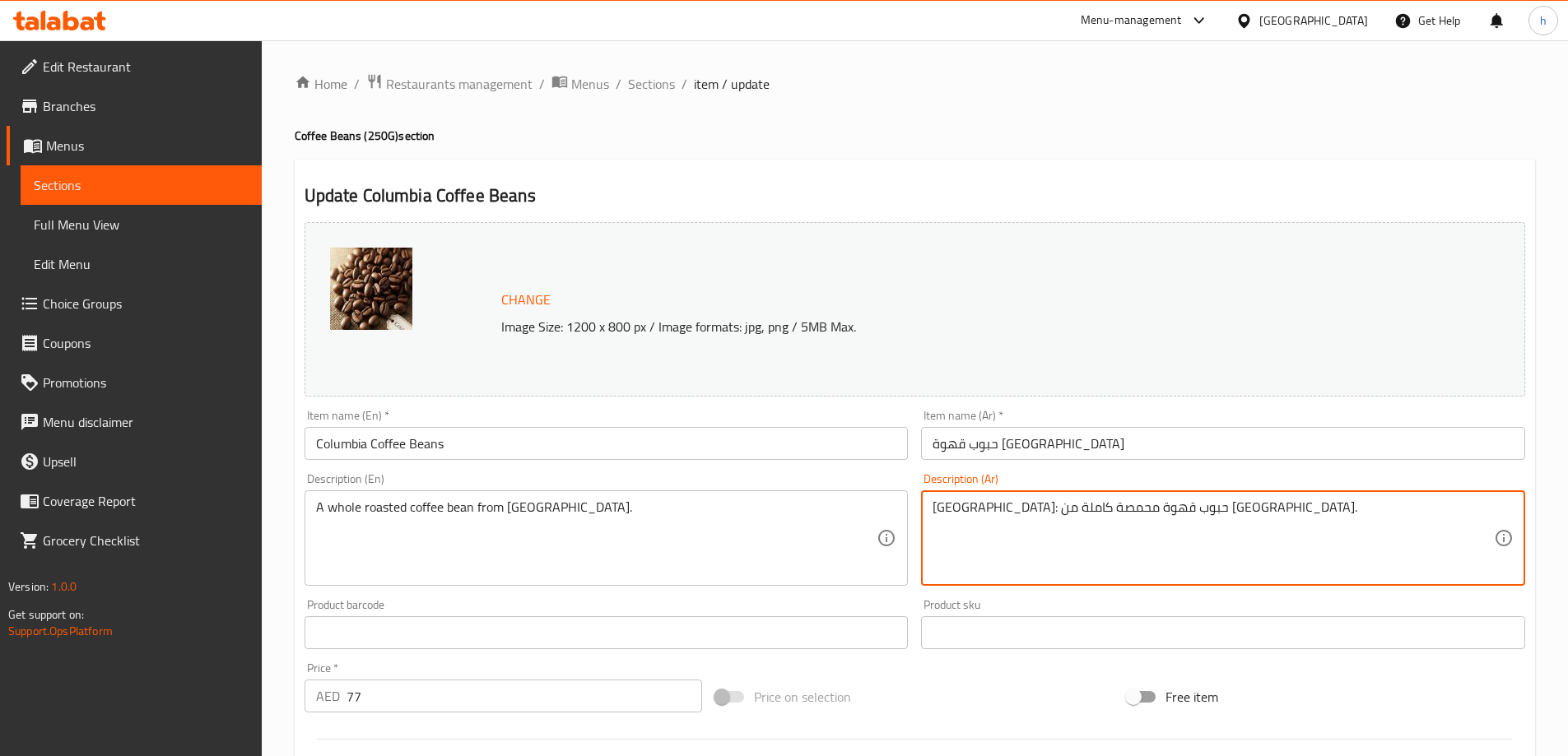
drag, startPoint x: 1150, startPoint y: 513, endPoint x: 1205, endPoint y: 550, distance: 66.3
type textarea "حبوب قهوة محمصة كاملة من [GEOGRAPHIC_DATA]."
click at [1106, 137] on h4 "Coffee Beans (250G) section" at bounding box center [915, 136] width 1241 height 17
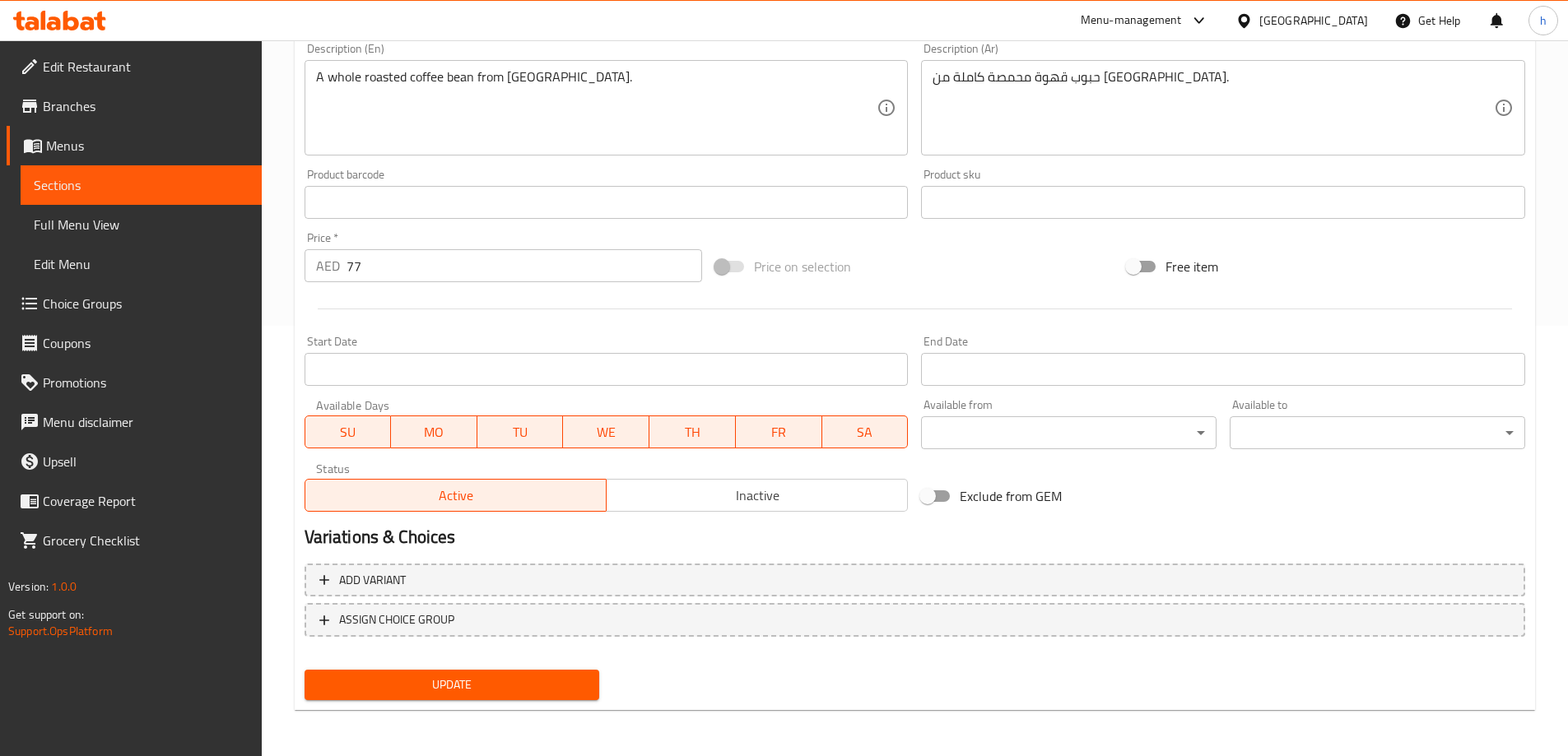
click at [461, 688] on span "Update" at bounding box center [452, 685] width 269 height 20
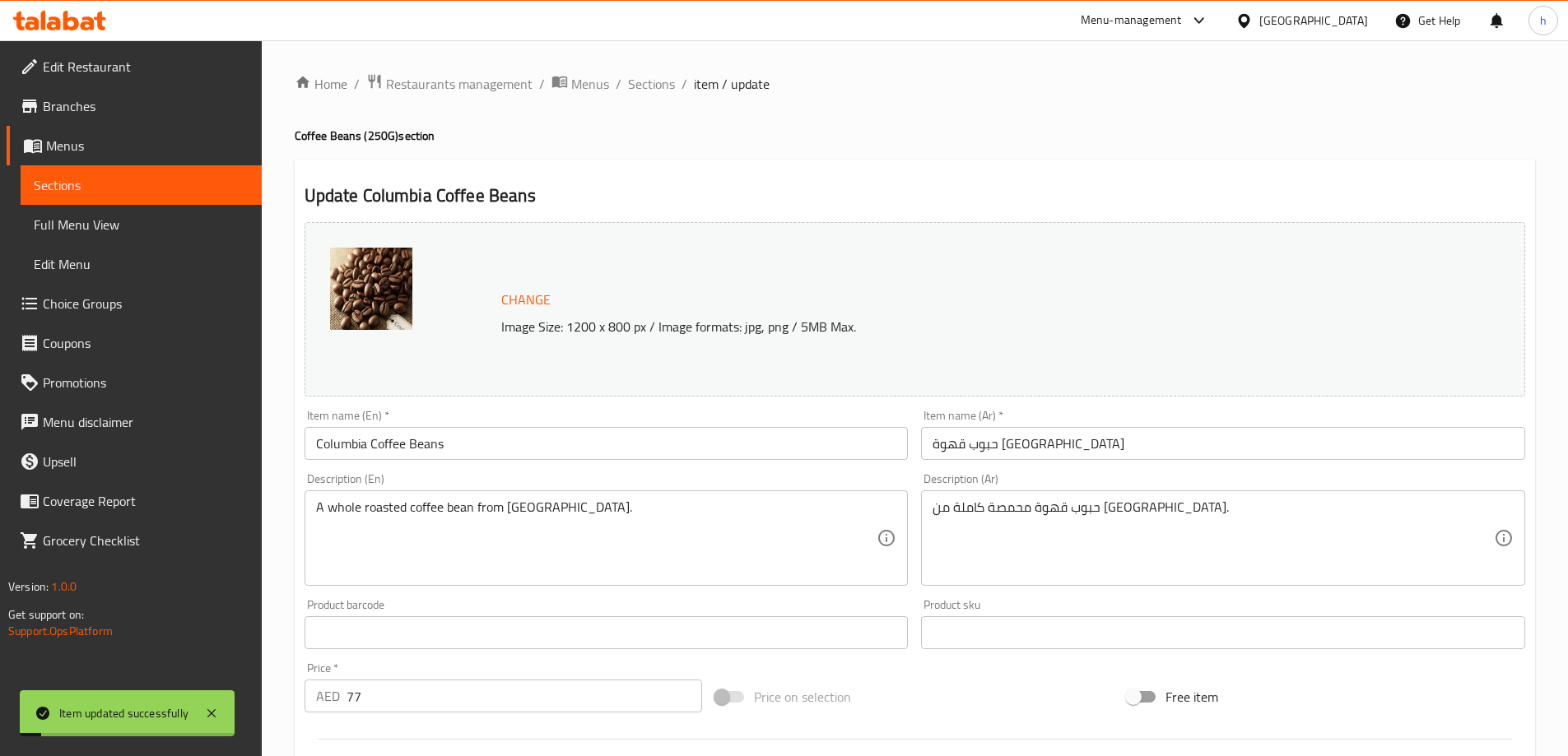
click at [211, 178] on span "Sections" at bounding box center [140, 185] width 214 height 19
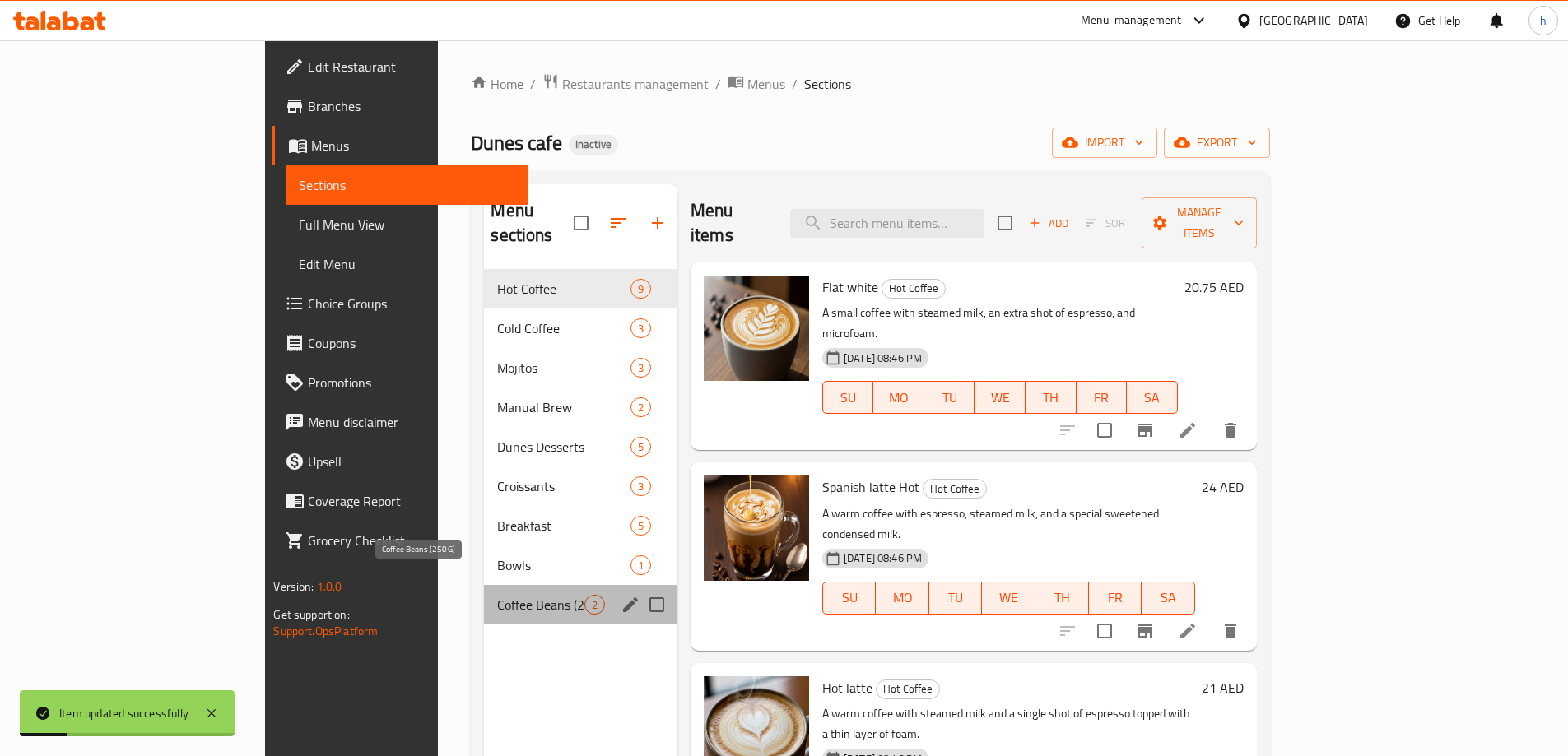
click at [497, 595] on span "Coffee Beans (250G)" at bounding box center [540, 604] width 86 height 19
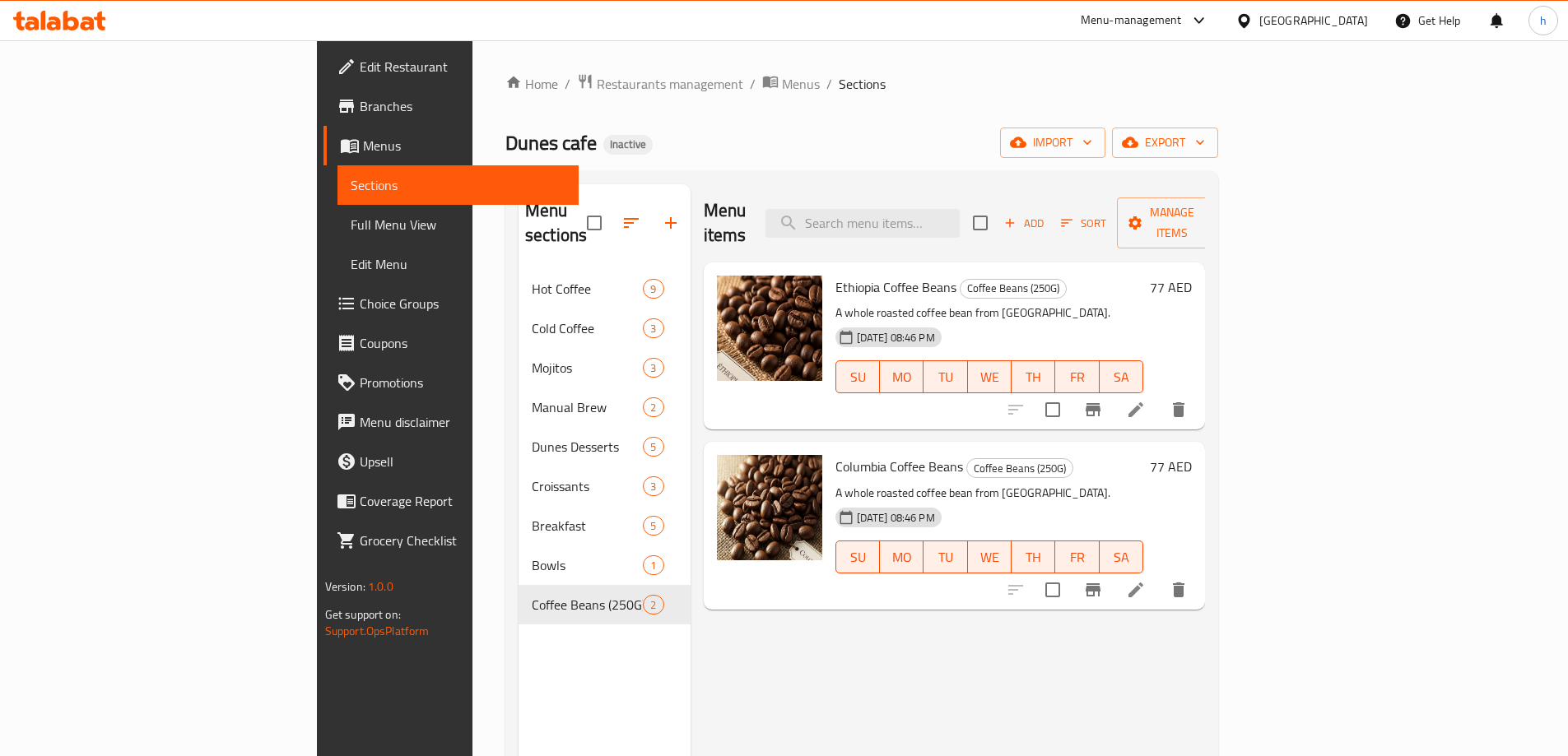
click at [861, 125] on div "Home / Restaurants management / Menus / Sections Dunes cafe Inactive import exp…" at bounding box center [862, 513] width 713 height 880
click at [1092, 146] on span "import" at bounding box center [1053, 142] width 79 height 20
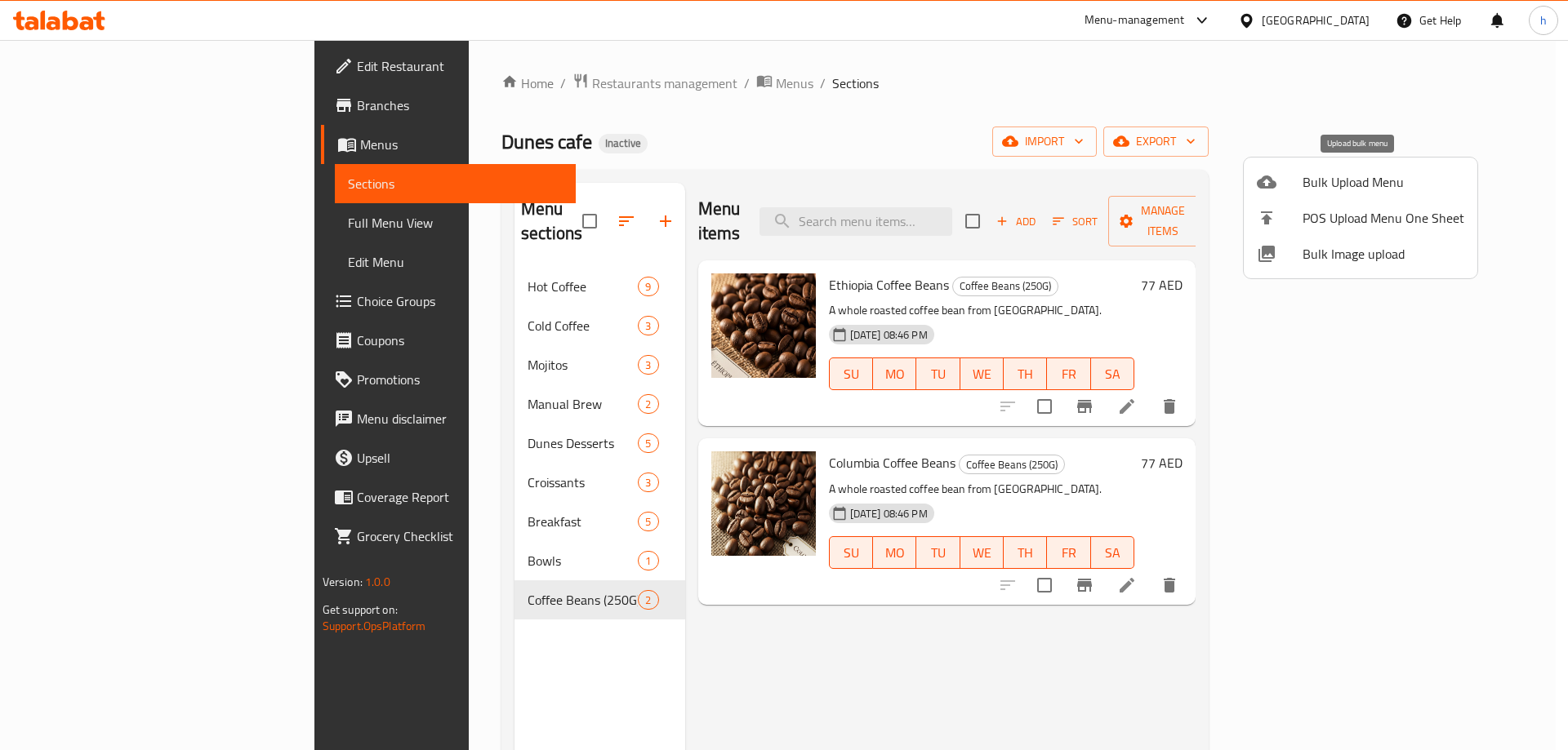
click at [1330, 182] on span "Bulk Upload Menu" at bounding box center [1383, 182] width 162 height 19
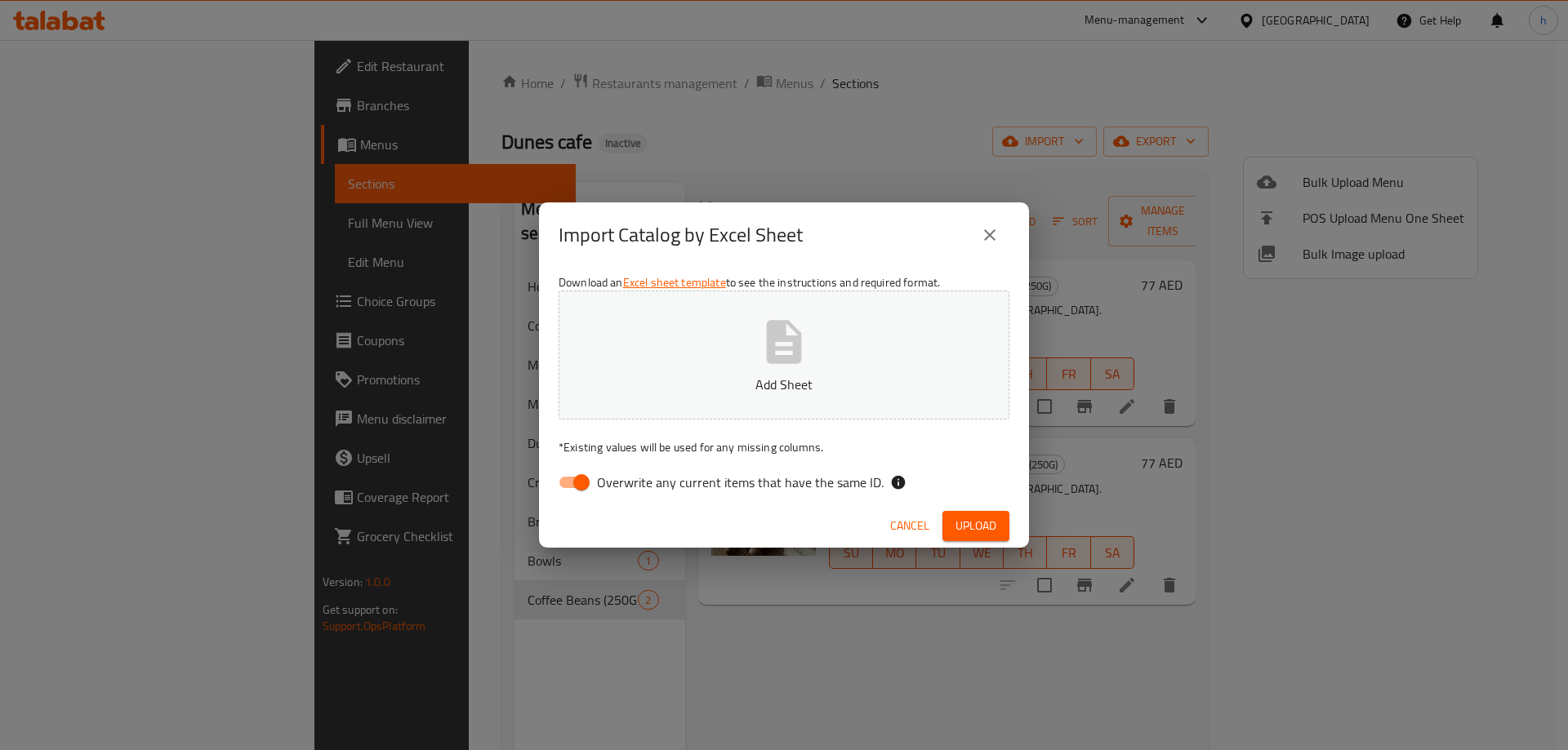
click at [580, 476] on input "Overwrite any current items that have the same ID." at bounding box center [581, 482] width 93 height 31
checkbox input "false"
click at [766, 311] on button "Add Sheet" at bounding box center [784, 354] width 451 height 129
click at [989, 520] on span "Upload" at bounding box center [975, 525] width 41 height 20
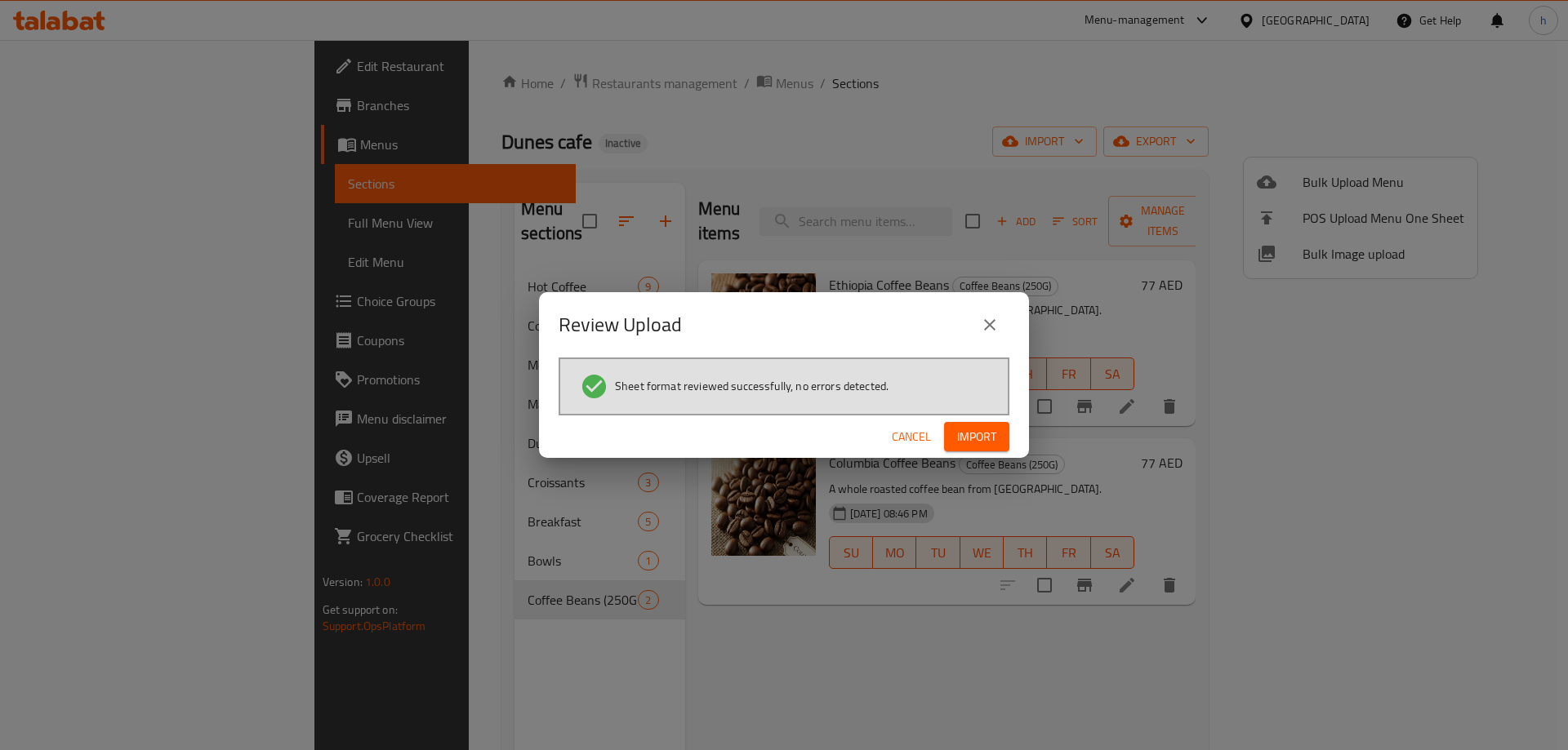
click at [990, 438] on span "Import" at bounding box center [976, 437] width 39 height 20
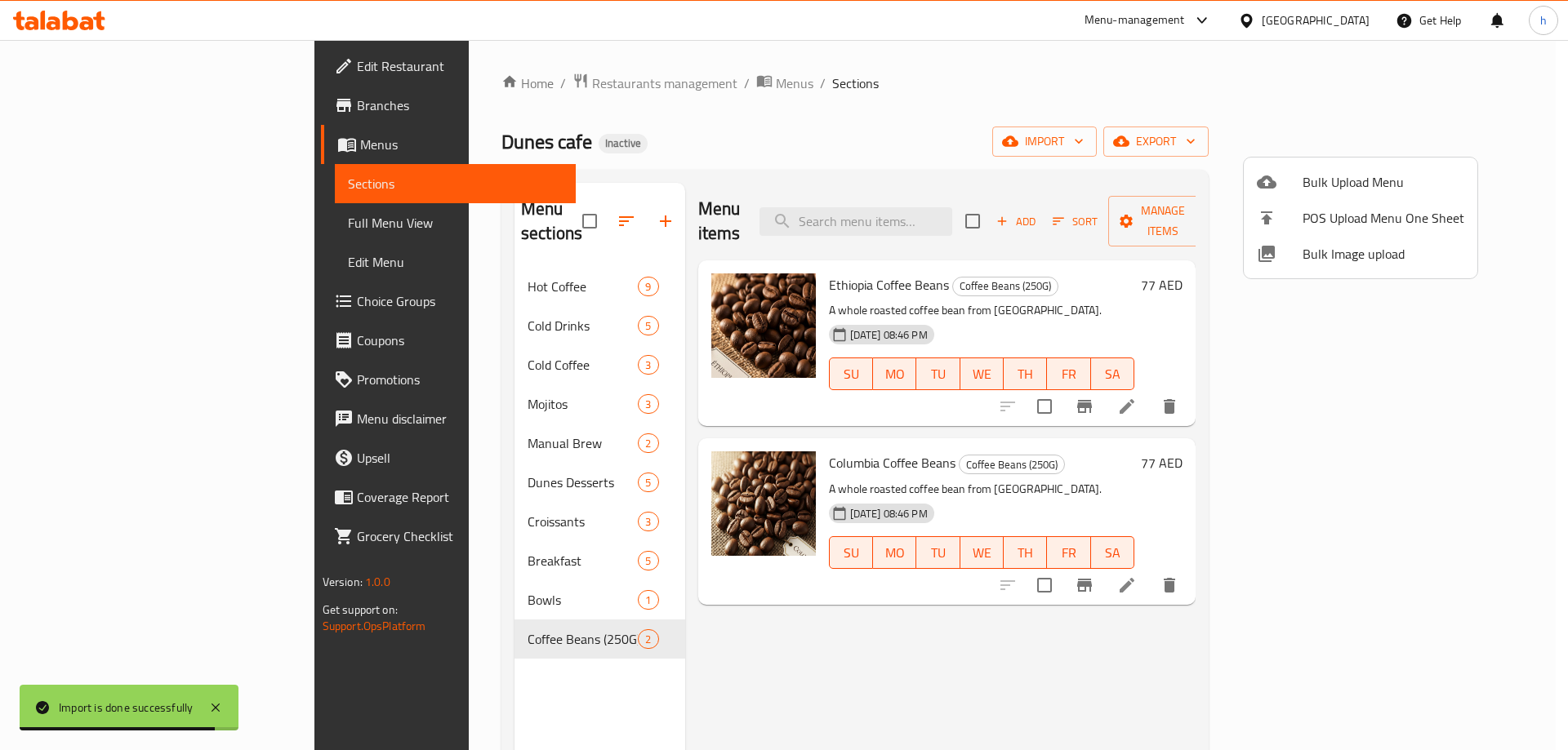
click at [399, 298] on div at bounding box center [784, 375] width 1568 height 750
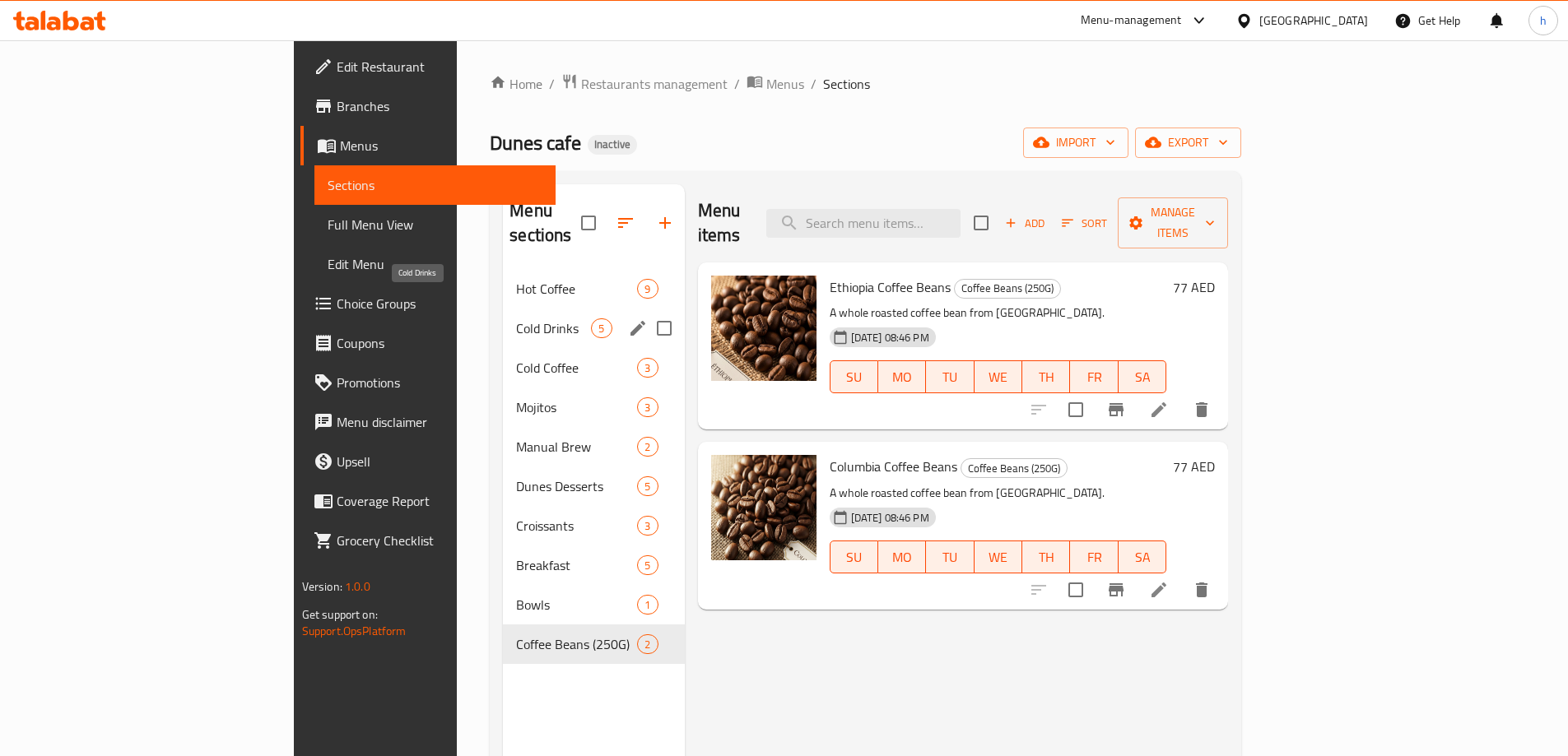
click at [516, 318] on span "Cold Drinks" at bounding box center [553, 328] width 75 height 19
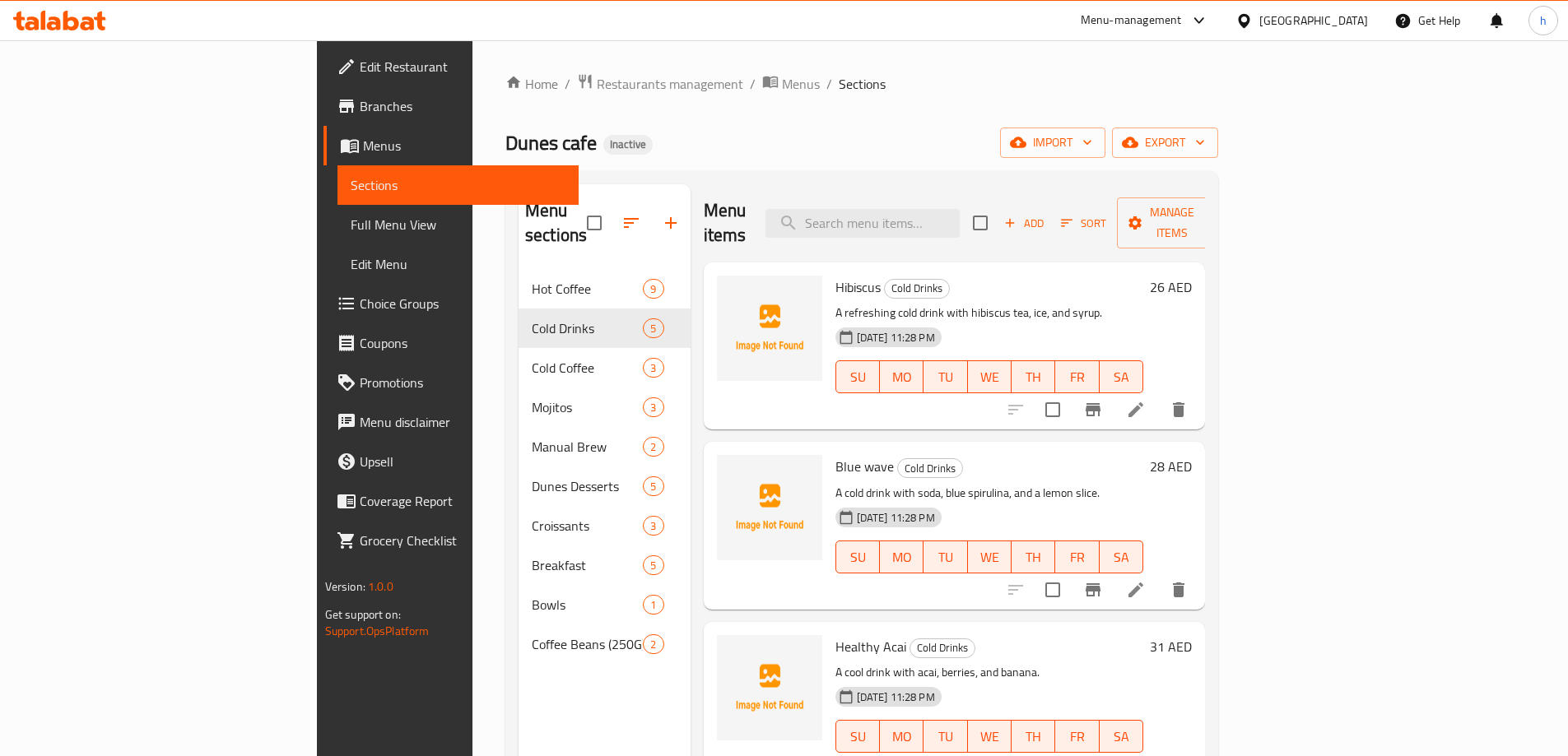
click at [807, 74] on ol "Home / Restaurants management / Menus / Sections" at bounding box center [862, 84] width 713 height 21
click at [360, 304] on span "Choice Groups" at bounding box center [462, 303] width 206 height 19
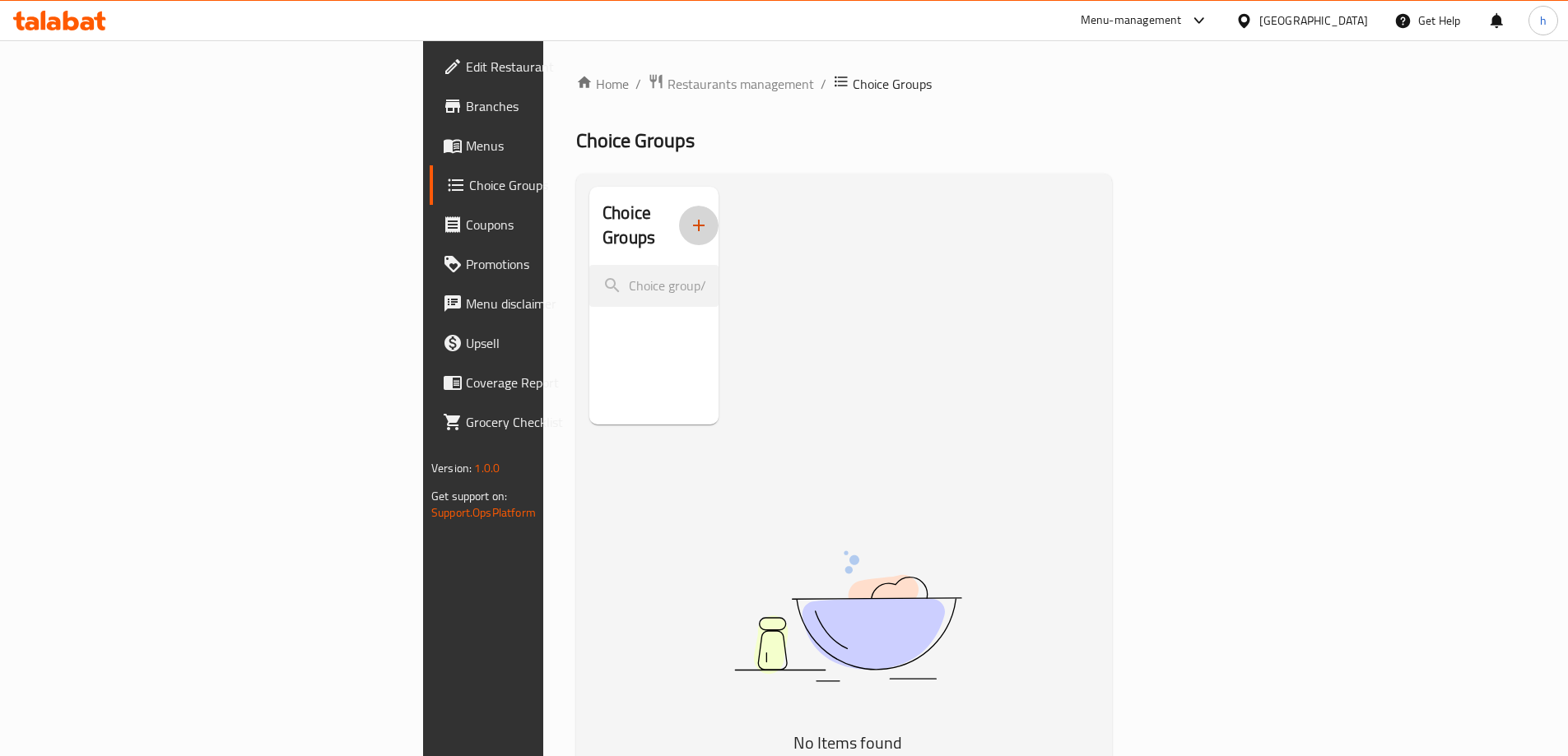
click at [679, 227] on button "button" at bounding box center [699, 225] width 40 height 40
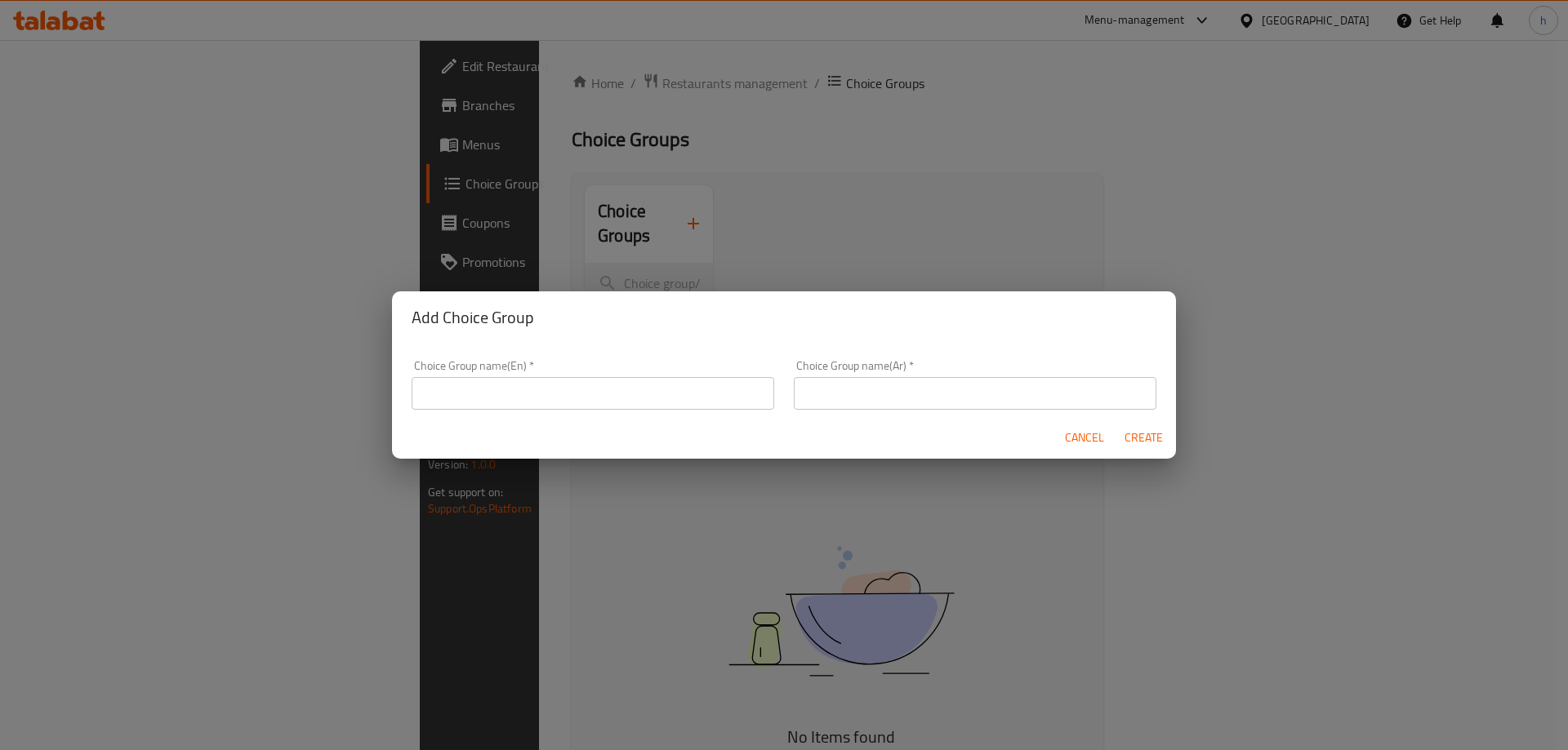
click at [590, 383] on input "text" at bounding box center [593, 393] width 362 height 32
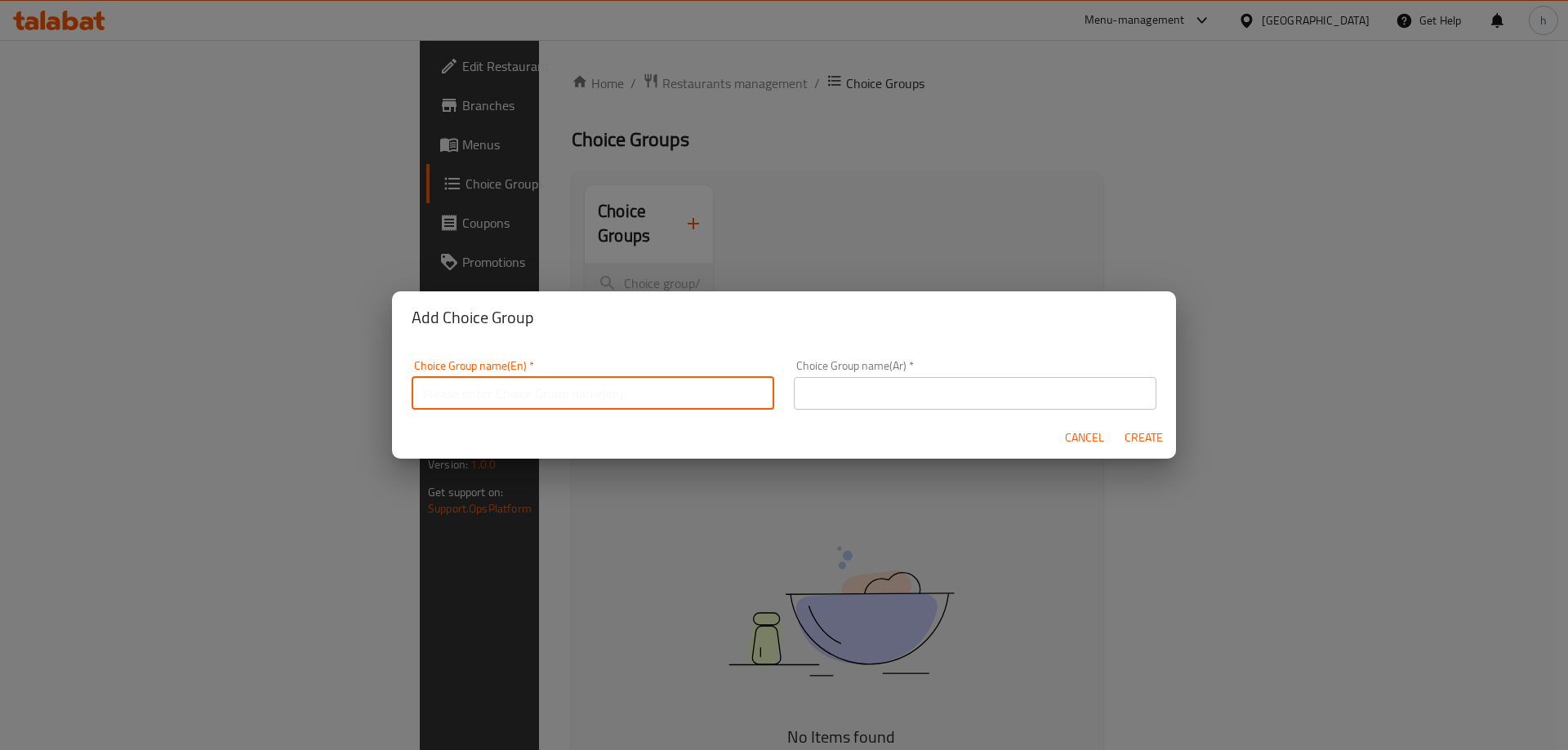
type input "Your Choice Of"
click at [837, 403] on input "text" at bounding box center [975, 393] width 362 height 32
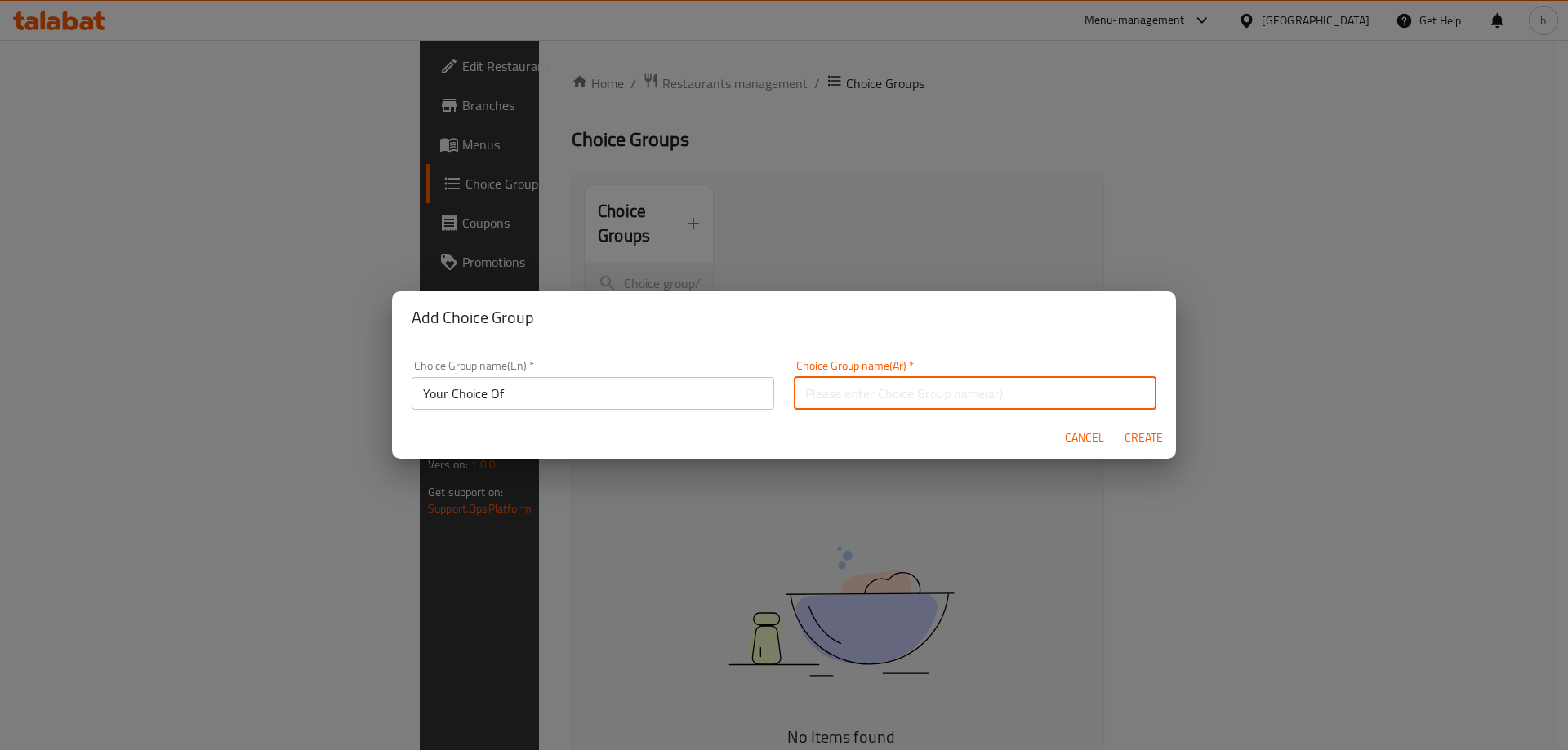
type input "اختيارك من"
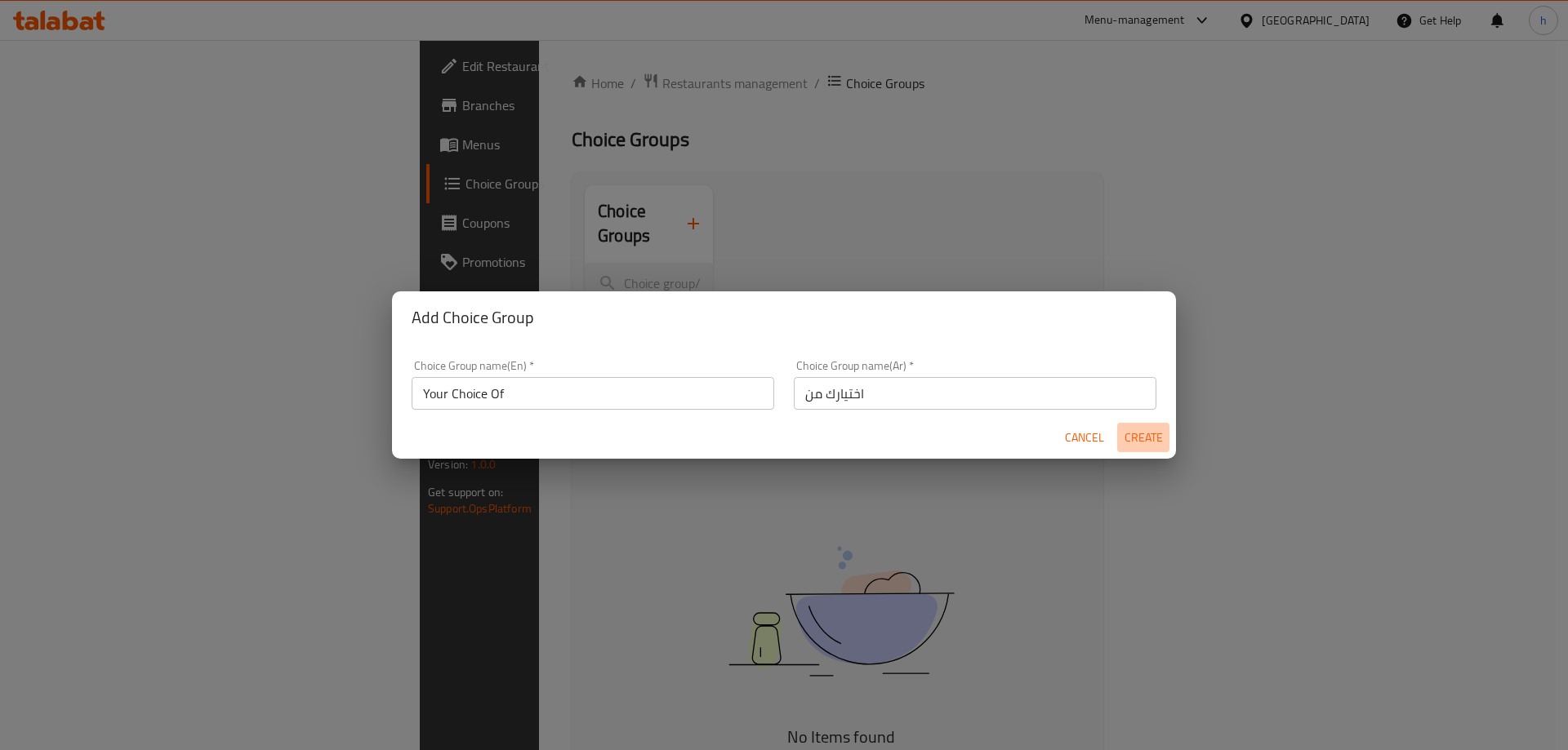
click at [1148, 445] on span "Create" at bounding box center [1143, 438] width 39 height 20
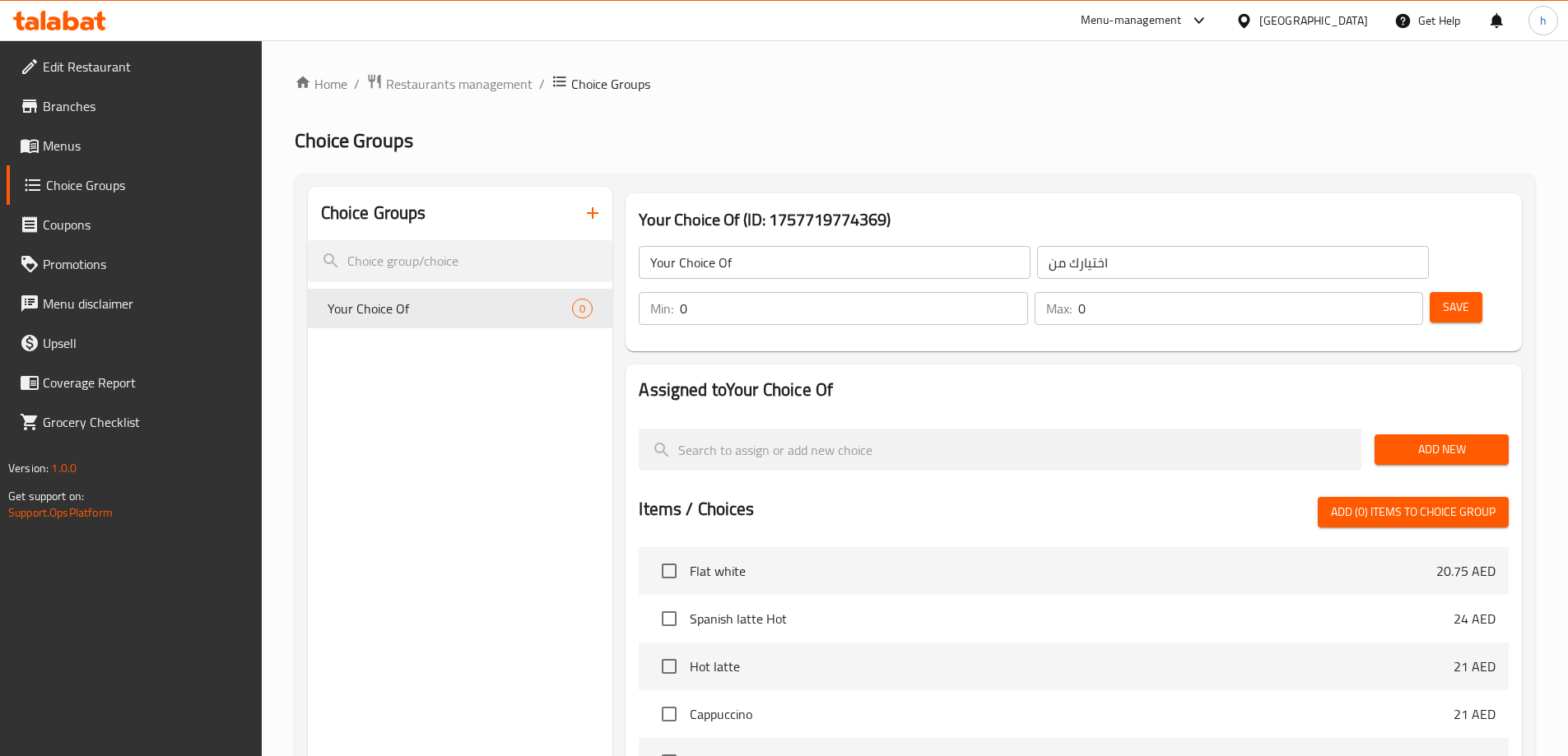
click at [1392, 439] on span "Add New" at bounding box center [1442, 449] width 108 height 20
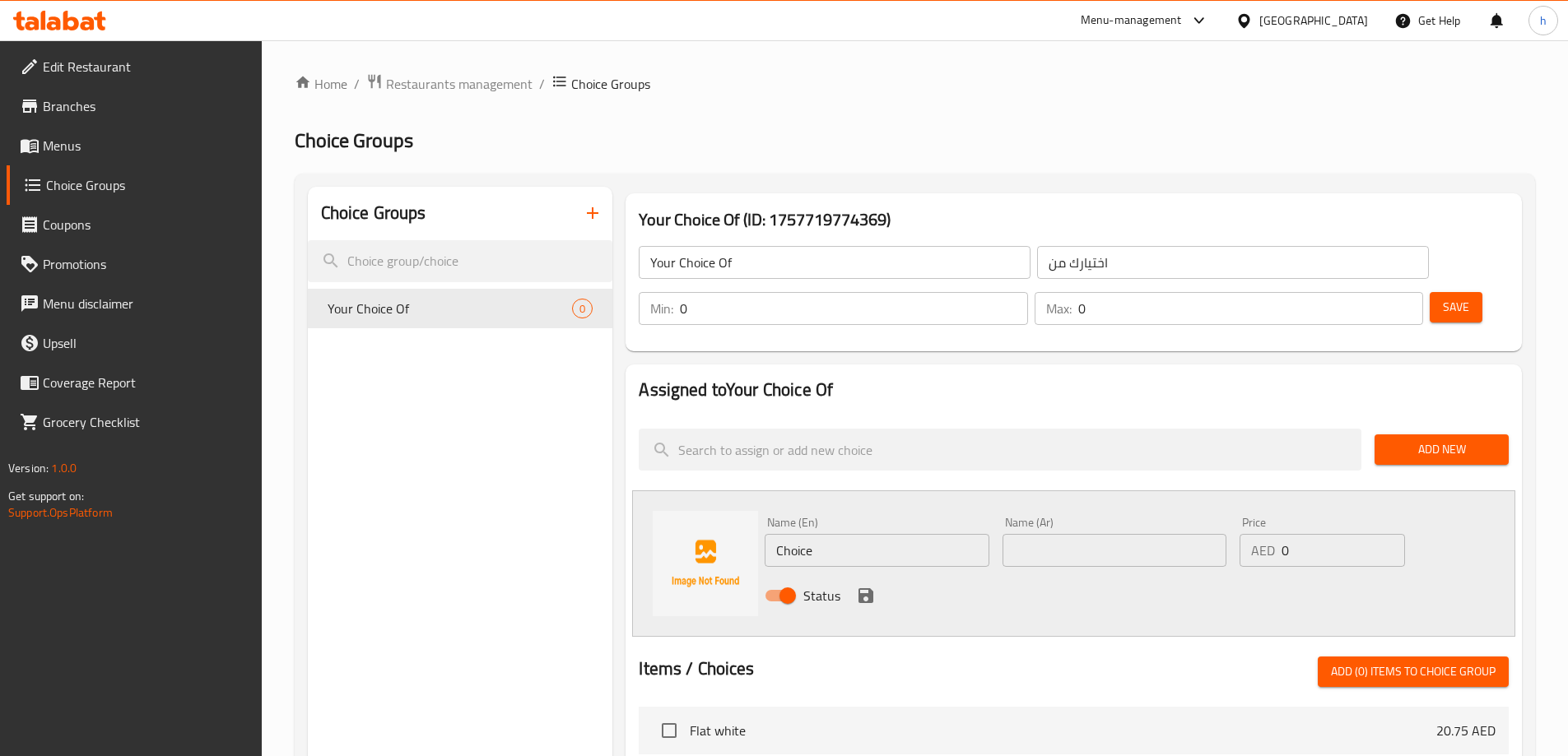
click at [796, 534] on input "Choice" at bounding box center [877, 550] width 224 height 33
paste input "hot"
click at [1122, 573] on div "Status" at bounding box center [1114, 595] width 713 height 44
click at [945, 534] on input "hot" at bounding box center [877, 550] width 224 height 33
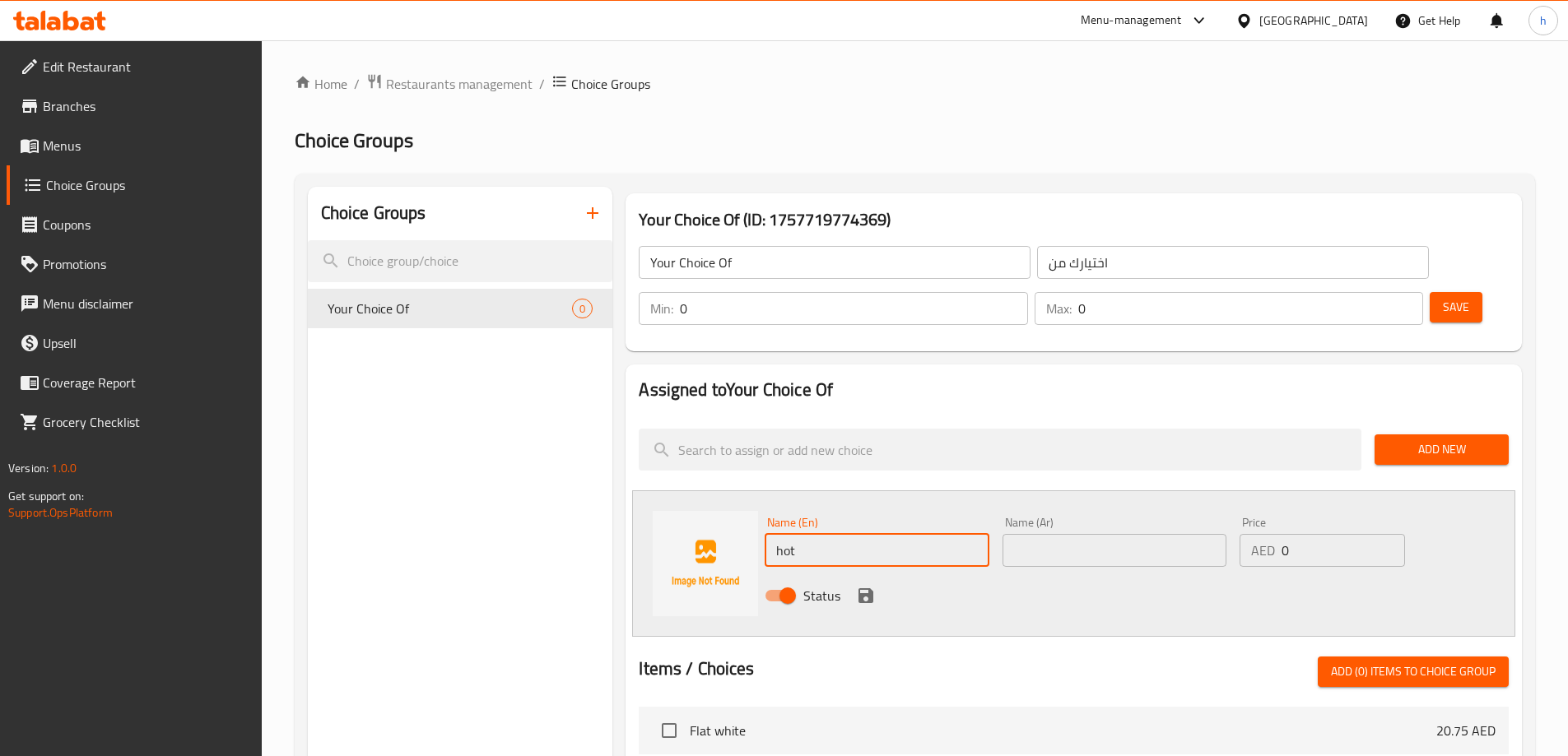
type input "hot"
click at [1035, 534] on input "text" at bounding box center [1114, 550] width 224 height 33
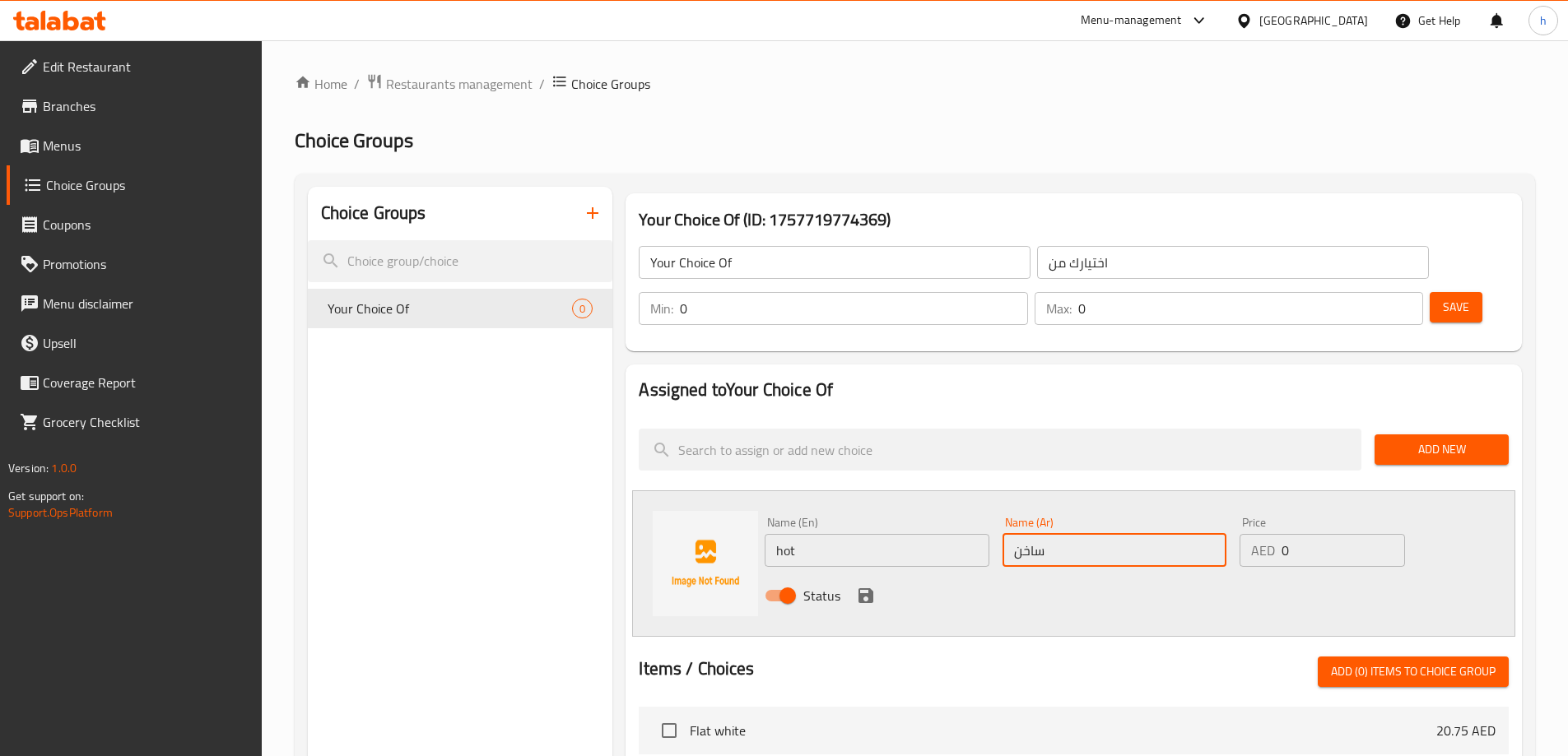
type input "ساخن"
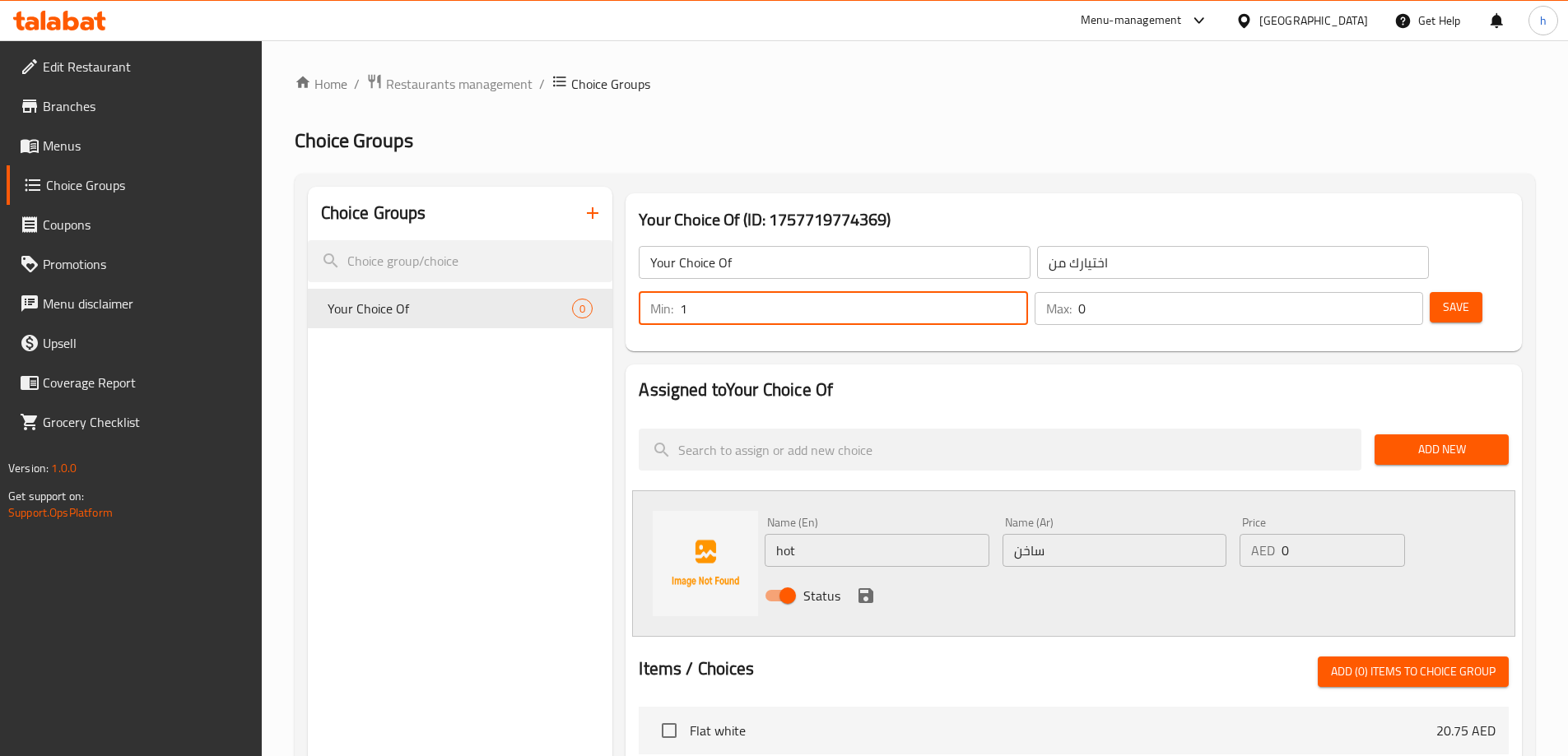
type input "1"
click at [1027, 292] on input "1" at bounding box center [853, 308] width 348 height 33
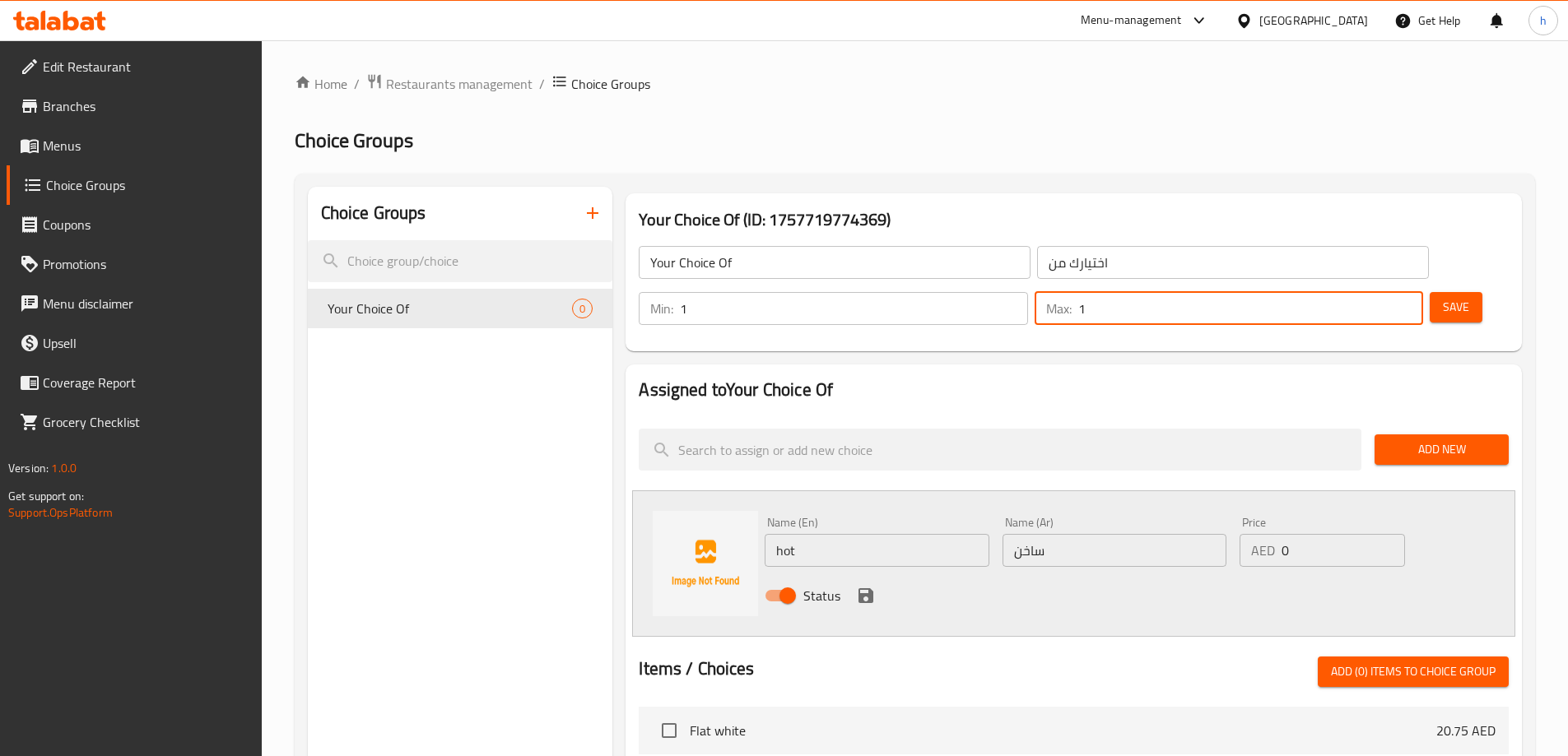
type input "1"
click at [1377, 292] on input "1" at bounding box center [1250, 308] width 345 height 33
click at [1266, 378] on h2 "Assigned to Your Choice Of" at bounding box center [1074, 390] width 870 height 25
click at [868, 588] on icon "save" at bounding box center [866, 595] width 15 height 15
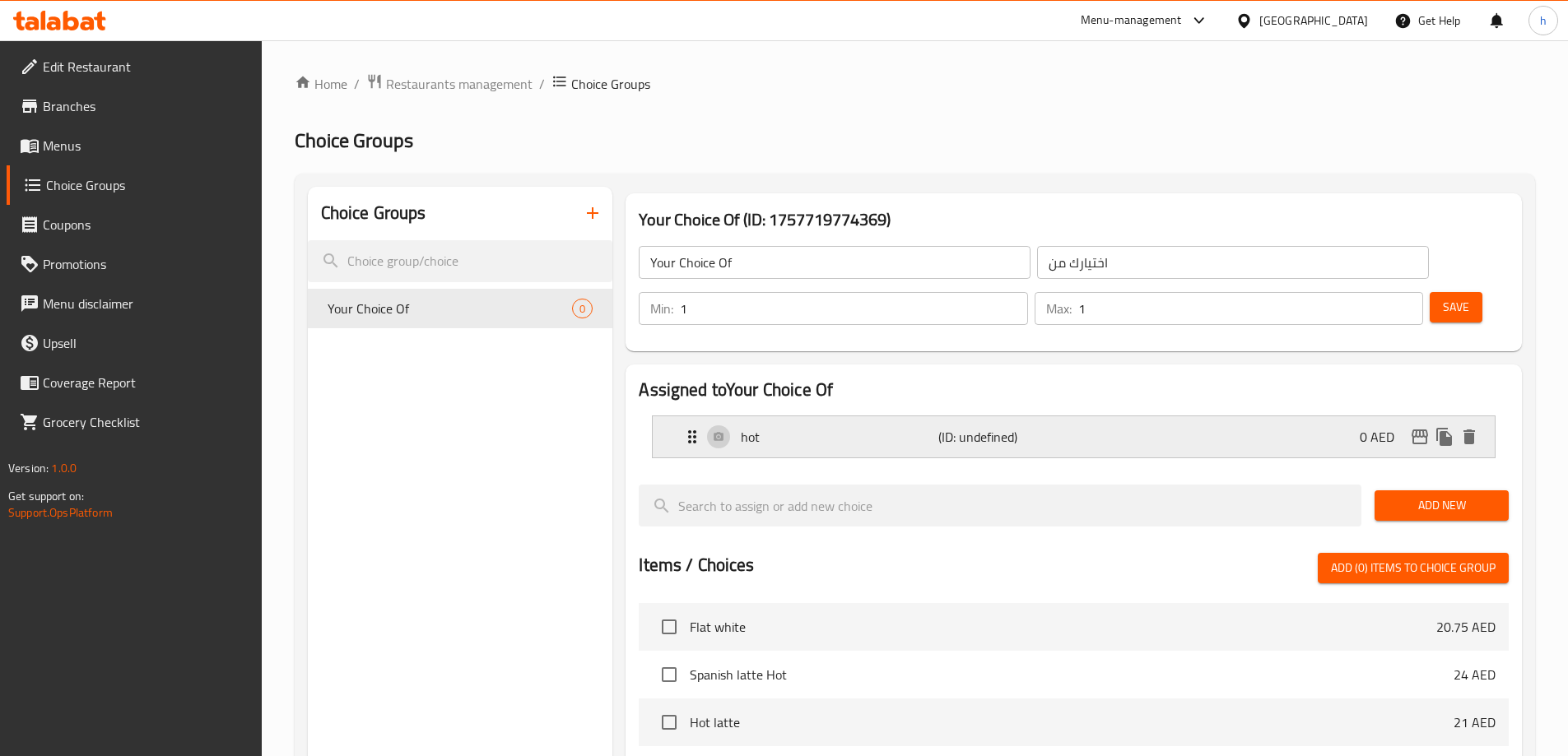
click at [1219, 416] on div "hot (ID: undefined) 0 AED" at bounding box center [1078, 437] width 792 height 41
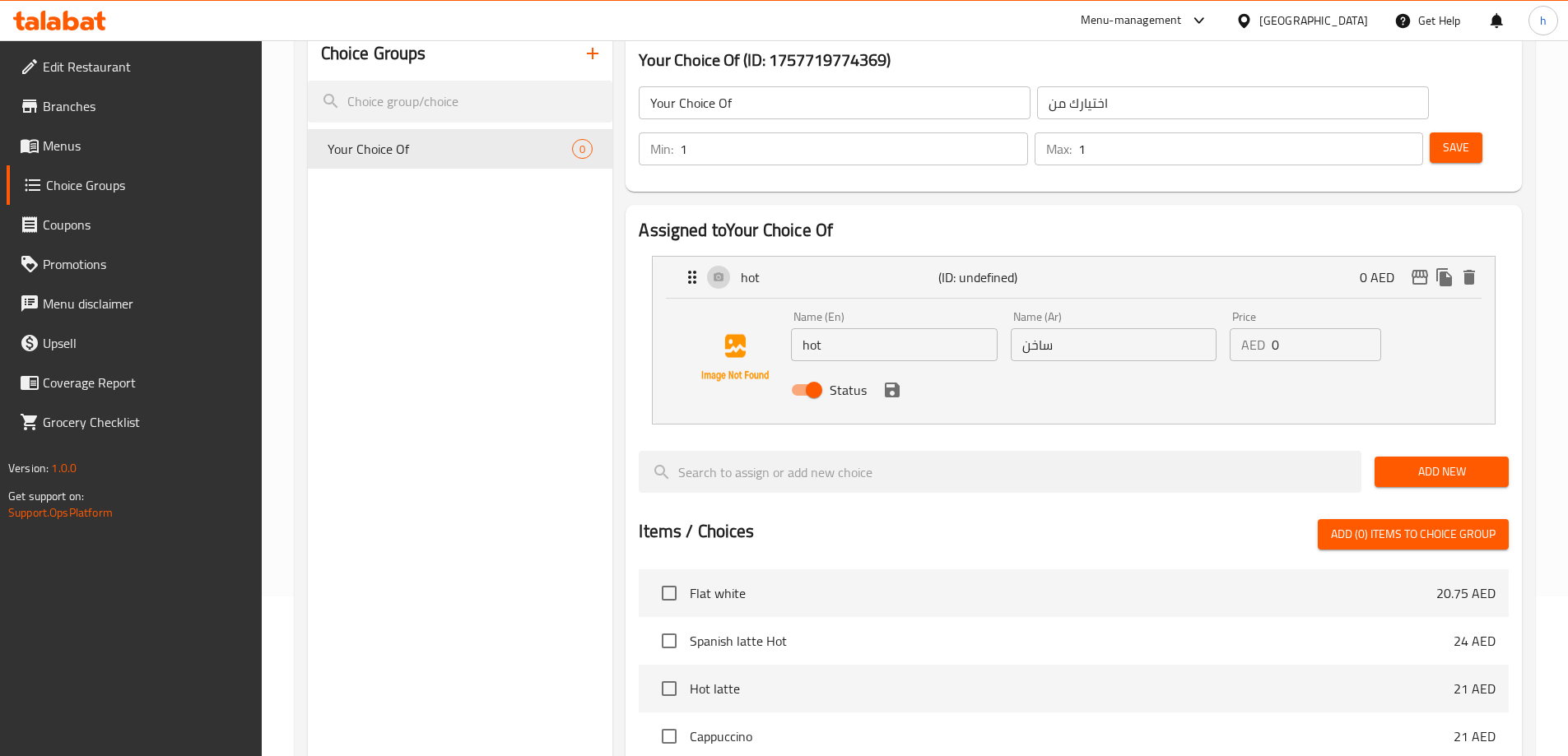
scroll to position [165, 0]
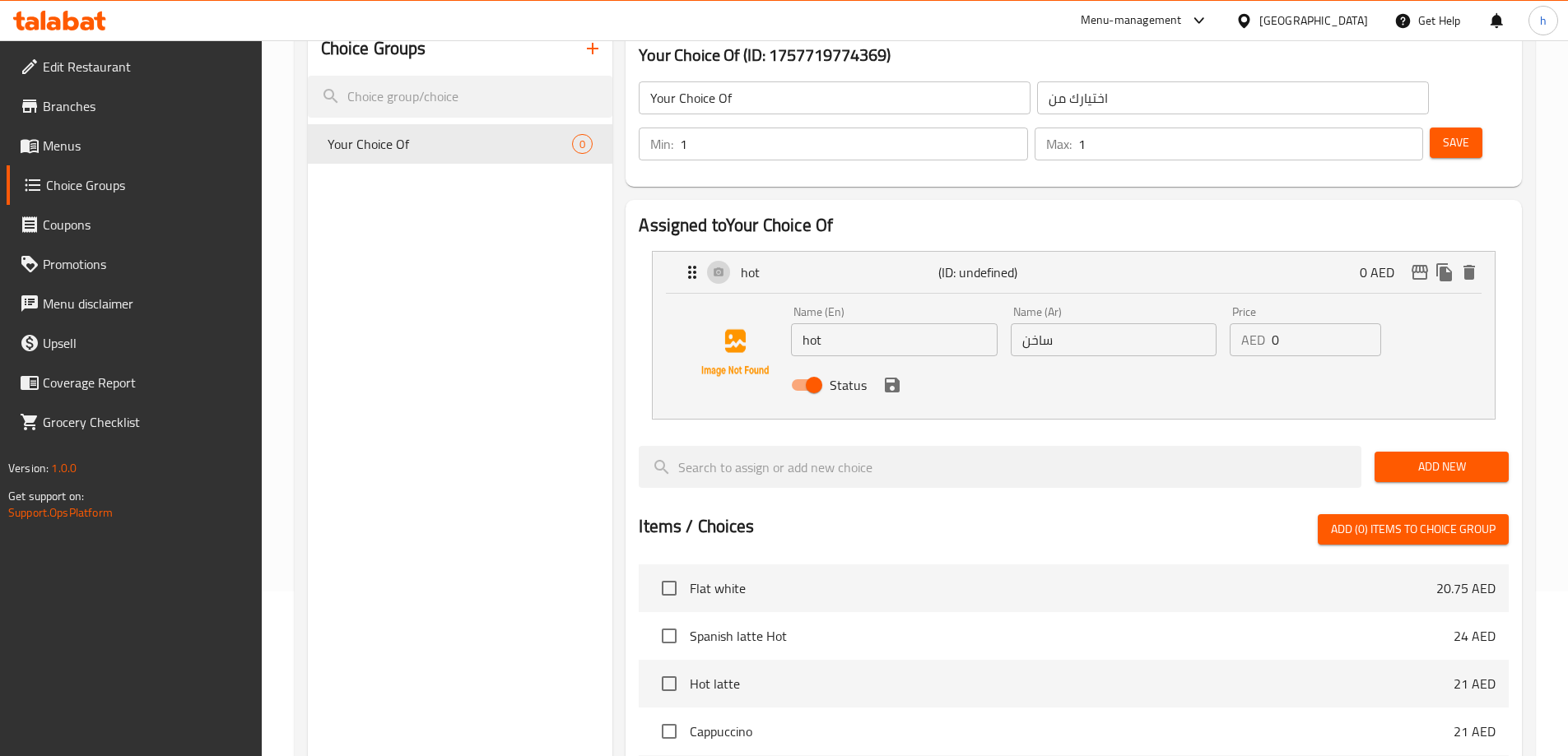
click at [1433, 457] on span "Add New" at bounding box center [1442, 467] width 108 height 20
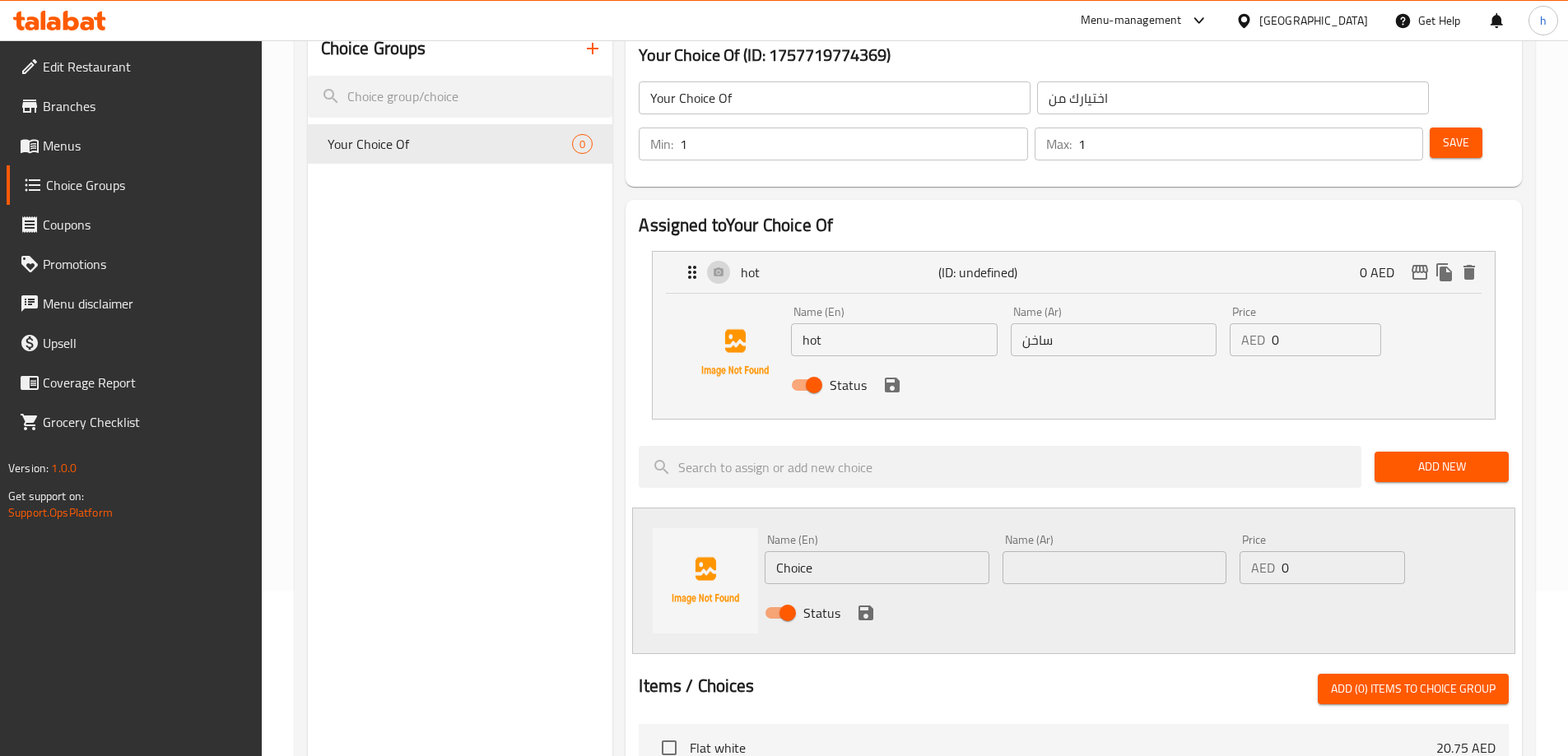
click at [789, 551] on input "Choice" at bounding box center [877, 567] width 224 height 33
paste input "cold"
type input "cold"
click at [1079, 551] on input "text" at bounding box center [1114, 567] width 224 height 33
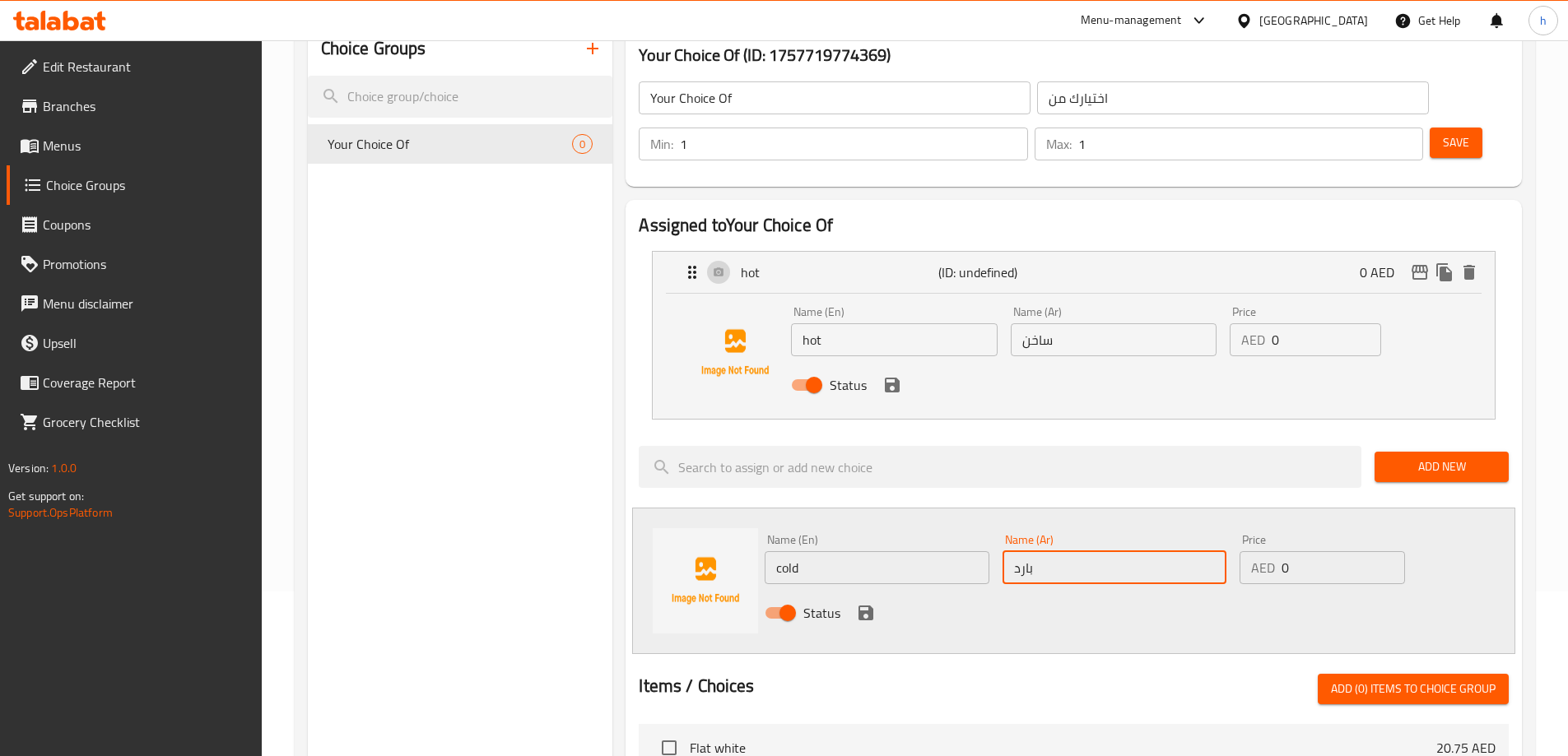
type input "بارد"
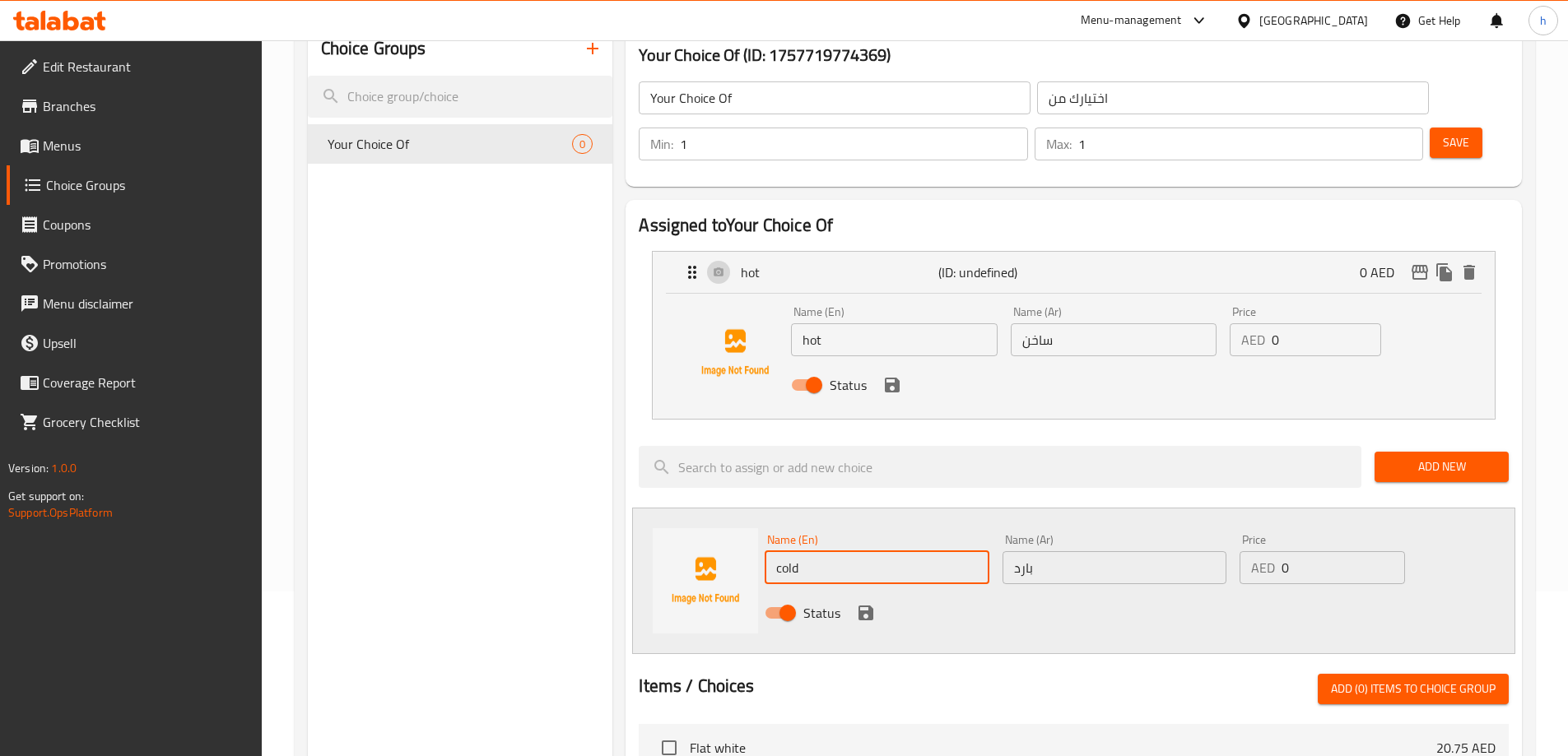
click at [942, 551] on input "cold" at bounding box center [877, 567] width 224 height 33
type input "cold"
click at [1175, 591] on div "Status" at bounding box center [1114, 613] width 713 height 44
click at [869, 605] on icon "save" at bounding box center [866, 612] width 15 height 15
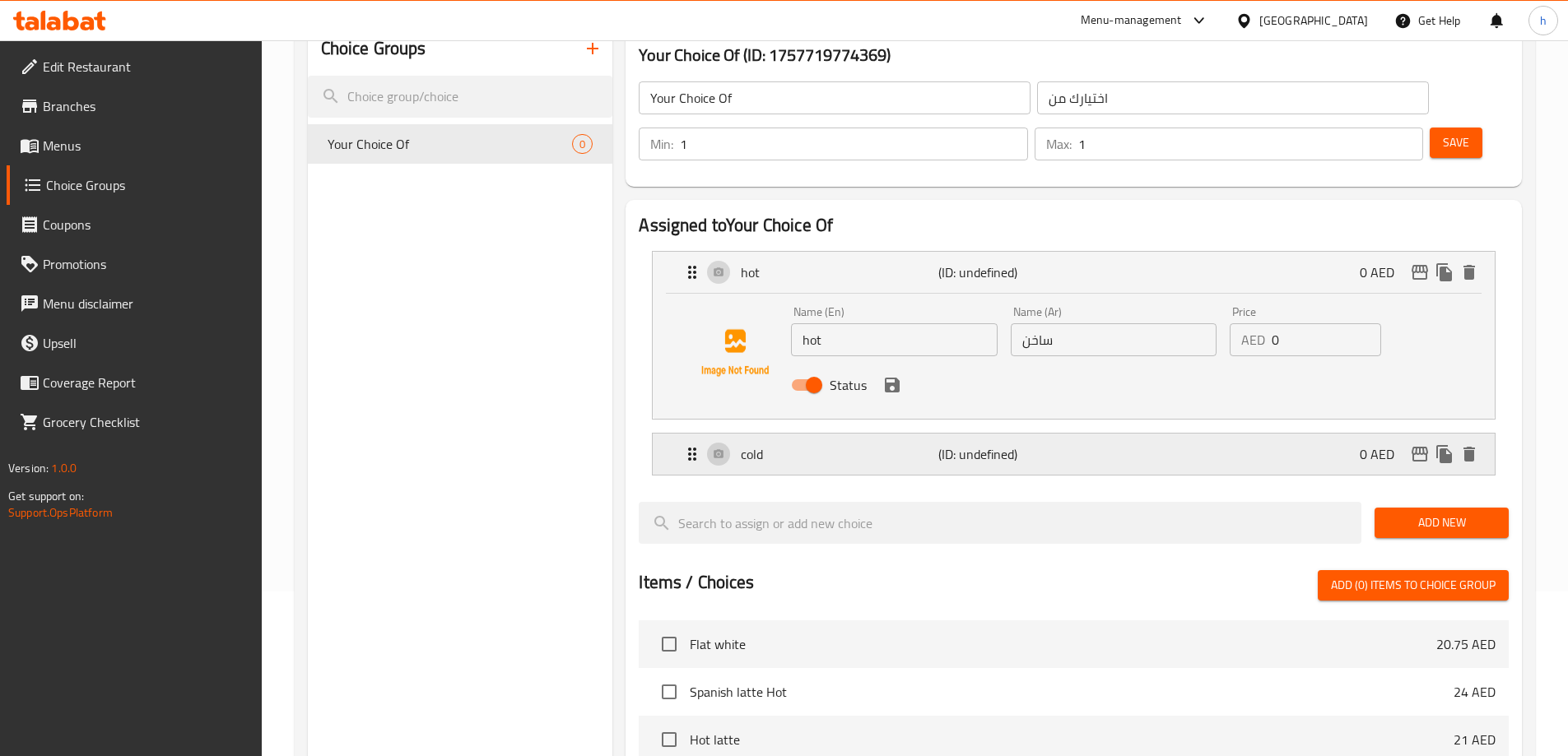
click at [1117, 434] on div "cold (ID: undefined) 0 AED" at bounding box center [1078, 454] width 792 height 41
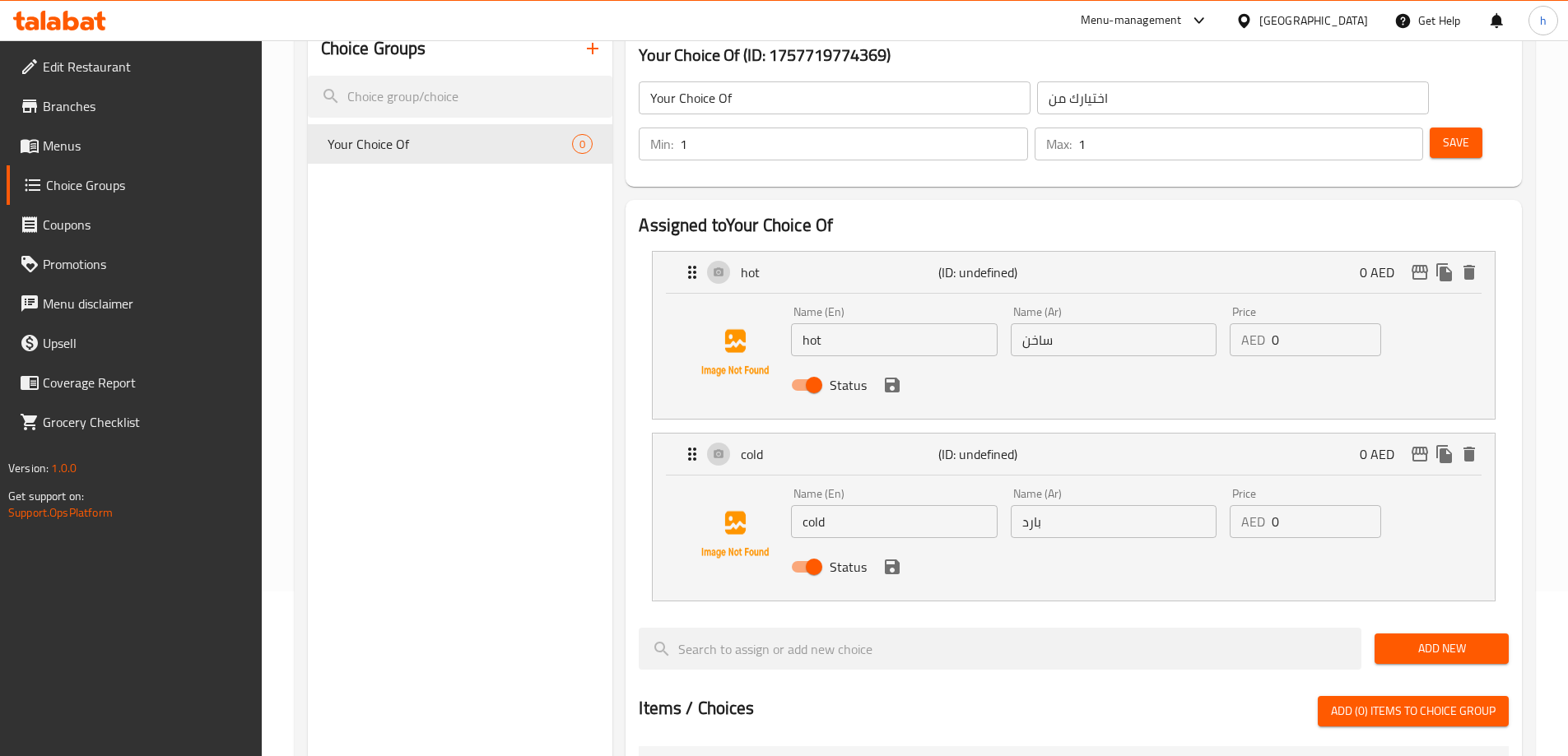
click at [1300, 213] on h2 "Assigned to Your Choice Of" at bounding box center [1074, 226] width 870 height 25
click at [1129, 213] on h2 "Assigned to Your Choice Of" at bounding box center [1074, 226] width 870 height 25
click at [1443, 132] on span "Save" at bounding box center [1456, 142] width 26 height 20
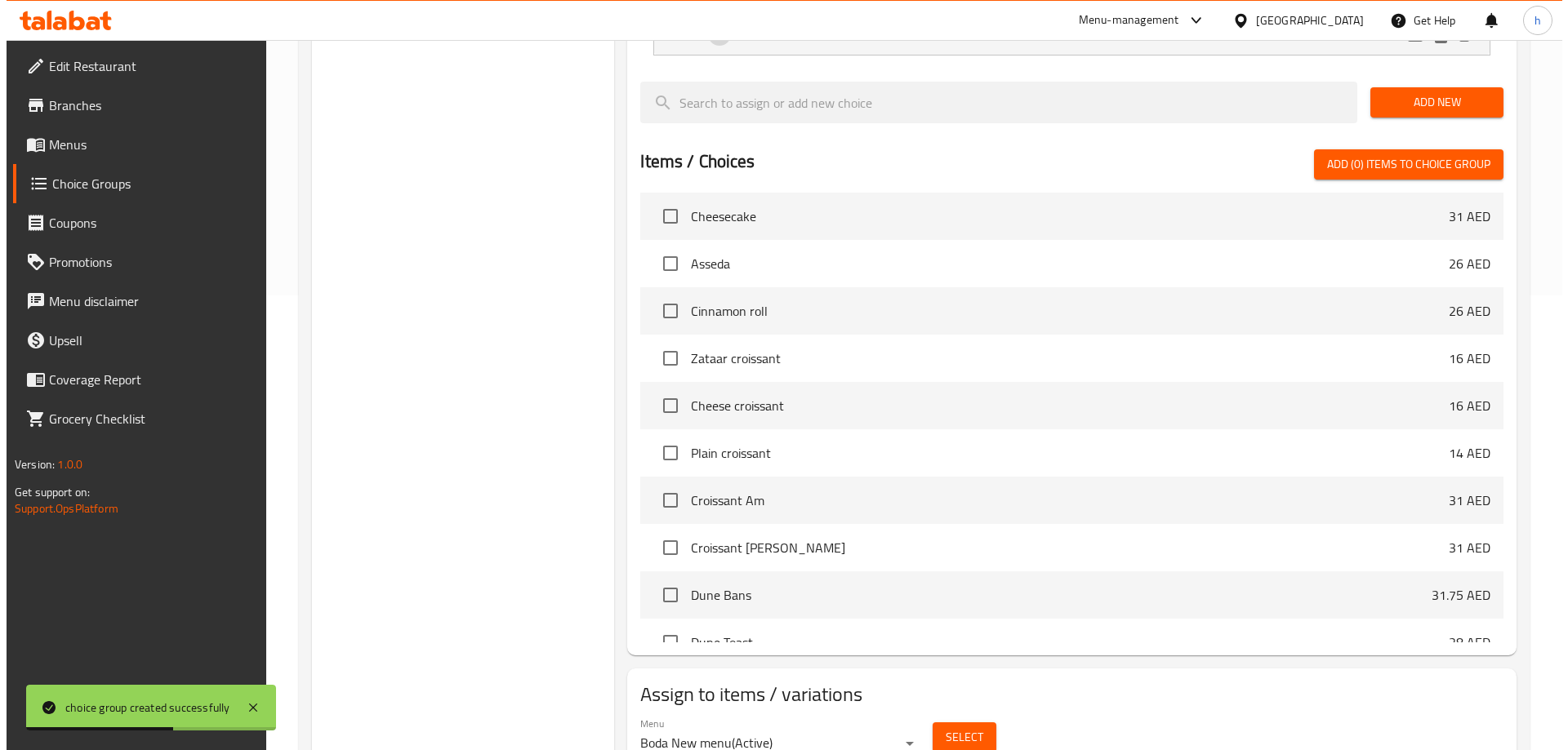
scroll to position [480, 0]
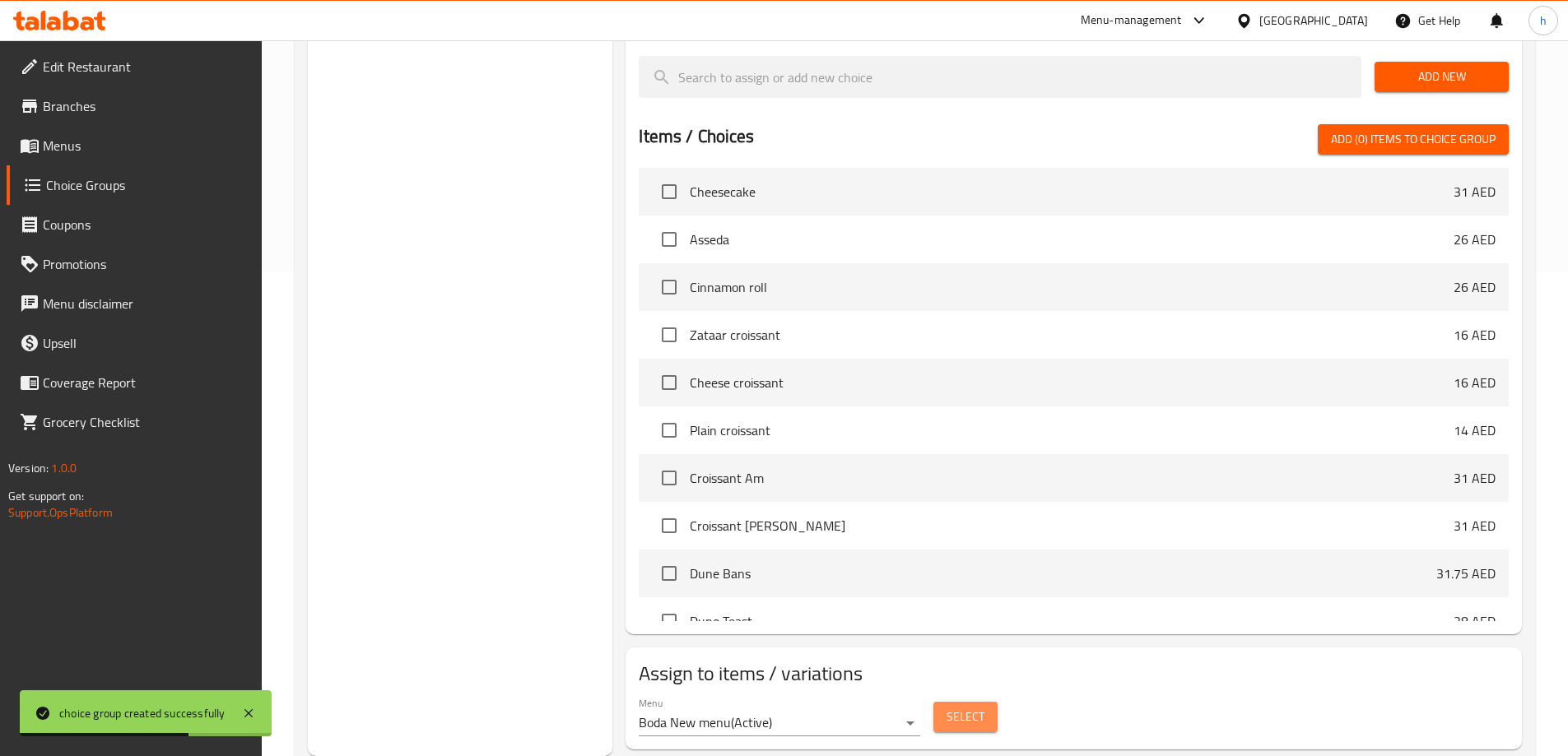
click at [971, 707] on span "Select" at bounding box center [965, 716] width 38 height 20
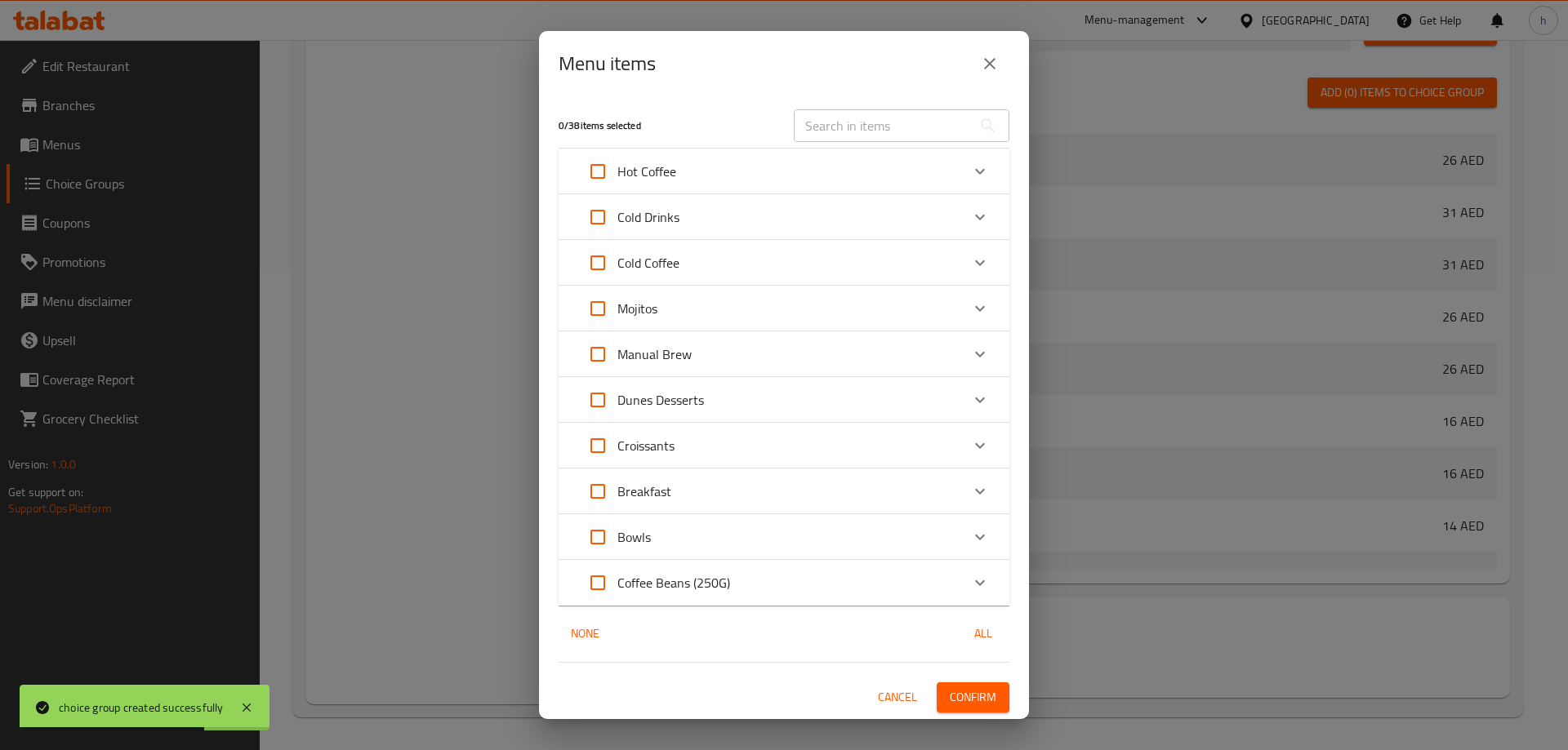
scroll to position [1260, 0]
click at [764, 351] on div "Manual Brew" at bounding box center [769, 354] width 383 height 39
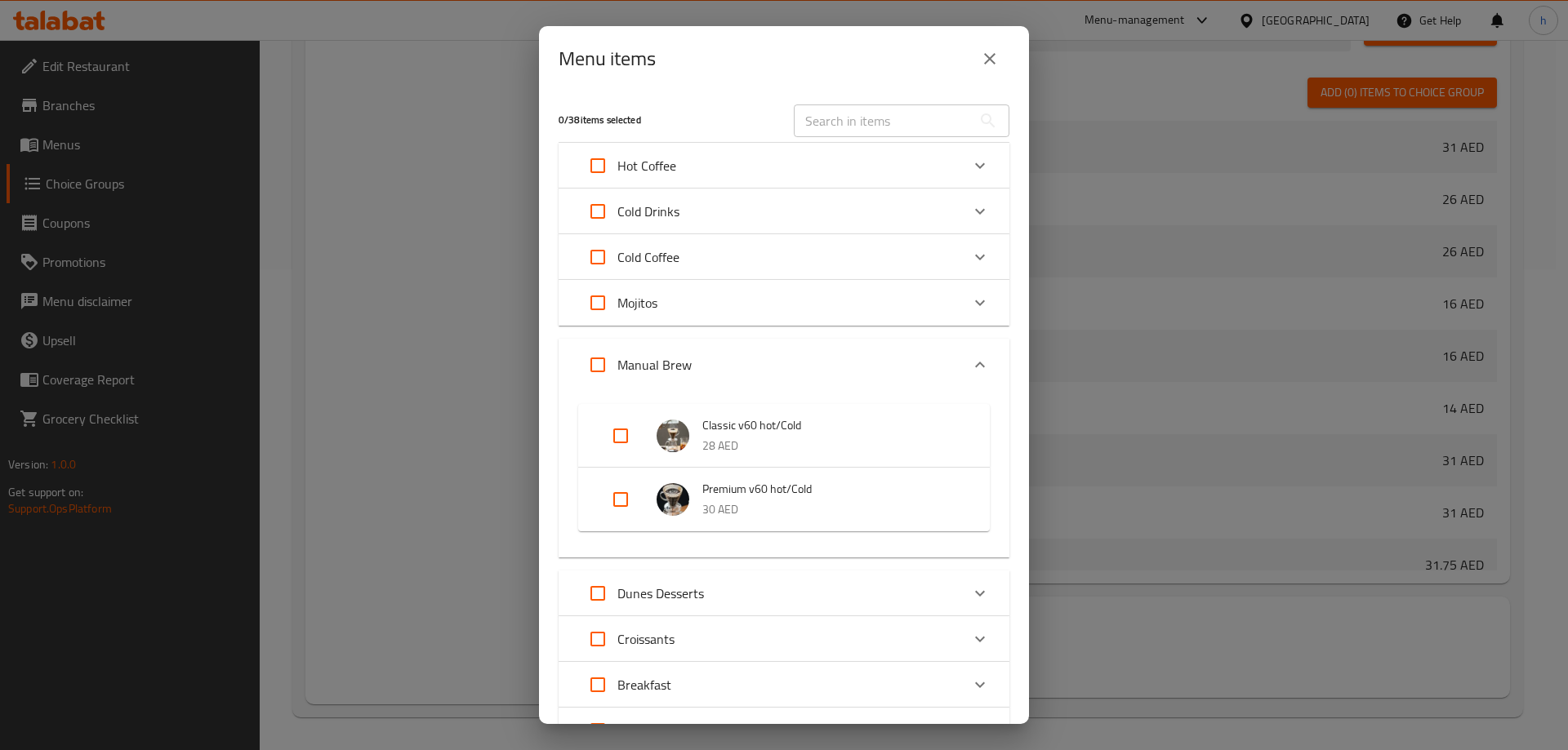
click at [617, 500] on input "Expand" at bounding box center [620, 499] width 39 height 39
checkbox input "true"
click at [614, 438] on input "Expand" at bounding box center [620, 436] width 39 height 39
checkbox input "true"
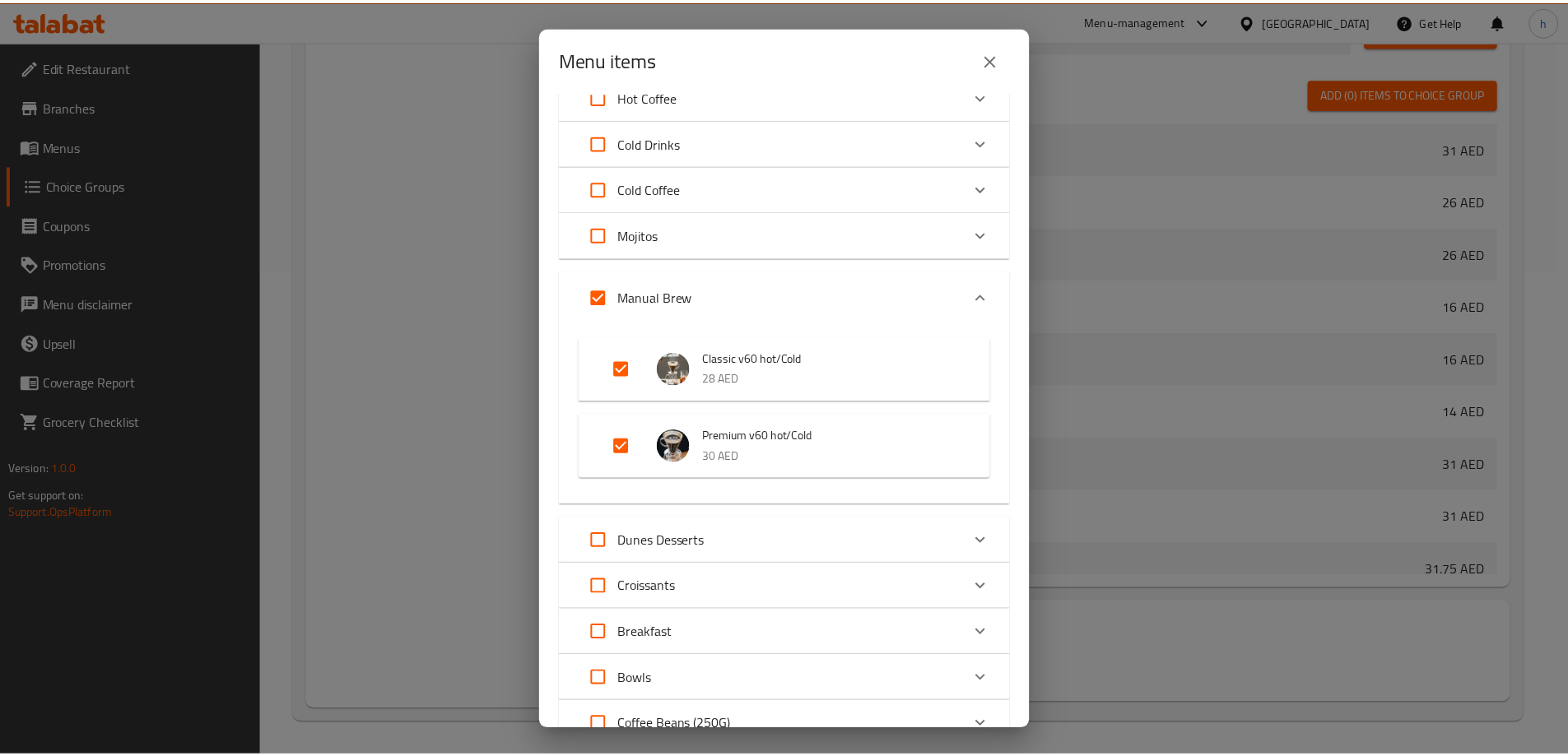
scroll to position [203, 0]
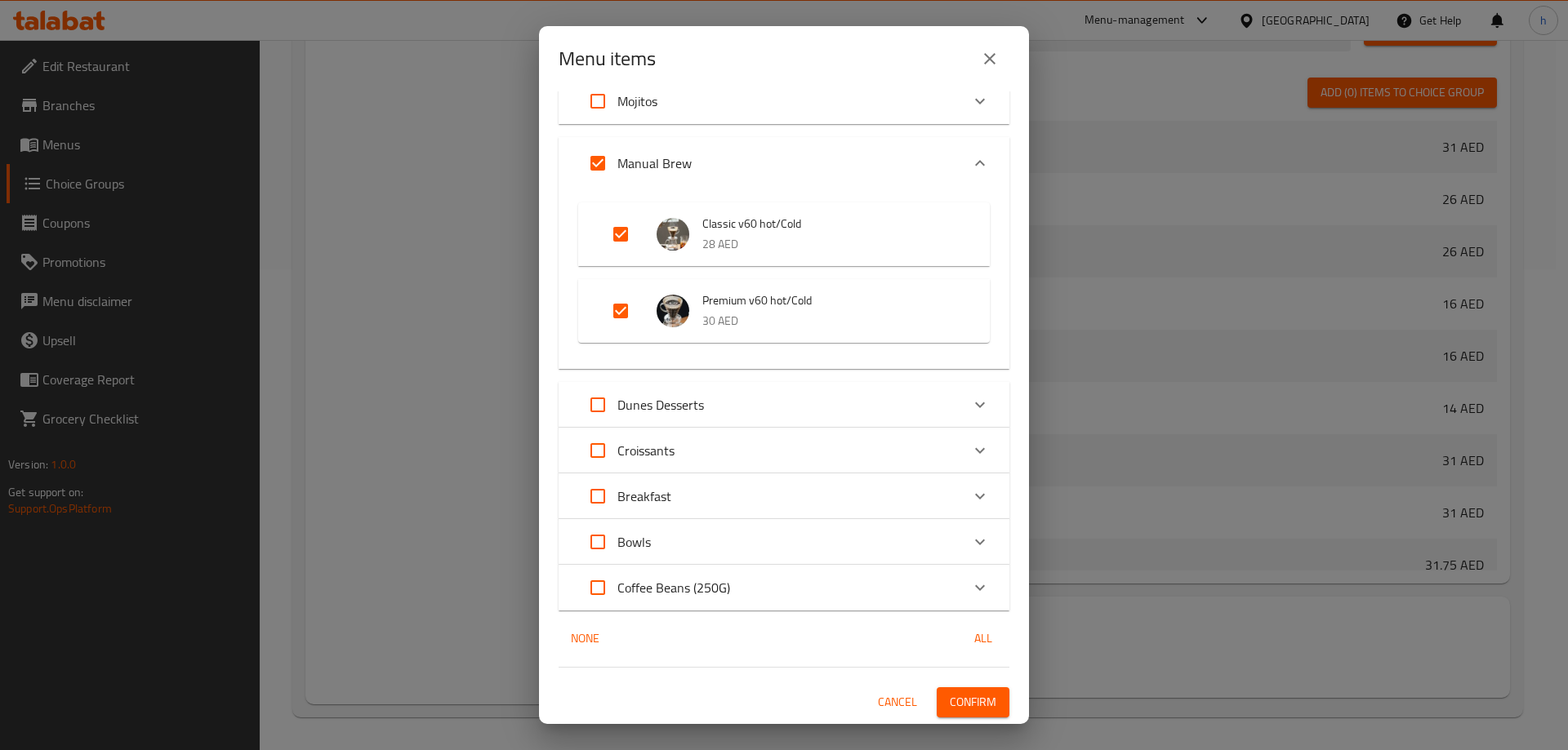
click at [960, 705] on span "Confirm" at bounding box center [973, 702] width 46 height 20
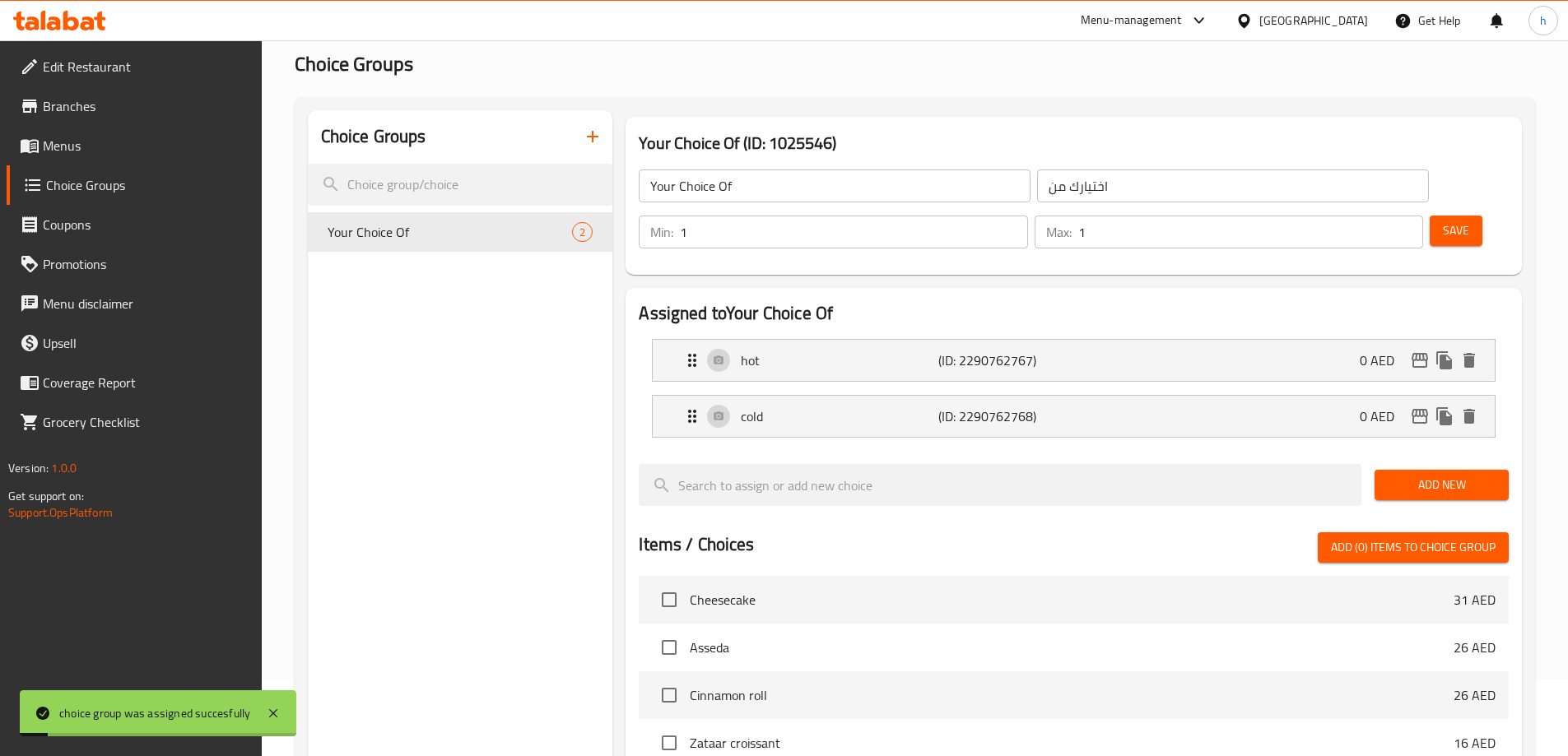
scroll to position [0, 0]
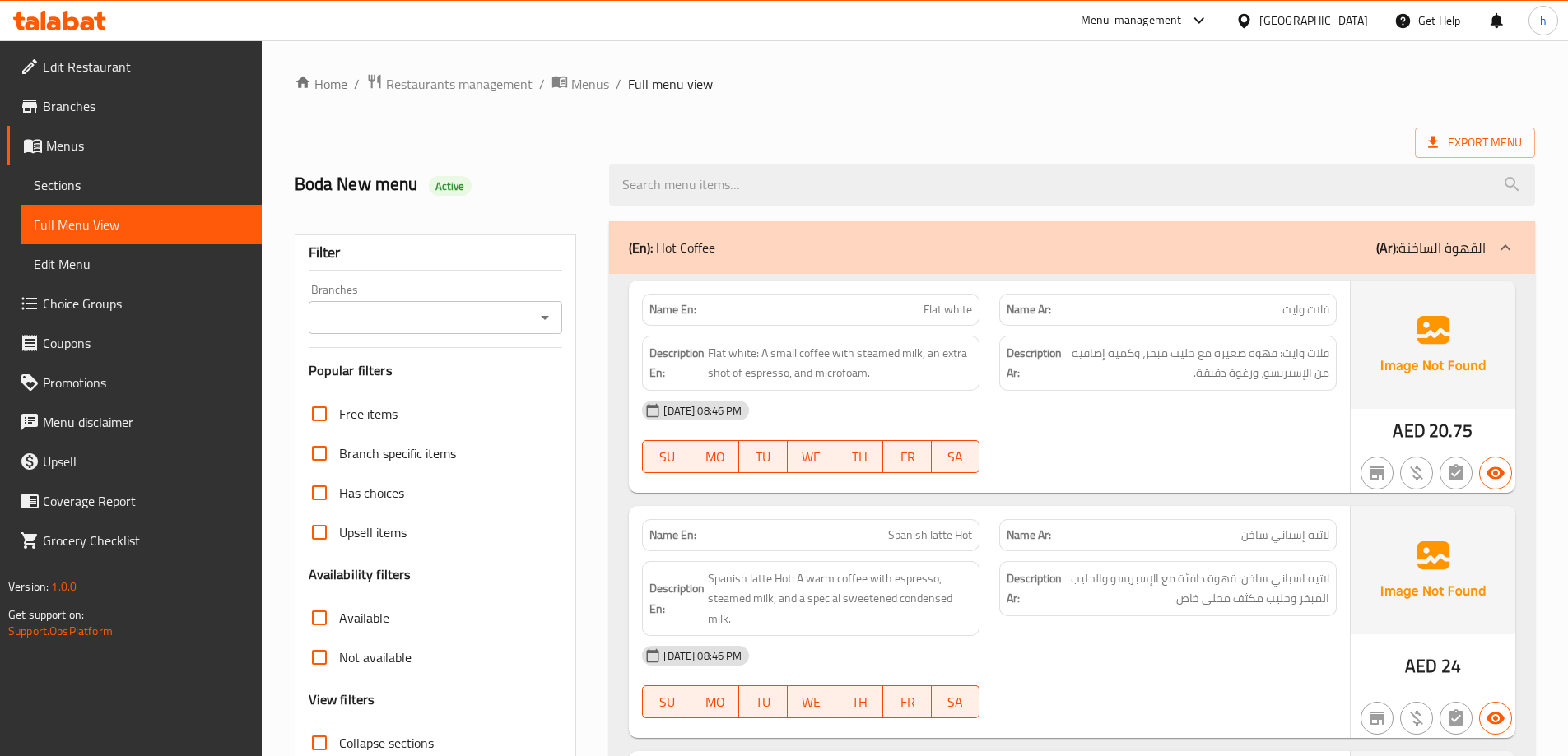
click at [882, 83] on ol "Home / Restaurants management / Menus / Full menu view" at bounding box center [915, 84] width 1241 height 21
click at [948, 75] on ol "Home / Restaurants management / Menus / Full menu view" at bounding box center [915, 84] width 1241 height 21
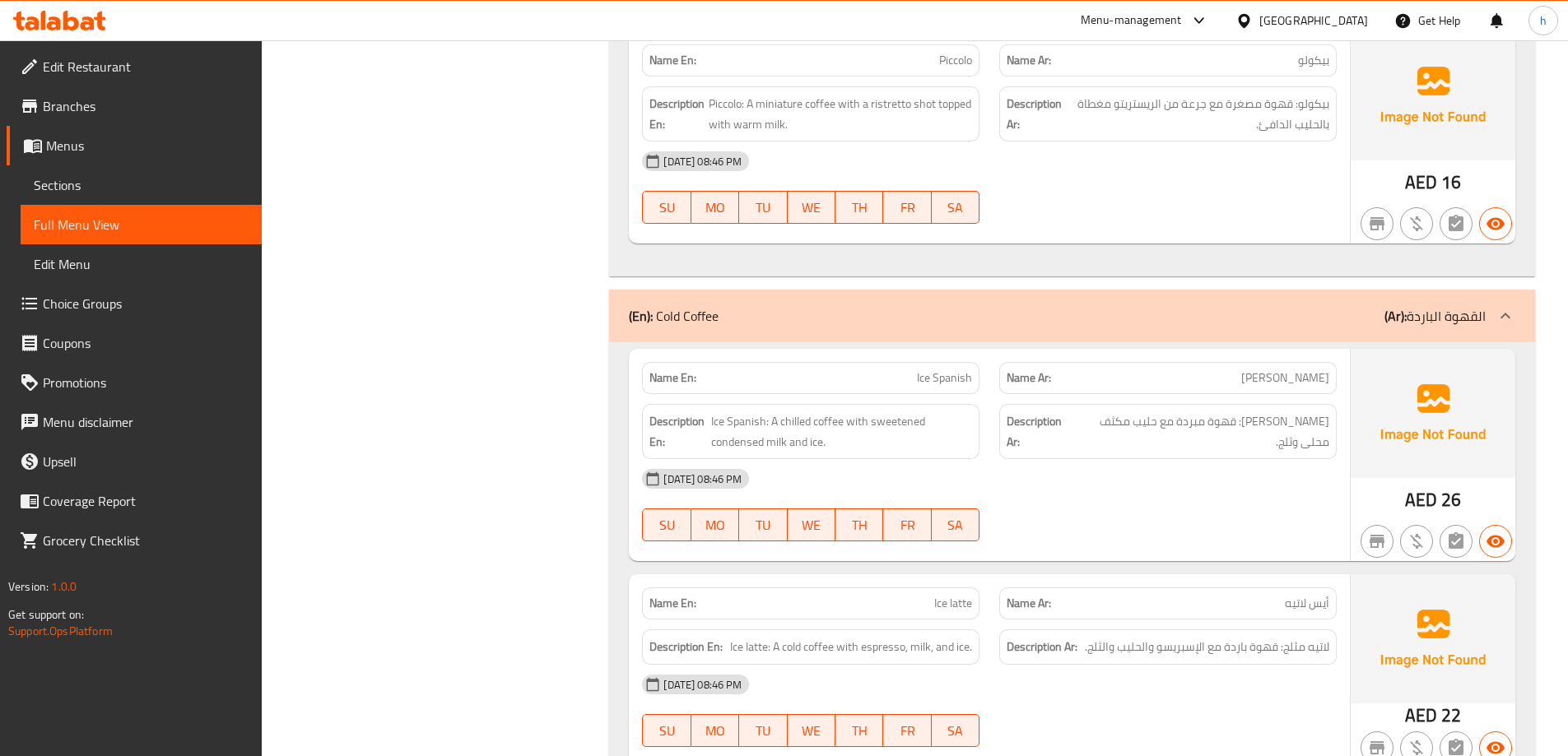
scroll to position [2196, 0]
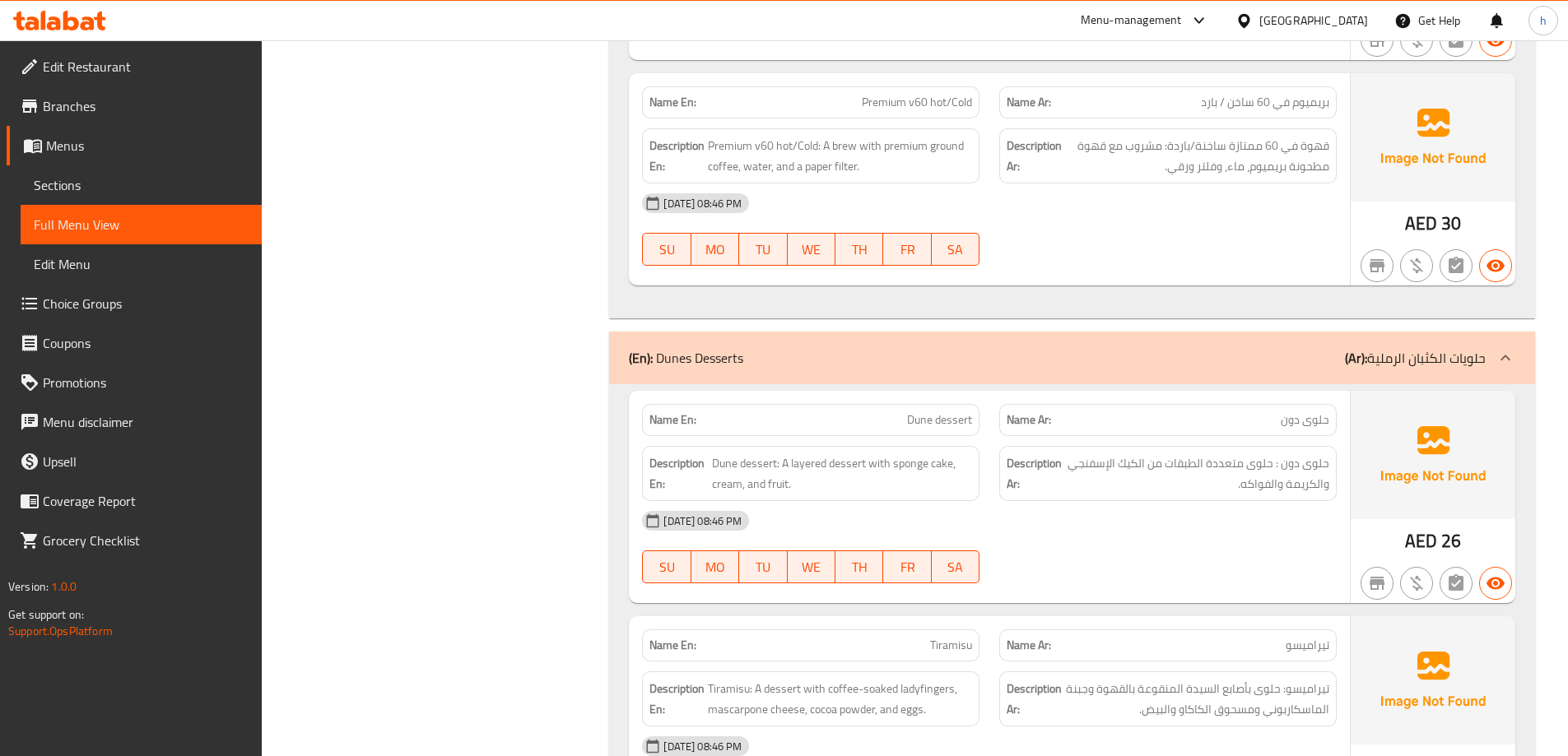
scroll to position [4091, 0]
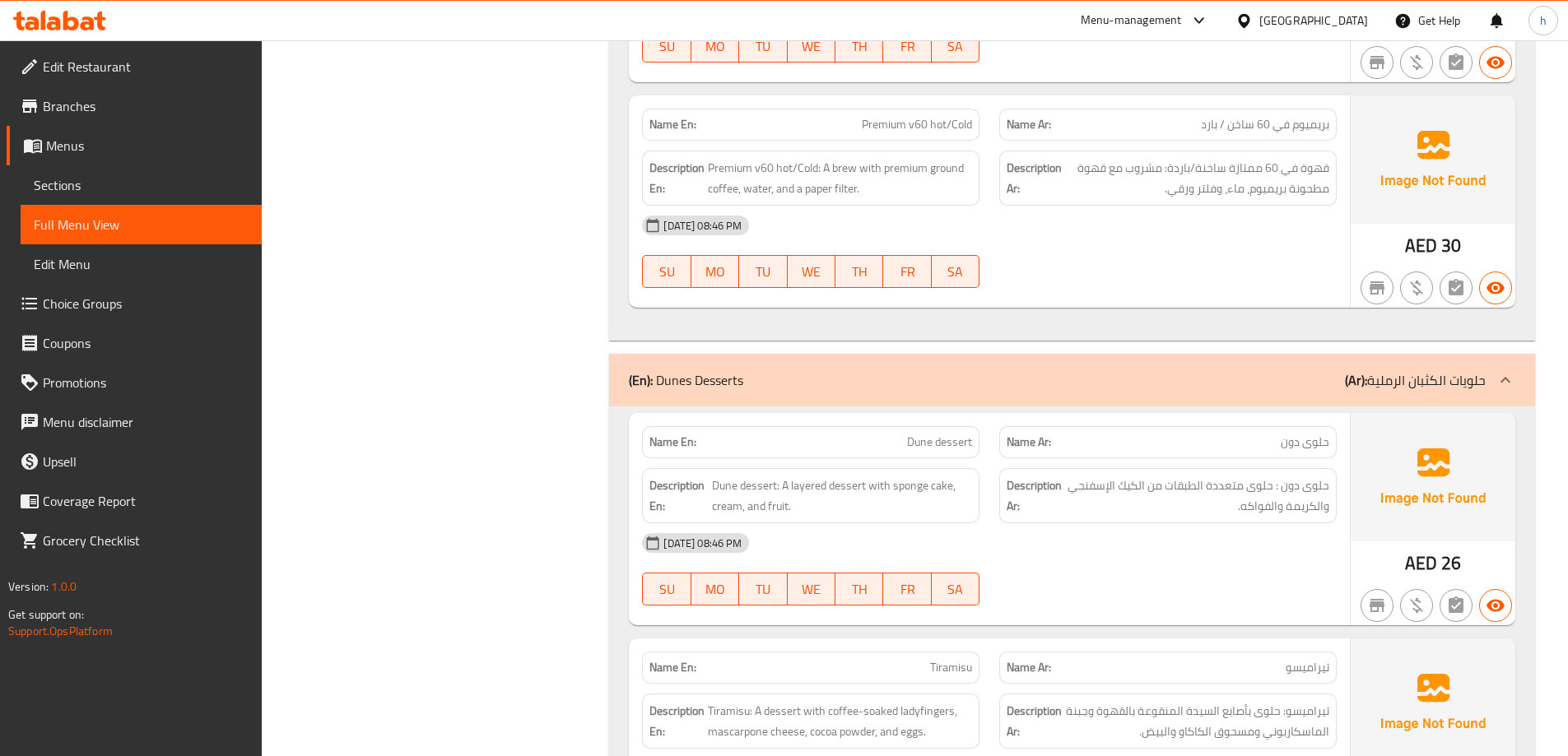
click at [434, 324] on div "Filter Branches Branches Popular filters Free items Branch specific items Has c…" at bounding box center [442, 270] width 315 height 8297
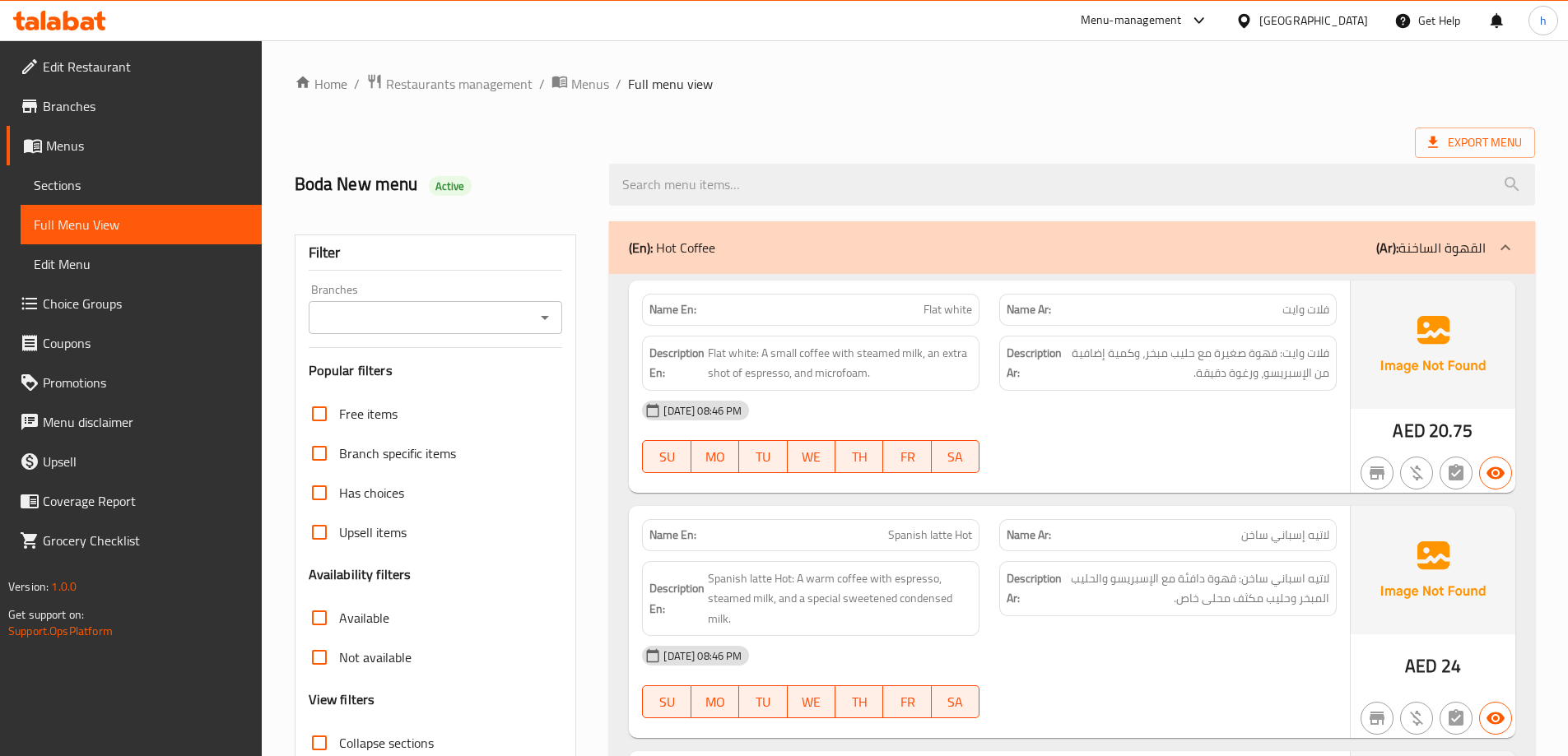
scroll to position [82, 0]
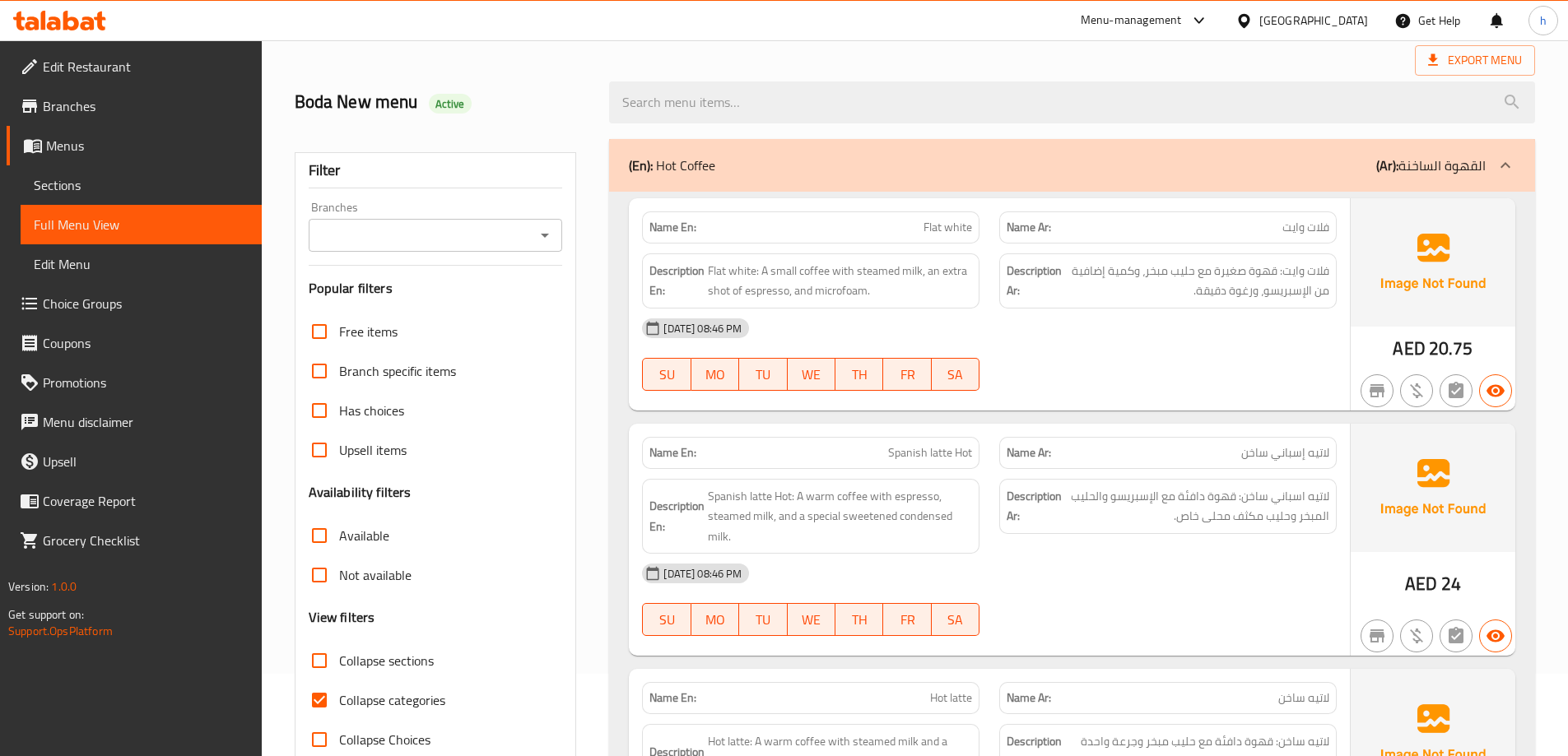
click at [319, 702] on input "Collapse categories" at bounding box center [319, 700] width 40 height 40
checkbox input "false"
click at [639, 55] on div "Export Menu" at bounding box center [915, 60] width 1241 height 31
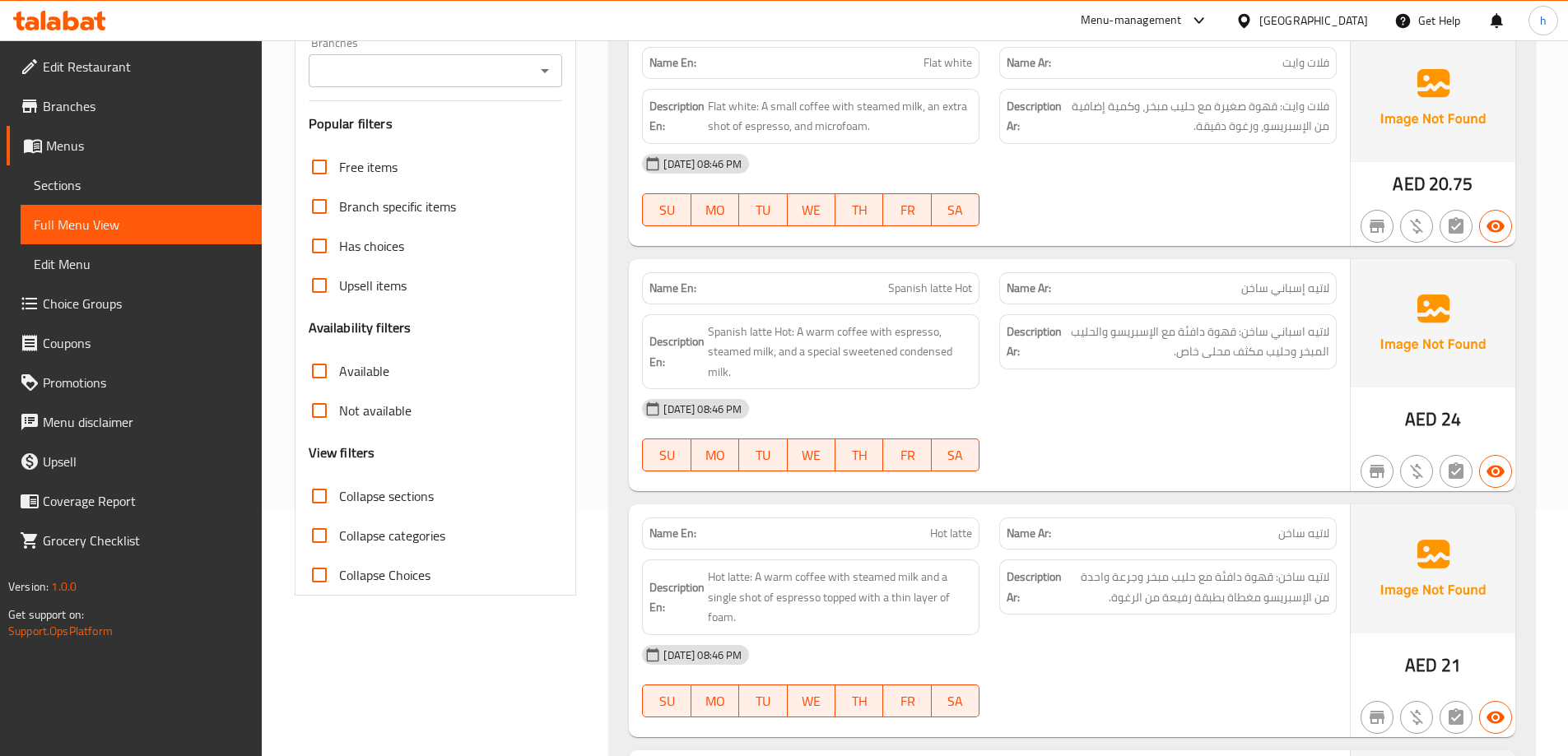
scroll to position [0, 0]
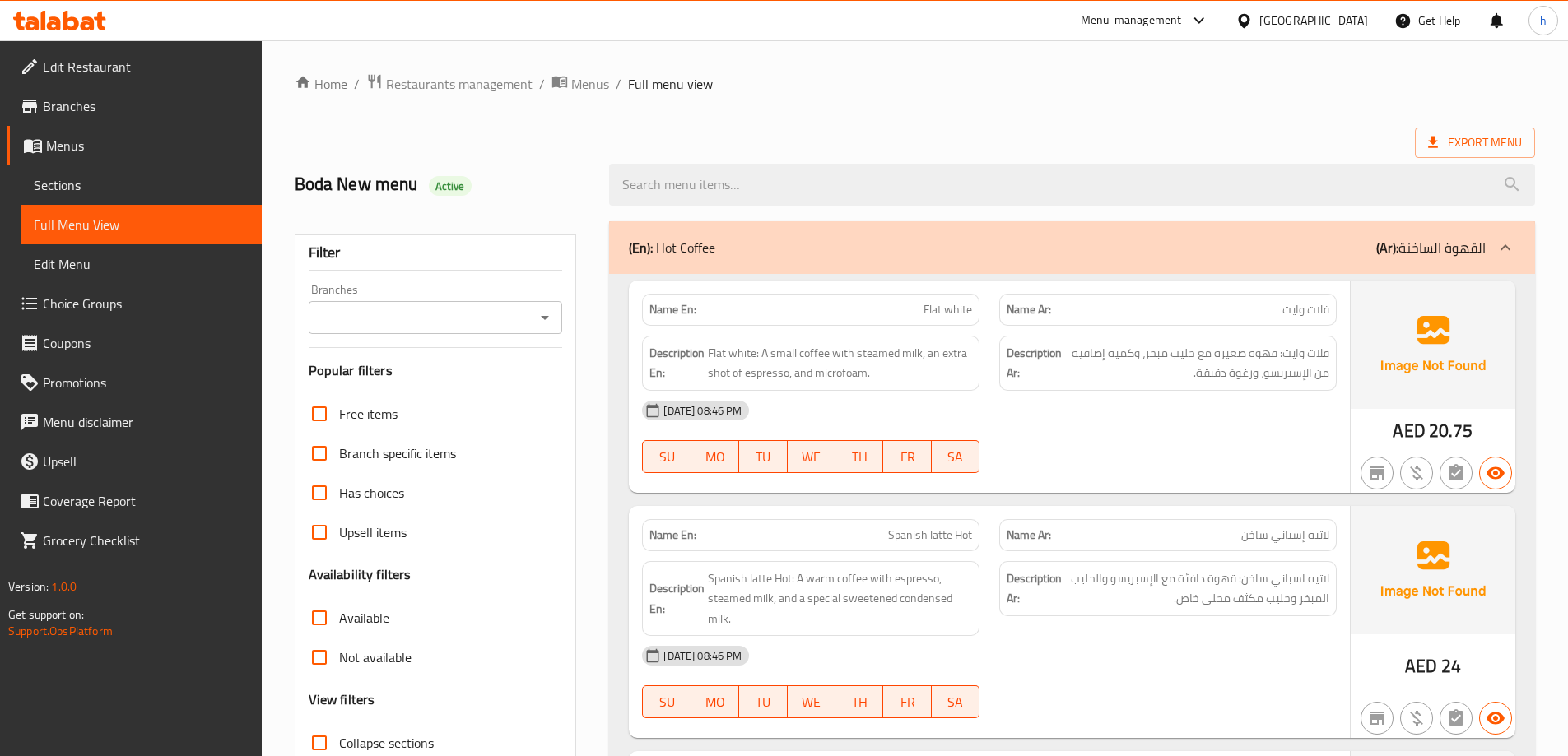
click at [514, 133] on div "Export Menu" at bounding box center [915, 143] width 1241 height 31
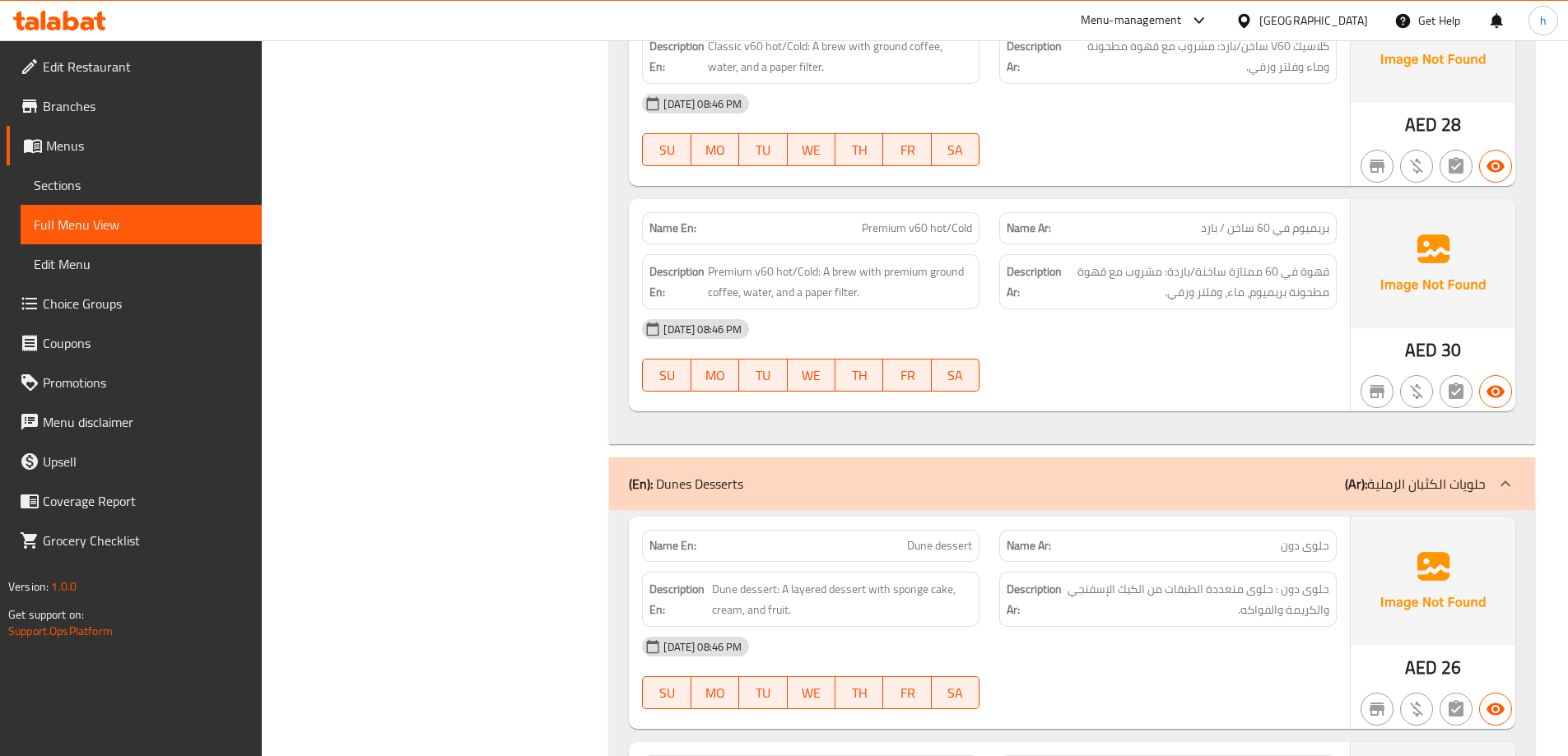
scroll to position [4067, 0]
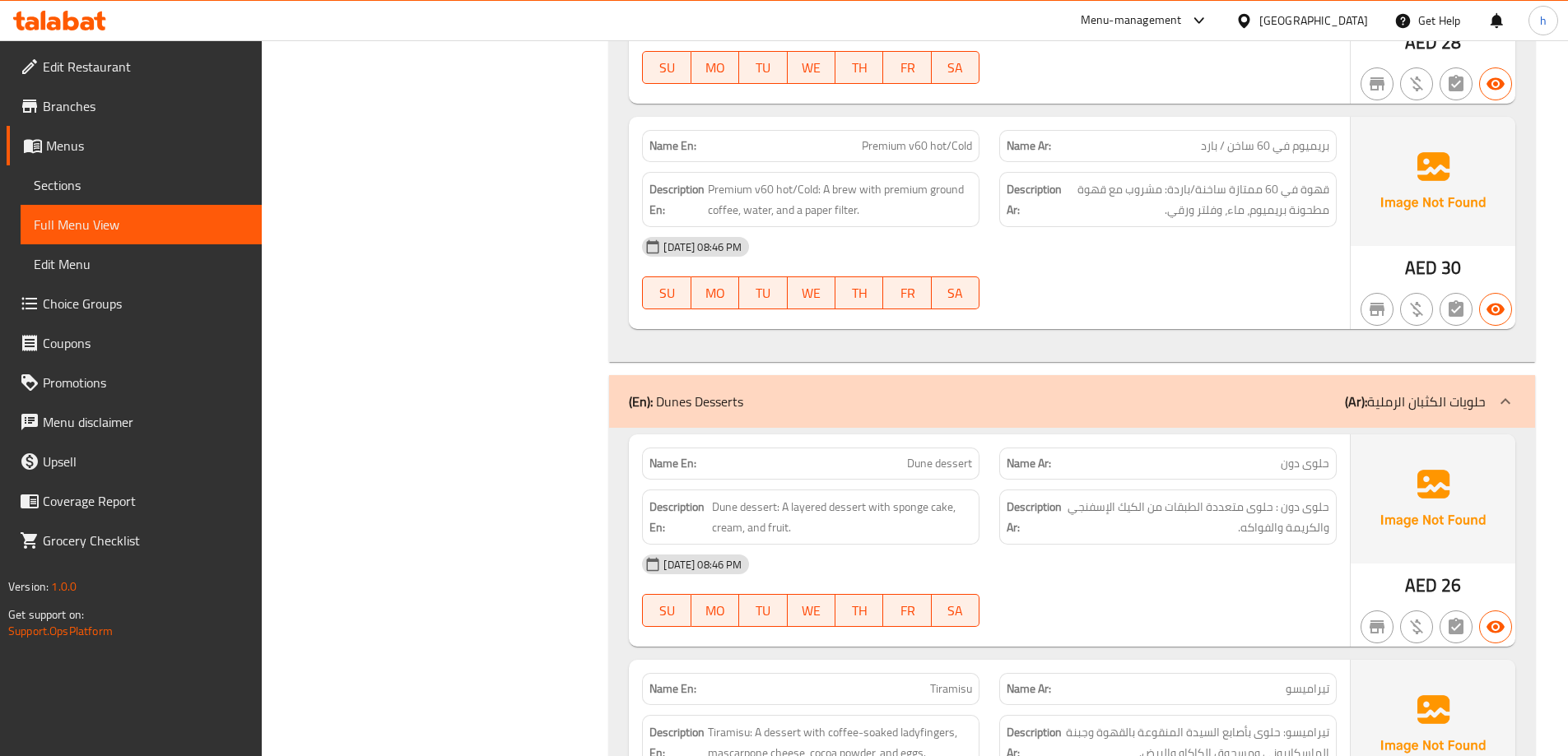
click at [532, 192] on div "Filter Branches Branches Popular filters Free items Branch specific items Has c…" at bounding box center [442, 292] width 315 height 8297
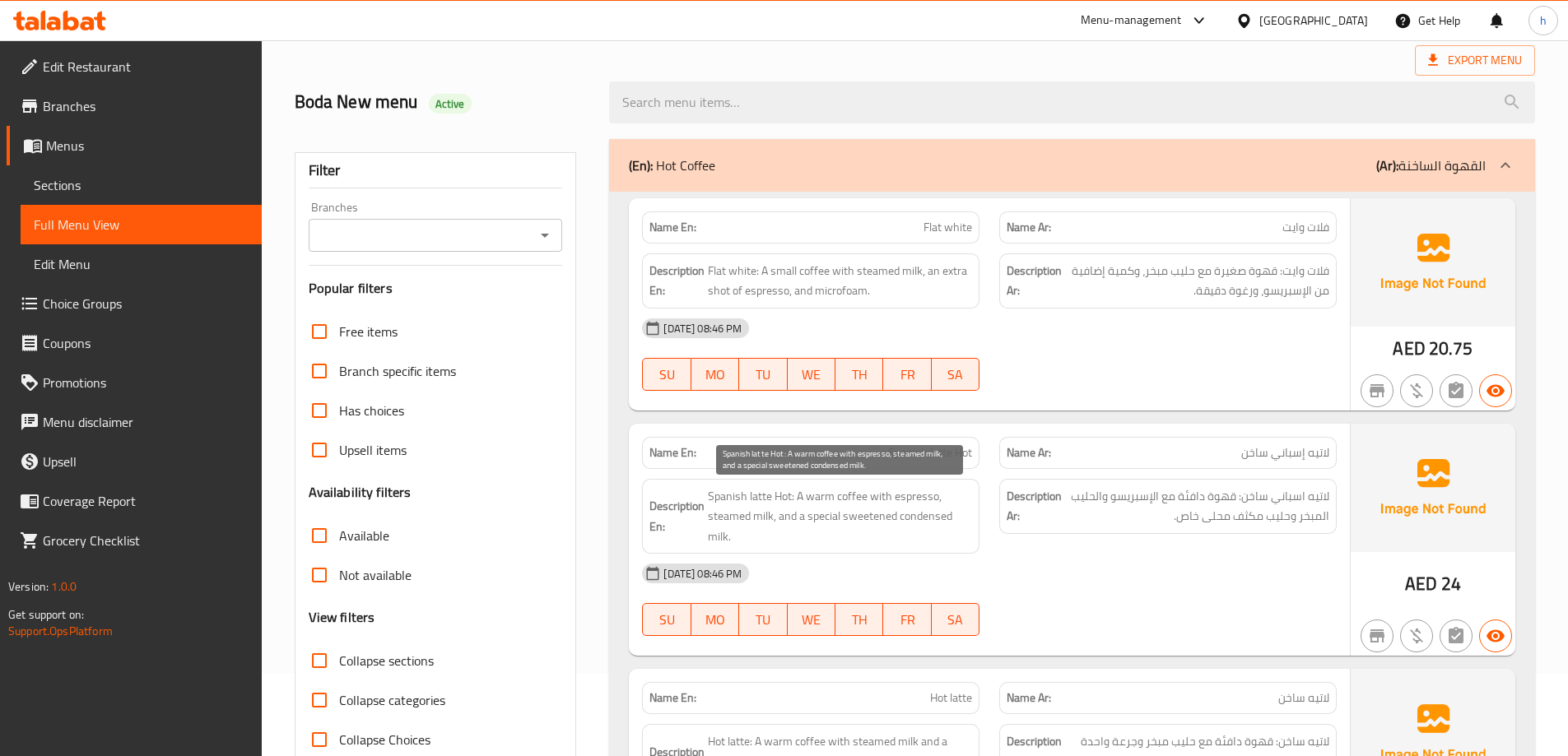
scroll to position [165, 0]
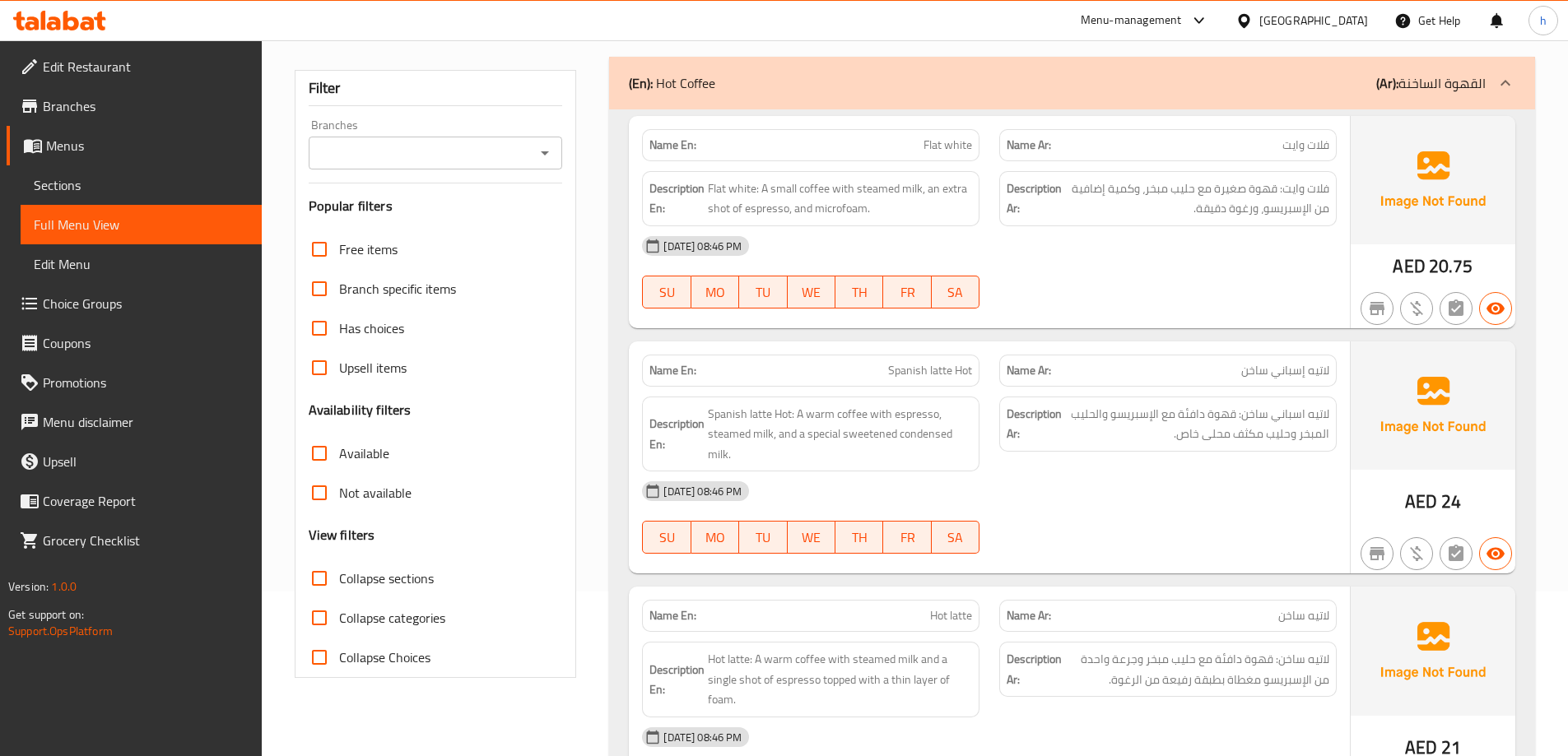
click at [508, 399] on div "Free items Branch specific items Has choices Upsell items Availability filters …" at bounding box center [436, 453] width 254 height 447
click at [570, 312] on div "Filter Branches Branches Popular filters Free items Branch specific items Has c…" at bounding box center [436, 373] width 282 height 608
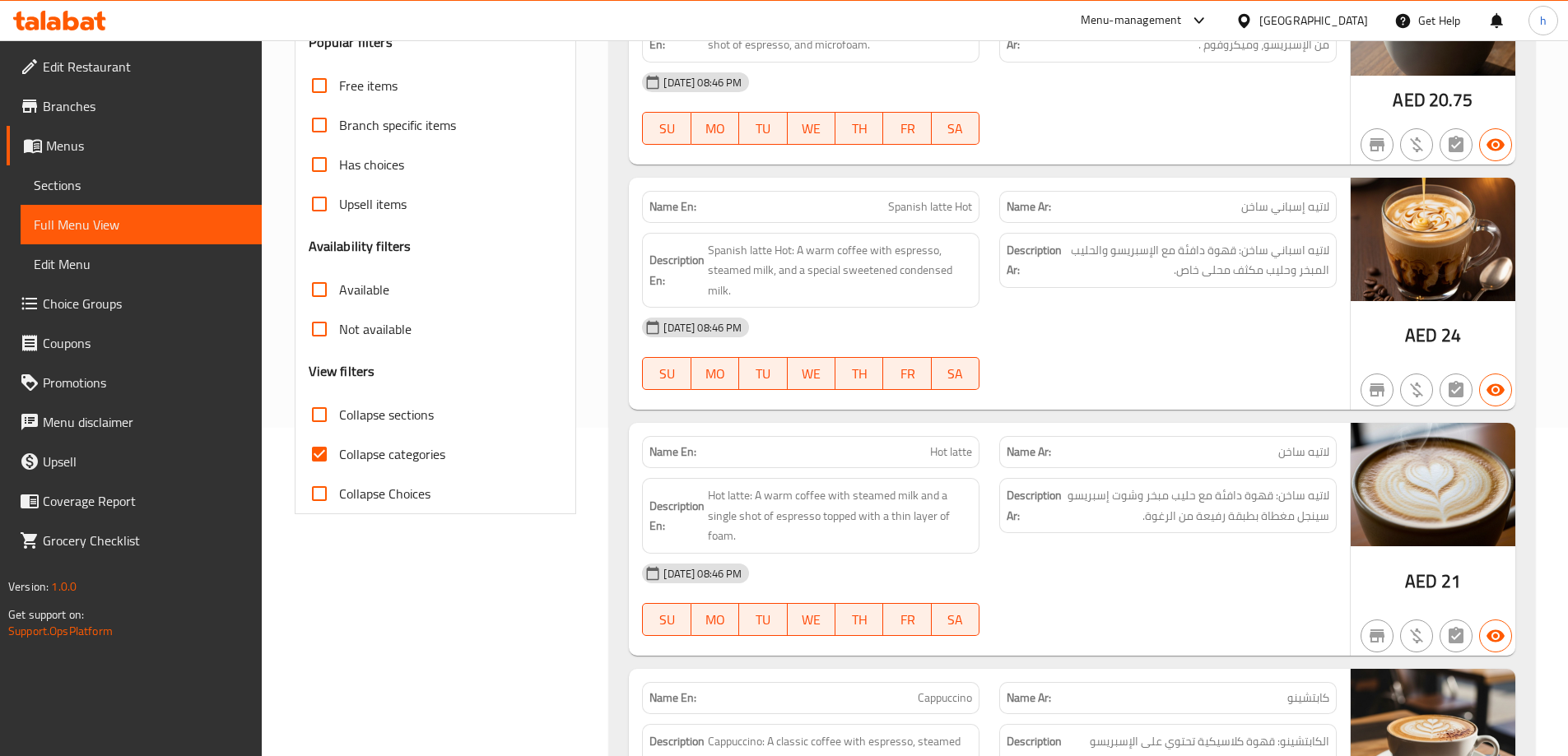
scroll to position [329, 0]
click at [311, 445] on input "Collapse categories" at bounding box center [319, 453] width 40 height 40
checkbox input "false"
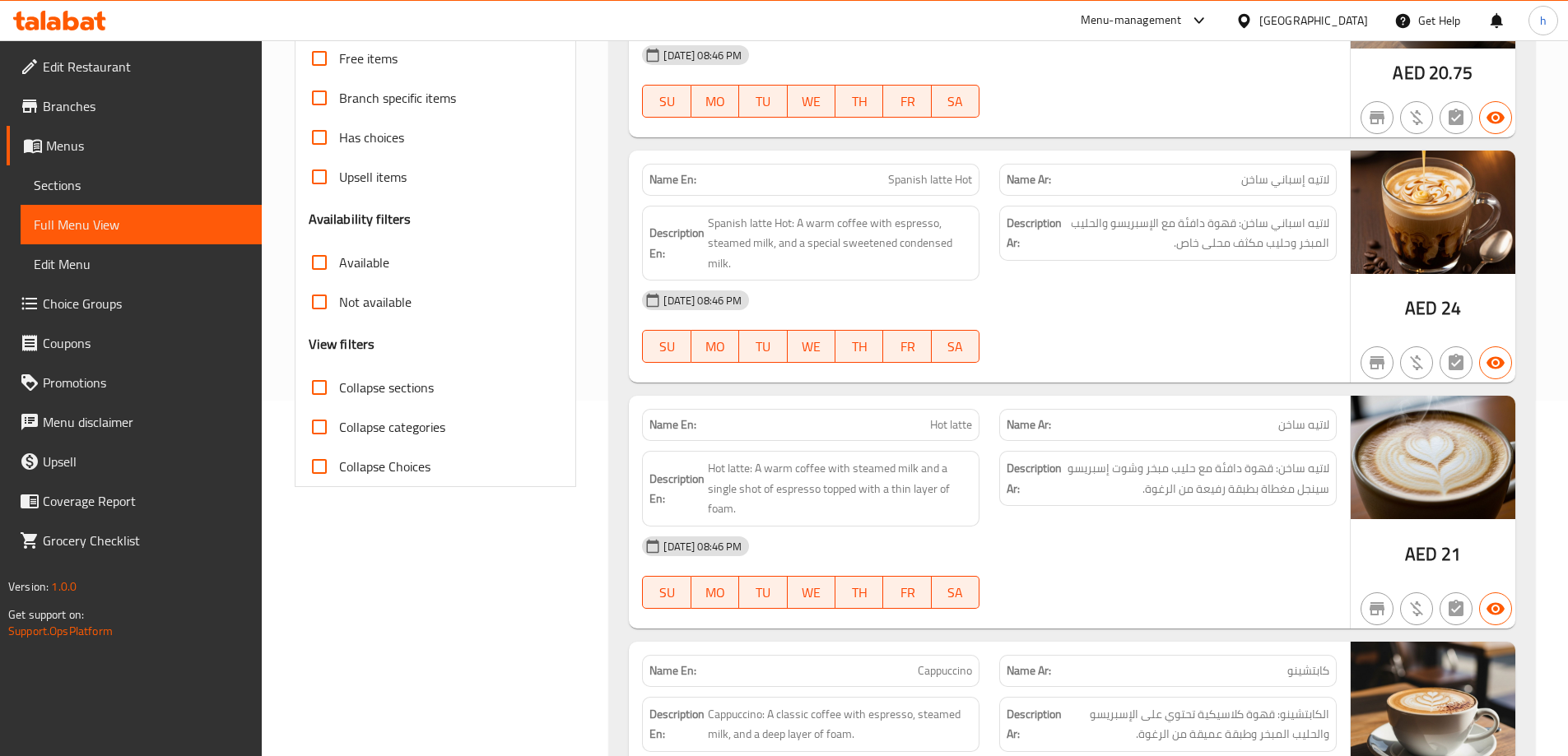
scroll to position [276, 0]
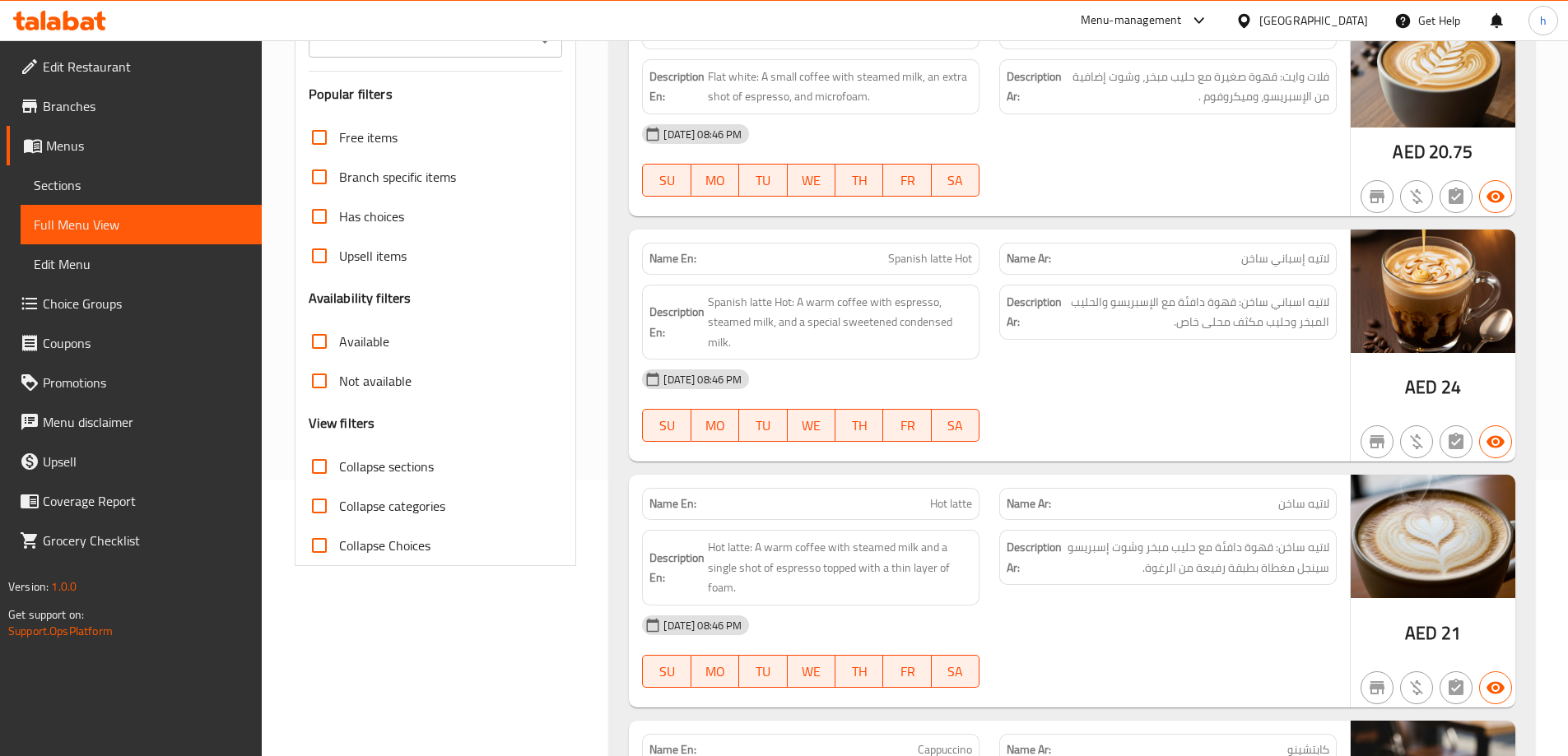
click at [567, 417] on div "Filter Branches Branches Popular filters Free items Branch specific items Has c…" at bounding box center [436, 261] width 282 height 608
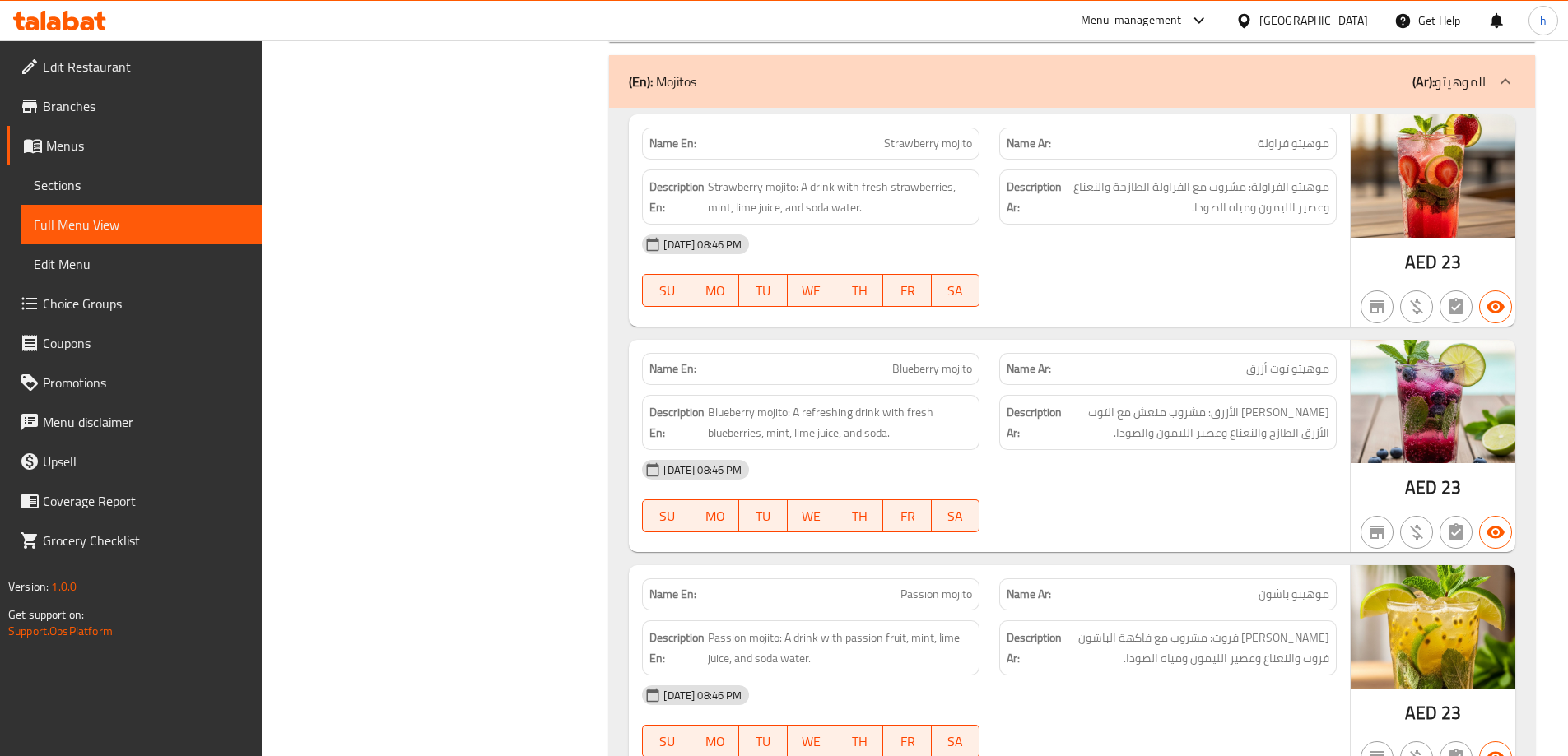
scroll to position [3069, 0]
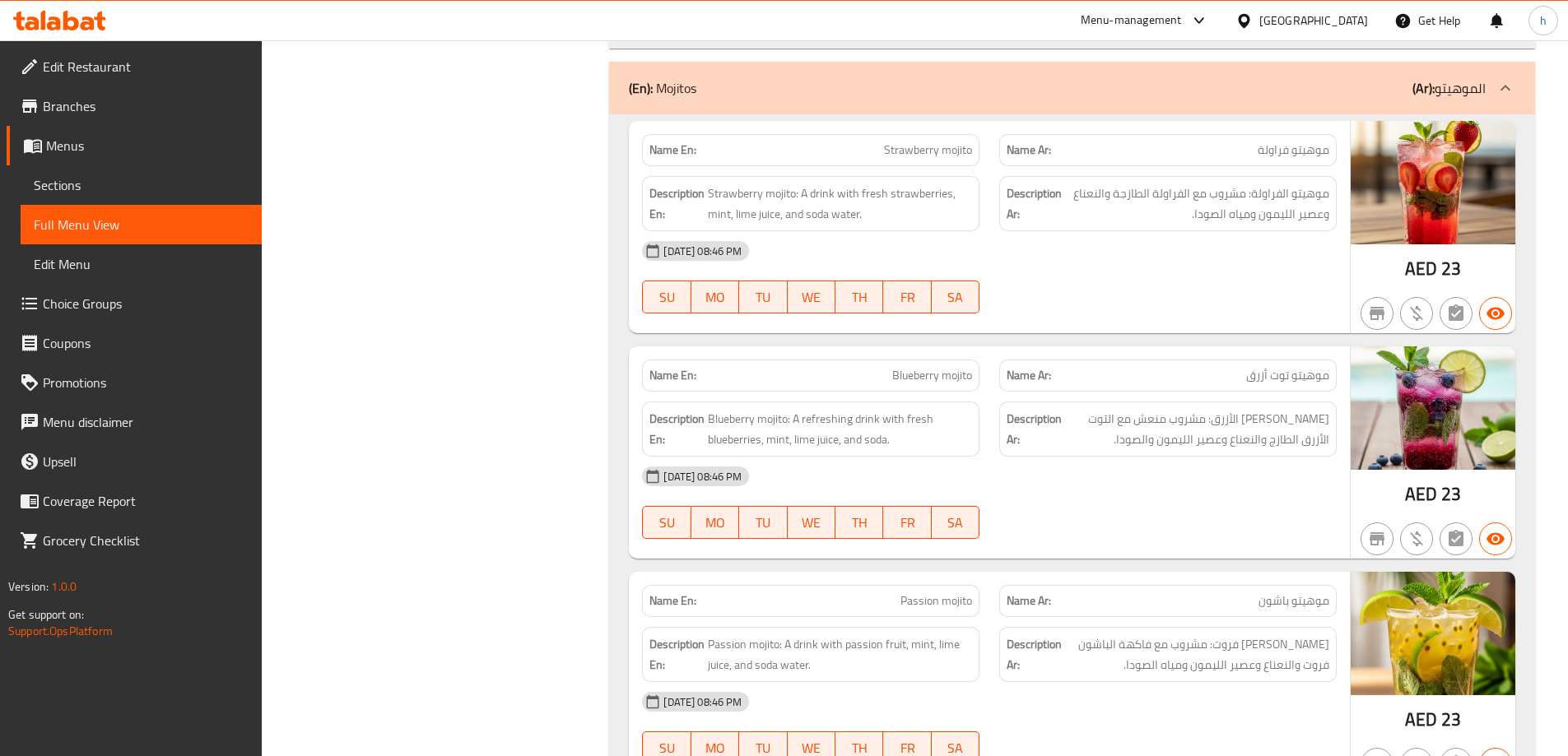
drag, startPoint x: 602, startPoint y: 221, endPoint x: 512, endPoint y: 242, distance: 92.4
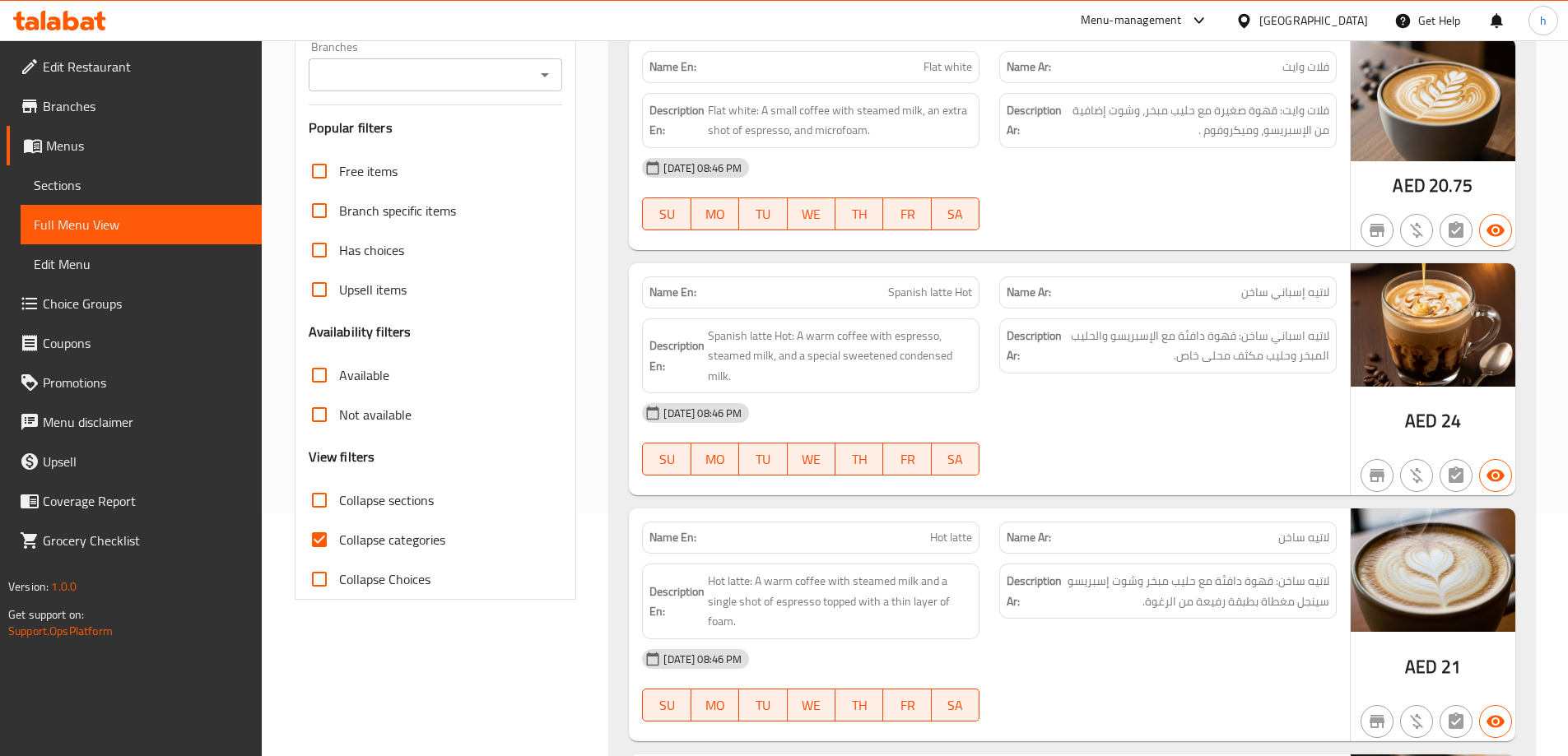
scroll to position [329, 0]
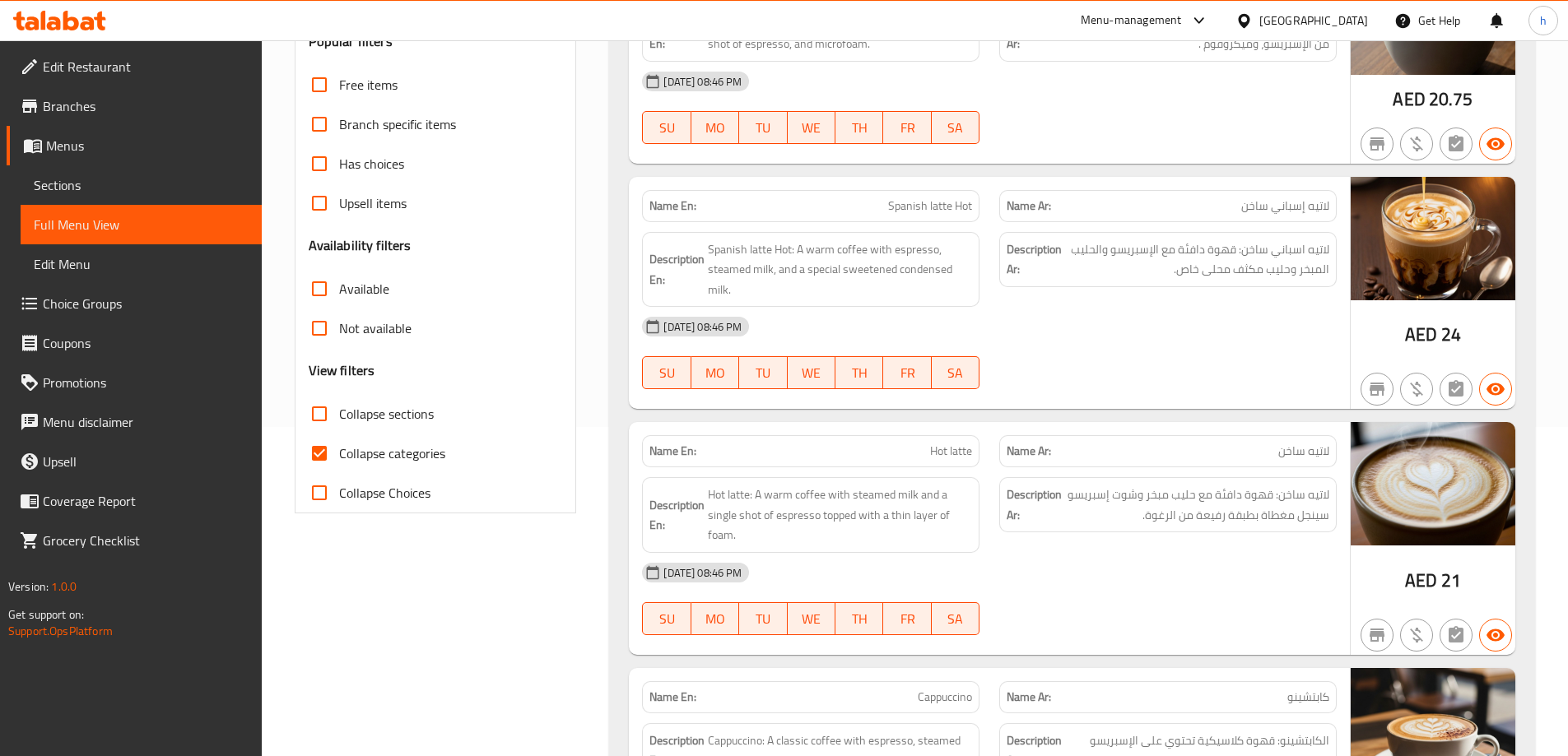
click at [330, 447] on input "Collapse categories" at bounding box center [319, 453] width 40 height 40
checkbox input "false"
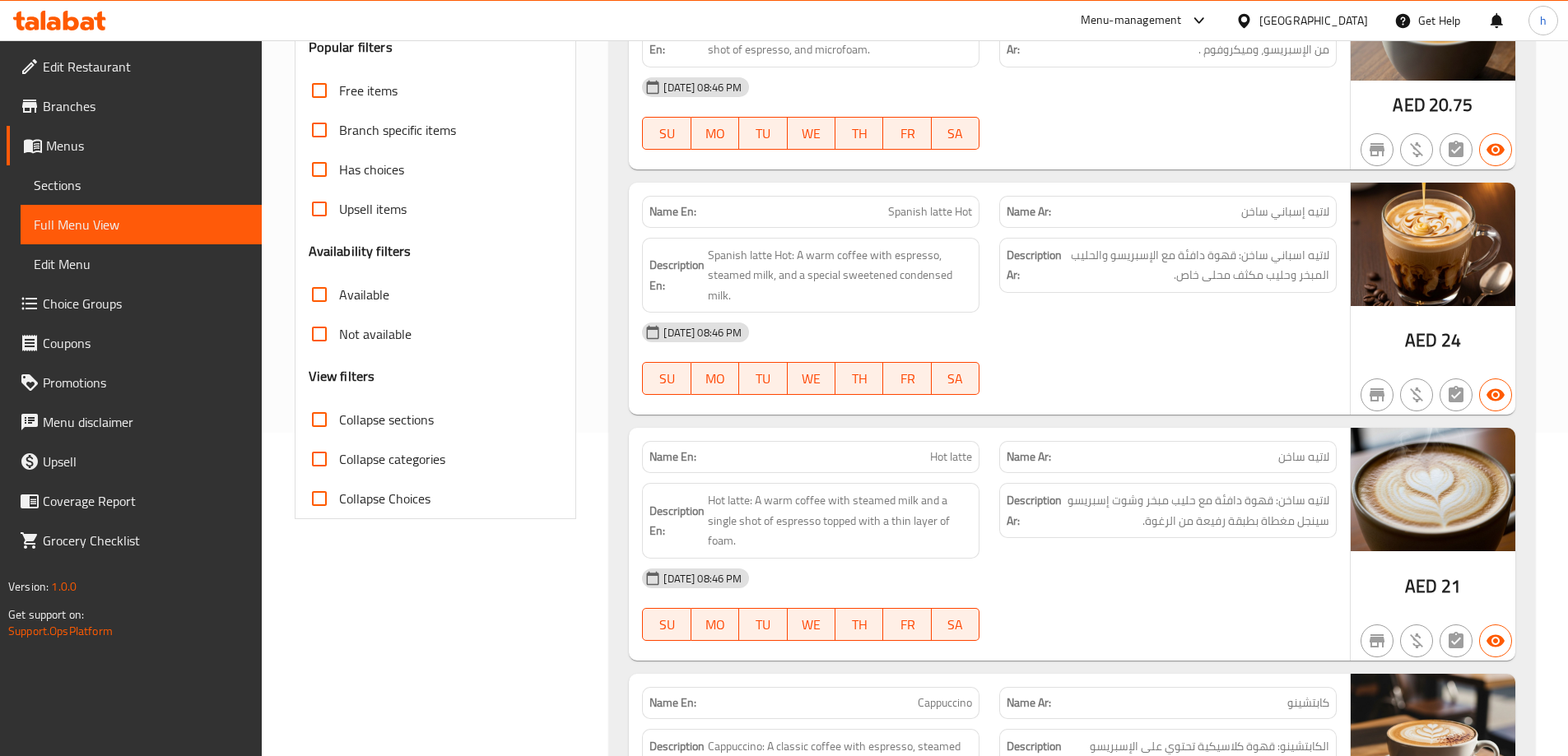
scroll to position [0, 0]
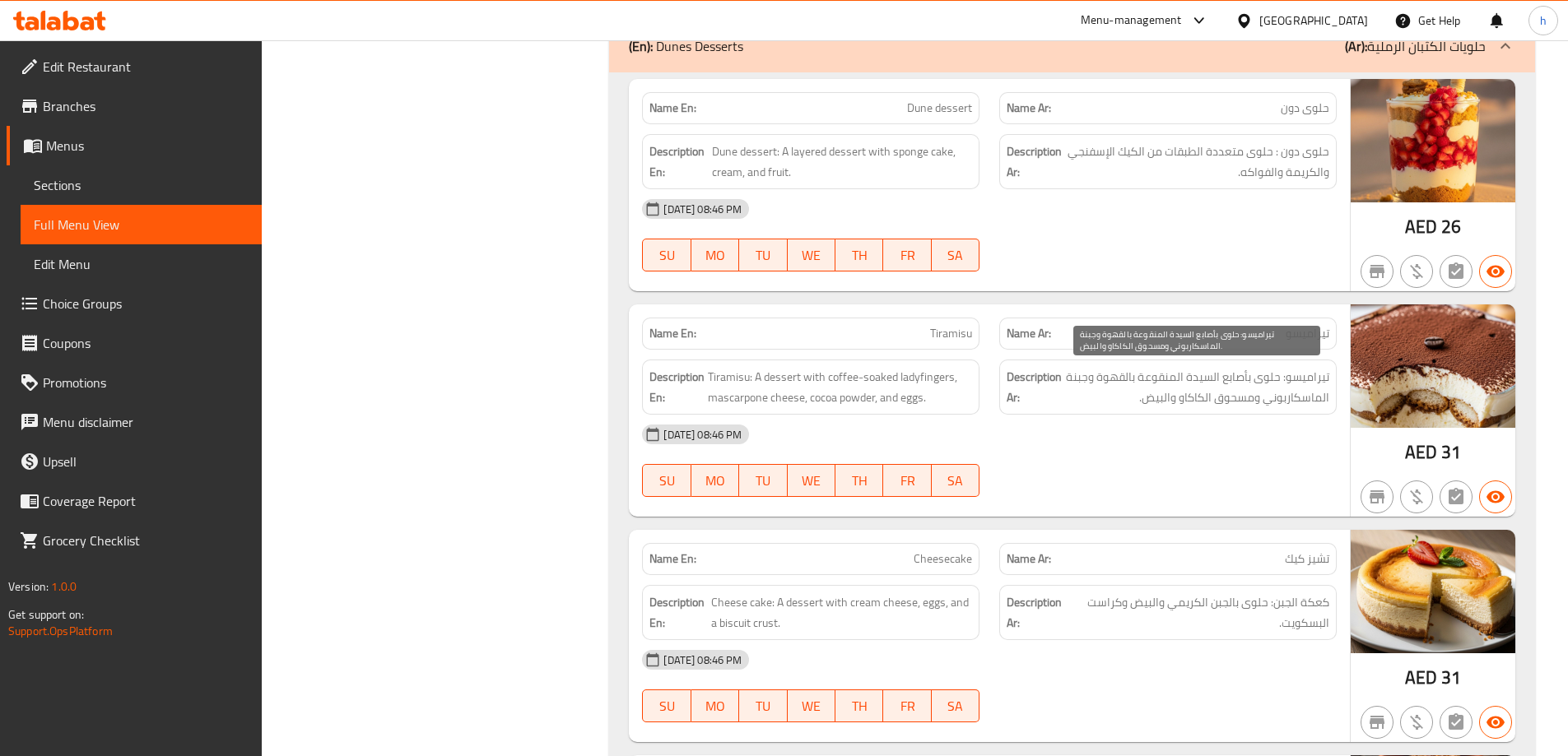
scroll to position [4340, 0]
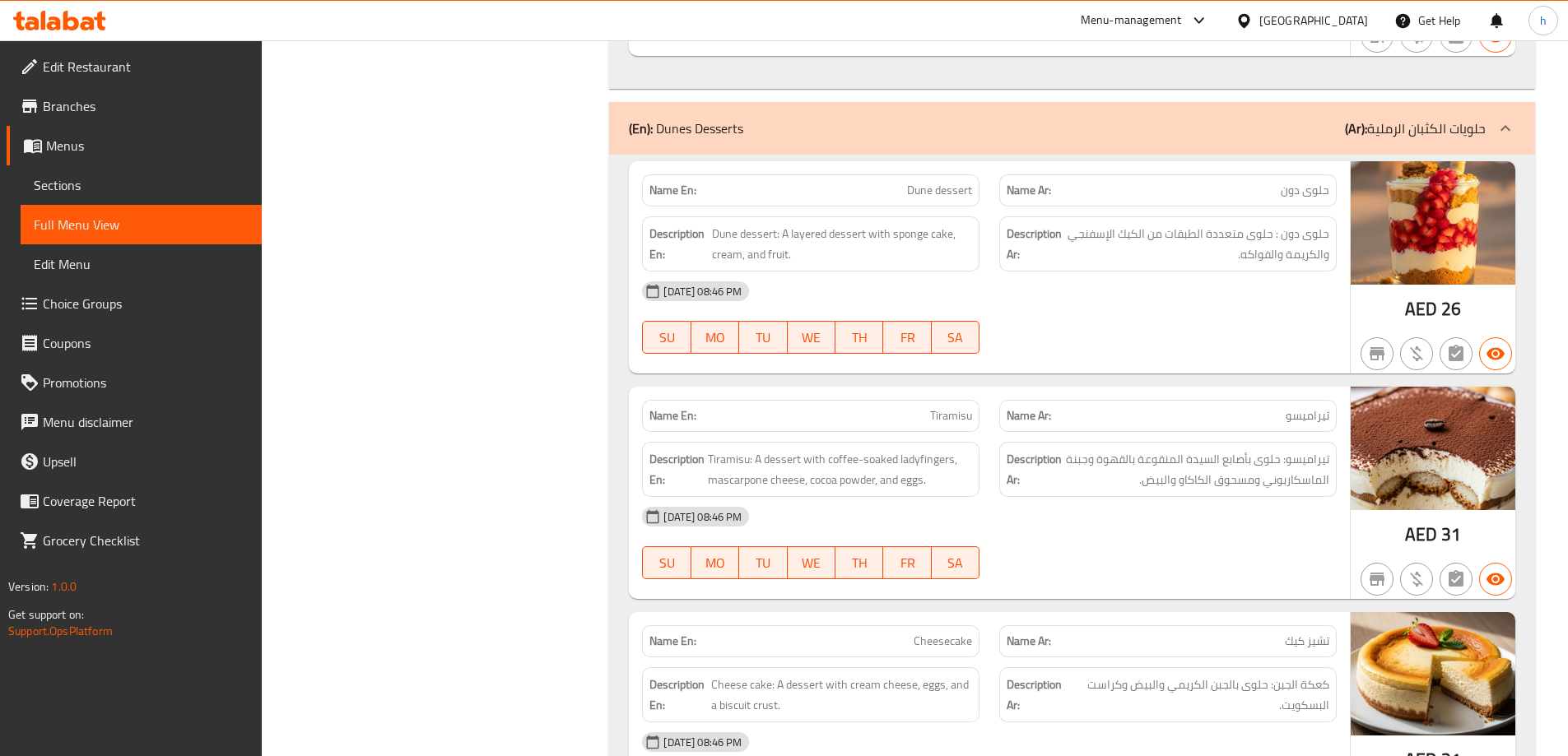
click at [503, 367] on div "Filter Branches Branches Popular filters Free items Branch specific items Has c…" at bounding box center [442, 19] width 315 height 8297
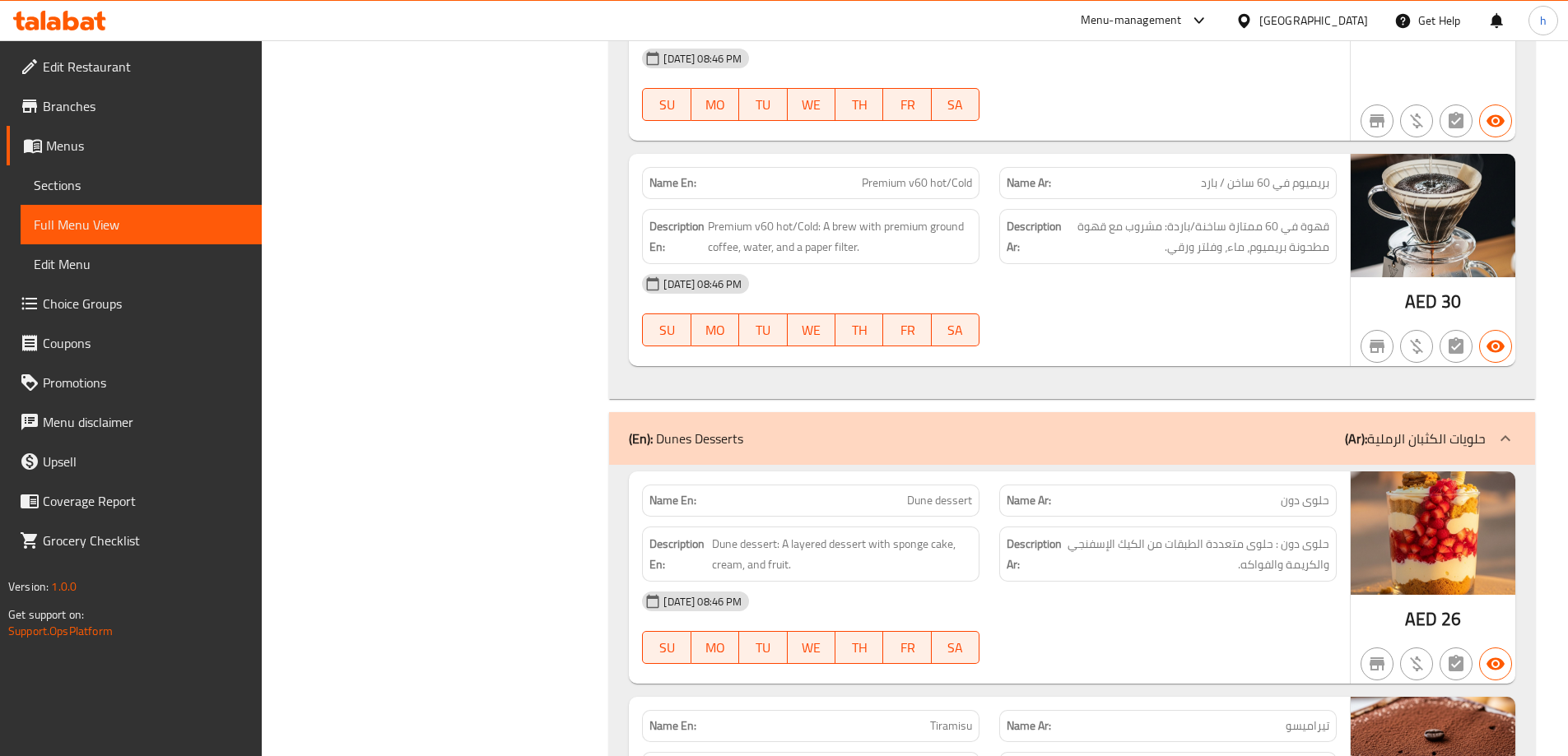
scroll to position [3966, 0]
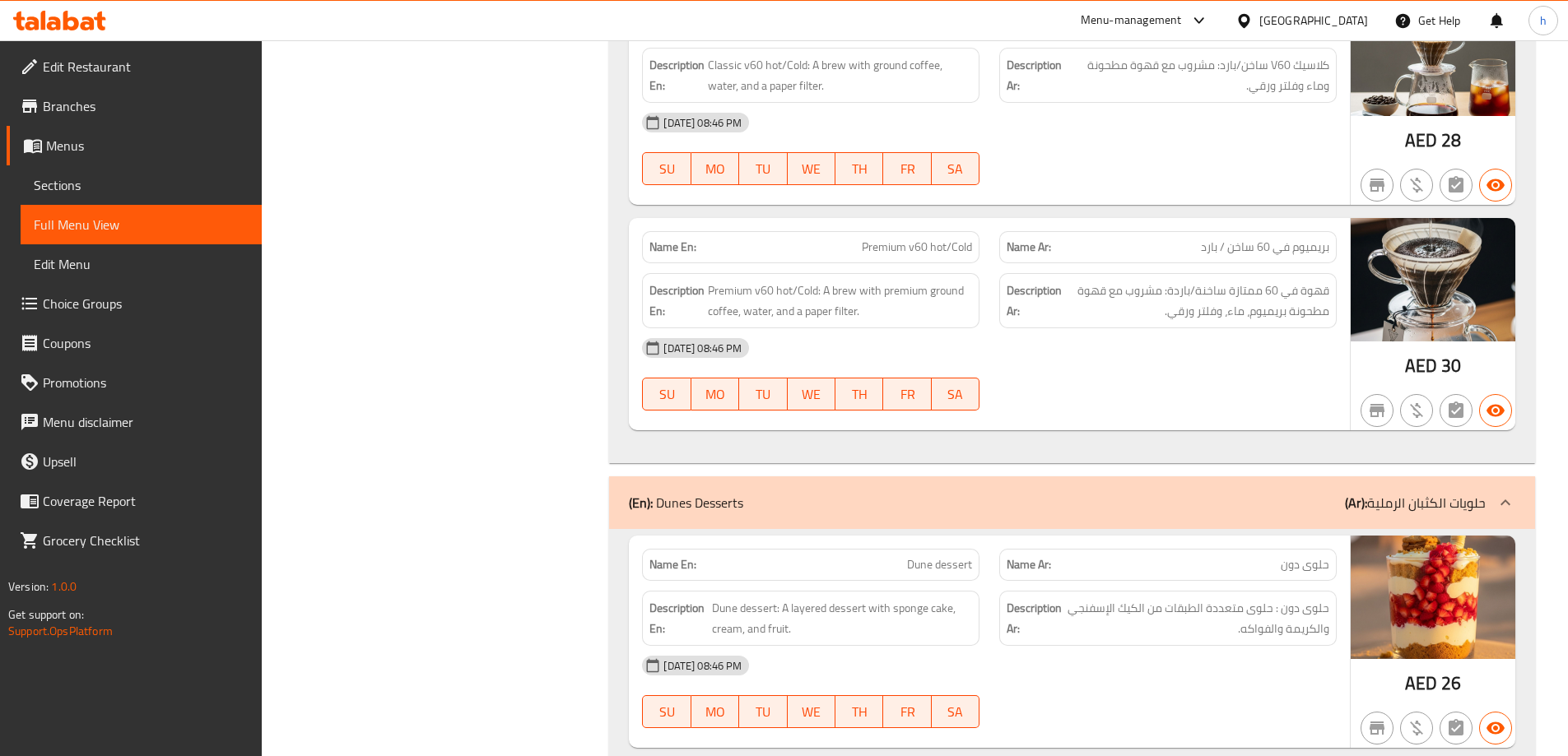
click at [351, 438] on div "Filter Branches Branches Popular filters Free items Branch specific items Has c…" at bounding box center [442, 393] width 315 height 8297
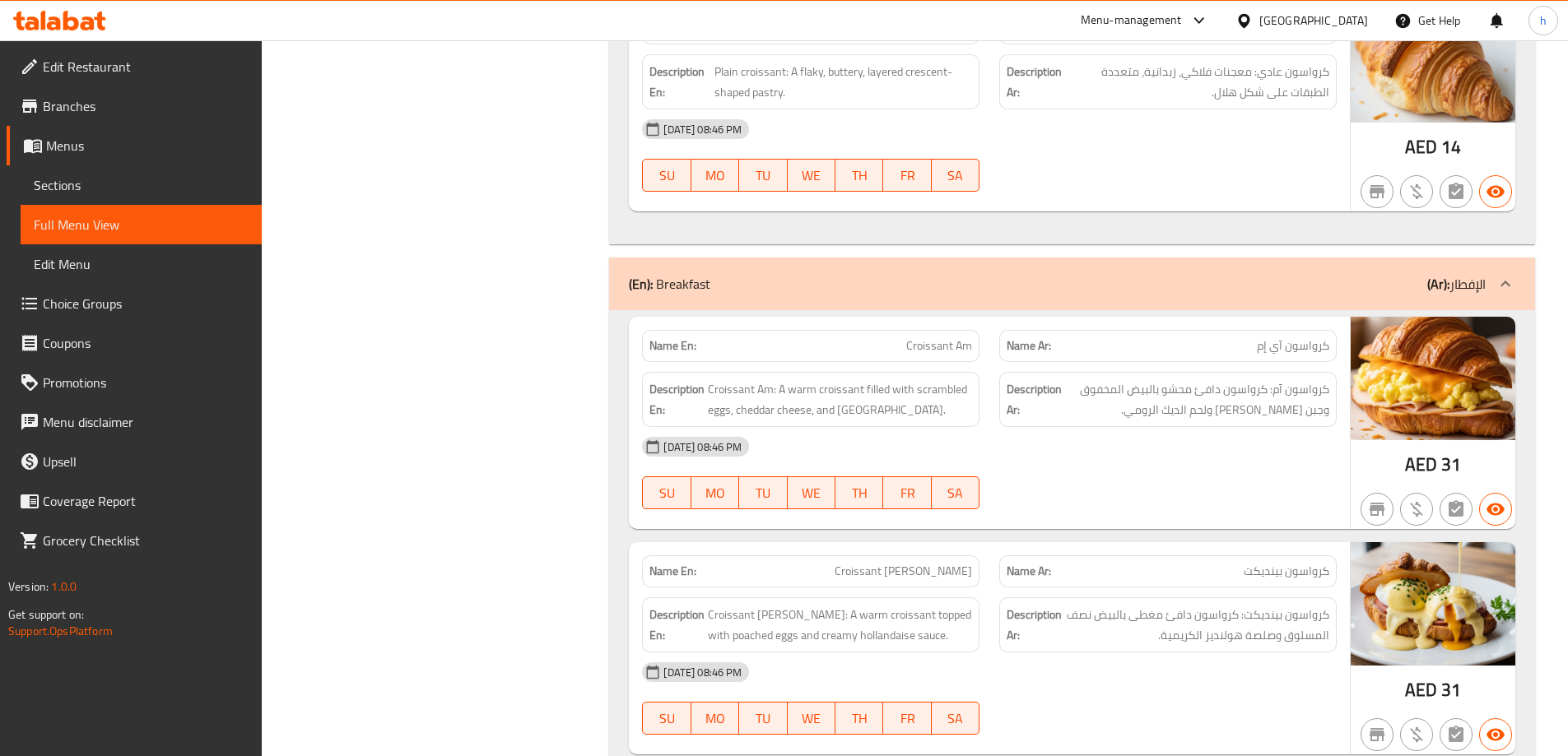
scroll to position [6171, 0]
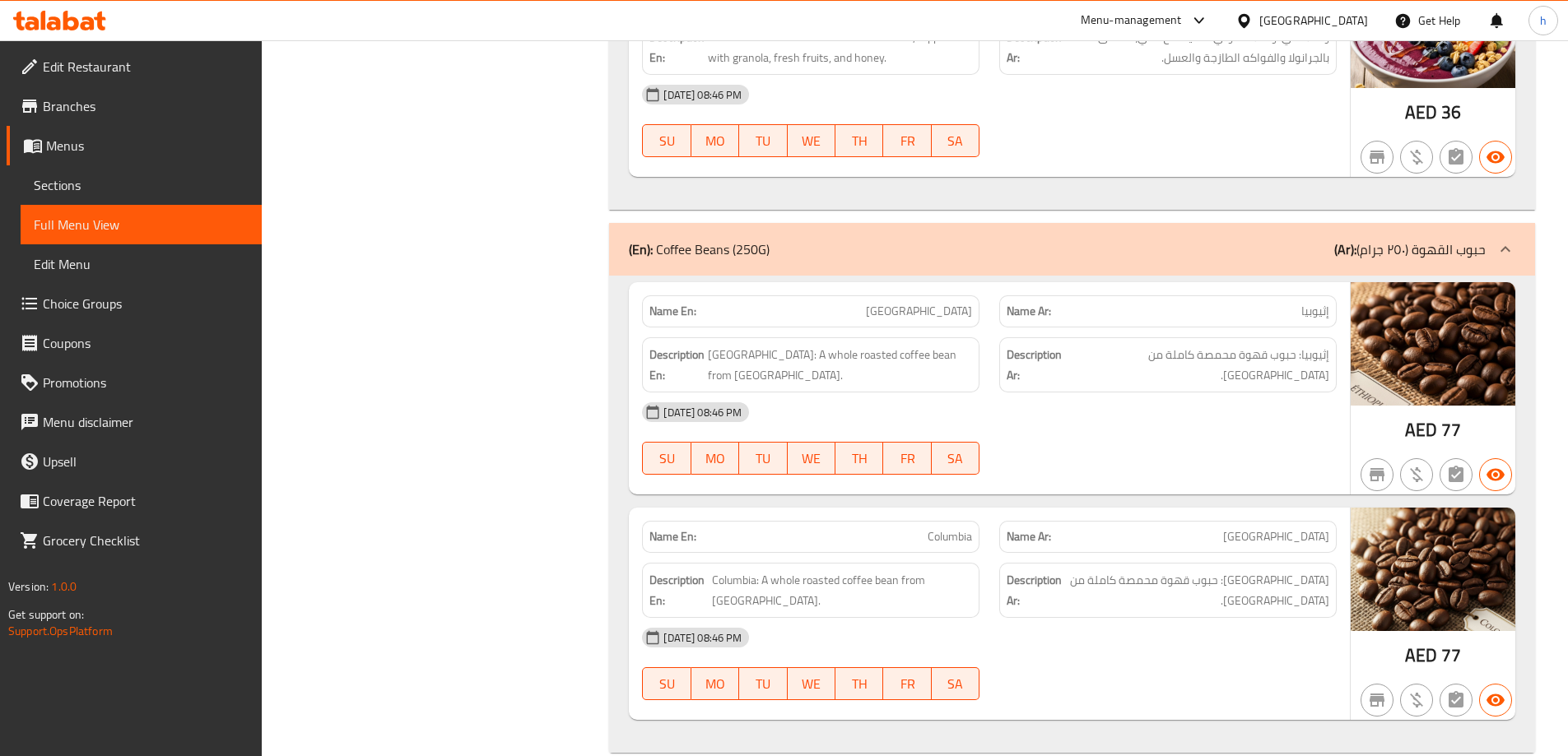
scroll to position [7773, 0]
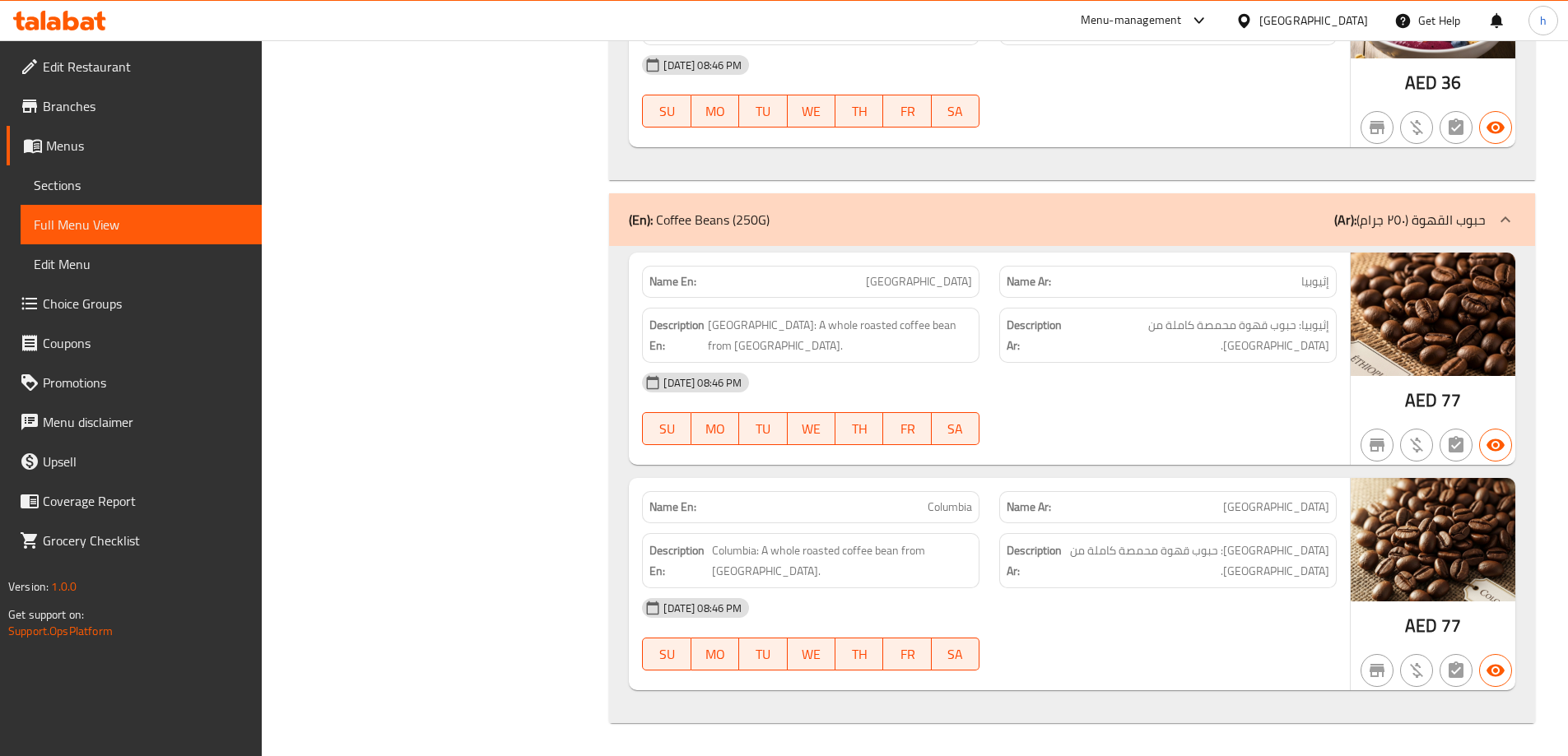
click at [1475, 216] on p "(Ar): حبوب القهوة (٢٥٠ جرام)" at bounding box center [1410, 220] width 152 height 19
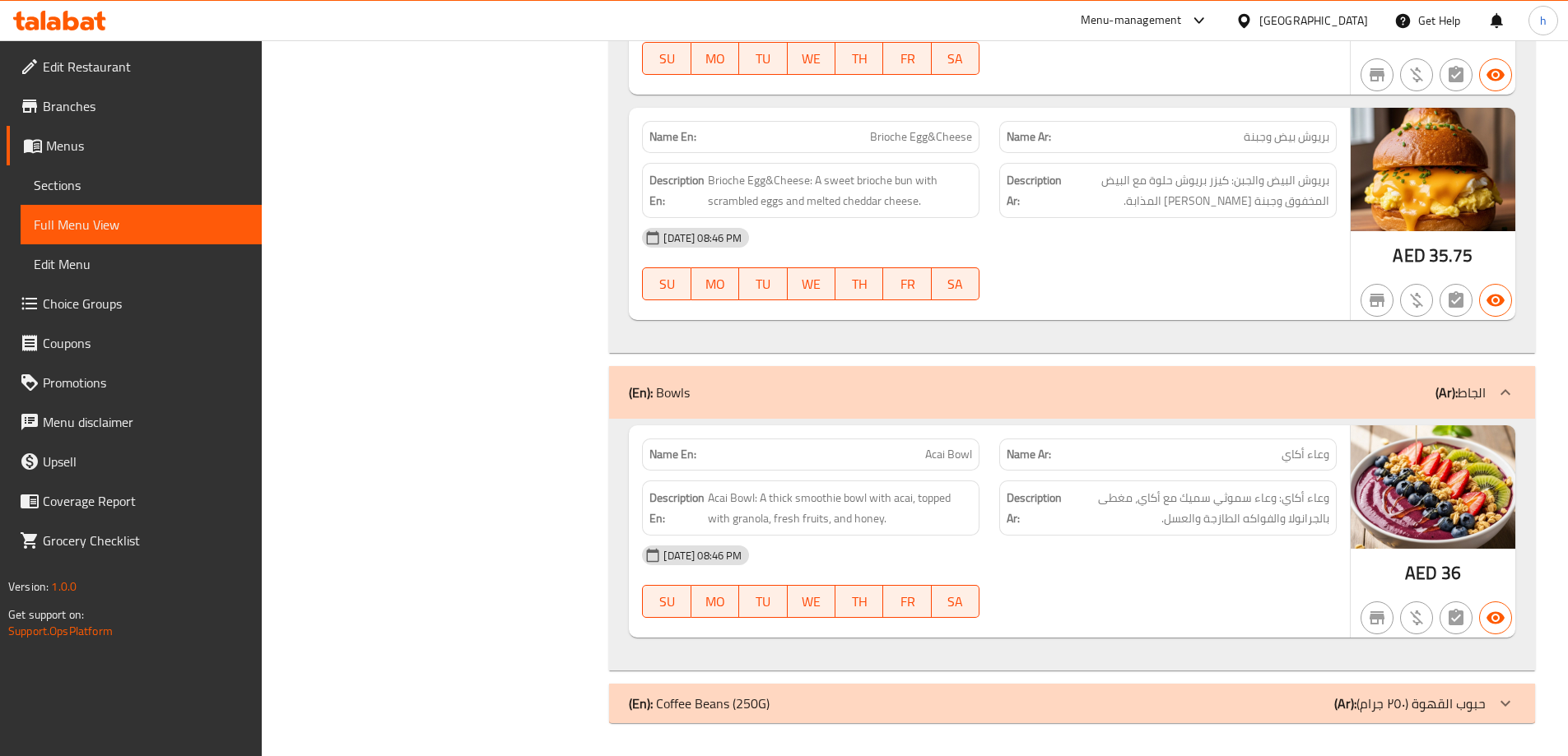
scroll to position [7284, 0]
click at [1504, 696] on icon at bounding box center [1505, 703] width 19 height 19
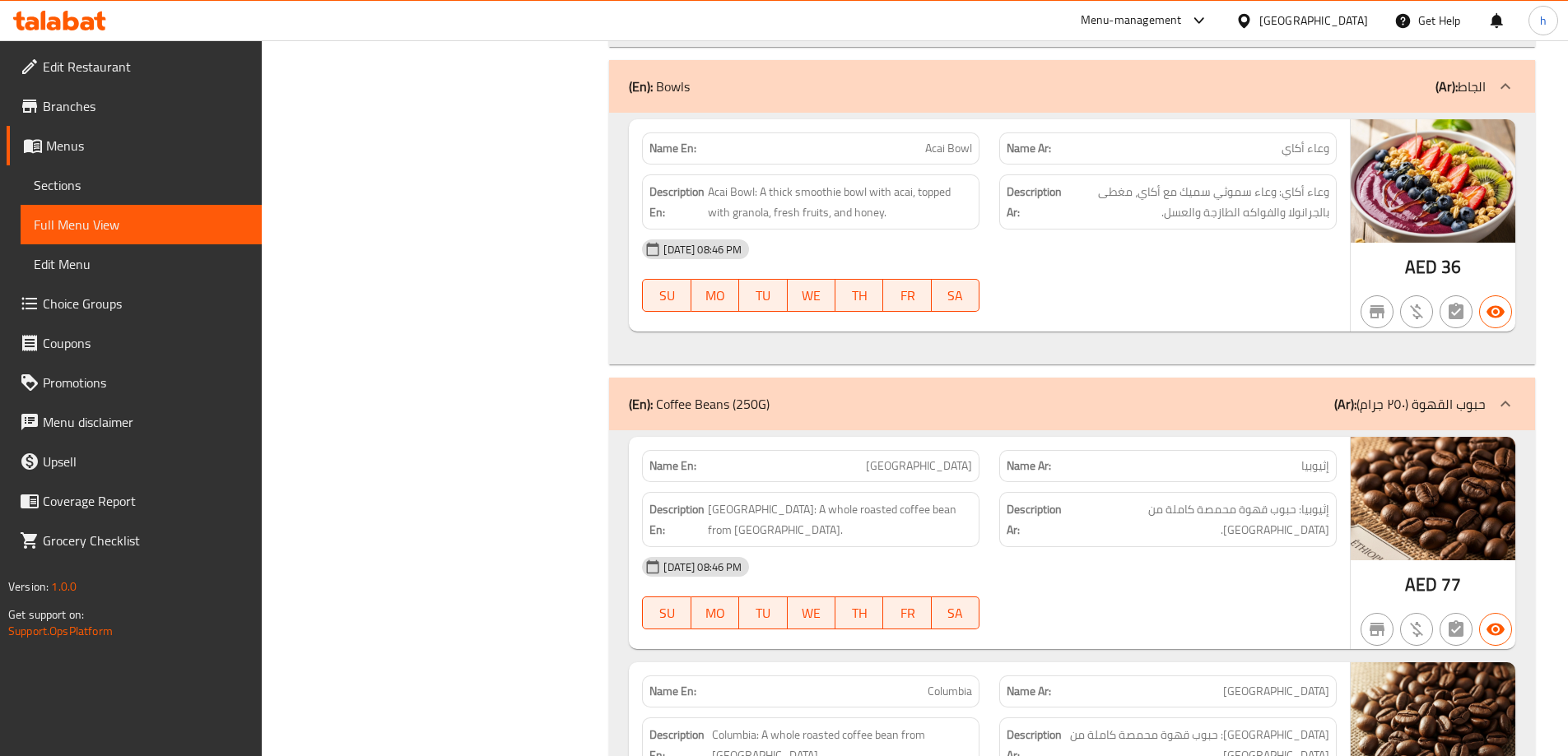
scroll to position [7773, 0]
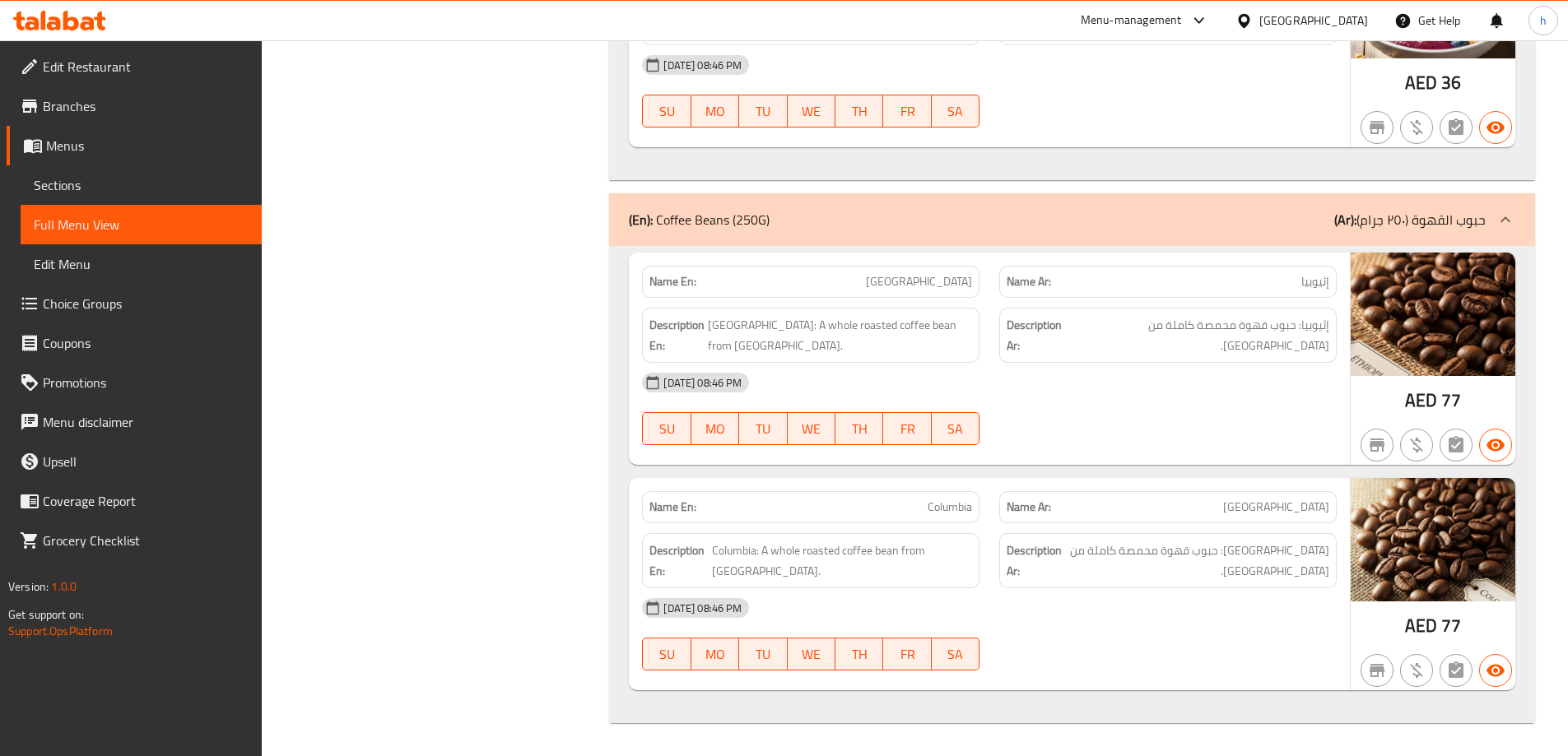
drag, startPoint x: 1422, startPoint y: 216, endPoint x: 1466, endPoint y: 204, distance: 45.6
click at [1466, 204] on div "(En): Coffee Beans (250G) (Ar): حبوب القهوة (٢٥٠ جرام)" at bounding box center [1071, 220] width 926 height 53
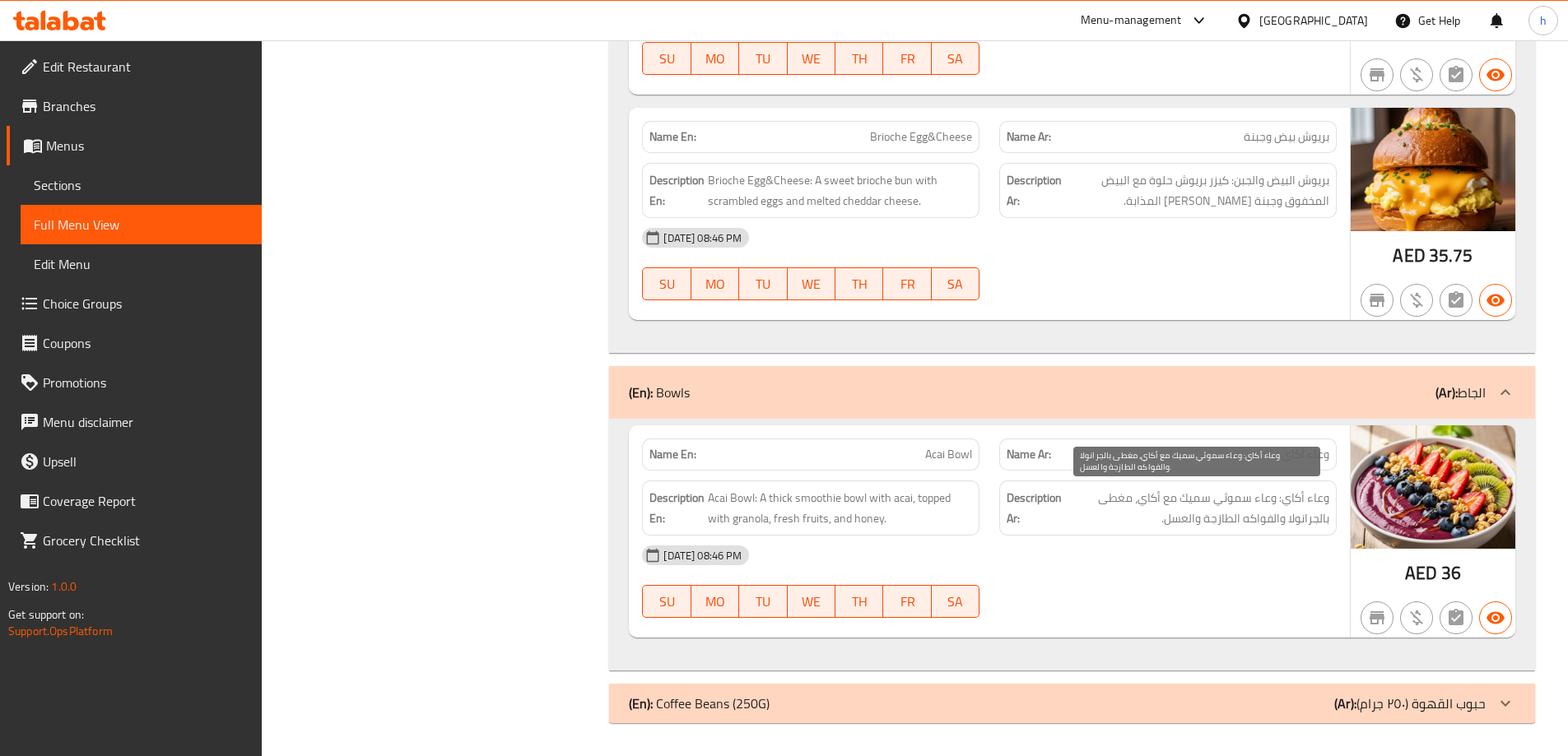
scroll to position [7284, 0]
click at [1504, 700] on icon at bounding box center [1505, 703] width 19 height 19
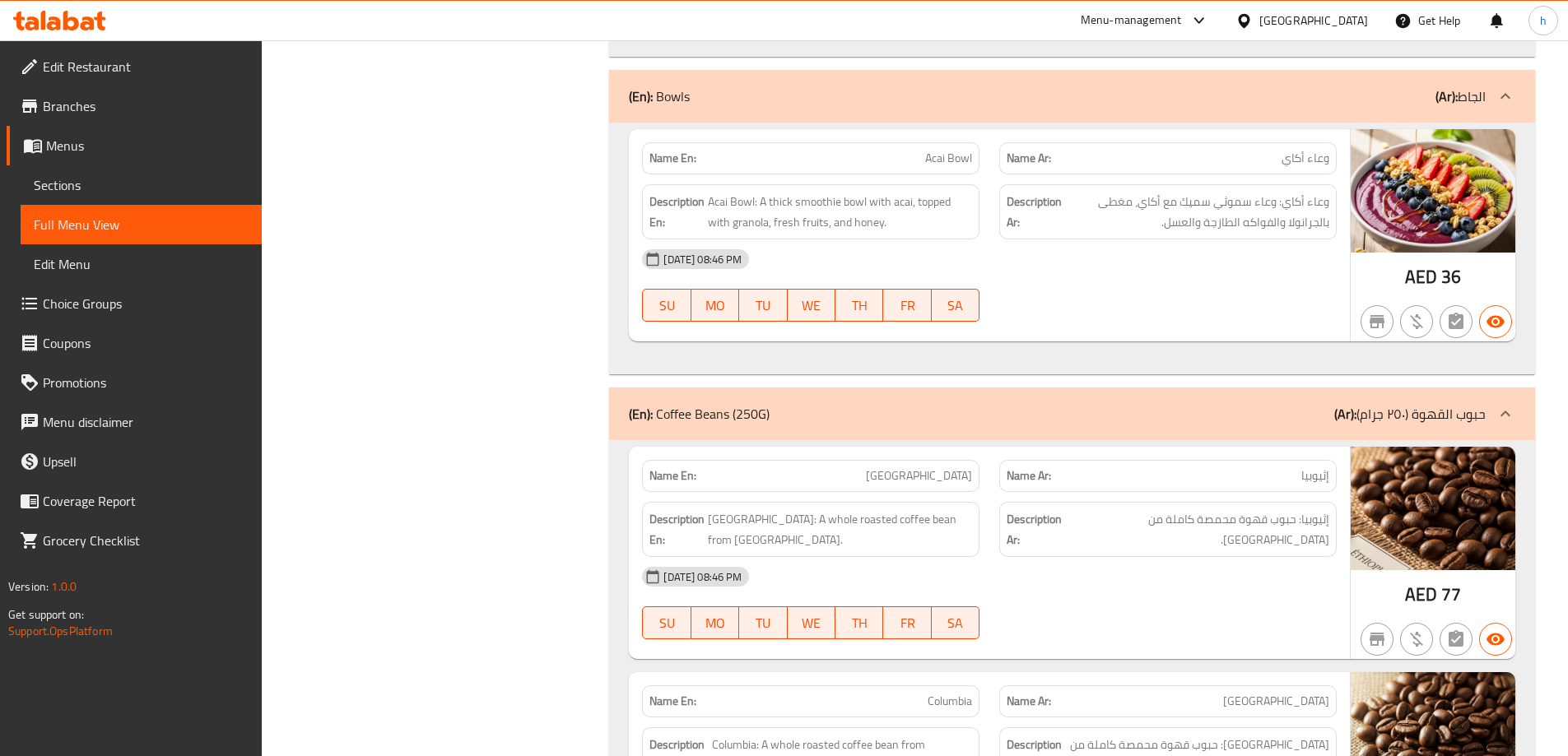
scroll to position [7773, 0]
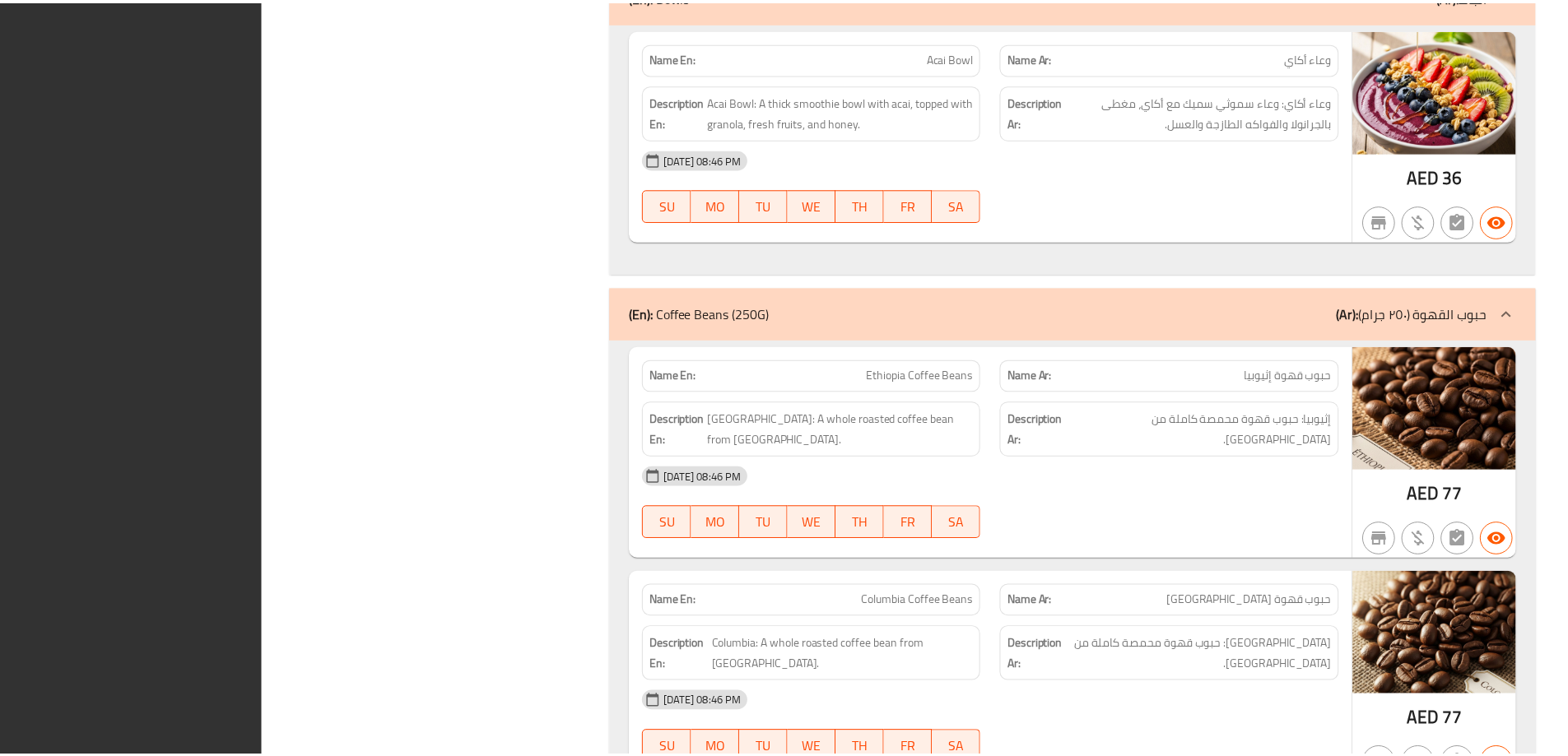
scroll to position [7773, 0]
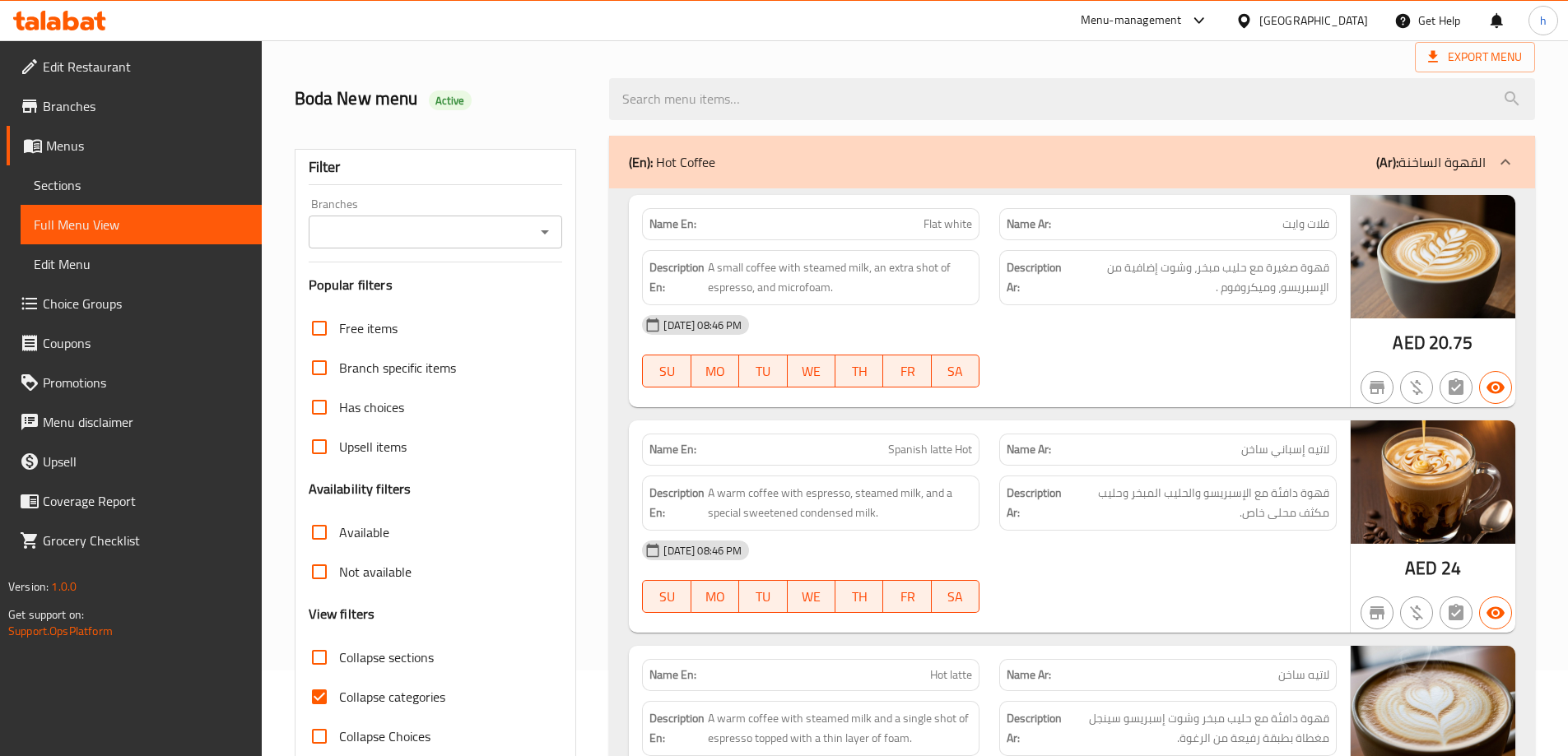
scroll to position [165, 0]
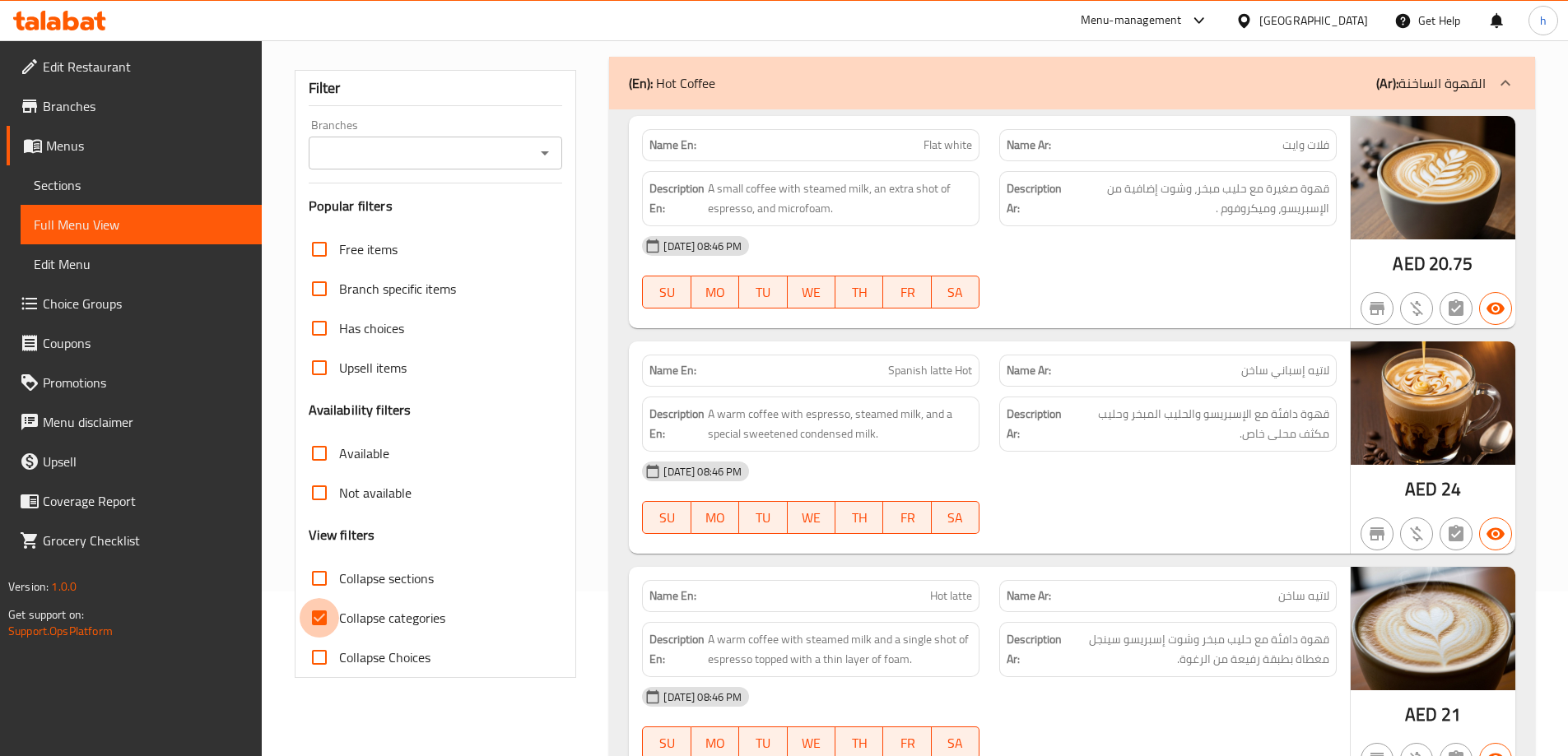
click at [315, 609] on input "Collapse categories" at bounding box center [319, 618] width 40 height 40
checkbox input "false"
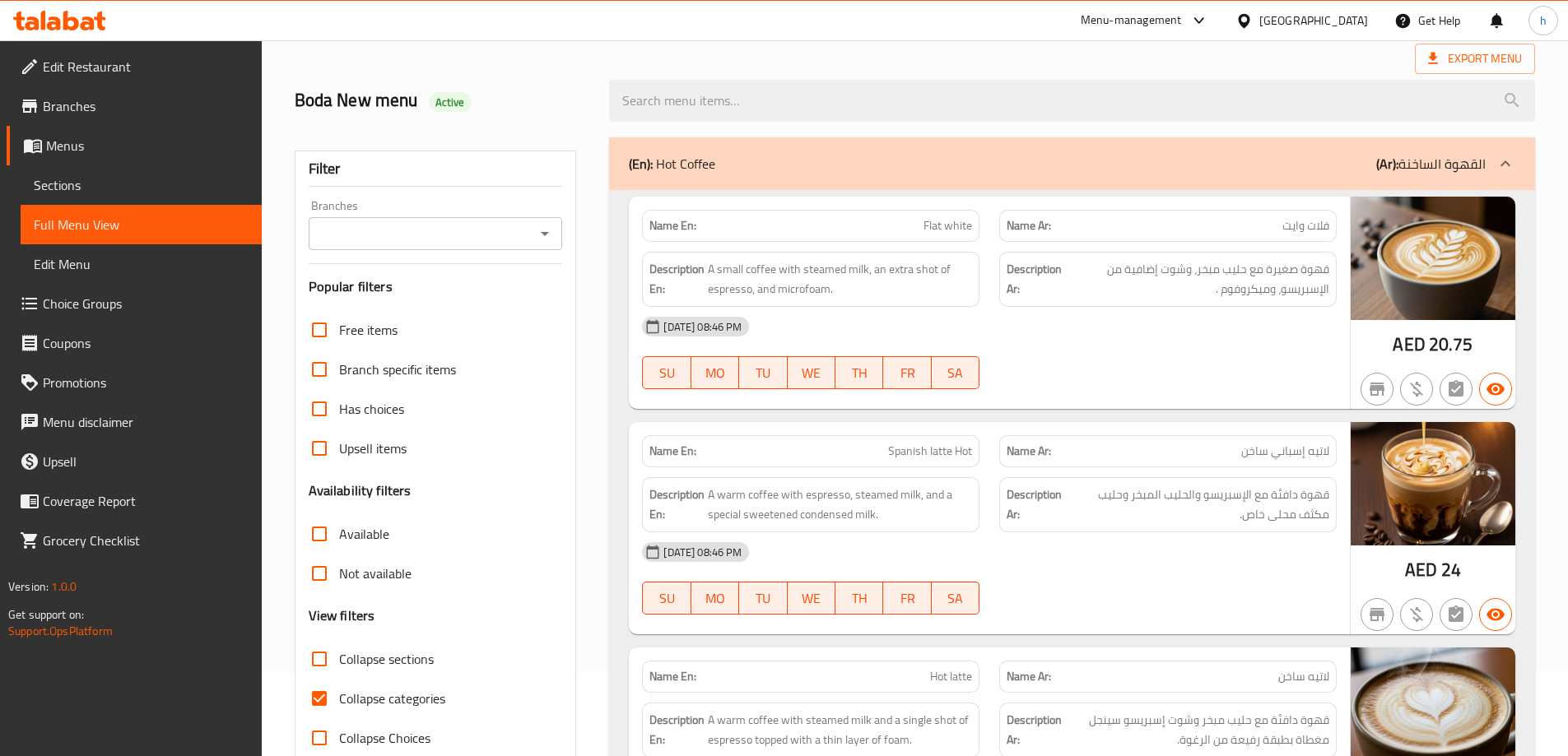
scroll to position [165, 0]
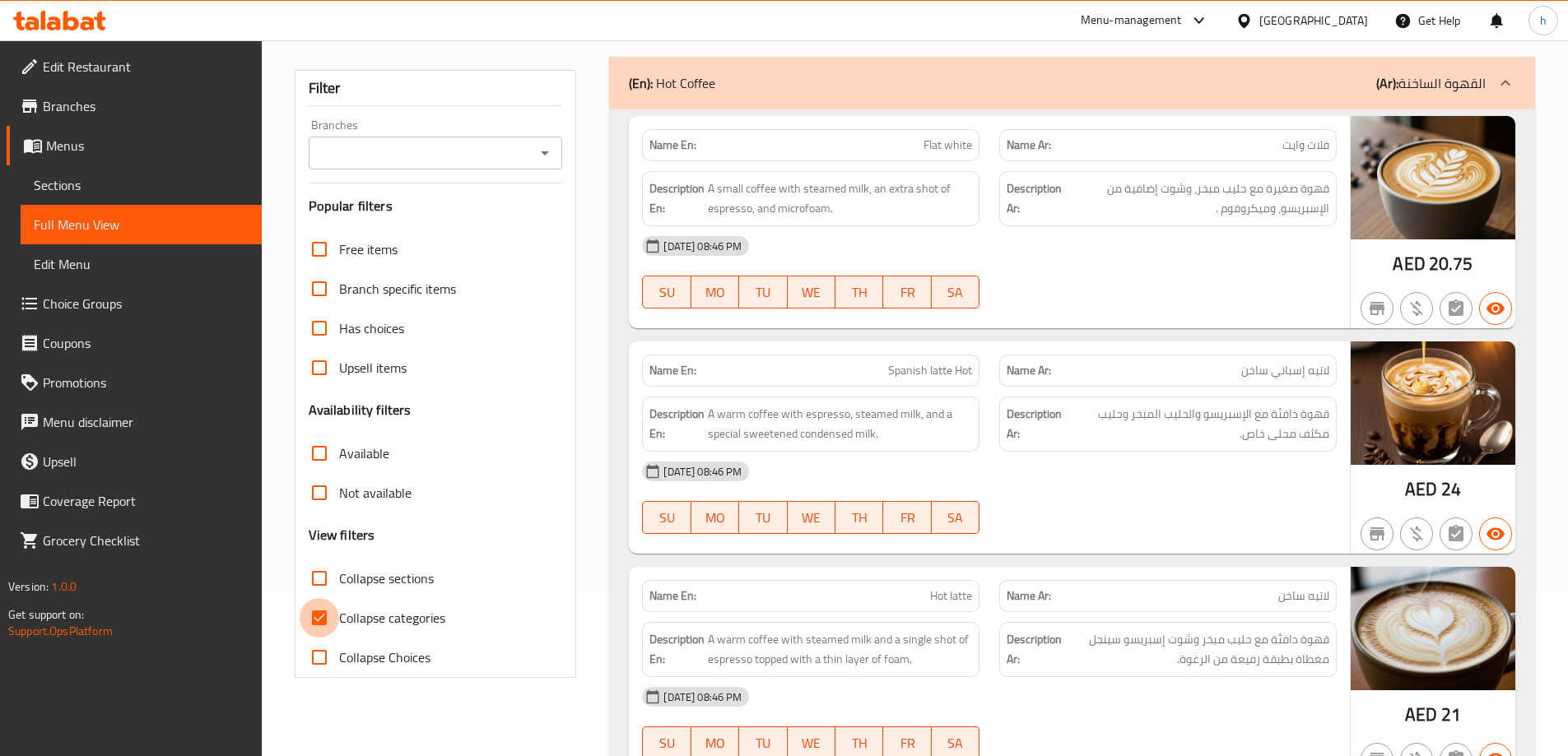
click at [326, 616] on input "Collapse categories" at bounding box center [319, 618] width 40 height 40
checkbox input "false"
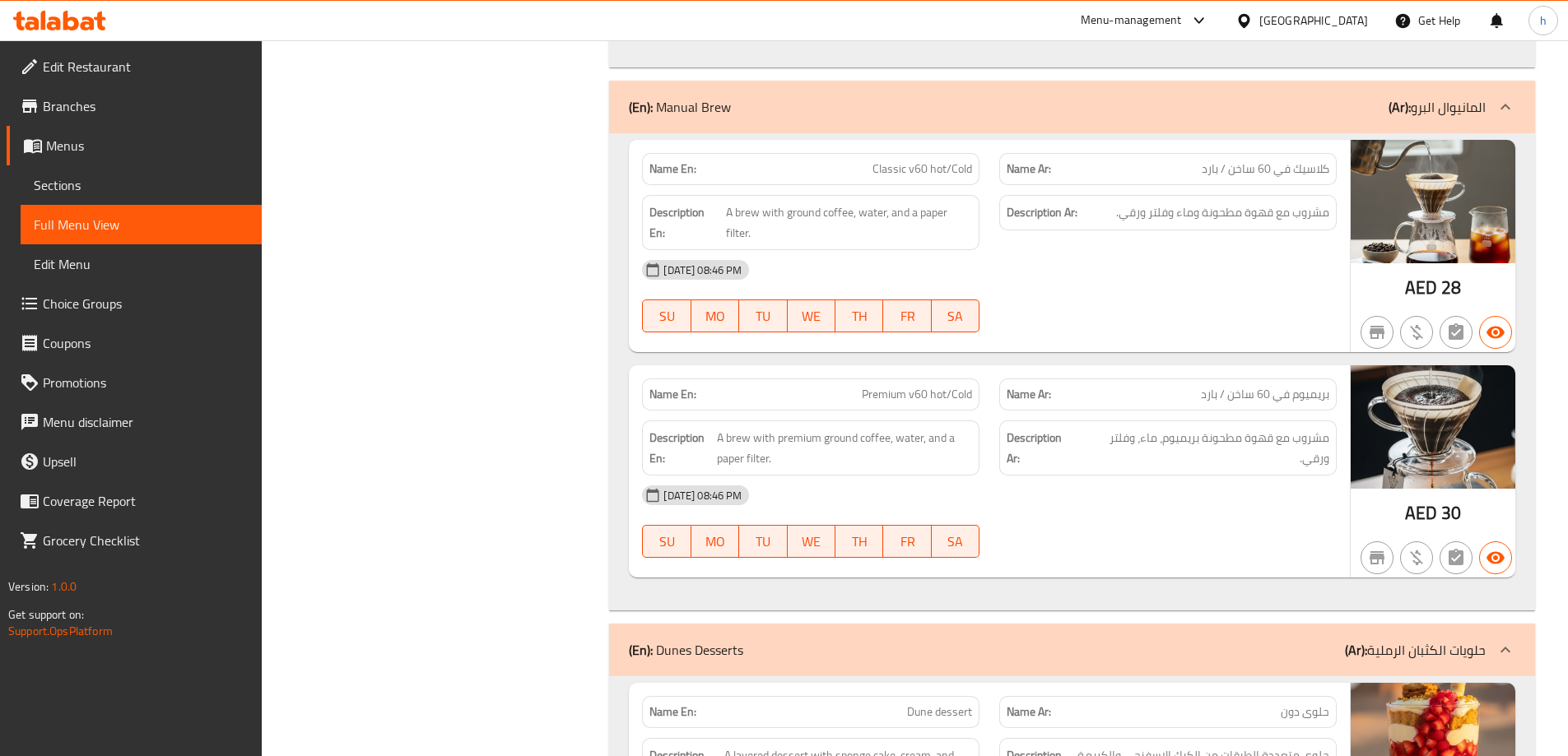
scroll to position [4936, 0]
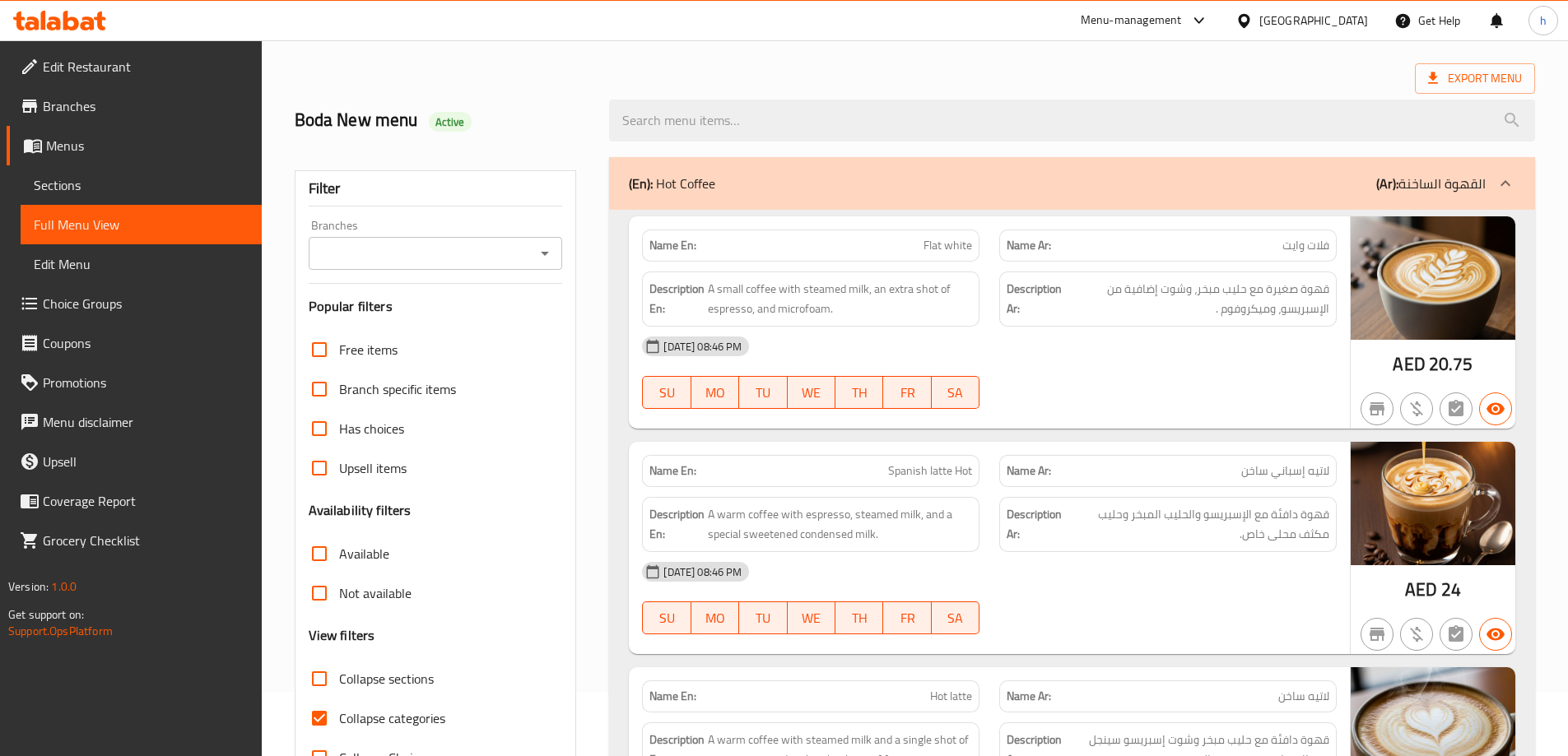
scroll to position [247, 0]
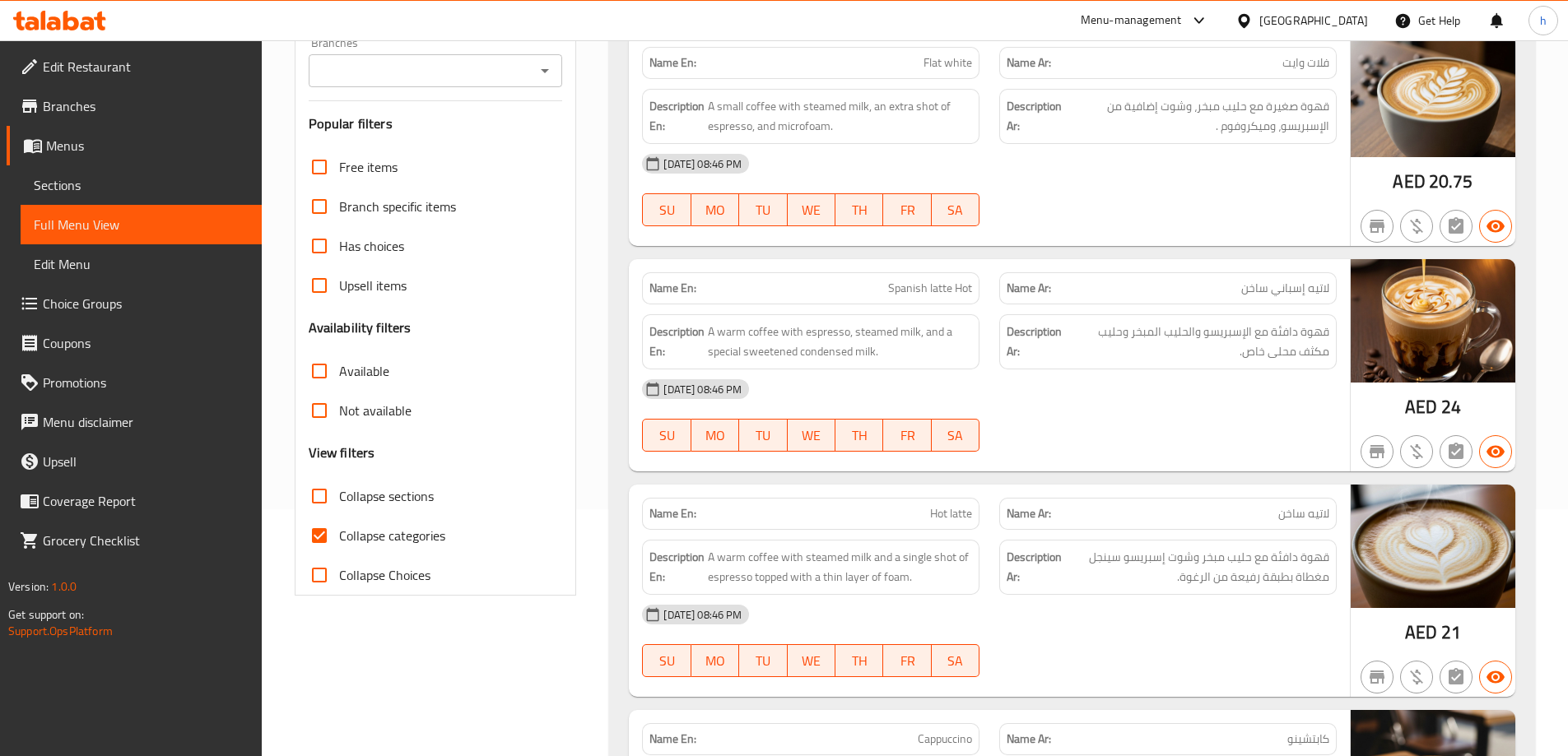
click at [328, 533] on input "Collapse categories" at bounding box center [319, 535] width 40 height 40
checkbox input "false"
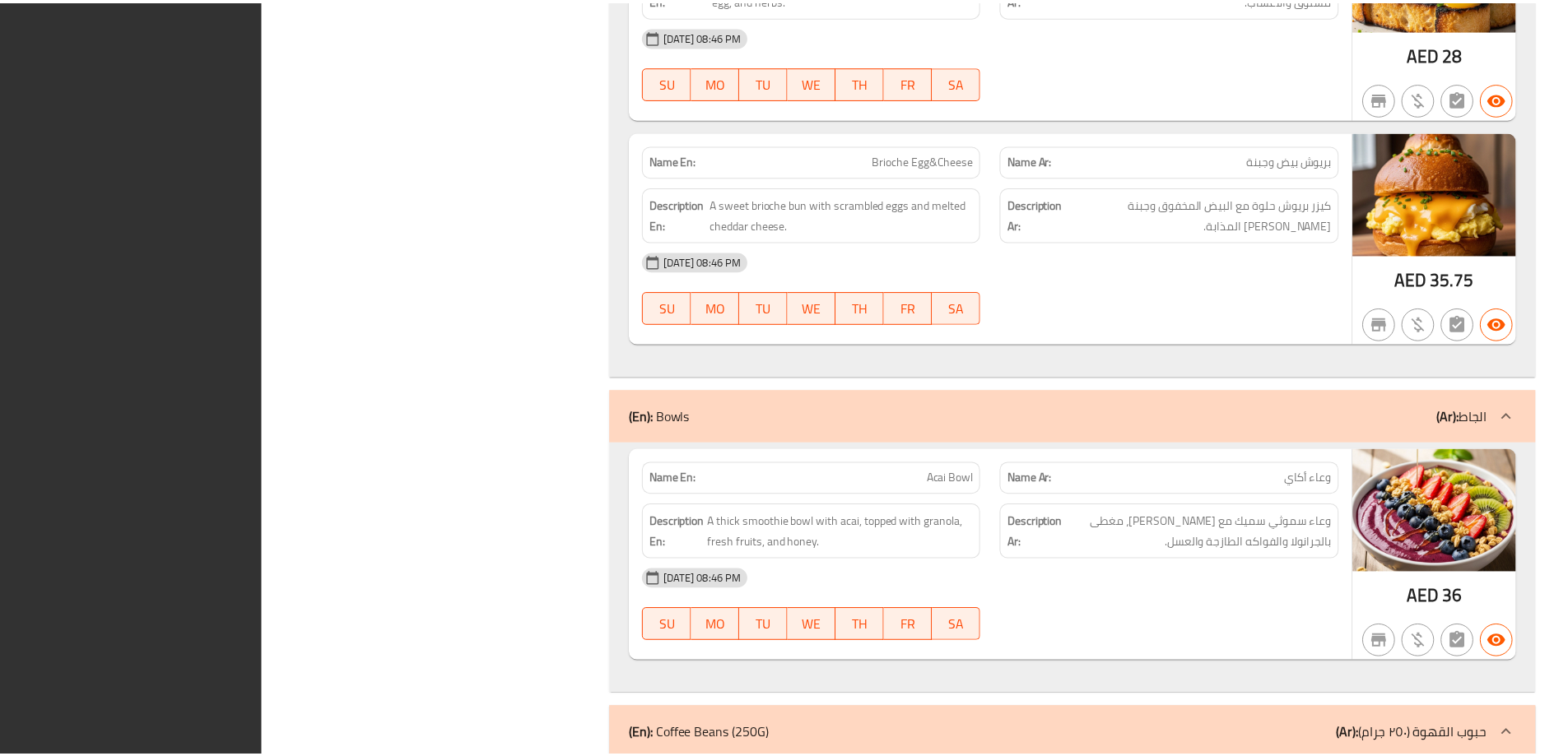
scroll to position [9336, 0]
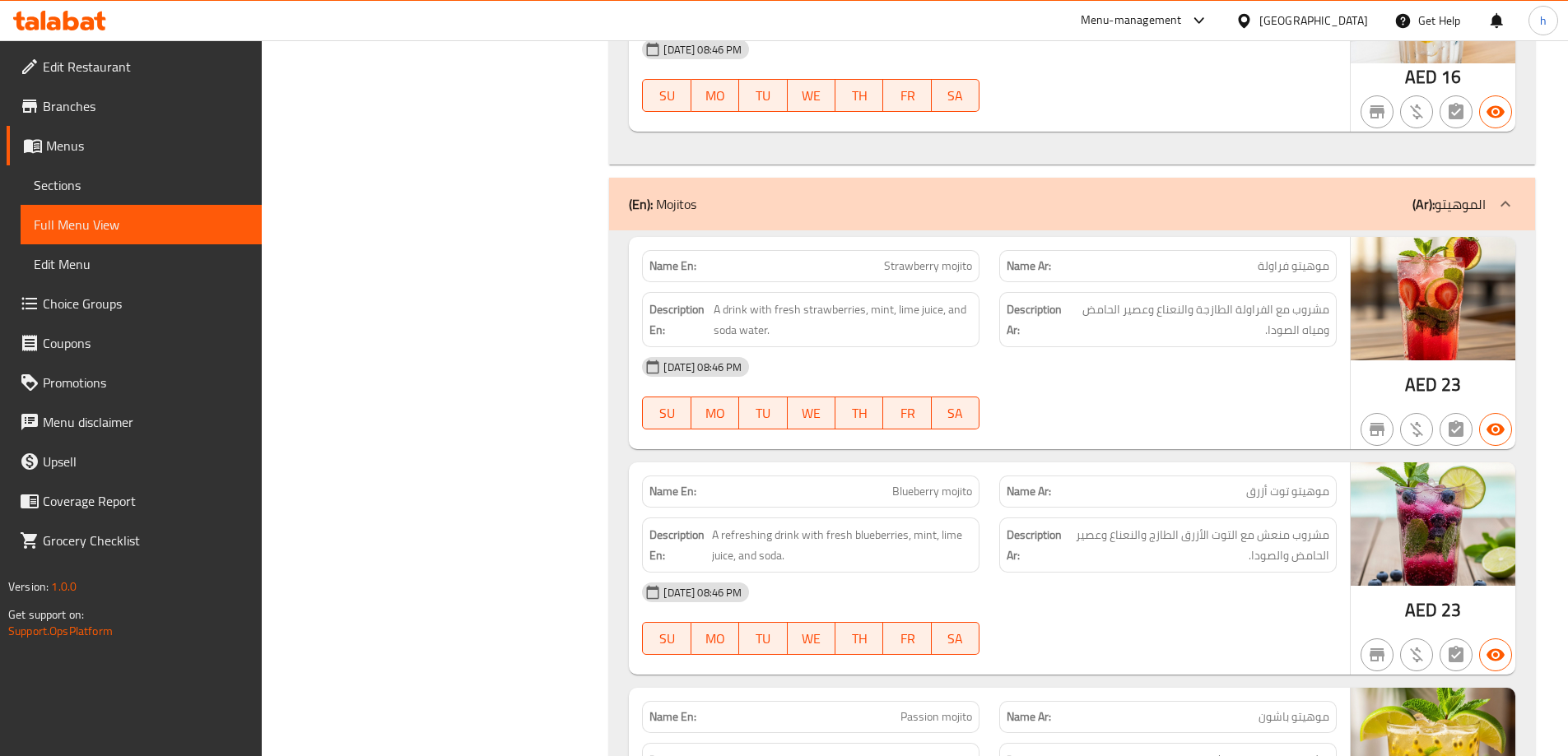
scroll to position [3822, 0]
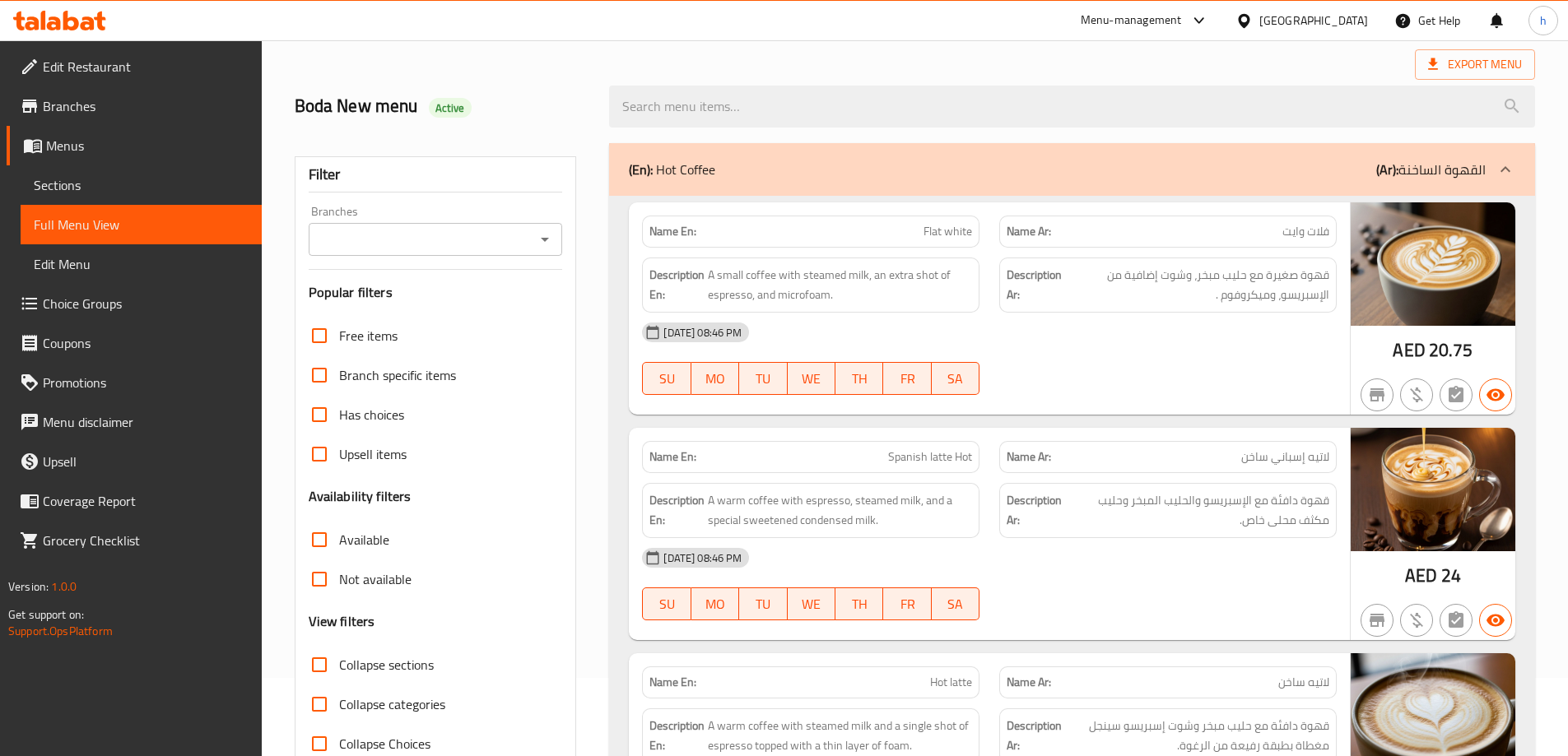
scroll to position [0, 0]
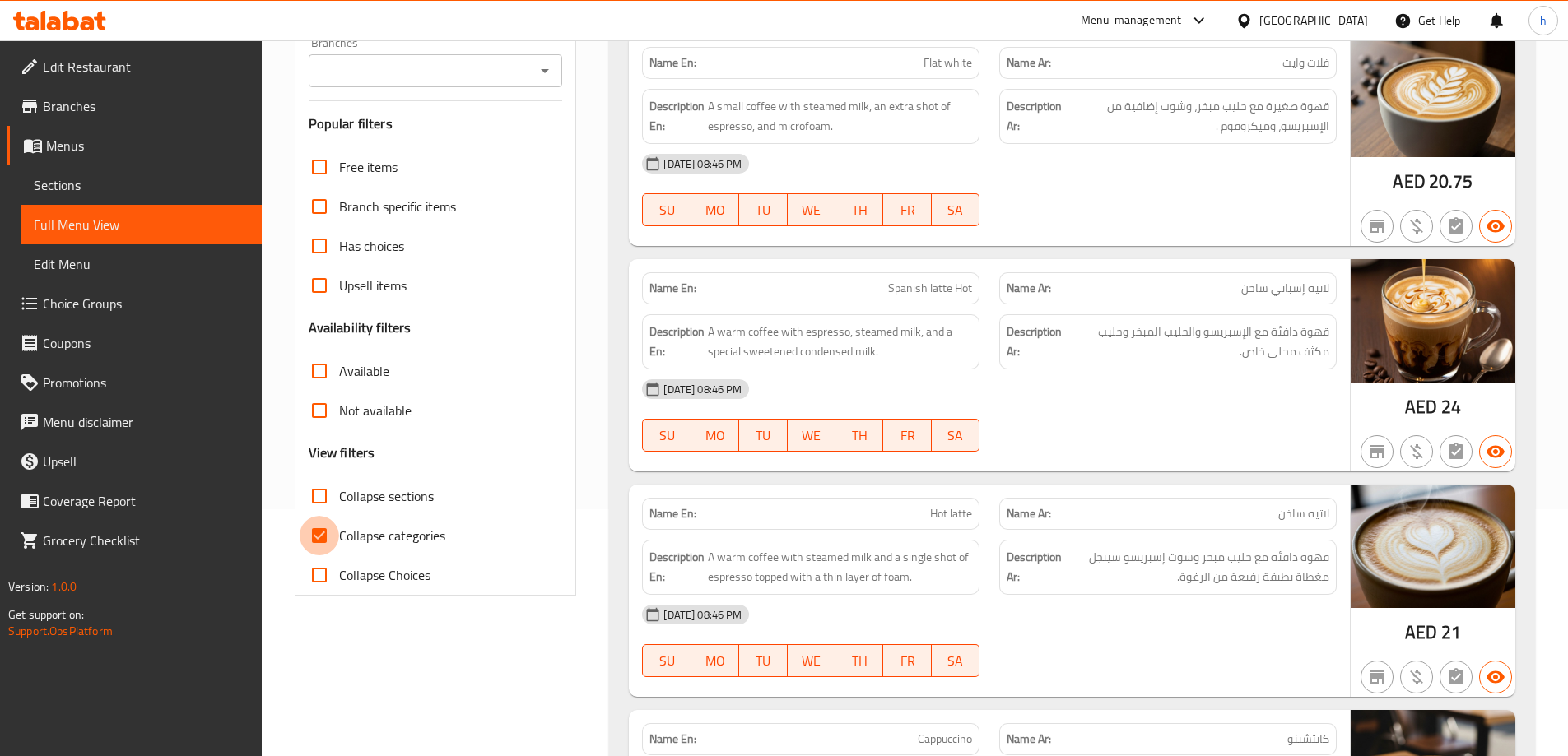
click at [321, 545] on input "Collapse categories" at bounding box center [319, 535] width 40 height 40
checkbox input "false"
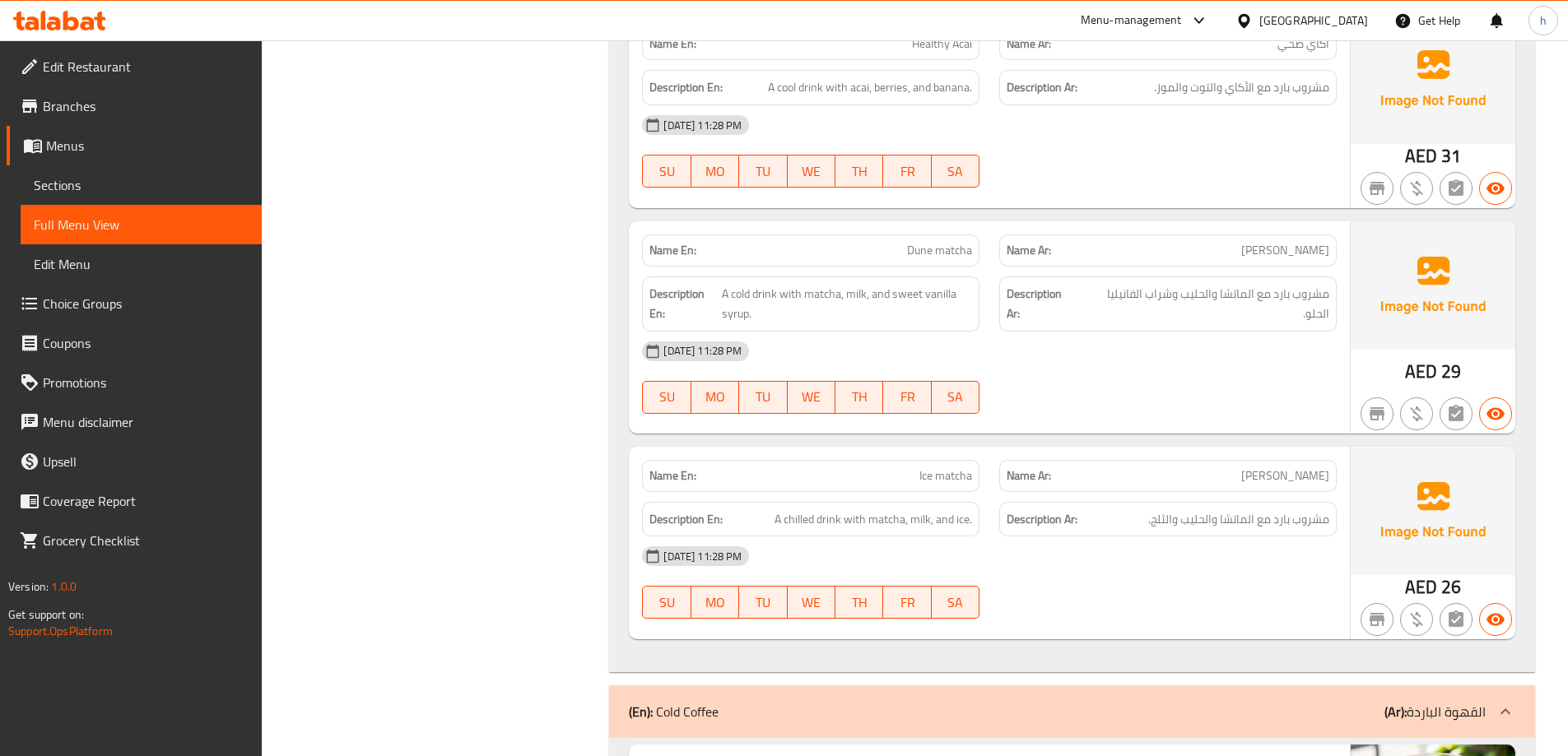
scroll to position [2588, 0]
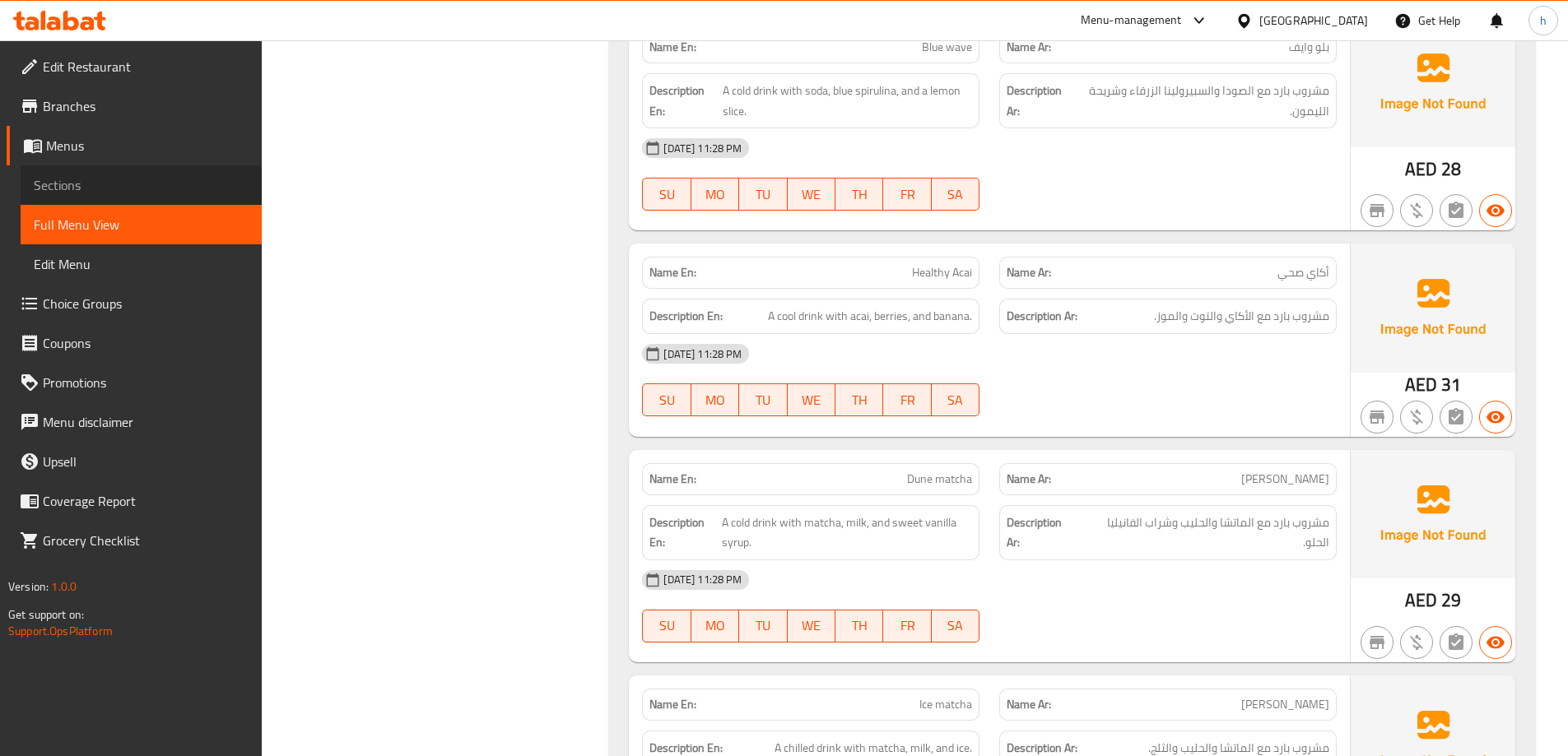
click at [101, 181] on span "Sections" at bounding box center [140, 185] width 214 height 19
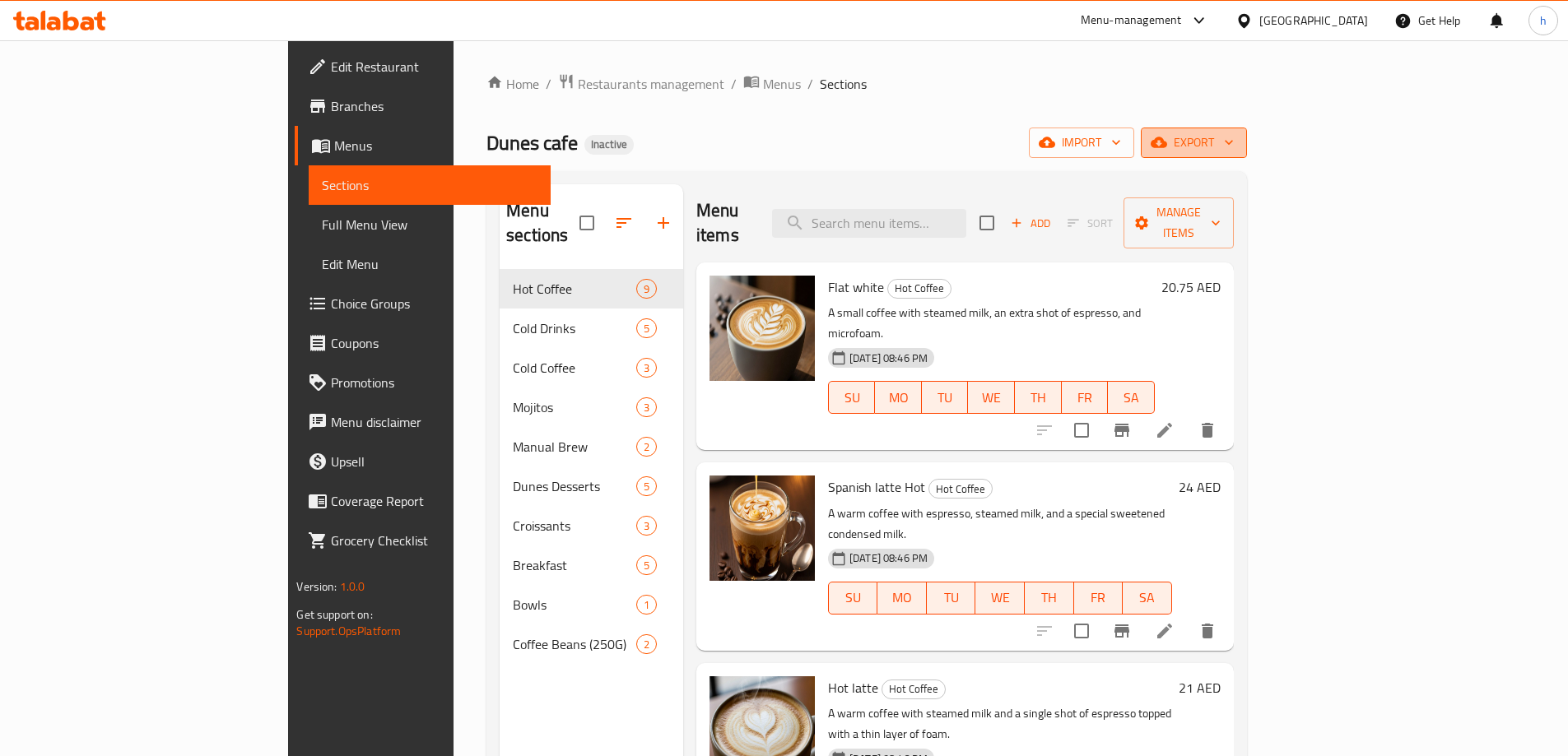
click at [1234, 138] on span "export" at bounding box center [1194, 142] width 79 height 20
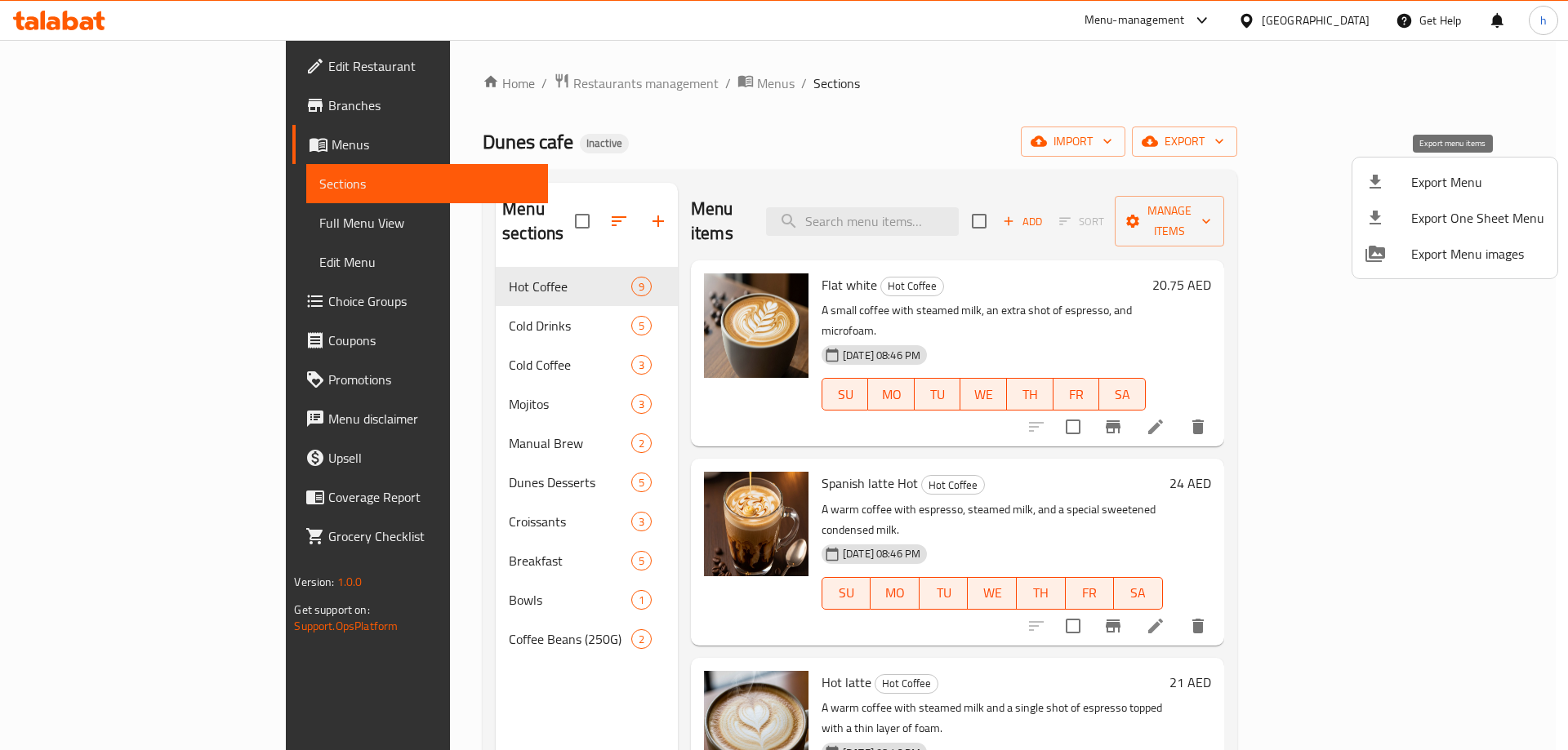
click at [1440, 182] on span "Export Menu" at bounding box center [1478, 182] width 133 height 19
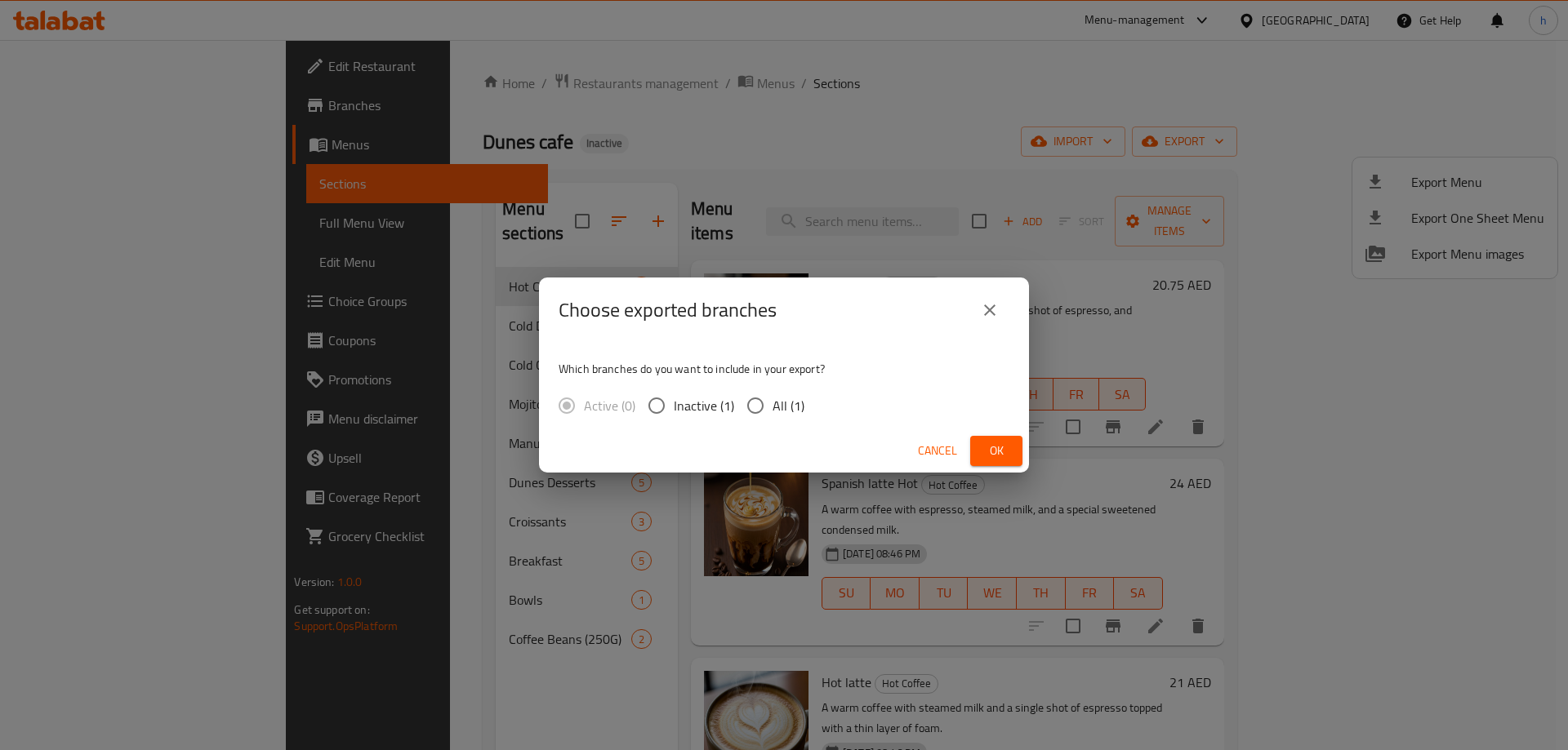
click at [758, 402] on input "All (1)" at bounding box center [755, 405] width 34 height 34
radio input "true"
